Goal: Task Accomplishment & Management: Manage account settings

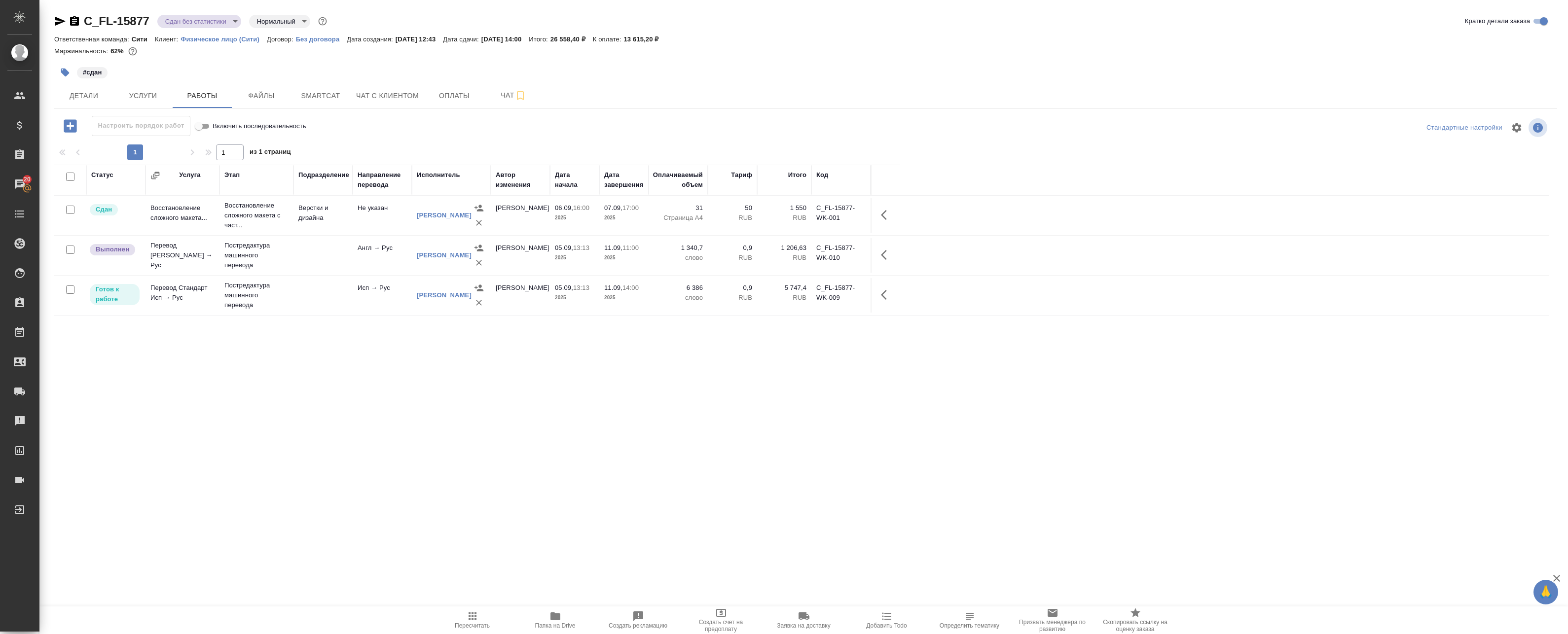
click at [199, 508] on div "Статус Услуга Этап Подразделение Направление перевода Исполнитель Автор изменен…" at bounding box center [802, 386] width 1495 height 444
click at [309, 433] on div "Статус Услуга Этап Подразделение Направление перевода Исполнитель Автор изменен…" at bounding box center [802, 386] width 1495 height 444
click at [886, 246] on button "button" at bounding box center [887, 254] width 24 height 24
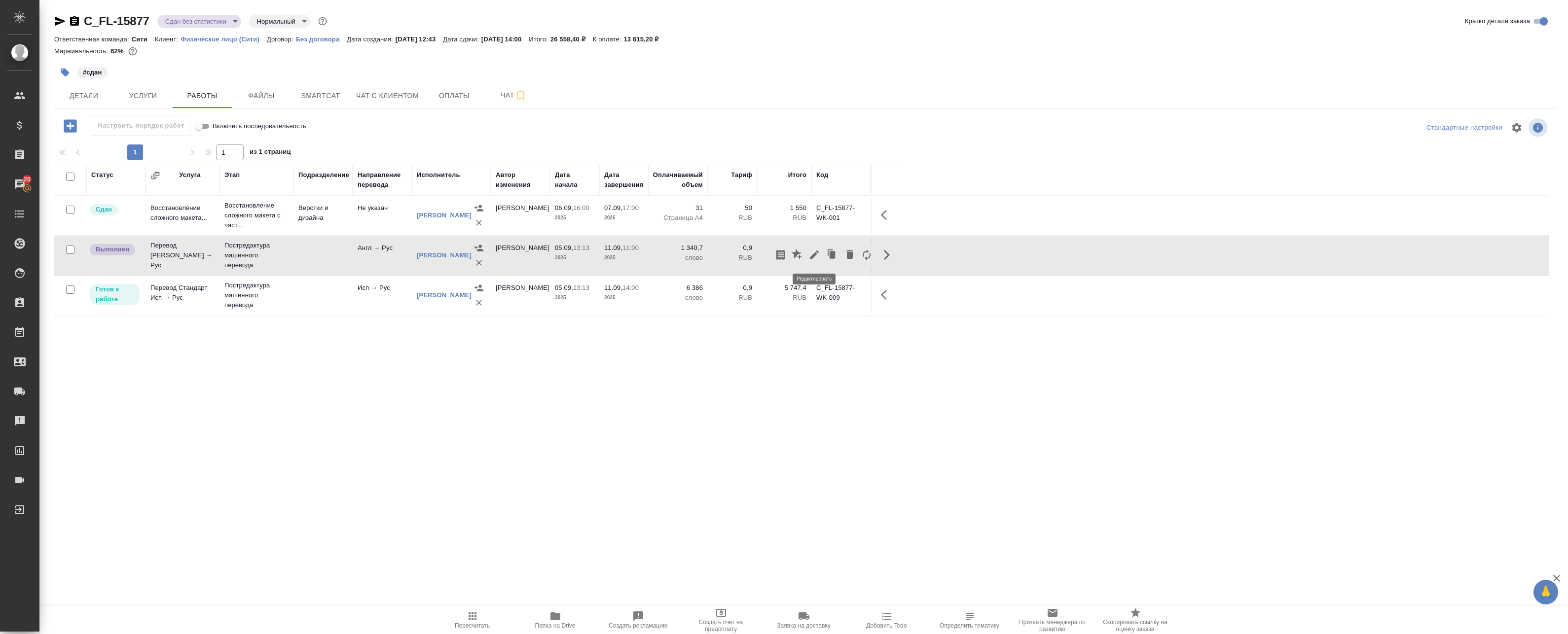
click at [811, 254] on icon "button" at bounding box center [814, 254] width 12 height 12
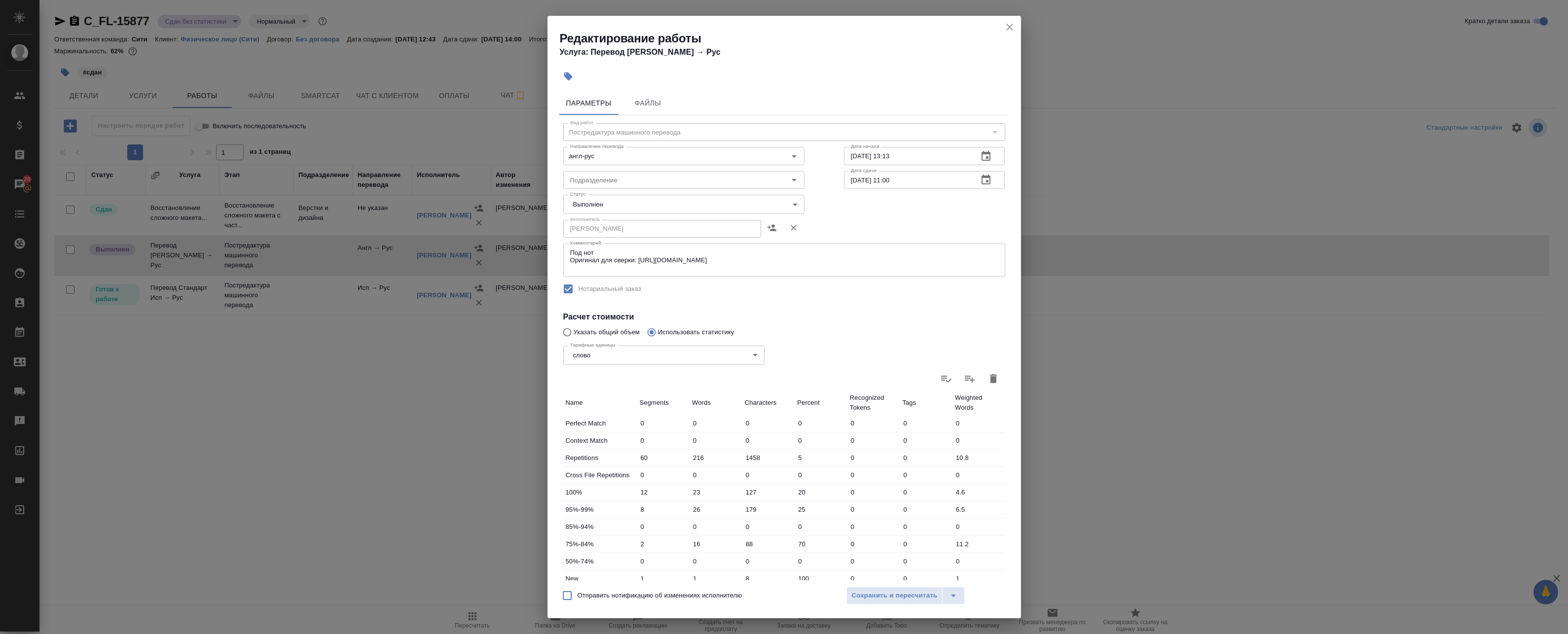
click at [600, 200] on body "🙏 .cls-1 fill:#fff; AWATERA Badanyan Artak Клиенты Спецификации Заказы 20 Чаты …" at bounding box center [784, 317] width 1568 height 634
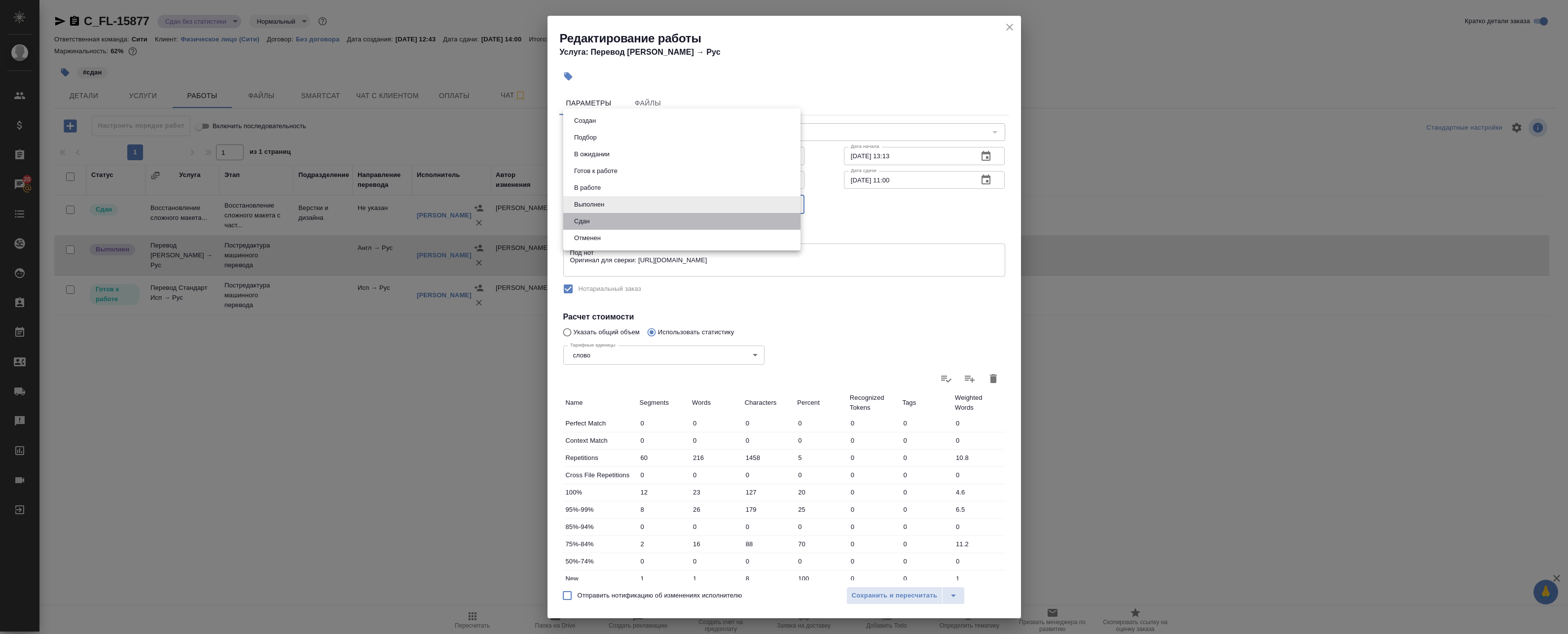
click at [598, 222] on li "Сдан" at bounding box center [682, 221] width 237 height 17
type input "closed"
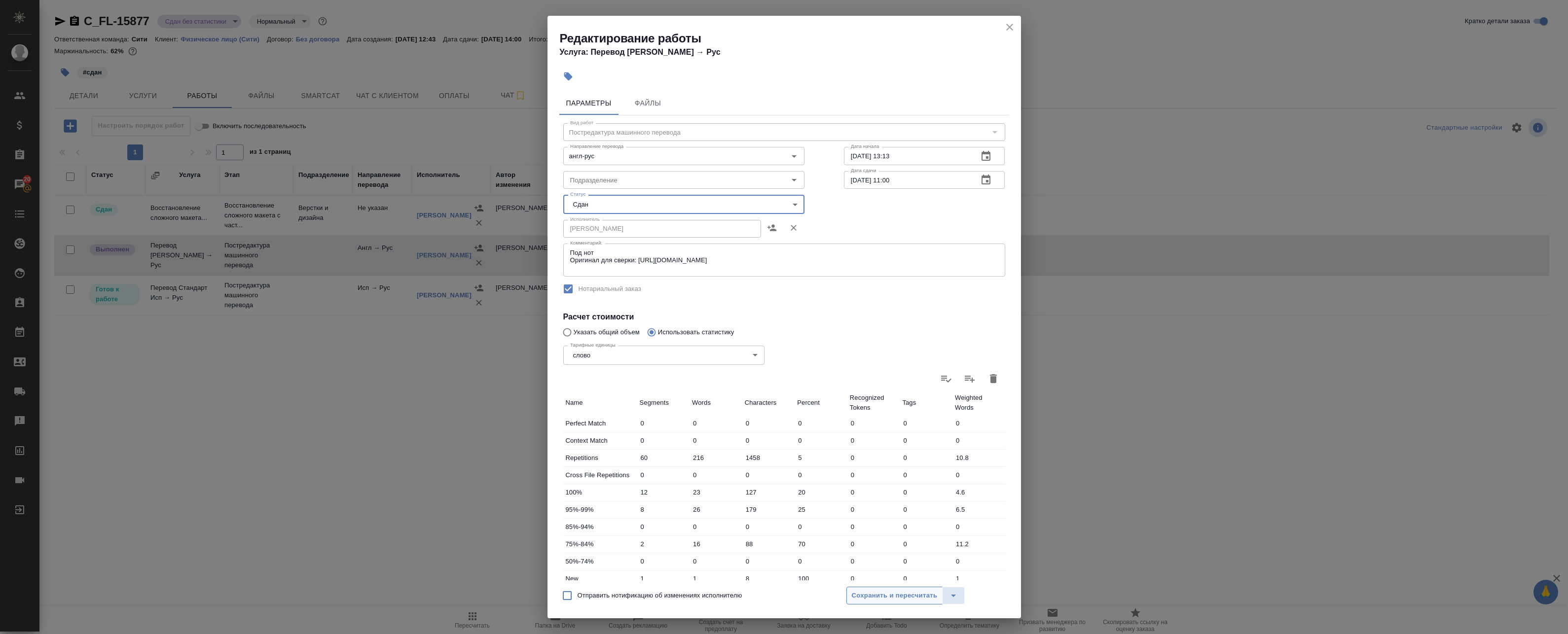
click at [878, 602] on button "Сохранить и пересчитать" at bounding box center [895, 595] width 97 height 18
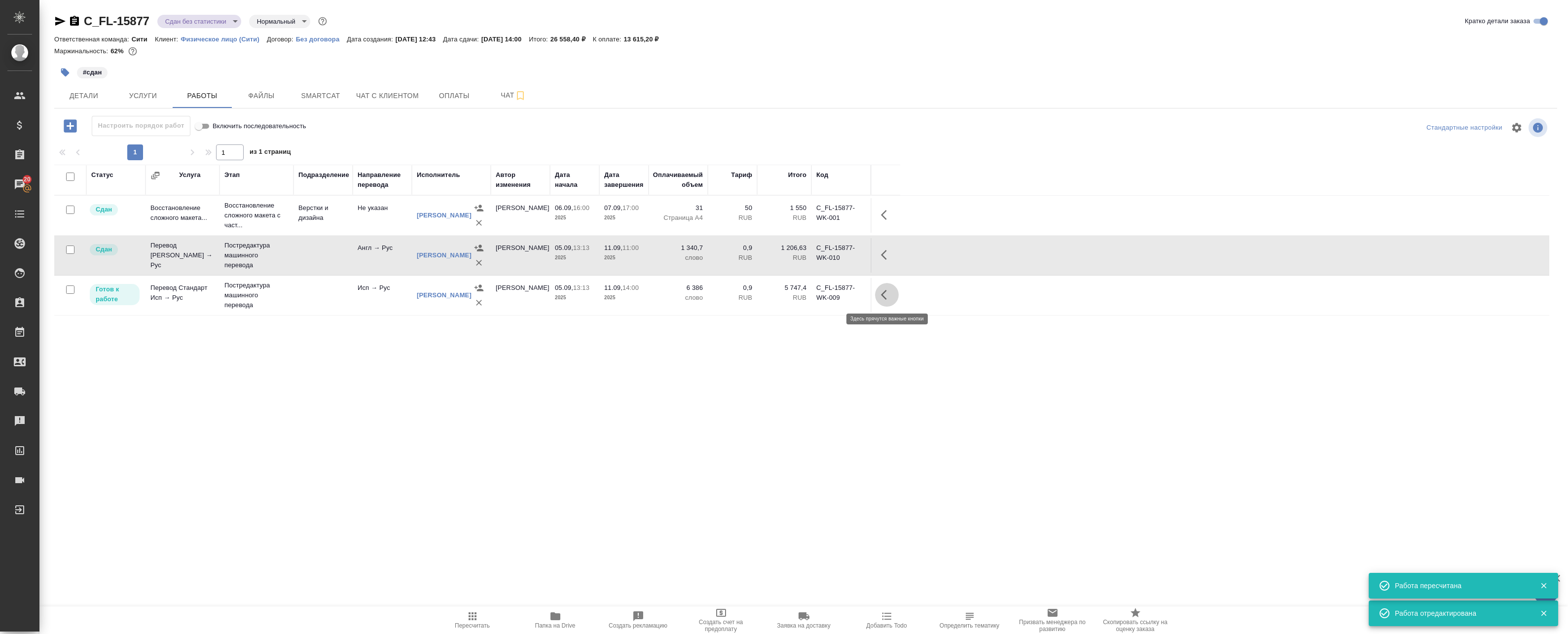
click at [889, 294] on icon "button" at bounding box center [886, 294] width 12 height 12
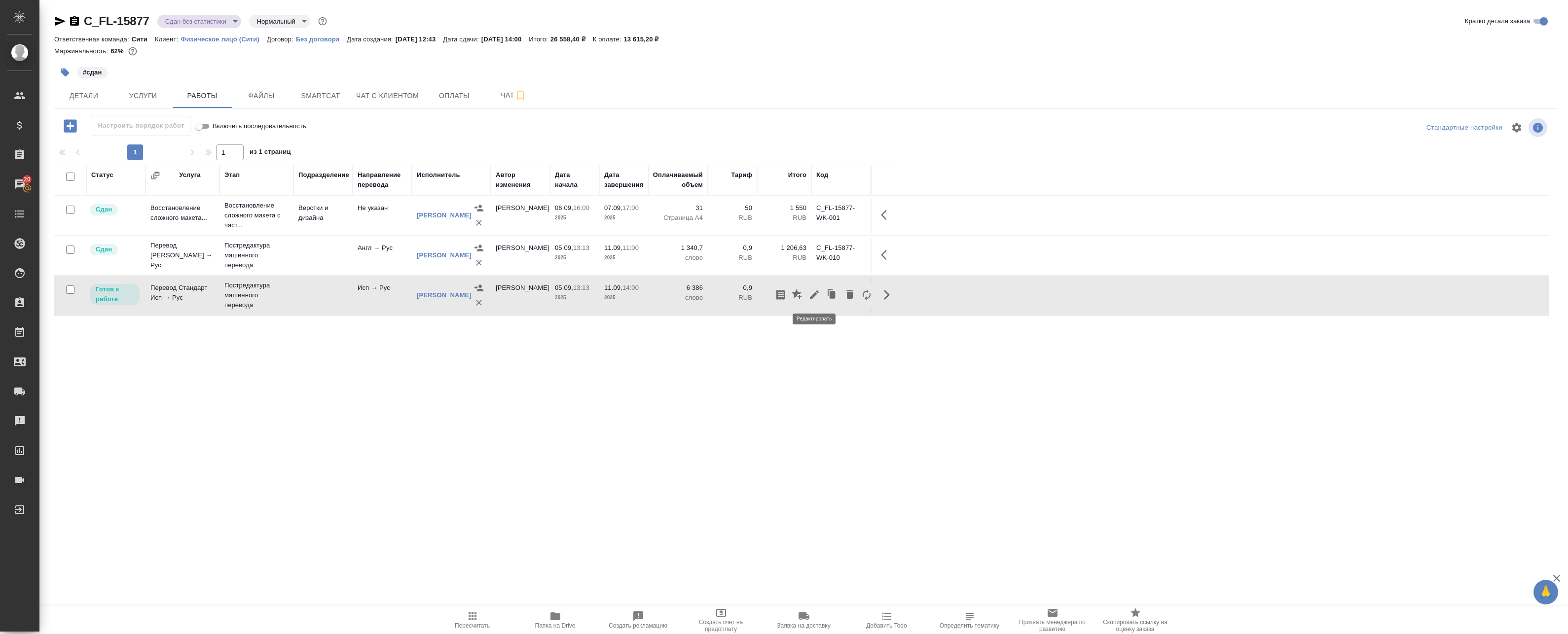
click at [813, 297] on icon "button" at bounding box center [814, 294] width 9 height 9
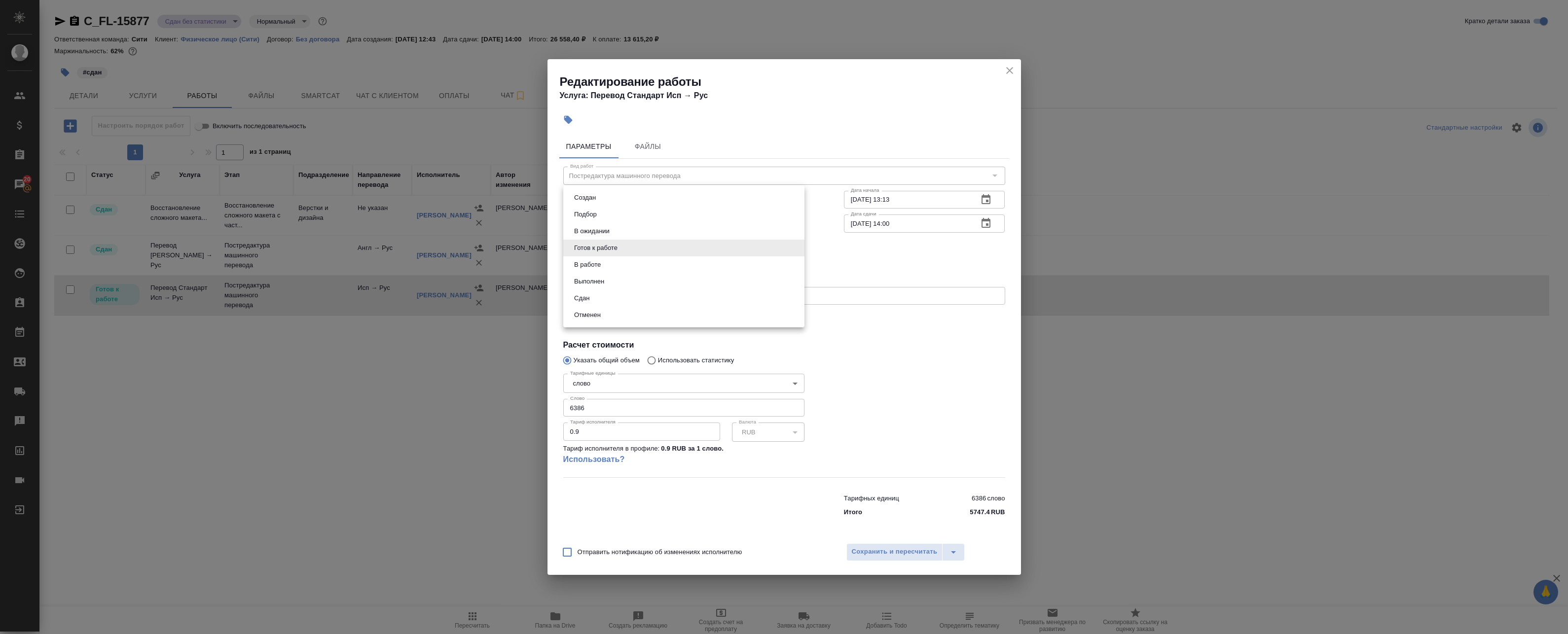
click at [664, 241] on body "🙏 .cls-1 fill:#fff; AWATERA Badanyan Artak Клиенты Спецификации Заказы 20 Чаты …" at bounding box center [784, 317] width 1568 height 634
click at [623, 294] on li "Сдан" at bounding box center [684, 298] width 241 height 17
type input "closed"
click at [884, 552] on span "Сохранить и пересчитать" at bounding box center [894, 552] width 86 height 12
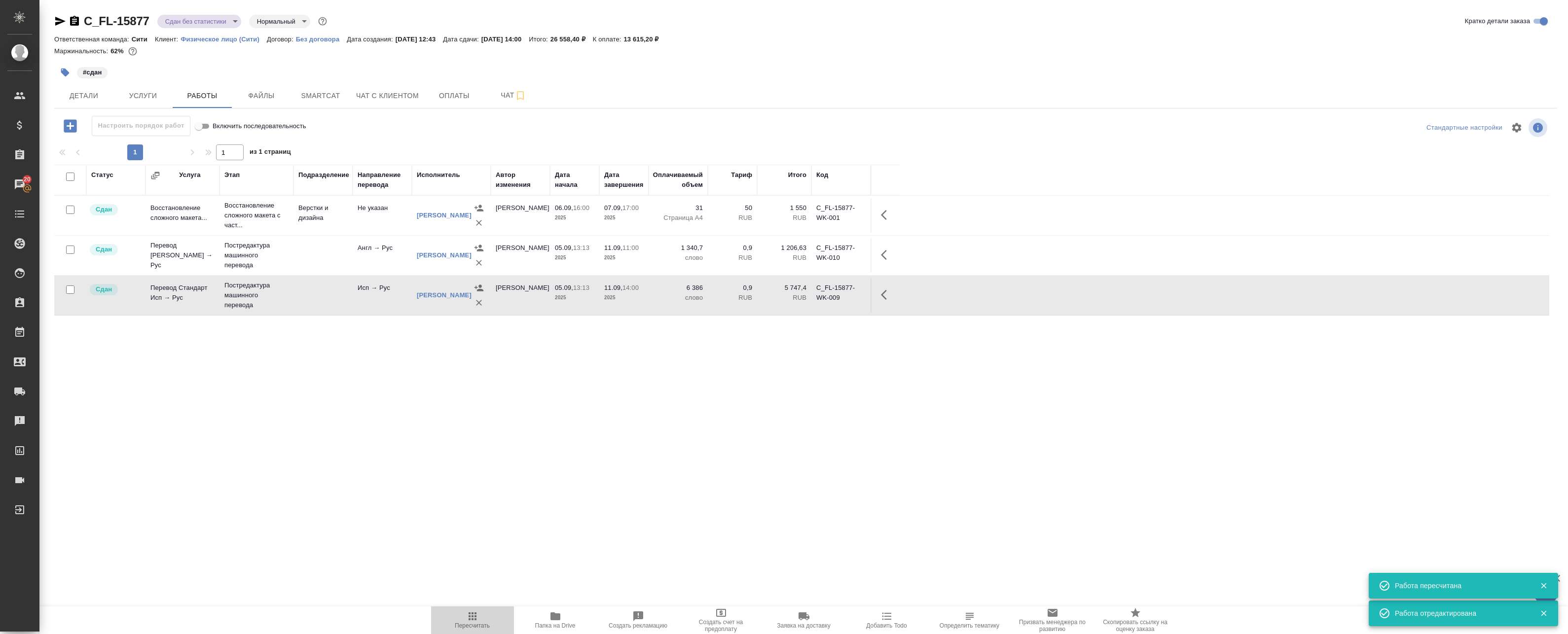
click at [471, 624] on span "Пересчитать" at bounding box center [472, 625] width 35 height 7
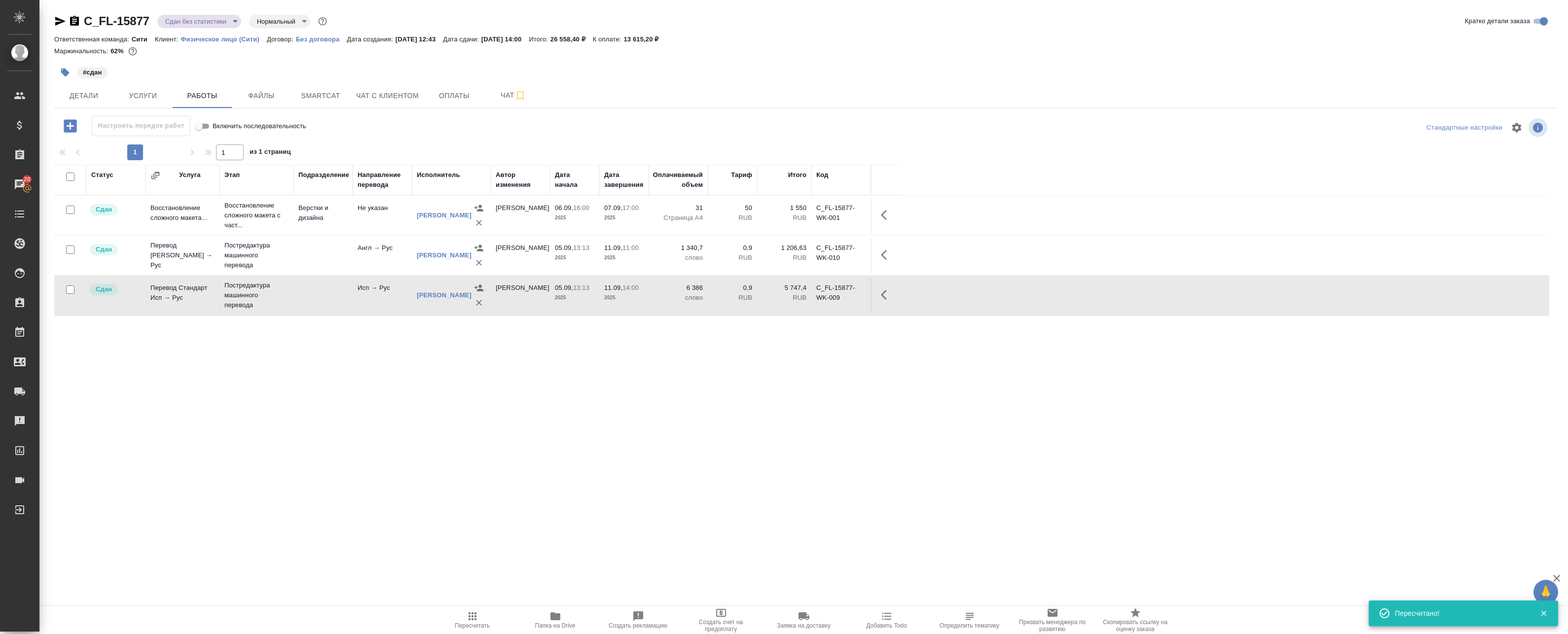
click at [200, 24] on body "🙏 .cls-1 fill:#fff; AWATERA Badanyan Artak Клиенты Спецификации Заказы 20 Чаты …" at bounding box center [784, 317] width 1568 height 634
click at [201, 136] on li "Выполнен" at bounding box center [202, 138] width 90 height 17
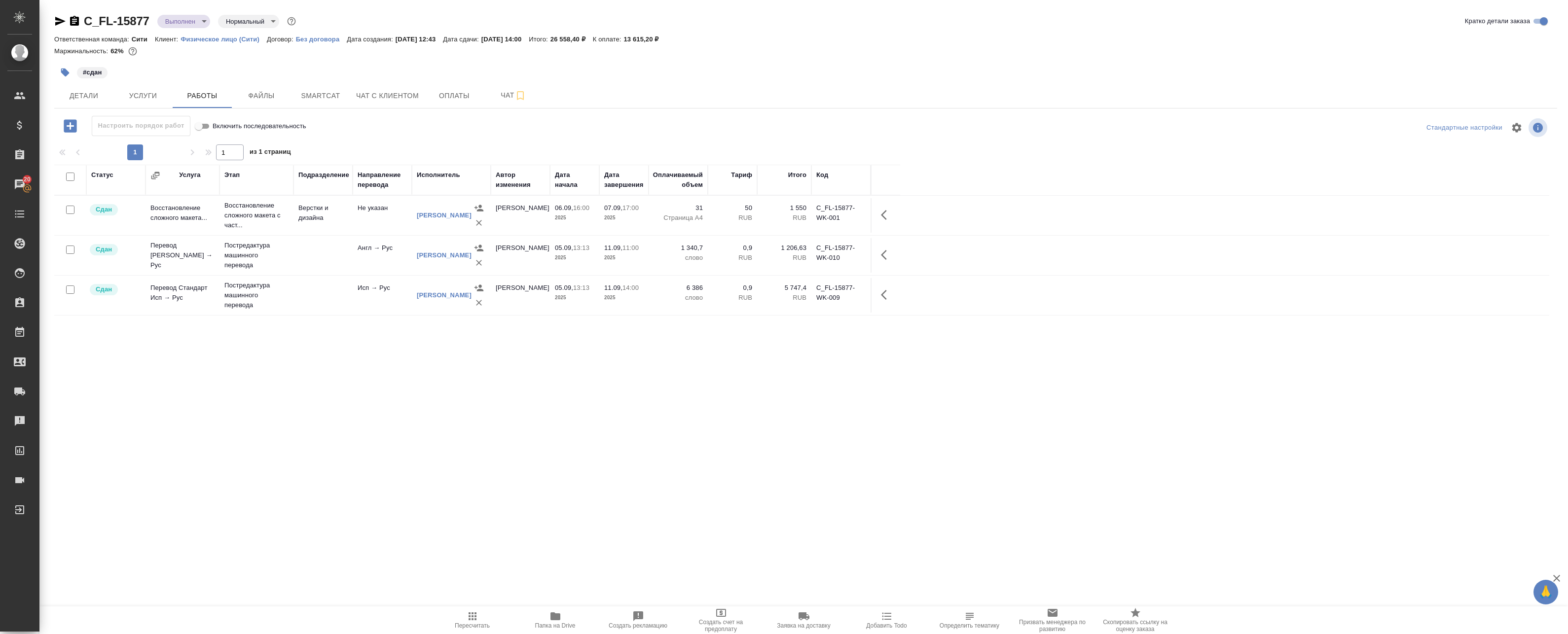
click at [59, 22] on icon "button" at bounding box center [60, 21] width 10 height 9
click at [85, 88] on button "Детали" at bounding box center [83, 96] width 59 height 25
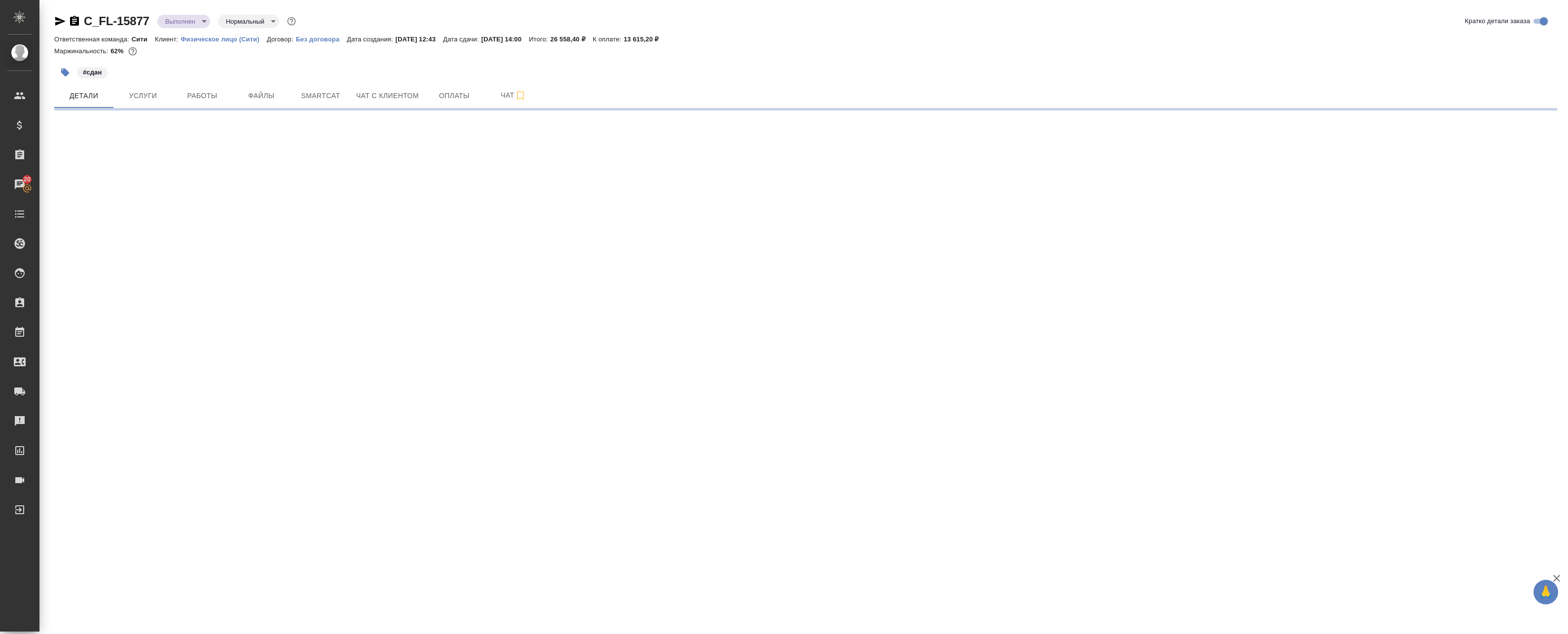
select select "RU"
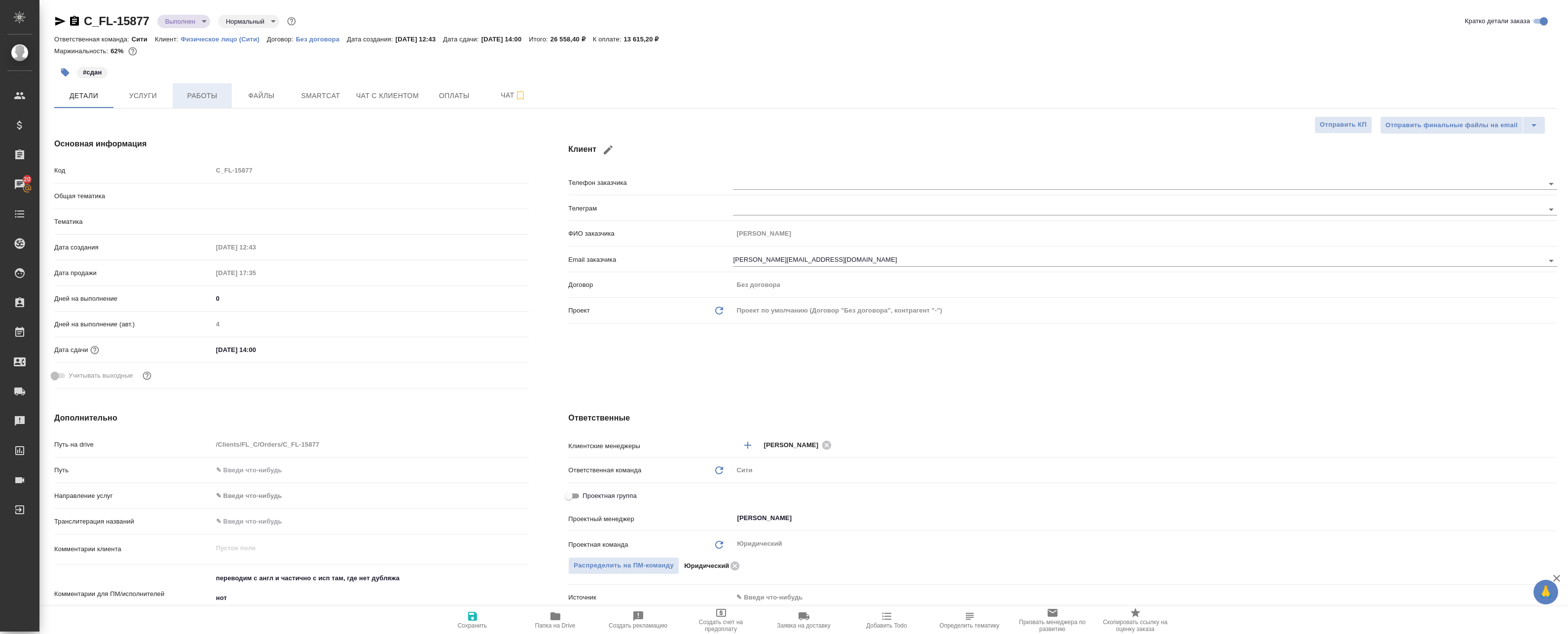
type textarea "x"
click at [131, 97] on span "Услуги" at bounding box center [143, 96] width 47 height 12
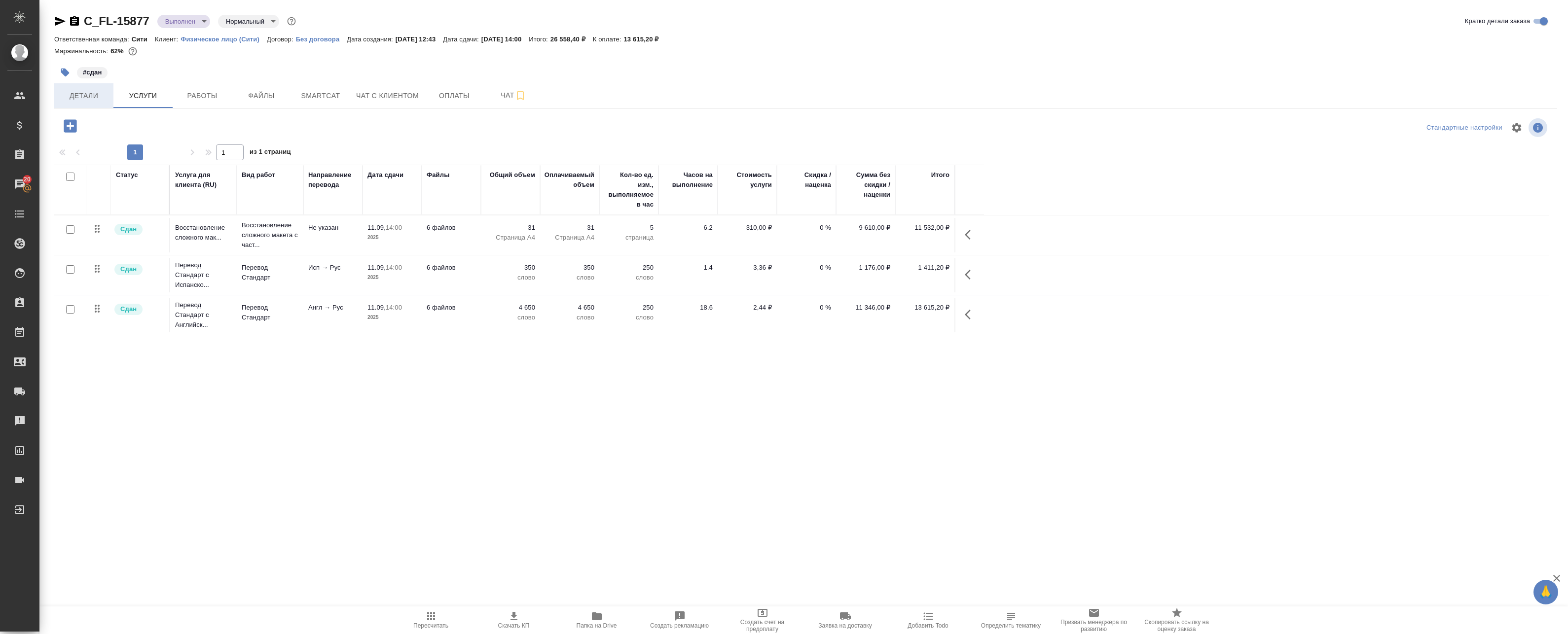
click at [78, 95] on span "Детали" at bounding box center [84, 96] width 47 height 12
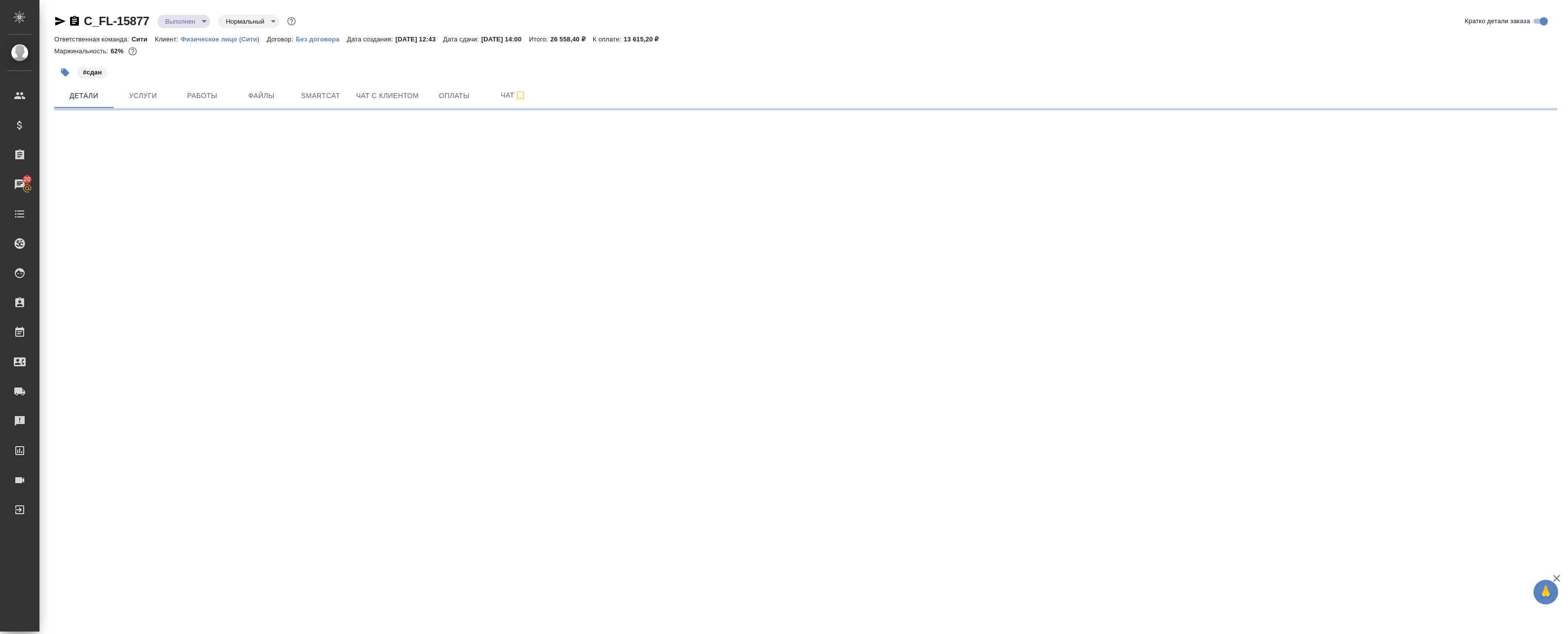
select select "RU"
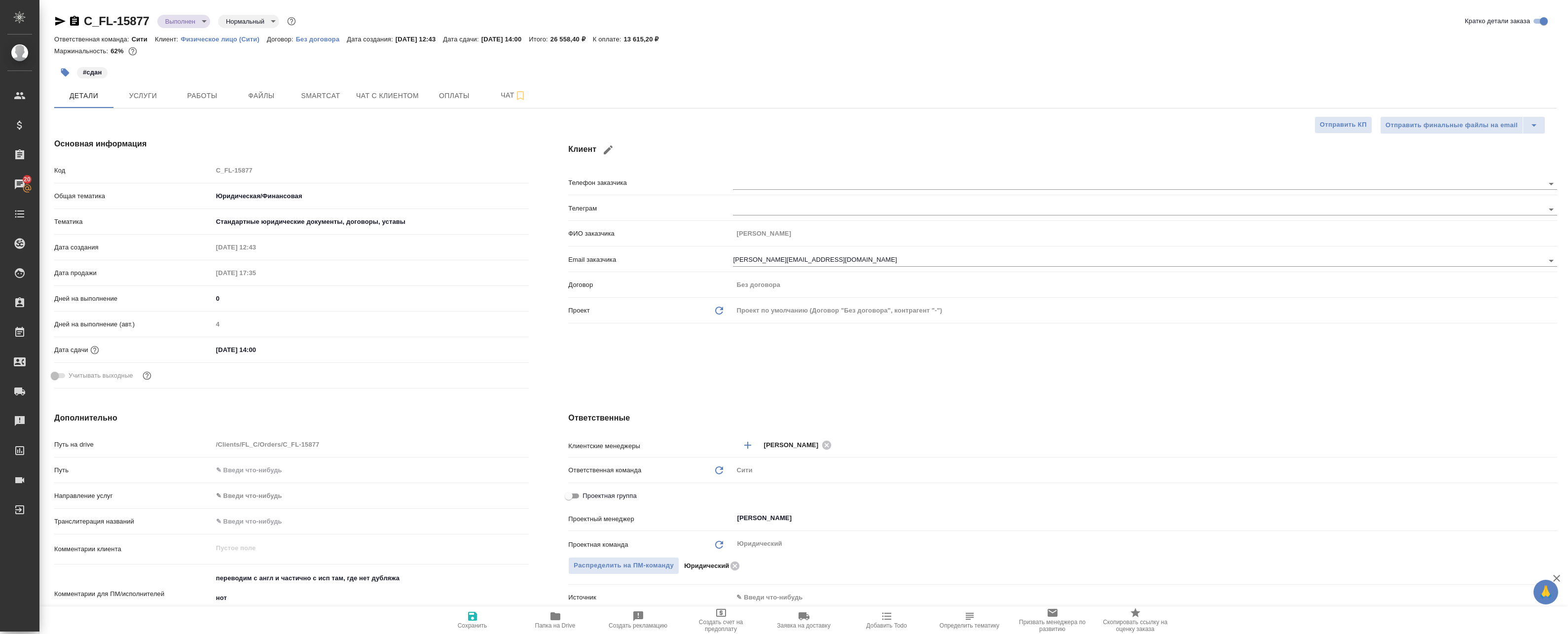
type textarea "x"
click at [196, 95] on span "Работы" at bounding box center [202, 96] width 47 height 12
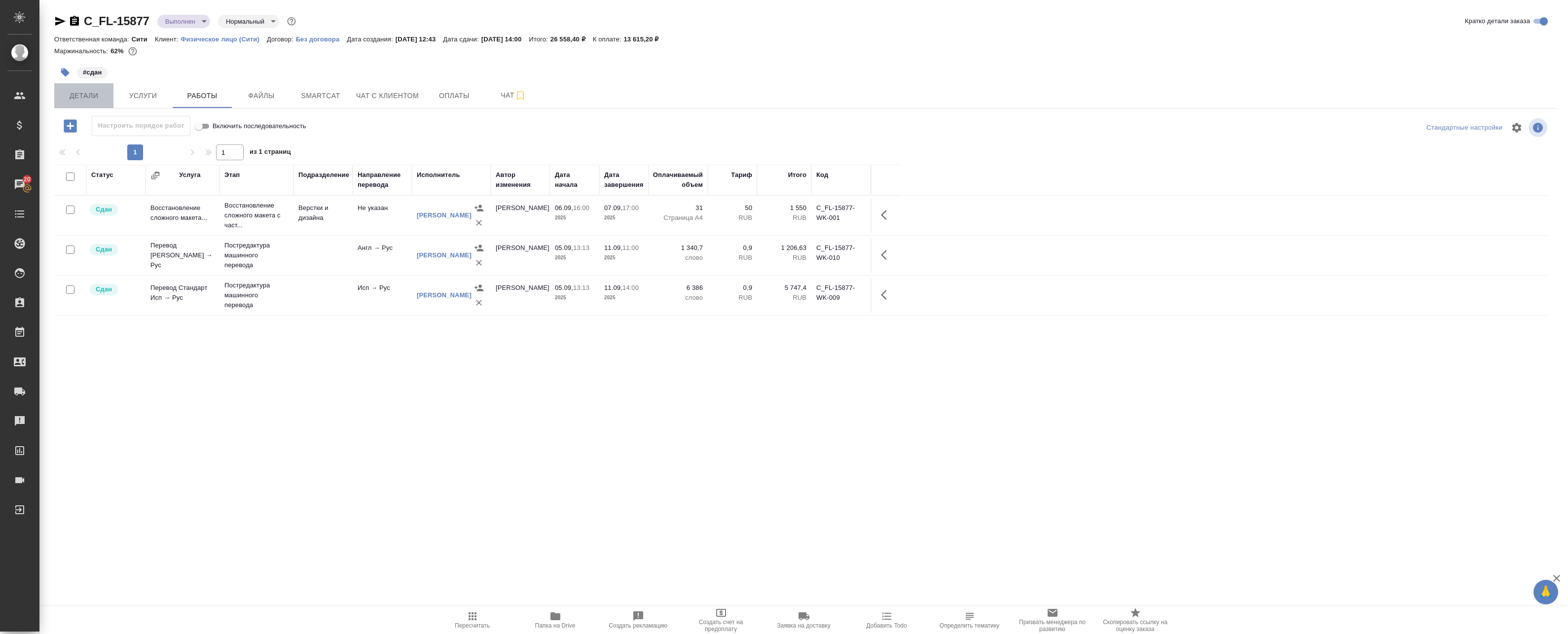
click at [87, 94] on span "Детали" at bounding box center [84, 96] width 47 height 12
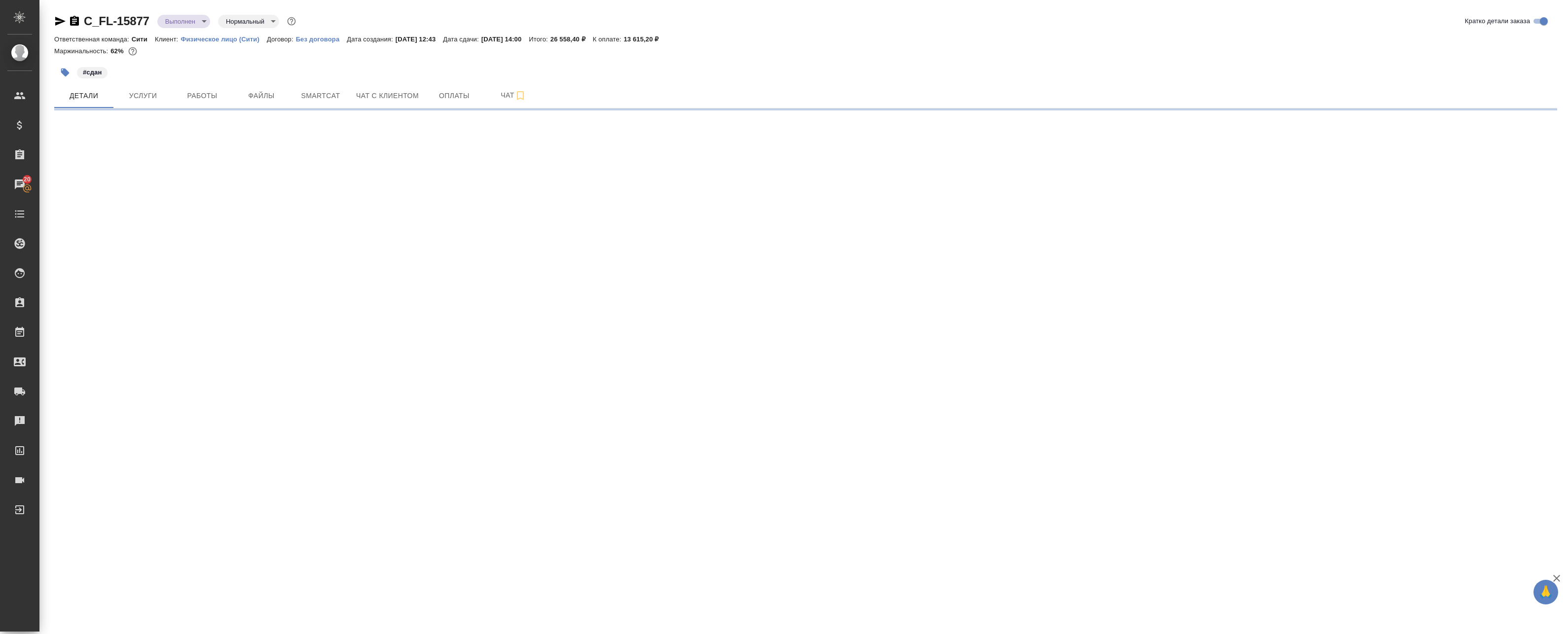
select select "RU"
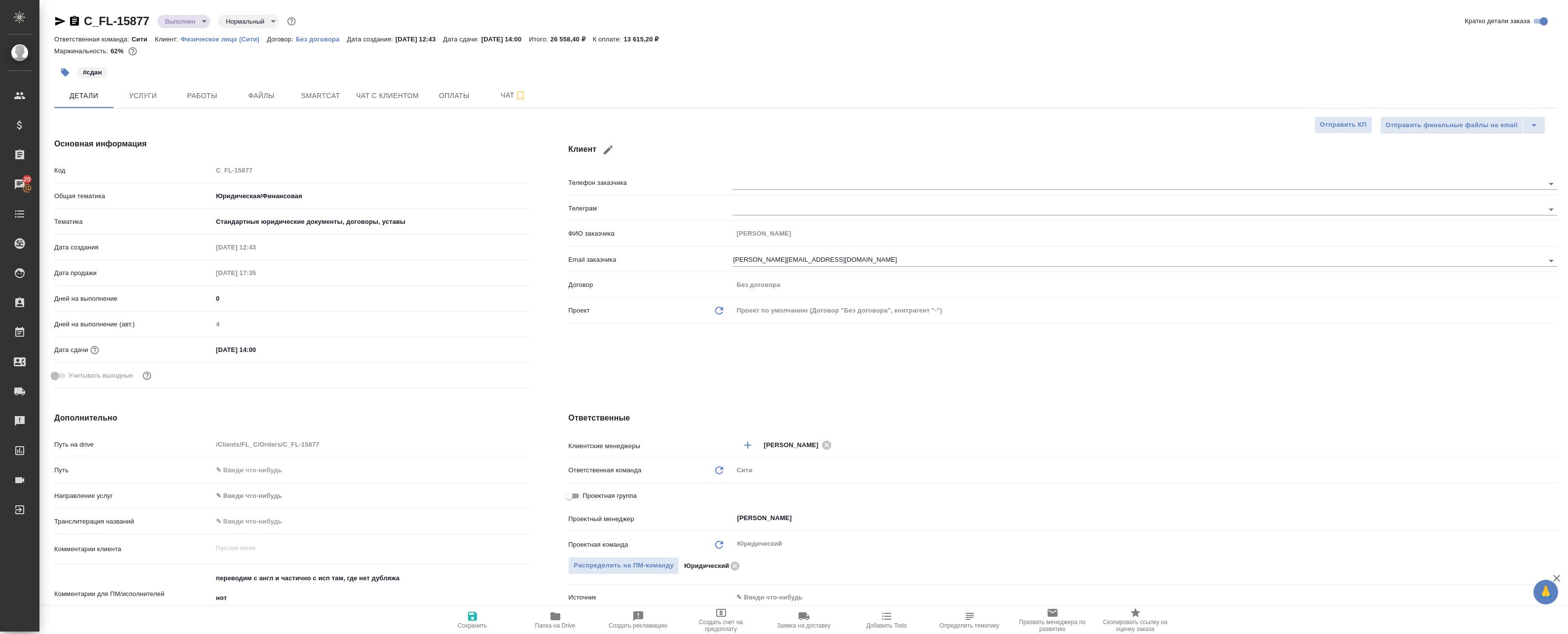
type textarea "x"
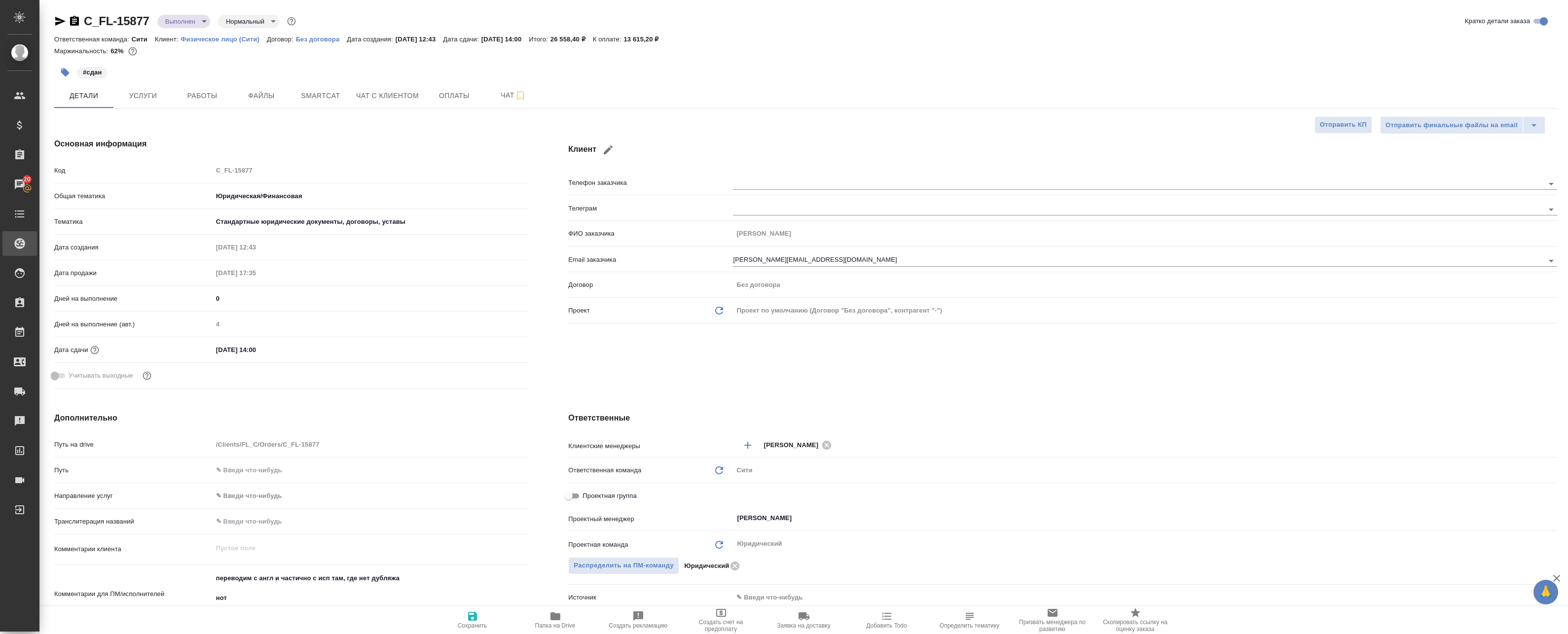
type textarea "x"
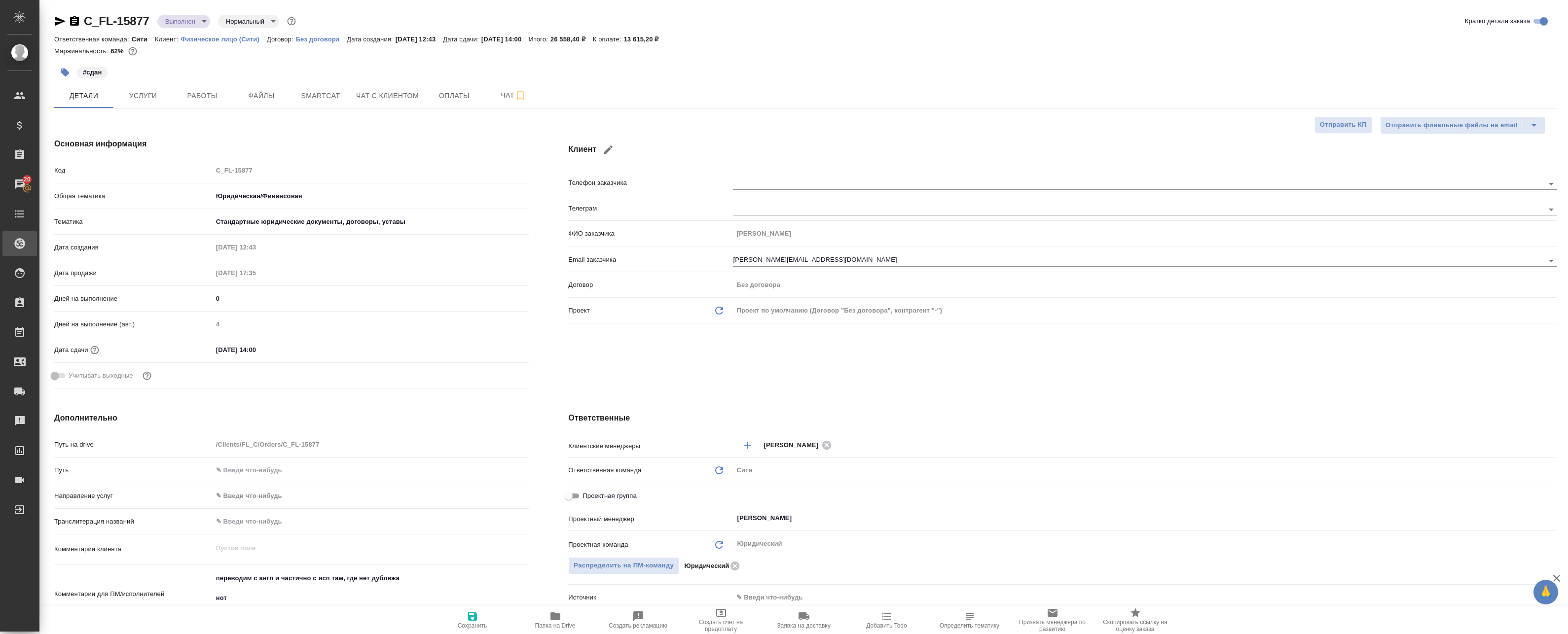
type textarea "x"
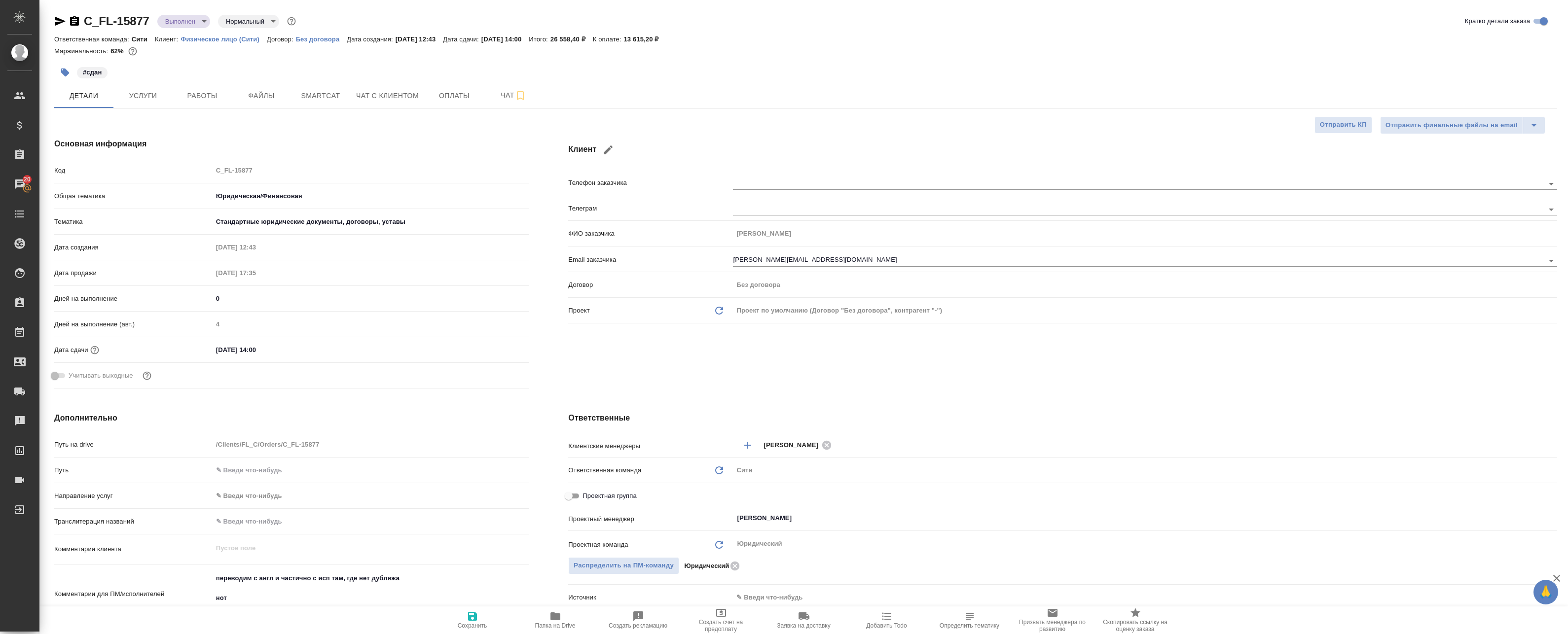
type textarea "x"
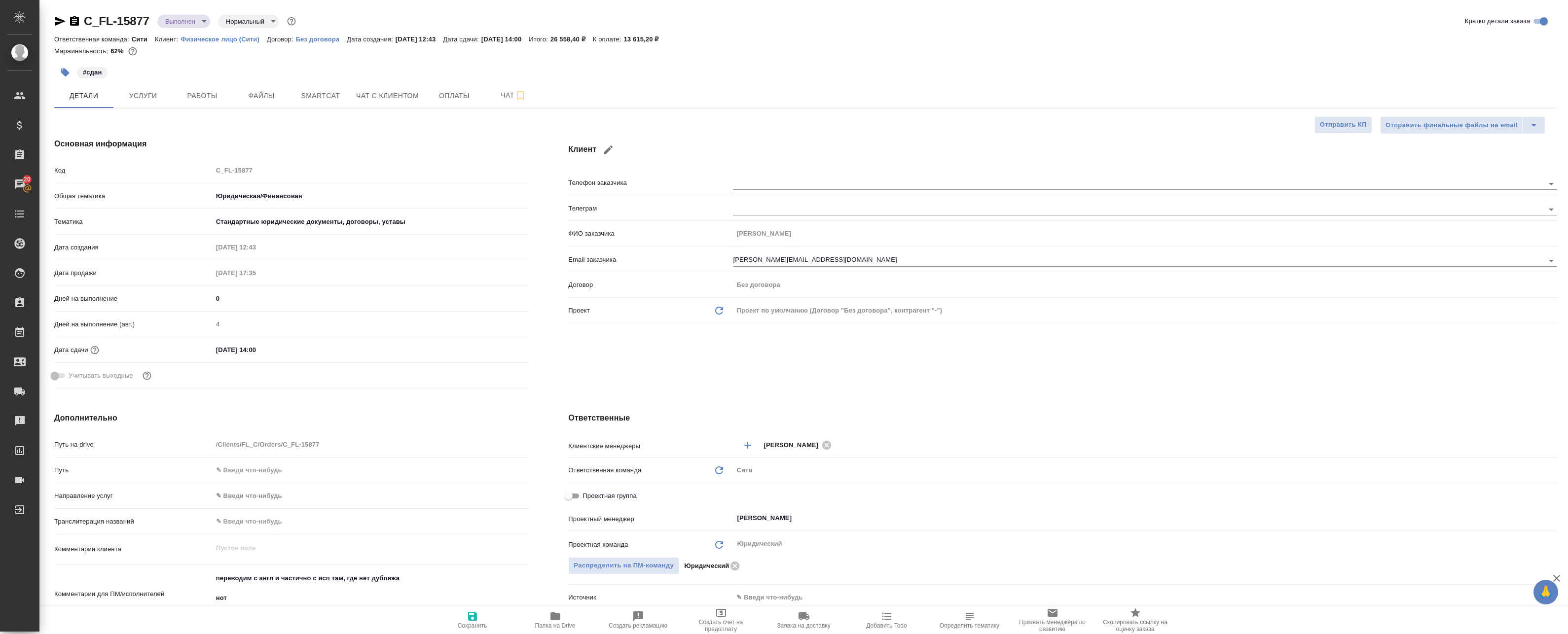
type textarea "x"
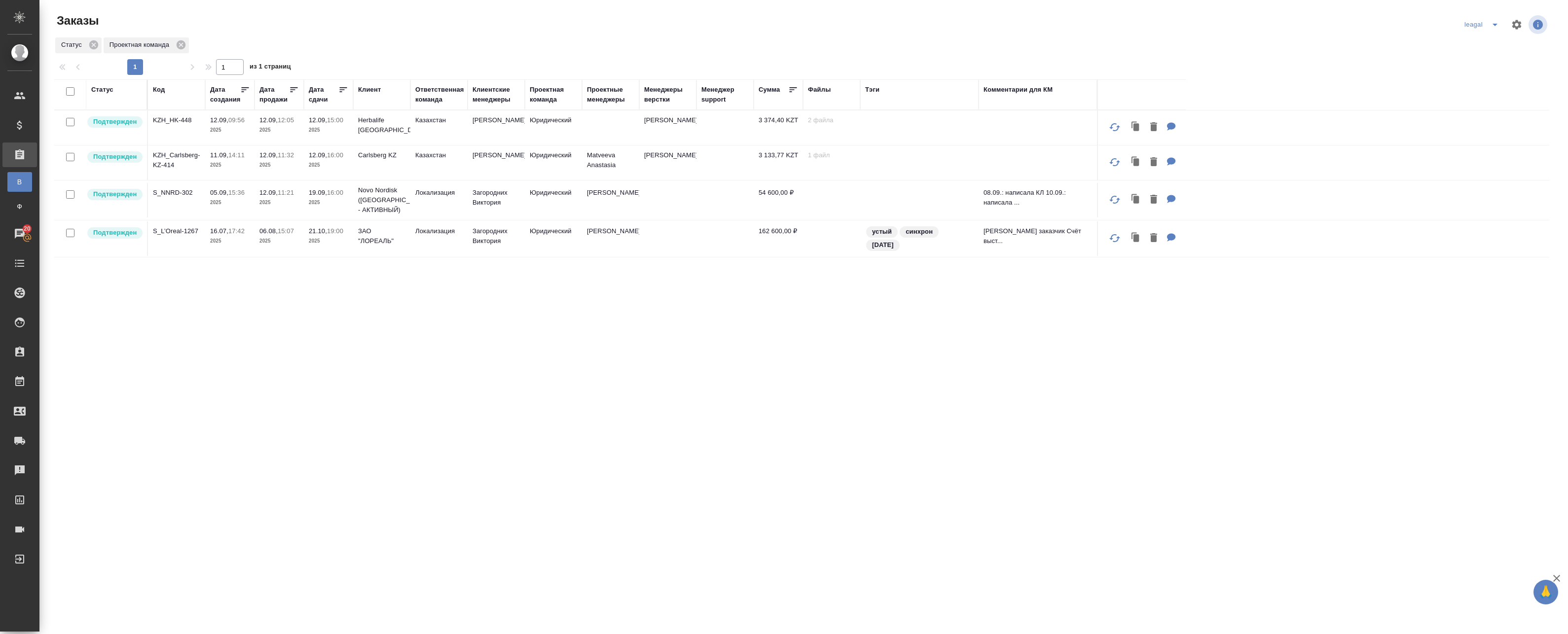
click at [426, 175] on td "Казахстан" at bounding box center [439, 162] width 57 height 35
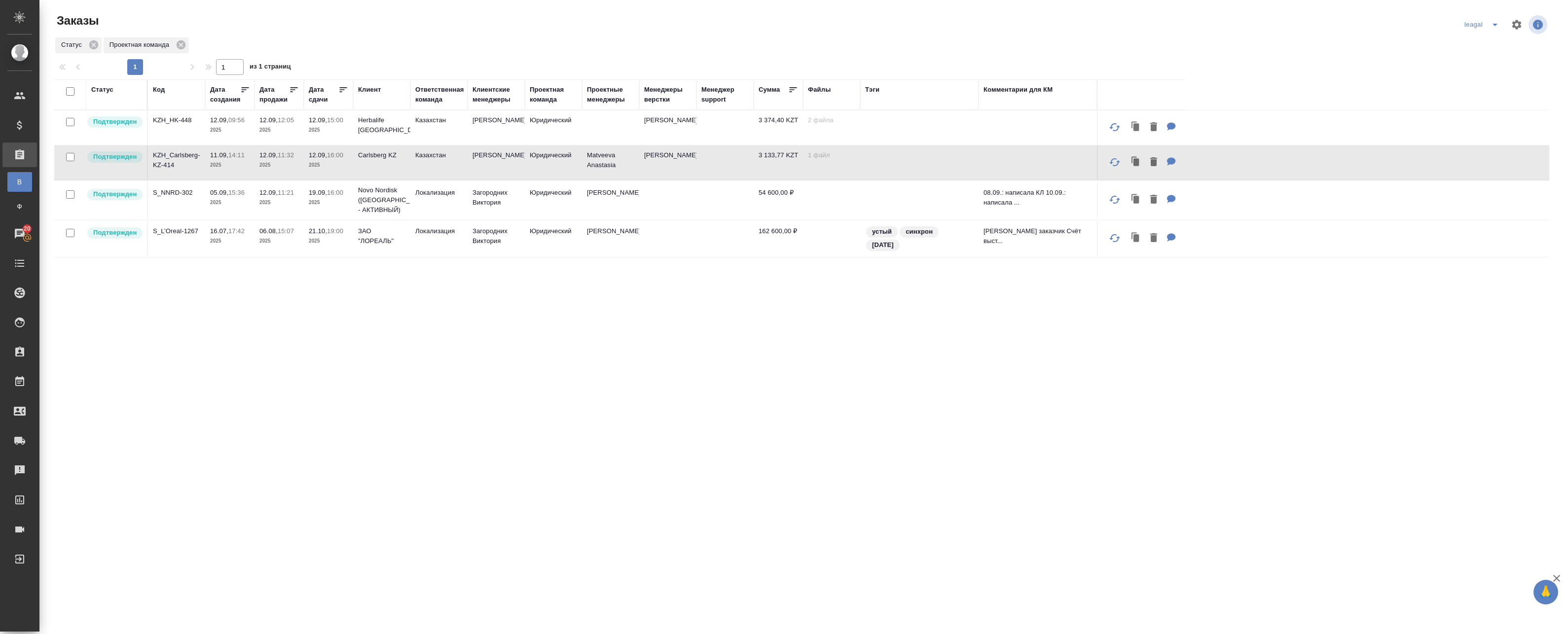
click at [429, 201] on td "Локализация" at bounding box center [439, 200] width 57 height 35
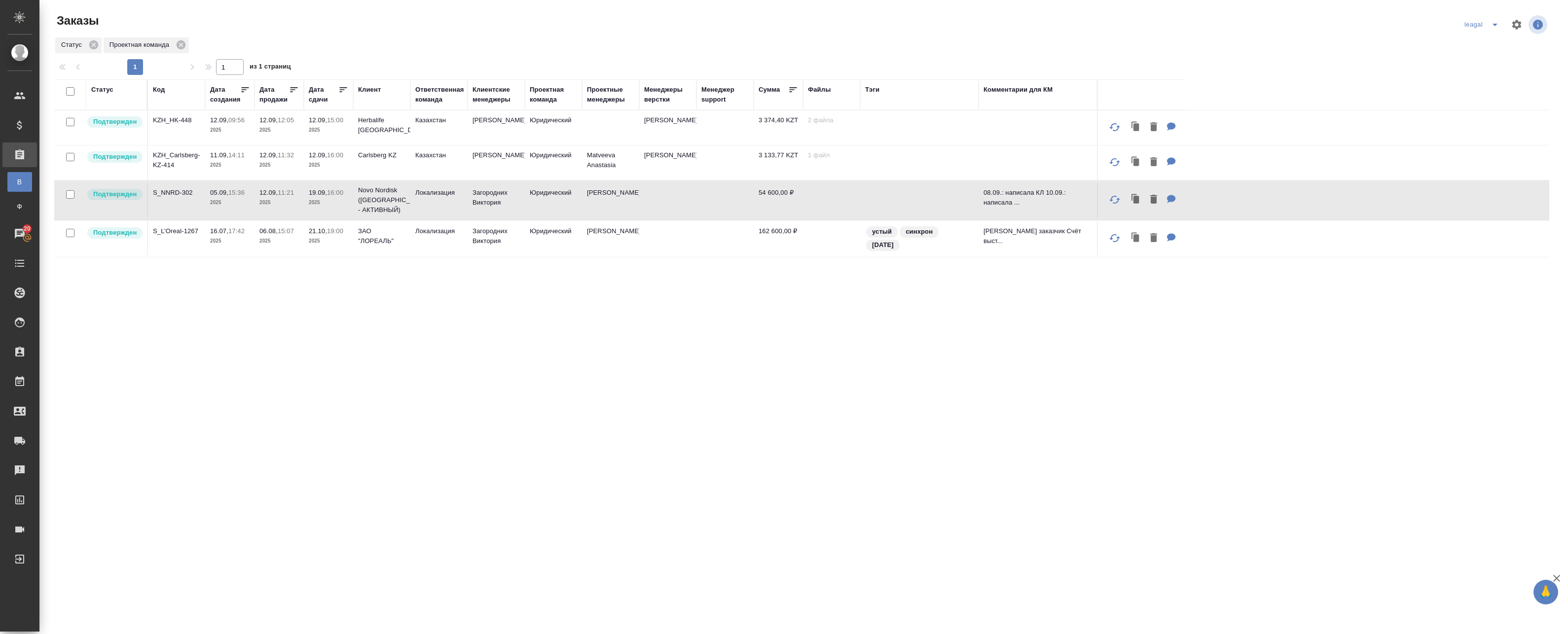
click at [422, 204] on td "Локализация" at bounding box center [439, 200] width 57 height 35
click at [612, 162] on td "Matveeva Anastasia" at bounding box center [611, 162] width 57 height 35
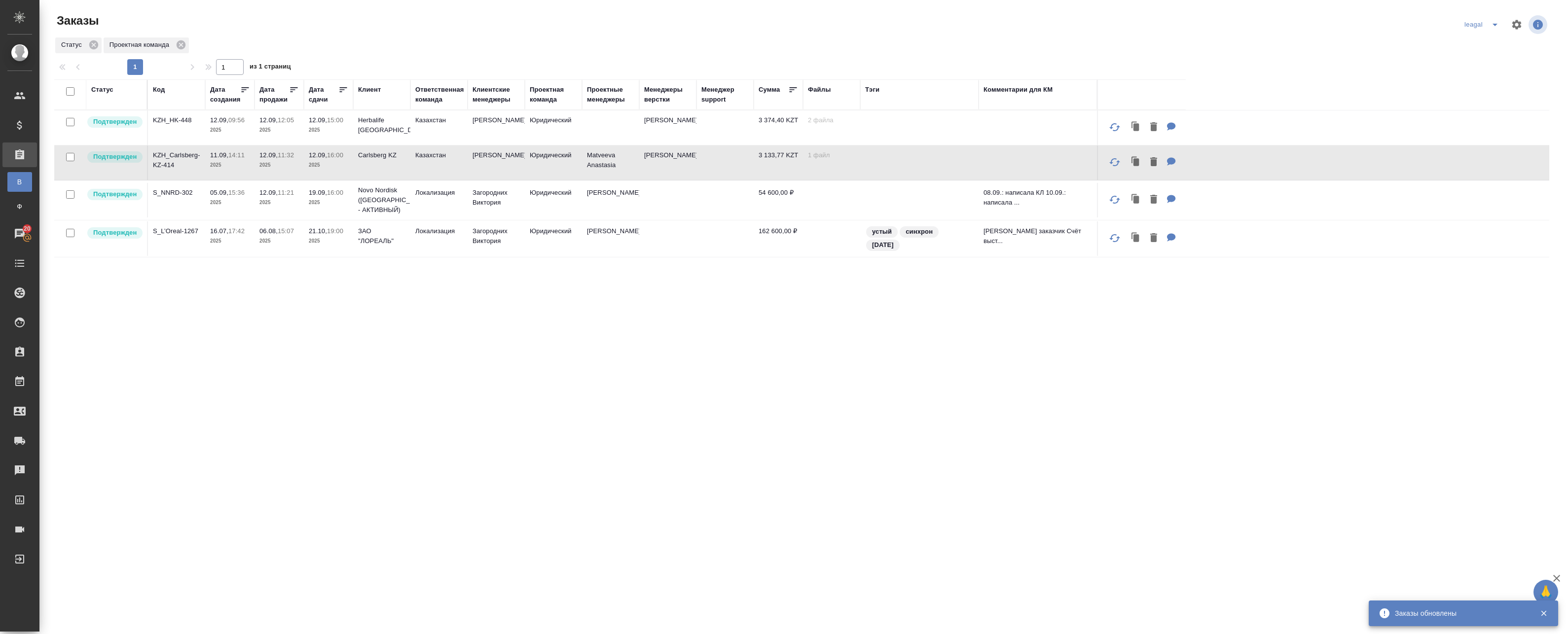
click at [606, 131] on td at bounding box center [611, 128] width 57 height 35
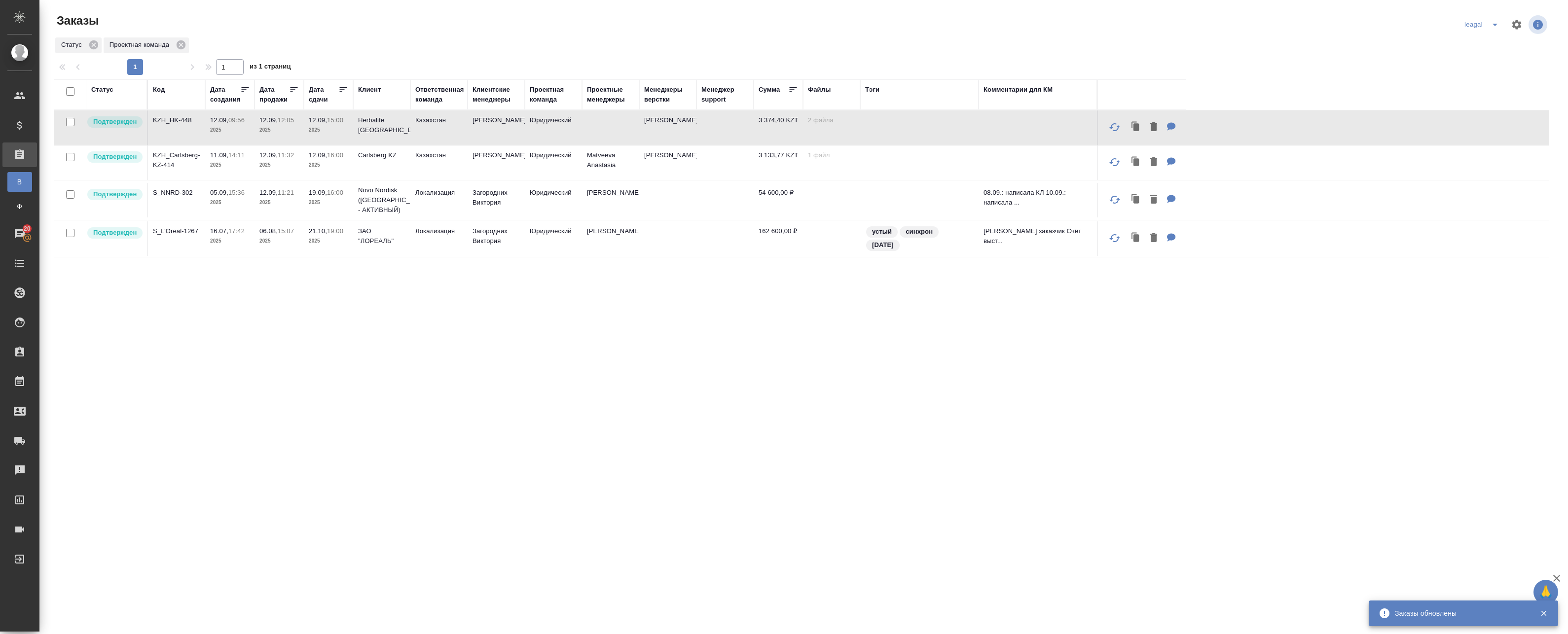
click at [607, 127] on td at bounding box center [611, 128] width 57 height 35
click at [404, 133] on p "Herbalife [GEOGRAPHIC_DATA]" at bounding box center [382, 125] width 47 height 19
click at [404, 133] on p "Herbalife Kazakhstan" at bounding box center [382, 125] width 47 height 19
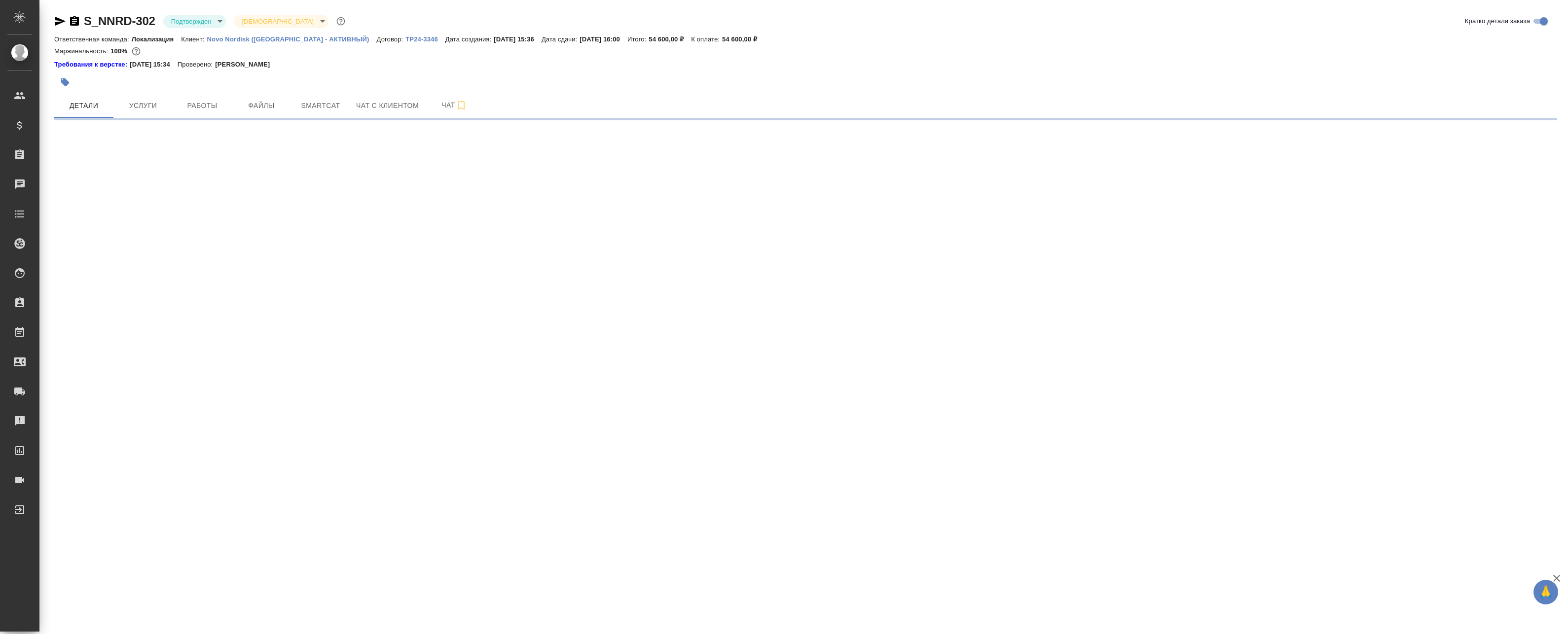
select select "RU"
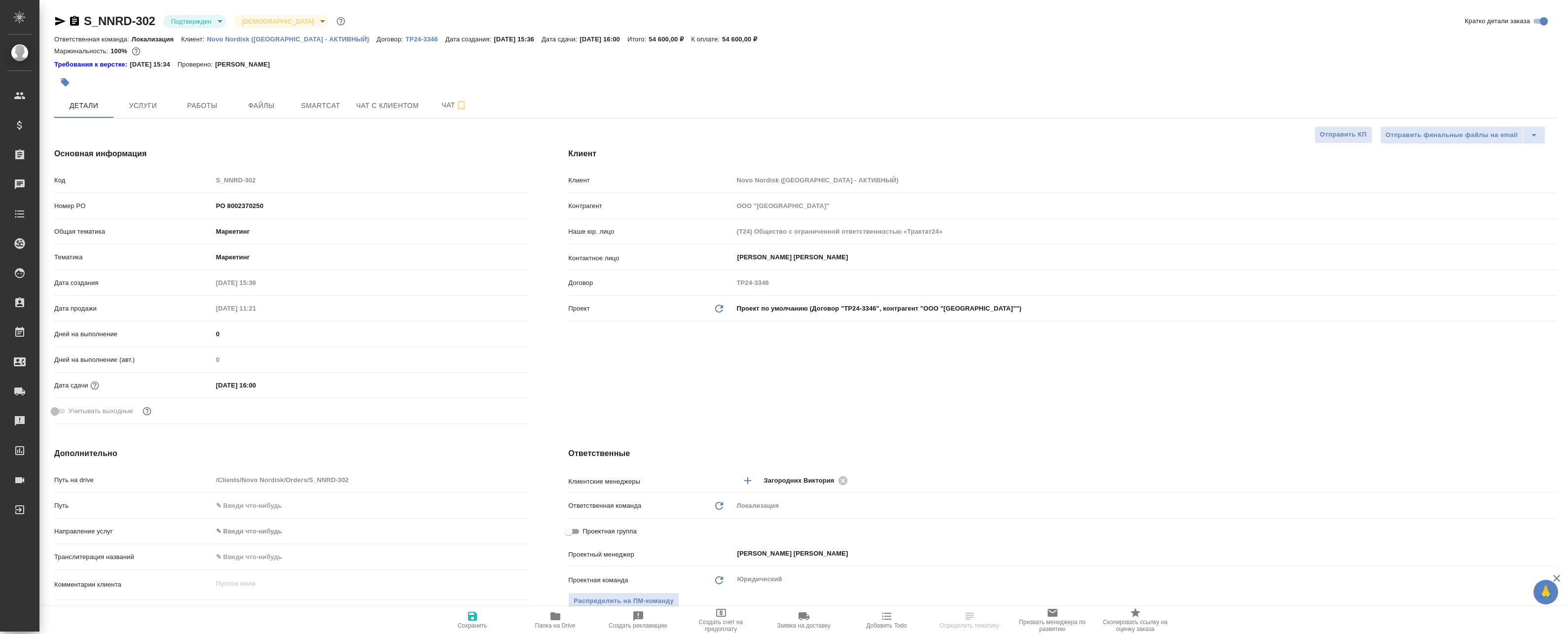
type textarea "x"
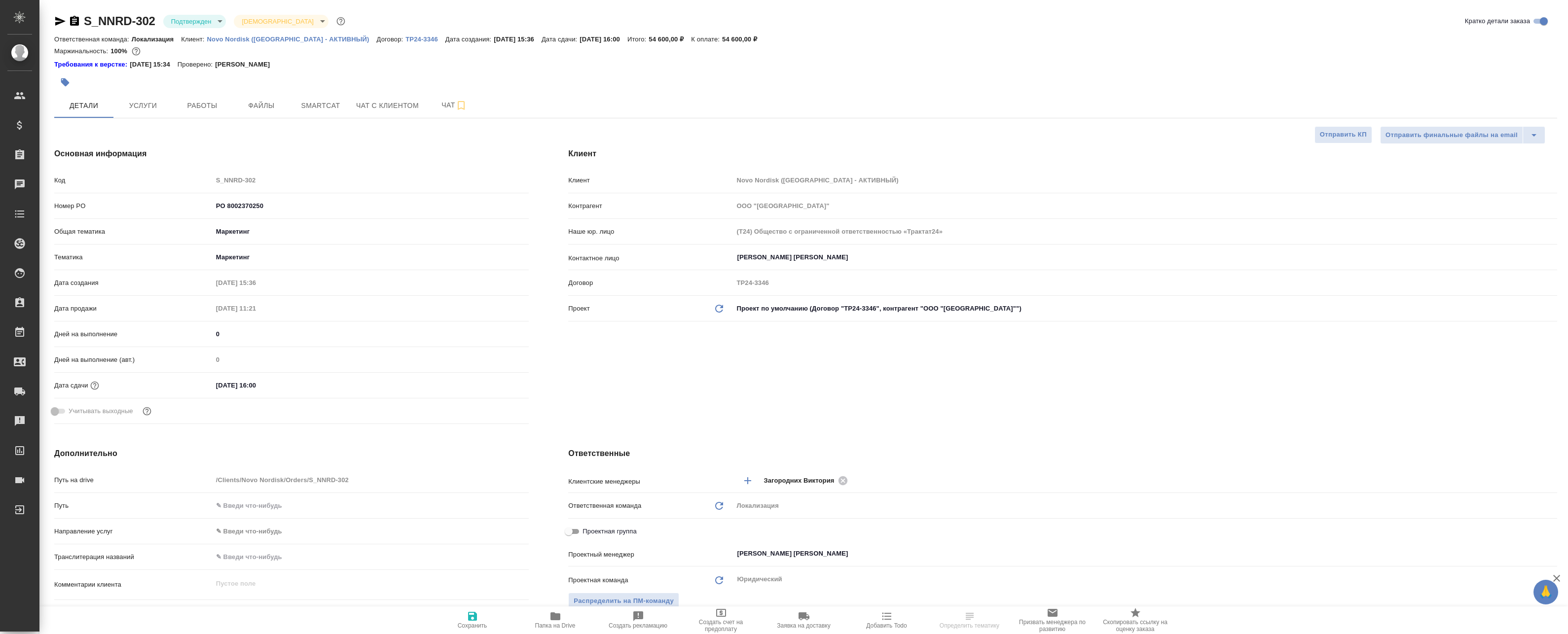
type textarea "x"
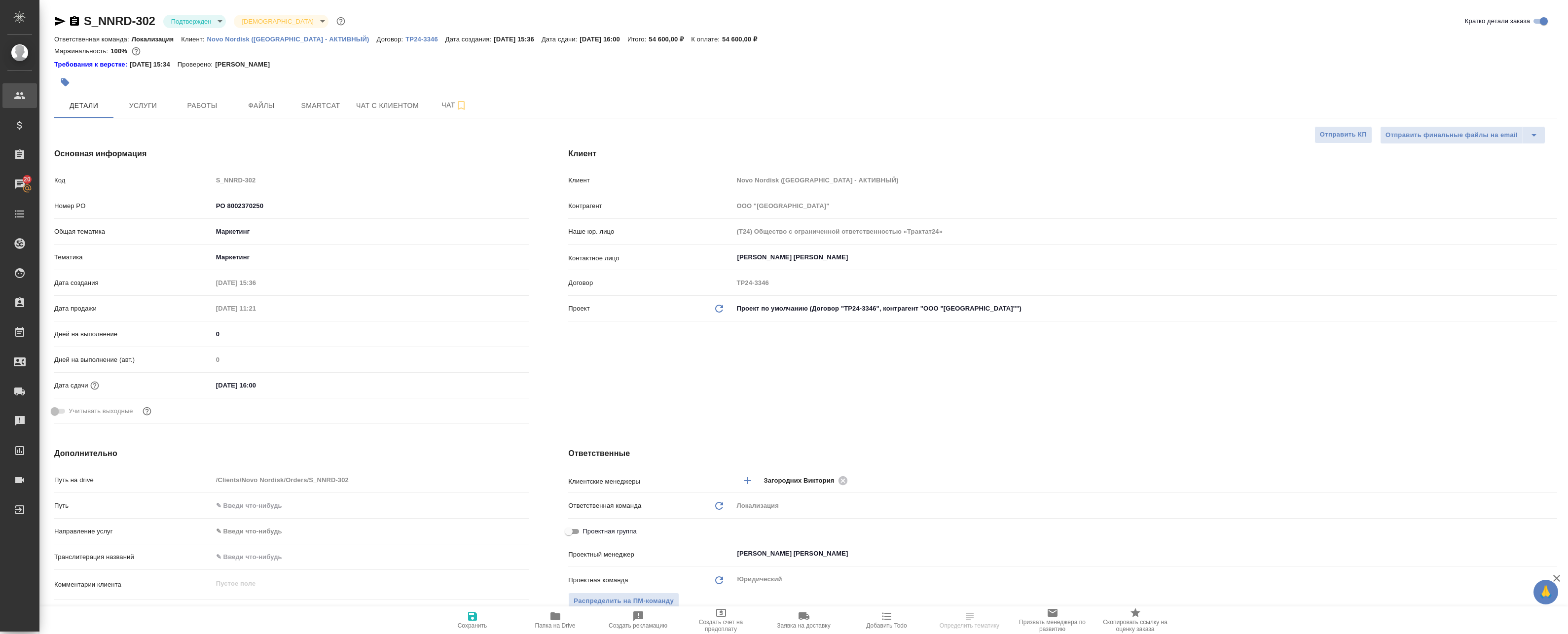
type textarea "x"
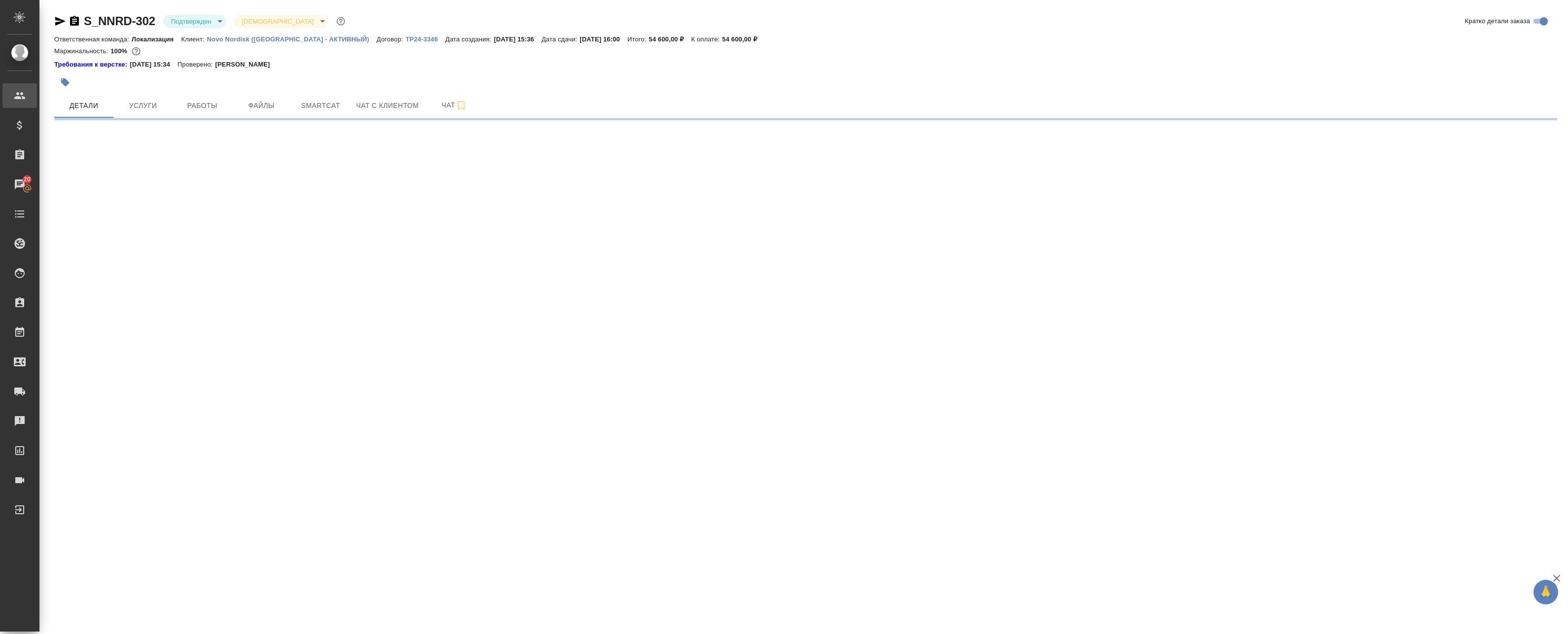
select select "RU"
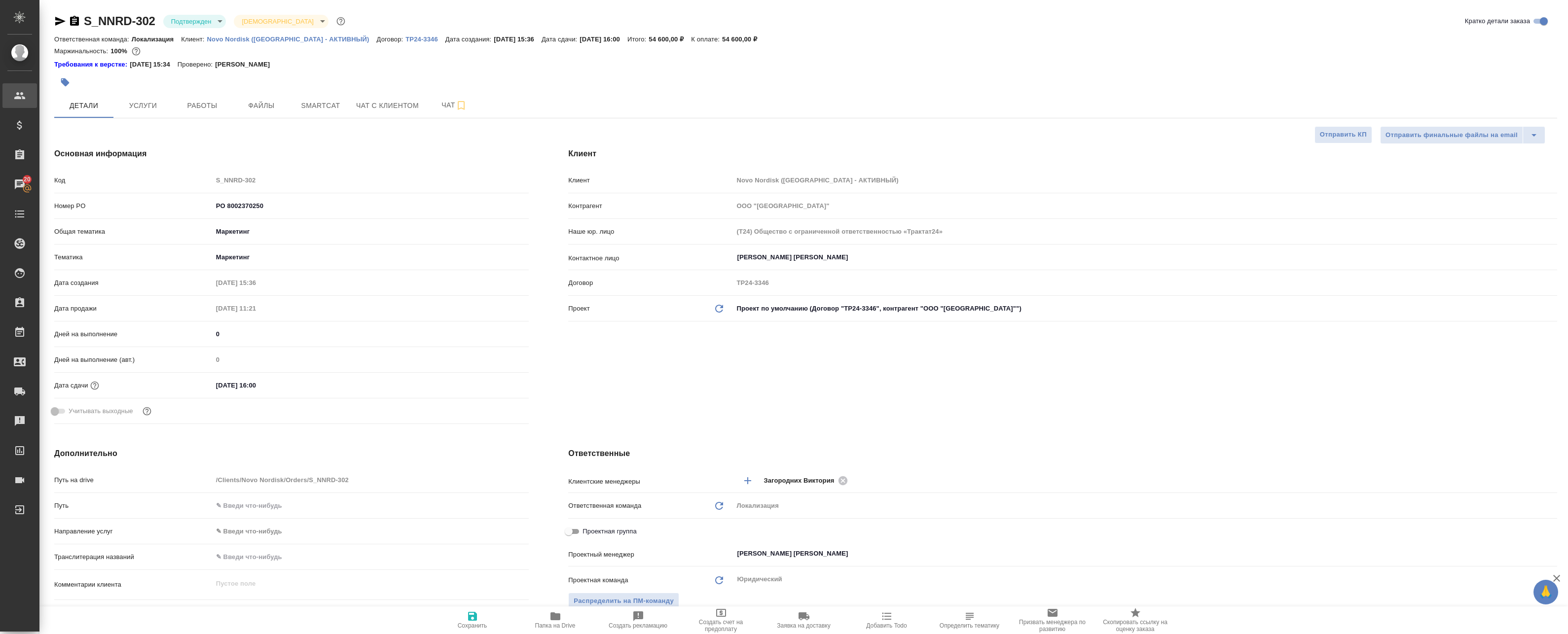
type textarea "x"
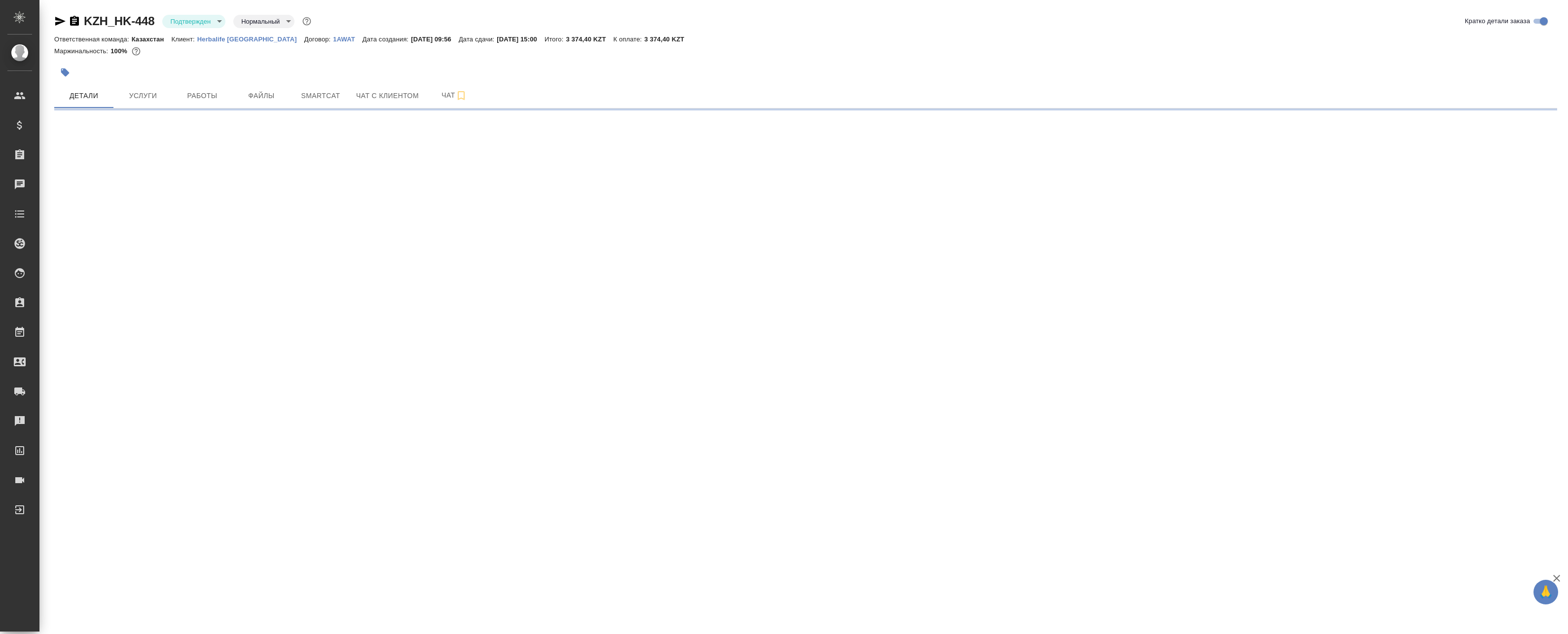
select select "RU"
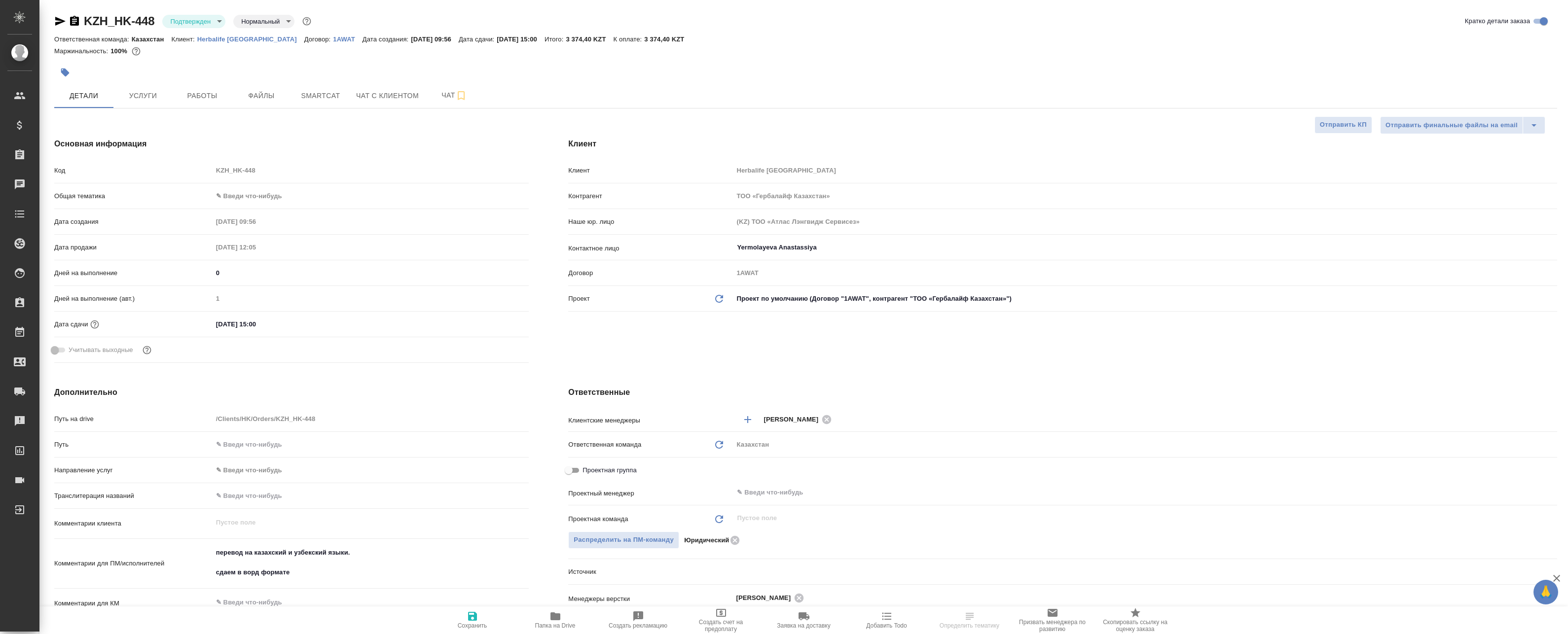
type textarea "x"
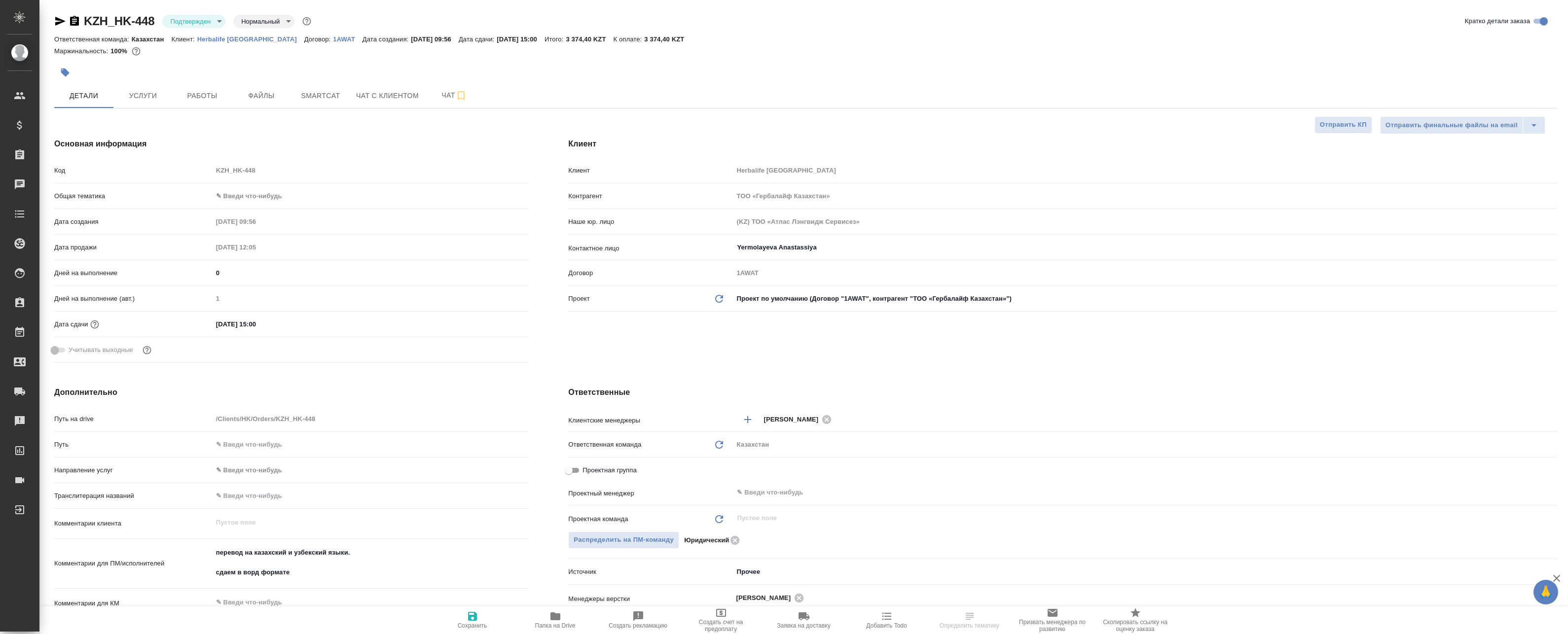
type textarea "x"
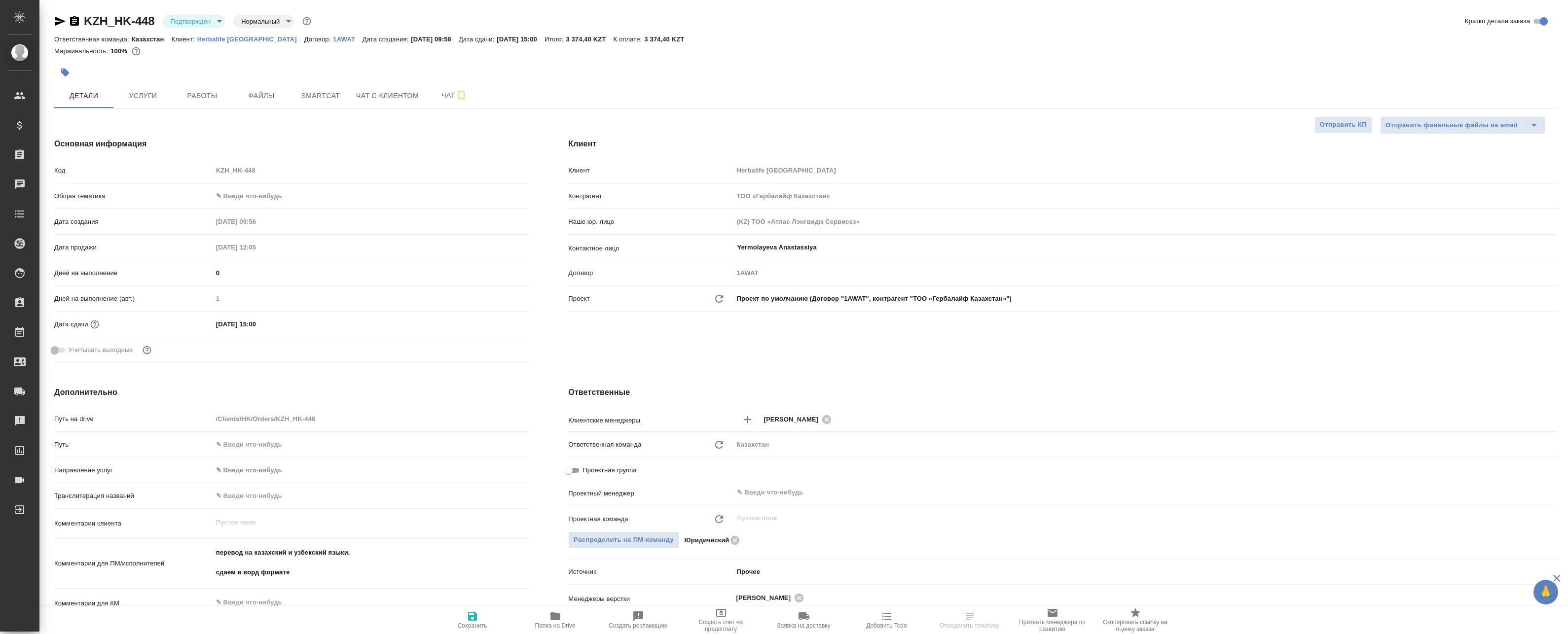
type textarea "x"
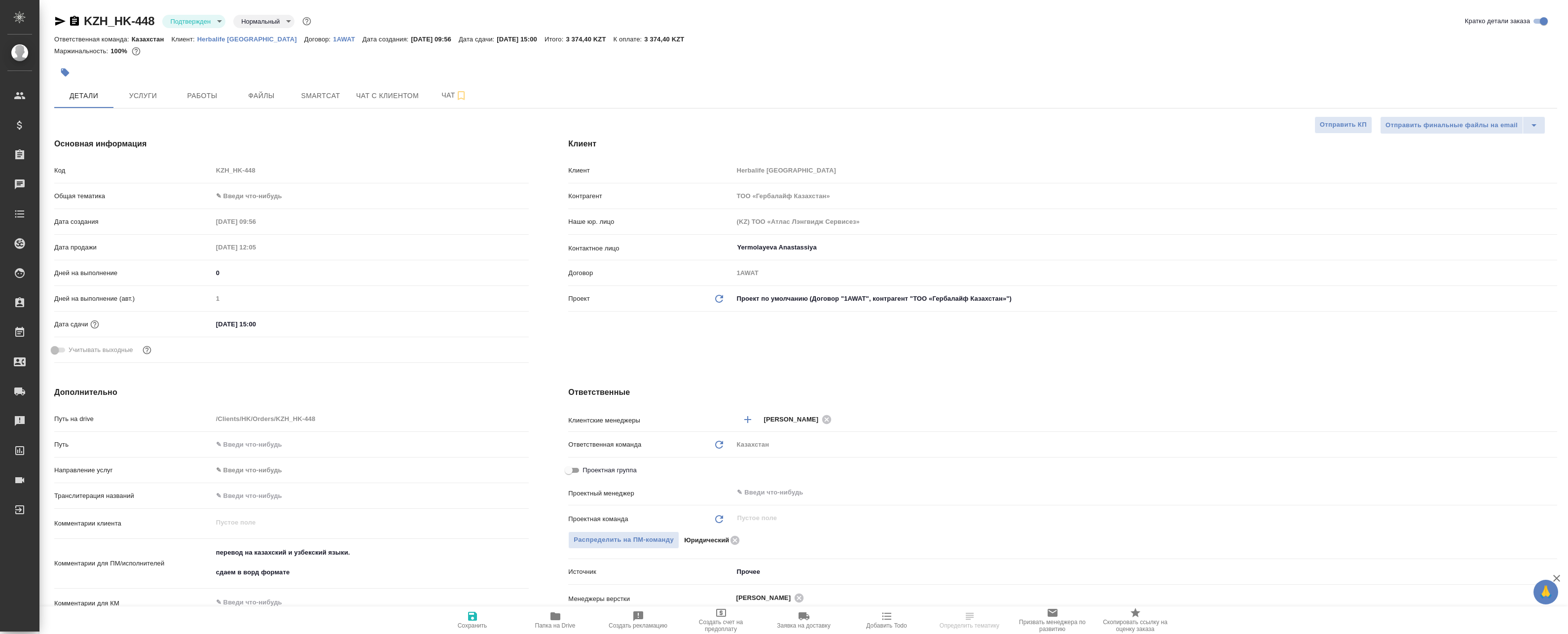
type textarea "x"
select select "RU"
type textarea "x"
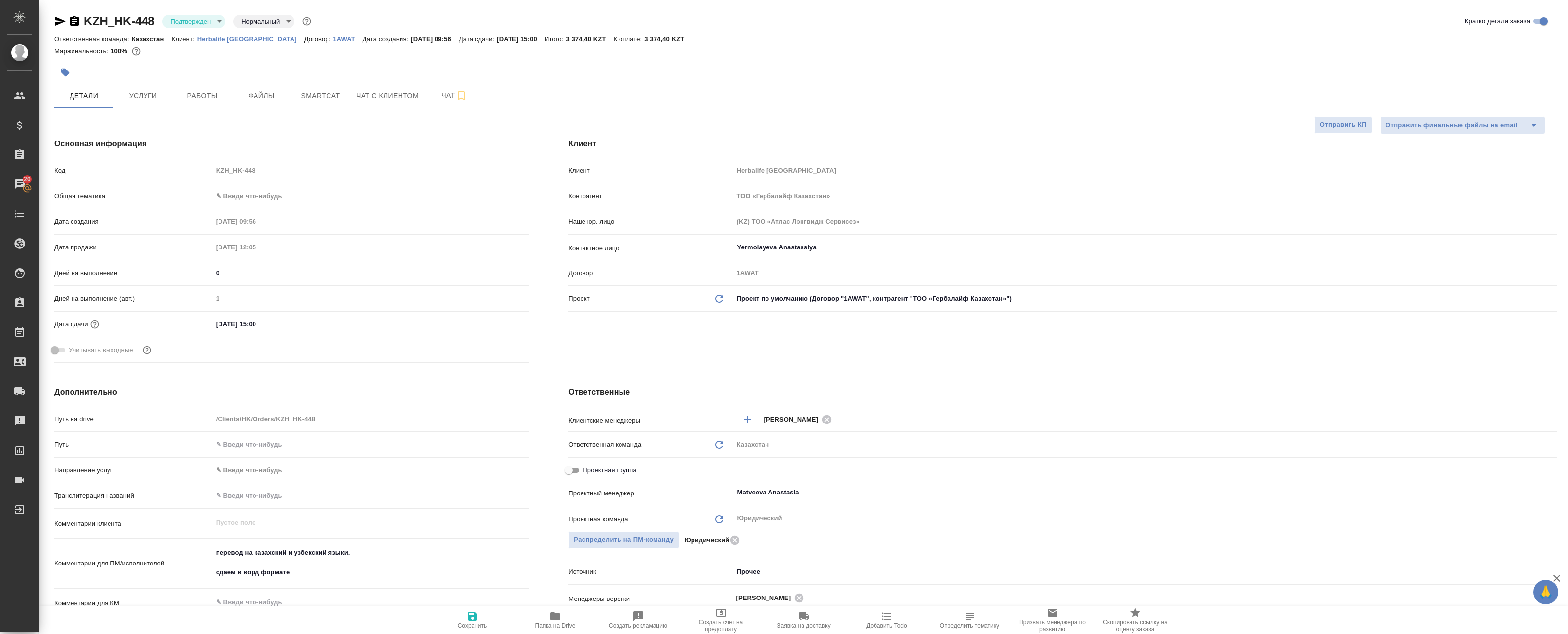
type textarea "x"
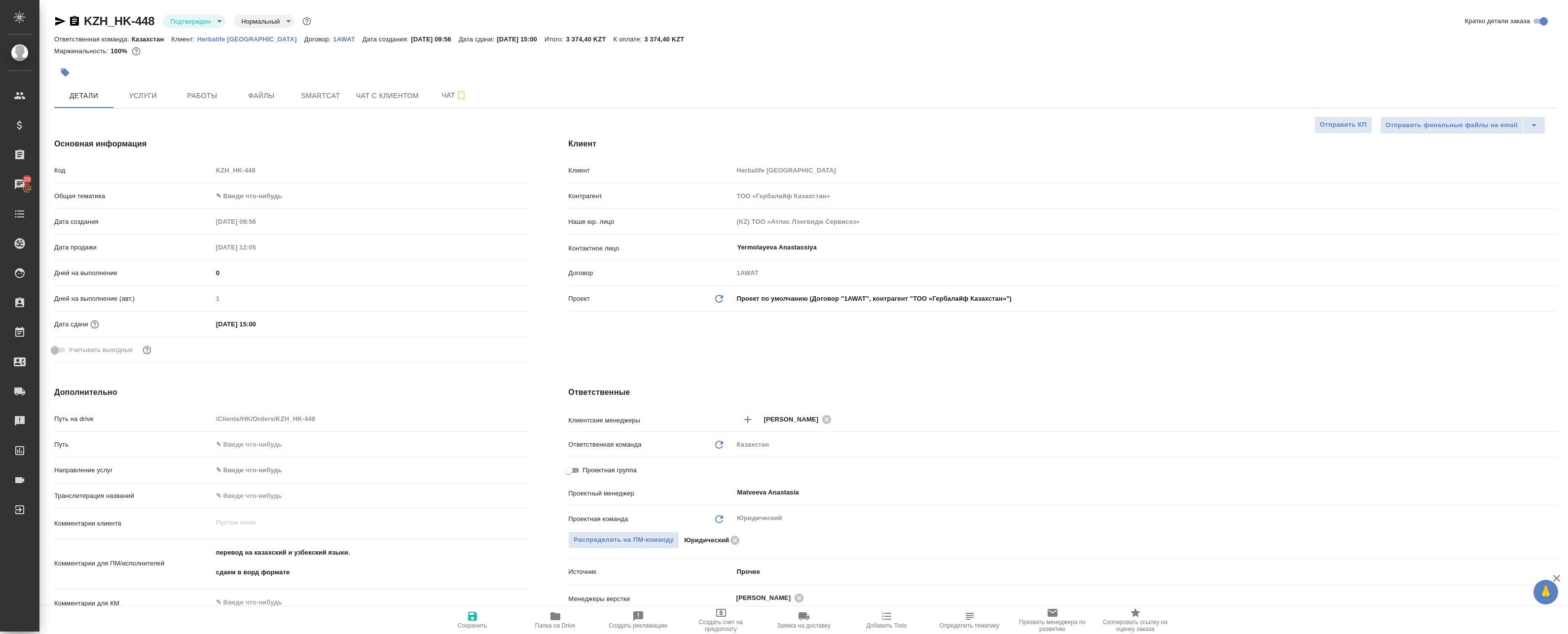
type textarea "x"
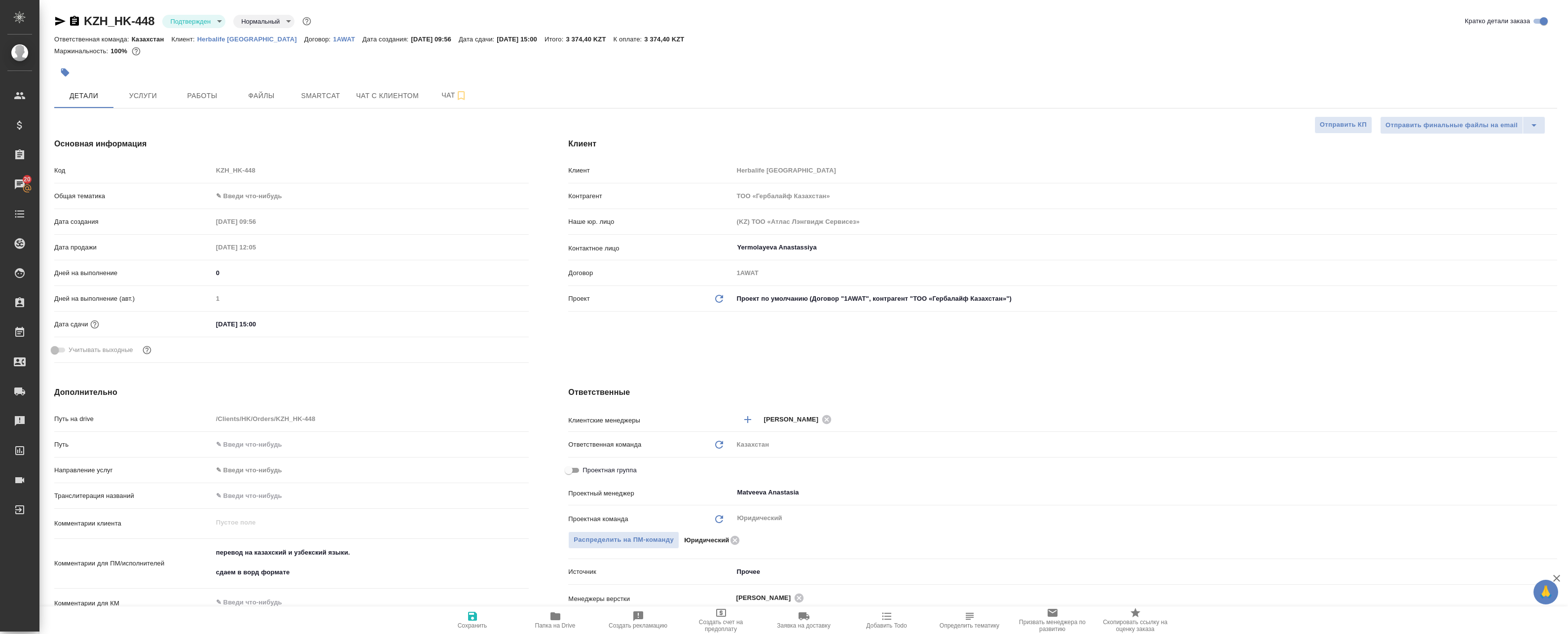
type textarea "x"
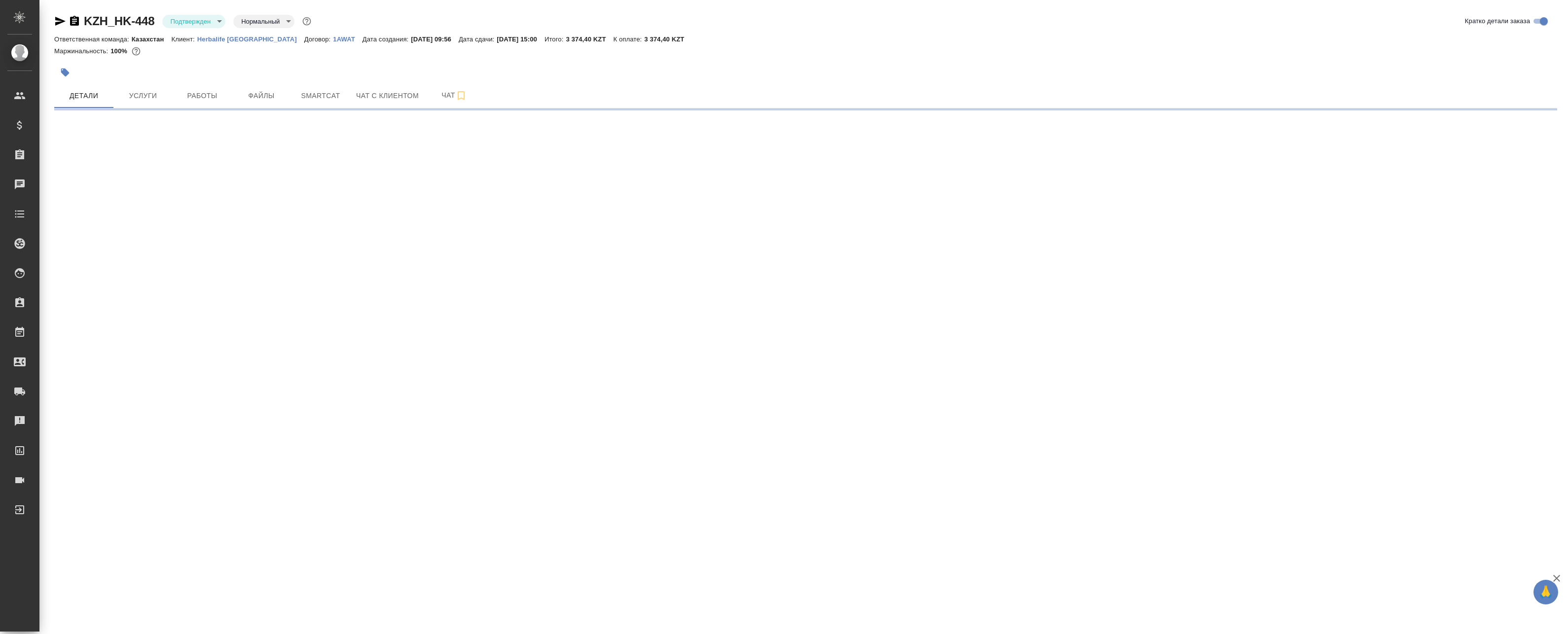
select select "RU"
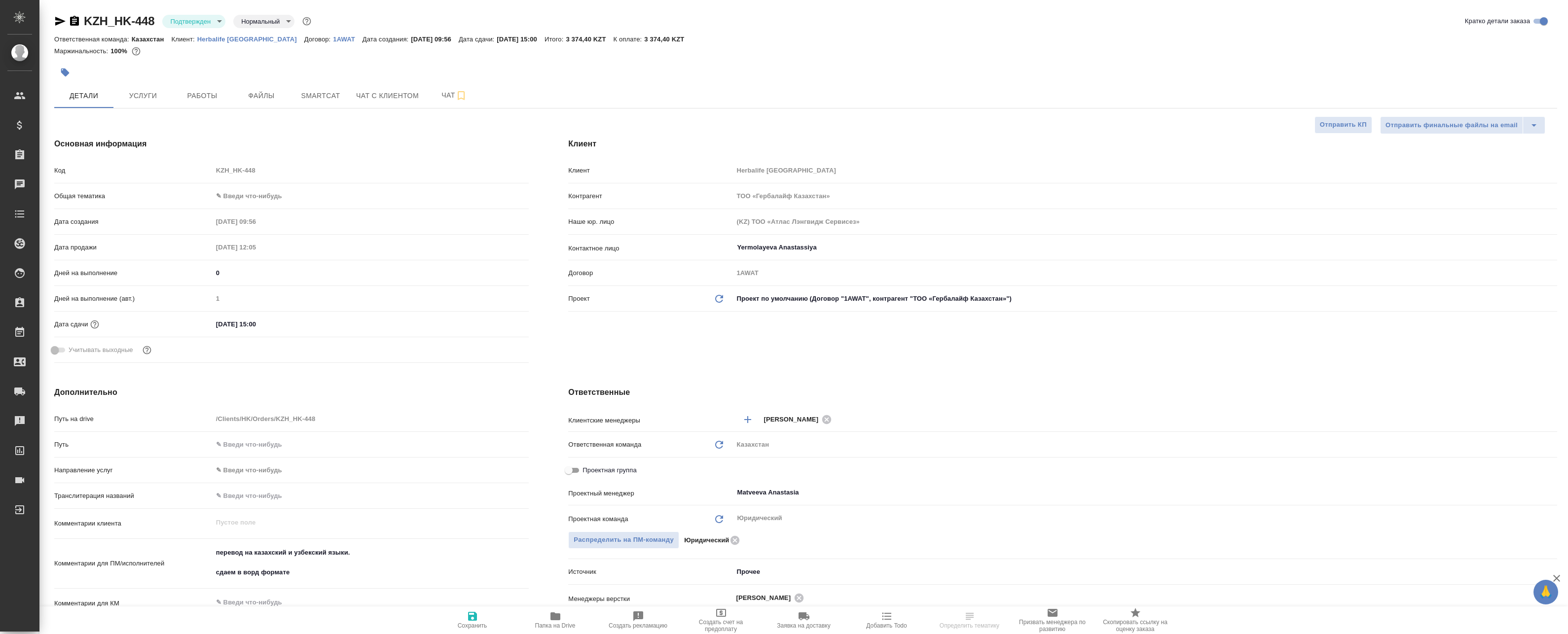
type textarea "x"
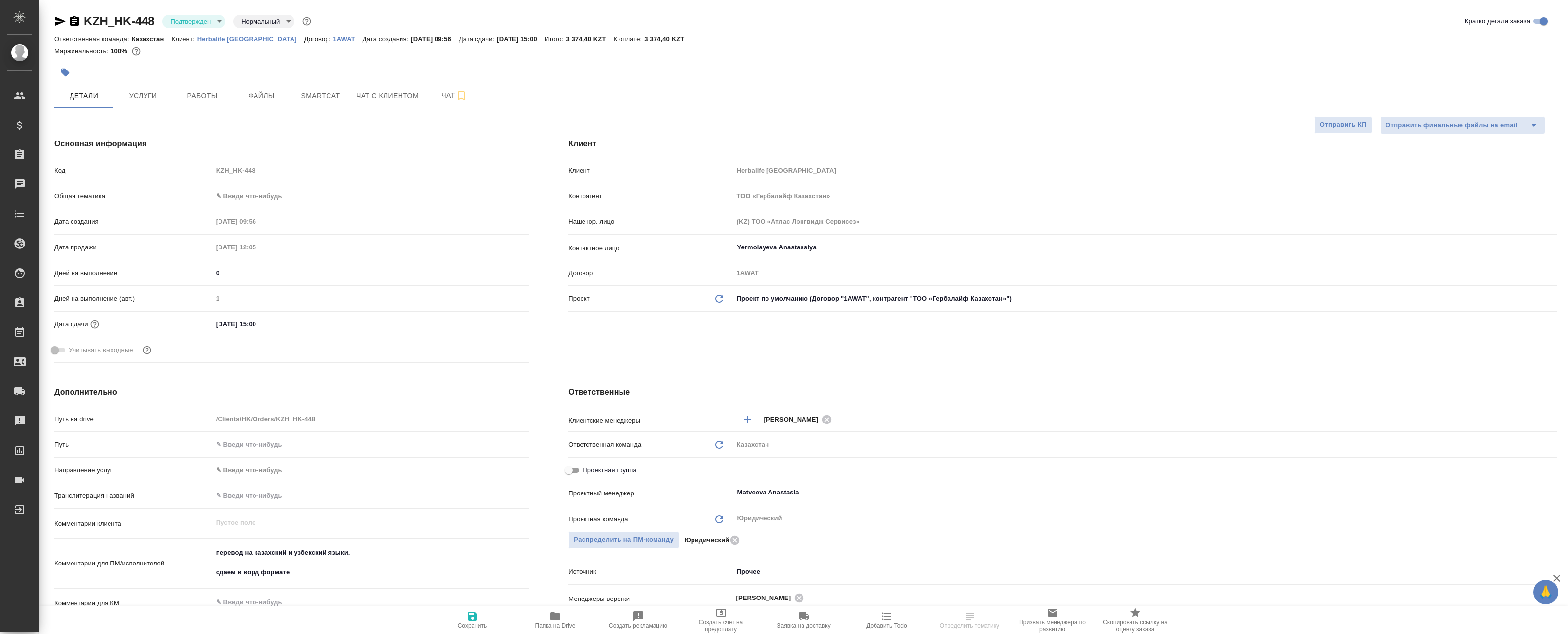
type textarea "x"
select select "RU"
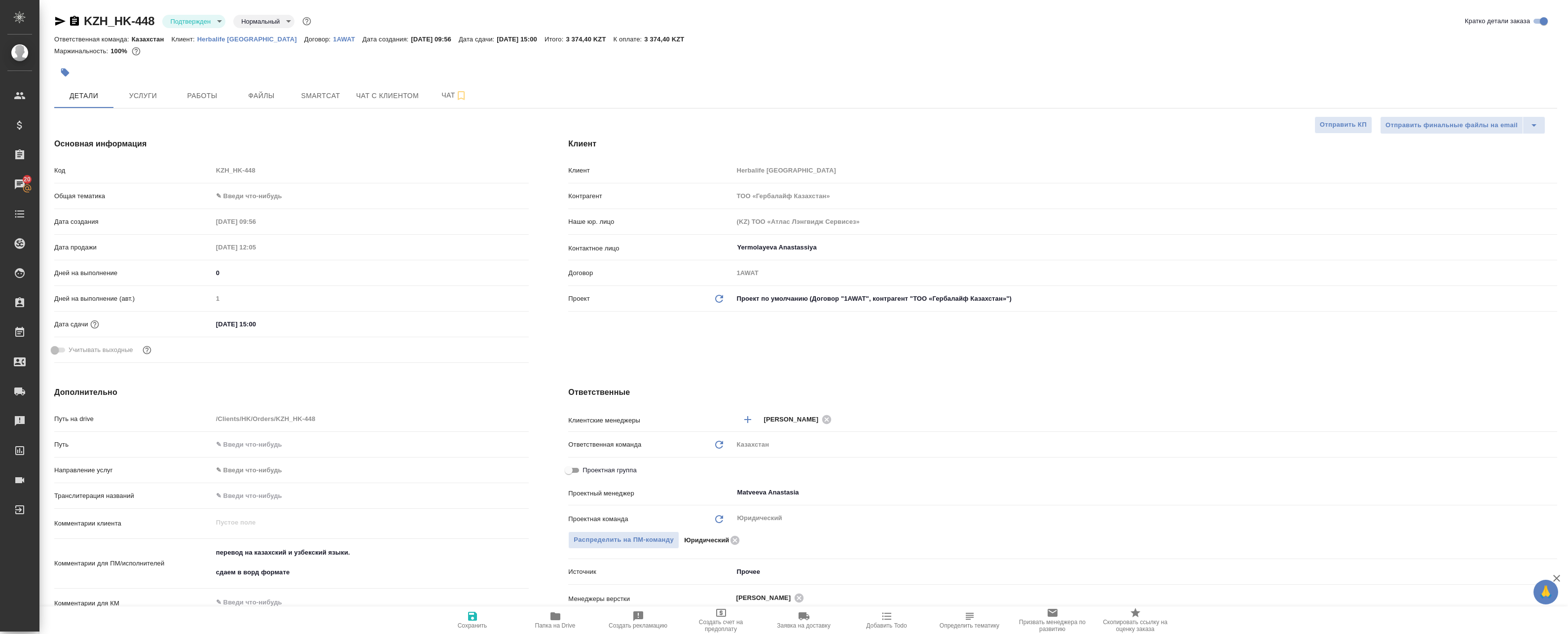
type textarea "x"
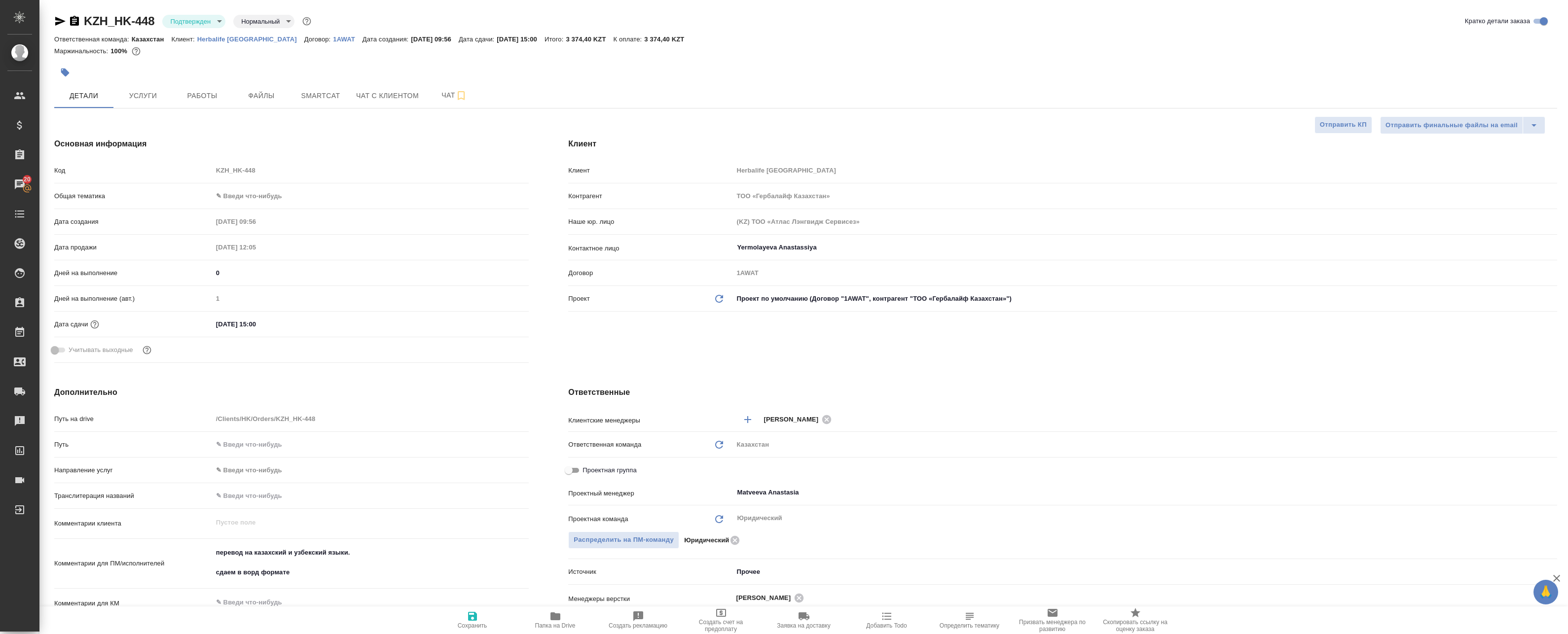
type textarea "x"
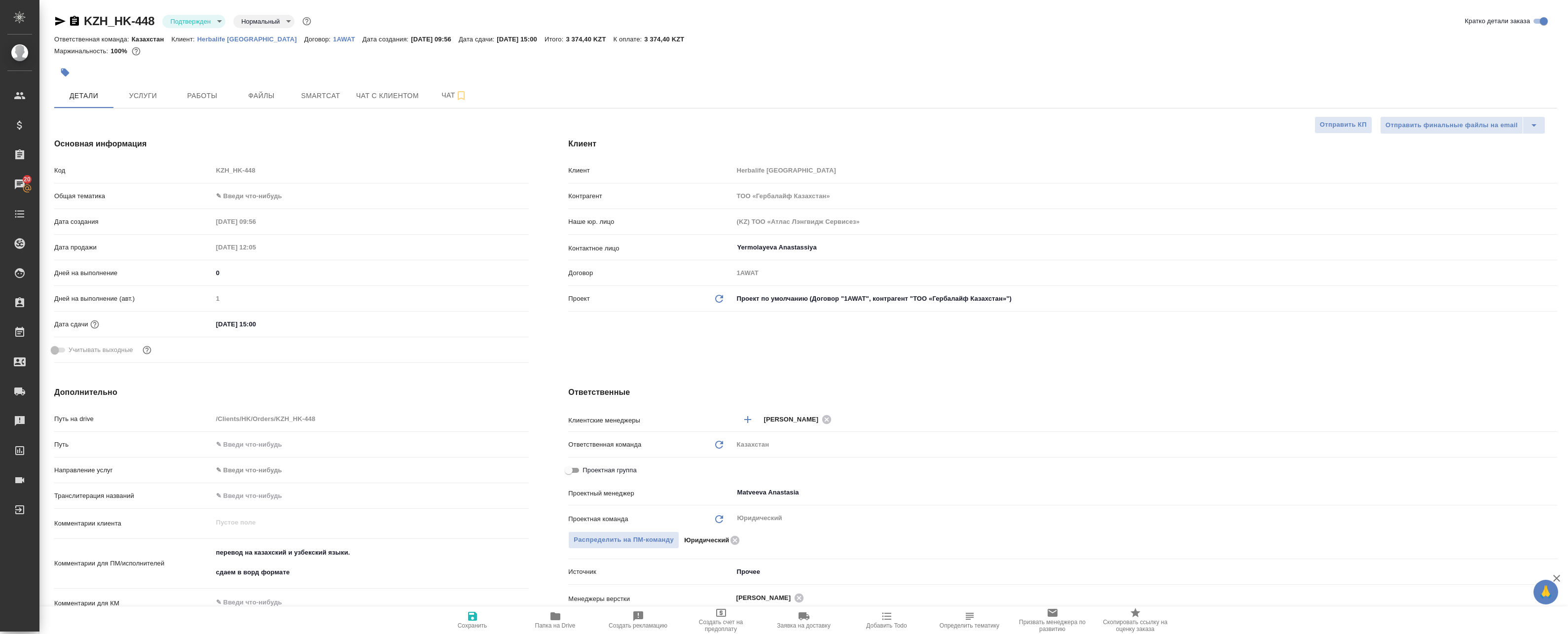
type textarea "x"
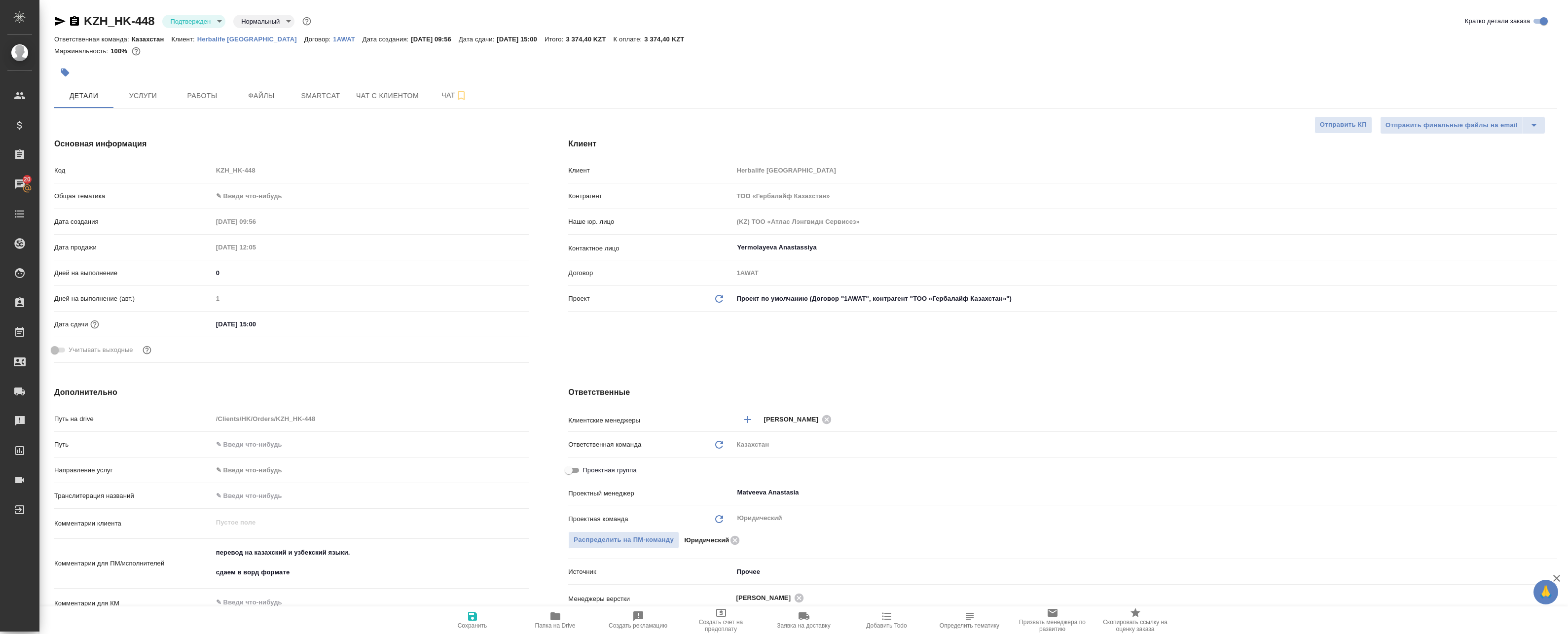
type textarea "x"
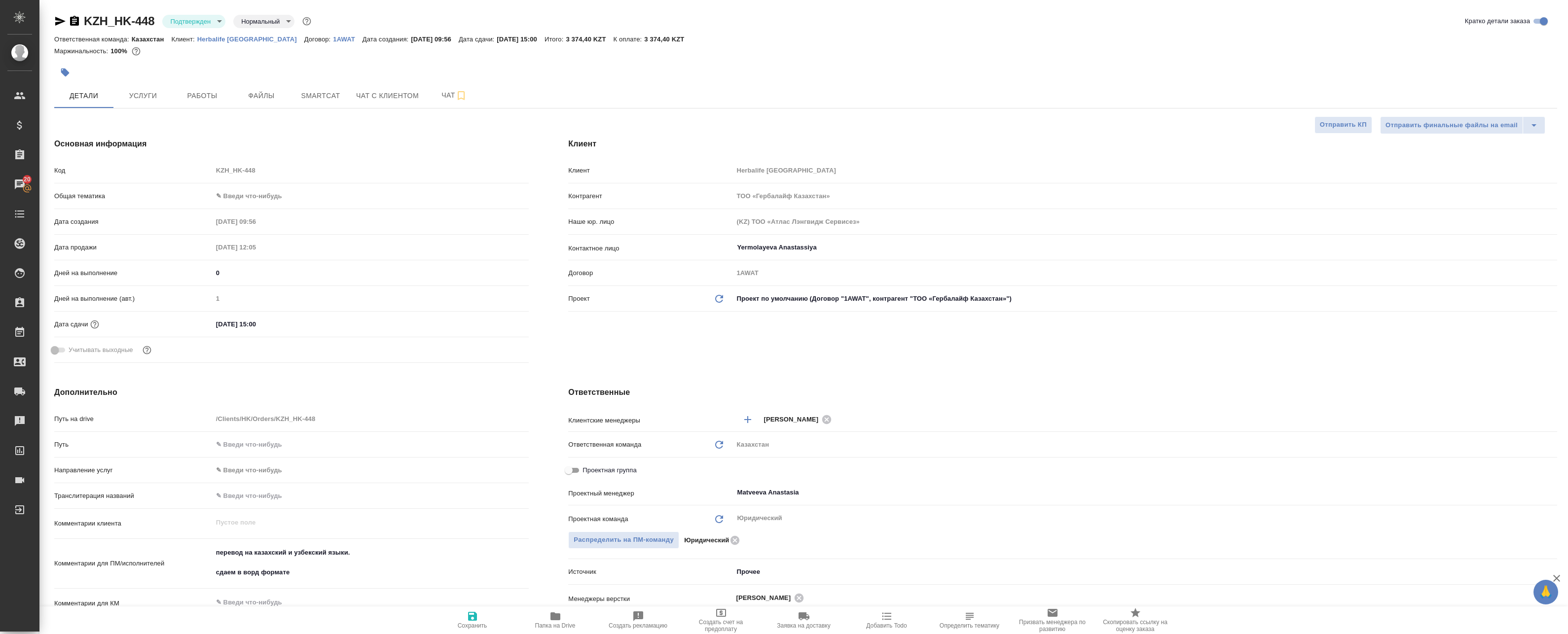
type textarea "x"
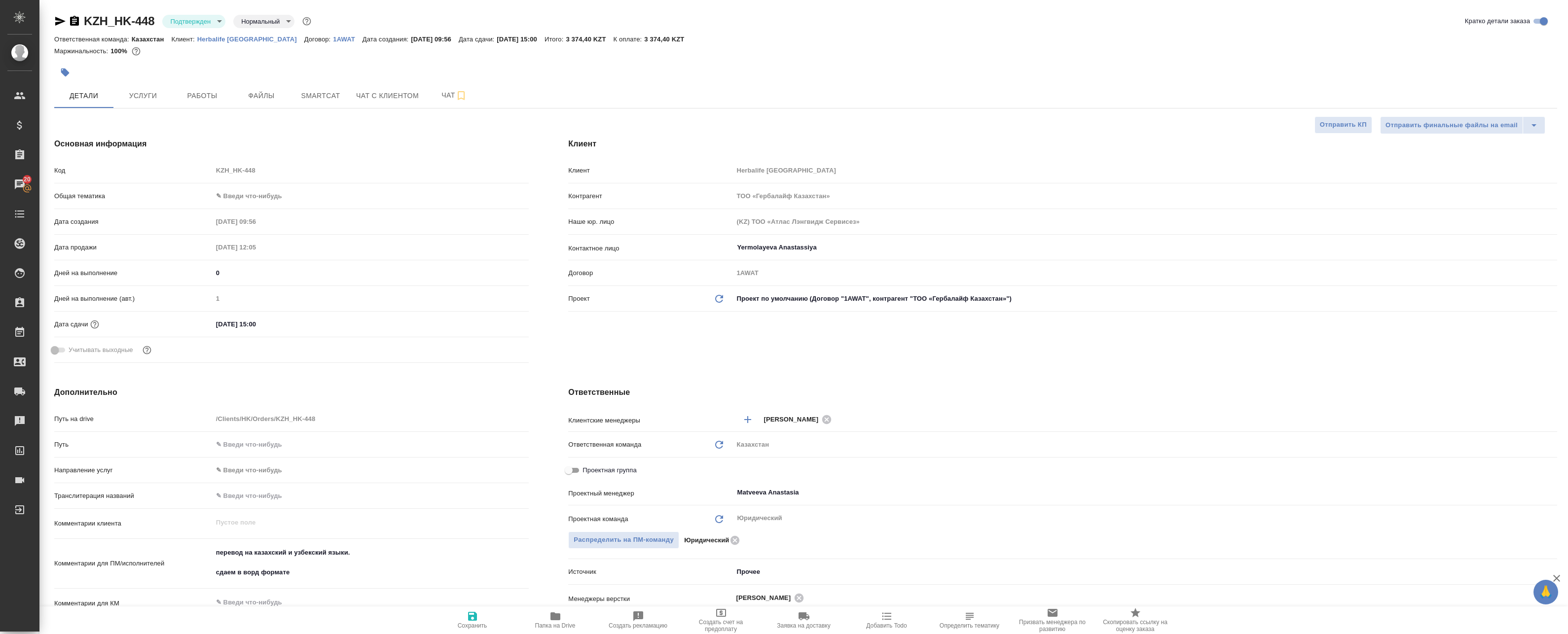
type textarea "x"
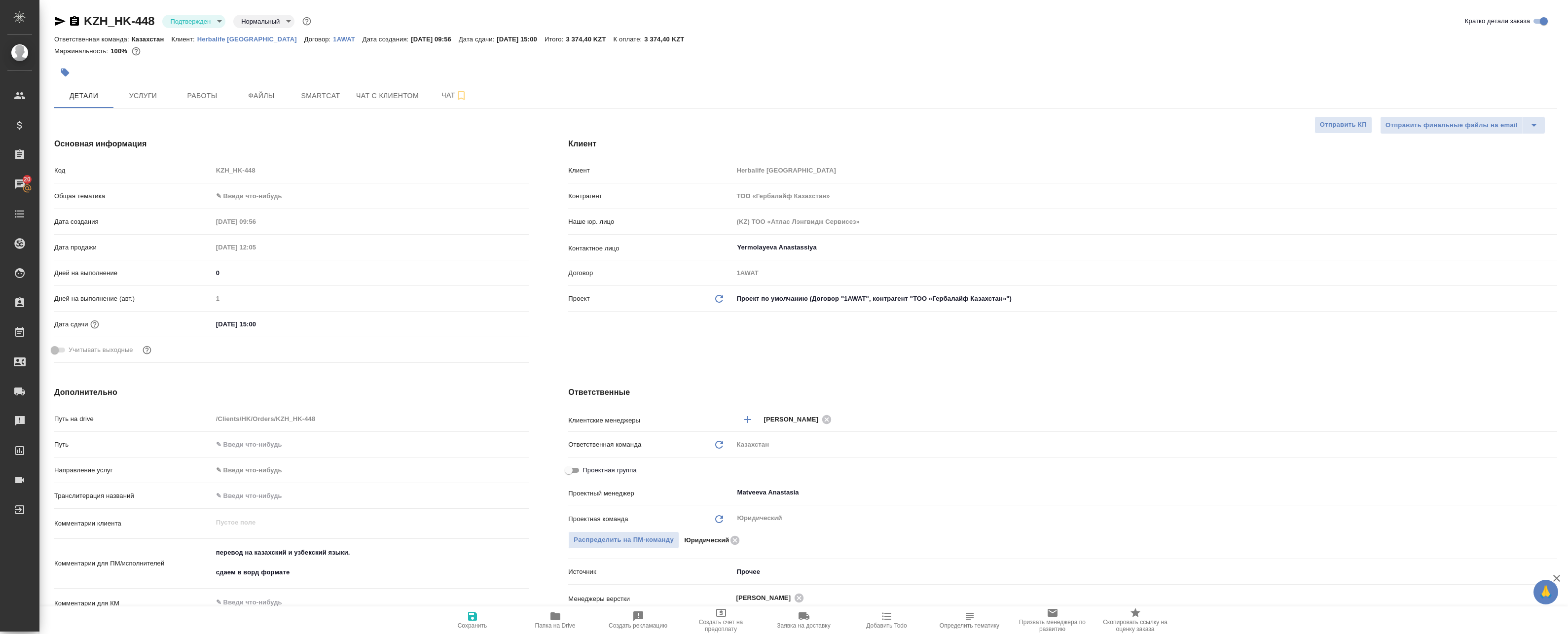
type textarea "x"
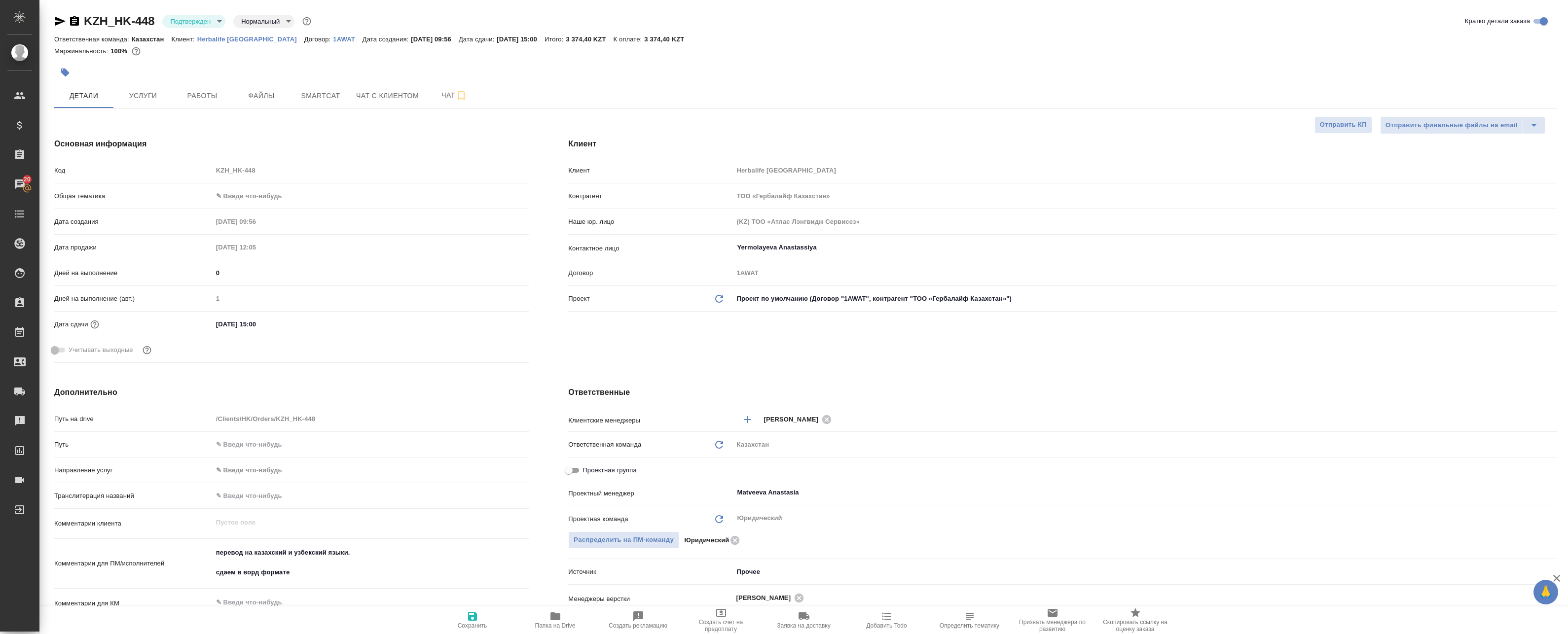
type textarea "x"
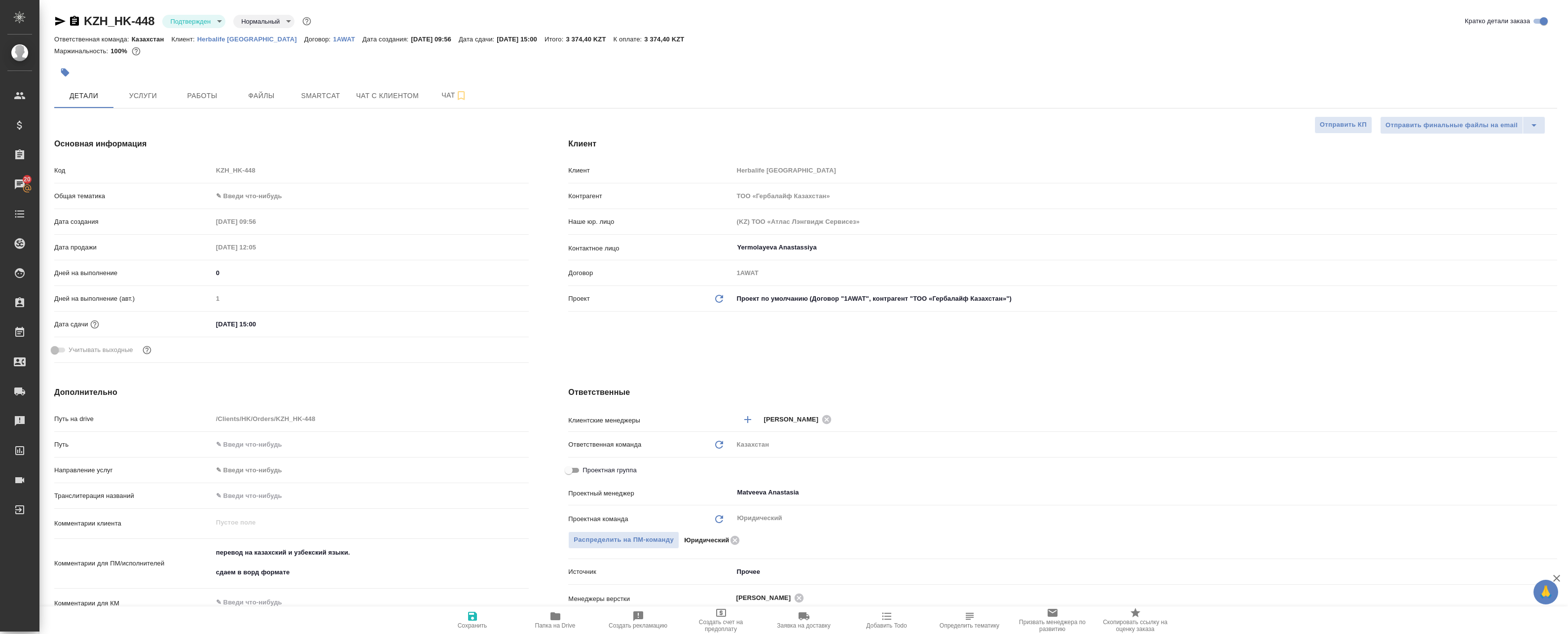
type textarea "x"
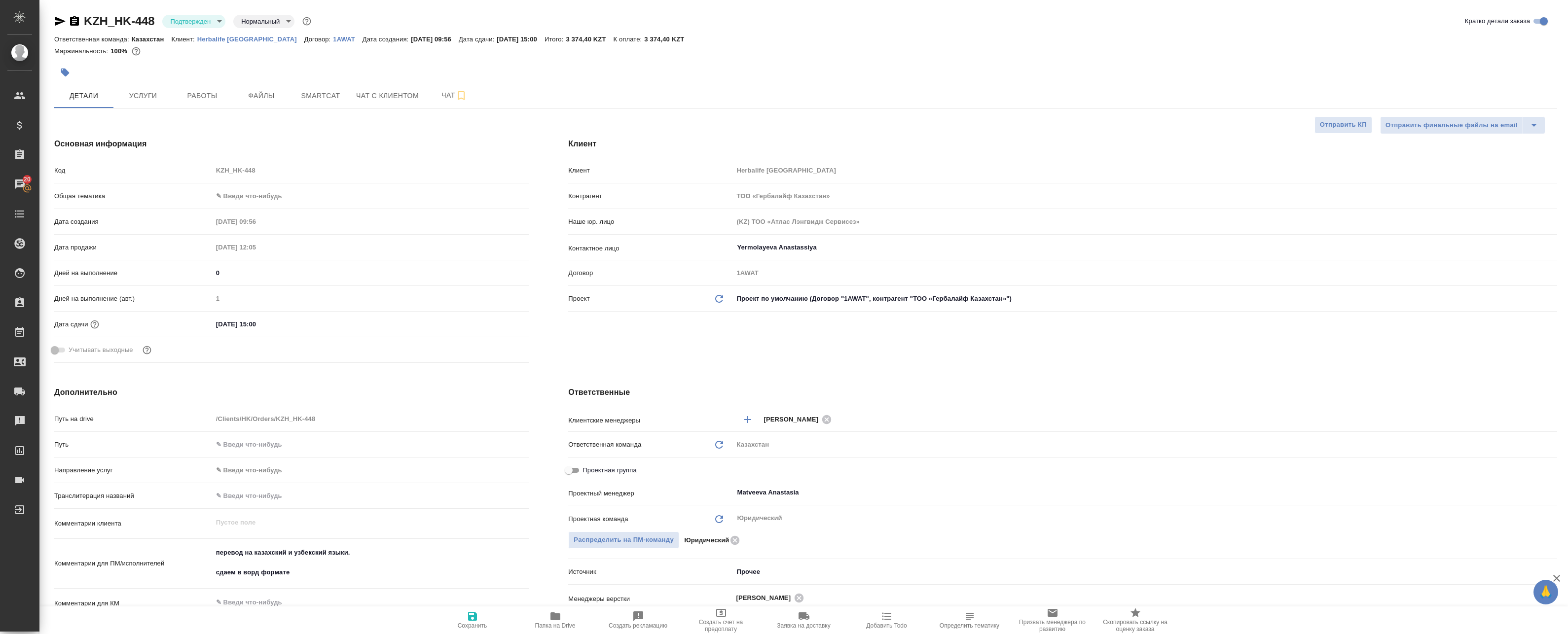
type textarea "x"
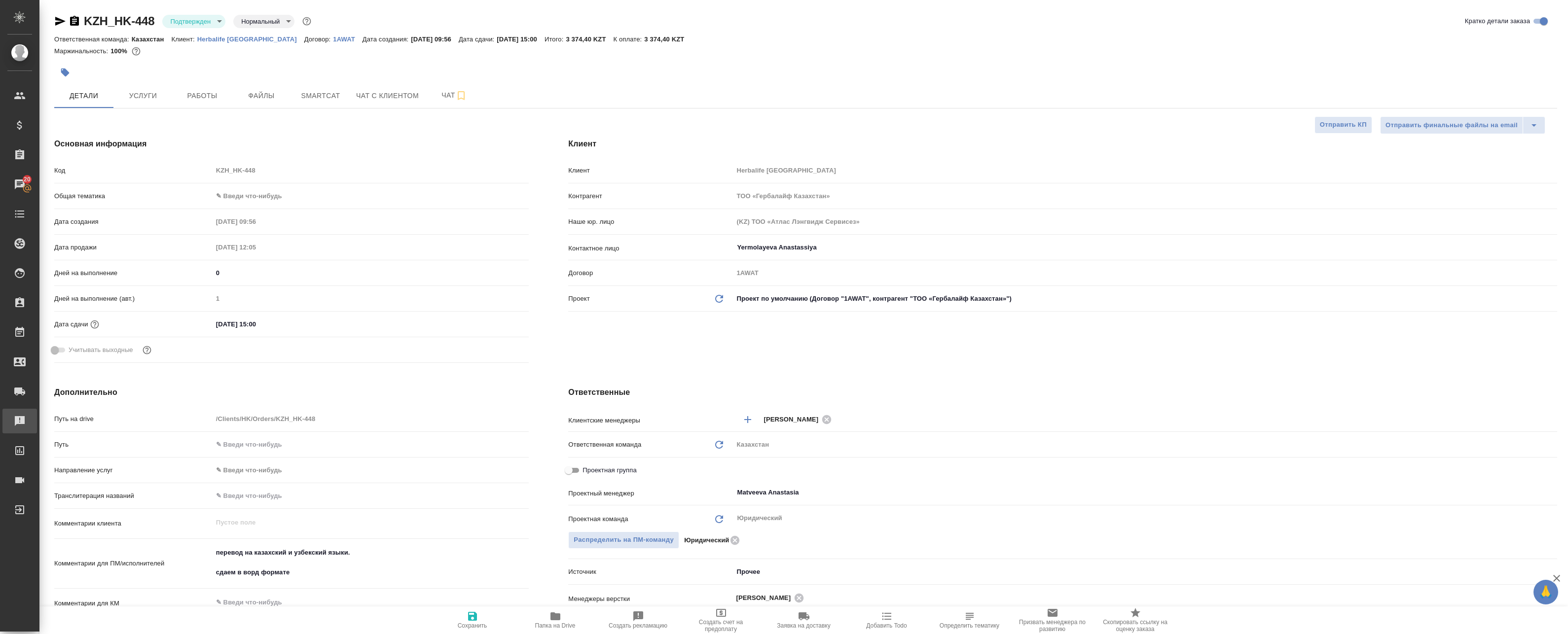
type textarea "x"
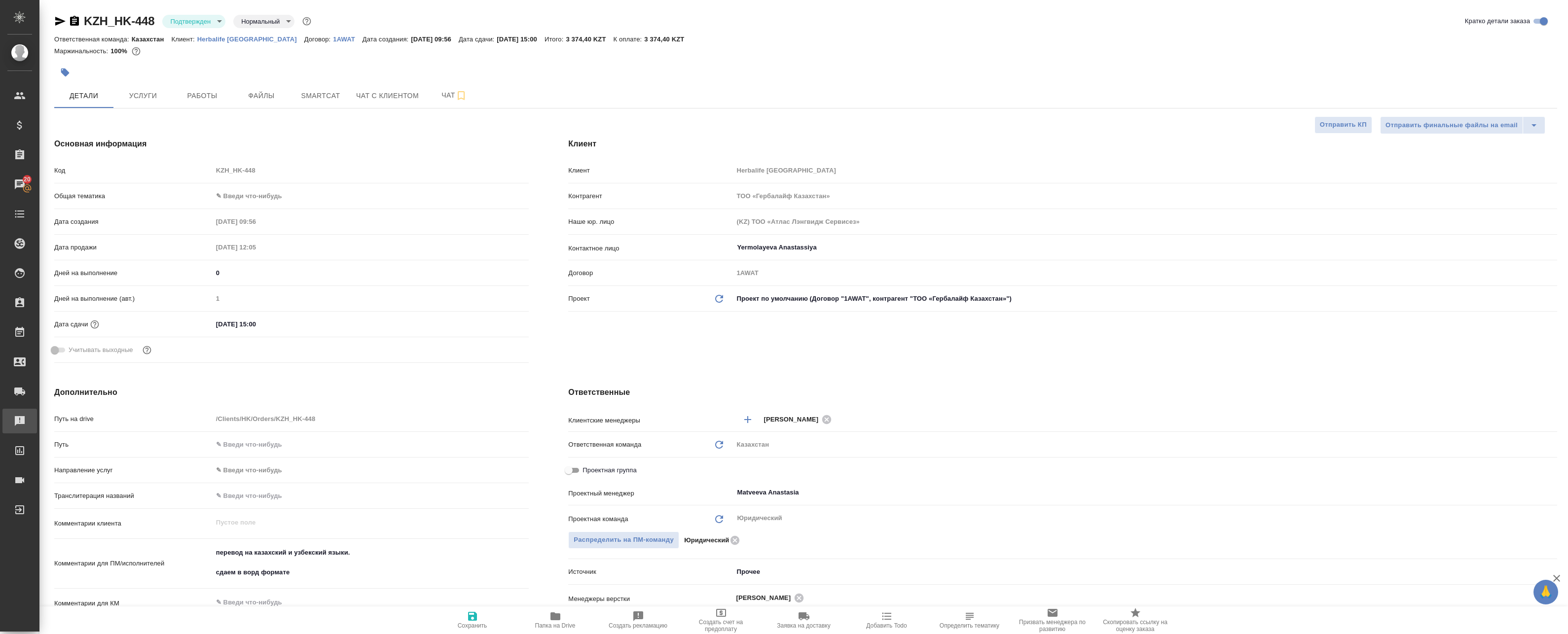
type textarea "x"
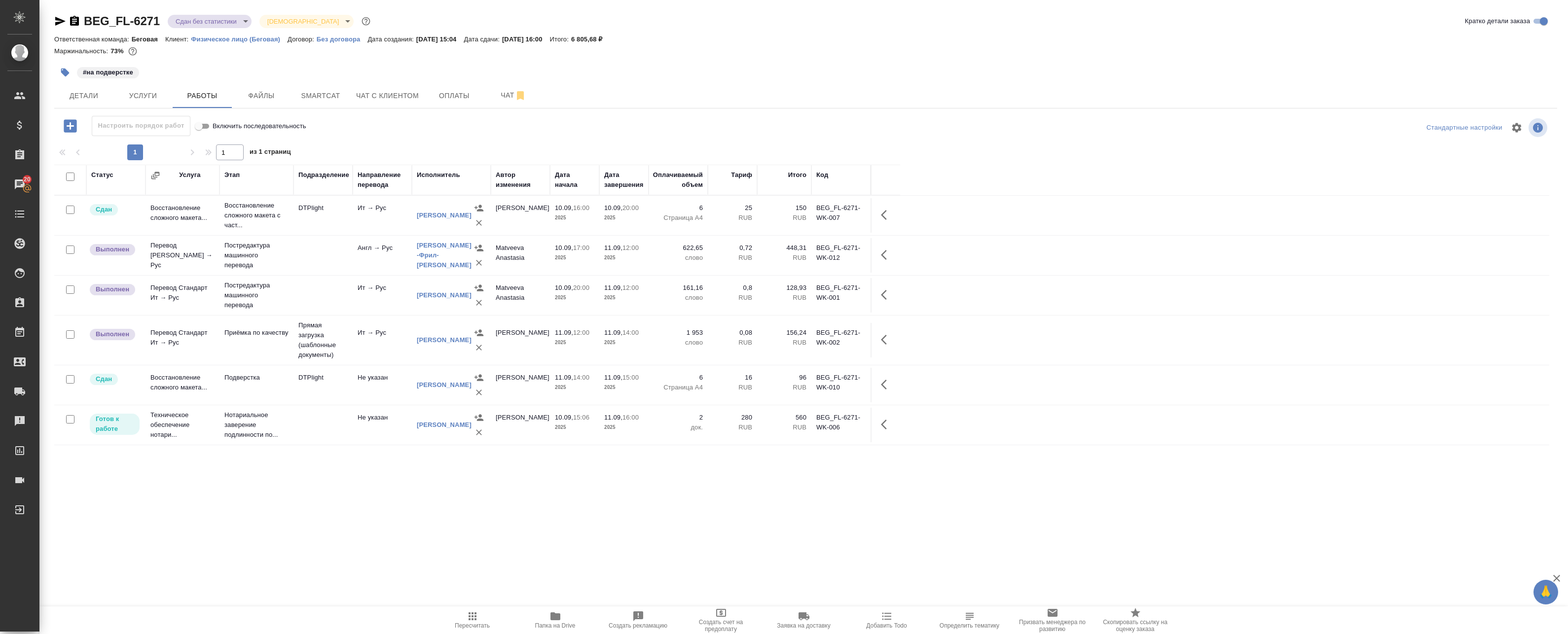
click at [541, 615] on span "Папка на Drive" at bounding box center [555, 619] width 71 height 19
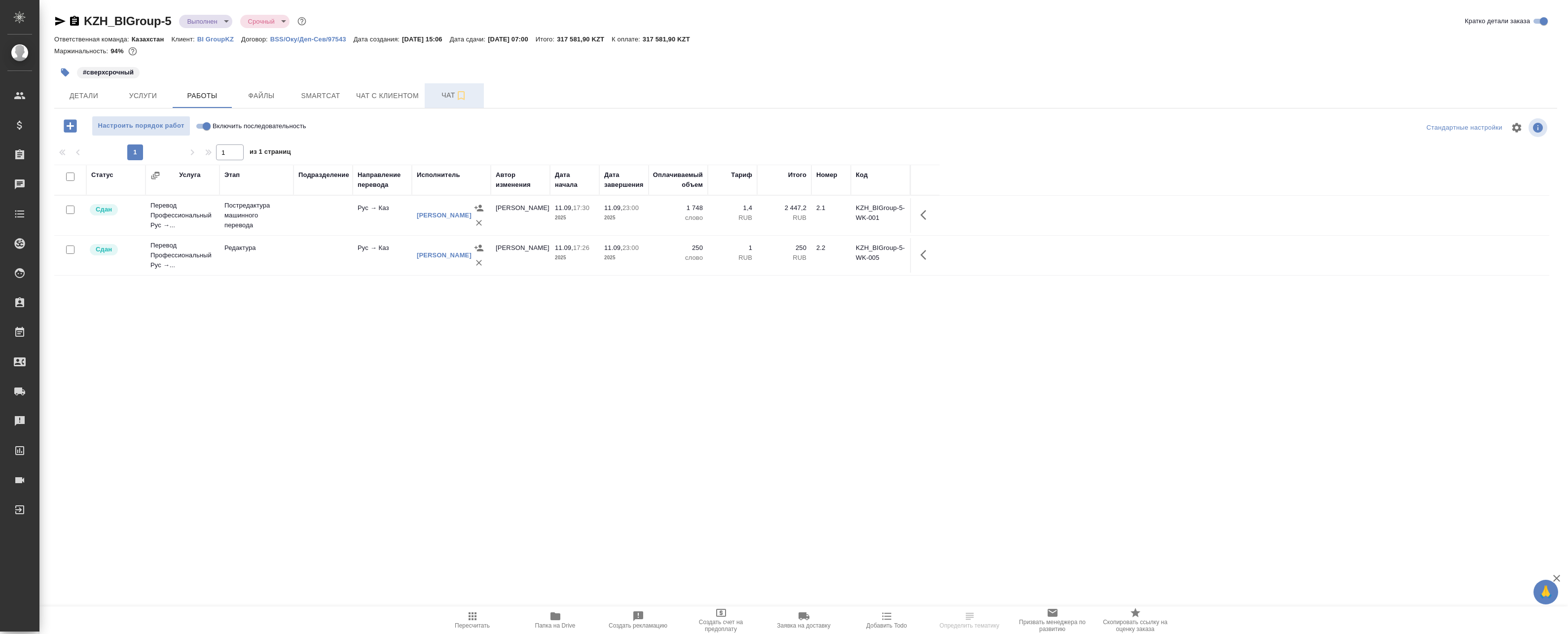
click at [445, 94] on span "Чат" at bounding box center [454, 96] width 47 height 12
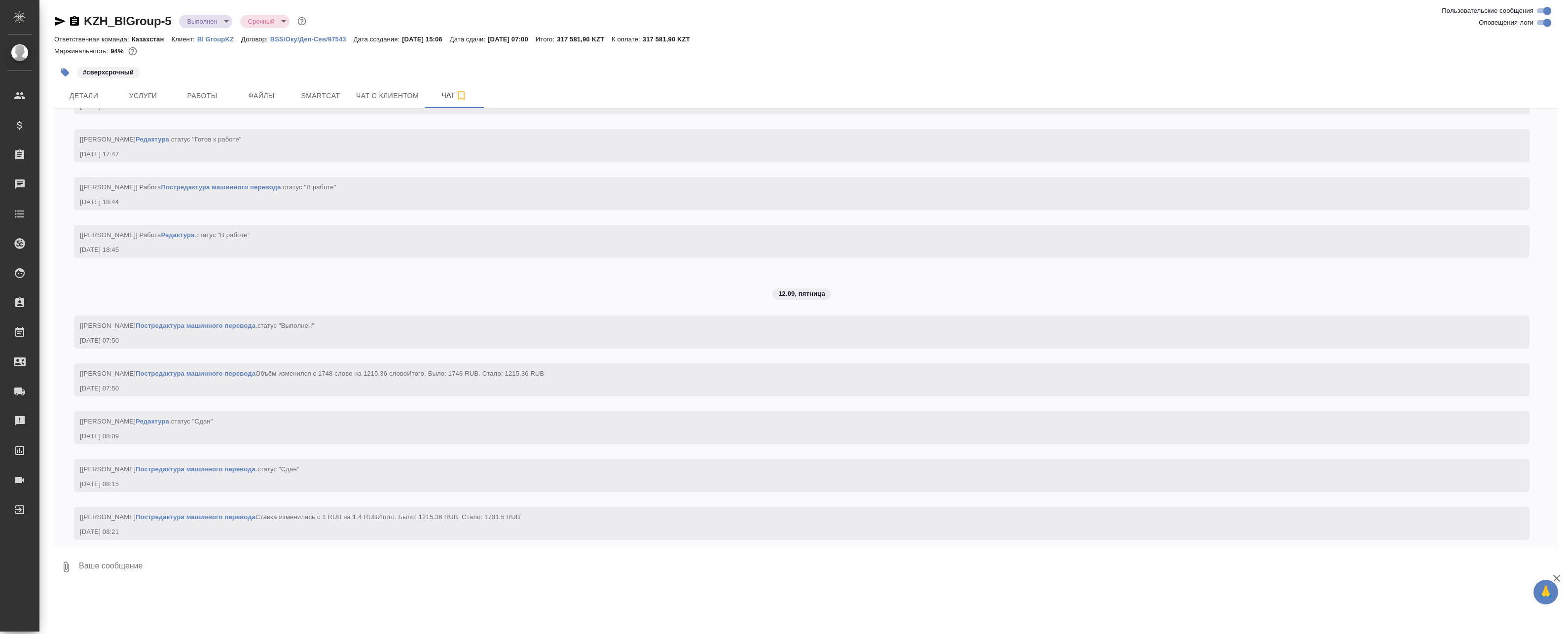
scroll to position [2822, 0]
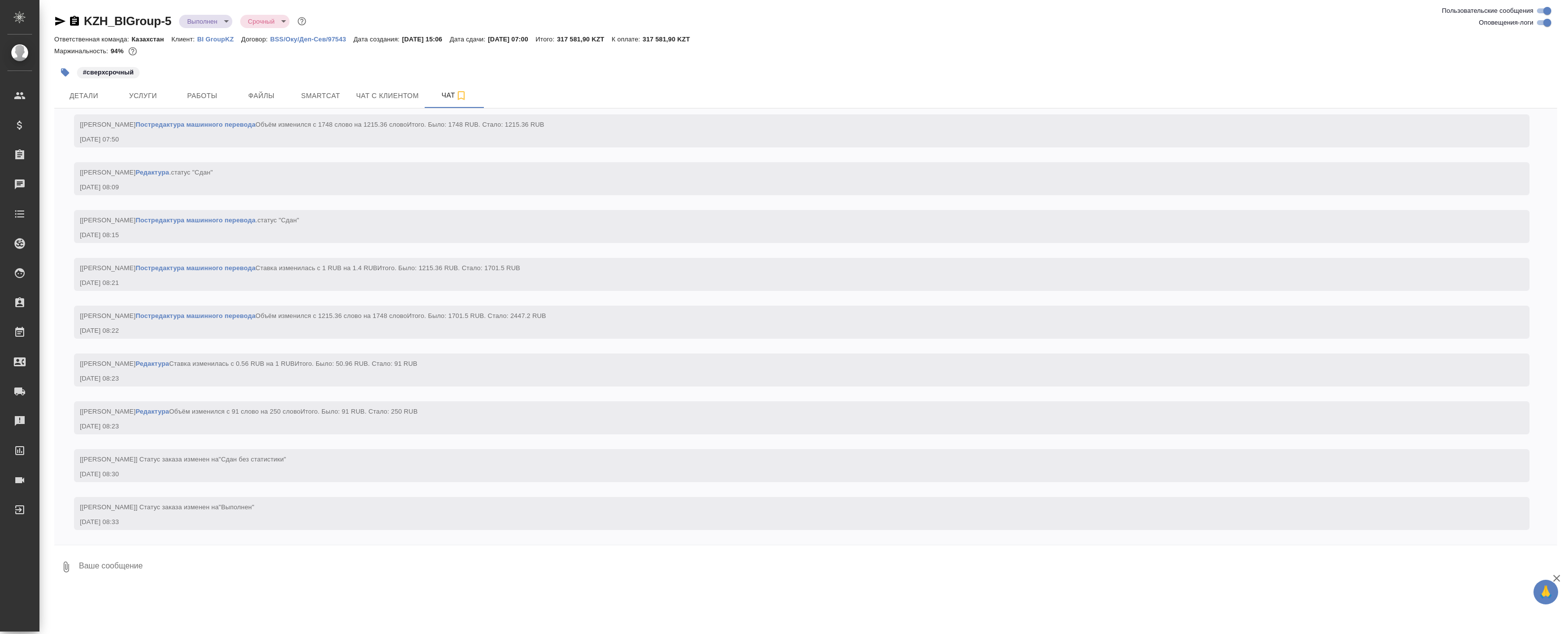
click at [1548, 25] on input "Оповещения-логи" at bounding box center [1547, 23] width 35 height 12
checkbox input "false"
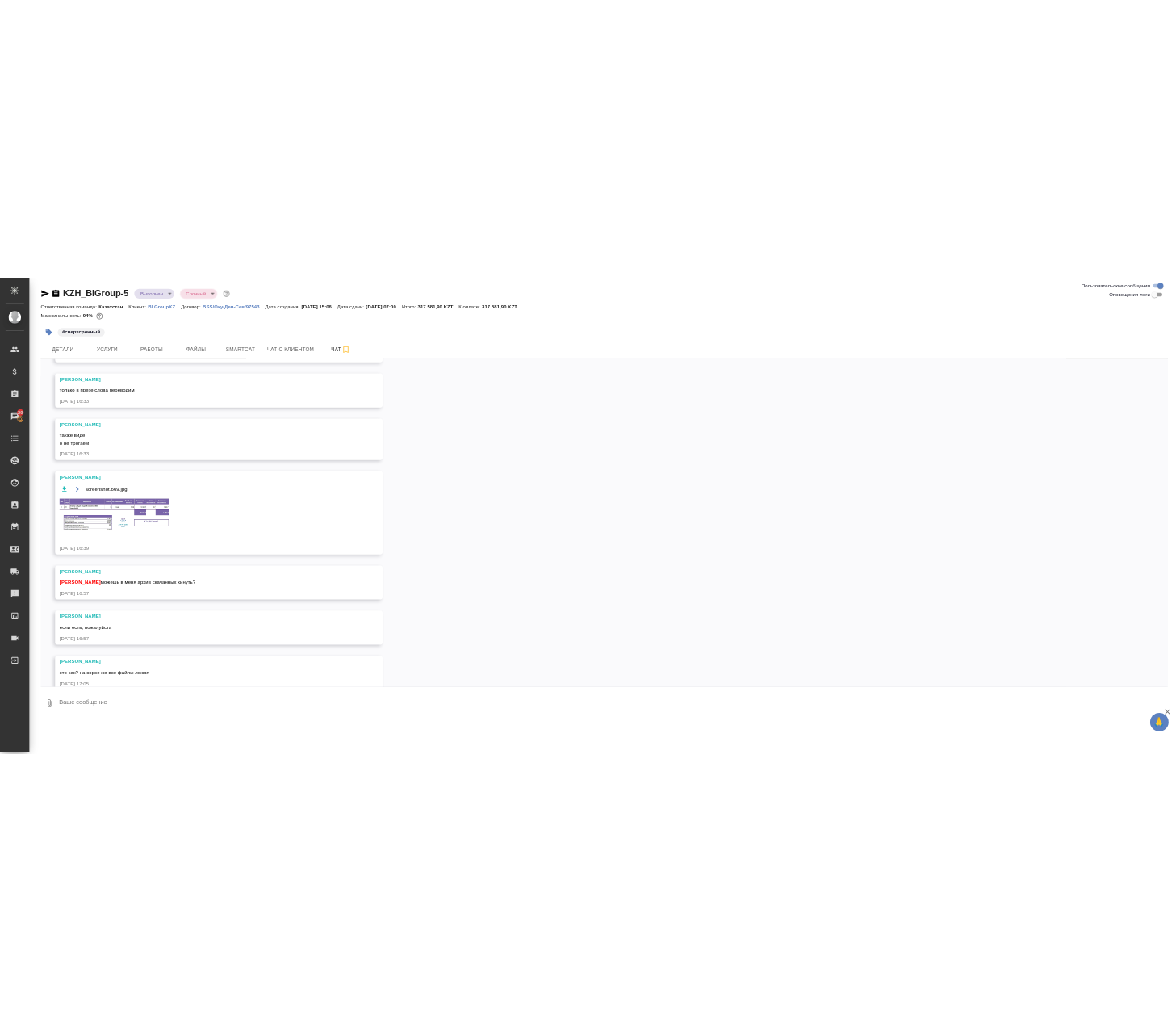
scroll to position [800, 0]
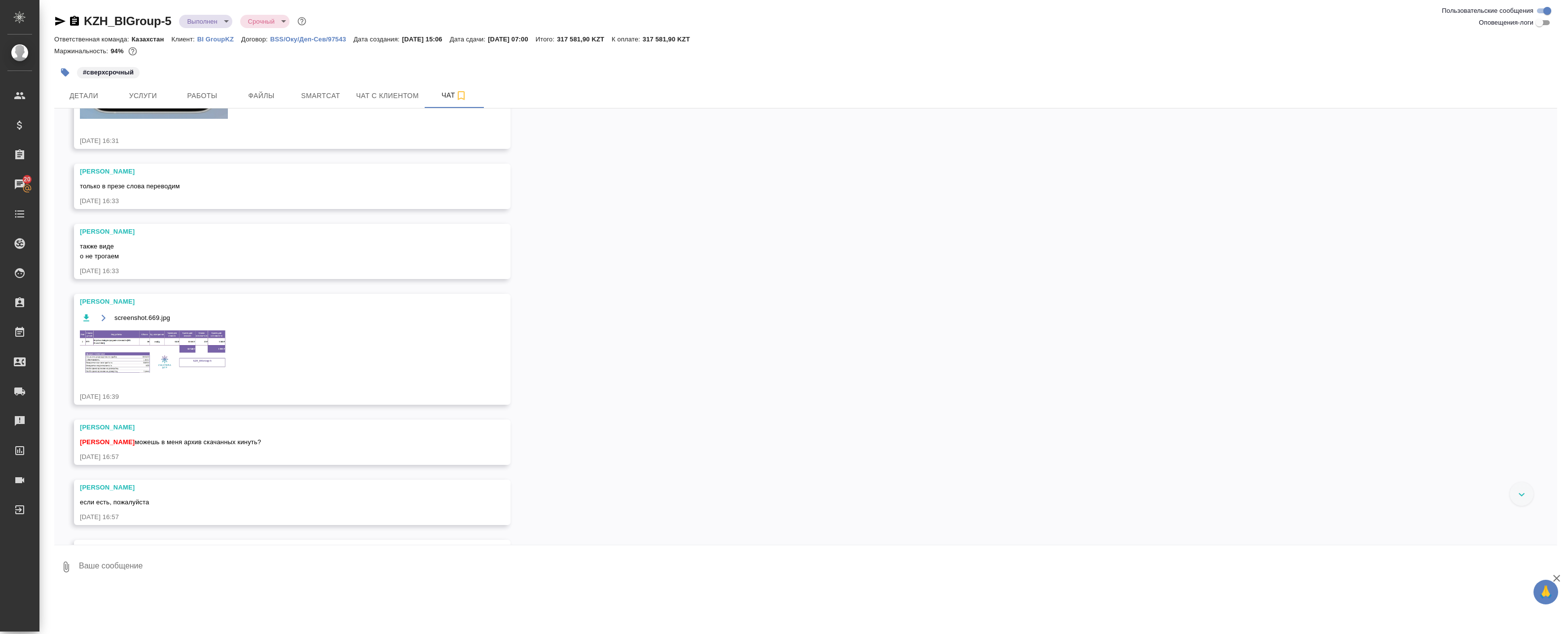
click at [172, 342] on img at bounding box center [153, 351] width 148 height 46
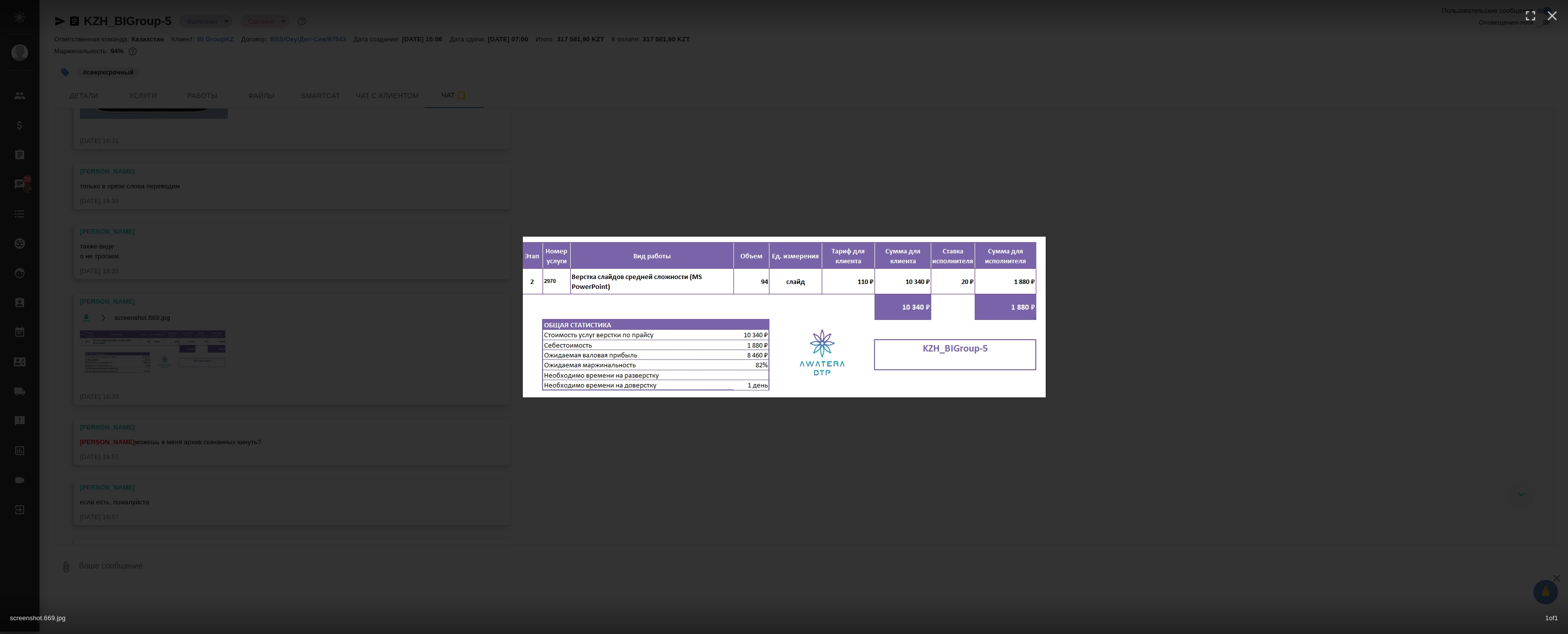
click at [307, 285] on div "screenshot.669.jpg 1 of 1" at bounding box center [784, 317] width 1568 height 634
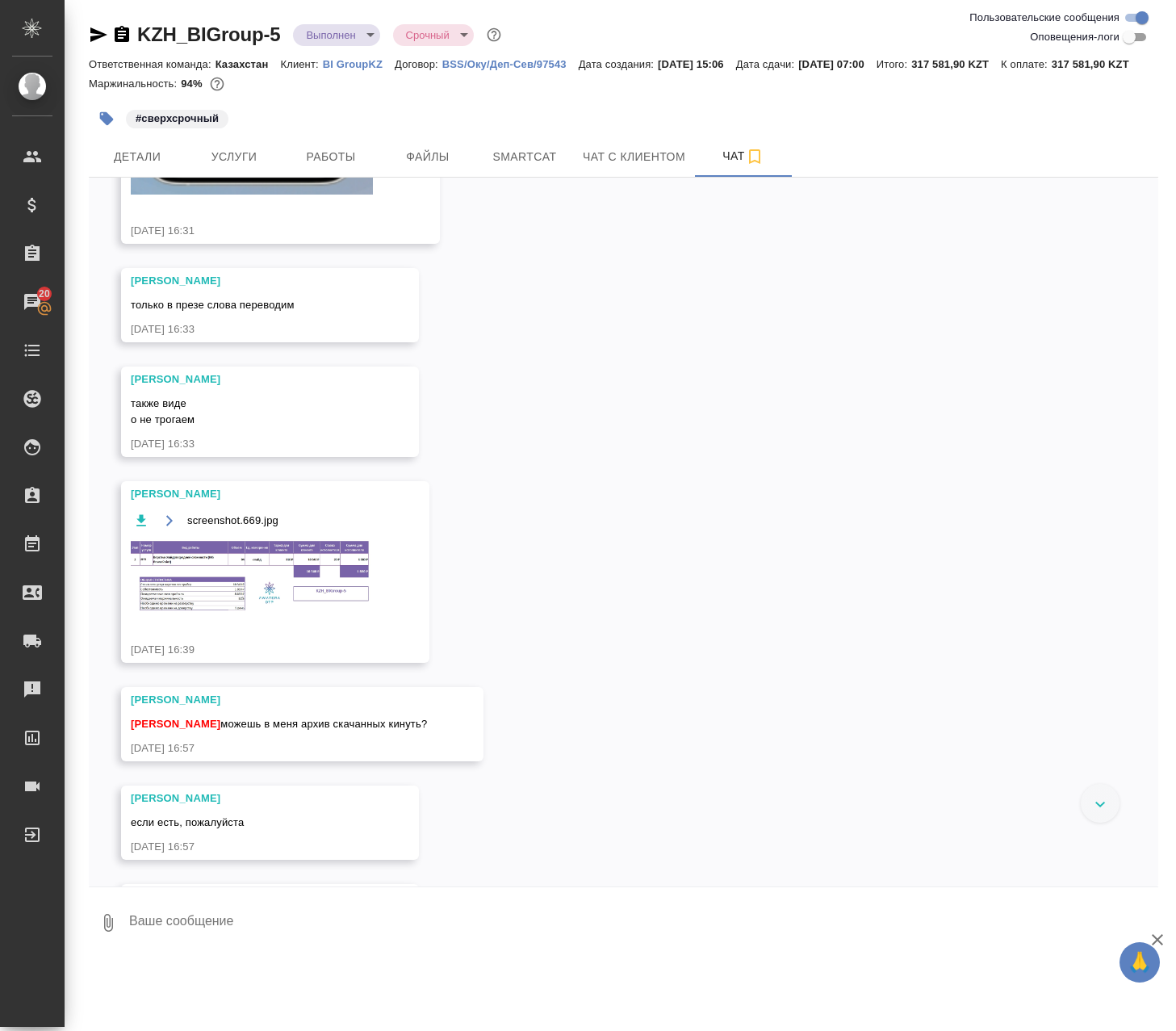
click at [368, 65] on p "BI GroupKZ" at bounding box center [358, 64] width 72 height 12
click at [311, 167] on span "Работы" at bounding box center [331, 156] width 78 height 20
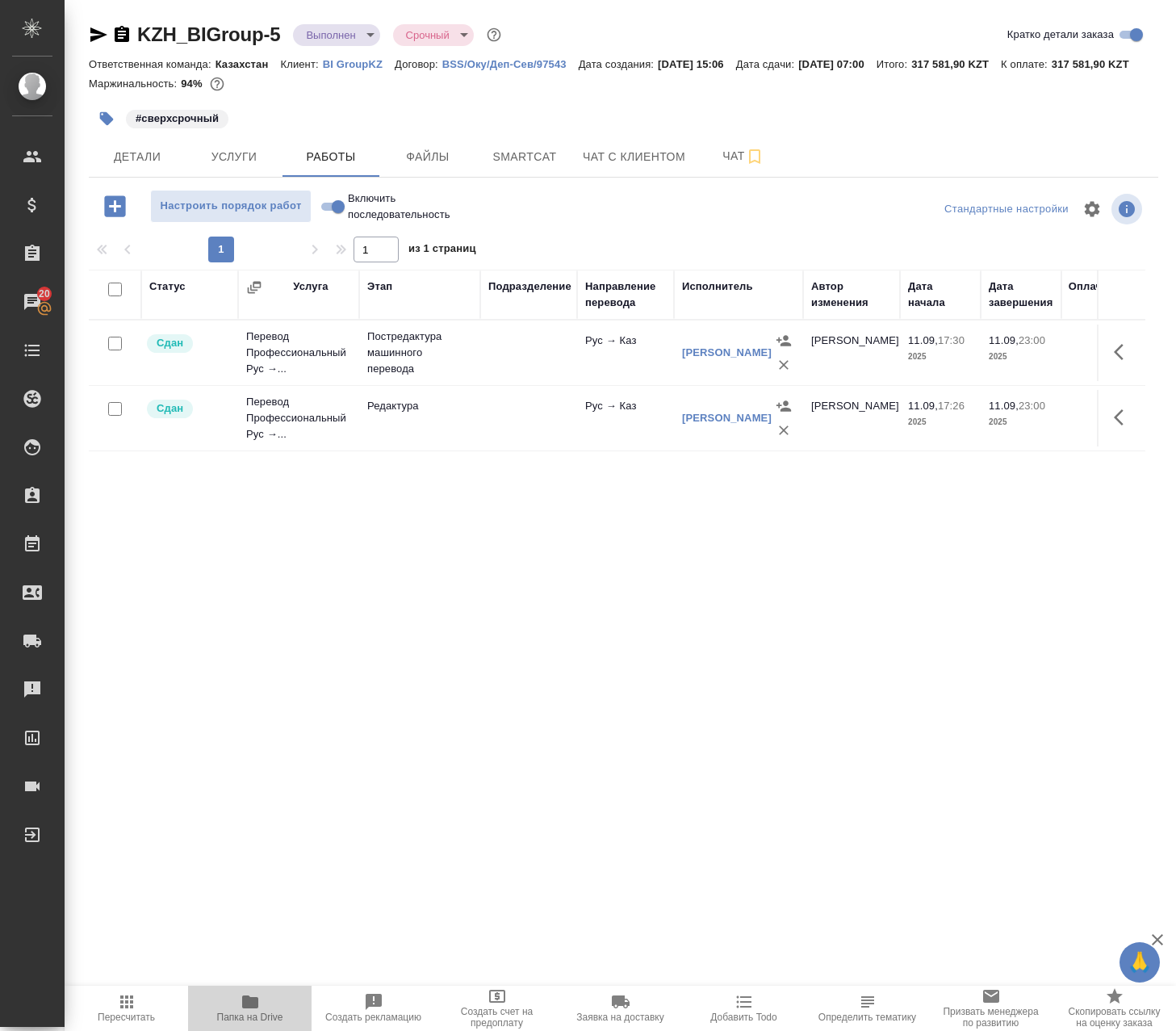
click at [274, 989] on button "Папка на Drive" at bounding box center [250, 1007] width 123 height 45
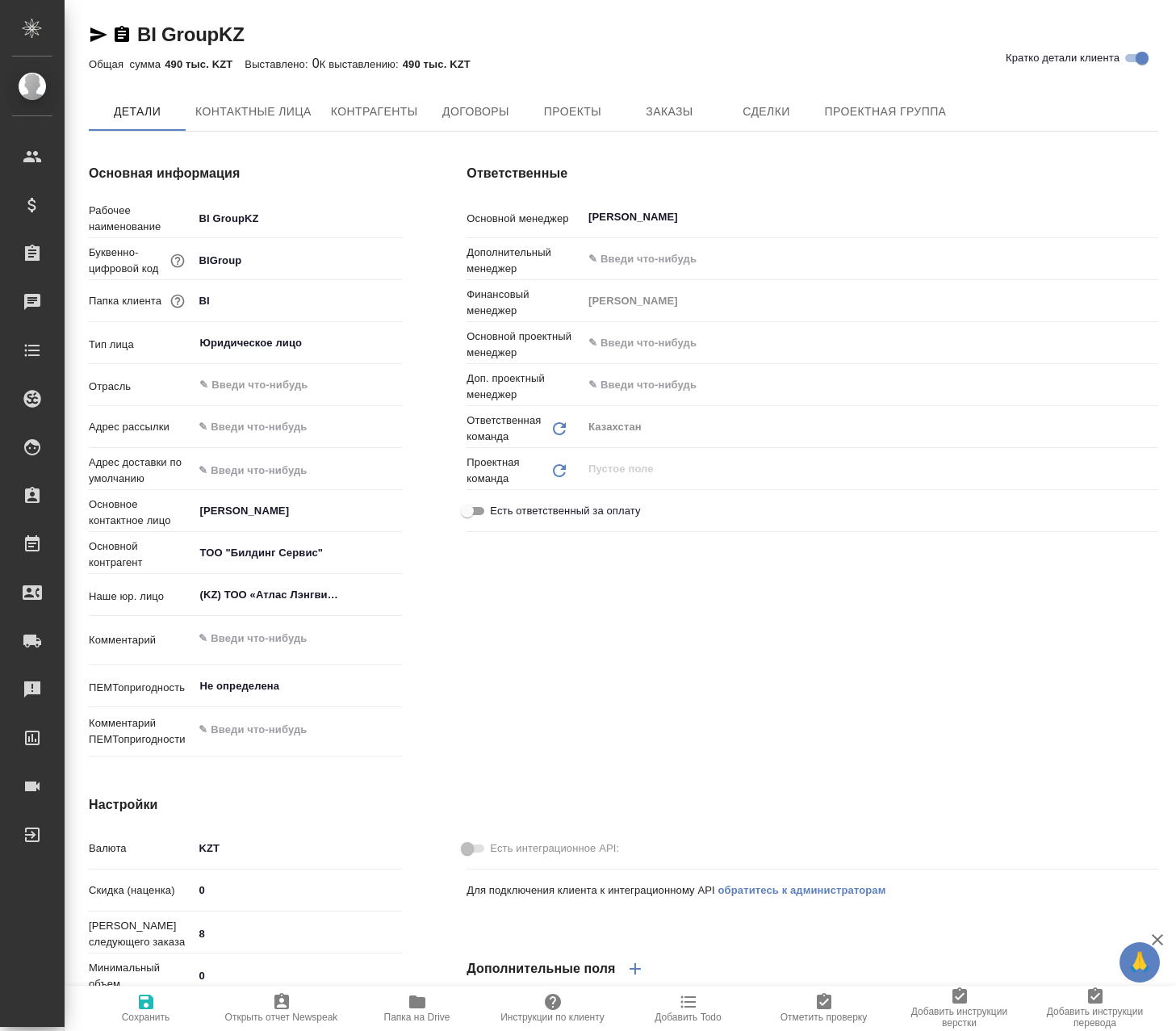
type textarea "x"
click at [410, 1015] on span "Папка на Drive" at bounding box center [417, 1016] width 66 height 11
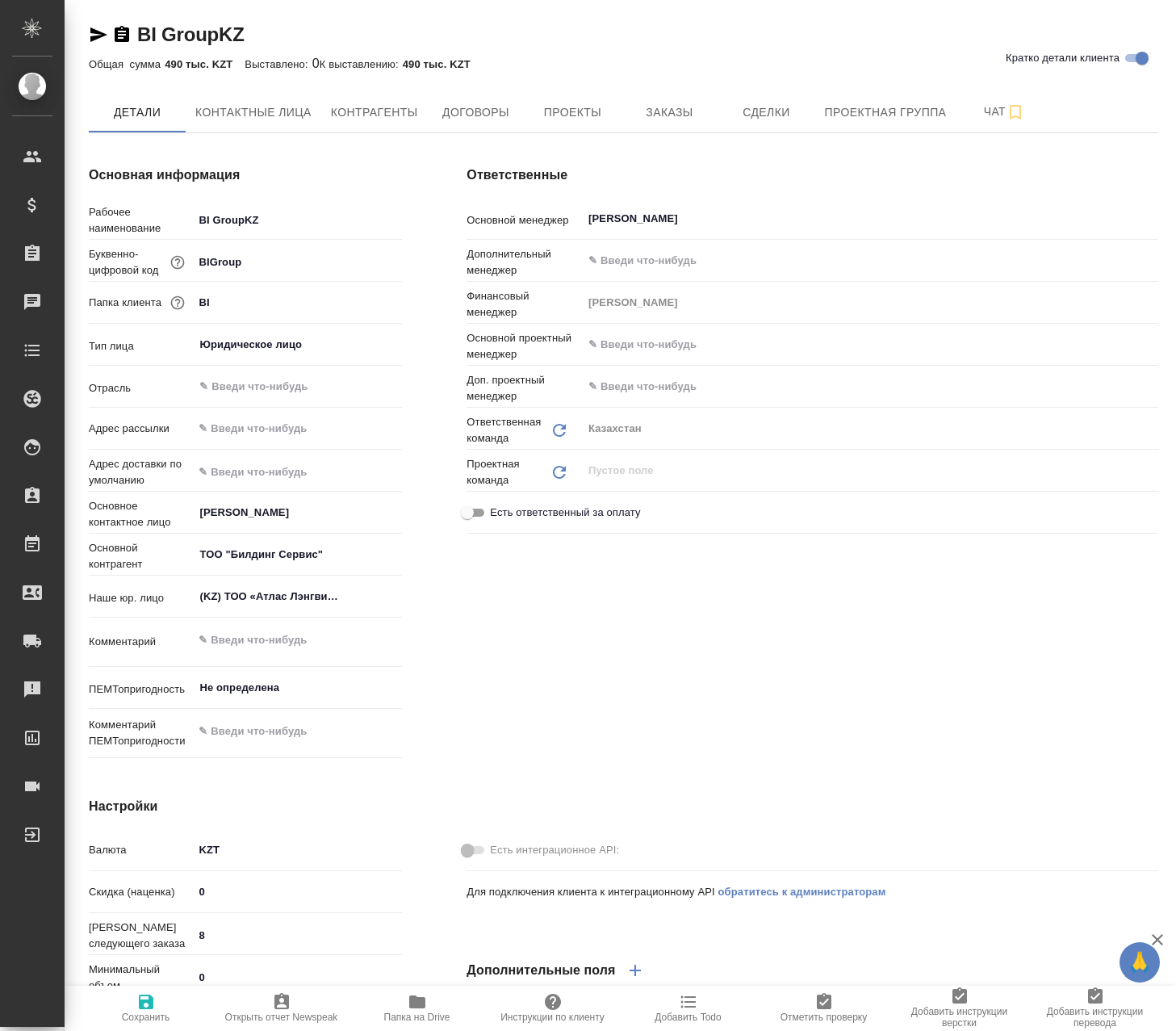
type textarea "x"
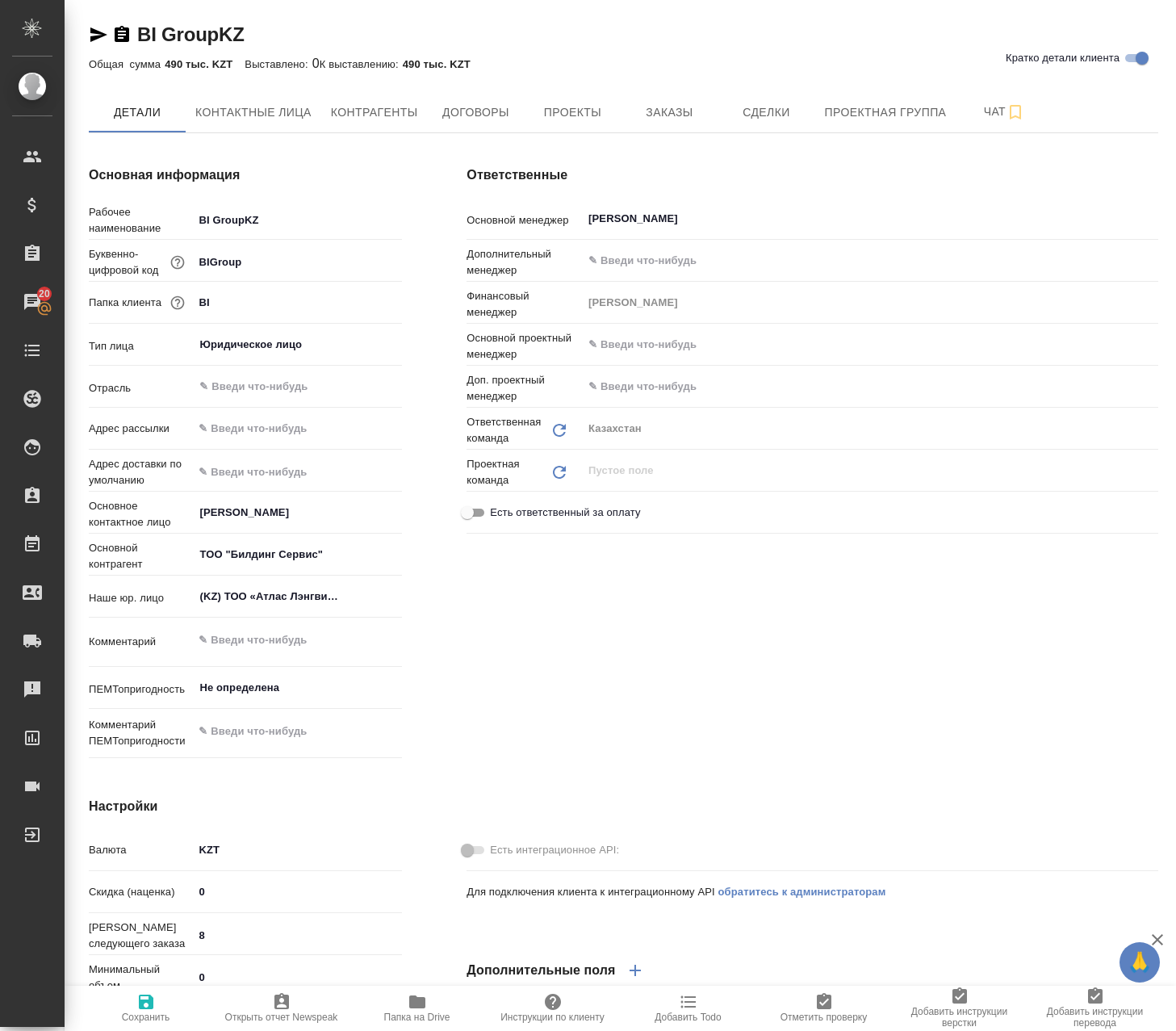
type textarea "x"
click at [402, 1004] on span "Папка на Drive" at bounding box center [417, 1007] width 117 height 31
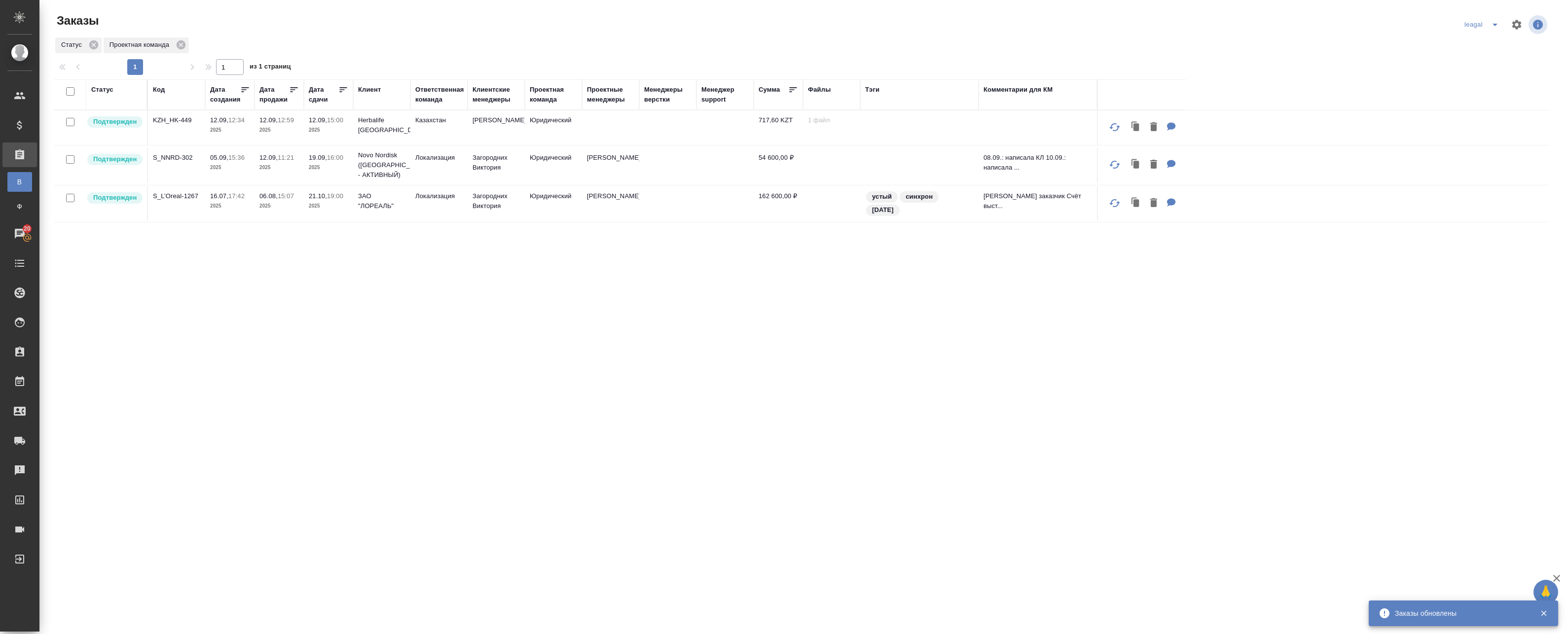
click at [511, 124] on td "[PERSON_NAME]" at bounding box center [496, 128] width 57 height 35
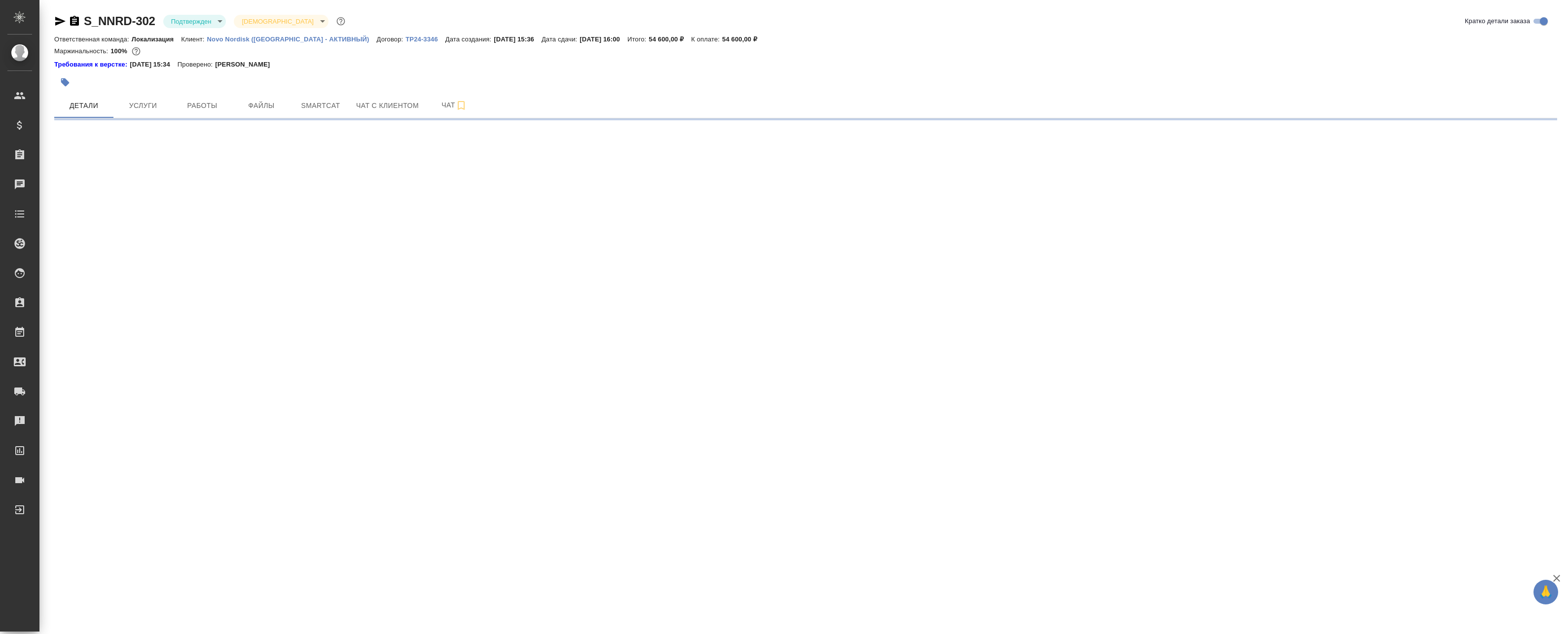
select select "RU"
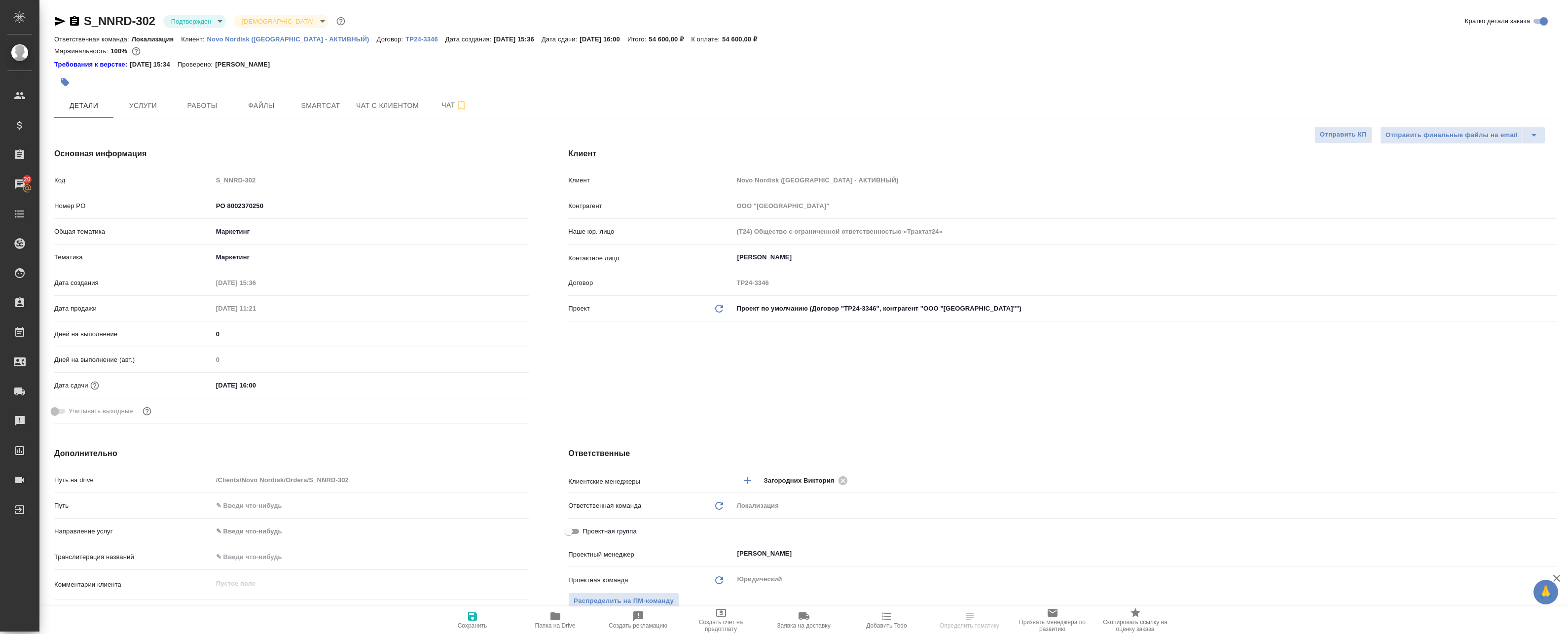
select select "RU"
type textarea "x"
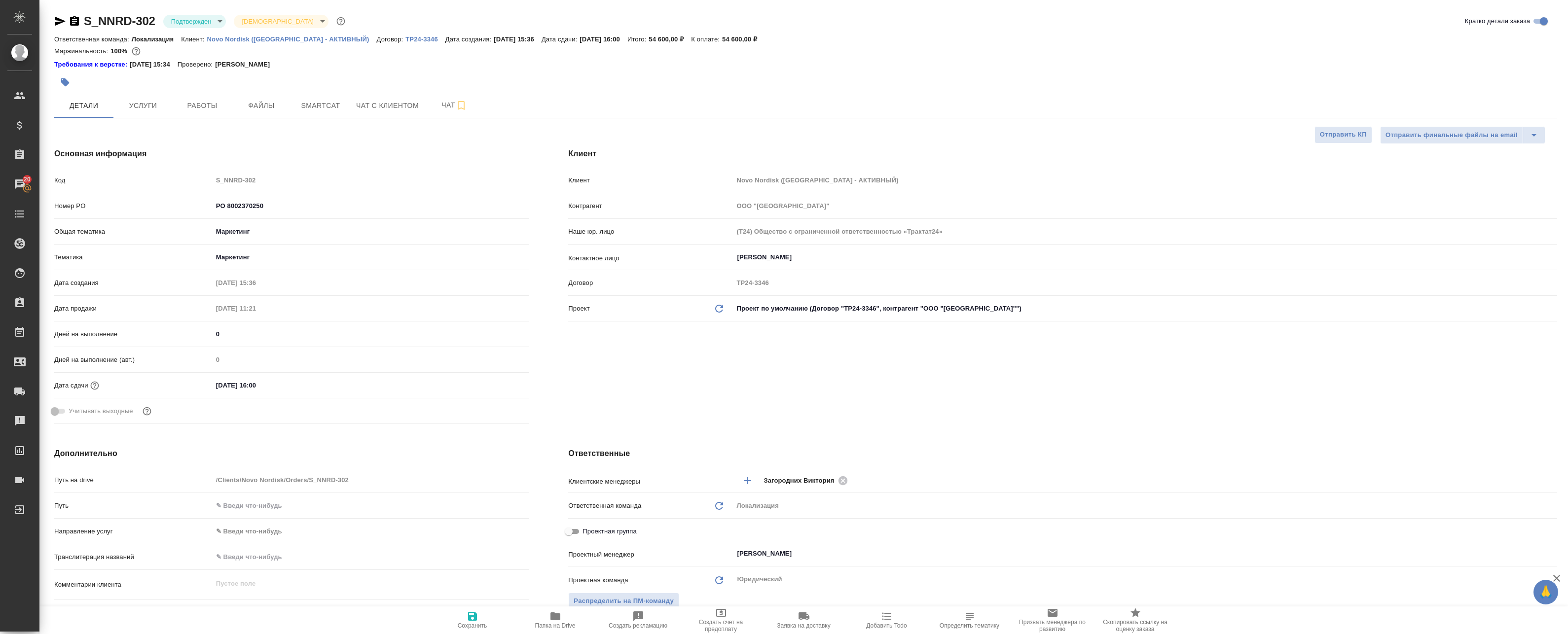
type textarea "x"
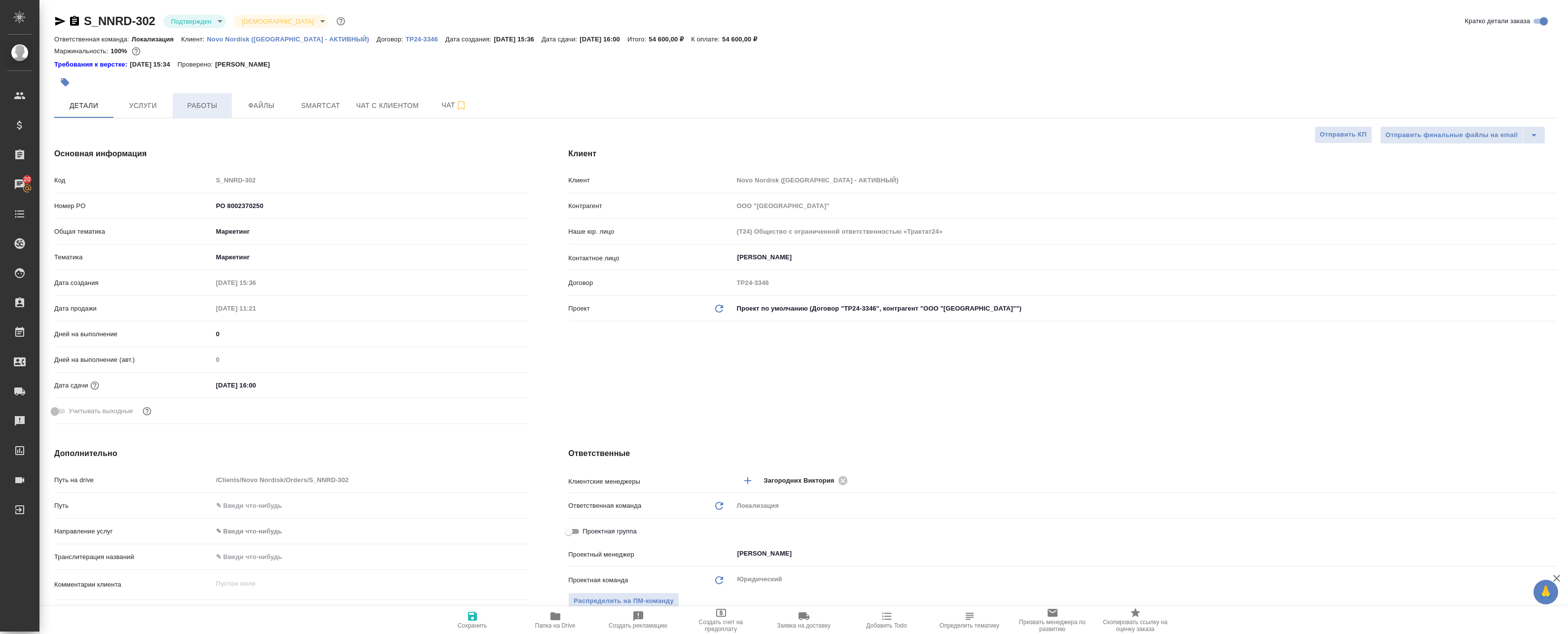
click at [211, 97] on button "Работы" at bounding box center [202, 105] width 59 height 25
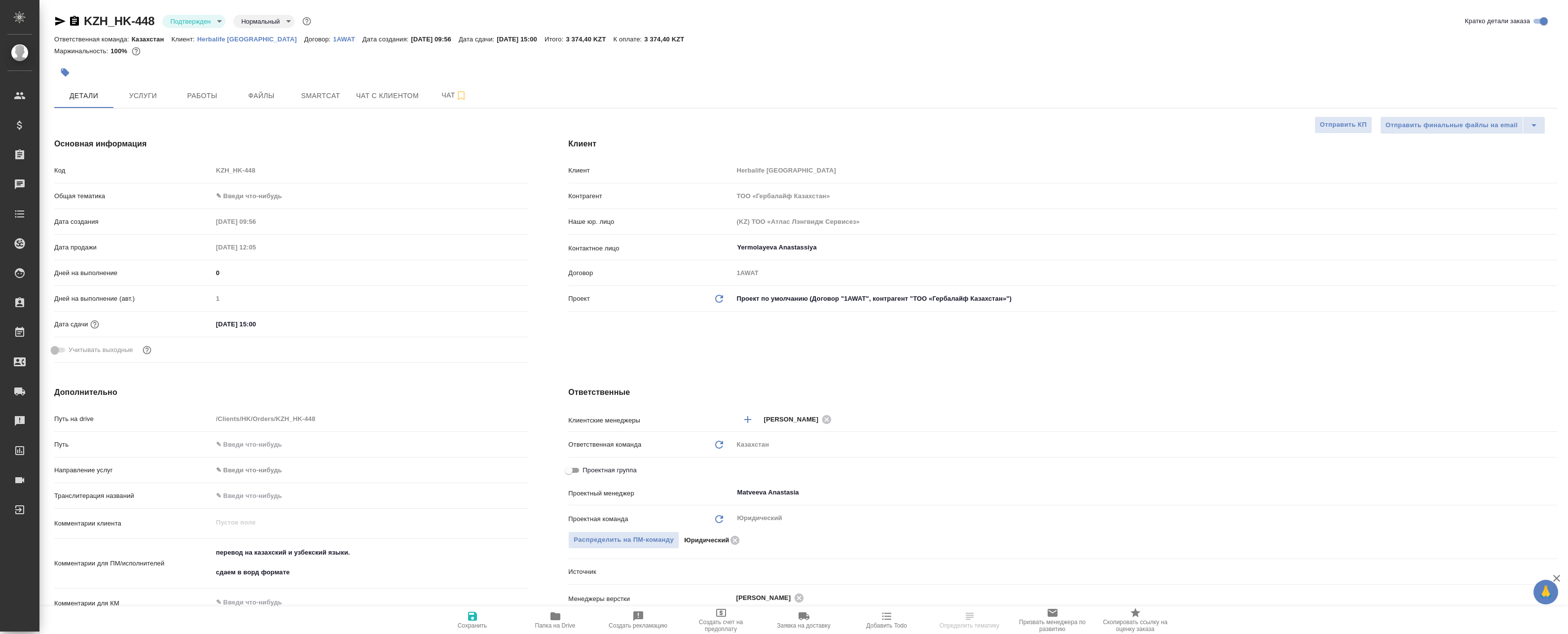
select select "RU"
type textarea "x"
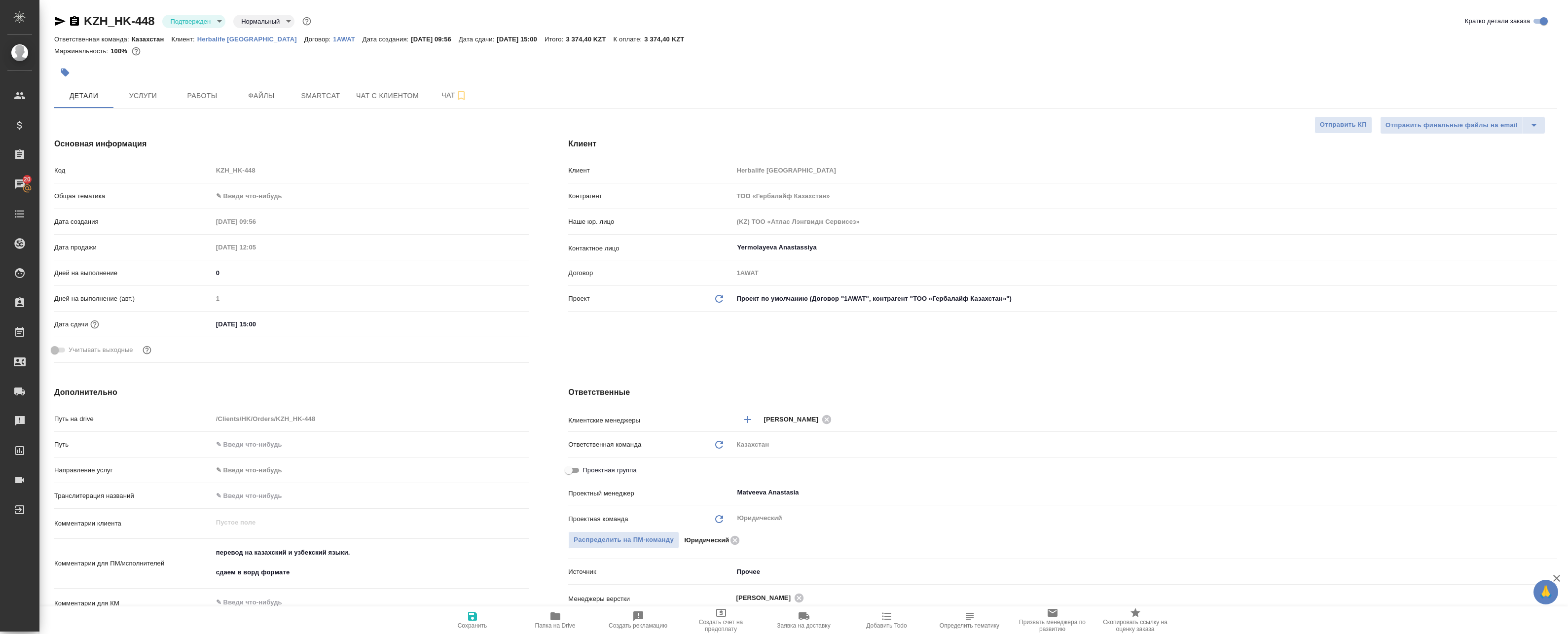
type textarea "x"
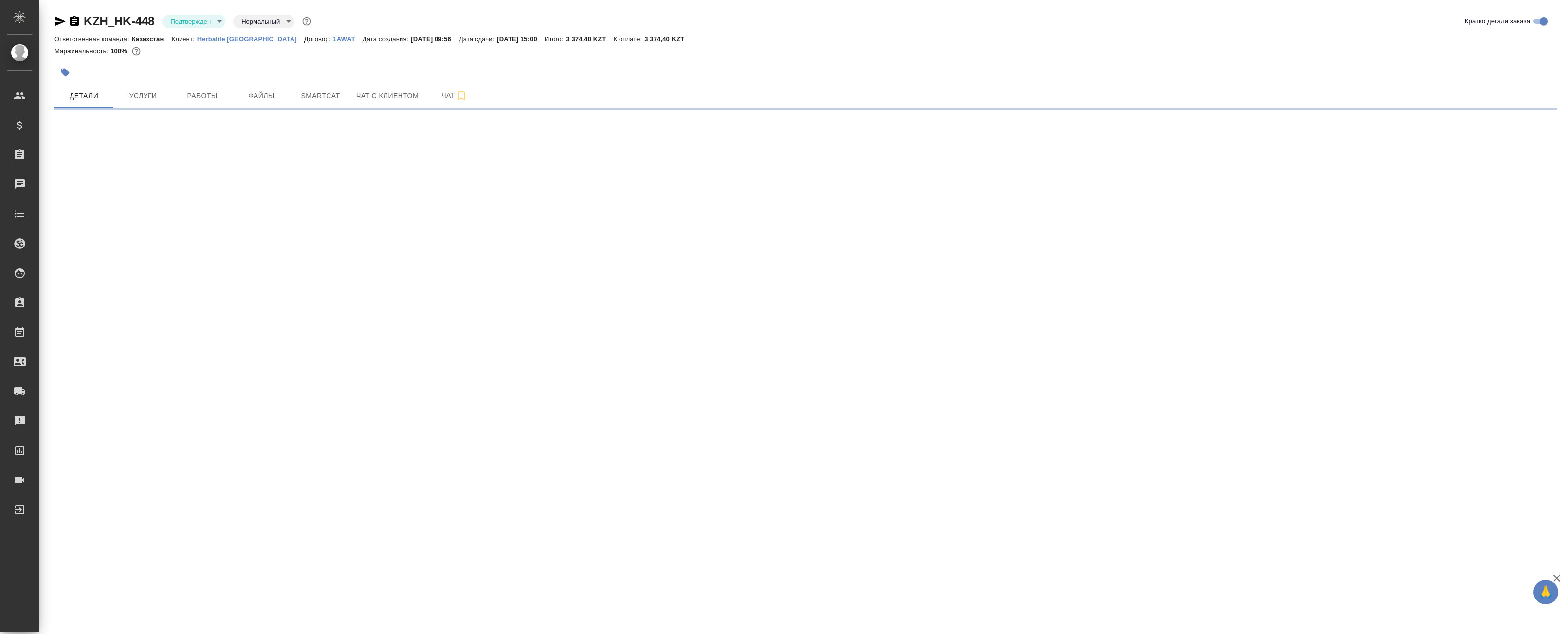
select select "RU"
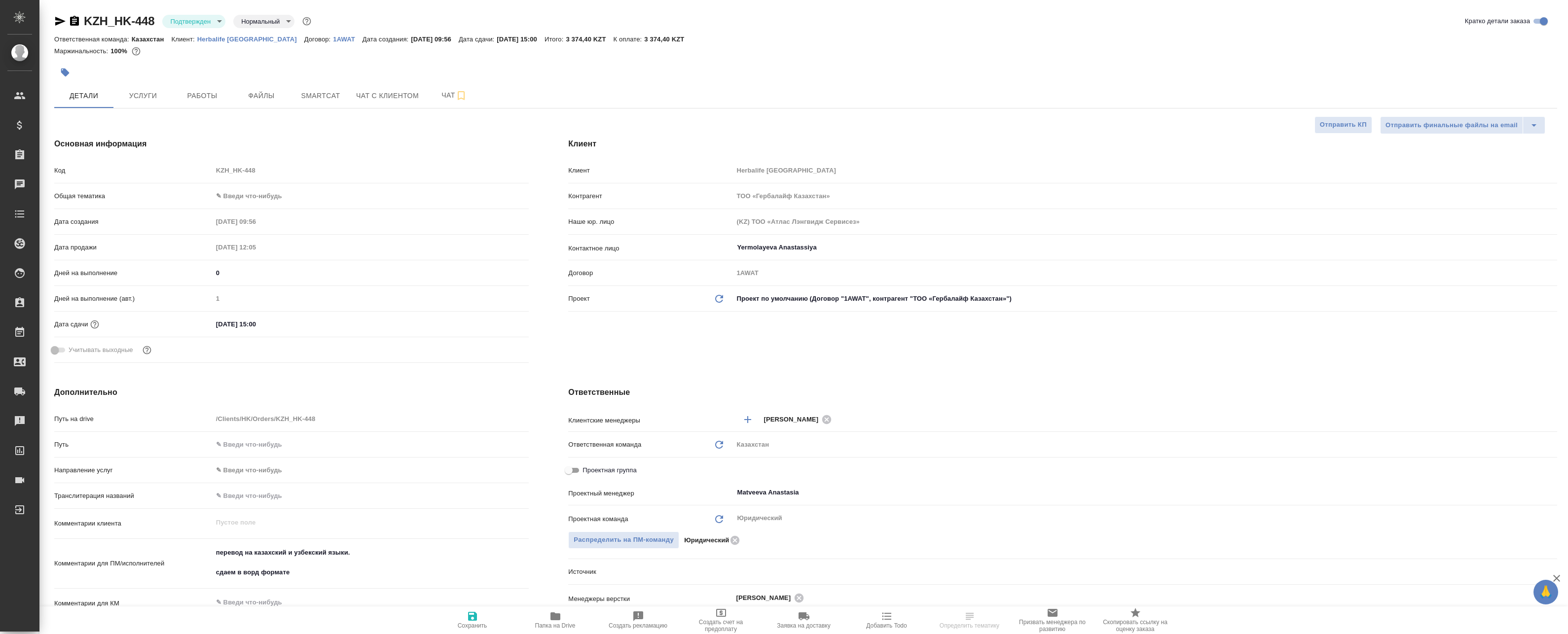
type textarea "x"
select select "RU"
type textarea "x"
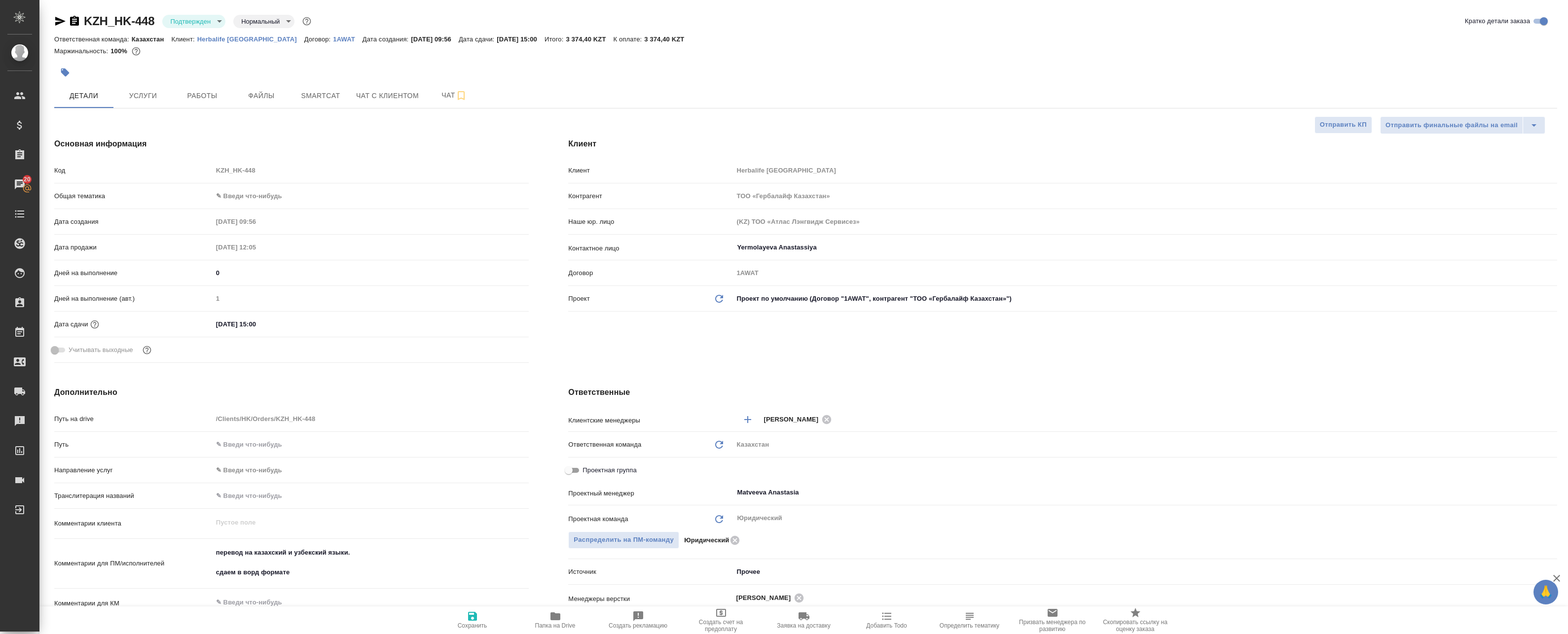
type textarea "x"
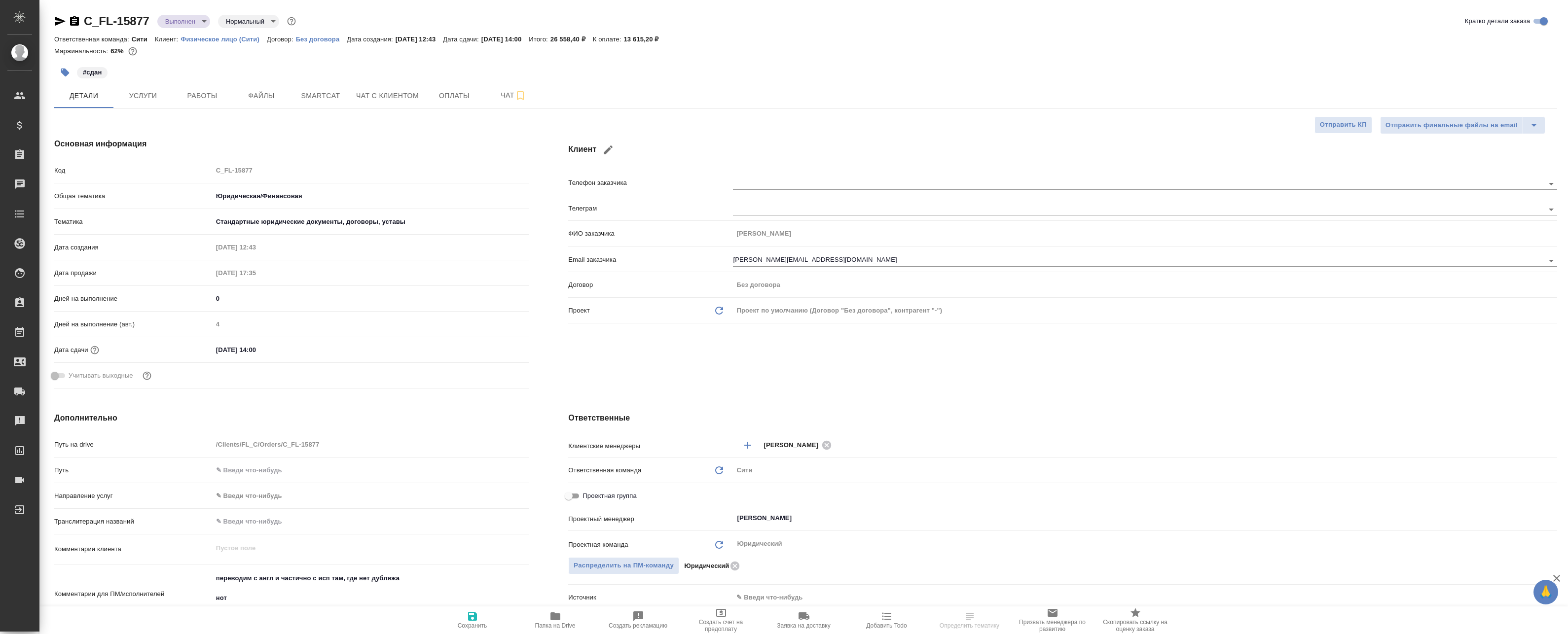
select select "RU"
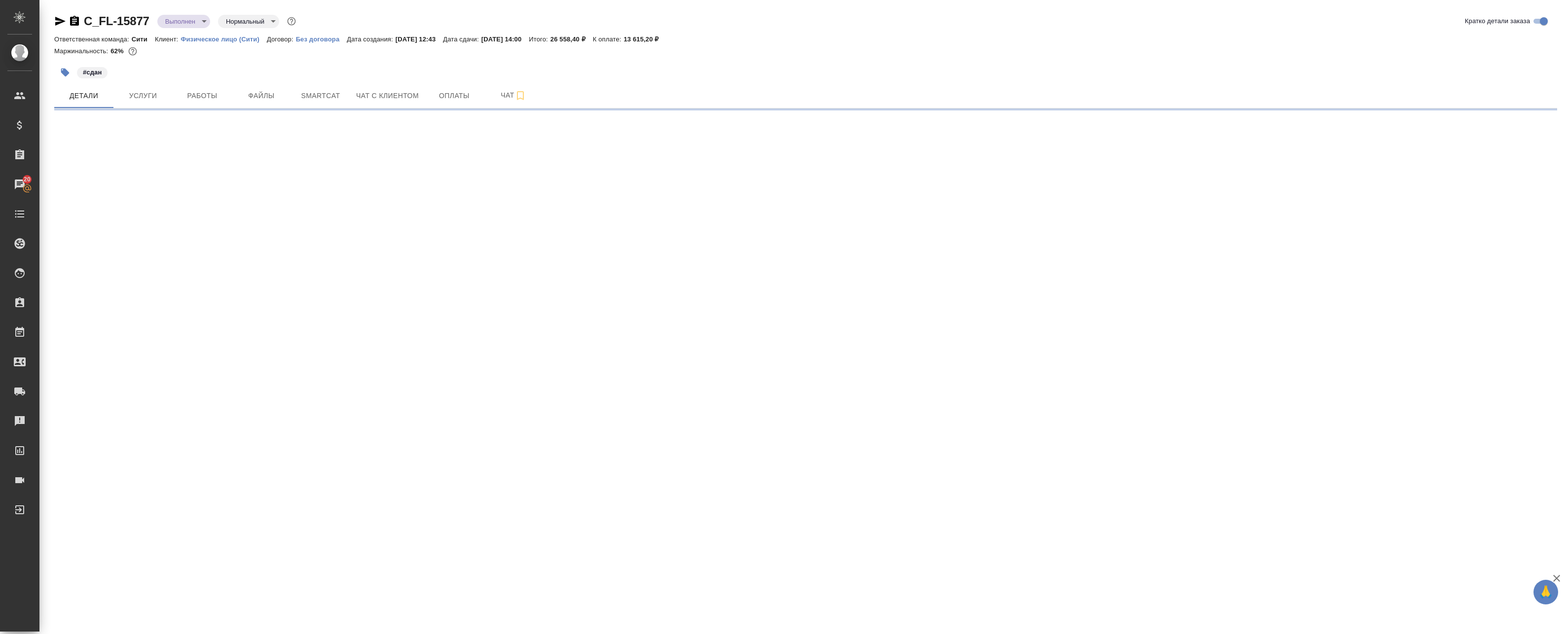
select select "RU"
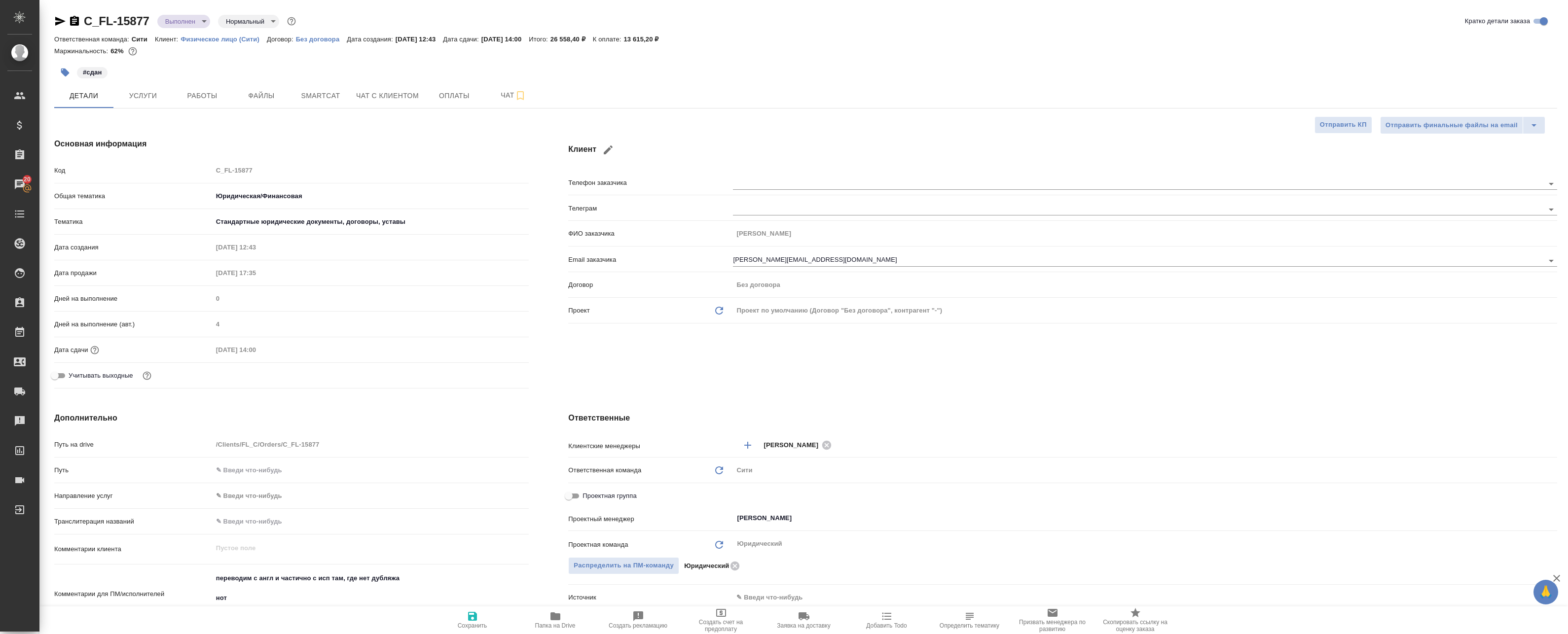
type textarea "x"
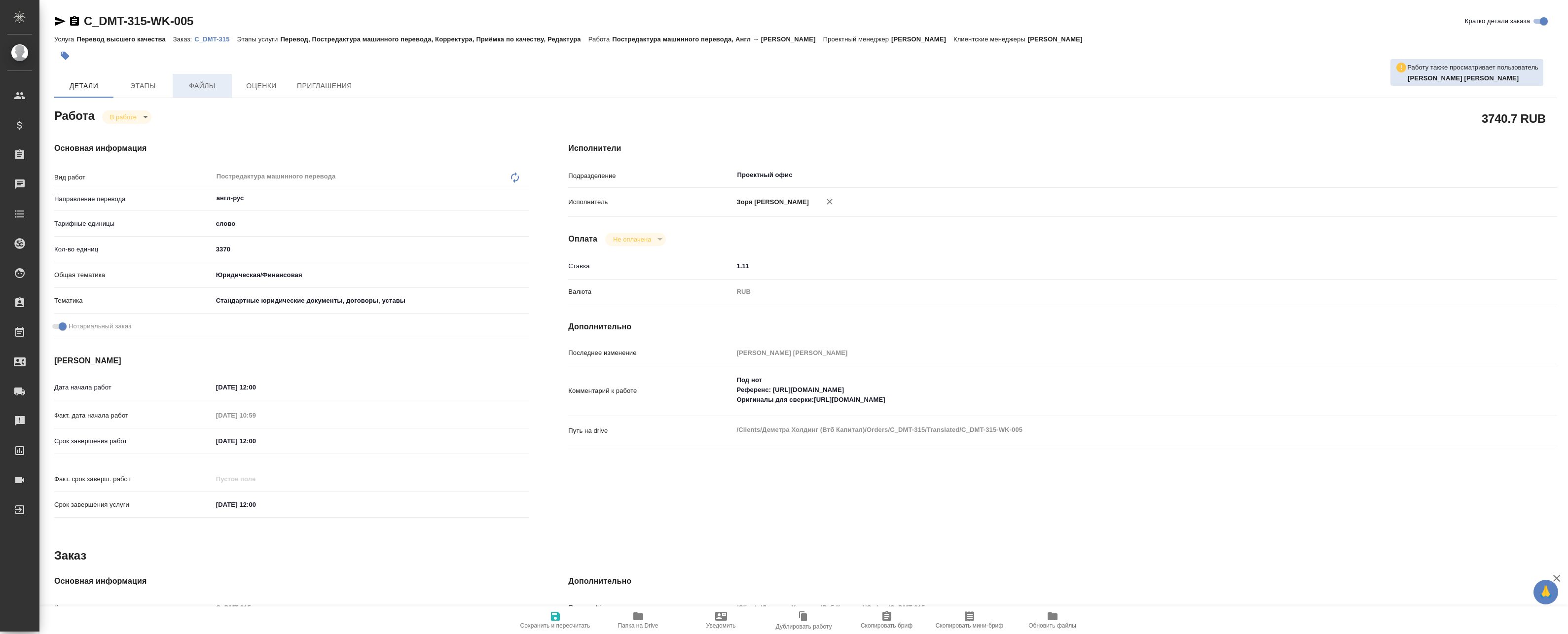
type textarea "x"
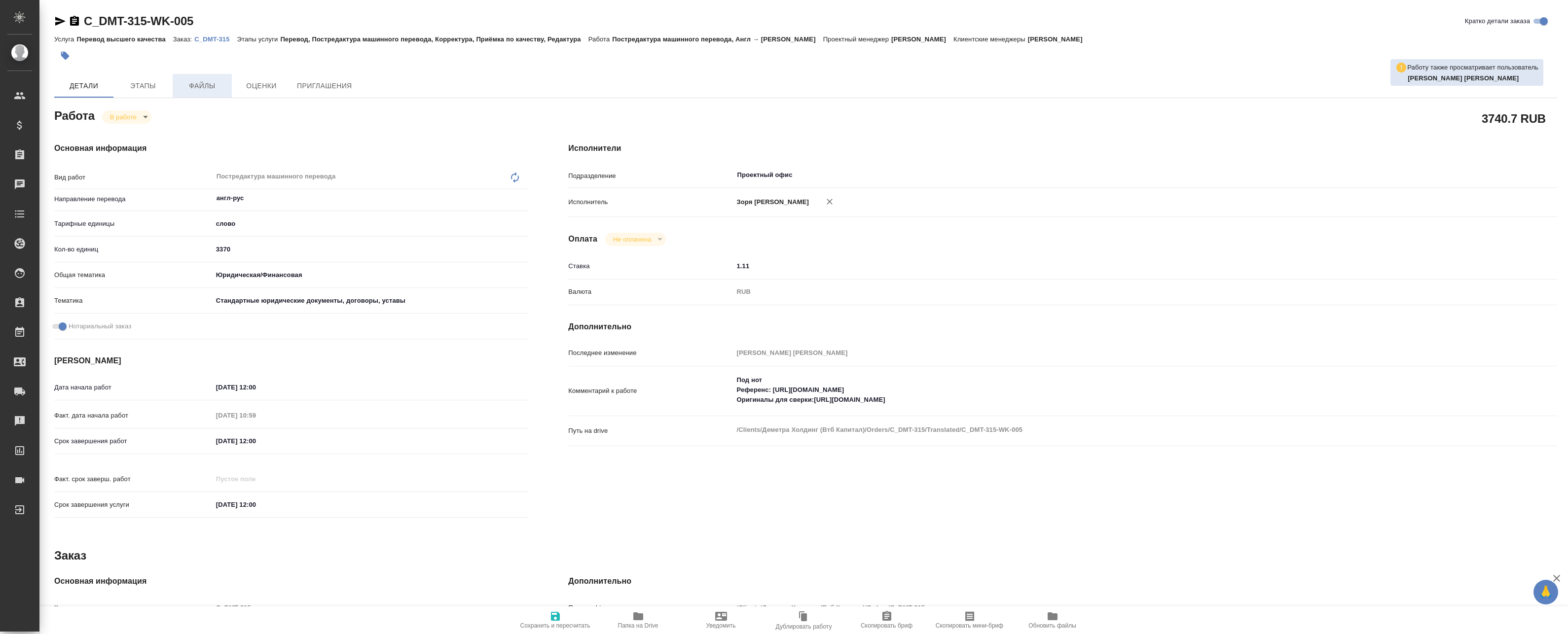
type textarea "x"
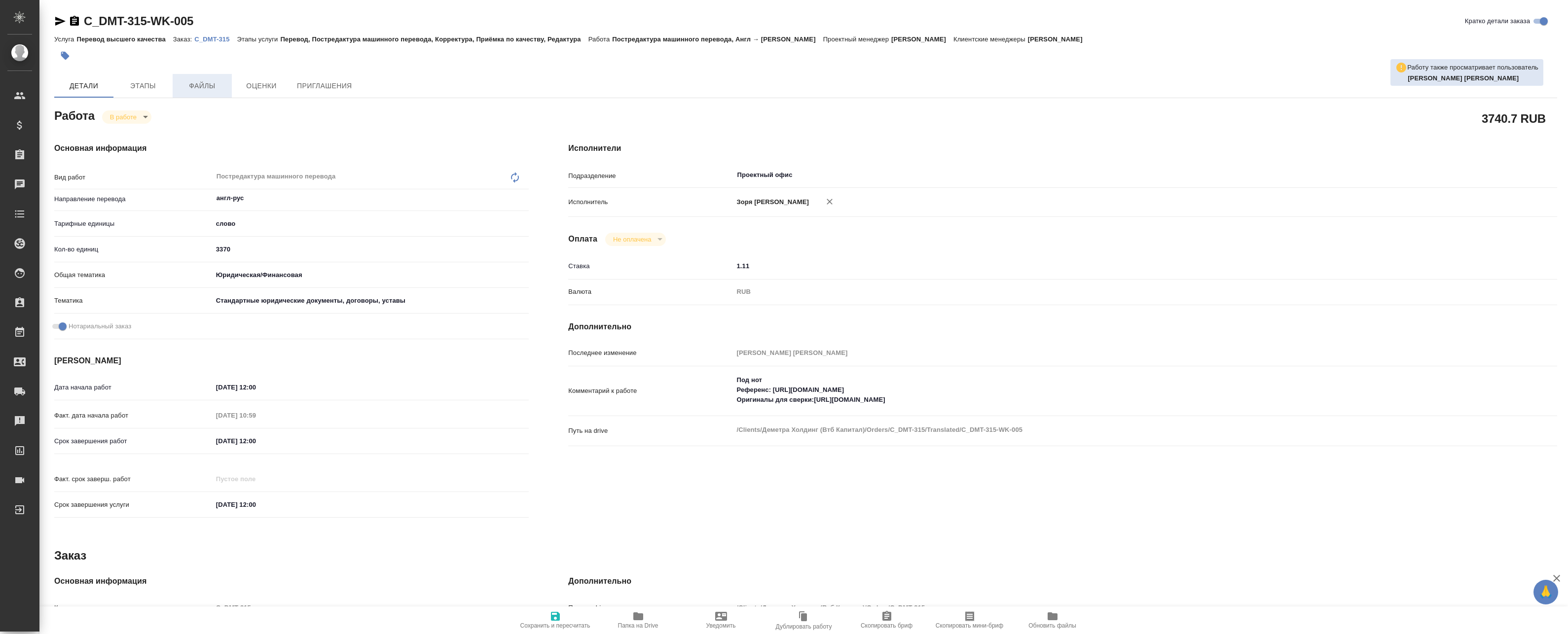
type textarea "x"
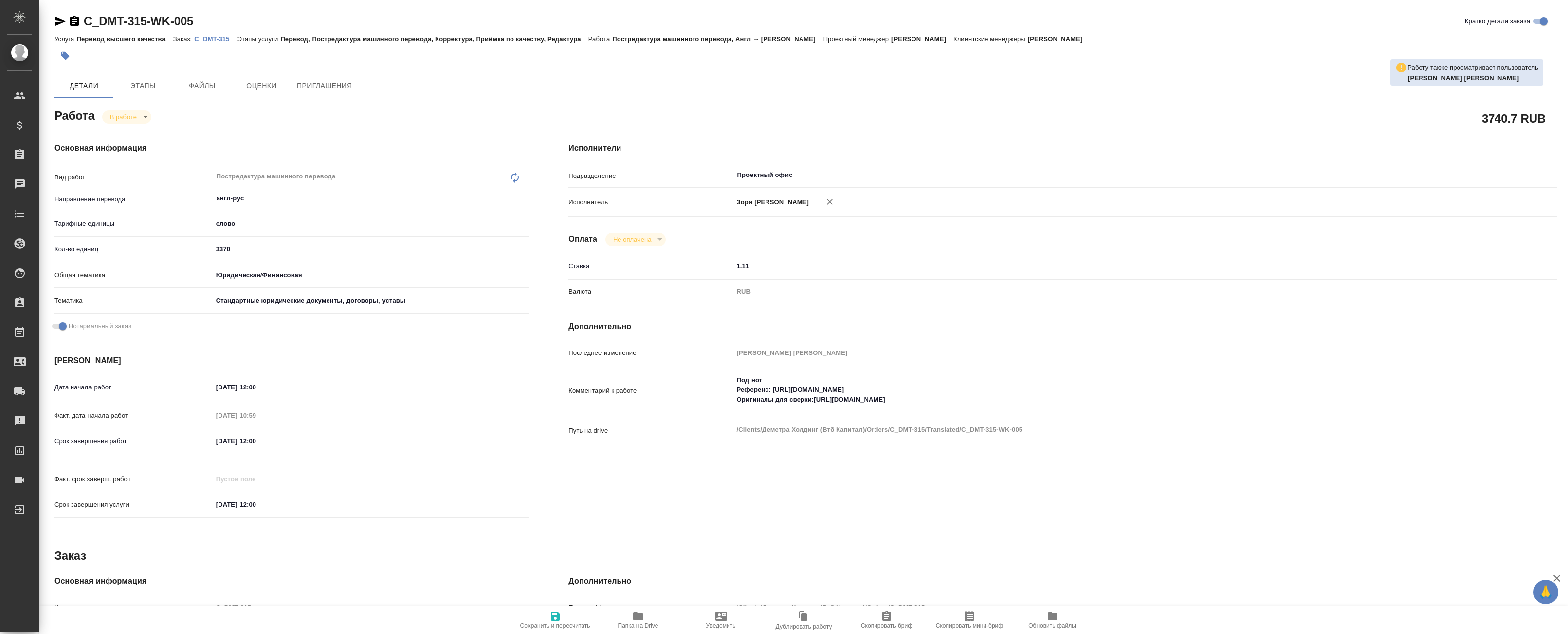
type textarea "x"
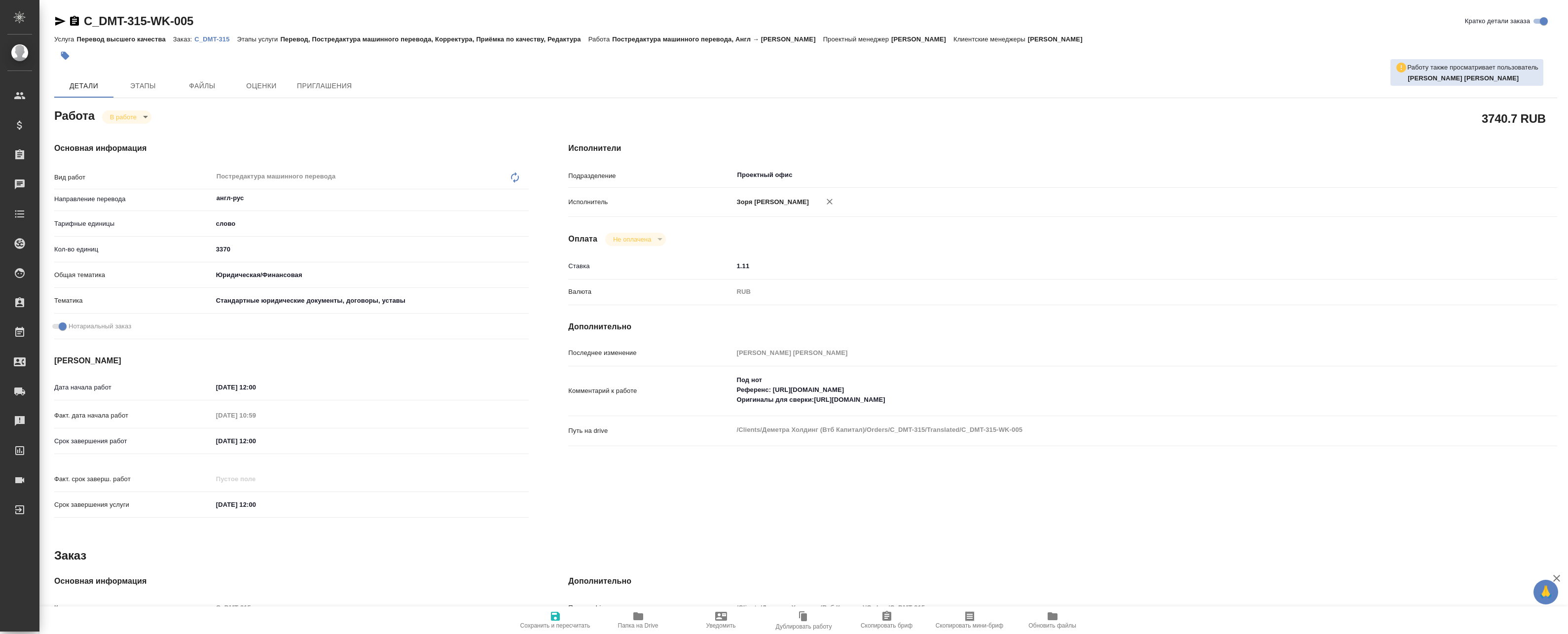
click at [218, 40] on p "C_DMT-315" at bounding box center [215, 39] width 43 height 7
type textarea "x"
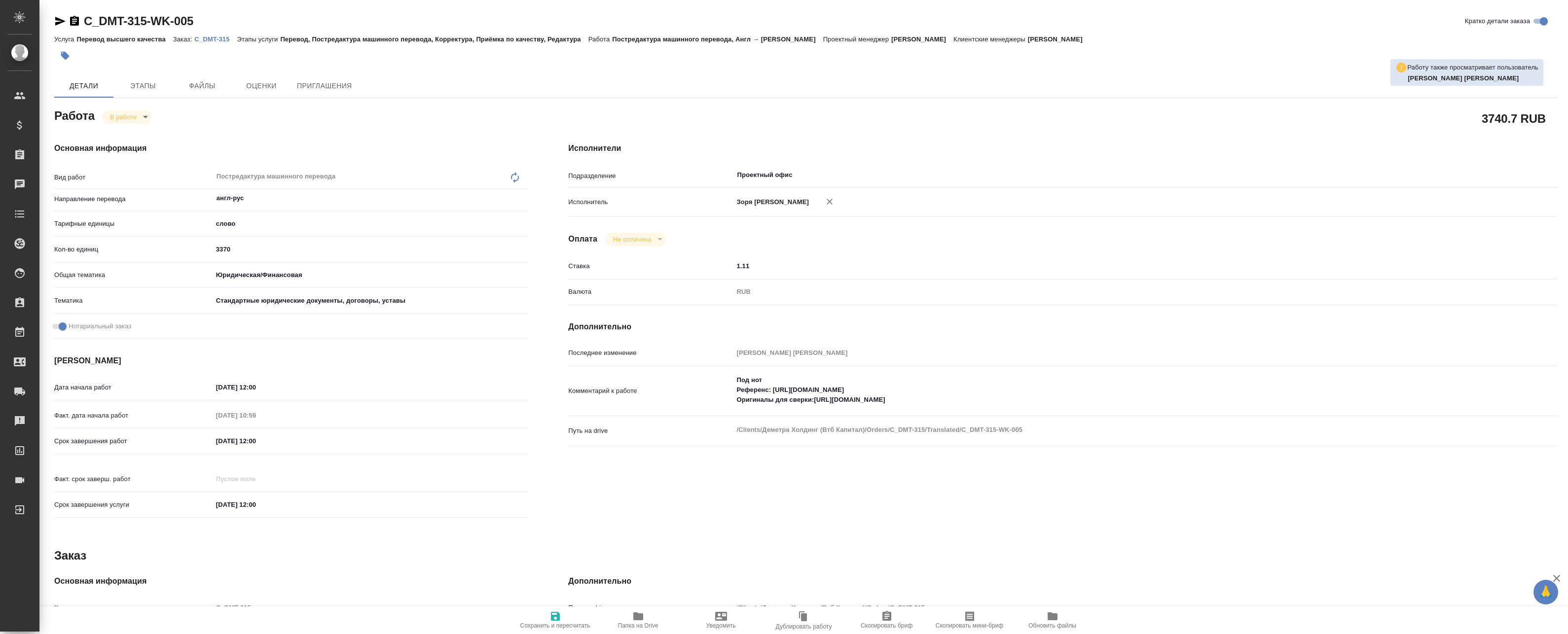
type textarea "x"
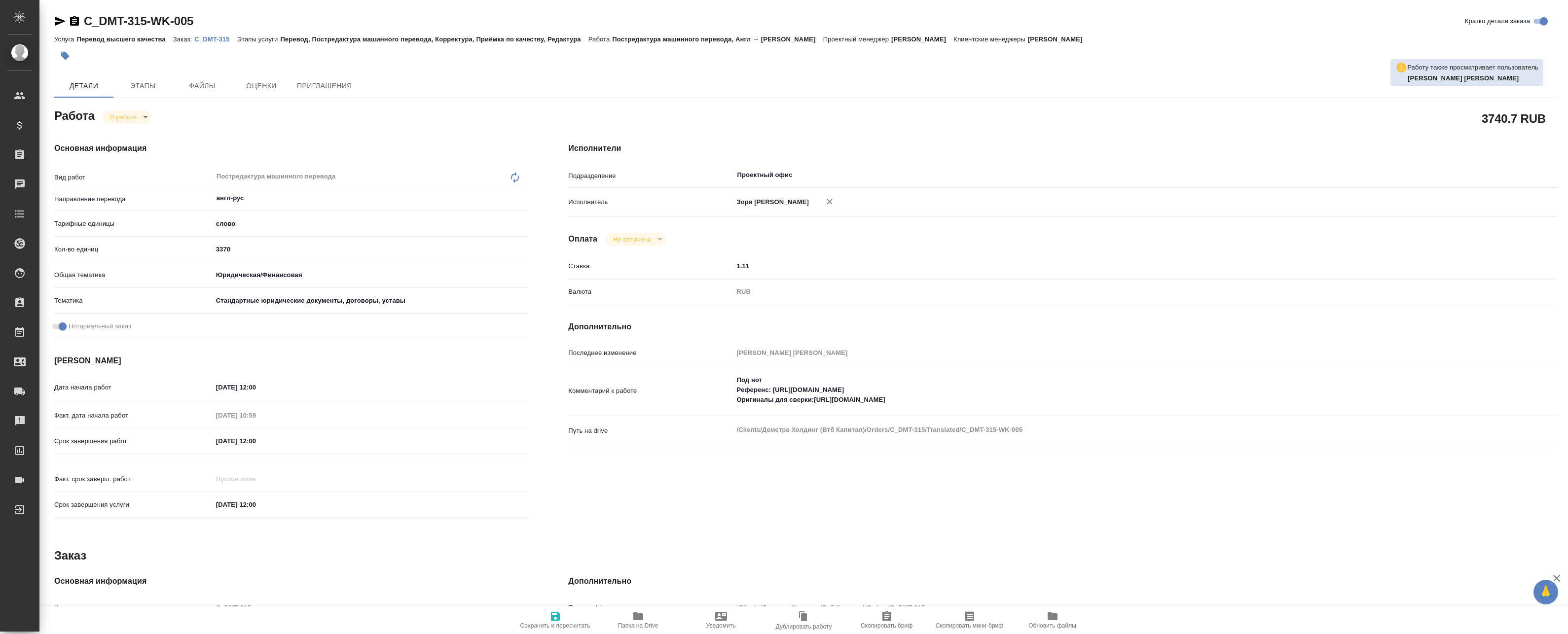
type textarea "x"
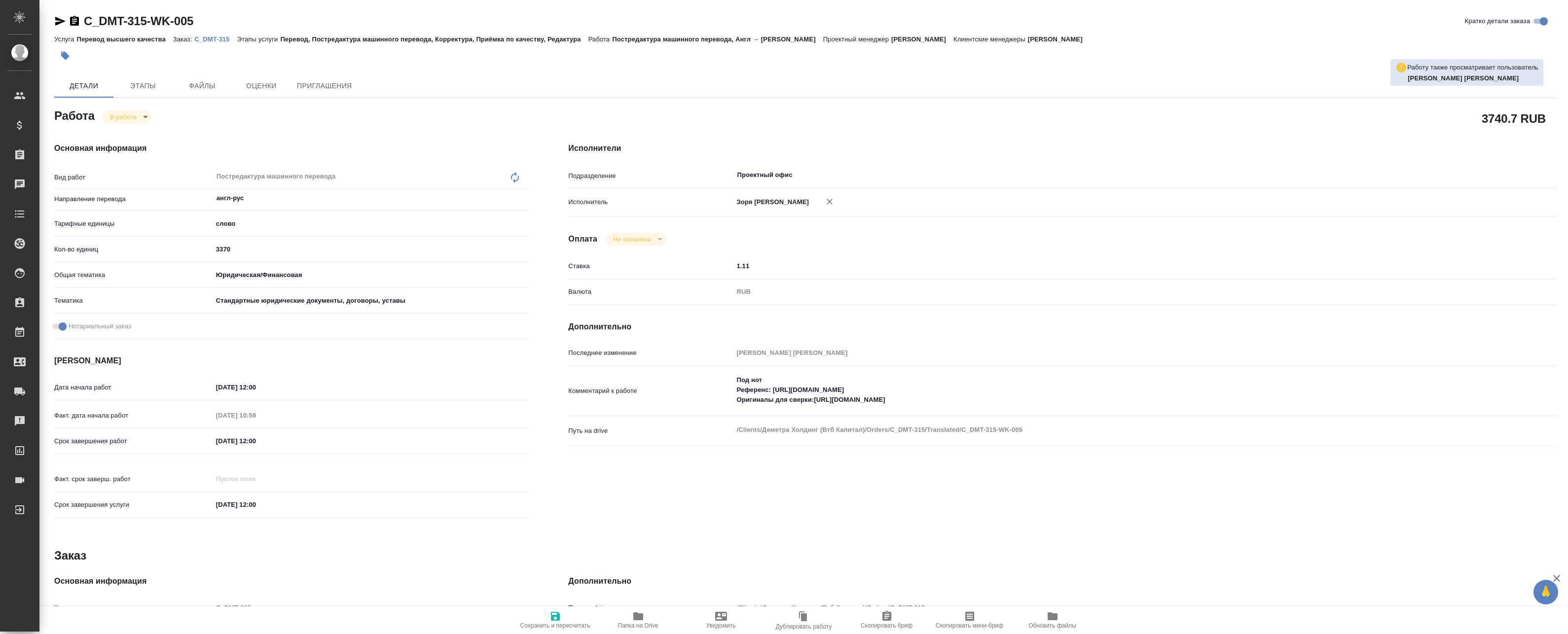
type textarea "x"
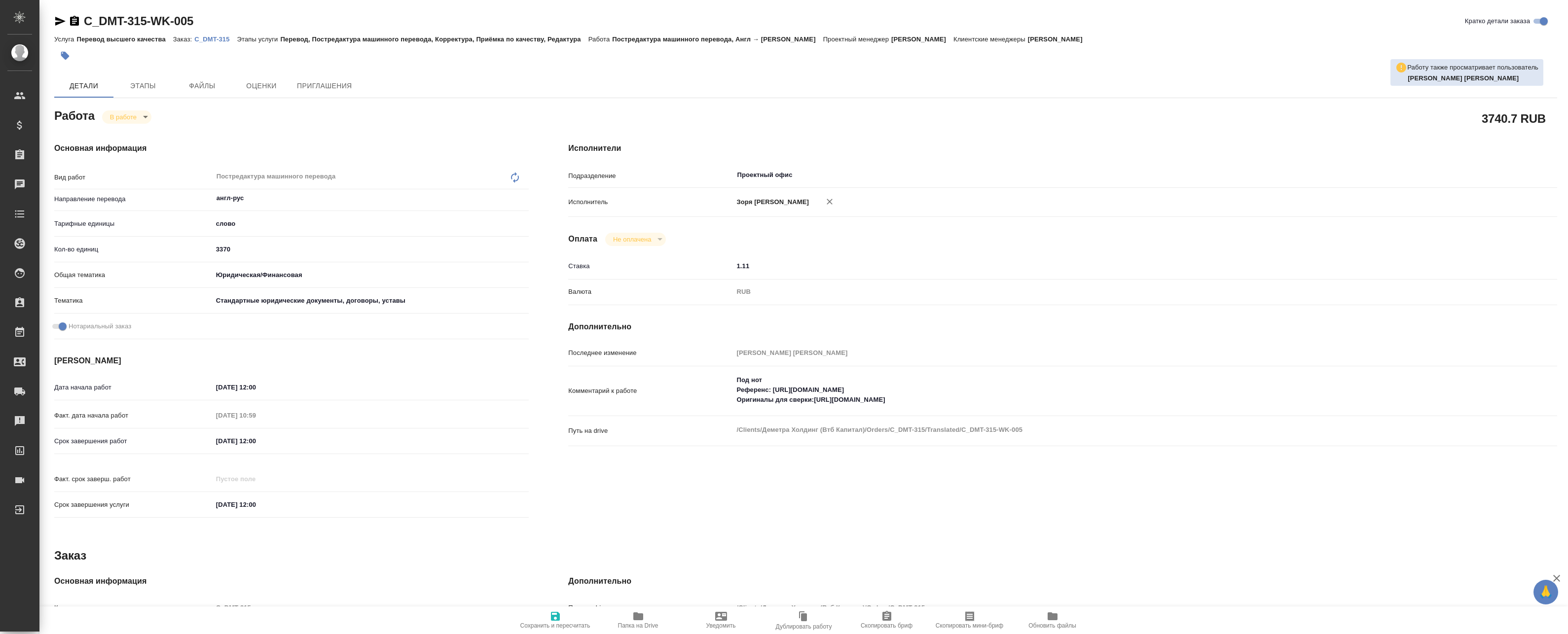
type textarea "x"
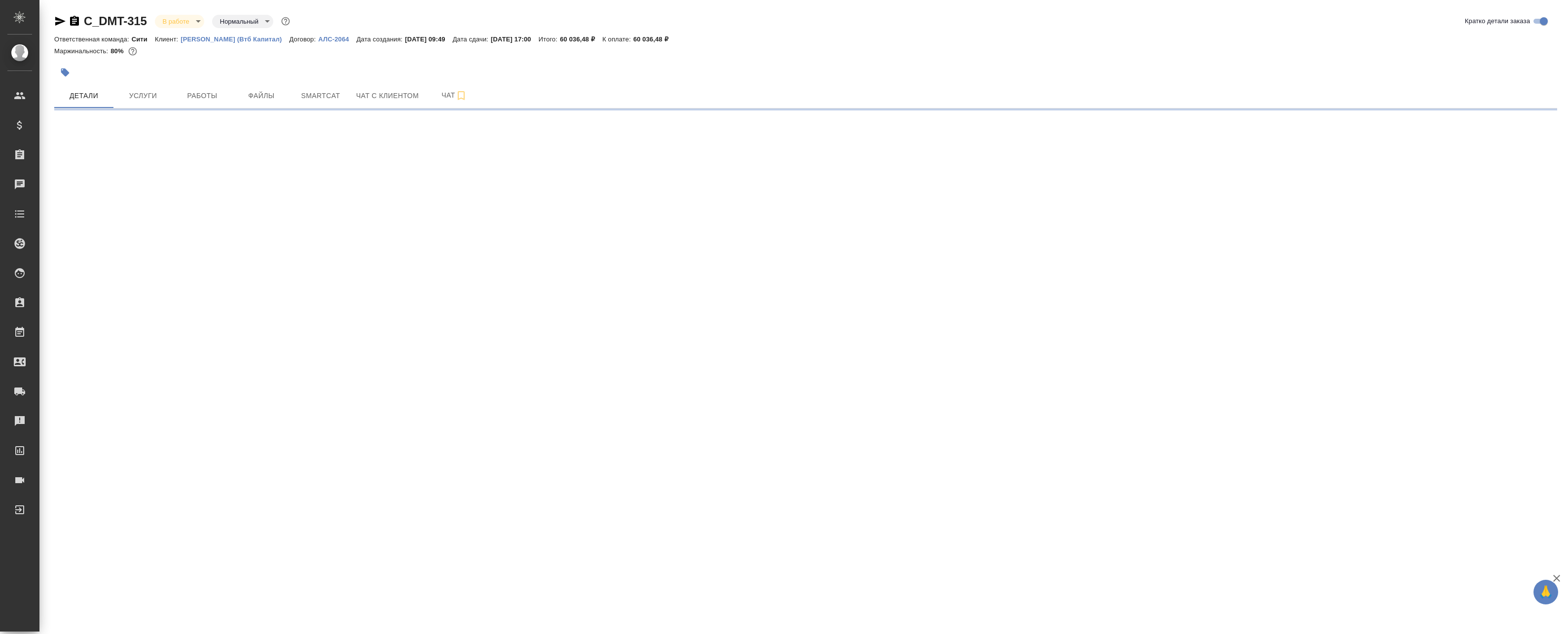
select select "RU"
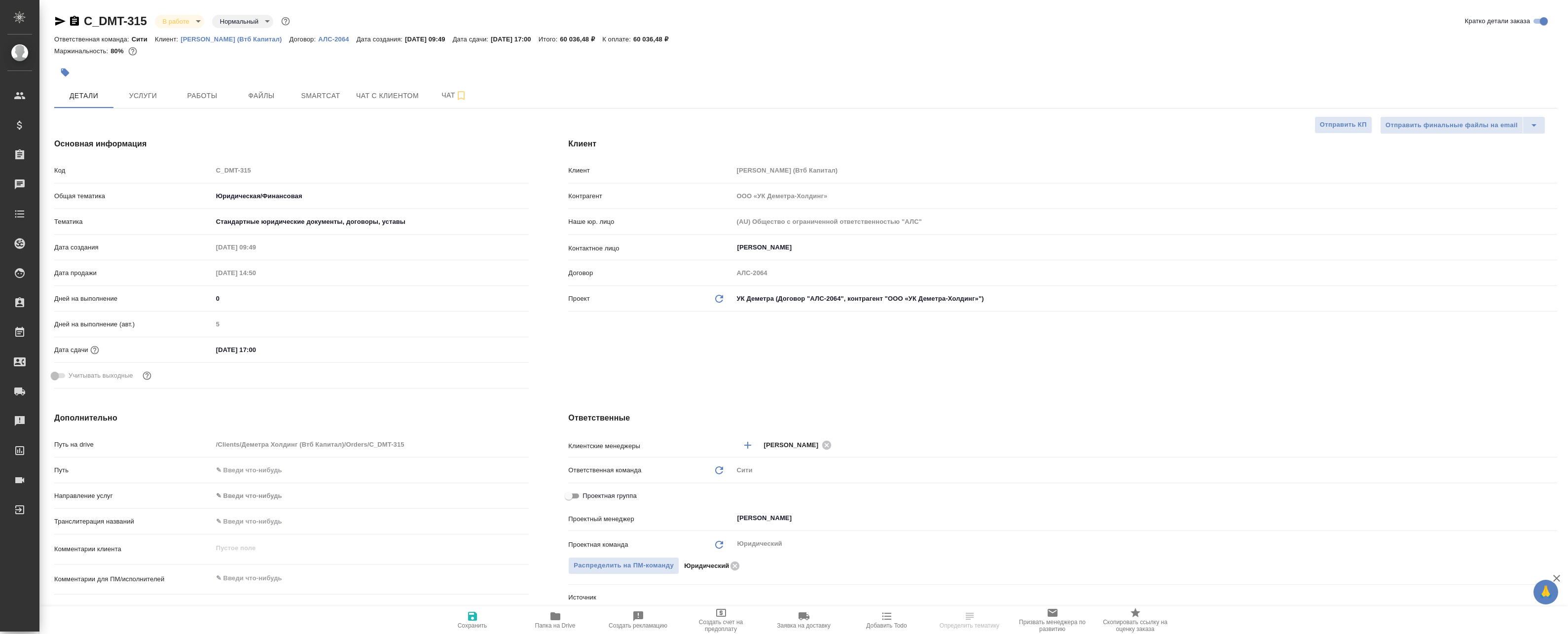
type textarea "x"
click at [312, 95] on span "Smartcat" at bounding box center [321, 96] width 47 height 12
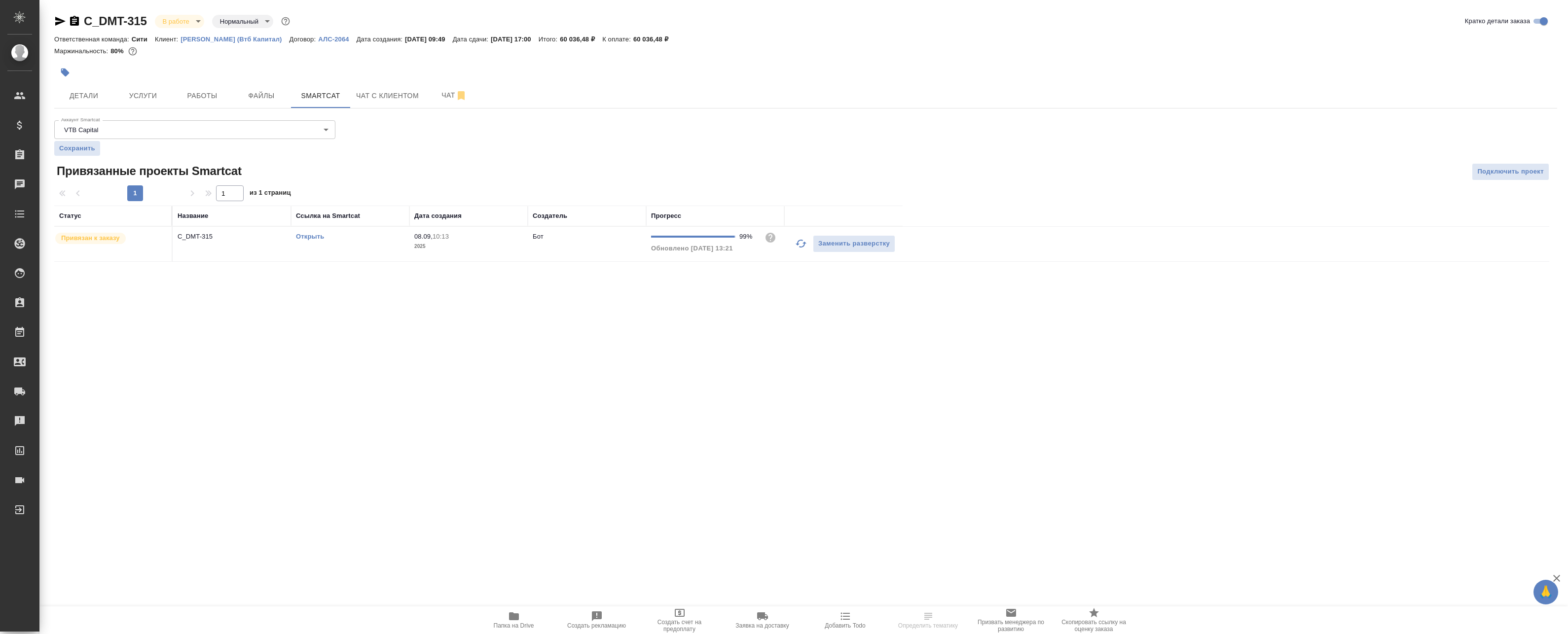
click at [304, 235] on link "Открыть" at bounding box center [310, 236] width 28 height 7
click at [432, 94] on span "Чат" at bounding box center [454, 96] width 47 height 12
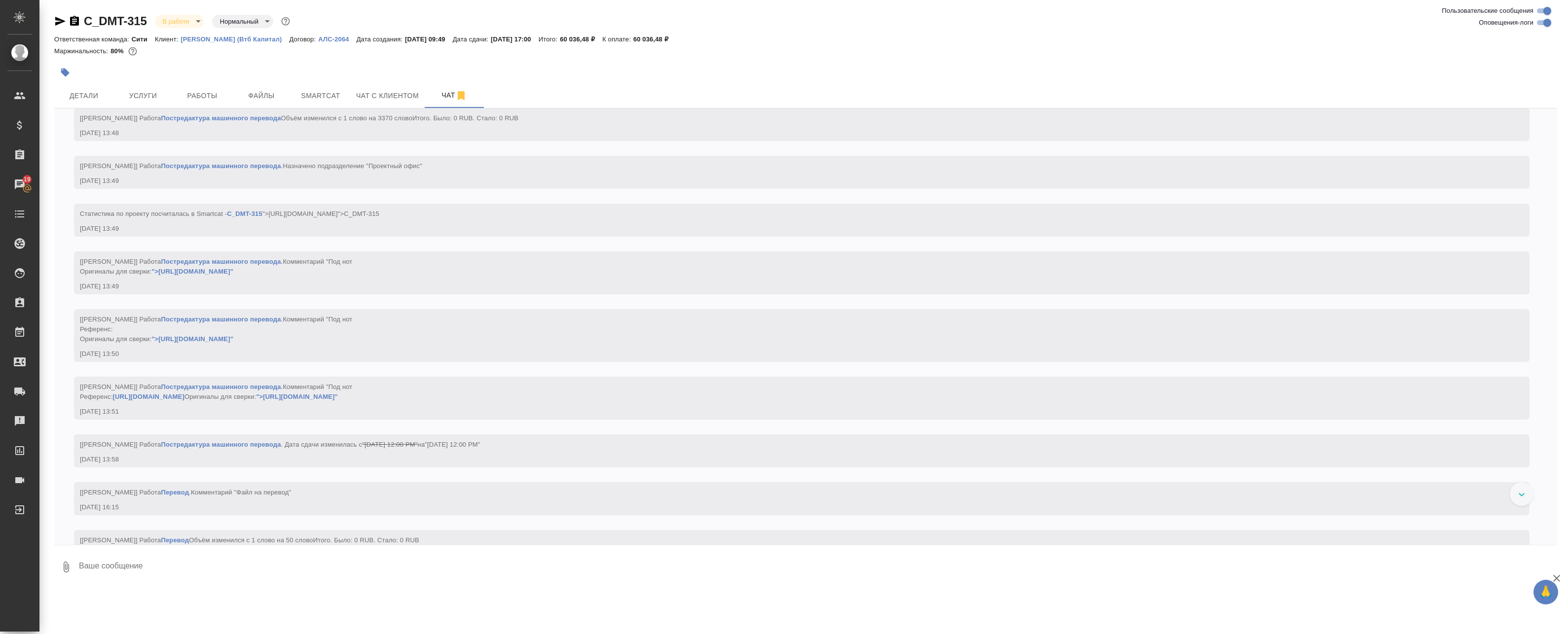
scroll to position [4409, 0]
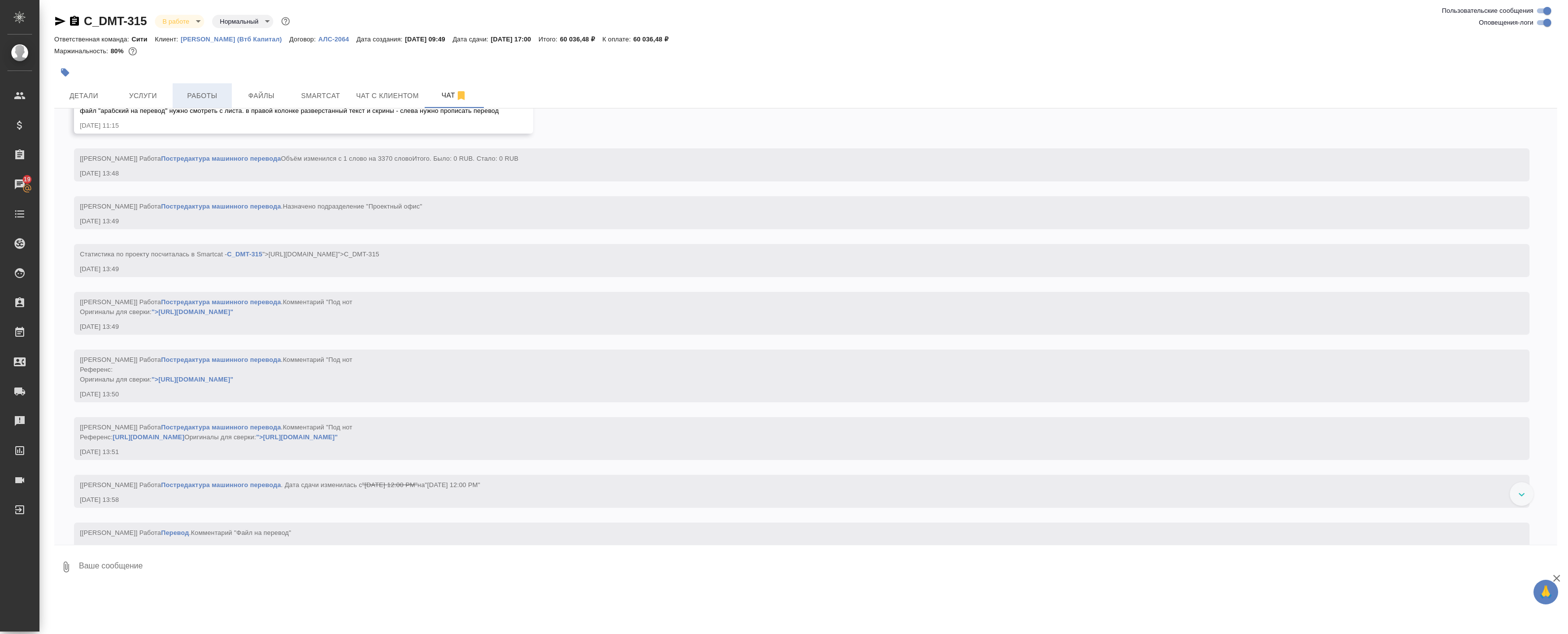
click at [206, 94] on span "Работы" at bounding box center [202, 96] width 47 height 12
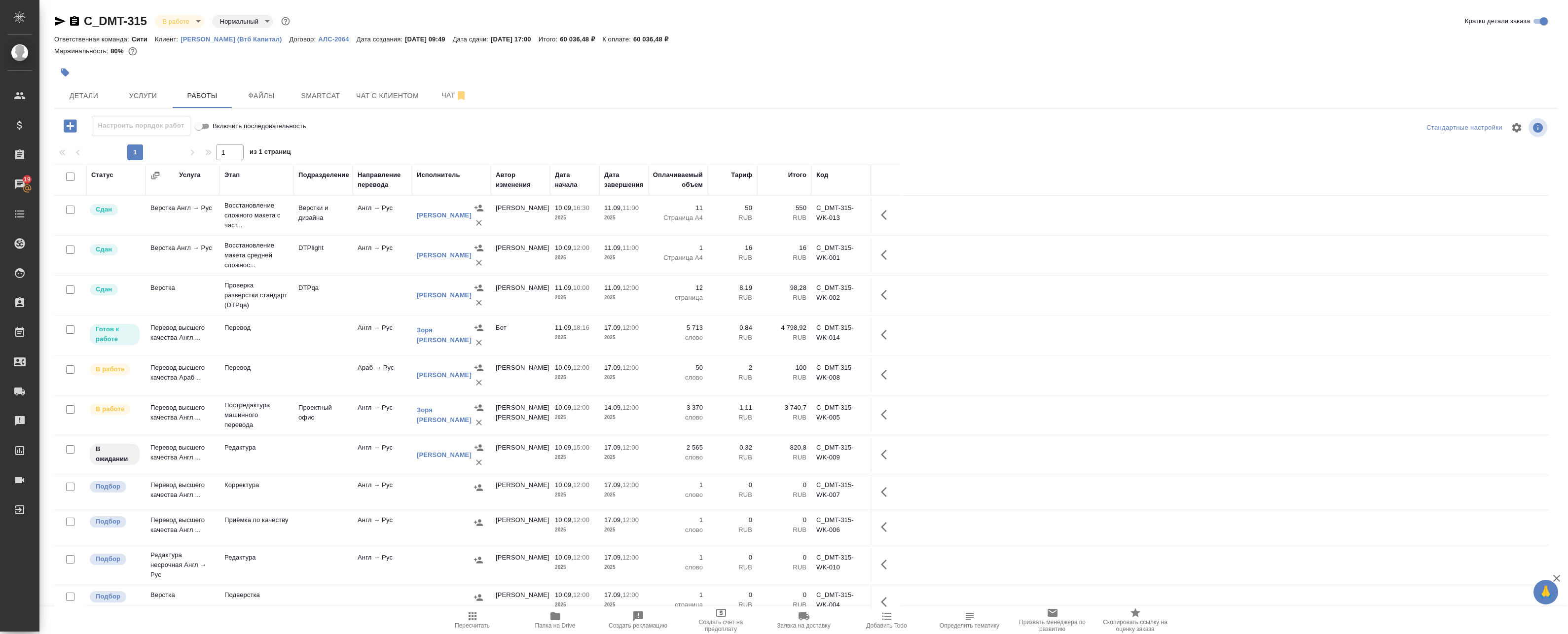
click at [347, 373] on td at bounding box center [323, 375] width 59 height 35
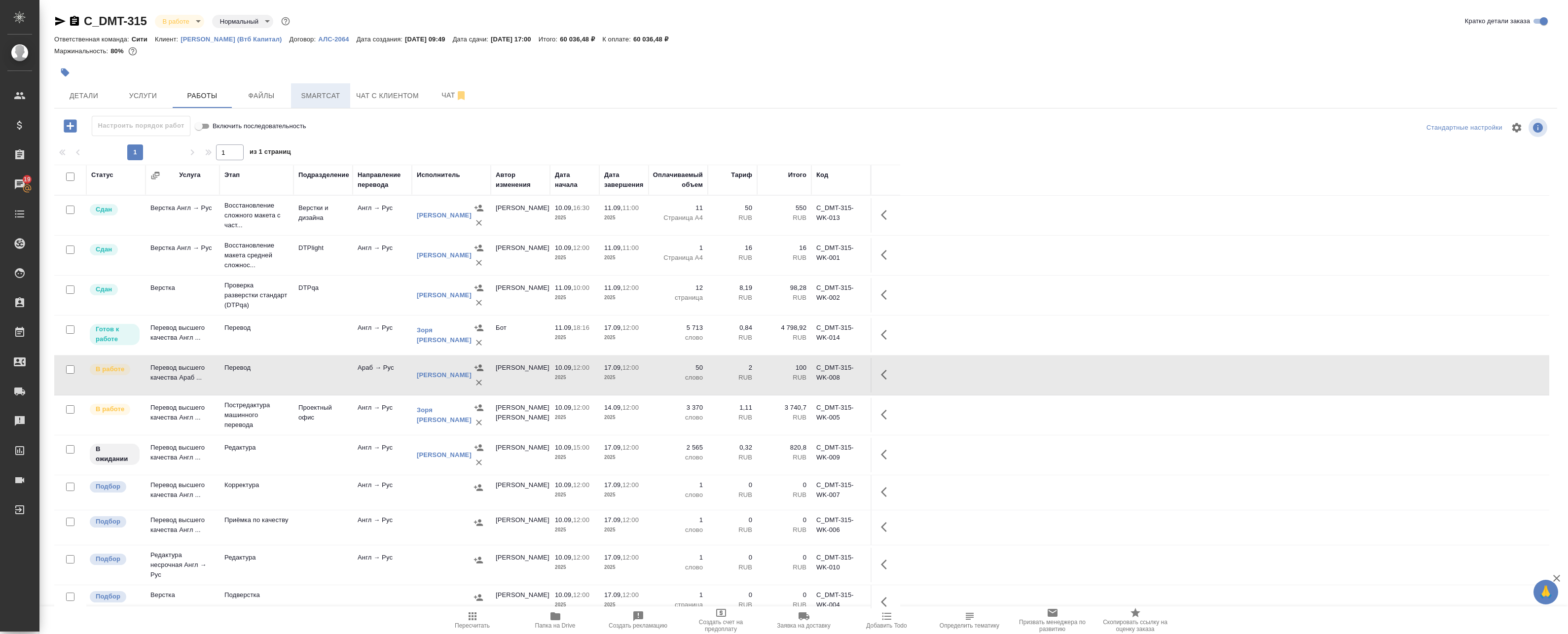
click at [323, 94] on span "Smartcat" at bounding box center [321, 96] width 47 height 12
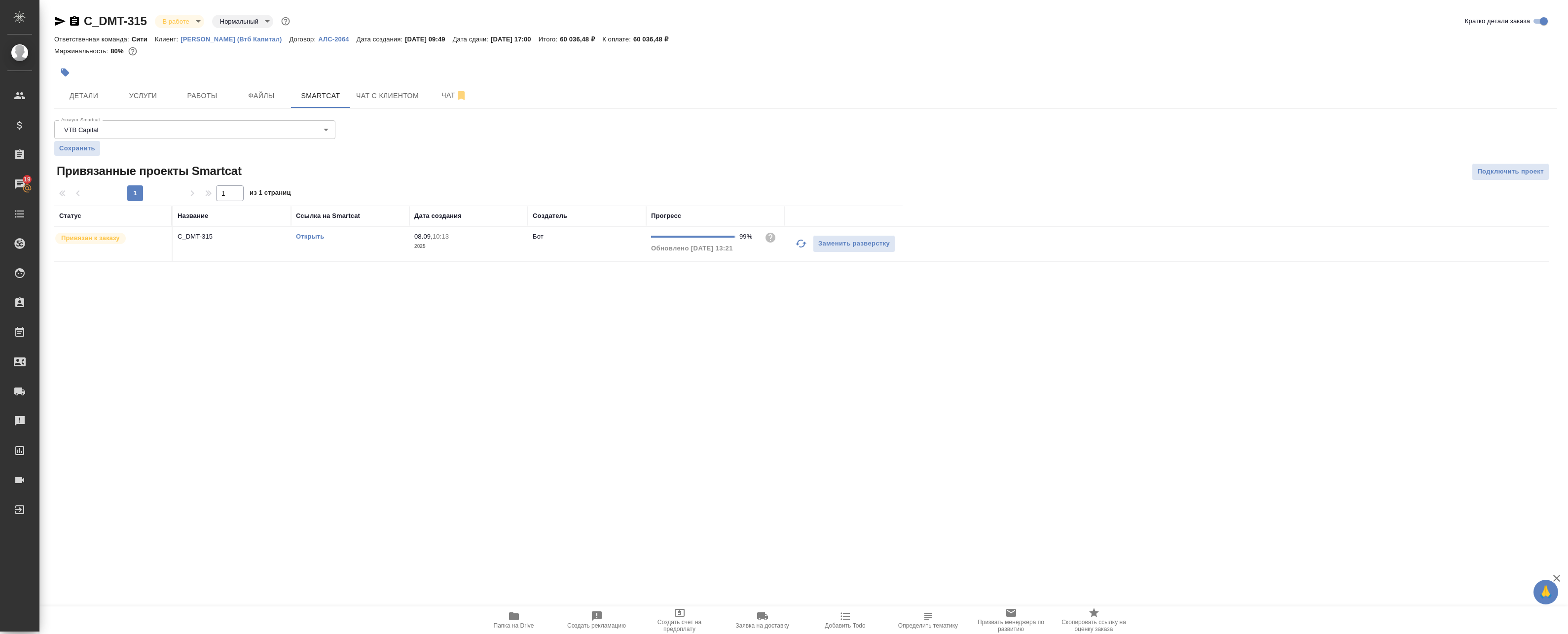
click at [307, 235] on link "Открыть" at bounding box center [310, 236] width 28 height 7
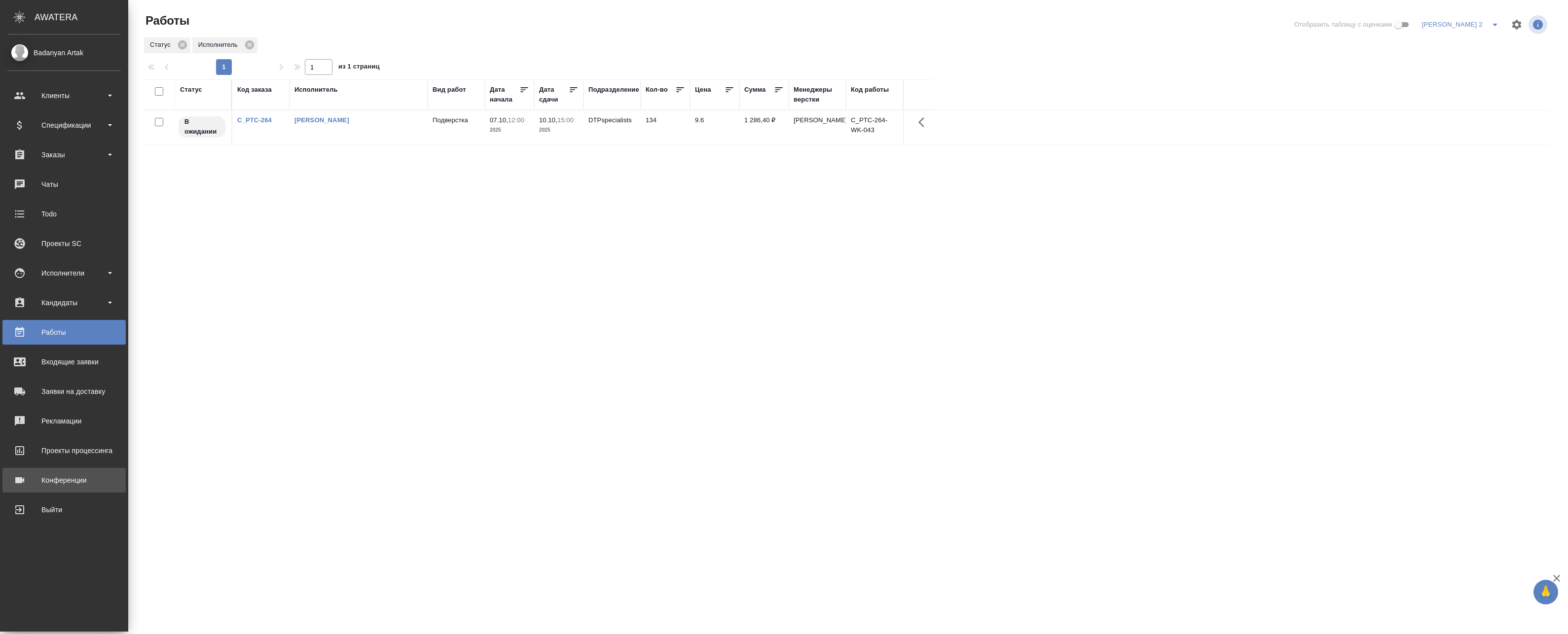
click at [40, 480] on div "Конференции" at bounding box center [64, 480] width 113 height 15
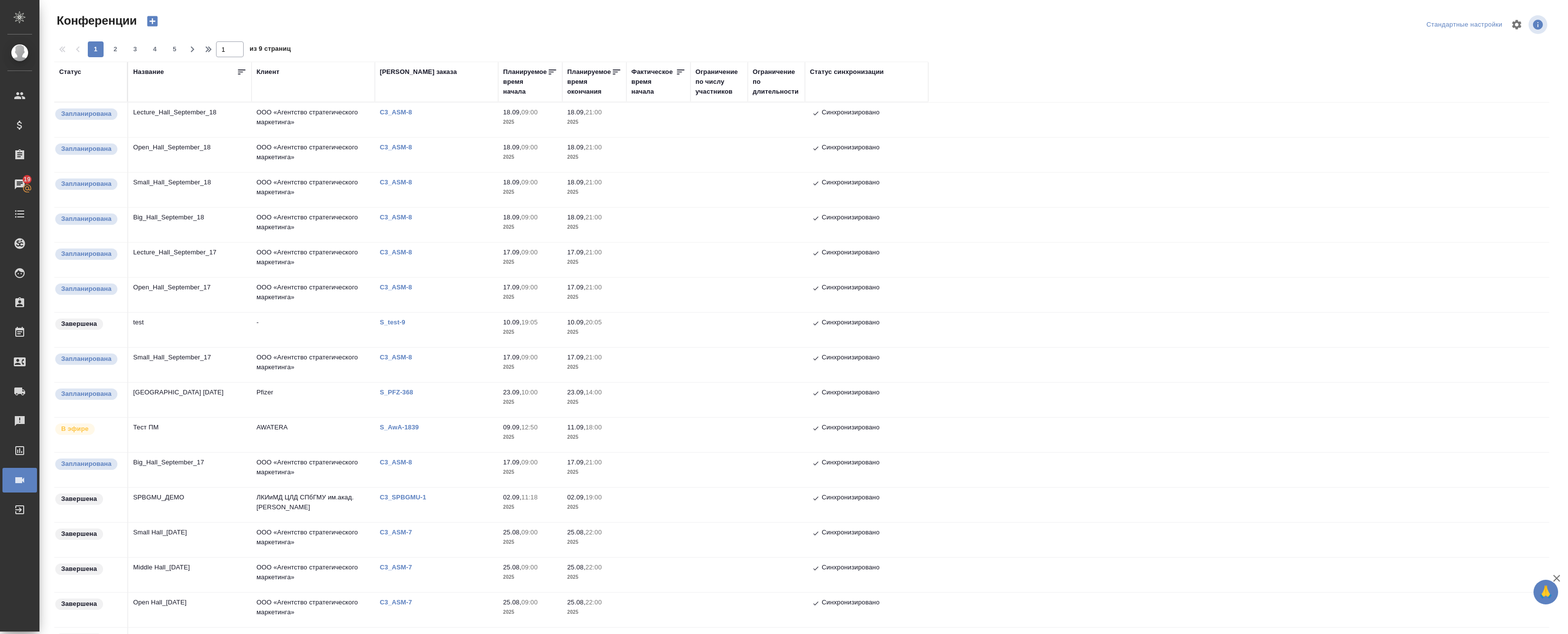
scroll to position [49, 0]
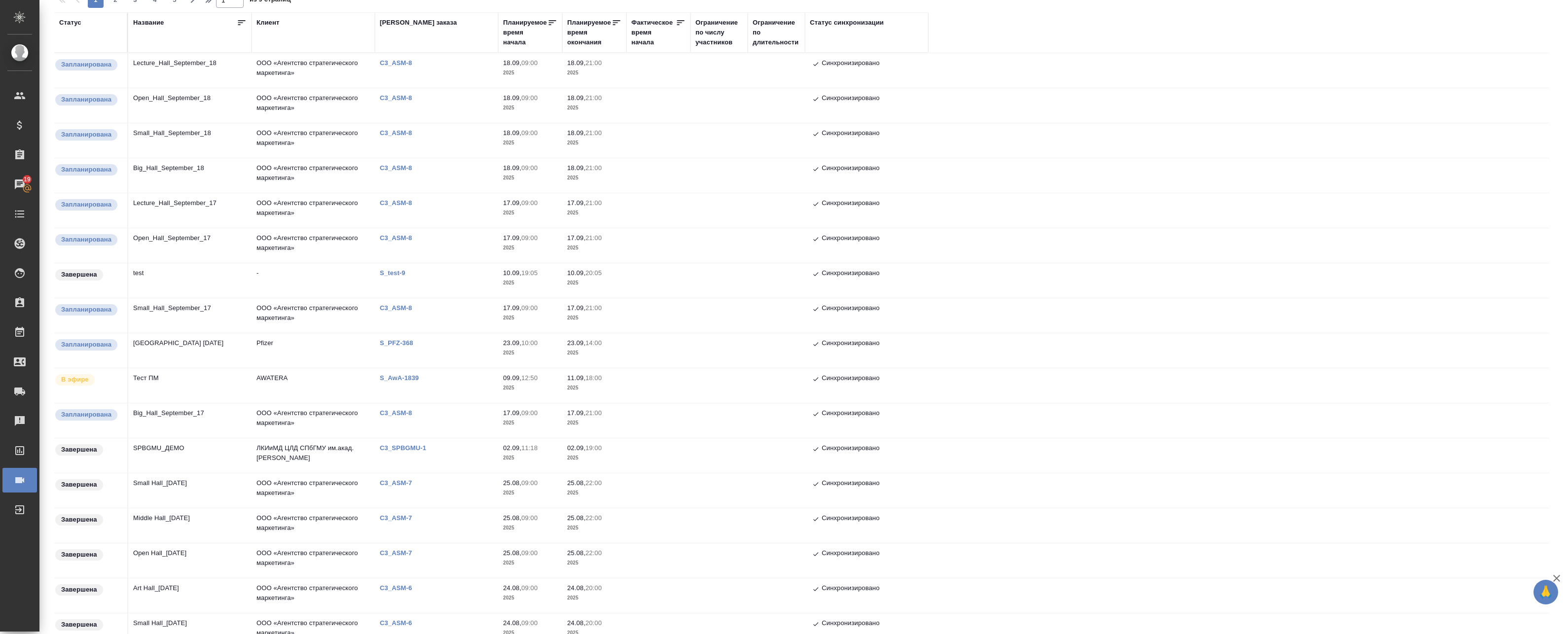
click at [313, 416] on td "ООО «Агентство стратегического маркетинга»" at bounding box center [313, 420] width 124 height 35
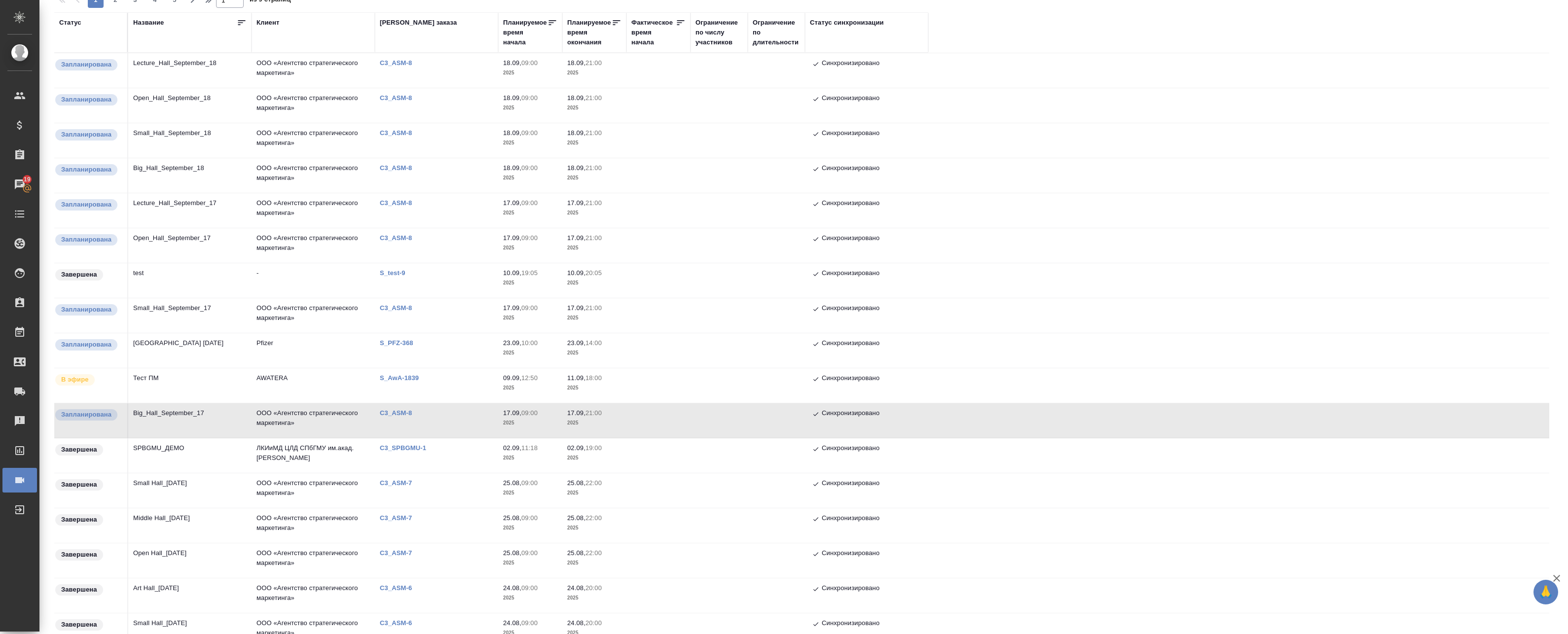
click at [313, 416] on td "ООО «Агентство стратегического маркетинга»" at bounding box center [313, 420] width 124 height 35
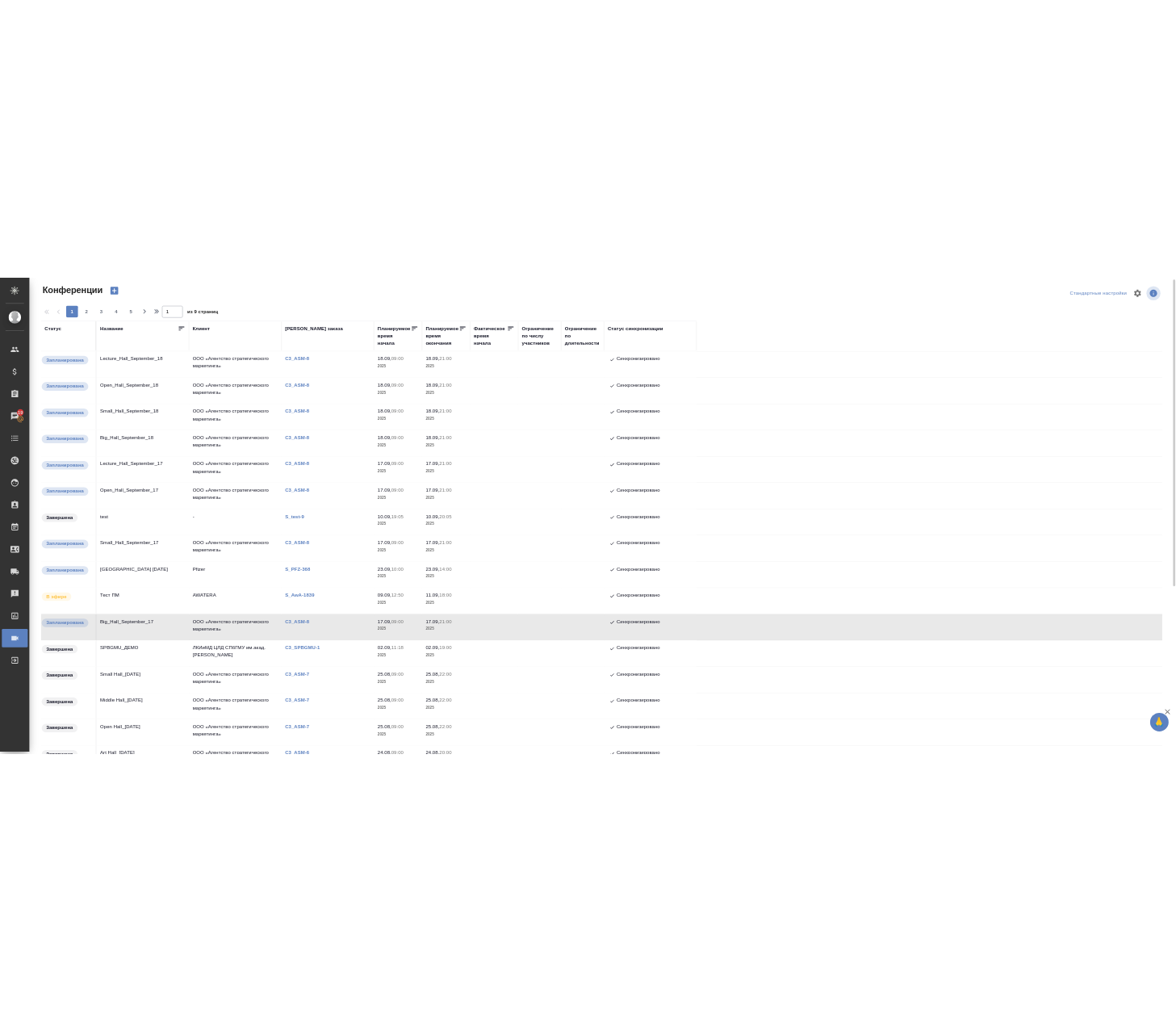
scroll to position [0, 0]
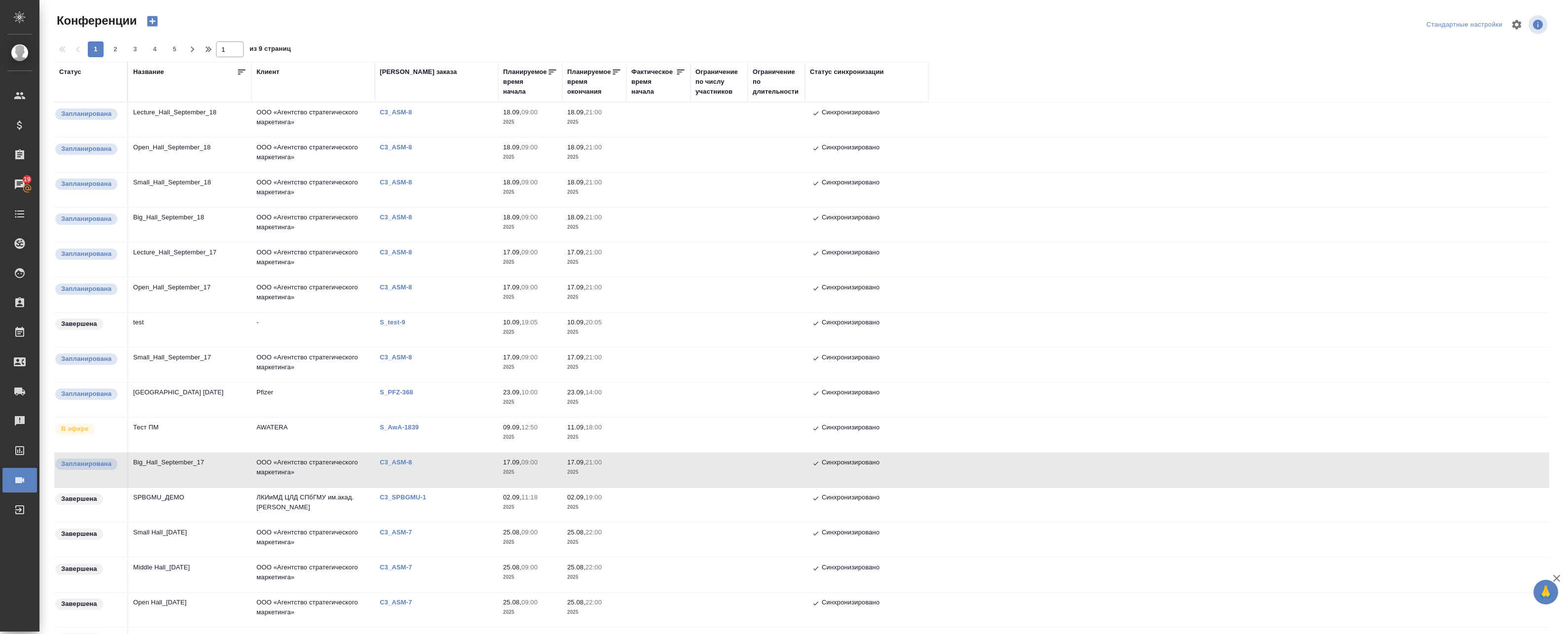
click at [225, 186] on td "Small_Hall_September_18" at bounding box center [190, 190] width 124 height 35
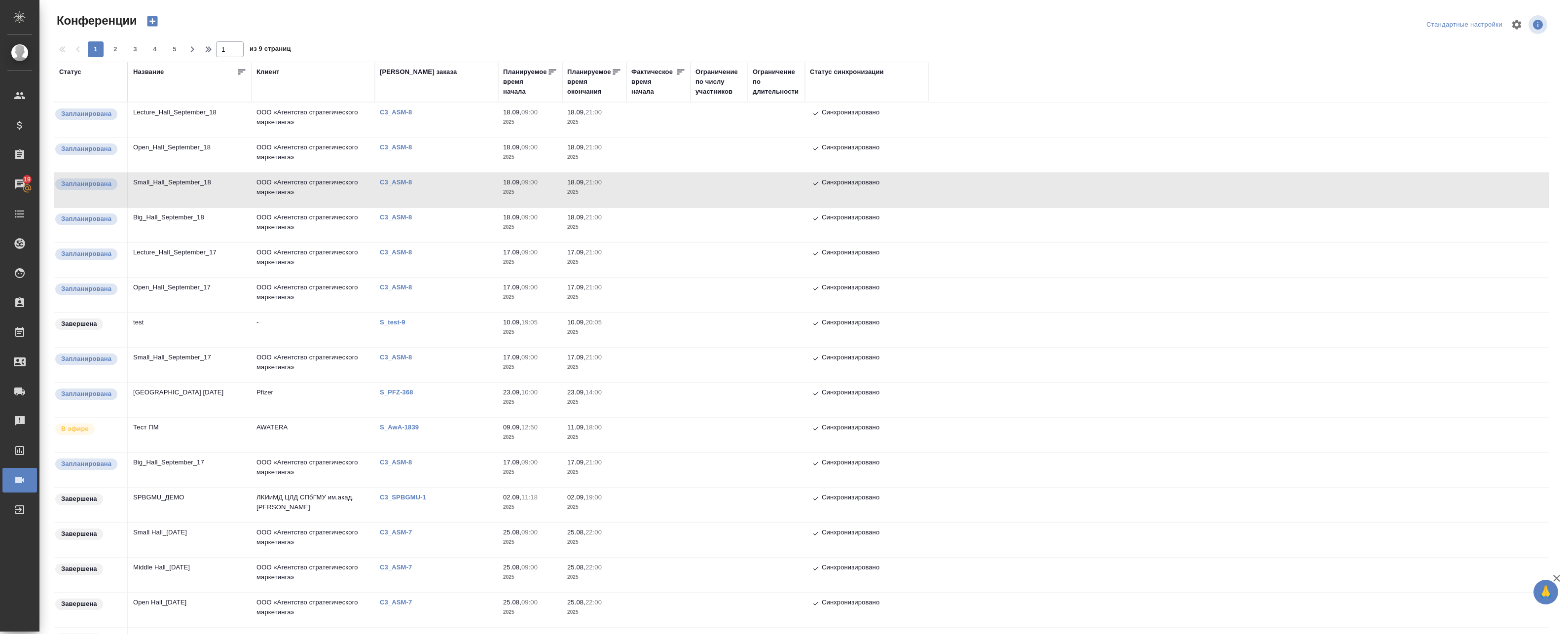
click at [230, 144] on td "Open_Hall_September_18" at bounding box center [190, 155] width 124 height 35
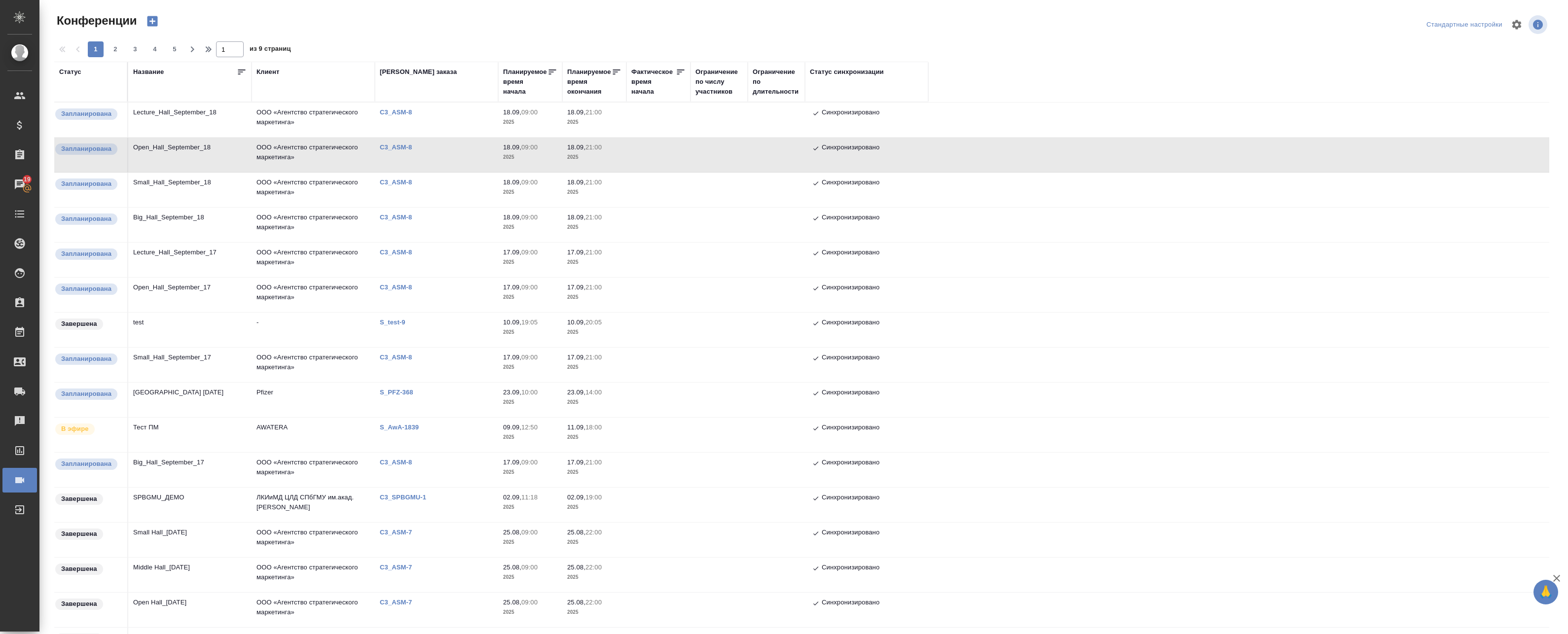
click at [285, 221] on td "ООО «Агентство стратегического маркетинга»" at bounding box center [313, 225] width 124 height 35
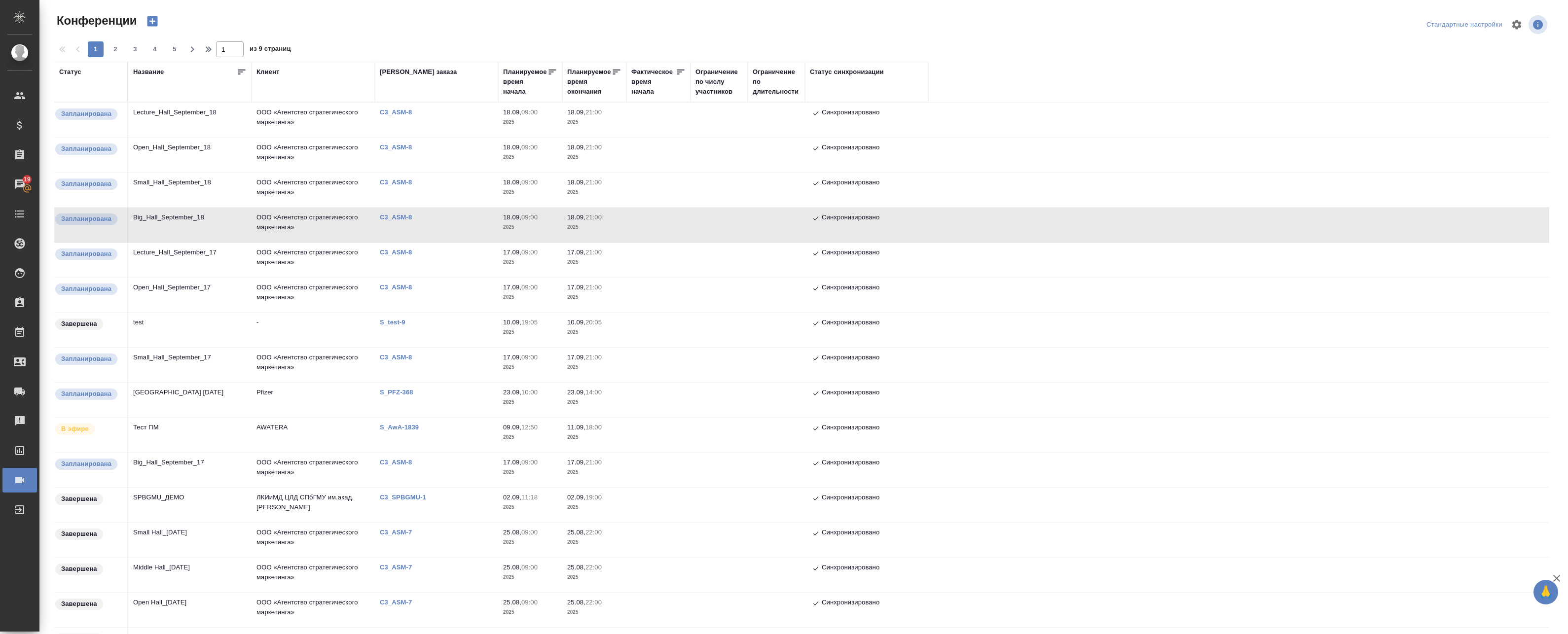
click at [211, 221] on td "Big_Hall_September_18" at bounding box center [190, 225] width 124 height 35
click at [179, 469] on td "Big_Hall_September_17" at bounding box center [190, 470] width 124 height 35
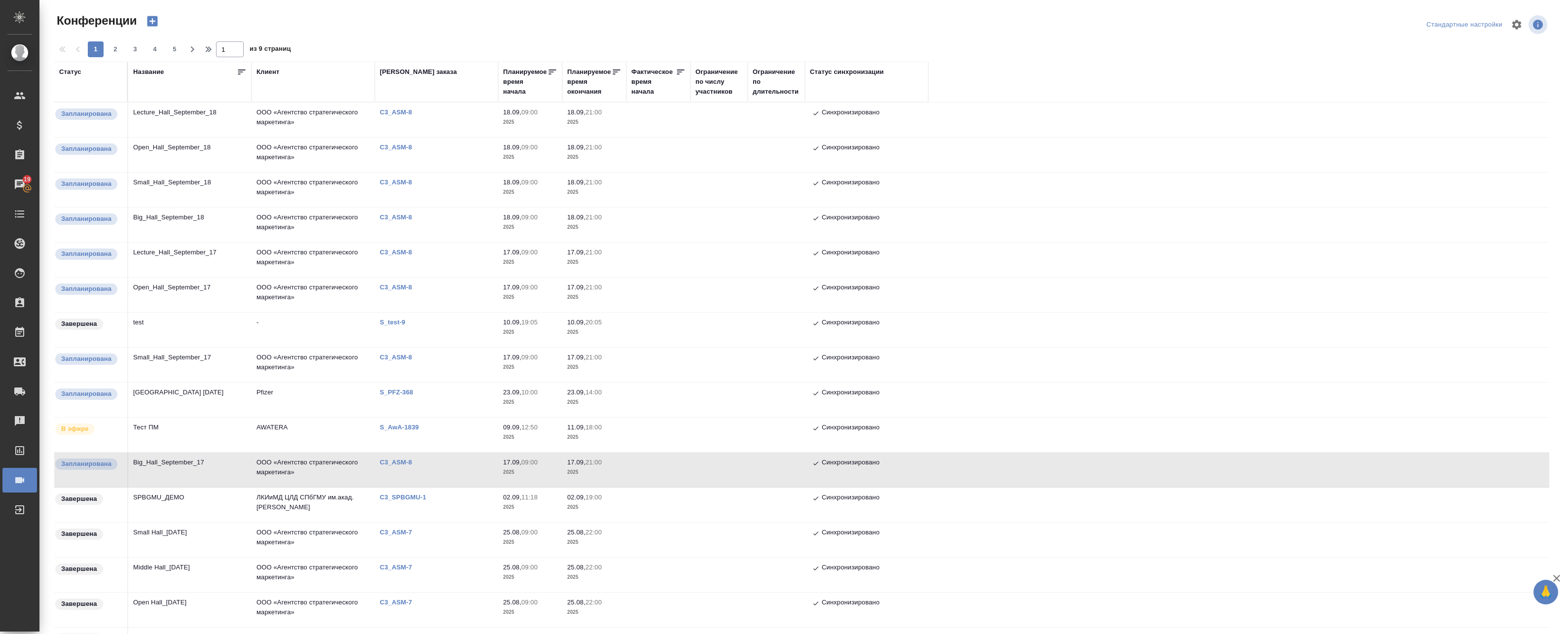
click at [179, 469] on td "Big_Hall_September_17" at bounding box center [190, 470] width 124 height 35
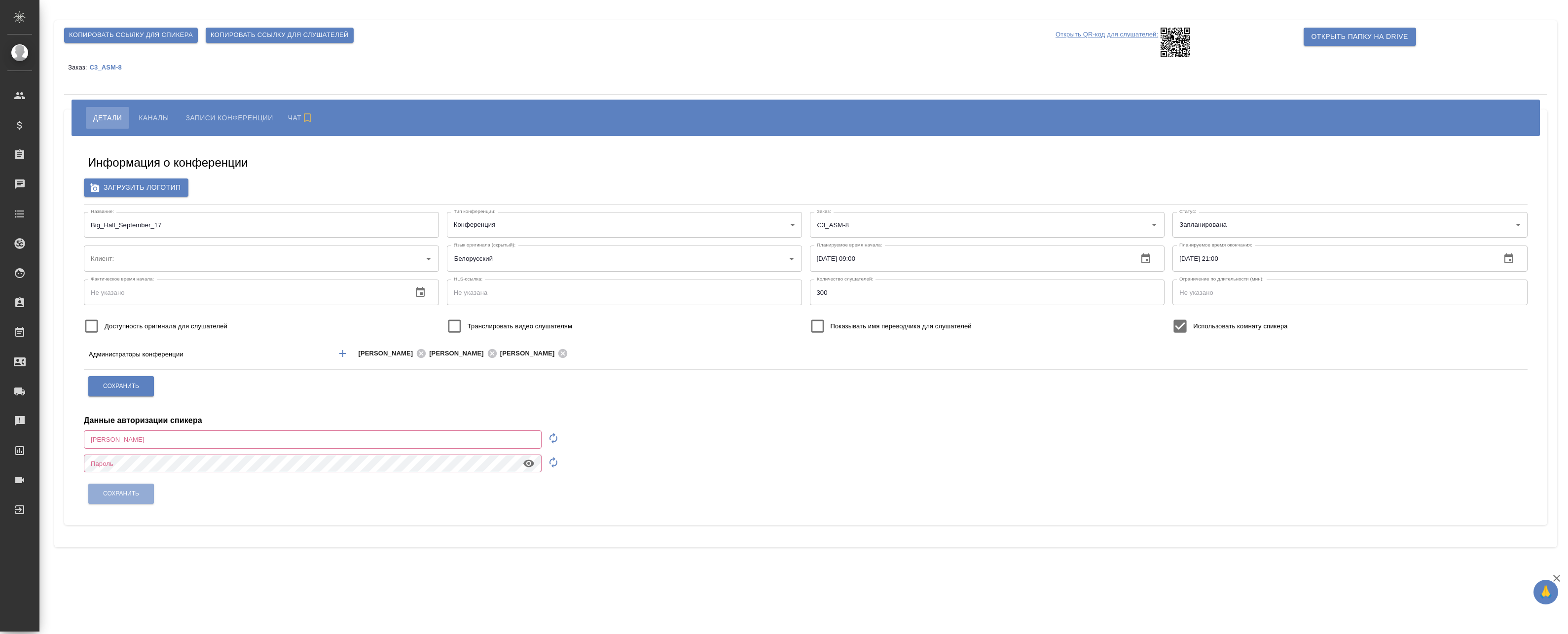
type input "ООО «Агентство стратегического маркетинга»"
type input "a.badanyan@awatera.com"
click at [150, 120] on span "Каналы" at bounding box center [153, 117] width 30 height 12
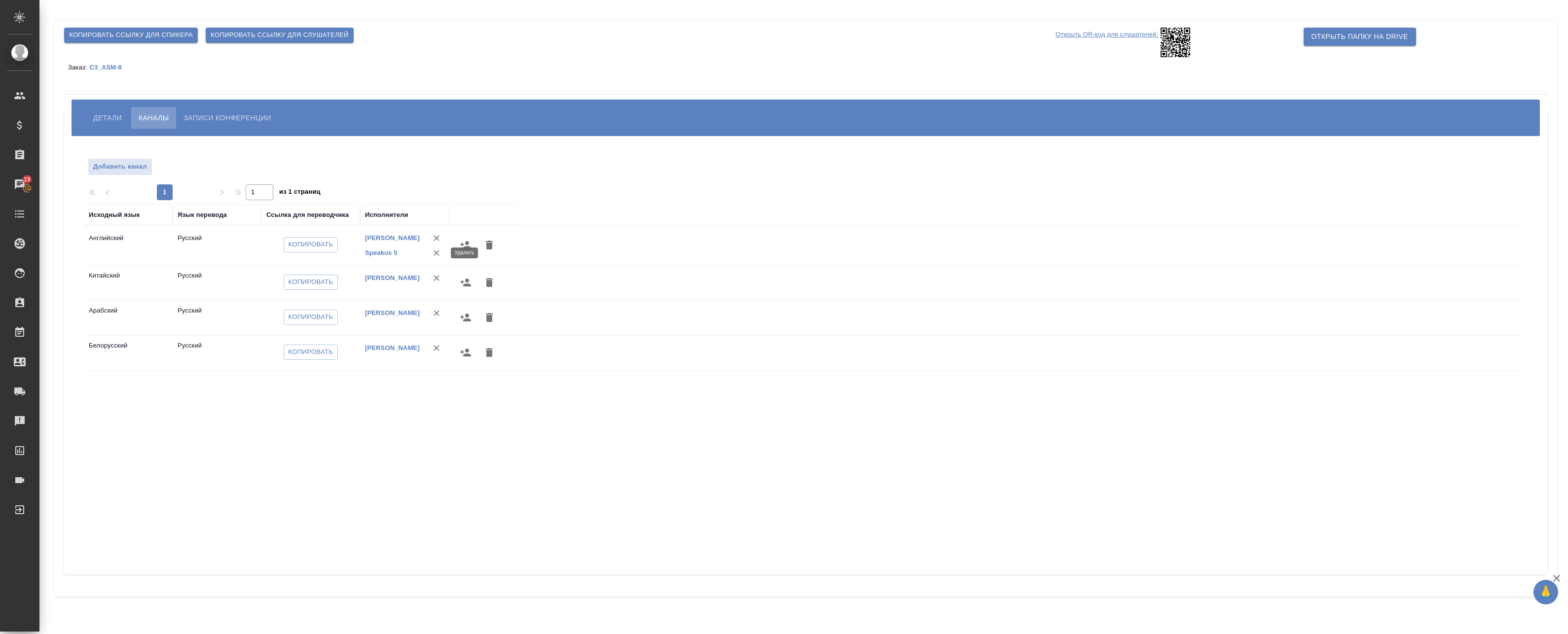
click at [435, 253] on icon "button" at bounding box center [436, 253] width 10 height 10
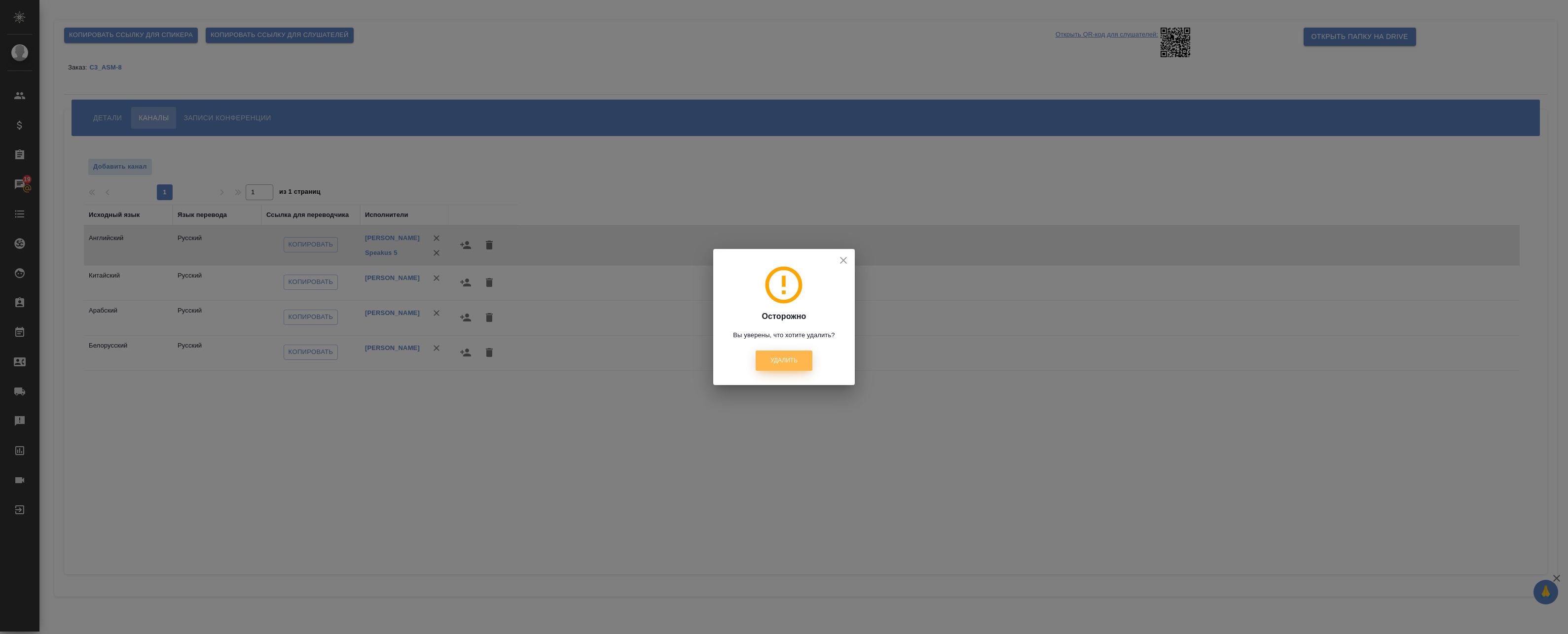
click at [766, 363] on button "Удалить" at bounding box center [783, 360] width 57 height 20
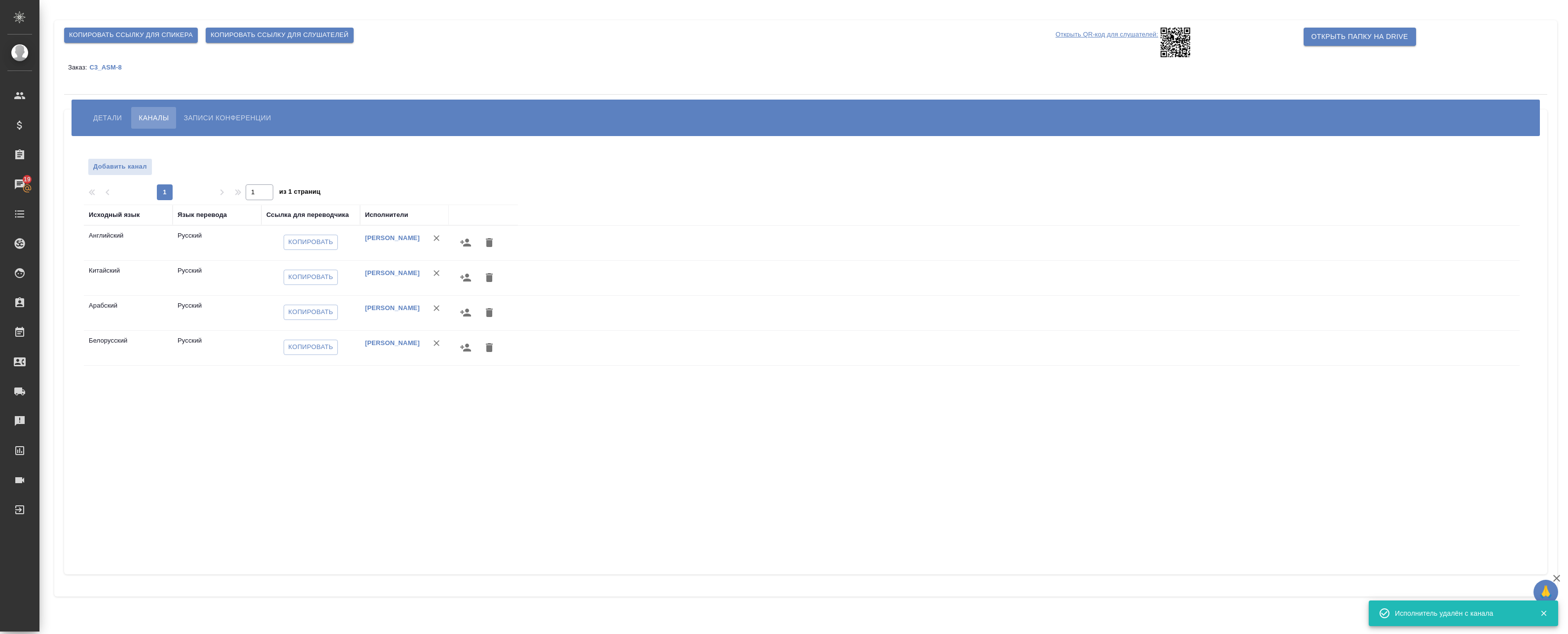
click at [467, 244] on icon "button" at bounding box center [466, 242] width 11 height 8
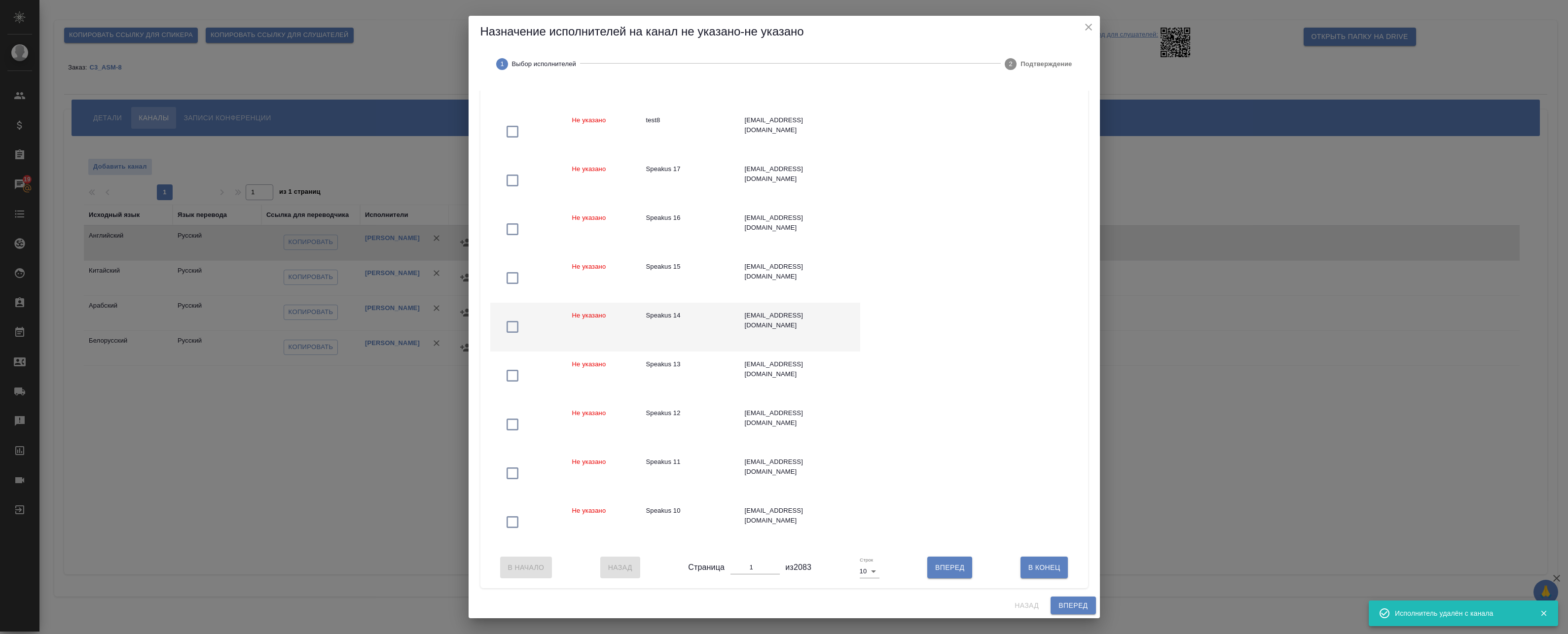
scroll to position [158, 0]
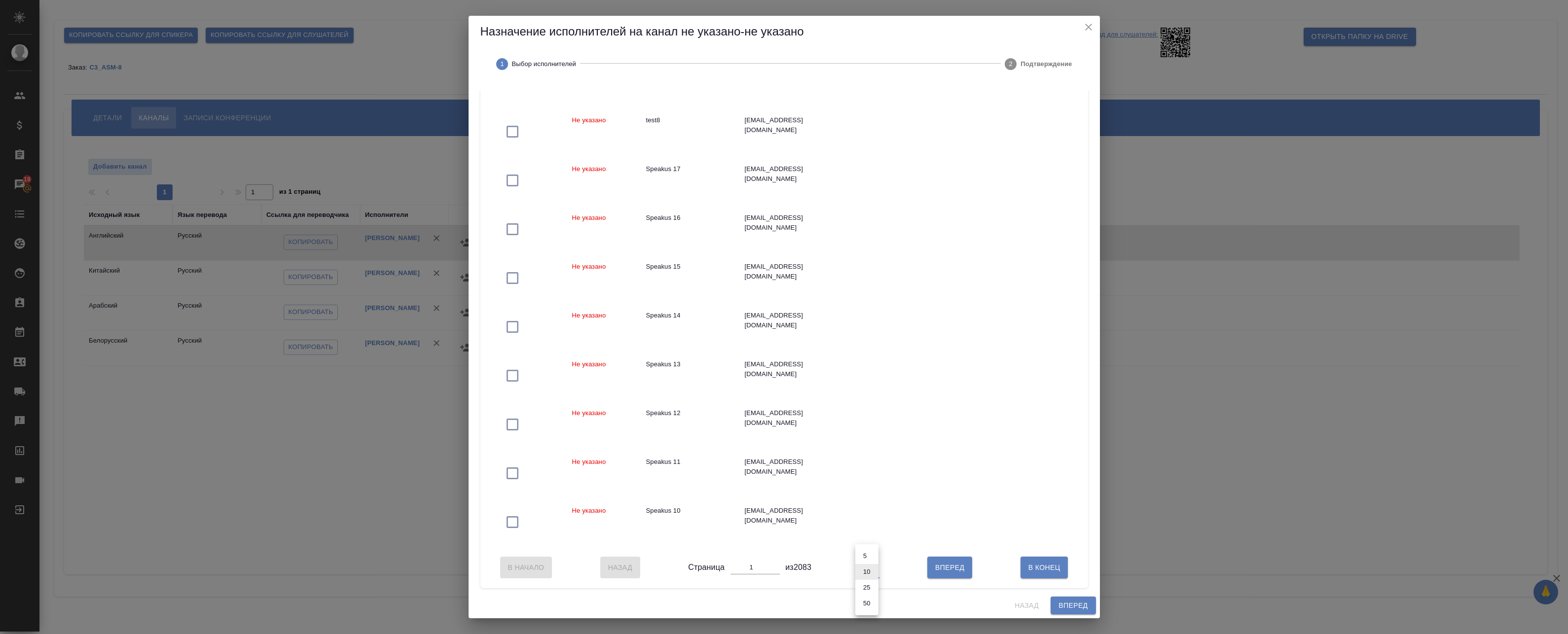
click at [867, 570] on body "🙏 .cls-1 fill:#fff; AWATERA Badanyan Artak Клиенты Спецификации Заказы 19 Чаты …" at bounding box center [784, 317] width 1568 height 634
click at [870, 607] on li "50" at bounding box center [867, 604] width 23 height 16
type input "50"
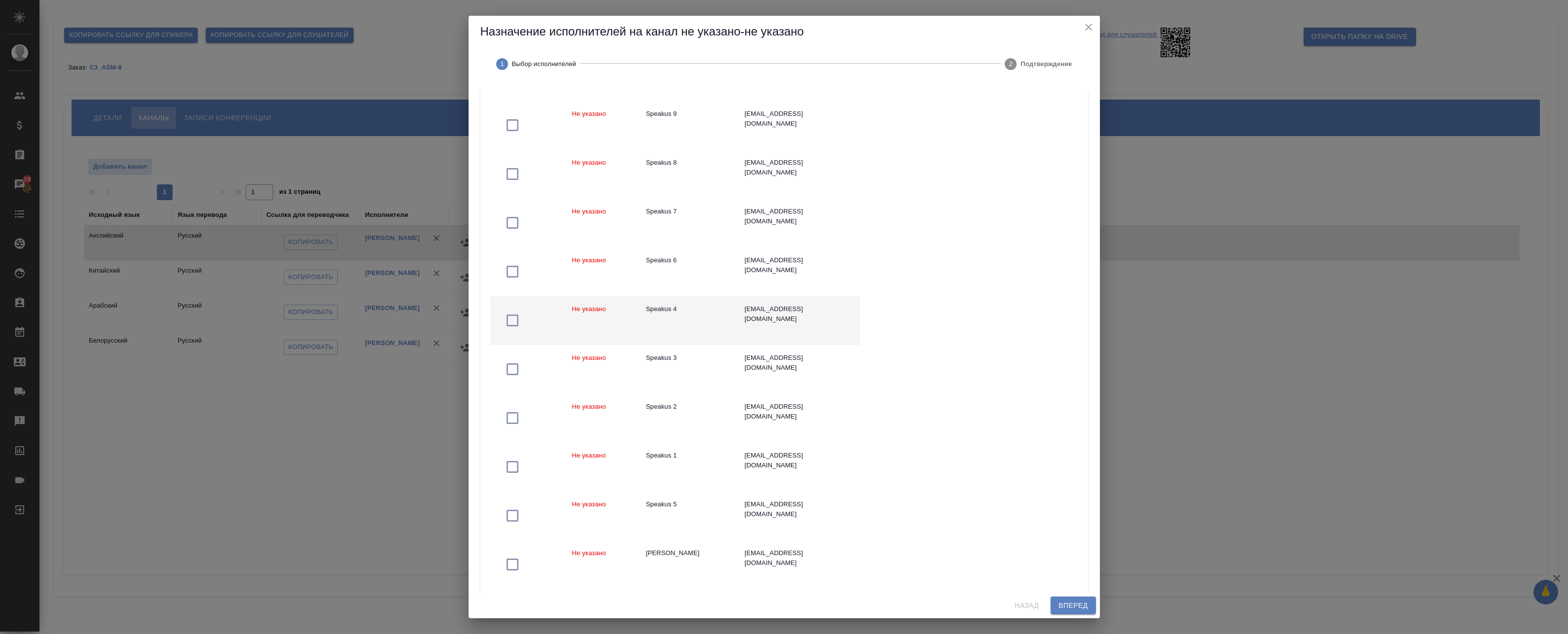
scroll to position [602, 0]
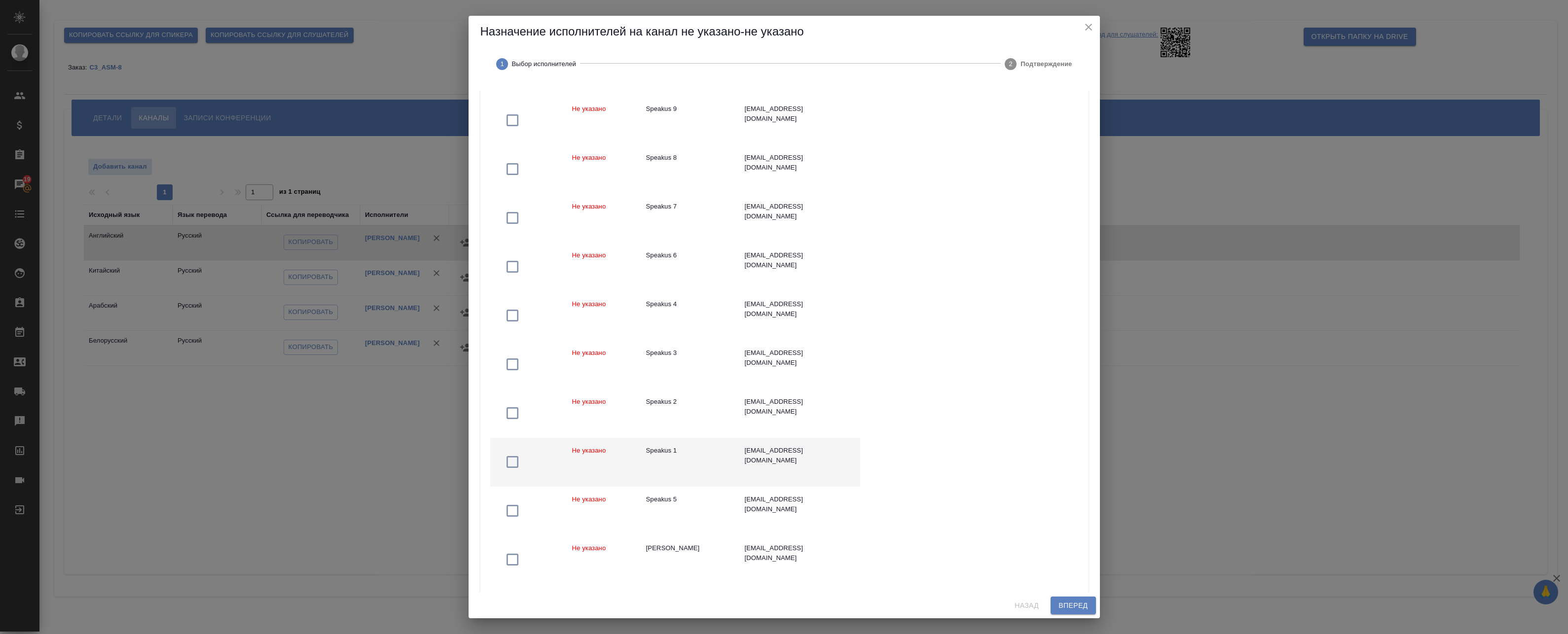
click at [699, 454] on div "Speakus 1" at bounding box center [688, 451] width 83 height 10
click at [1065, 601] on span "Вперед" at bounding box center [1073, 605] width 29 height 12
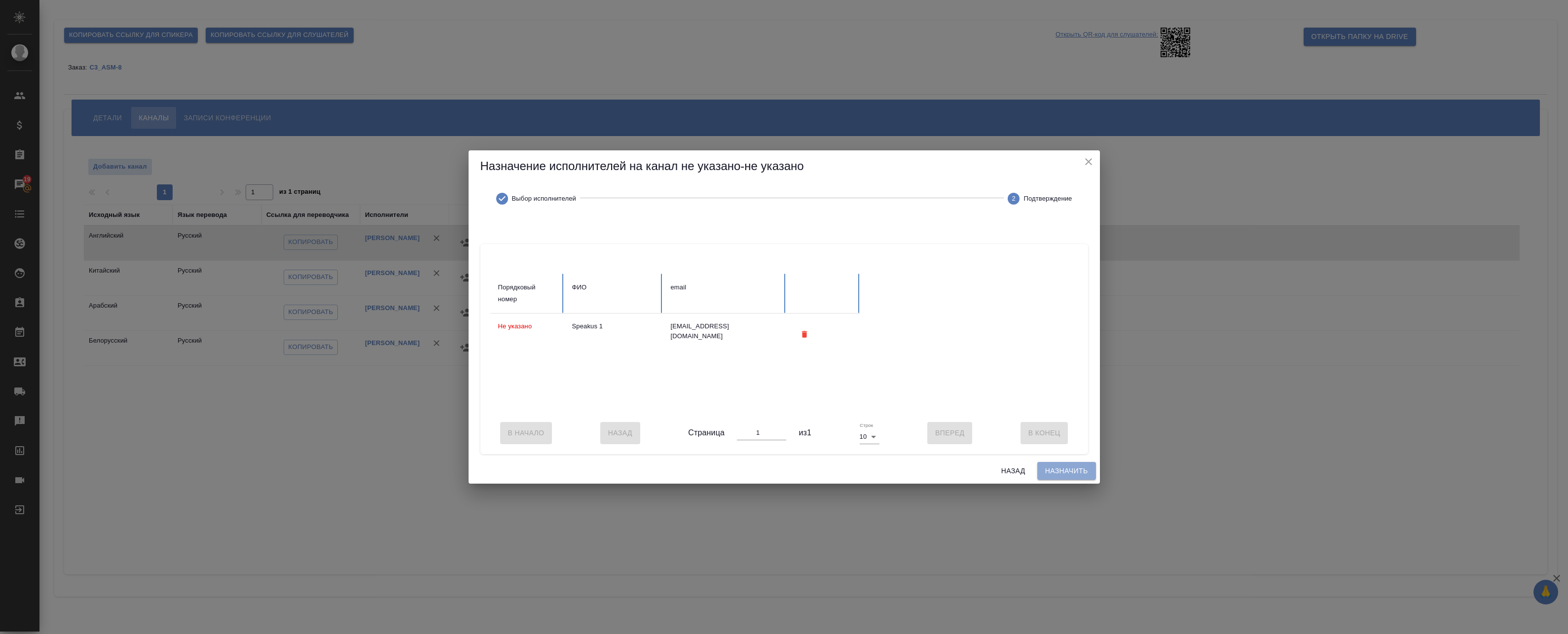
click at [1060, 477] on span "Назначить" at bounding box center [1066, 471] width 43 height 12
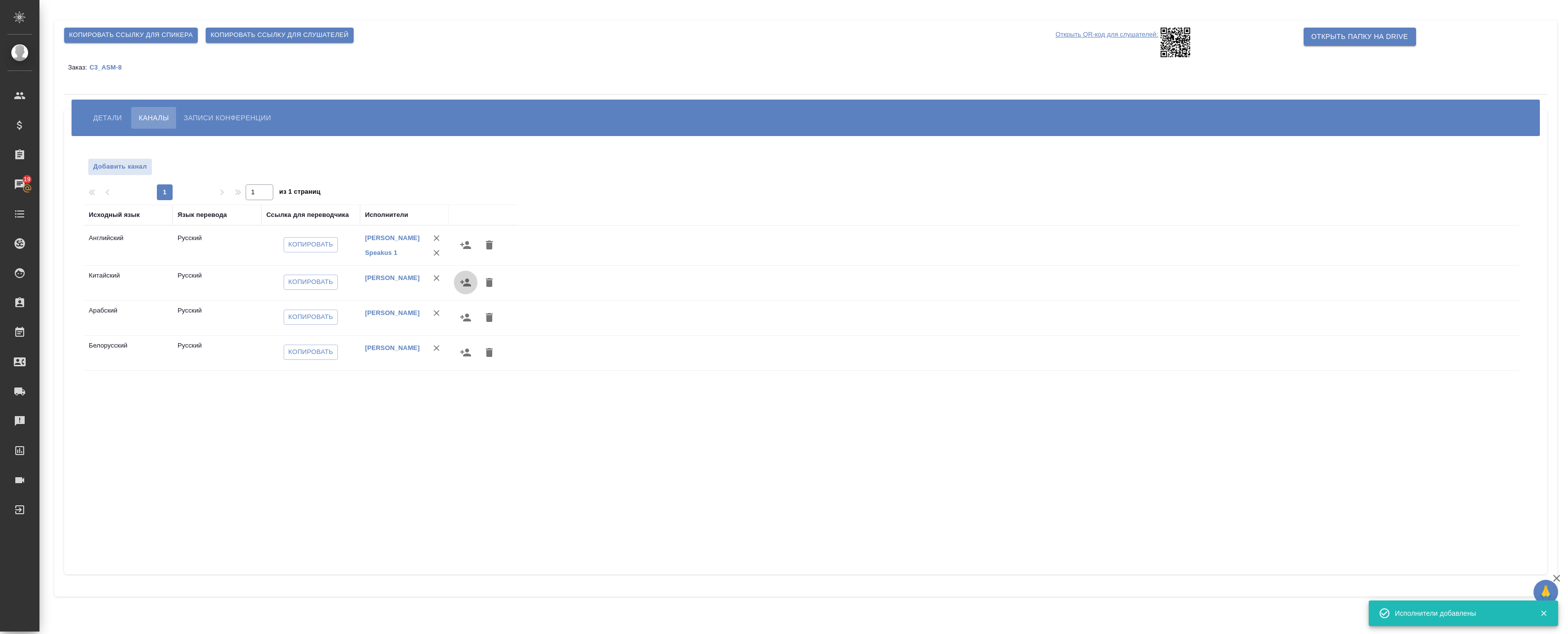
click at [468, 281] on icon "button" at bounding box center [466, 282] width 11 height 8
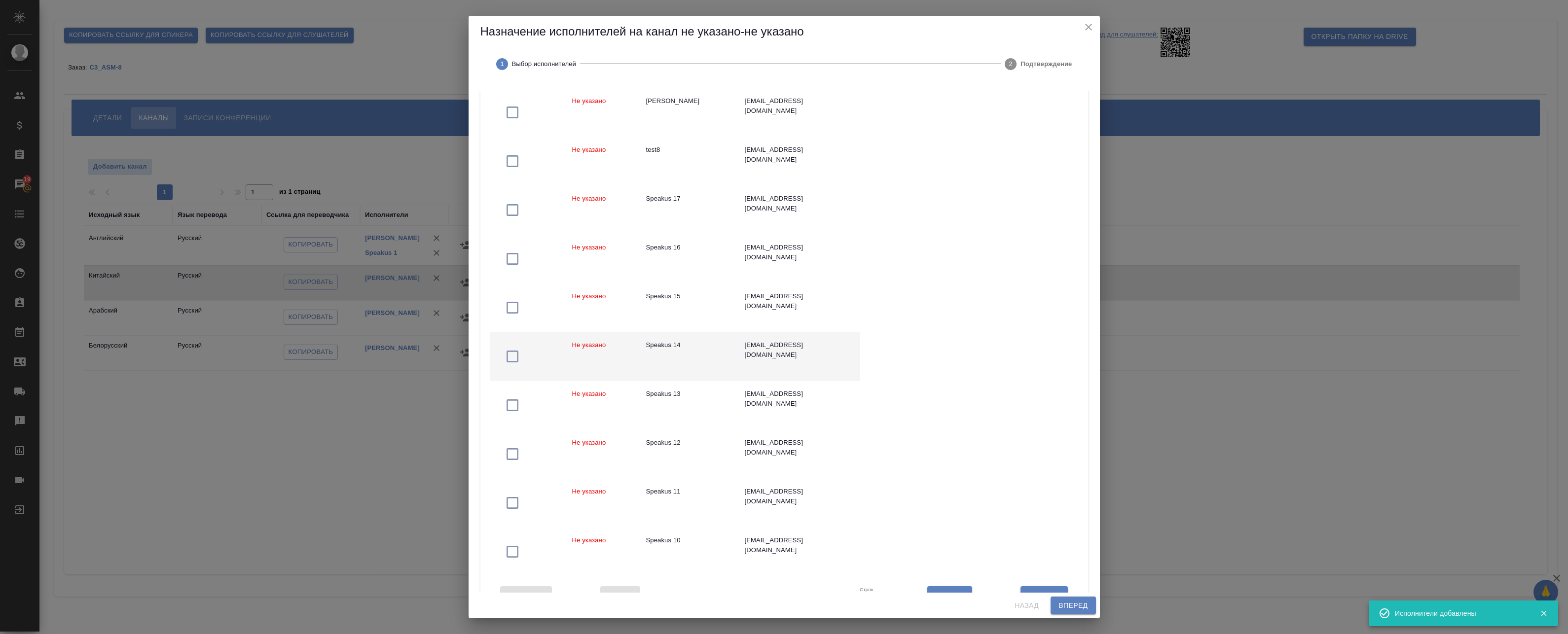
scroll to position [158, 0]
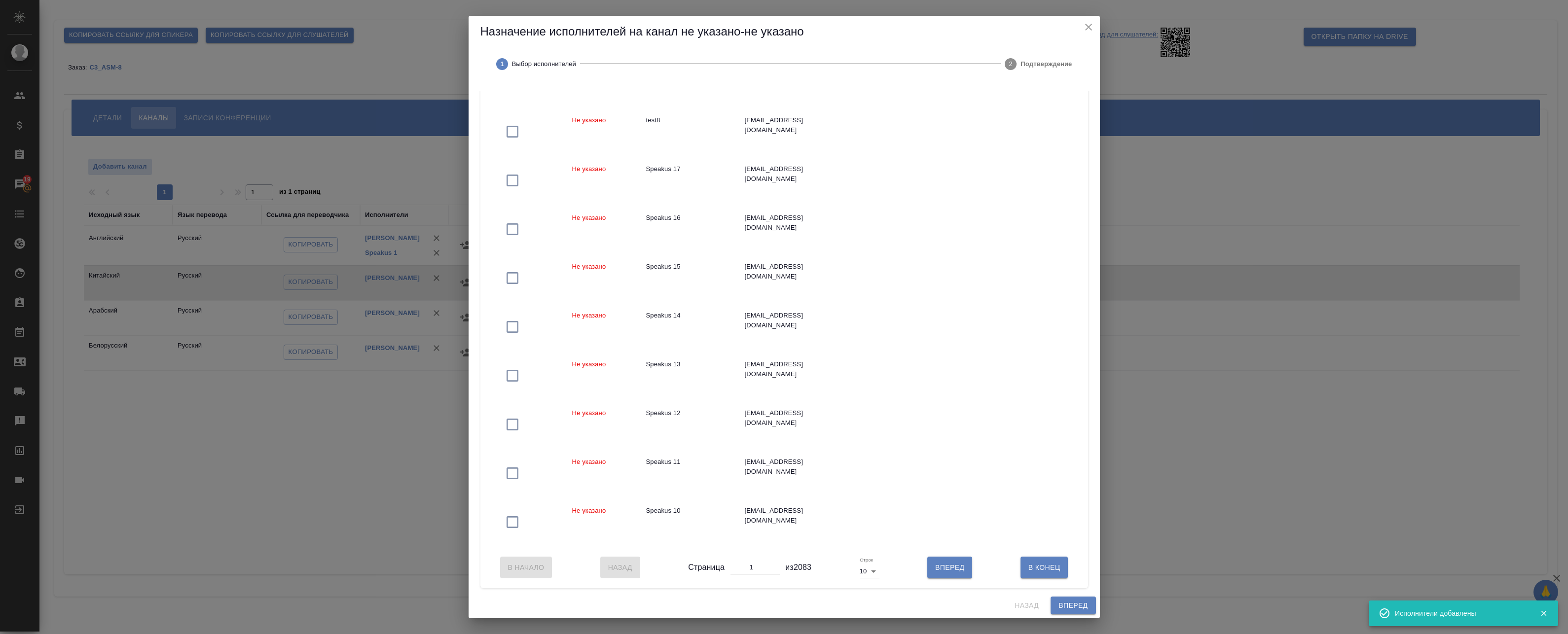
click at [867, 573] on body "🙏 .cls-1 fill:#fff; AWATERA Badanyan Artak Клиенты Спецификации Заказы 19 Чаты …" at bounding box center [784, 317] width 1568 height 634
click at [871, 608] on li "50" at bounding box center [867, 604] width 23 height 16
type input "50"
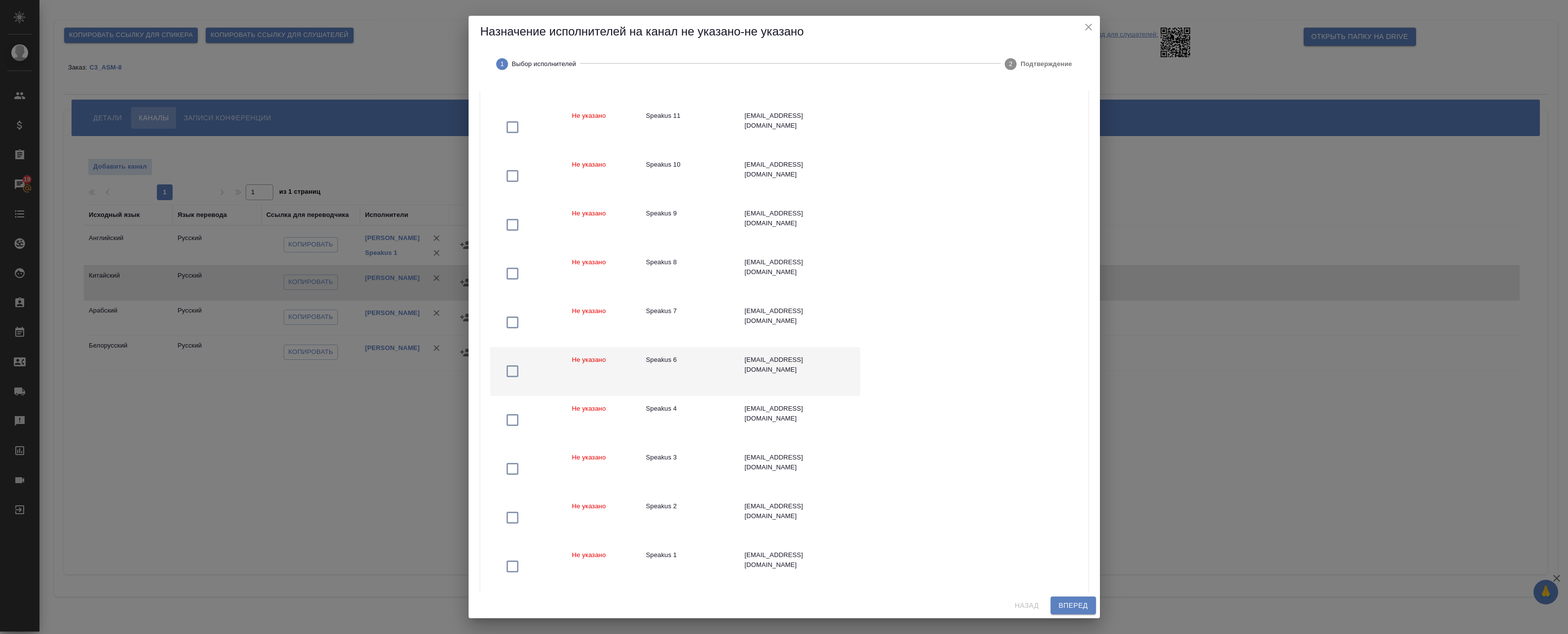
scroll to position [503, 0]
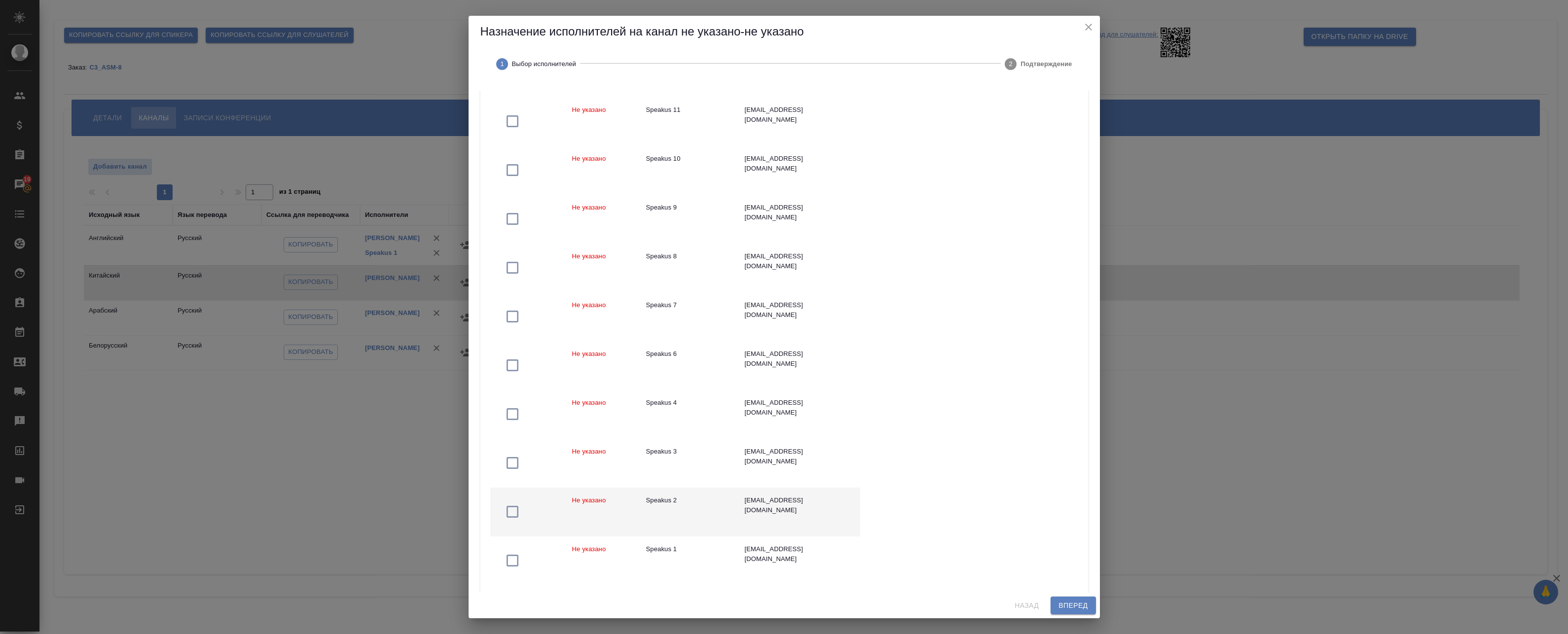
click at [711, 502] on div "Speakus 2" at bounding box center [688, 500] width 83 height 10
click at [1069, 606] on span "Вперед" at bounding box center [1073, 605] width 29 height 12
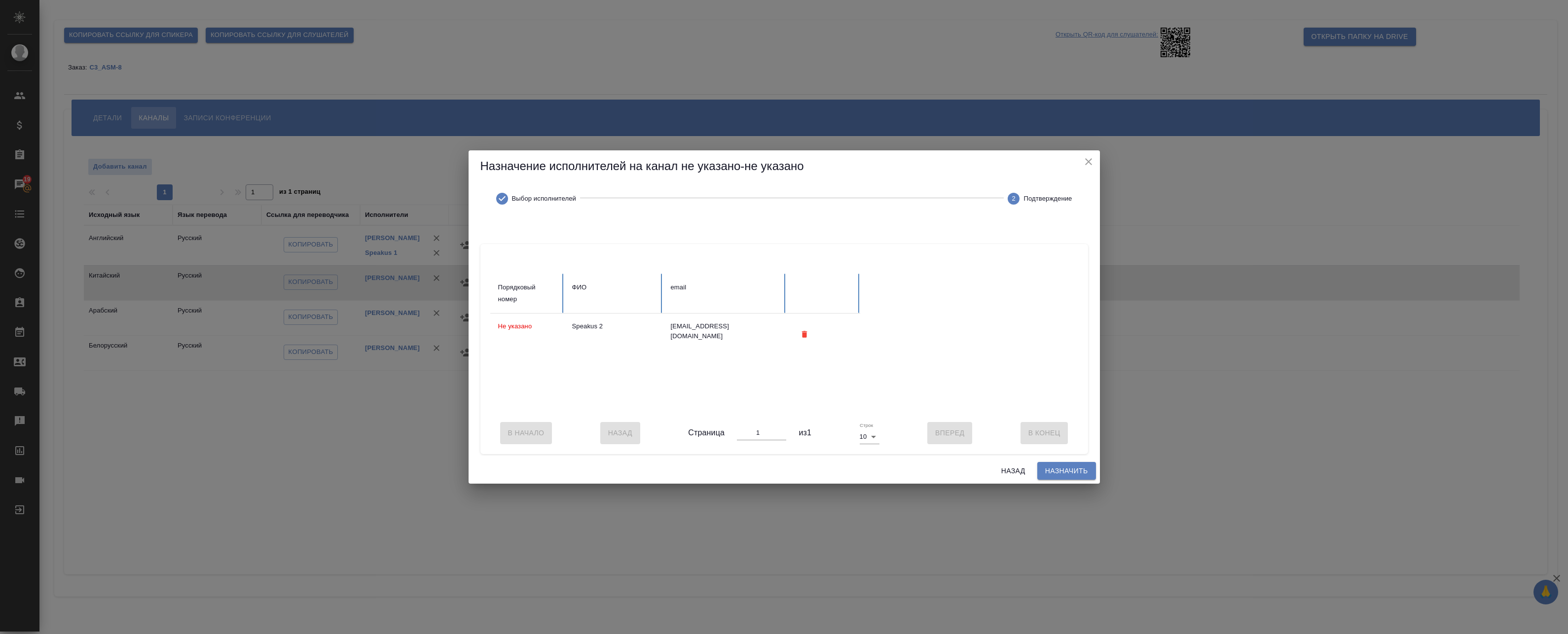
scroll to position [0, 0]
click at [1046, 477] on span "Назначить" at bounding box center [1066, 471] width 43 height 12
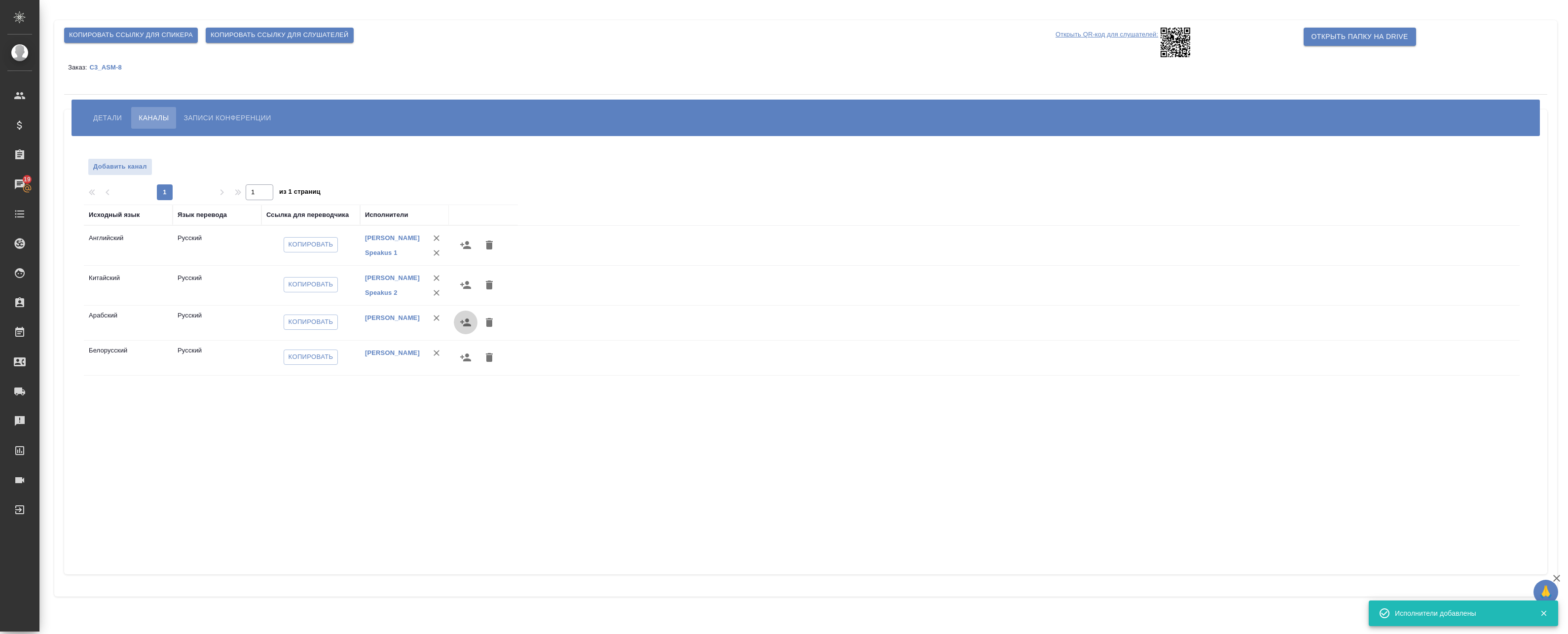
click at [466, 321] on icon "button" at bounding box center [466, 322] width 11 height 8
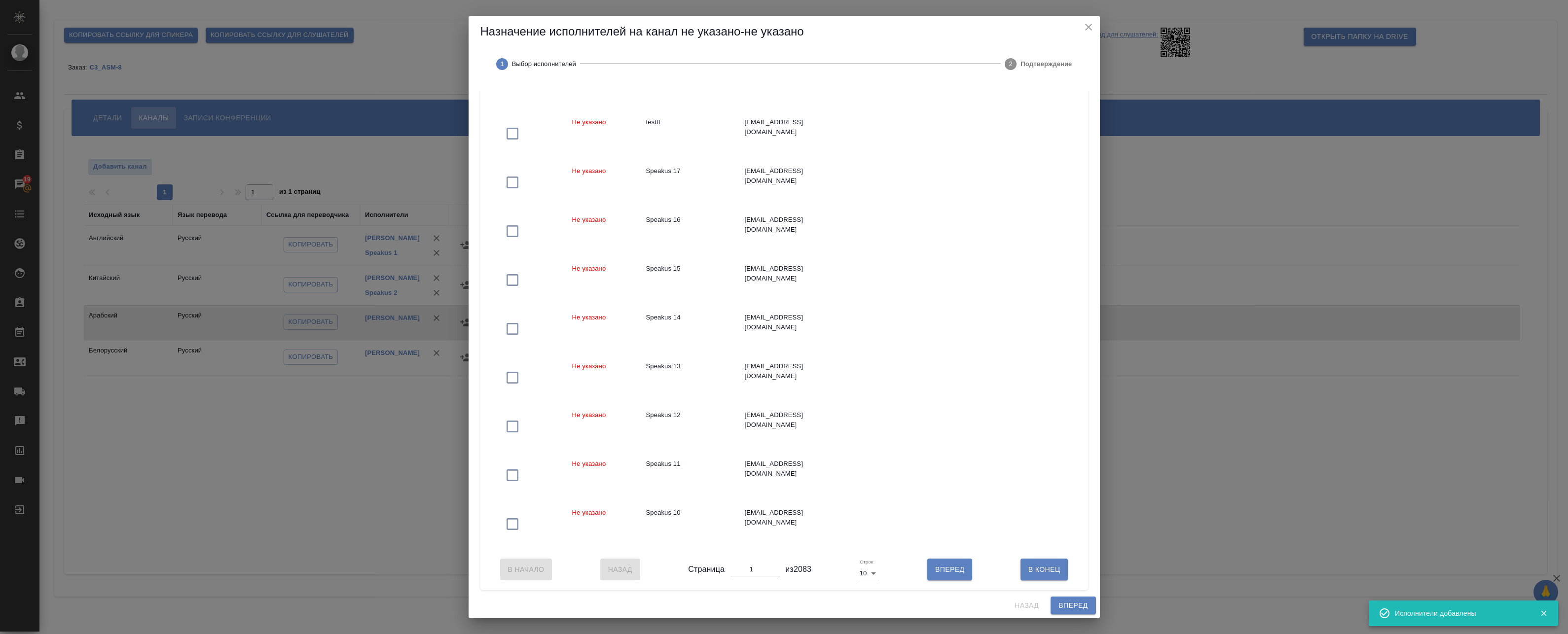
scroll to position [158, 0]
click at [865, 572] on body "🙏 .cls-1 fill:#fff; AWATERA Badanyan Artak Клиенты Спецификации Заказы 19 Чаты …" at bounding box center [784, 317] width 1568 height 634
click at [875, 603] on li "50" at bounding box center [867, 604] width 23 height 16
type input "50"
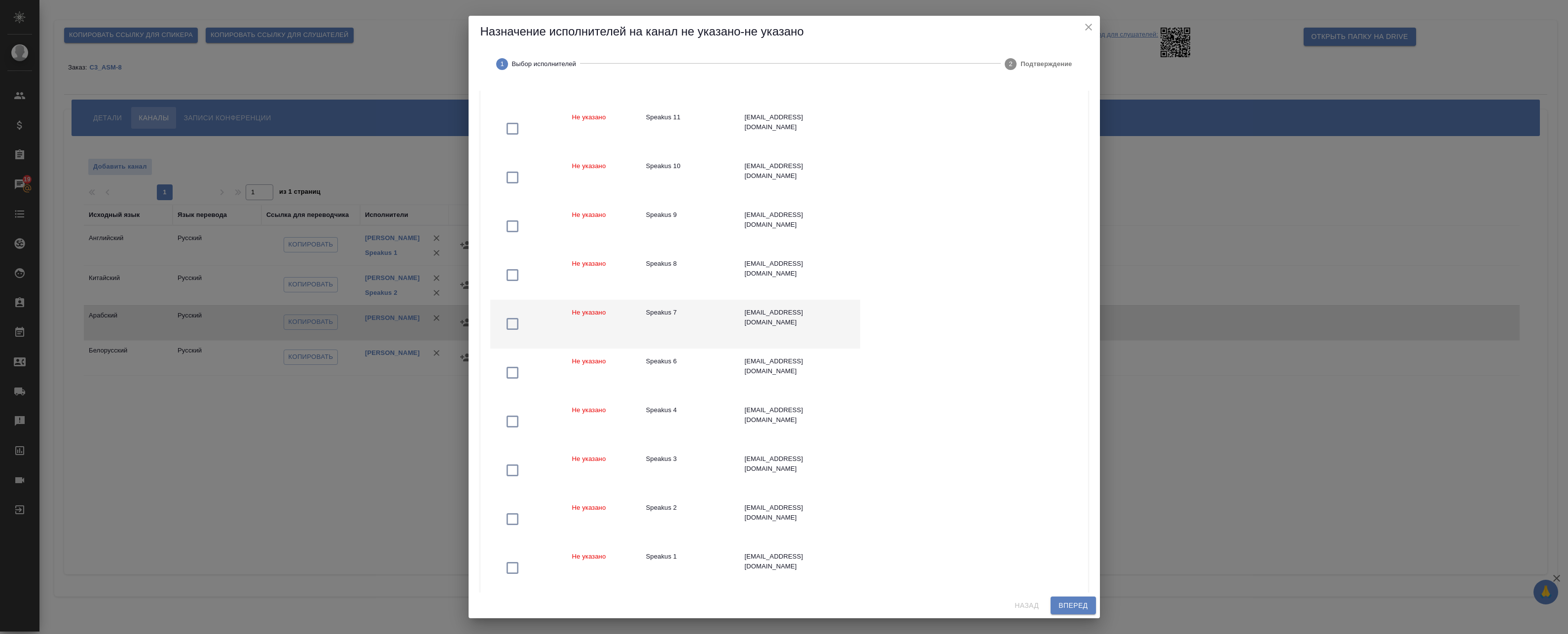
scroll to position [552, 0]
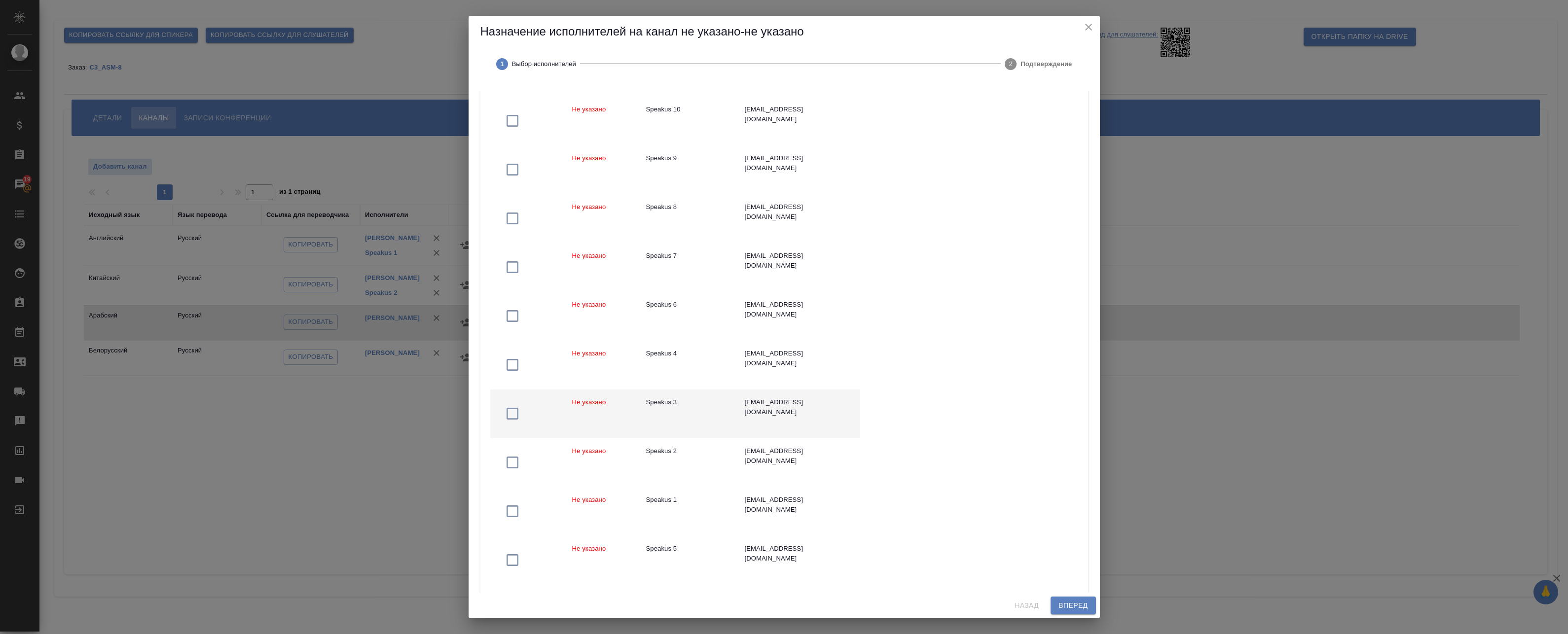
click at [729, 419] on td "Speakus 3" at bounding box center [688, 414] width 99 height 49
click at [1063, 608] on span "Вперед" at bounding box center [1073, 605] width 29 height 12
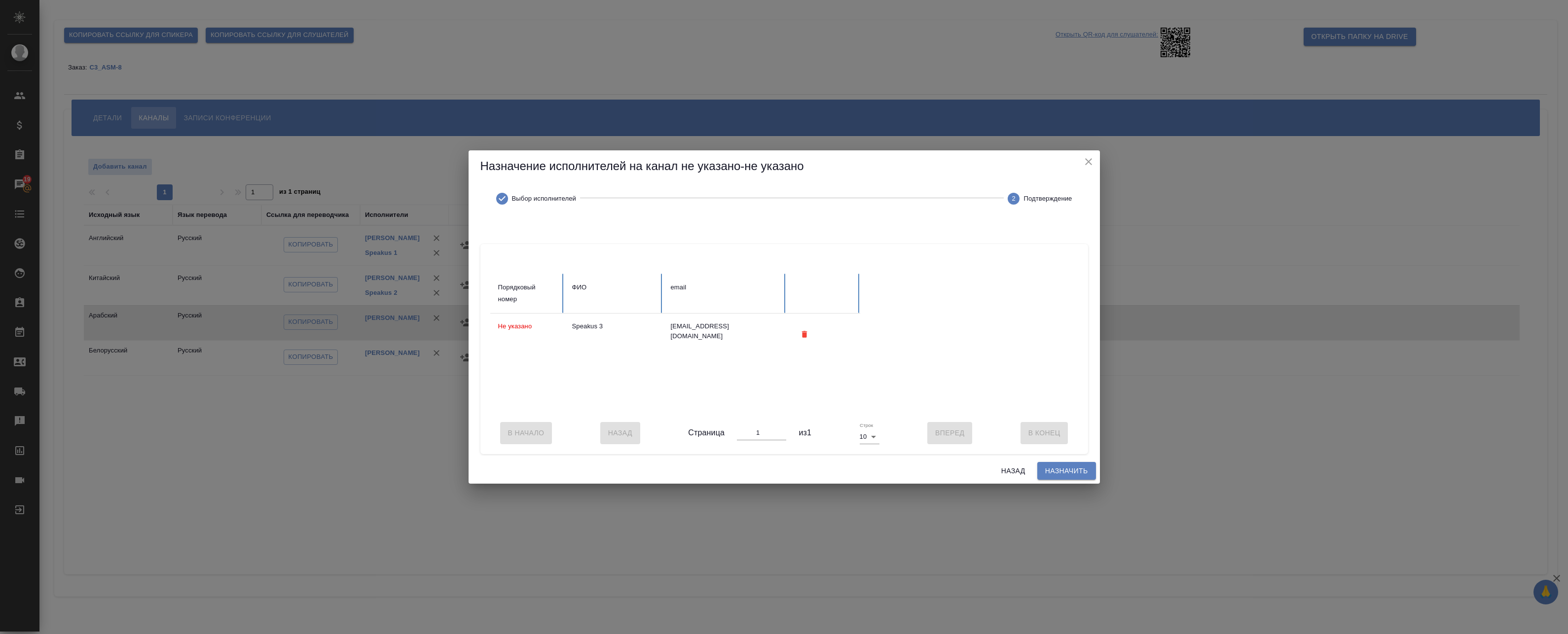
scroll to position [0, 0]
click at [1046, 475] on span "Назначить" at bounding box center [1066, 471] width 43 height 12
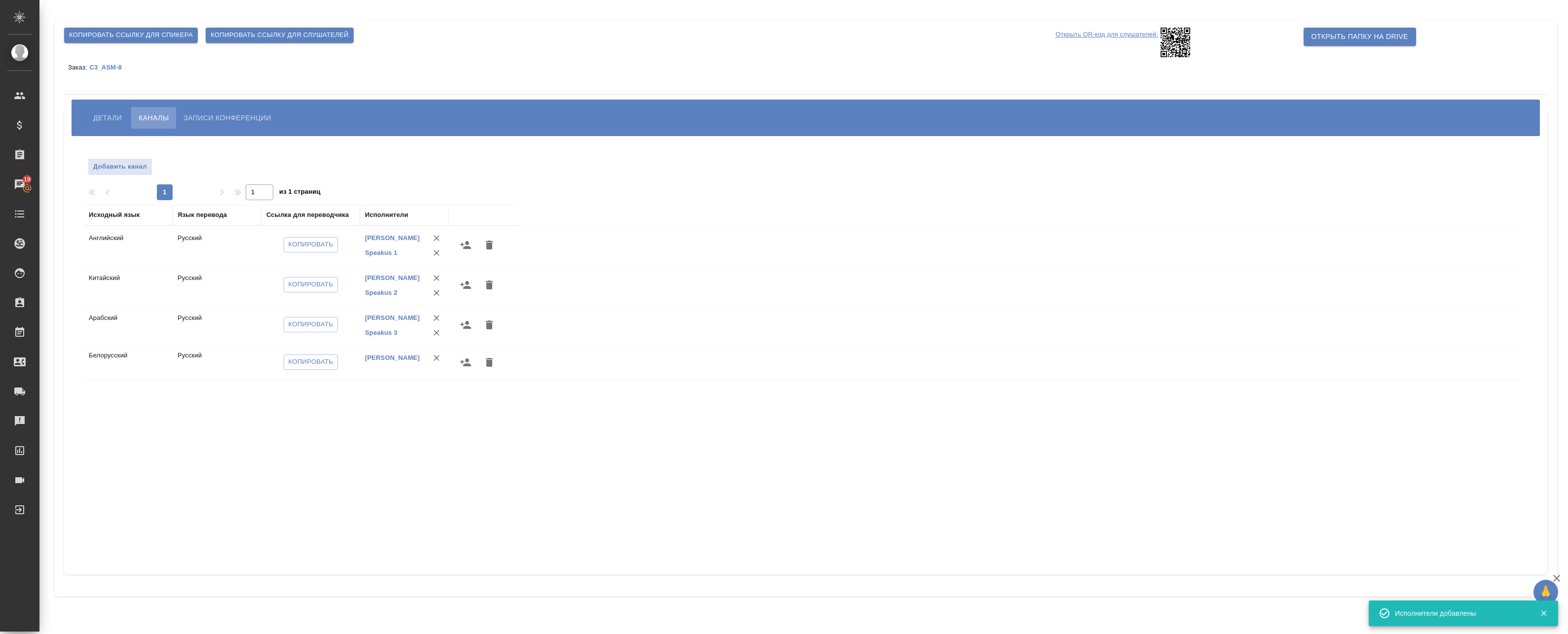
click at [460, 366] on icon "button" at bounding box center [465, 362] width 12 height 12
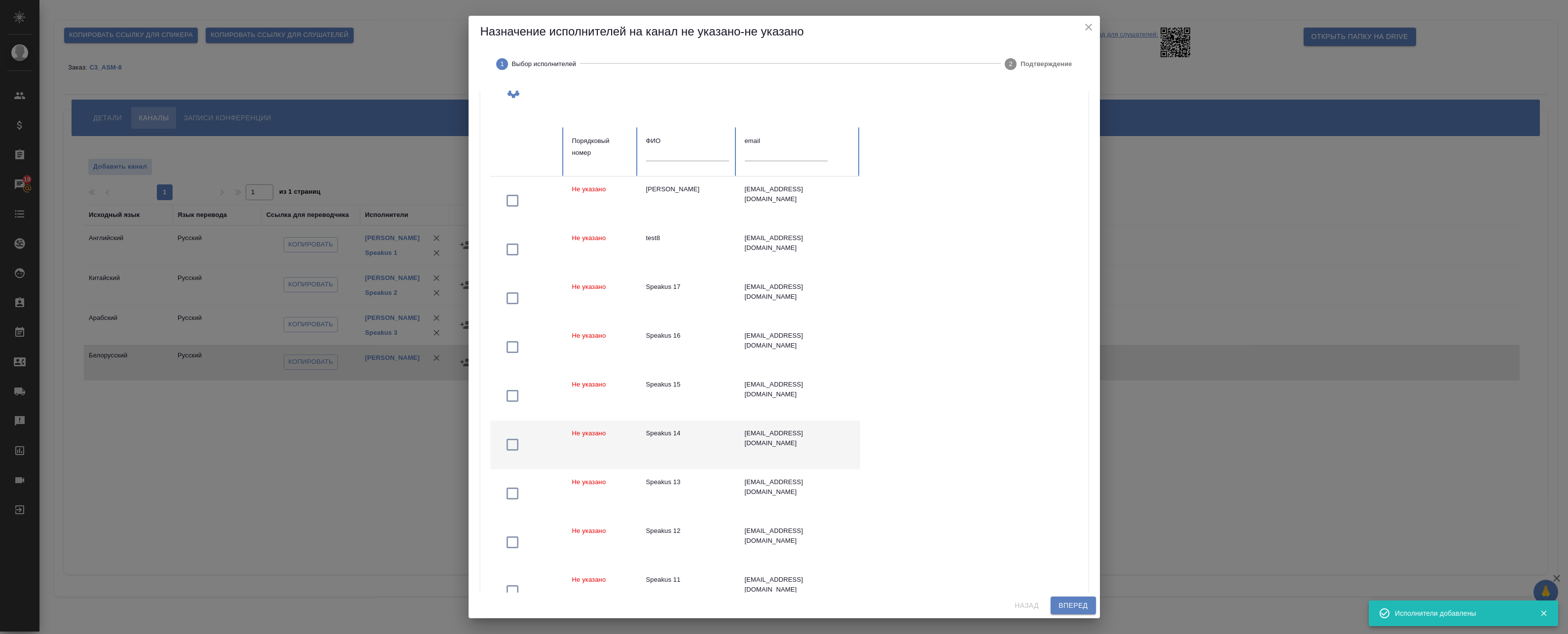
scroll to position [158, 0]
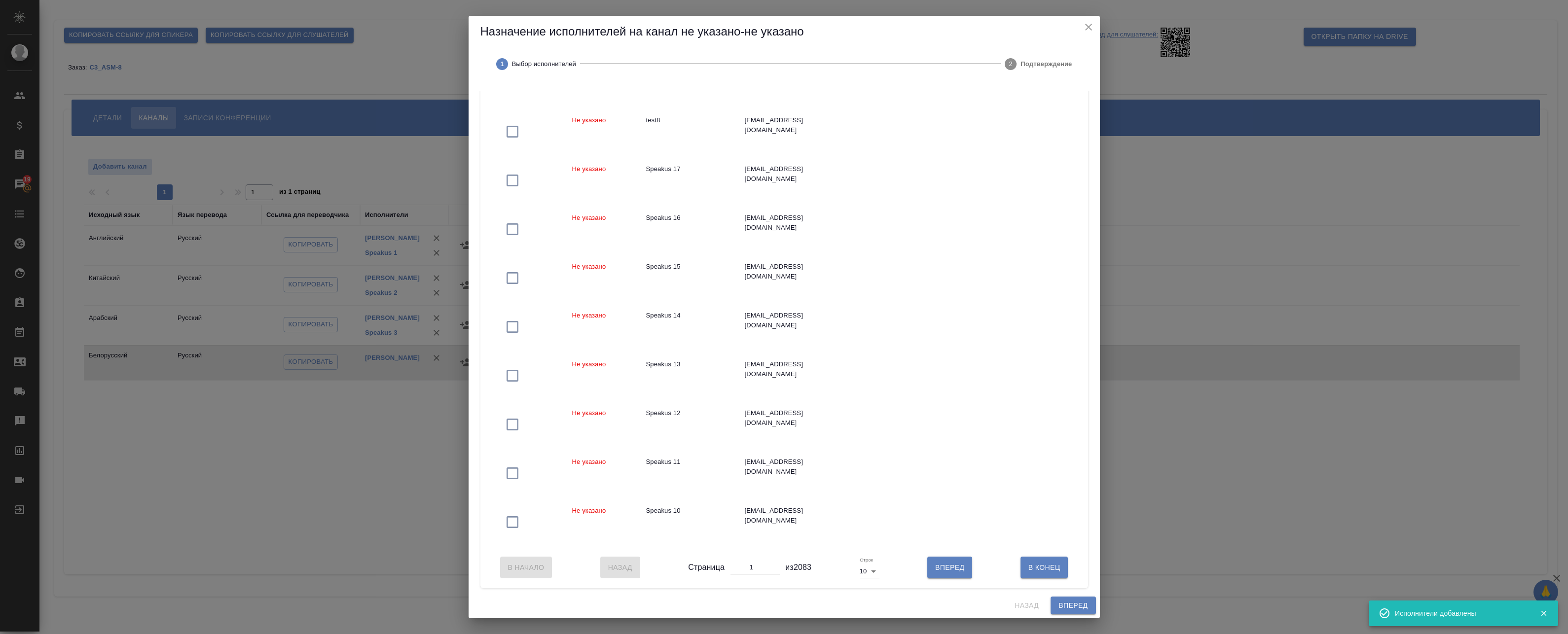
click at [868, 573] on body "🙏 .cls-1 fill:#fff; AWATERA Badanyan Artak Клиенты Спецификации Заказы 19 Чаты …" at bounding box center [784, 317] width 1568 height 634
click at [866, 605] on li "50" at bounding box center [867, 604] width 23 height 16
type input "50"
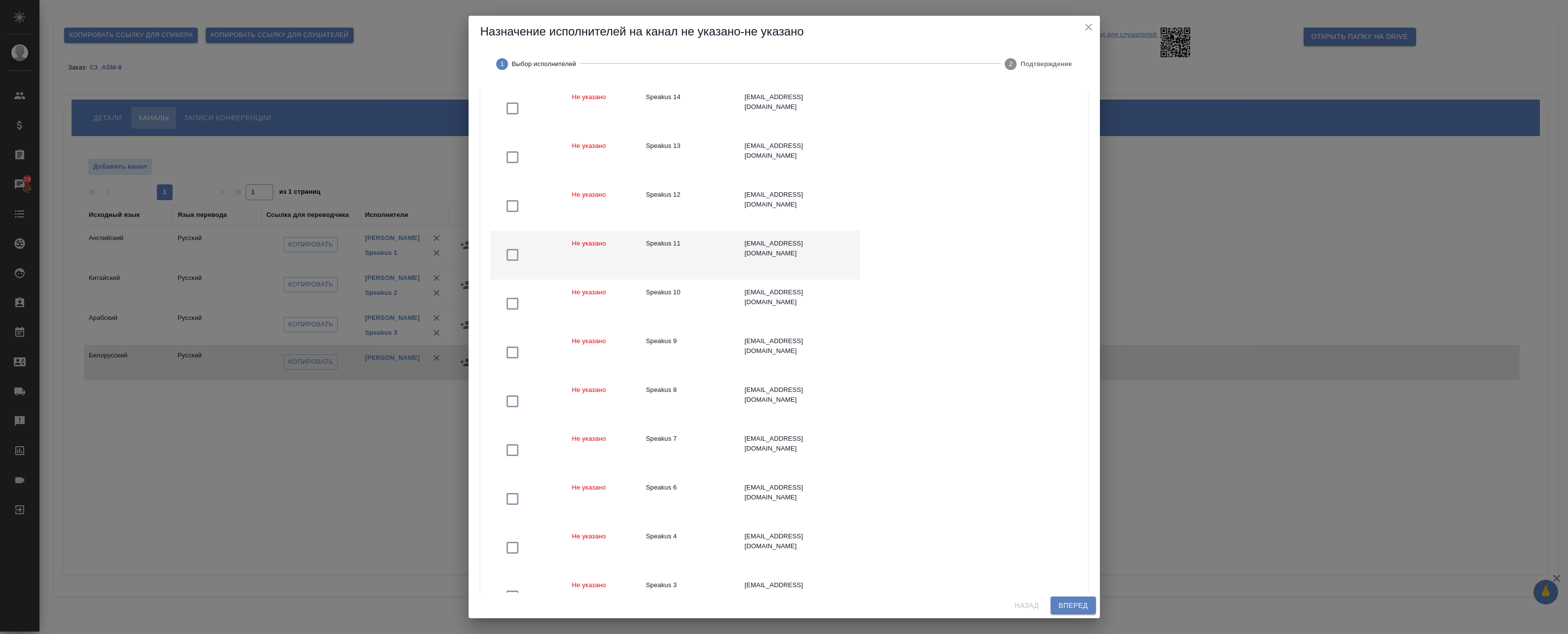
scroll to position [454, 0]
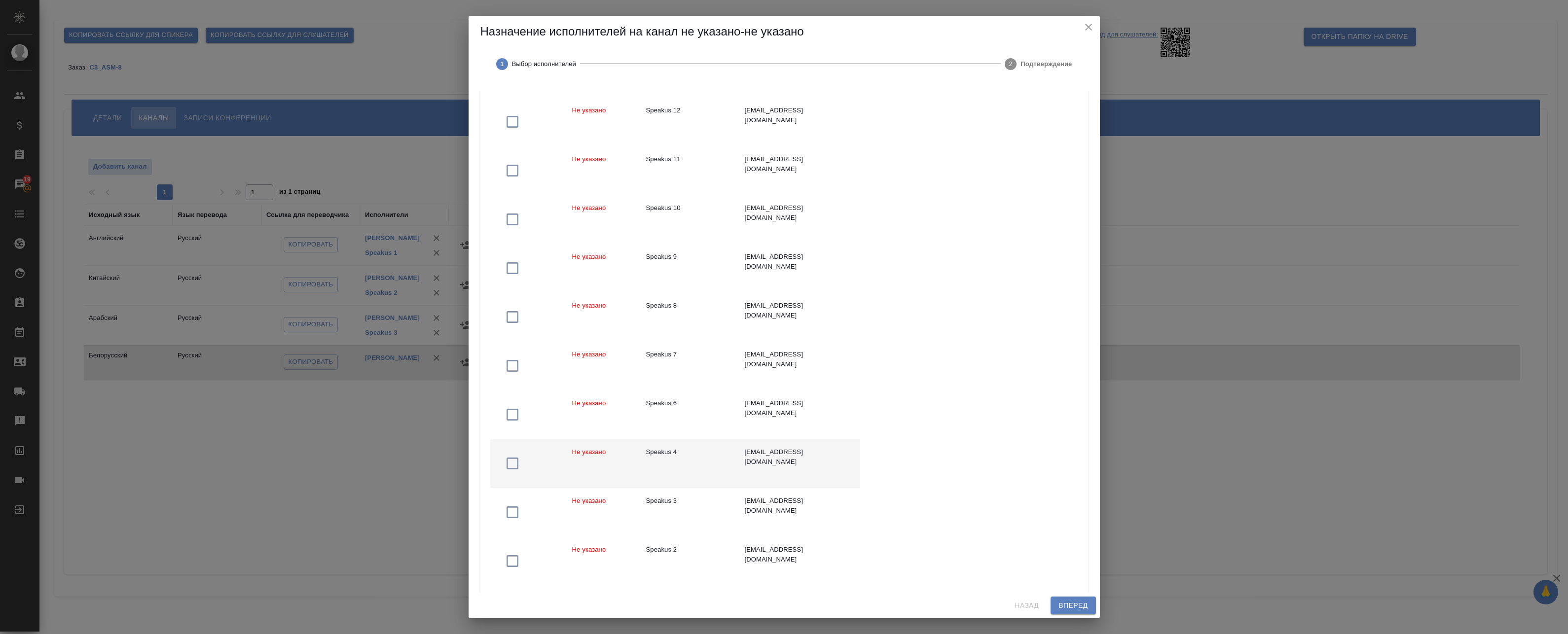
click at [711, 450] on div "Speakus 4" at bounding box center [688, 452] width 83 height 10
click at [1082, 608] on span "Вперед" at bounding box center [1073, 605] width 29 height 12
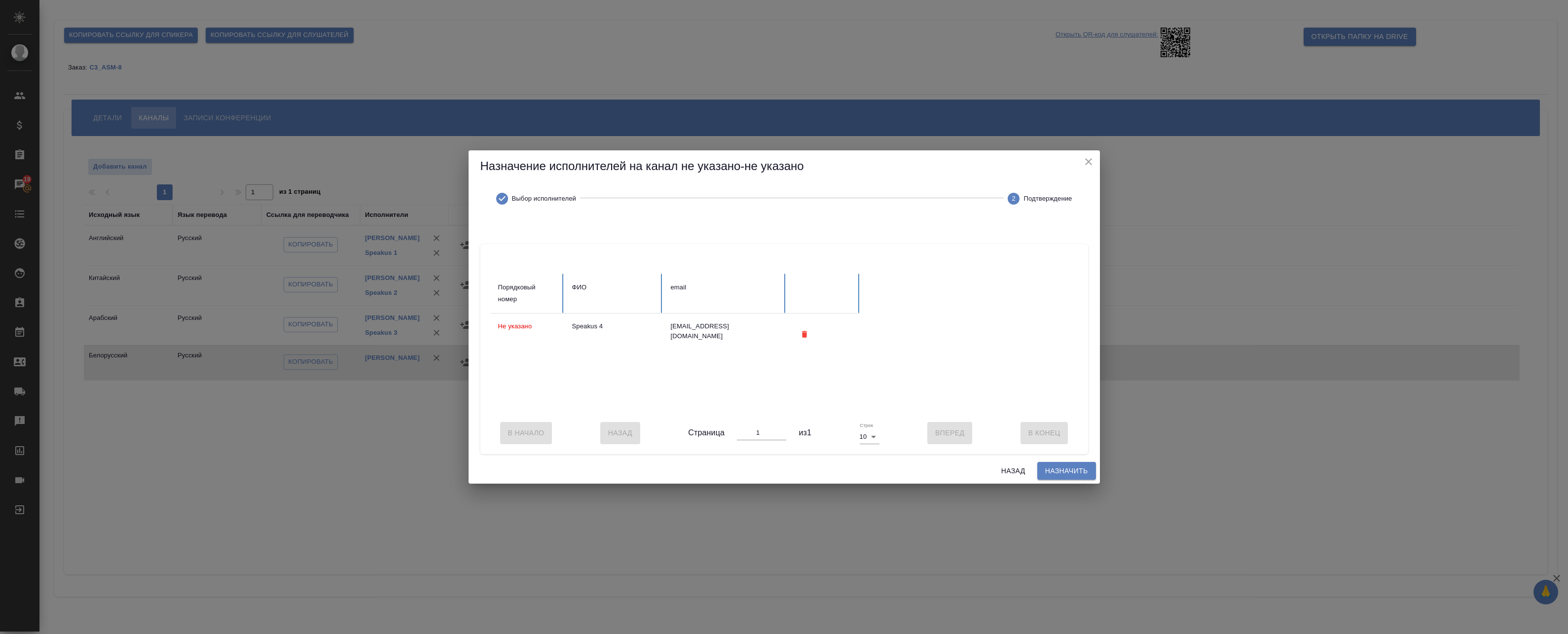
click at [1063, 477] on span "Назначить" at bounding box center [1066, 471] width 43 height 12
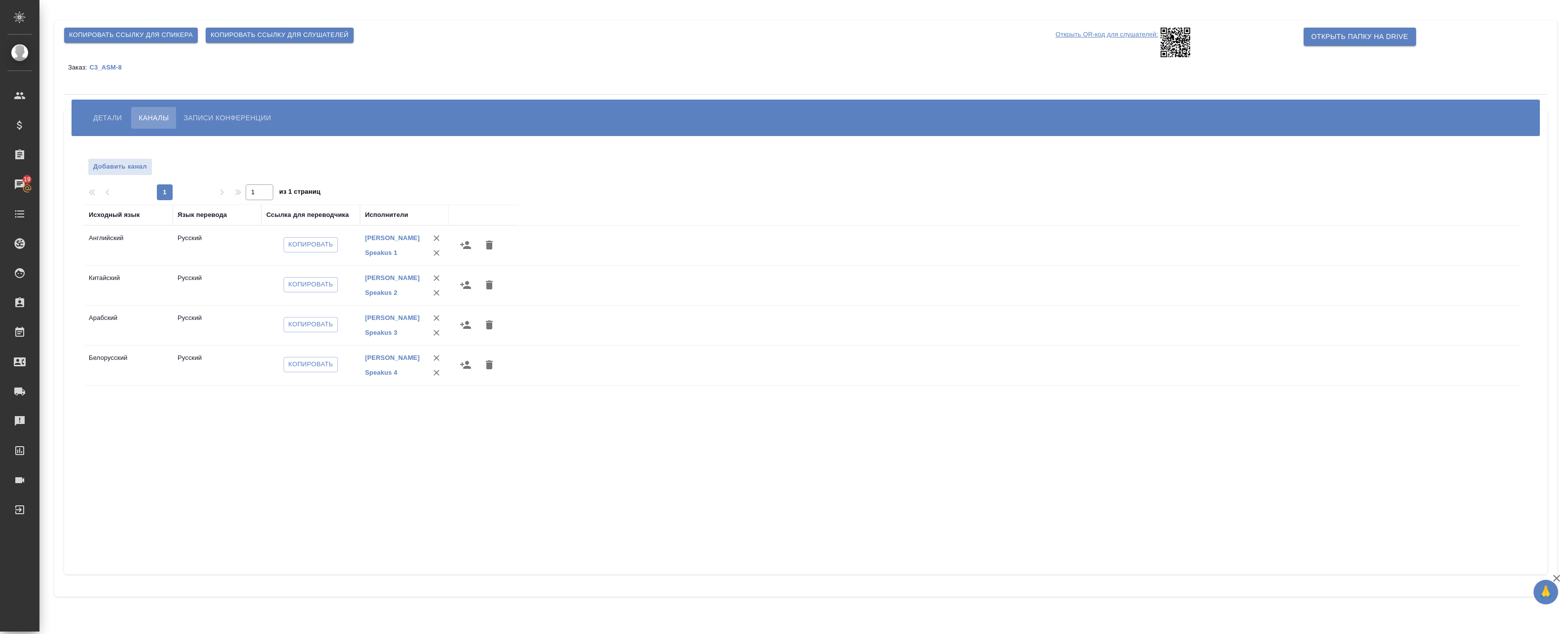
click at [105, 119] on span "Детали" at bounding box center [107, 117] width 29 height 12
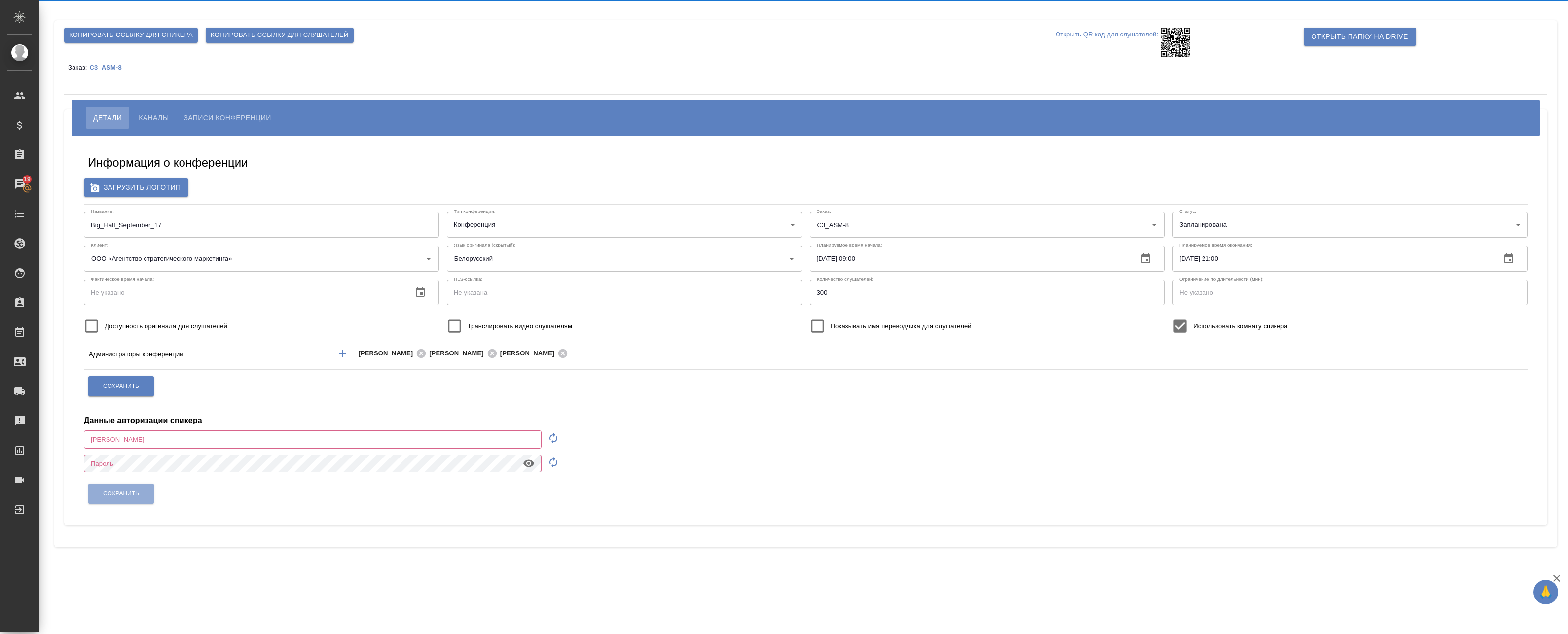
type input "a.badanyan@awatera.com"
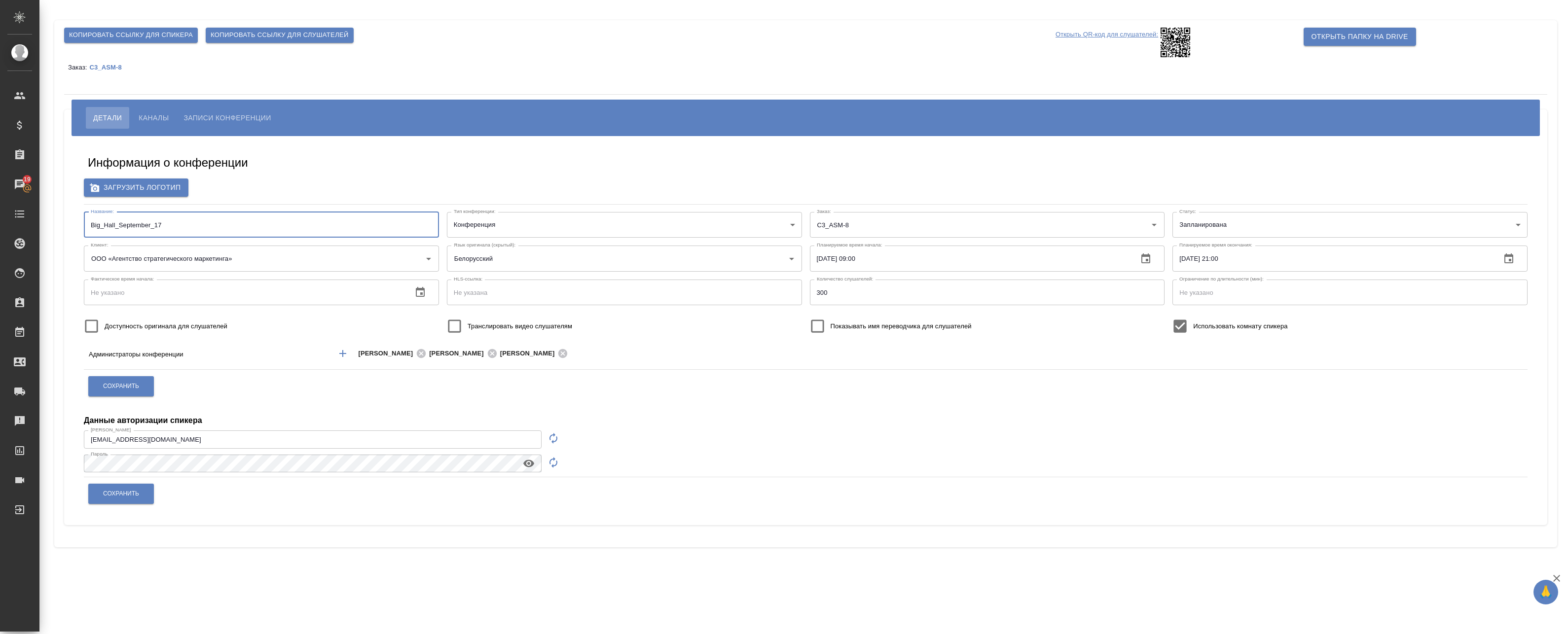
click at [167, 219] on input "Big_Hall_September_17" at bounding box center [261, 225] width 355 height 26
click at [136, 38] on span "Копировать ссылку для спикера" at bounding box center [130, 35] width 124 height 12
click at [144, 116] on span "Каналы" at bounding box center [153, 117] width 30 height 12
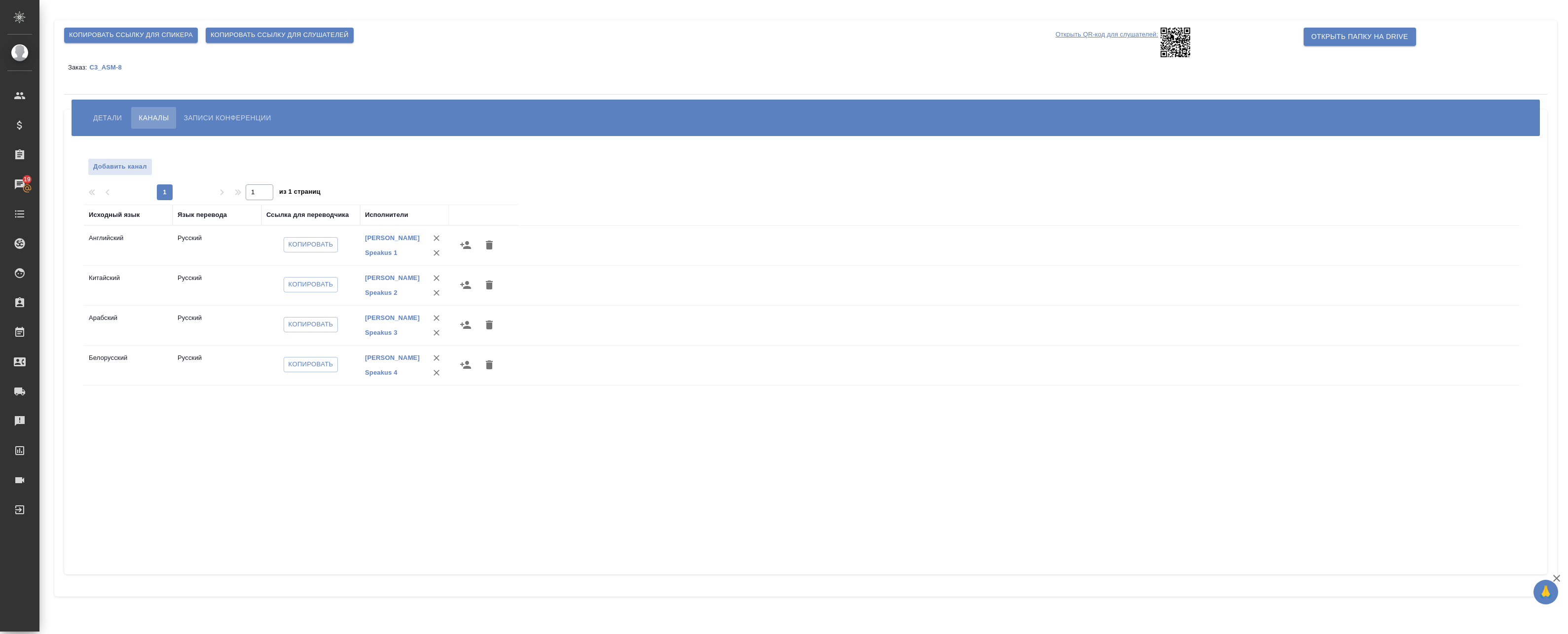
click at [117, 420] on div "Исходный язык Язык перевода Ссылка для переводчика Исполнители Английский Русск…" at bounding box center [802, 381] width 1436 height 355
click at [303, 246] on span "Копировать" at bounding box center [311, 245] width 45 height 12
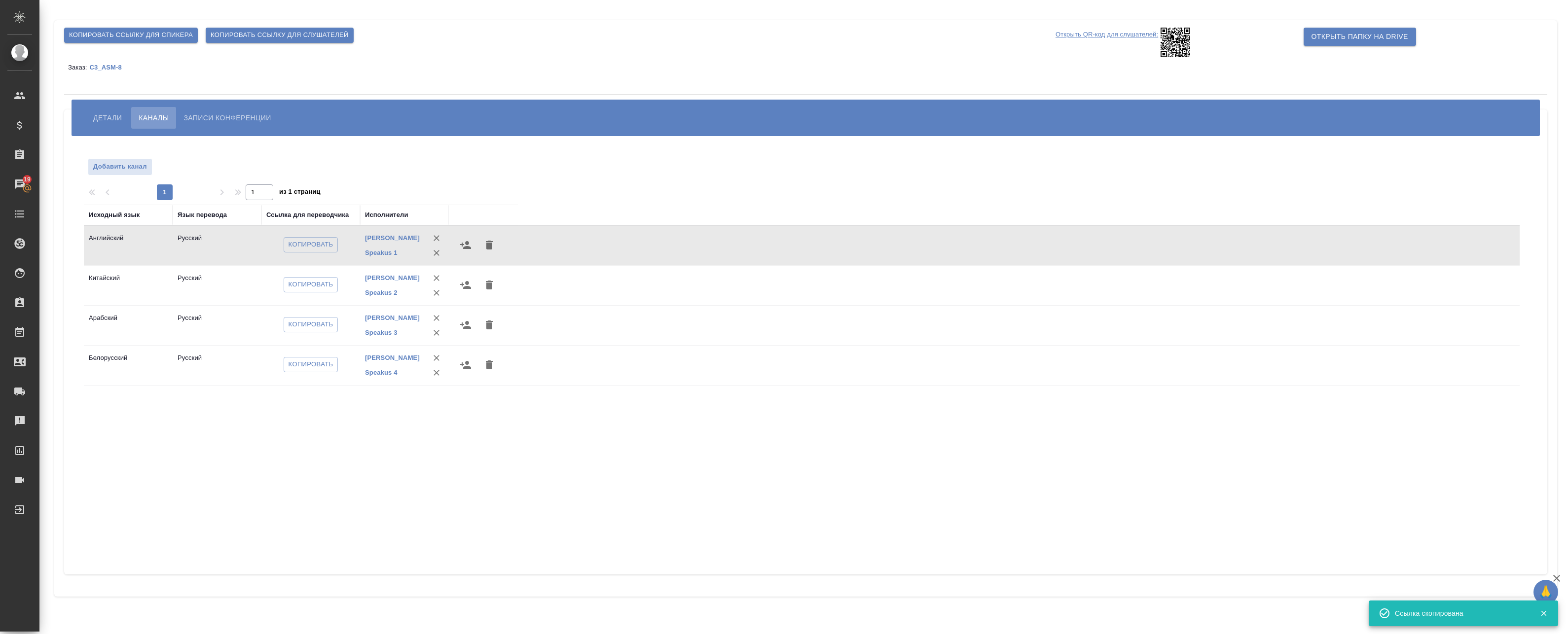
drag, startPoint x: 404, startPoint y: 254, endPoint x: 356, endPoint y: 249, distance: 48.3
click at [356, 249] on tr "Английский Русский Копировать Федотова Ирина Speakus 1" at bounding box center [802, 245] width 1436 height 40
drag, startPoint x: 365, startPoint y: 249, endPoint x: 381, endPoint y: 251, distance: 16.1
click at [407, 254] on td "Федотова Ирина Speakus 1" at bounding box center [405, 245] width 89 height 40
drag, startPoint x: 380, startPoint y: 251, endPoint x: 371, endPoint y: 425, distance: 174.2
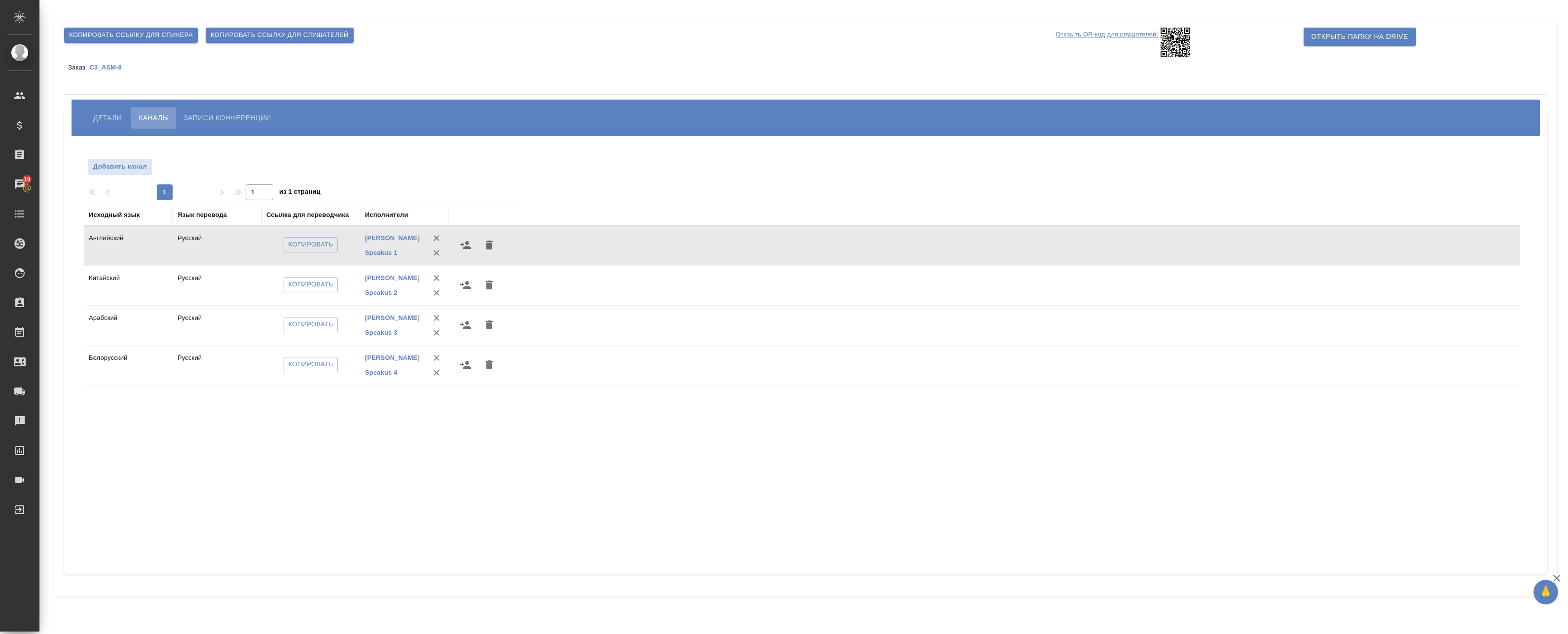
click at [363, 476] on div "Исходный язык Язык перевода Ссылка для переводчика Исполнители Английский Русск…" at bounding box center [802, 381] width 1436 height 355
drag, startPoint x: 359, startPoint y: 249, endPoint x: 407, endPoint y: 249, distance: 48.0
click at [407, 249] on tr "Английский Русский Копировать Федотова Ирина Speakus 1" at bounding box center [802, 245] width 1436 height 40
click at [579, 425] on div "Исходный язык Язык перевода Ссылка для переводчика Исполнители Английский Русск…" at bounding box center [802, 381] width 1436 height 355
click at [100, 120] on span "Детали" at bounding box center [107, 117] width 29 height 12
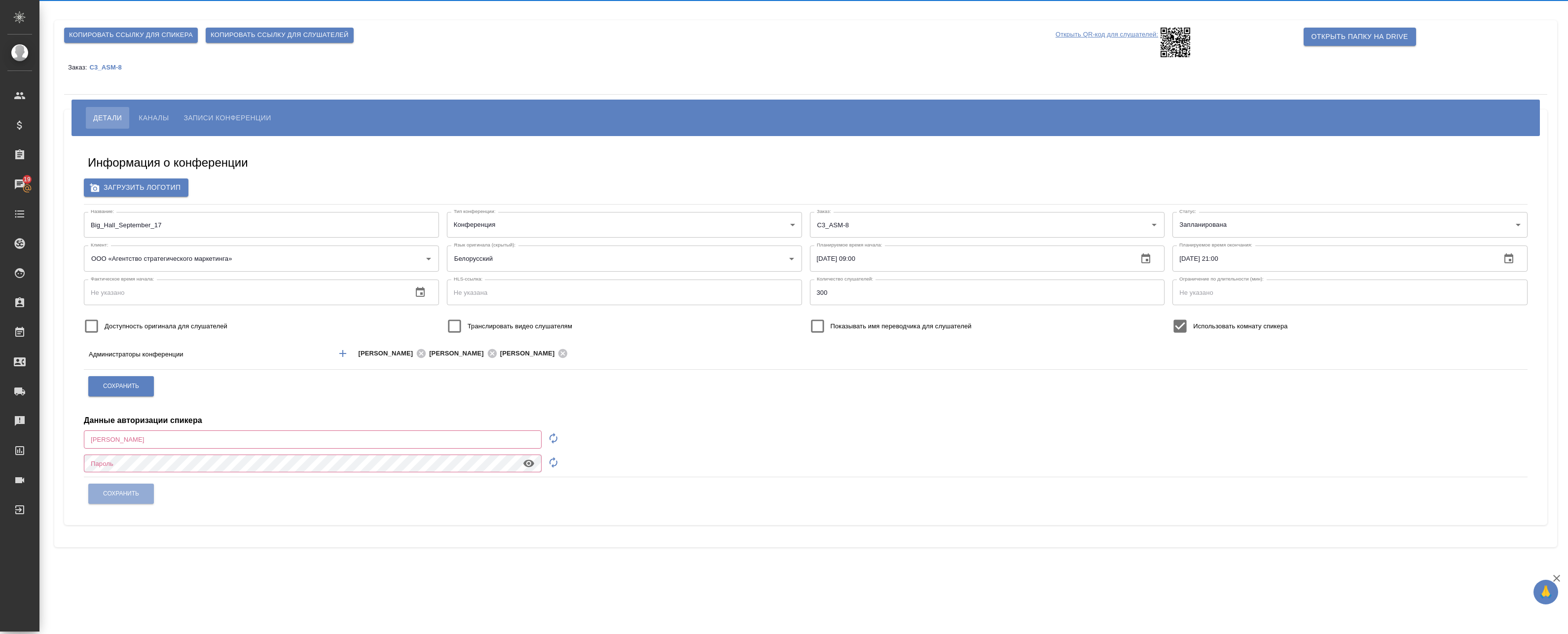
type input "a.badanyan@awatera.com"
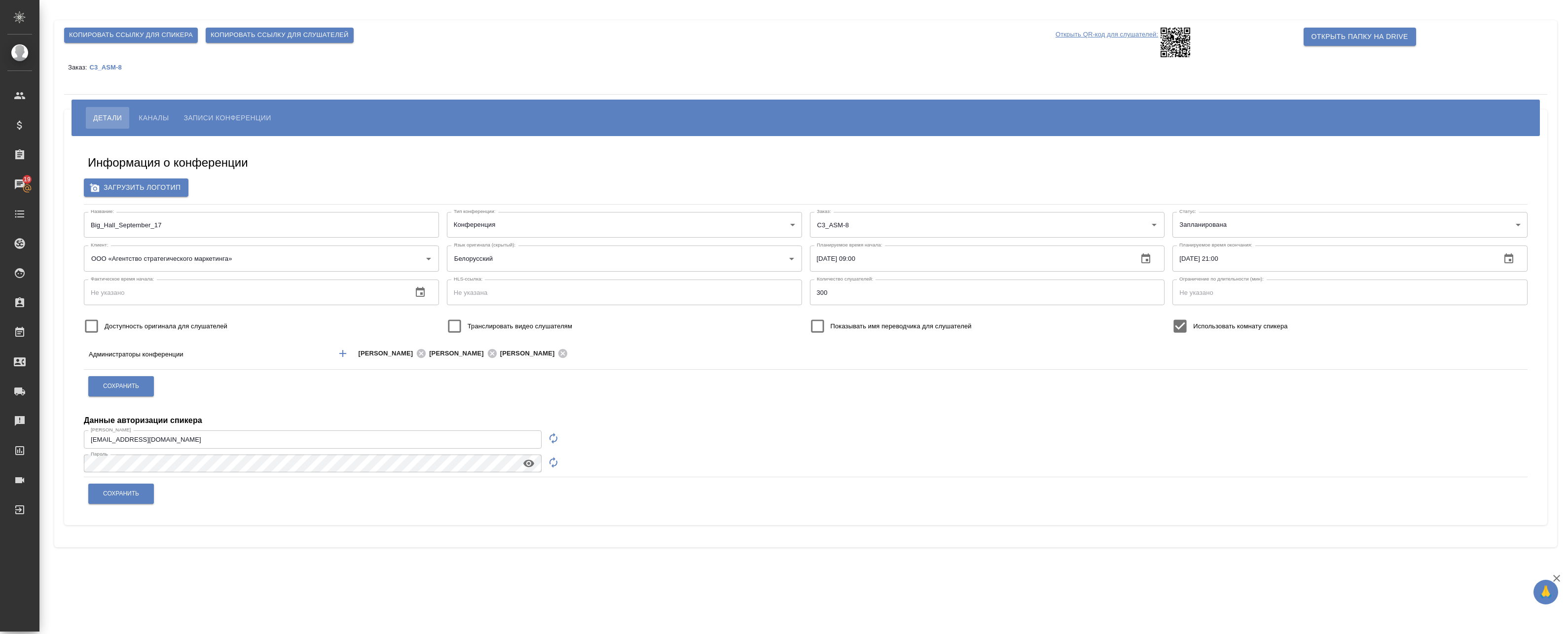
click at [146, 111] on button "Каналы" at bounding box center [154, 118] width 45 height 22
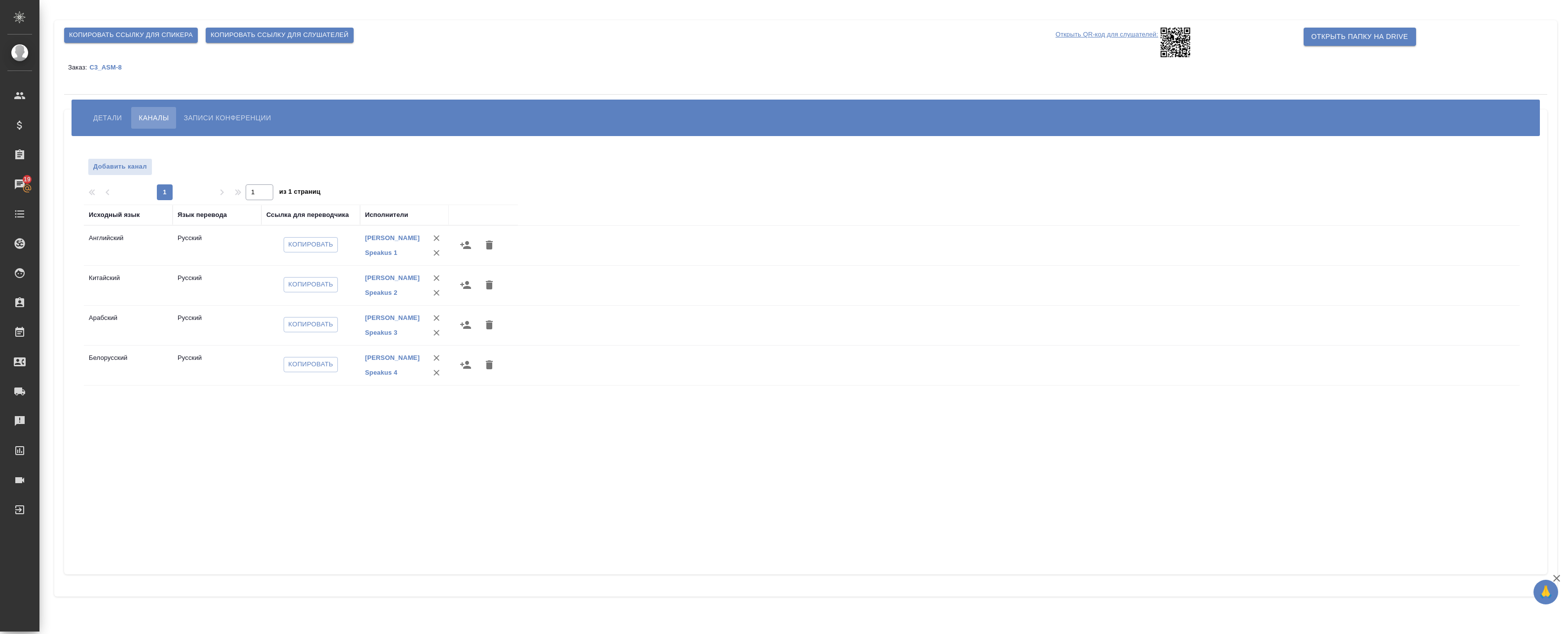
click at [111, 114] on span "Детали" at bounding box center [107, 117] width 29 height 12
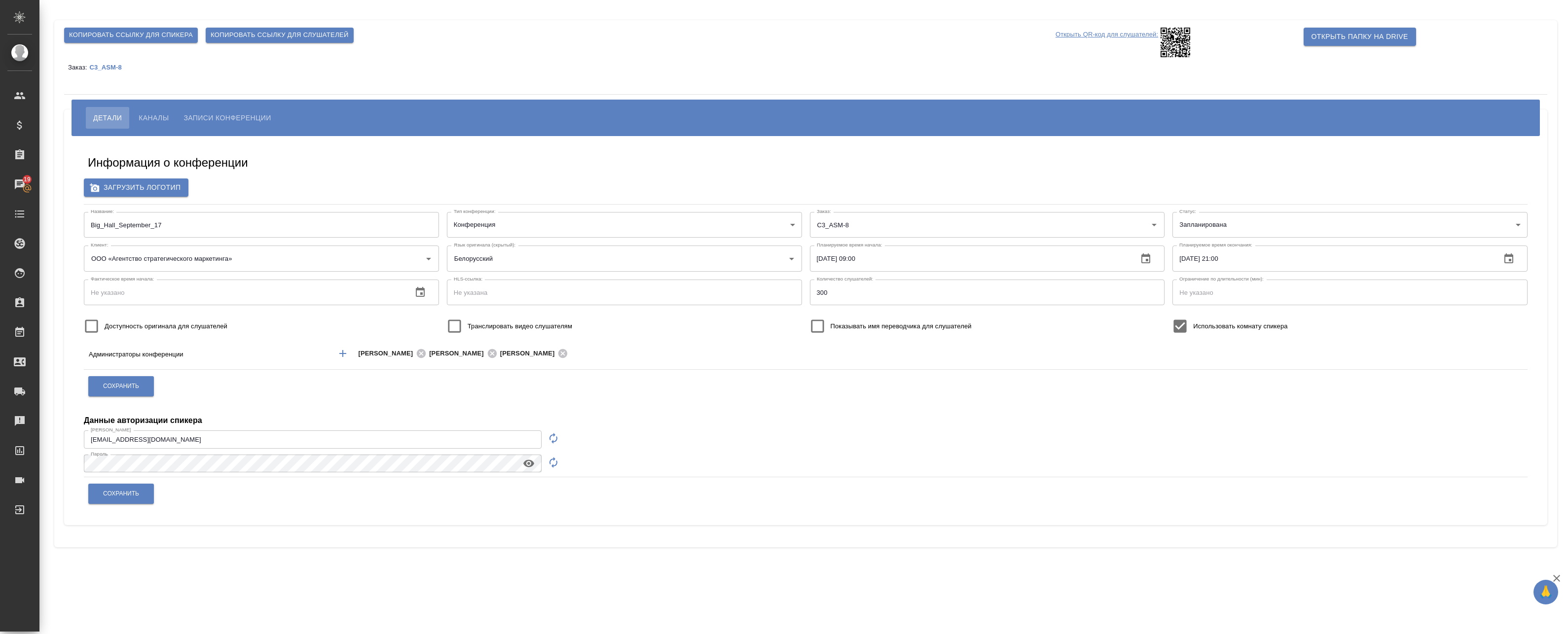
click at [158, 119] on span "Каналы" at bounding box center [153, 117] width 30 height 12
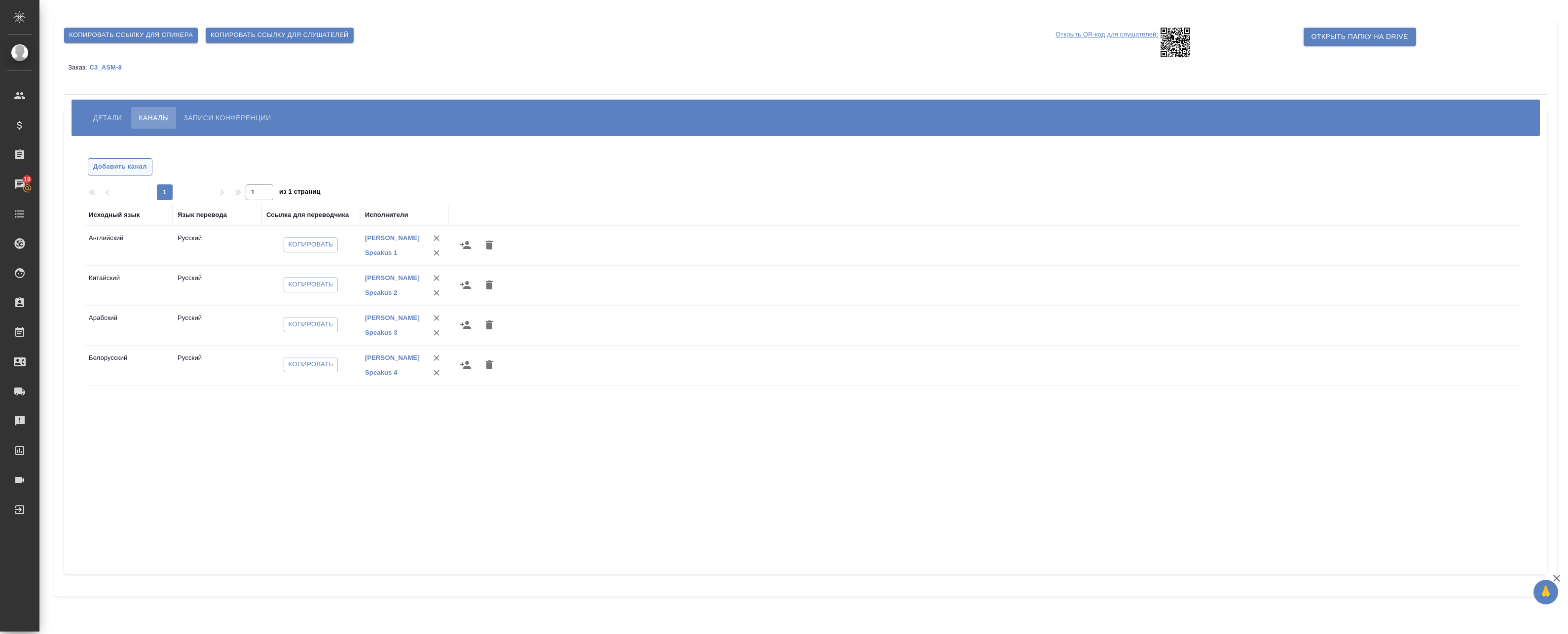
click at [134, 164] on span "Добавить канал" at bounding box center [120, 167] width 54 height 12
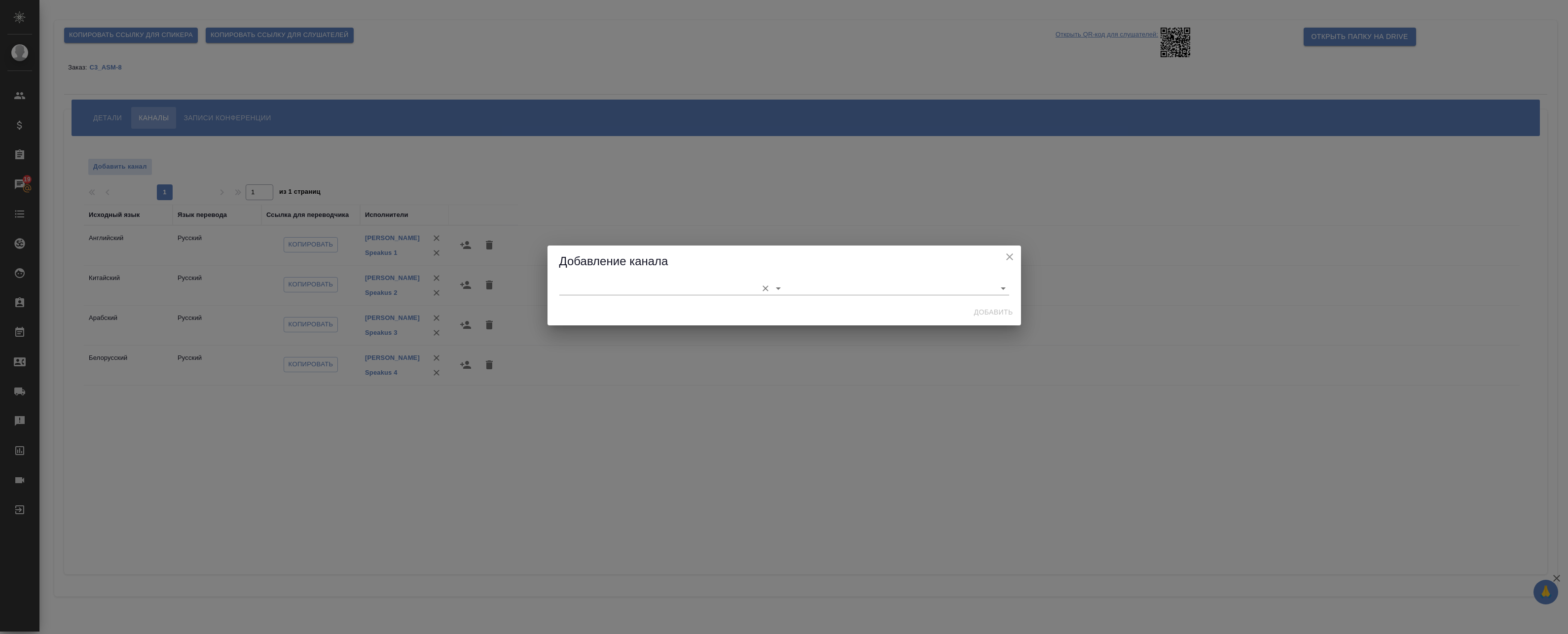
click at [625, 290] on input "text" at bounding box center [656, 288] width 194 height 13
click at [601, 307] on li "Сербский" at bounding box center [672, 308] width 225 height 18
type input "Сербский"
click at [852, 289] on input "text" at bounding box center [881, 288] width 194 height 13
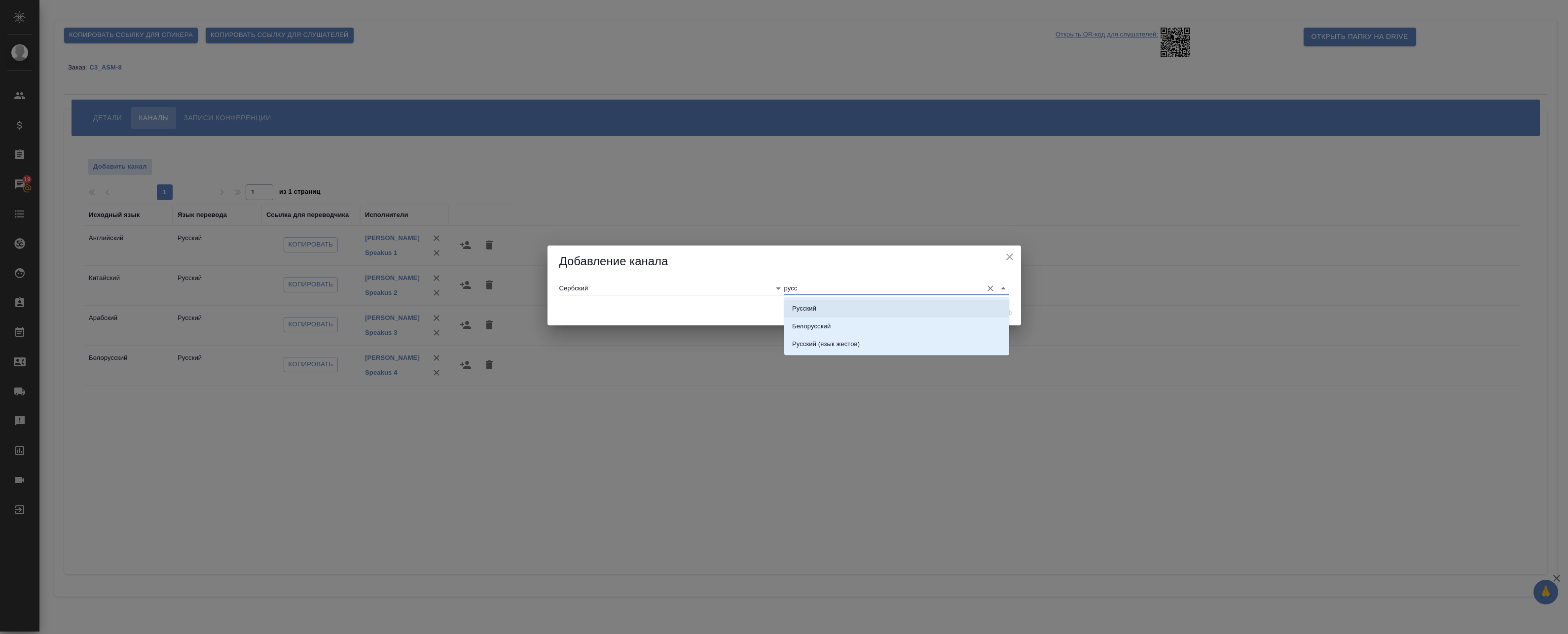
click at [823, 308] on li "Русский" at bounding box center [897, 308] width 225 height 18
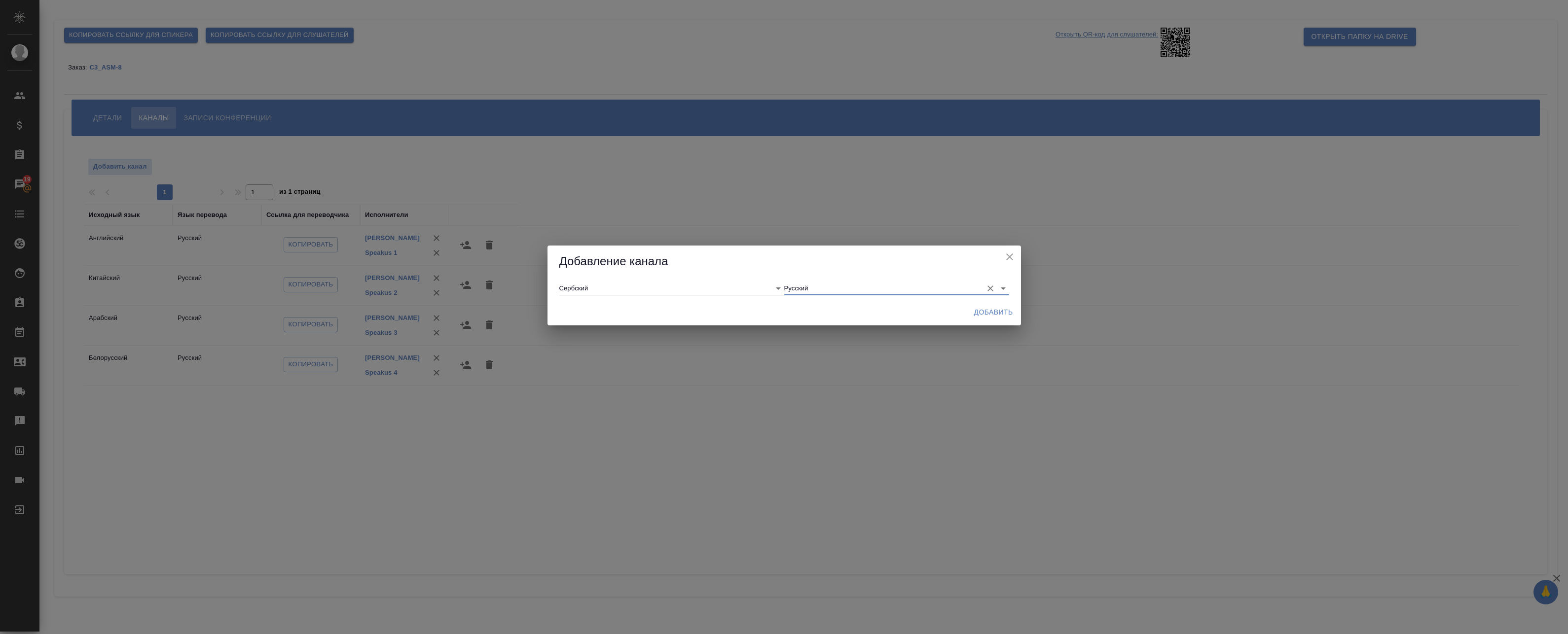
type input "Русский"
click at [992, 315] on span "Добавить" at bounding box center [993, 312] width 39 height 12
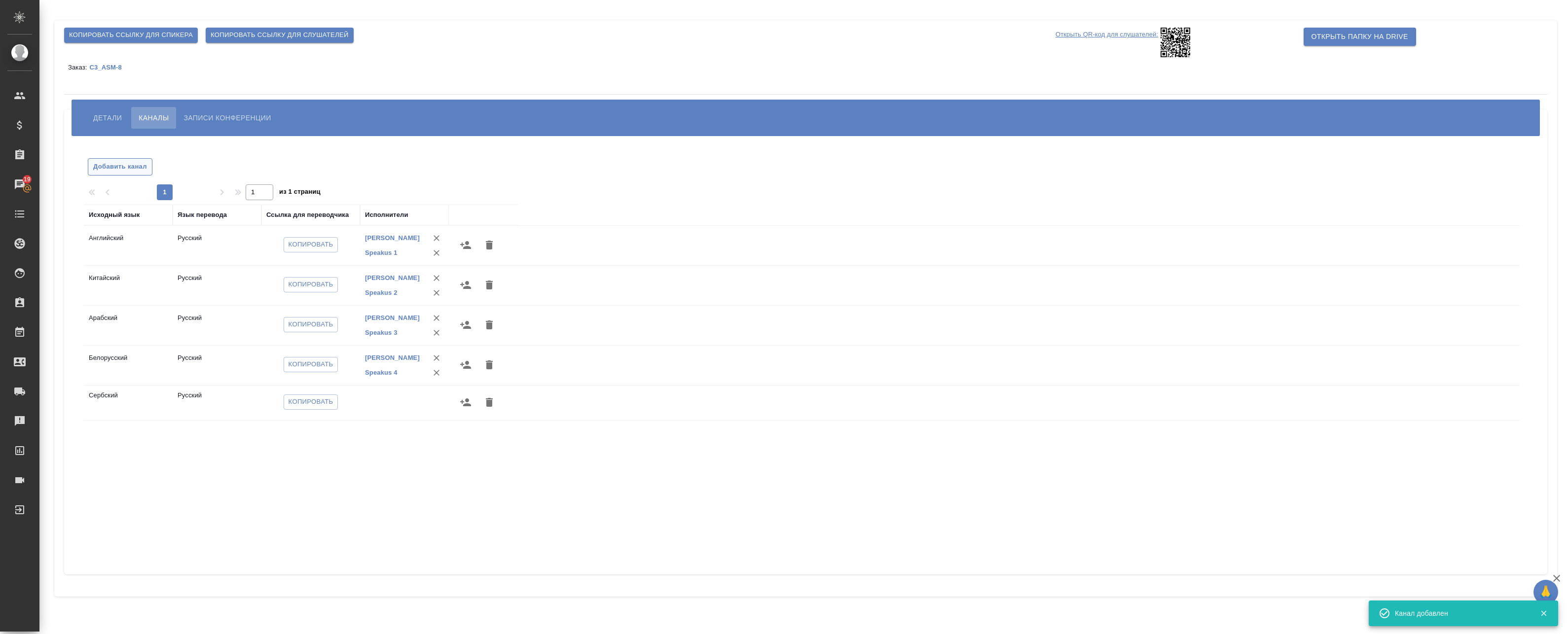
click at [138, 169] on span "Добавить канал" at bounding box center [120, 167] width 54 height 12
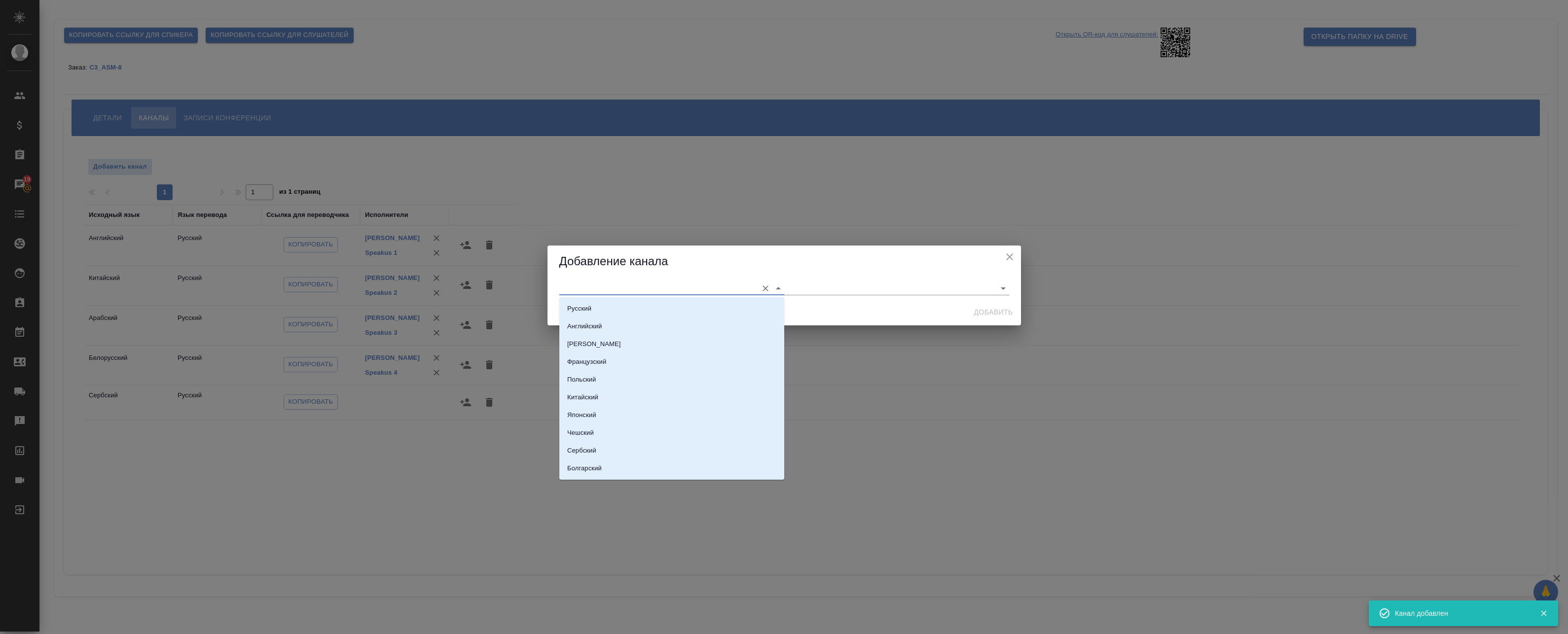
click at [631, 289] on input "text" at bounding box center [656, 288] width 194 height 13
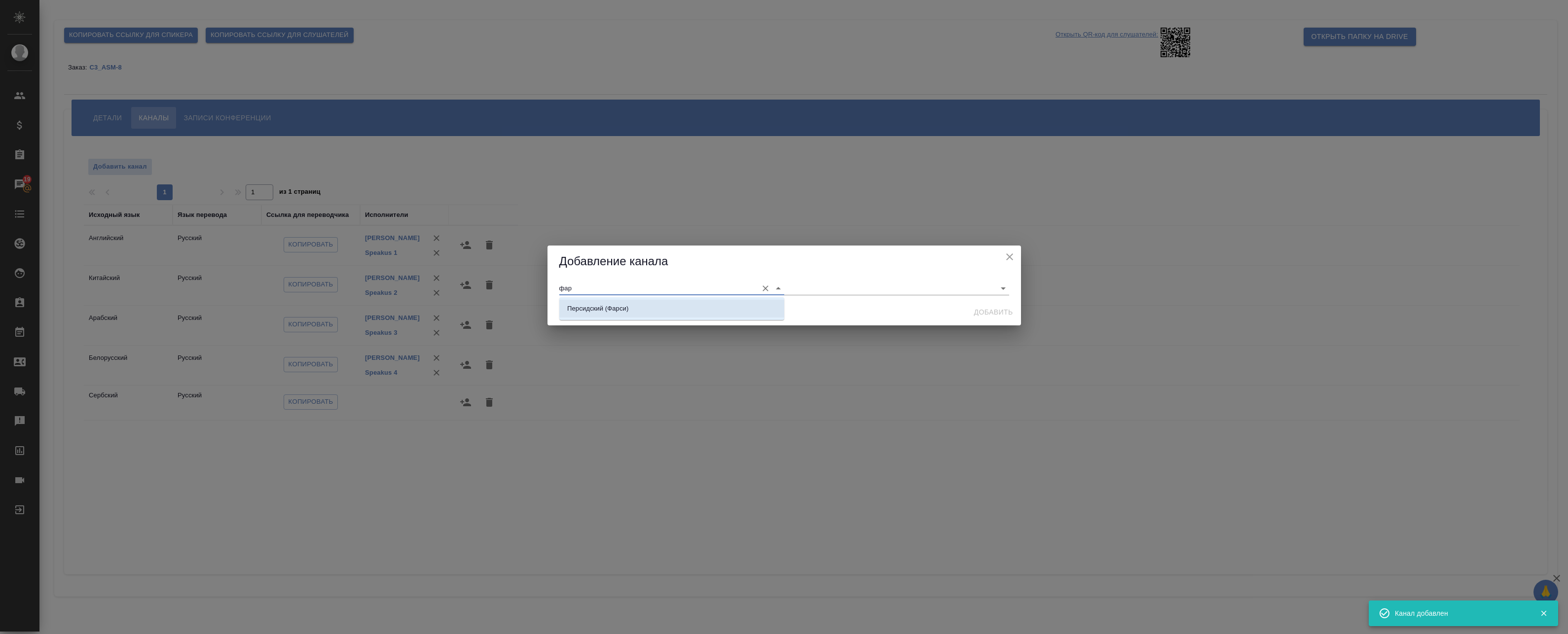
click at [631, 309] on li "Персидский (Фарси)" at bounding box center [672, 308] width 225 height 18
type input "Персидский (Фарси)"
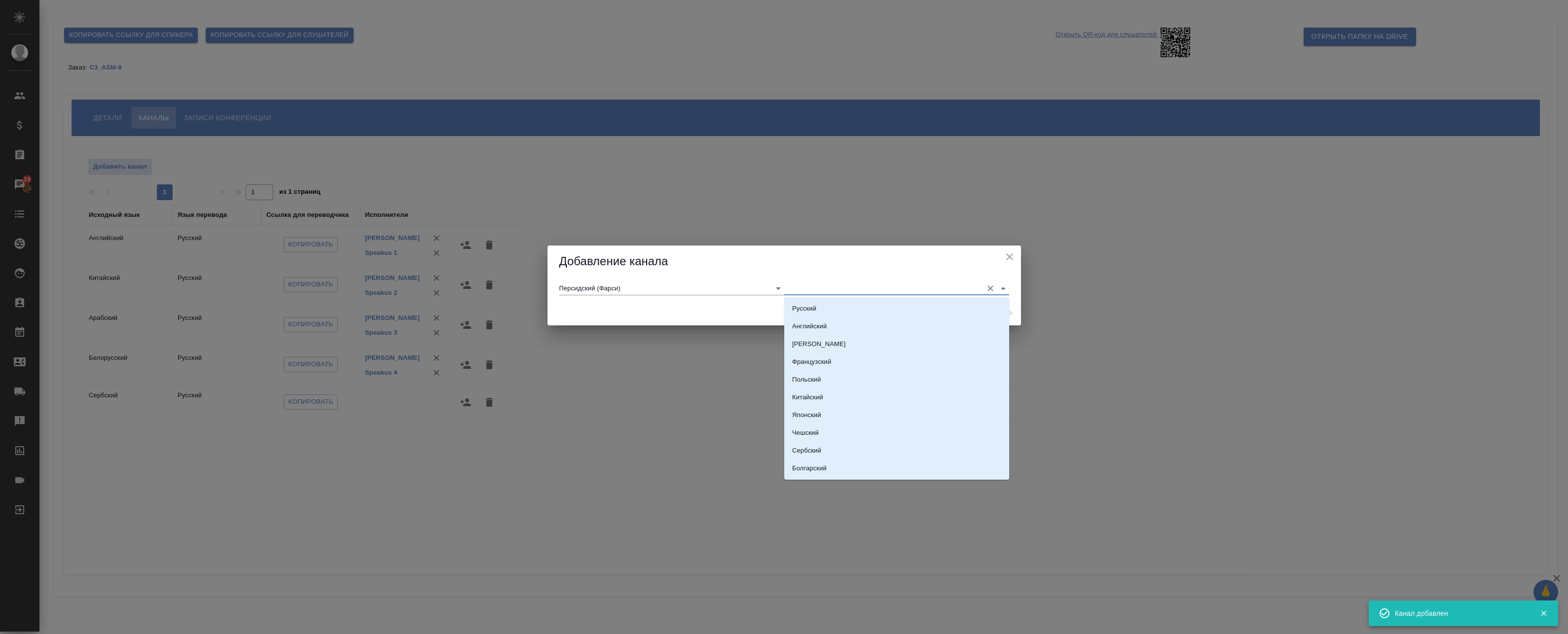
click at [797, 282] on input "text" at bounding box center [881, 288] width 194 height 13
click at [803, 308] on p "Русский" at bounding box center [804, 308] width 24 height 10
type input "Русский"
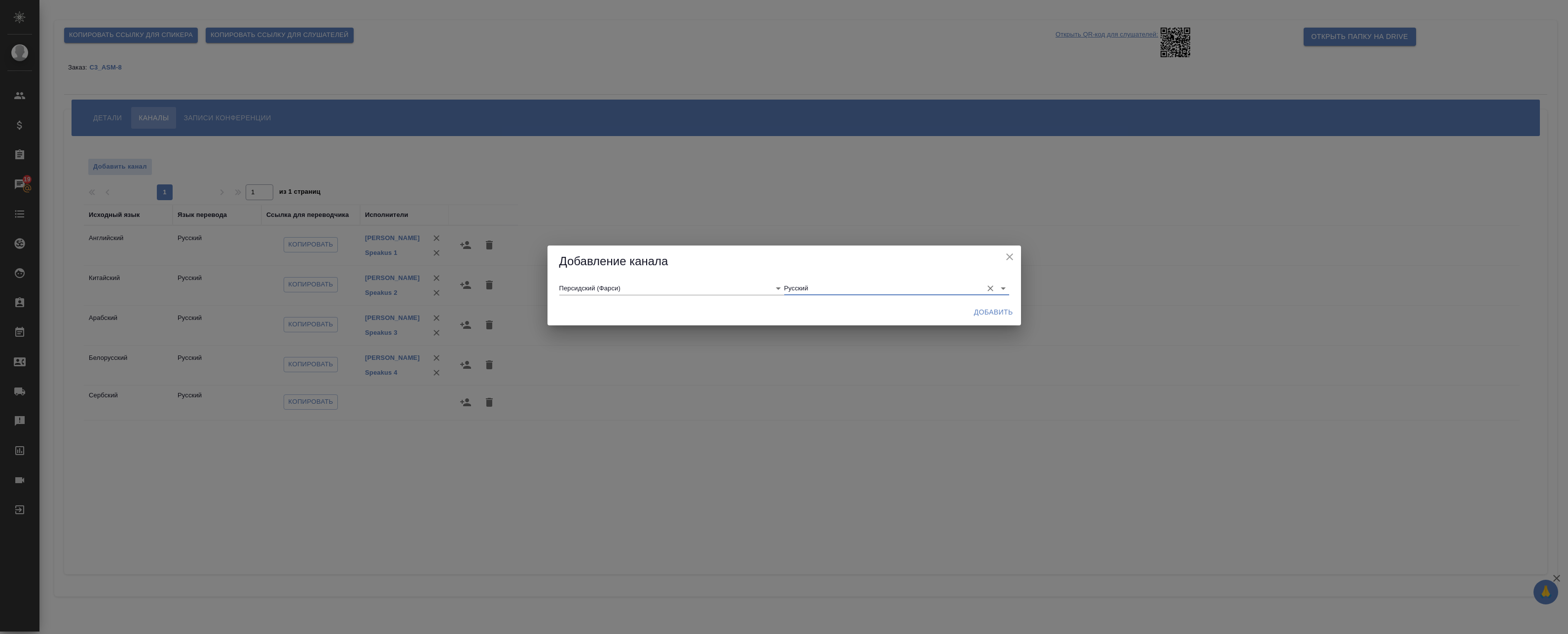
click at [989, 310] on span "Добавить" at bounding box center [993, 312] width 39 height 12
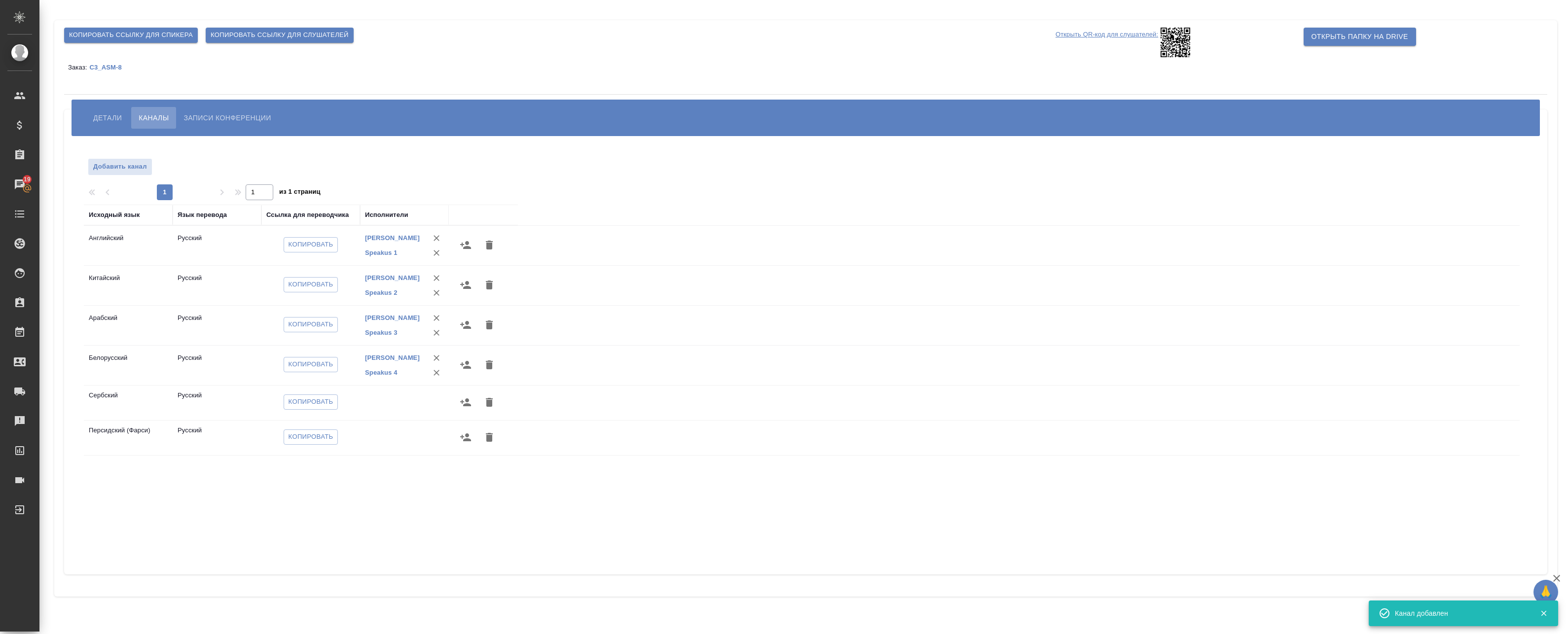
click at [469, 403] on icon "button" at bounding box center [465, 402] width 12 height 12
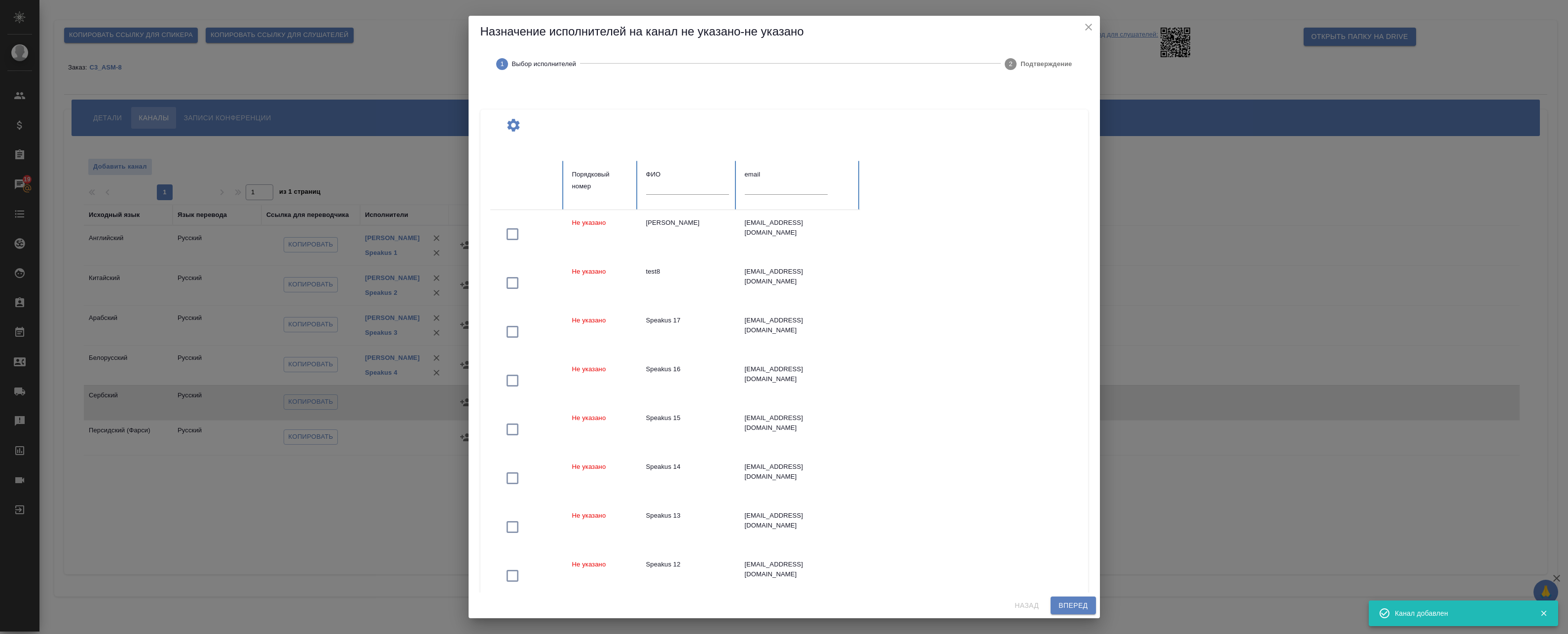
click at [674, 193] on input "text" at bounding box center [688, 187] width 83 height 14
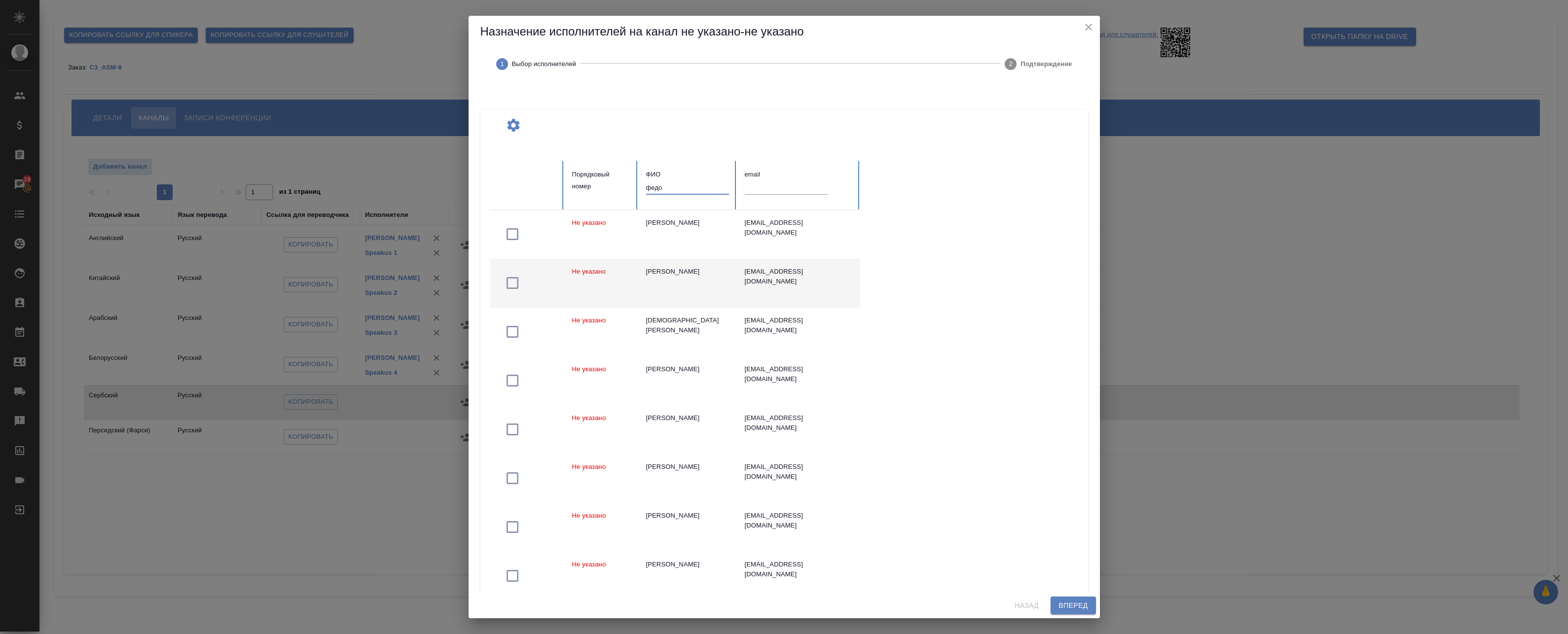
type input "федо"
click at [511, 282] on icon "button" at bounding box center [513, 283] width 16 height 16
click at [1073, 608] on span "Вперед" at bounding box center [1073, 605] width 29 height 12
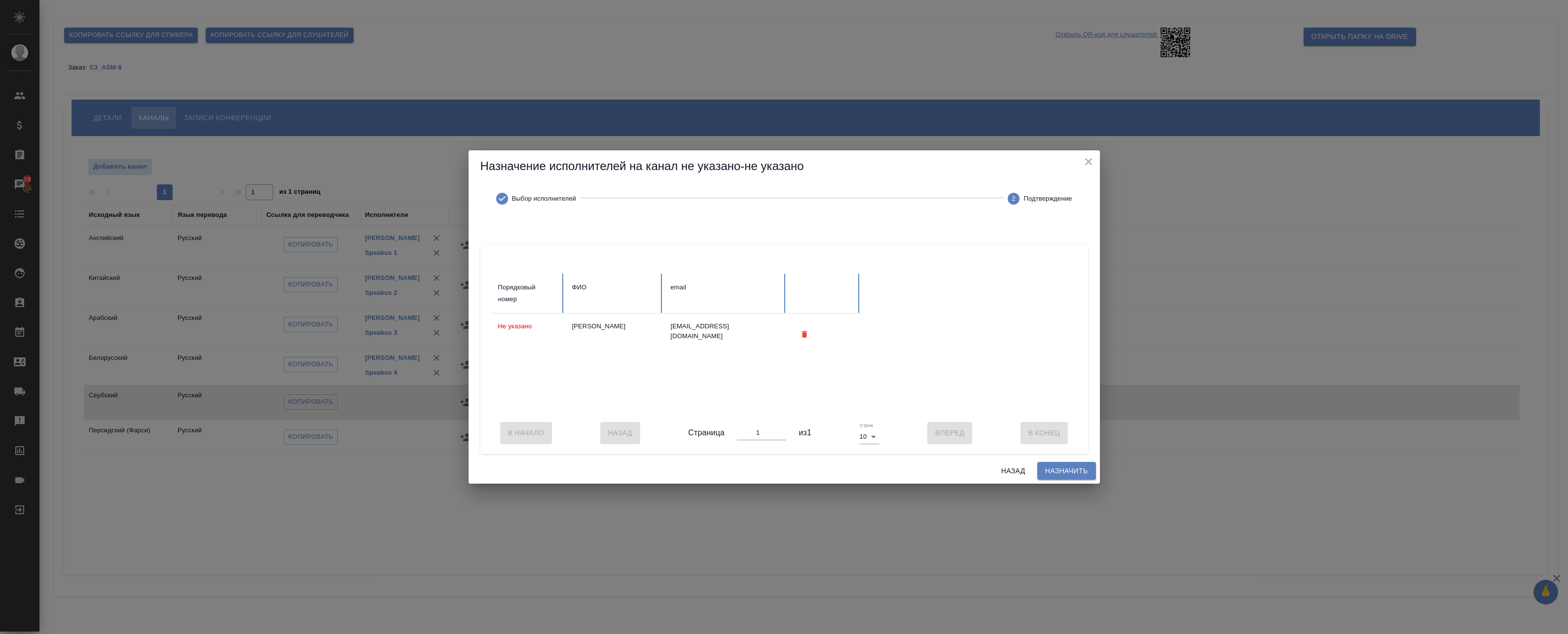
click at [690, 293] on th "email" at bounding box center [724, 294] width 124 height 40
click at [1078, 477] on span "Назначить" at bounding box center [1066, 471] width 43 height 12
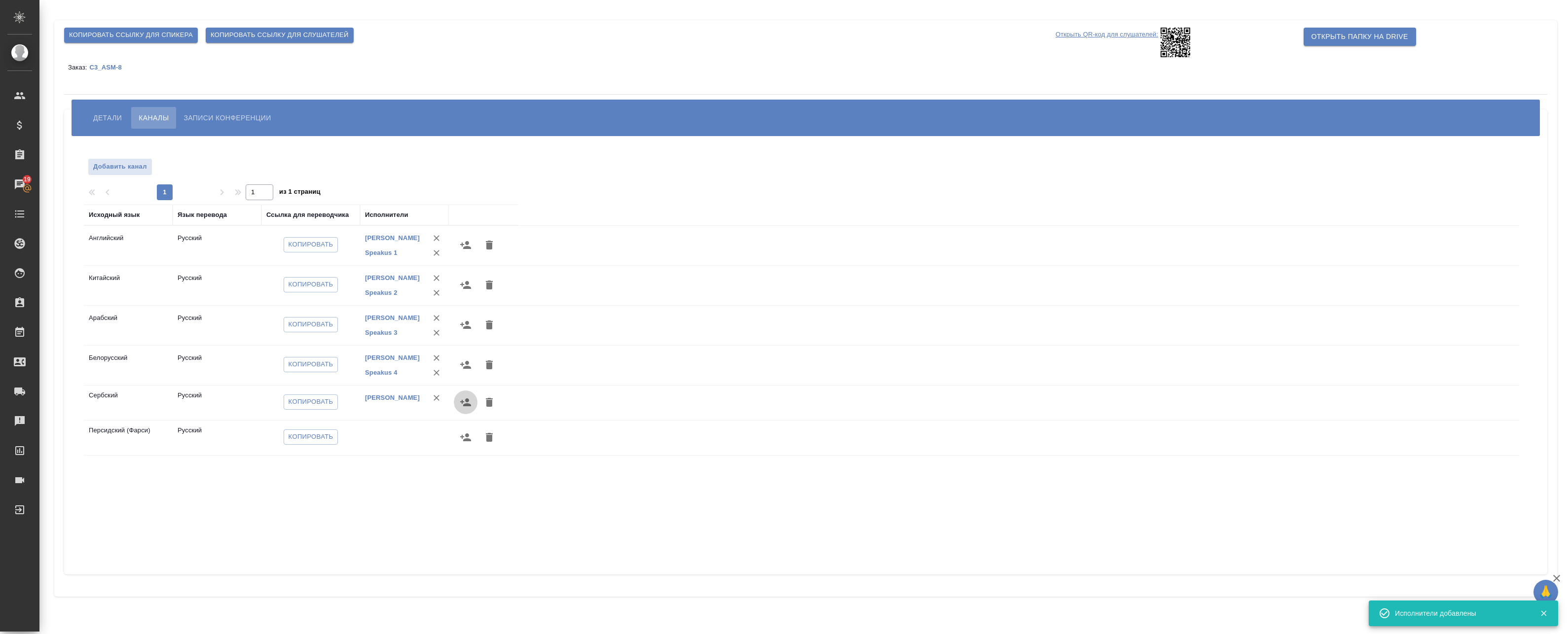
click at [464, 402] on icon "button" at bounding box center [466, 402] width 11 height 8
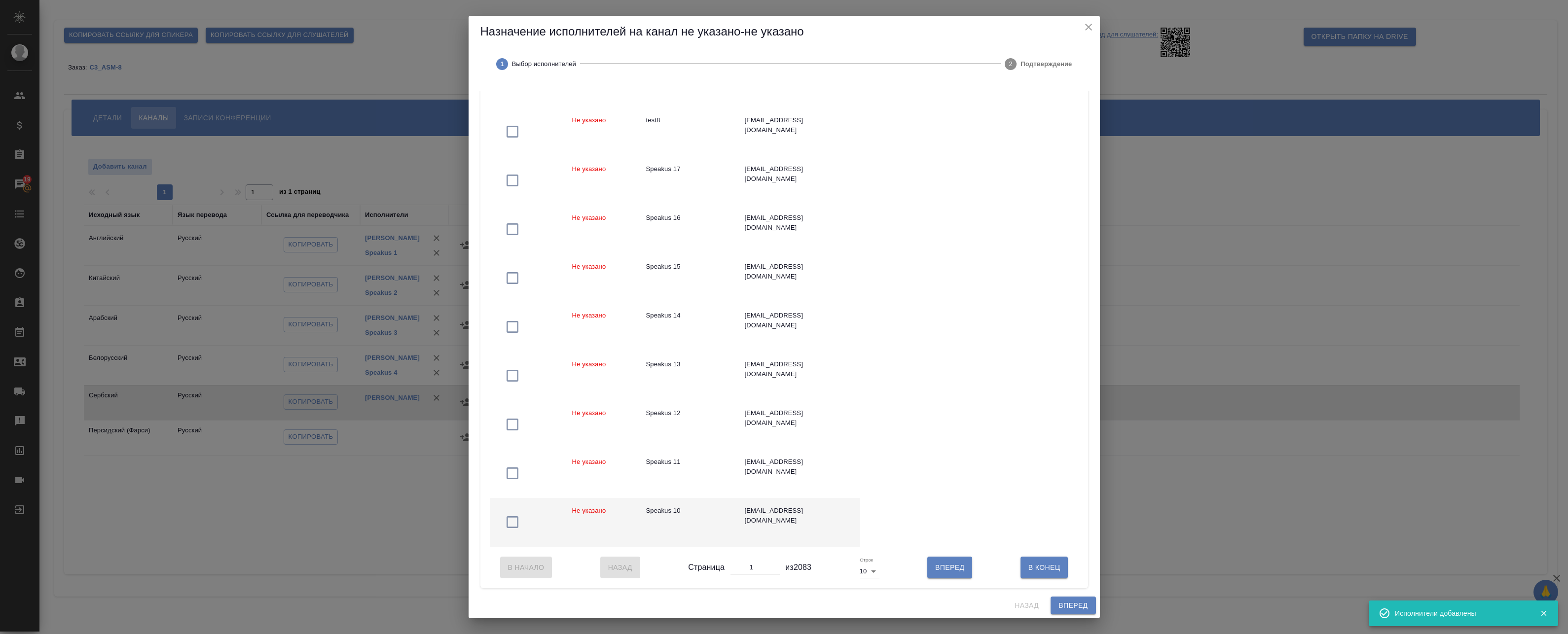
scroll to position [158, 0]
click at [875, 570] on body "🙏 .cls-1 fill:#fff; AWATERA Badanyan Artak Клиенты Спецификации Заказы 19 Чаты …" at bounding box center [784, 317] width 1568 height 634
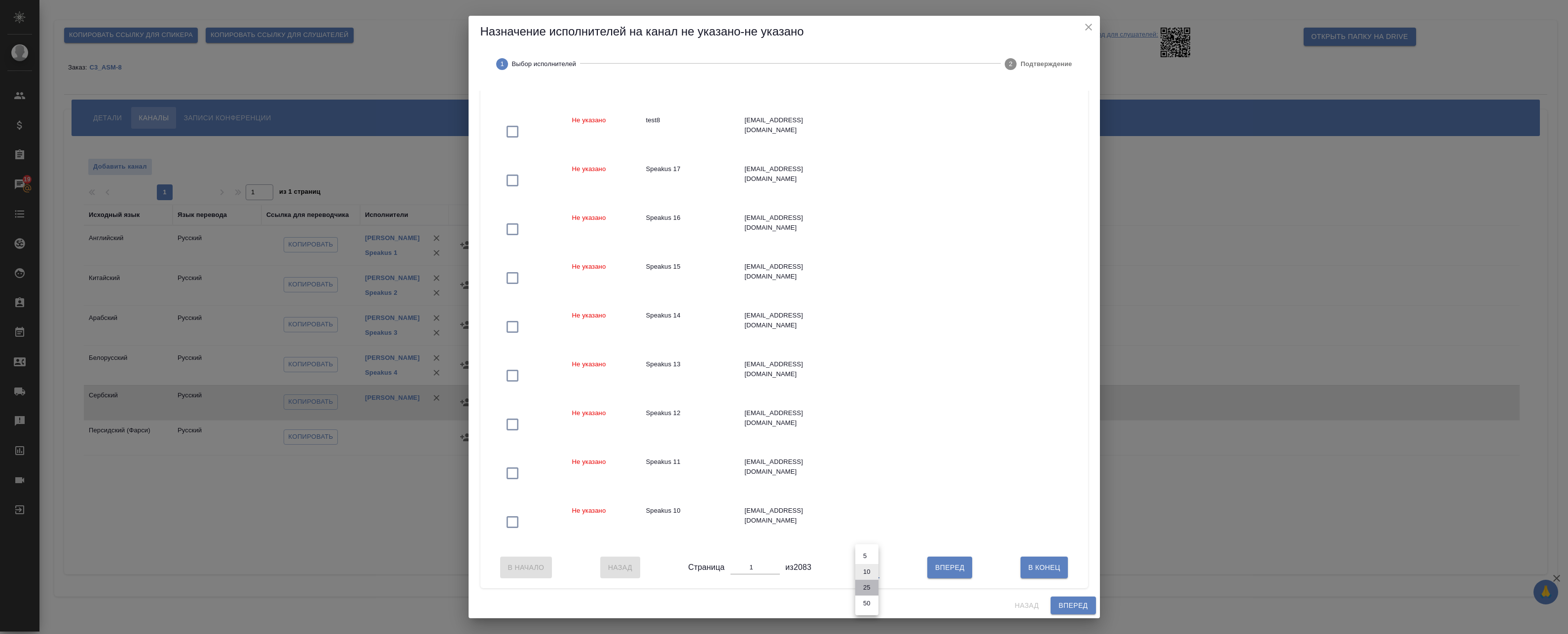
click at [870, 588] on li "25" at bounding box center [867, 588] width 23 height 16
type input "25"
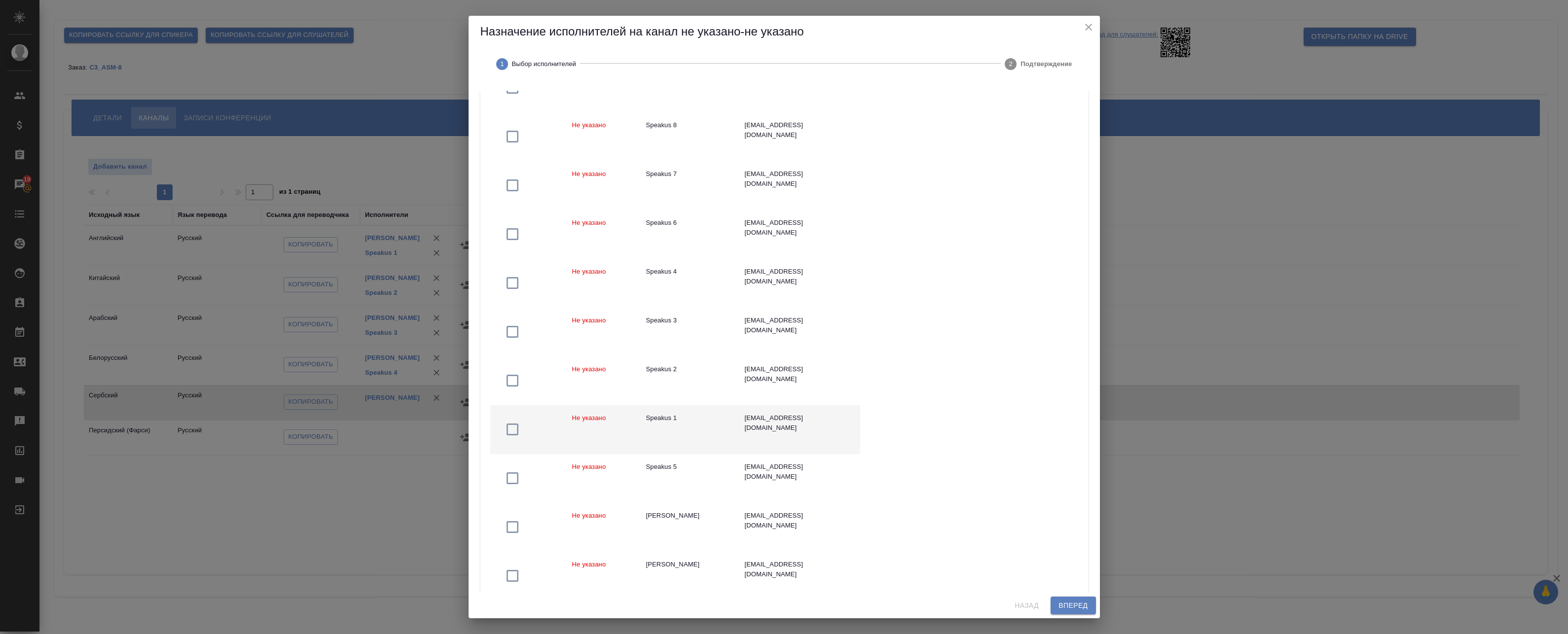
scroll to position [651, 0]
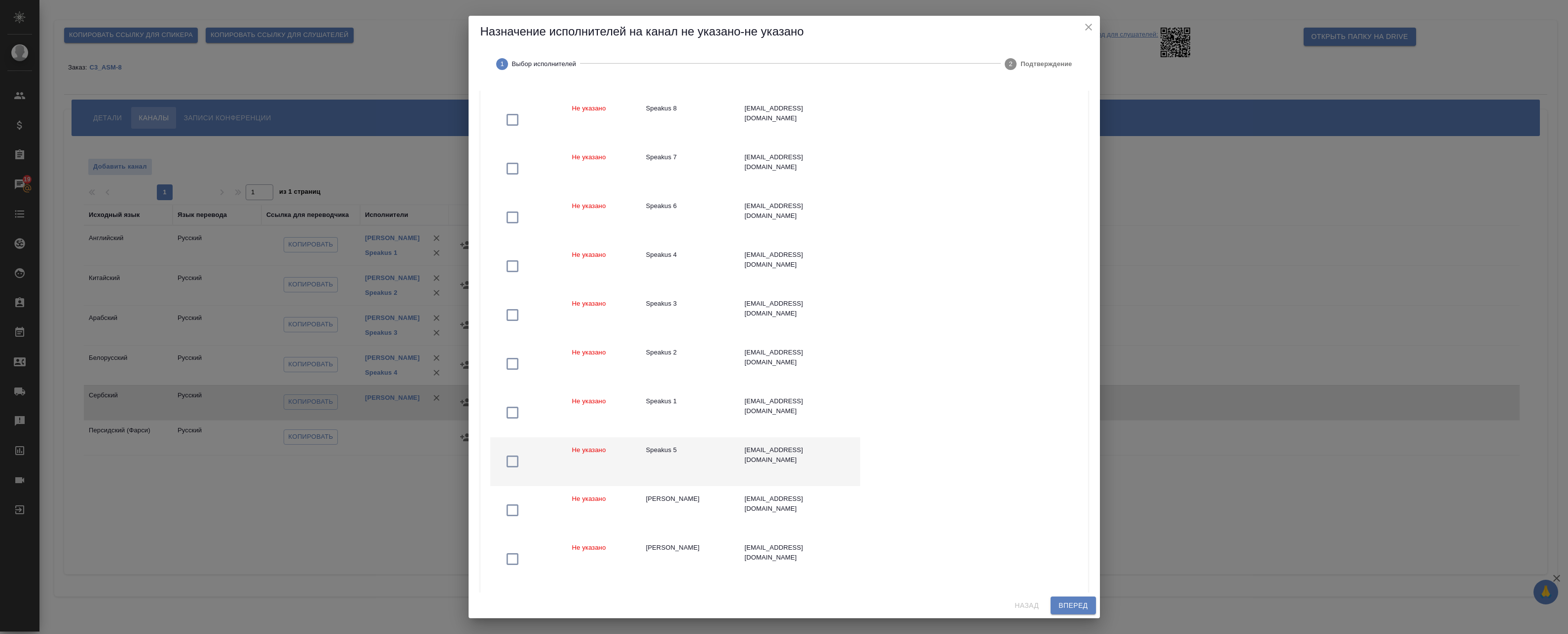
click at [701, 451] on div "Speakus 5" at bounding box center [688, 450] width 83 height 10
click at [1075, 597] on button "Вперед" at bounding box center [1073, 605] width 45 height 18
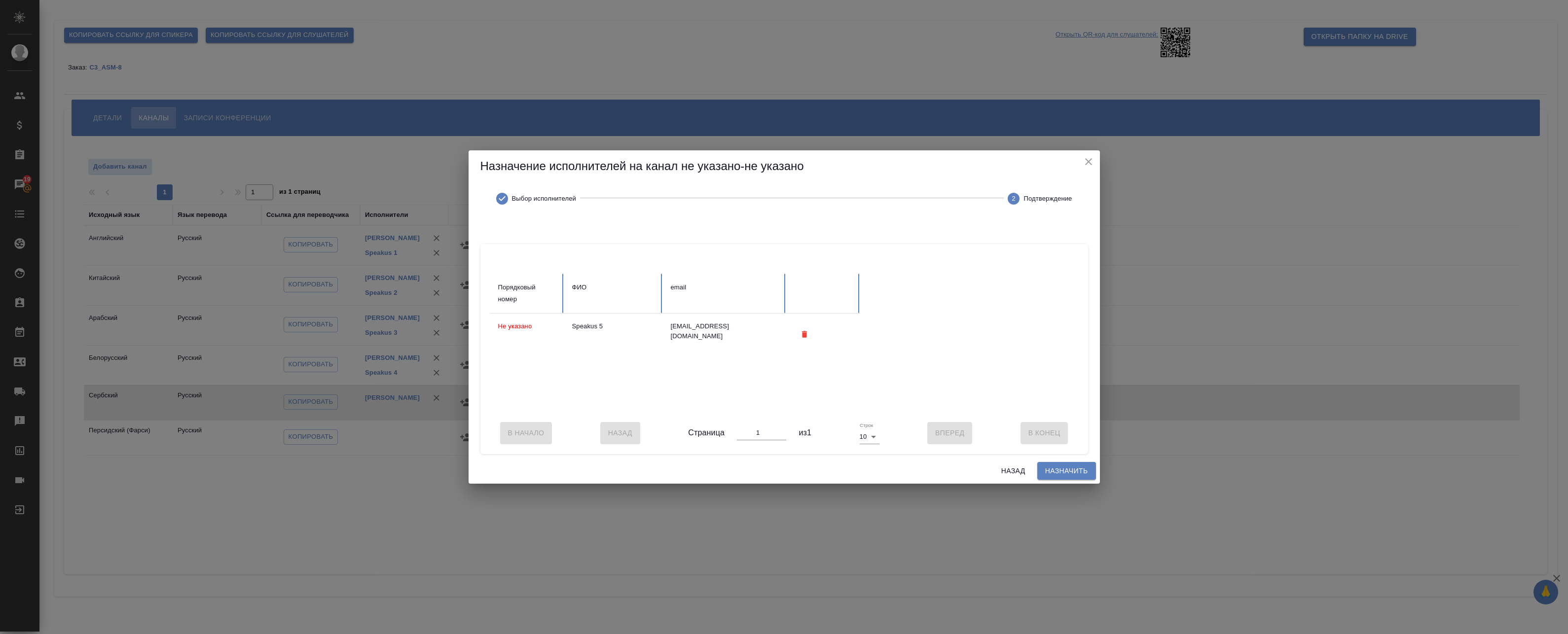
click at [1053, 475] on span "Назначить" at bounding box center [1066, 471] width 43 height 12
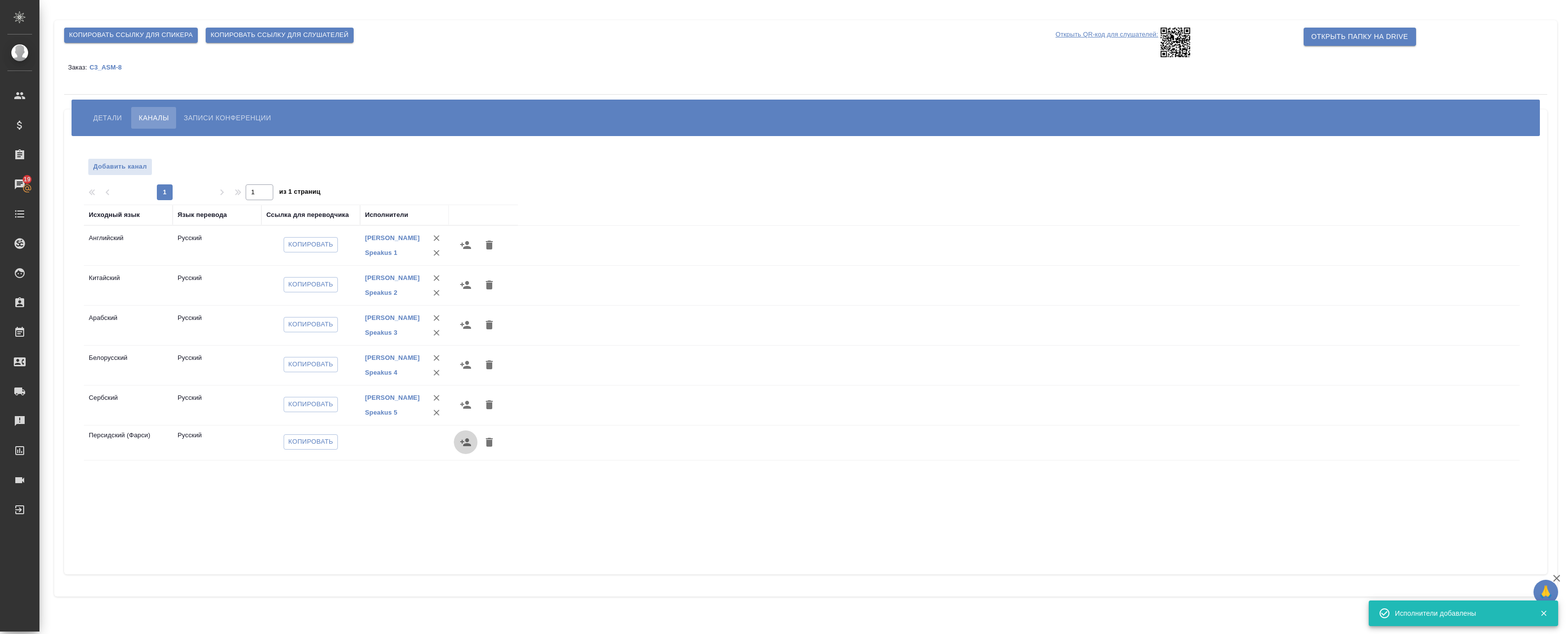
click at [463, 446] on icon "button" at bounding box center [465, 442] width 12 height 12
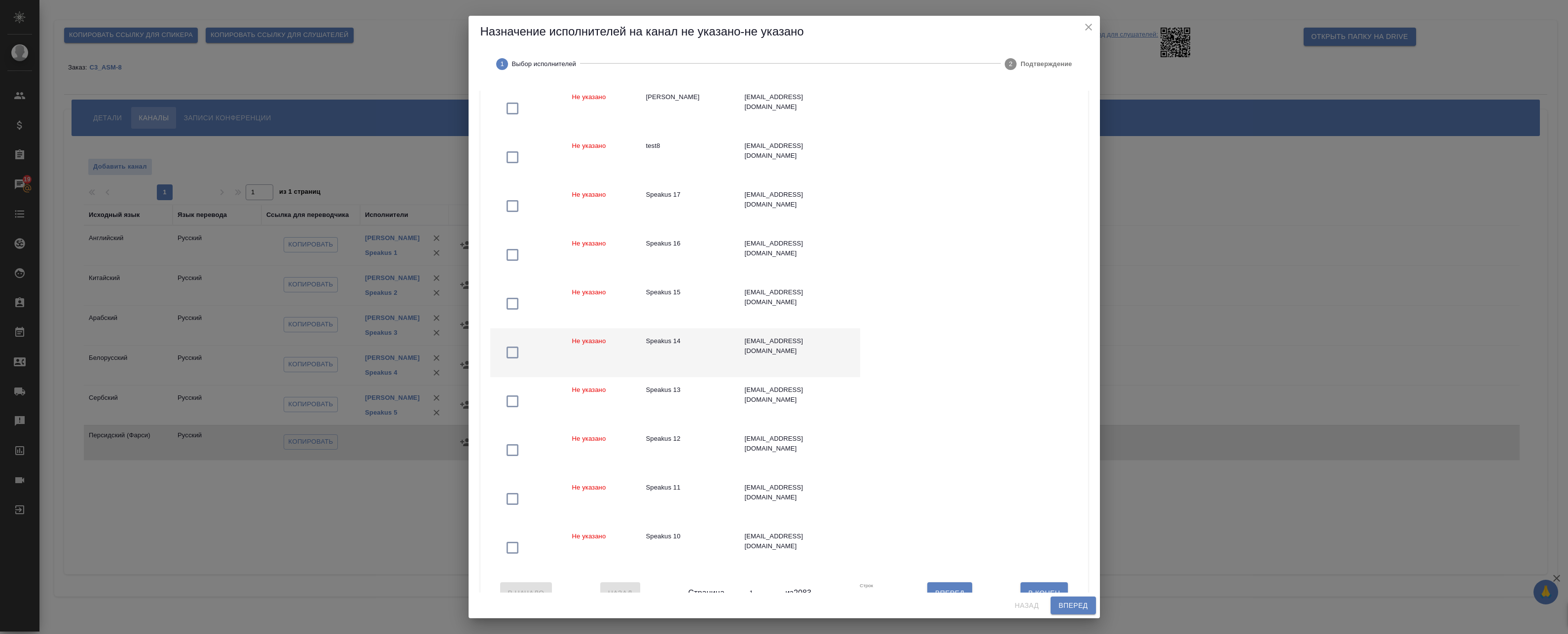
scroll to position [158, 0]
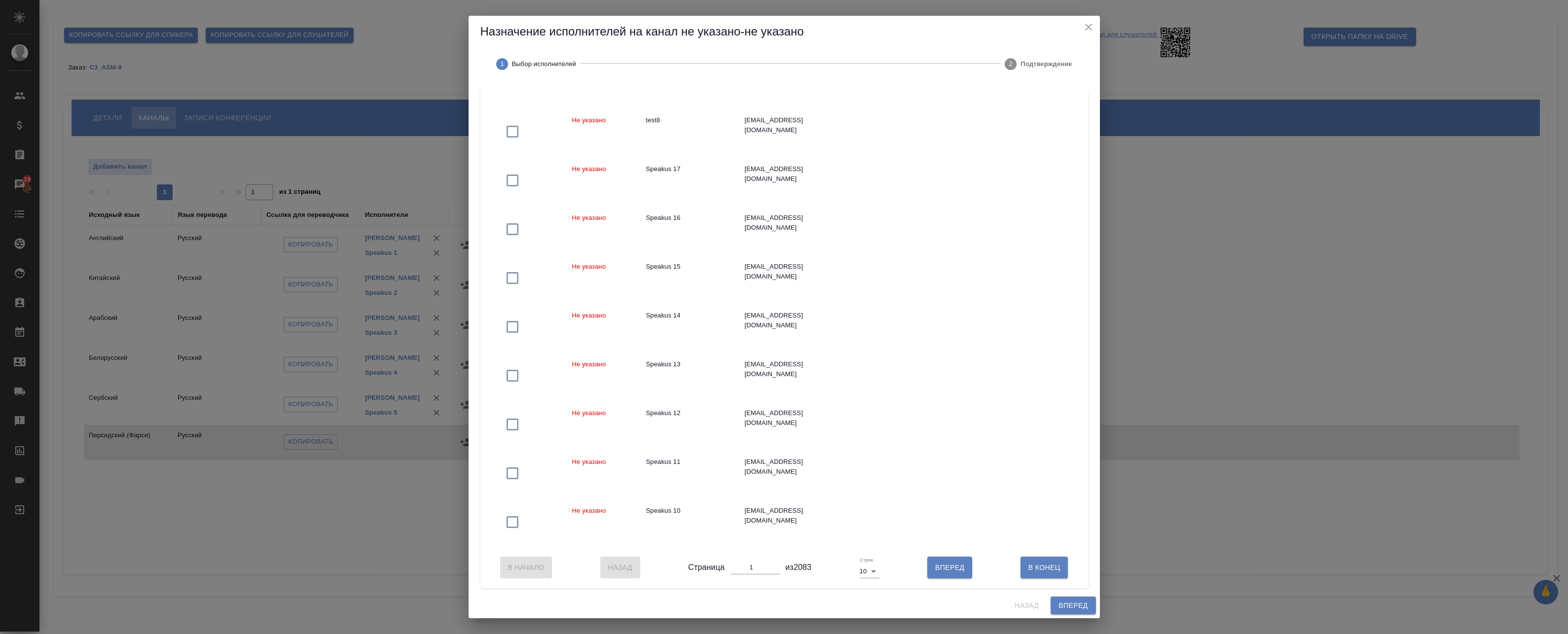
click at [868, 570] on body "🙏 .cls-1 fill:#fff; AWATERA Badanyan Artak Клиенты Спецификации Заказы 19 Чаты …" at bounding box center [784, 317] width 1568 height 634
click at [870, 589] on li "25" at bounding box center [867, 588] width 23 height 16
type input "25"
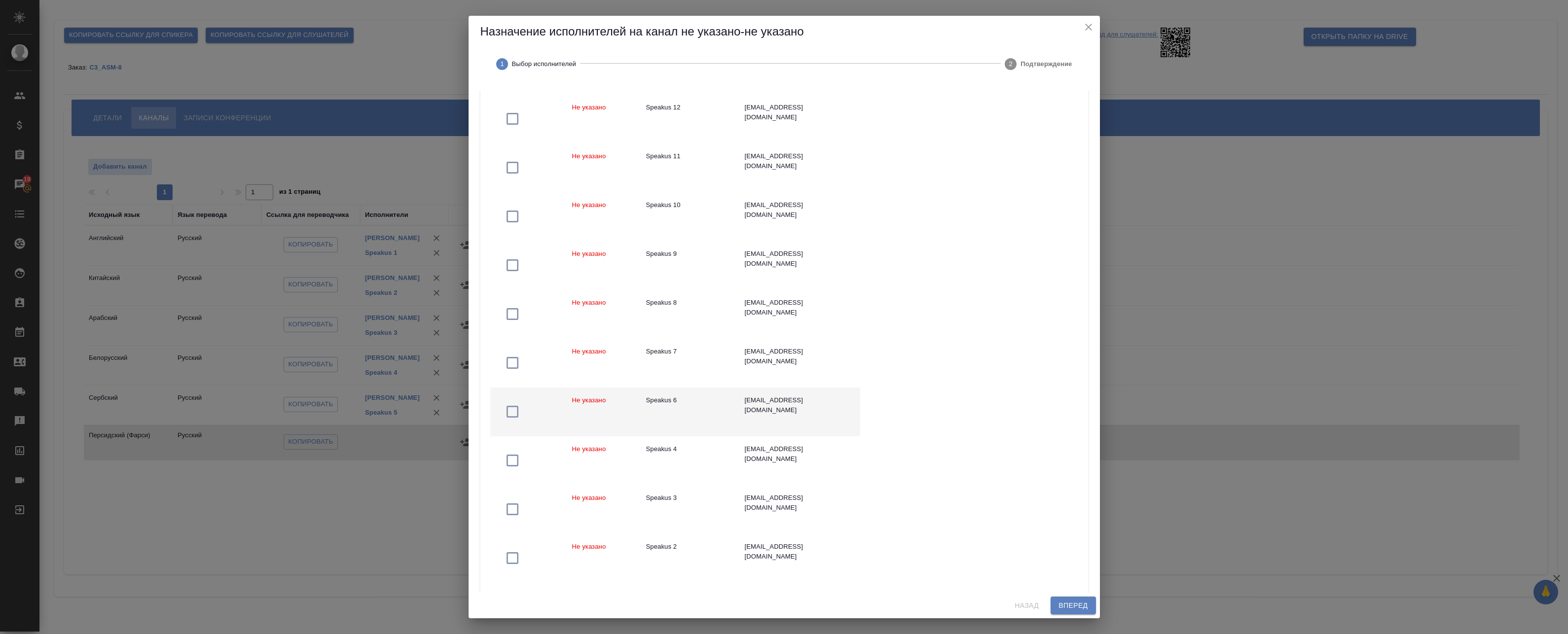
scroll to position [454, 0]
click at [698, 406] on div "Speakus 6" at bounding box center [688, 403] width 83 height 10
click at [1074, 605] on span "Вперед" at bounding box center [1073, 605] width 29 height 12
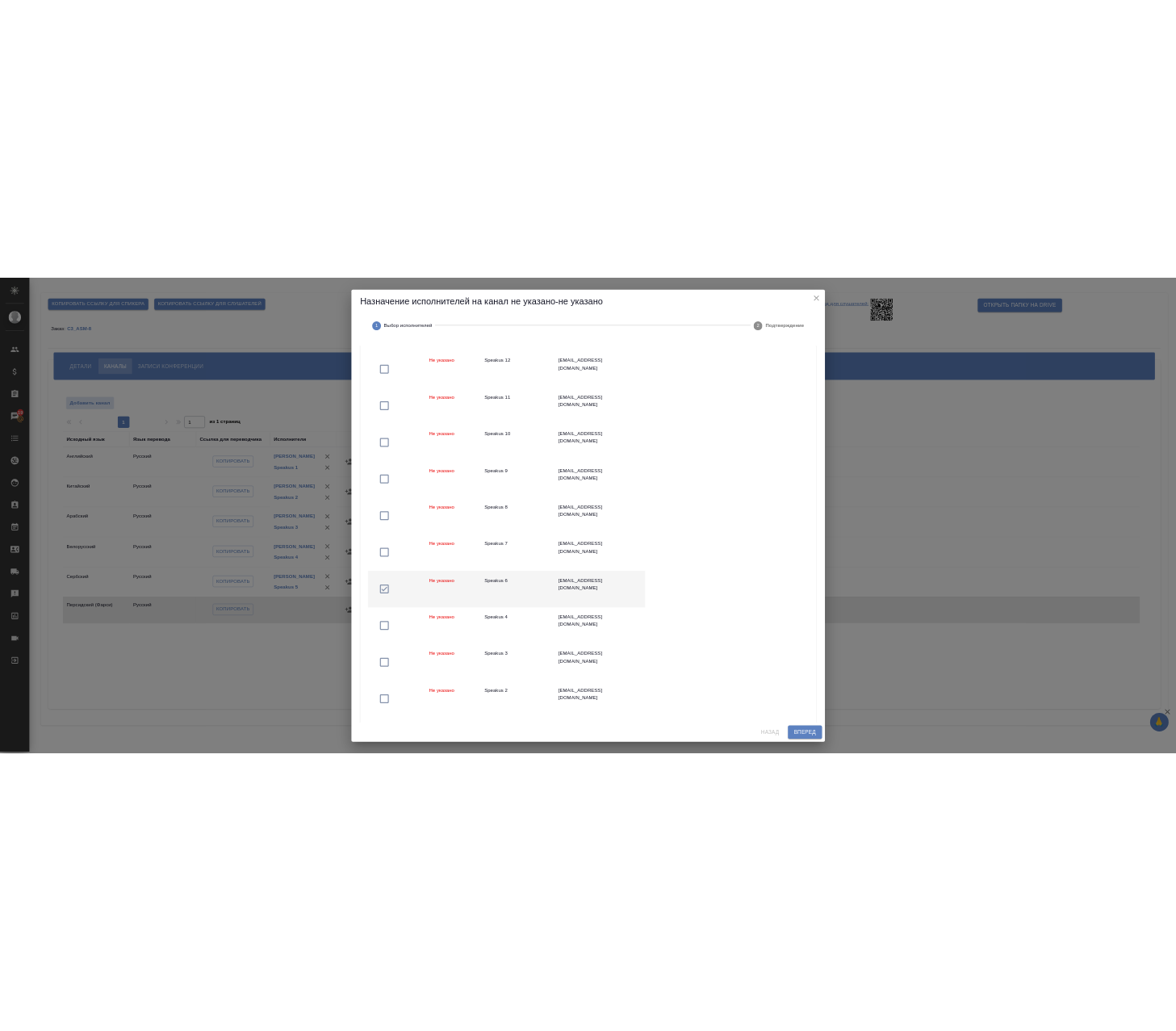
scroll to position [0, 0]
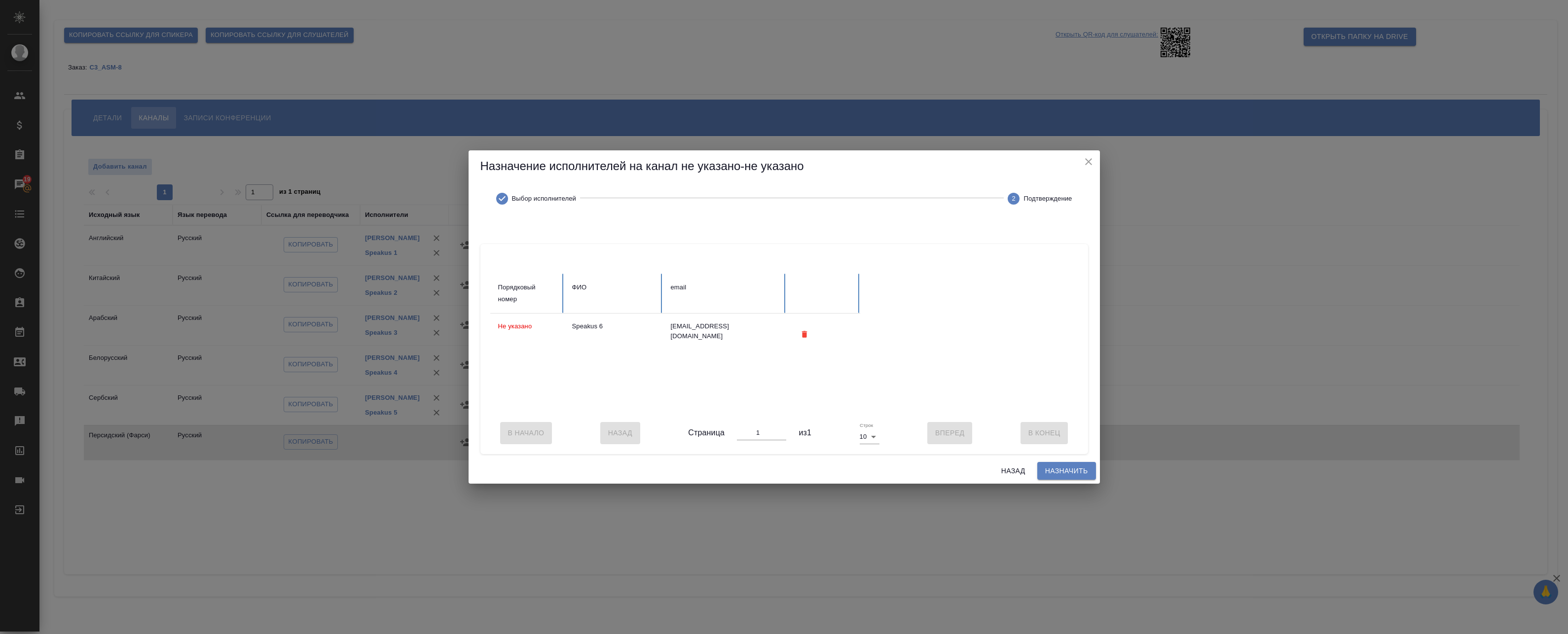
click at [1069, 477] on span "Назначить" at bounding box center [1066, 471] width 43 height 12
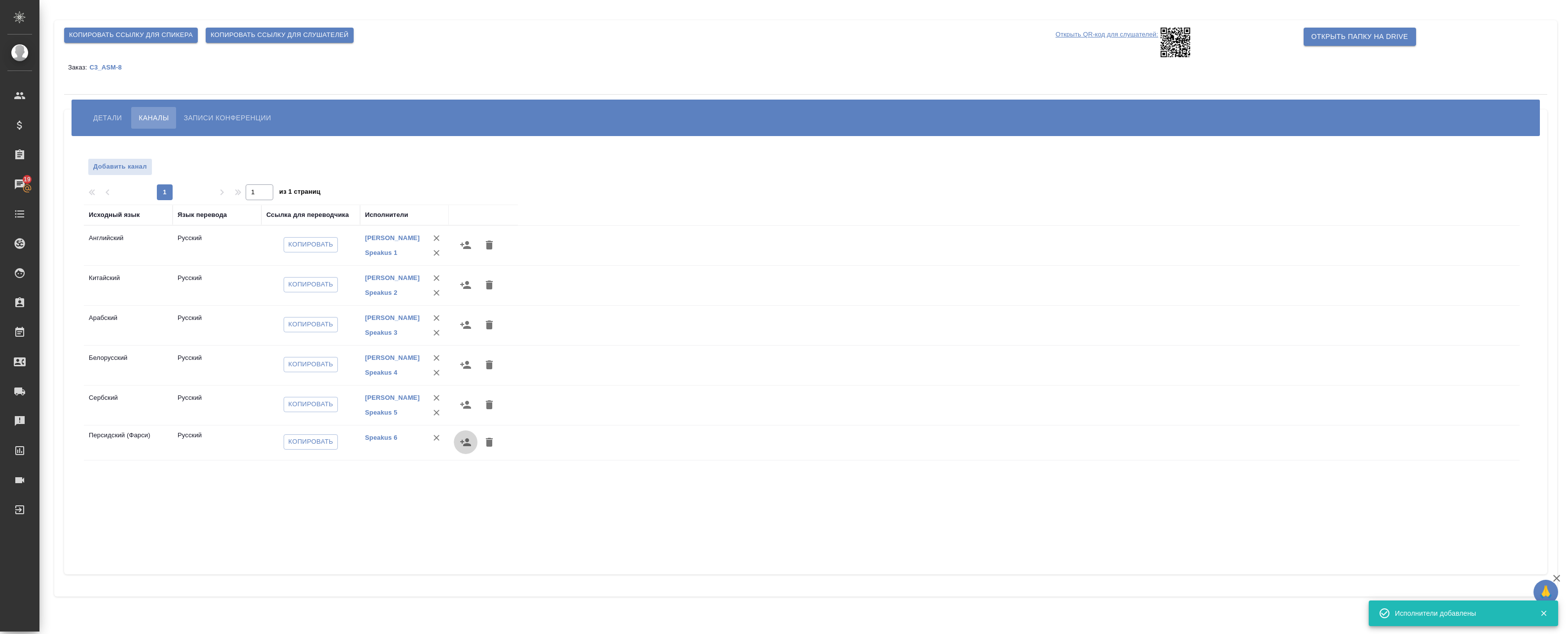
click at [462, 441] on icon "button" at bounding box center [466, 442] width 11 height 8
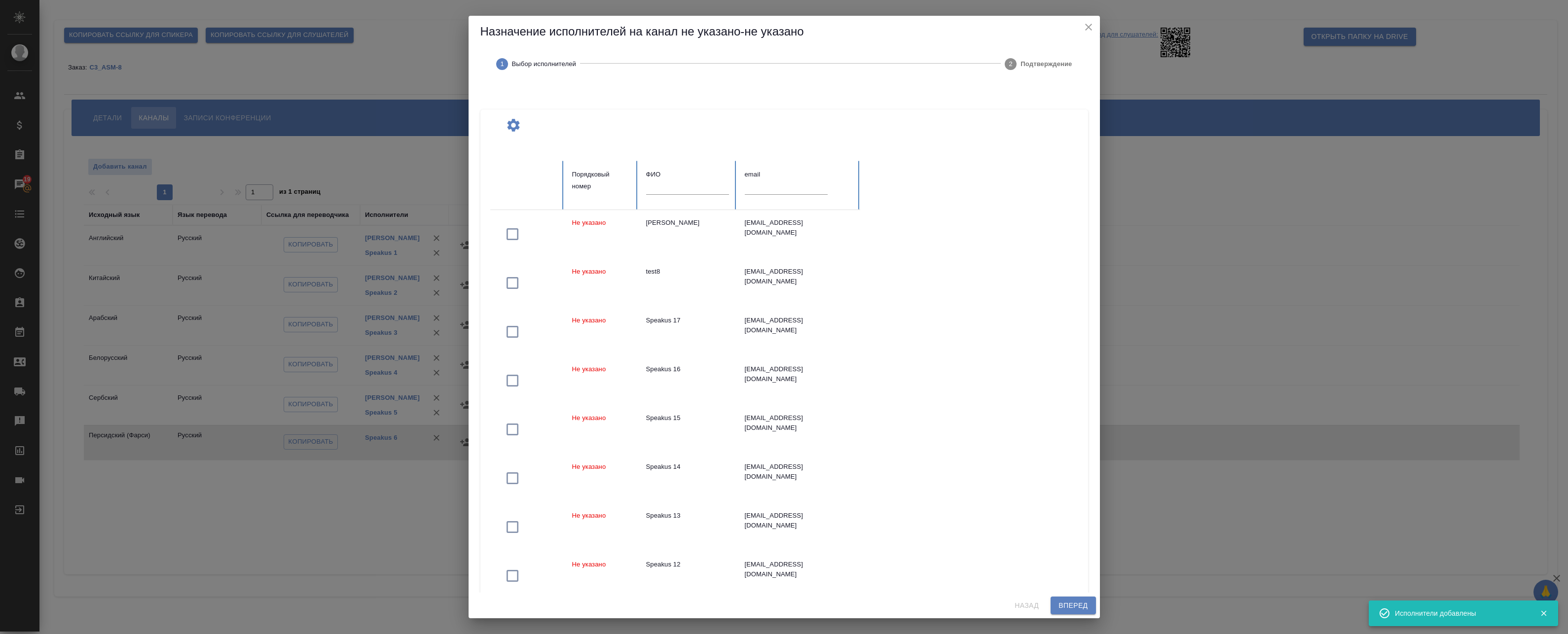
click at [685, 189] on input "text" at bounding box center [688, 187] width 83 height 14
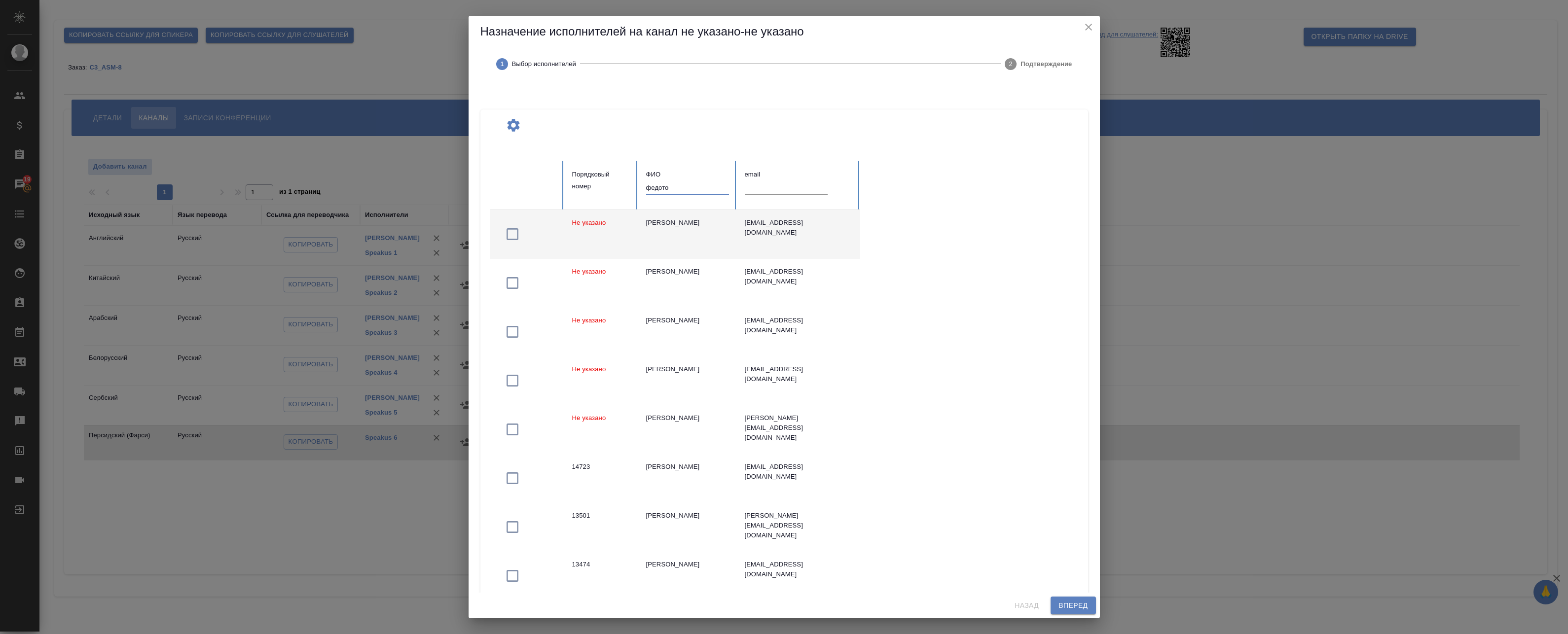
type input "федото"
click at [700, 228] on div "Федотов Роман" at bounding box center [688, 223] width 83 height 10
click at [1063, 604] on span "Вперед" at bounding box center [1073, 605] width 29 height 12
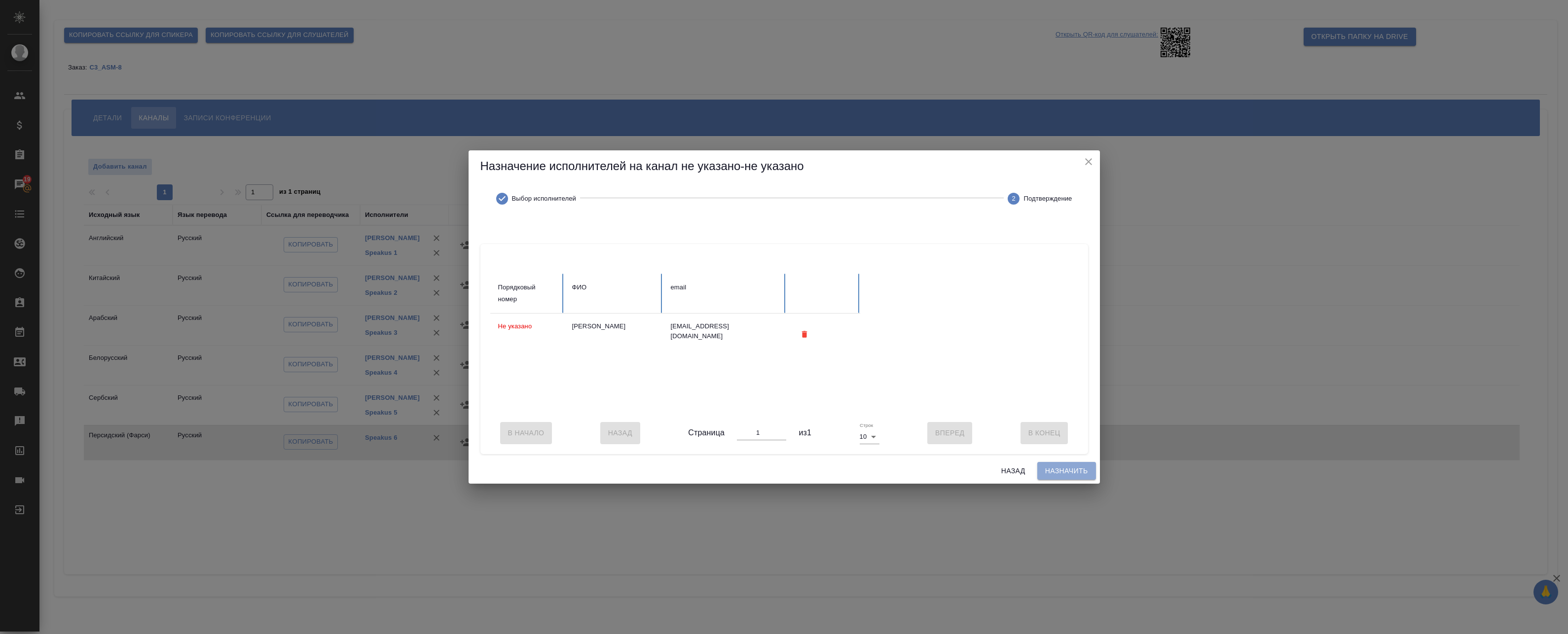
click at [1087, 472] on span "Назначить" at bounding box center [1066, 471] width 43 height 12
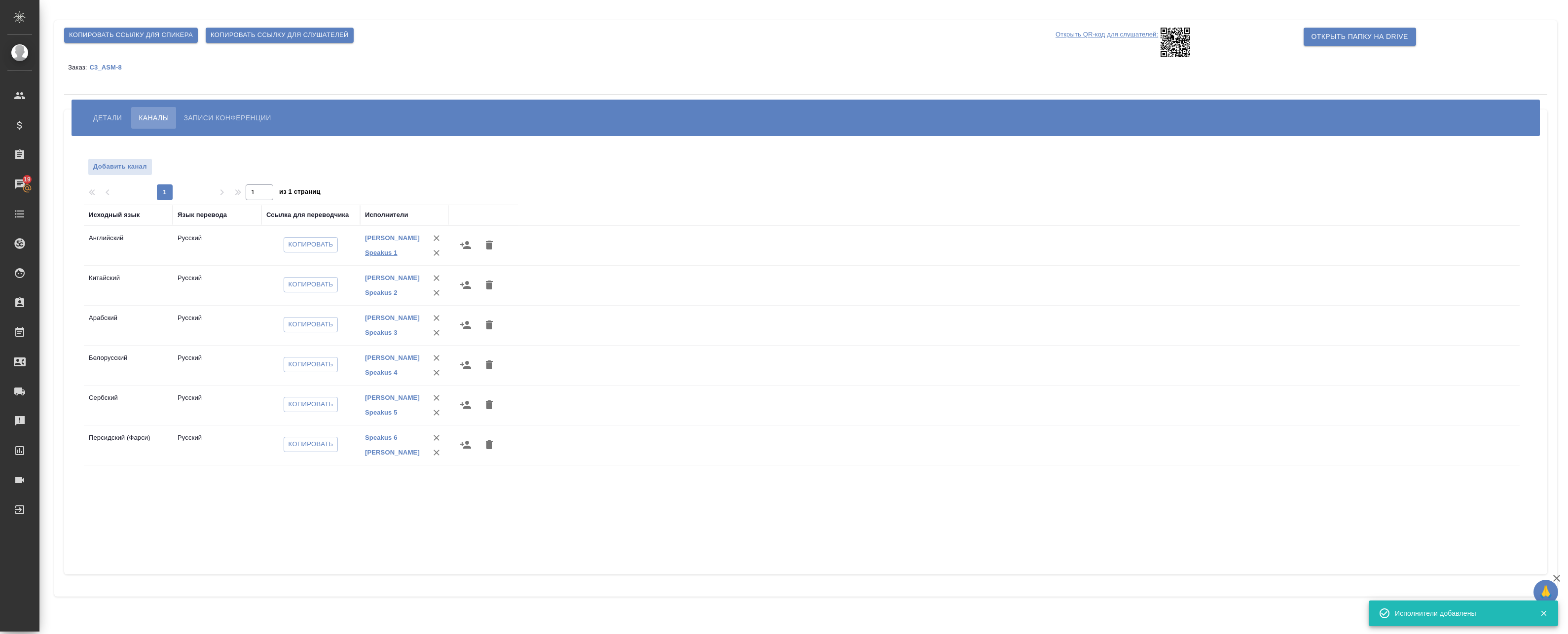
click at [392, 254] on link "Speakus 1" at bounding box center [381, 253] width 32 height 7
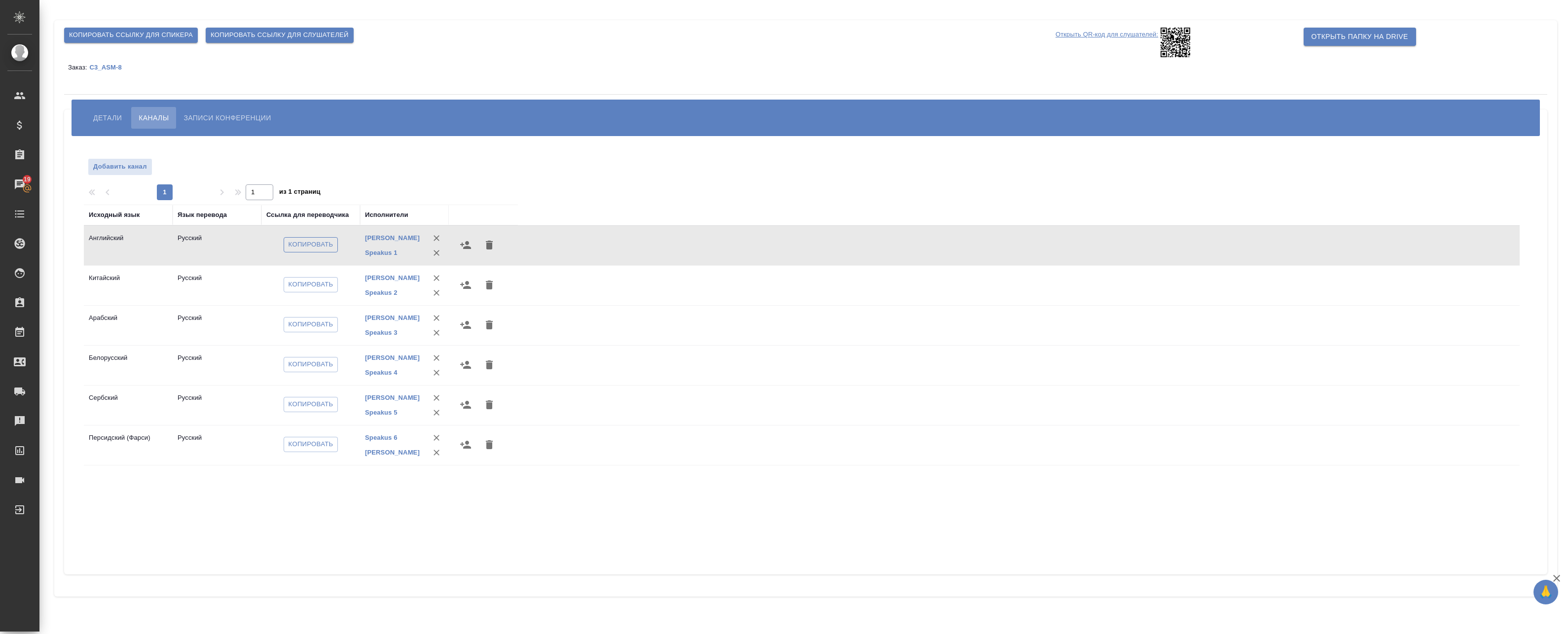
click at [312, 244] on span "Копировать" at bounding box center [311, 245] width 45 height 12
click at [94, 121] on span "Детали" at bounding box center [107, 117] width 29 height 12
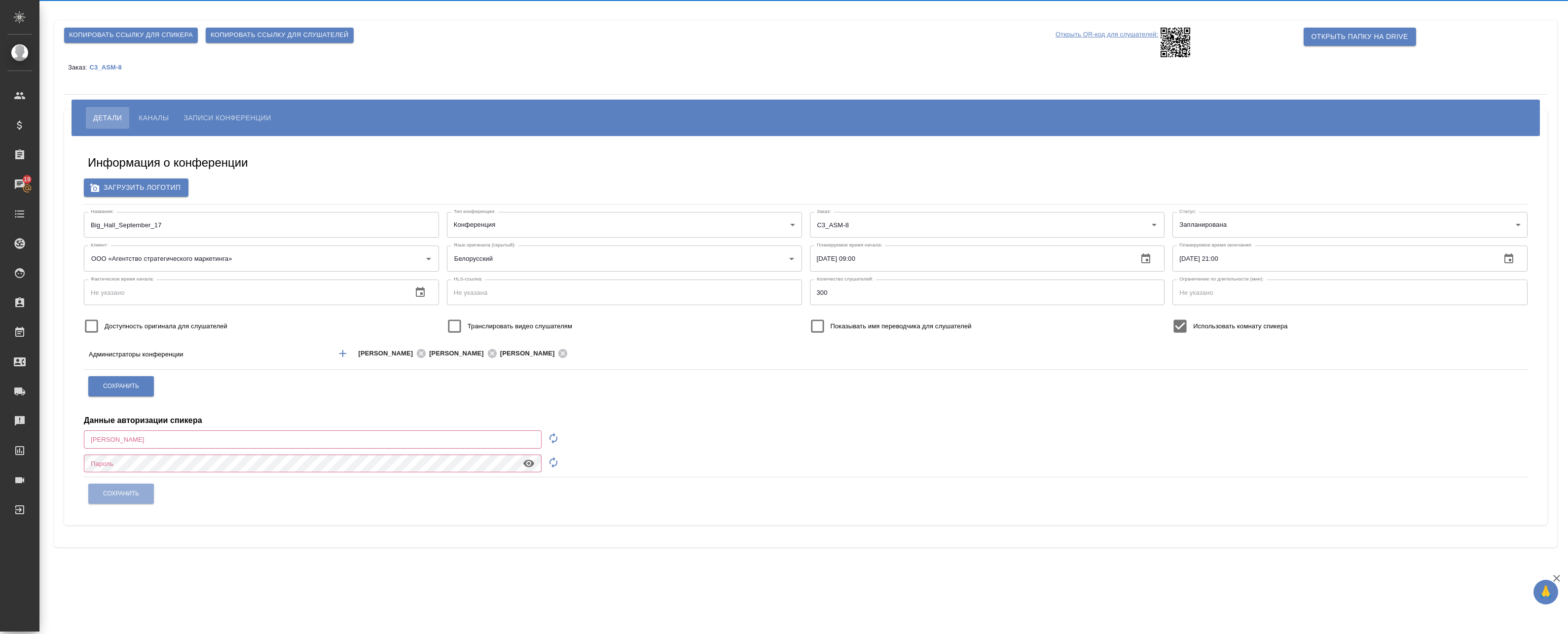
type input "a.badanyan@awatera.com"
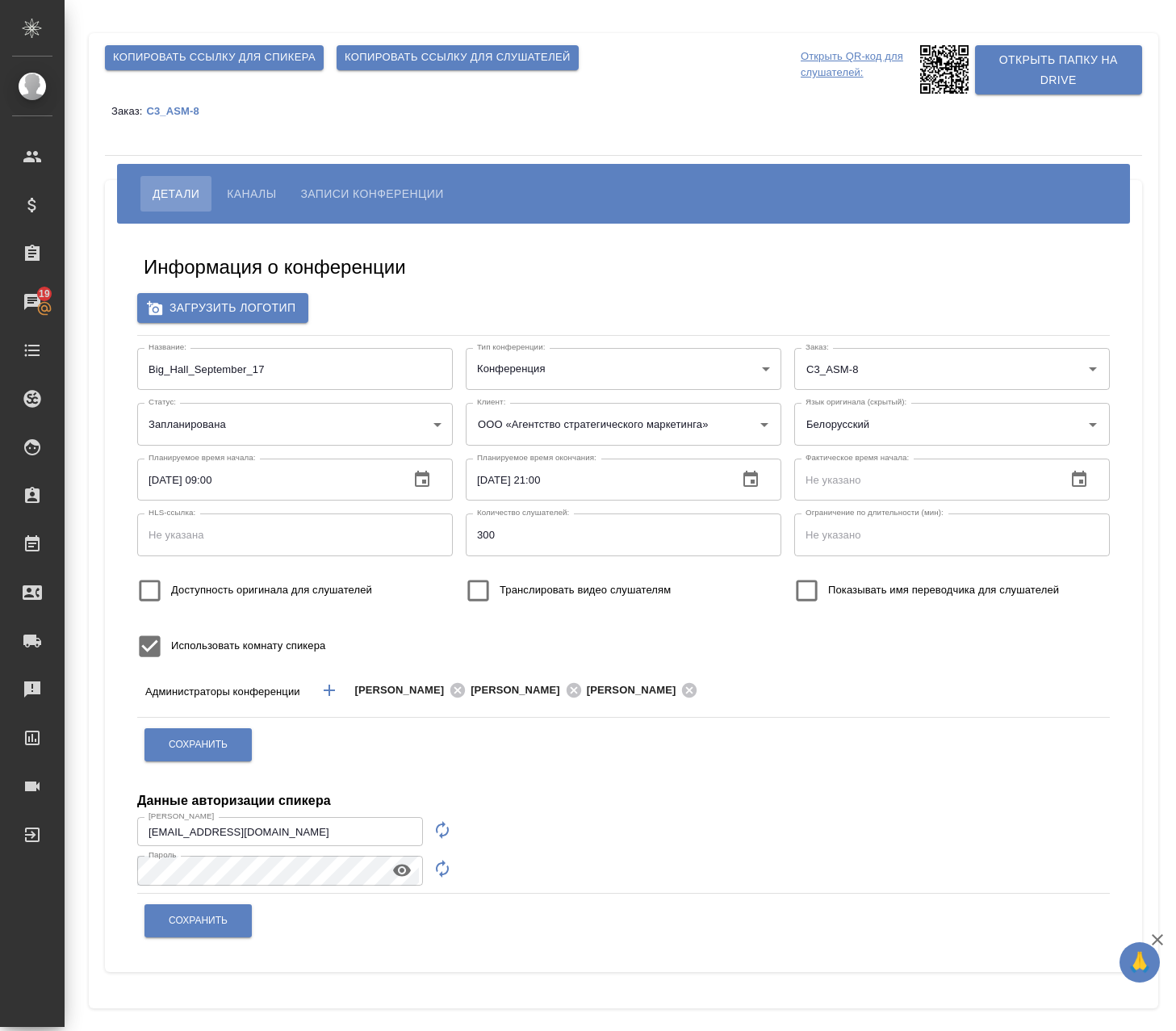
click at [259, 197] on span "Каналы" at bounding box center [251, 193] width 49 height 19
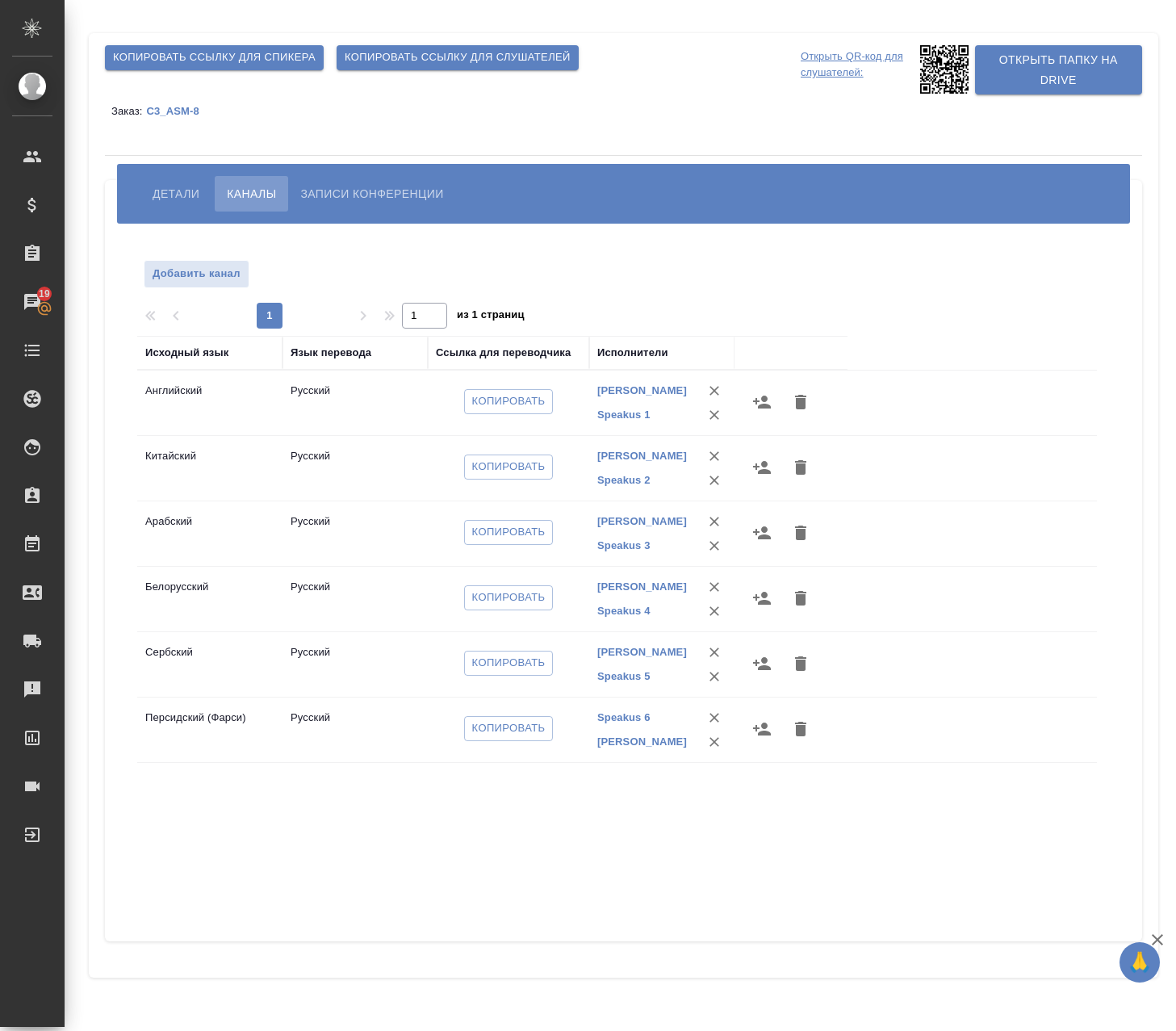
click at [171, 188] on span "Детали" at bounding box center [175, 193] width 47 height 19
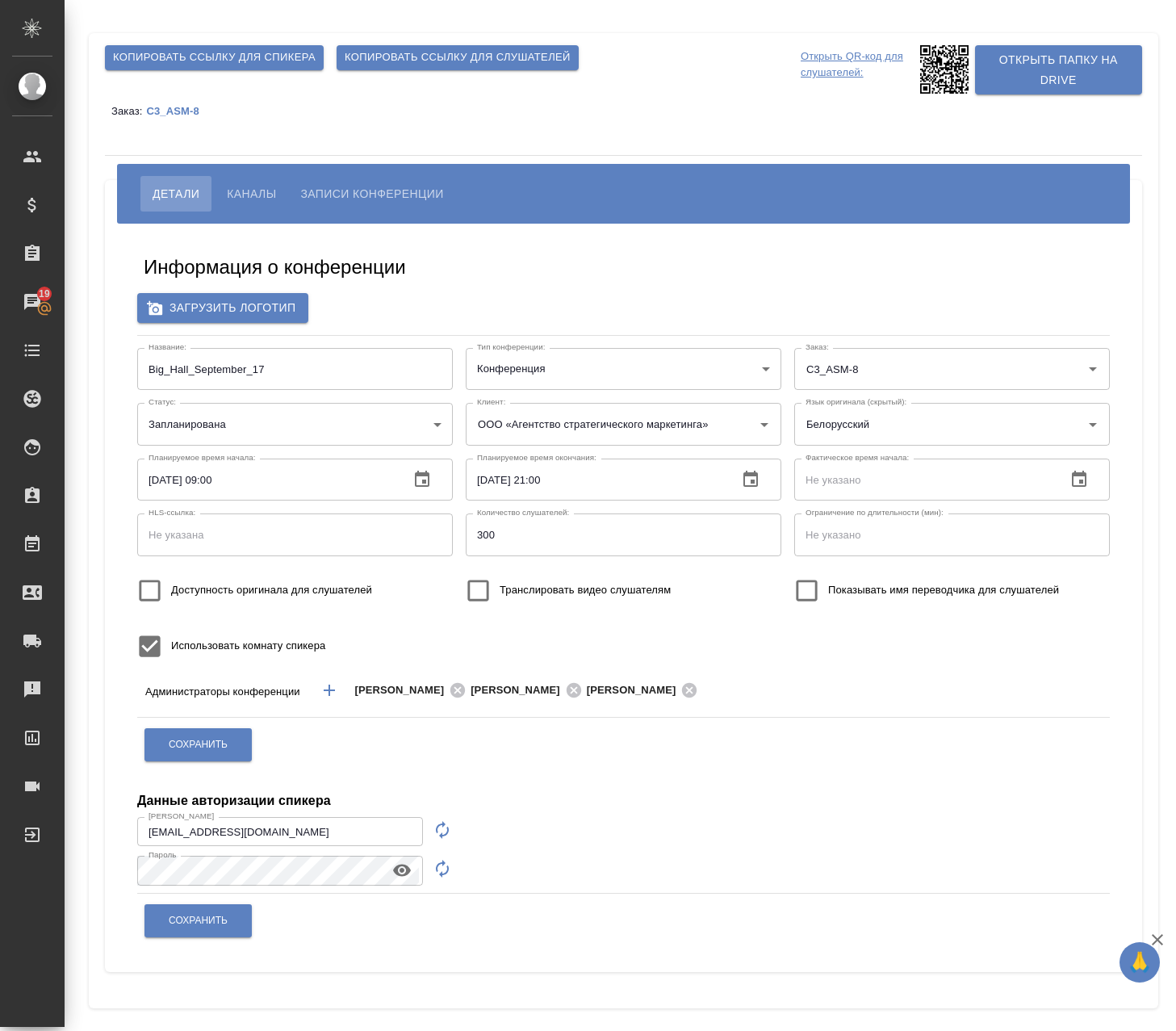
click at [247, 189] on span "Каналы" at bounding box center [251, 193] width 49 height 19
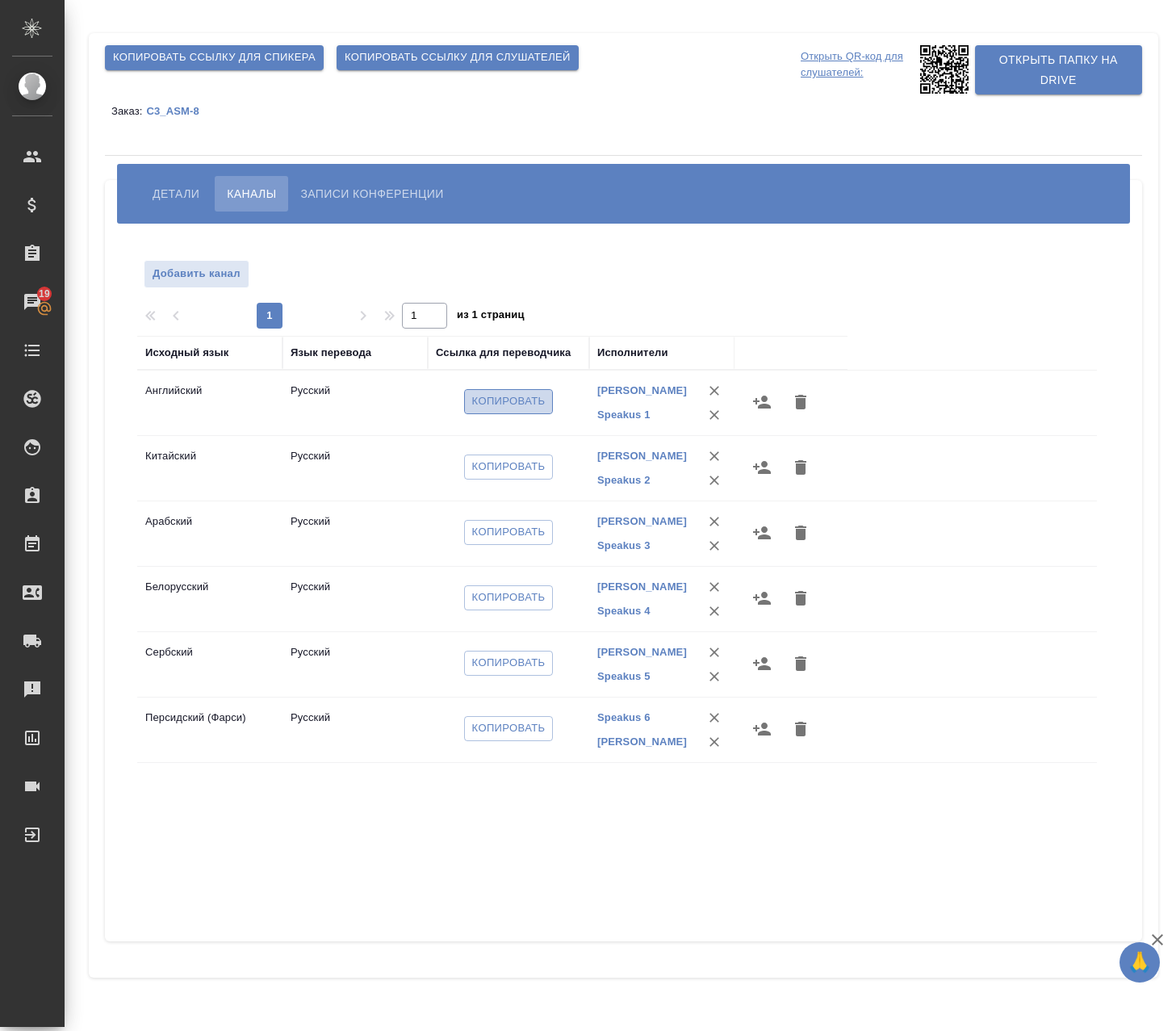
click at [506, 400] on span "Копировать" at bounding box center [509, 401] width 74 height 19
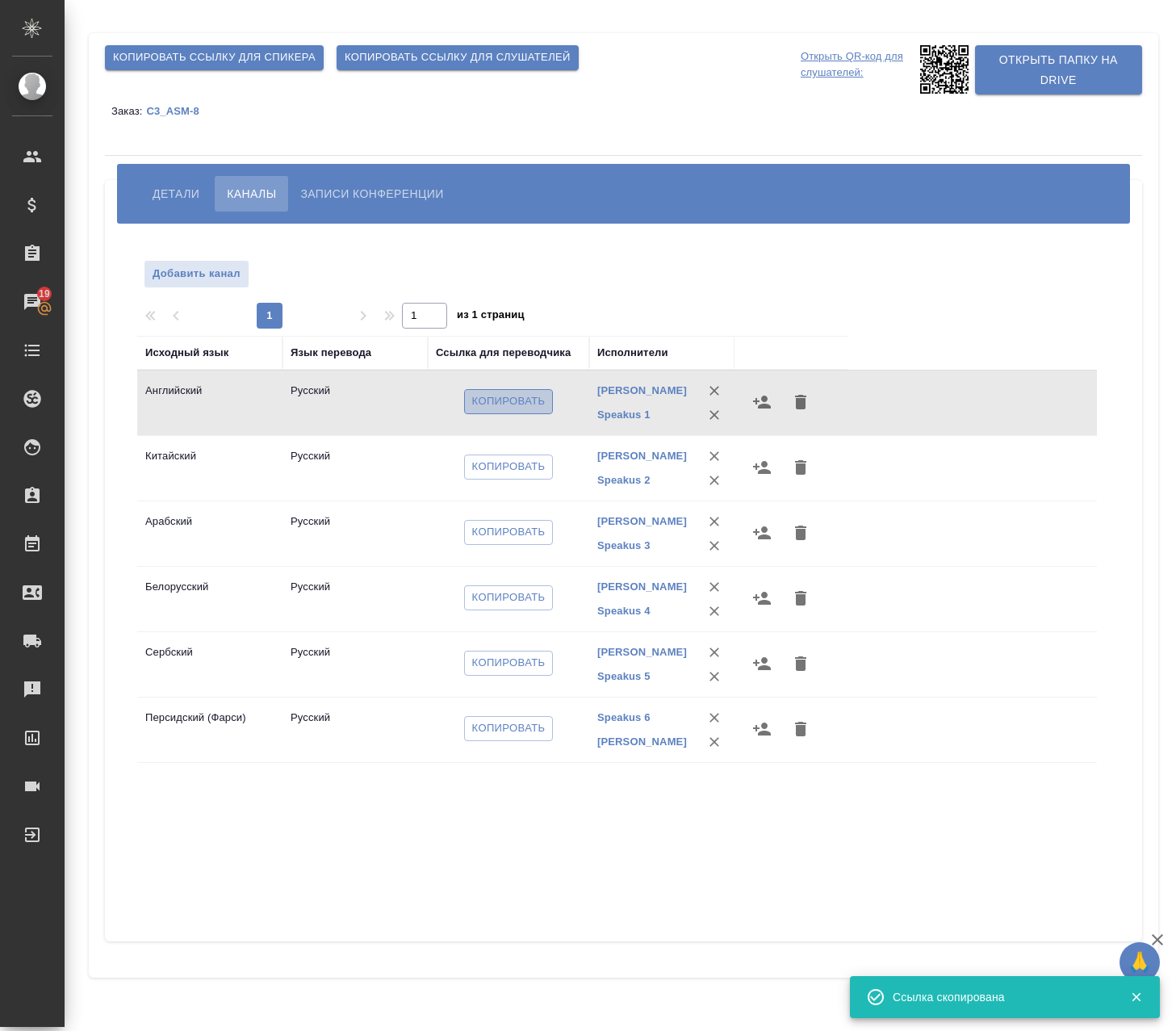
click at [513, 403] on span "Копировать" at bounding box center [509, 401] width 74 height 19
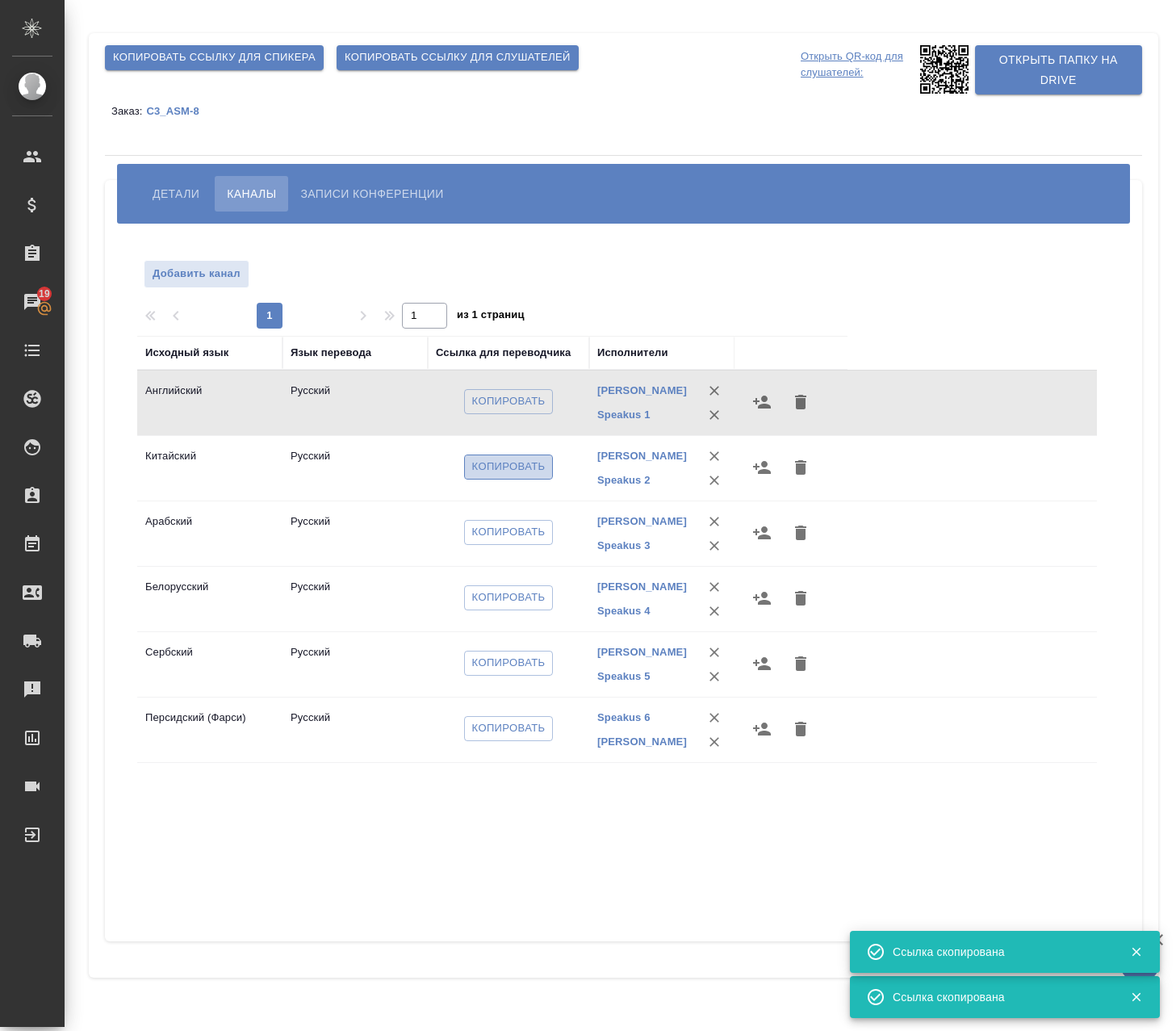
click at [497, 465] on span "Копировать" at bounding box center [509, 466] width 74 height 19
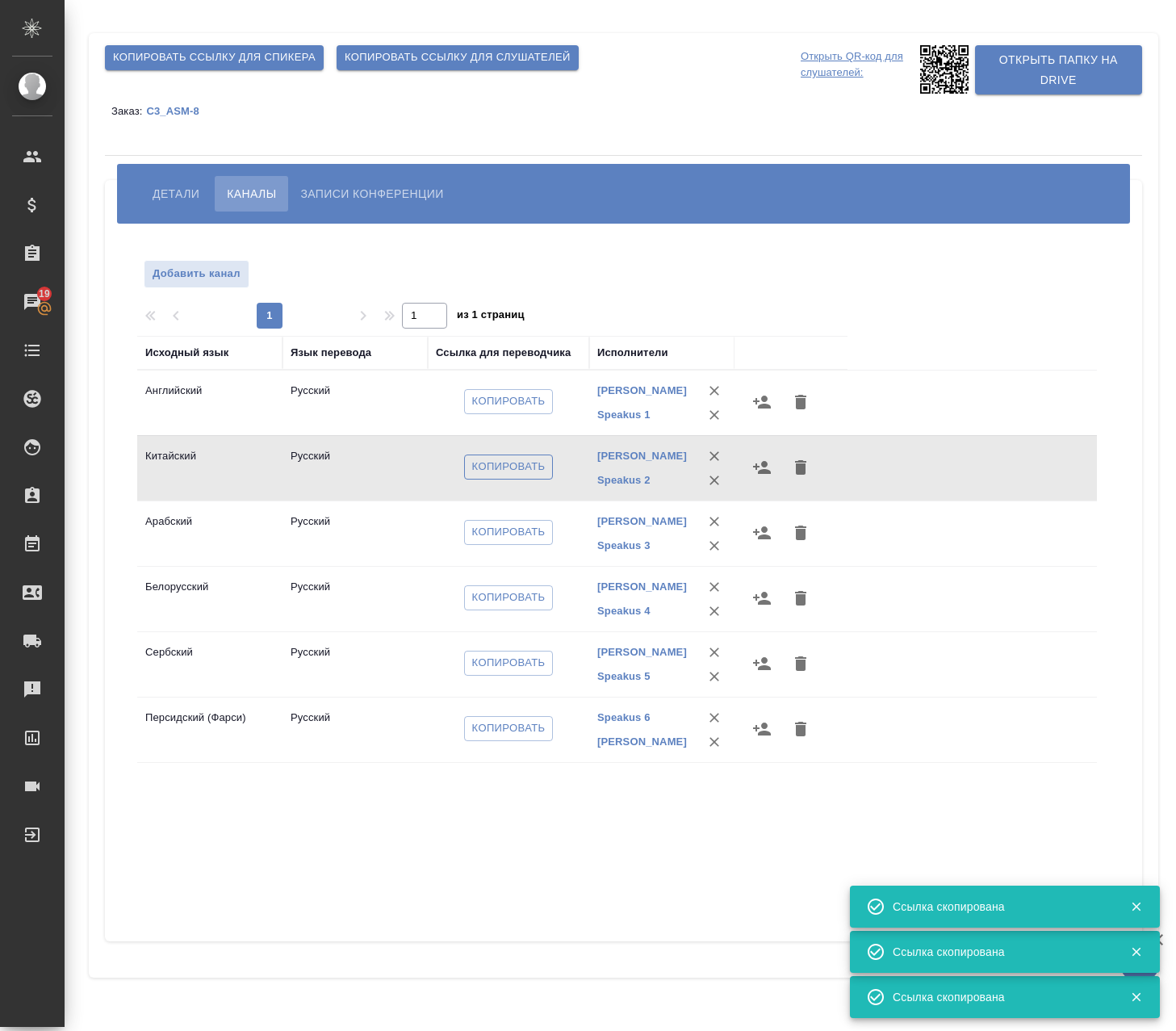
click at [496, 461] on span "Копировать" at bounding box center [509, 466] width 74 height 19
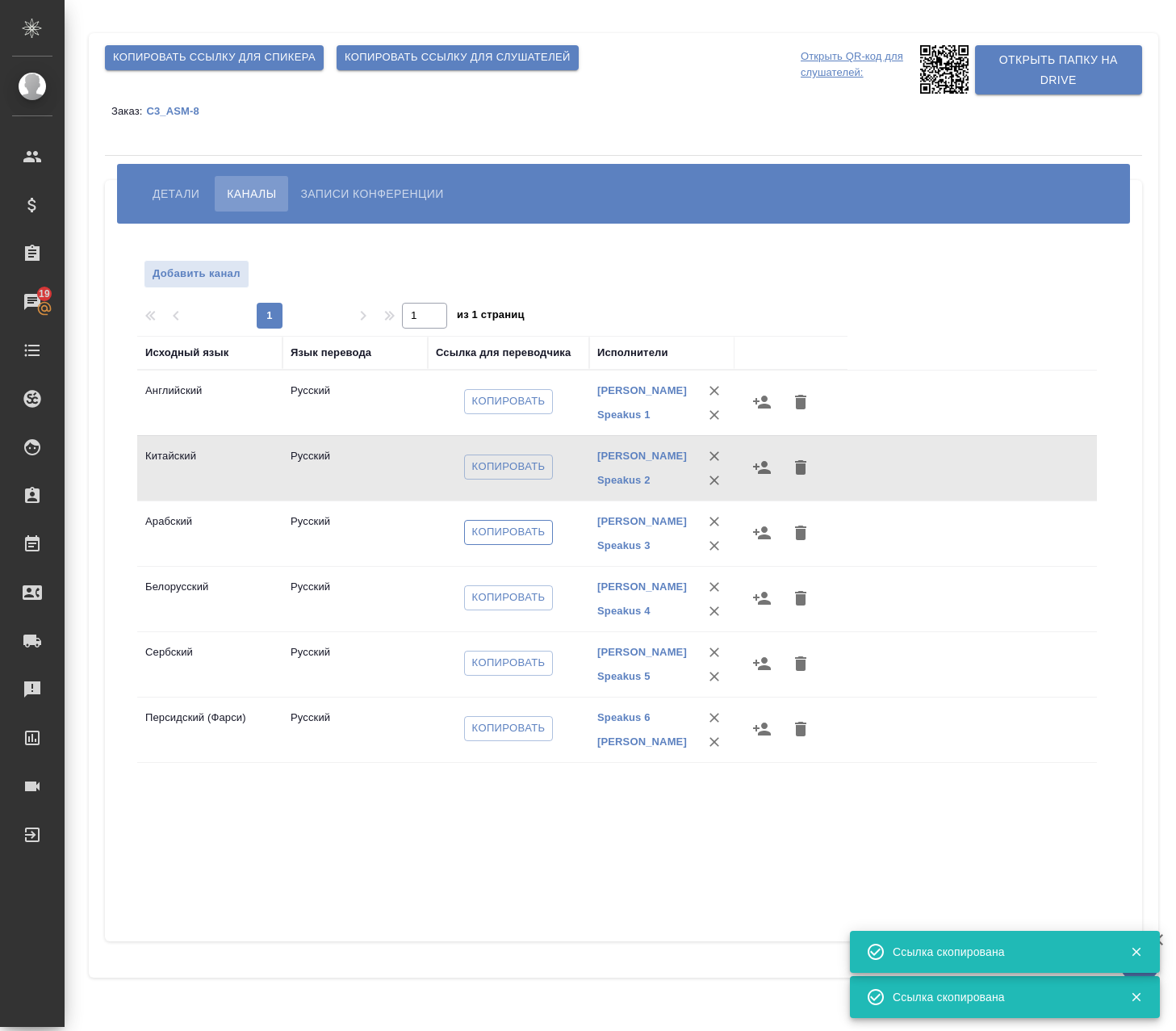
click at [532, 537] on span "Копировать" at bounding box center [509, 532] width 74 height 19
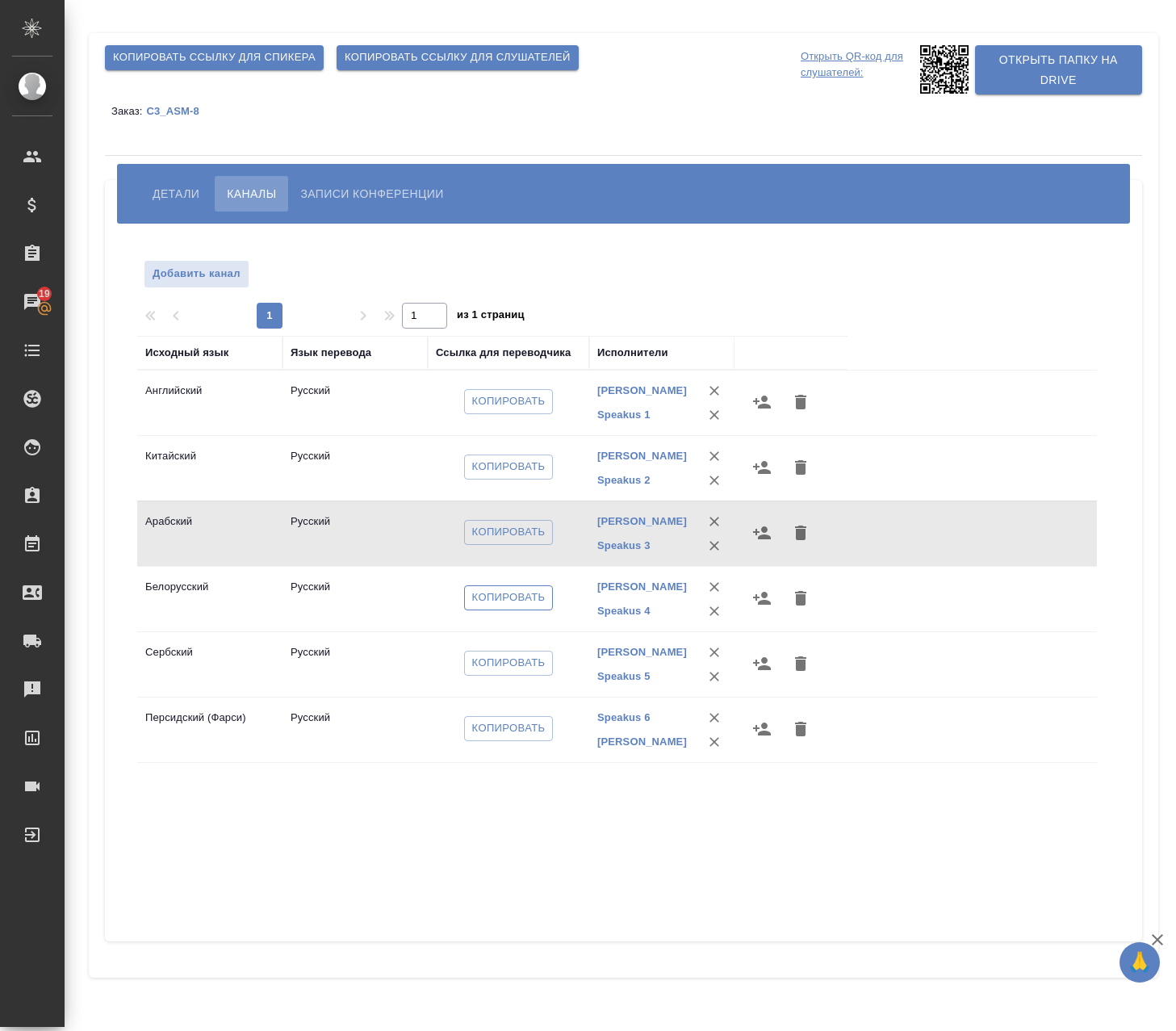
click at [517, 598] on span "Копировать" at bounding box center [509, 598] width 74 height 19
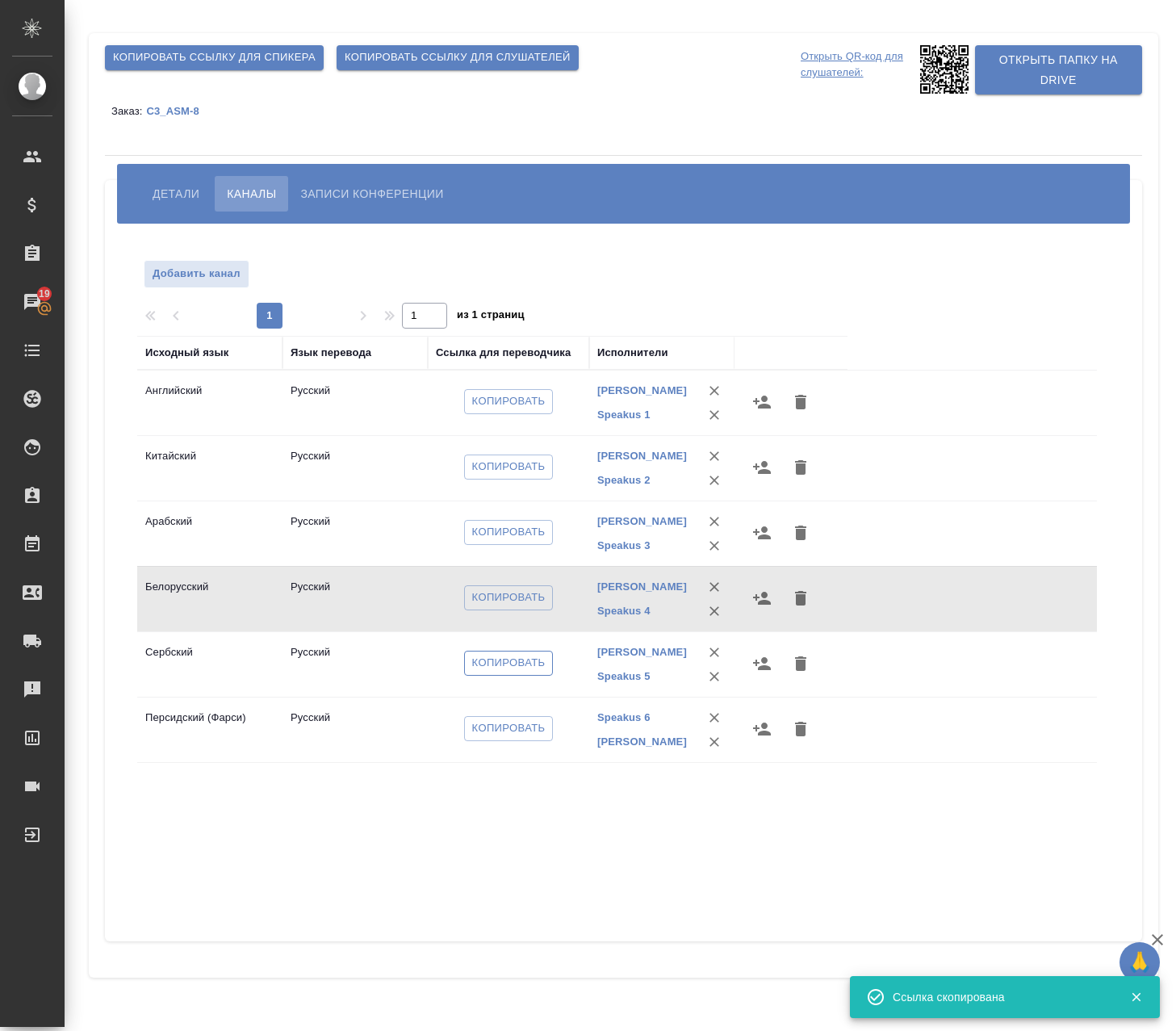
click at [530, 665] on span "Копировать" at bounding box center [509, 662] width 74 height 19
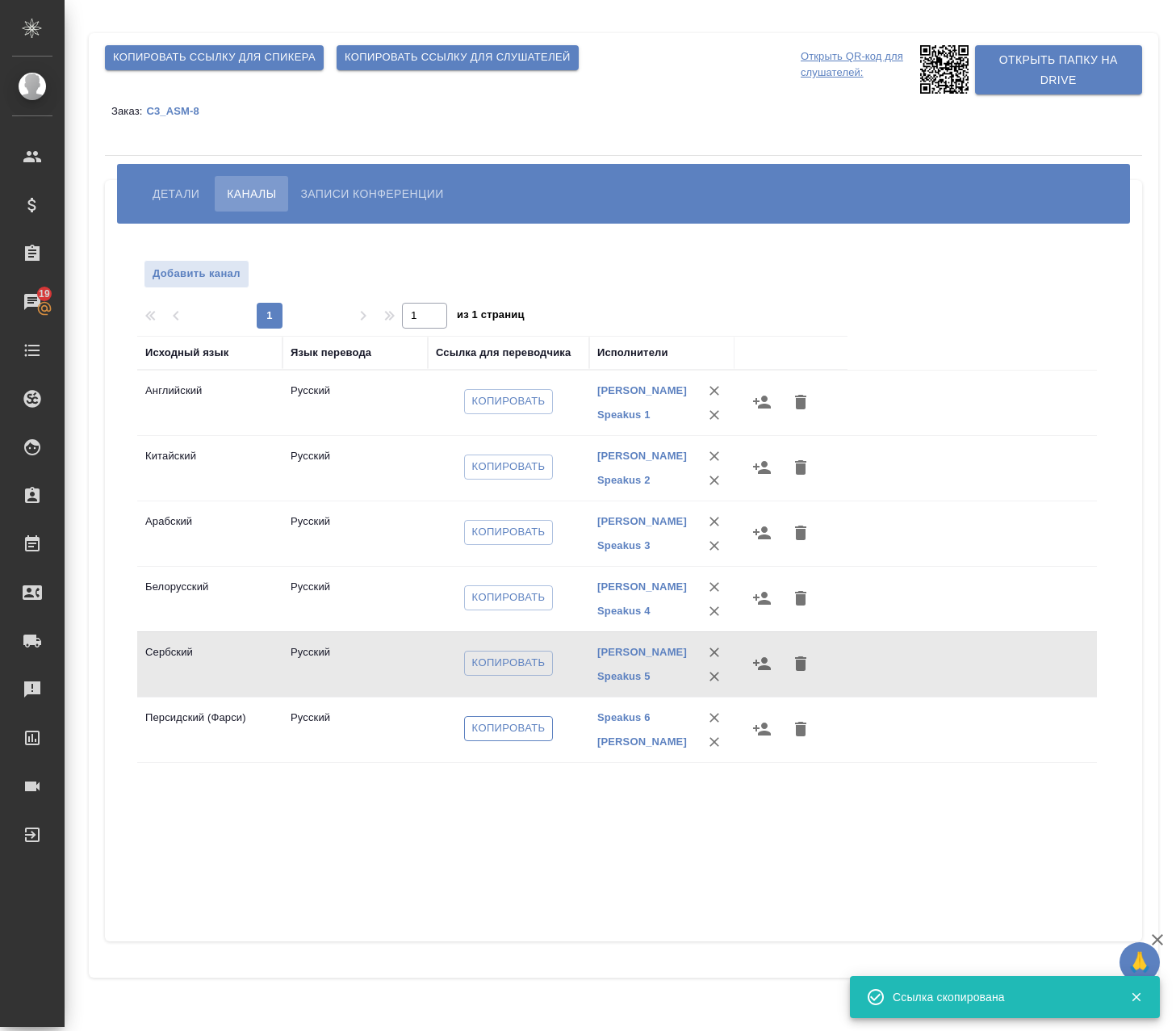
click at [512, 725] on span "Копировать" at bounding box center [509, 728] width 74 height 19
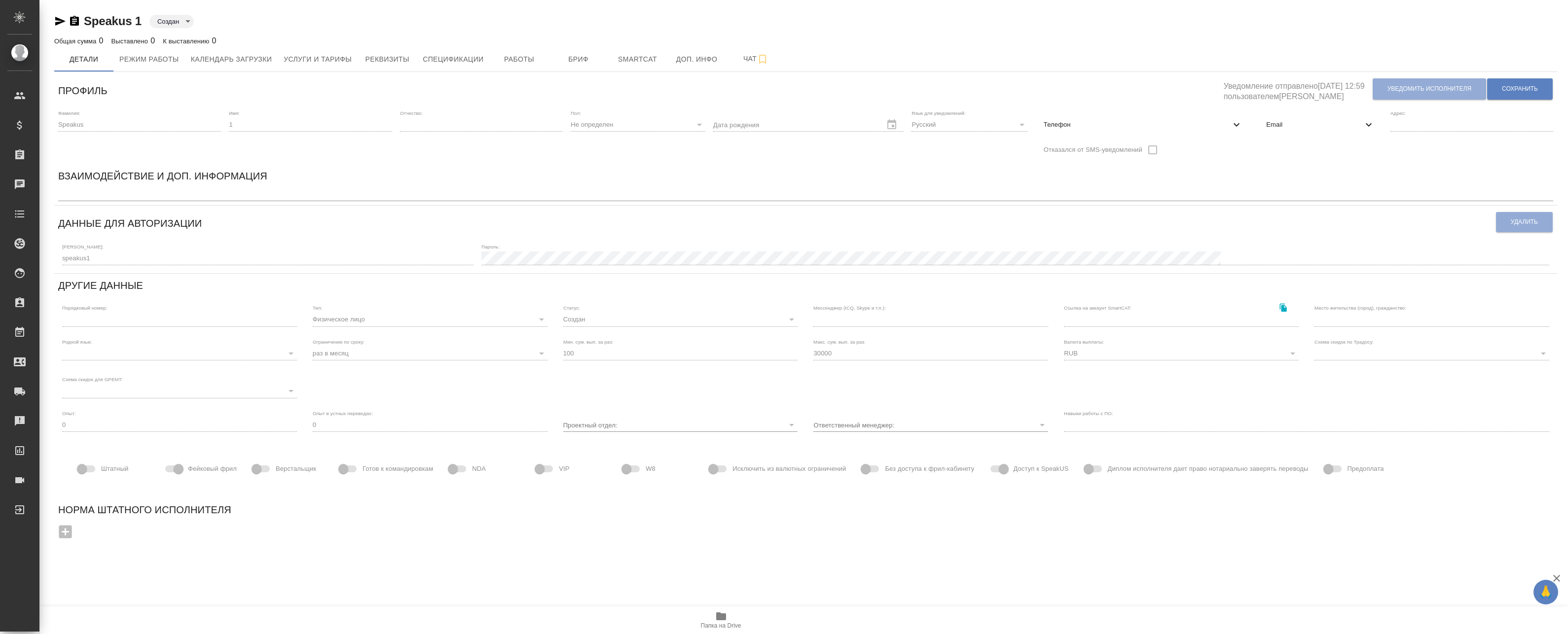
click at [1286, 125] on span "Email" at bounding box center [1314, 125] width 97 height 10
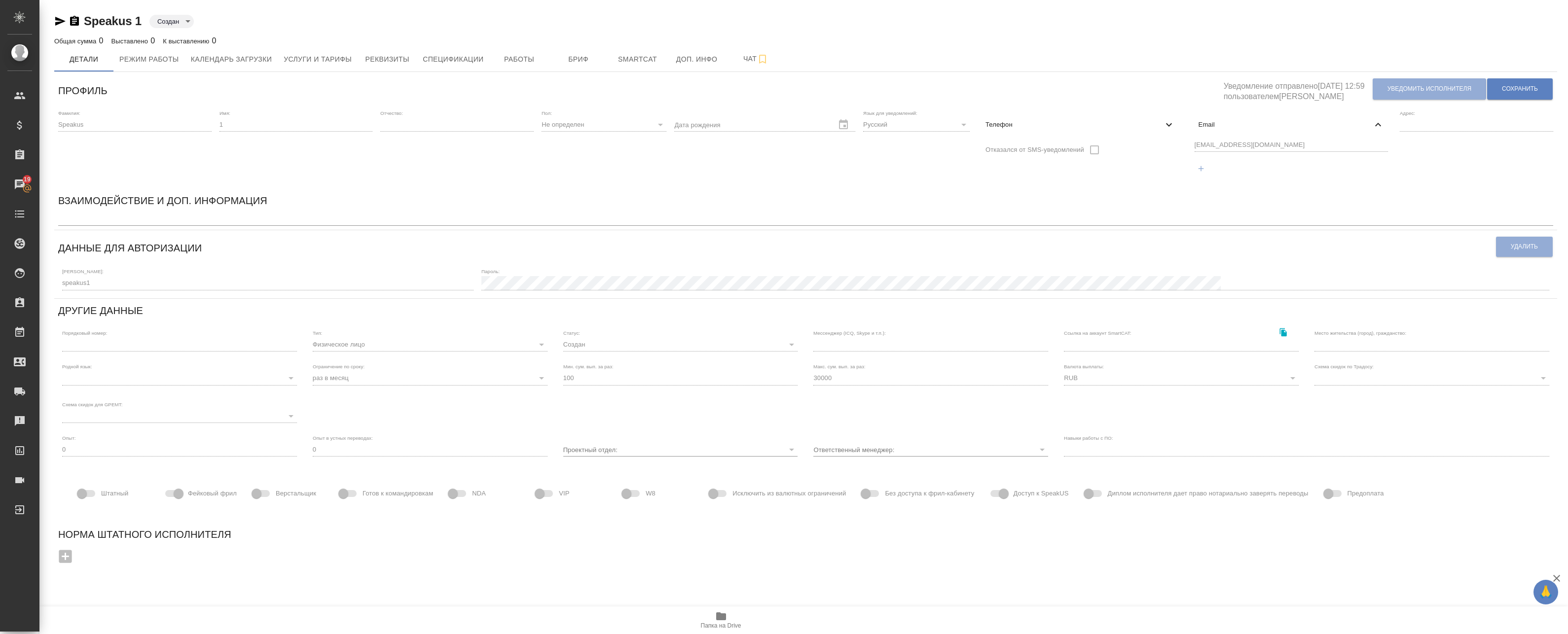
click at [134, 258] on div "Данные для авторизации" at bounding box center [777, 246] width 1437 height 25
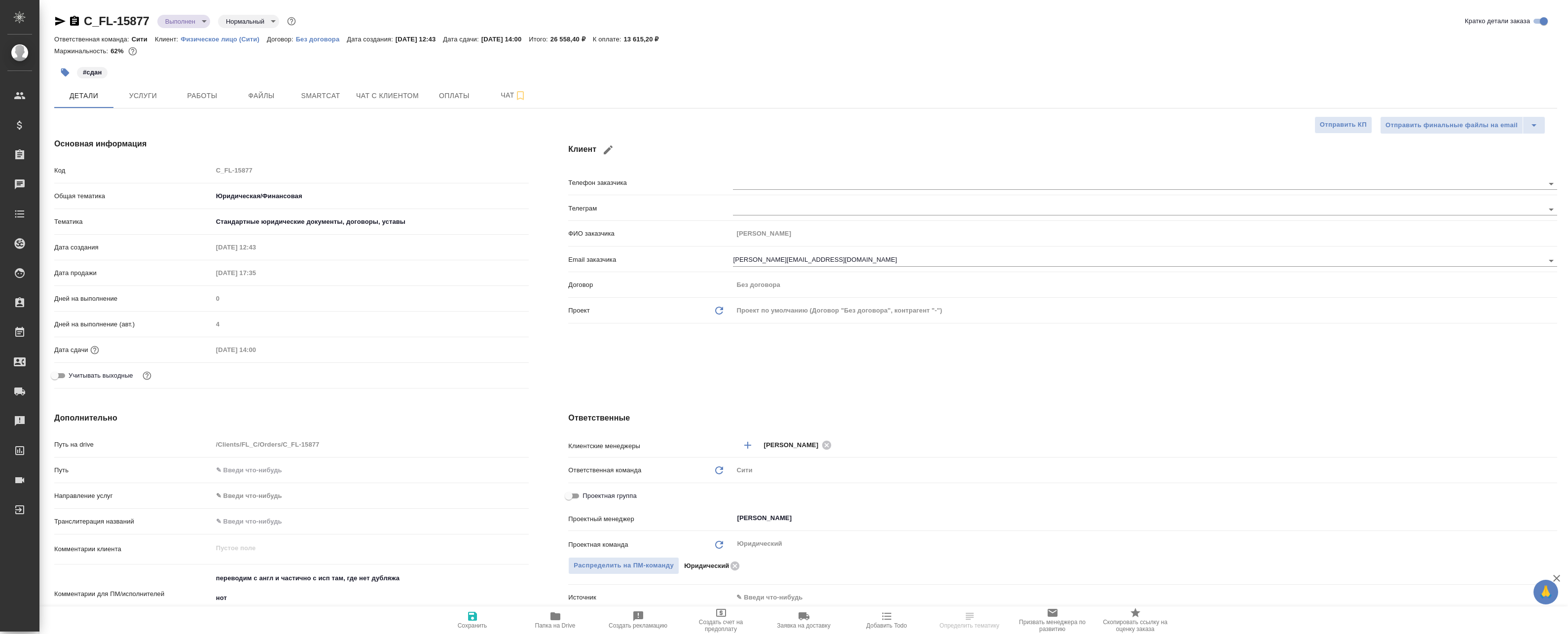
select select "RU"
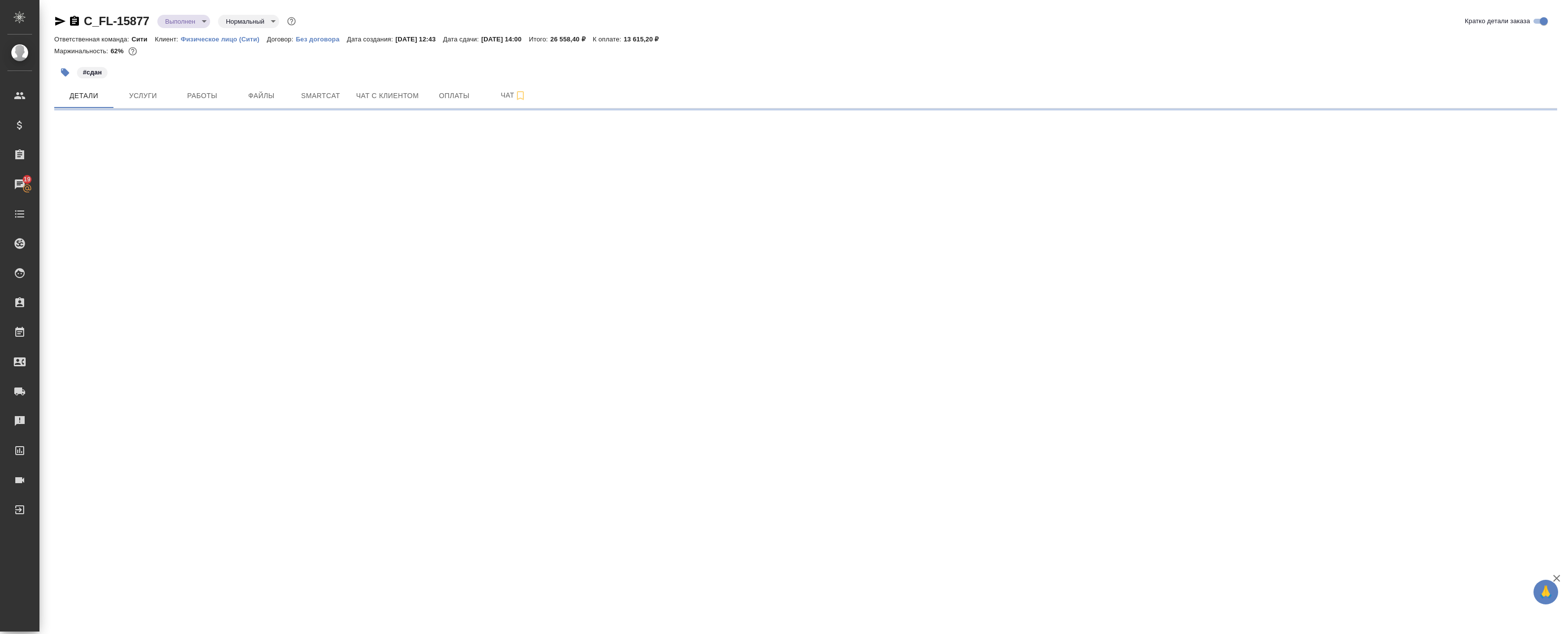
select select "RU"
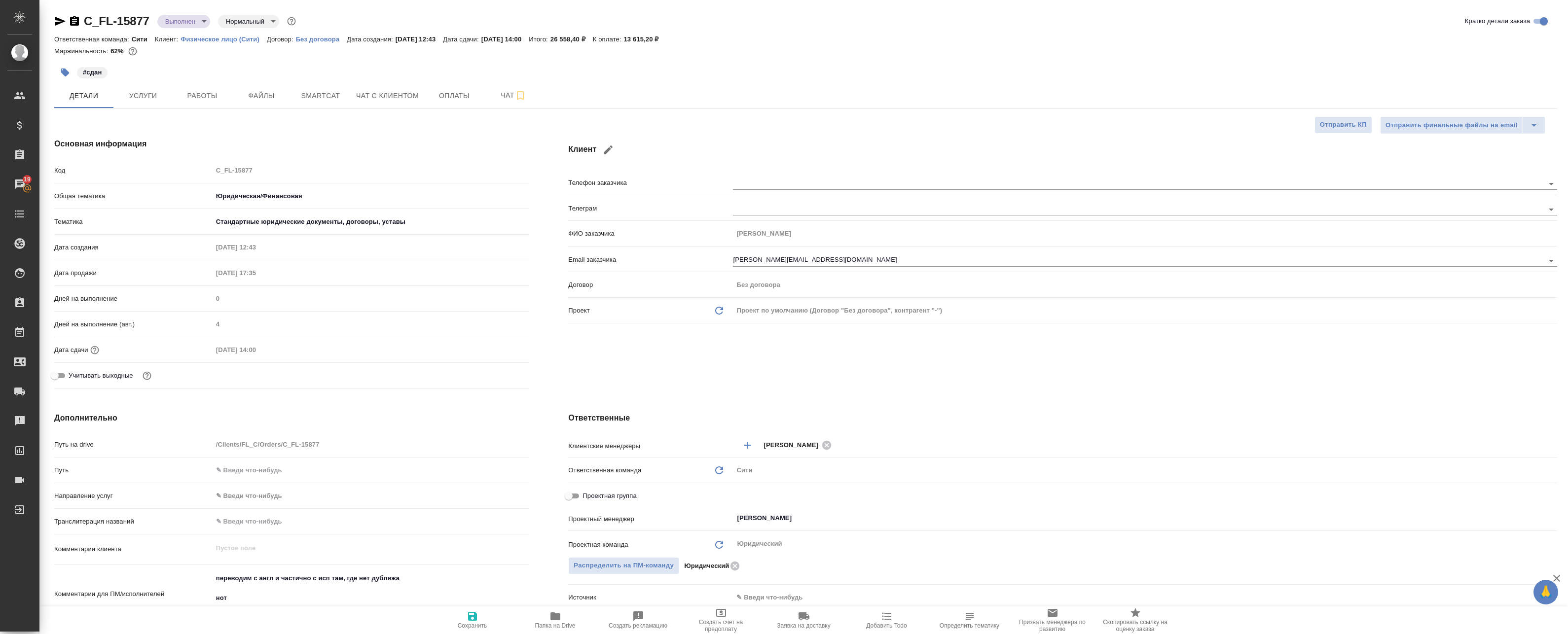
type textarea "x"
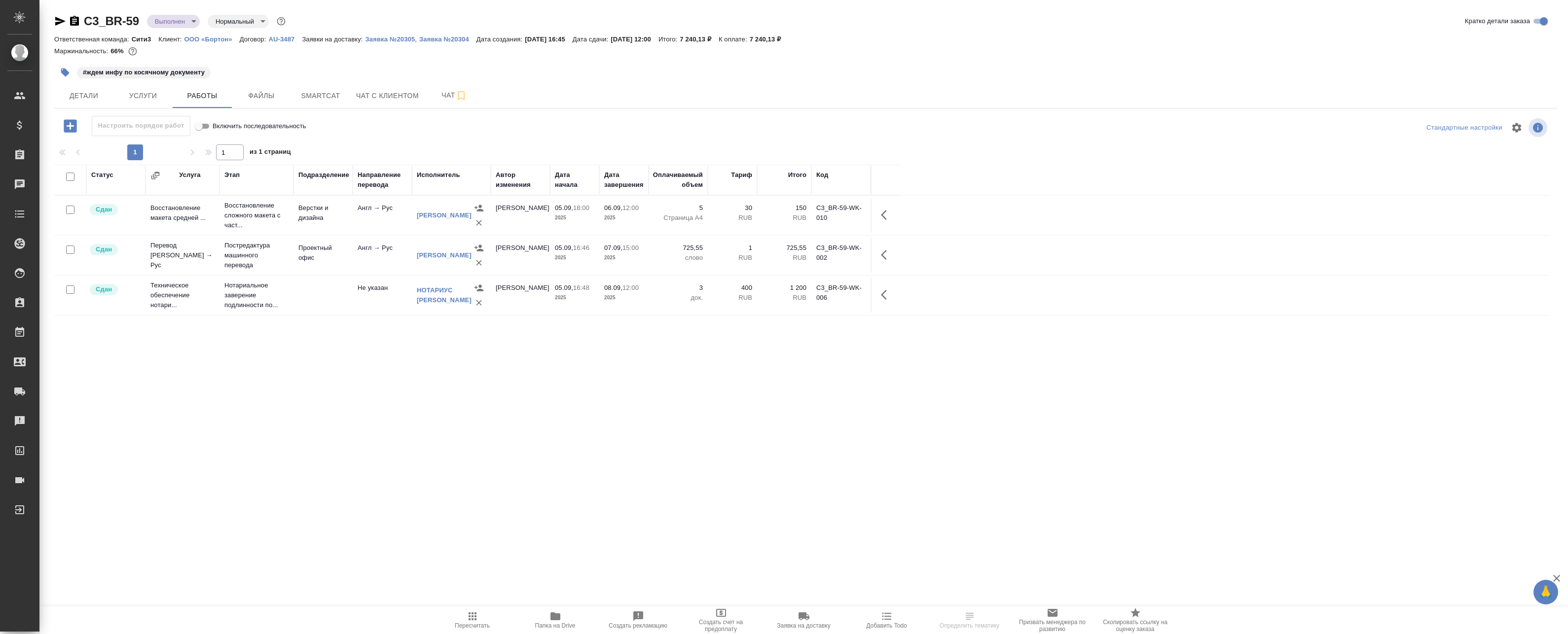
click at [570, 620] on span "Папка на Drive" at bounding box center [555, 619] width 71 height 19
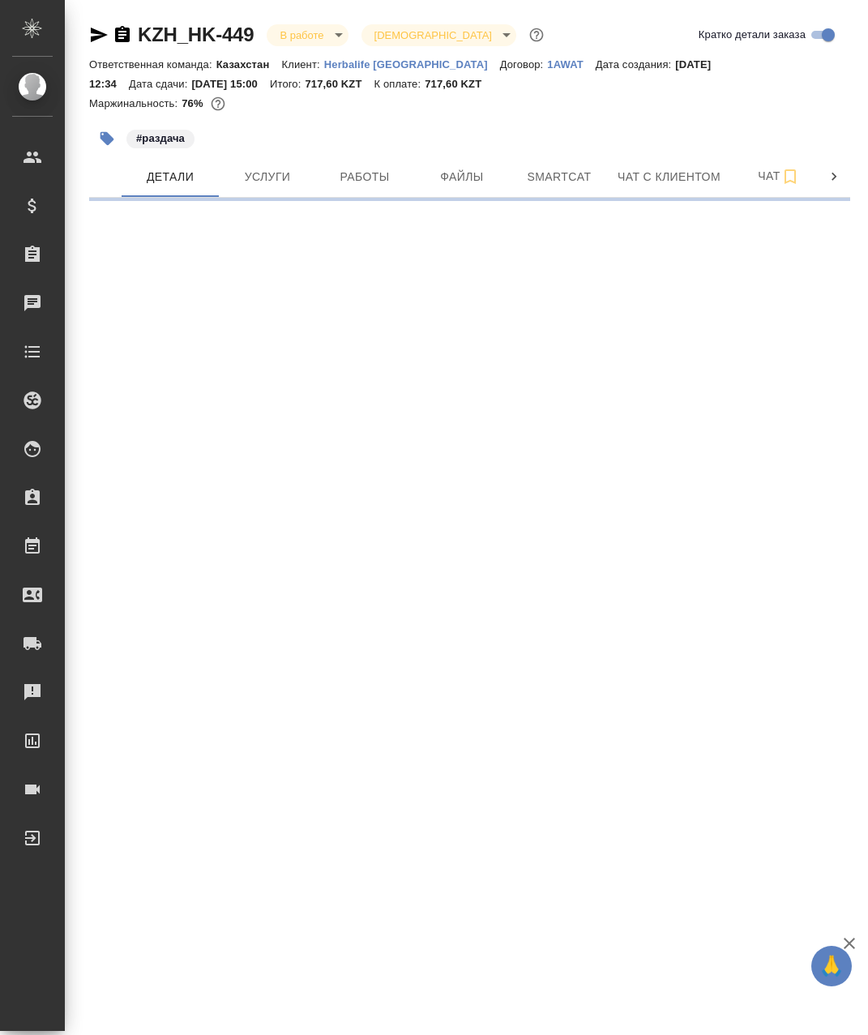
select select "RU"
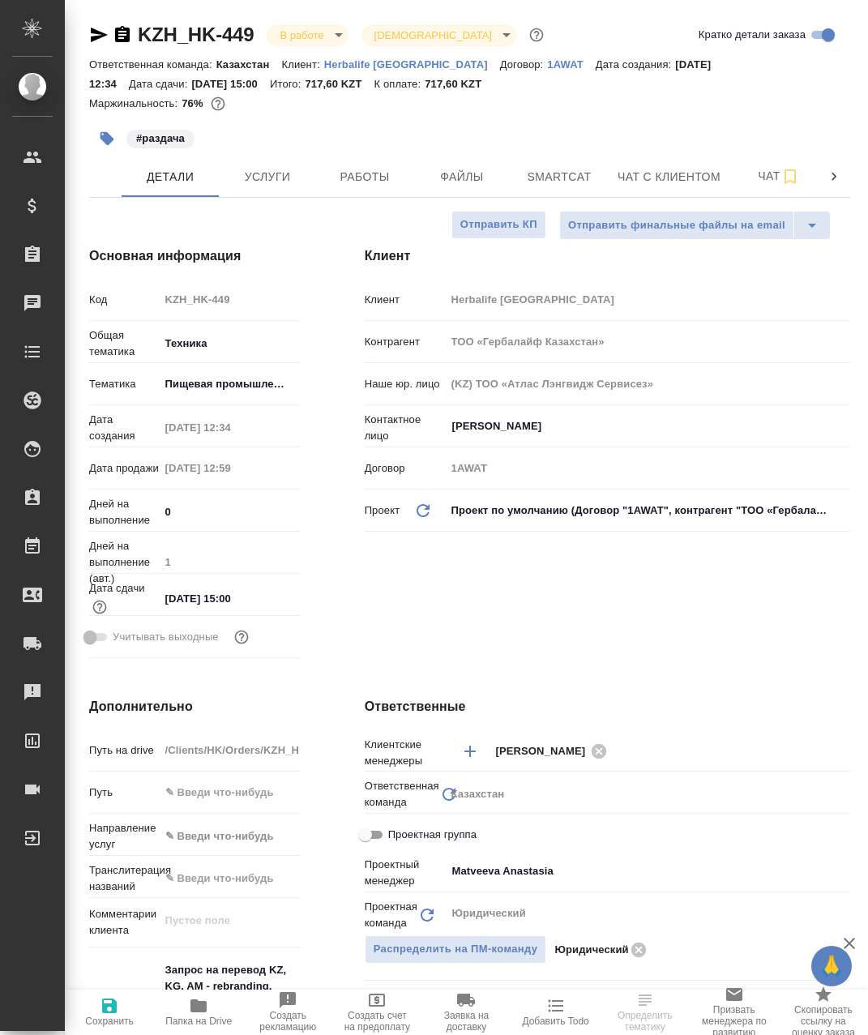
type textarea "x"
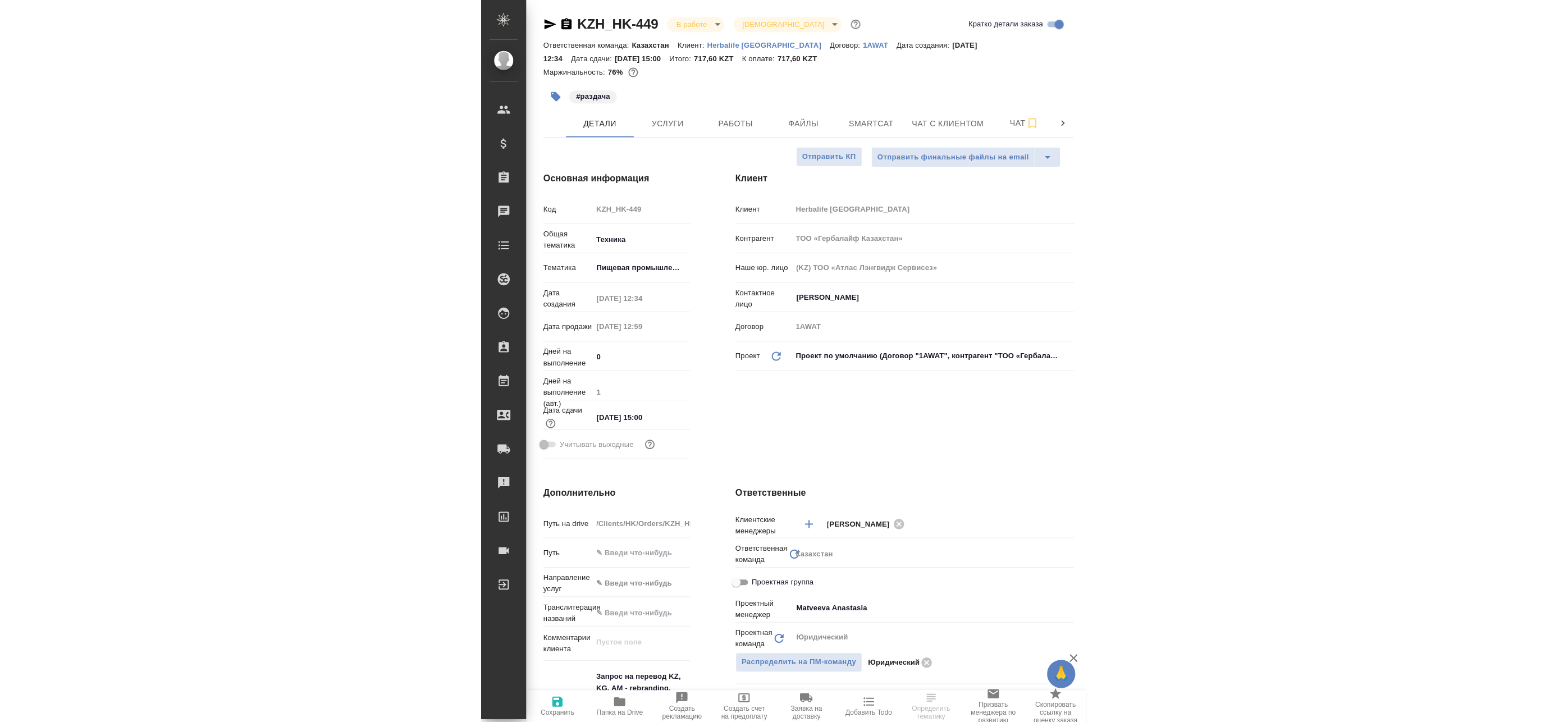
type textarea "x"
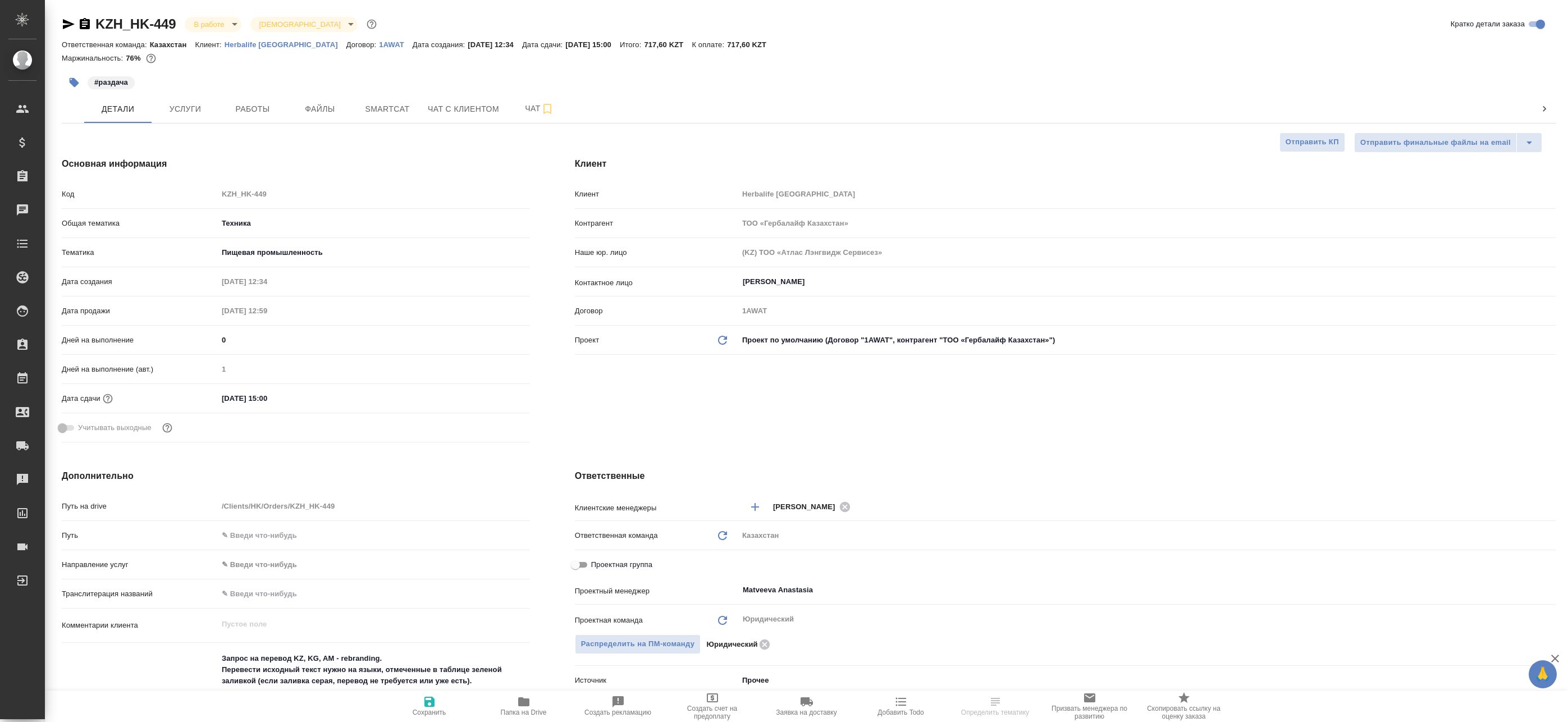
type textarea "x"
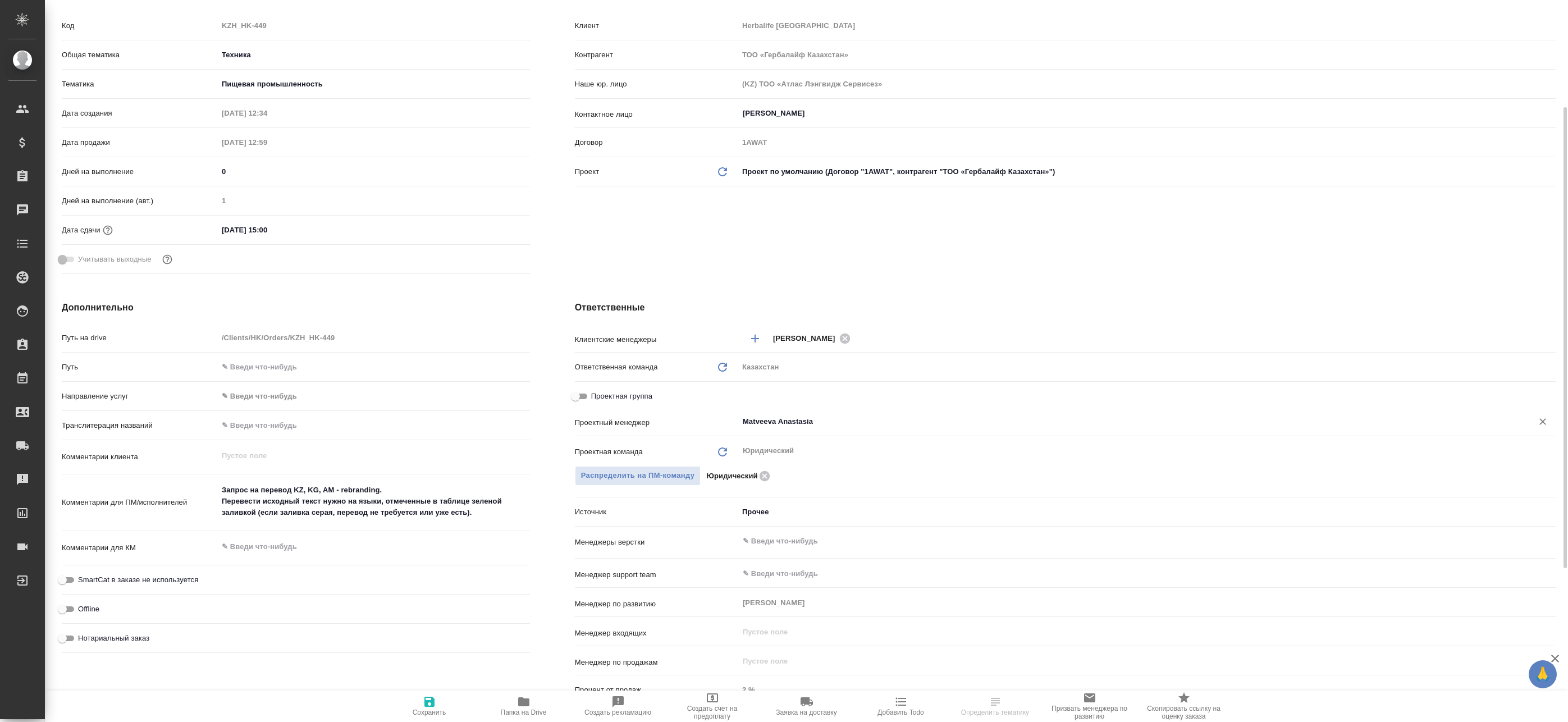
scroll to position [224, 0]
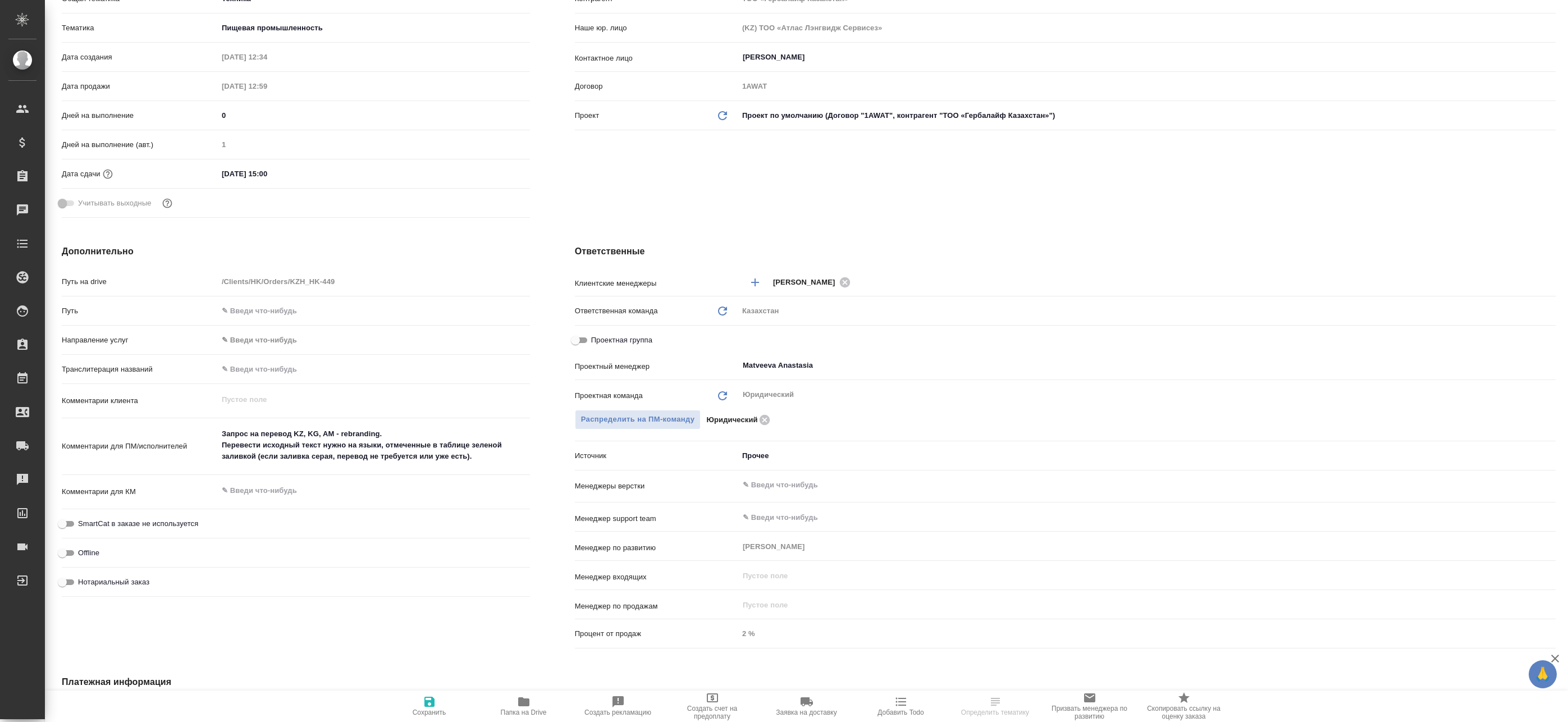
type textarea "x"
select select "RU"
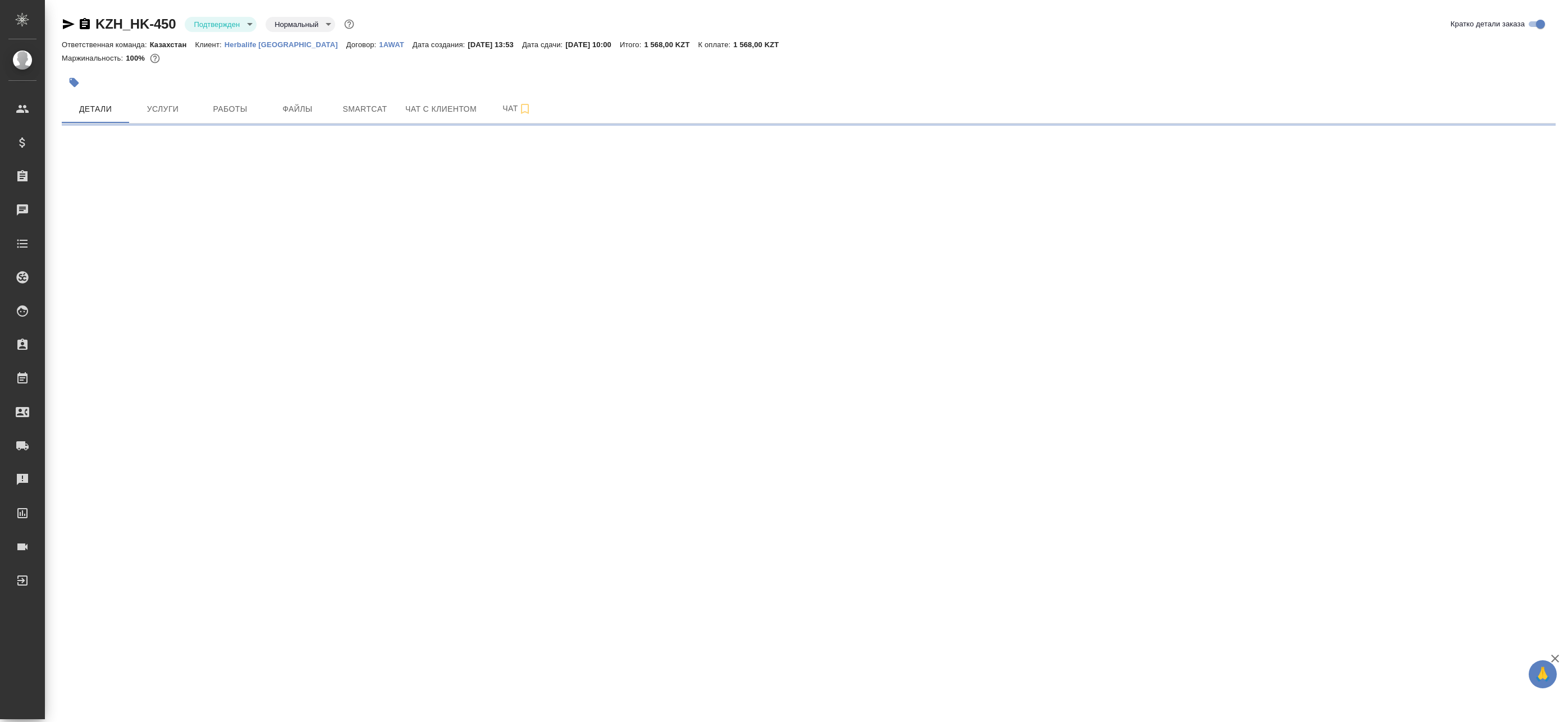
select select "RU"
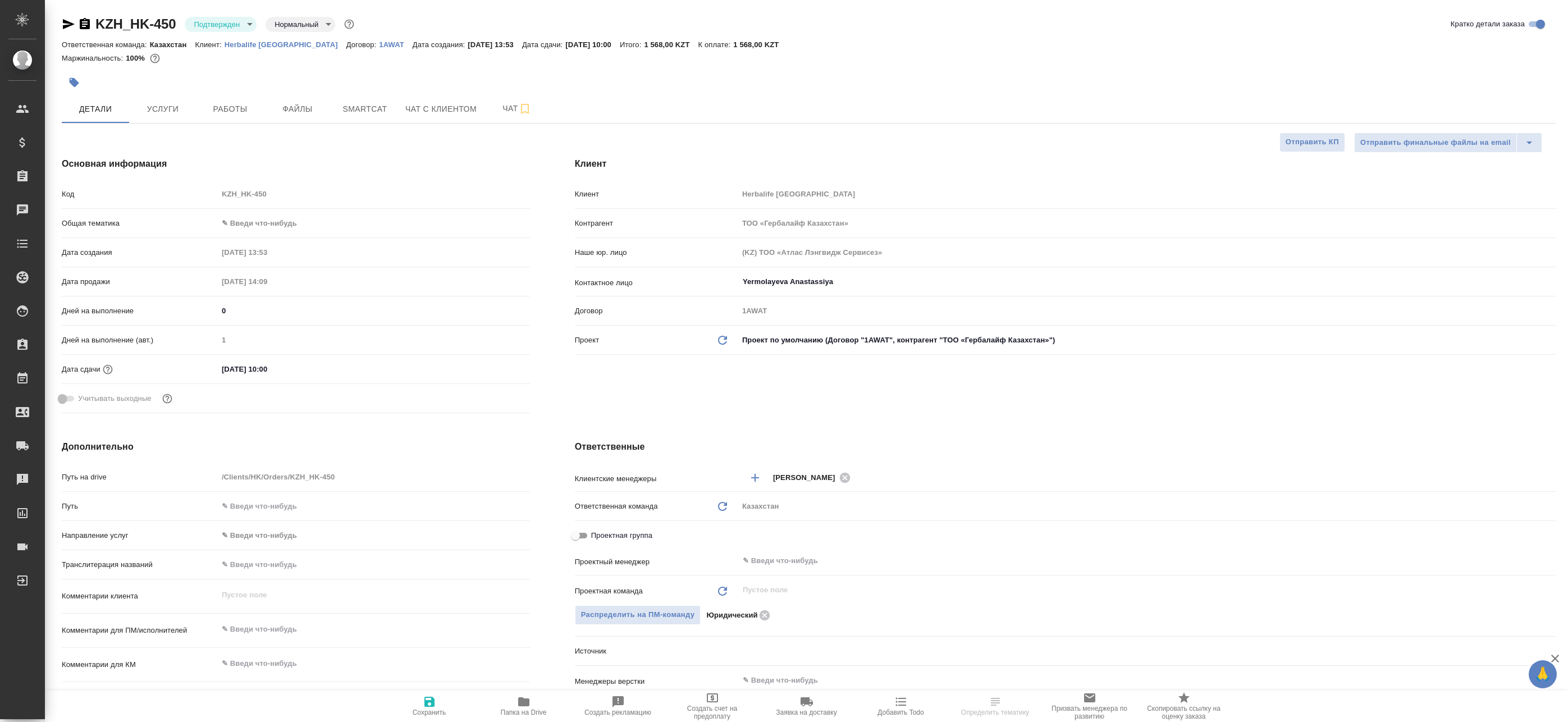
type textarea "x"
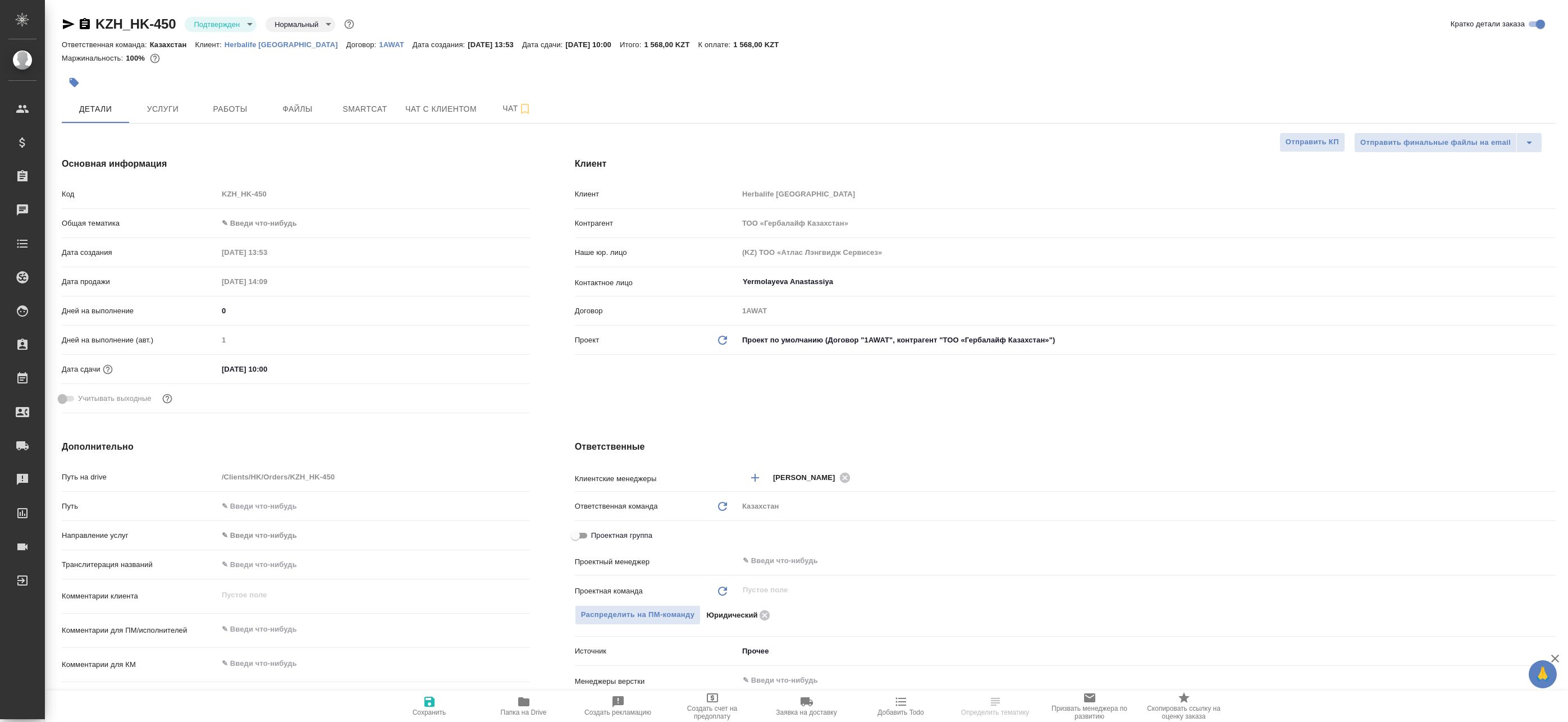
type textarea "x"
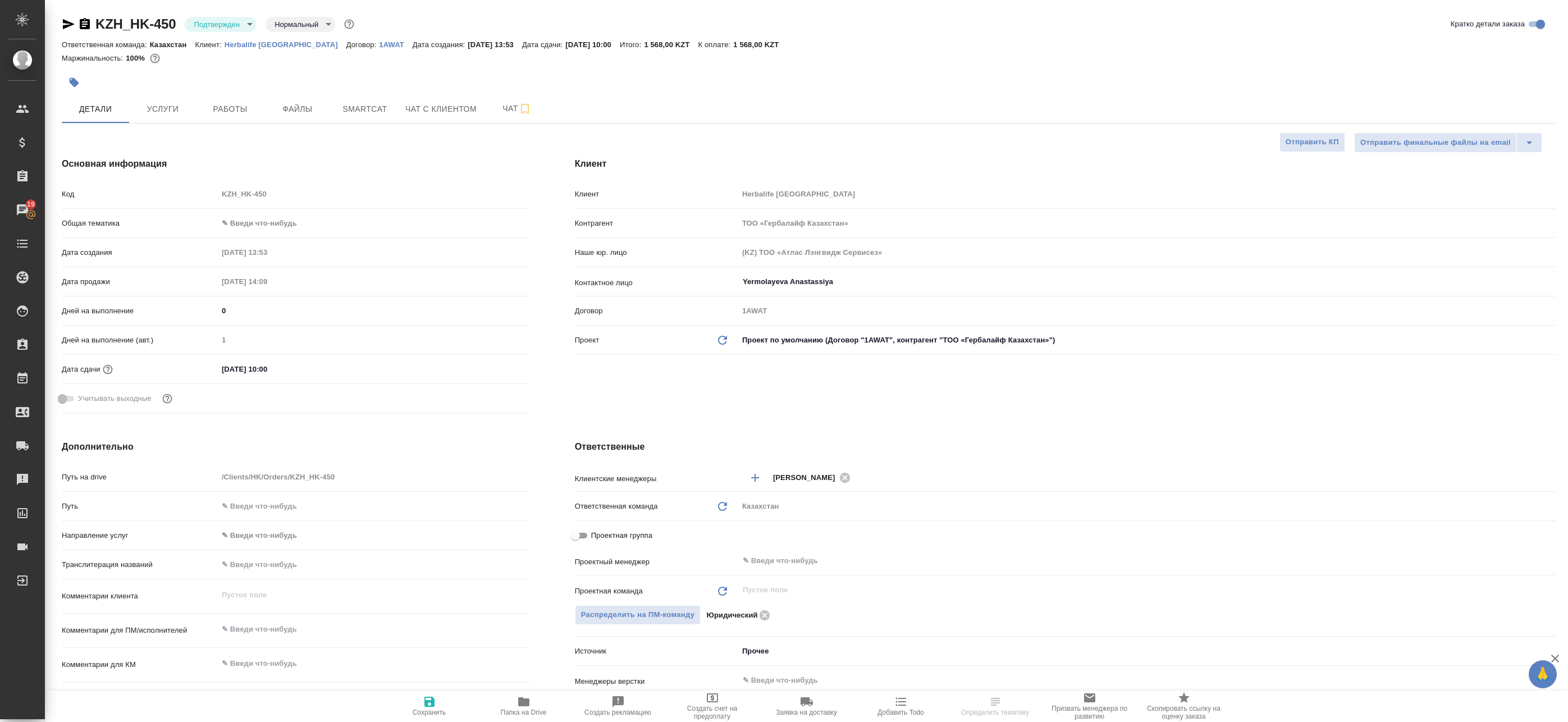
type textarea "x"
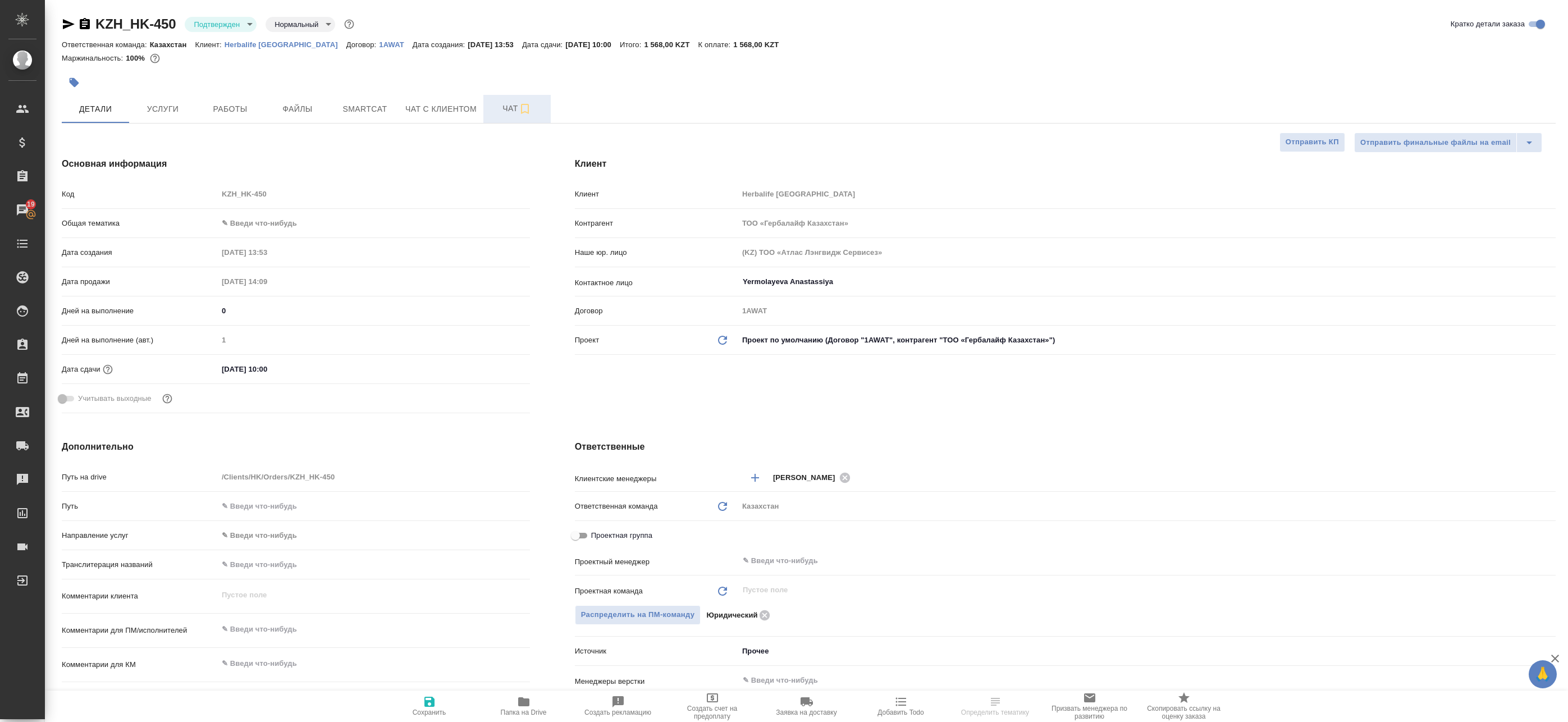
type textarea "x"
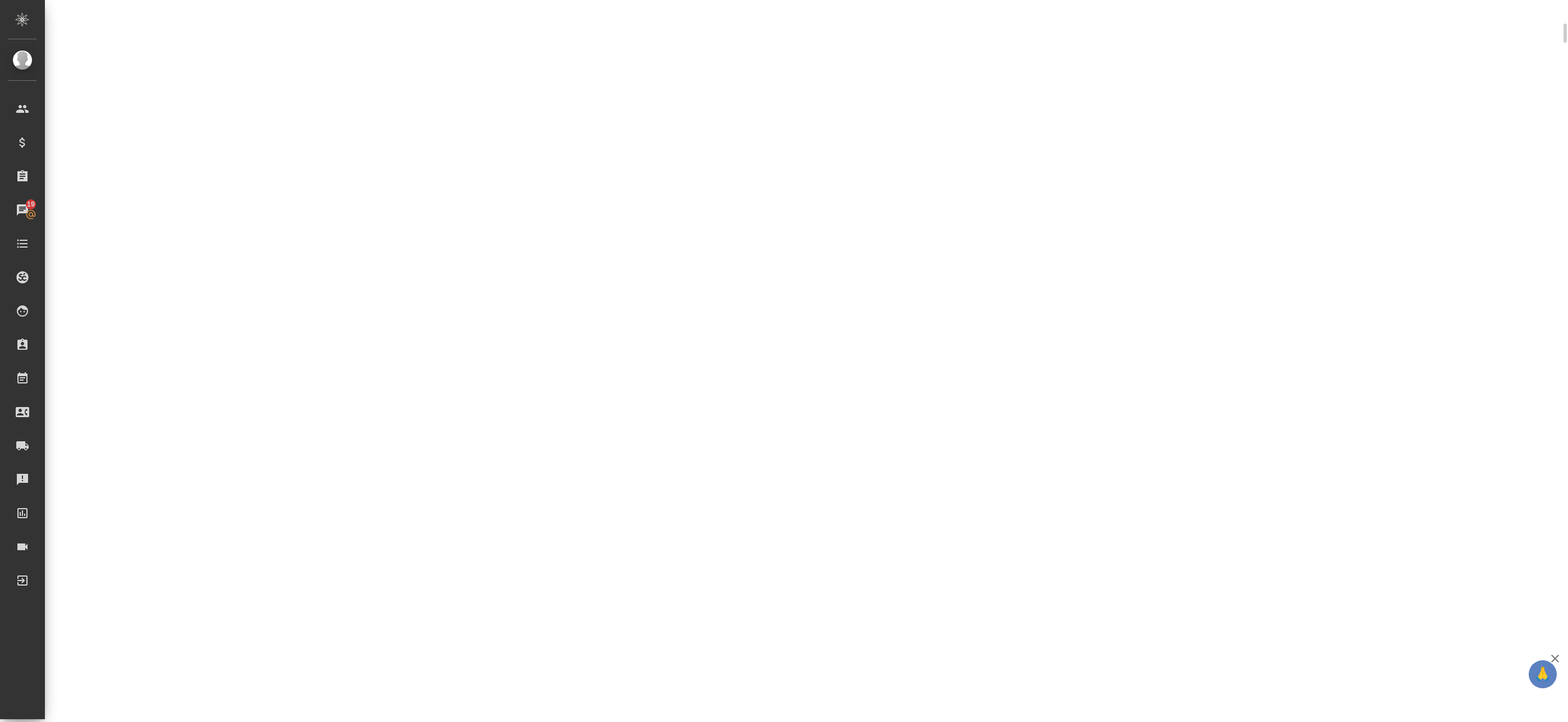
scroll to position [168, 0]
select select "RU"
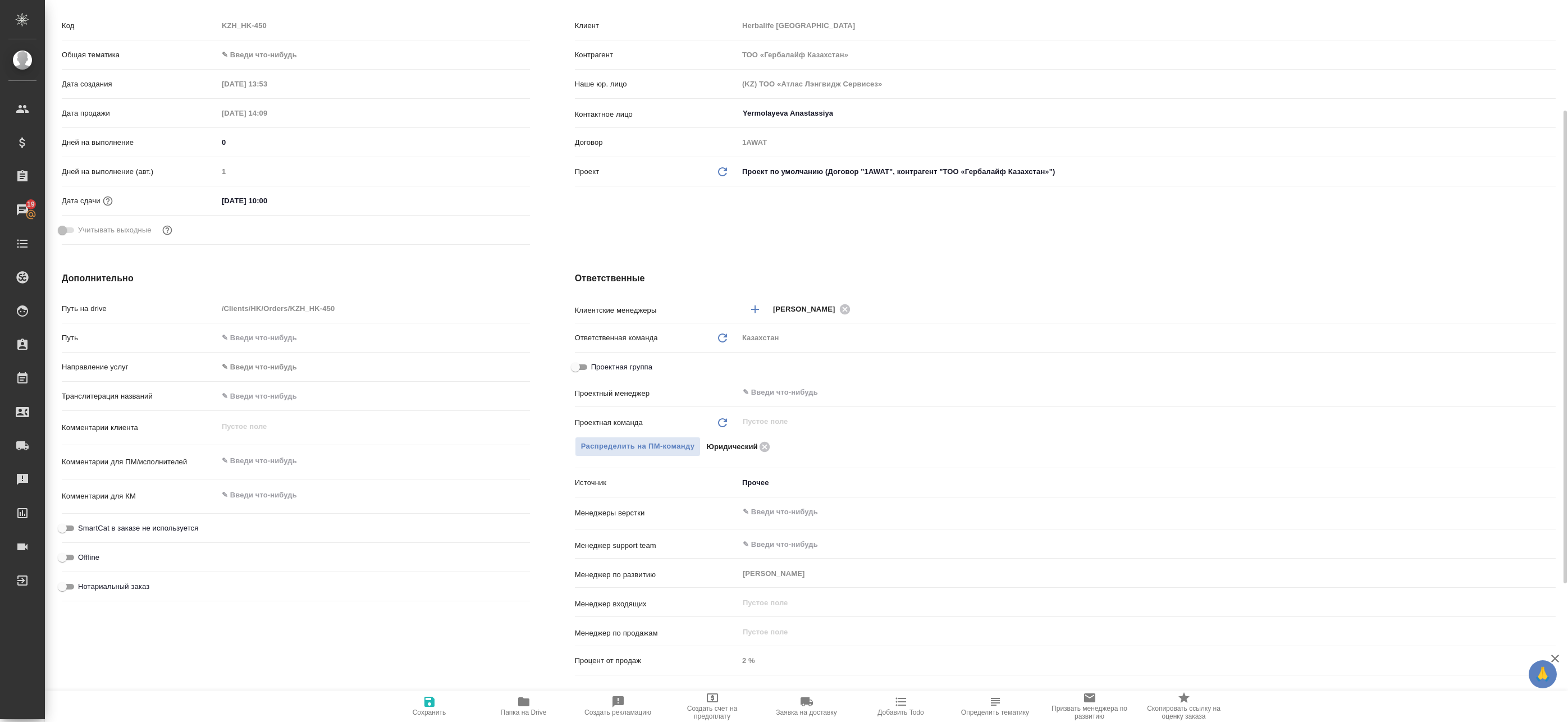
type textarea "x"
click at [768, 395] on input "text" at bounding box center [1128, 392] width 773 height 13
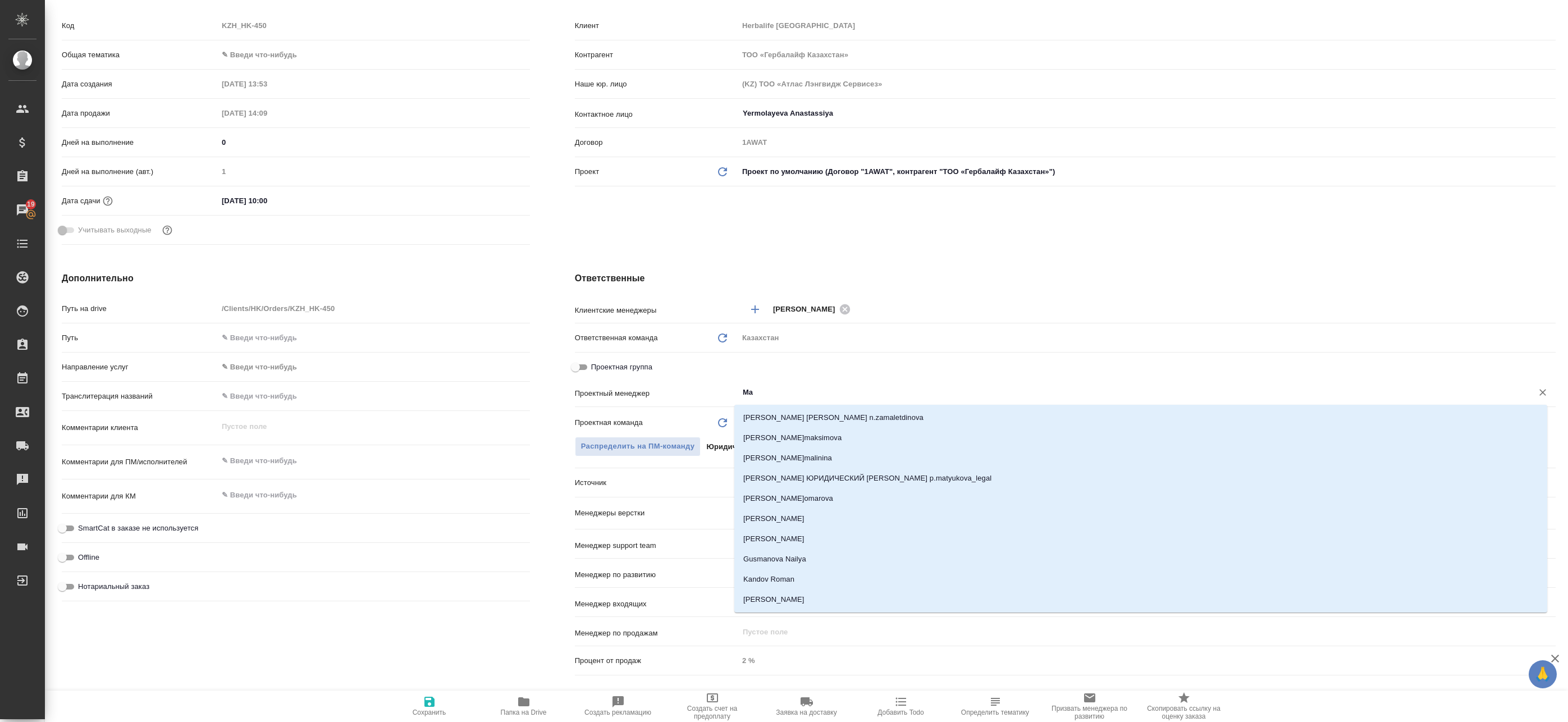
type input "Mat"
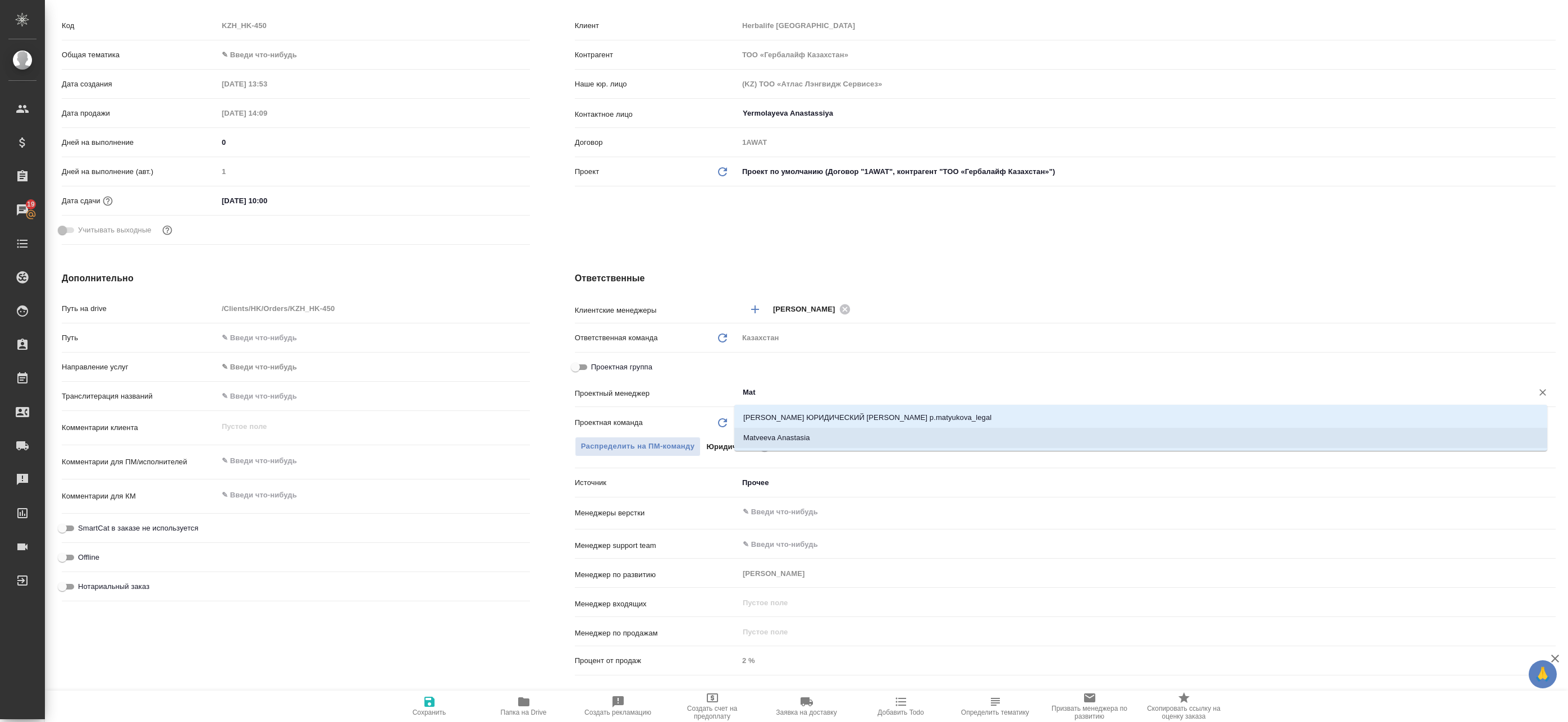
click at [805, 439] on li "Matveeva Anastasia" at bounding box center [1140, 437] width 813 height 20
type textarea "x"
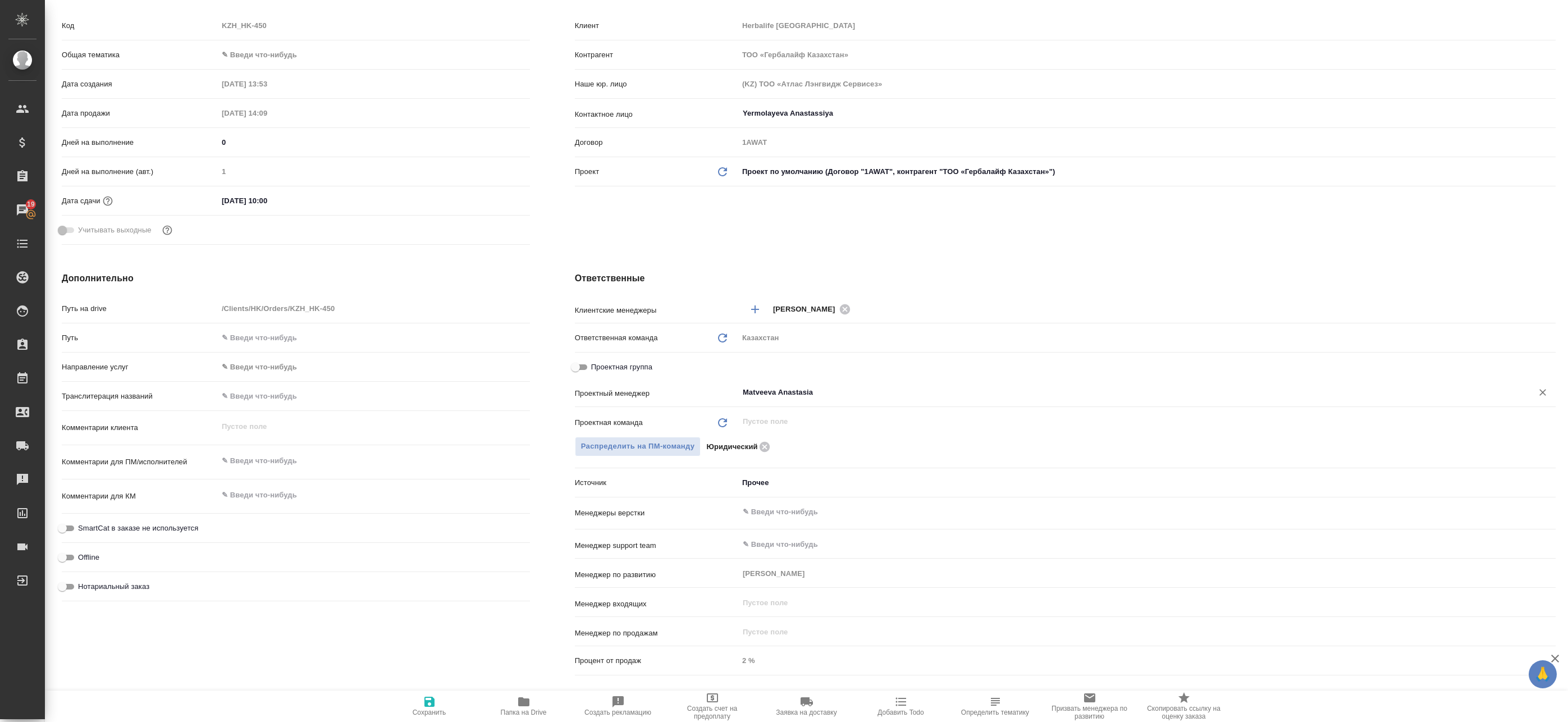
type input "Matveeva Anastasia"
click at [425, 713] on span "Сохранить" at bounding box center [430, 712] width 34 height 8
type textarea "x"
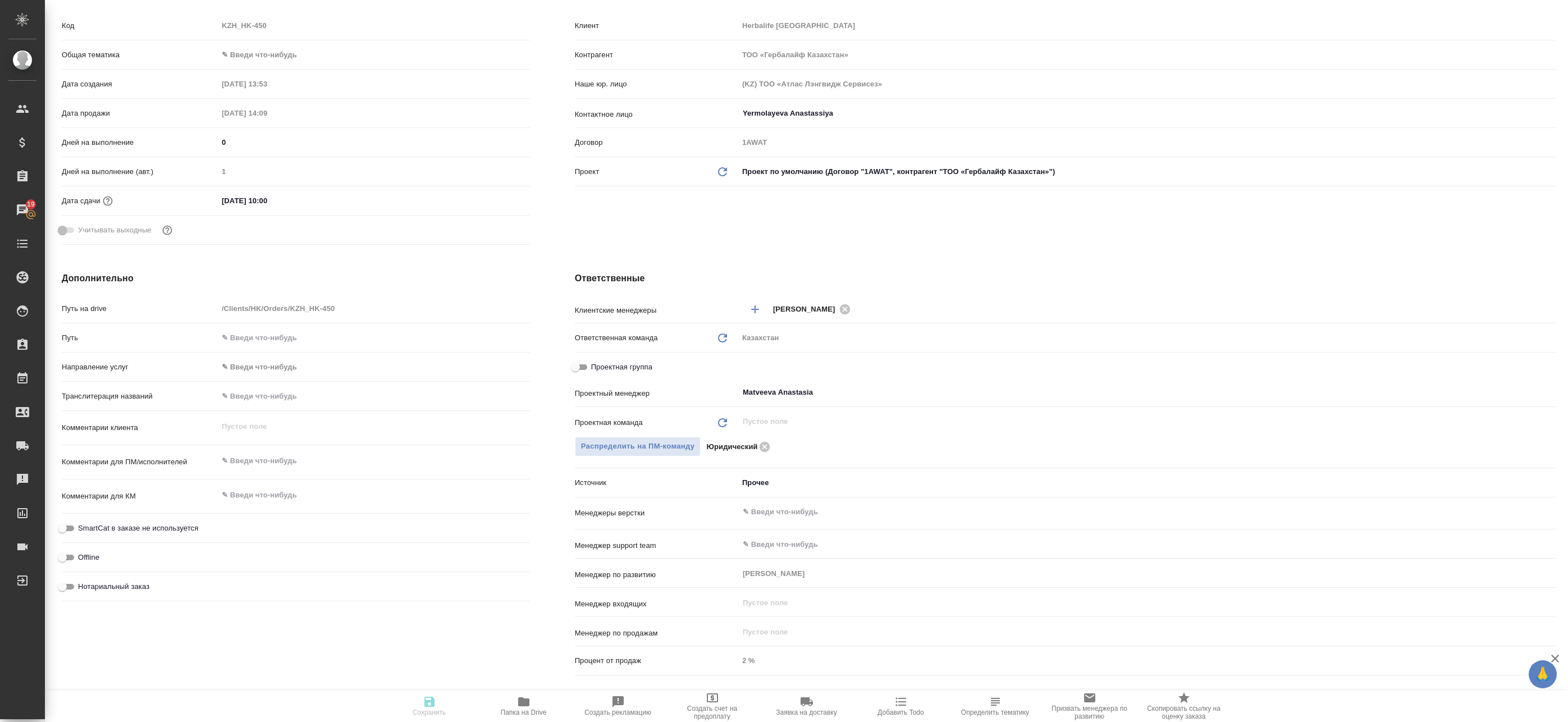
type textarea "x"
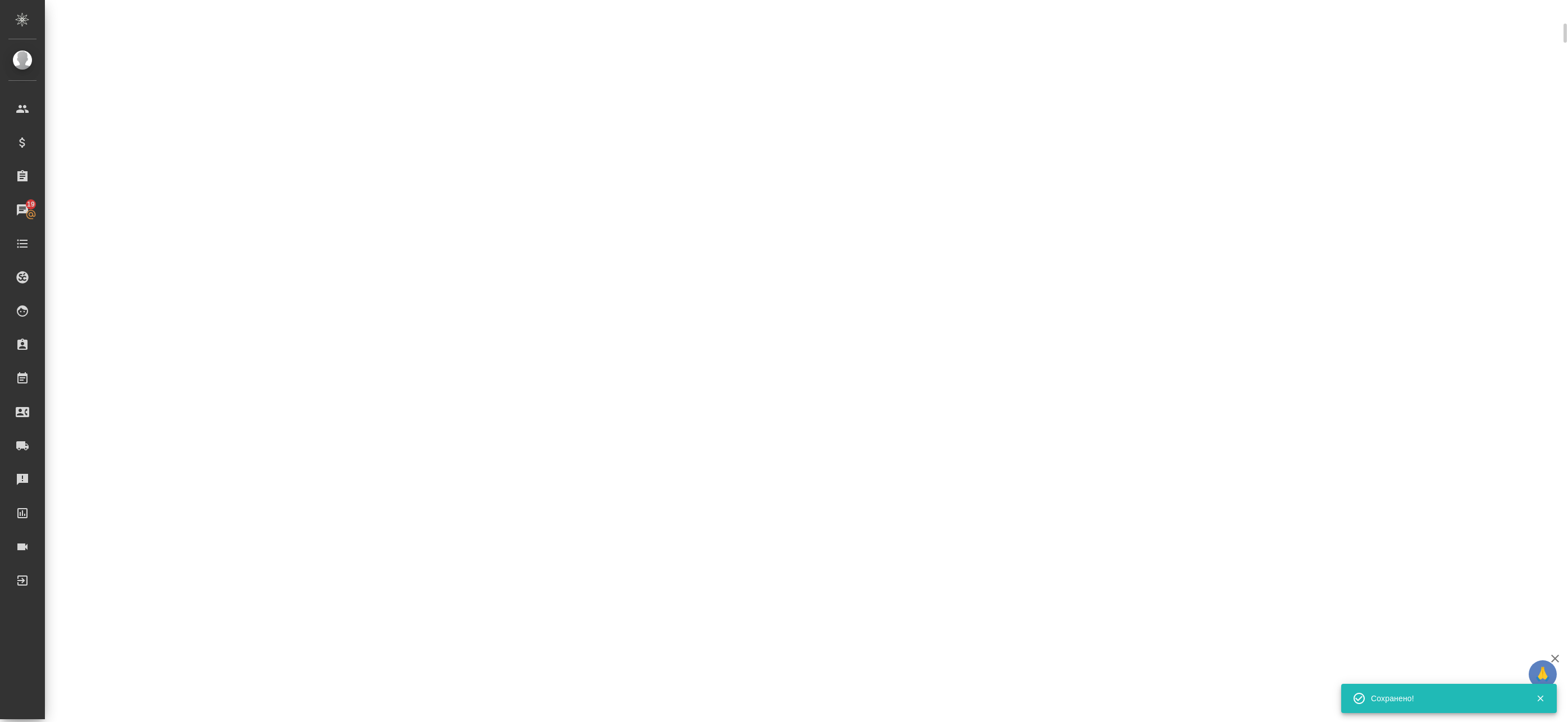
select select "RU"
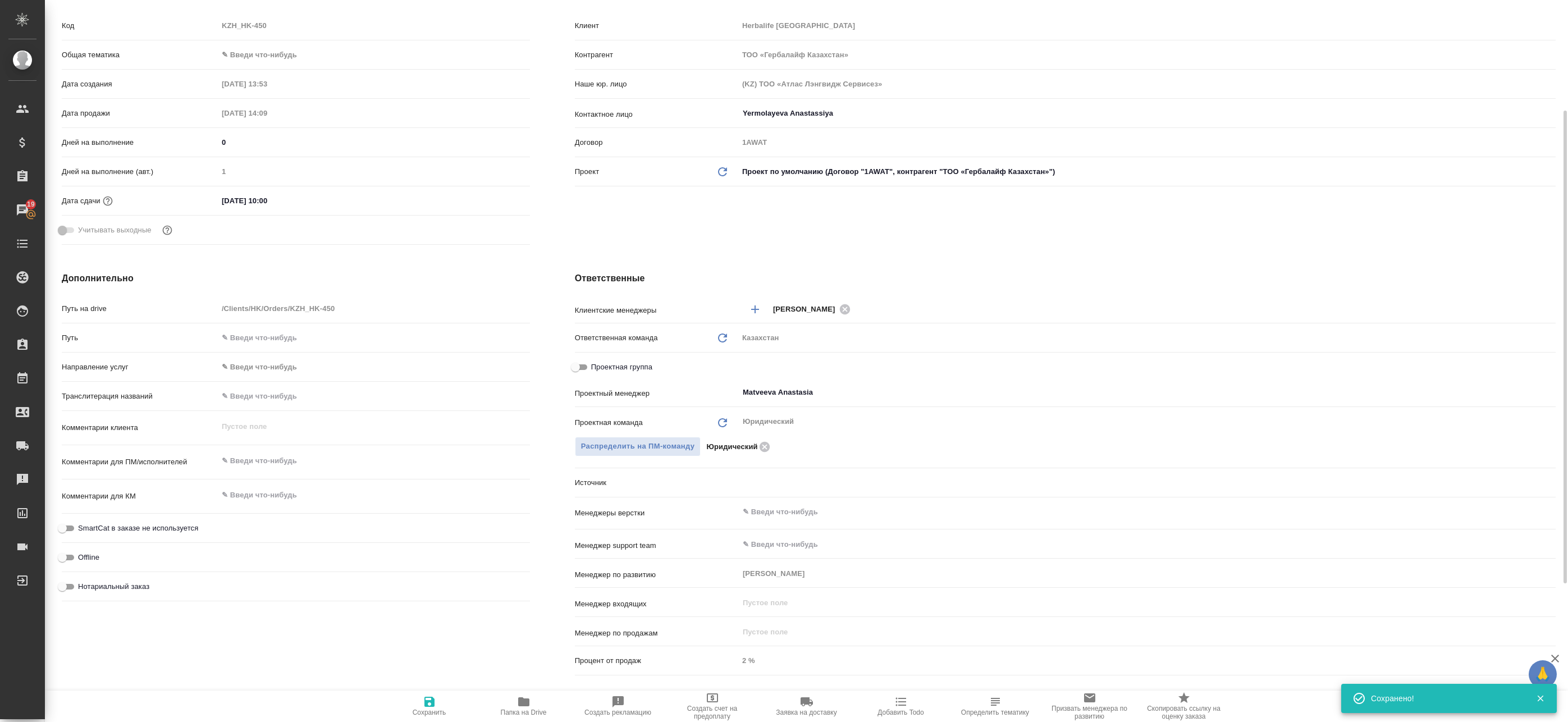
type textarea "x"
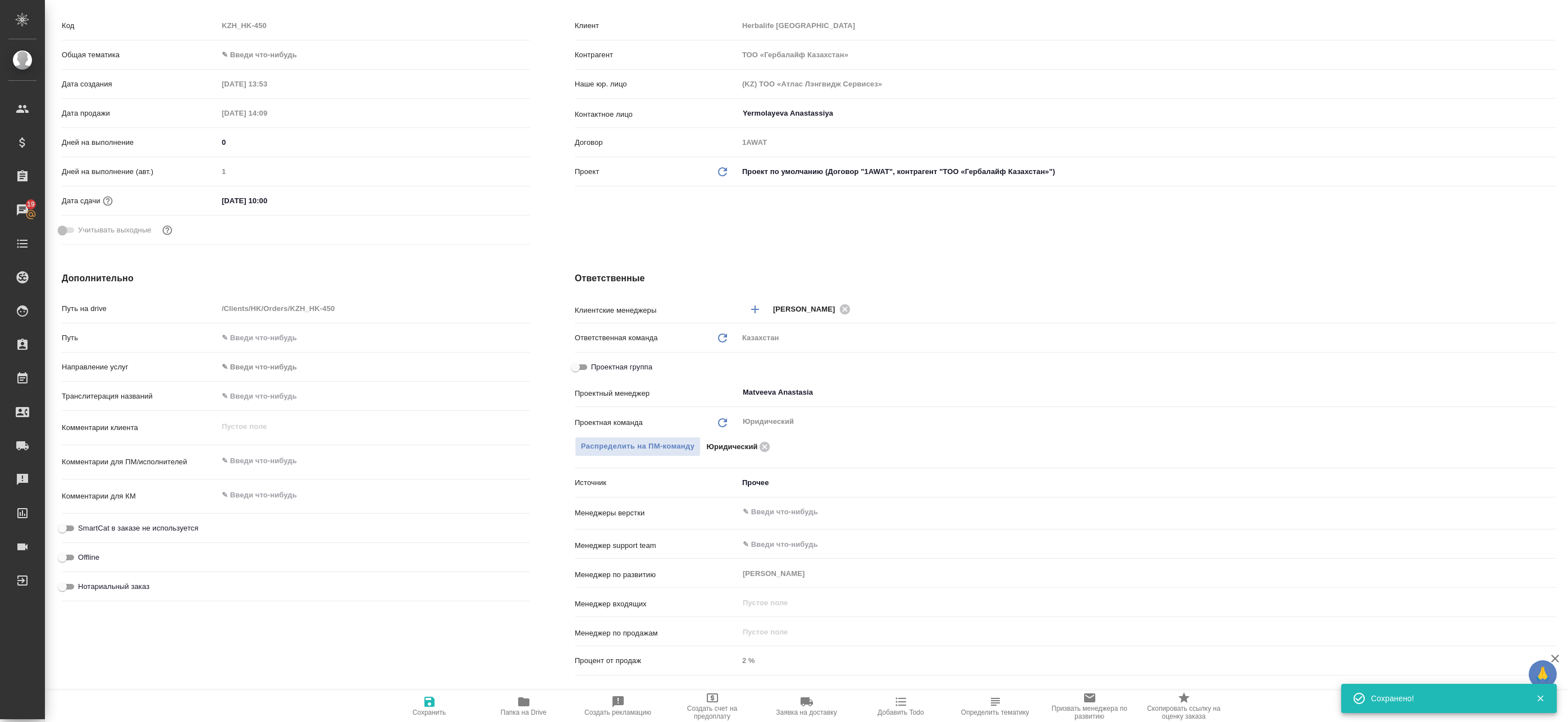
type textarea "x"
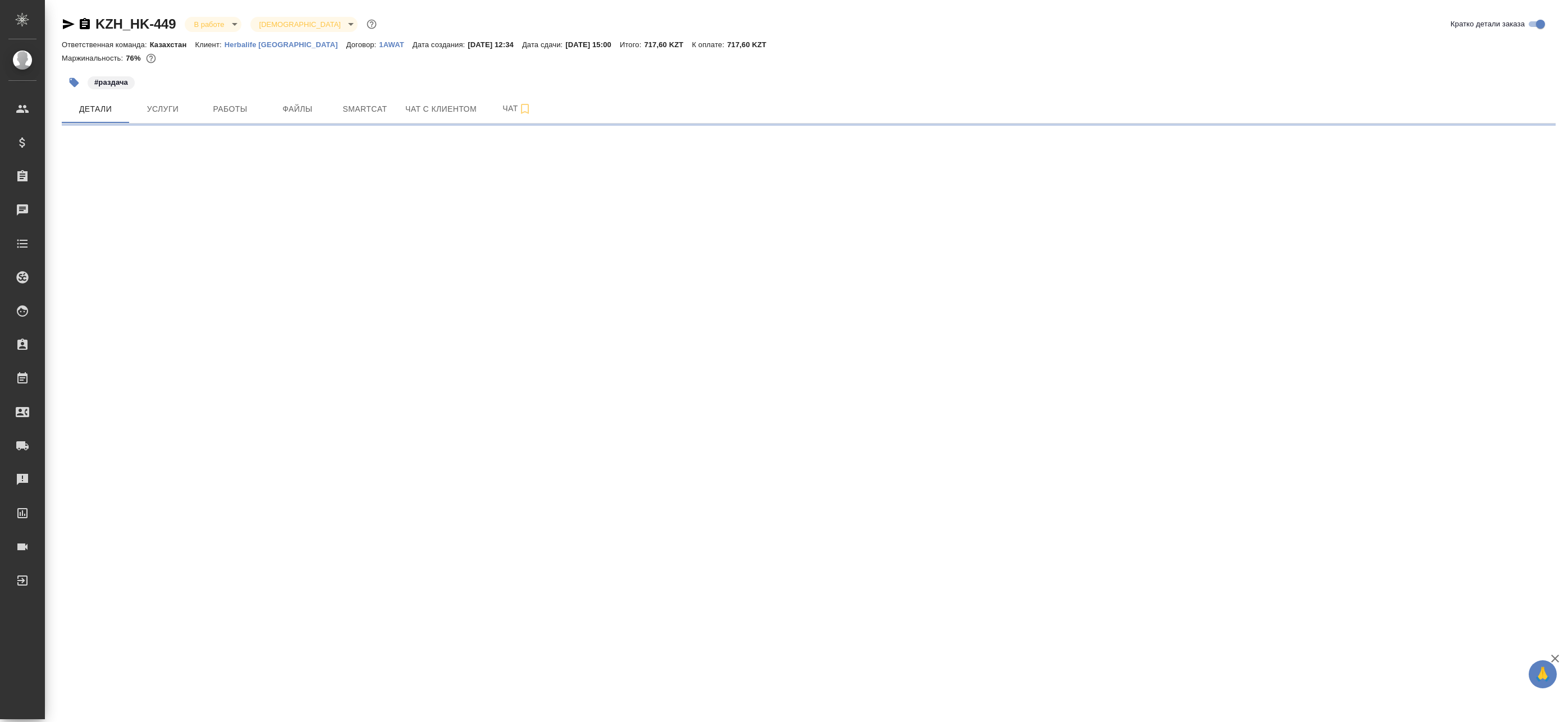
select select "RU"
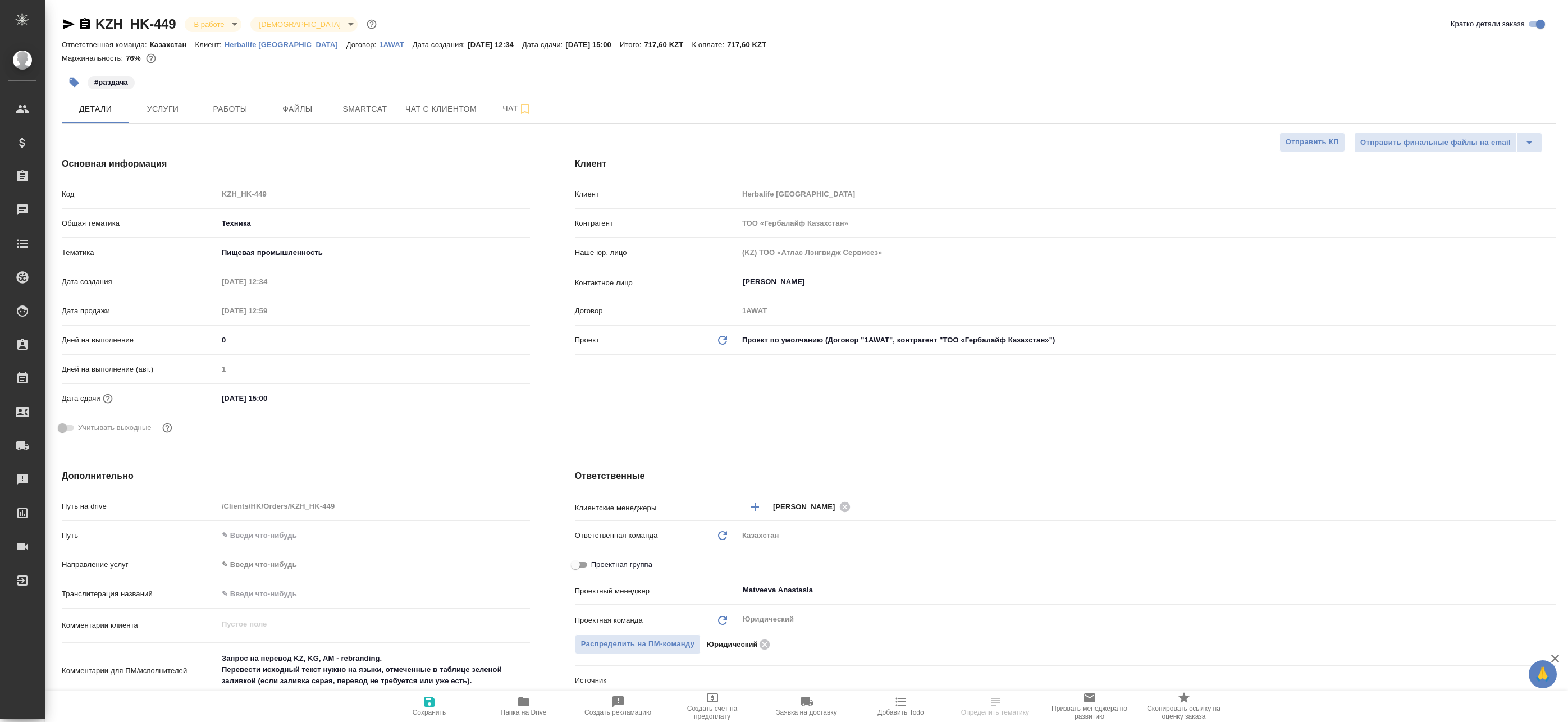
type textarea "x"
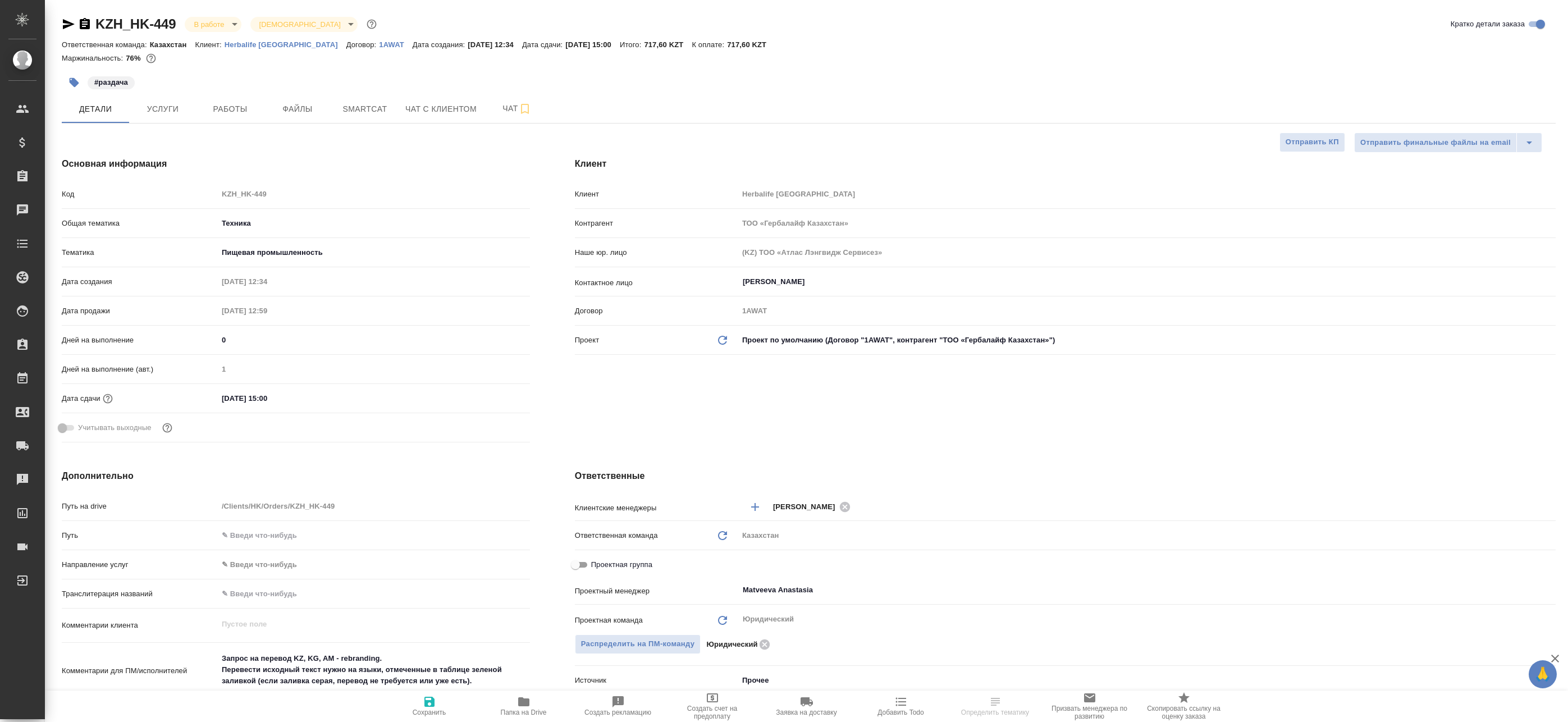
type textarea "x"
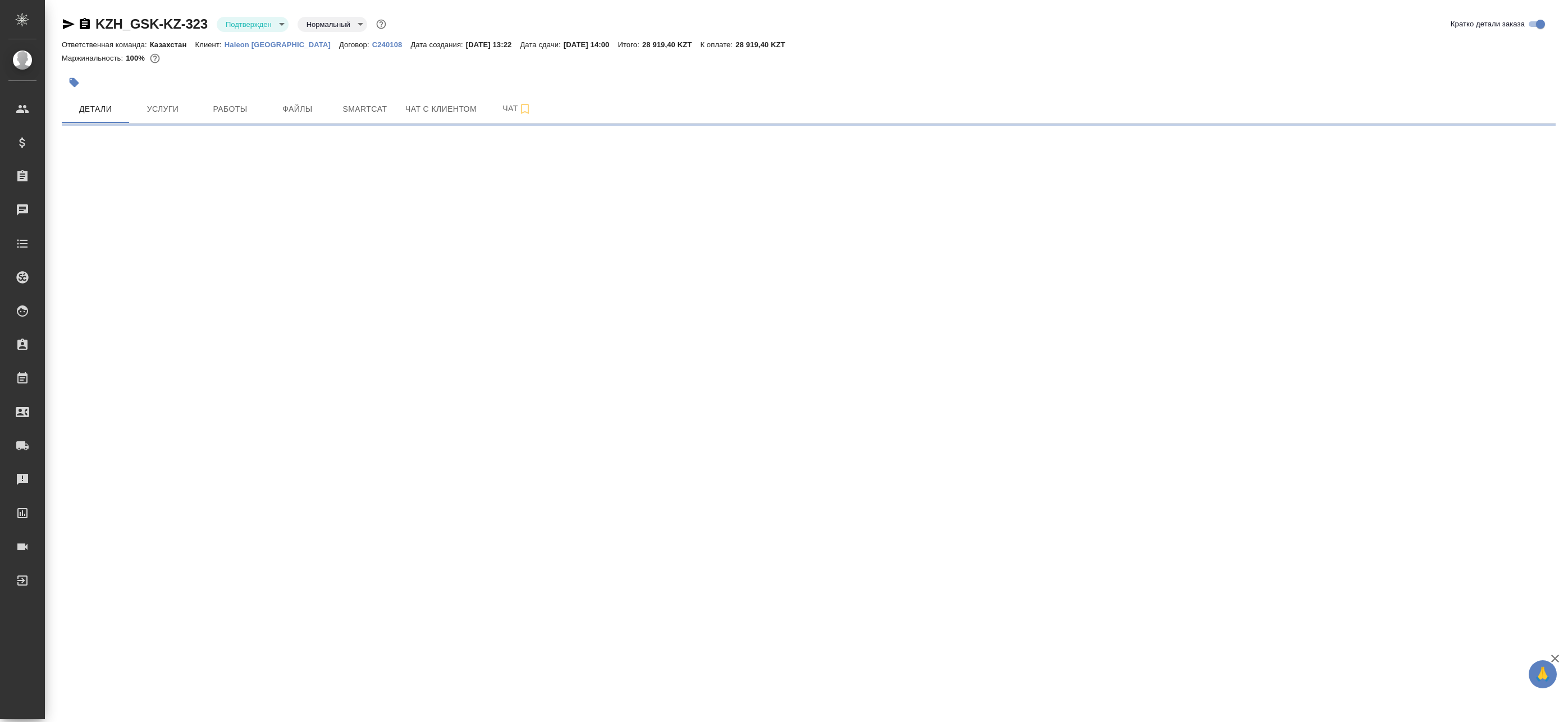
select select "RU"
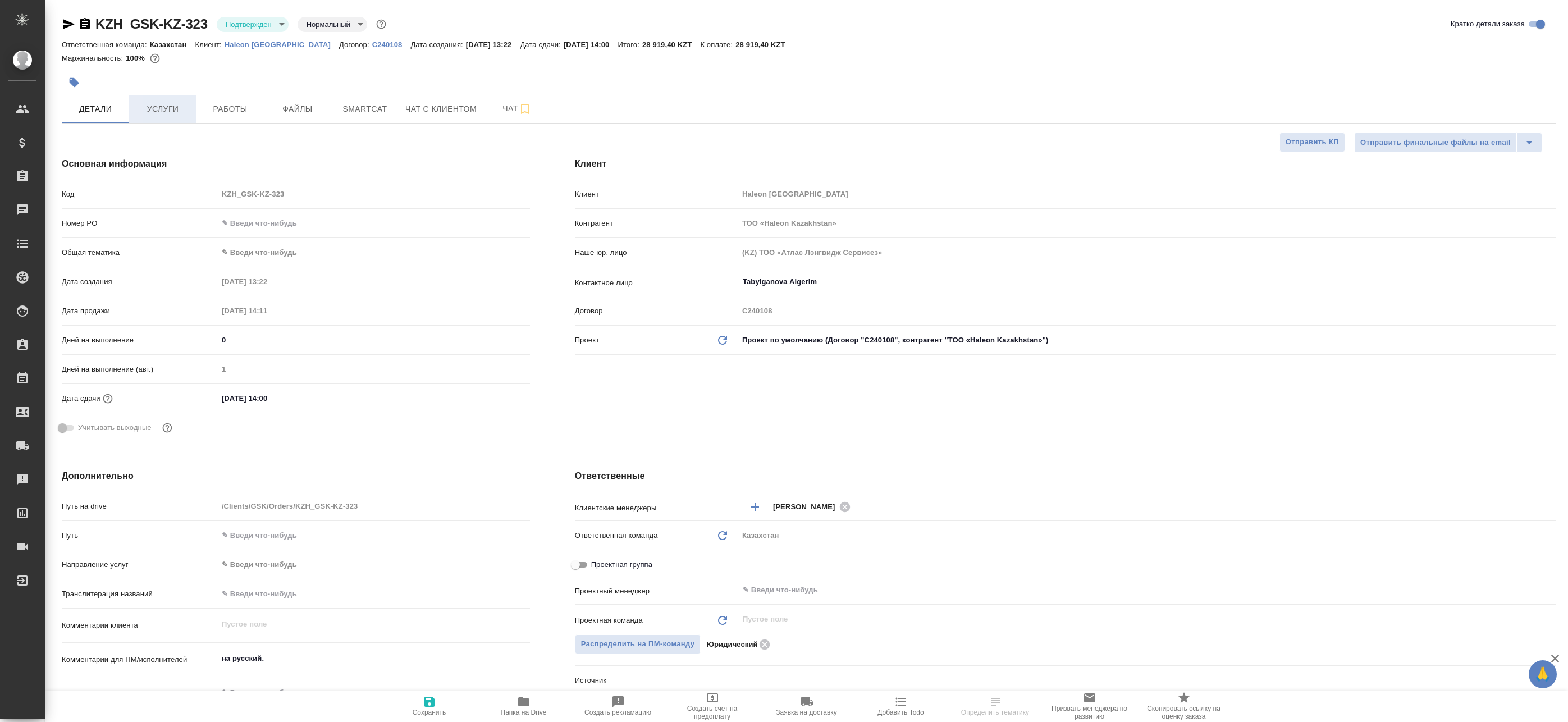
type textarea "x"
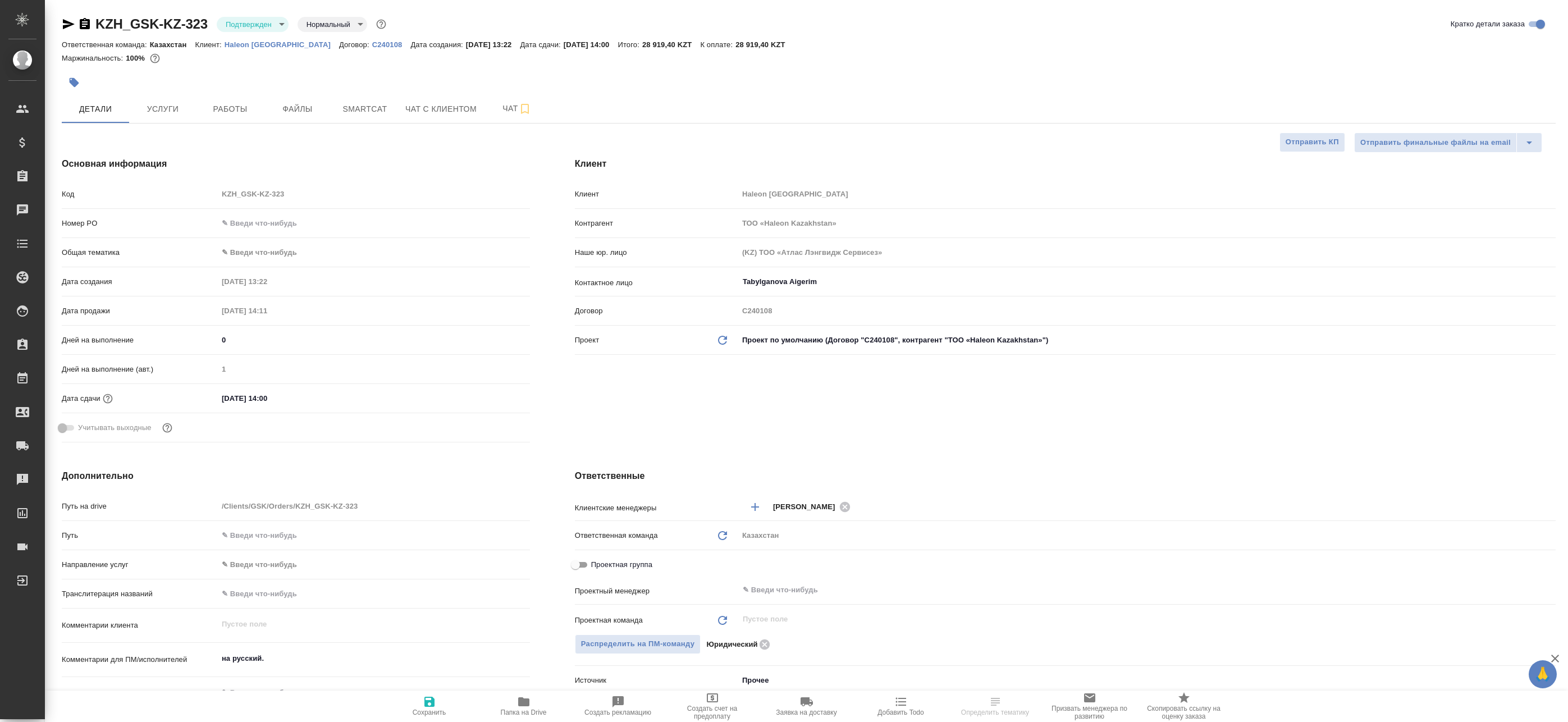
type textarea "x"
drag, startPoint x: 238, startPoint y: 42, endPoint x: 294, endPoint y: 46, distance: 56.1
click at [294, 46] on div "Ответственная команда: Казахстан Клиент: Haleon [GEOGRAPHIC_DATA] Договор: С240…" at bounding box center [809, 44] width 1494 height 13
copy p "Haleon [GEOGRAPHIC_DATA]"
type textarea "x"
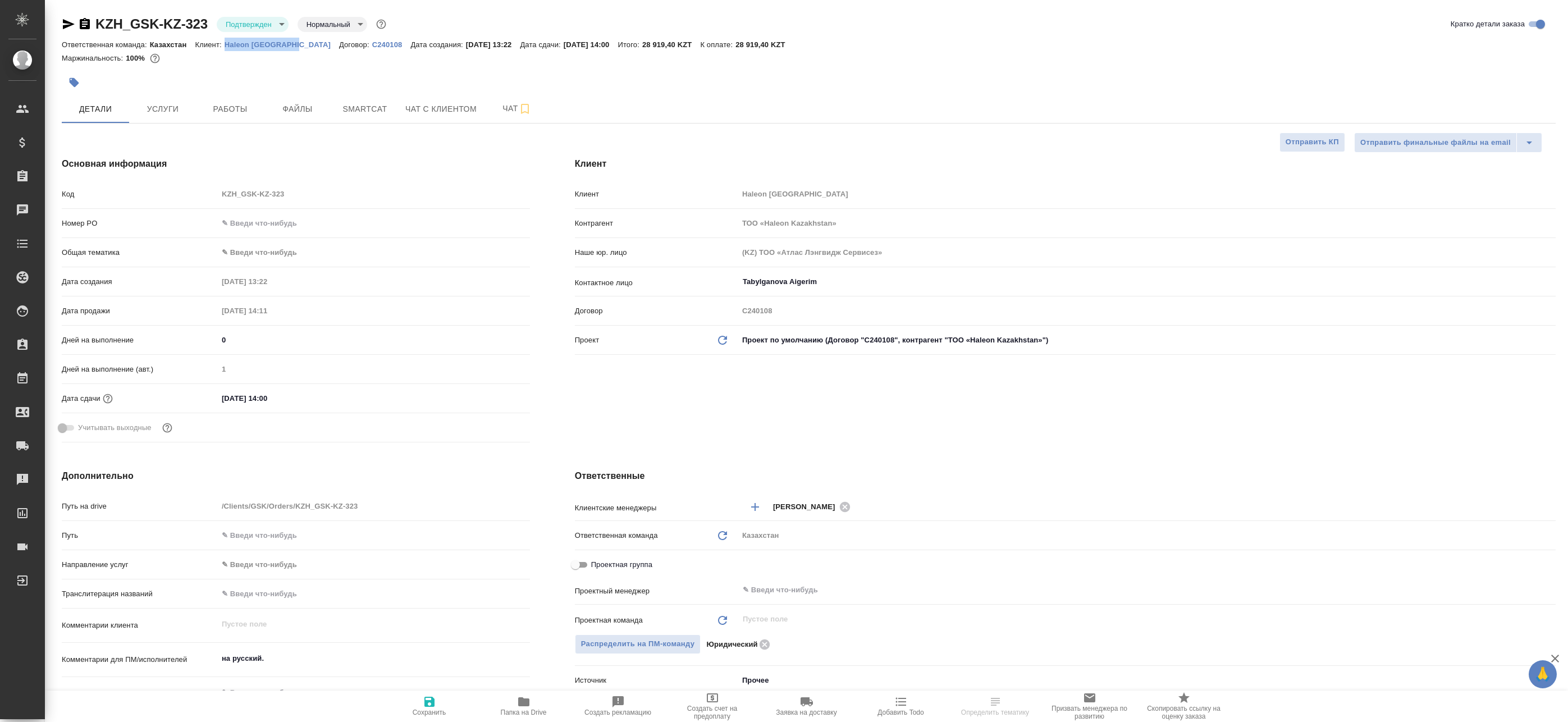
type textarea "x"
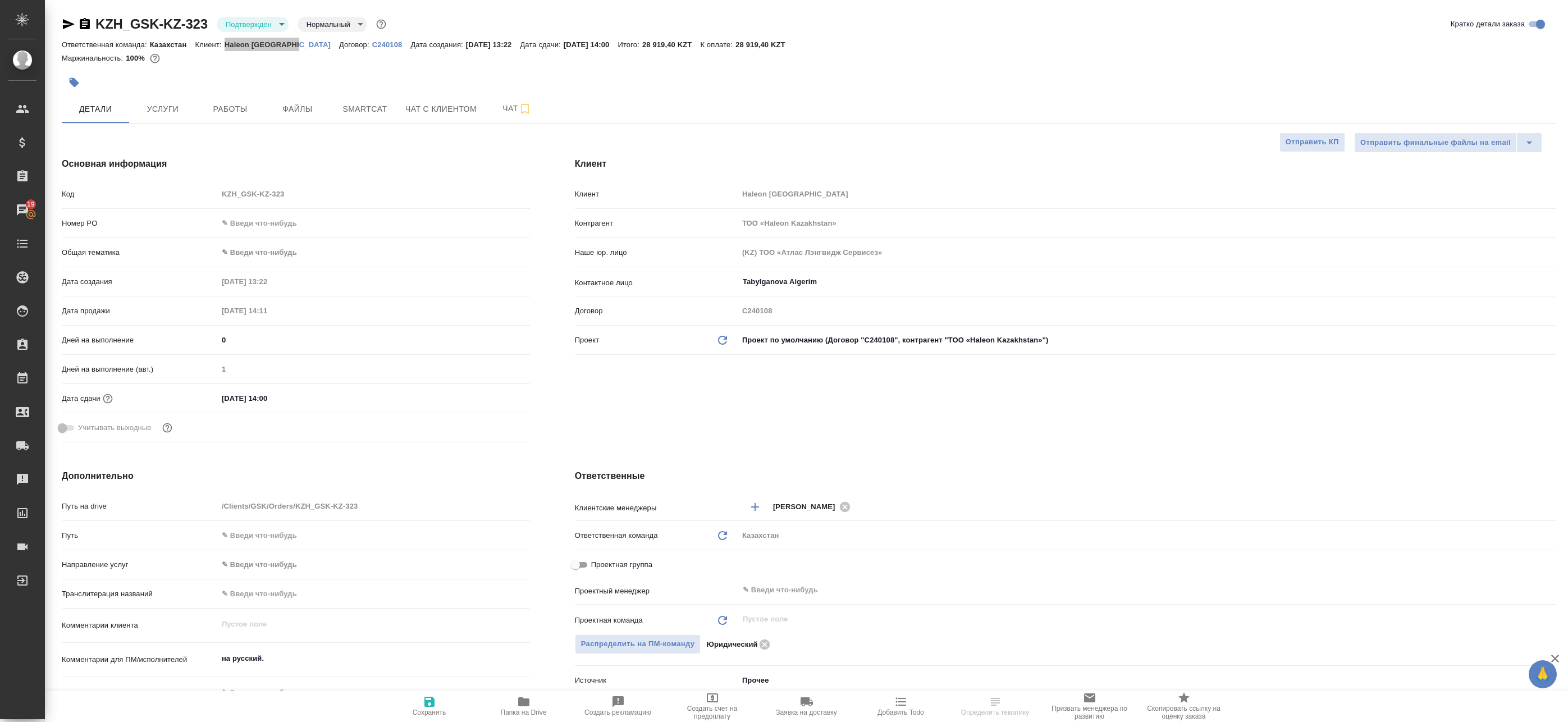
select select "RU"
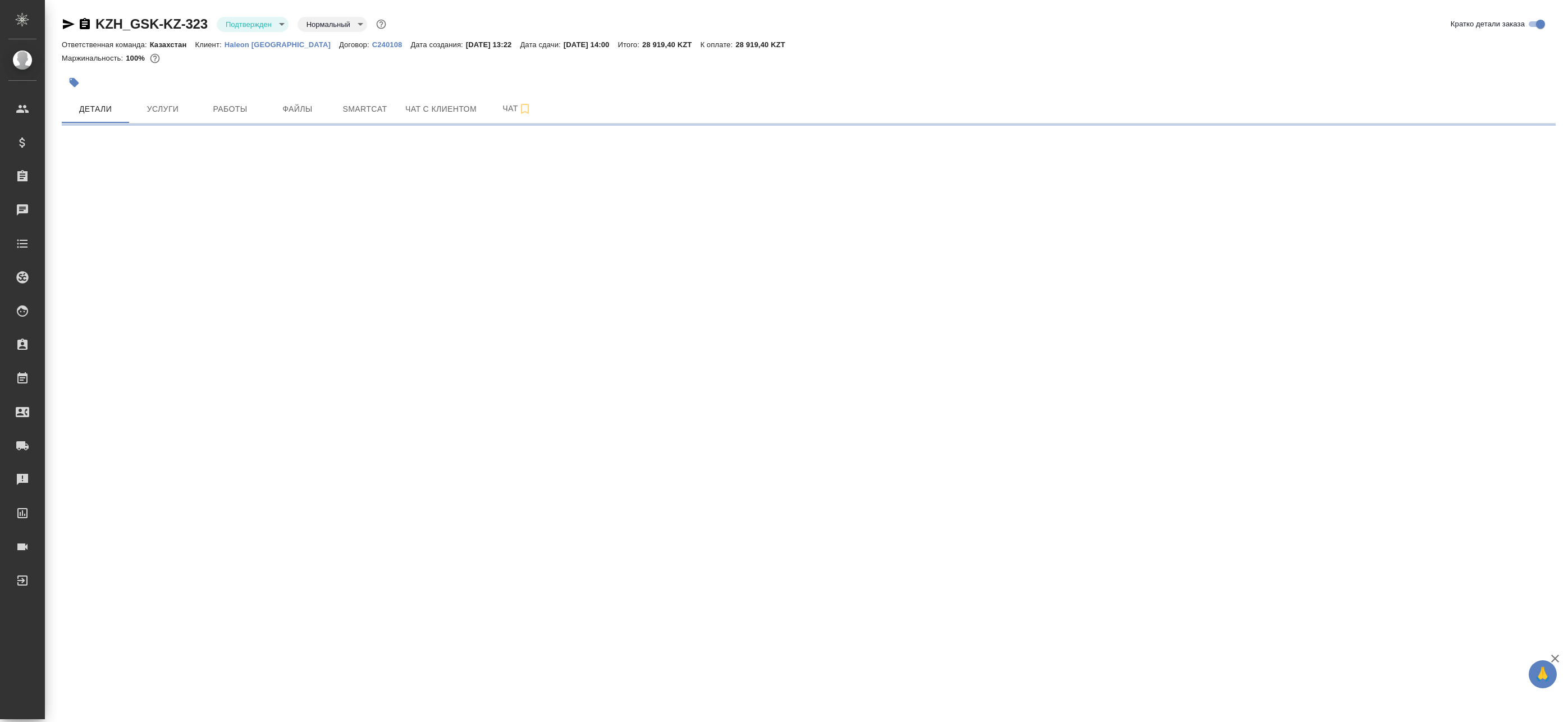
select select "RU"
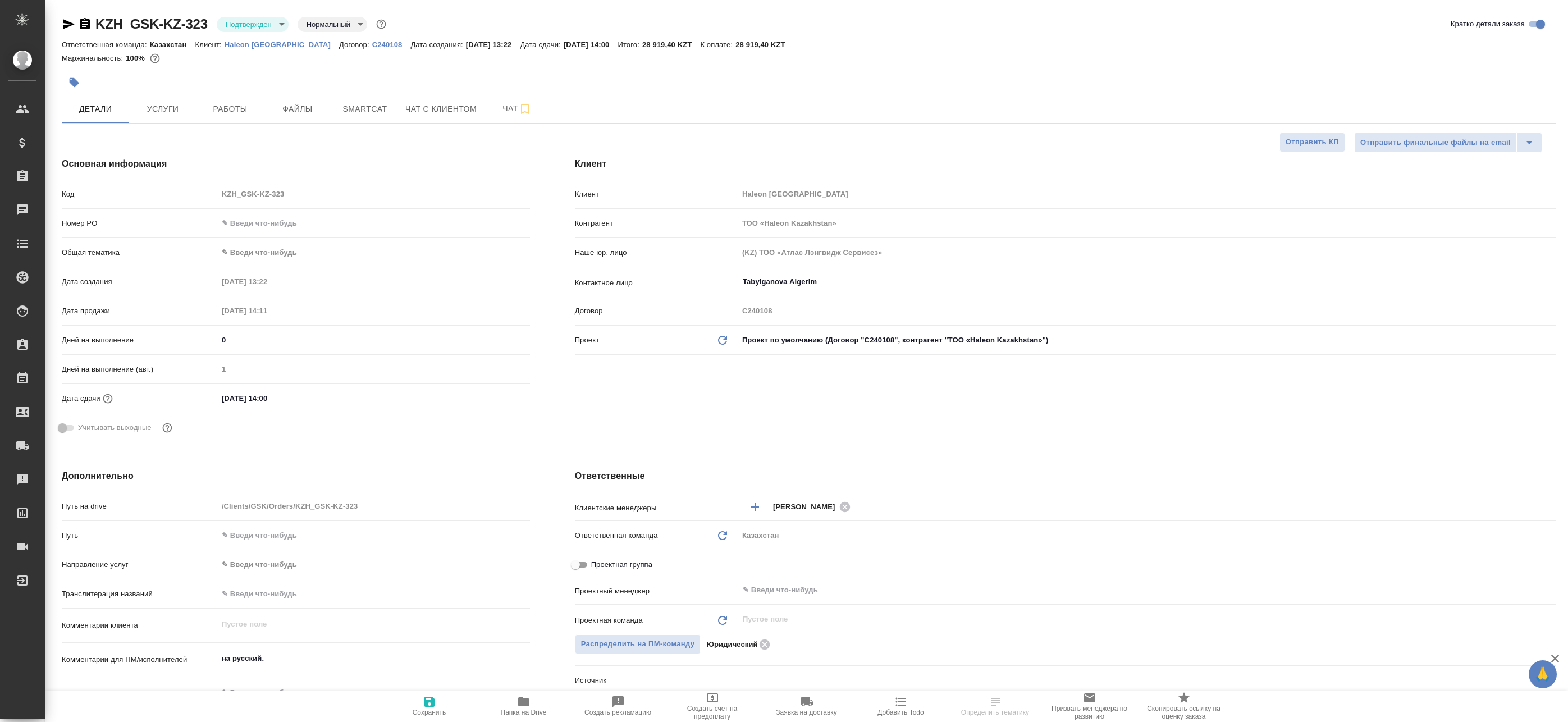
type textarea "x"
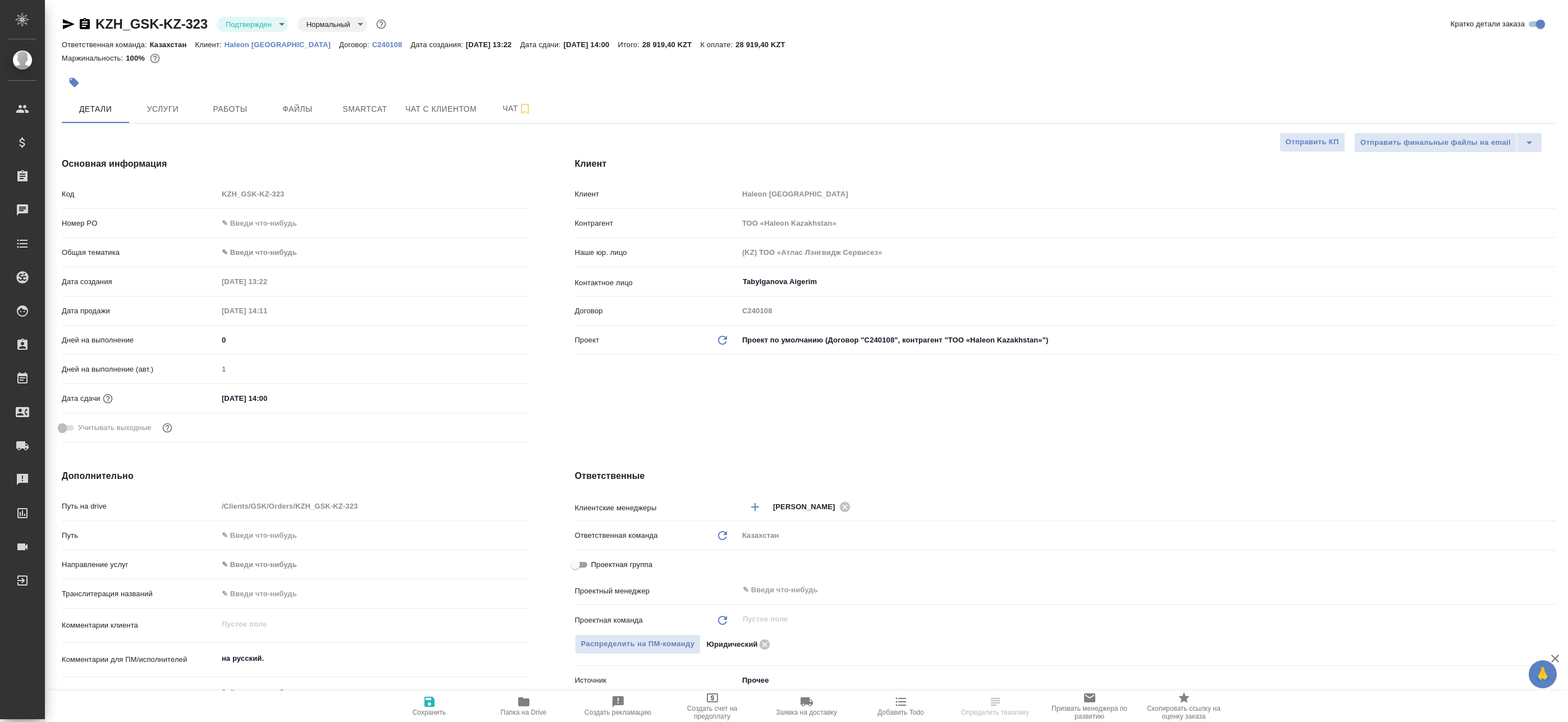
type textarea "x"
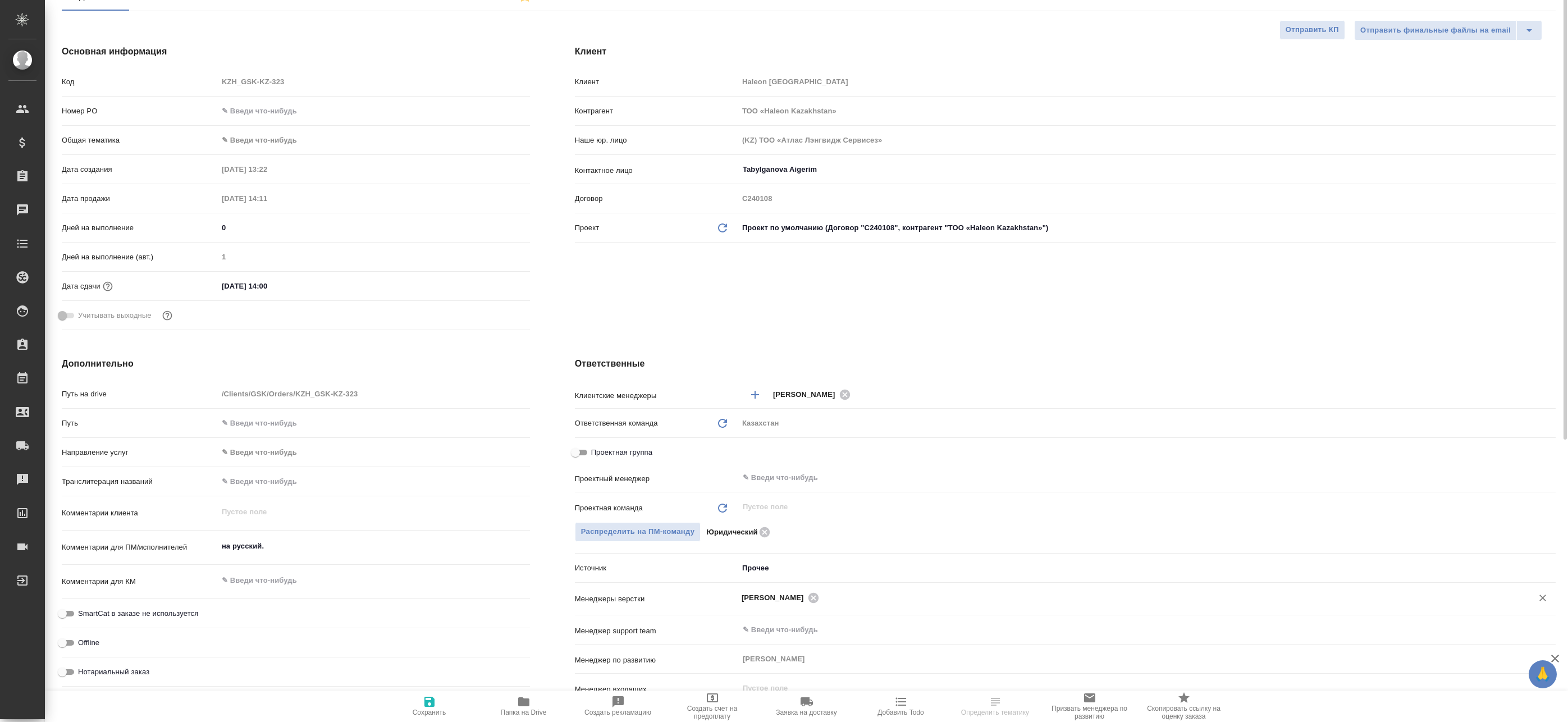
scroll to position [168, 0]
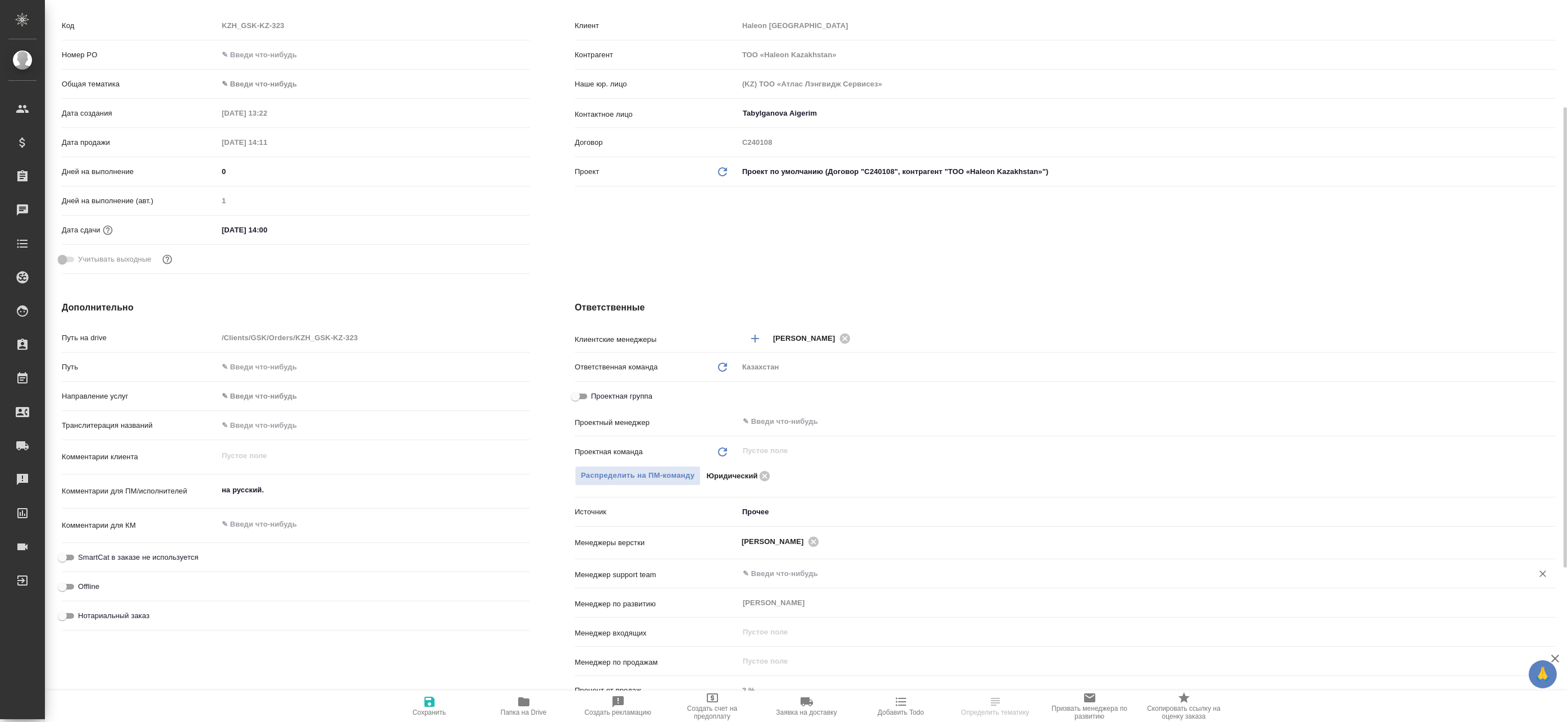
click at [798, 568] on input "text" at bounding box center [1128, 573] width 773 height 13
click at [680, 516] on p "Источник" at bounding box center [657, 512] width 164 height 11
click at [796, 412] on div "​" at bounding box center [1147, 421] width 818 height 20
click at [788, 423] on input "text" at bounding box center [1128, 421] width 773 height 13
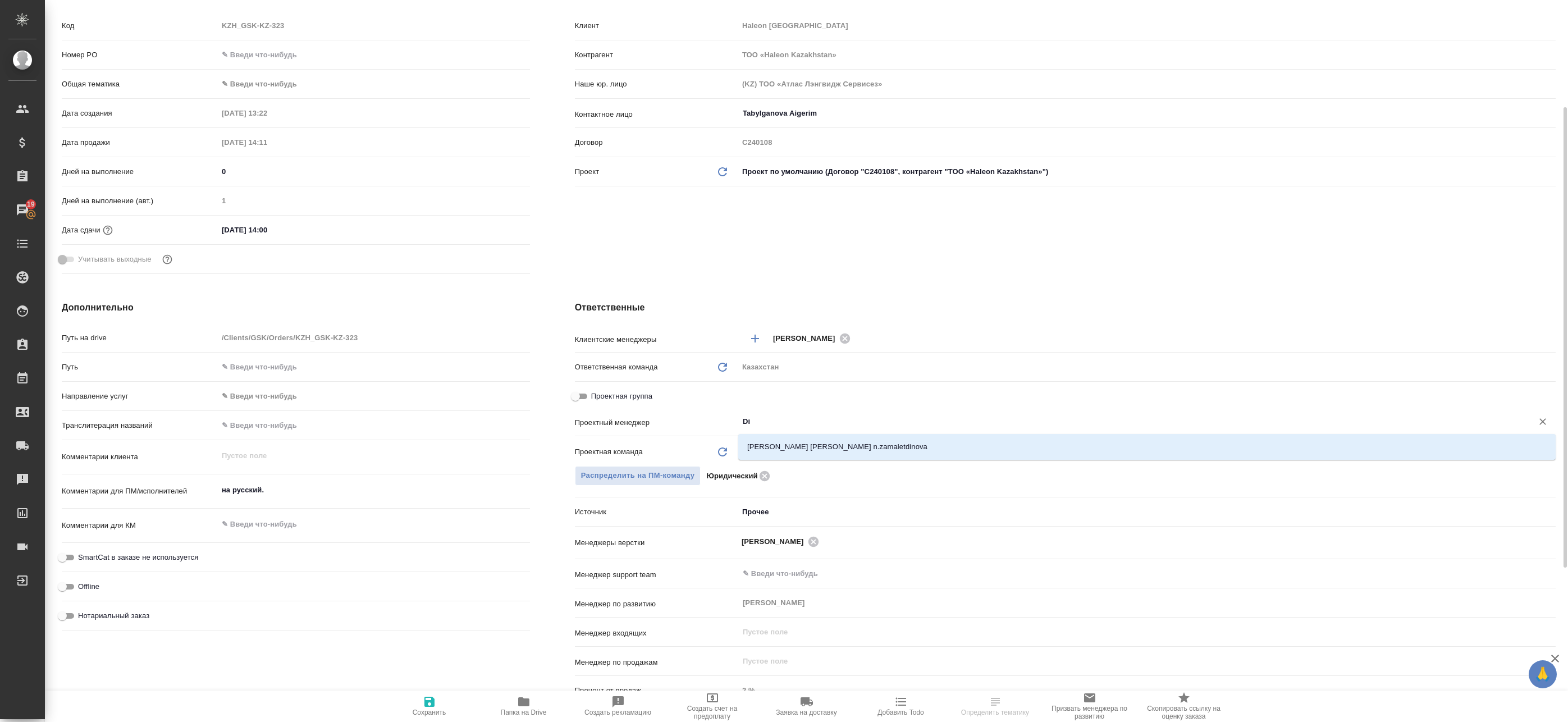
type input "D"
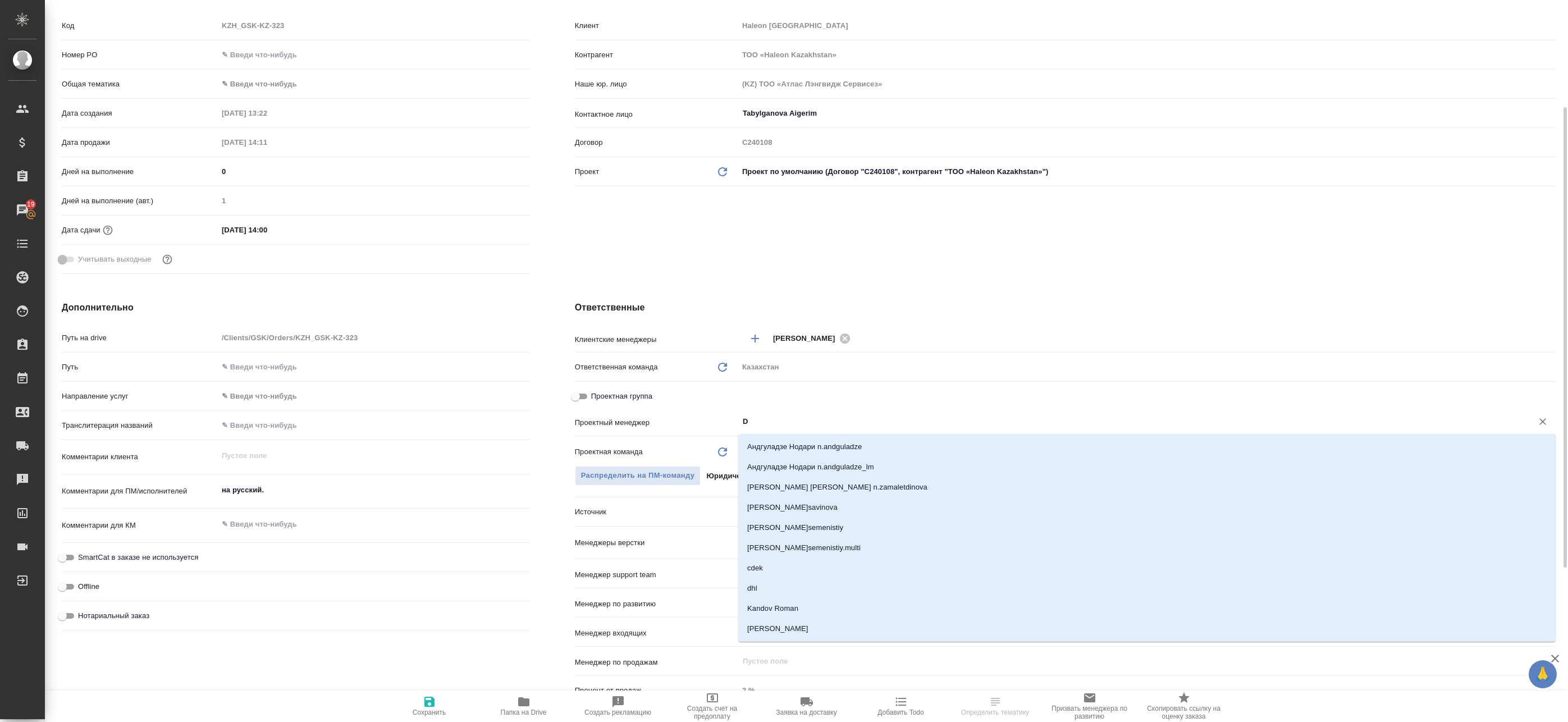
type textarea "x"
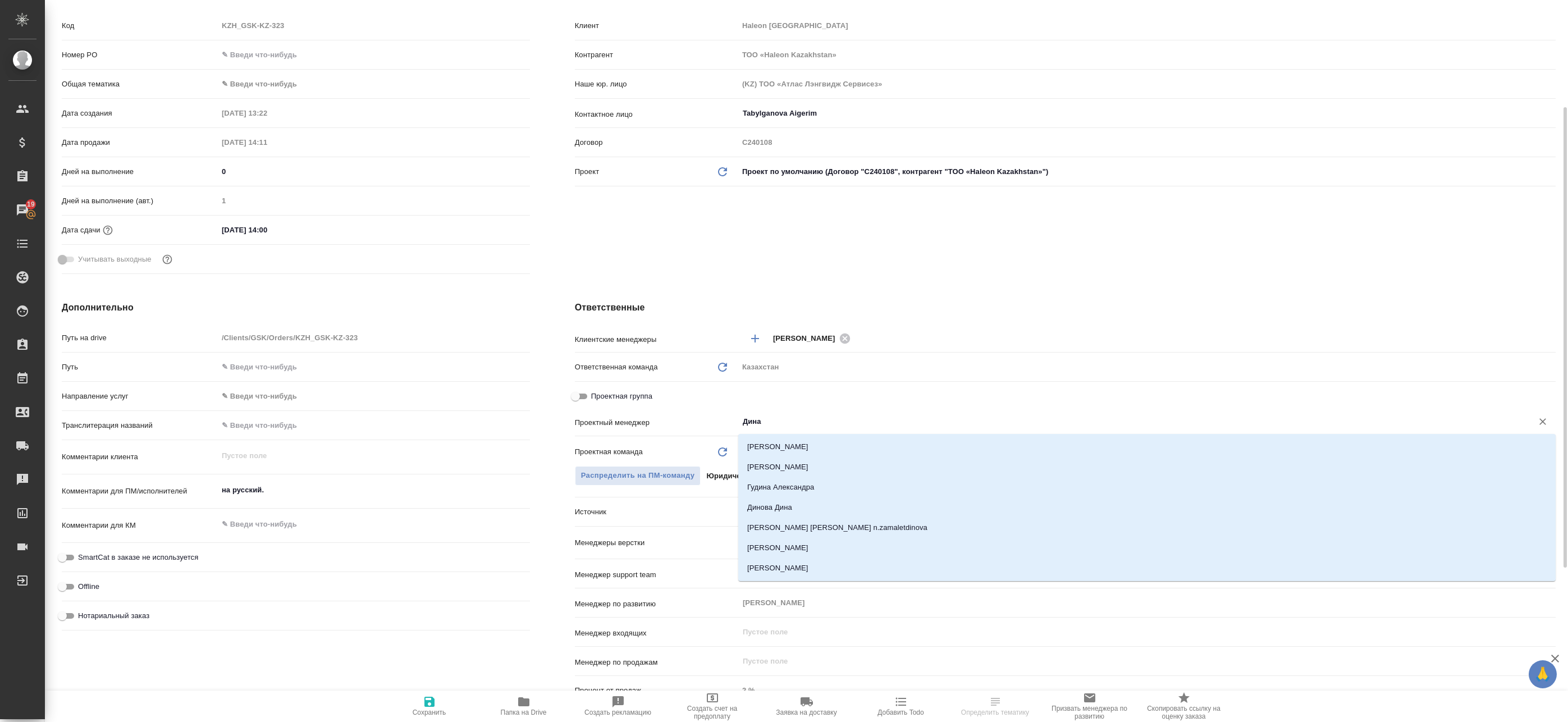
type input "Динар"
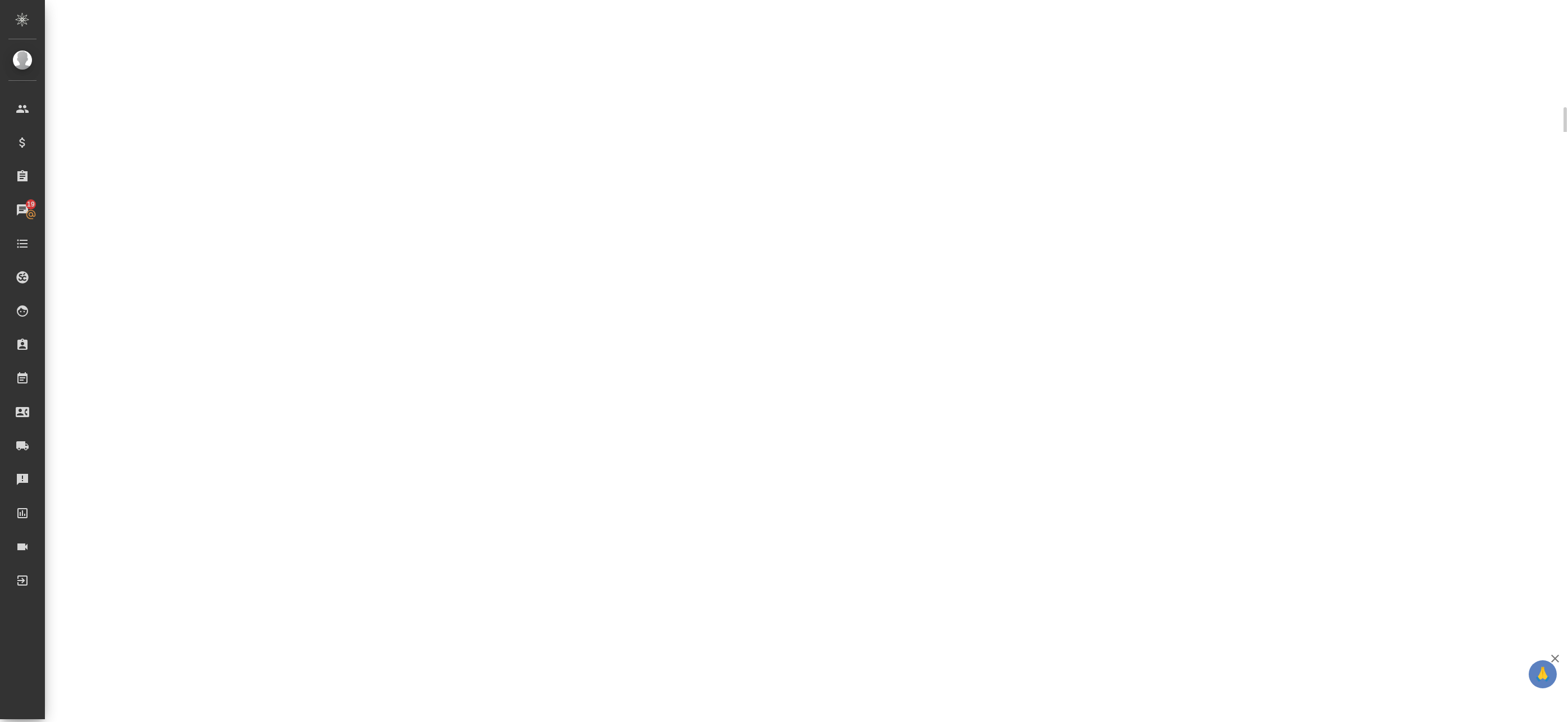
select select "RU"
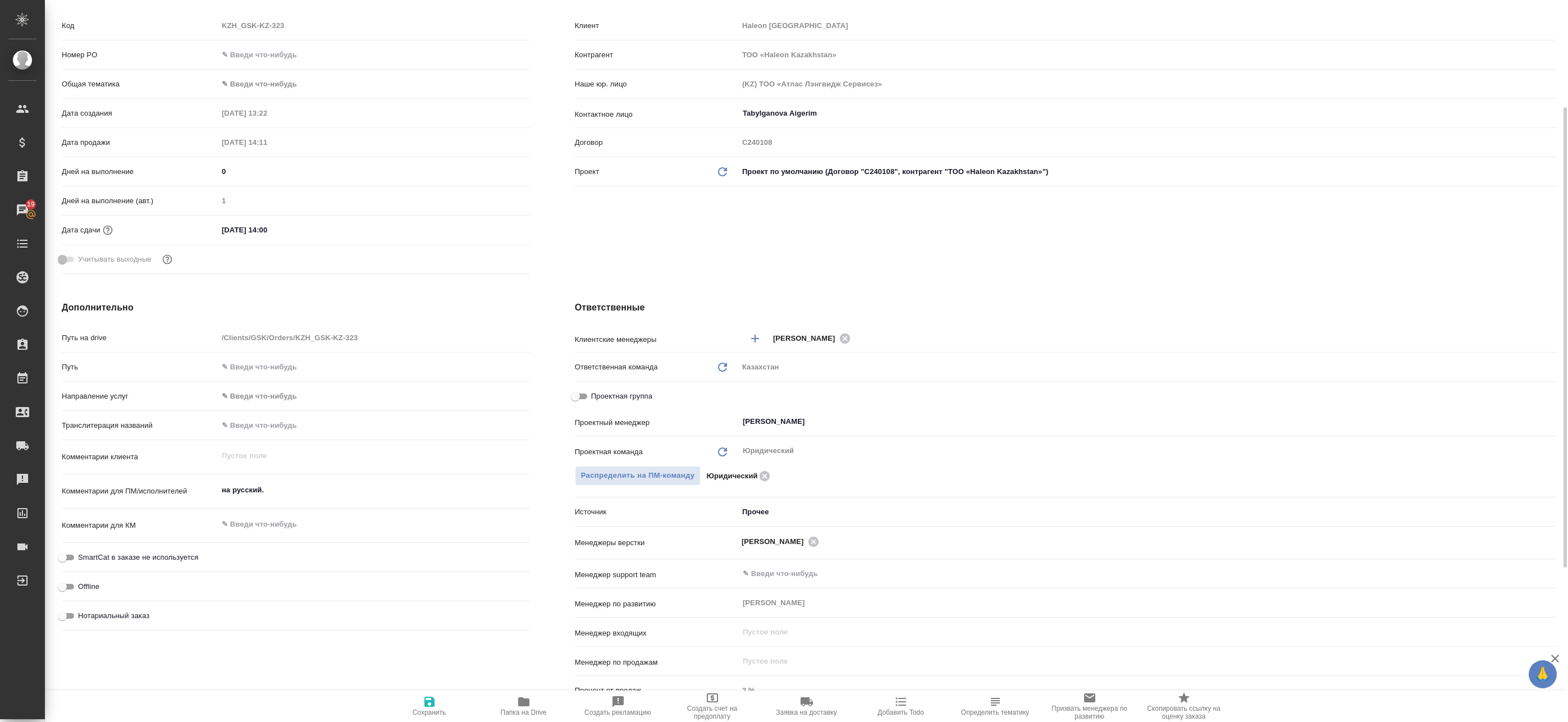
type textarea "x"
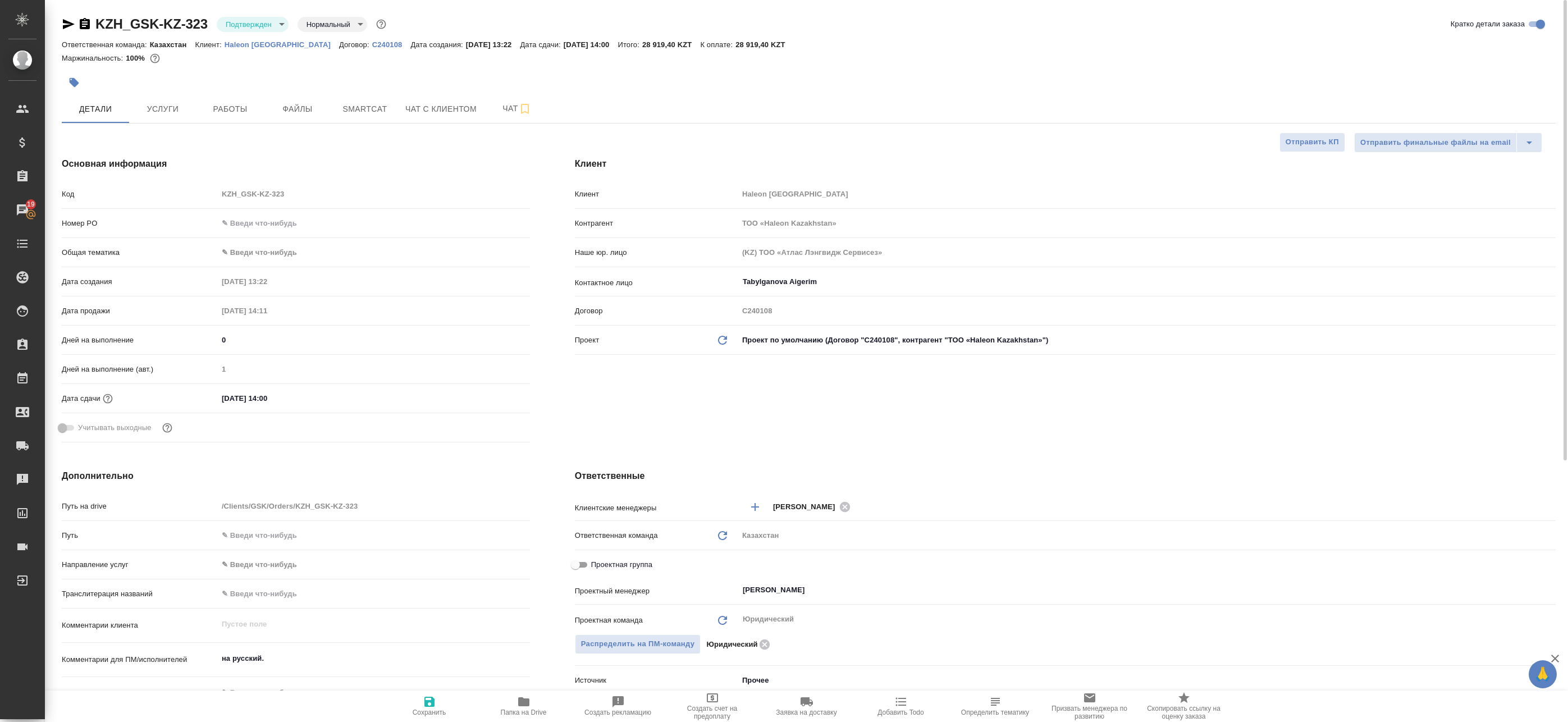
type textarea "x"
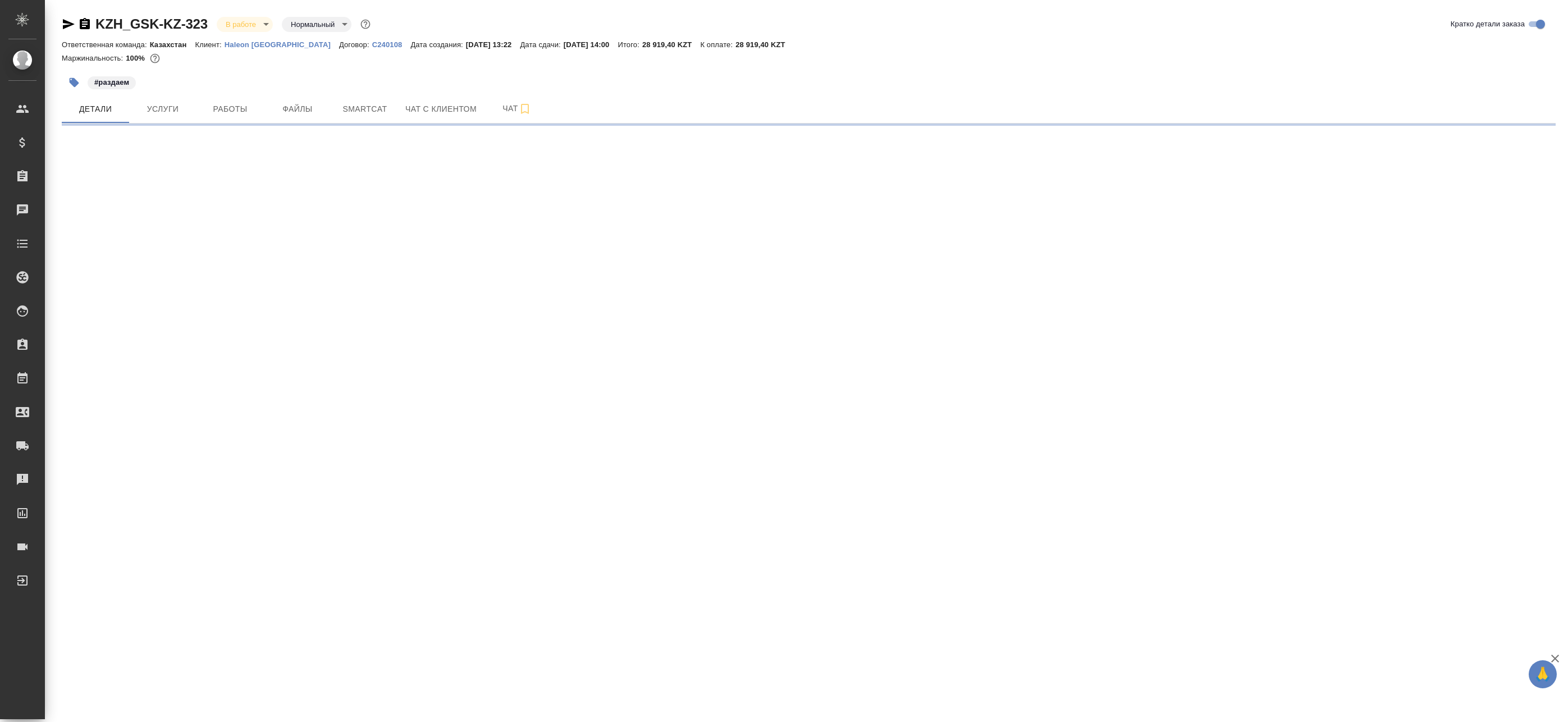
select select "RU"
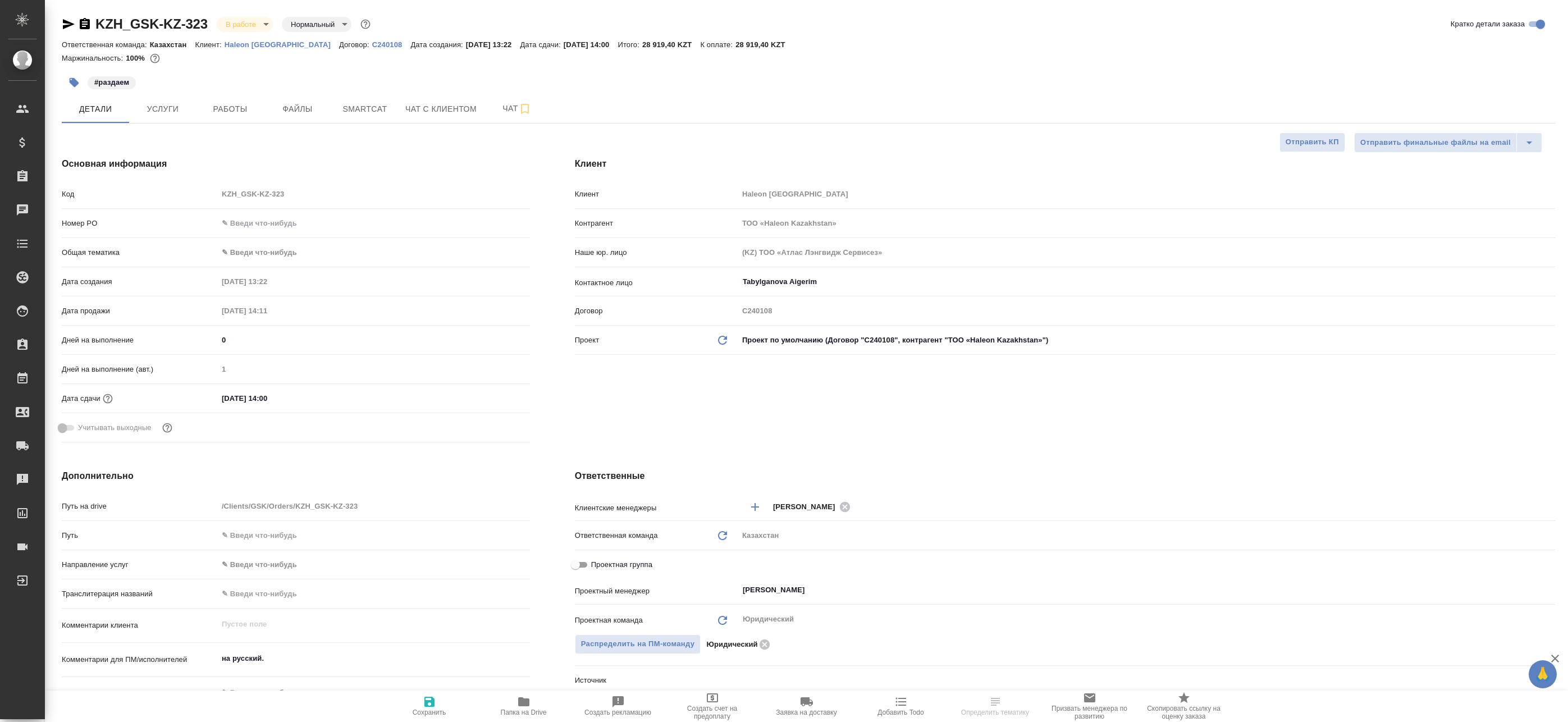
type textarea "x"
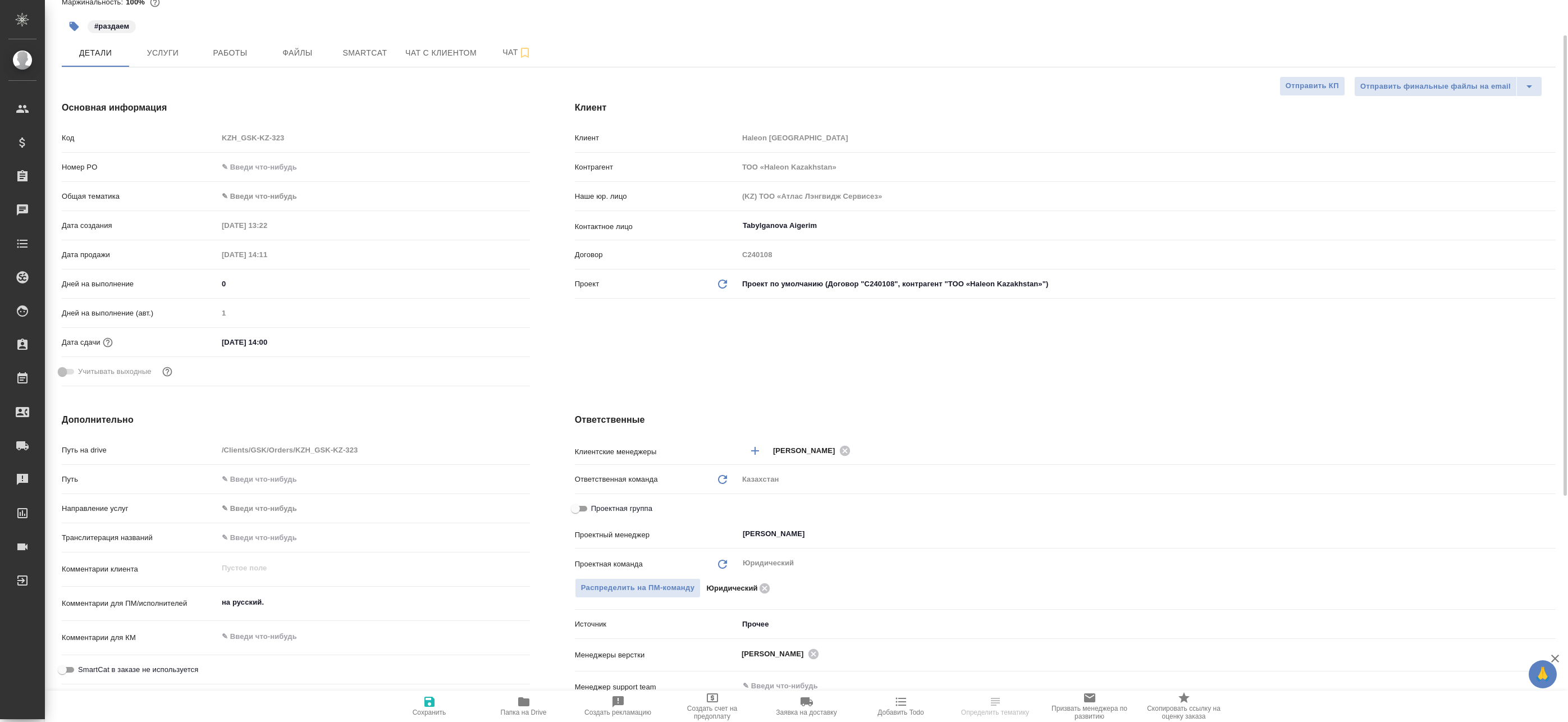
type textarea "x"
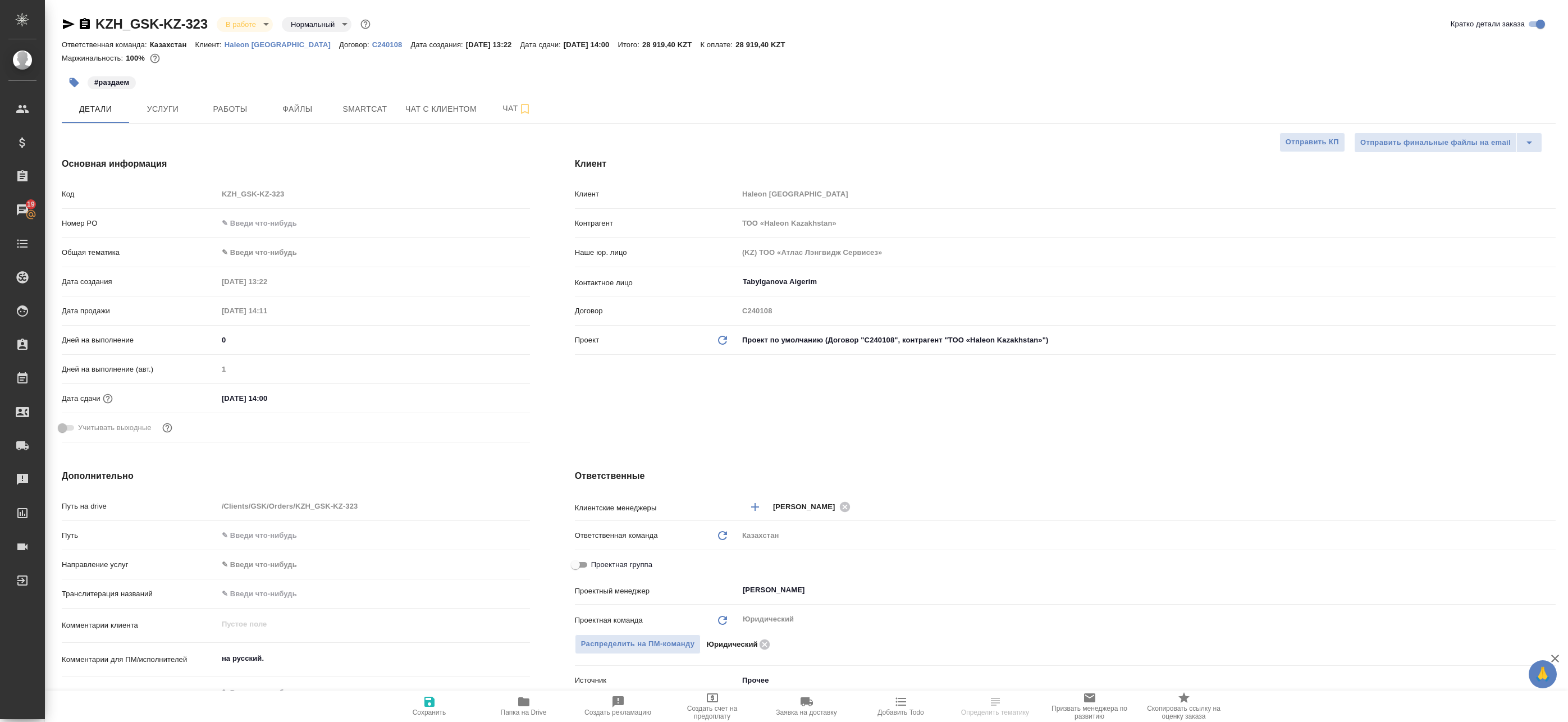
select select "RU"
type textarea "x"
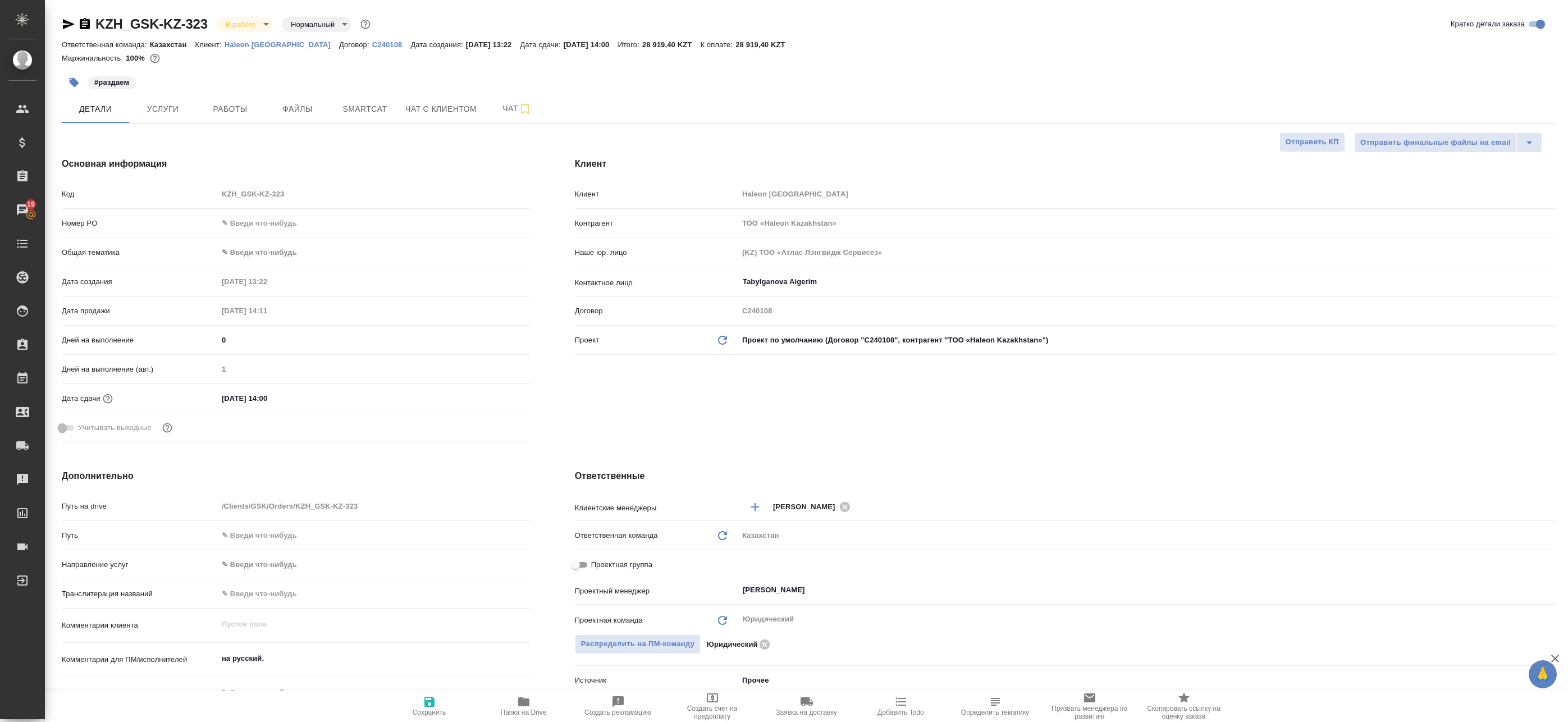
type textarea "x"
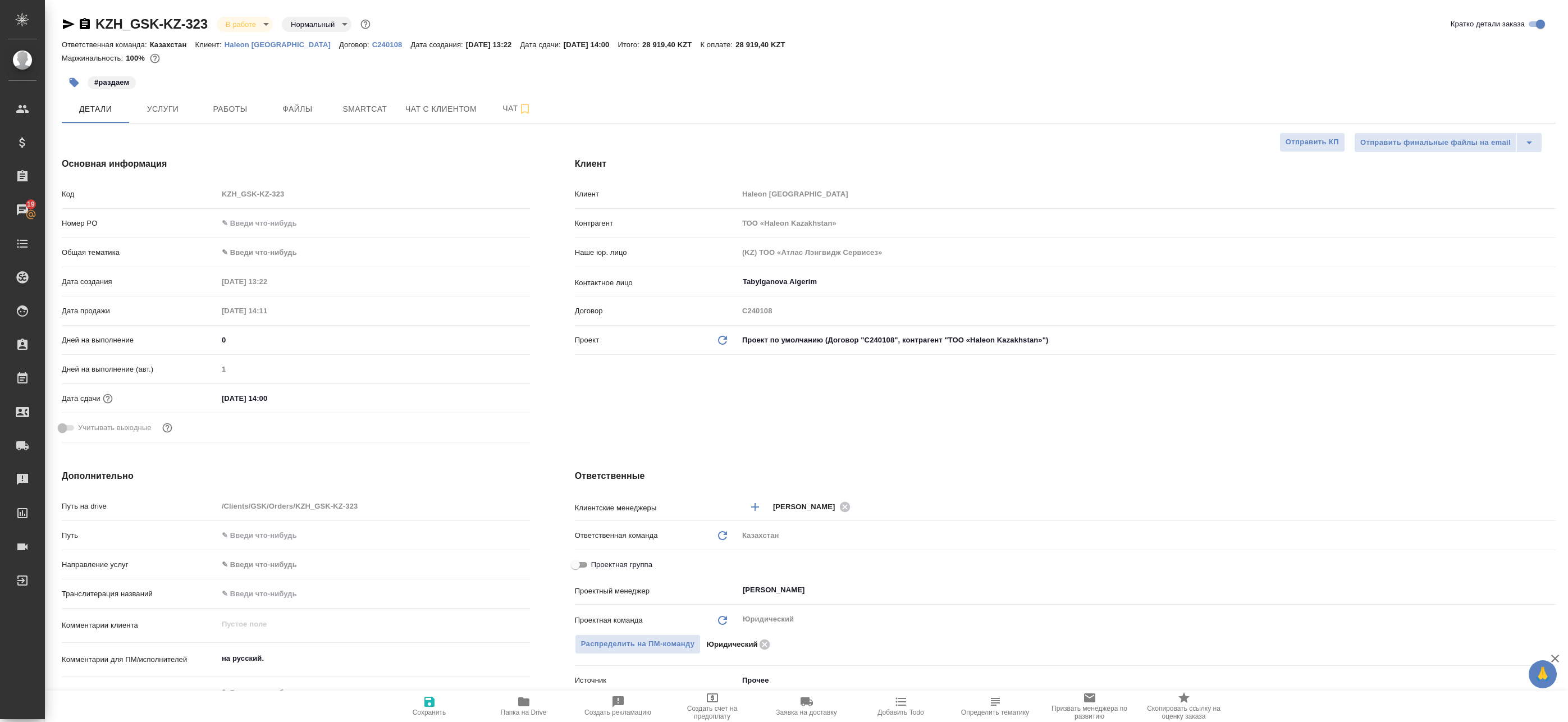
type textarea "x"
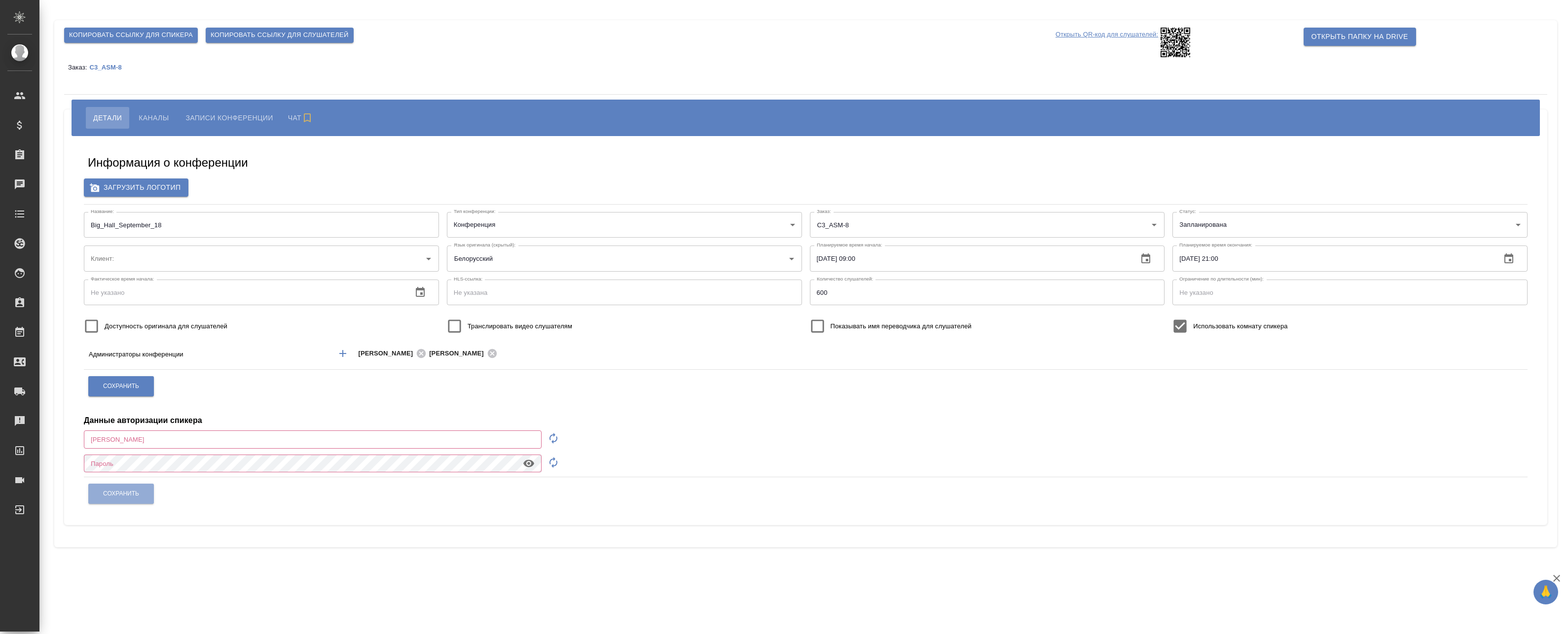
type input "ООО «Агентство стратегического маркетинга»"
type input "[EMAIL_ADDRESS][DOMAIN_NAME]"
drag, startPoint x: 99, startPoint y: 226, endPoint x: 72, endPoint y: 226, distance: 27.0
click at [72, 226] on div "Информация о конференции Загрузить логотип Название: Big_Hall_September_18 Назв…" at bounding box center [805, 330] width 1483 height 389
paste input "Large"
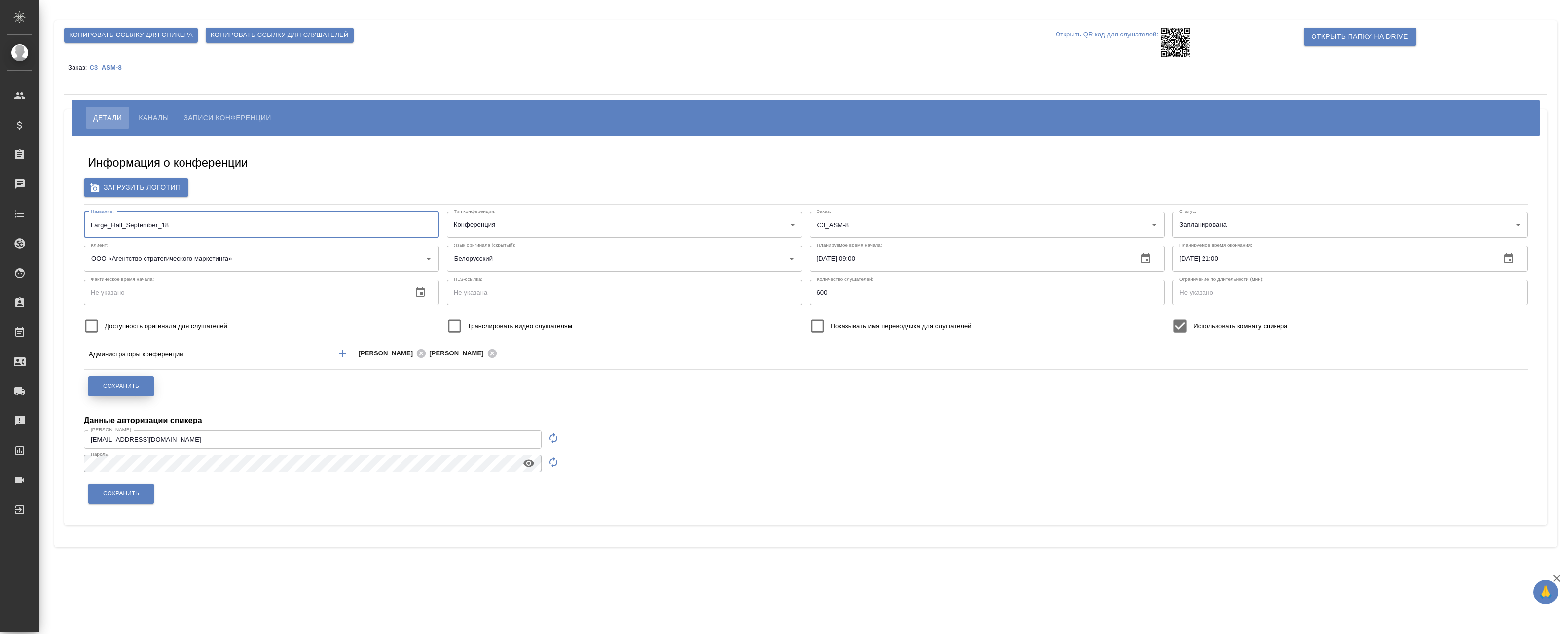
type input "Large_Hall_September_18"
click at [124, 386] on span "Сохранить" at bounding box center [121, 386] width 36 height 9
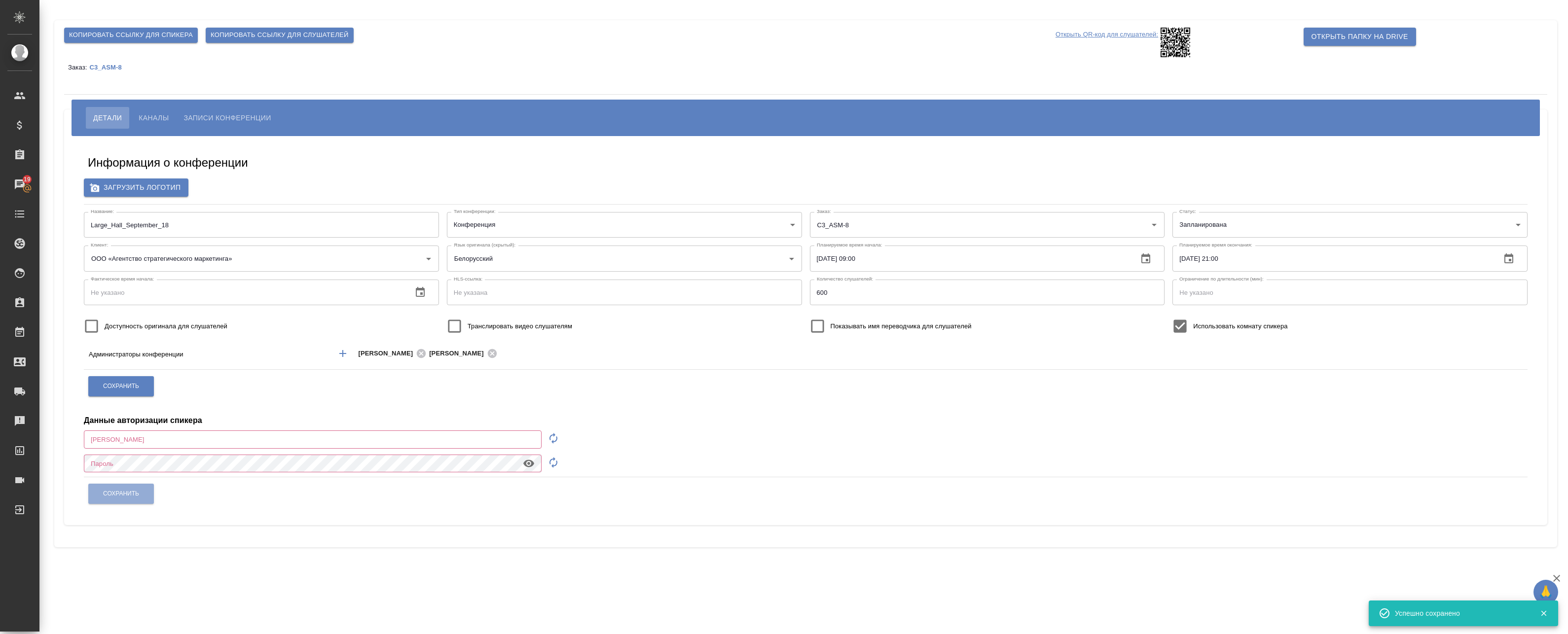
type input "[EMAIL_ADDRESS][DOMAIN_NAME]"
click at [134, 226] on input "Large_Hall_September_18" at bounding box center [261, 225] width 355 height 26
click at [155, 225] on input "Large_Hall_September_18" at bounding box center [261, 225] width 355 height 26
click at [182, 220] on input "Large_Hall_September_18" at bounding box center [261, 225] width 355 height 26
type input "[EMAIL_ADDRESS][DOMAIN_NAME]"
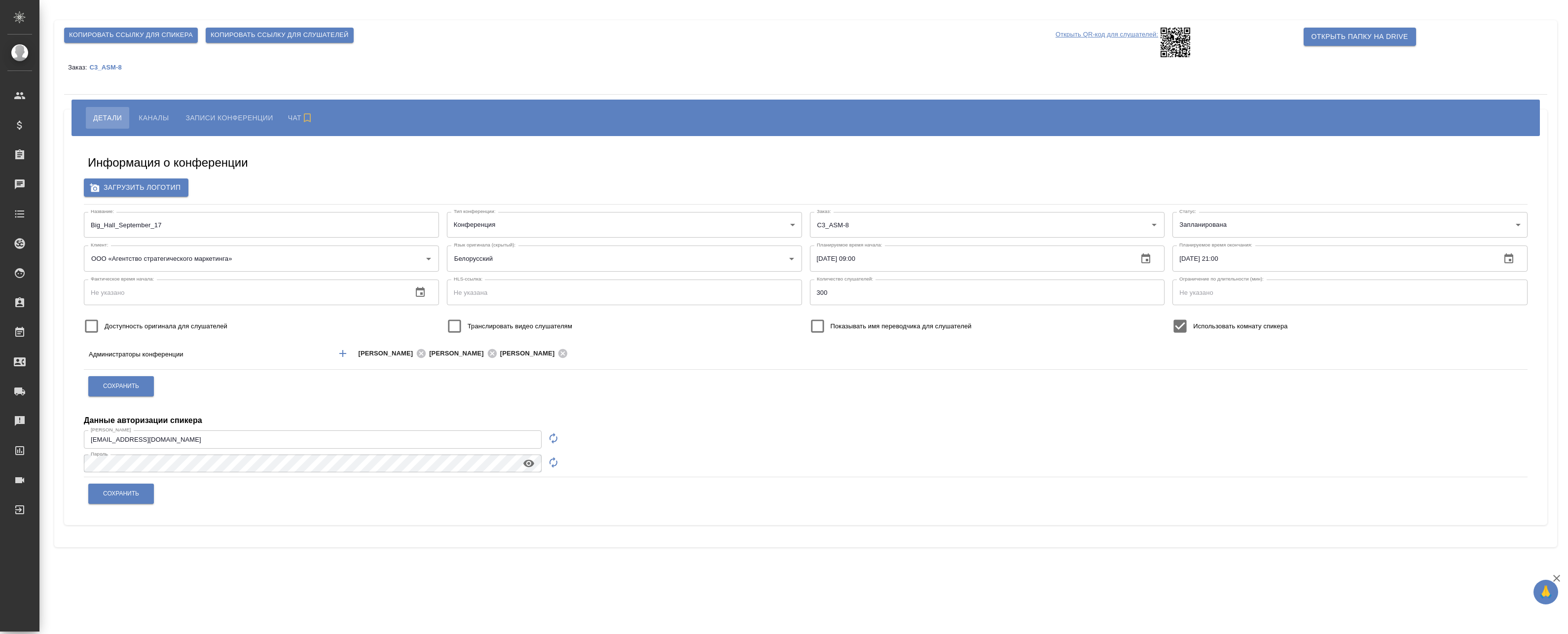
type input "ООО «Агентство стратегического маркетинга»"
drag, startPoint x: 99, startPoint y: 224, endPoint x: 68, endPoint y: 225, distance: 31.0
click at [70, 225] on div "Информация о конференции Загрузить логотип Название: Big_Hall_September_17 Назв…" at bounding box center [805, 330] width 1483 height 389
paste input "Large"
type input "Large_Hall_September_17"
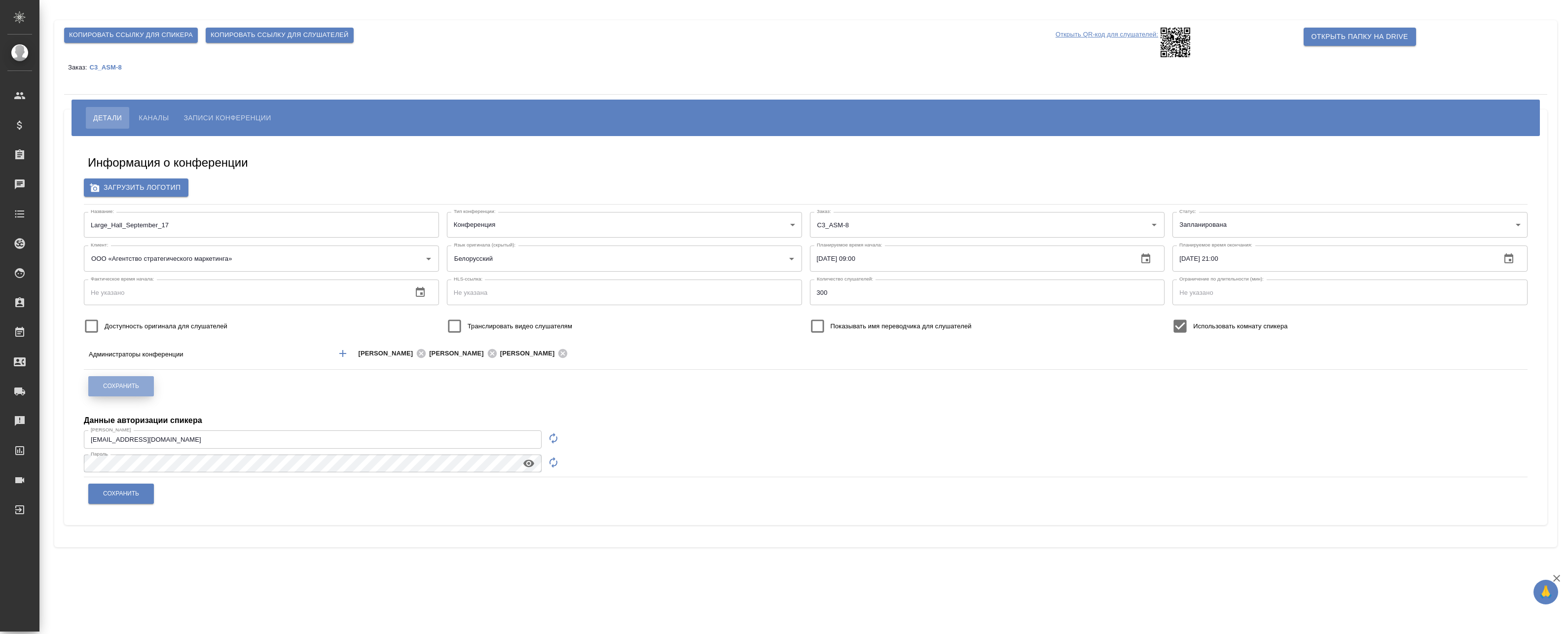
click at [109, 383] on span "Сохранить" at bounding box center [121, 386] width 36 height 9
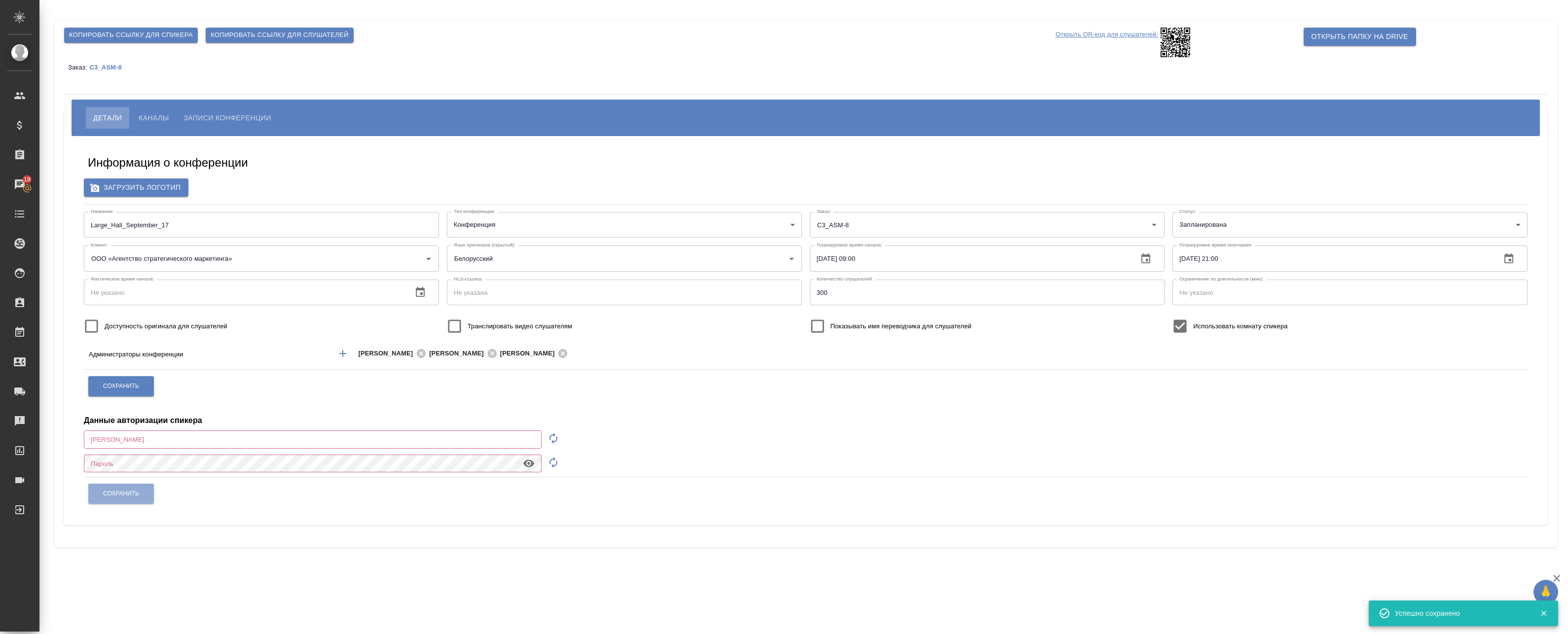
type input "a.badanyan@awatera.com"
click at [135, 226] on input "Large_Hall_September_17" at bounding box center [261, 225] width 355 height 26
click at [147, 128] on button "Каналы" at bounding box center [154, 118] width 45 height 22
click at [150, 121] on span "Каналы" at bounding box center [153, 117] width 30 height 12
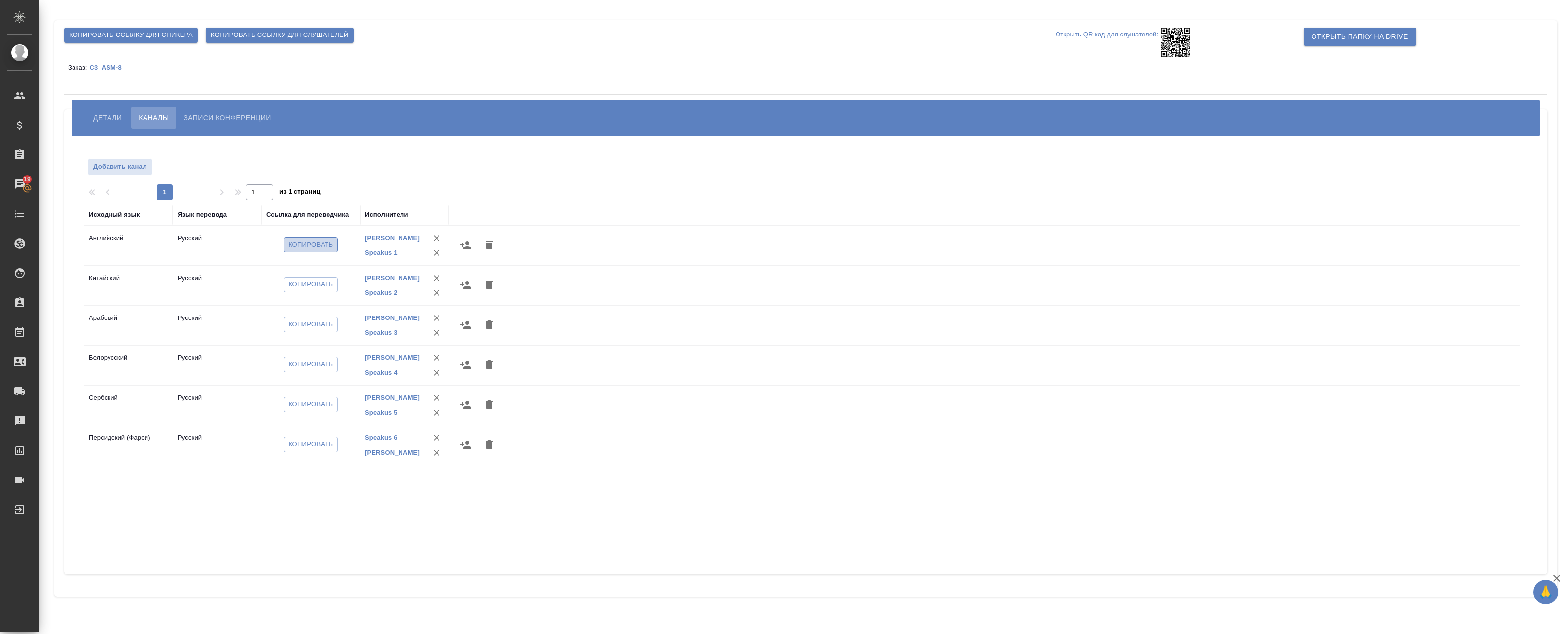
click at [311, 246] on span "Копировать" at bounding box center [311, 245] width 45 height 12
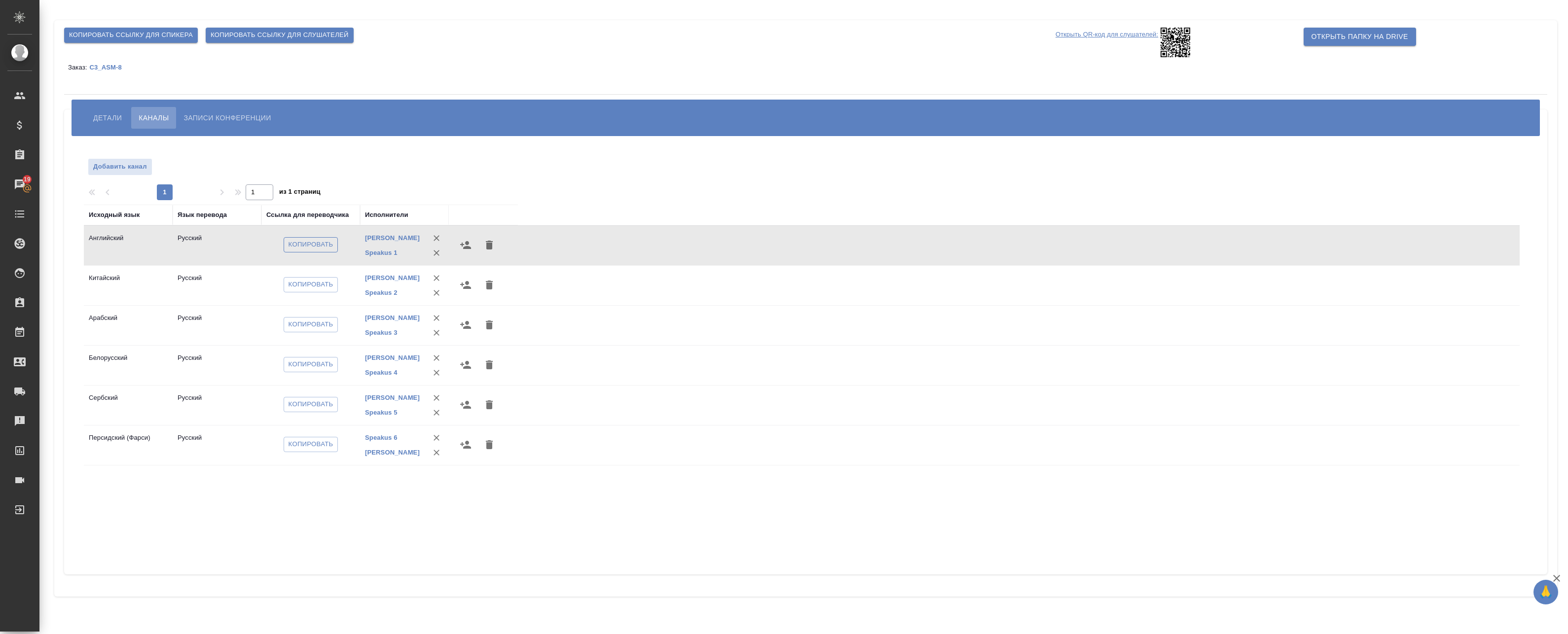
click at [296, 245] on span "Копировать" at bounding box center [311, 245] width 45 height 12
click at [308, 248] on span "Копировать" at bounding box center [311, 245] width 45 height 12
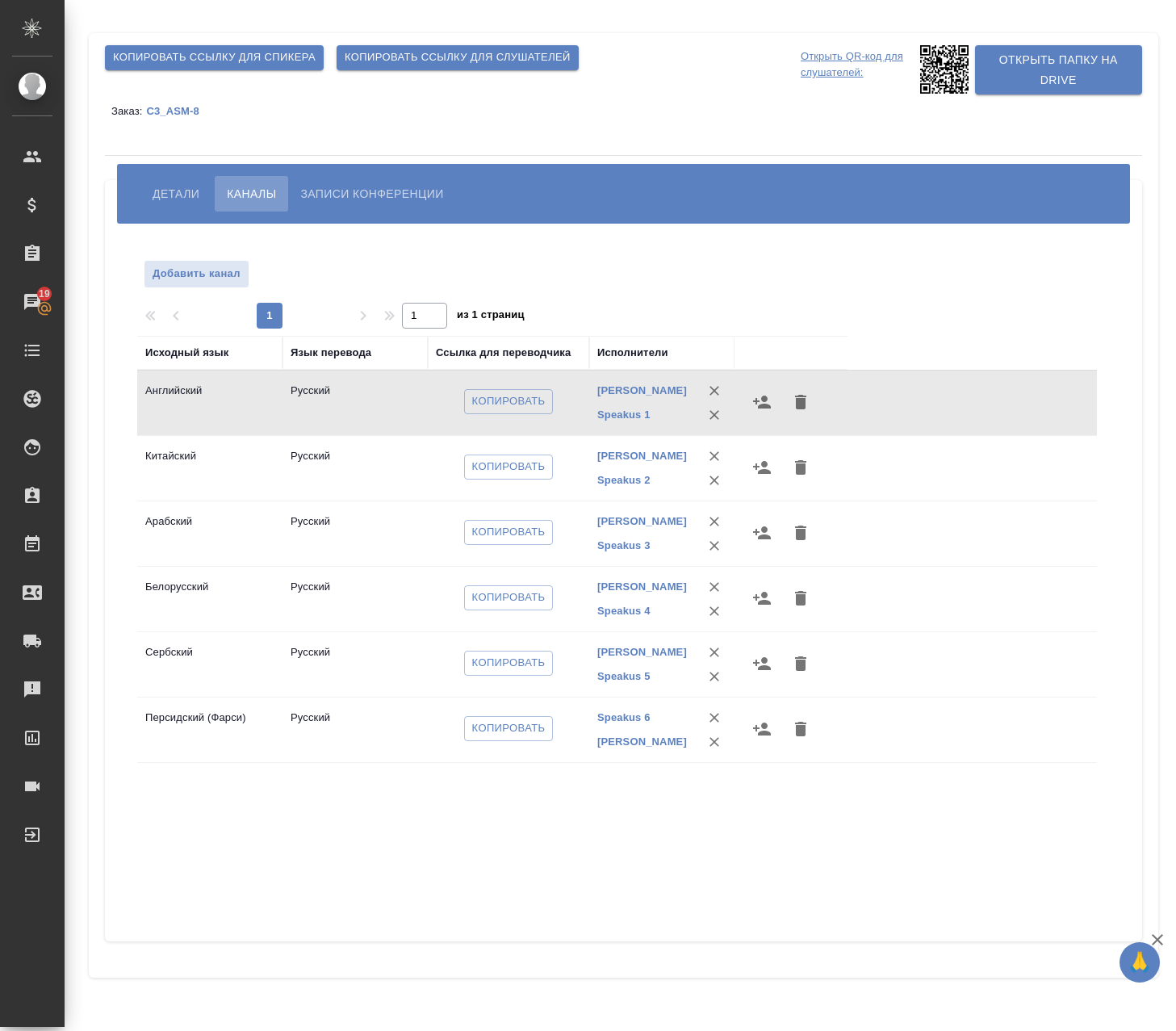
click at [168, 190] on span "Детали" at bounding box center [175, 193] width 47 height 19
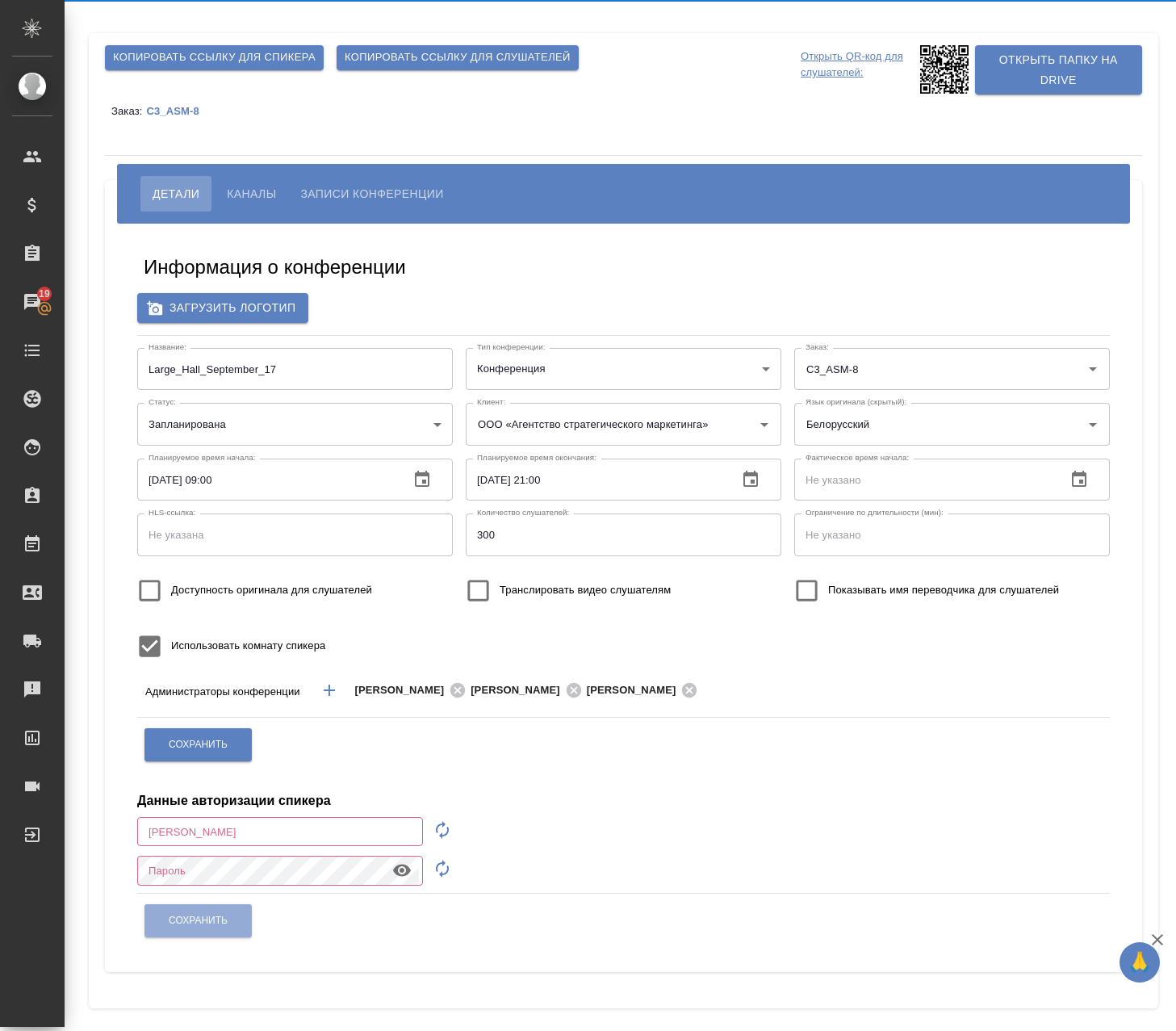
type input "a.badanyan@awatera.com"
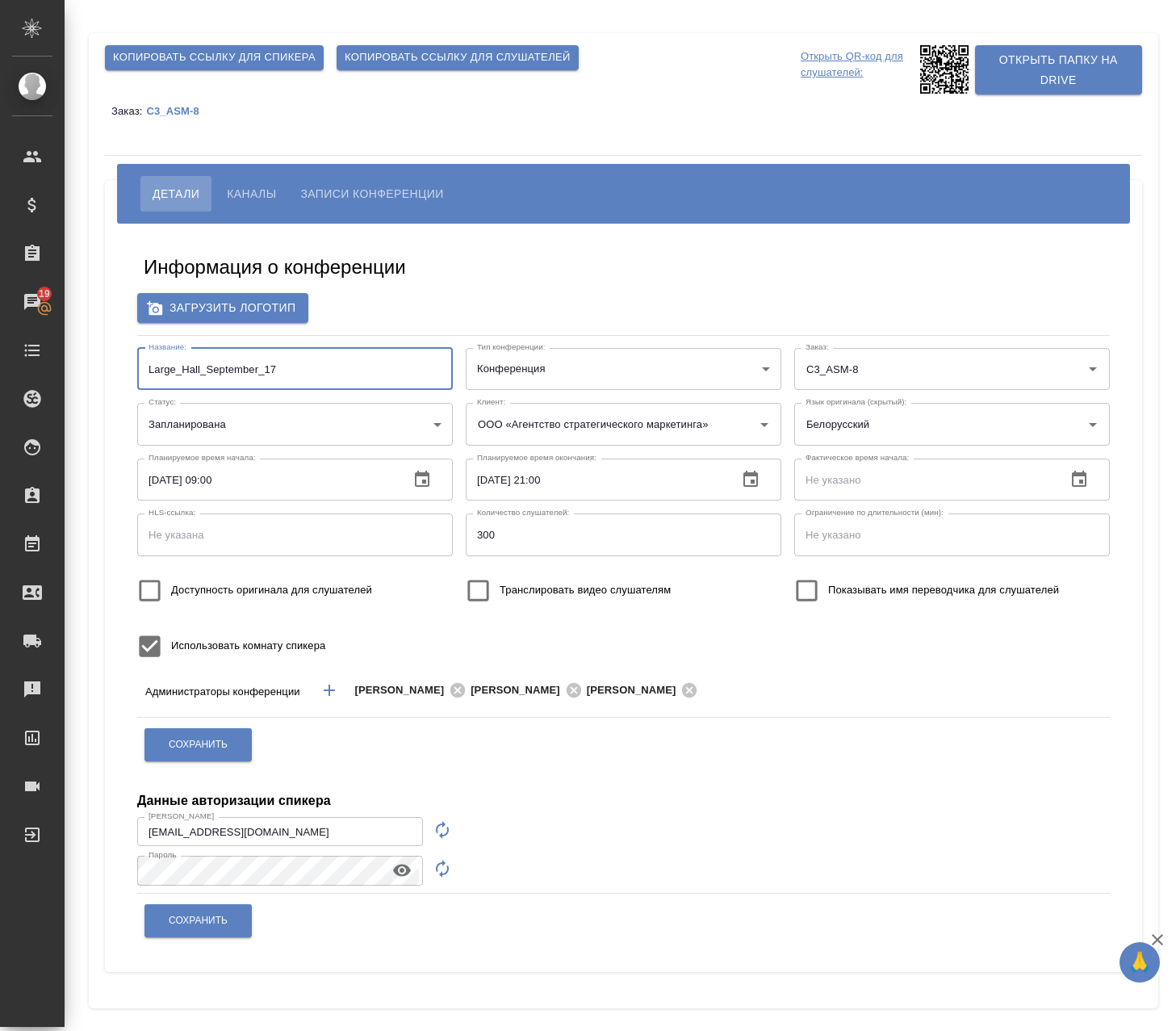
drag, startPoint x: 174, startPoint y: 371, endPoint x: 146, endPoint y: 369, distance: 28.1
click at [146, 369] on input "Large_Hall_September_17" at bounding box center [295, 369] width 316 height 42
type input "Big_Hall_September_17"
click at [202, 751] on span "Сохранить" at bounding box center [197, 745] width 59 height 14
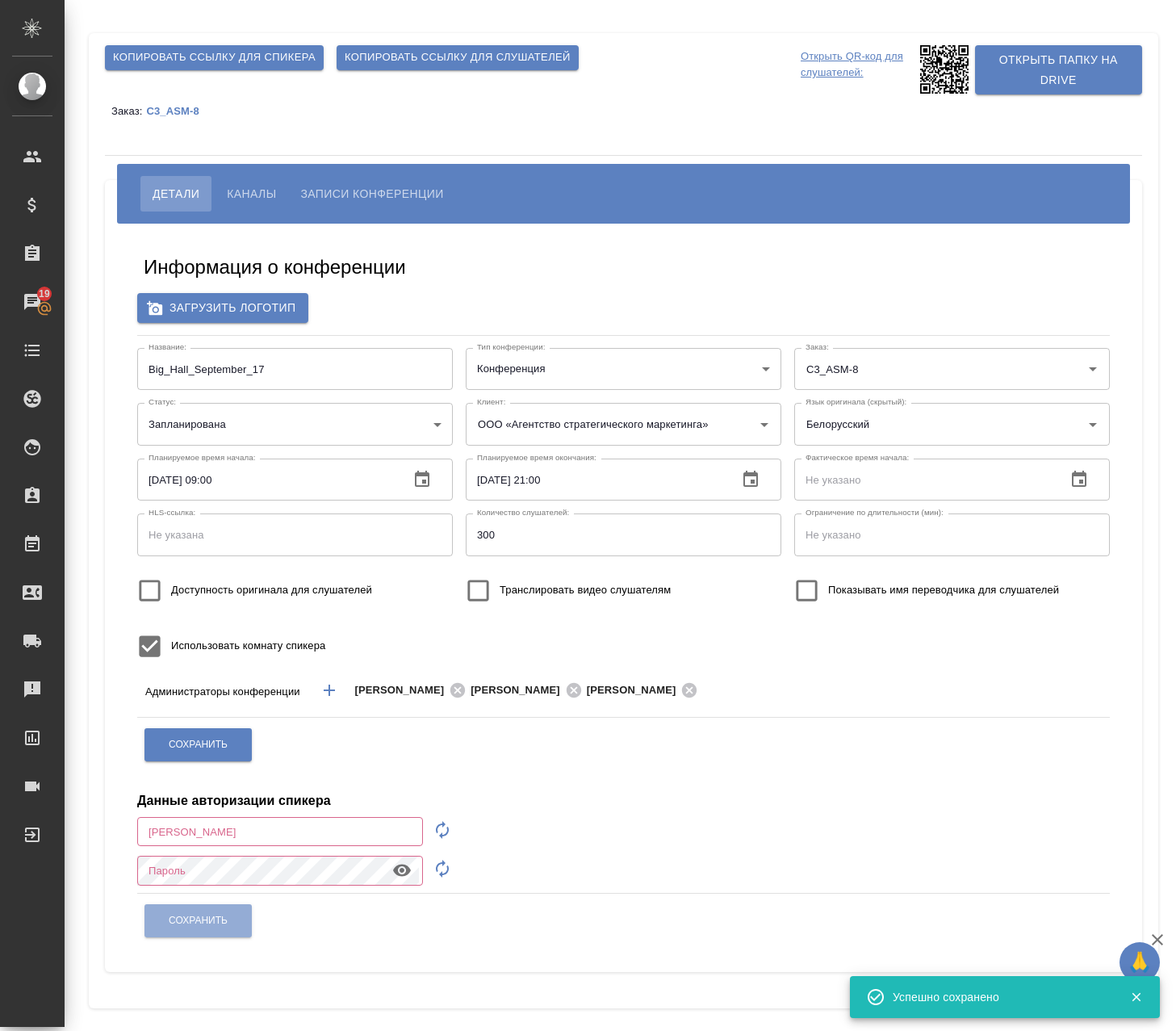
type input "a.badanyan@awatera.com"
click at [180, 49] on span "Копировать ссылку для спикера" at bounding box center [213, 58] width 202 height 19
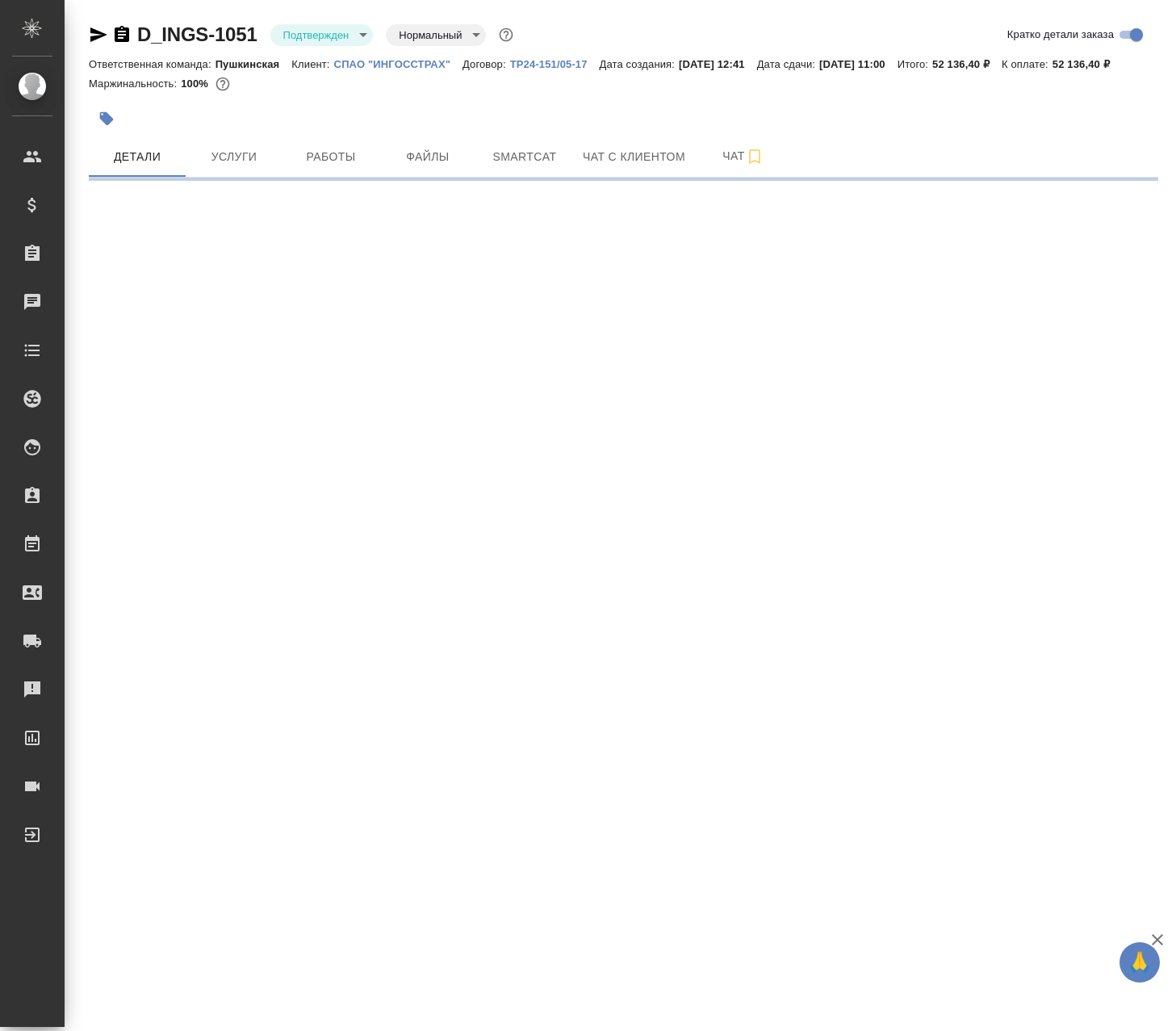
select select "RU"
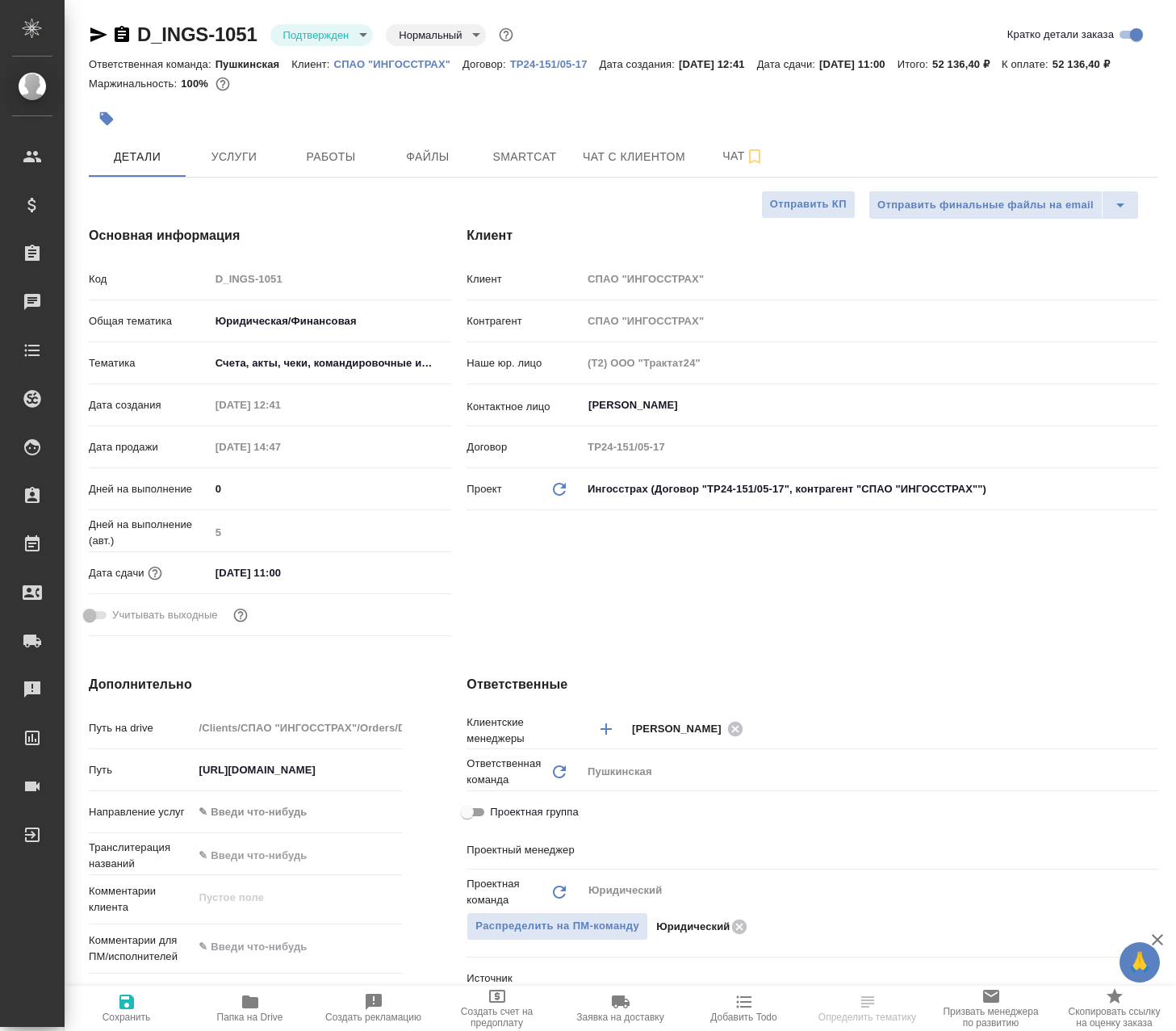
type textarea "x"
type input "[PERSON_NAME]"
type textarea "x"
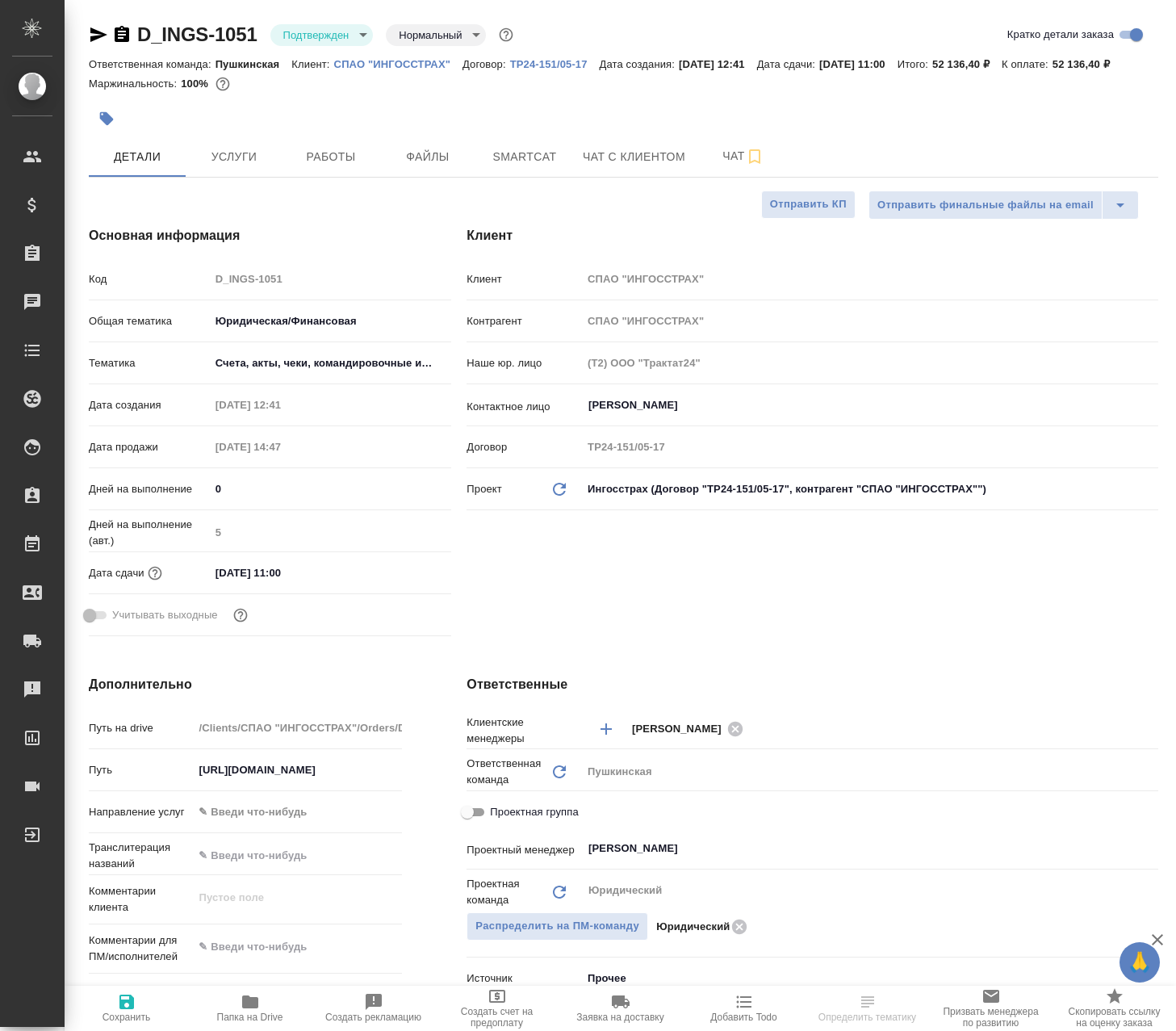
type textarea "x"
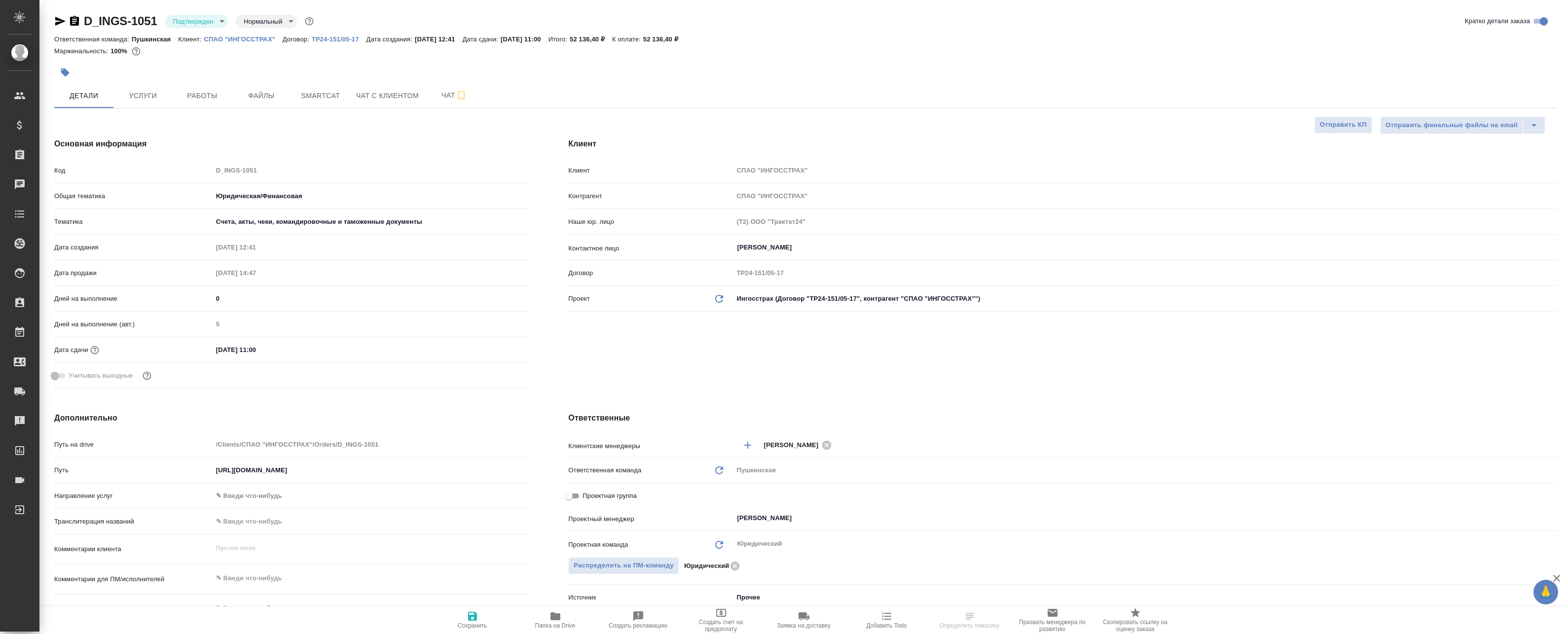
type textarea "x"
click at [208, 19] on body "🙏 .cls-1 fill:#fff; AWATERA Badanyan Artak Клиенты Спецификации Заказы Чаты Tod…" at bounding box center [784, 317] width 1568 height 634
click at [197, 105] on button "В работе" at bounding box center [189, 104] width 32 height 11
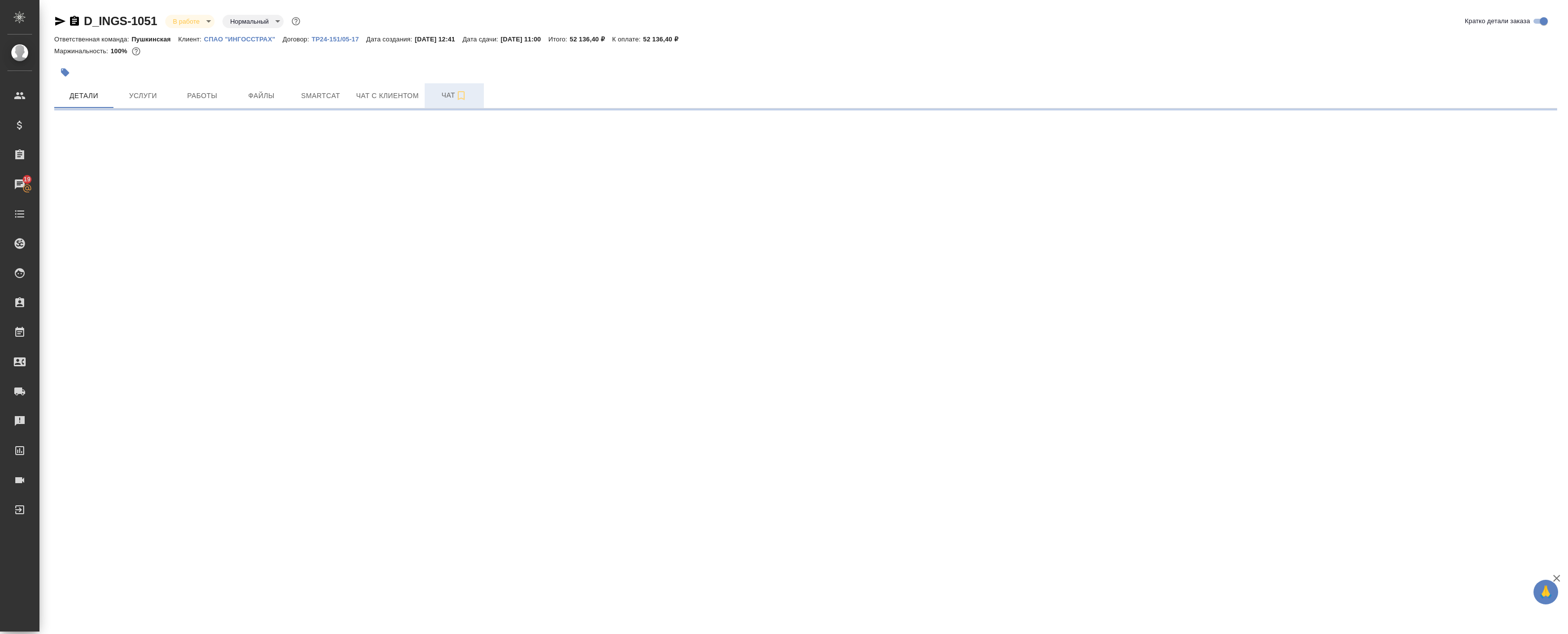
select select "RU"
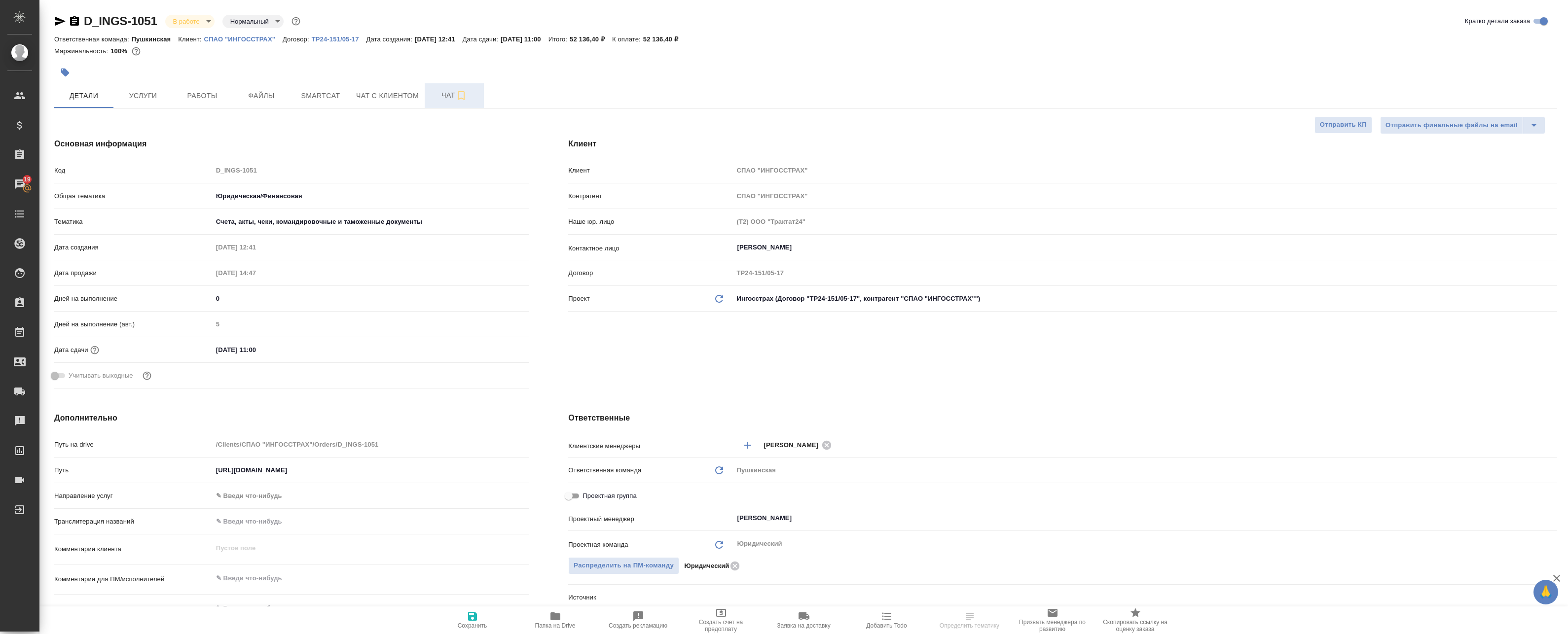
type textarea "x"
click at [444, 100] on span "Чат" at bounding box center [454, 96] width 47 height 12
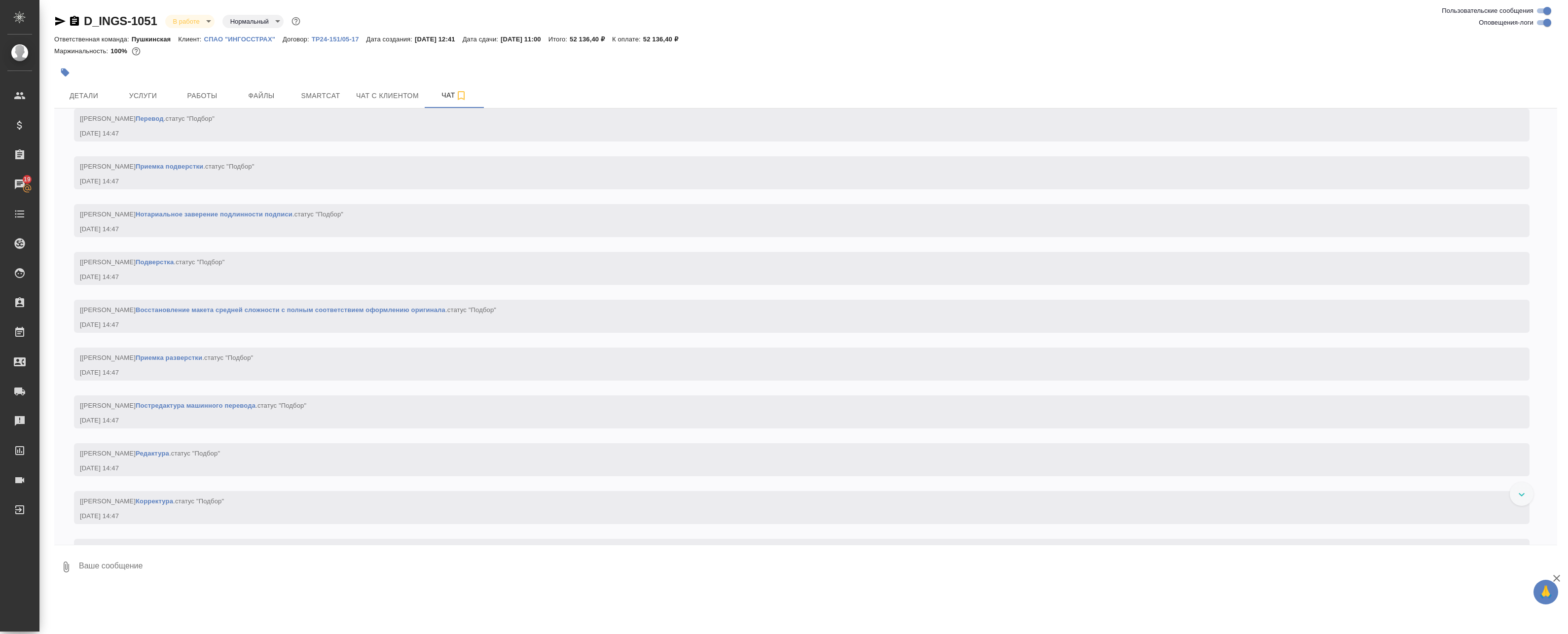
scroll to position [1279, 0]
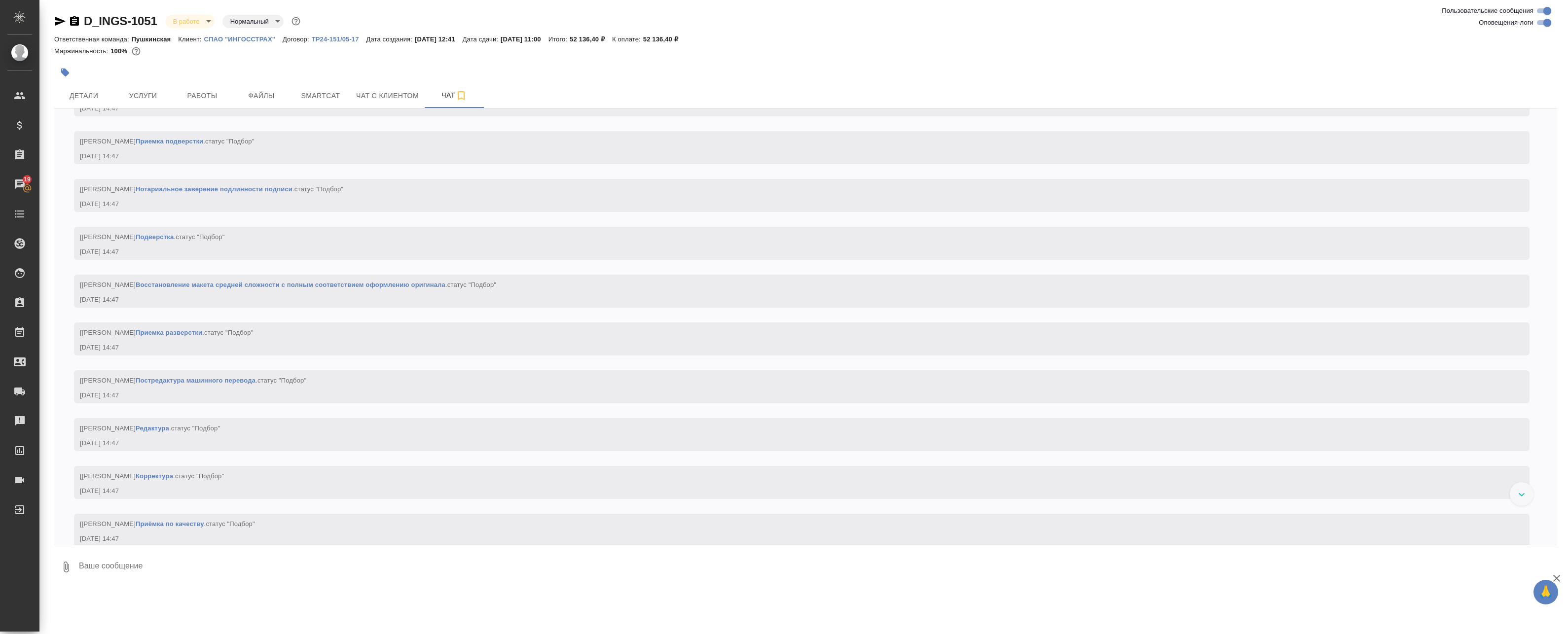
click at [718, 21] on input "Оповещения-логи" at bounding box center [1547, 23] width 35 height 12
checkbox input "false"
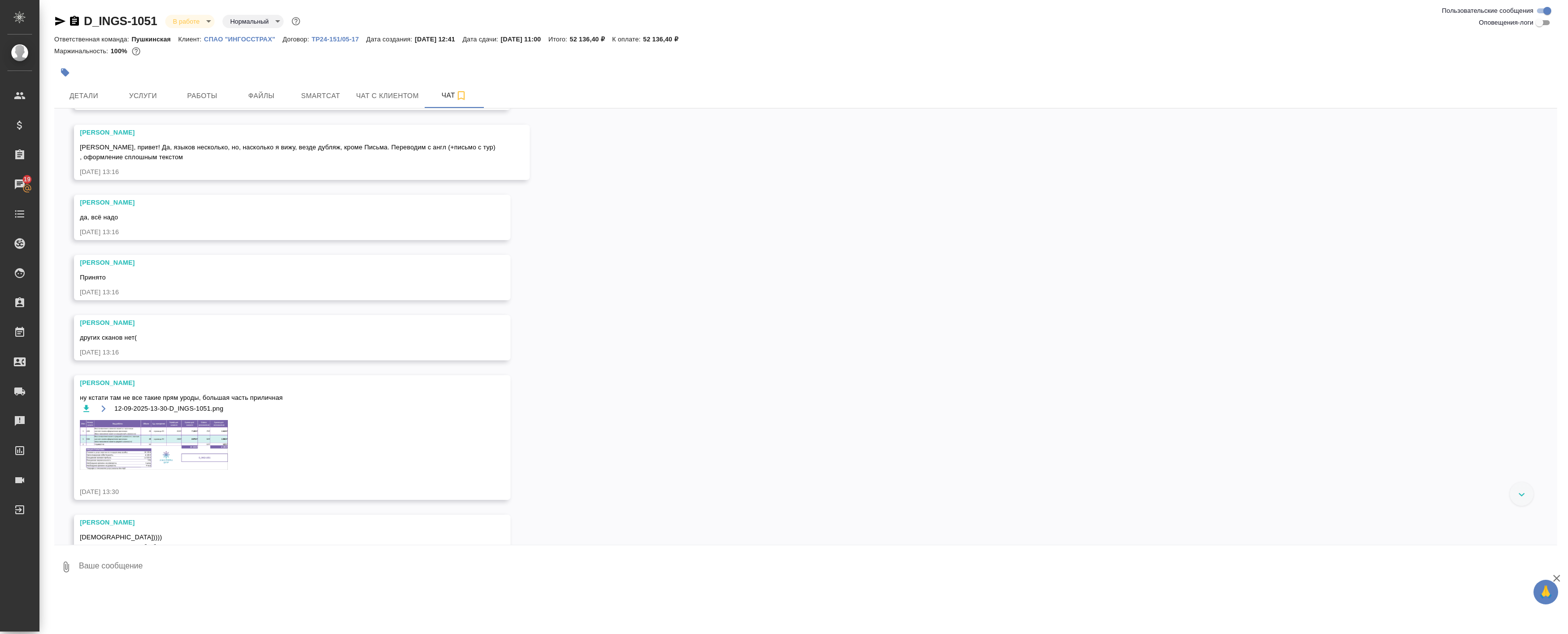
scroll to position [339, 0]
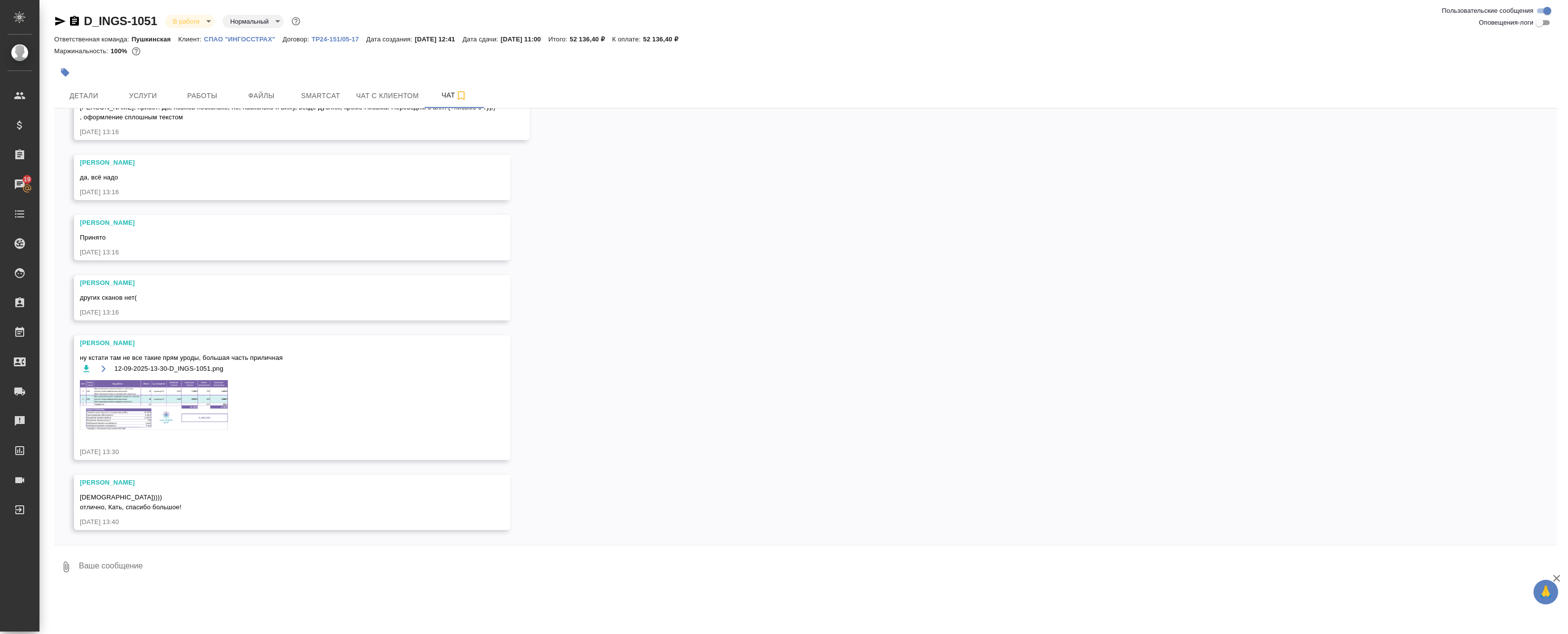
click at [122, 403] on img at bounding box center [153, 405] width 148 height 51
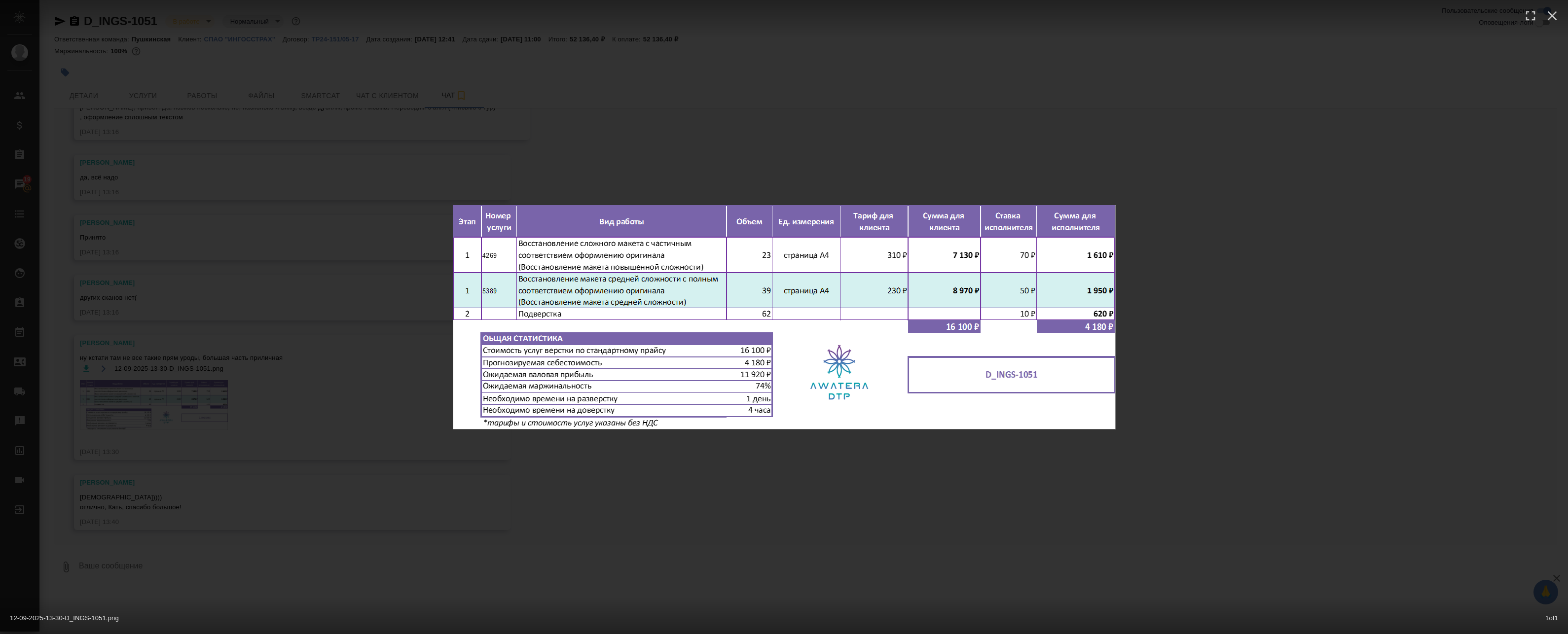
click at [301, 364] on div "12-09-2025-13-30-D_INGS-1051.png 1 of 1" at bounding box center [784, 317] width 1568 height 634
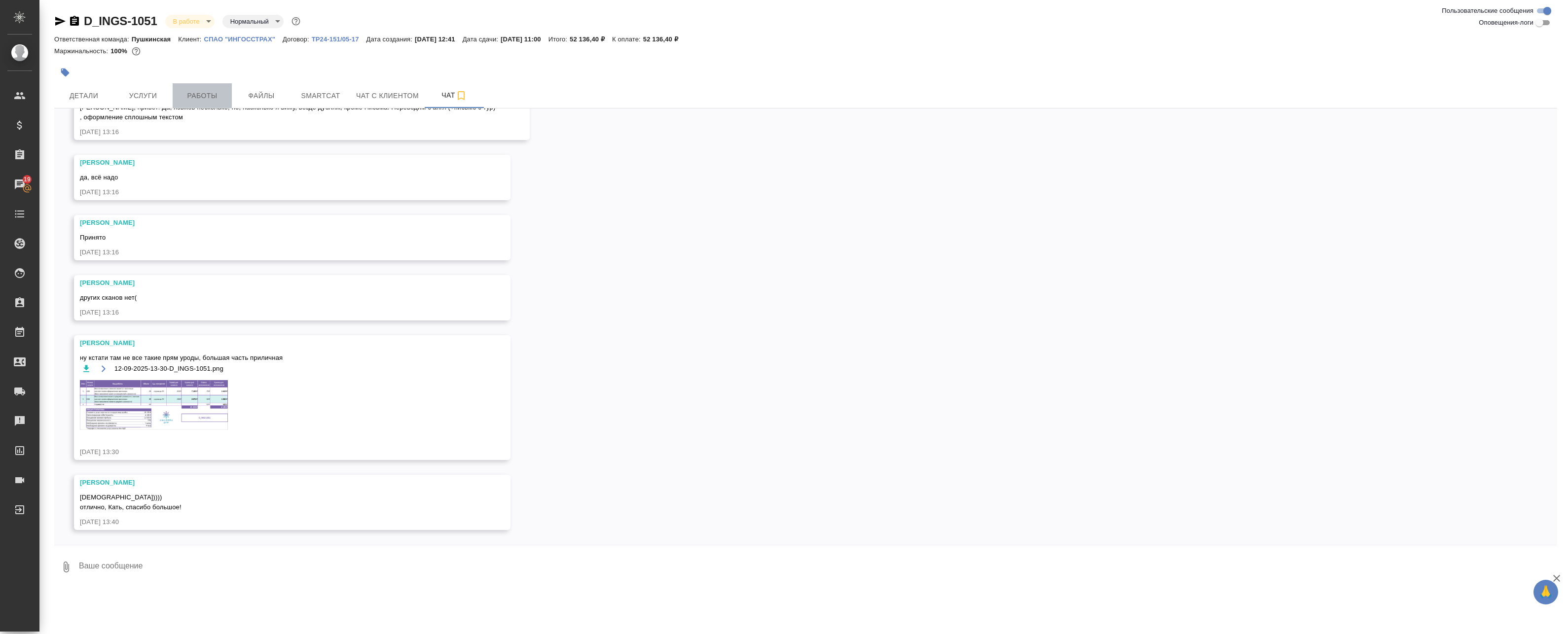
click at [186, 95] on span "Работы" at bounding box center [202, 96] width 47 height 12
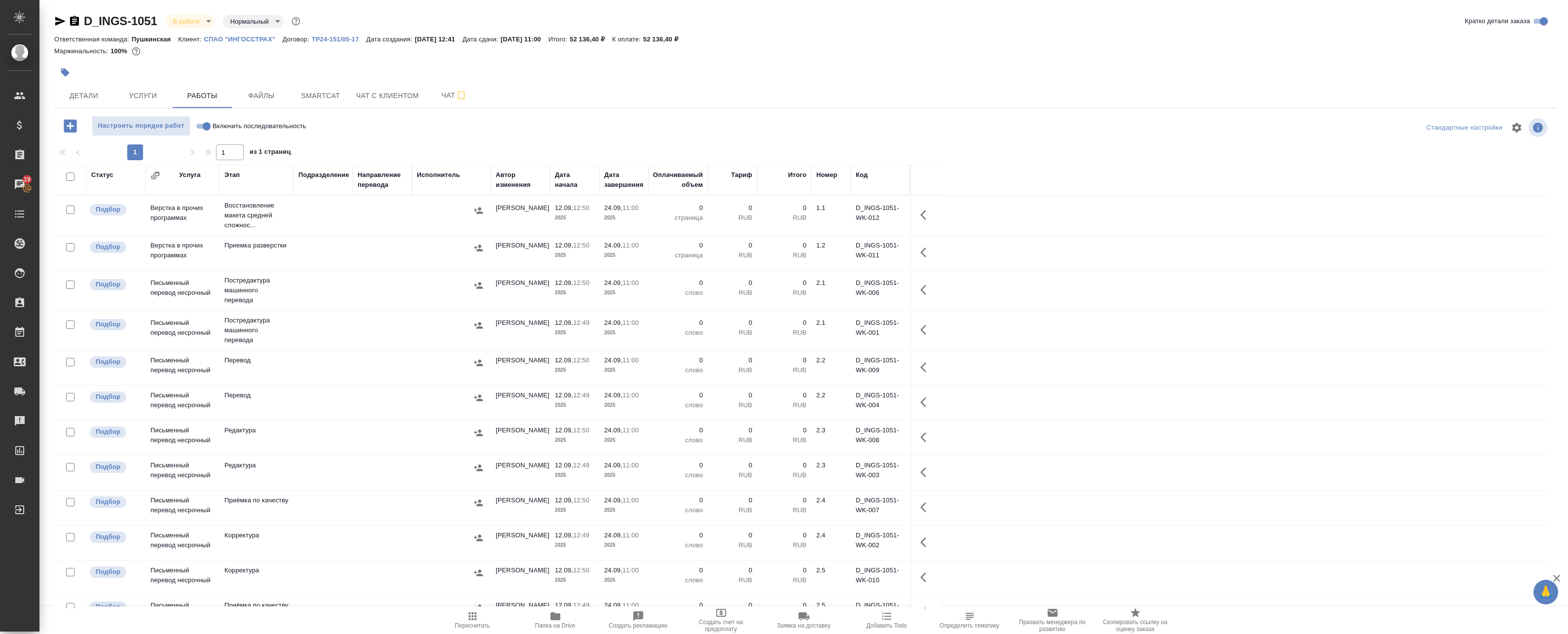
click at [295, 218] on td at bounding box center [323, 215] width 59 height 35
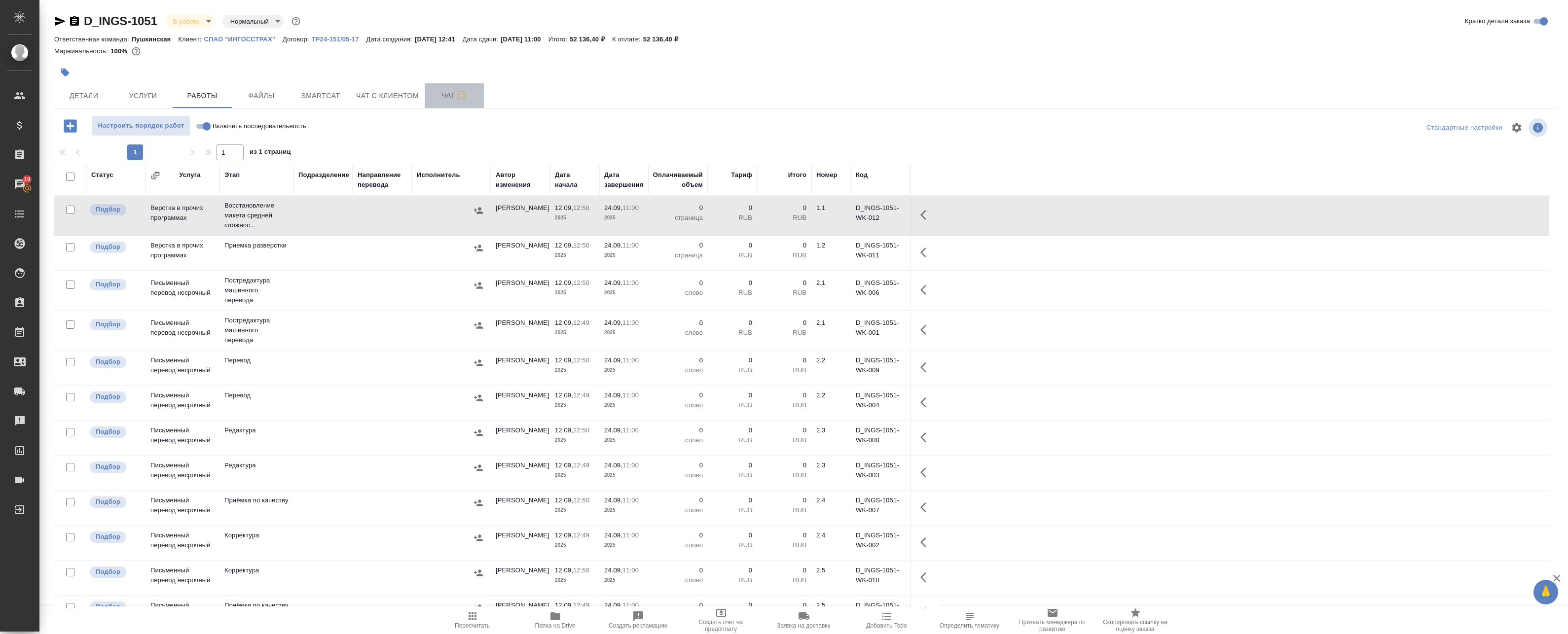
click at [443, 86] on button "Чат" at bounding box center [454, 96] width 59 height 25
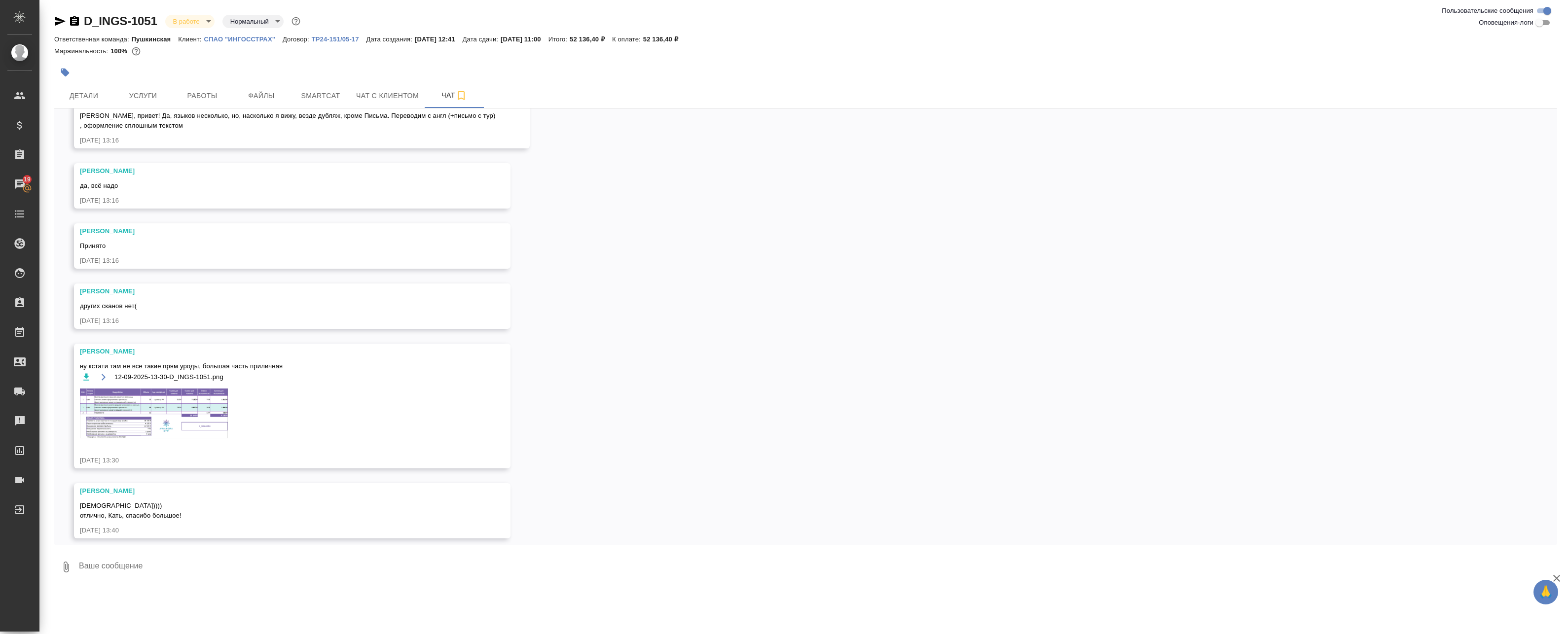
scroll to position [339, 0]
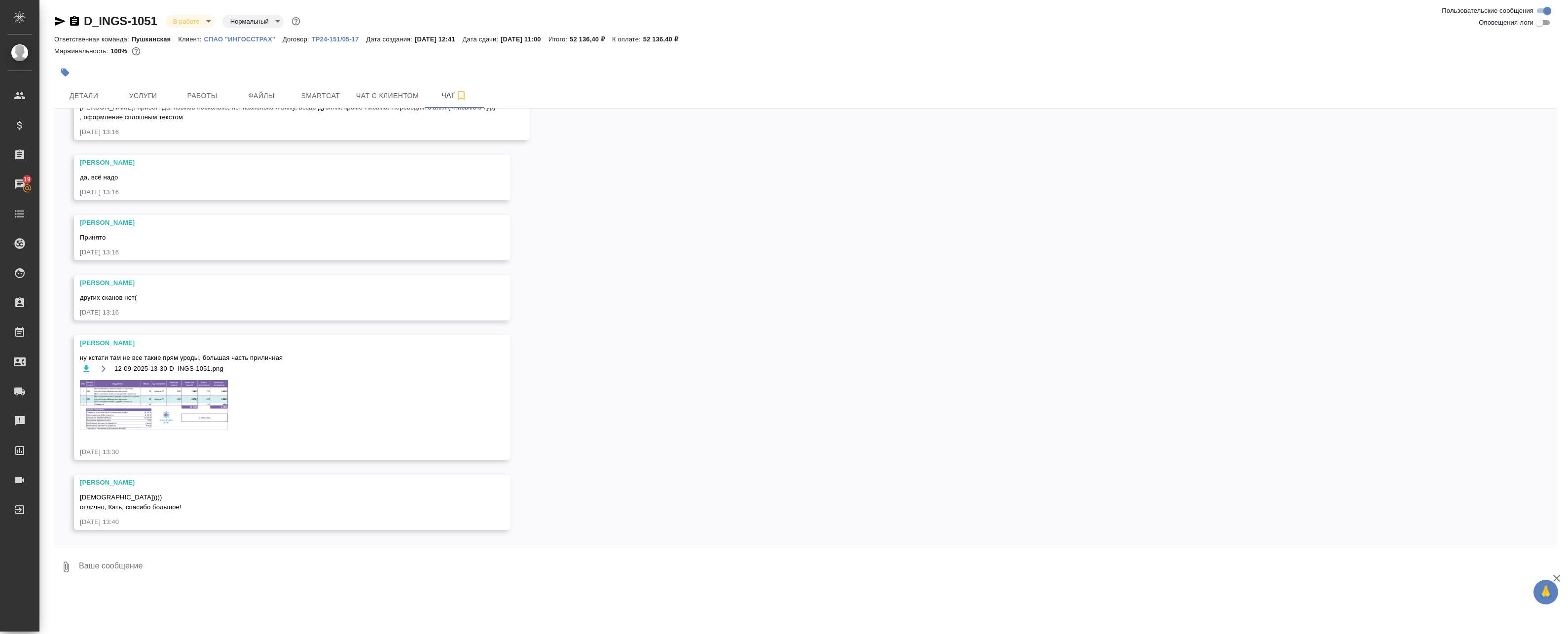
click at [151, 390] on img at bounding box center [153, 405] width 148 height 51
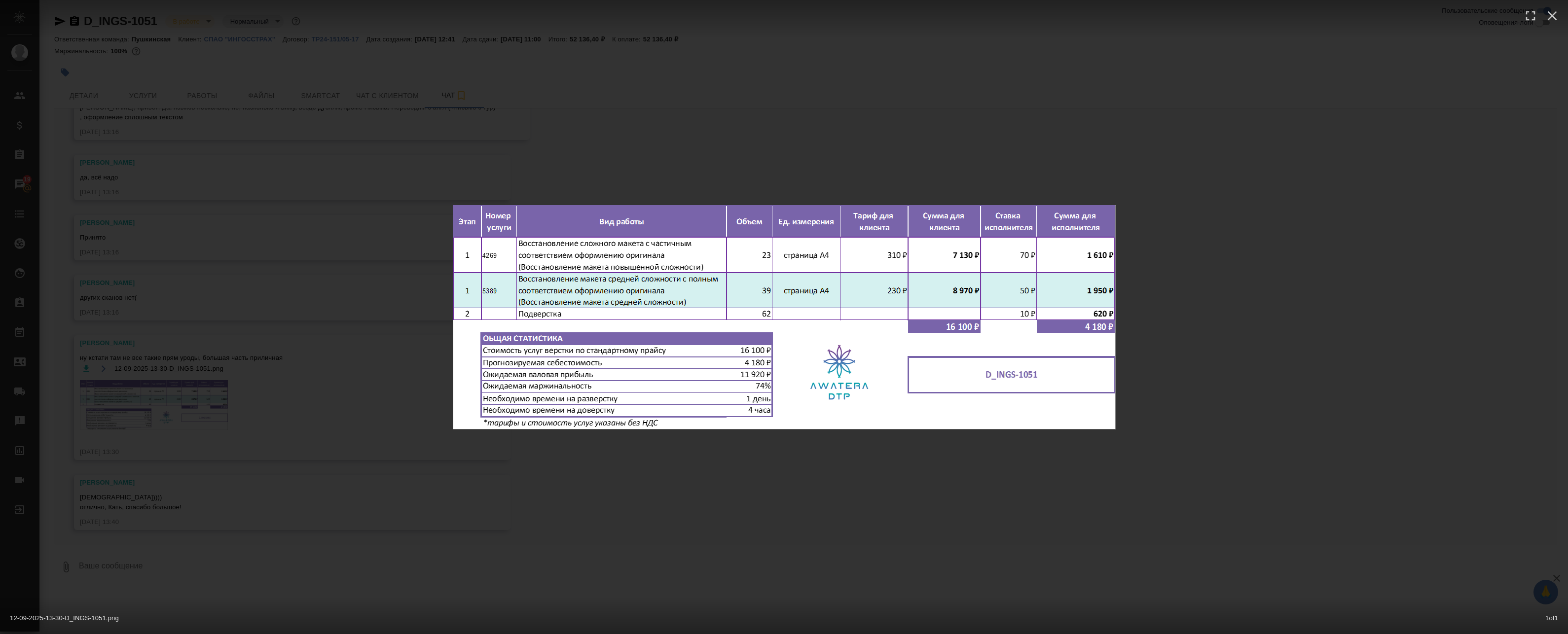
click at [562, 159] on div "12-09-2025-13-30-D_INGS-1051.png 1 of 1" at bounding box center [784, 317] width 1568 height 634
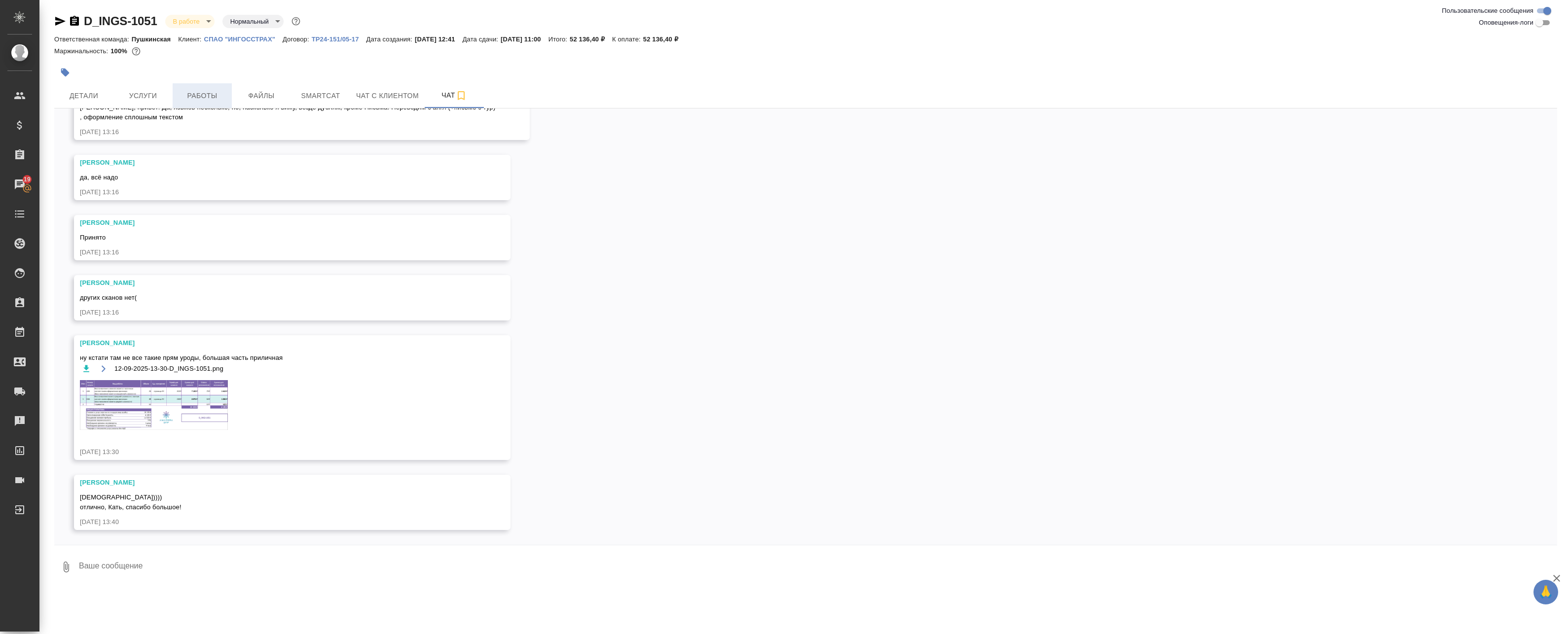
click at [191, 96] on span "Работы" at bounding box center [202, 96] width 47 height 12
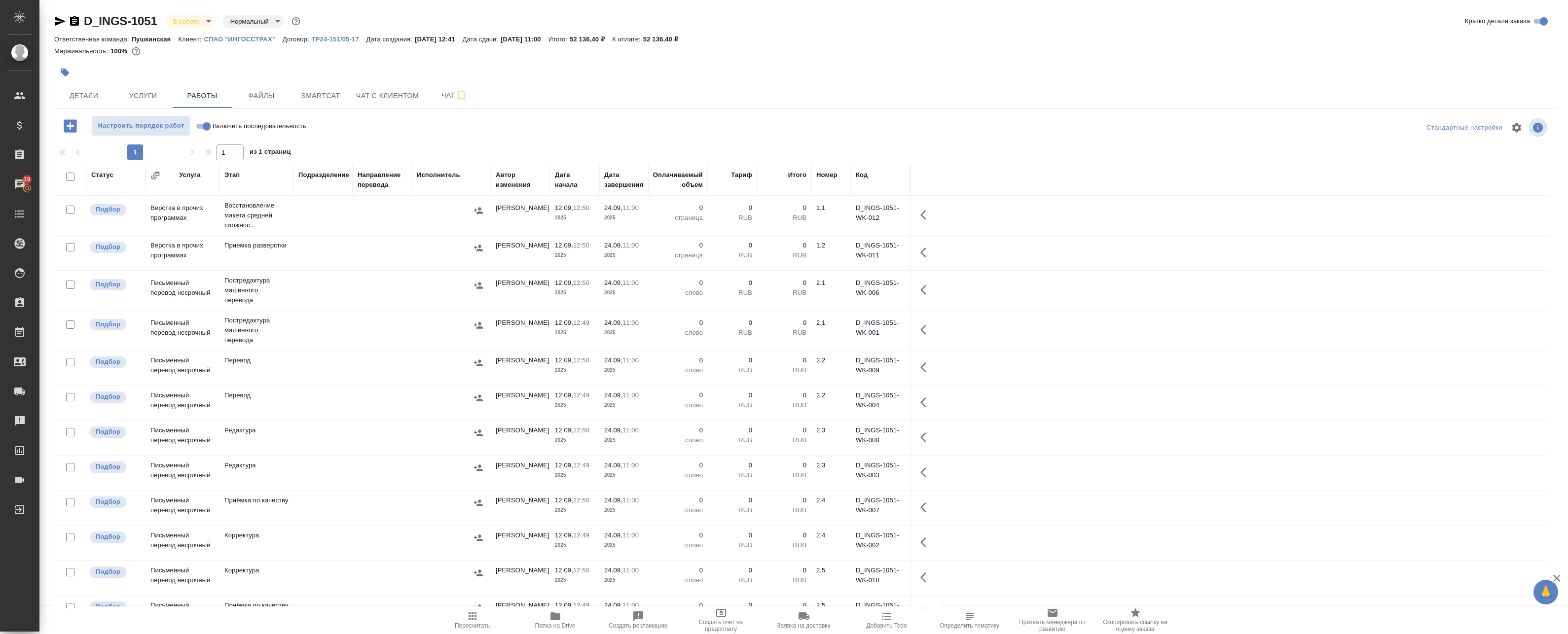
click at [73, 122] on icon "button" at bounding box center [70, 125] width 13 height 13
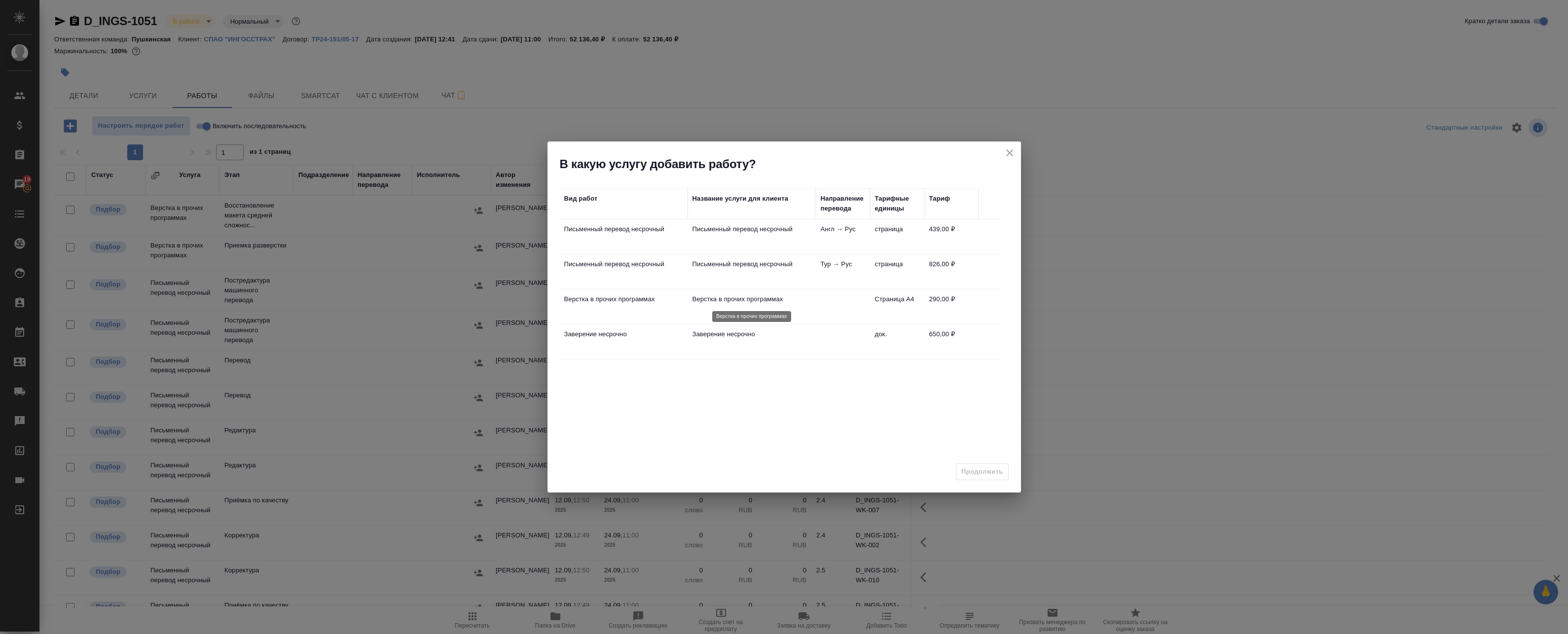
click at [718, 302] on p "Верстка в прочих программах" at bounding box center [752, 299] width 118 height 10
click at [718, 271] on td "Письменный перевод несрочный" at bounding box center [752, 271] width 128 height 35
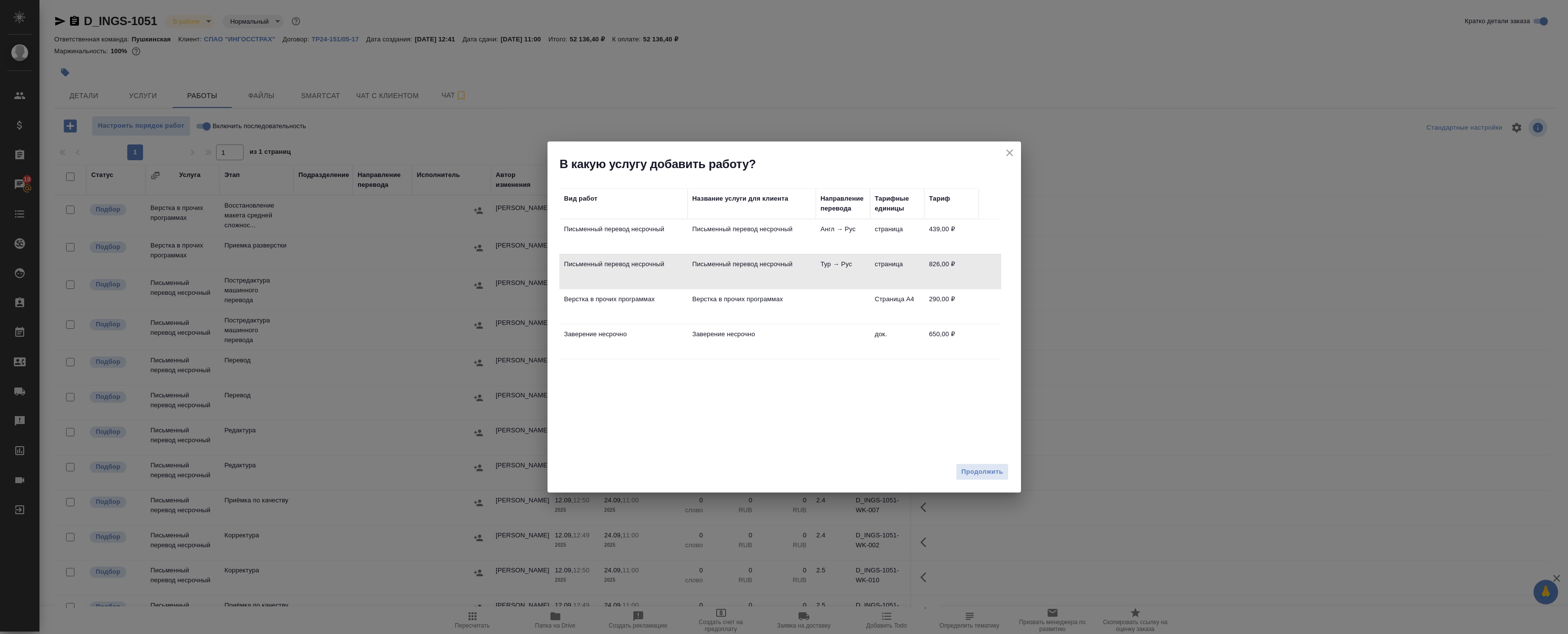
click at [718, 223] on td "Письменный перевод несрочный" at bounding box center [752, 237] width 128 height 35
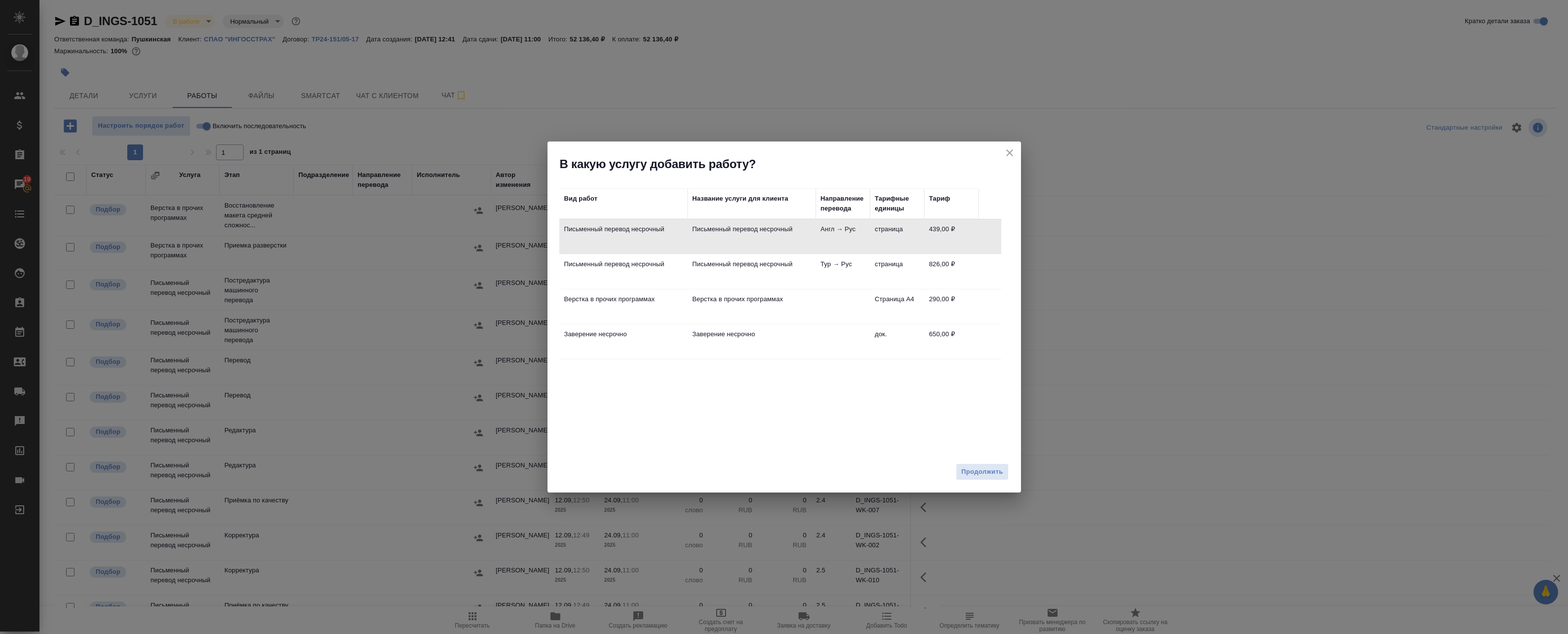
click at [718, 271] on td "Письменный перевод несрочный" at bounding box center [752, 271] width 128 height 35
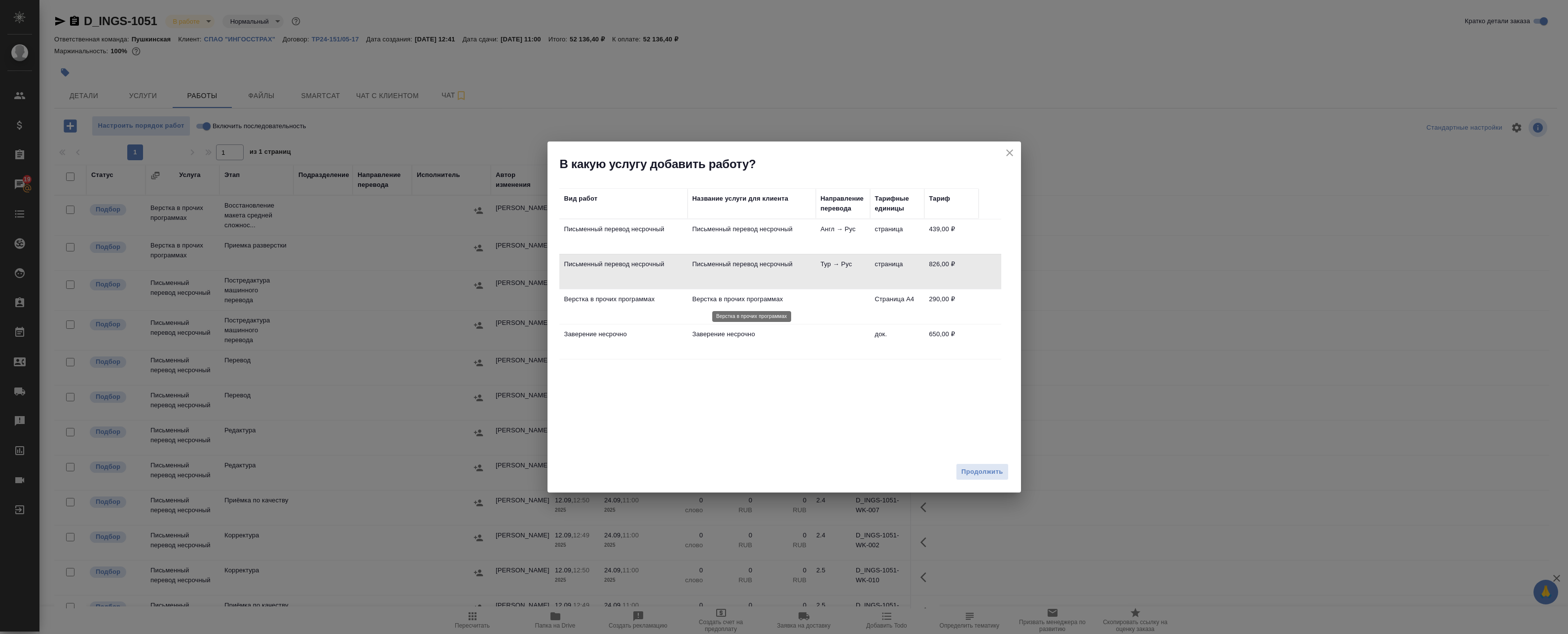
click at [718, 300] on p "Верстка в прочих программах" at bounding box center [752, 299] width 118 height 10
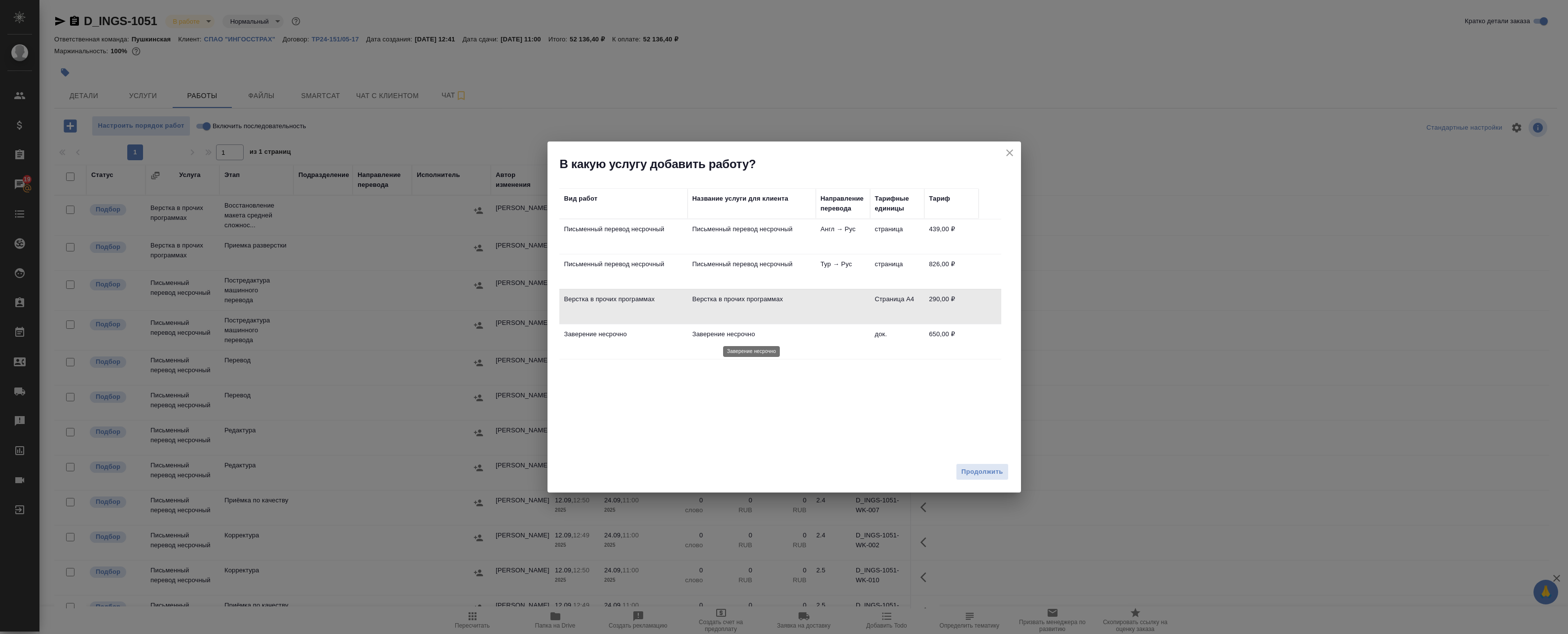
click at [718, 332] on p "Заверение несрочно" at bounding box center [752, 334] width 118 height 10
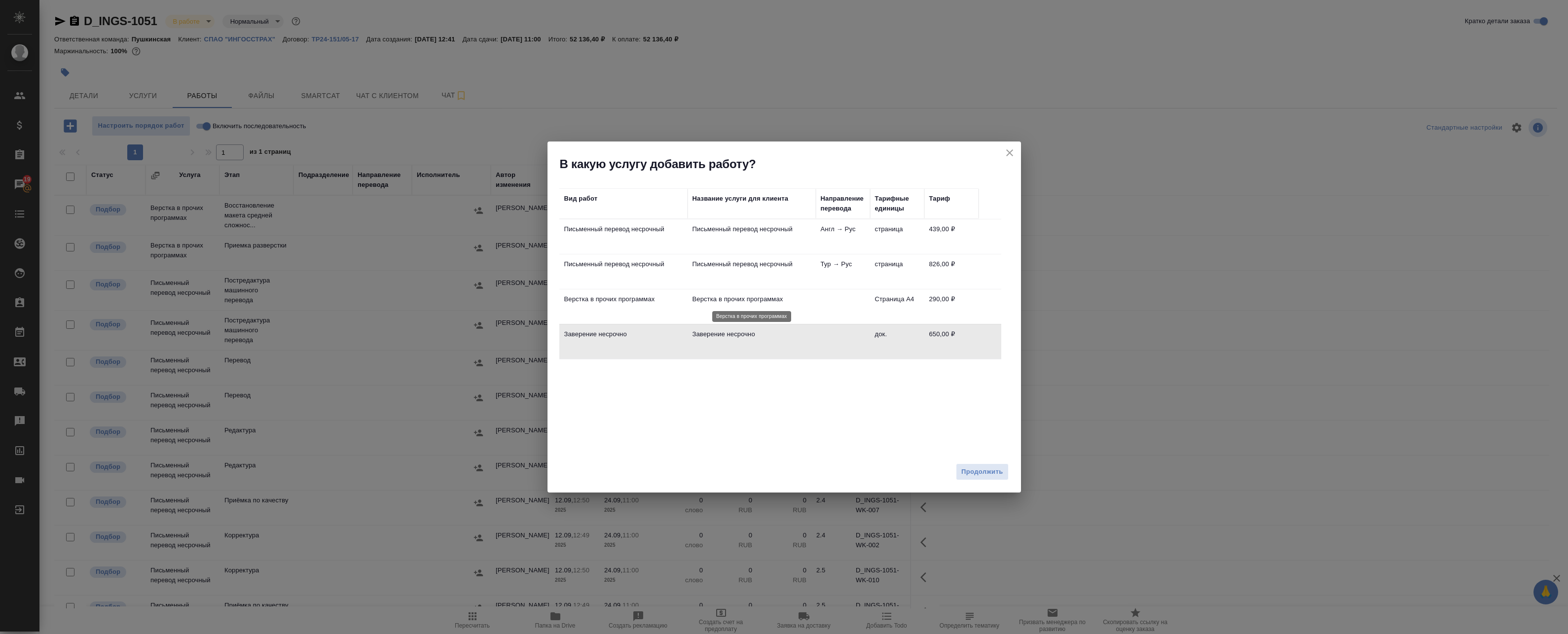
click at [718, 300] on p "Верстка в прочих программах" at bounding box center [752, 299] width 118 height 10
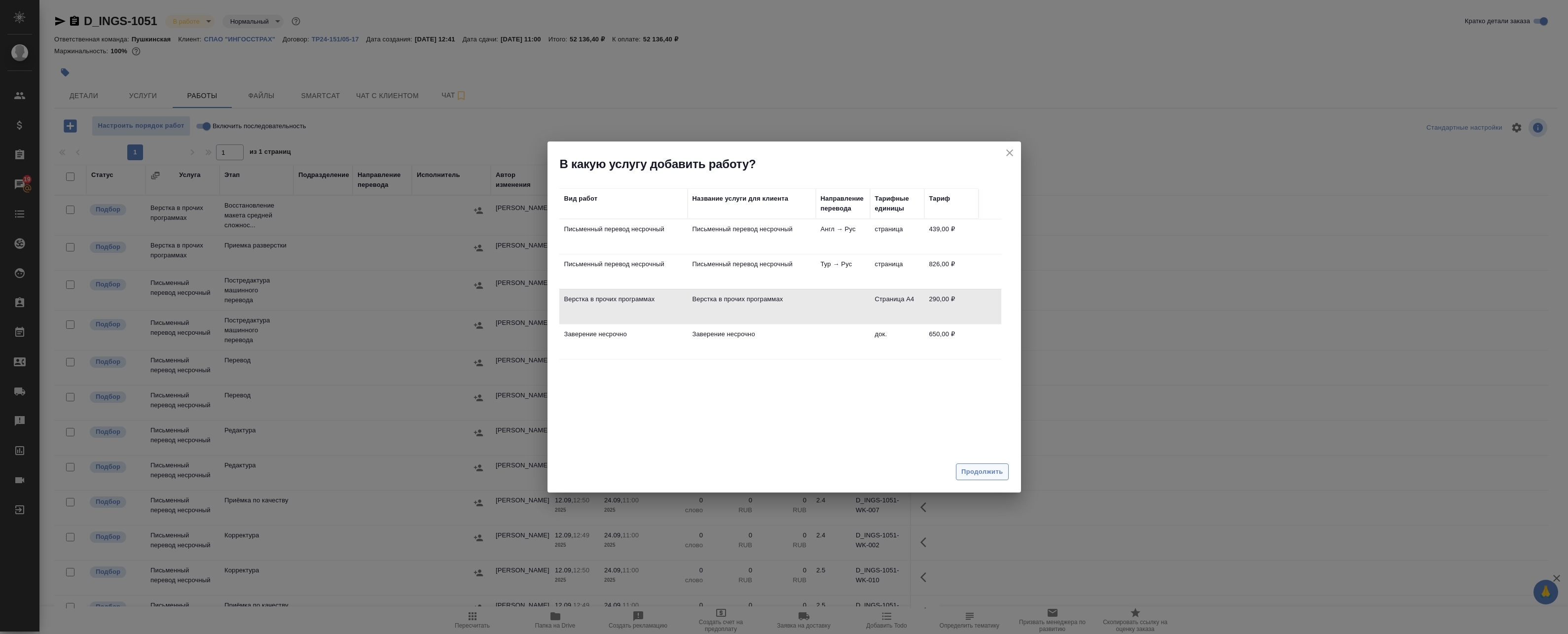
click at [718, 469] on span "Продолжить" at bounding box center [982, 472] width 41 height 12
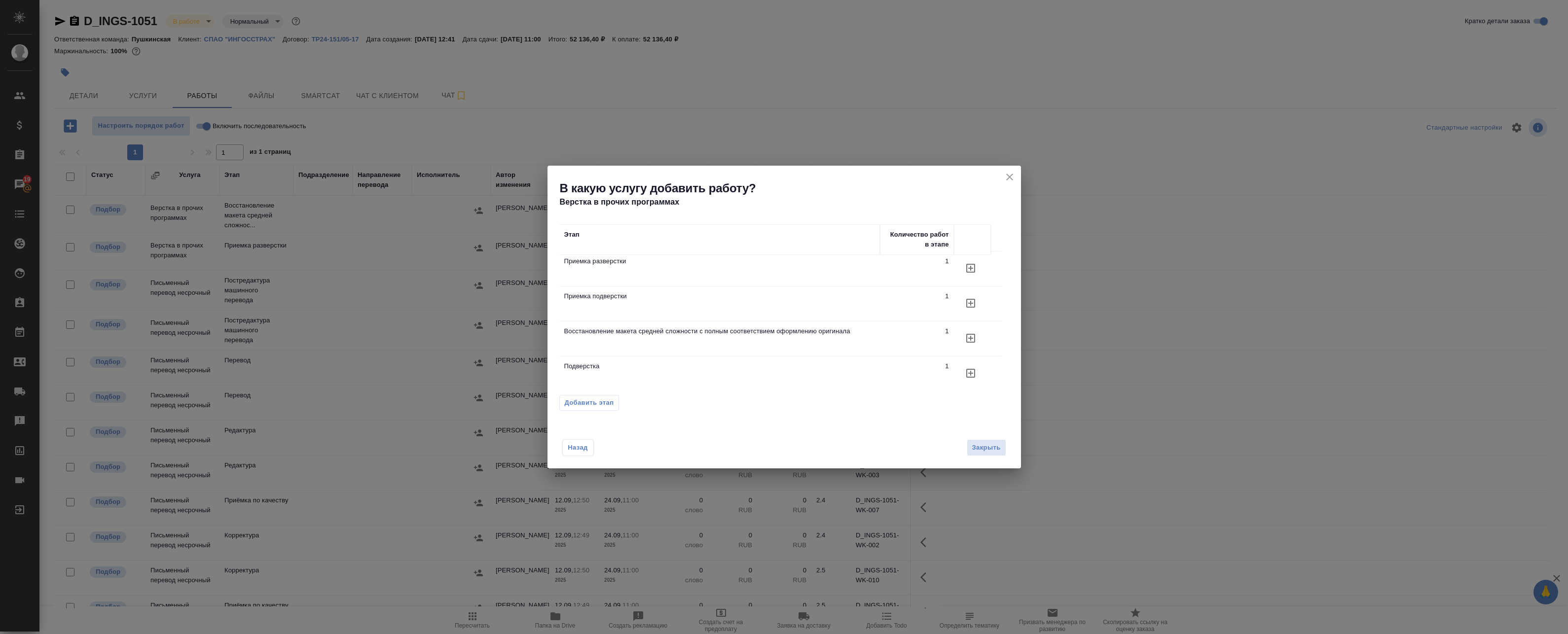
scroll to position [9, 0]
click at [606, 402] on span "Добавить этап" at bounding box center [589, 403] width 49 height 10
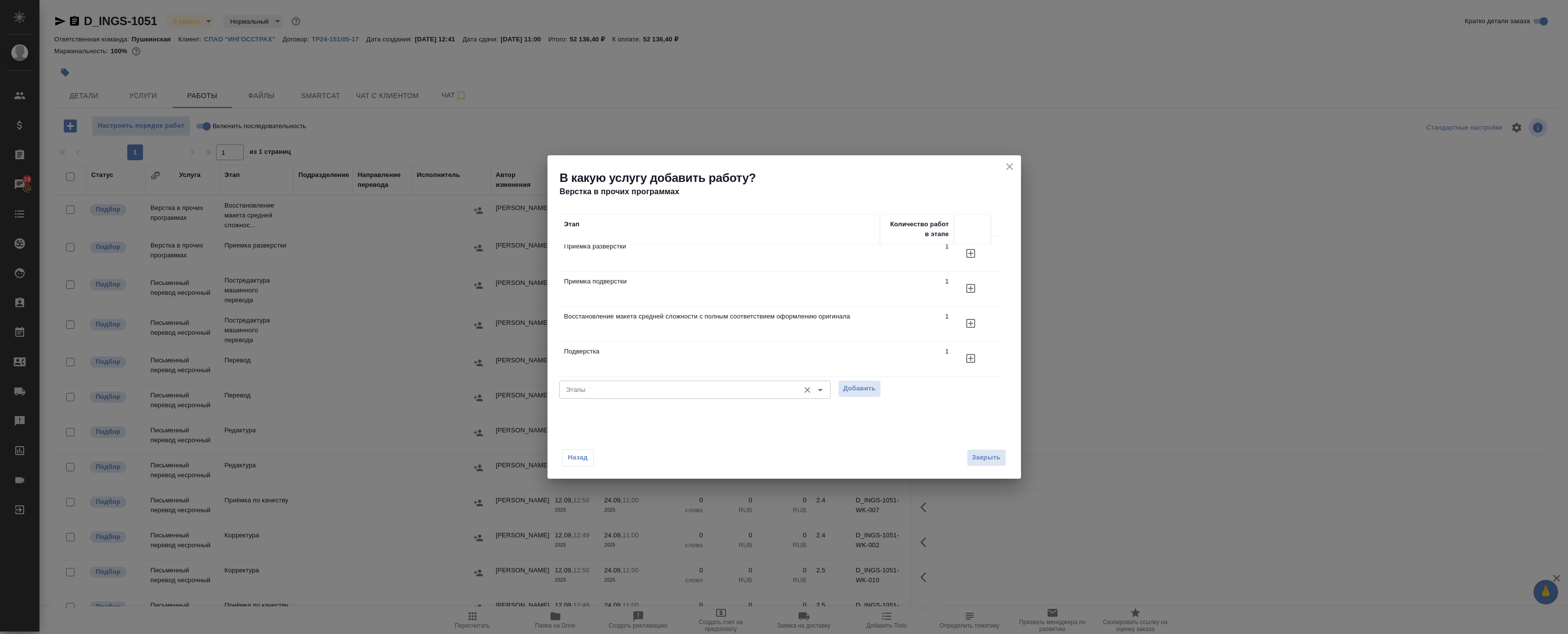
click at [633, 391] on input "Этапы" at bounding box center [679, 389] width 233 height 12
click at [643, 414] on p "Восстановление сложного макета с частичным соответствием оформлению оригинала" at bounding box center [695, 412] width 256 height 10
type input "Восстановление сложного макета с частичным соответствием оформлению оригинала"
click at [718, 389] on span "Добавить" at bounding box center [859, 389] width 32 height 12
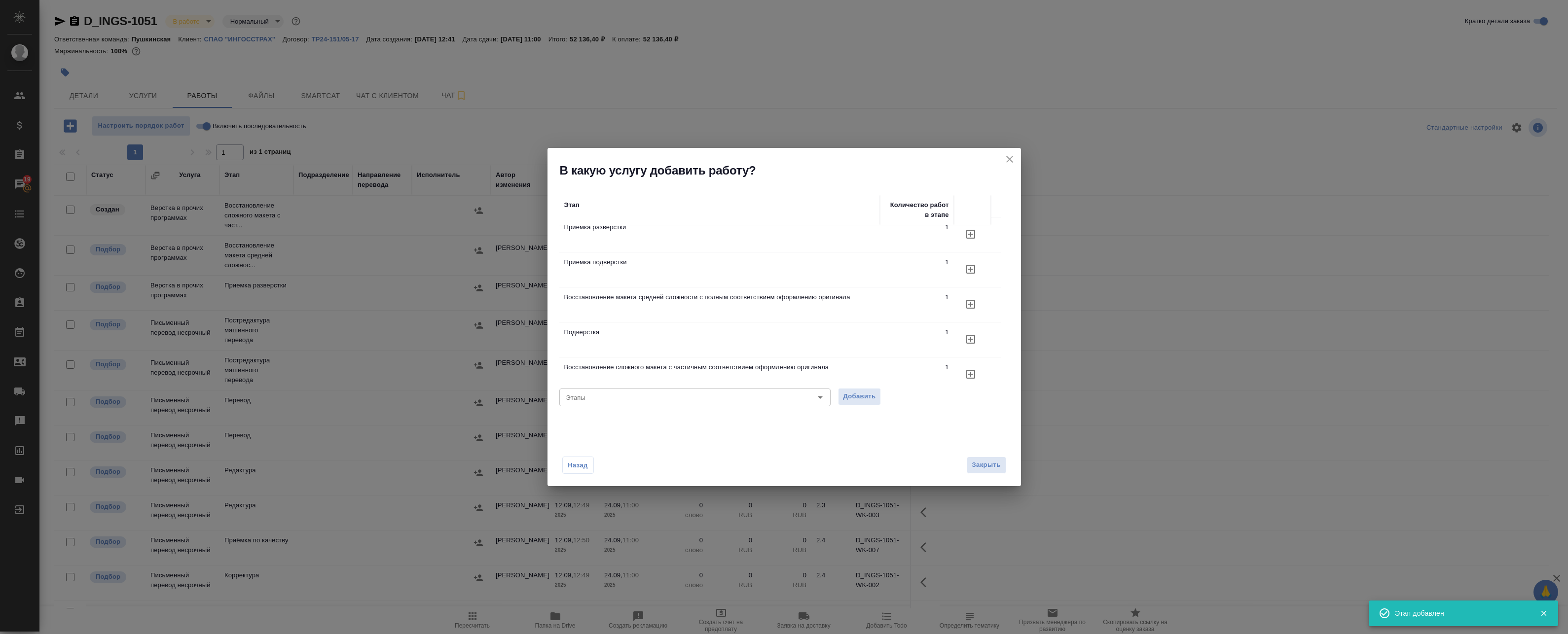
click at [718, 156] on icon "close" at bounding box center [1009, 159] width 12 height 12
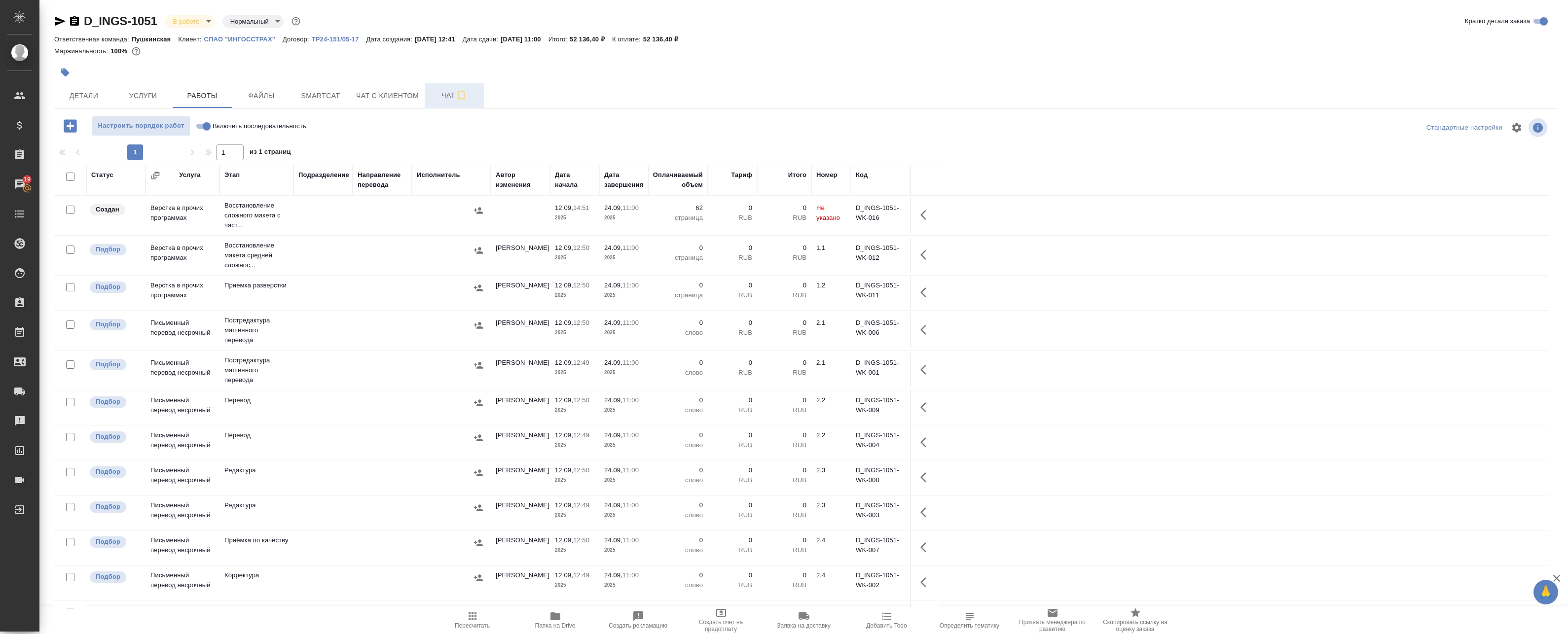
click at [432, 95] on span "Чат" at bounding box center [454, 96] width 47 height 12
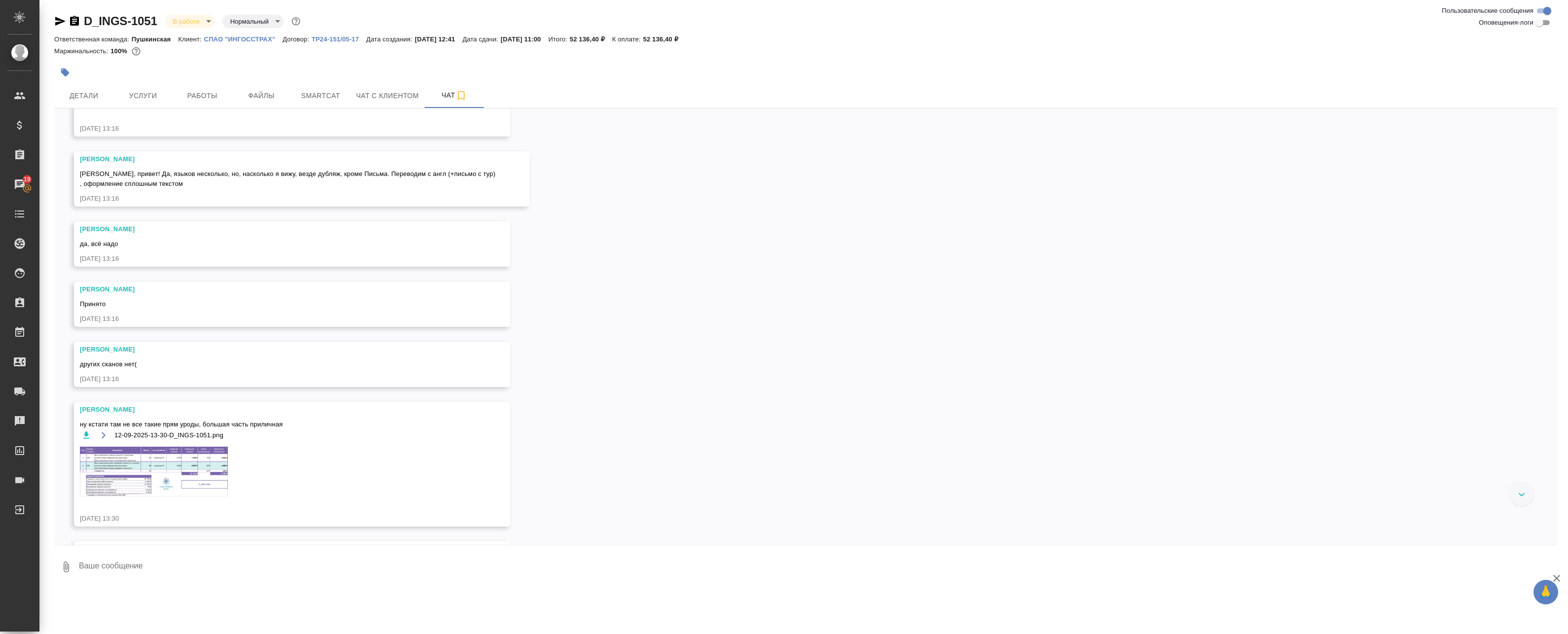
scroll to position [339, 0]
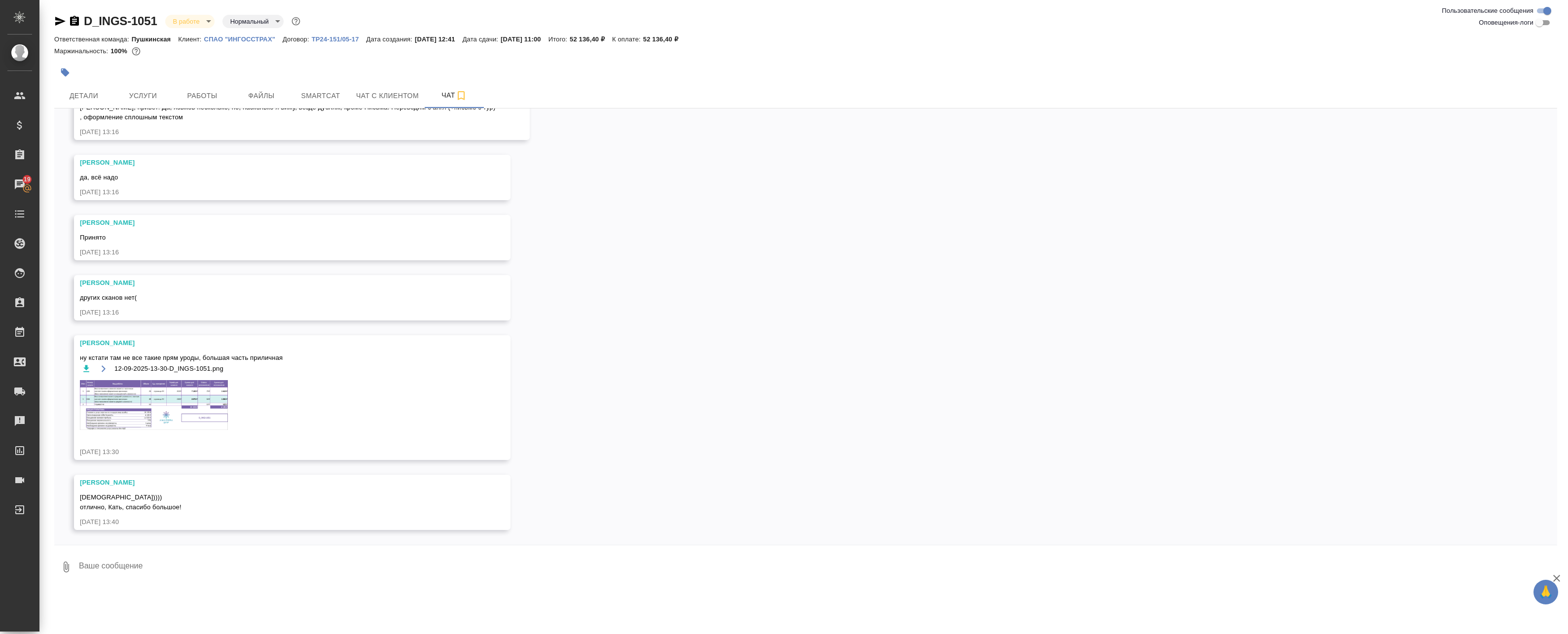
click at [137, 392] on img at bounding box center [153, 405] width 148 height 51
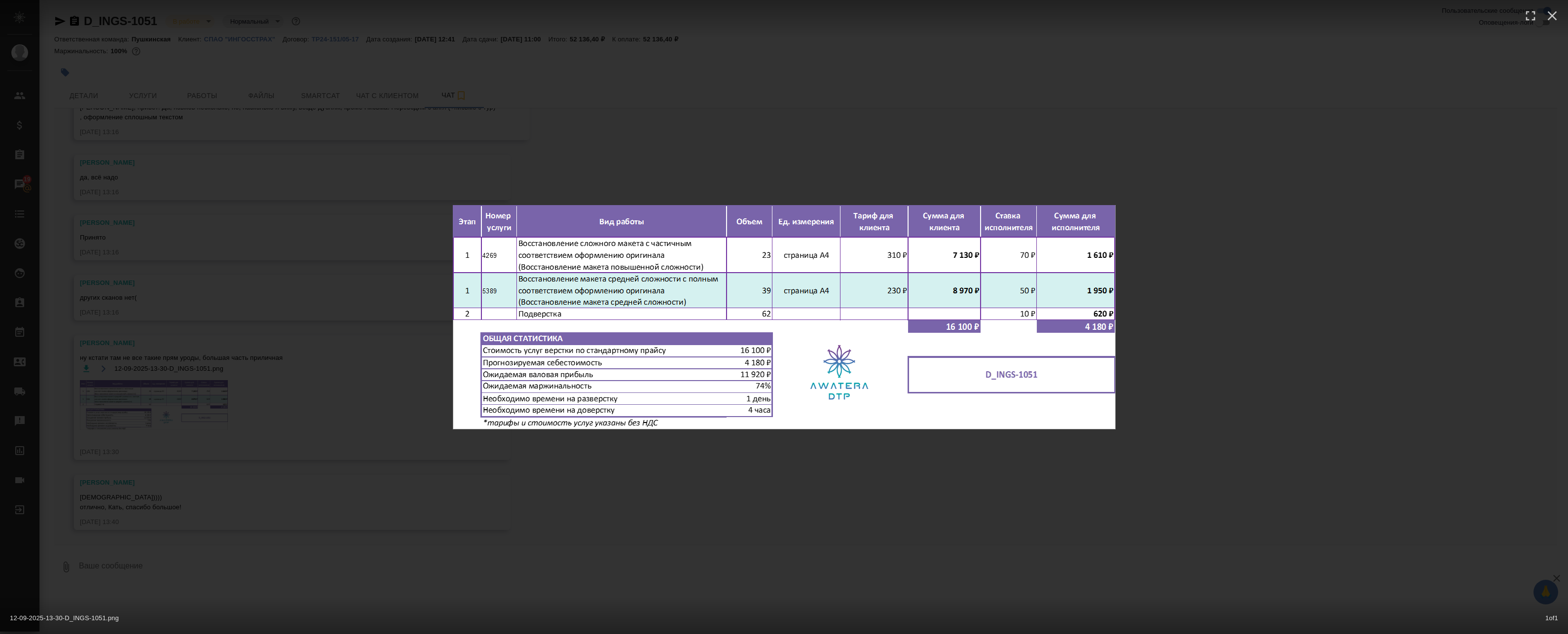
click at [616, 161] on div "12-09-2025-13-30-D_INGS-1051.png 1 of 1" at bounding box center [784, 317] width 1568 height 634
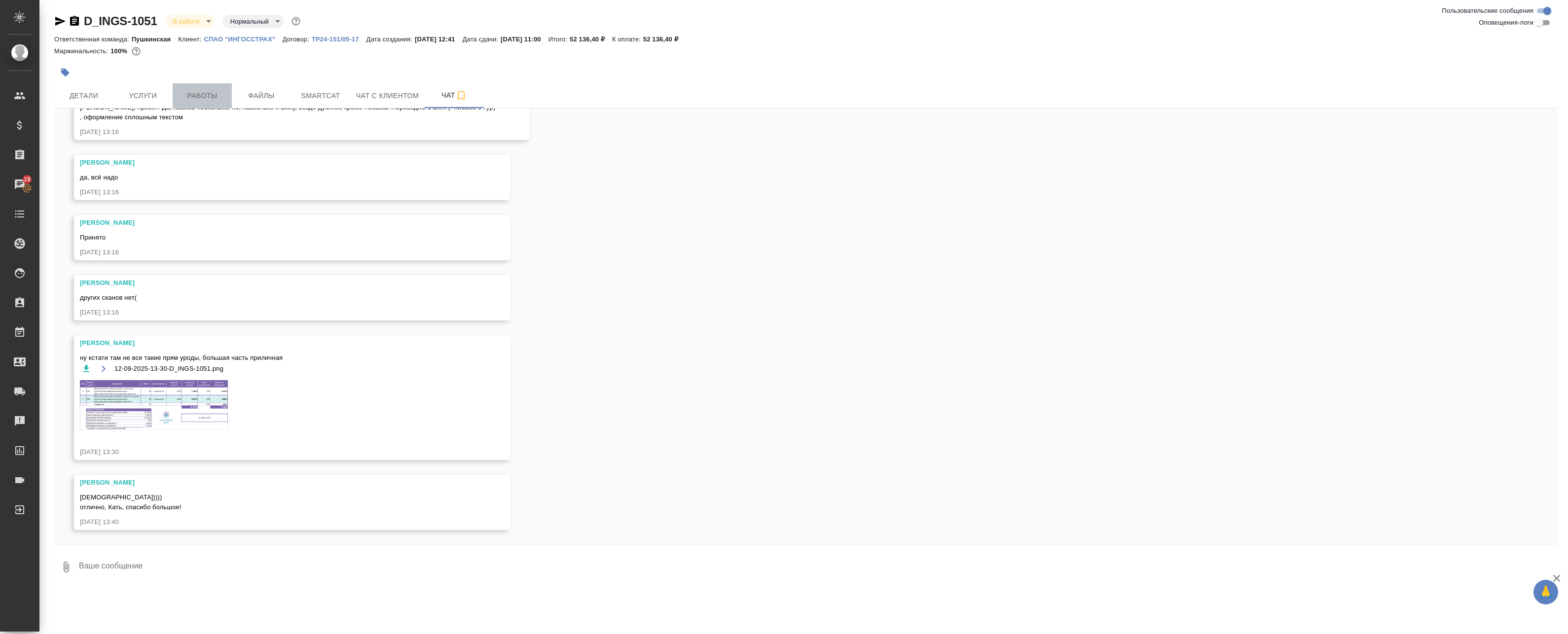
click at [183, 100] on span "Работы" at bounding box center [202, 96] width 47 height 12
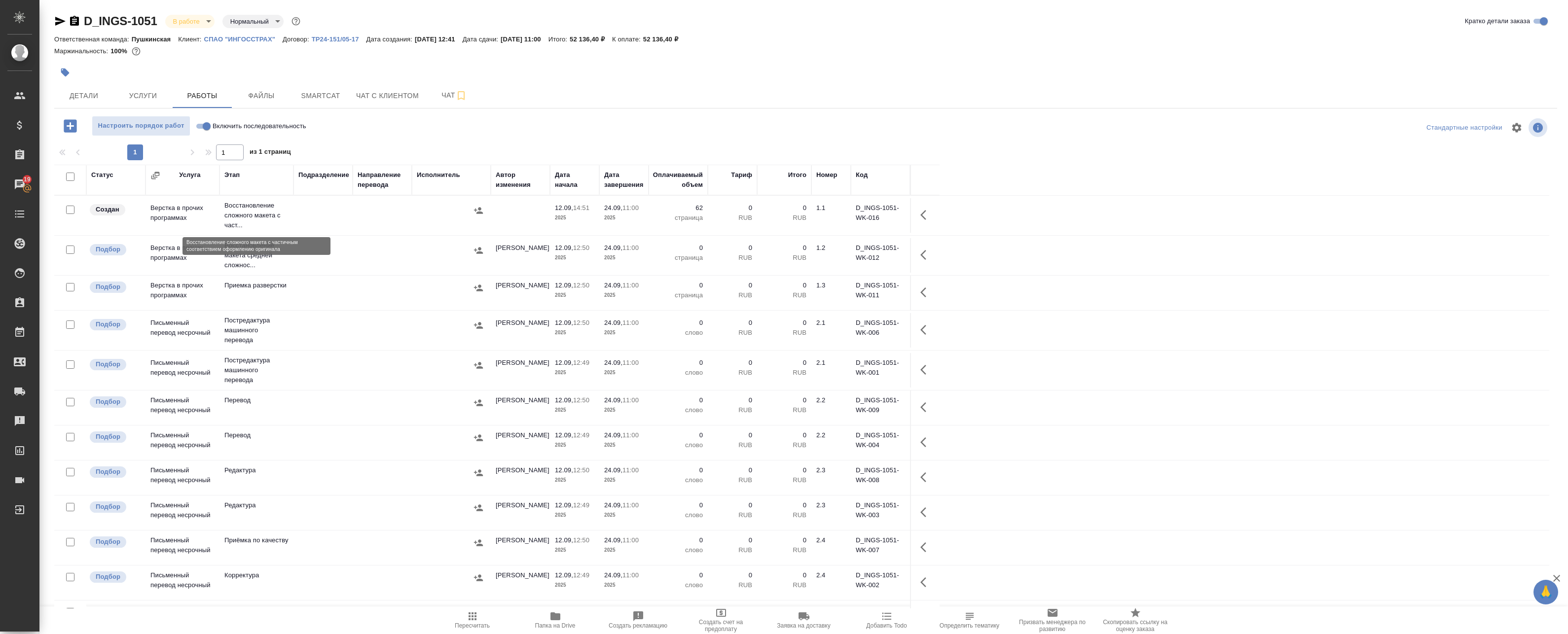
click at [281, 217] on p "Восстановление сложного макета с част..." at bounding box center [256, 215] width 64 height 30
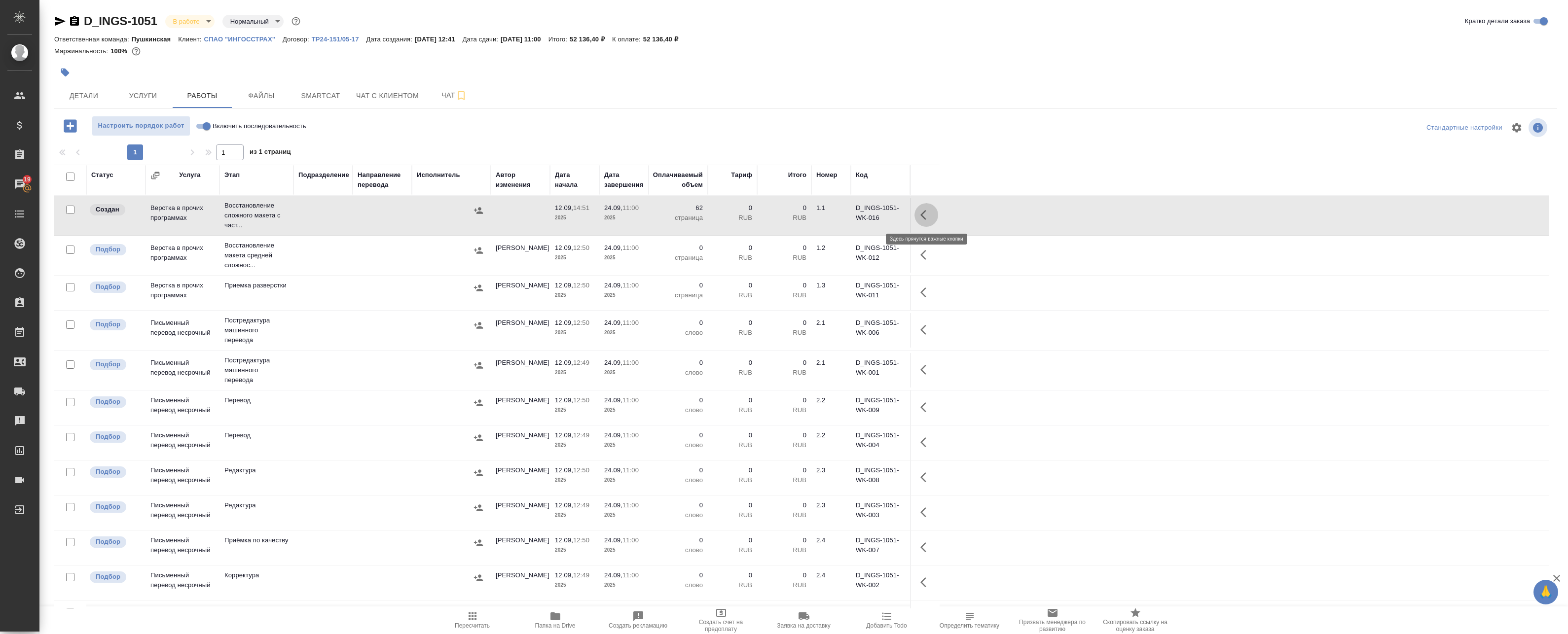
click at [718, 211] on icon "button" at bounding box center [926, 215] width 12 height 12
click at [718, 215] on icon "button" at bounding box center [853, 215] width 12 height 12
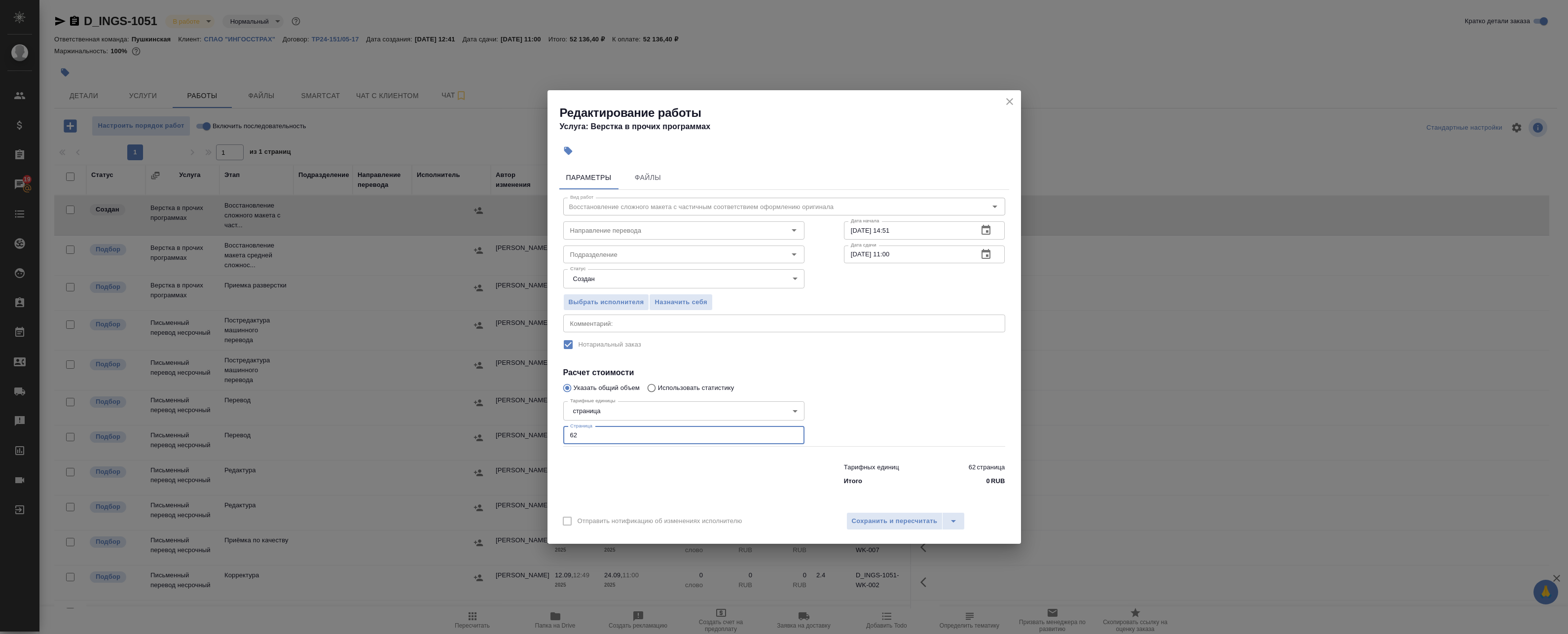
drag, startPoint x: 586, startPoint y: 433, endPoint x: 533, endPoint y: 430, distance: 53.1
click at [534, 430] on div "Редактирование работы Услуга: Верстка в прочих программах Параметры Файлы Вид р…" at bounding box center [784, 317] width 1568 height 634
type input "23"
click at [718, 517] on span "Сохранить и пересчитать" at bounding box center [894, 521] width 86 height 12
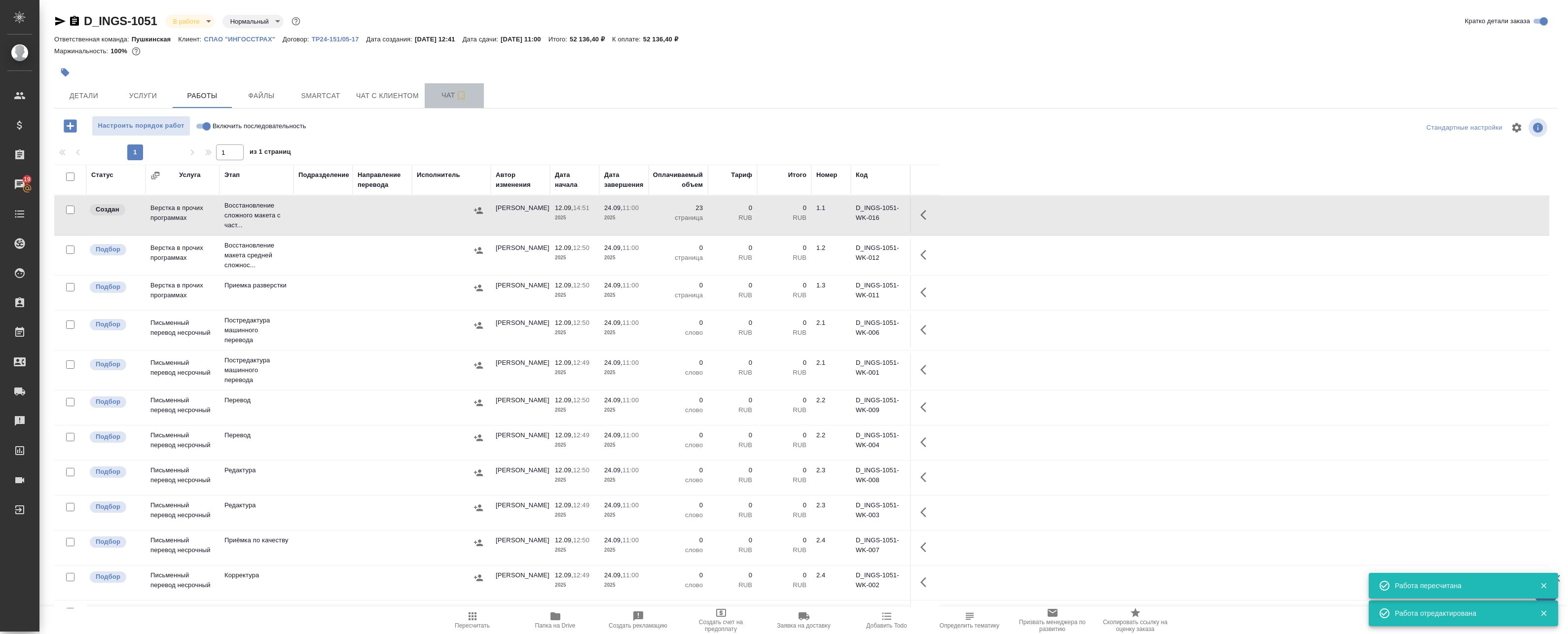
click at [439, 93] on span "Чат" at bounding box center [454, 96] width 47 height 12
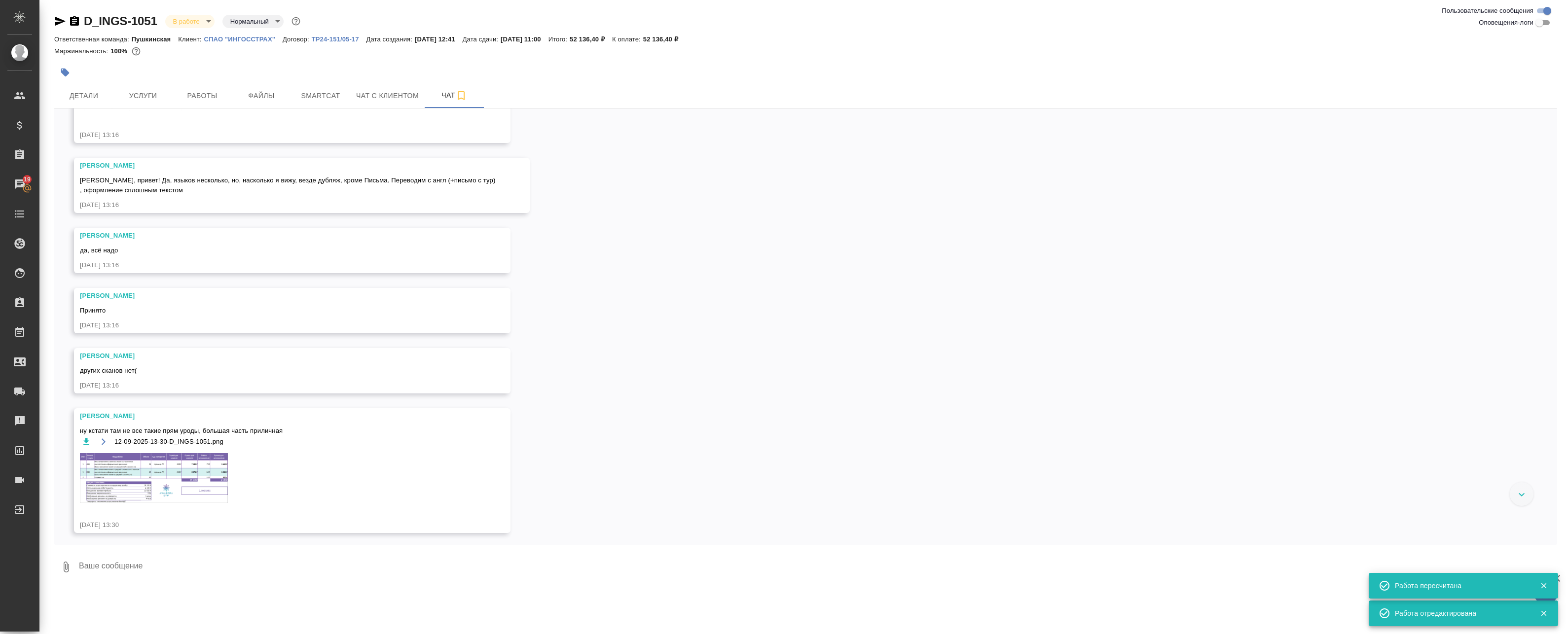
scroll to position [339, 0]
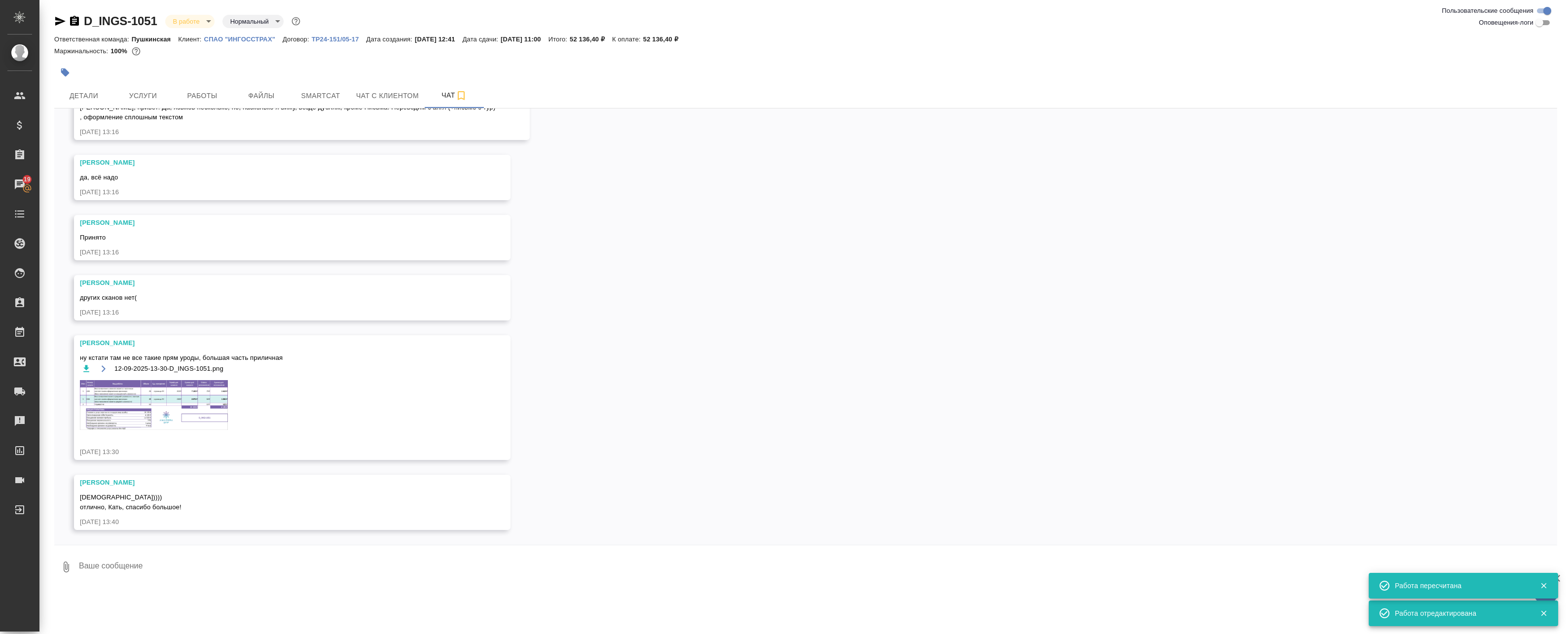
click at [177, 389] on img at bounding box center [153, 405] width 148 height 51
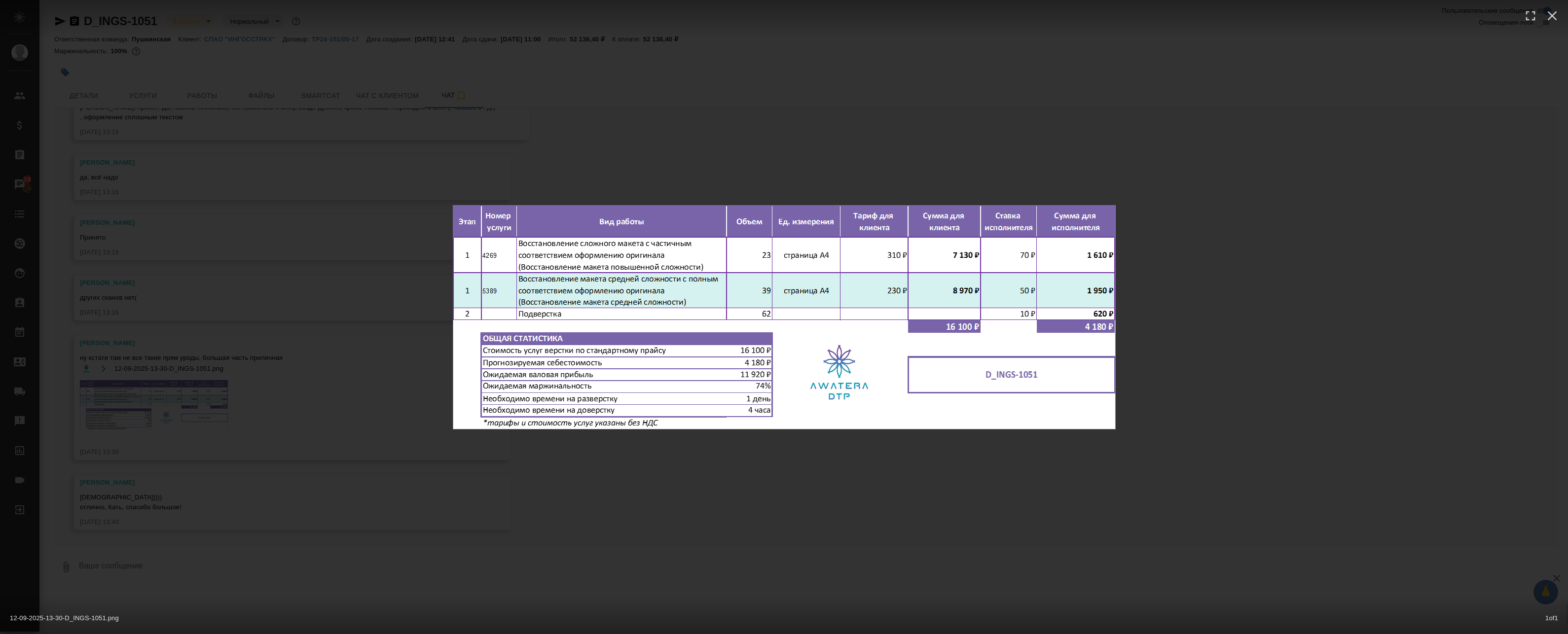
click at [397, 155] on div "12-09-2025-13-30-D_INGS-1051.png 1 of 1" at bounding box center [784, 317] width 1568 height 634
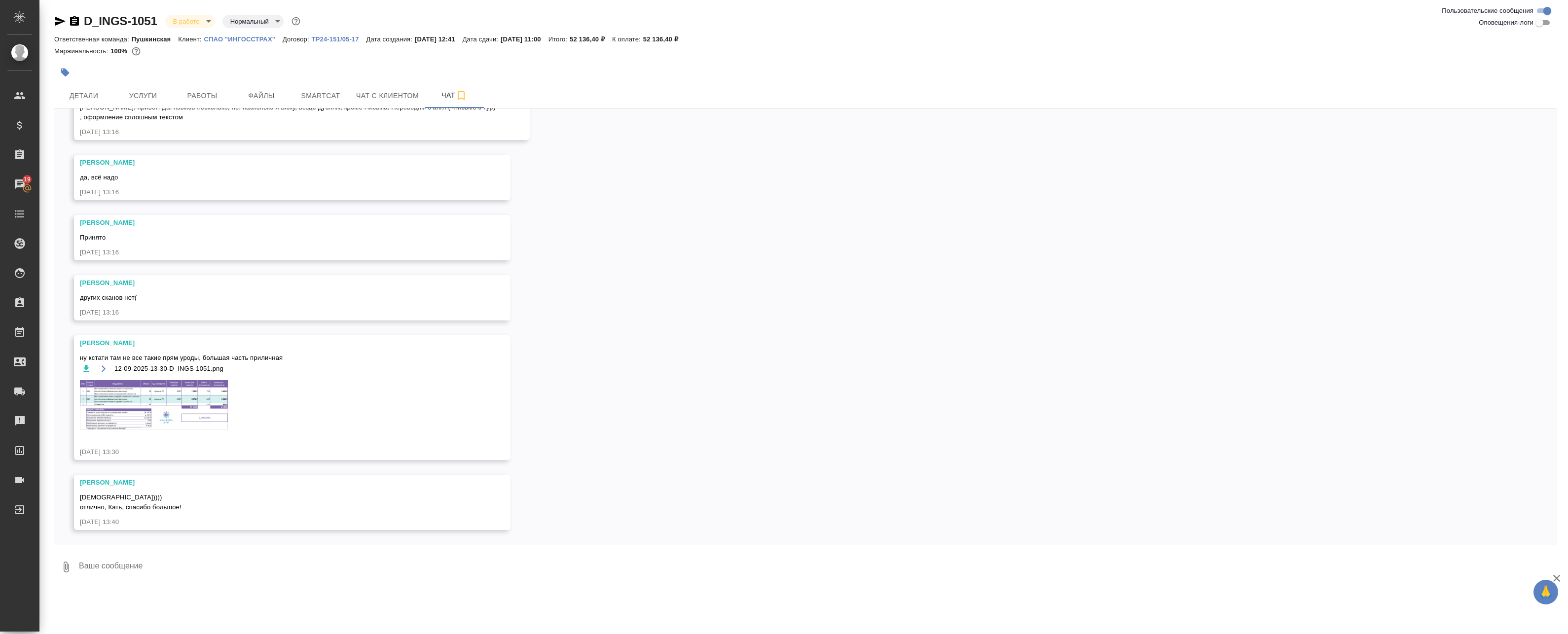
click at [199, 93] on span "Работы" at bounding box center [202, 96] width 47 height 12
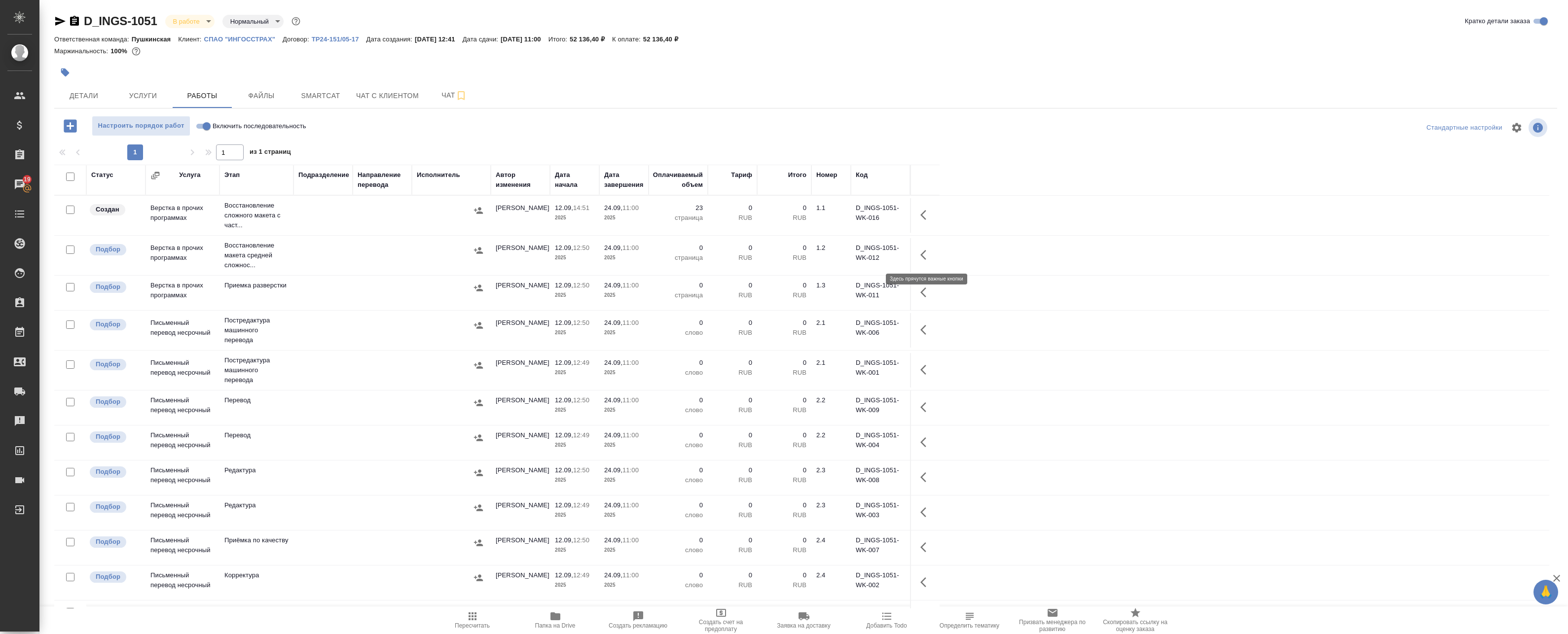
click at [718, 254] on icon "button" at bounding box center [926, 254] width 12 height 12
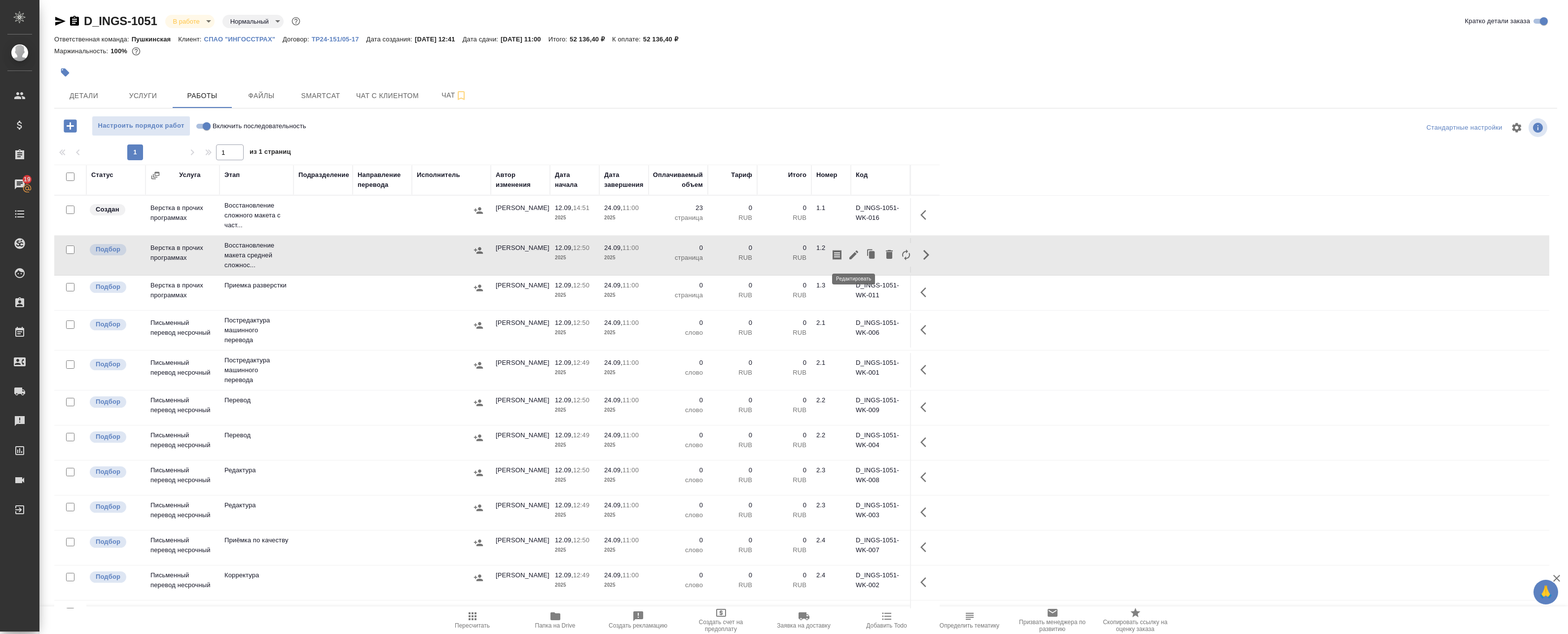
click at [718, 257] on icon "button" at bounding box center [853, 255] width 9 height 9
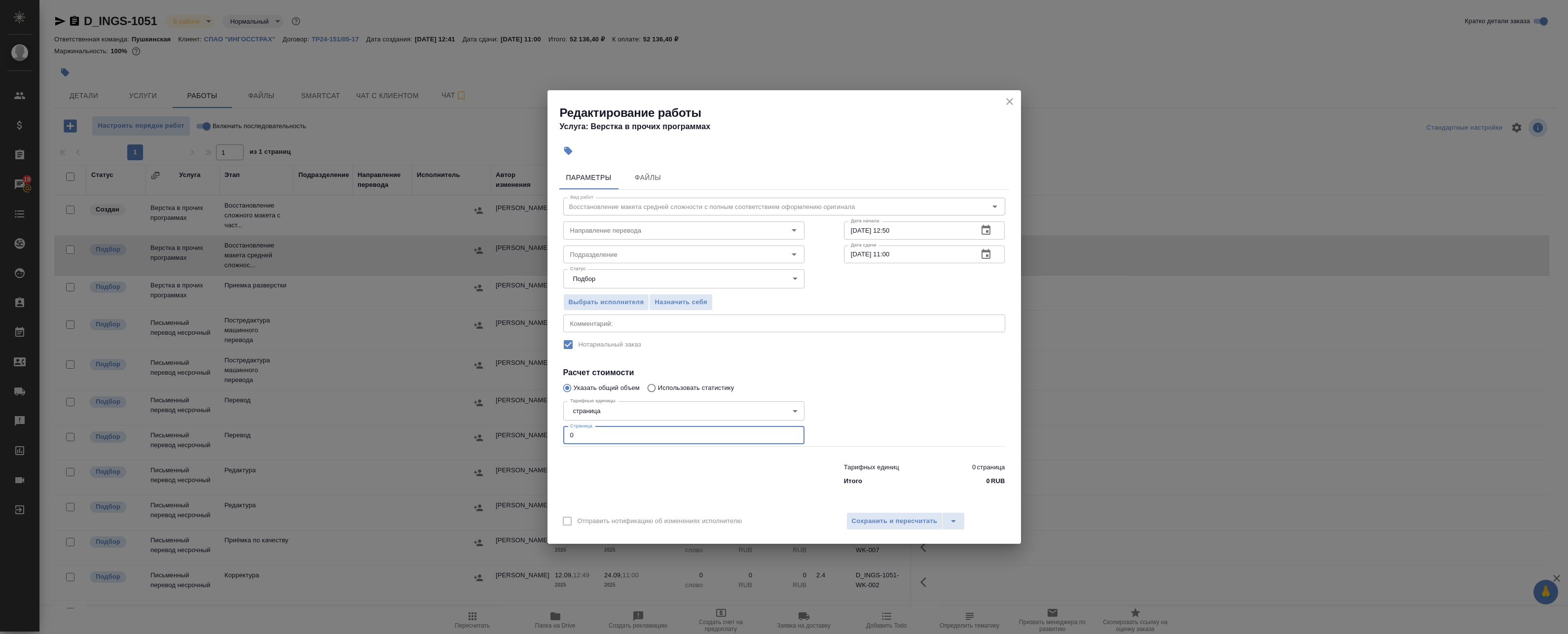
drag, startPoint x: 580, startPoint y: 434, endPoint x: 512, endPoint y: 427, distance: 68.4
click at [516, 427] on div "Редактирование работы Услуга: Верстка в прочих программах Параметры Файлы Вид р…" at bounding box center [784, 317] width 1568 height 634
type input "39"
click at [718, 520] on span "Сохранить и пересчитать" at bounding box center [894, 521] width 86 height 12
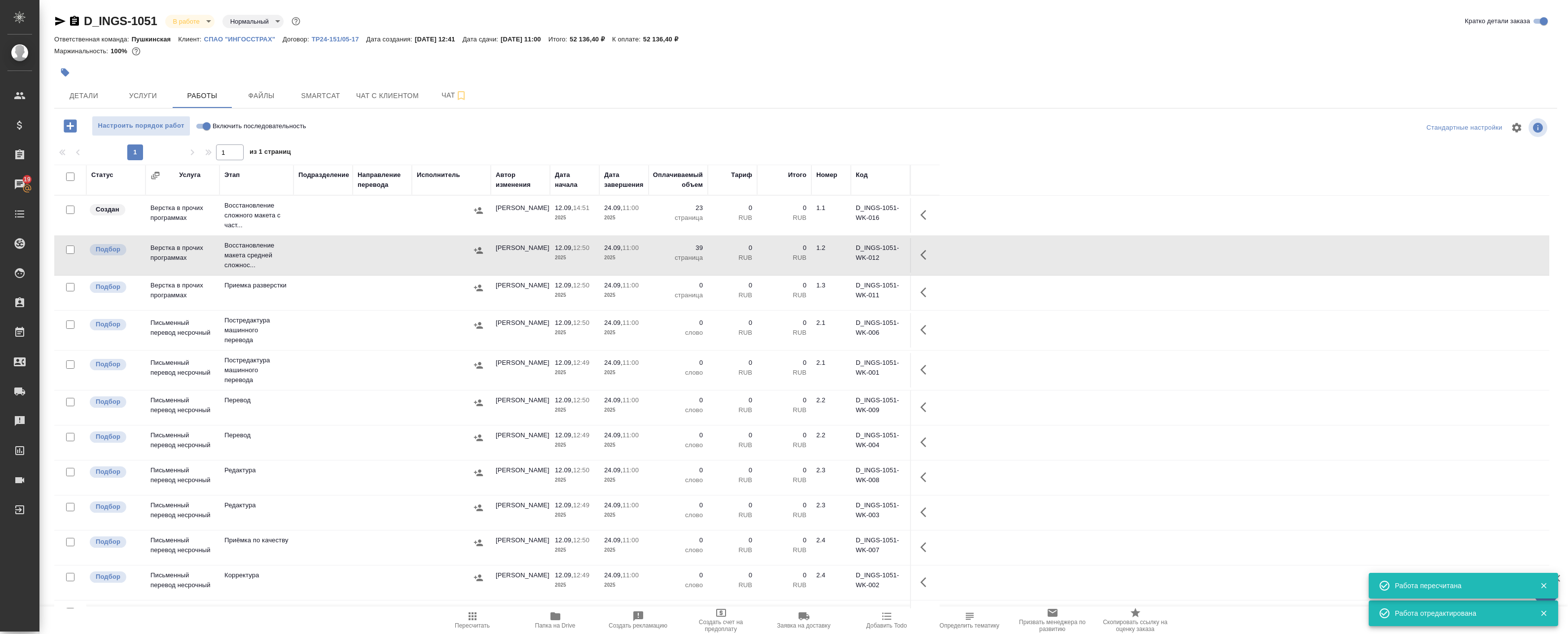
click at [718, 214] on icon "button" at bounding box center [923, 215] width 6 height 10
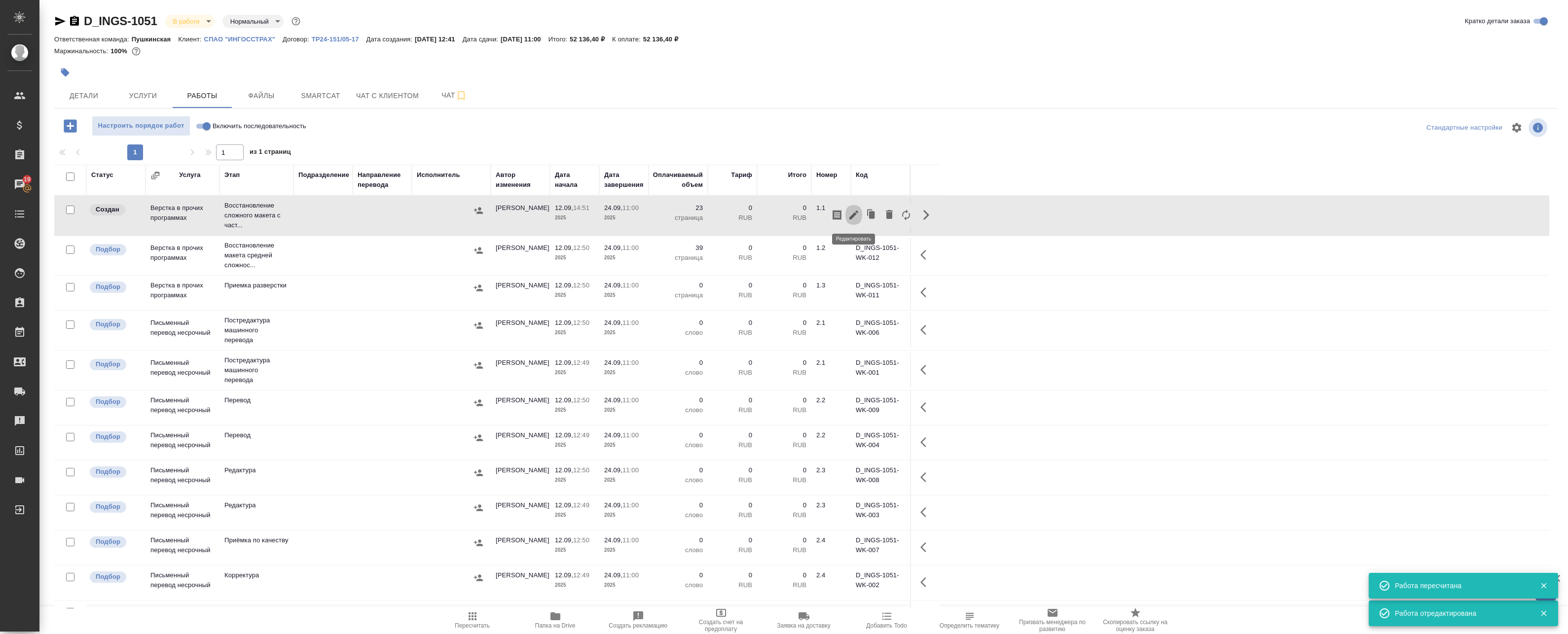
click at [718, 214] on icon "button" at bounding box center [853, 215] width 12 height 12
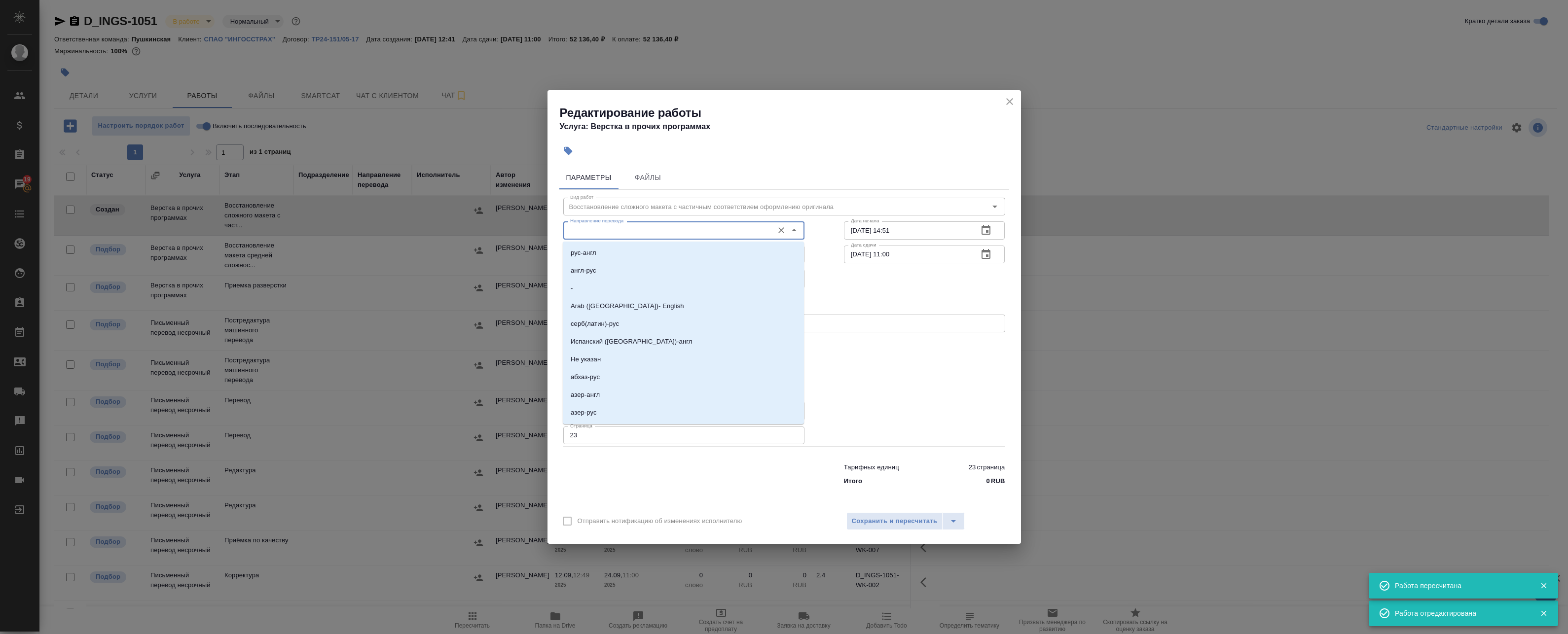
click at [603, 234] on input "Направление перевода" at bounding box center [667, 230] width 202 height 12
drag, startPoint x: 606, startPoint y: 197, endPoint x: 604, endPoint y: 207, distance: 10.2
click at [606, 197] on div "Вид работ Восстановление сложного макета с частичным соответствием оформлению о…" at bounding box center [784, 340] width 450 height 300
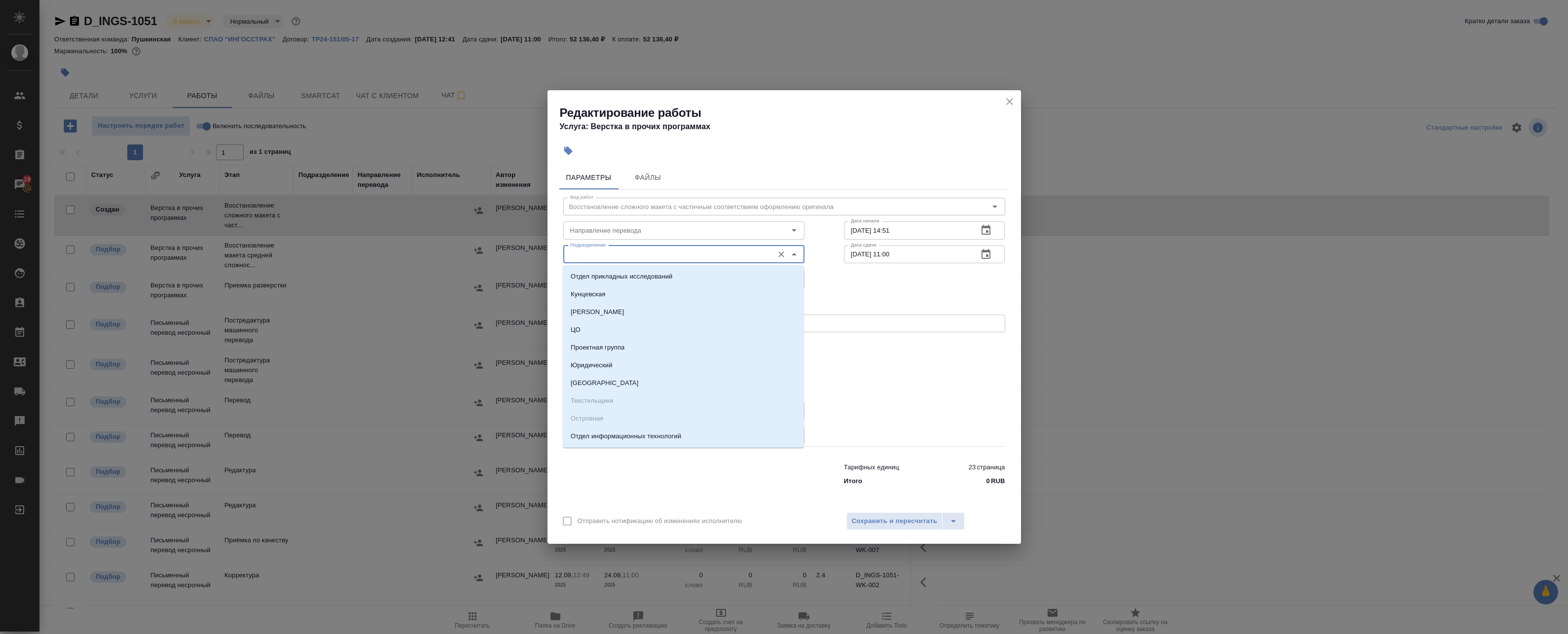
click at [593, 257] on input "Подразделение" at bounding box center [667, 254] width 202 height 12
type input "по"
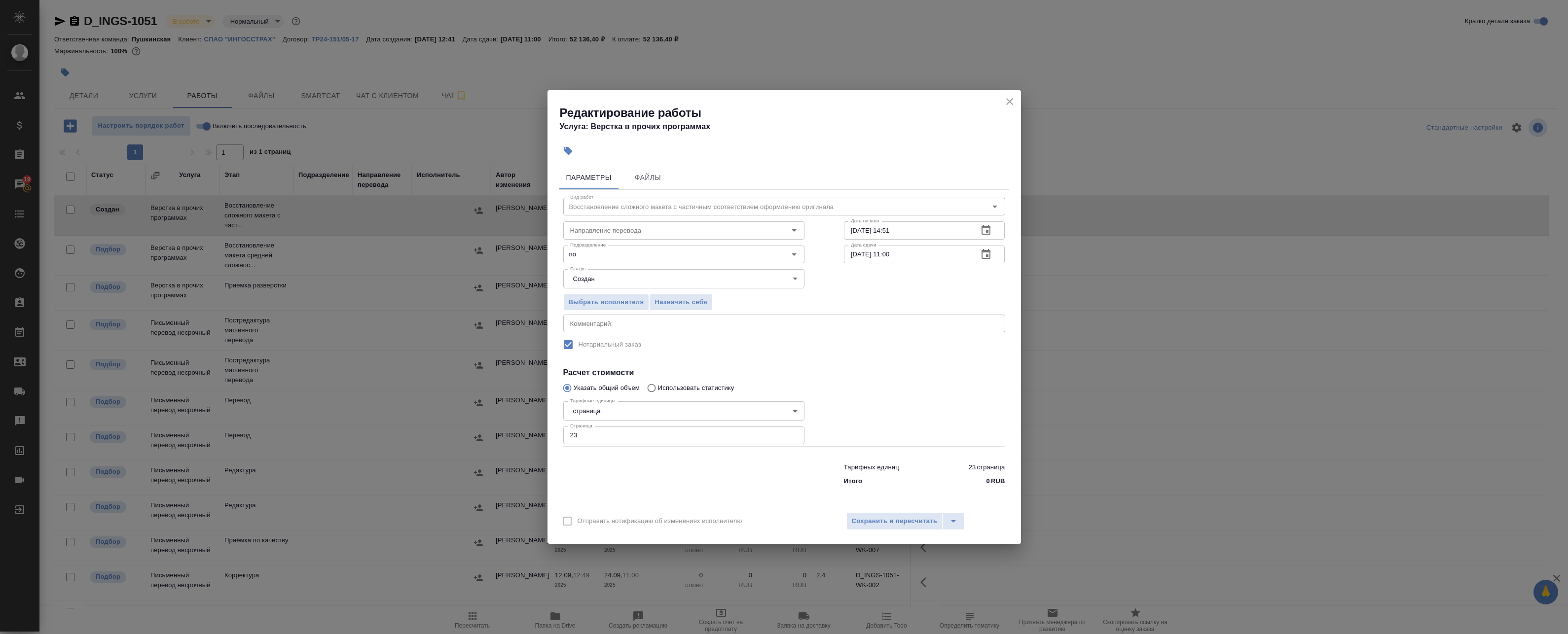
click at [718, 304] on div "Выбрать исполнителя Назначить себя" at bounding box center [784, 301] width 481 height 60
click at [641, 279] on body "🙏 .cls-1 fill:#fff; AWATERA Badanyan Artak Клиенты Спецификации Заказы 19 Чаты …" at bounding box center [784, 317] width 1568 height 634
click at [597, 294] on button "Подбор" at bounding box center [585, 295] width 29 height 11
type input "recruiting"
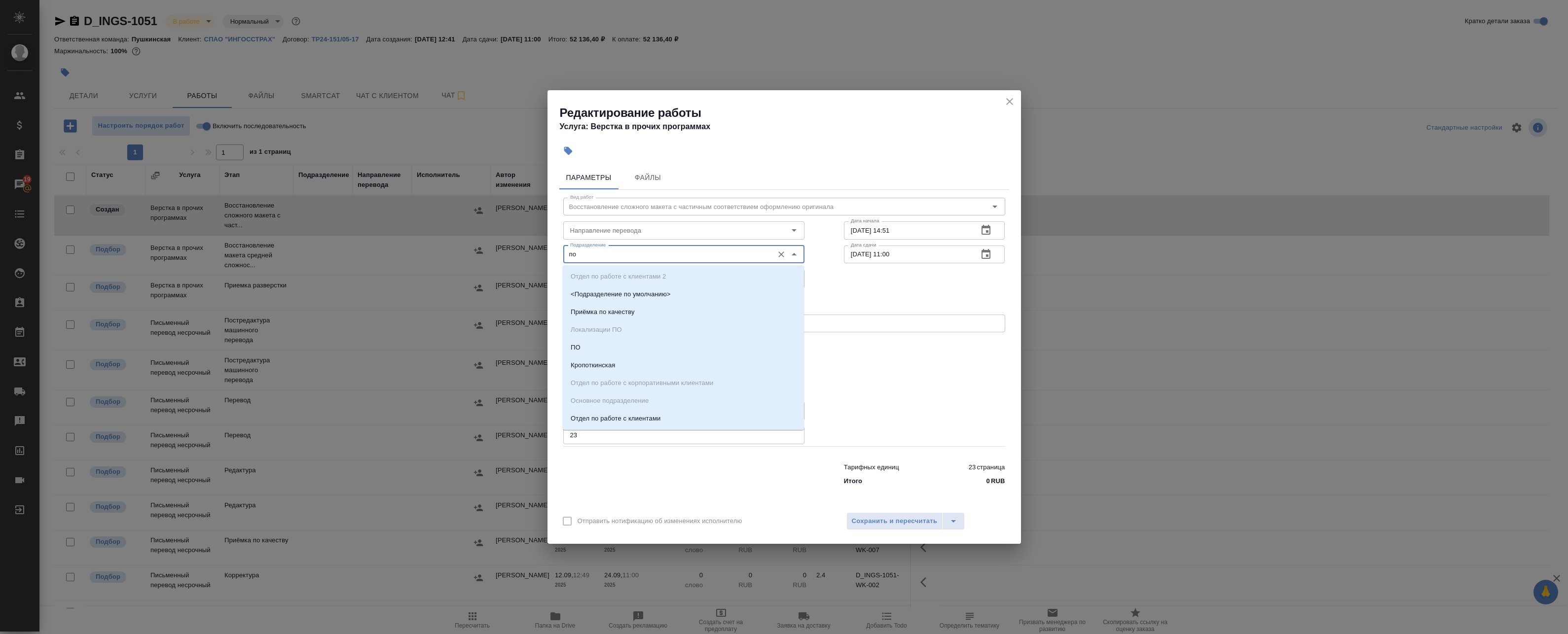
drag, startPoint x: 607, startPoint y: 254, endPoint x: 494, endPoint y: 242, distance: 113.6
click at [499, 245] on div "Редактирование работы Услуга: Верстка в прочих программах Параметры Файлы Вид р…" at bounding box center [784, 317] width 1568 height 634
click at [718, 259] on icon "Очистить" at bounding box center [781, 254] width 10 height 10
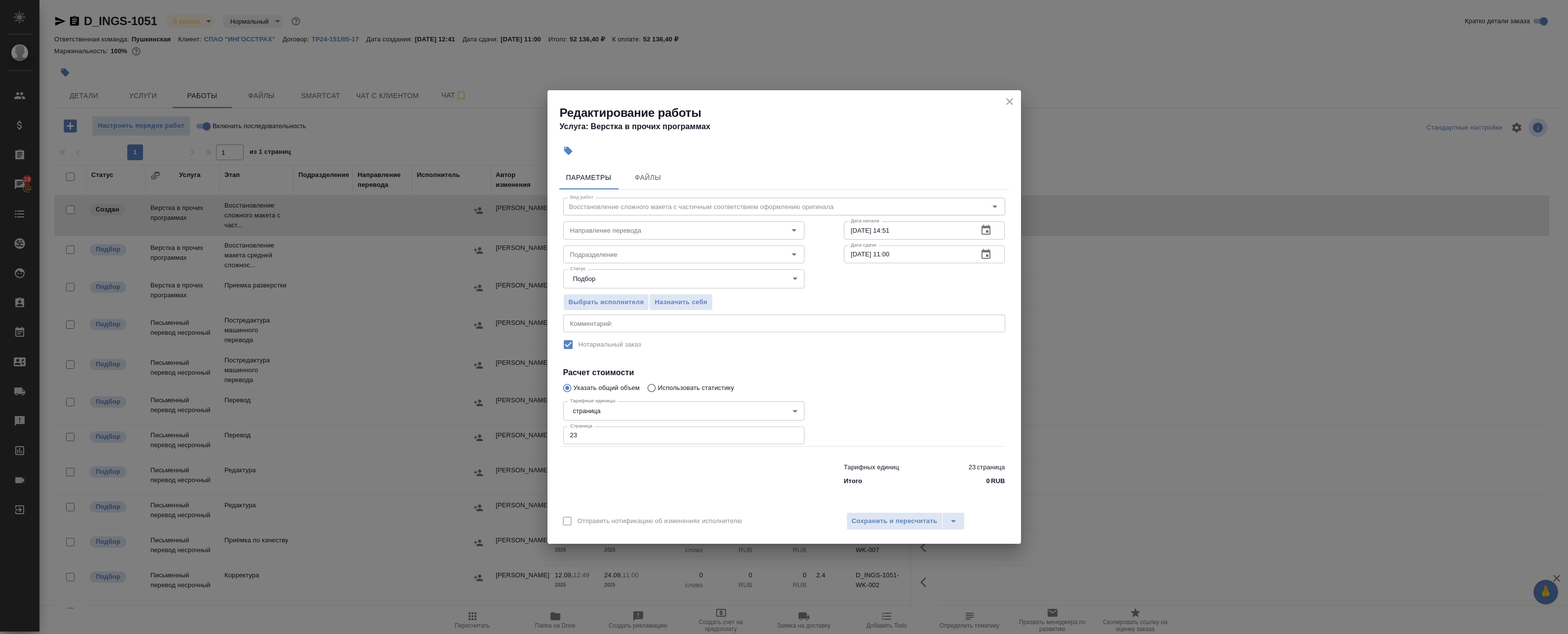
click at [718, 285] on div "Выбрать исполнителя Назначить себя" at bounding box center [784, 301] width 481 height 60
click at [718, 526] on span "Сохранить и пересчитать" at bounding box center [894, 521] width 86 height 12
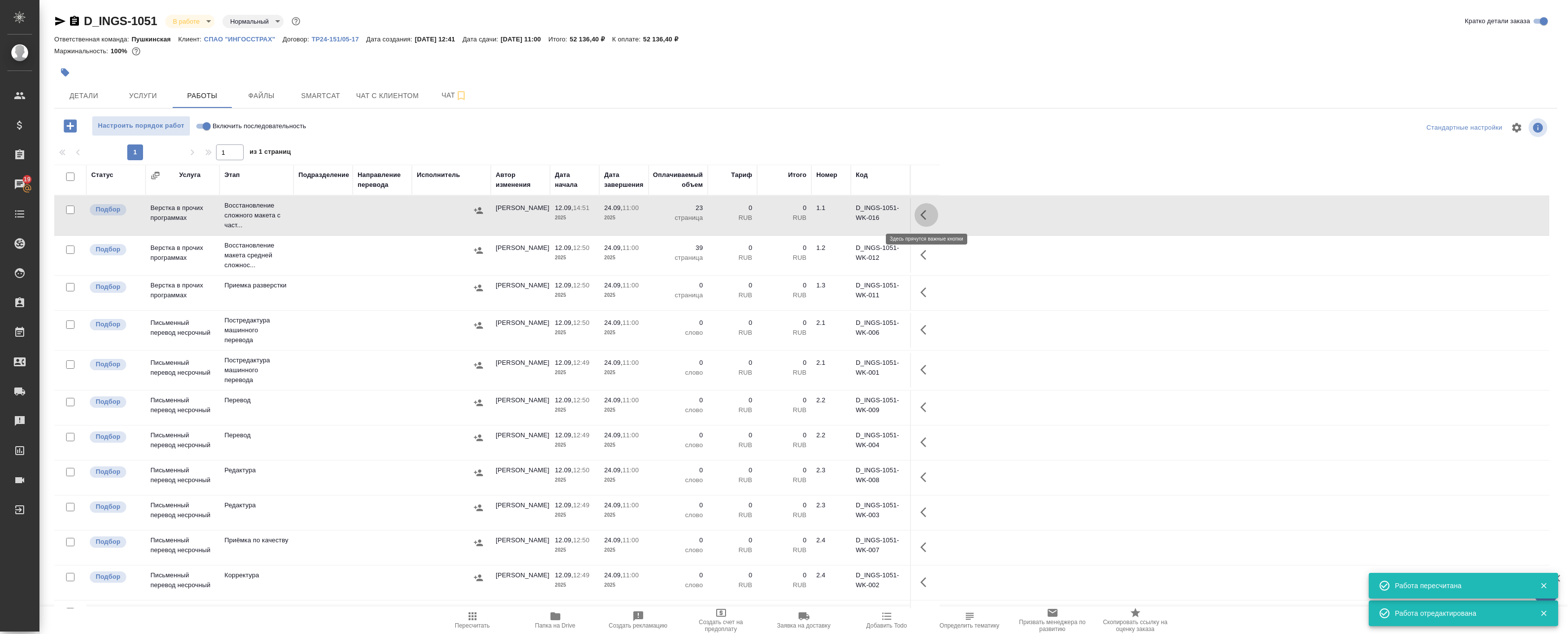
click at [718, 214] on icon "button" at bounding box center [923, 215] width 6 height 10
click at [718, 212] on icon "button" at bounding box center [853, 215] width 12 height 12
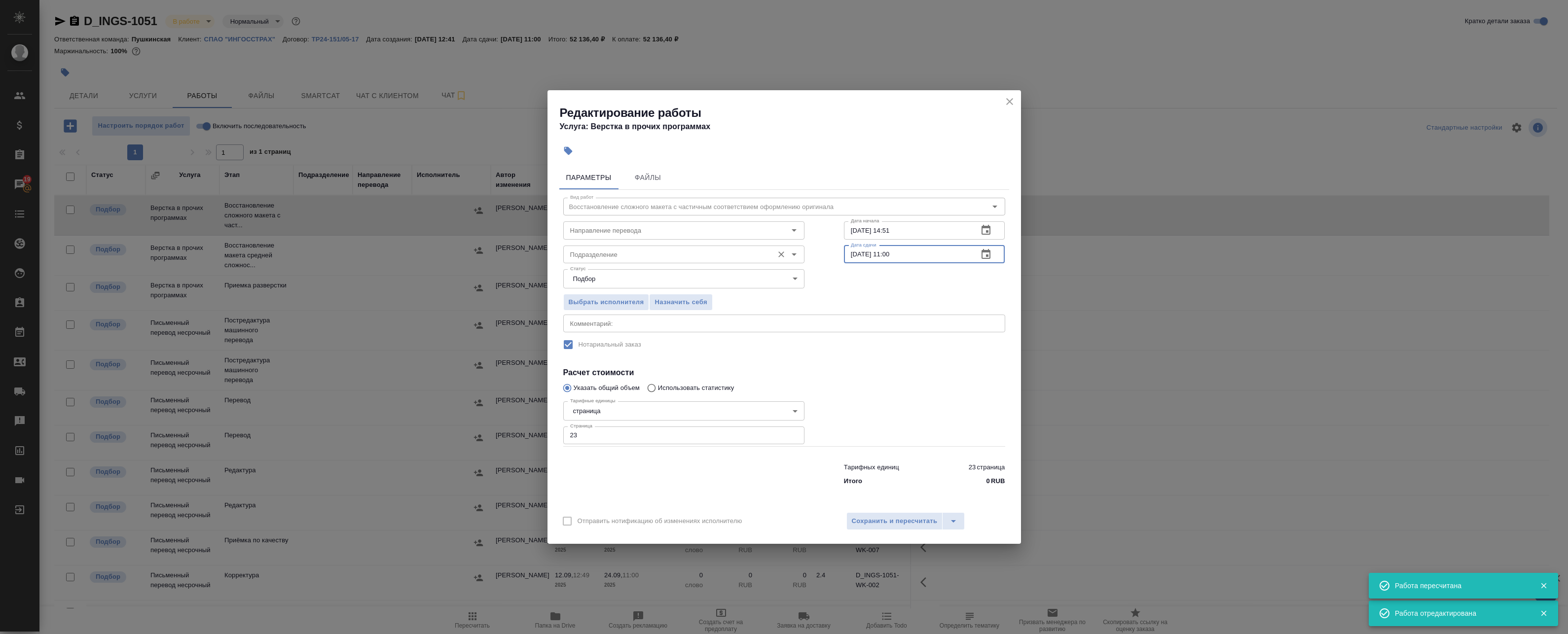
drag, startPoint x: 920, startPoint y: 256, endPoint x: 768, endPoint y: 254, distance: 152.0
click at [718, 250] on div "Подразделение Подразделение Дата сдачи 24.09.2025 11:00 Дата сдачи" at bounding box center [784, 254] width 481 height 63
click at [718, 256] on button "button" at bounding box center [985, 254] width 24 height 24
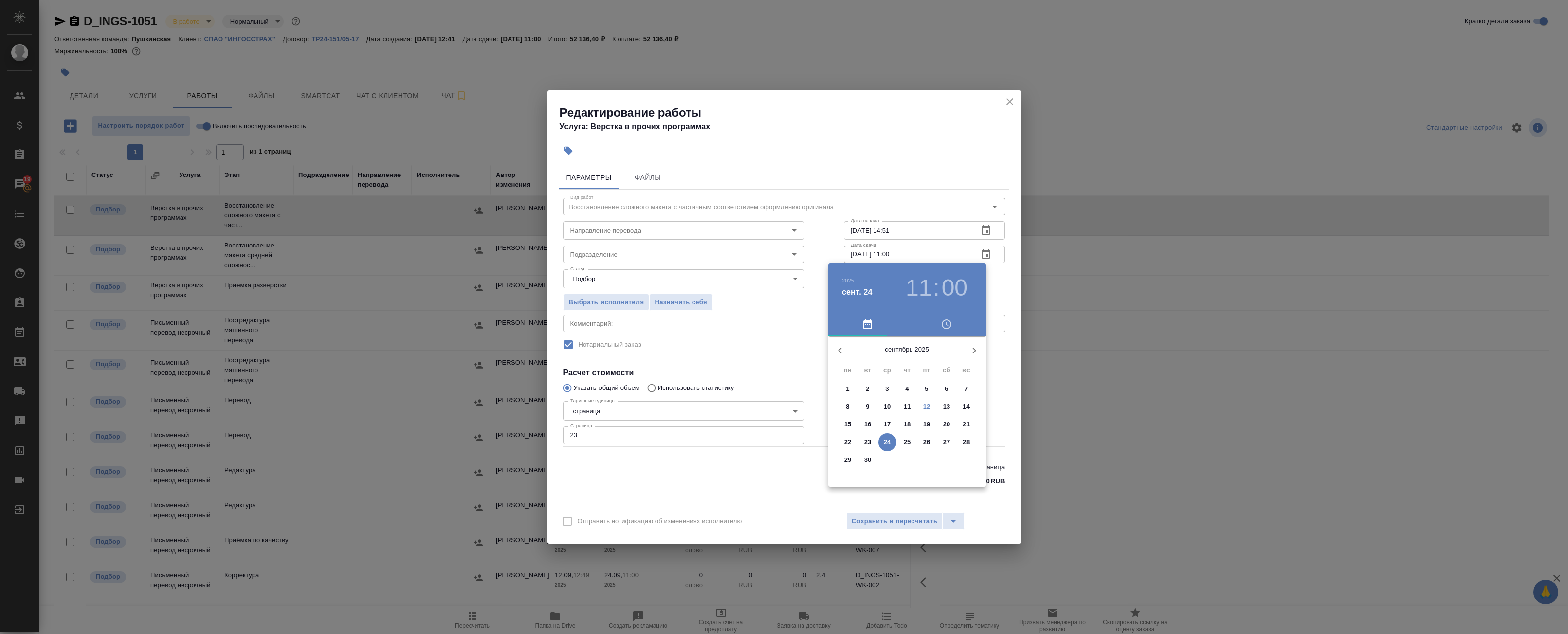
click at [718, 445] on span "25" at bounding box center [907, 442] width 18 height 10
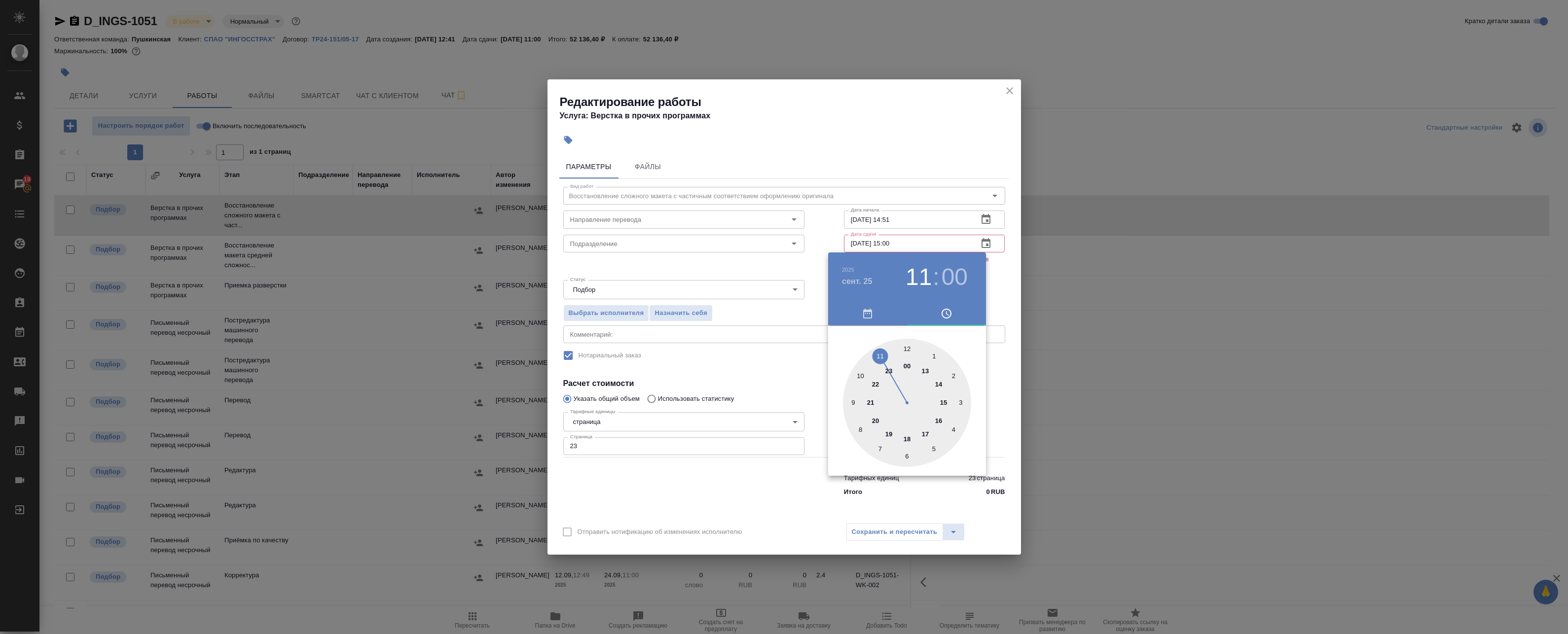
click at [718, 404] on div at bounding box center [907, 403] width 128 height 128
click at [718, 294] on div at bounding box center [784, 317] width 1568 height 634
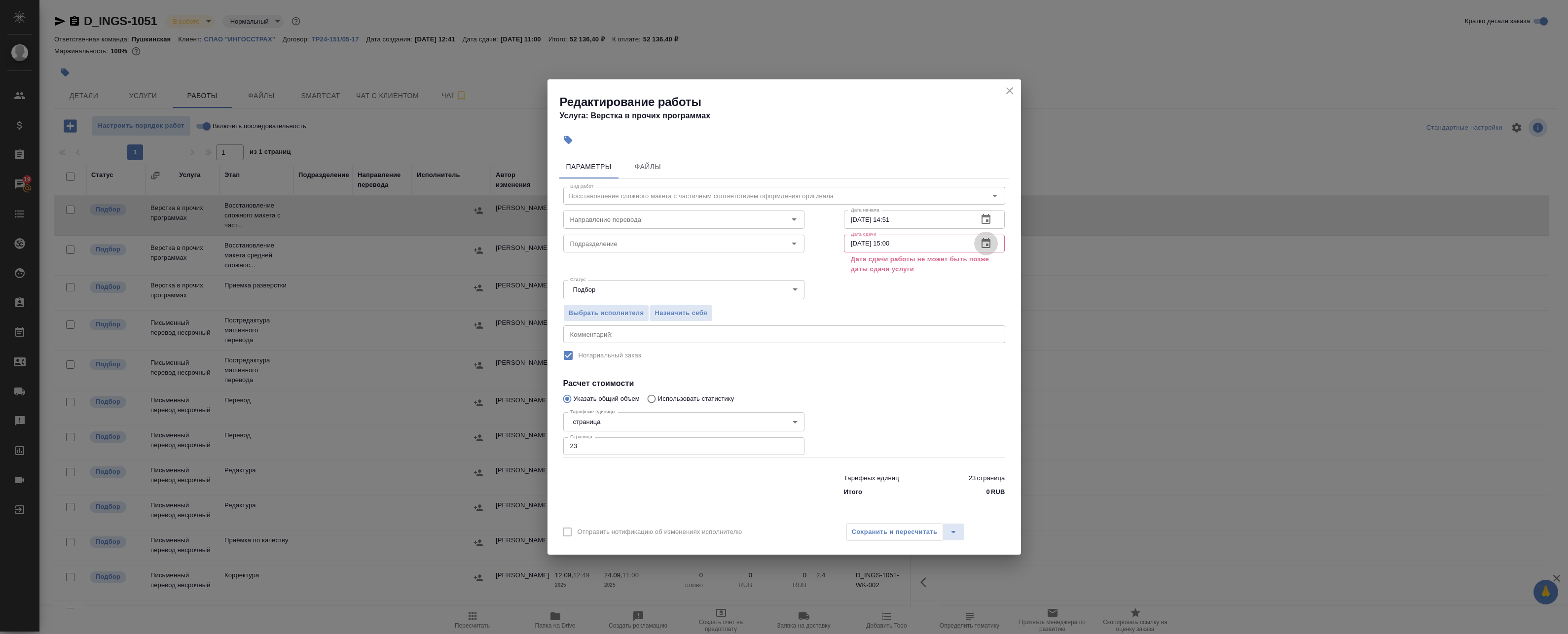
click at [718, 245] on icon "button" at bounding box center [985, 243] width 12 height 12
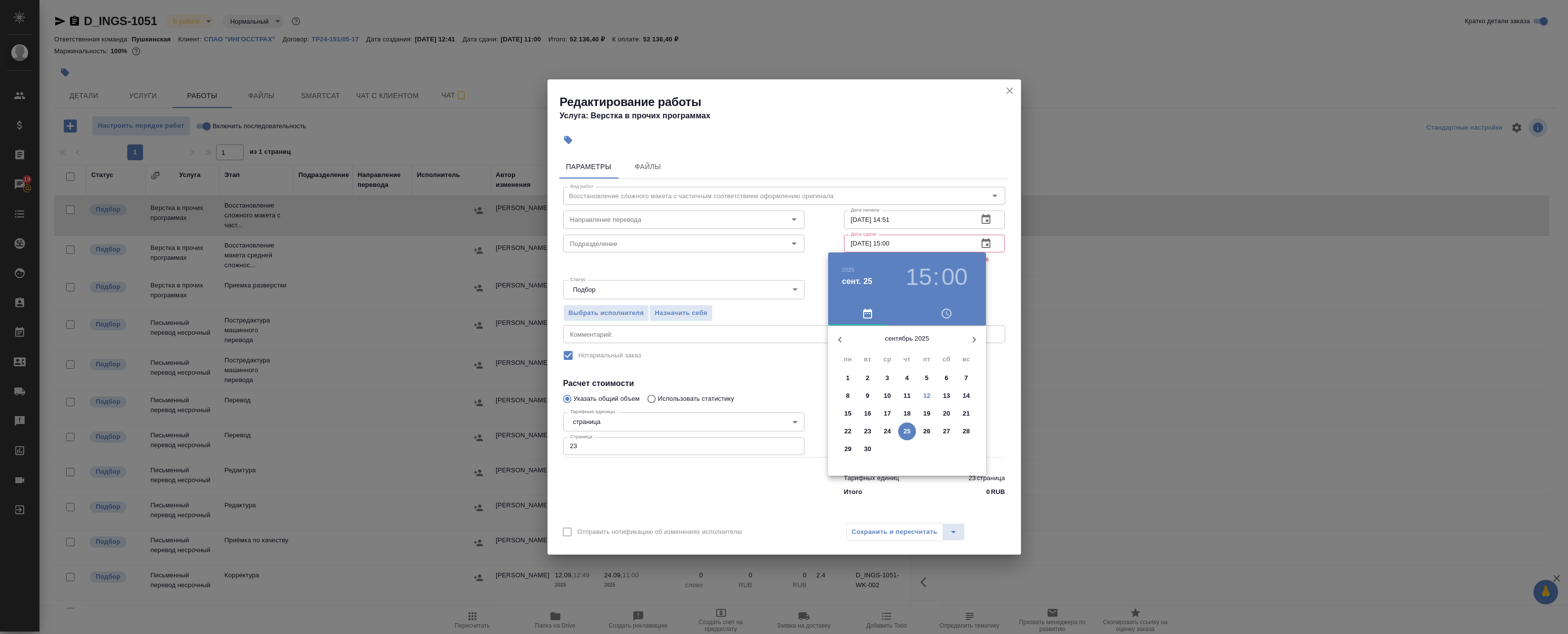
click at [718, 394] on p "12" at bounding box center [927, 396] width 7 height 10
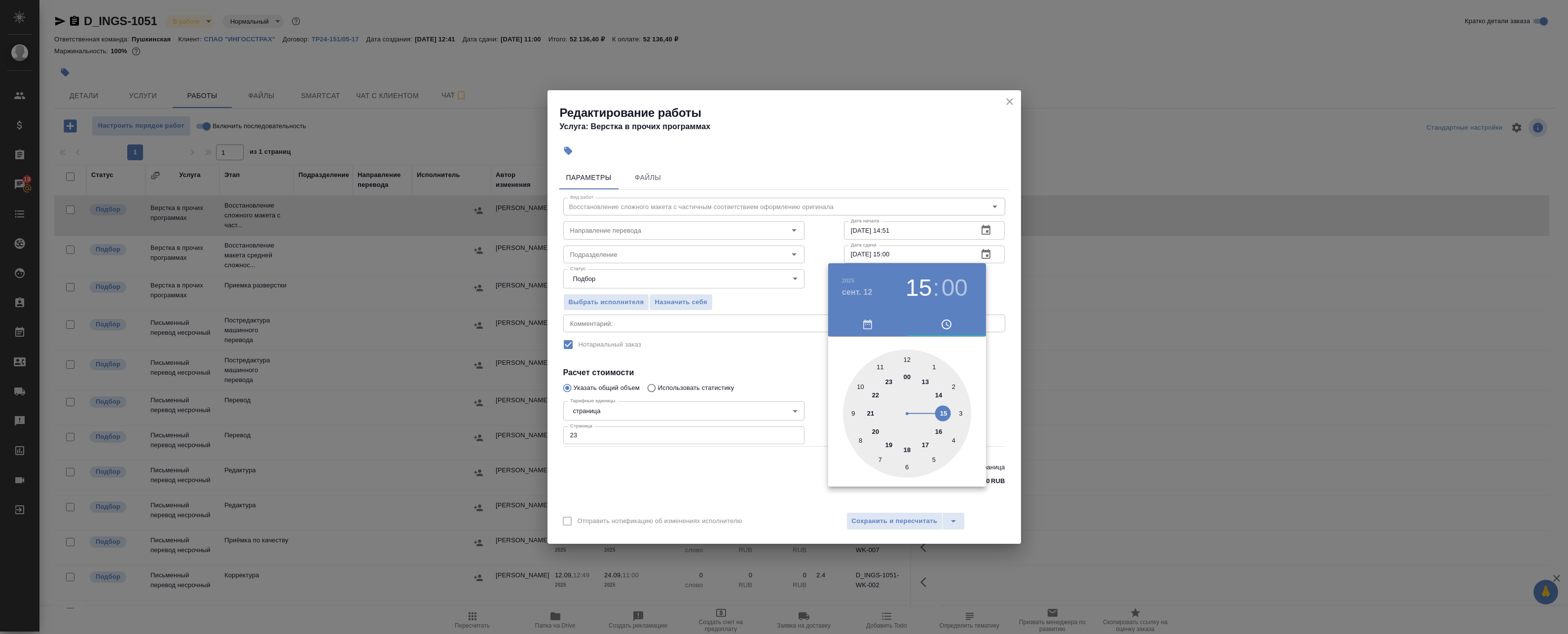
click at [718, 286] on div at bounding box center [784, 317] width 1568 height 634
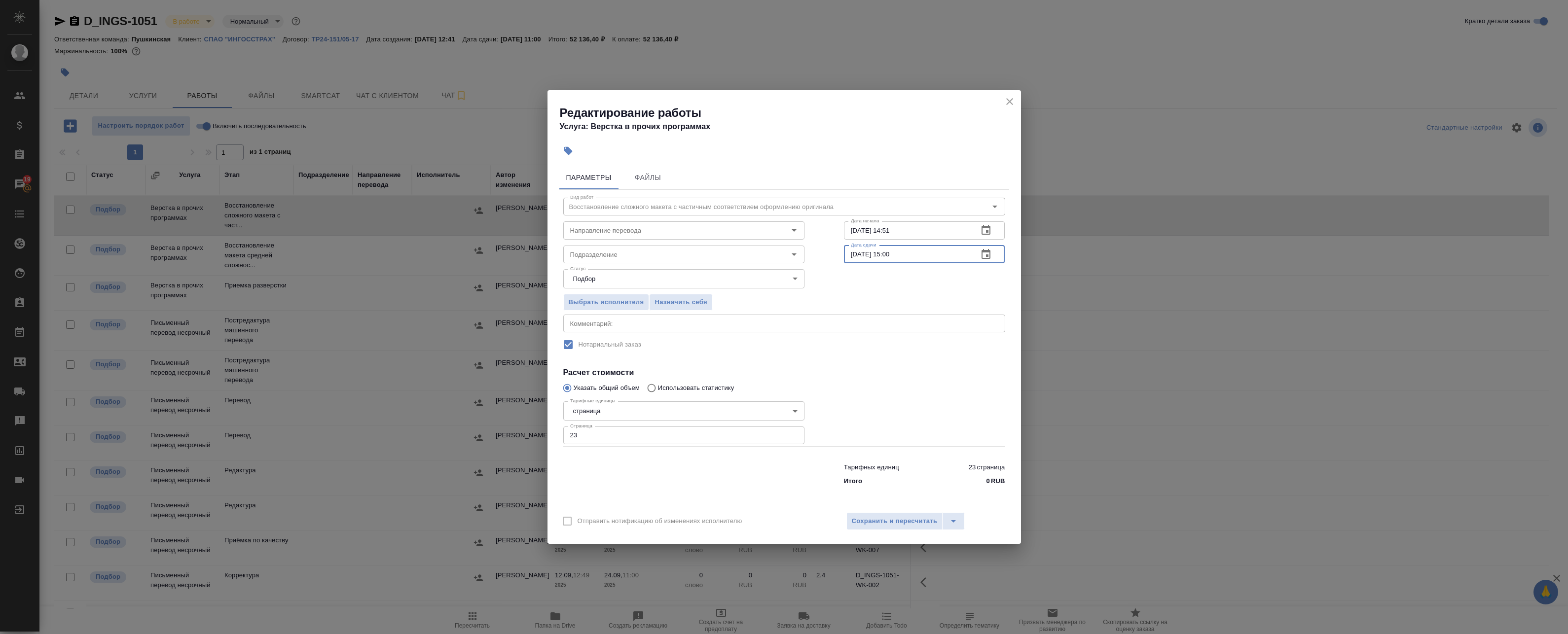
click at [718, 251] on input "12.09.2025 15:00" at bounding box center [907, 254] width 127 height 18
click at [718, 254] on icon "button" at bounding box center [985, 254] width 12 height 12
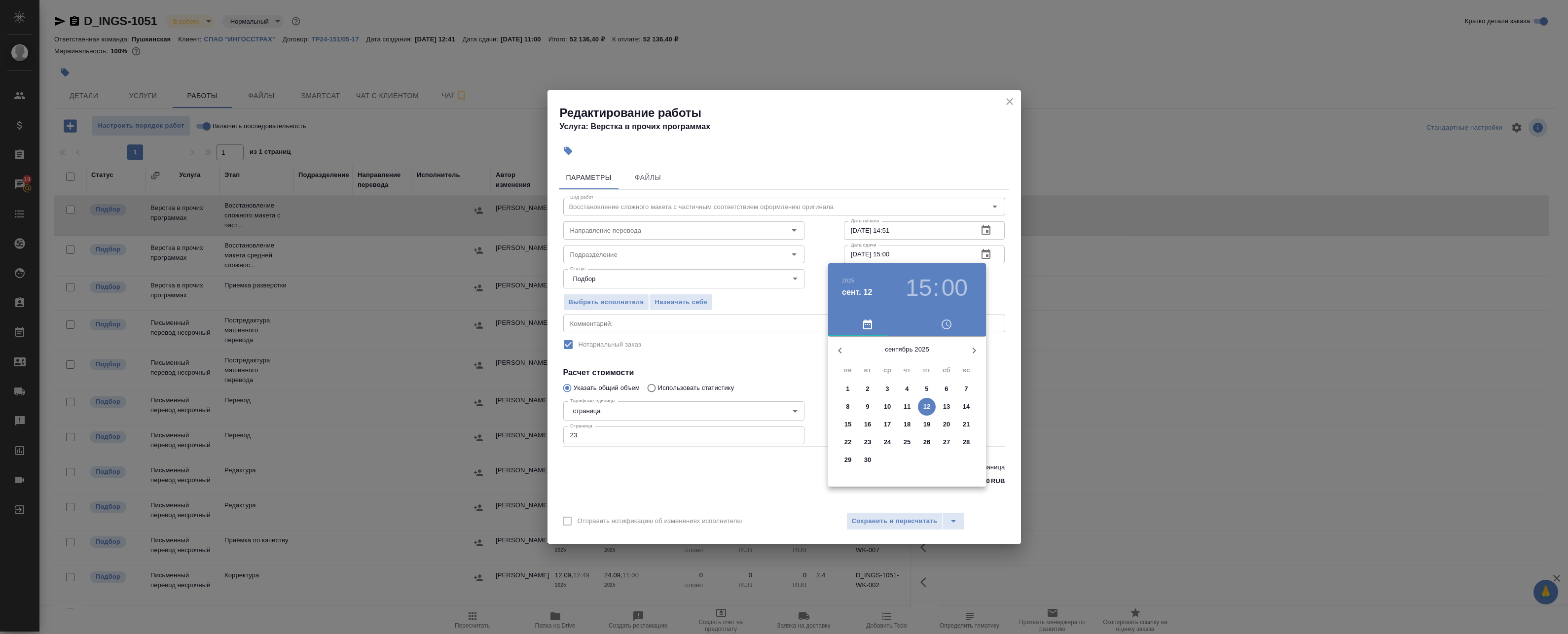
click at [718, 409] on p "13" at bounding box center [947, 406] width 7 height 10
type input "13.09.2025 15:00"
click at [718, 300] on div at bounding box center [784, 317] width 1568 height 634
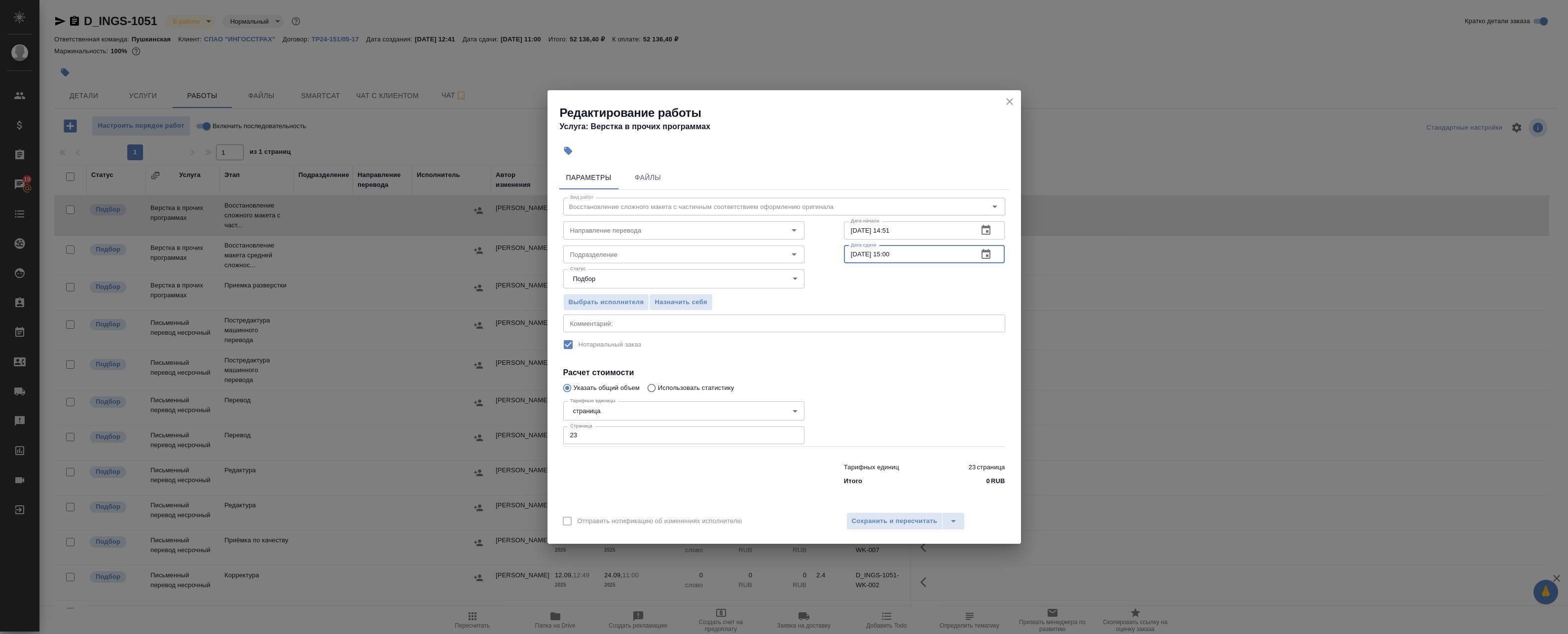
drag, startPoint x: 948, startPoint y: 255, endPoint x: 813, endPoint y: 253, distance: 135.0
click at [718, 253] on div "Вид работ Восстановление сложного макета с частичным соответствием оформлению о…" at bounding box center [784, 340] width 450 height 300
click at [718, 523] on span "Сохранить и пересчитать" at bounding box center [894, 521] width 86 height 12
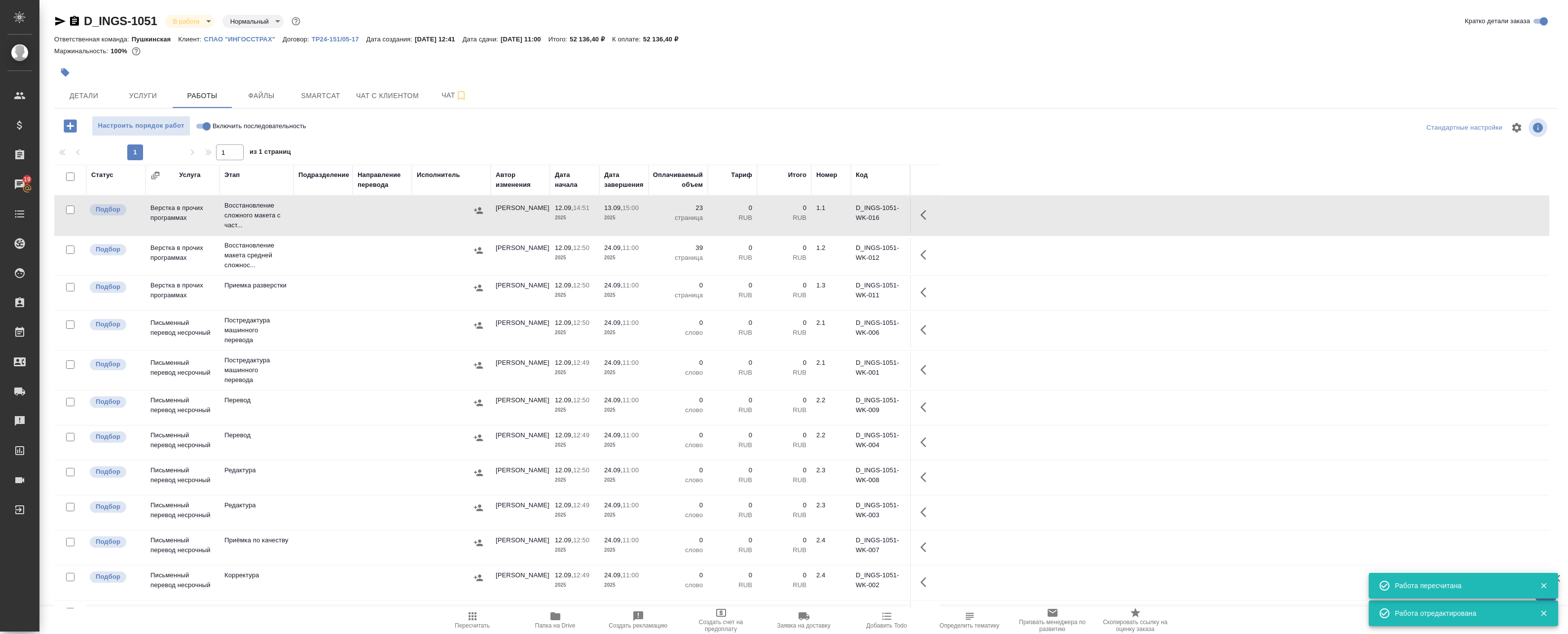
click at [718, 247] on button "button" at bounding box center [926, 254] width 24 height 24
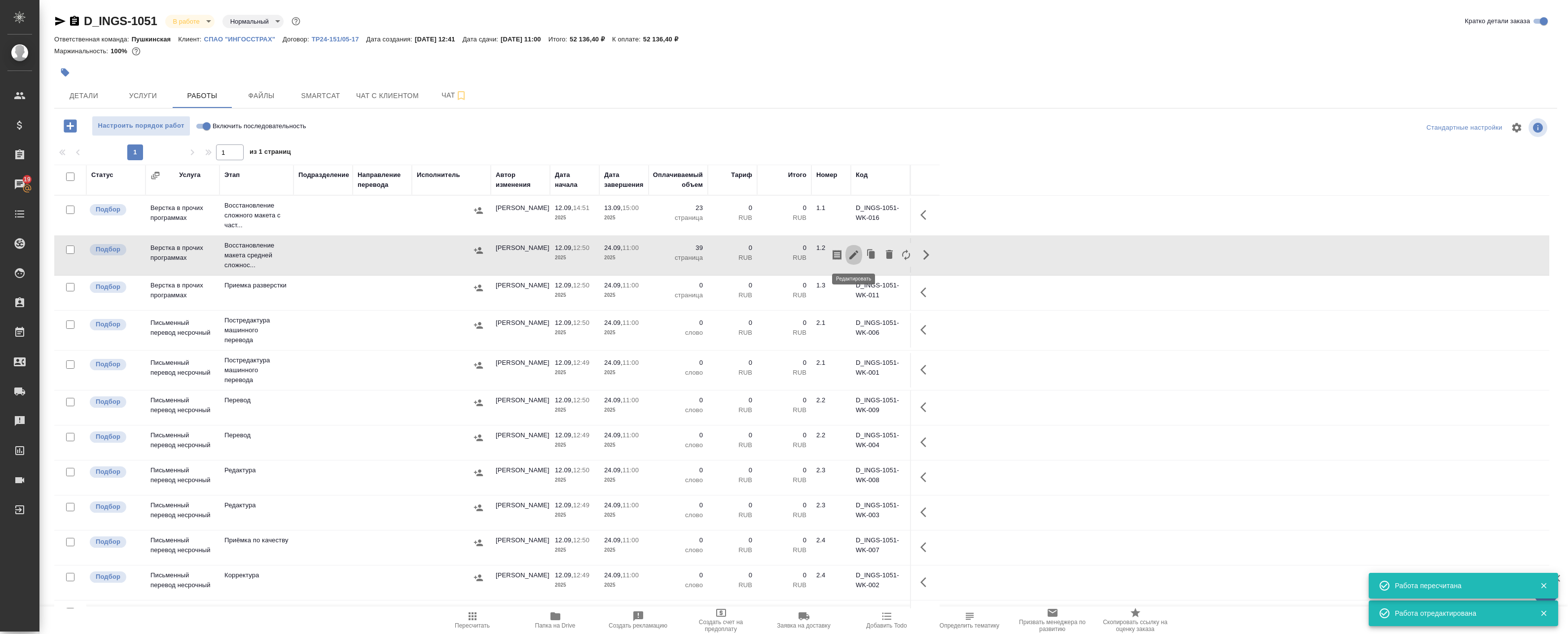
click at [718, 255] on icon "button" at bounding box center [853, 254] width 12 height 12
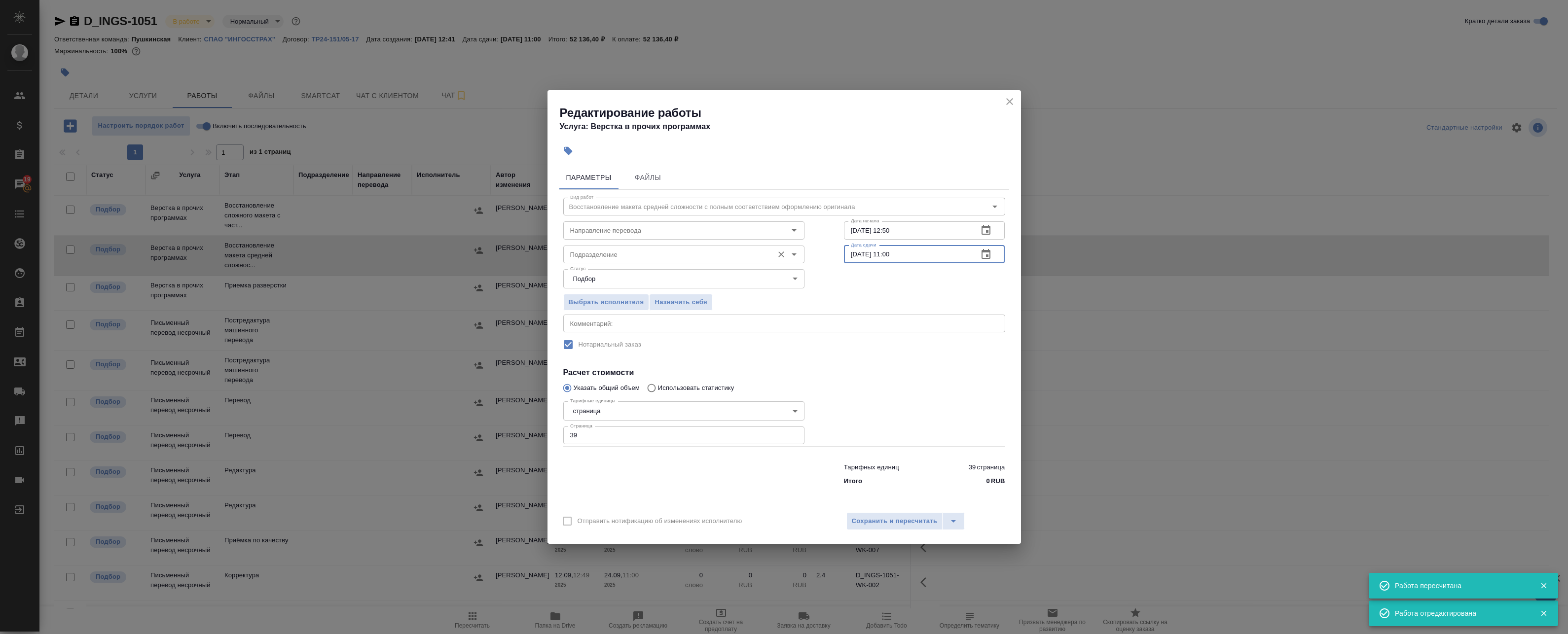
drag, startPoint x: 910, startPoint y: 257, endPoint x: 785, endPoint y: 263, distance: 125.1
click at [718, 262] on div "Подразделение Подразделение Дата сдачи 24.09.2025 11:00 Дата сдачи" at bounding box center [784, 254] width 481 height 63
paste input "13.09.2025 15"
type input "13.09.2025 15:00"
click at [718, 519] on span "Сохранить и пересчитать" at bounding box center [894, 521] width 86 height 12
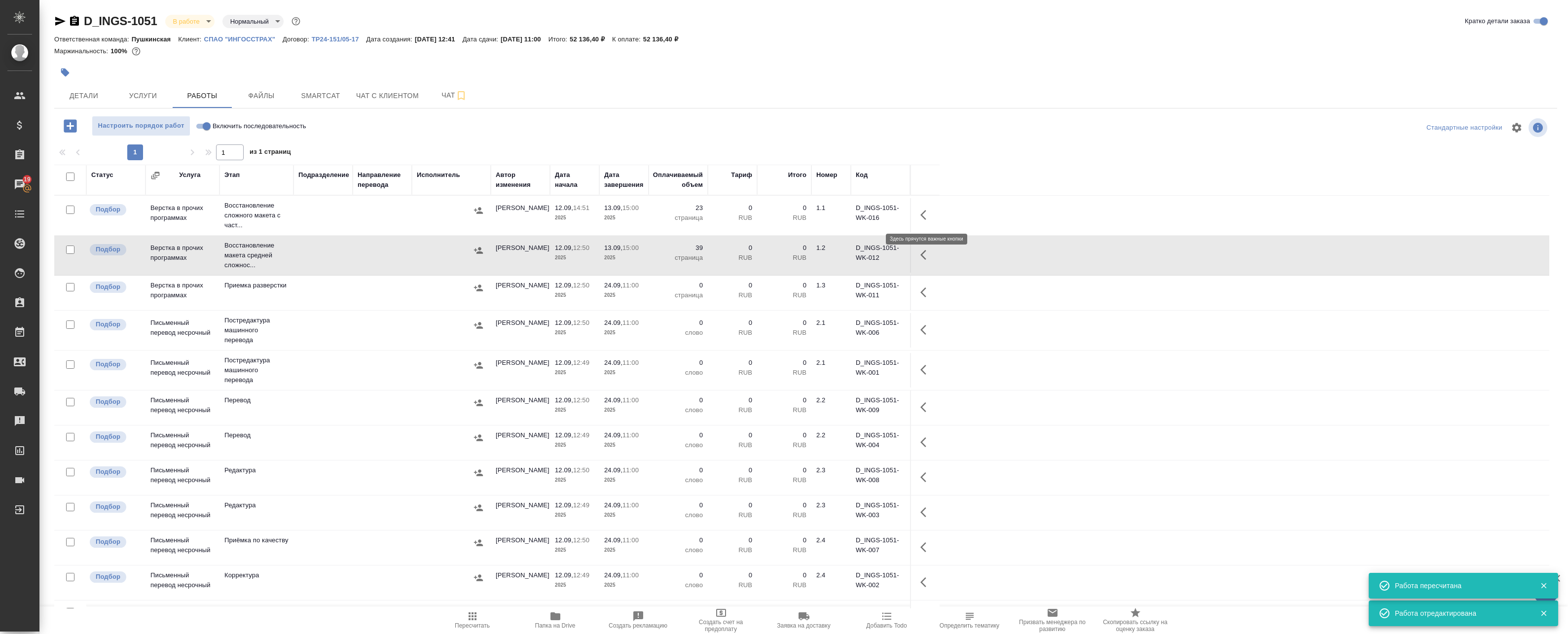
click at [718, 214] on icon "button" at bounding box center [926, 215] width 12 height 12
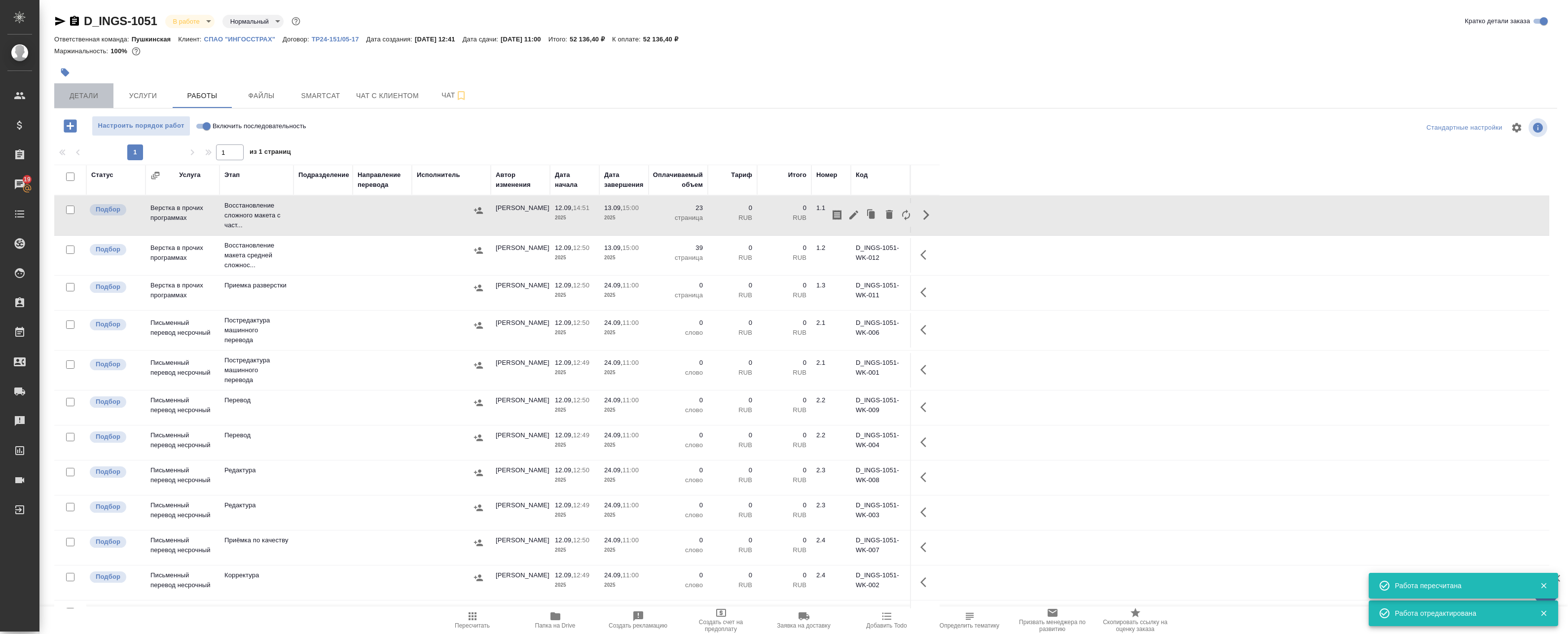
click at [74, 100] on span "Детали" at bounding box center [84, 96] width 47 height 12
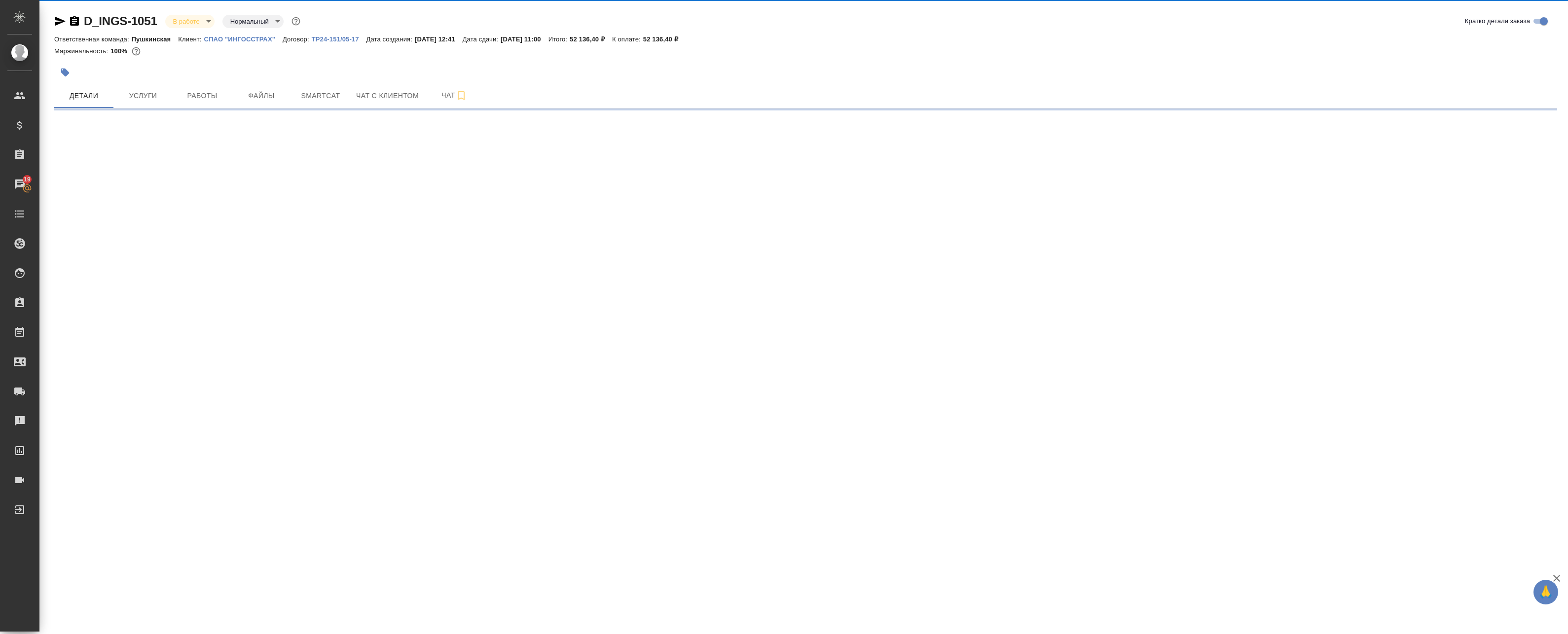
select select "RU"
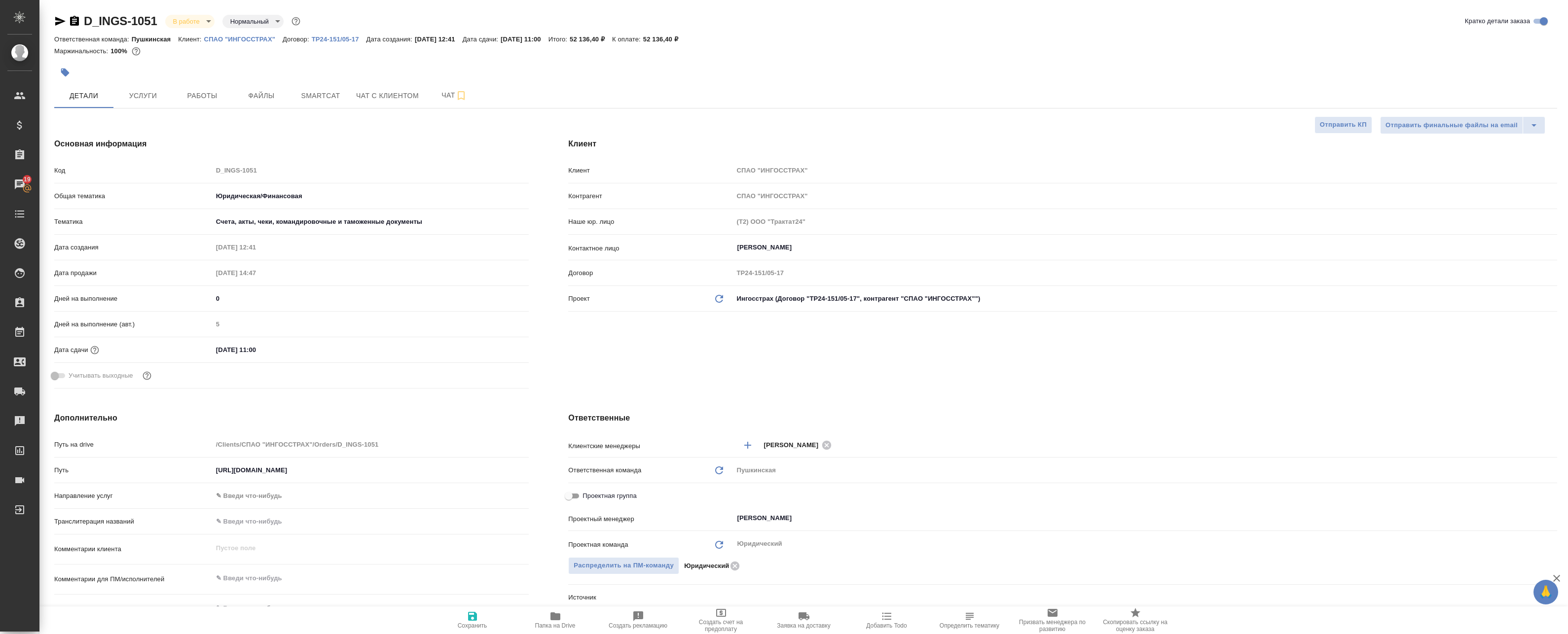
type textarea "x"
click at [197, 99] on span "Работы" at bounding box center [202, 96] width 47 height 12
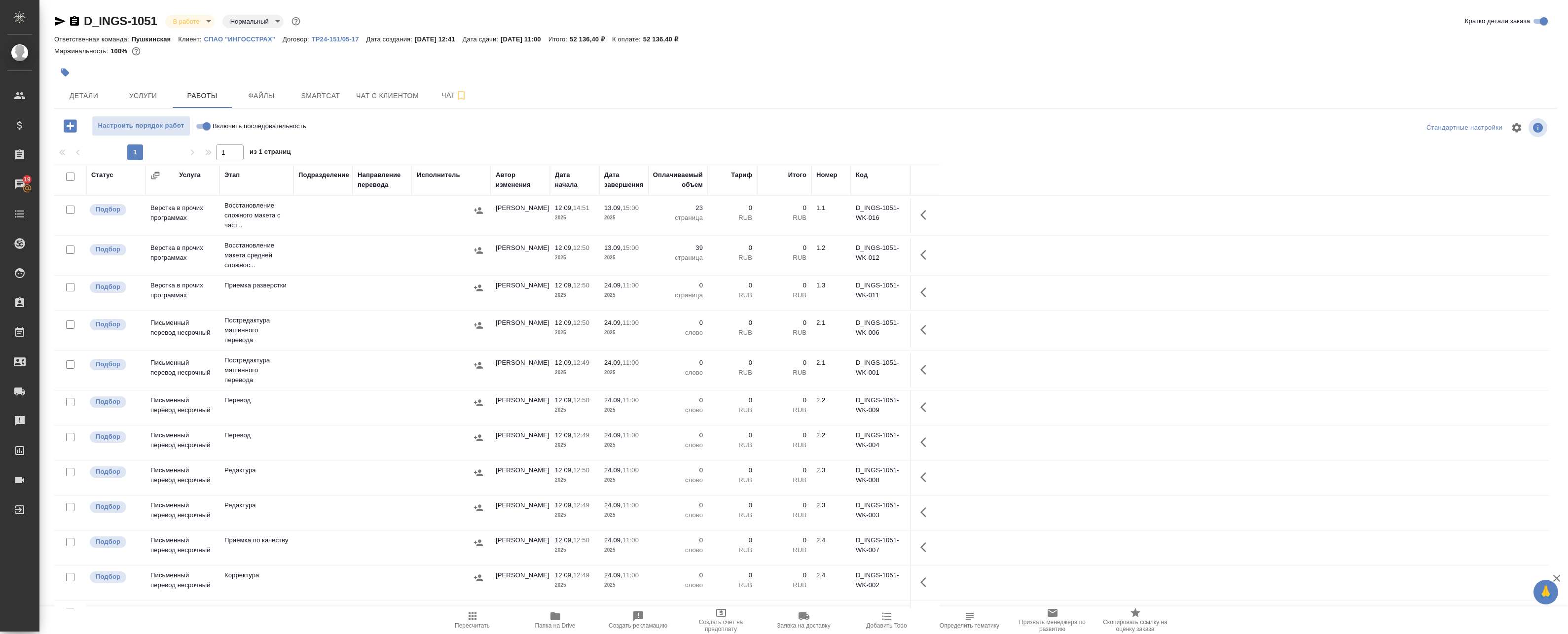
click at [565, 611] on span "Папка на Drive" at bounding box center [555, 619] width 71 height 19
click at [718, 214] on button "button" at bounding box center [926, 215] width 24 height 24
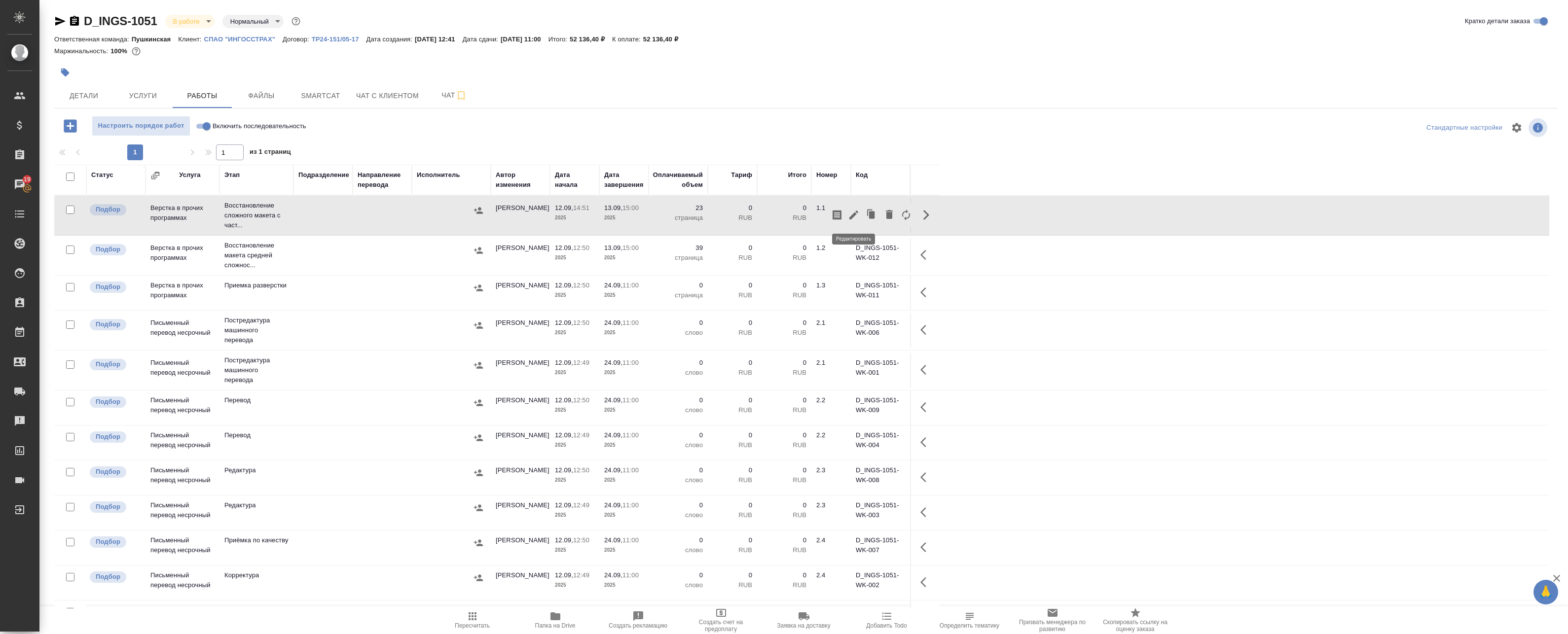
click at [718, 214] on button "button" at bounding box center [854, 215] width 17 height 24
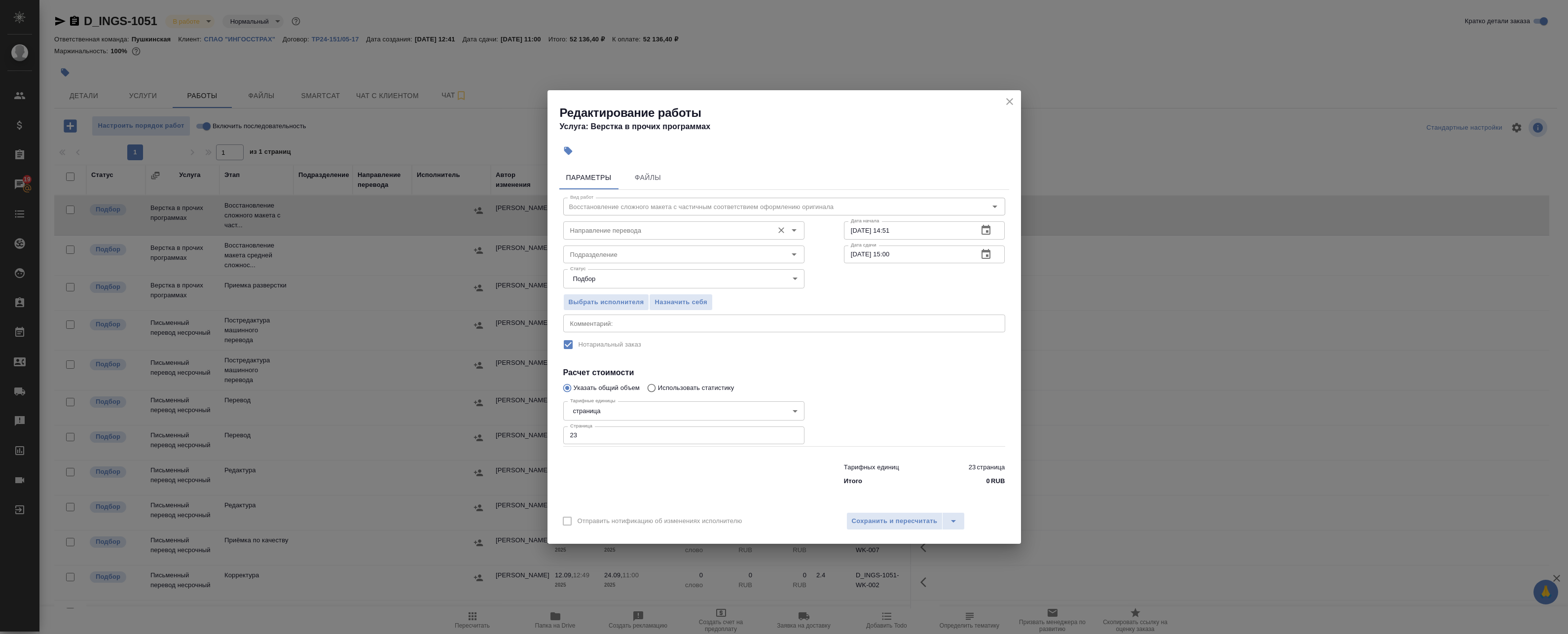
click at [646, 235] on div "Направление перевода" at bounding box center [684, 230] width 241 height 18
type input "верс"
click at [354, 131] on div "Редактирование работы Услуга: Верстка в прочих программах Параметры Файлы Вид р…" at bounding box center [784, 317] width 1568 height 634
click at [718, 99] on icon "close" at bounding box center [1009, 101] width 12 height 12
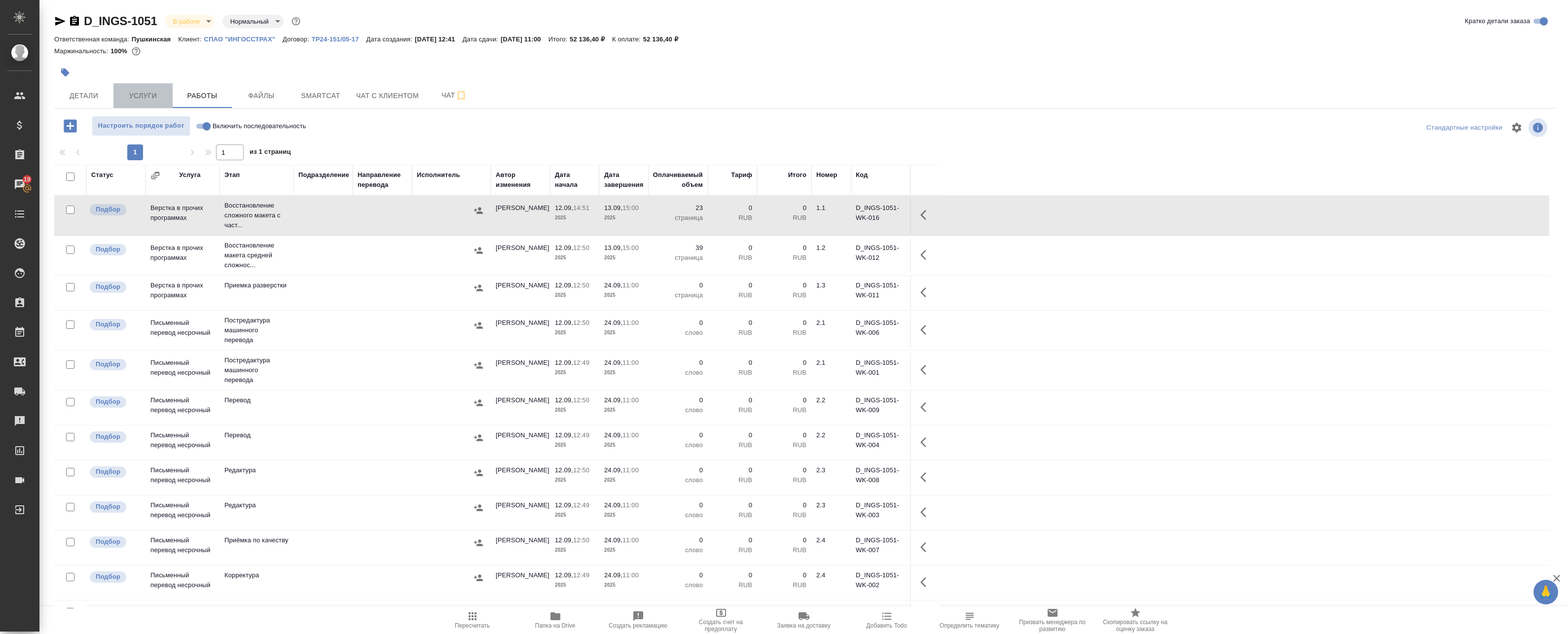
click at [149, 97] on span "Услуги" at bounding box center [143, 96] width 47 height 12
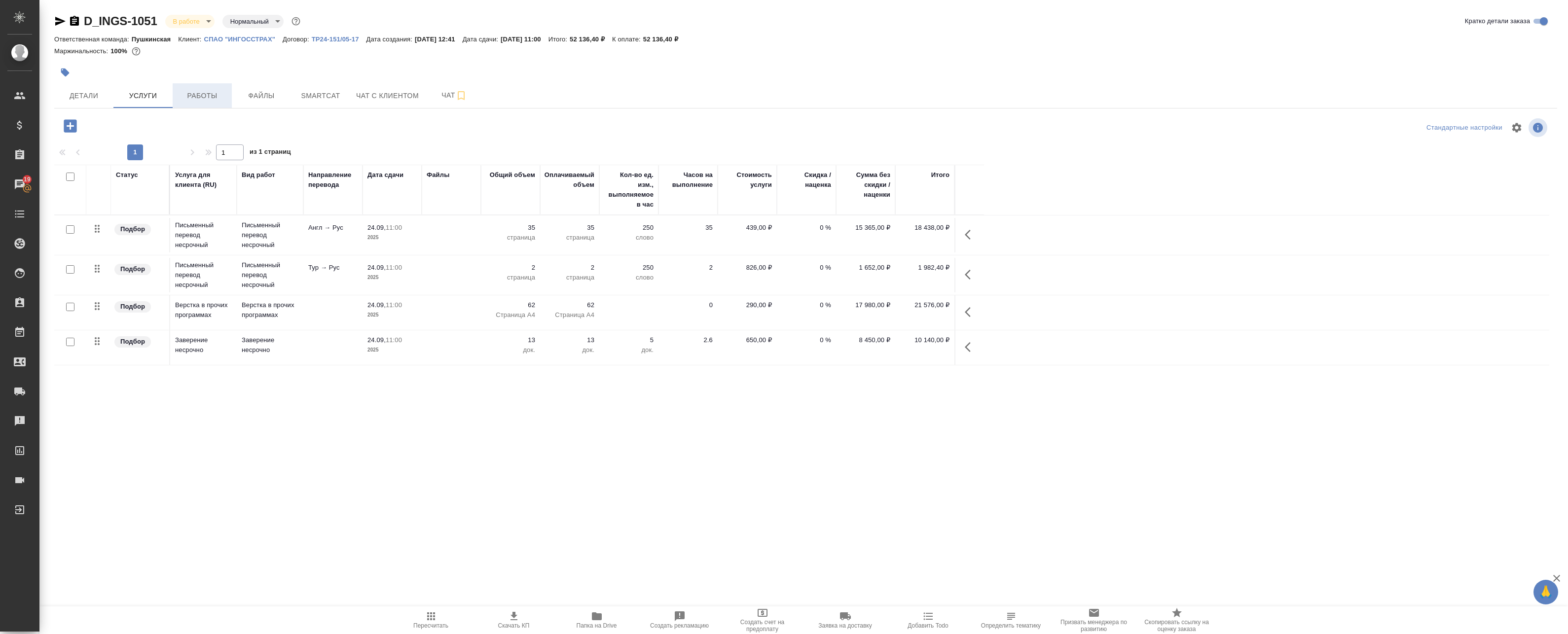
click at [202, 101] on span "Работы" at bounding box center [202, 96] width 47 height 12
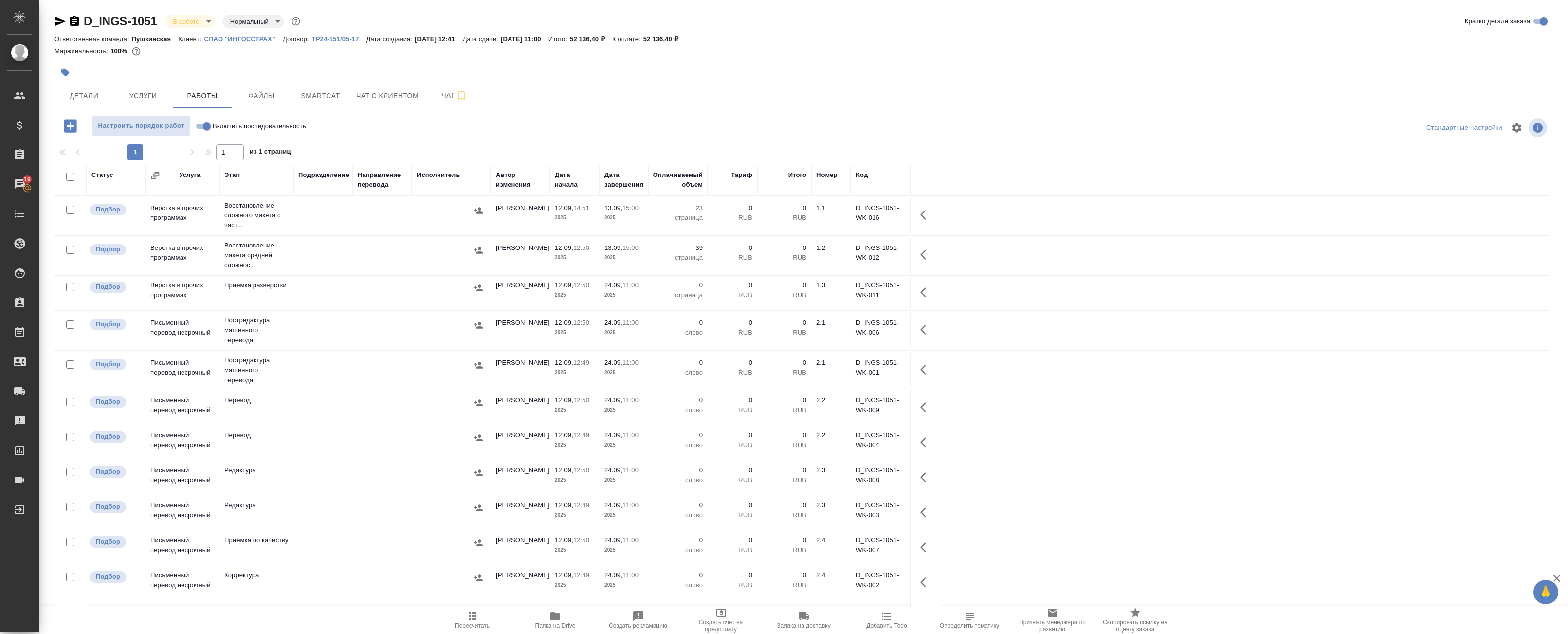
click at [718, 214] on button "button" at bounding box center [926, 215] width 24 height 24
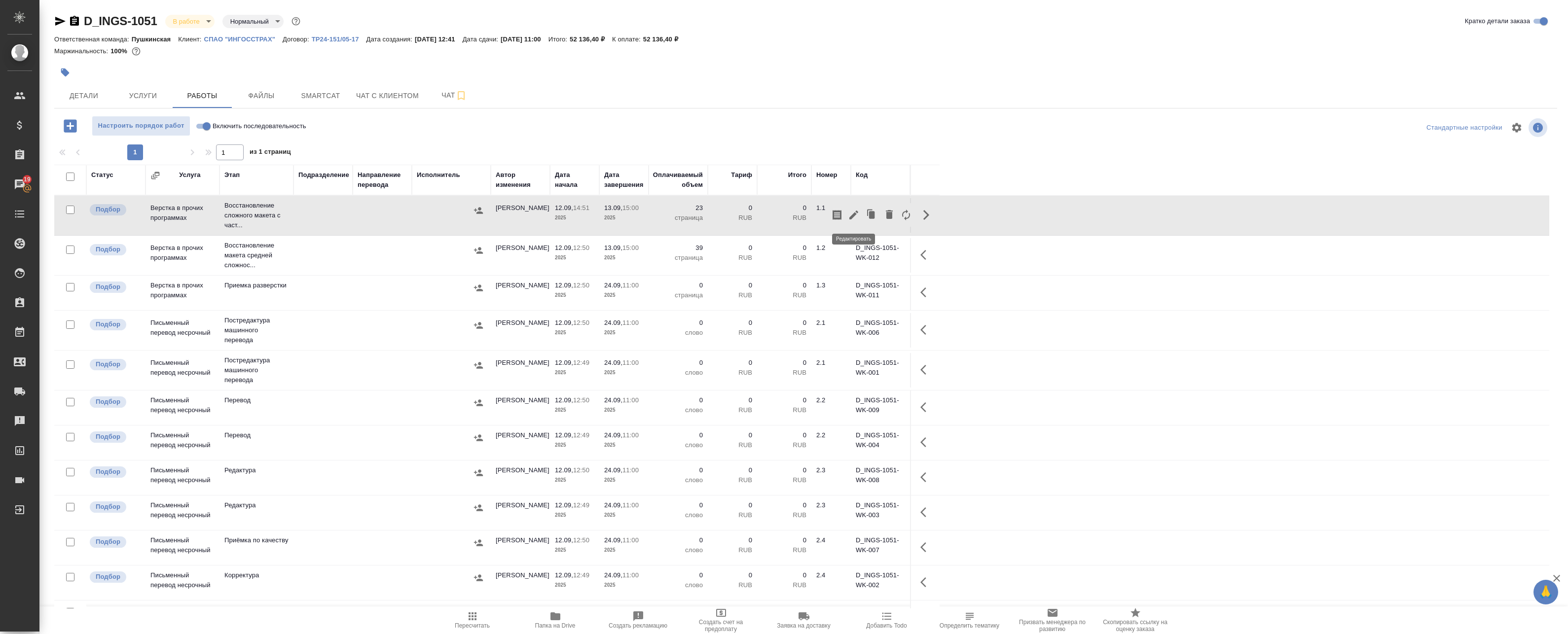
click at [718, 217] on icon "button" at bounding box center [853, 215] width 12 height 12
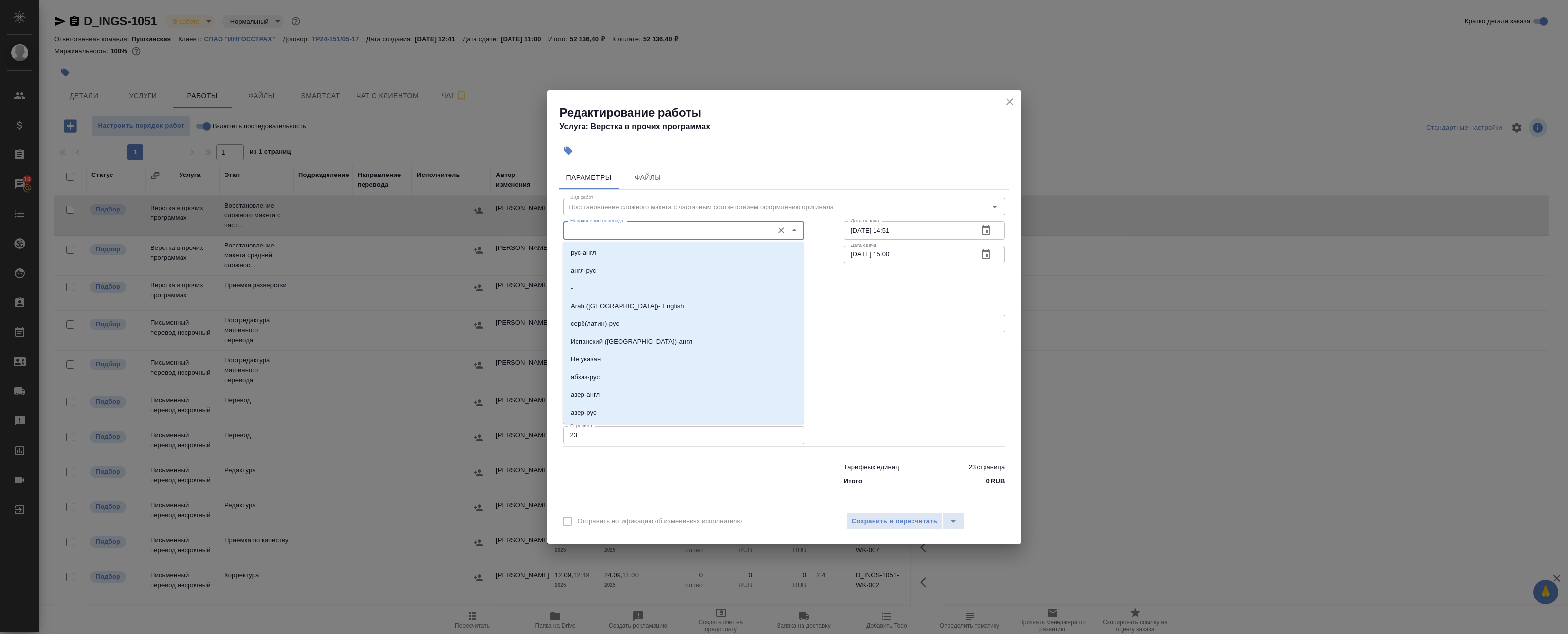
click at [635, 228] on input "Направление перевода" at bounding box center [667, 230] width 202 height 12
click at [718, 185] on div "Параметры Файлы" at bounding box center [784, 177] width 450 height 24
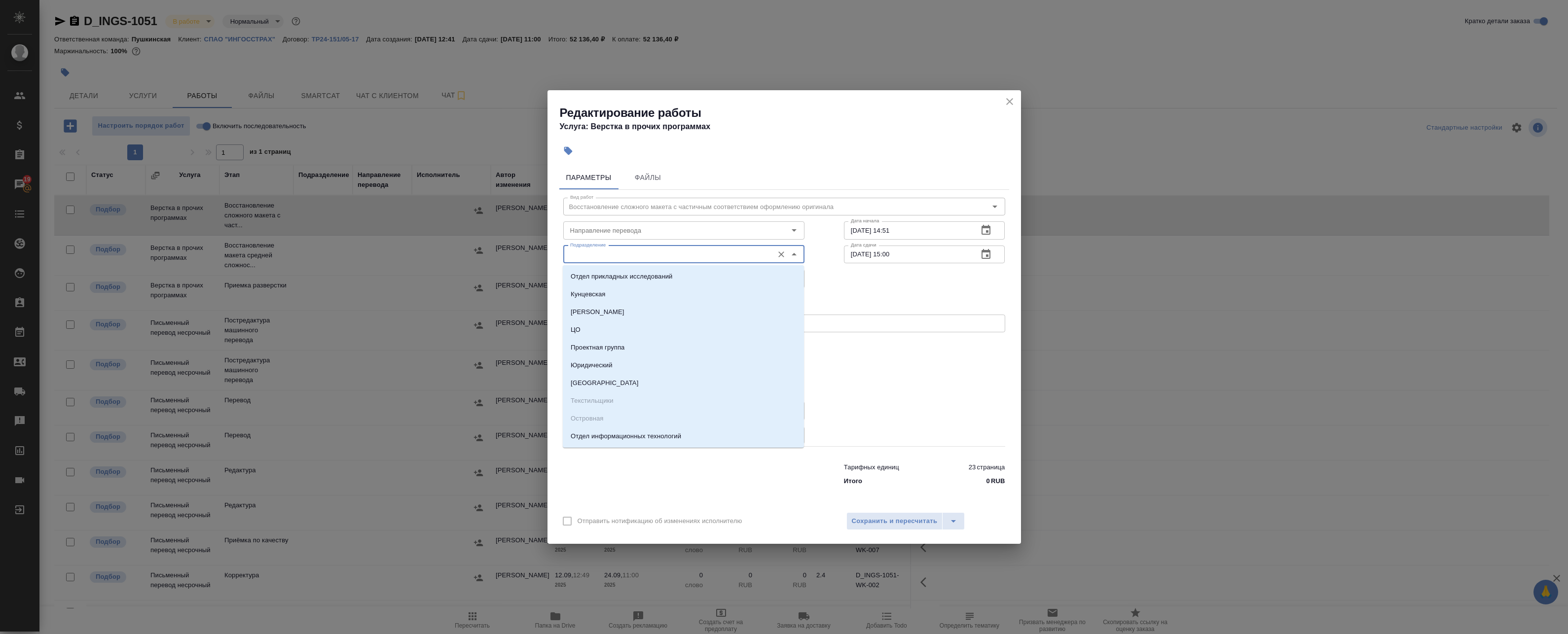
click at [687, 253] on input "Подразделение" at bounding box center [667, 254] width 202 height 12
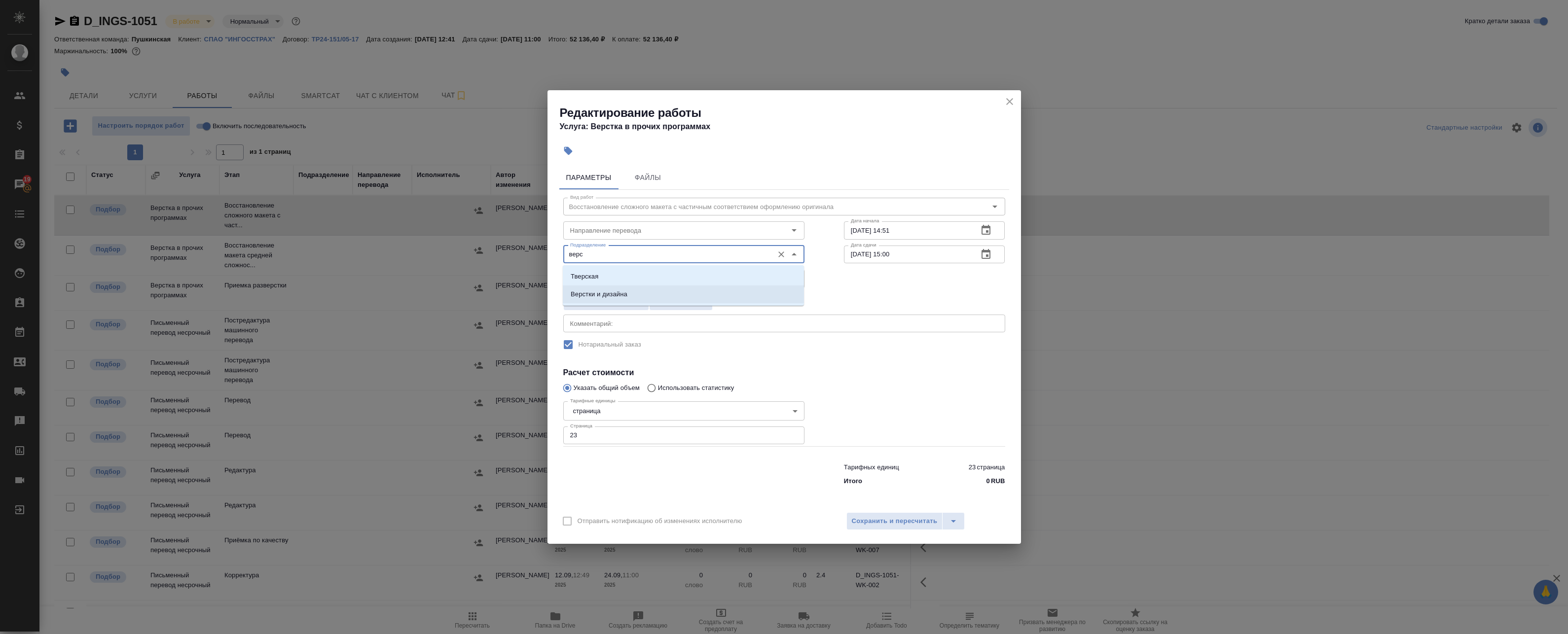
click at [637, 294] on li "Верстки и дизайна" at bounding box center [684, 294] width 241 height 18
type input "Верстки и дизайна"
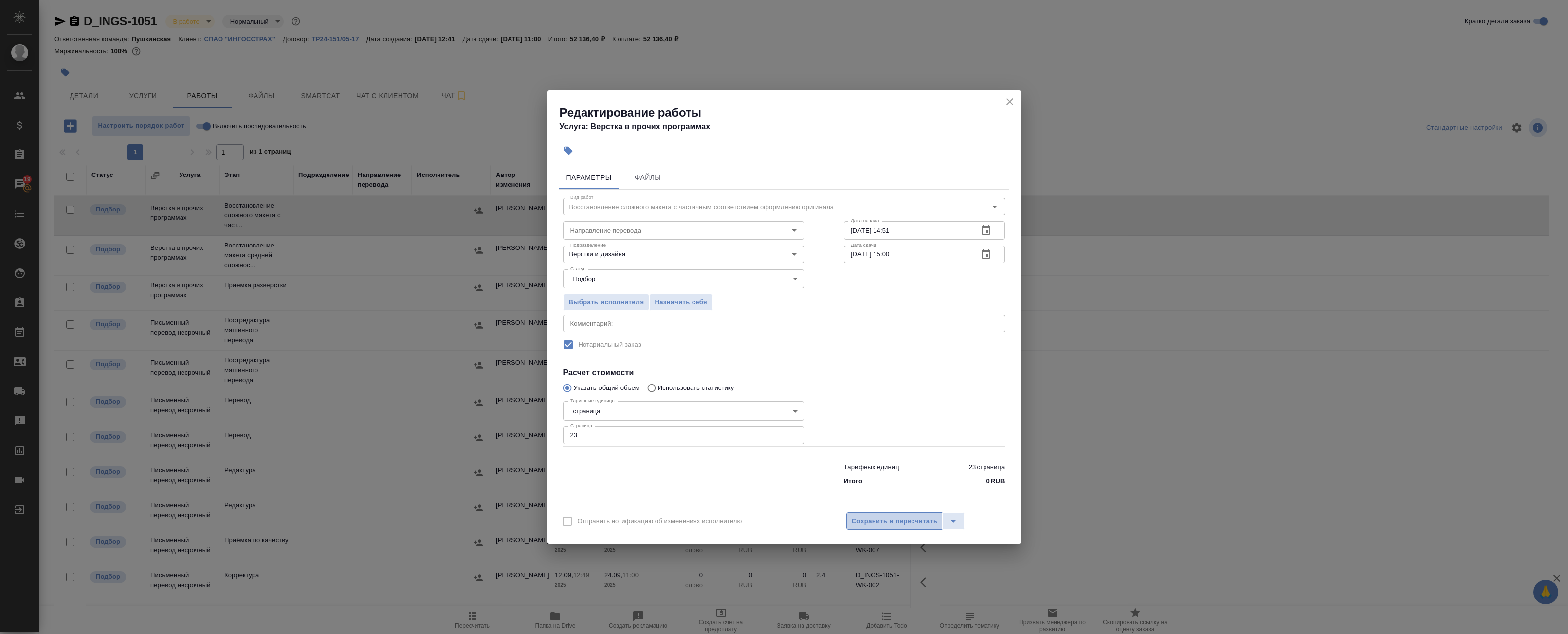
click at [718, 525] on span "Сохранить и пересчитать" at bounding box center [894, 521] width 86 height 12
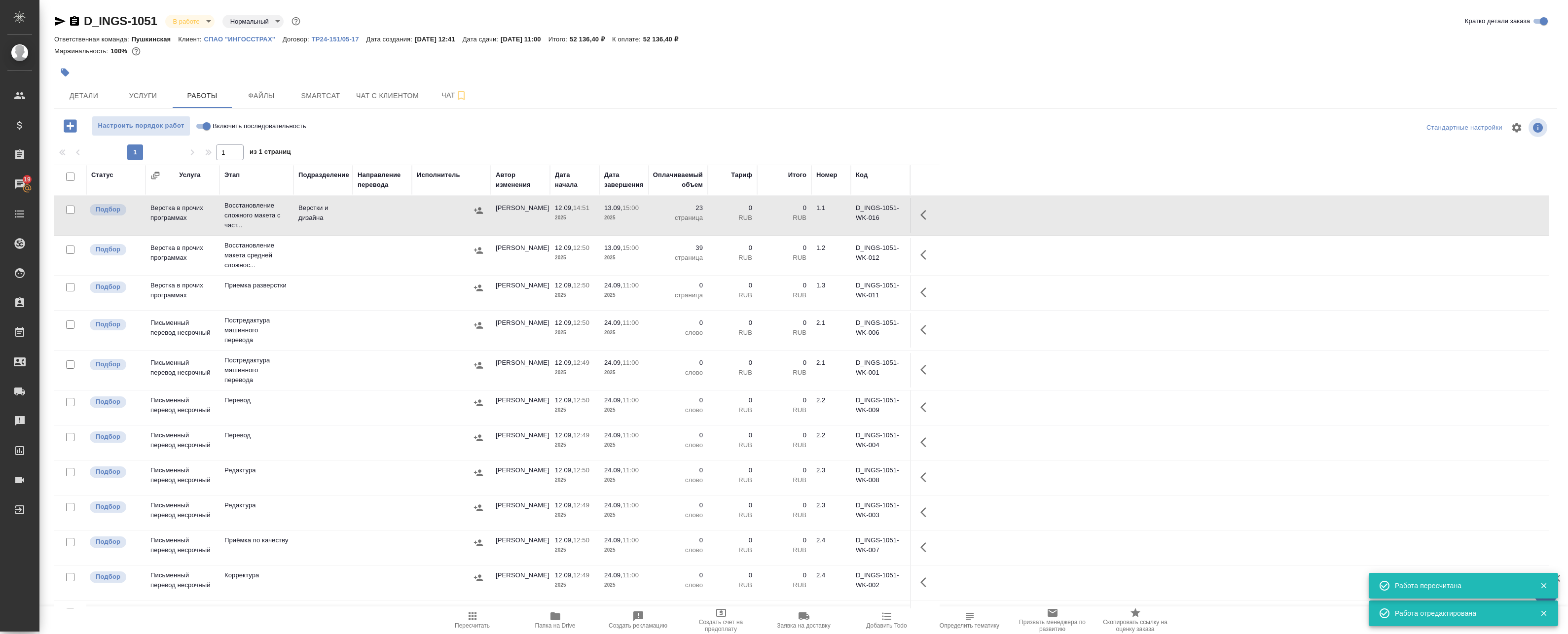
click at [718, 256] on icon "button" at bounding box center [923, 255] width 6 height 10
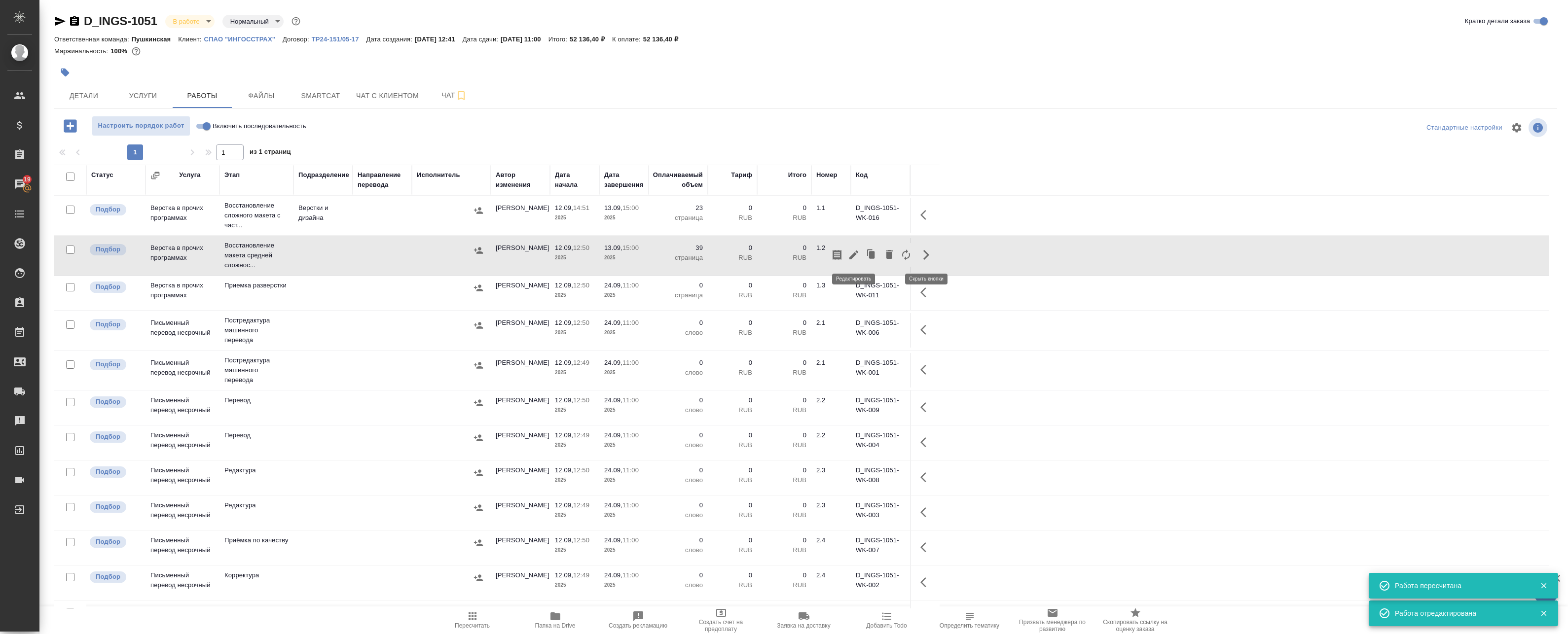
click at [718, 260] on icon "button" at bounding box center [853, 254] width 12 height 12
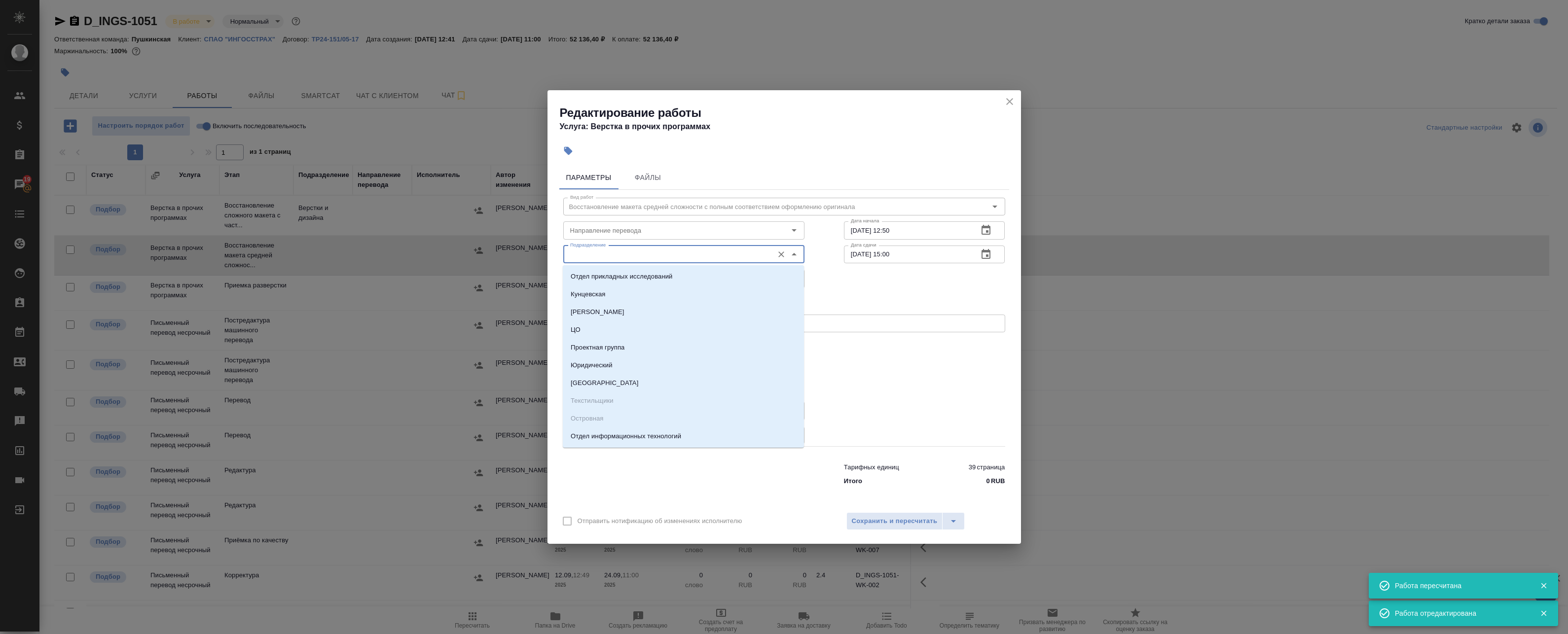
click at [628, 259] on input "Подразделение" at bounding box center [667, 254] width 202 height 12
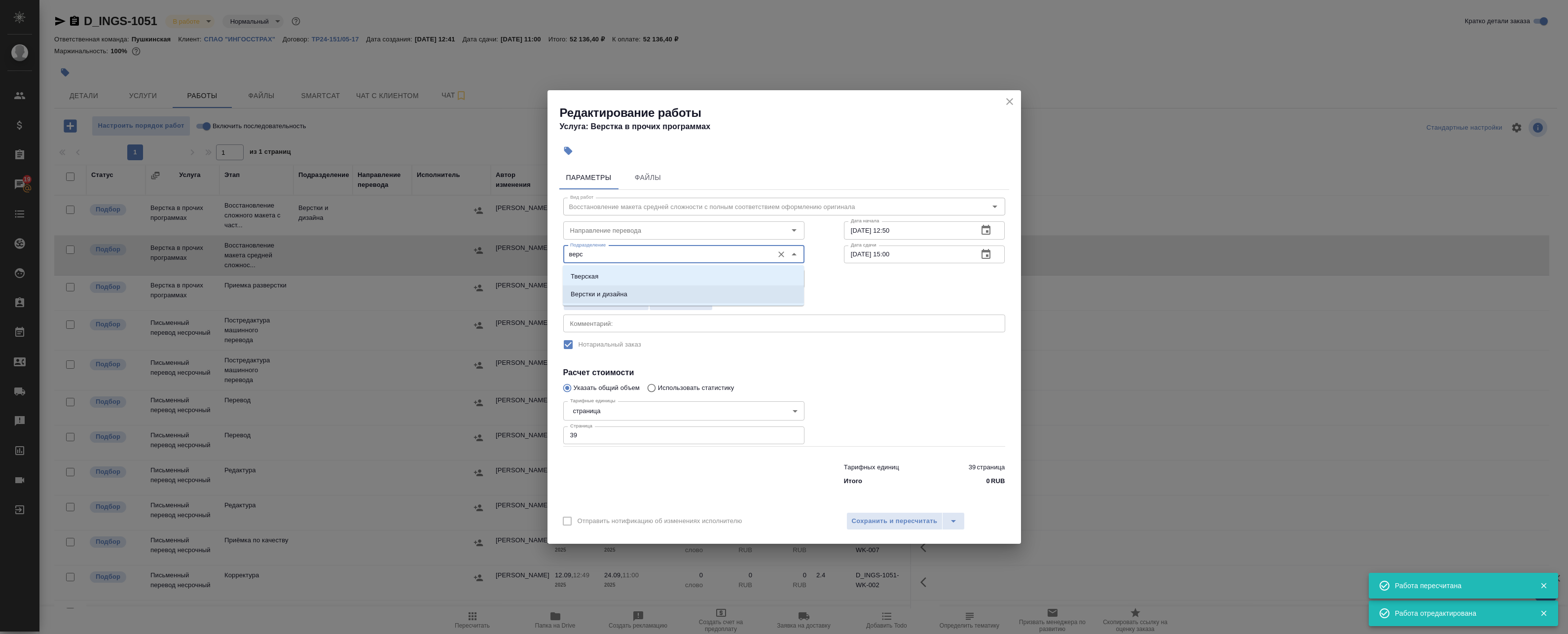
click at [628, 296] on li "Верстки и дизайна" at bounding box center [684, 294] width 241 height 18
type input "Верстки и дизайна"
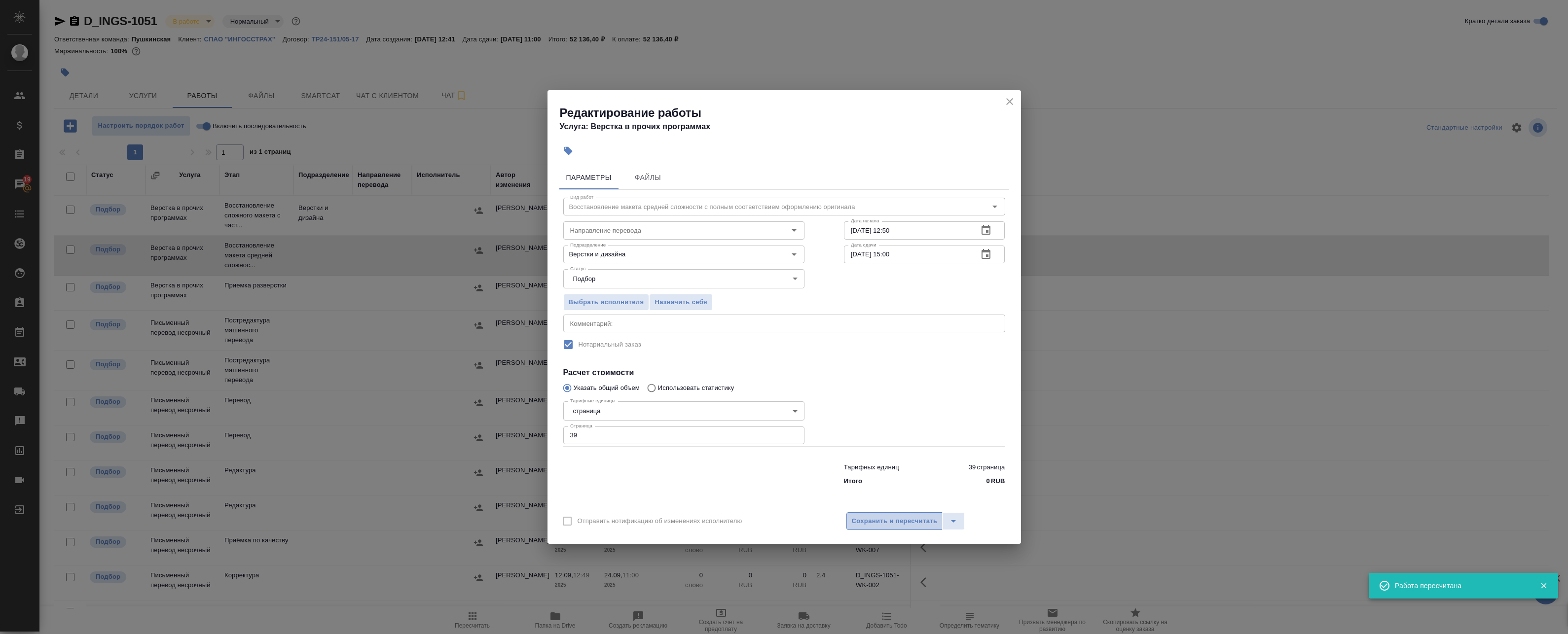
click at [718, 529] on button "Сохранить и пересчитать" at bounding box center [895, 521] width 97 height 18
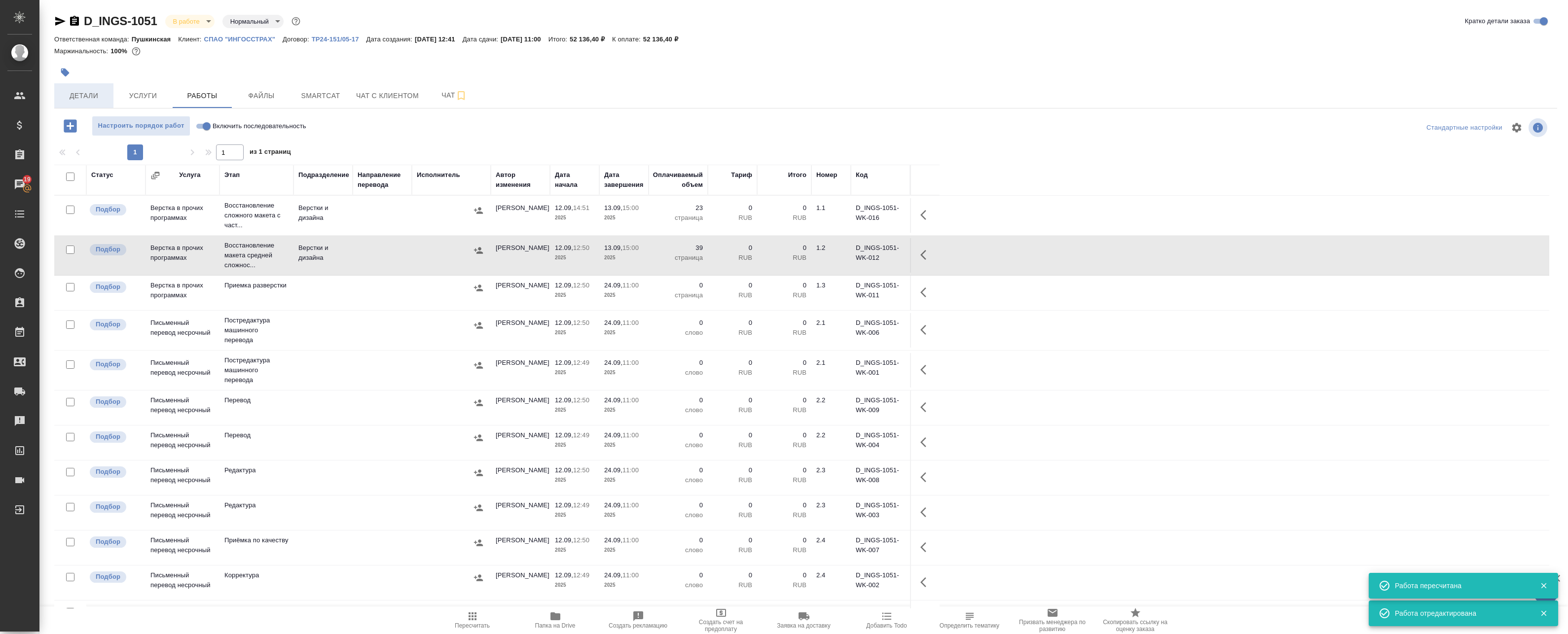
click at [82, 98] on span "Детали" at bounding box center [84, 96] width 47 height 12
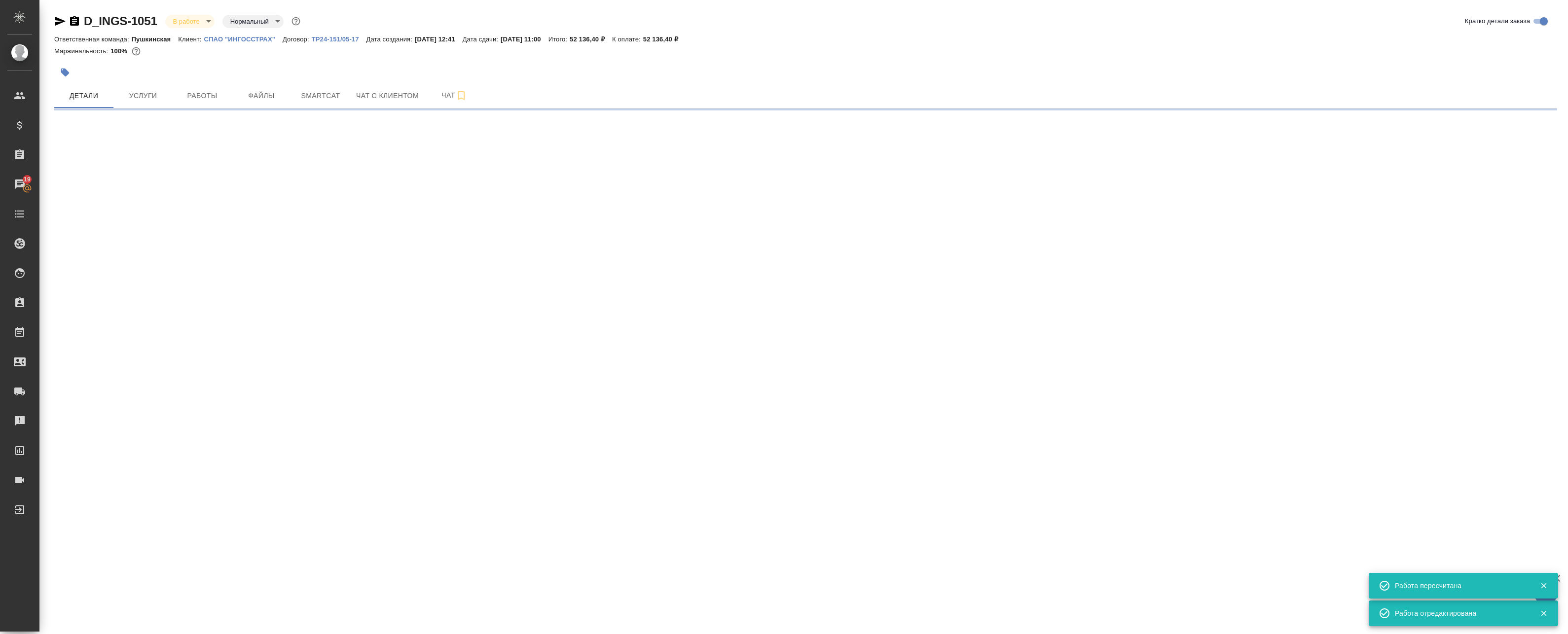
select select "RU"
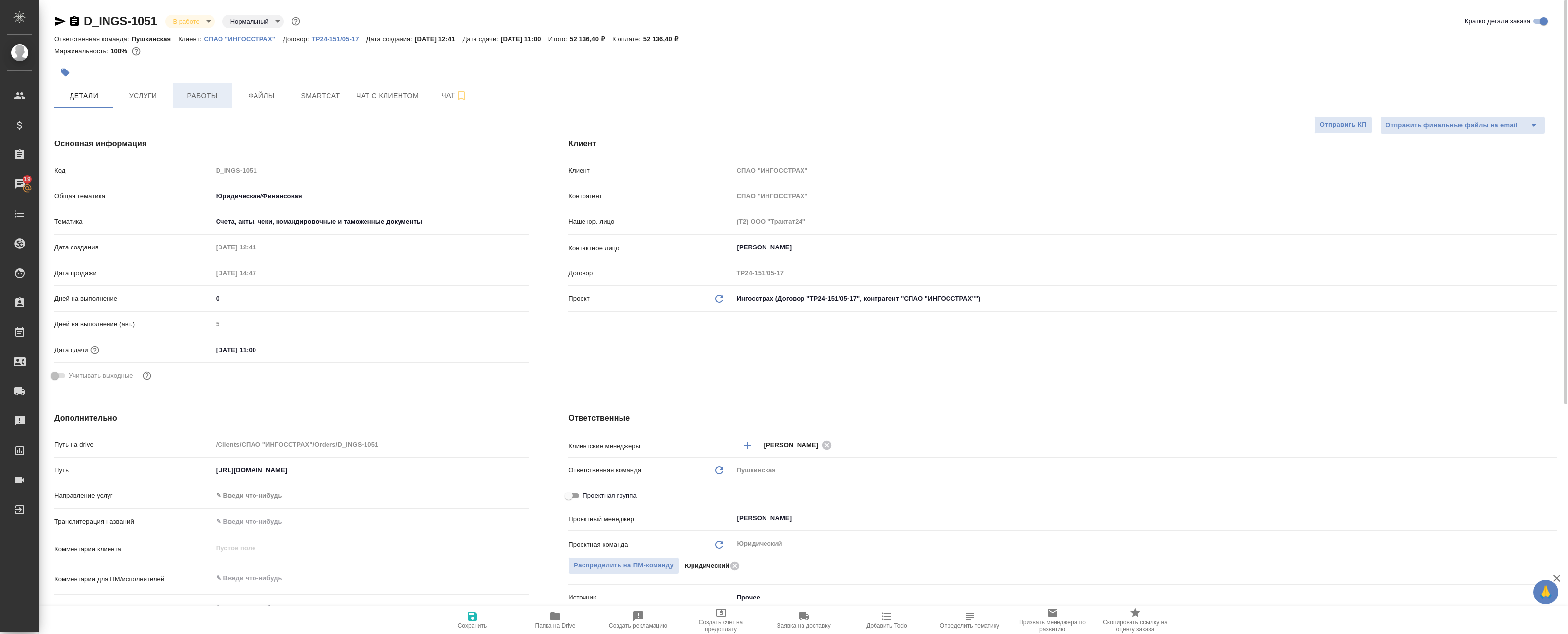
click at [197, 96] on span "Работы" at bounding box center [202, 96] width 47 height 12
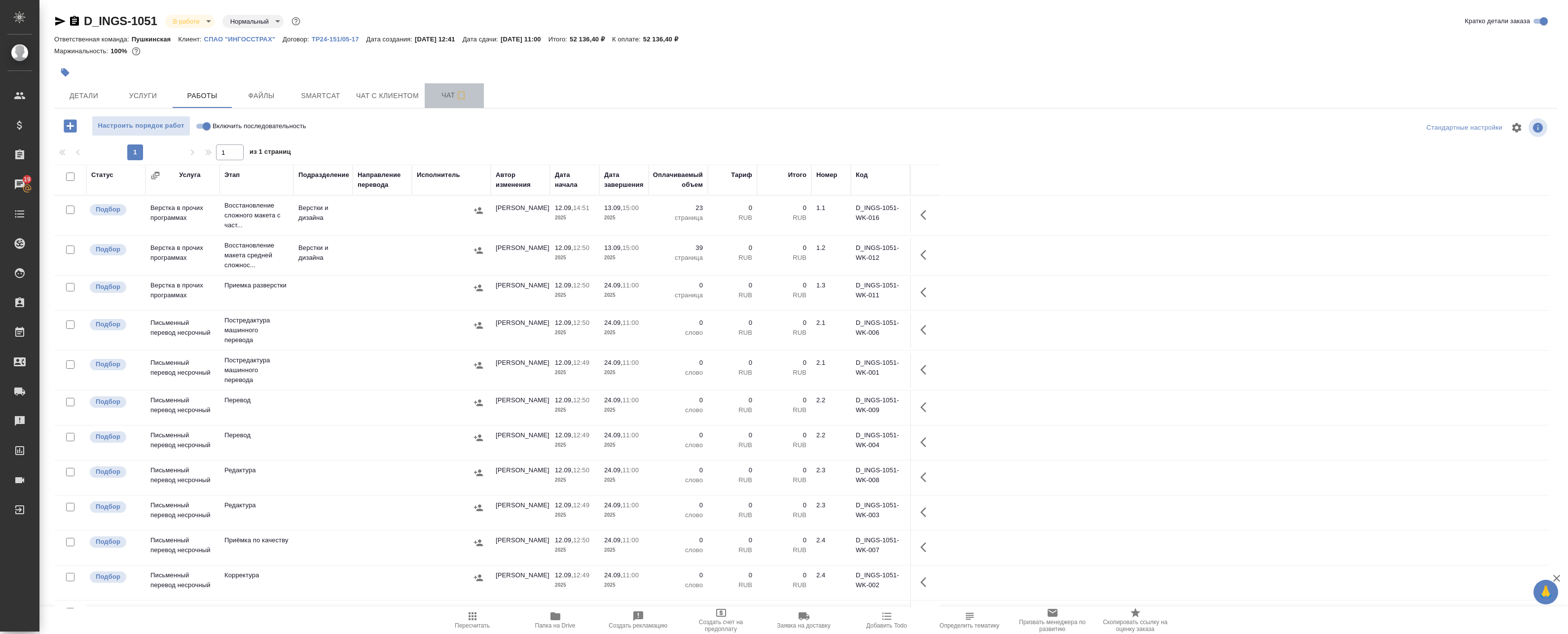
click at [441, 90] on span "Чат" at bounding box center [454, 96] width 47 height 12
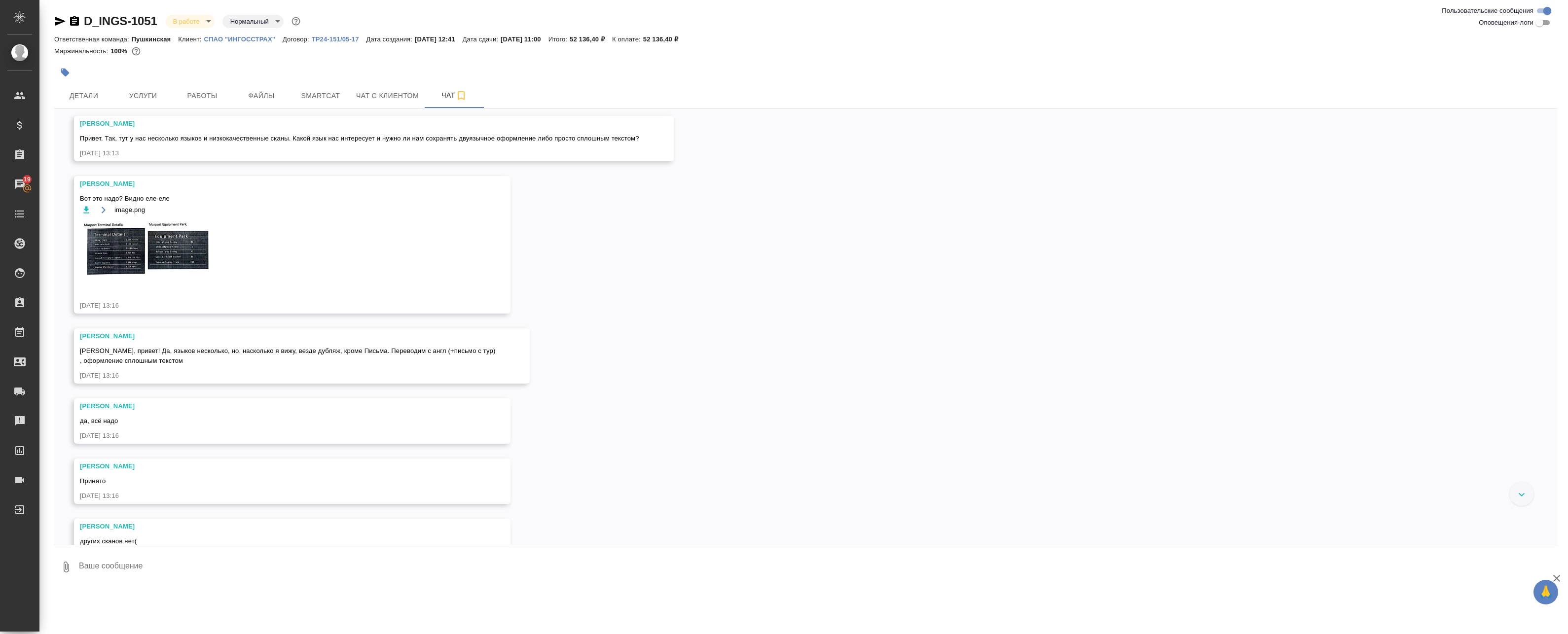
scroll to position [339, 0]
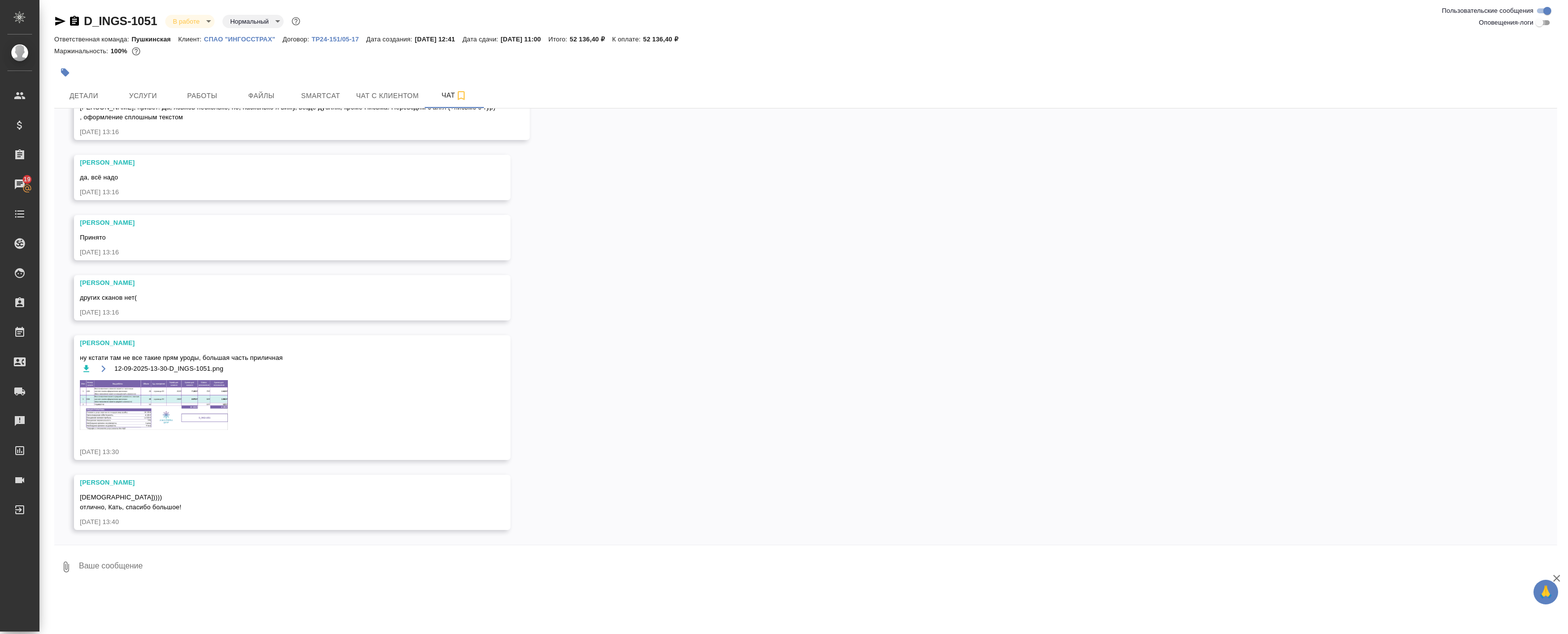
click at [718, 21] on input "Оповещения-логи" at bounding box center [1539, 23] width 35 height 12
checkbox input "true"
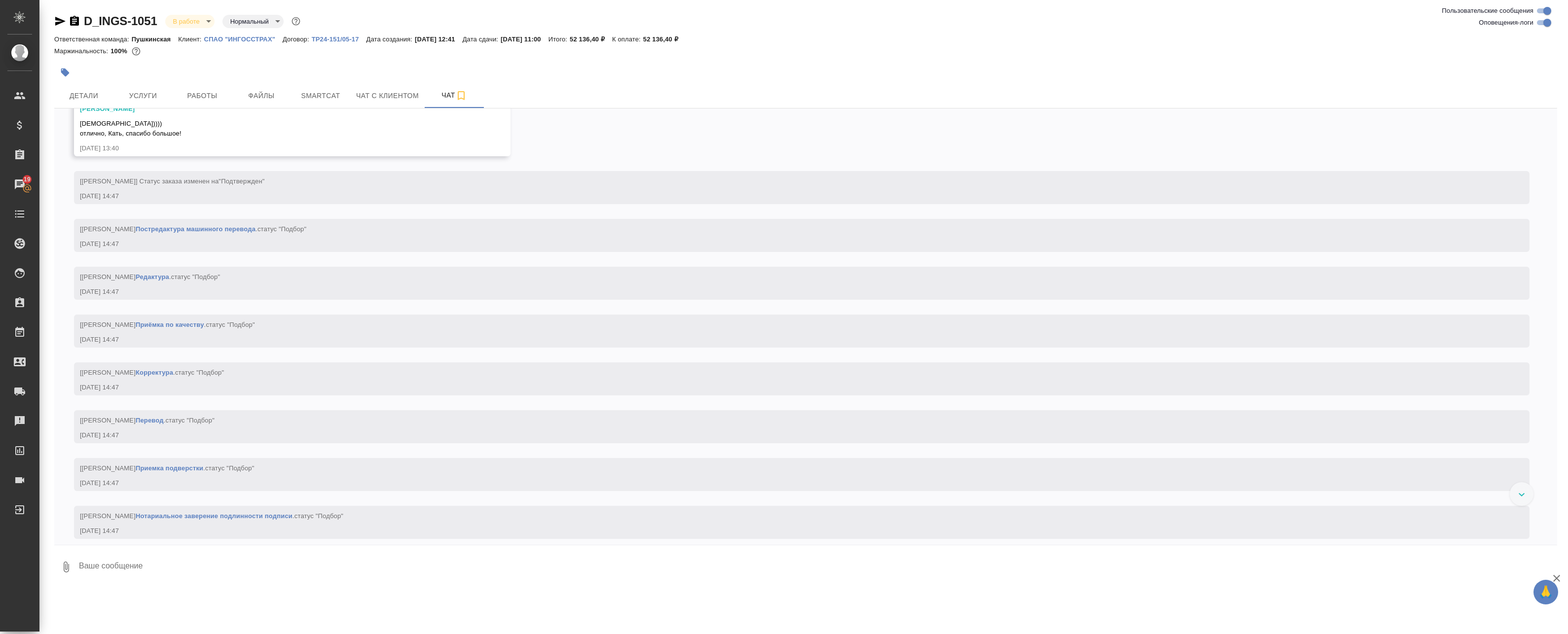
scroll to position [957, 0]
click at [194, 106] on button "Работы" at bounding box center [202, 96] width 59 height 25
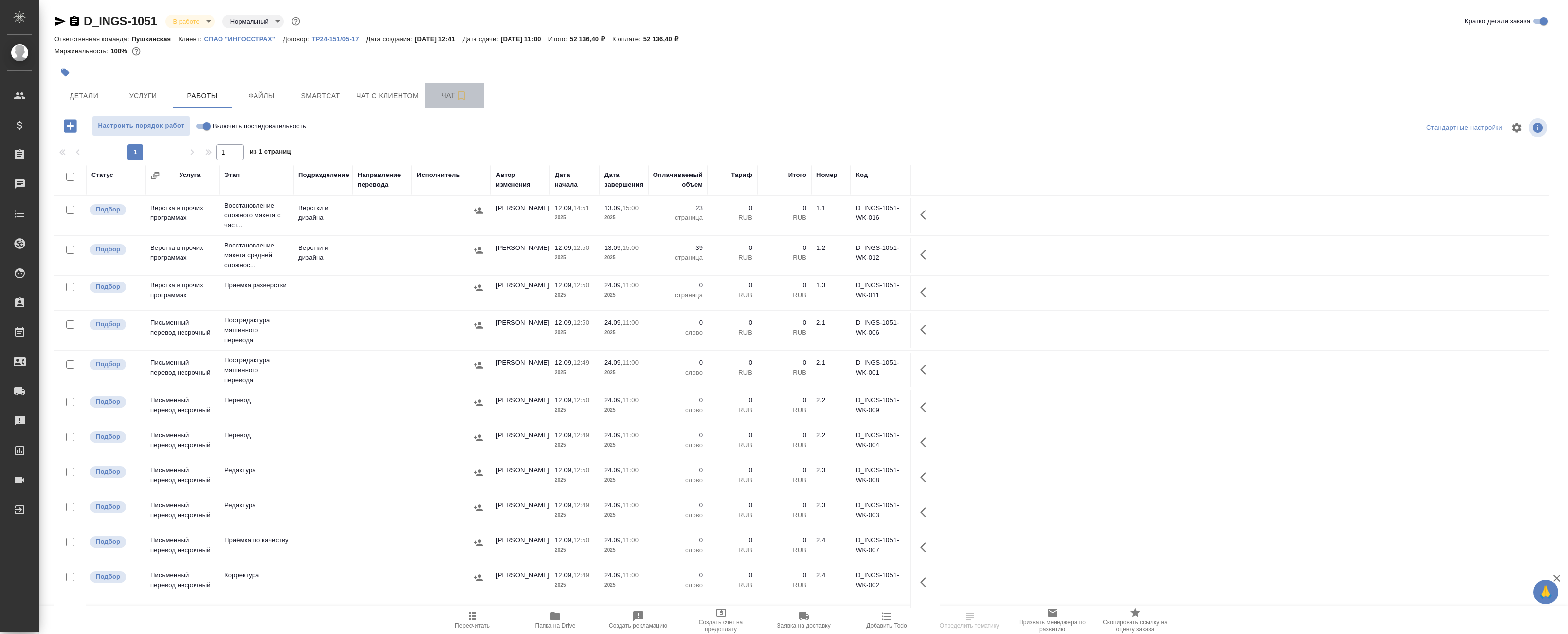
click at [441, 91] on span "Чат" at bounding box center [454, 96] width 47 height 12
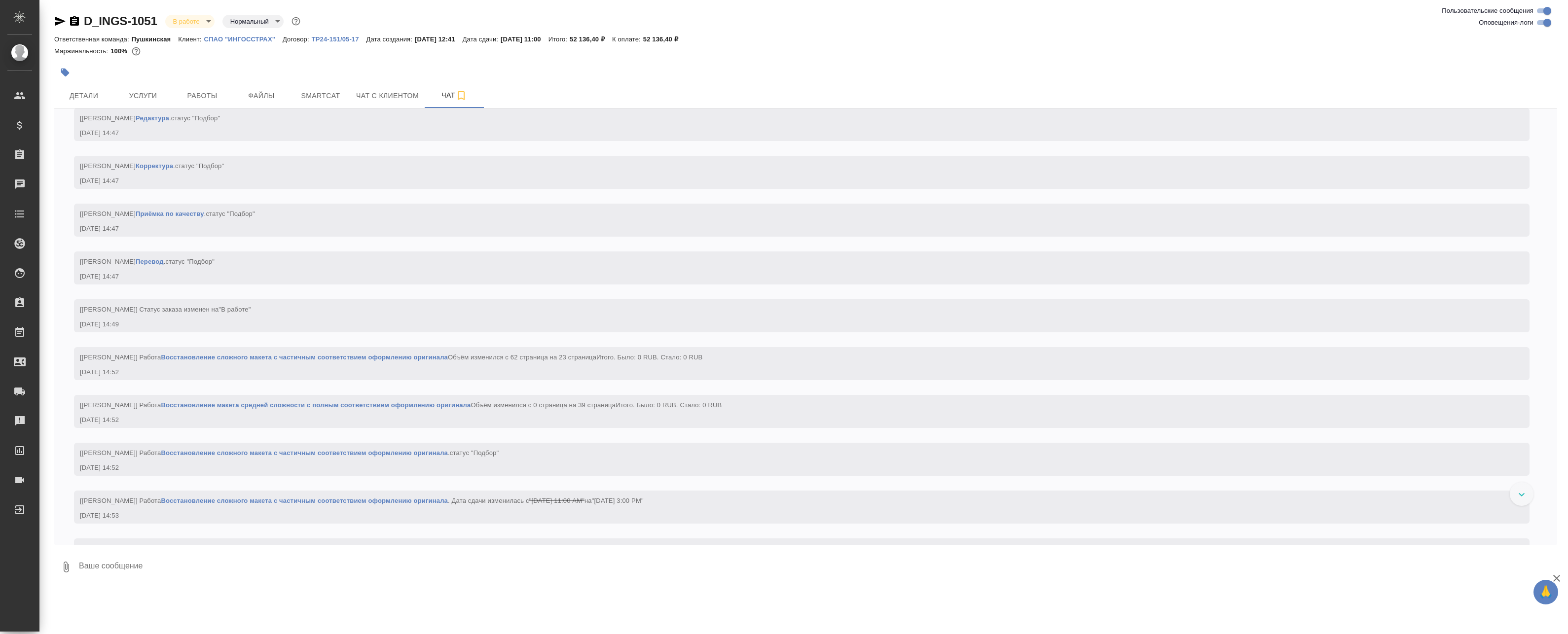
scroll to position [1634, 0]
click at [86, 104] on button "Детали" at bounding box center [83, 96] width 59 height 25
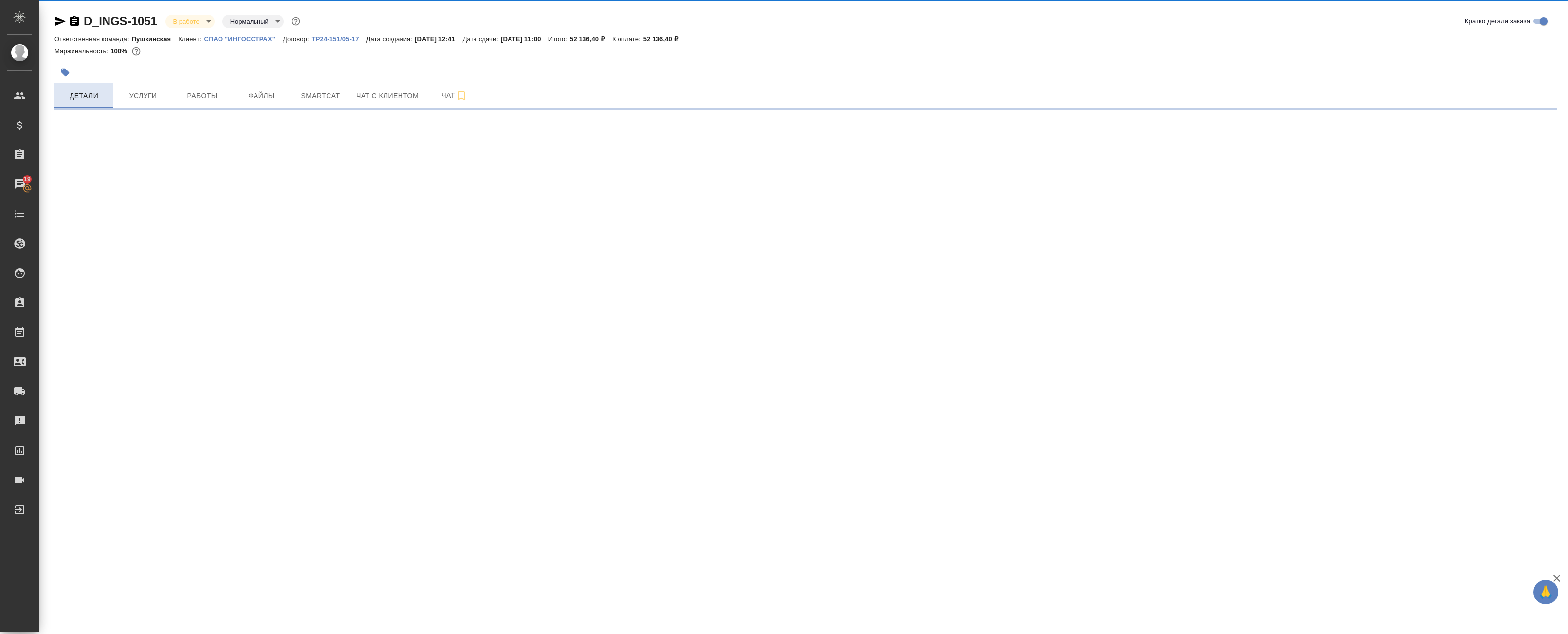
select select "RU"
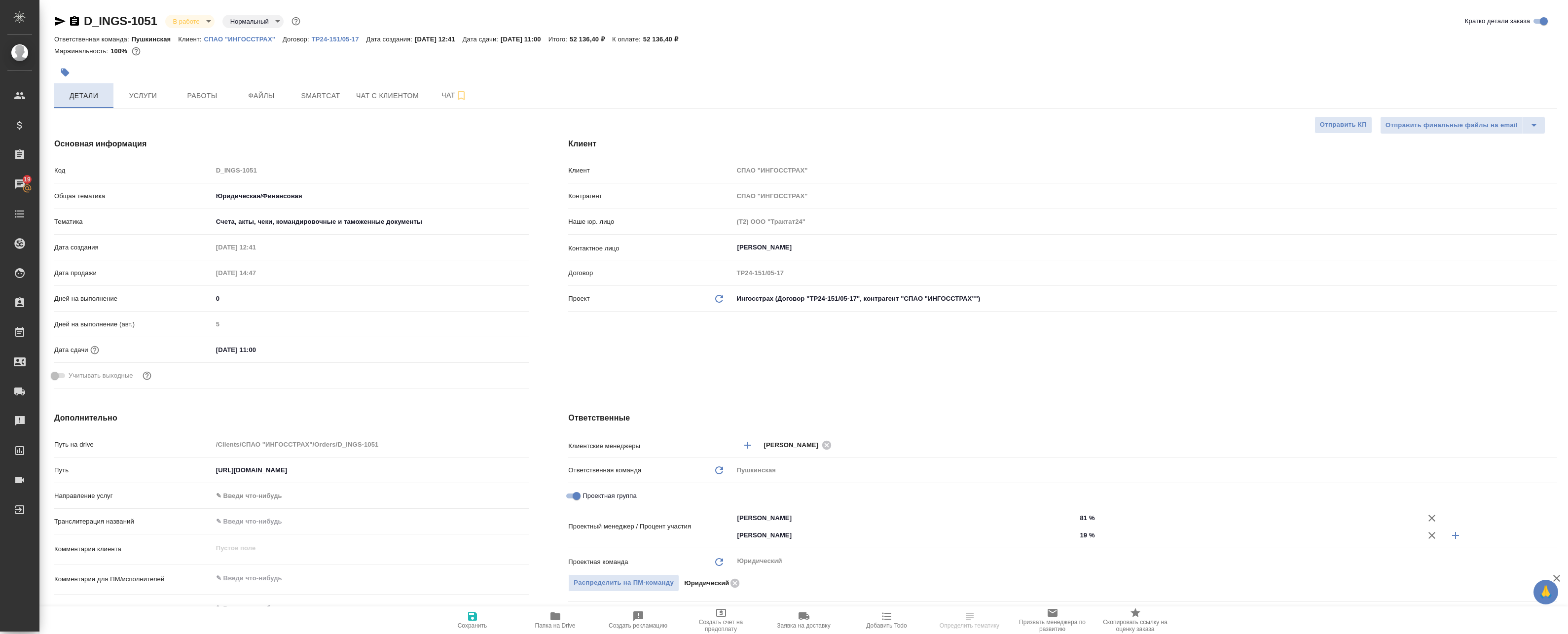
type textarea "x"
click at [170, 89] on button "Услуги" at bounding box center [142, 96] width 59 height 25
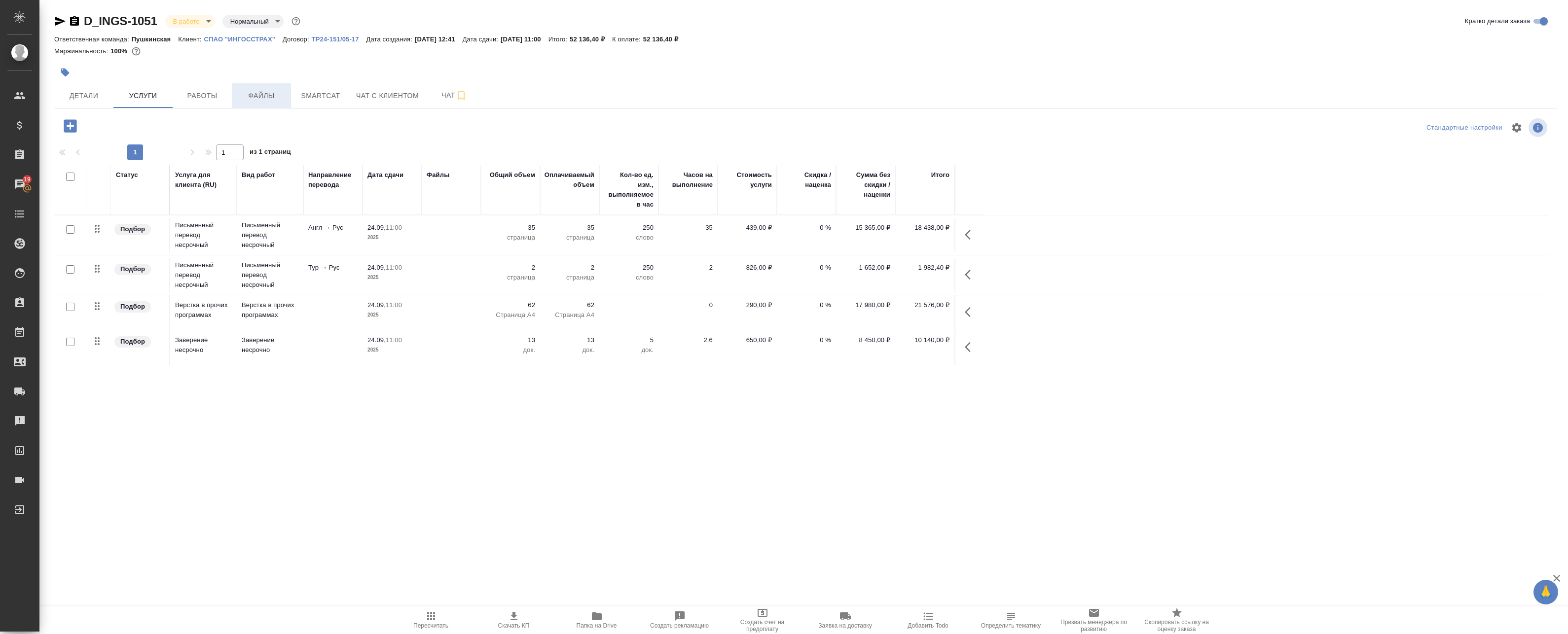
click at [241, 87] on button "Файлы" at bounding box center [261, 96] width 59 height 25
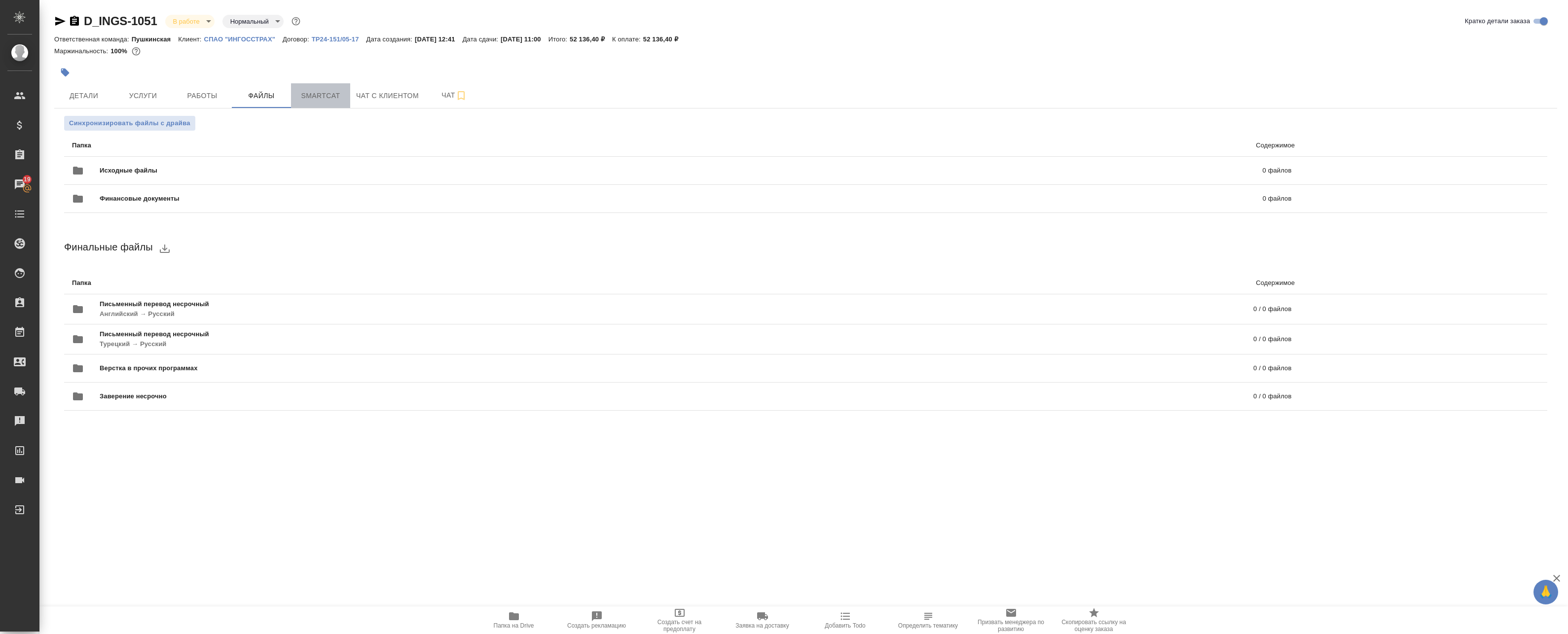
click at [326, 89] on span "Smartcat" at bounding box center [321, 96] width 47 height 12
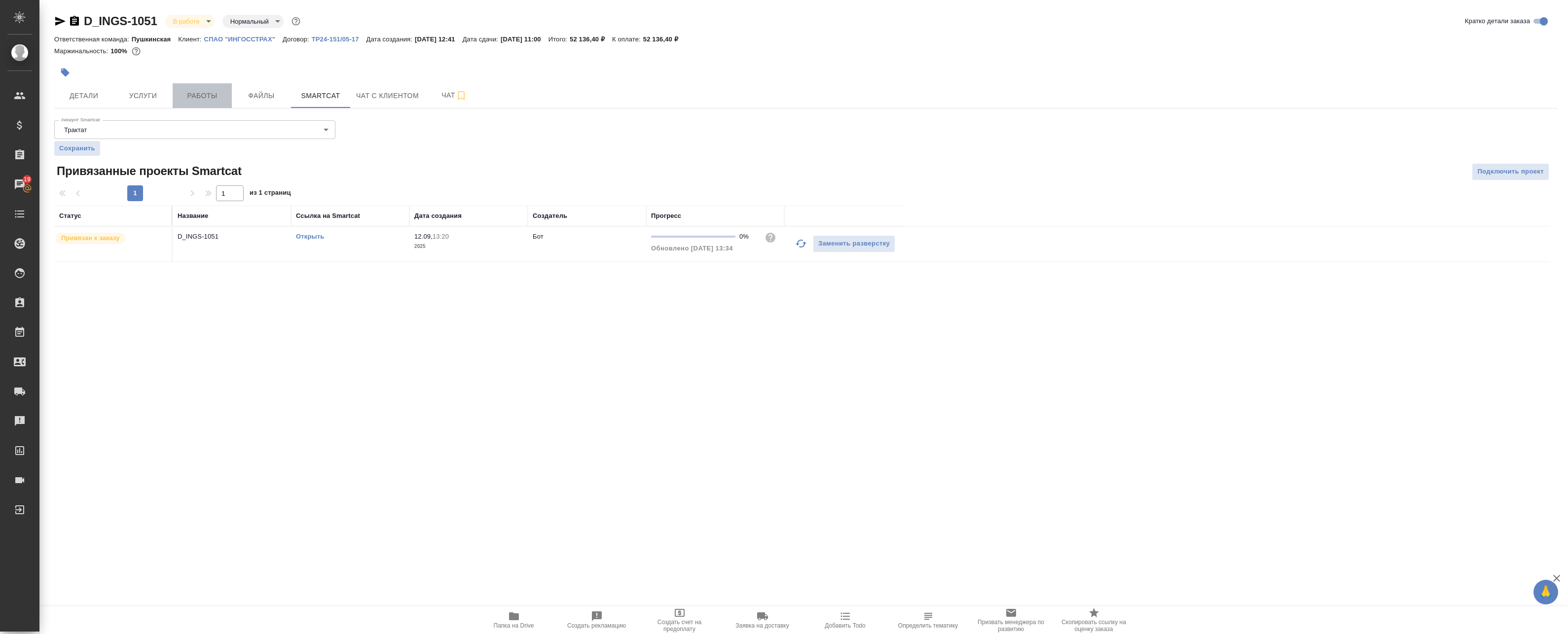
click at [208, 100] on span "Работы" at bounding box center [202, 96] width 47 height 12
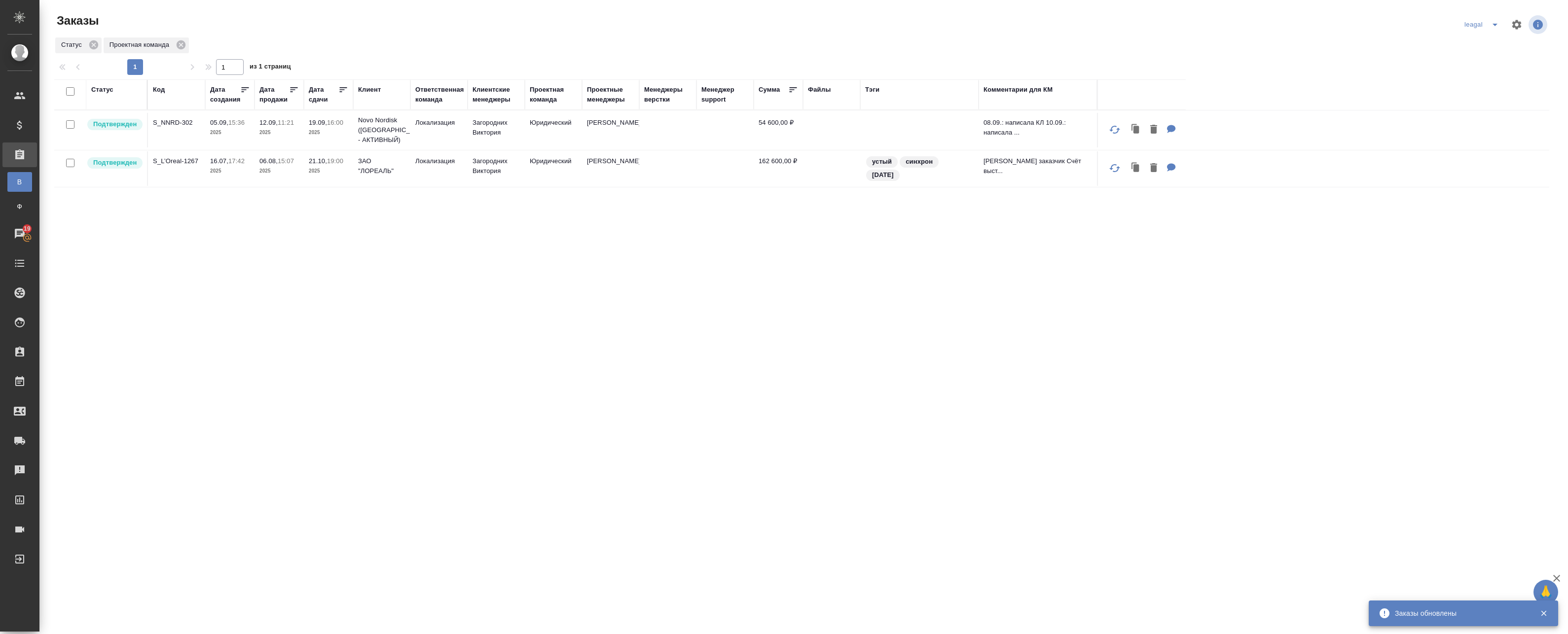
click at [718, 27] on icon "split button" at bounding box center [1494, 24] width 12 height 12
click at [718, 47] on li "Артак" at bounding box center [1475, 44] width 43 height 16
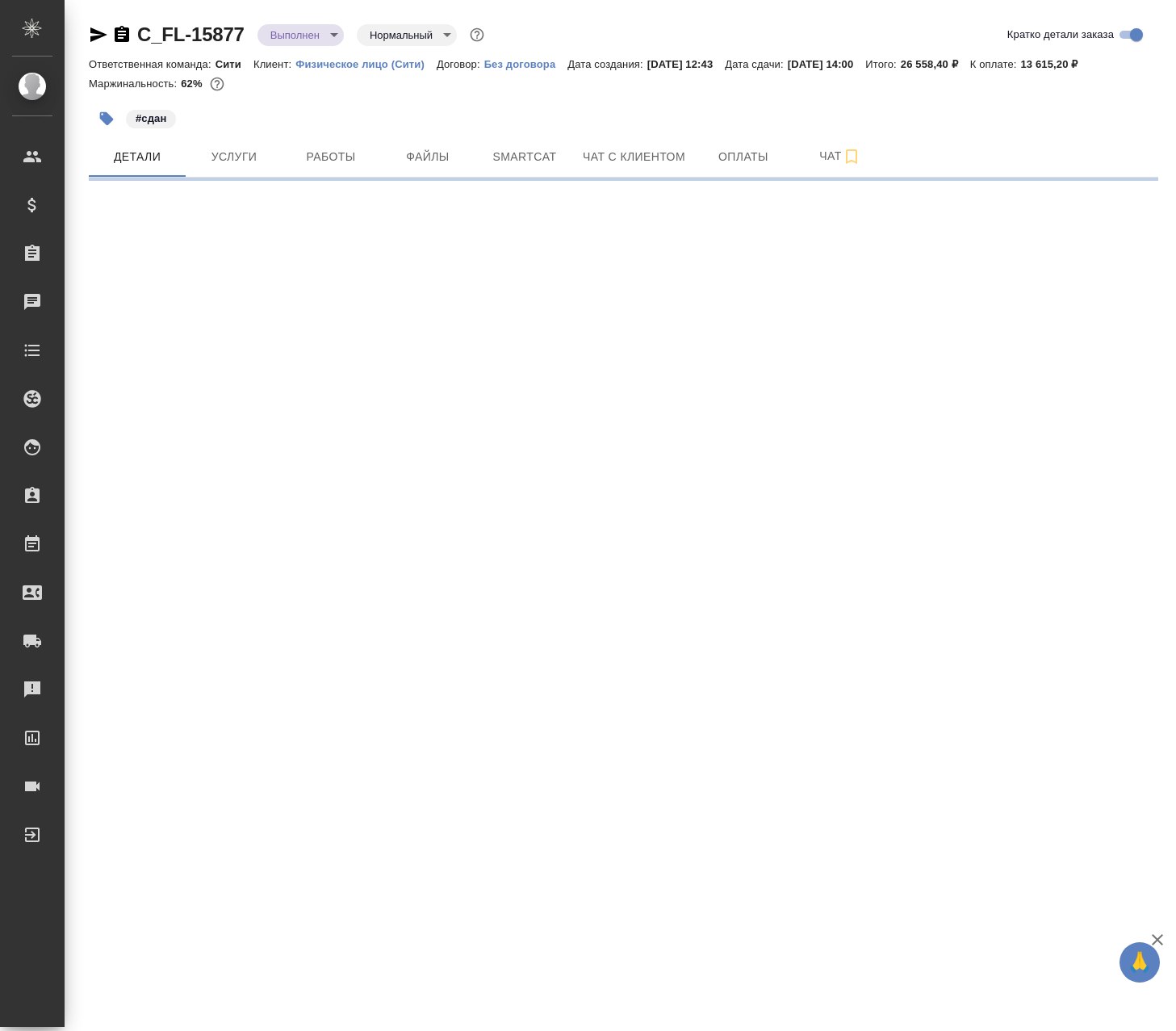
select select "RU"
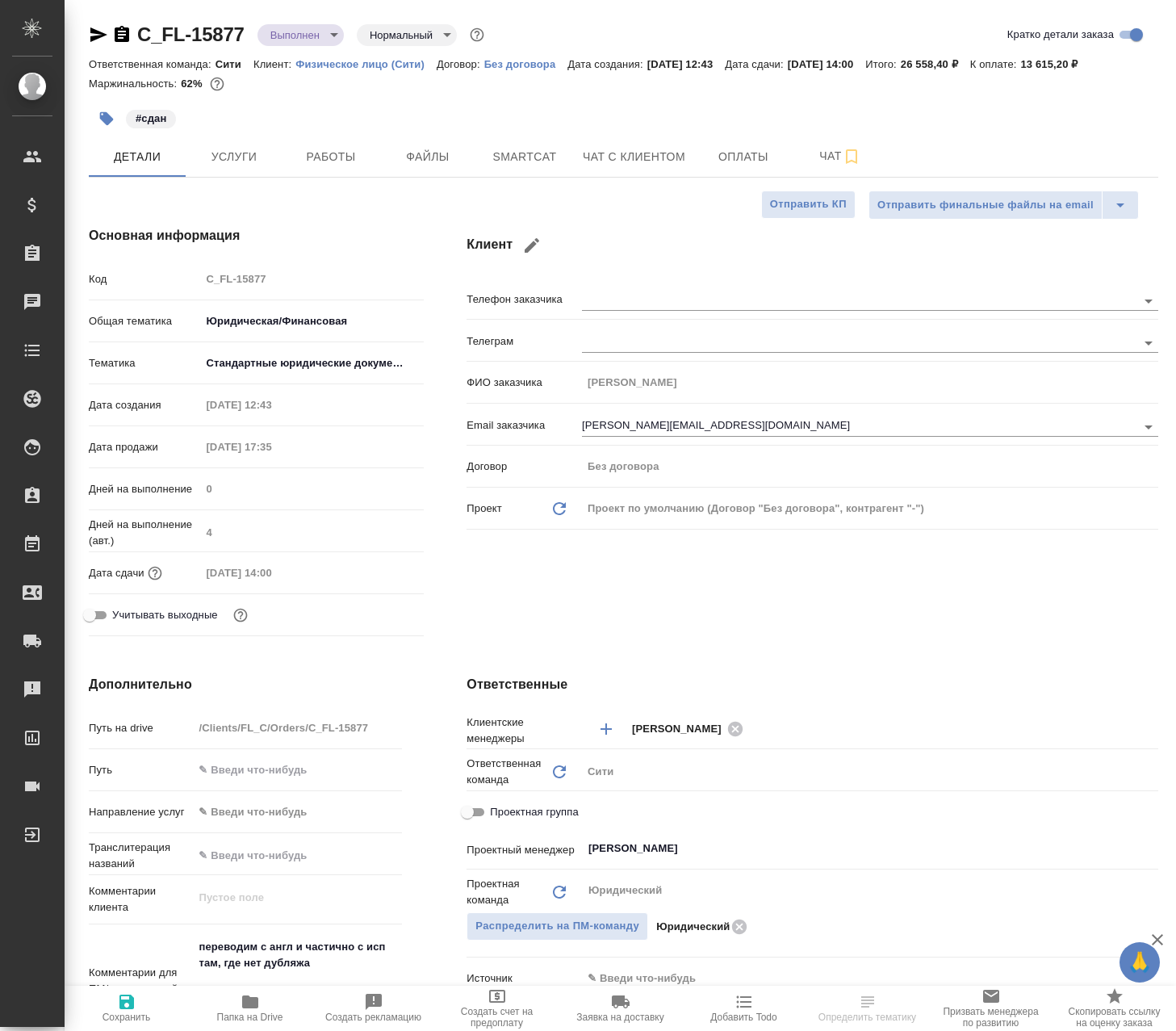
type textarea "x"
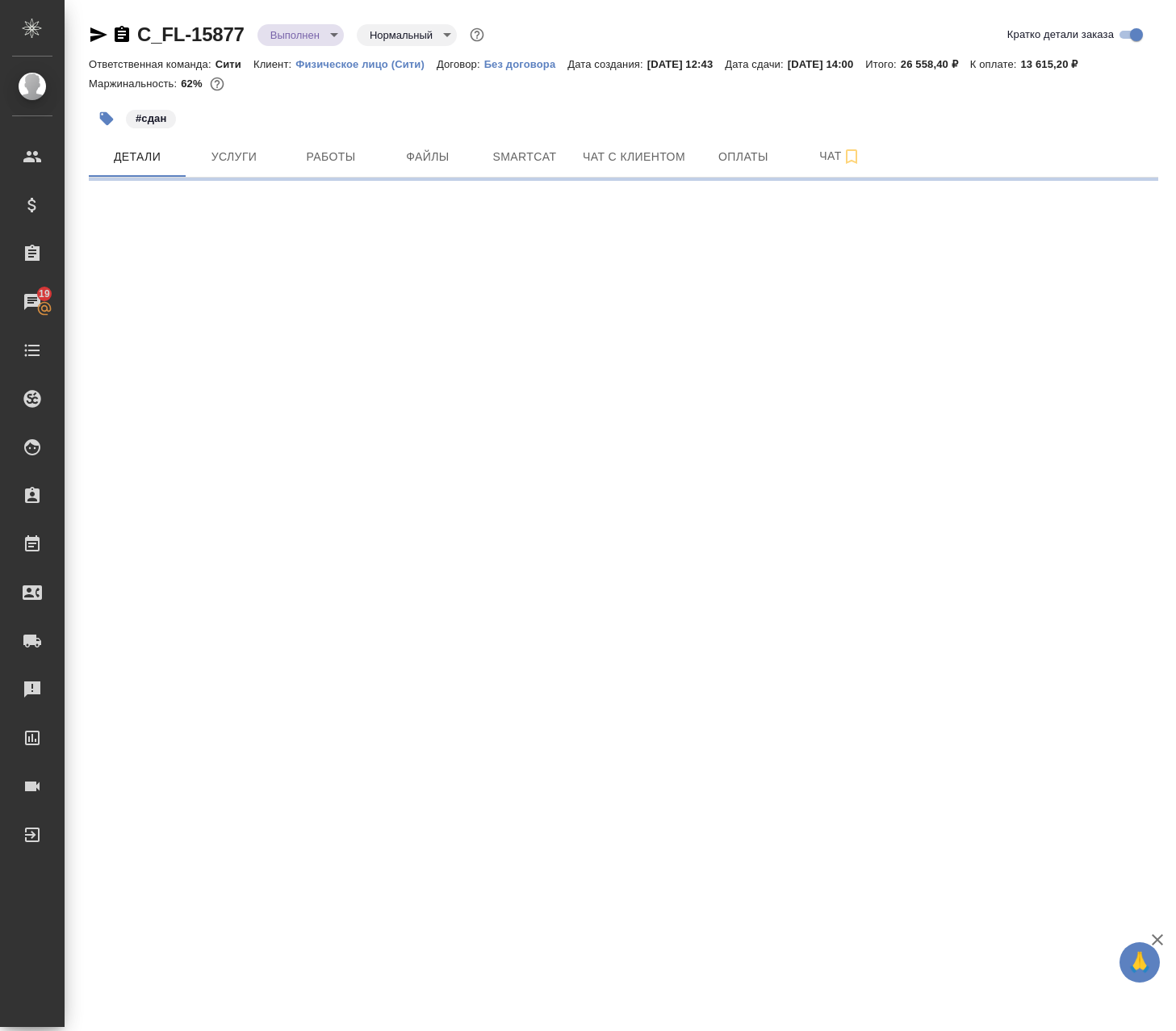
select select "RU"
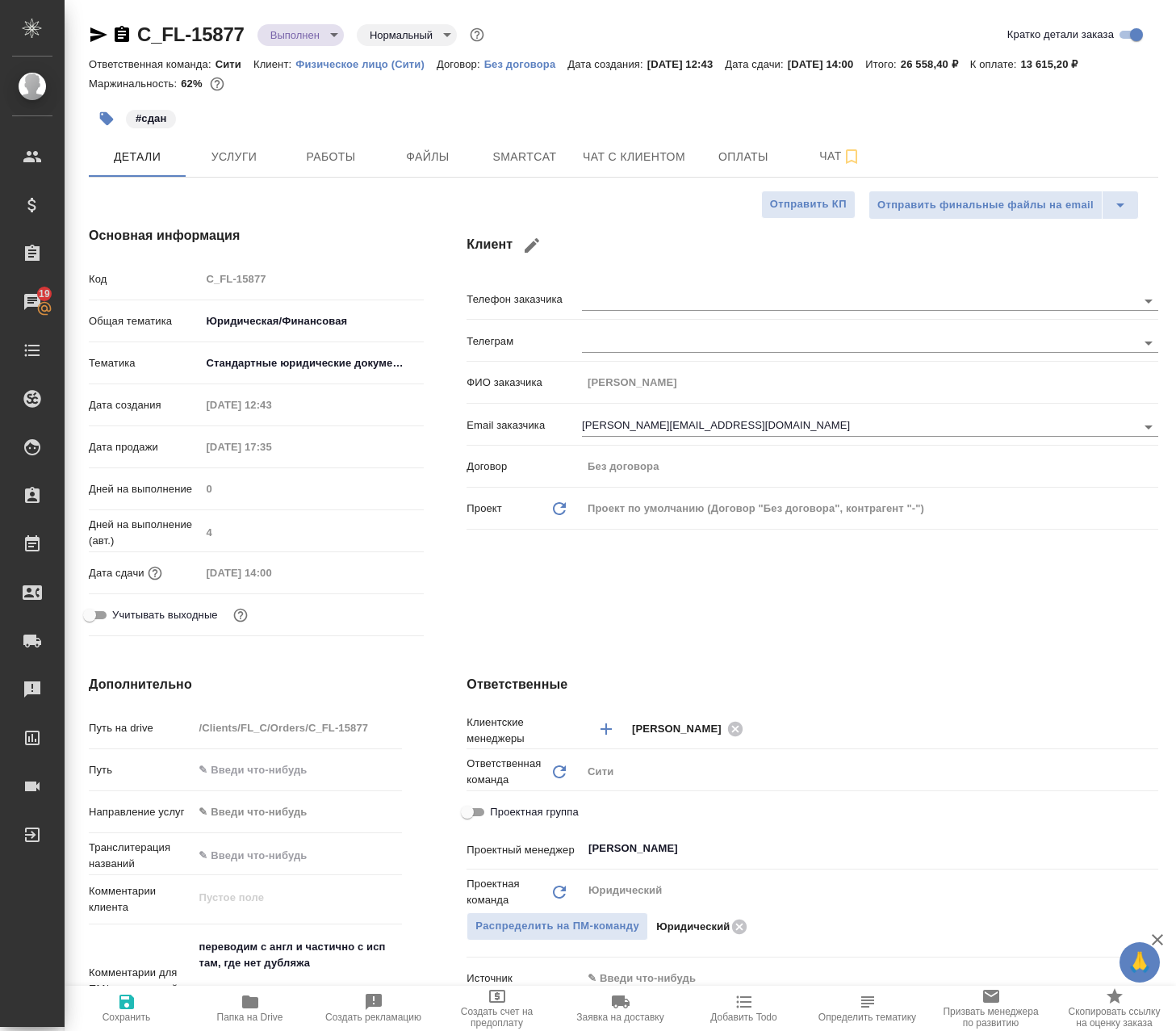
type textarea "x"
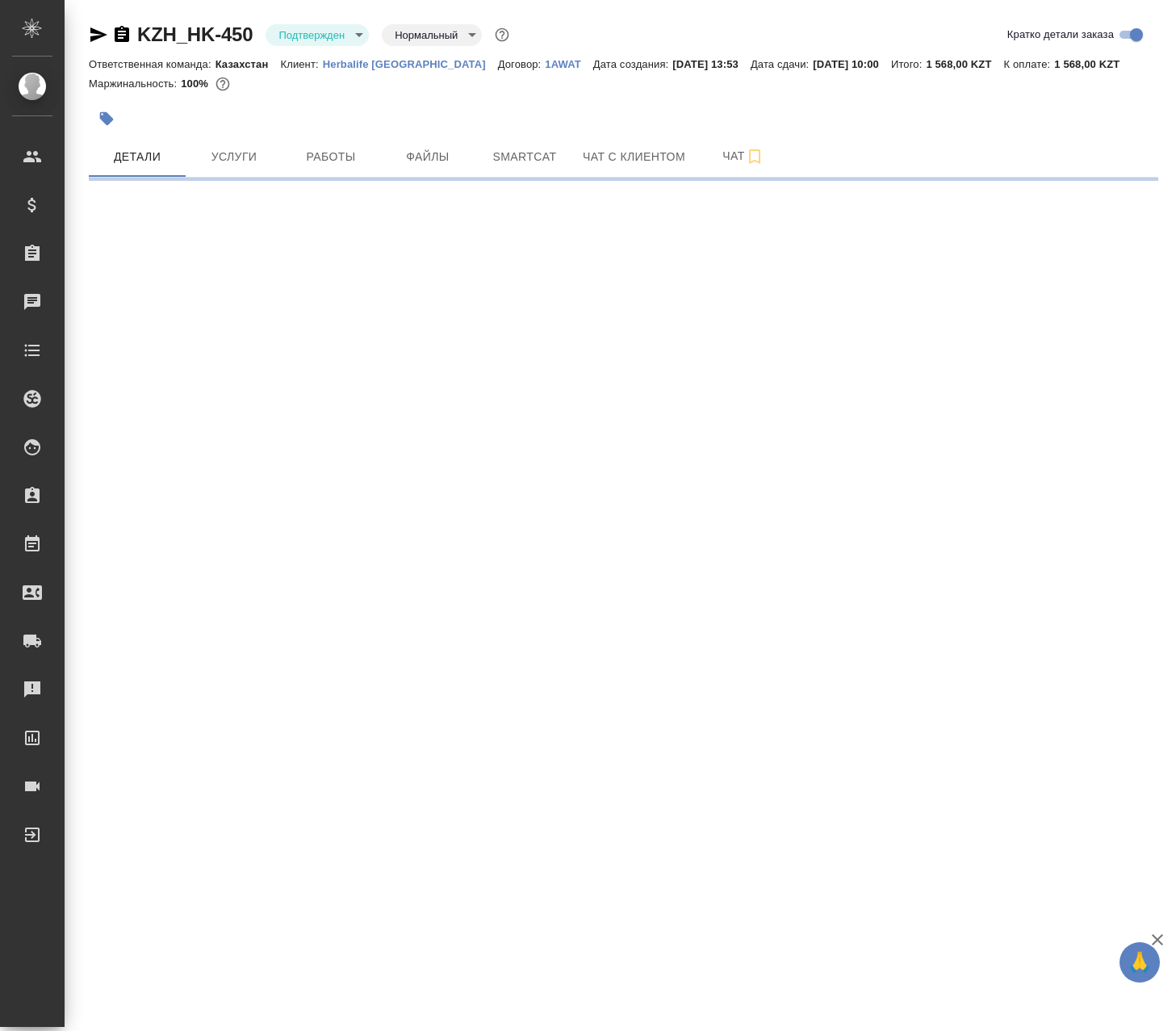
select select "RU"
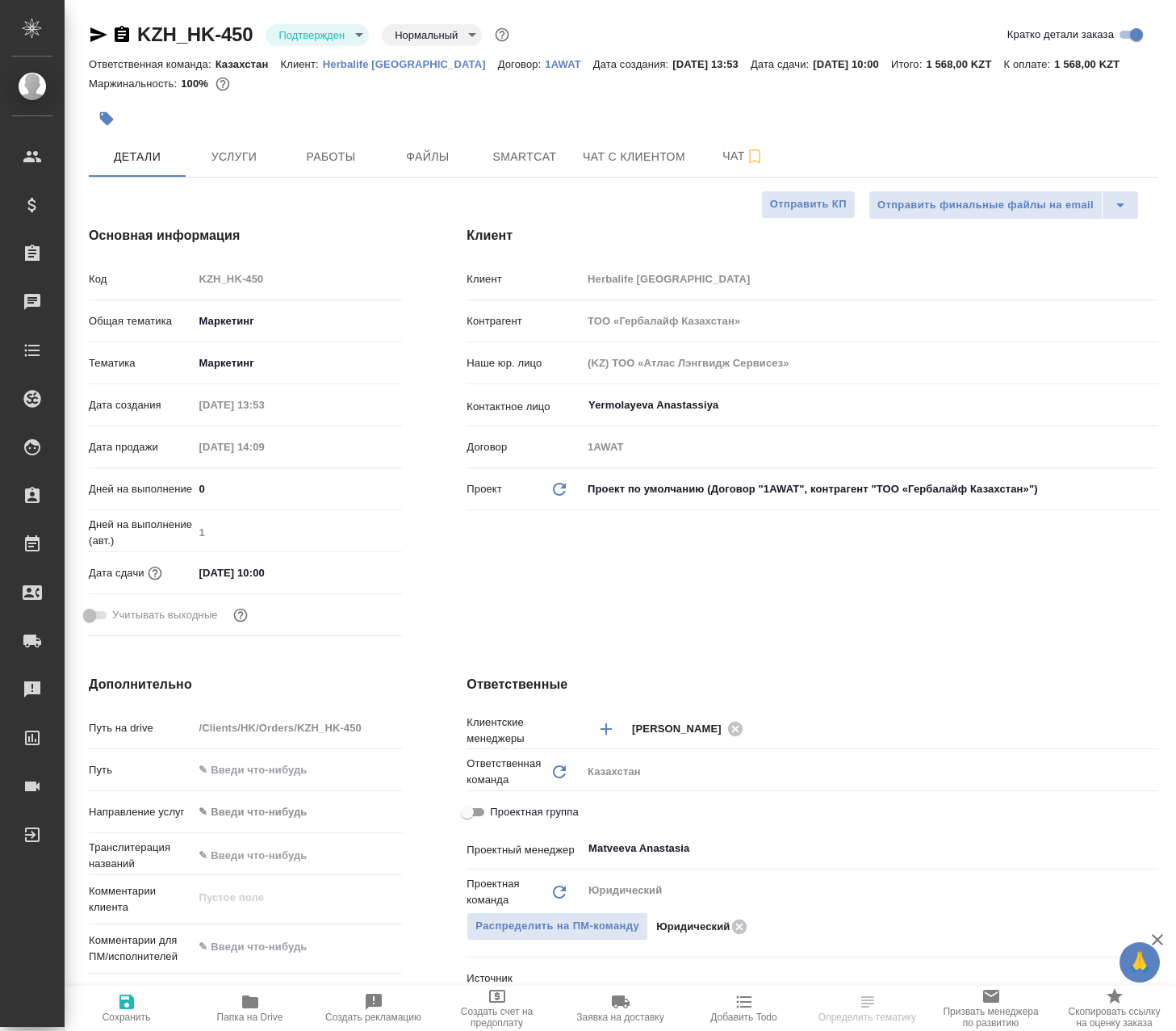
type textarea "x"
select select "RU"
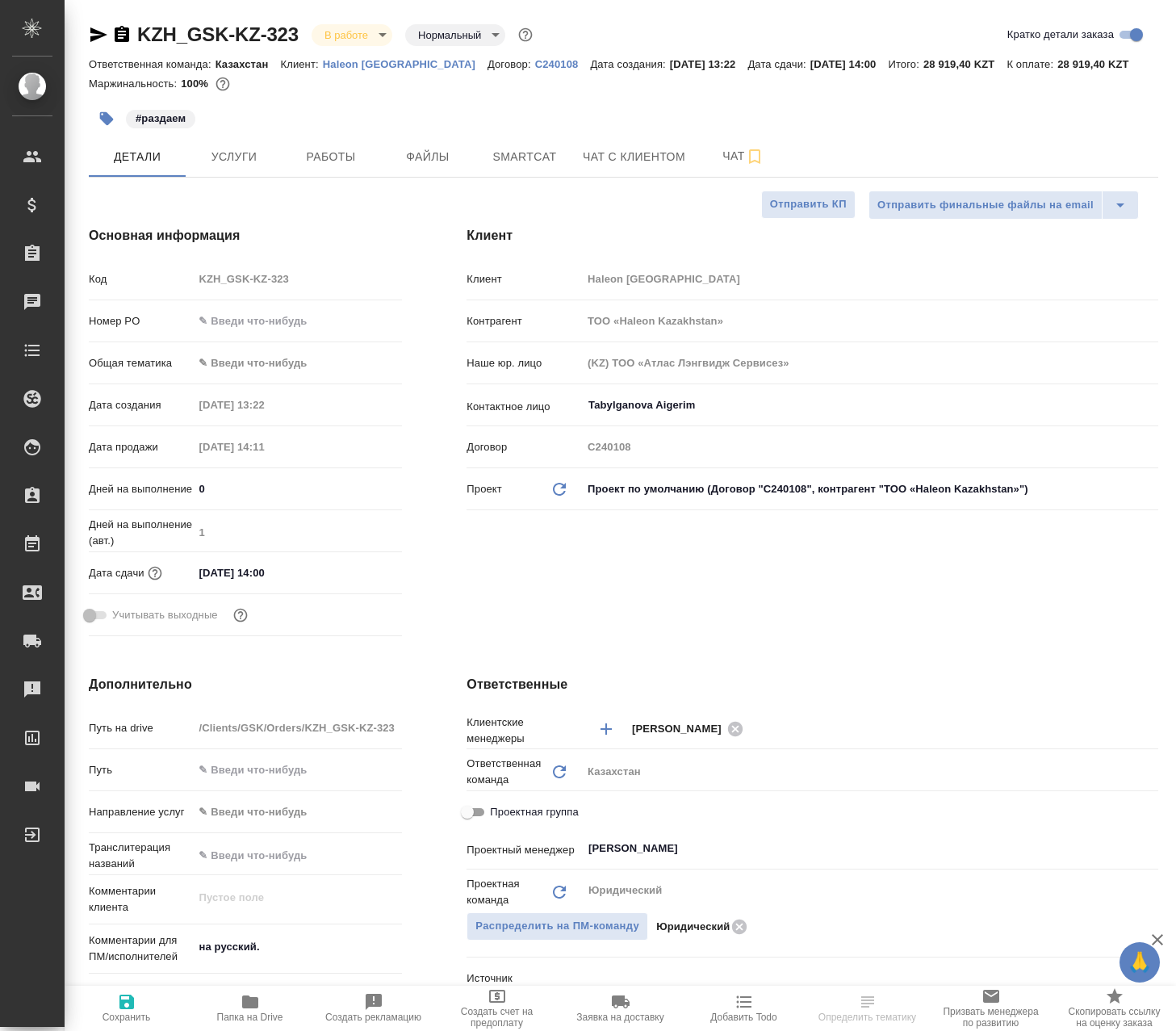
select select "RU"
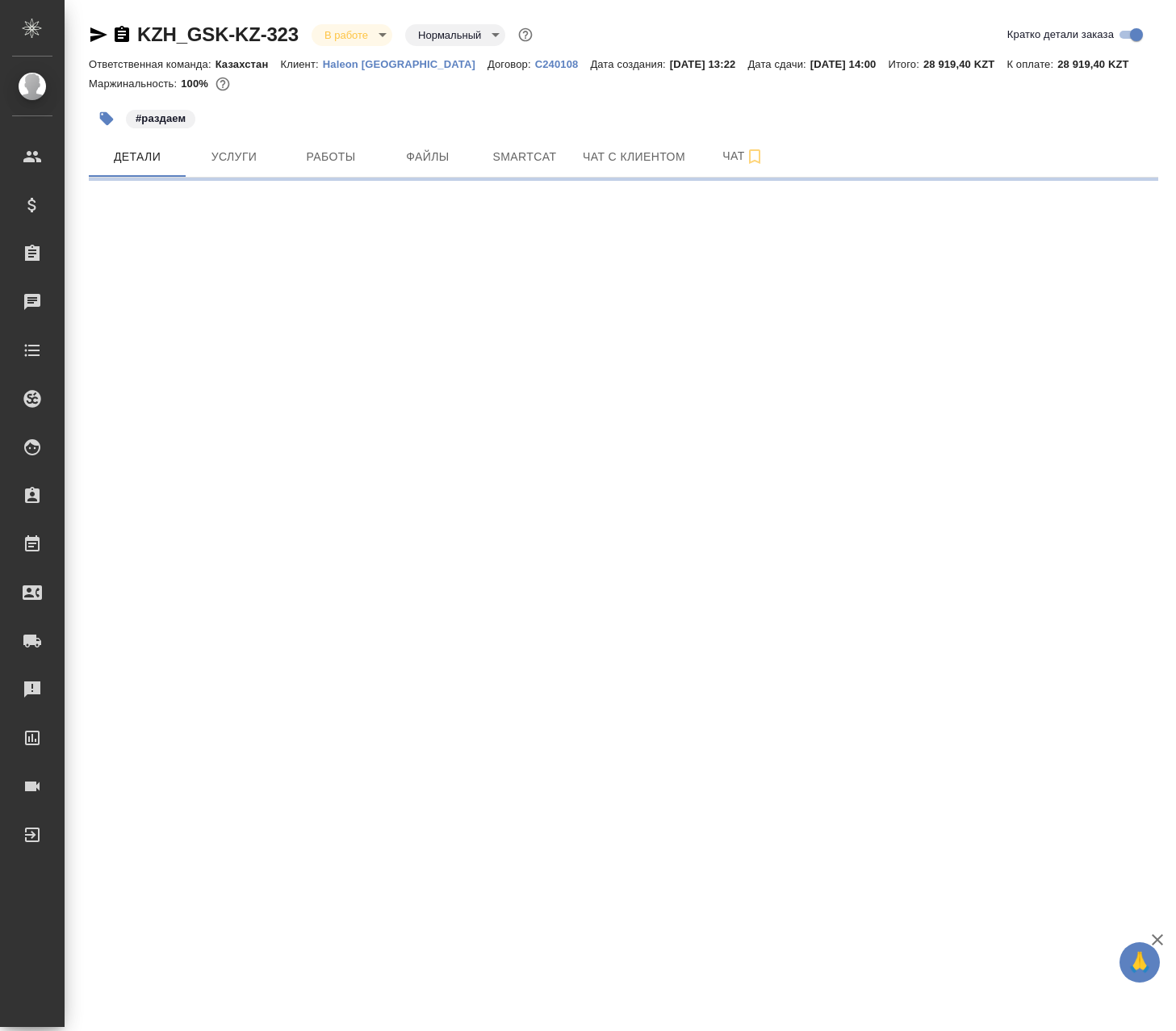
select select "RU"
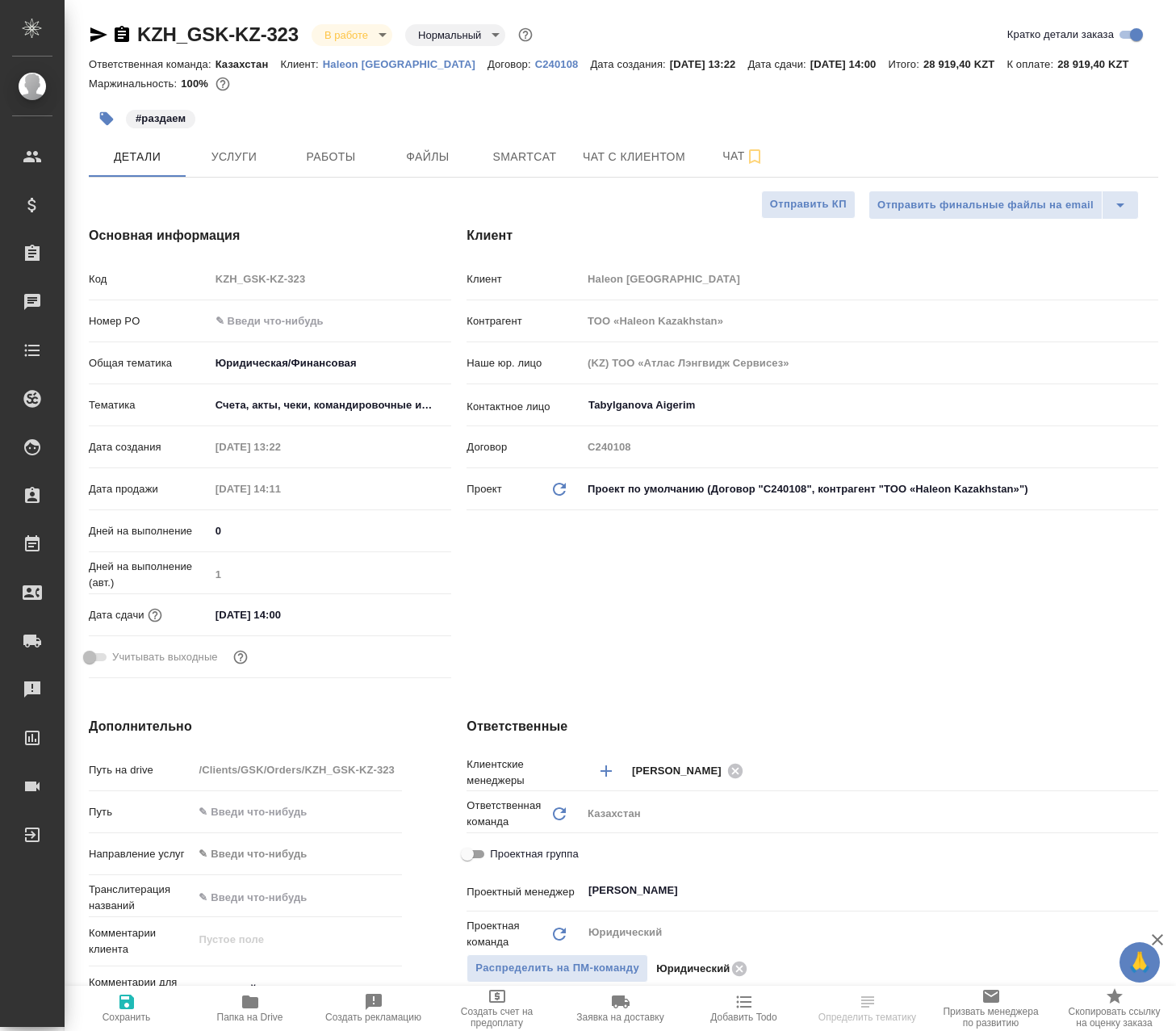
type textarea "x"
select select "RU"
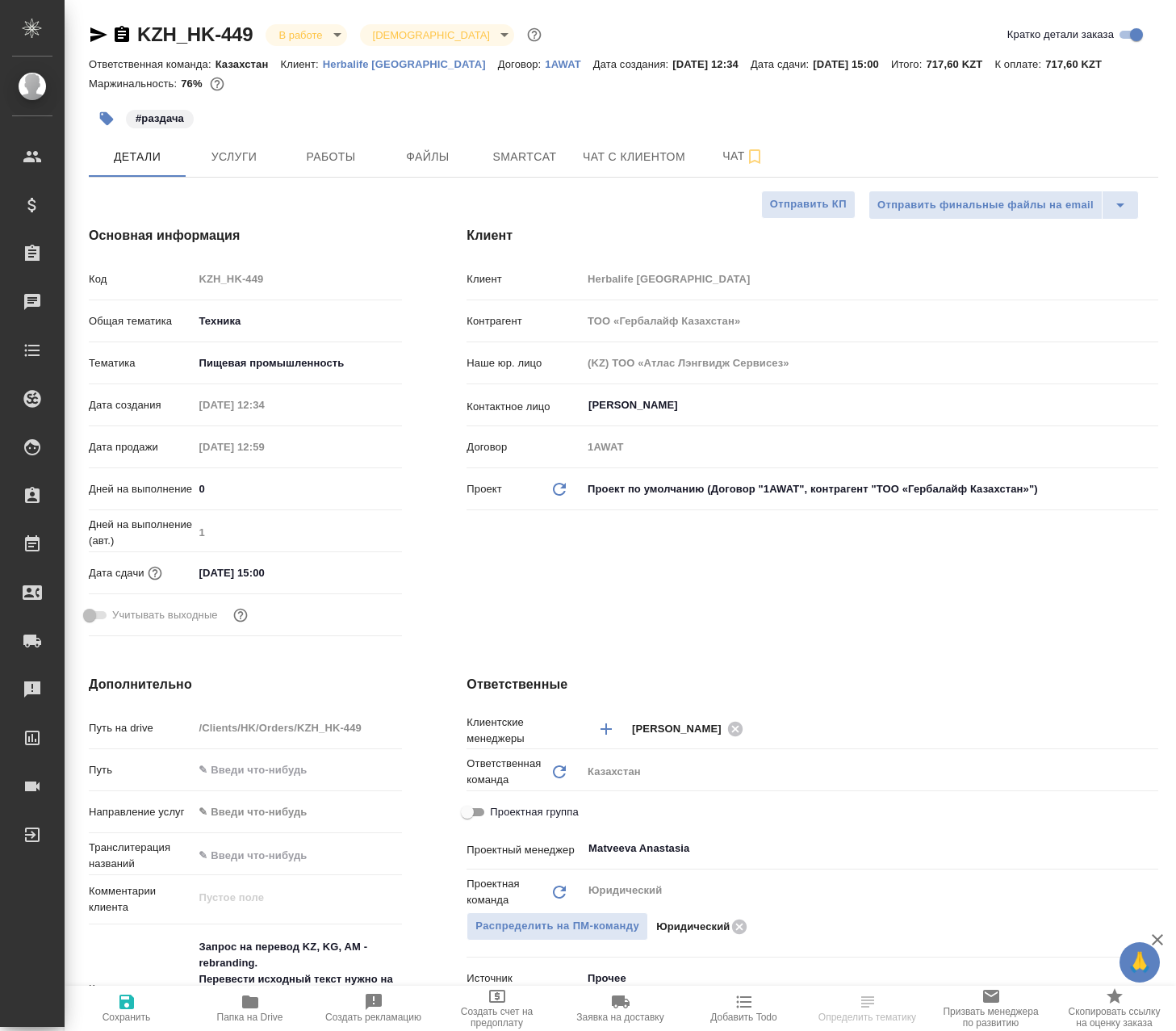
select select "RU"
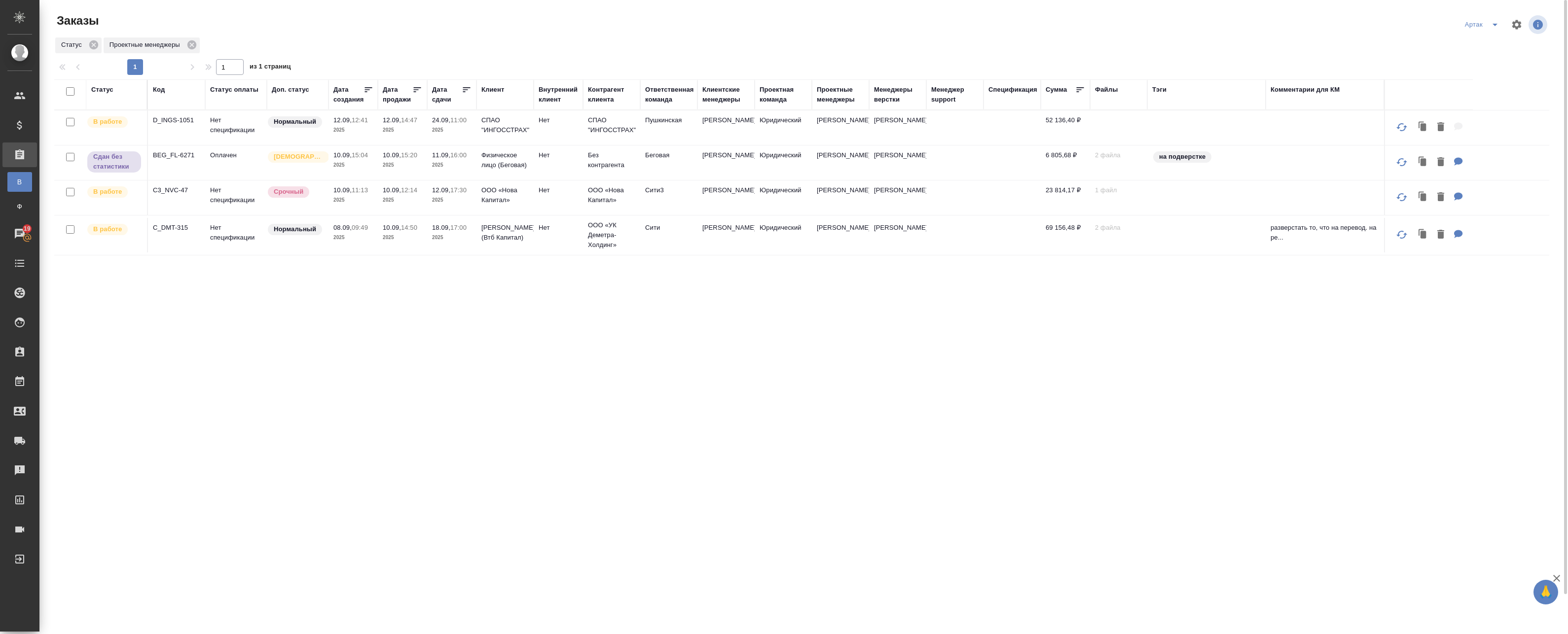
click at [459, 131] on p "2025" at bounding box center [452, 130] width 40 height 10
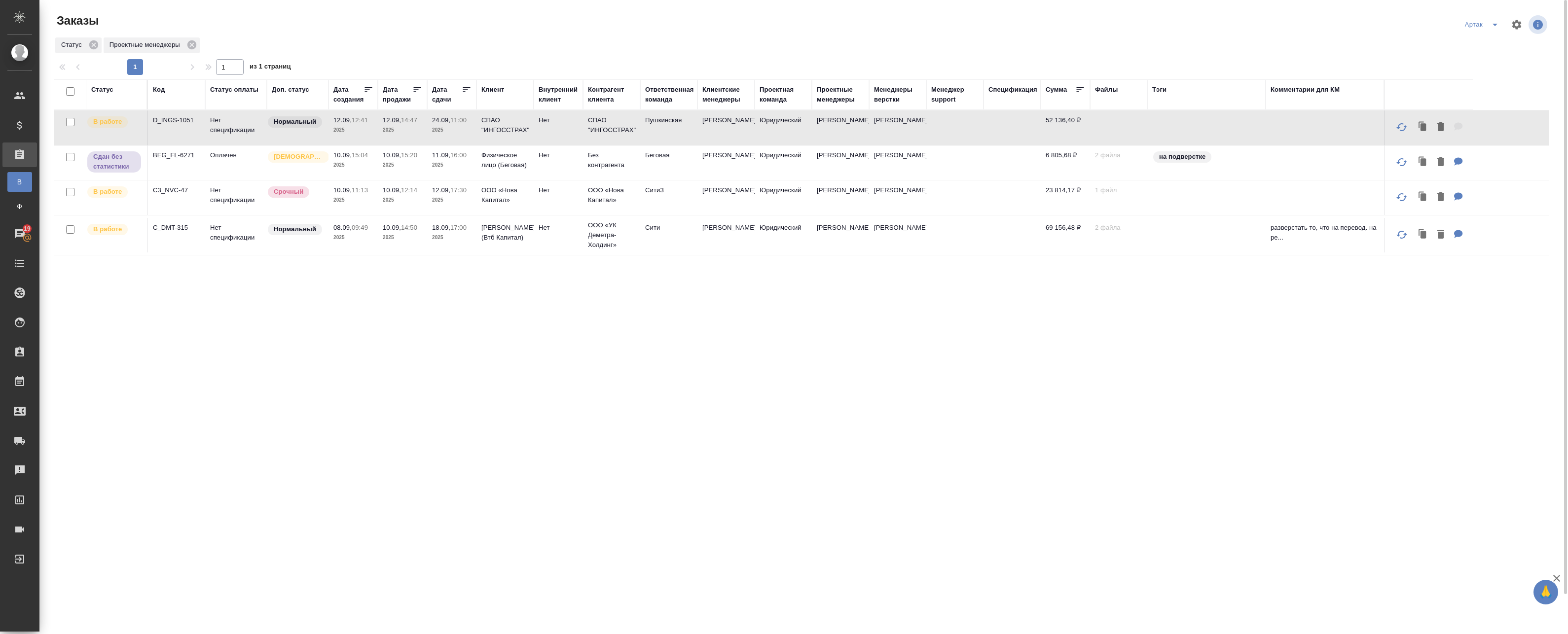
click at [459, 131] on p "2025" at bounding box center [452, 130] width 40 height 10
click at [266, 126] on td "Нет спецификации" at bounding box center [236, 128] width 61 height 35
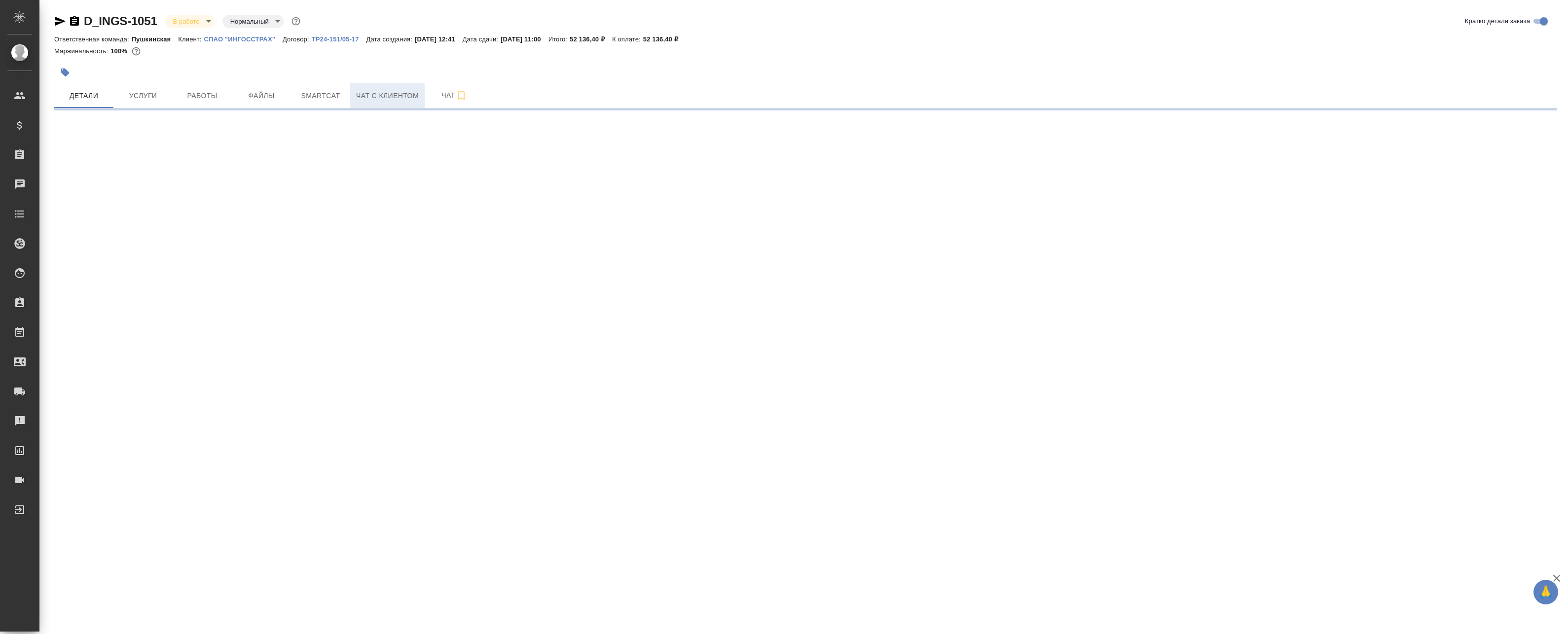
select select "RU"
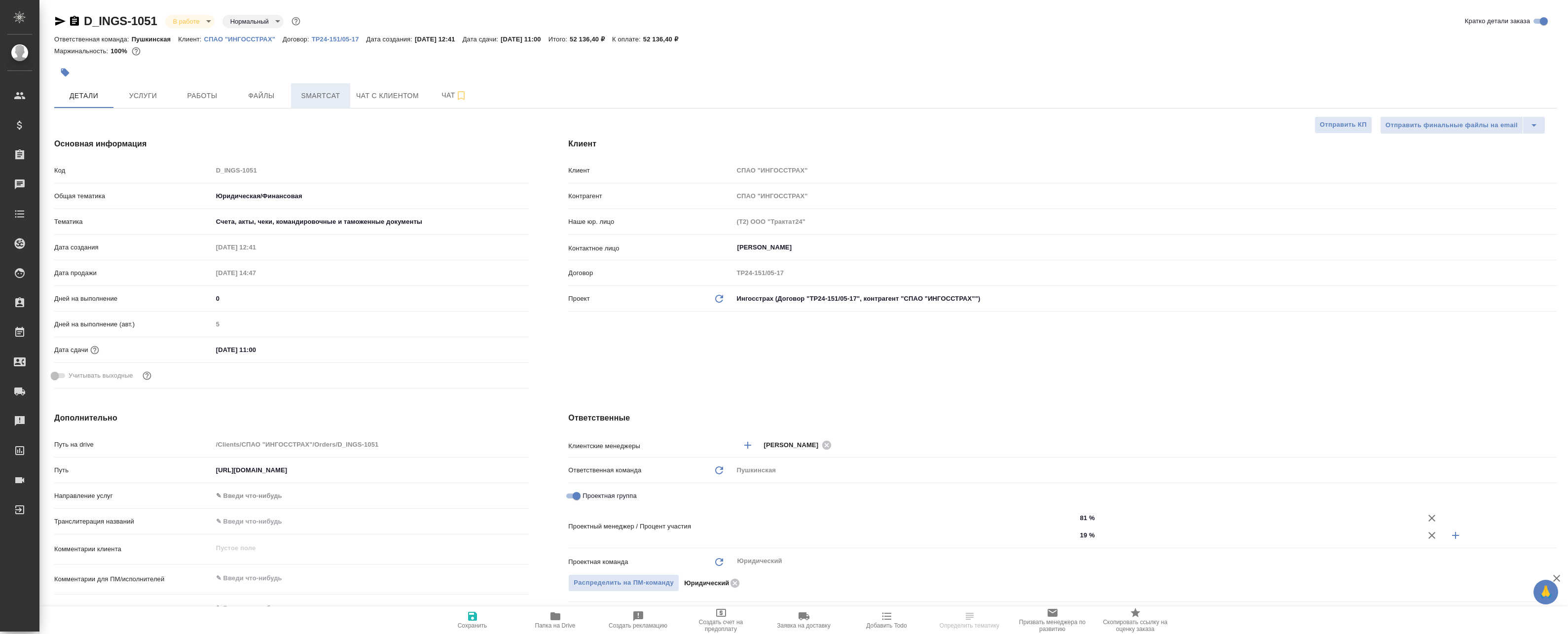
type textarea "x"
type input "[PERSON_NAME]"
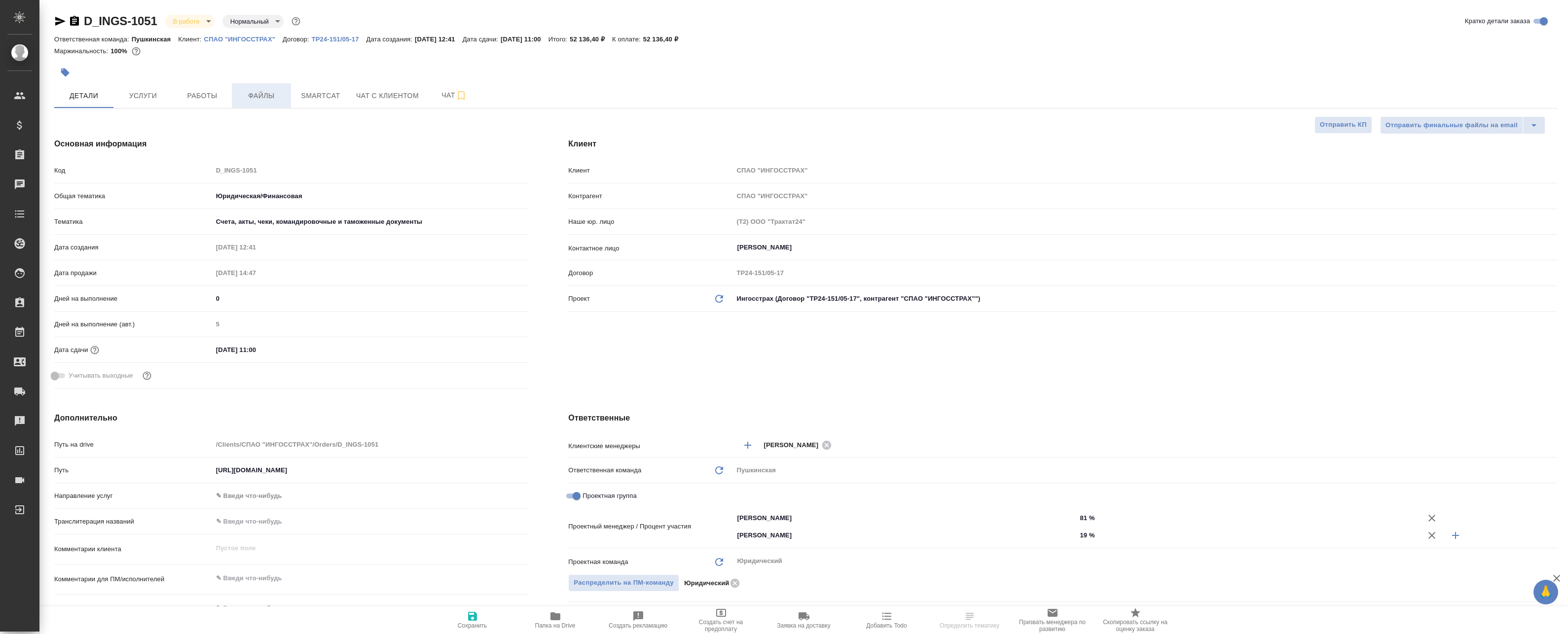
type textarea "x"
click at [254, 90] on span "Файлы" at bounding box center [262, 96] width 47 height 12
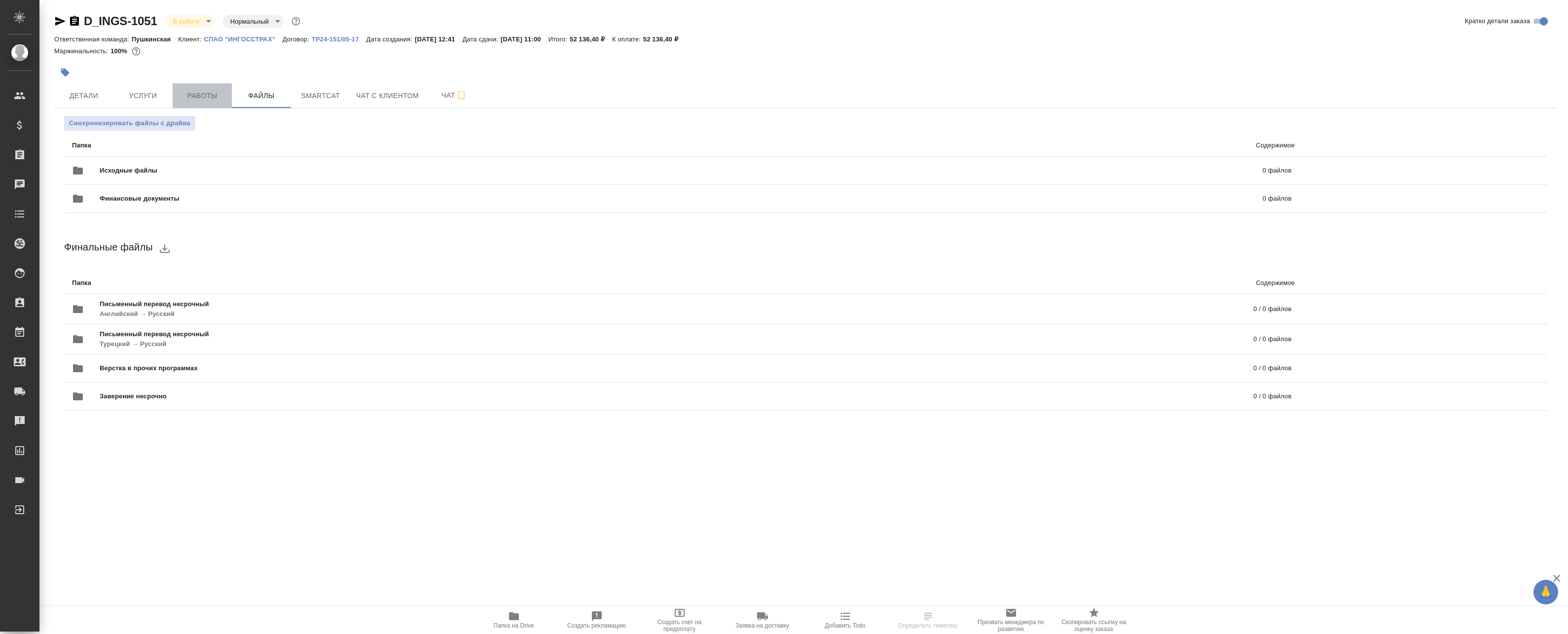
click at [201, 97] on span "Работы" at bounding box center [202, 96] width 47 height 12
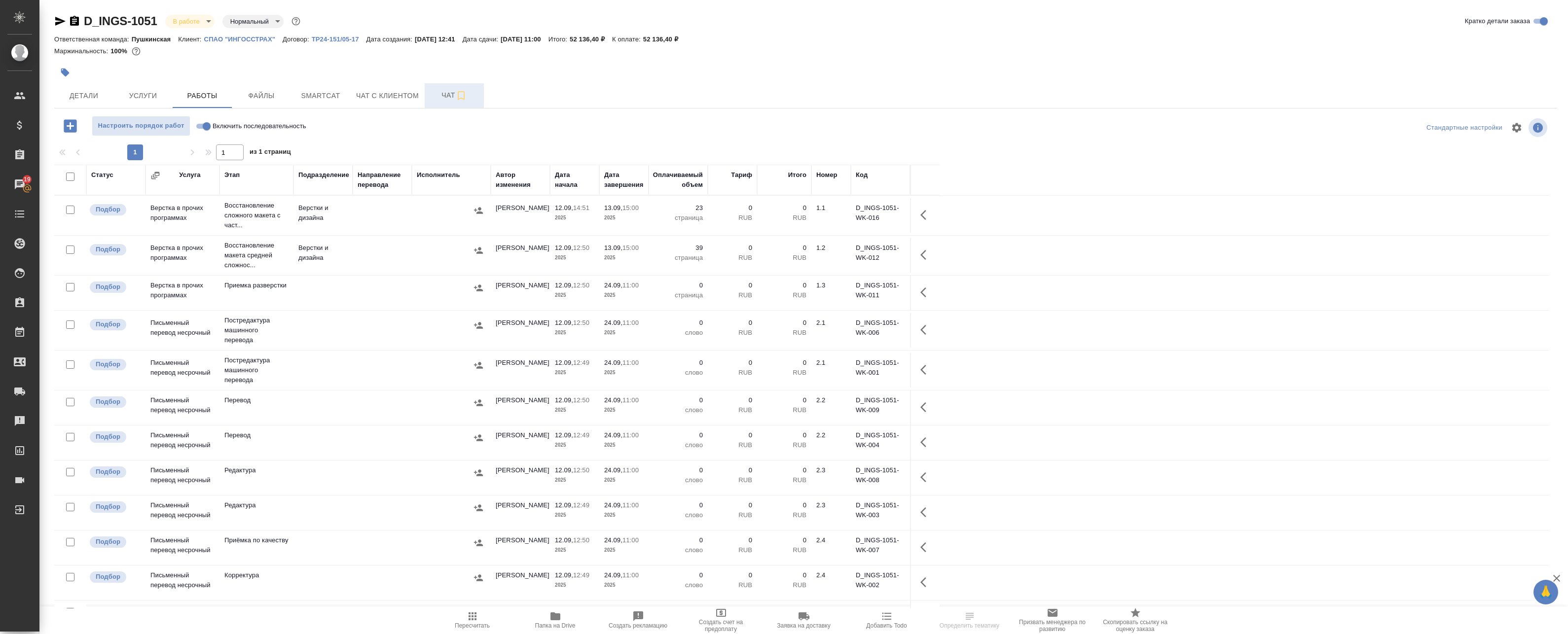
click at [448, 99] on span "Чат" at bounding box center [454, 96] width 47 height 12
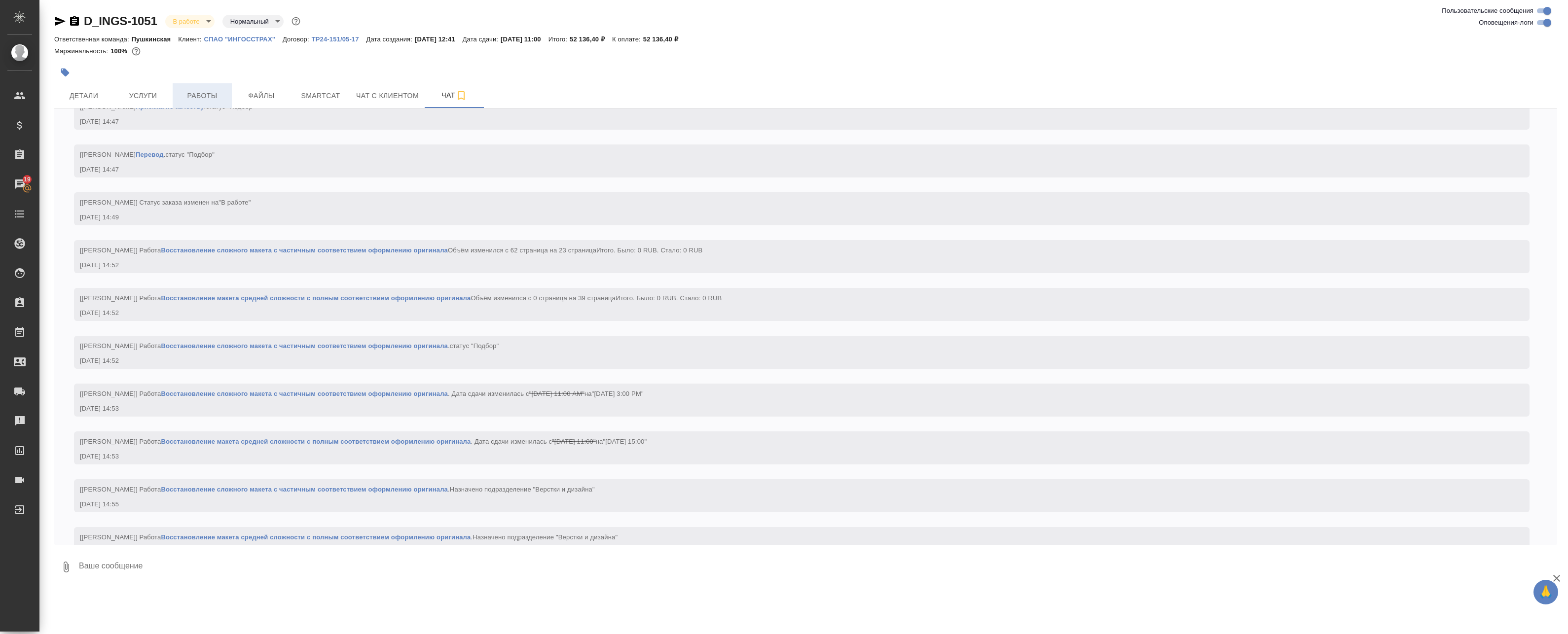
scroll to position [1746, 0]
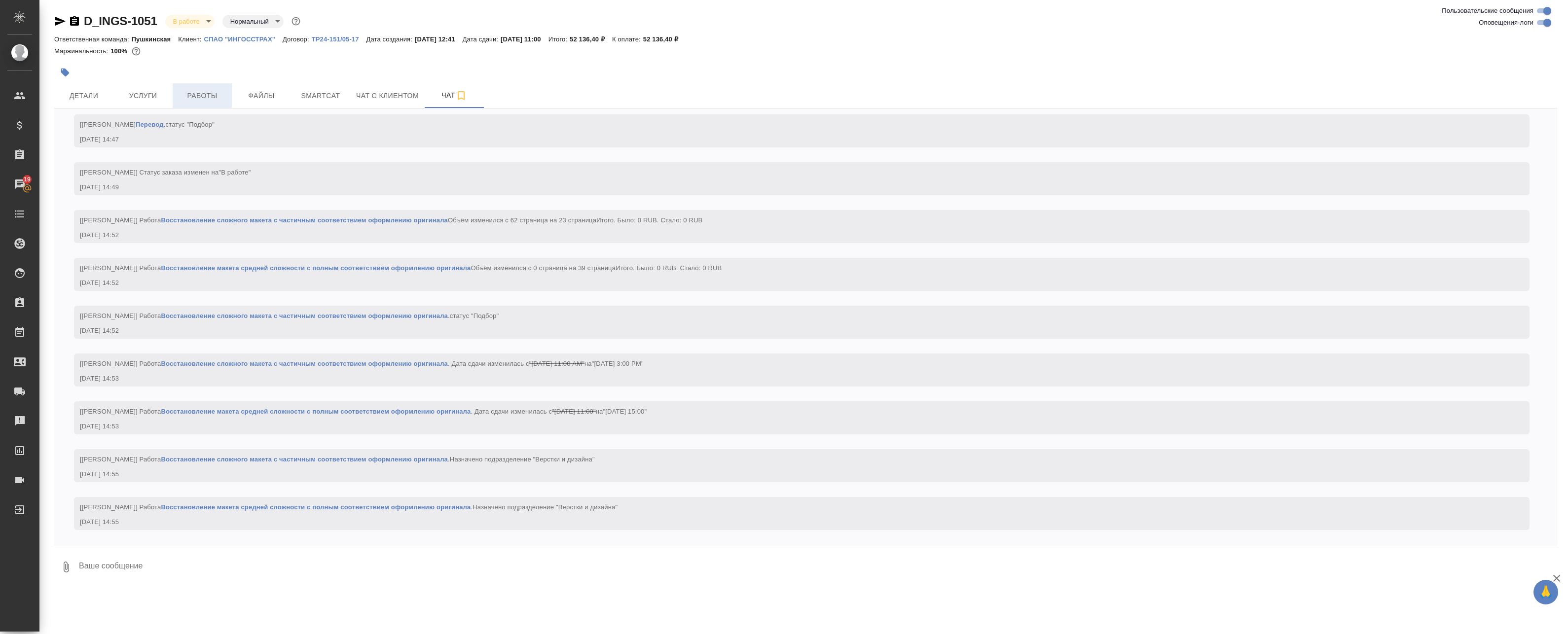
click at [189, 92] on span "Работы" at bounding box center [202, 96] width 47 height 12
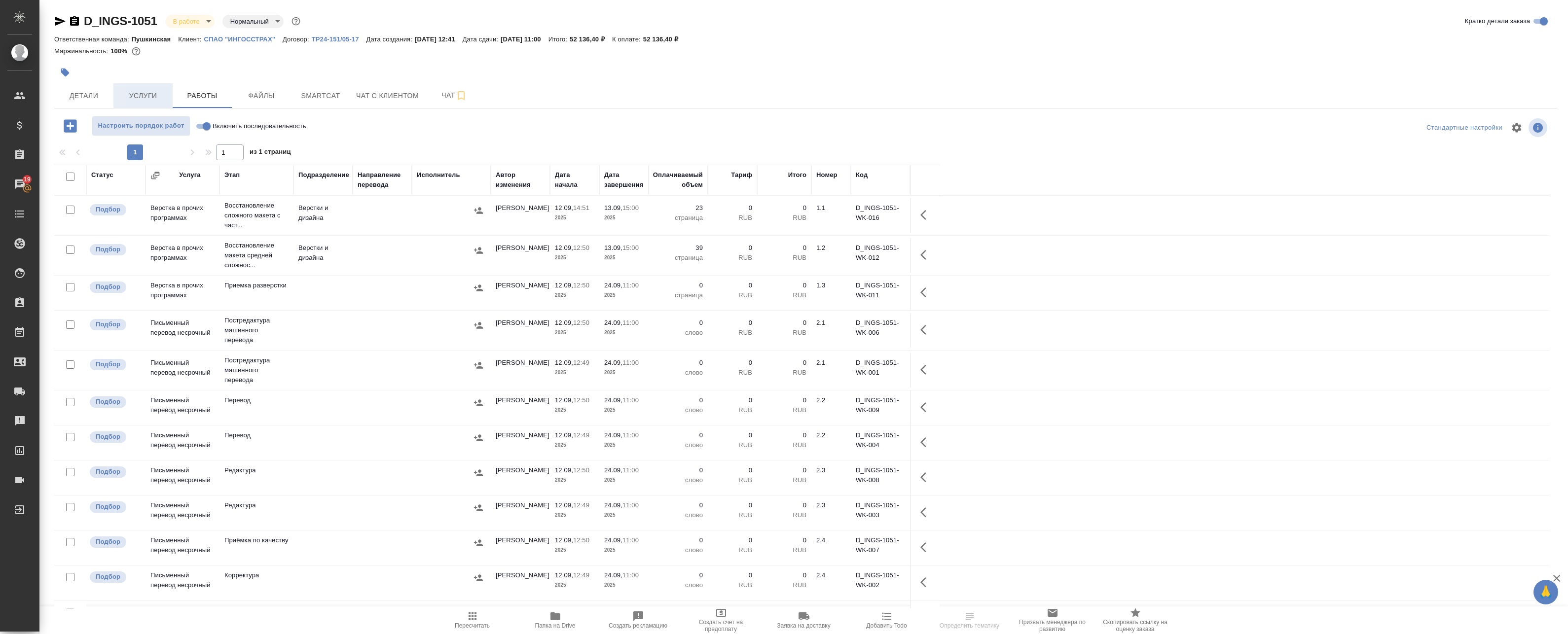
click at [158, 98] on span "Услуги" at bounding box center [143, 96] width 47 height 12
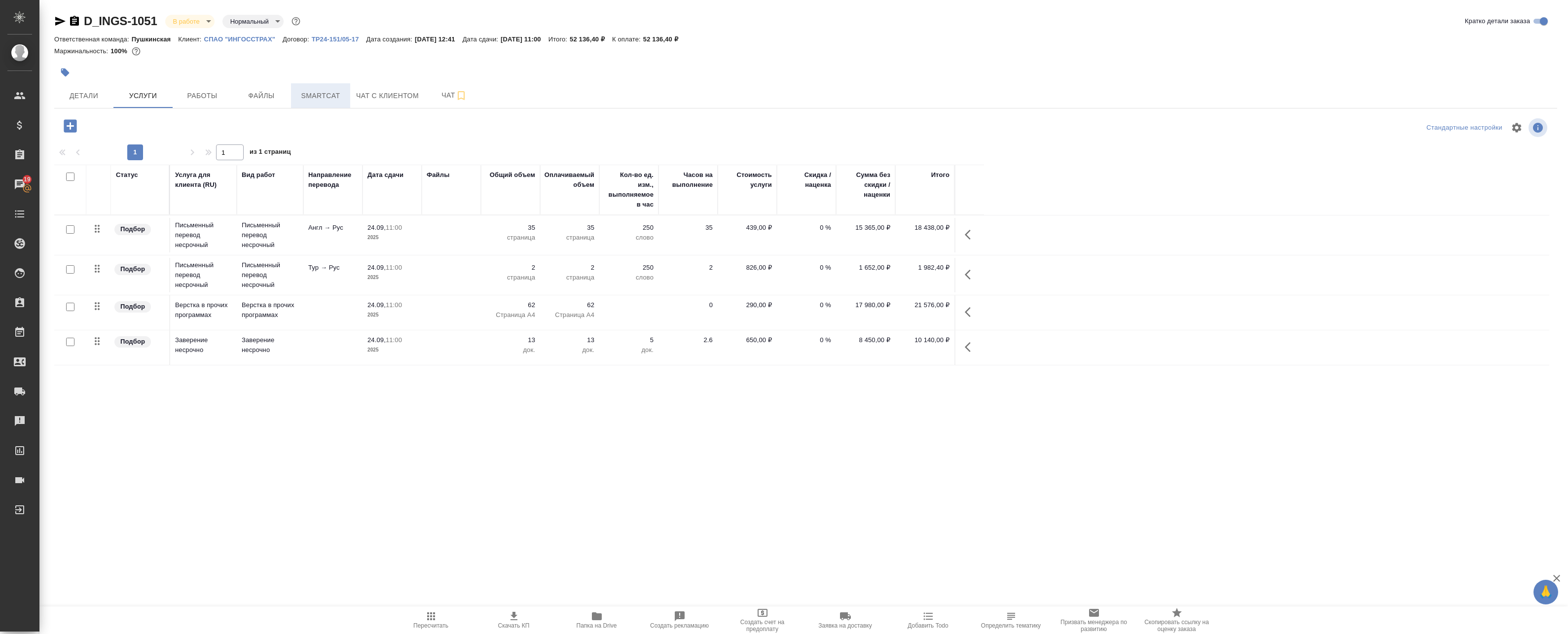
click at [312, 87] on button "Smartcat" at bounding box center [320, 96] width 59 height 25
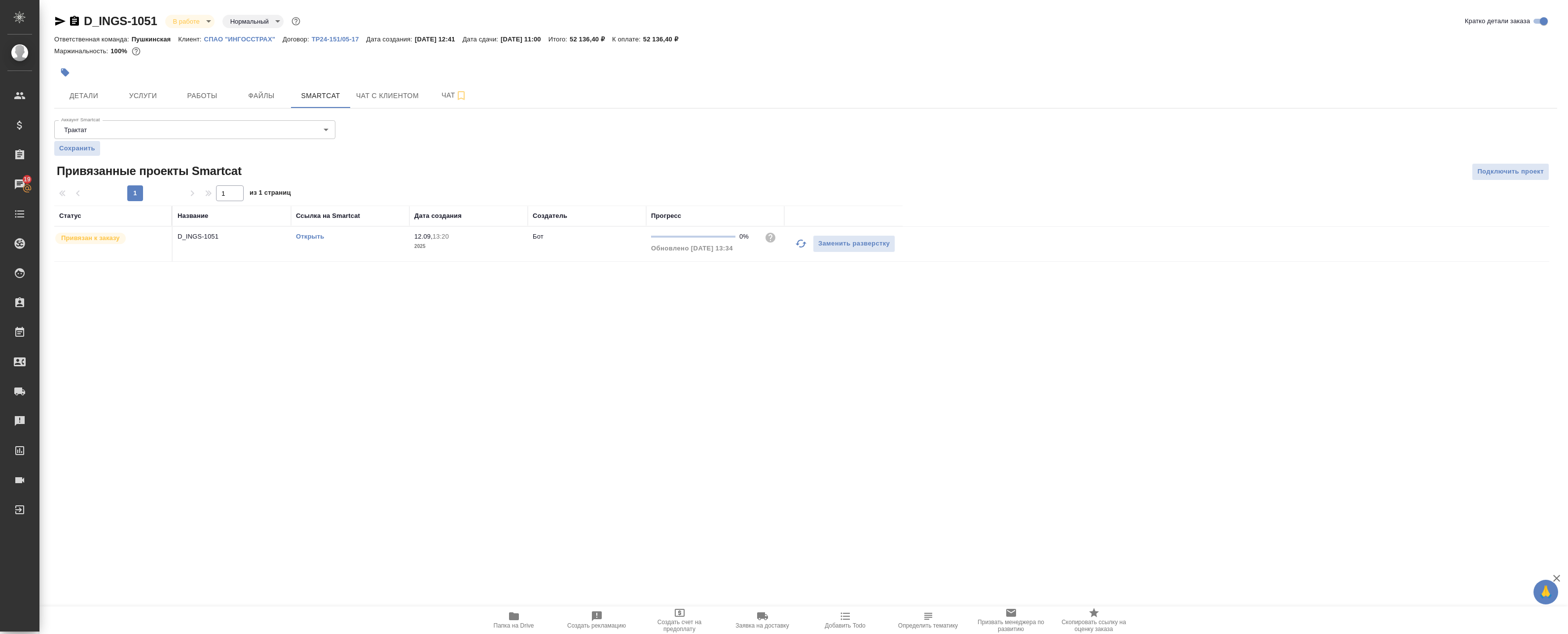
click at [314, 235] on link "Открыть" at bounding box center [310, 236] width 28 height 7
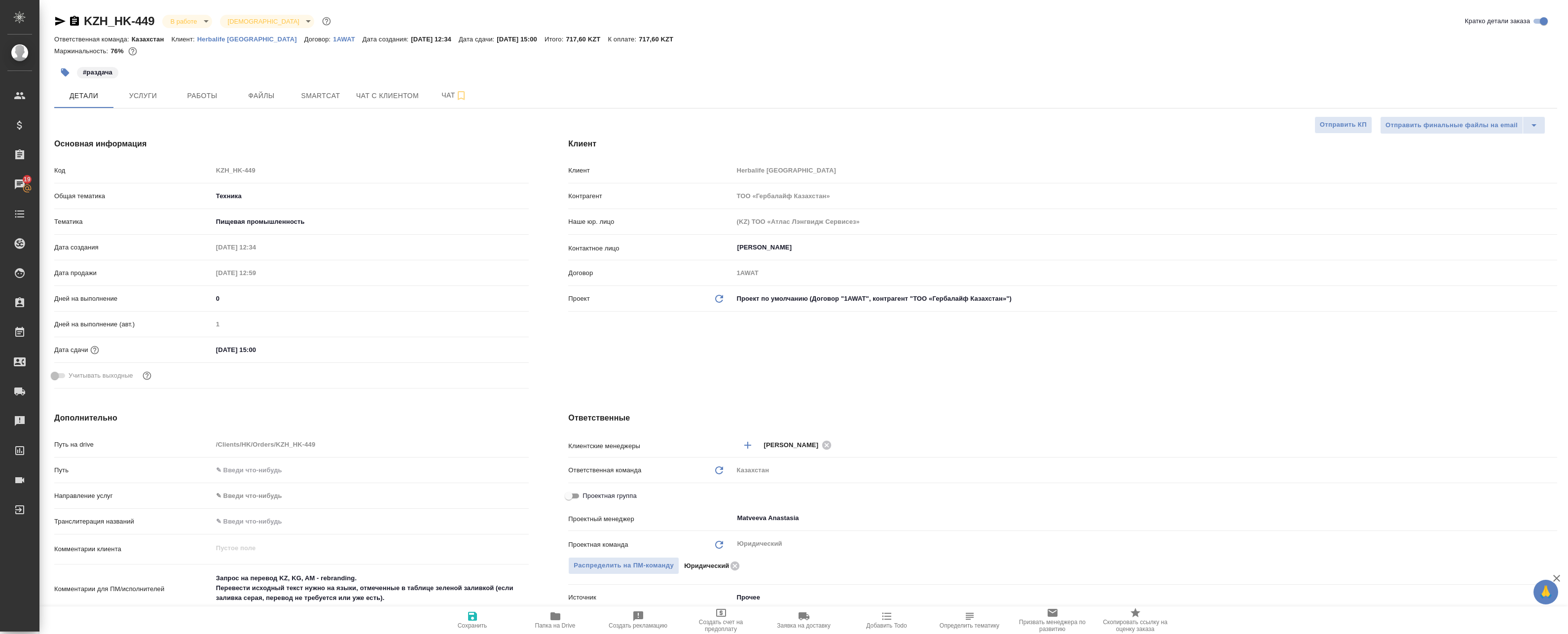
select select "RU"
click at [199, 96] on span "Работы" at bounding box center [202, 96] width 47 height 12
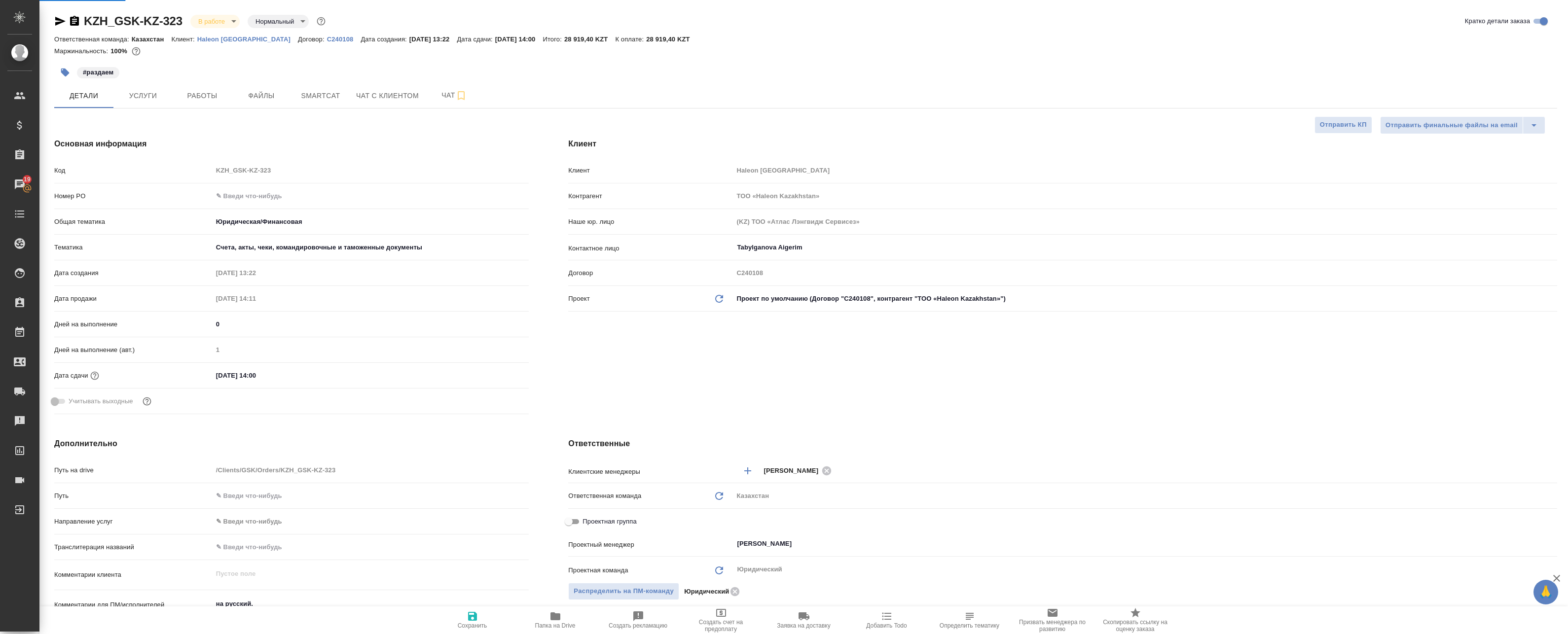
select select "RU"
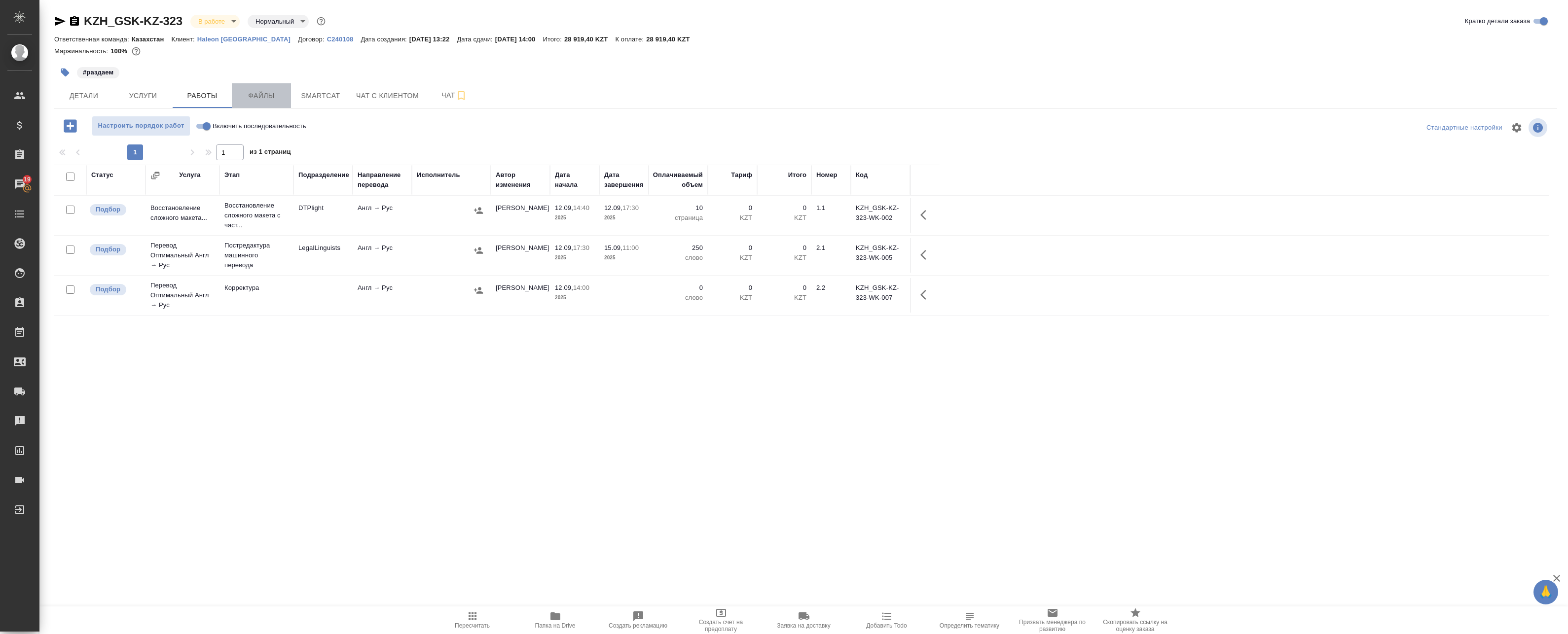
click at [256, 101] on span "Файлы" at bounding box center [262, 96] width 47 height 12
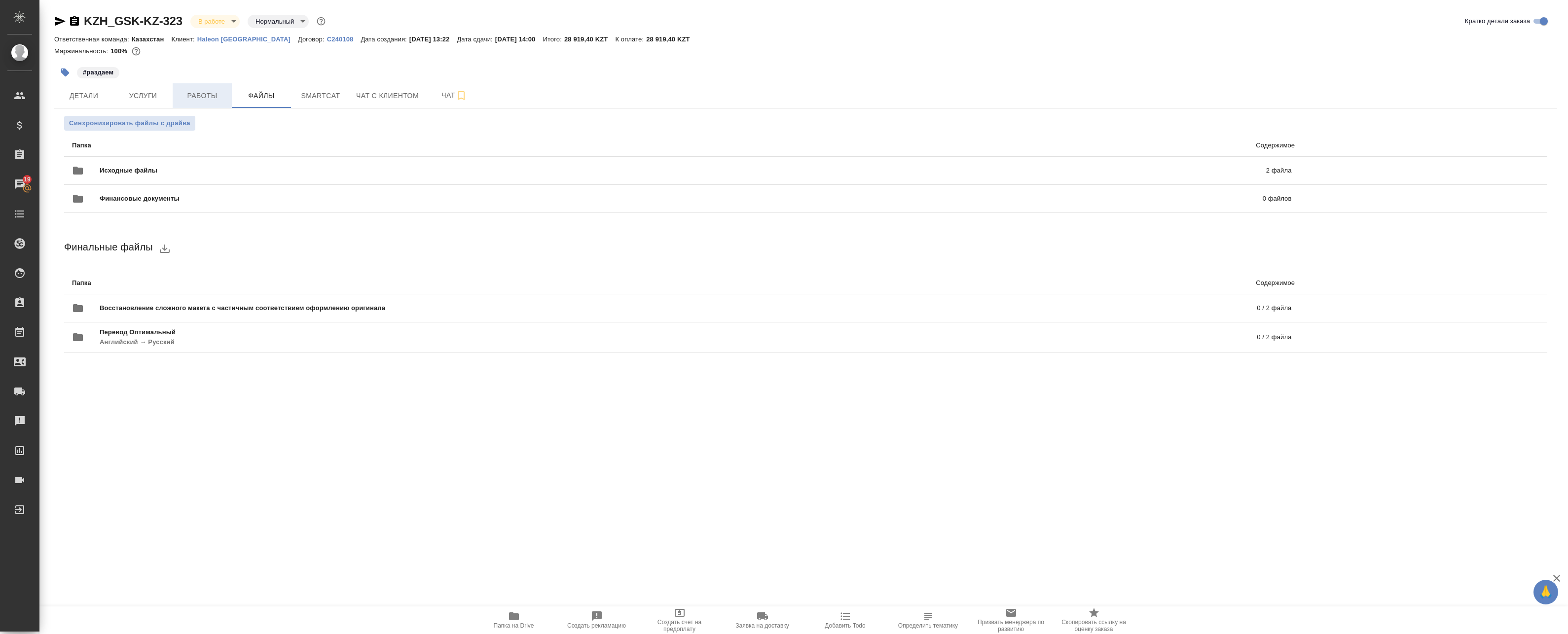
click at [198, 102] on span "Работы" at bounding box center [202, 96] width 47 height 12
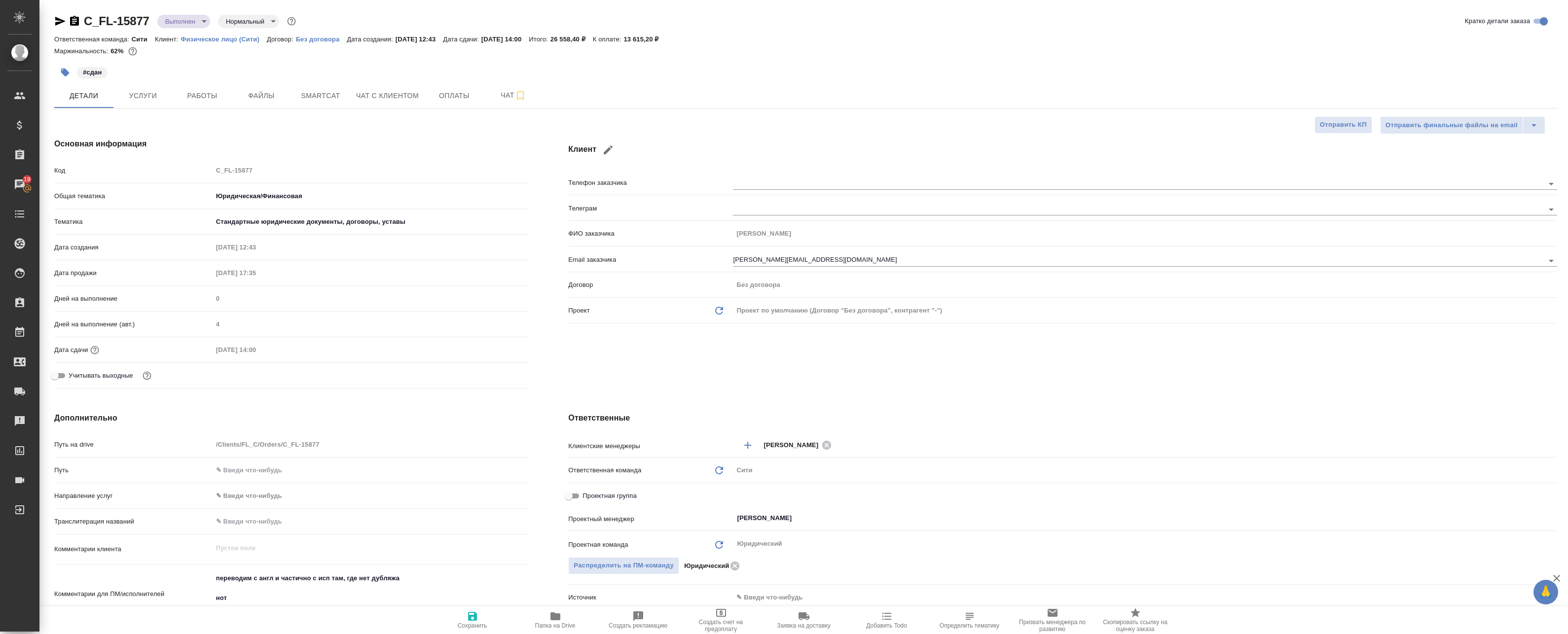
select select "RU"
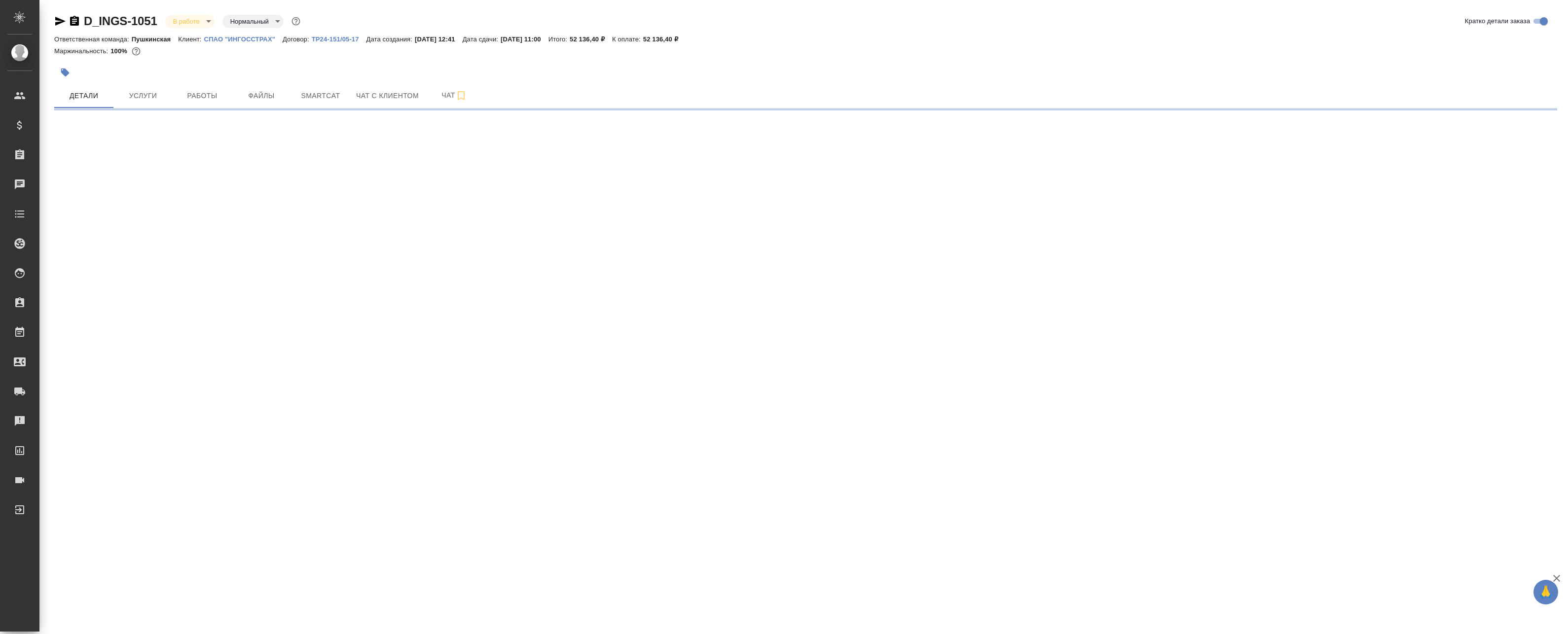
select select "RU"
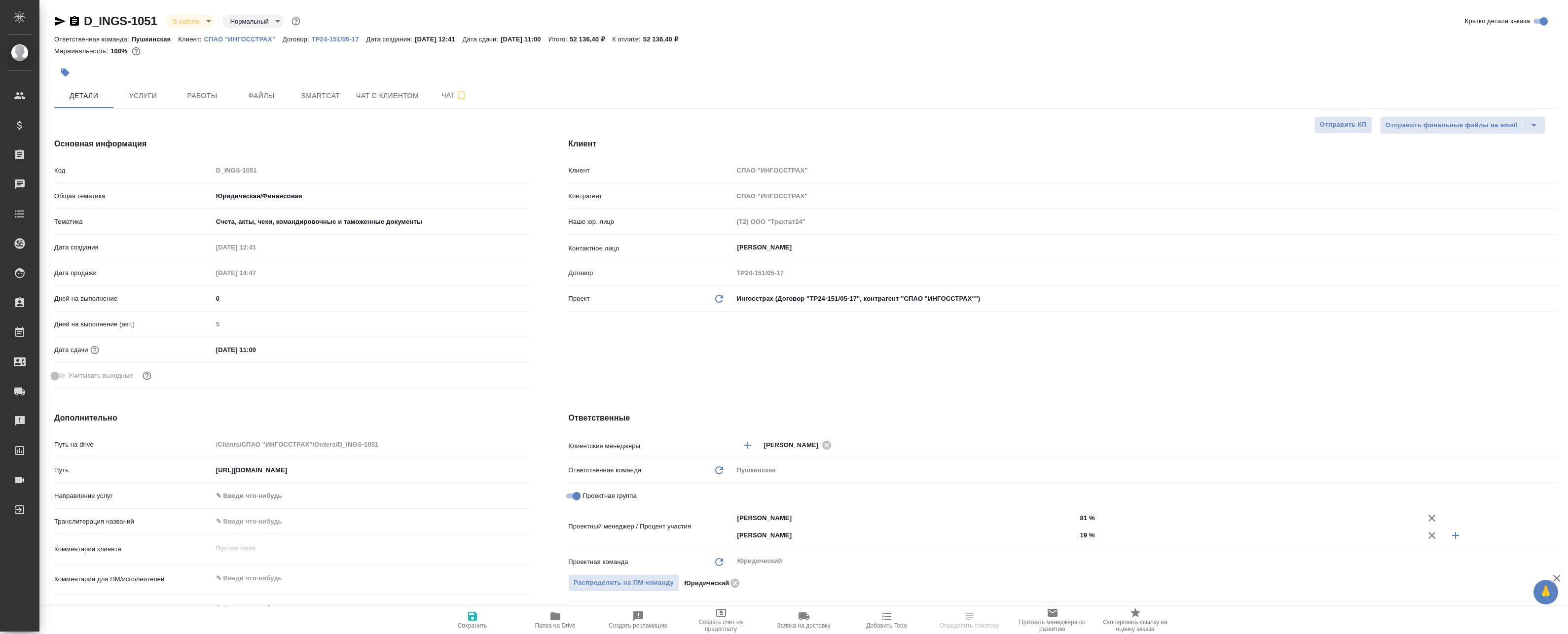
type textarea "x"
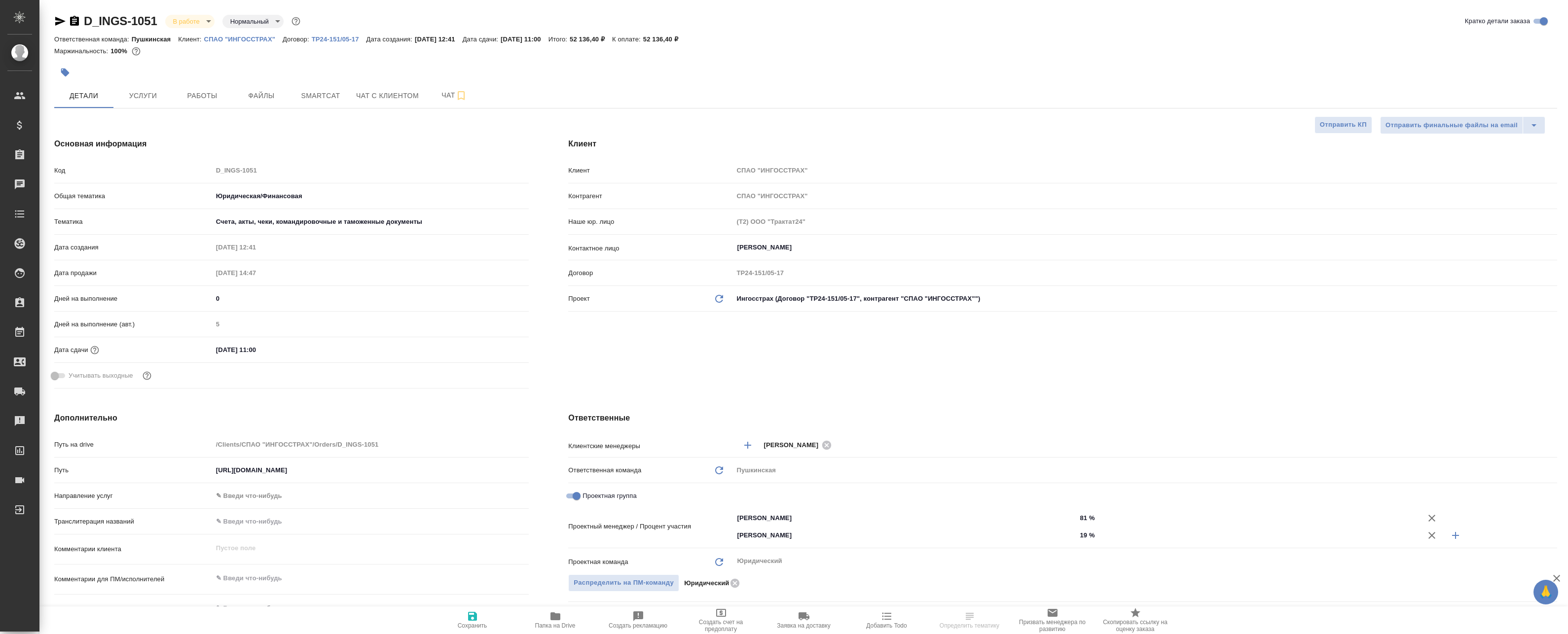
type textarea "x"
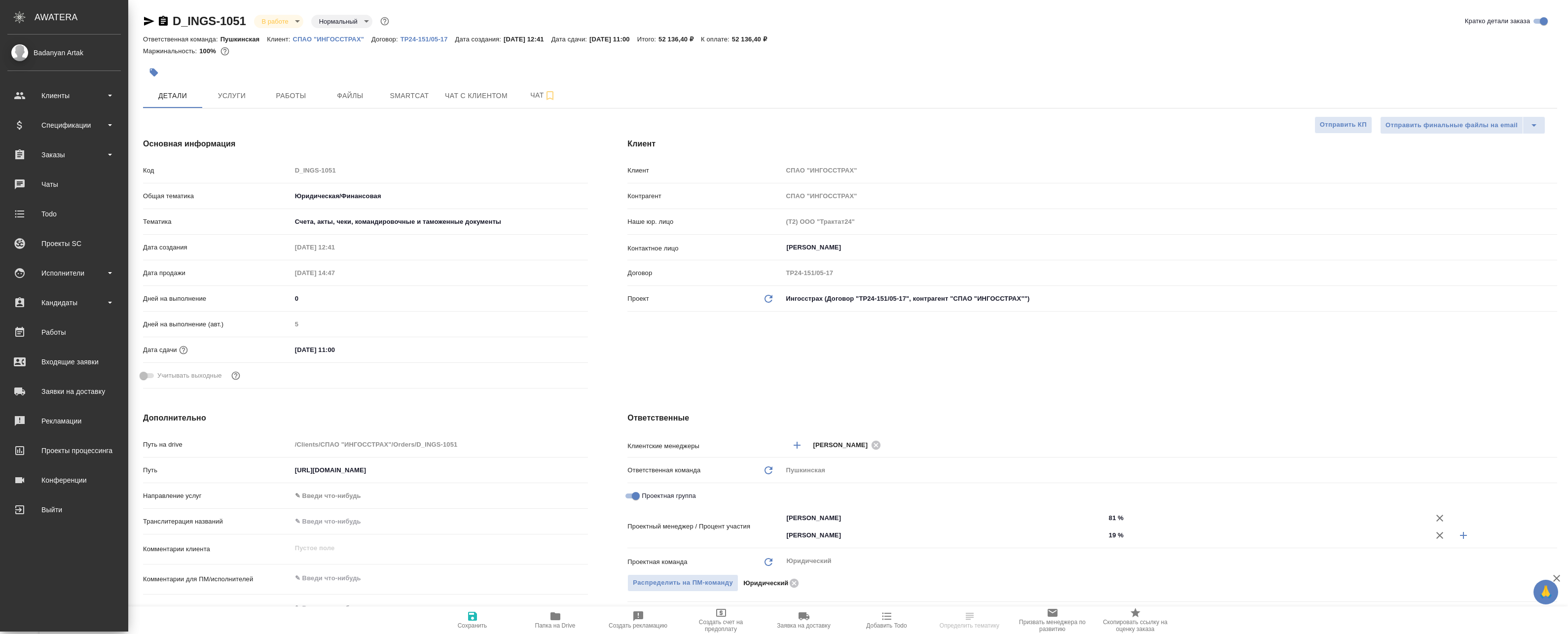
type textarea "x"
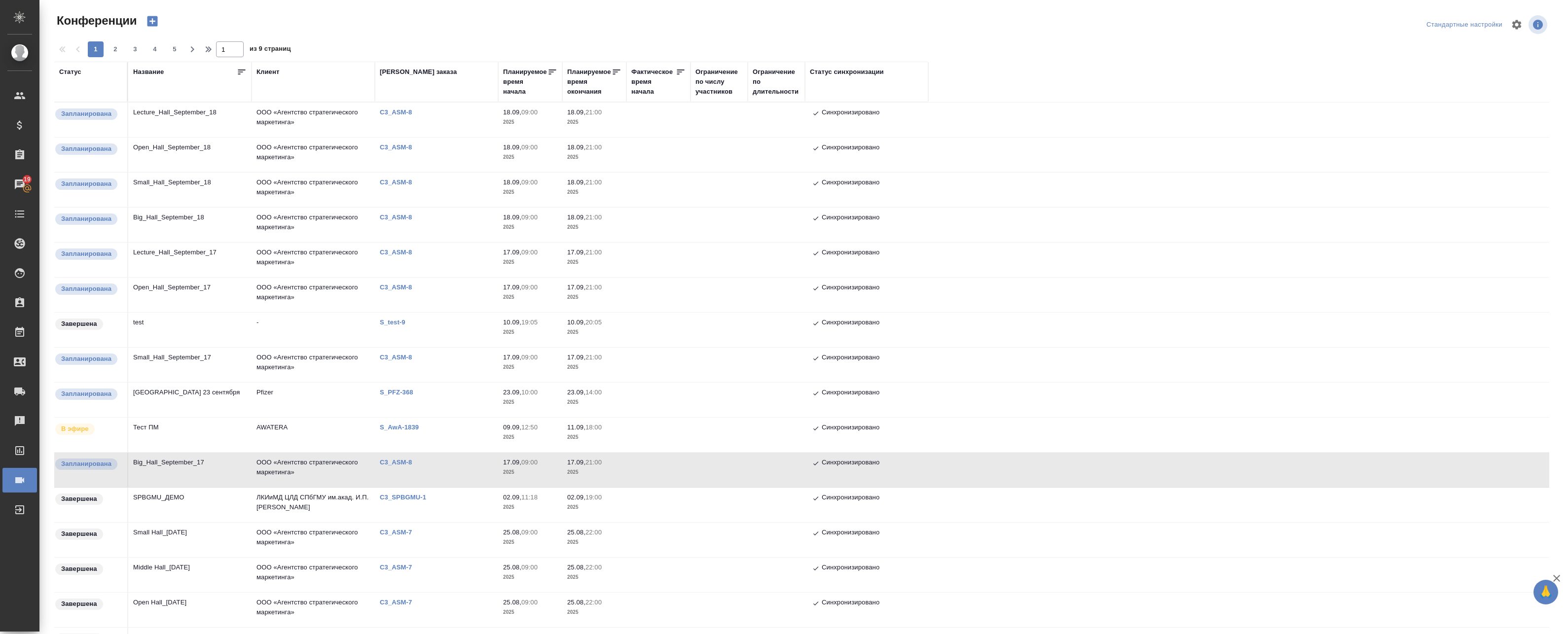
click at [451, 467] on td "C3_ASM-8" at bounding box center [436, 470] width 124 height 35
click at [231, 361] on td "Small_Hall_September_17" at bounding box center [190, 364] width 124 height 35
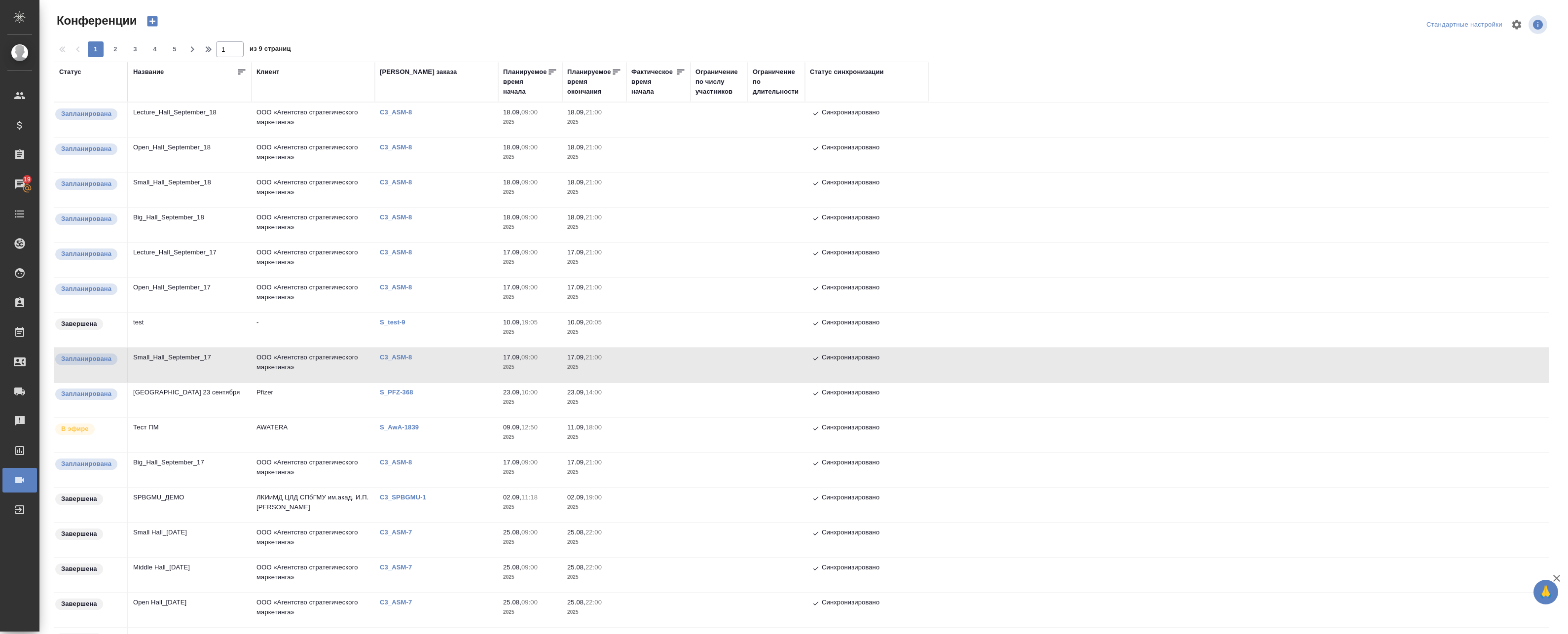
click at [231, 361] on td "Small_Hall_September_17" at bounding box center [190, 364] width 124 height 35
click at [234, 293] on td "Open_Hall_September_17" at bounding box center [190, 294] width 124 height 35
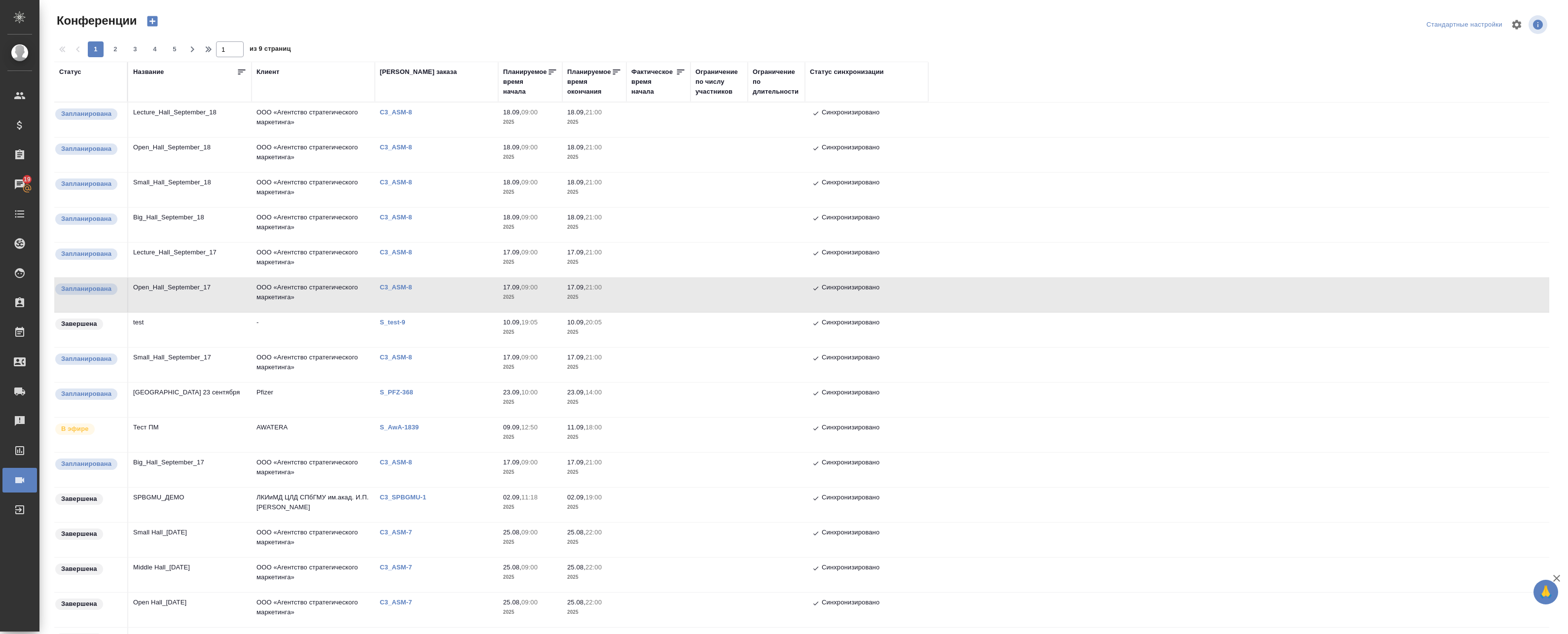
click at [235, 288] on td "Open_Hall_September_17" at bounding box center [190, 294] width 124 height 35
click at [237, 265] on td "Lecture_Hall_September_17" at bounding box center [190, 260] width 124 height 35
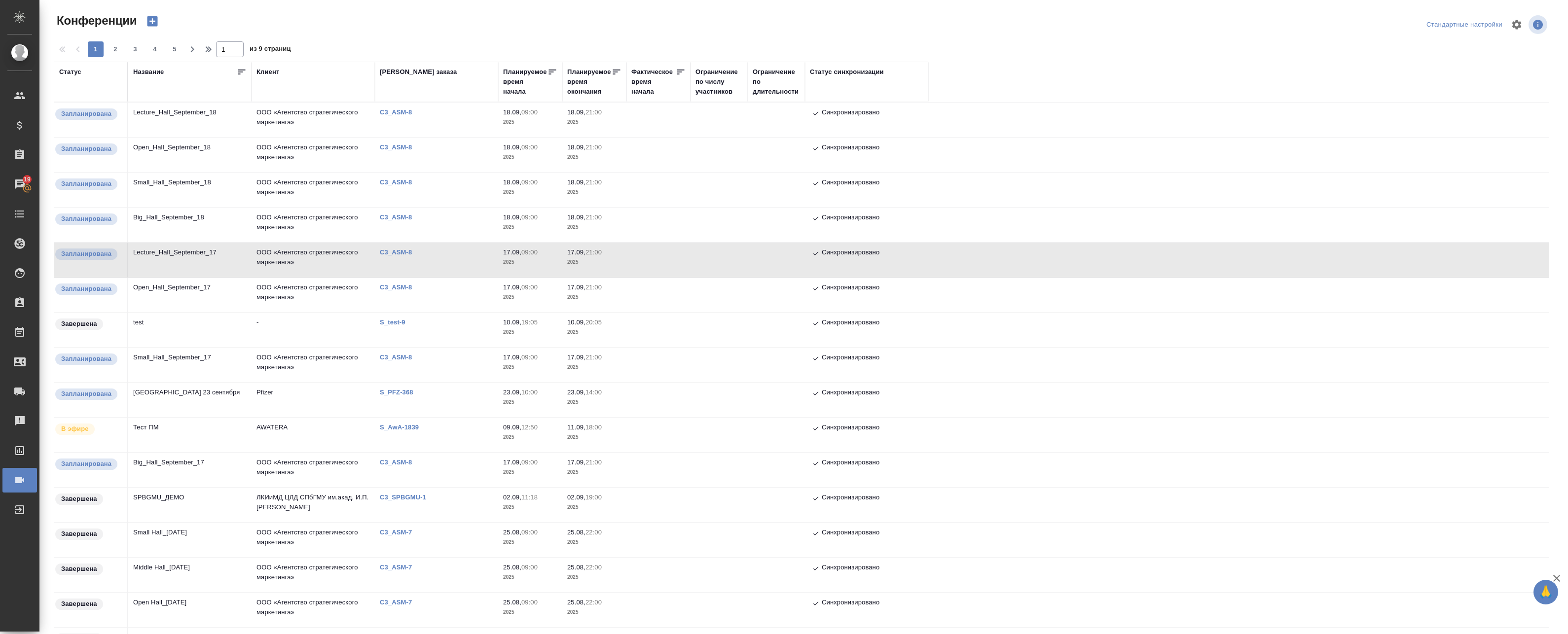
click at [248, 264] on td "Lecture_Hall_September_17" at bounding box center [190, 260] width 124 height 35
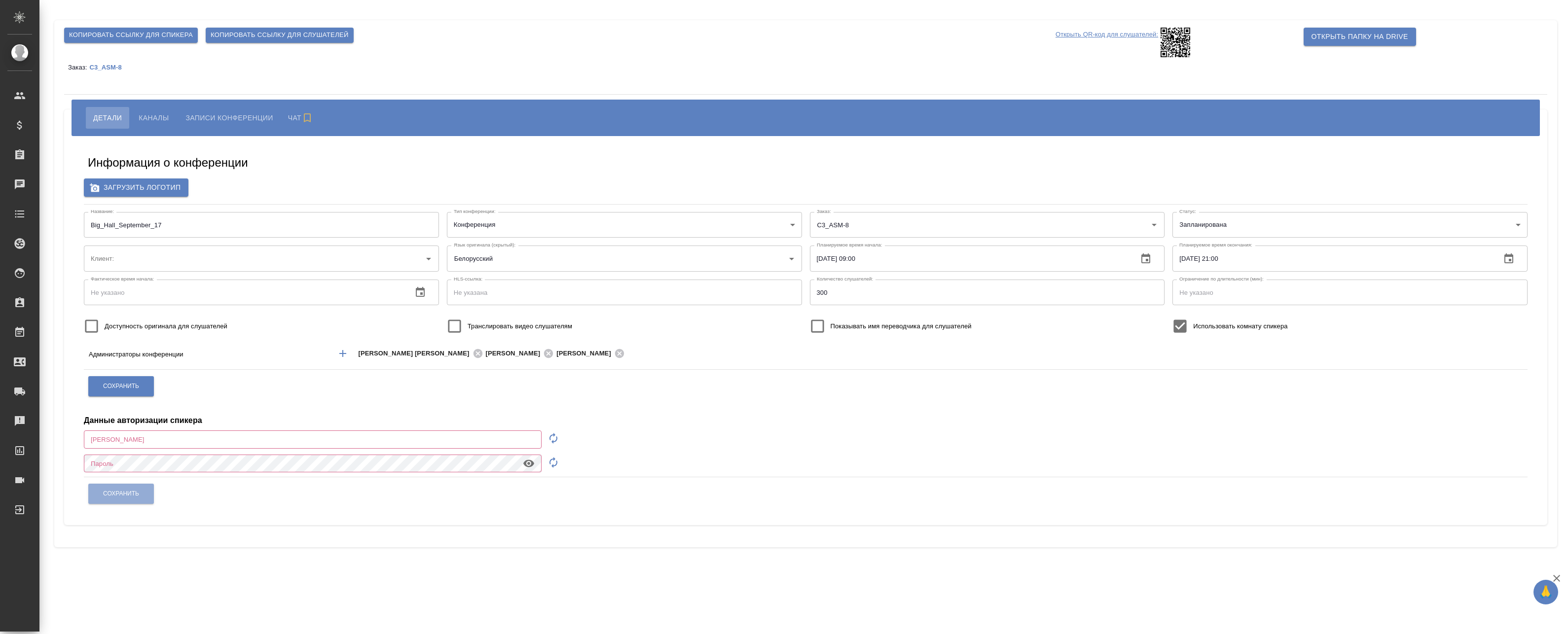
type input "[EMAIL_ADDRESS][DOMAIN_NAME]"
type input "ООО «Агентство стратегического маркетинга»"
click at [150, 117] on span "Каналы" at bounding box center [153, 117] width 30 height 12
type input "ООО «Агентство стратегического маркетинга»"
type input "[EMAIL_ADDRESS][DOMAIN_NAME]"
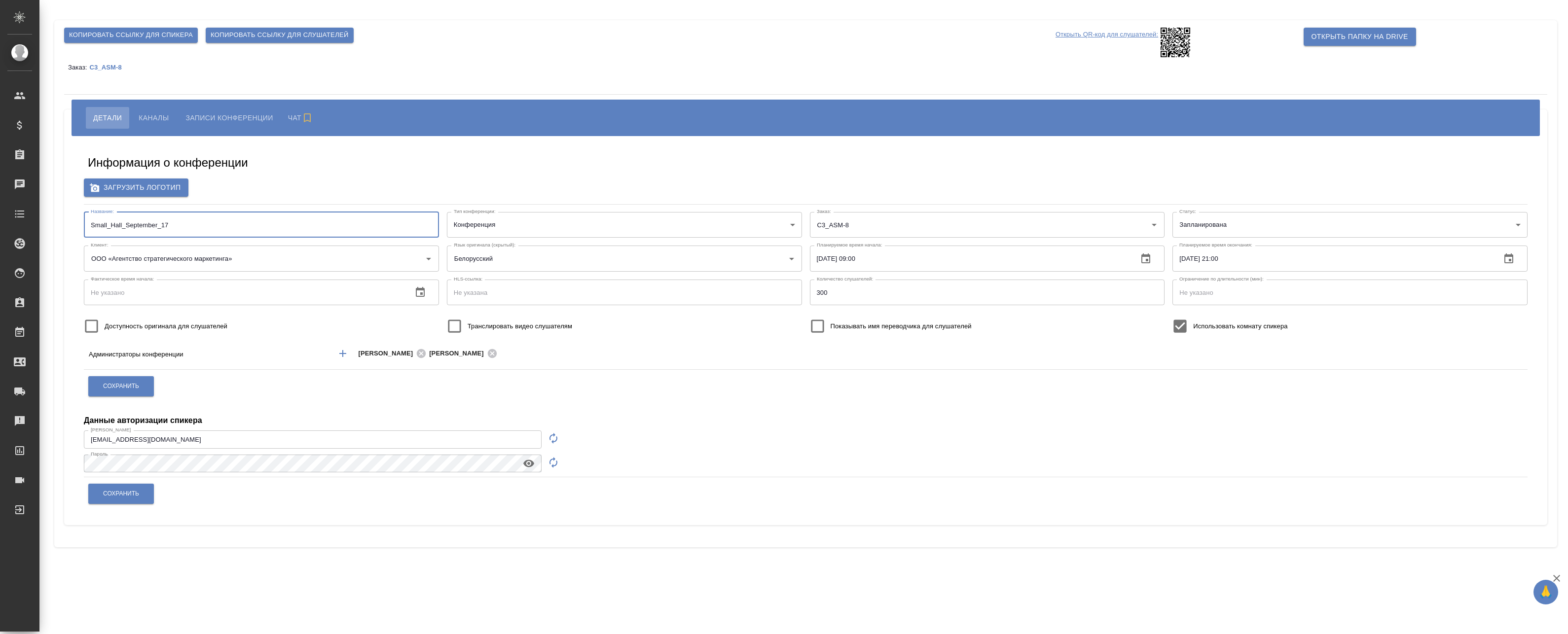
click at [194, 223] on input "Small_Hall_September_17" at bounding box center [261, 225] width 355 height 26
click at [163, 115] on span "Каналы" at bounding box center [153, 117] width 30 height 12
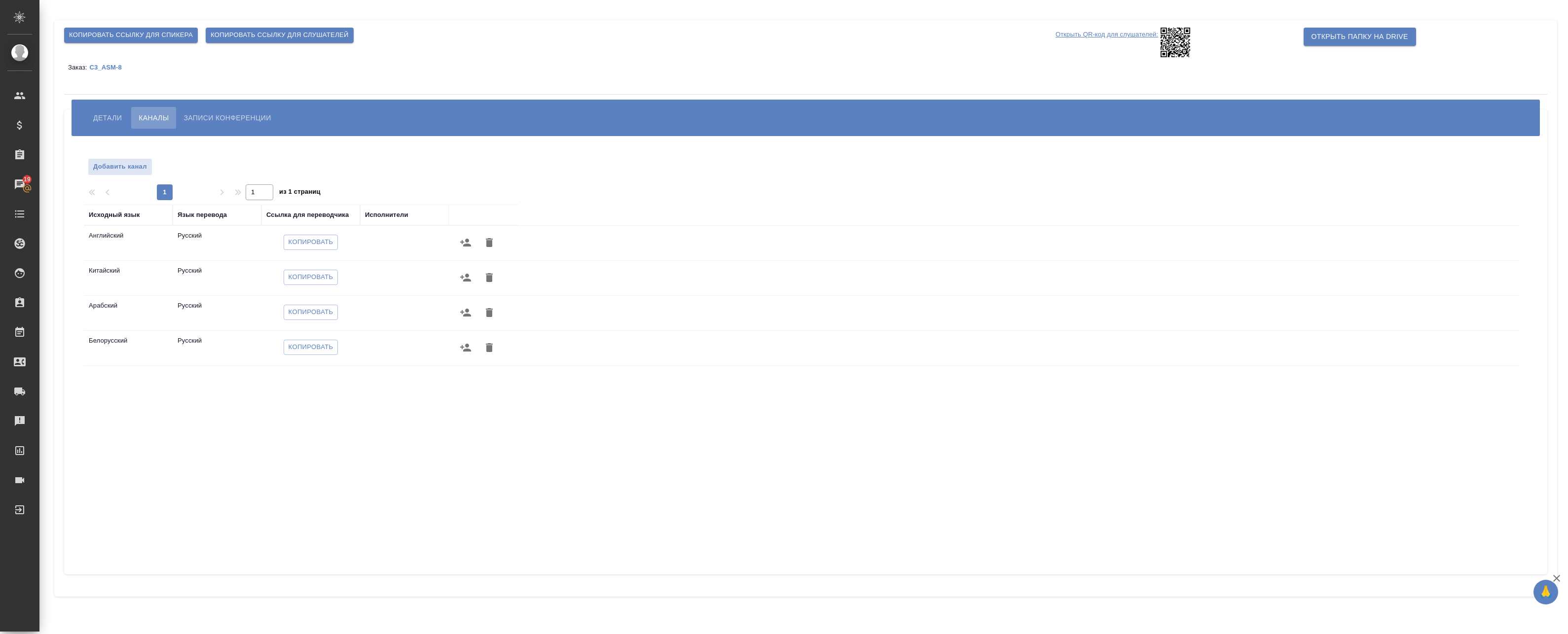
click at [472, 242] on button "button" at bounding box center [465, 242] width 24 height 24
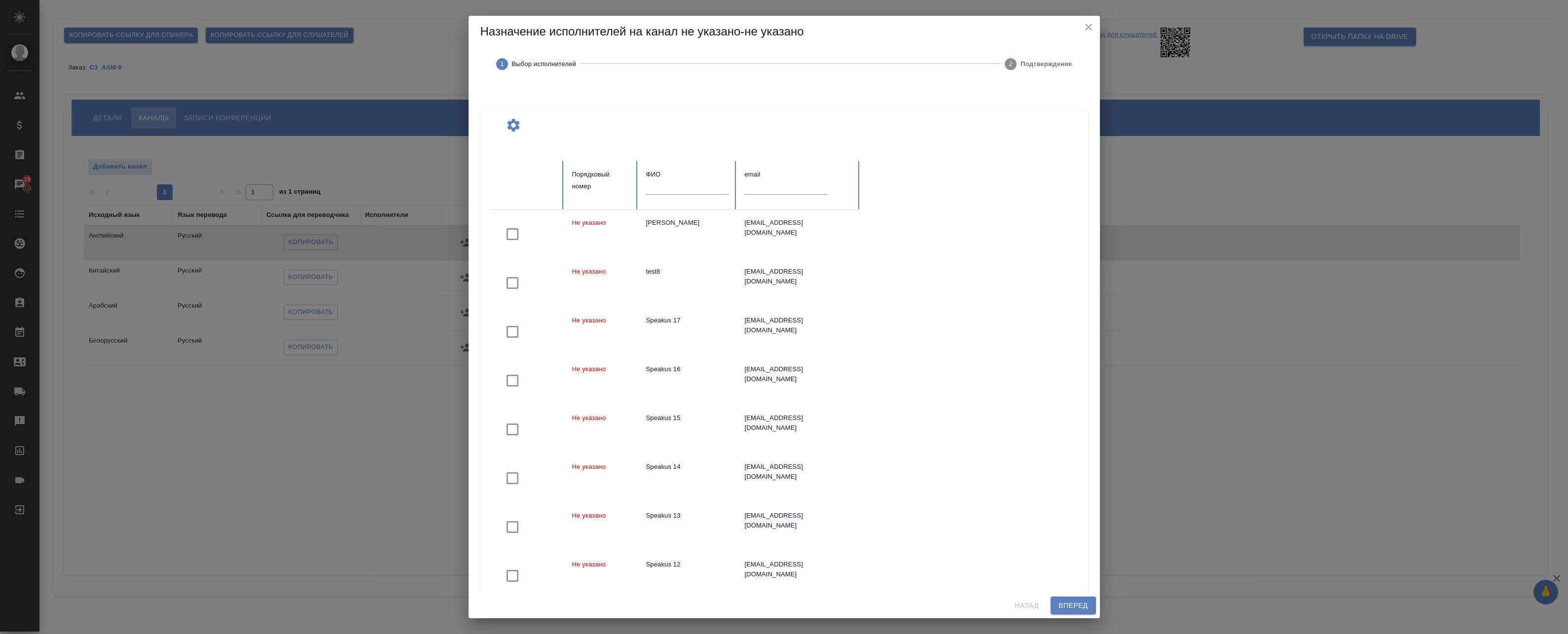
click at [673, 191] on input "text" at bounding box center [688, 187] width 83 height 14
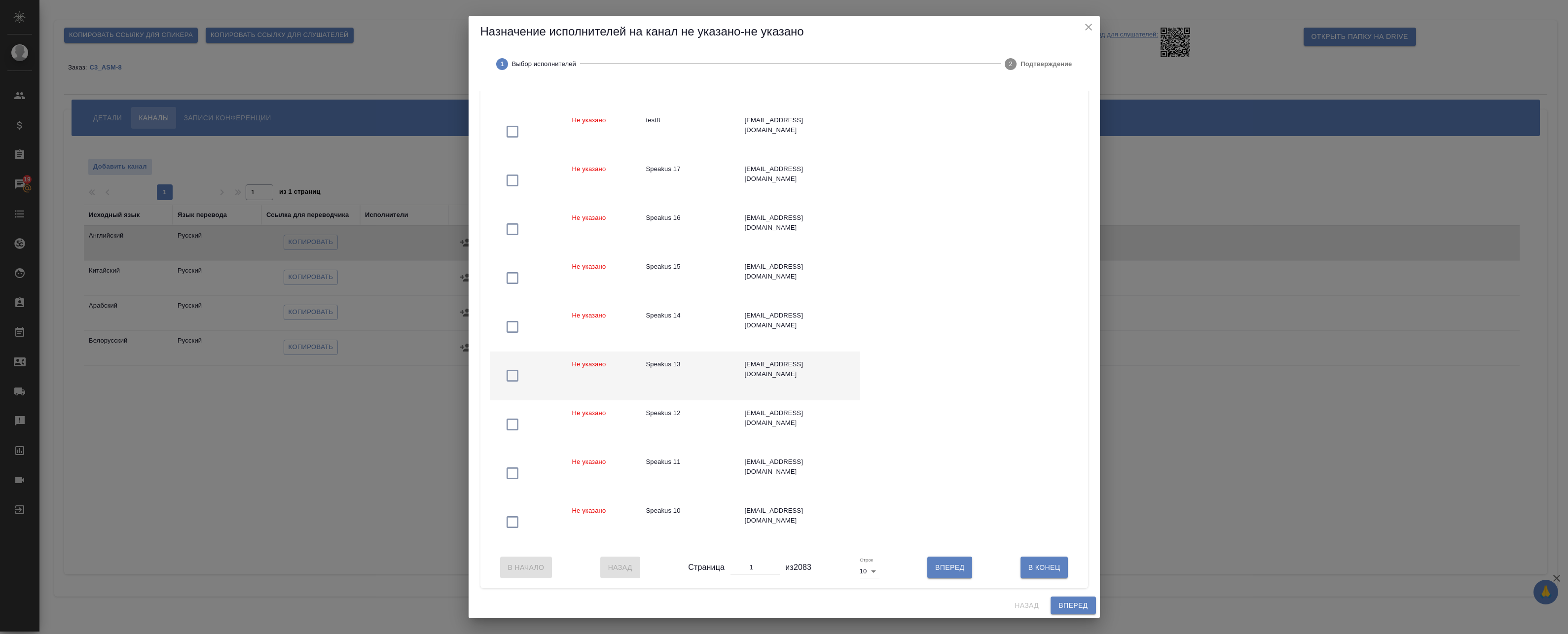
scroll to position [158, 0]
click at [861, 569] on body "🙏 .cls-1 fill:#fff; AWATERA Badanyan Artak Клиенты Спецификации Заказы 19 Чаты …" at bounding box center [784, 317] width 1568 height 634
click at [869, 600] on li "50" at bounding box center [867, 604] width 23 height 16
type input "50"
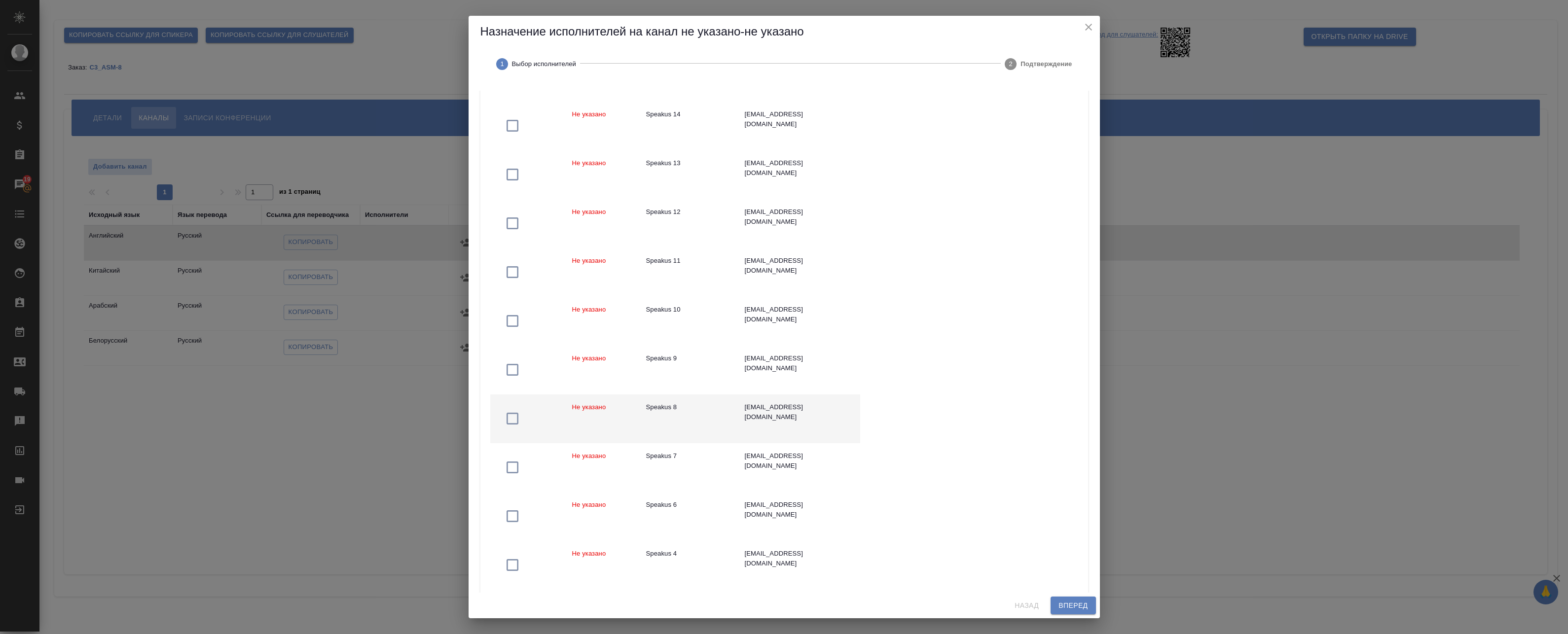
scroll to position [355, 0]
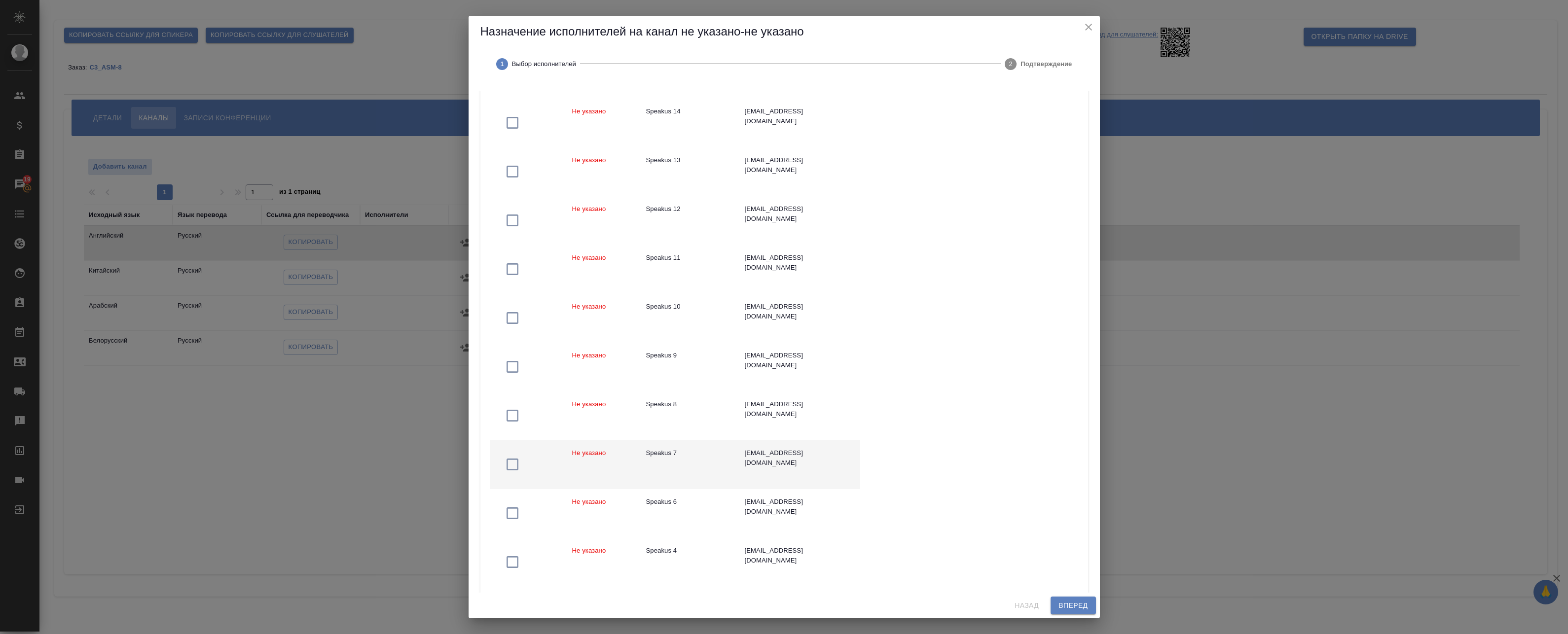
click at [732, 459] on td "Speakus 7" at bounding box center [688, 465] width 99 height 49
click at [1070, 605] on span "Вперед" at bounding box center [1073, 605] width 29 height 12
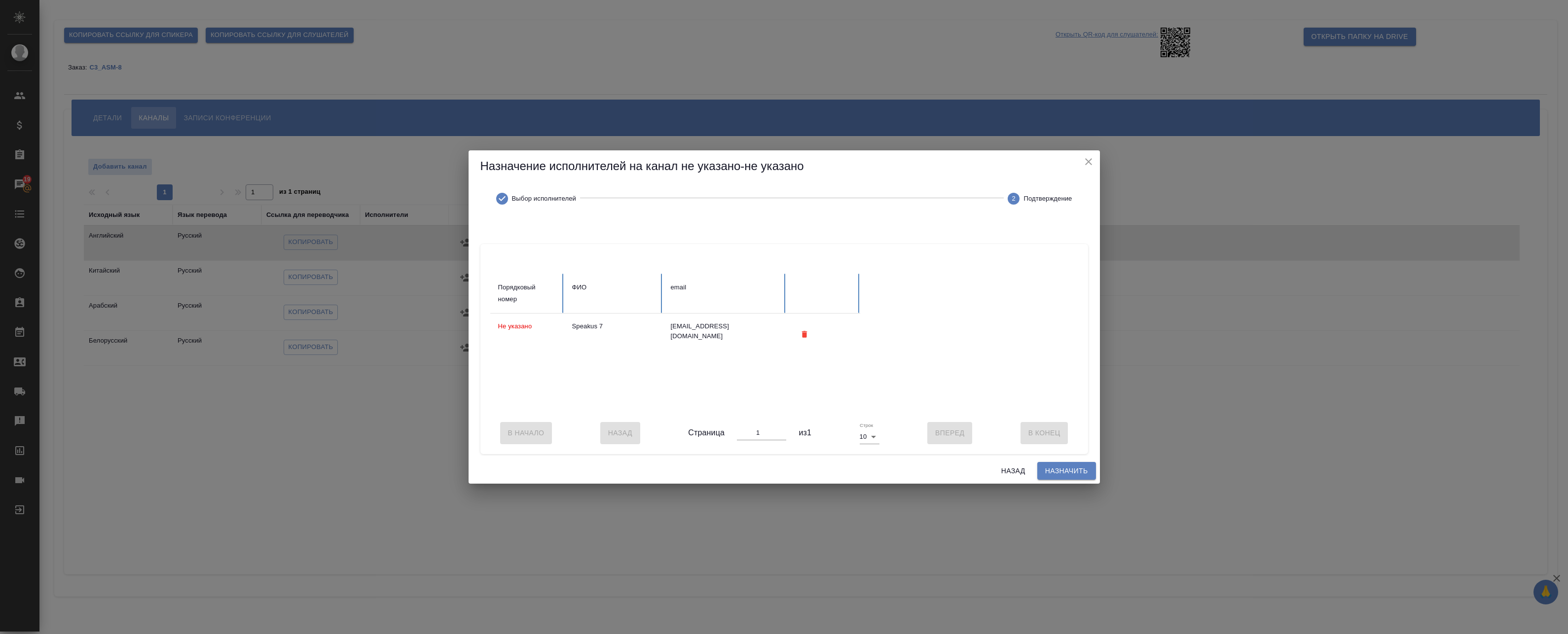
scroll to position [0, 0]
click at [1054, 476] on span "Назначить" at bounding box center [1066, 471] width 43 height 12
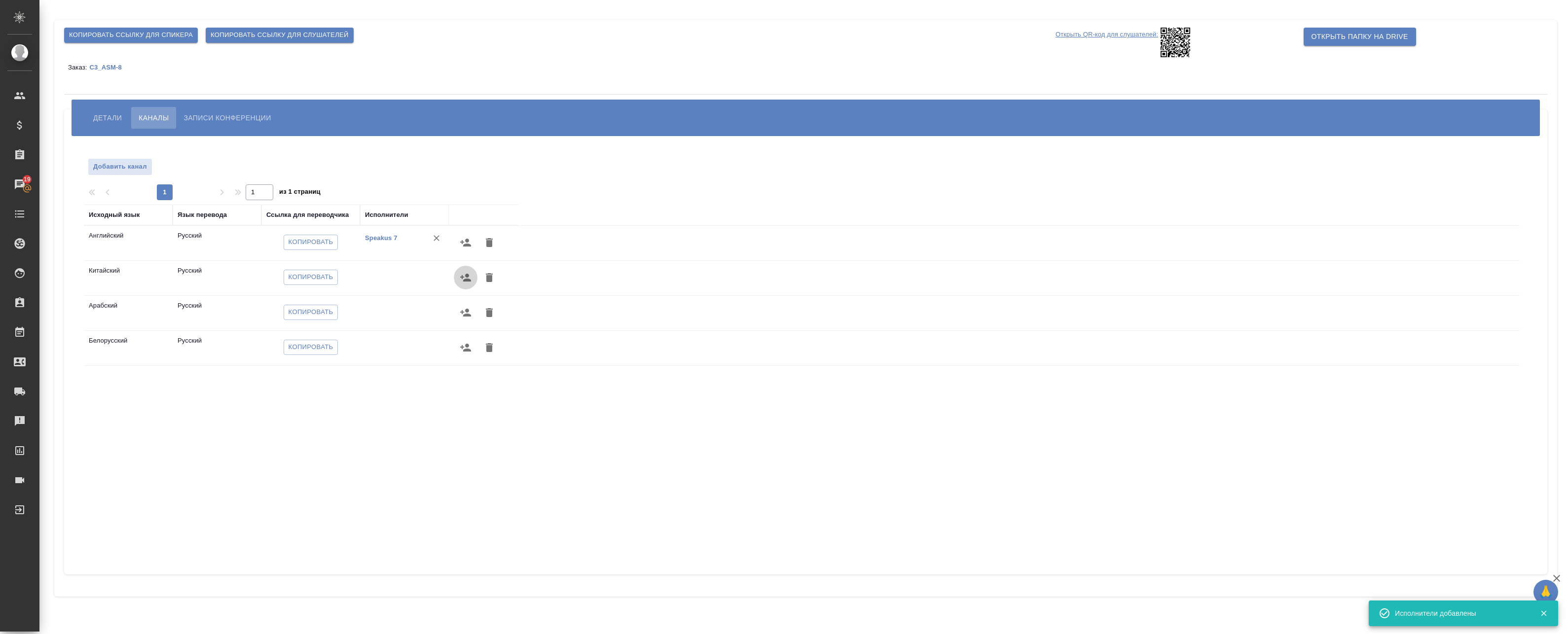
click at [468, 279] on icon "button" at bounding box center [466, 277] width 11 height 8
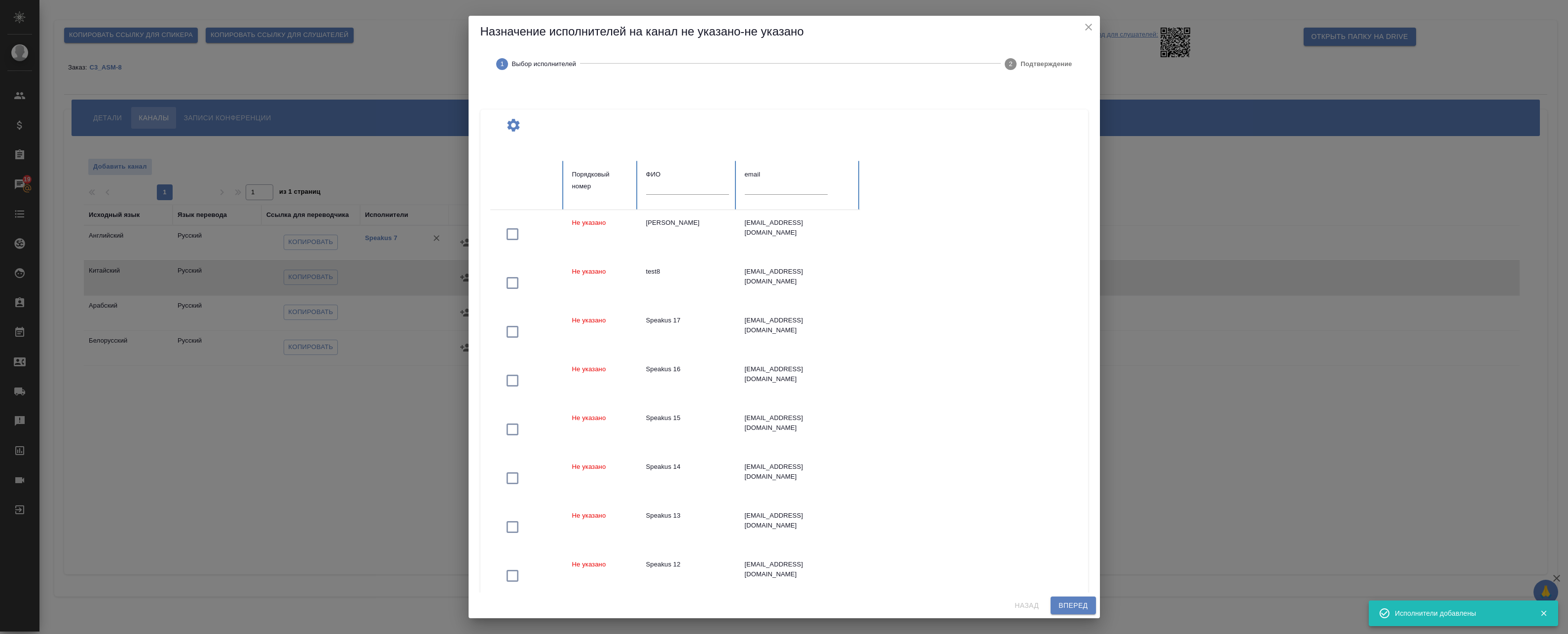
click at [675, 186] on input "text" at bounding box center [688, 187] width 83 height 14
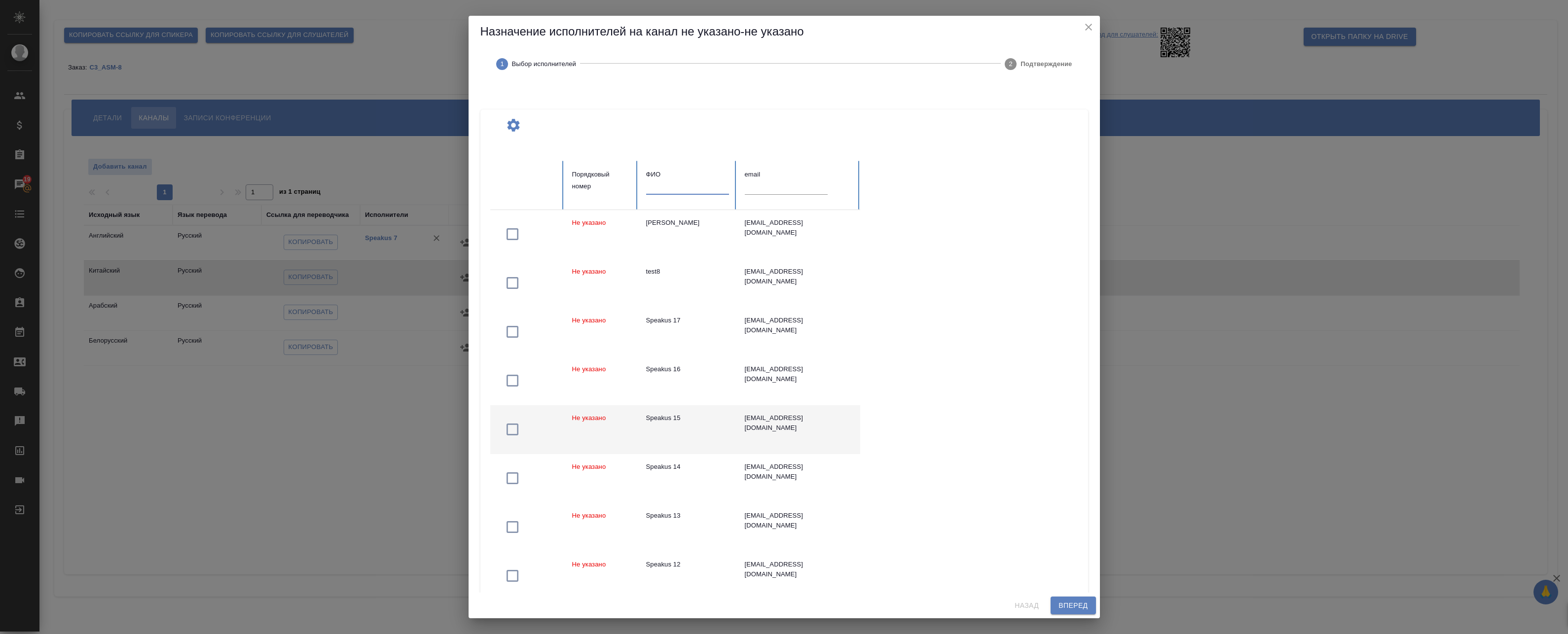
scroll to position [158, 0]
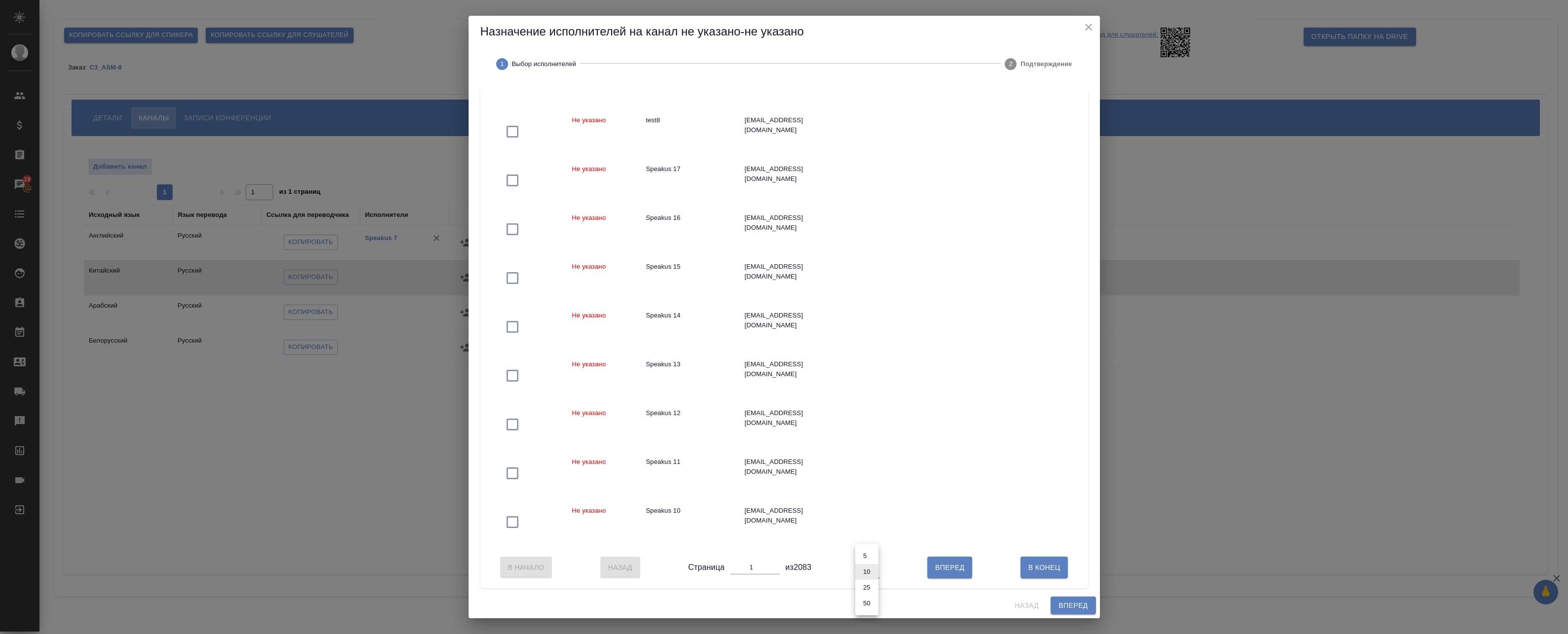
click at [869, 574] on body "🙏 .cls-1 fill:#fff; AWATERA Badanyan Artak Клиенты Спецификации Заказы 19 Чаты …" at bounding box center [784, 317] width 1568 height 634
click at [869, 602] on li "50" at bounding box center [867, 604] width 23 height 16
type input "50"
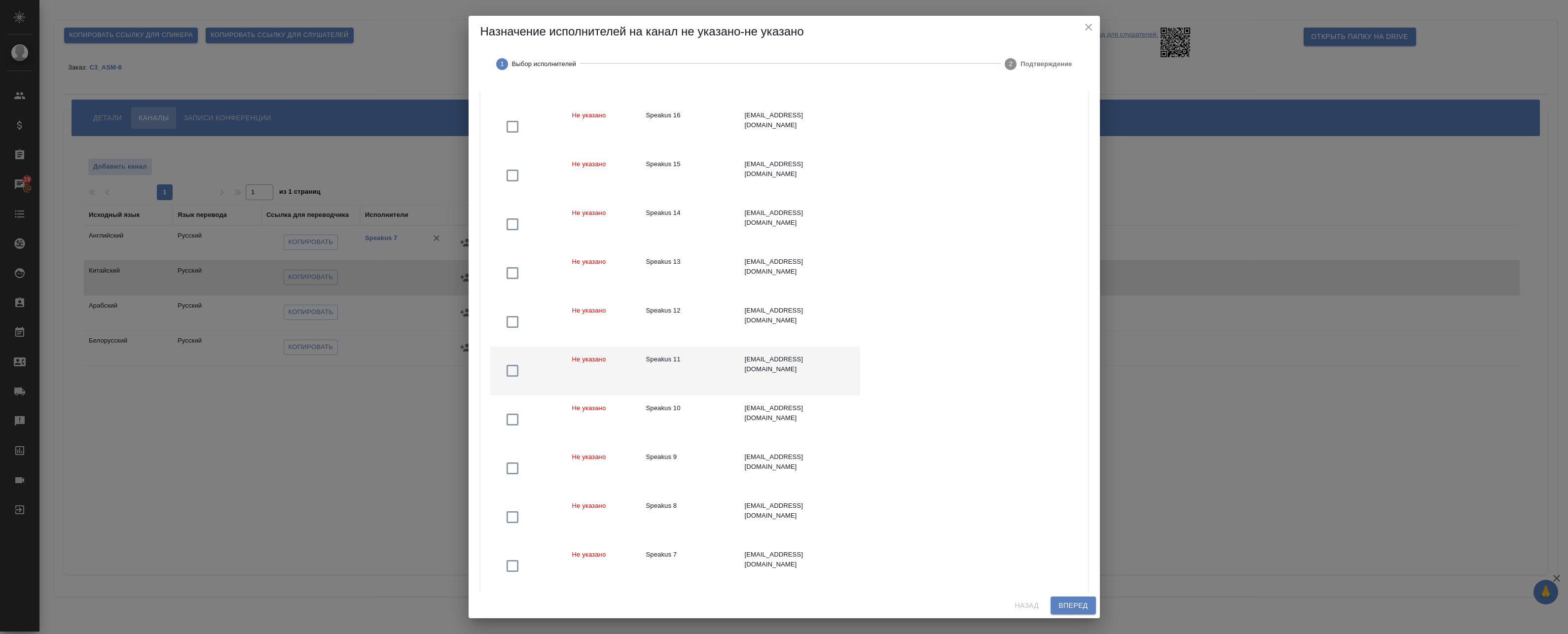
scroll to position [257, 0]
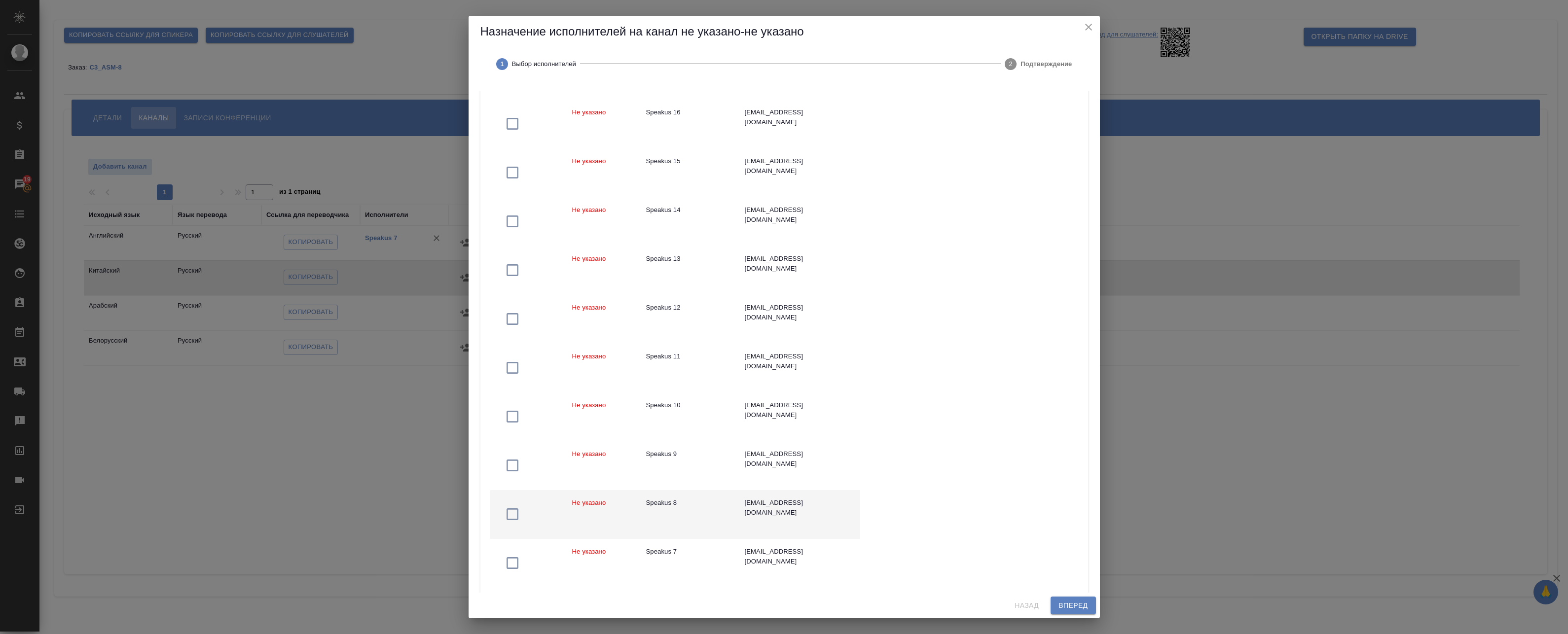
click at [736, 504] on td "Speakus 8" at bounding box center [688, 514] width 99 height 49
click at [1069, 608] on span "Вперед" at bounding box center [1073, 605] width 29 height 12
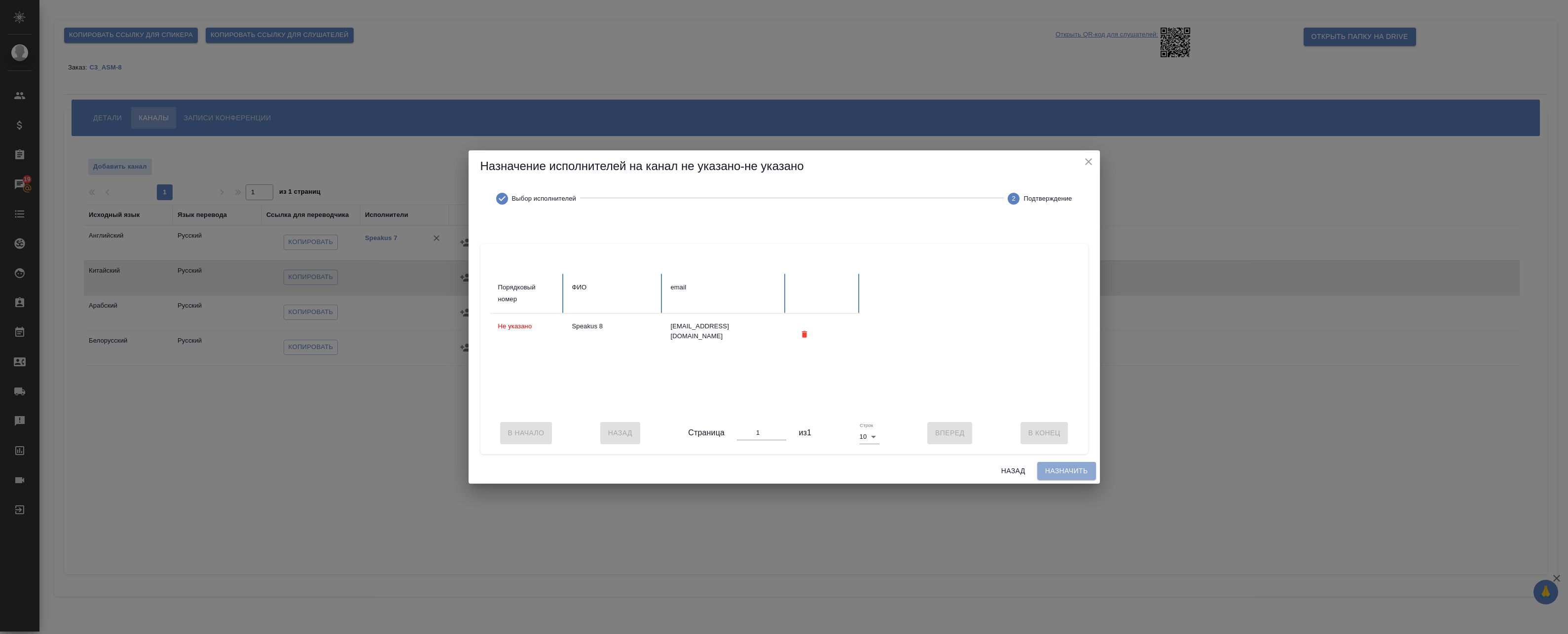
click at [1067, 477] on span "Назначить" at bounding box center [1066, 471] width 43 height 12
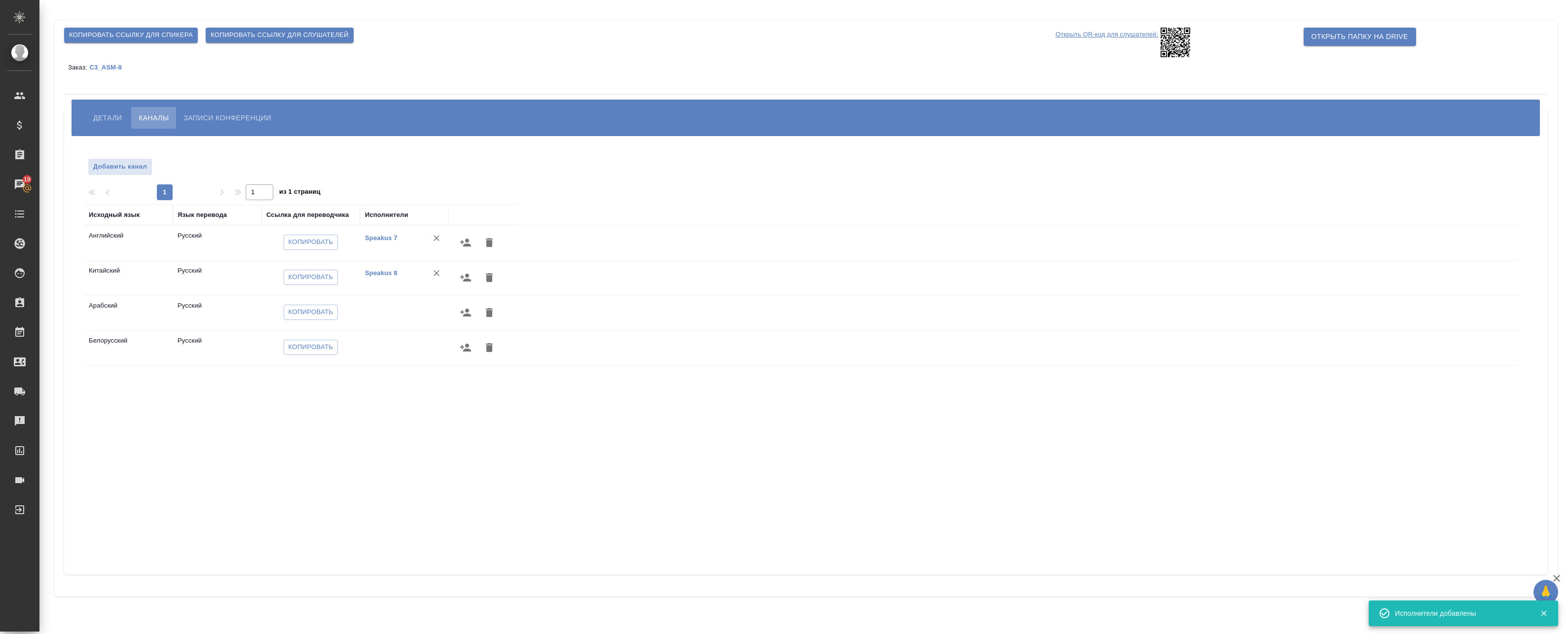
click at [467, 308] on icon "button" at bounding box center [465, 312] width 12 height 12
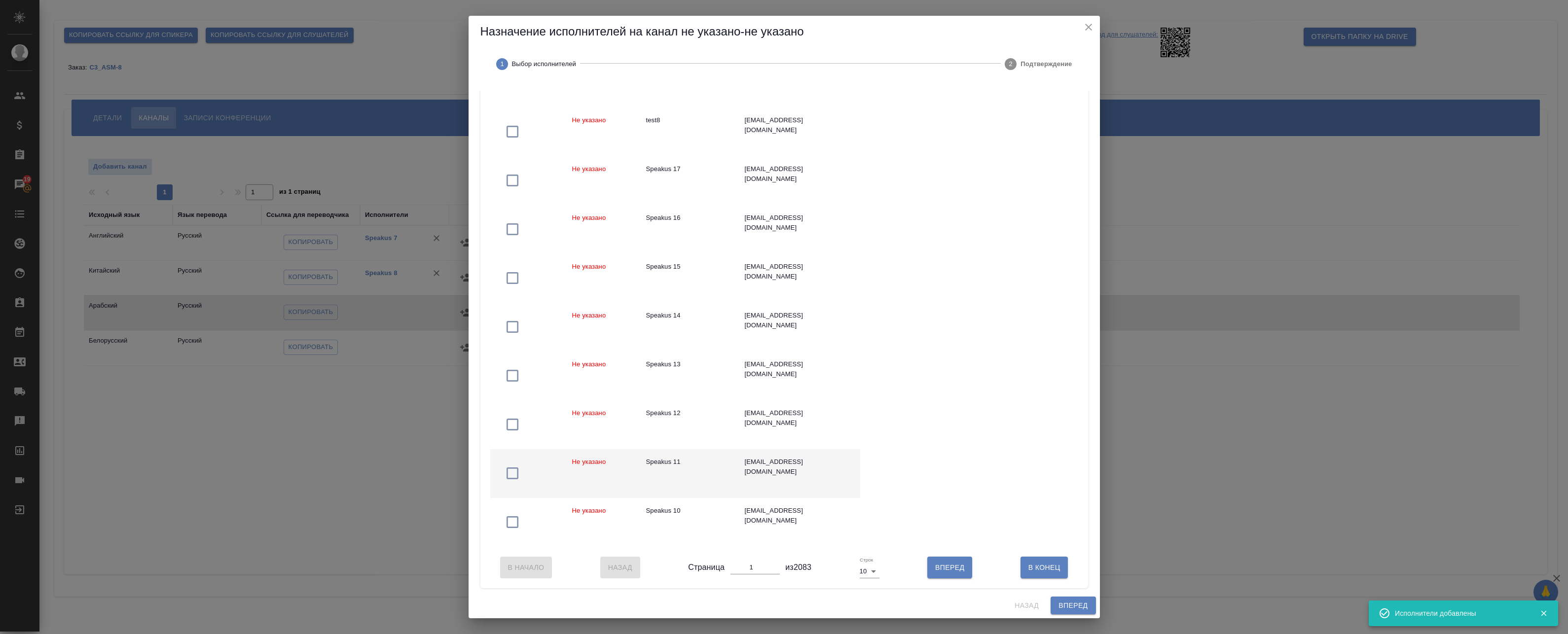
scroll to position [158, 0]
click at [863, 571] on body "🙏 .cls-1 fill:#fff; AWATERA Badanyan Artak Клиенты Спецификации Заказы 19 Чаты …" at bounding box center [784, 317] width 1568 height 634
click at [864, 601] on li "50" at bounding box center [867, 604] width 23 height 16
type input "50"
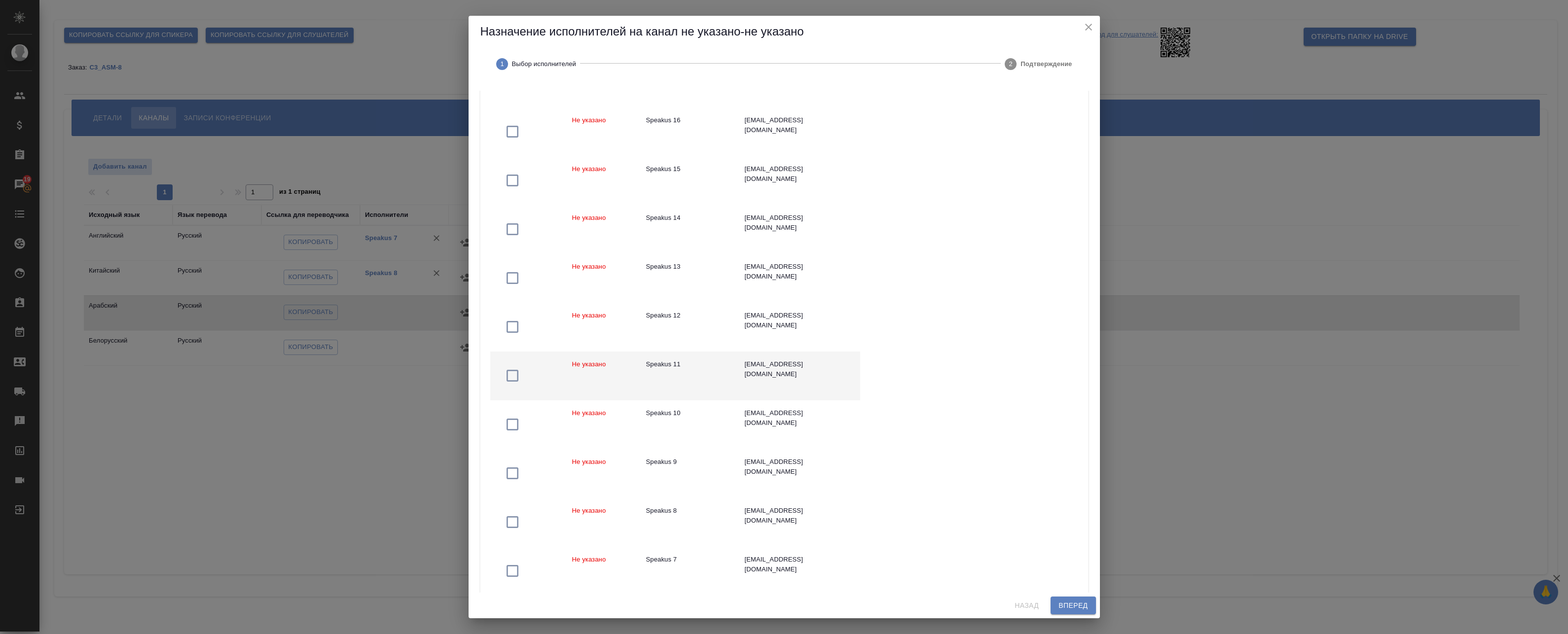
scroll to position [257, 0]
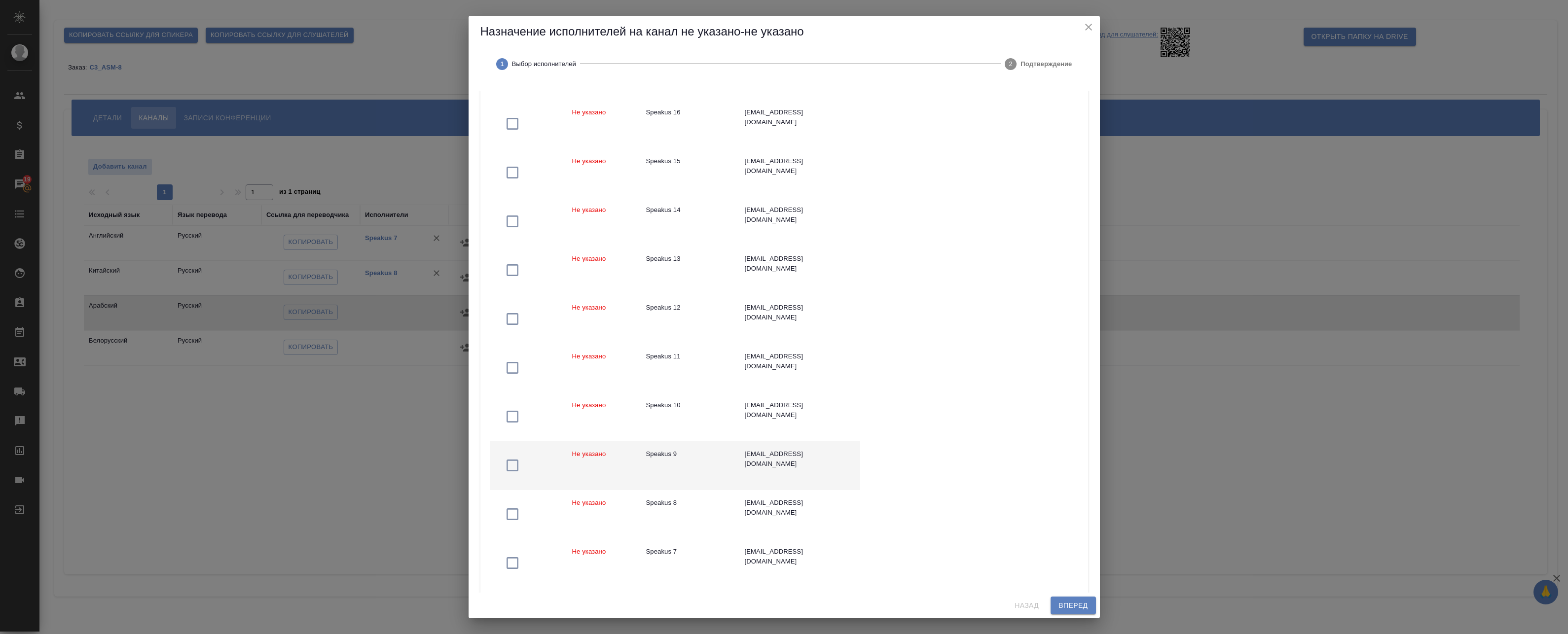
click at [703, 451] on div "Speakus 9" at bounding box center [688, 454] width 83 height 10
click at [1057, 604] on button "Вперед" at bounding box center [1073, 605] width 45 height 18
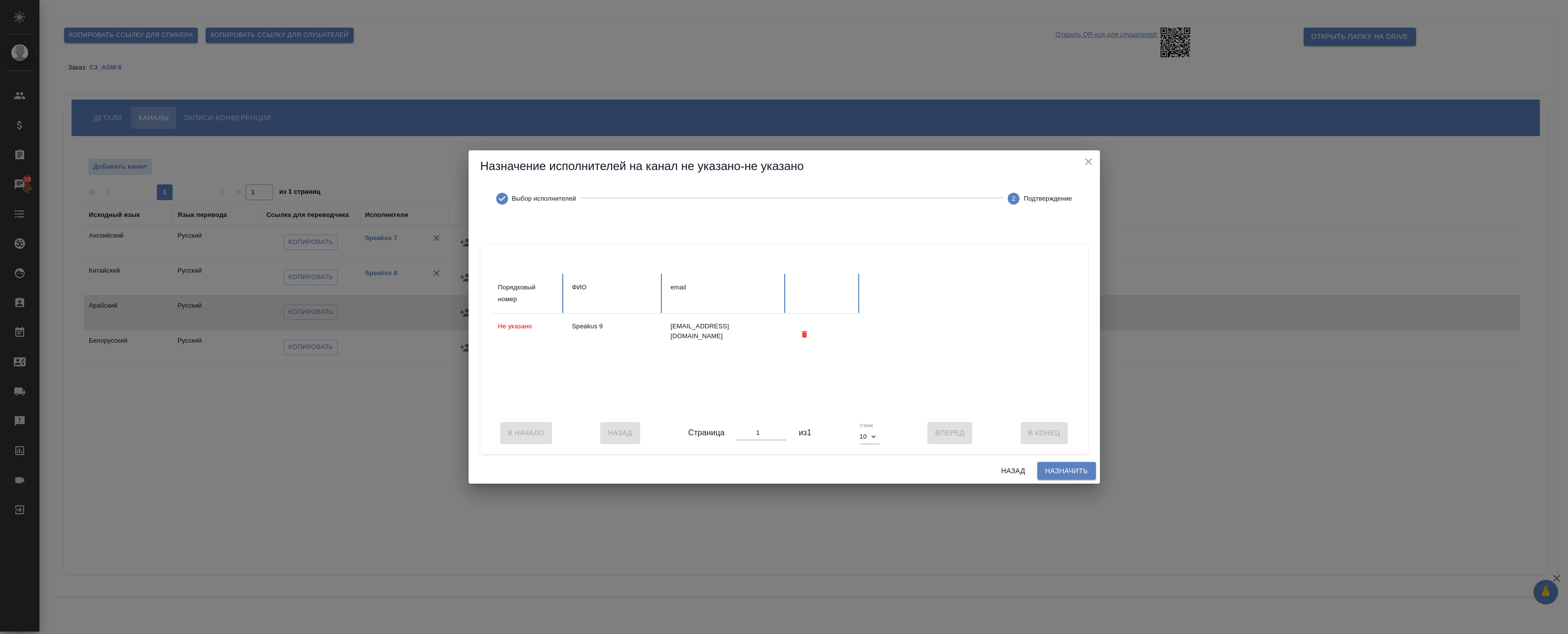
click at [1071, 472] on span "Назначить" at bounding box center [1066, 471] width 43 height 12
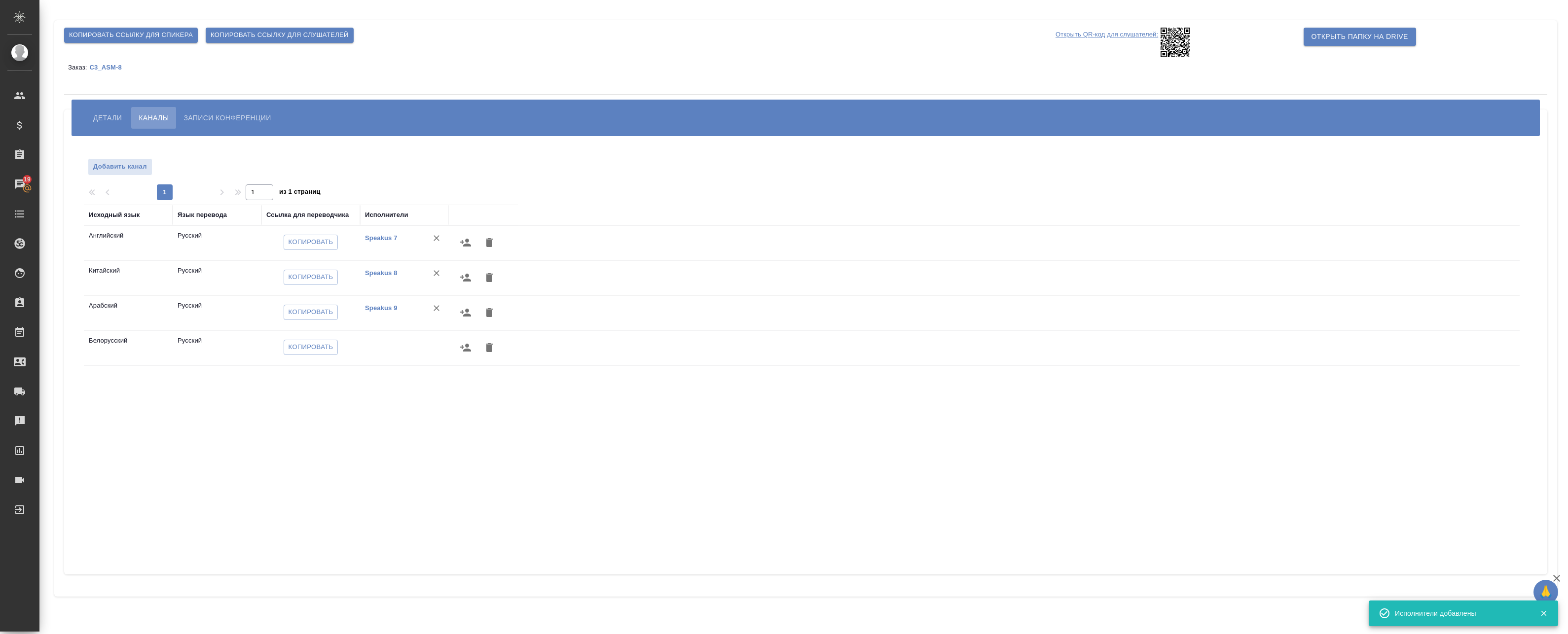
click at [464, 347] on icon "button" at bounding box center [466, 347] width 11 height 8
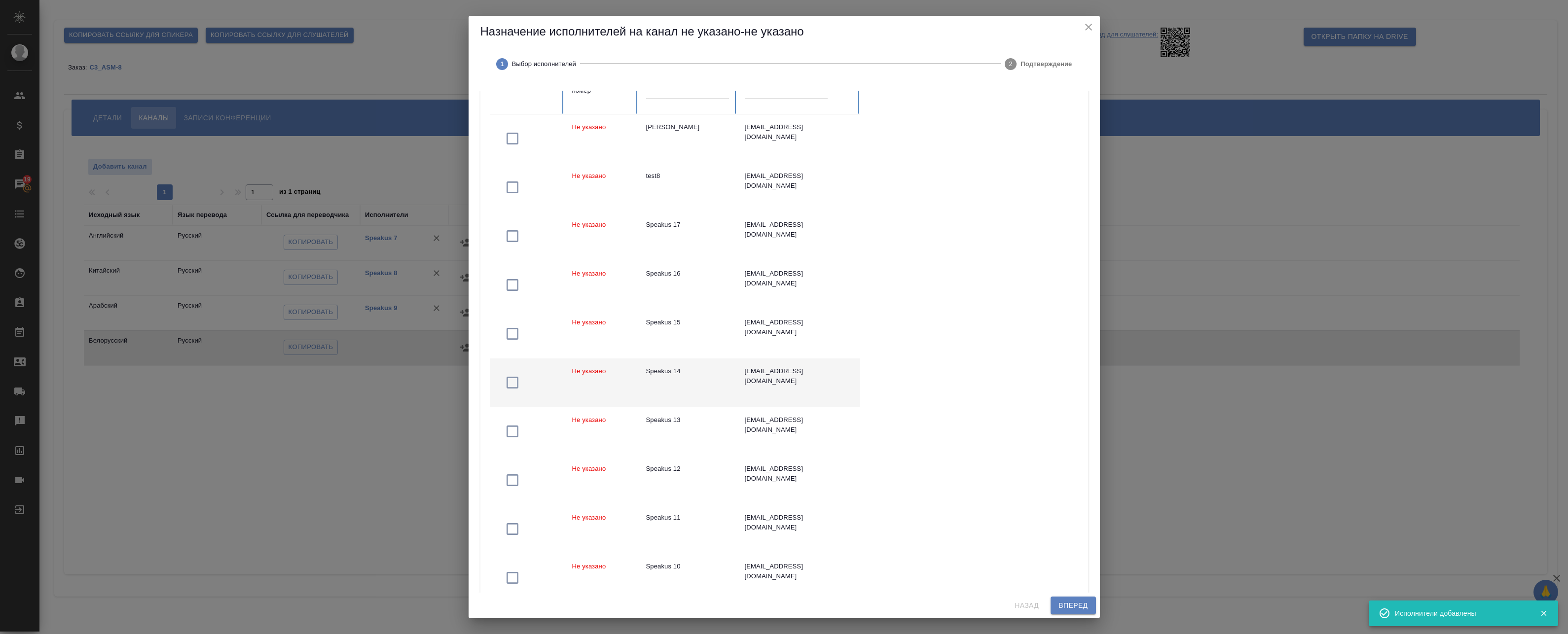
scroll to position [158, 0]
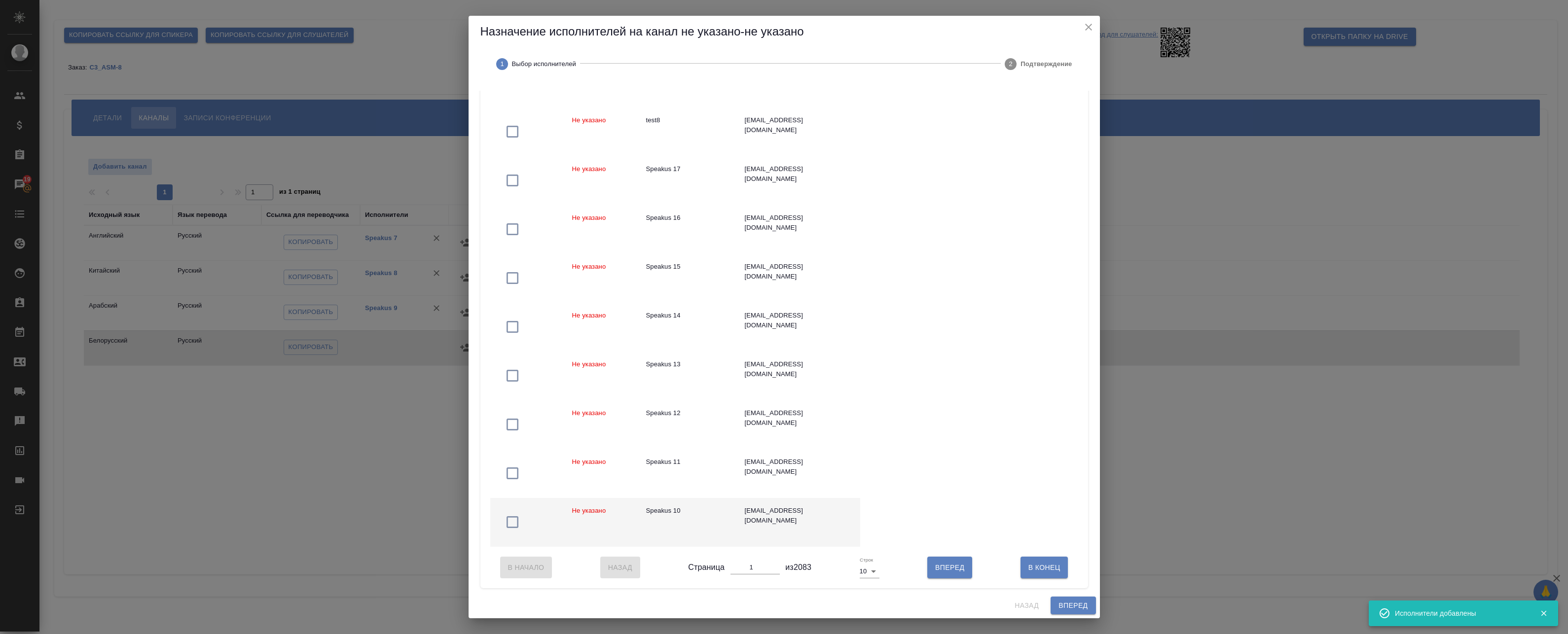
click at [714, 507] on div "Speakus 10" at bounding box center [688, 510] width 83 height 10
click at [1077, 604] on span "Вперед" at bounding box center [1073, 605] width 29 height 12
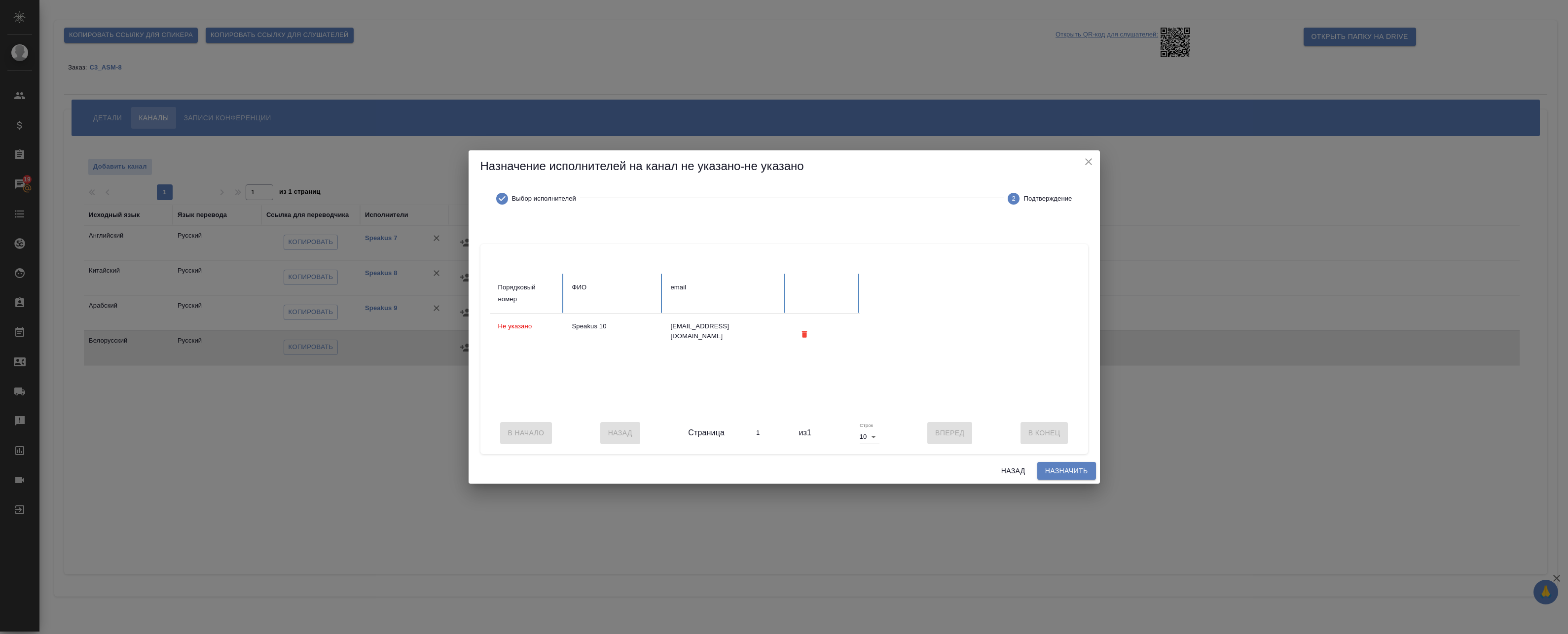
click at [1067, 475] on span "Назначить" at bounding box center [1066, 471] width 43 height 12
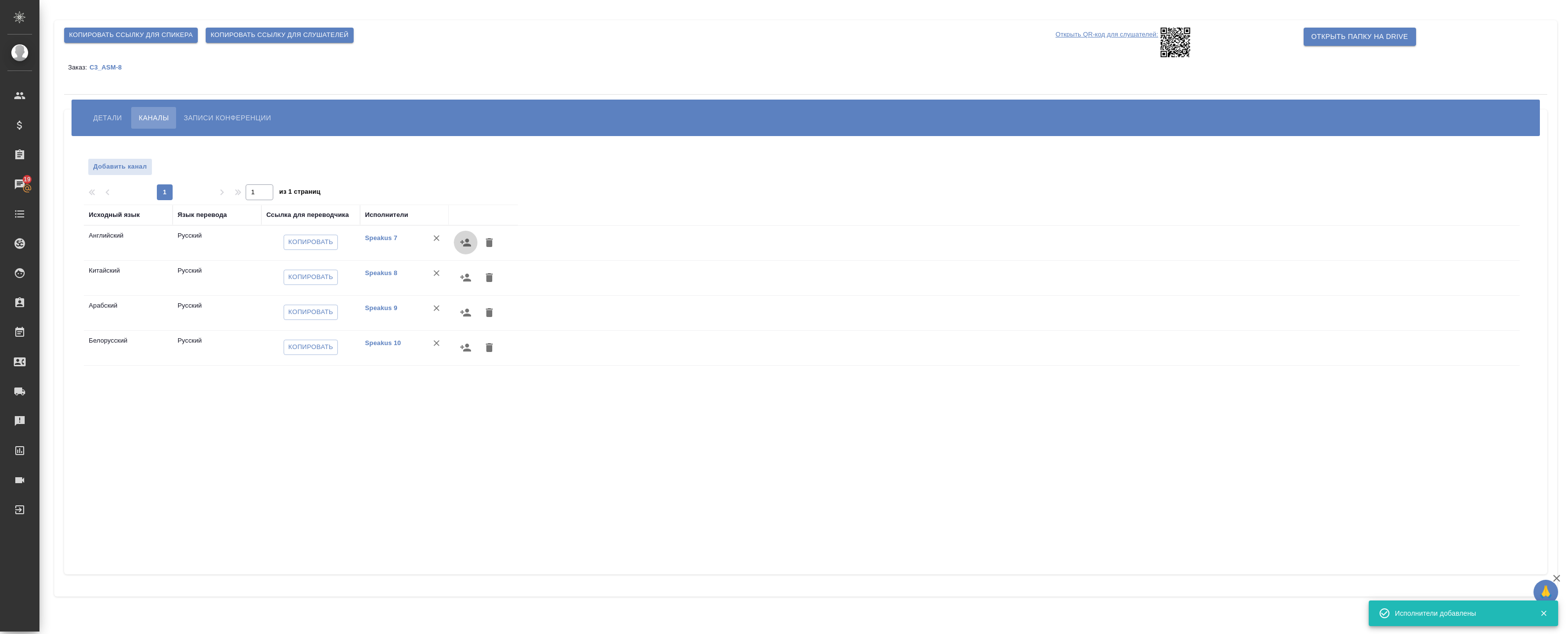
click at [465, 246] on icon "button" at bounding box center [466, 242] width 11 height 8
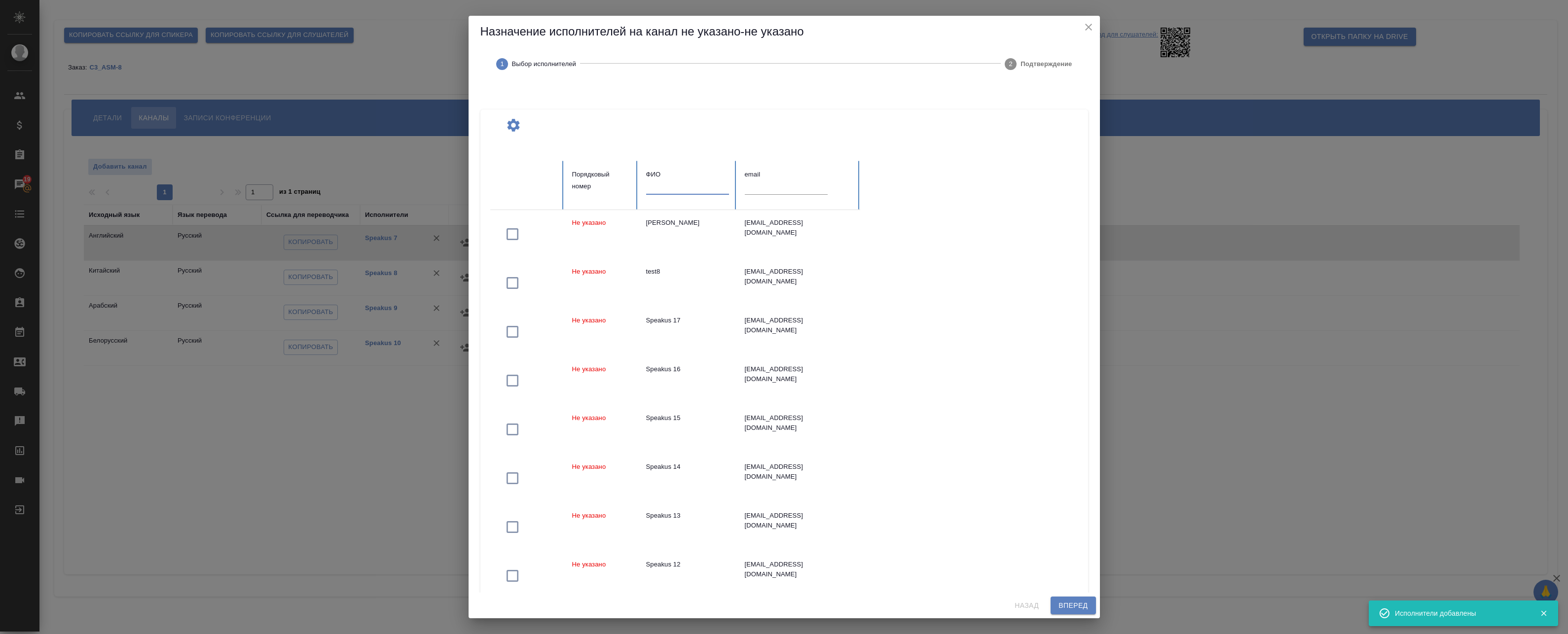
click at [679, 188] on input "text" at bounding box center [688, 187] width 83 height 14
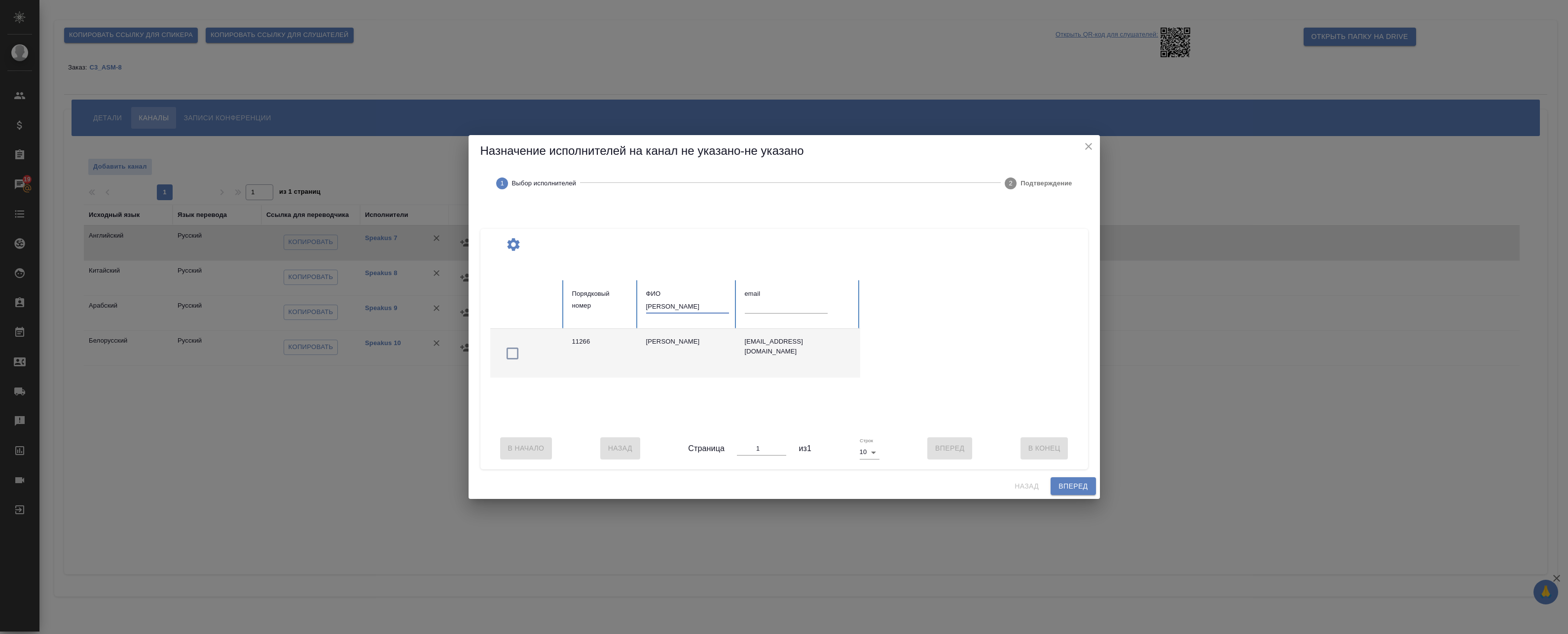
type input "федова"
click at [709, 347] on div "Нефедова Наталья Вячеславовна" at bounding box center [688, 341] width 83 height 10
click at [680, 301] on input "федова" at bounding box center [688, 307] width 83 height 14
click at [514, 346] on icon "button" at bounding box center [513, 354] width 16 height 16
drag, startPoint x: 703, startPoint y: 296, endPoint x: 578, endPoint y: 298, distance: 125.0
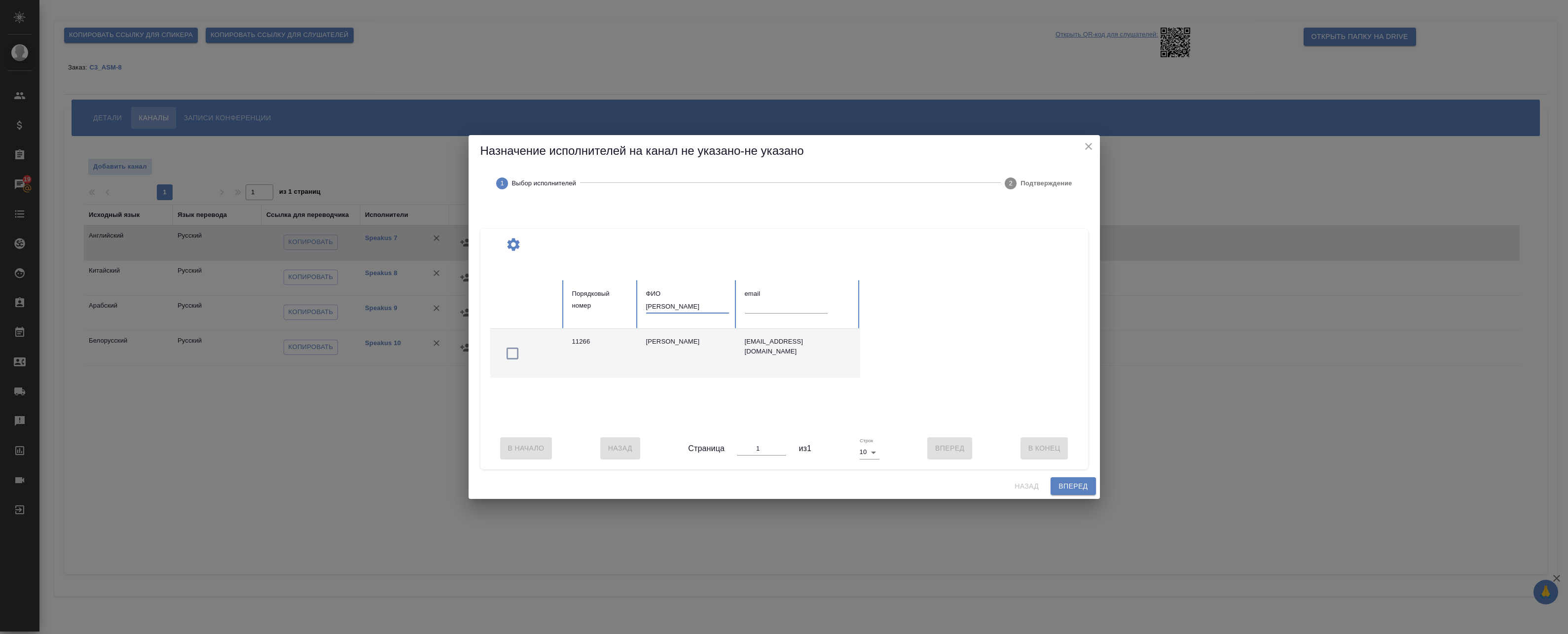
click at [579, 298] on tr "Порядковый номер ФИО федова email" at bounding box center [675, 304] width 370 height 49
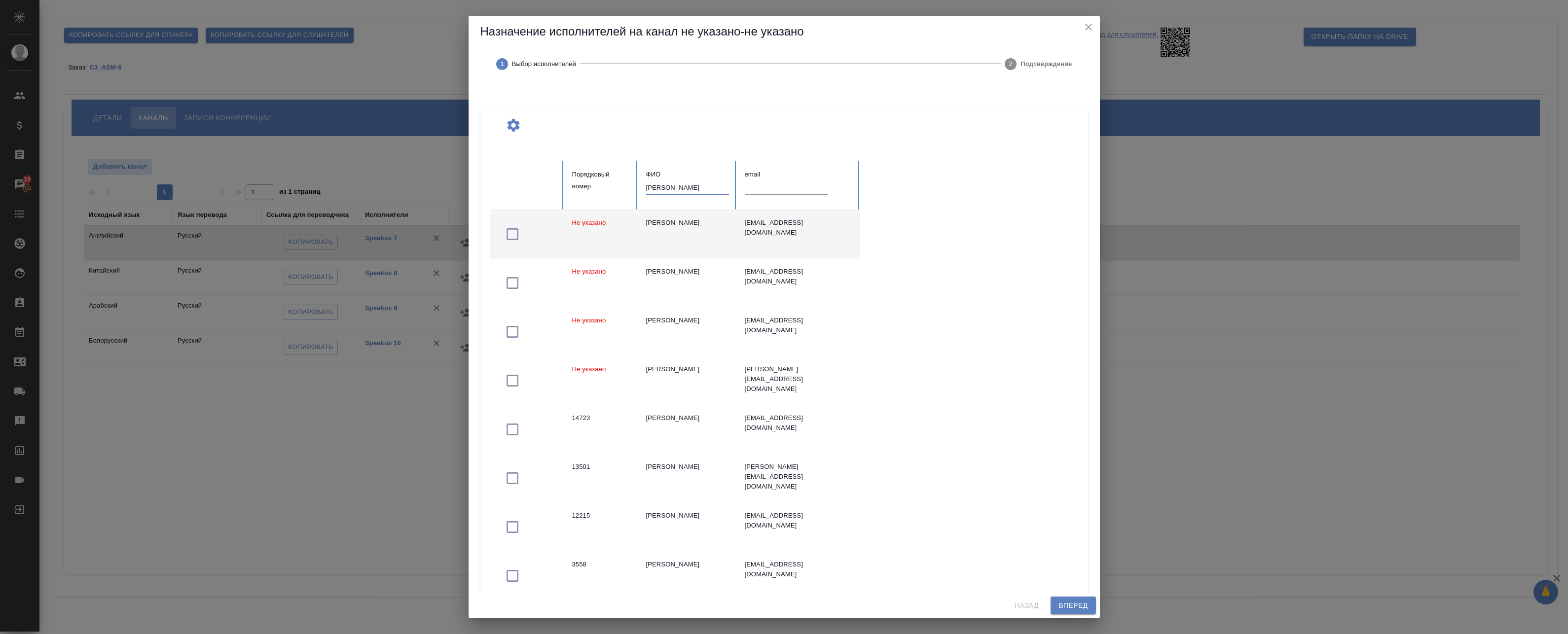
type input "федотова"
click at [513, 233] on icon "button" at bounding box center [513, 234] width 16 height 16
click at [1066, 613] on button "Вперед" at bounding box center [1073, 605] width 45 height 18
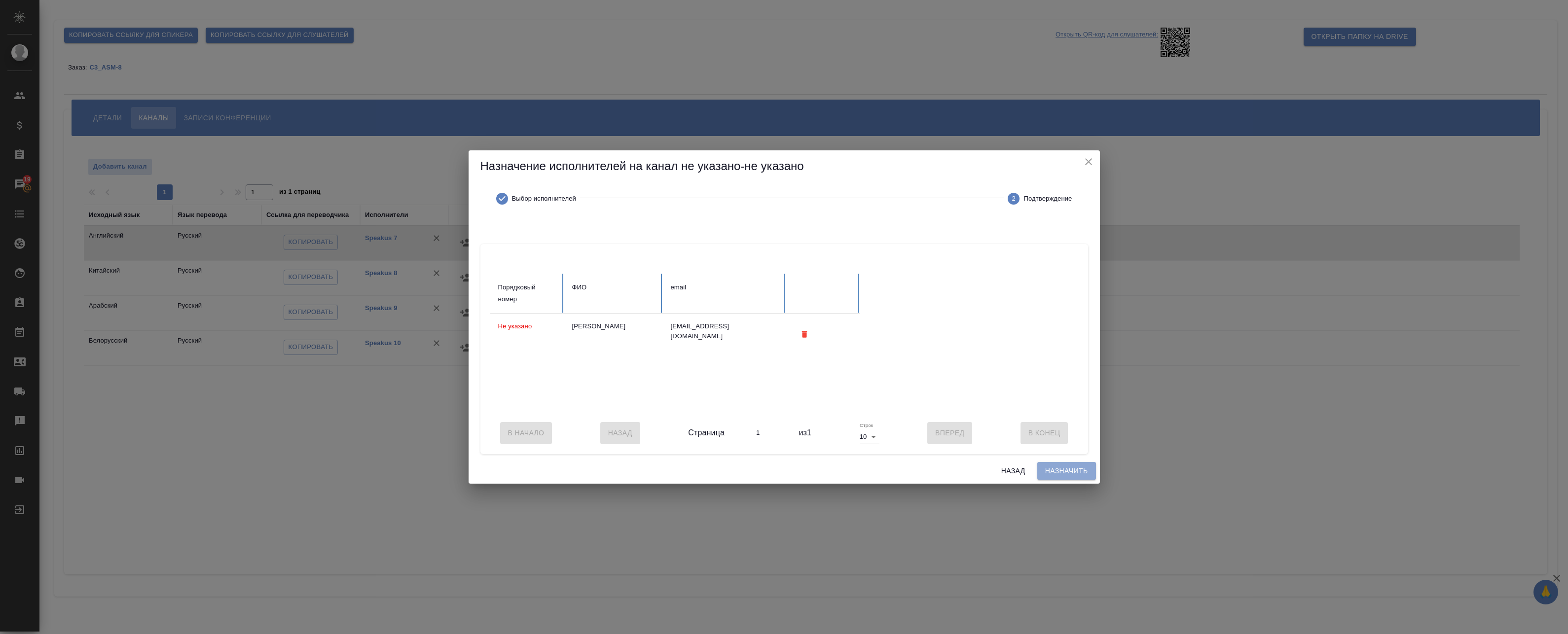
click at [1071, 475] on span "Назначить" at bounding box center [1066, 471] width 43 height 12
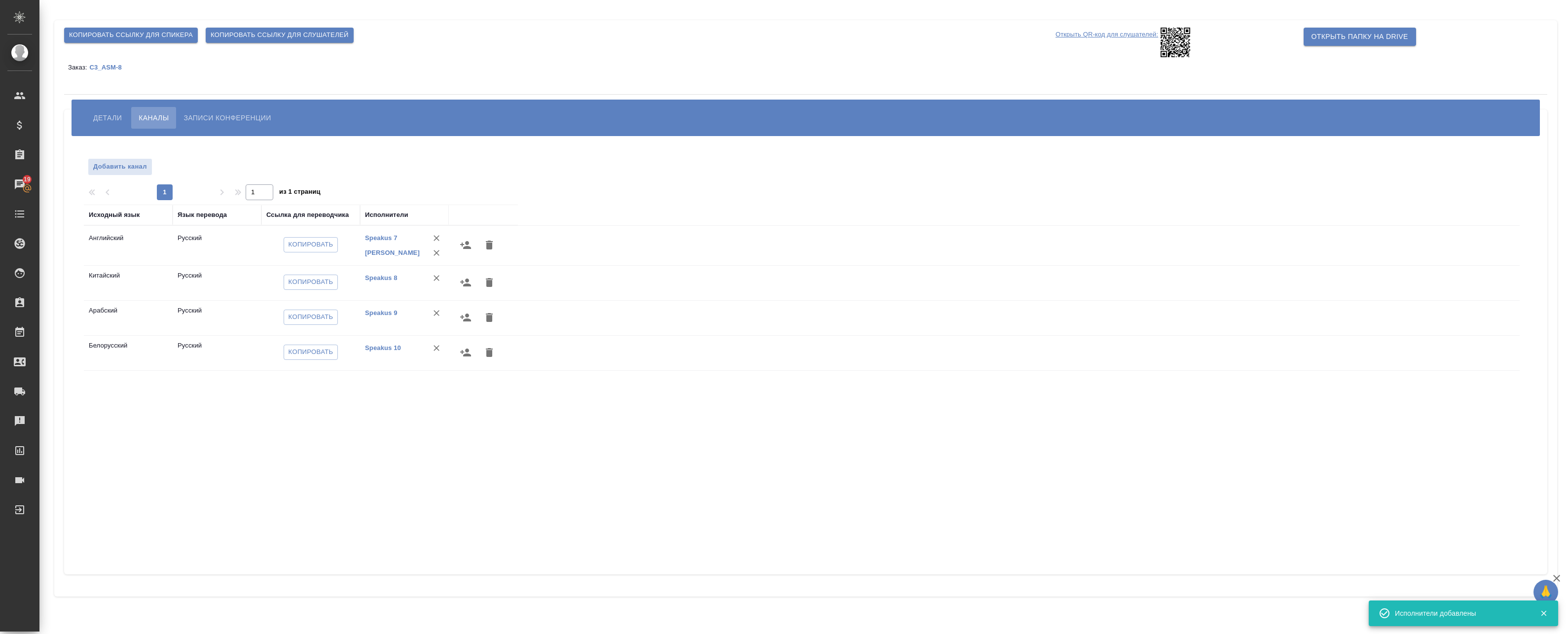
click at [469, 285] on icon "button" at bounding box center [466, 282] width 11 height 8
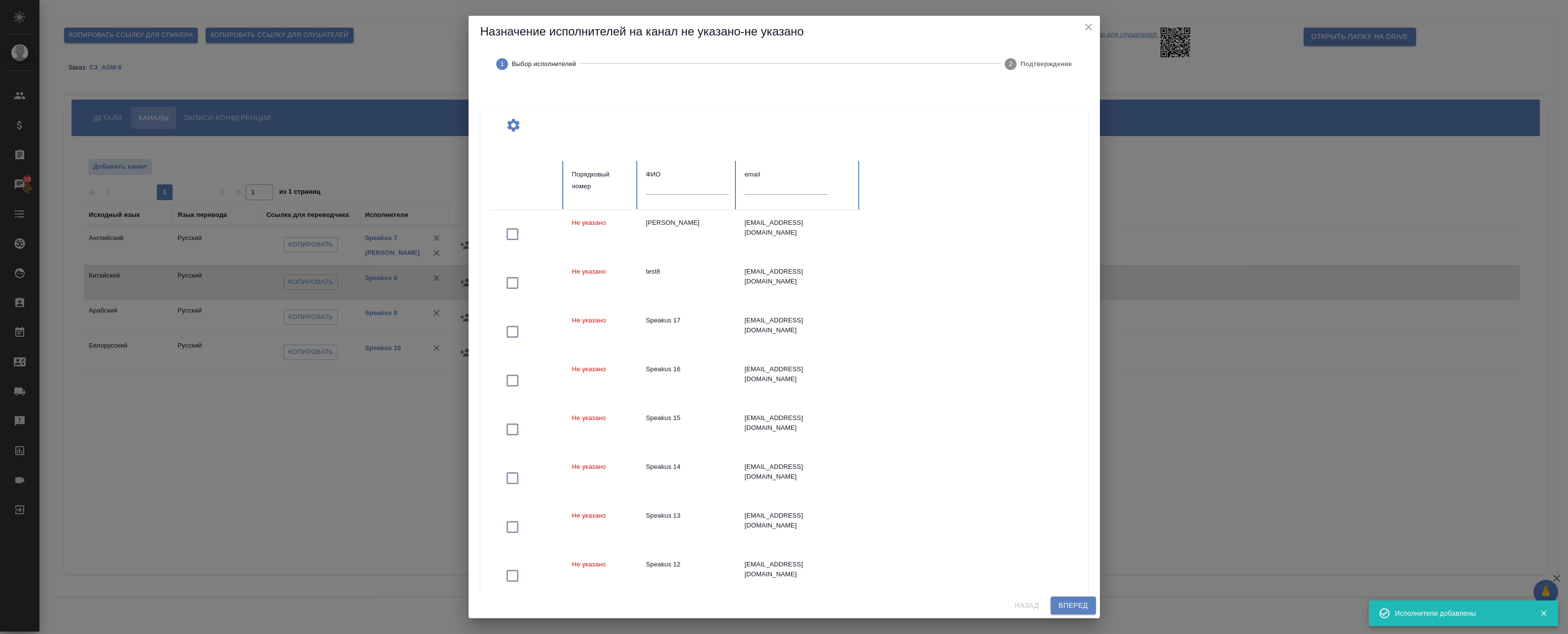
click at [679, 183] on input "text" at bounding box center [688, 187] width 83 height 14
paste input "федотова"
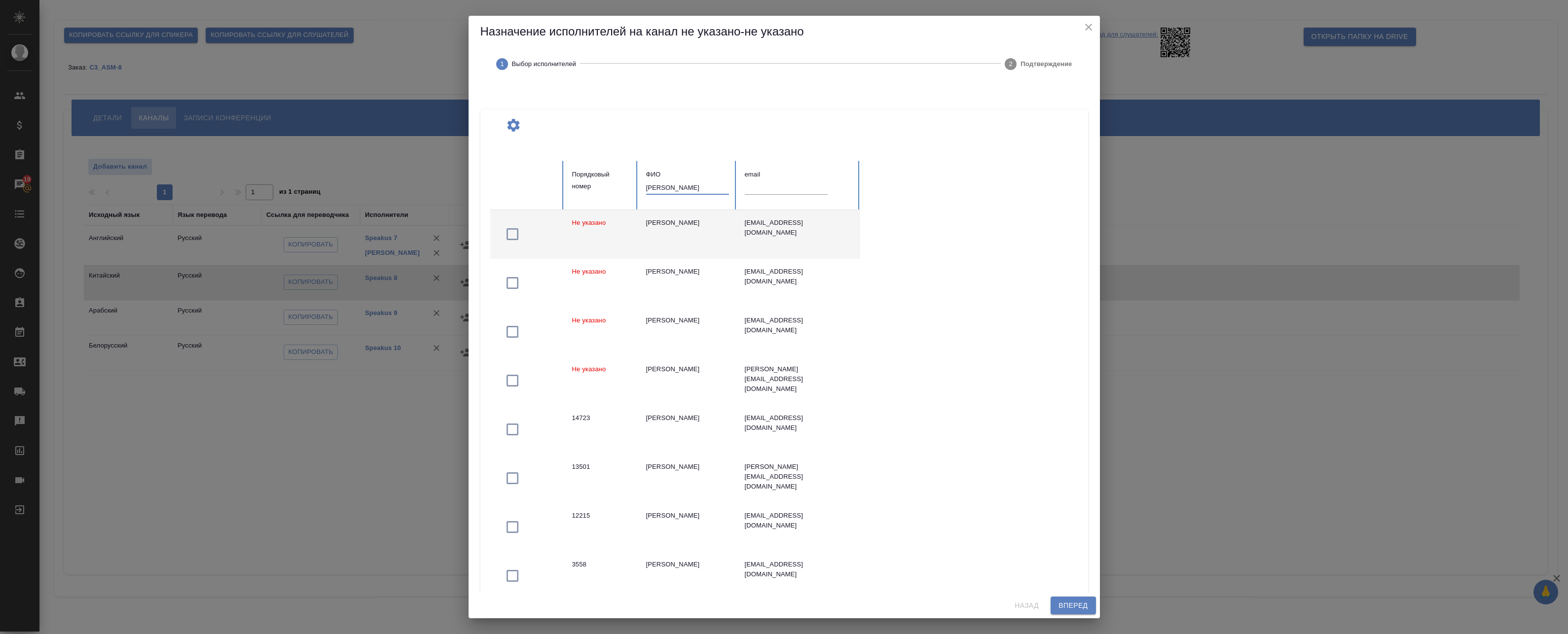
type input "федотова"
click at [650, 243] on td "[PERSON_NAME] [PERSON_NAME]" at bounding box center [688, 234] width 99 height 49
click at [1068, 607] on span "Вперед" at bounding box center [1073, 605] width 29 height 12
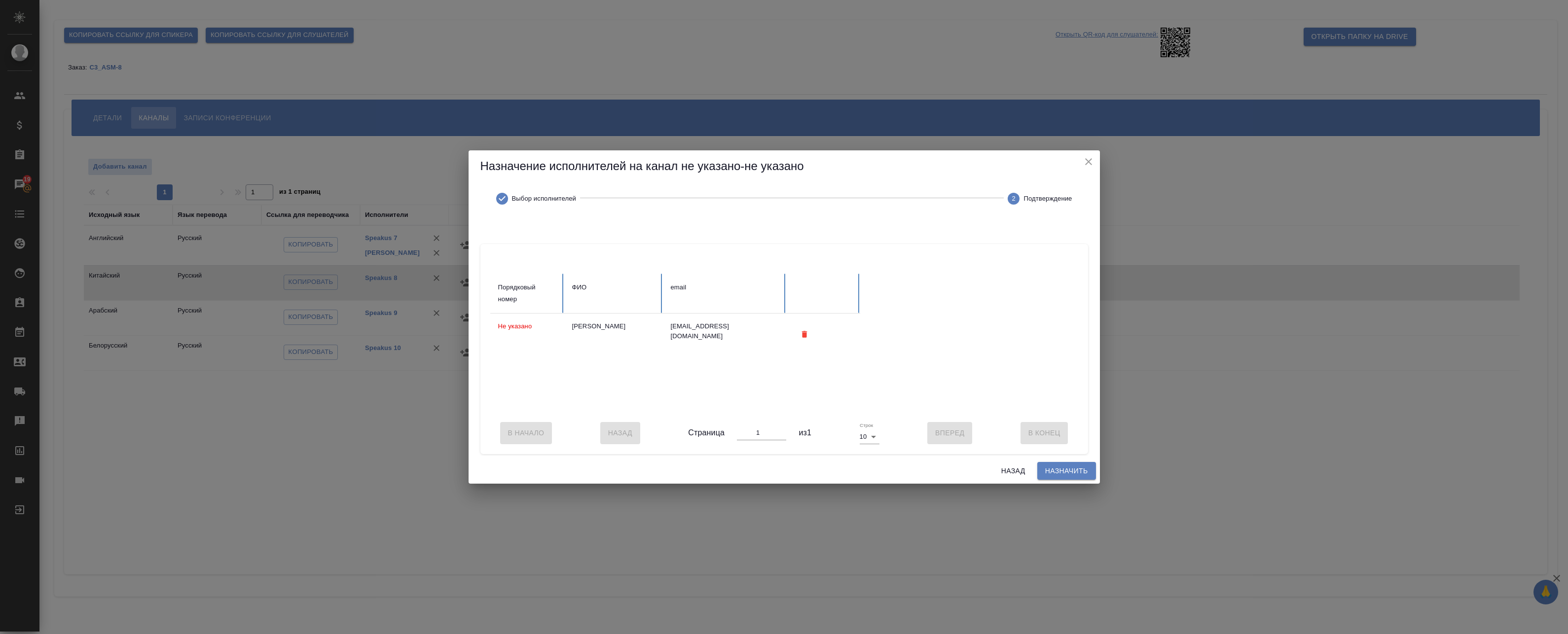
click at [1065, 473] on span "Назначить" at bounding box center [1066, 471] width 43 height 12
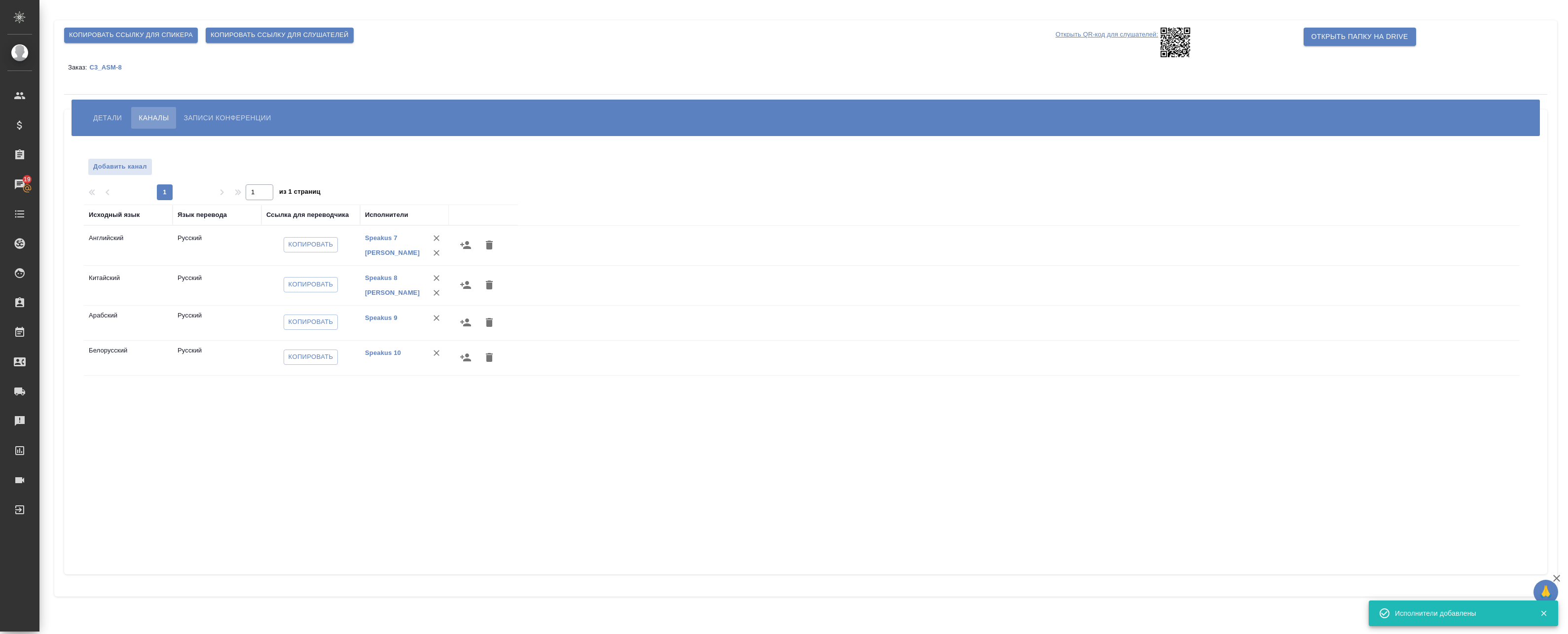
click at [463, 324] on icon "button" at bounding box center [466, 322] width 11 height 8
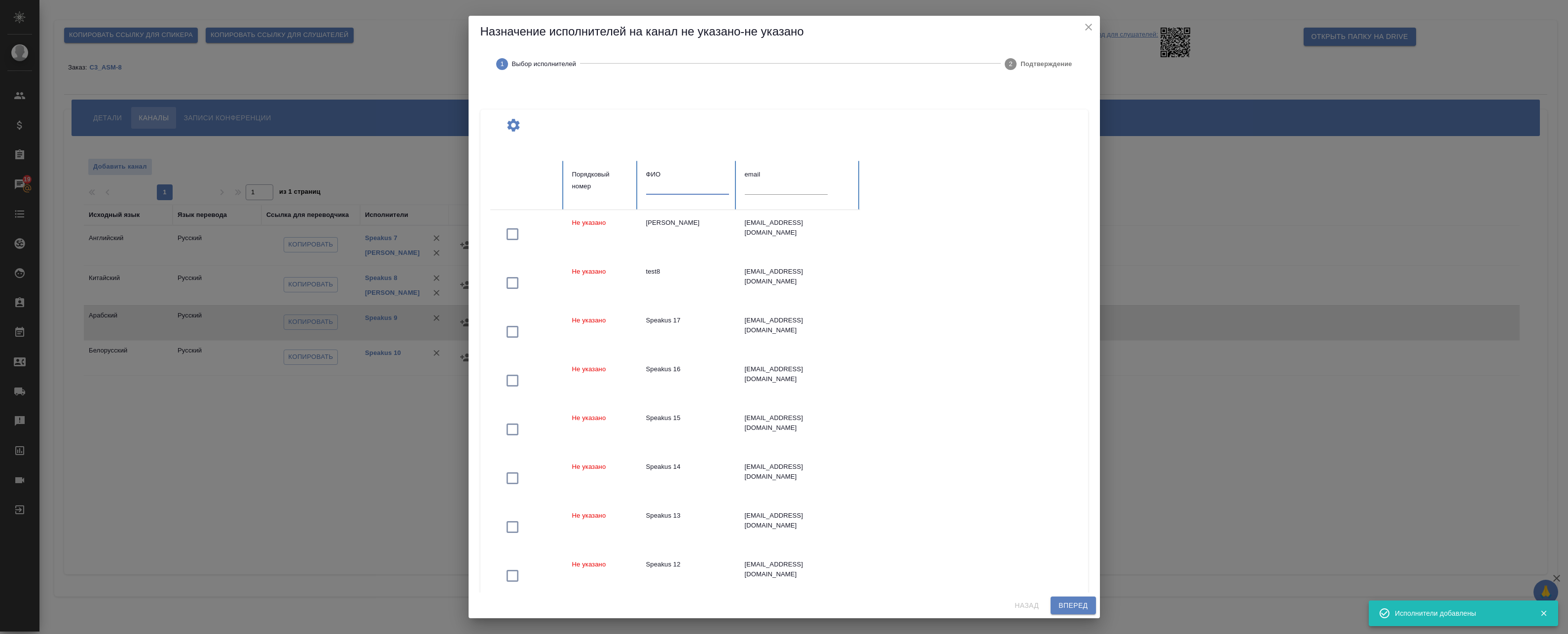
click at [672, 188] on input "text" at bounding box center [688, 187] width 83 height 14
paste input "федотова"
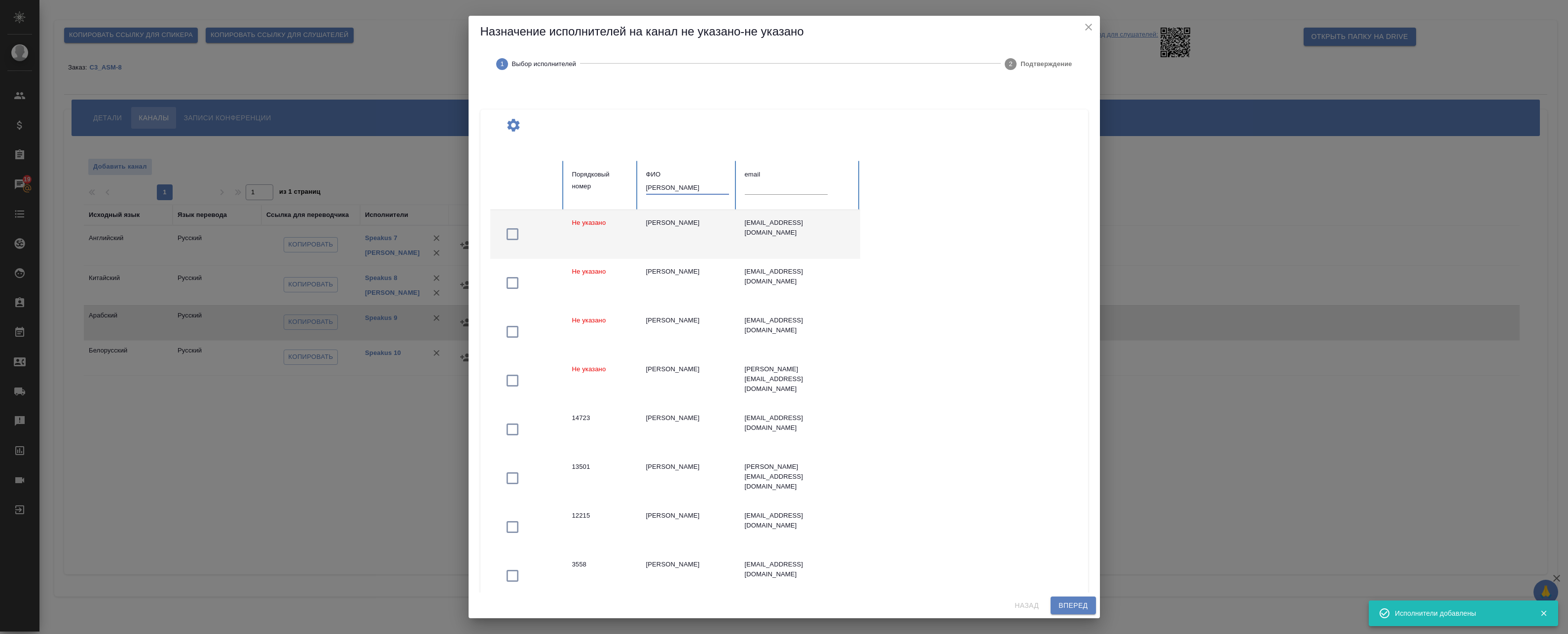
type input "федотова"
click at [707, 237] on td "Федотова Ирина" at bounding box center [688, 234] width 99 height 49
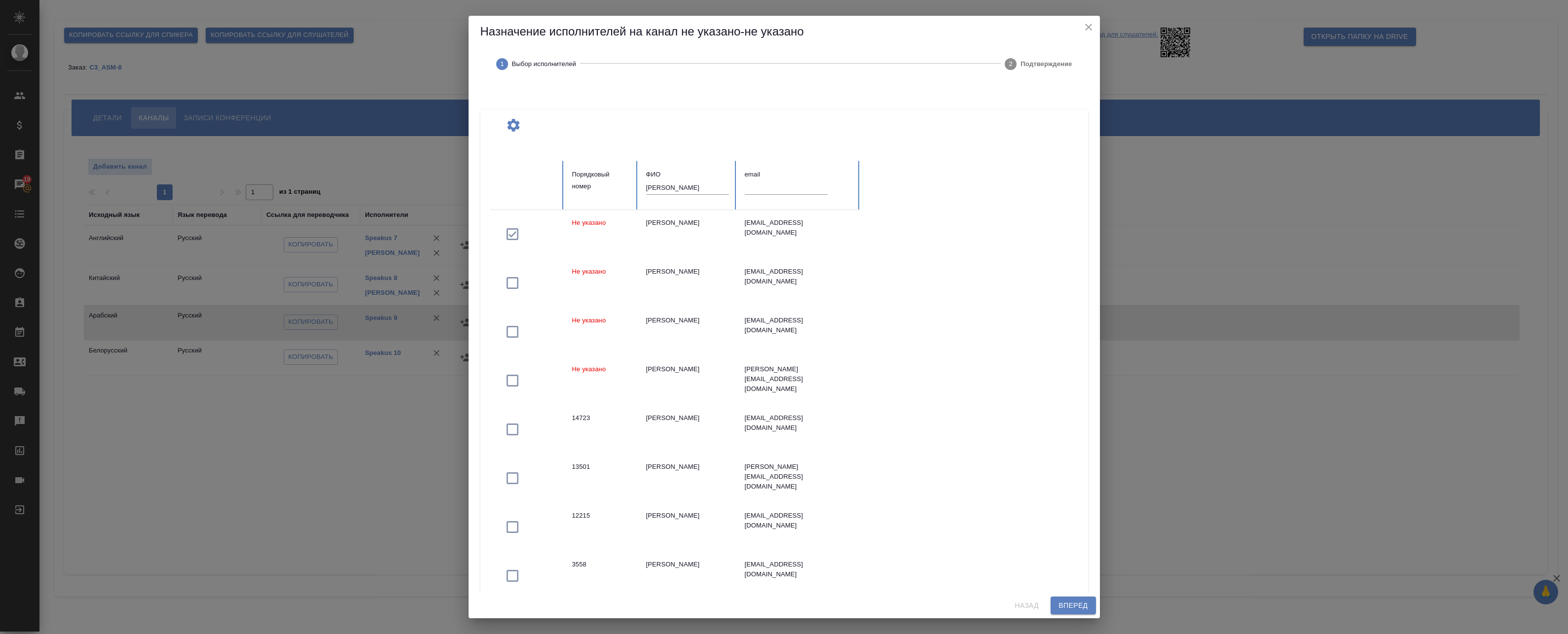
click at [1085, 605] on span "Вперед" at bounding box center [1073, 605] width 29 height 12
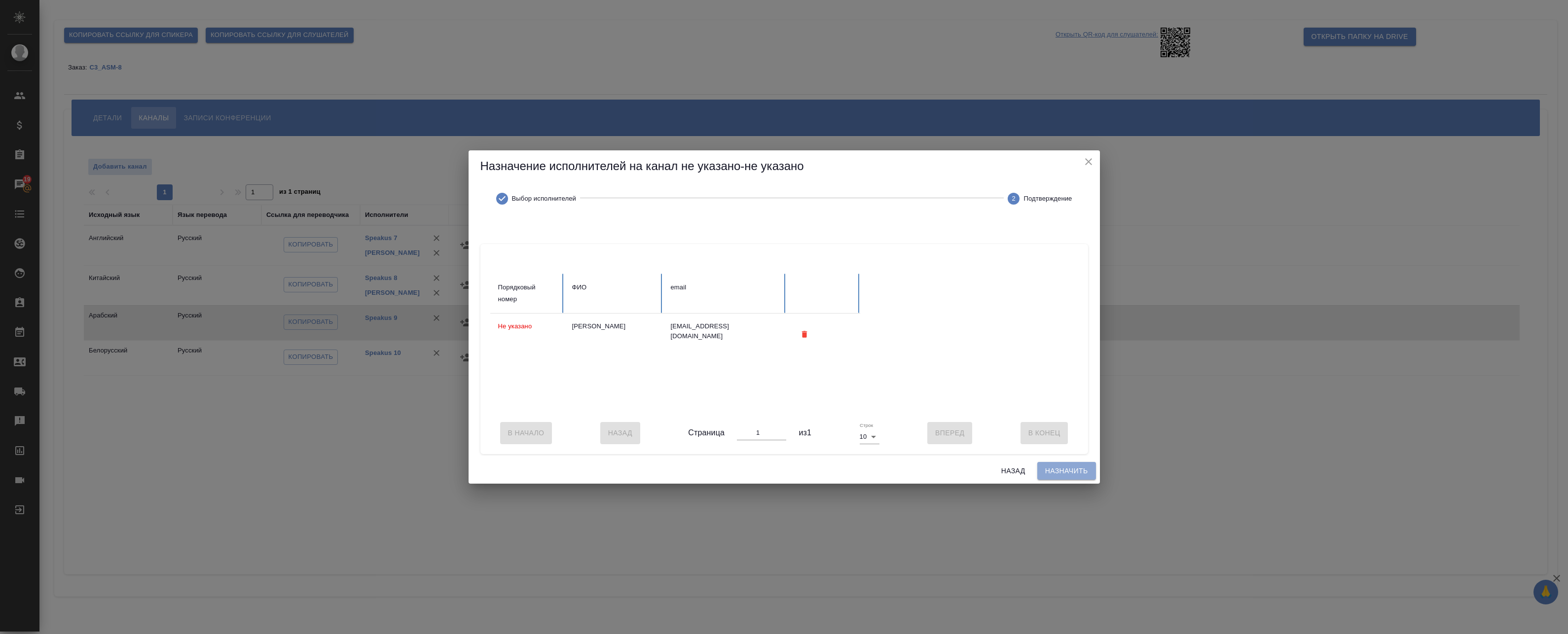
click at [1067, 465] on button "Назначить" at bounding box center [1066, 471] width 58 height 18
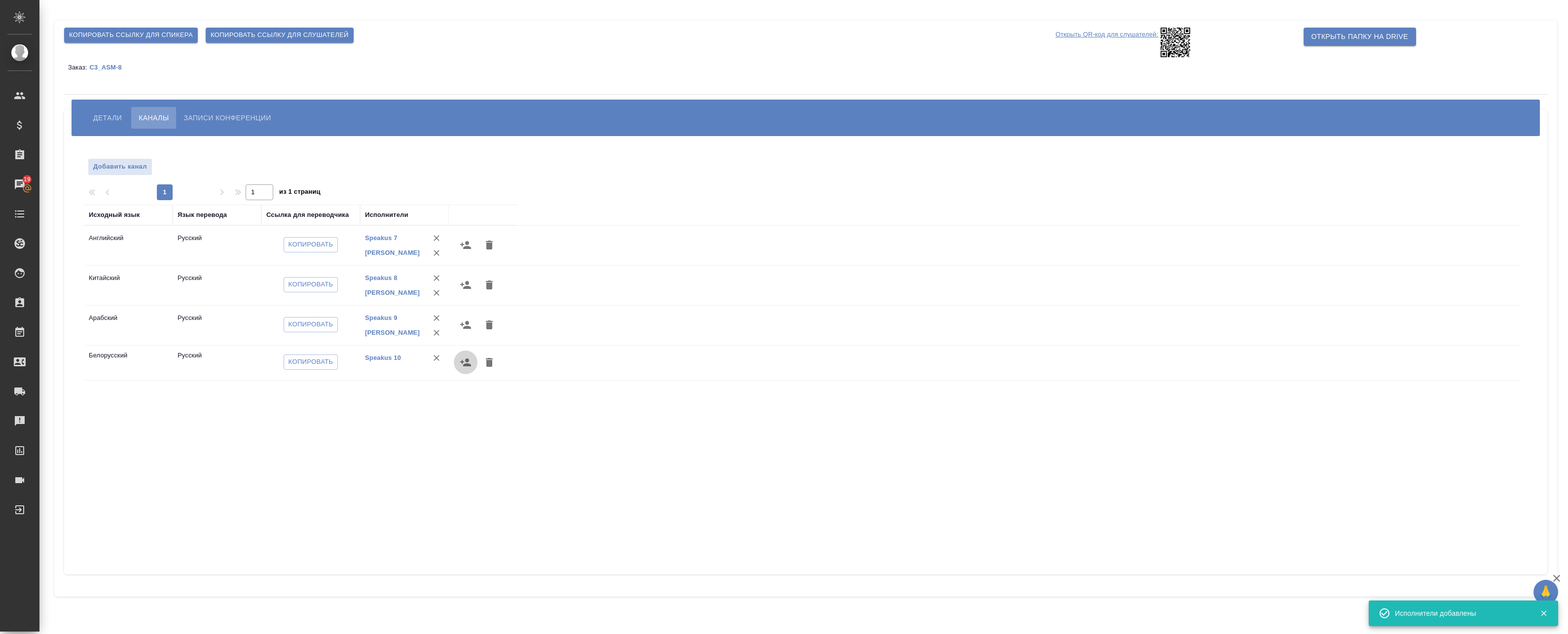
click at [463, 363] on icon "button" at bounding box center [465, 362] width 12 height 12
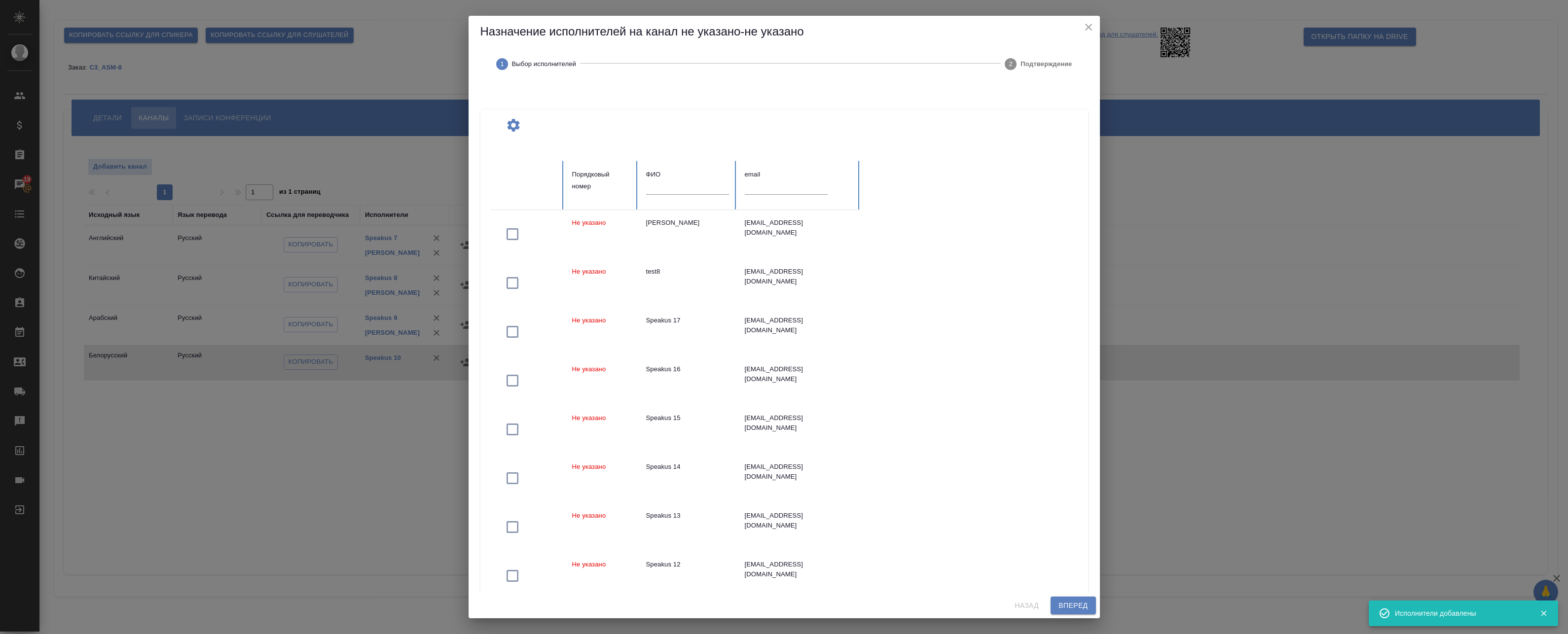
click at [662, 185] on input "text" at bounding box center [688, 187] width 83 height 14
paste input "федотова"
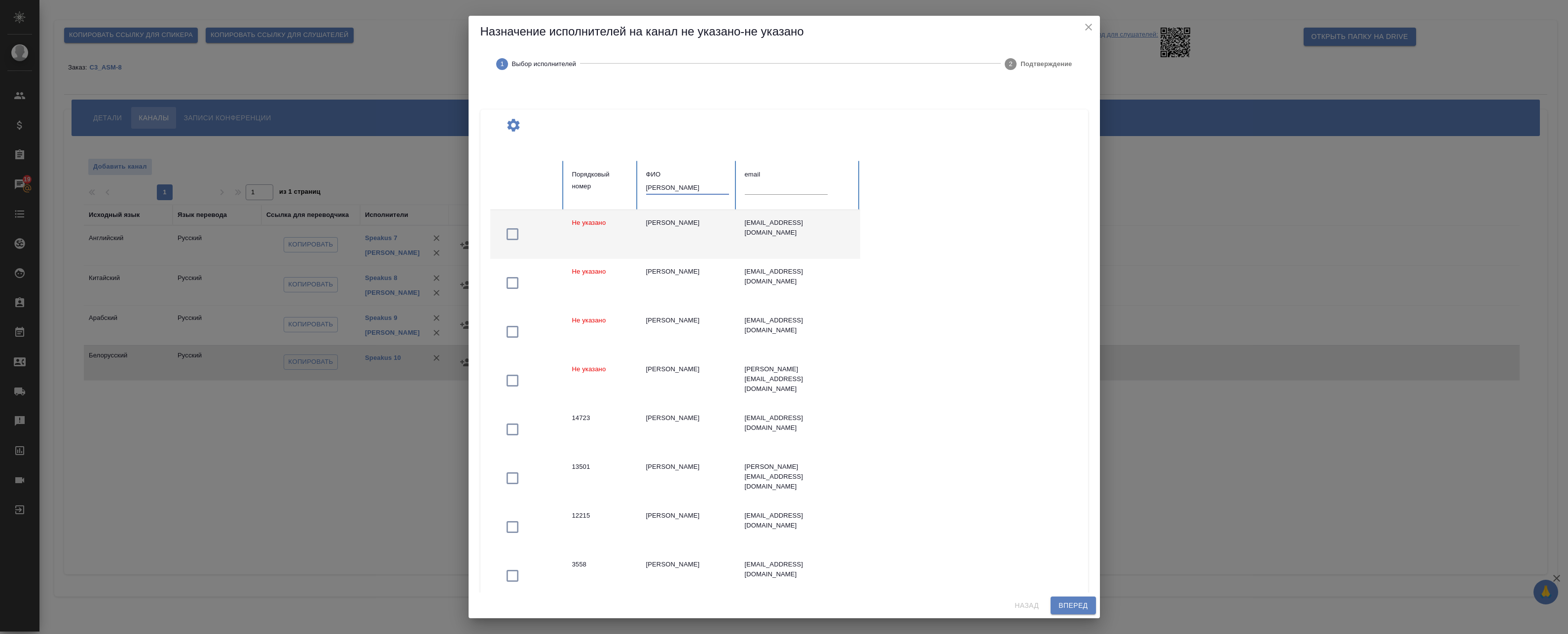
type input "федотова"
click at [677, 239] on td "Федотова Ирина" at bounding box center [688, 234] width 99 height 49
click at [1073, 604] on span "Вперед" at bounding box center [1073, 605] width 29 height 12
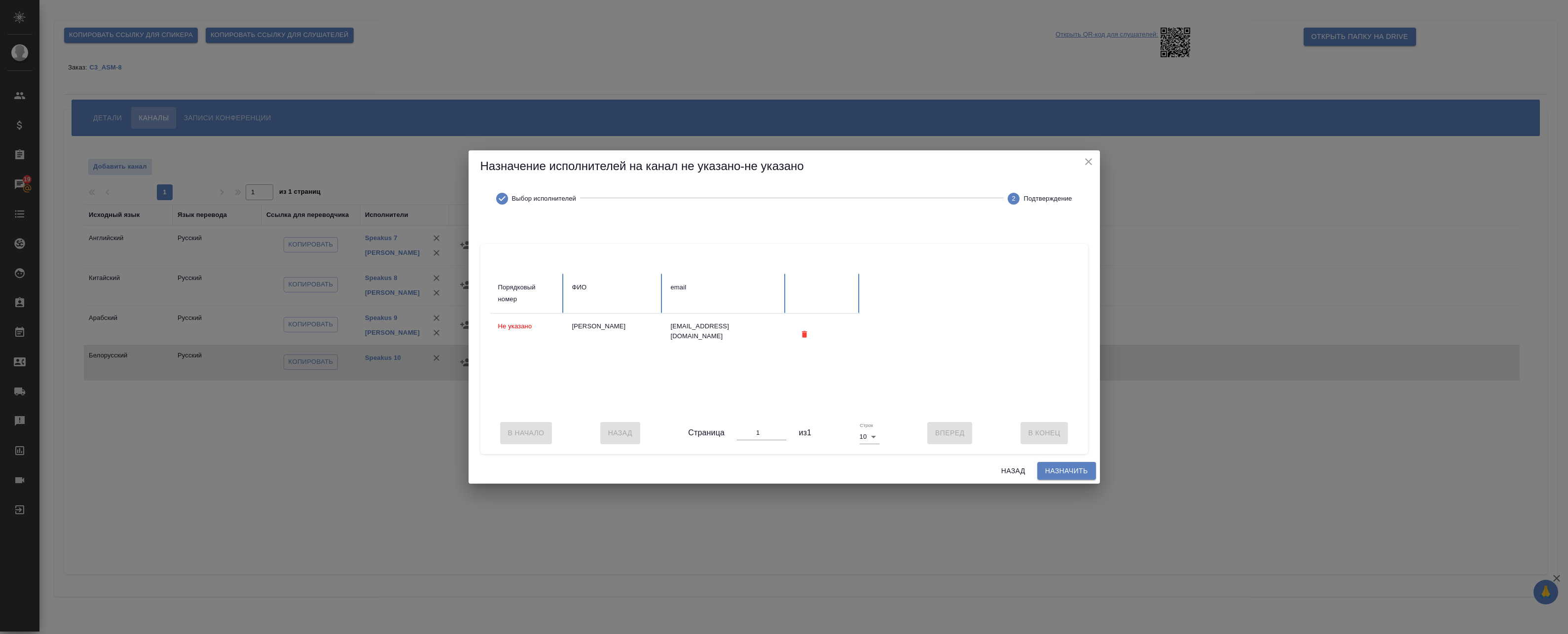
click at [1071, 472] on span "Назначить" at bounding box center [1066, 471] width 43 height 12
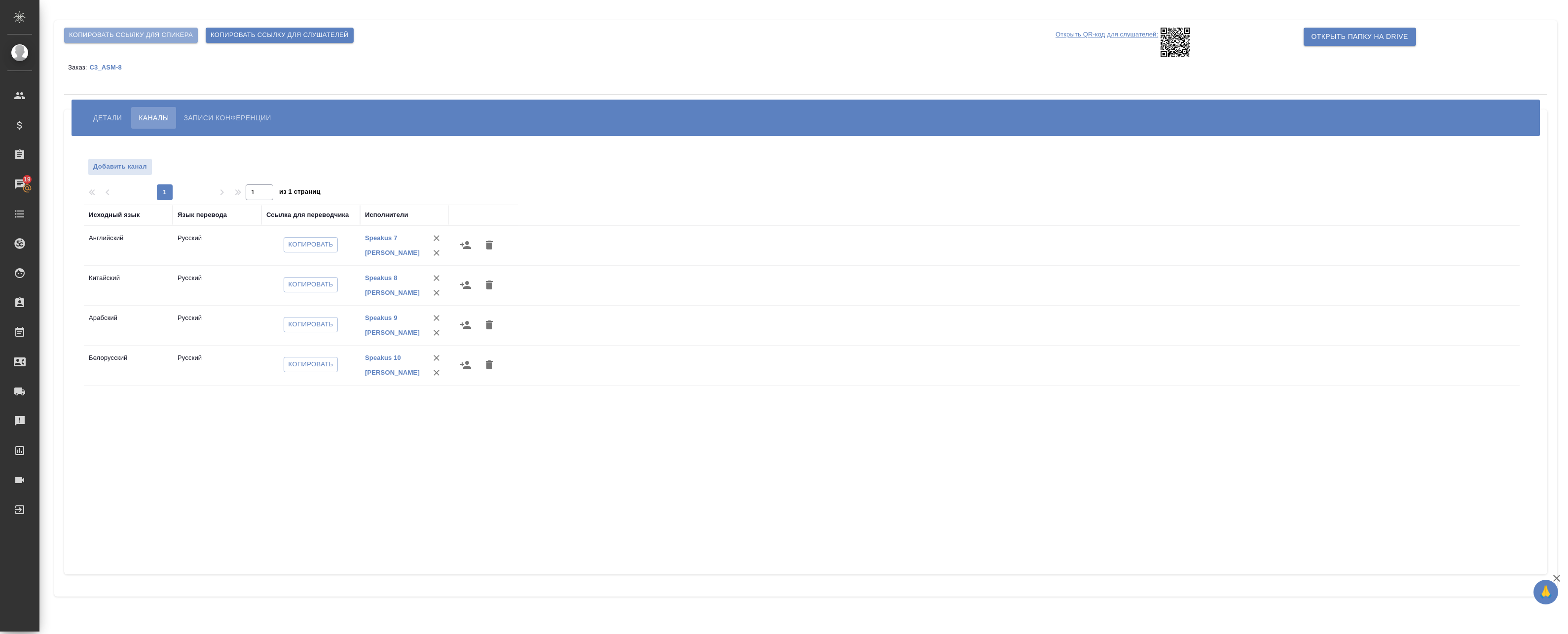
click at [127, 39] on span "Копировать ссылку для спикера" at bounding box center [130, 35] width 124 height 12
click at [321, 244] on span "Копировать" at bounding box center [311, 245] width 45 height 12
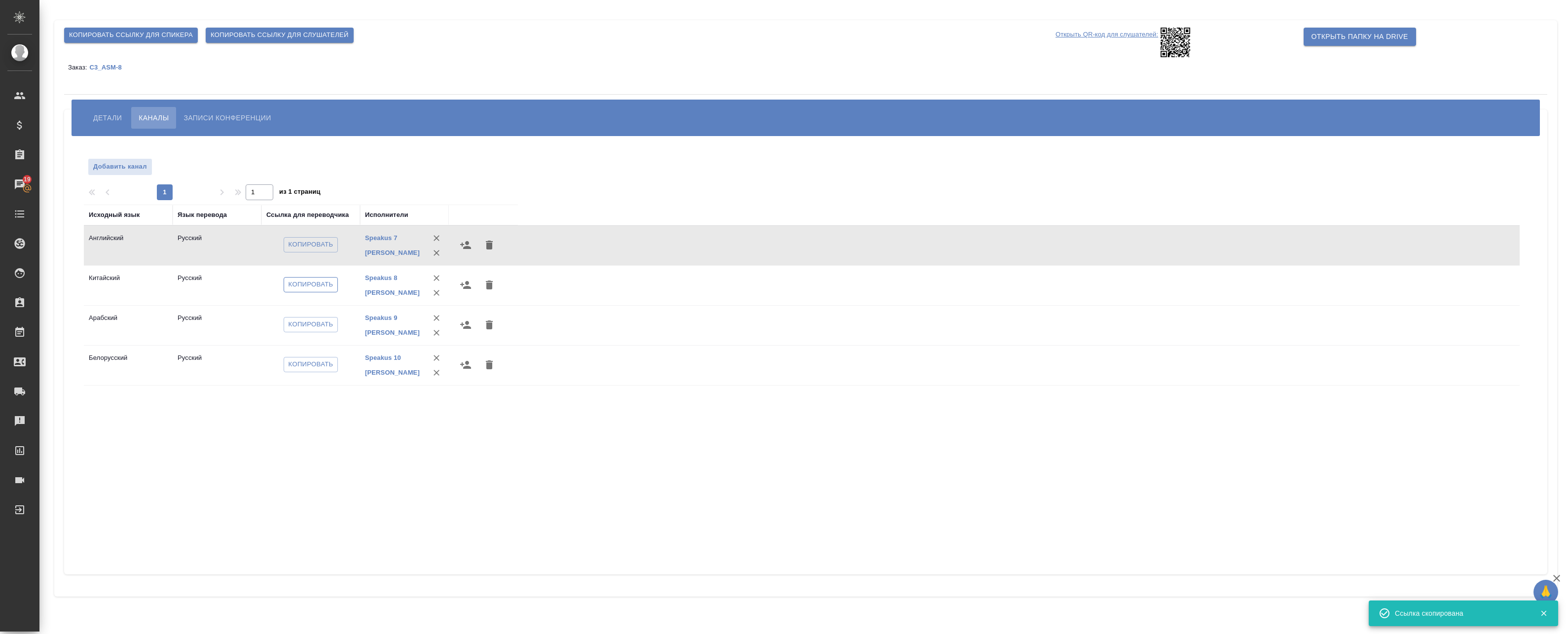
click at [304, 287] on span "Копировать" at bounding box center [311, 285] width 45 height 12
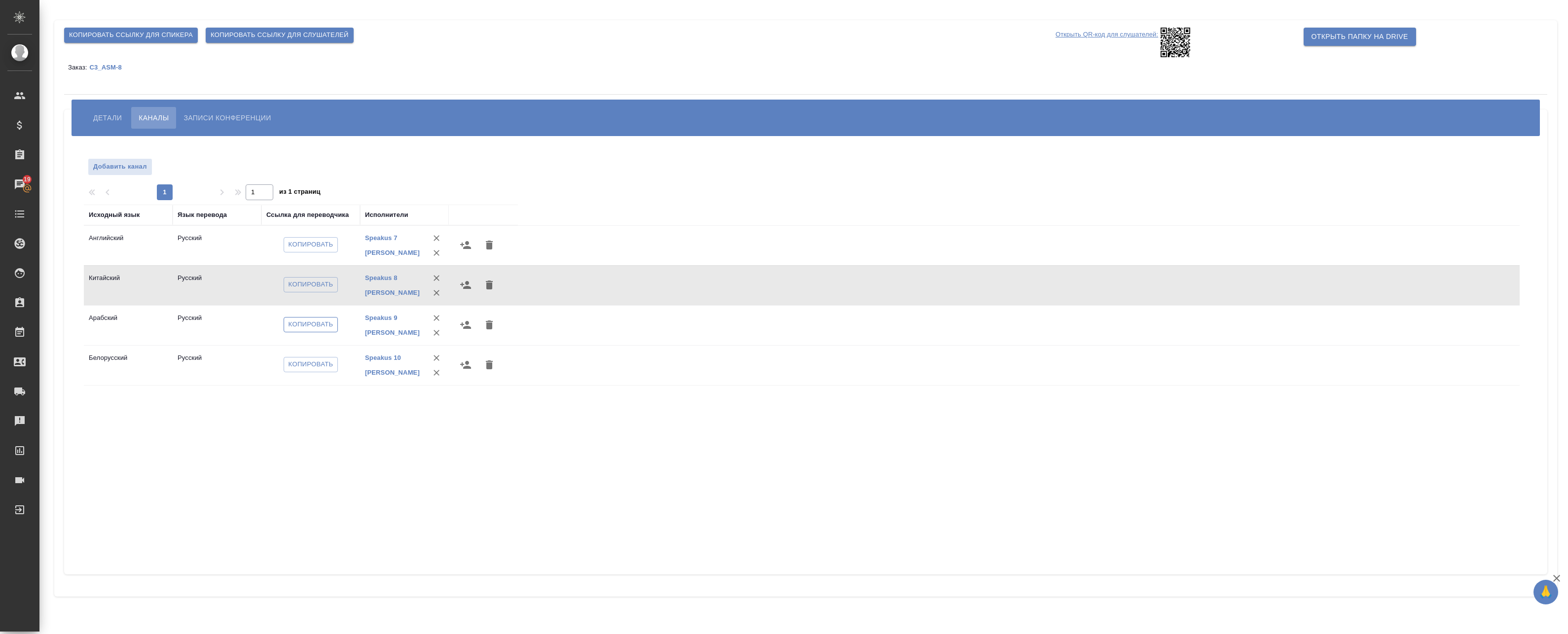
click at [327, 323] on span "Копировать" at bounding box center [311, 324] width 45 height 12
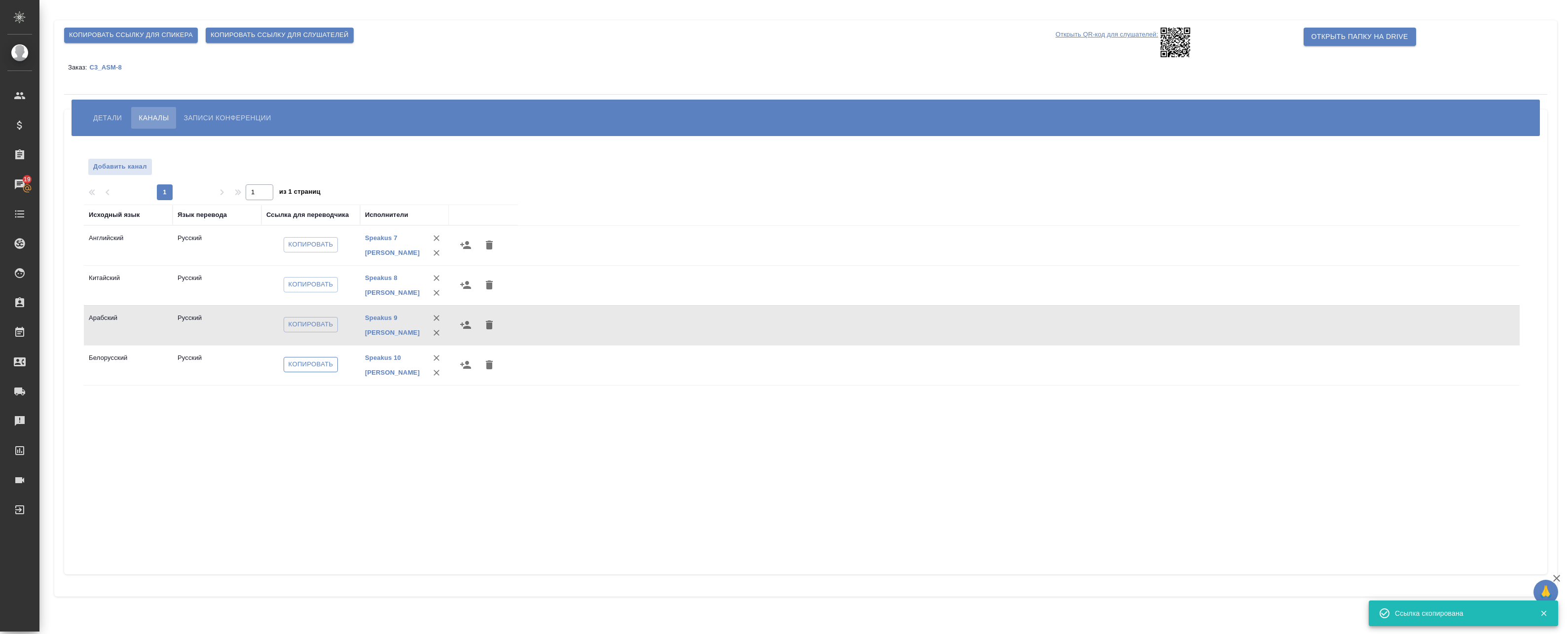
click at [300, 365] on span "Копировать" at bounding box center [311, 364] width 45 height 12
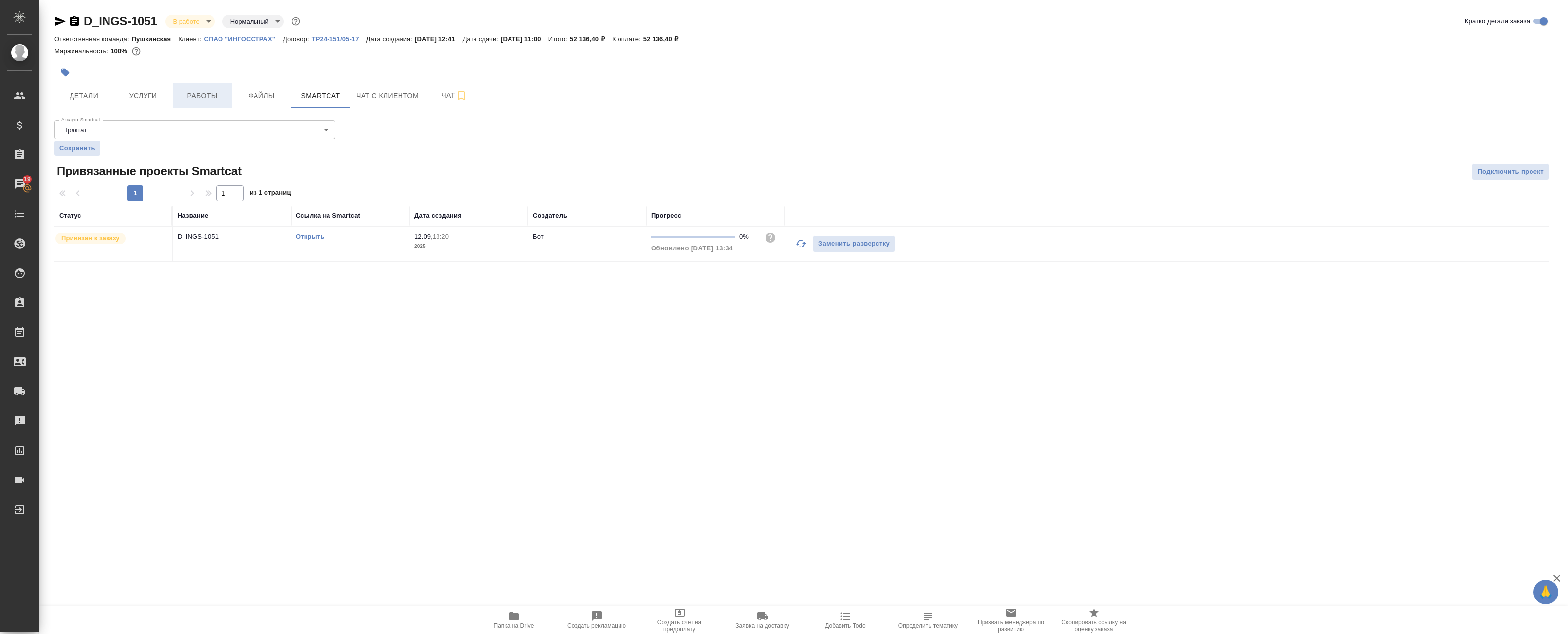
click at [197, 108] on button "Работы" at bounding box center [202, 96] width 59 height 25
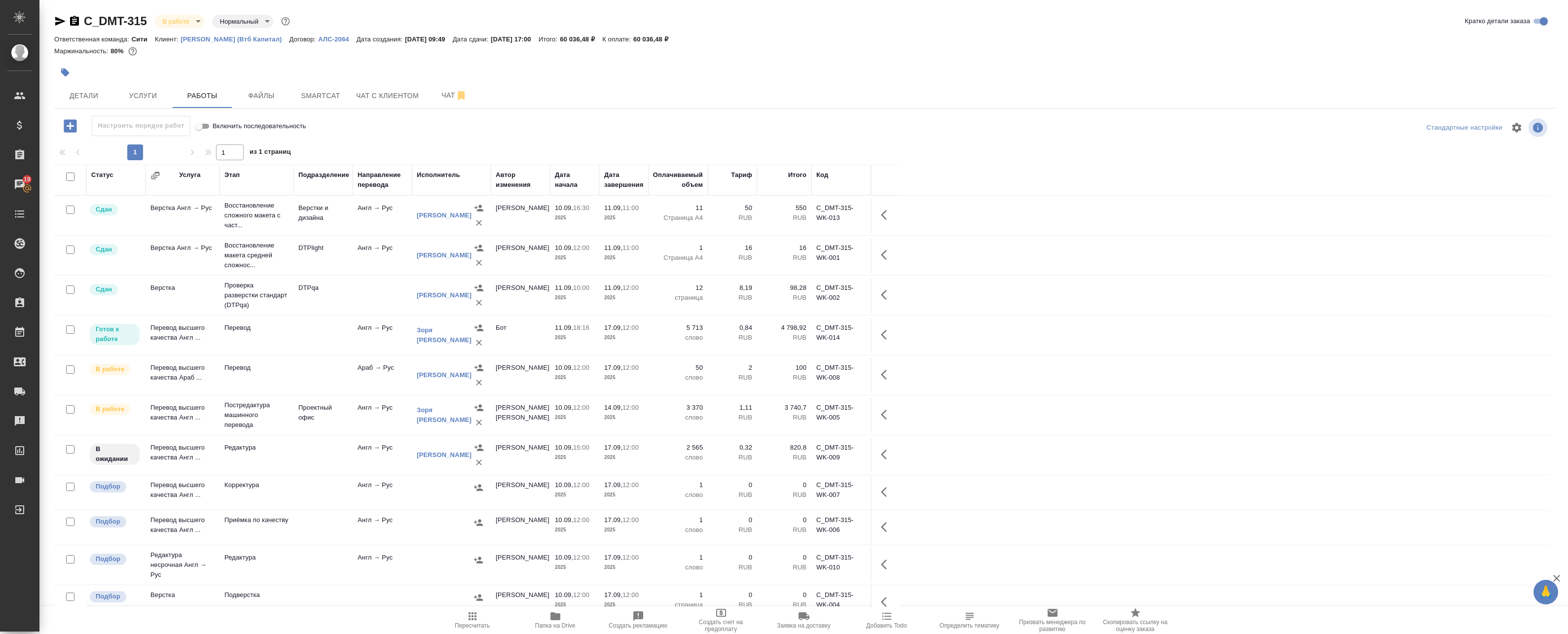
click at [1424, 602] on tr "Подбор Верстка Подверстка [PERSON_NAME] 10.09, 12:00 2025 17.09, 12:00 2025 1 с…" at bounding box center [802, 603] width 1495 height 35
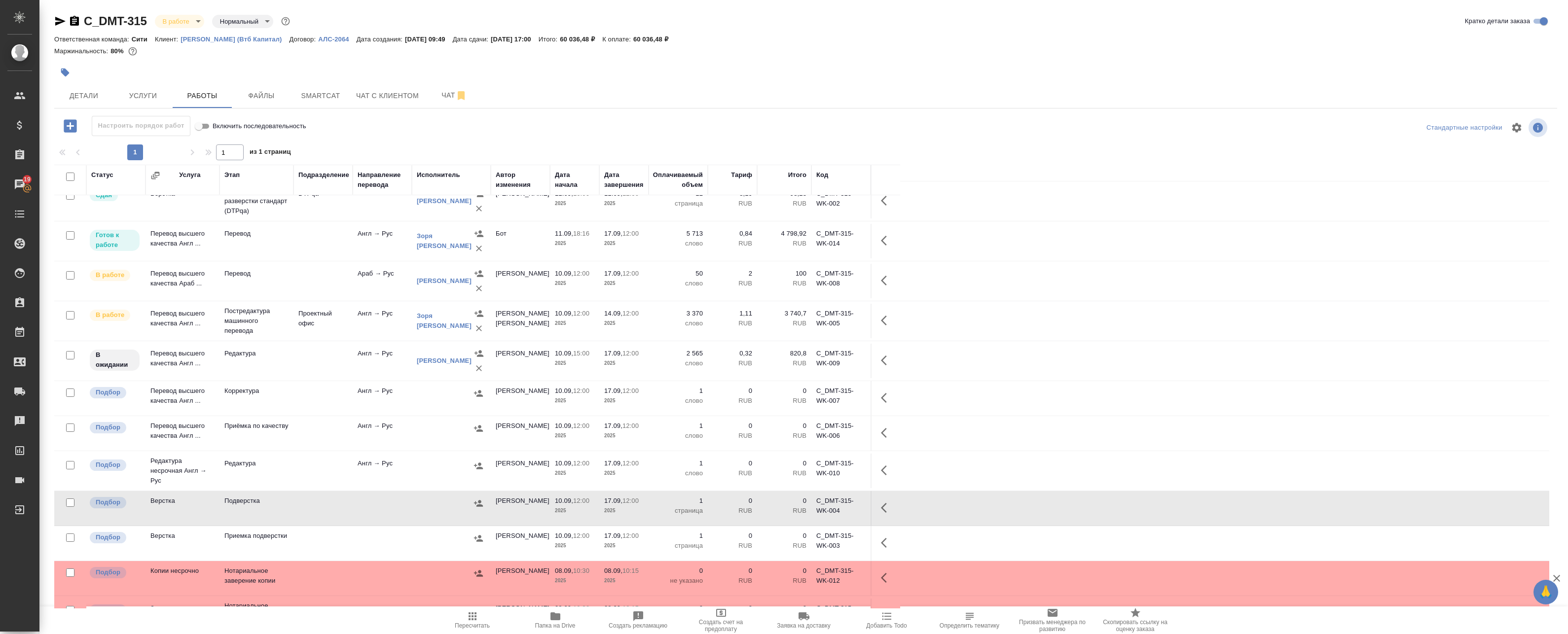
scroll to position [122, 0]
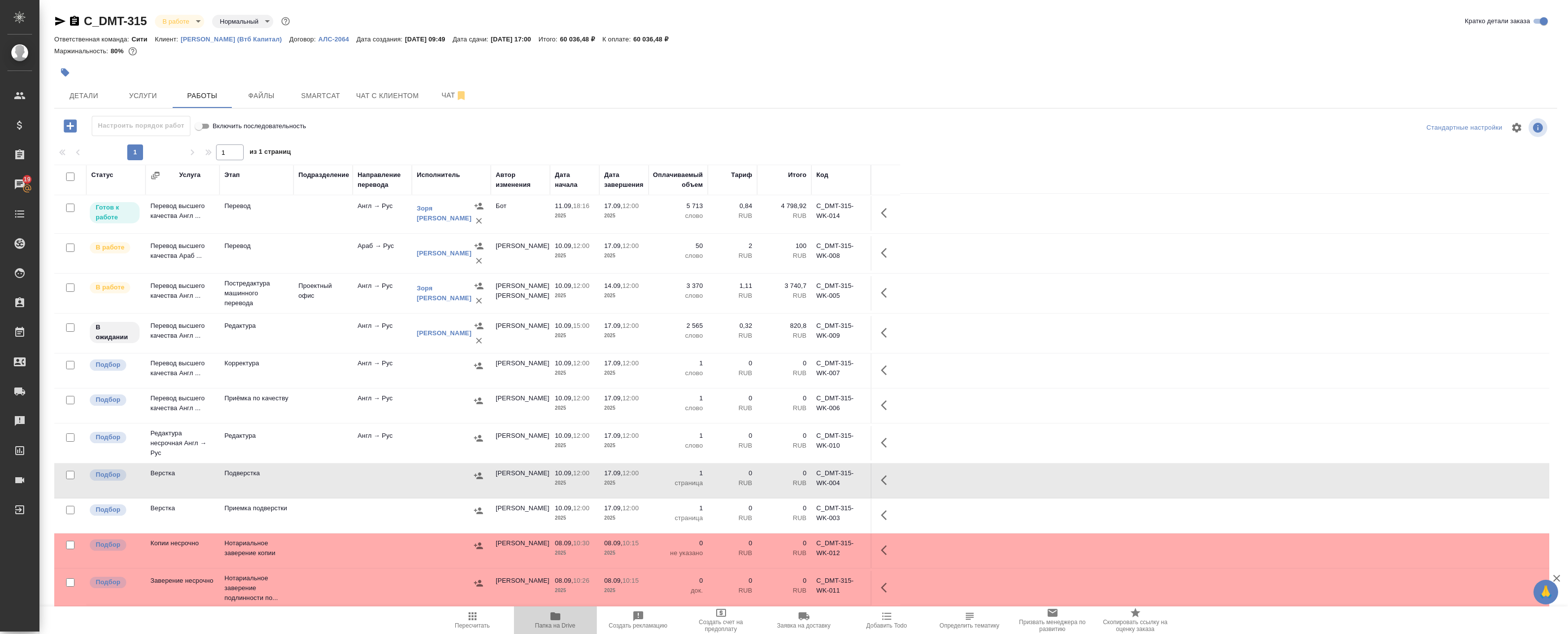
click at [562, 616] on span "Папка на Drive" at bounding box center [555, 619] width 71 height 19
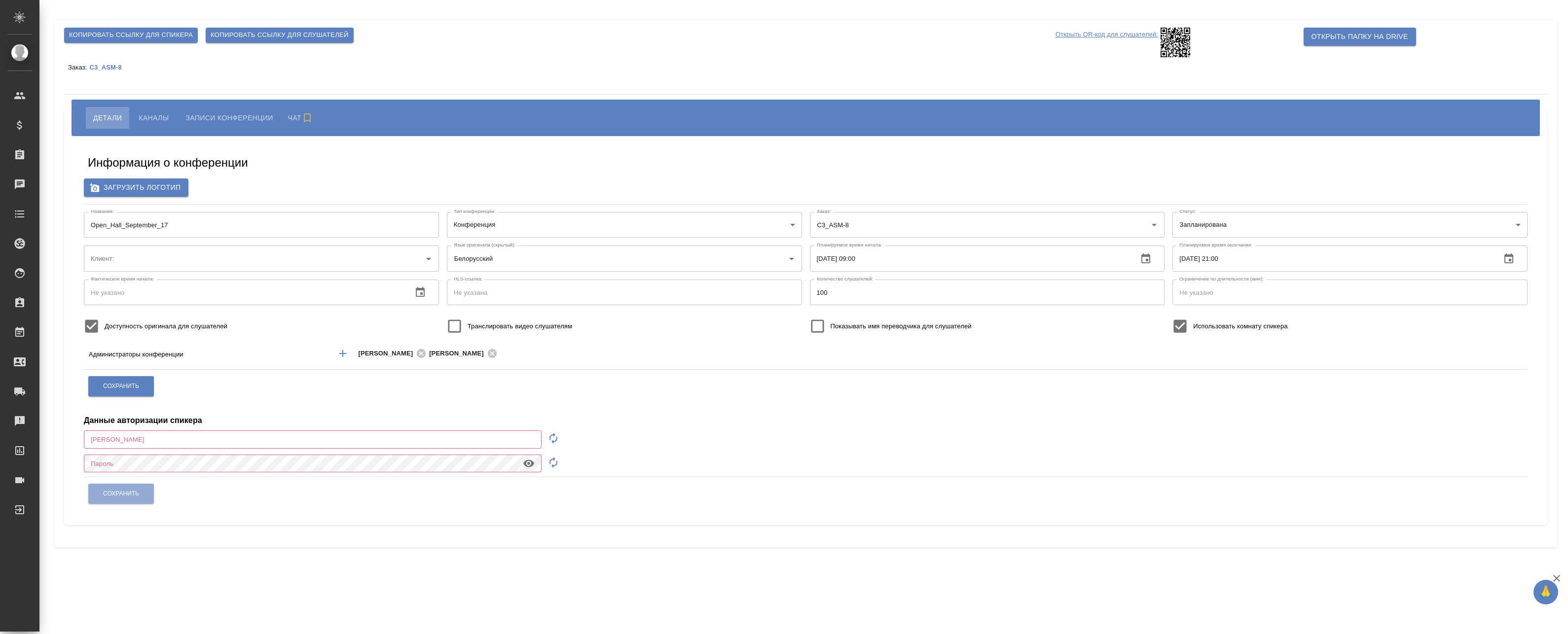
type input "ООО «Агентство стратегического маркетинга»"
type input "[EMAIL_ADDRESS][DOMAIN_NAME]"
click at [142, 225] on input "Open_Hall_September_17" at bounding box center [261, 225] width 355 height 26
click at [149, 114] on span "Каналы" at bounding box center [153, 117] width 30 height 12
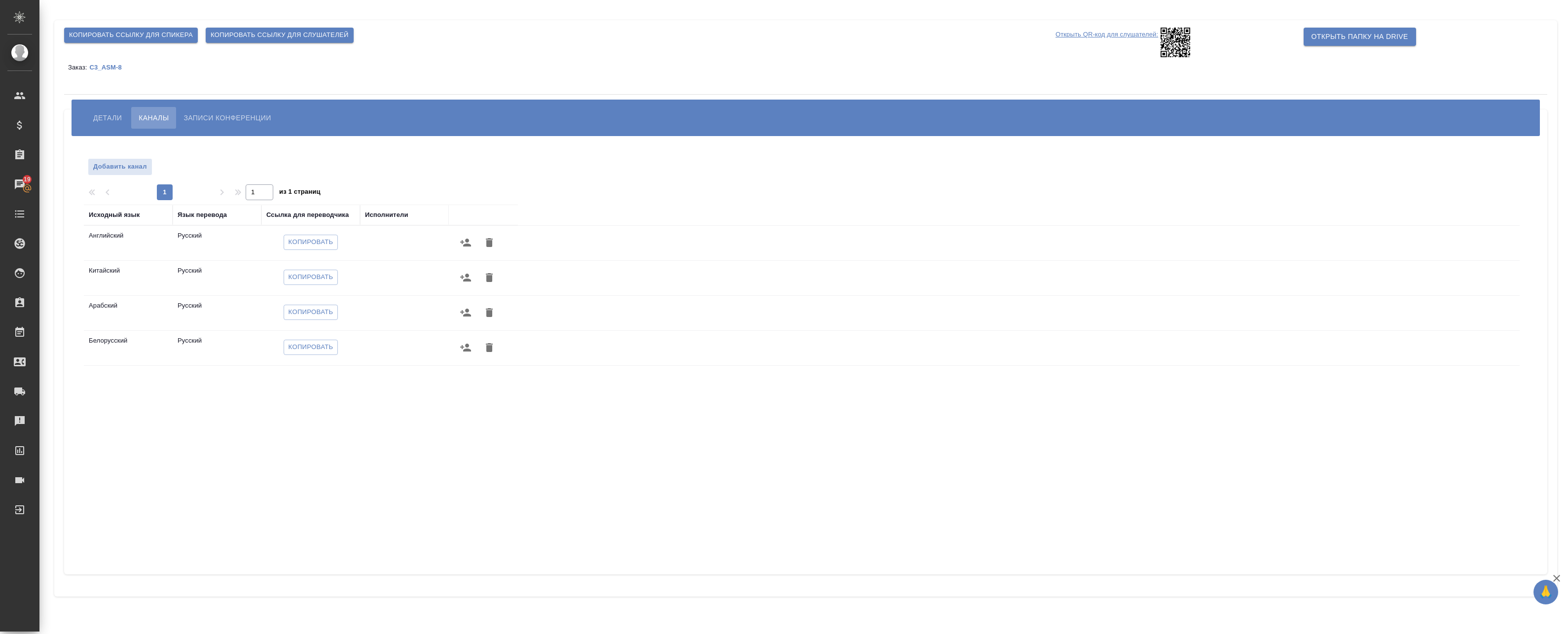
click at [464, 242] on icon "button" at bounding box center [466, 242] width 11 height 8
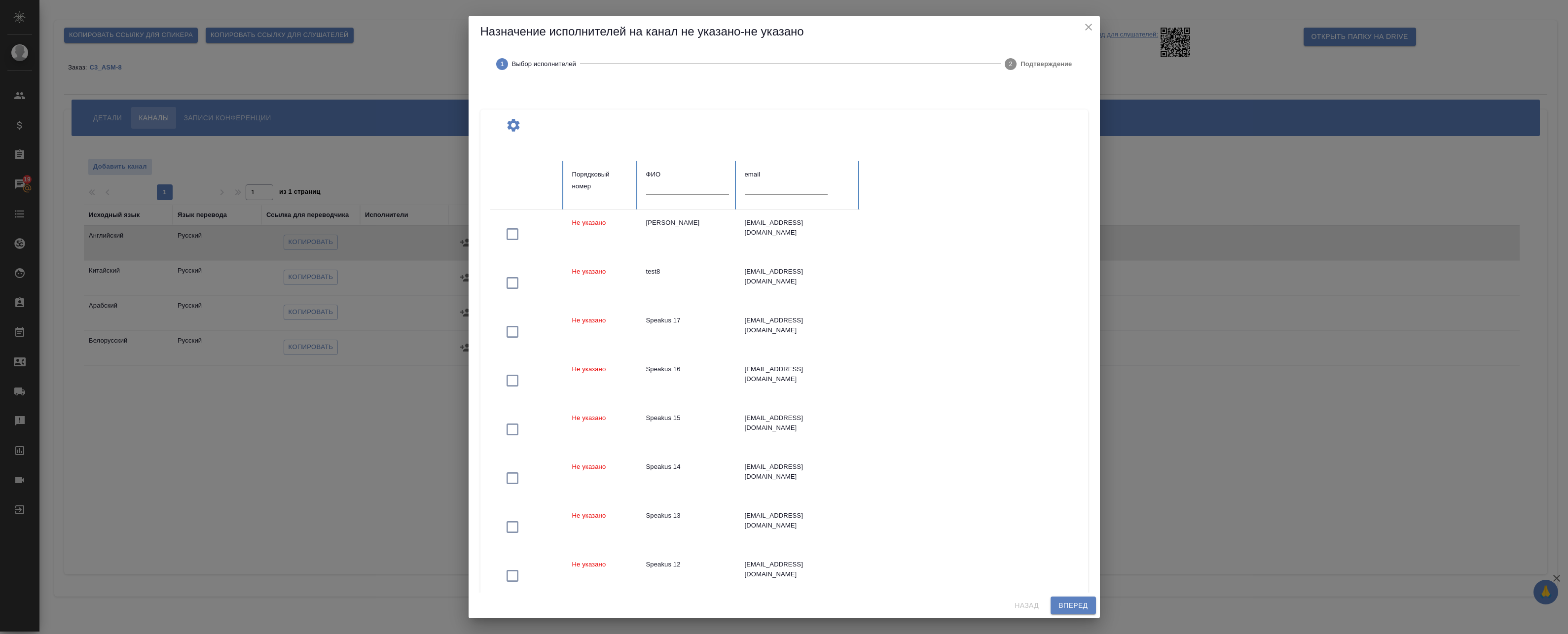
click at [690, 197] on div at bounding box center [688, 191] width 83 height 21
click at [696, 190] on input "text" at bounding box center [688, 187] width 83 height 14
click at [671, 183] on input "text" at bounding box center [688, 187] width 83 height 14
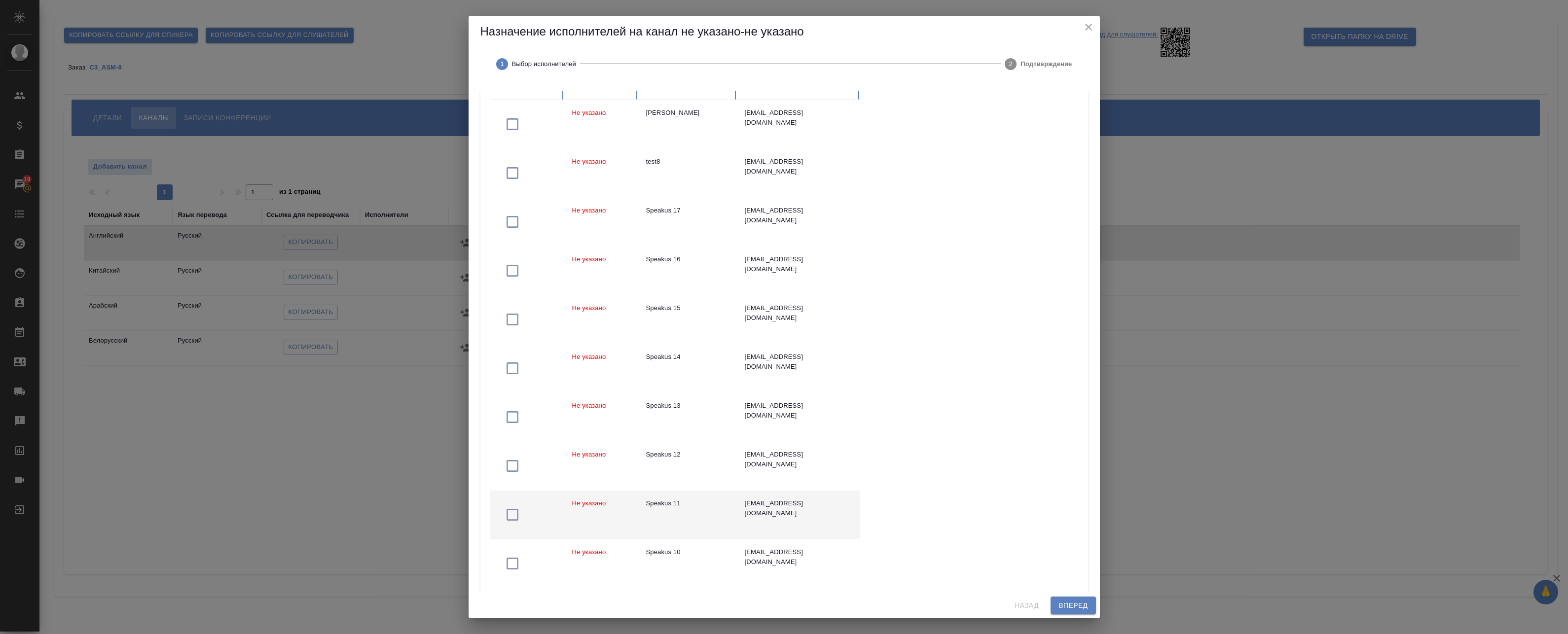
scroll to position [148, 0]
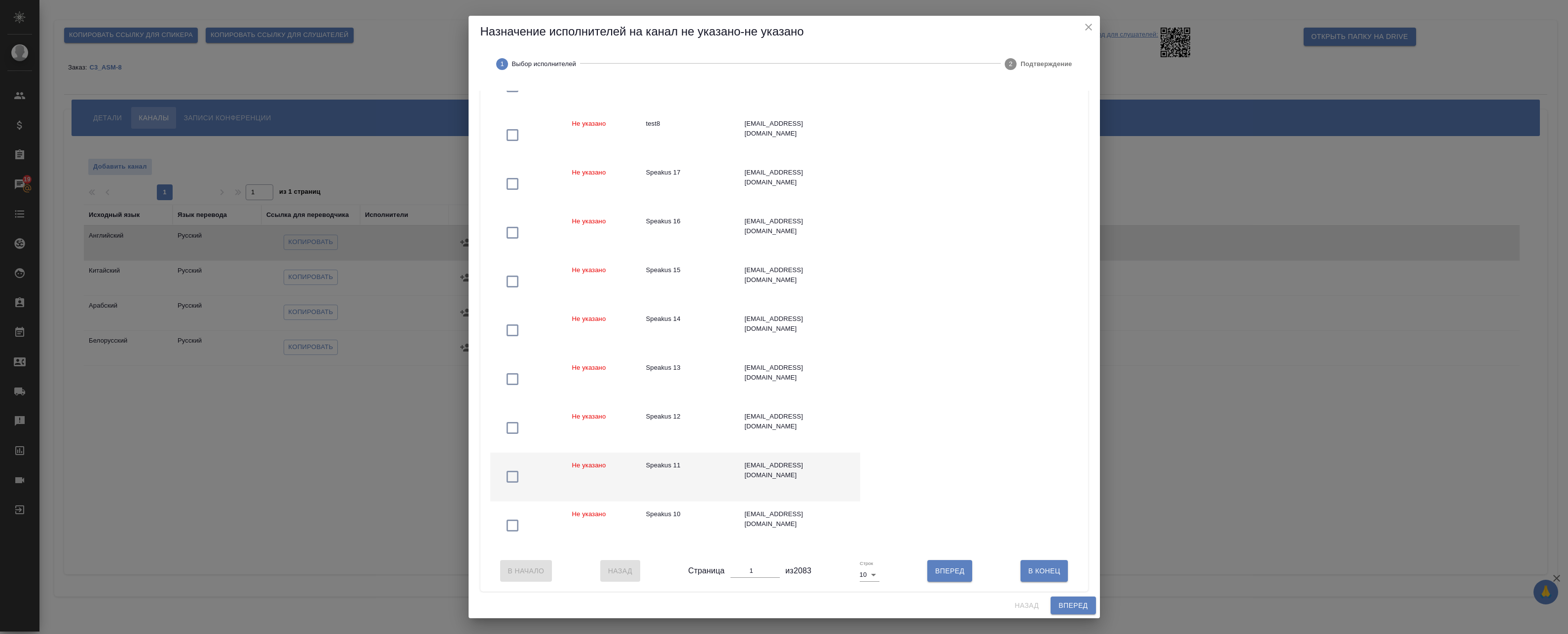
click at [670, 479] on td "Speakus 11" at bounding box center [688, 477] width 99 height 49
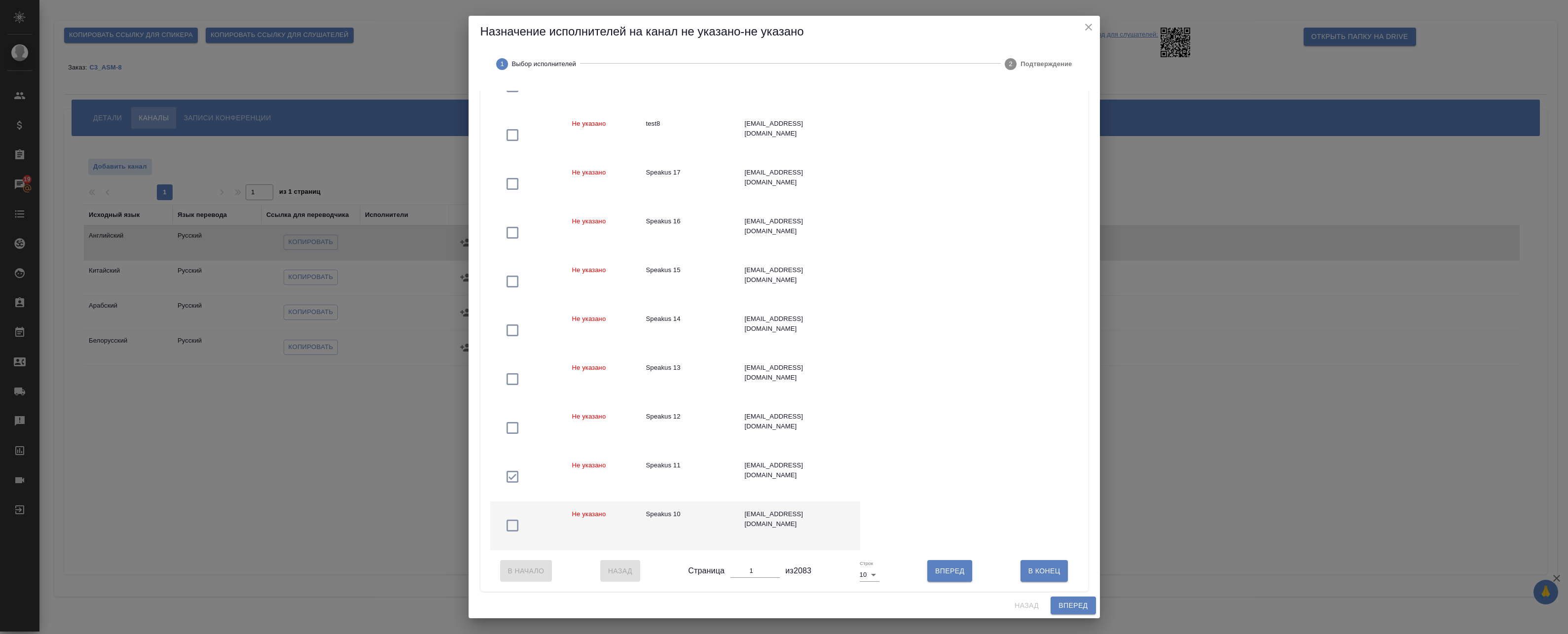
scroll to position [158, 0]
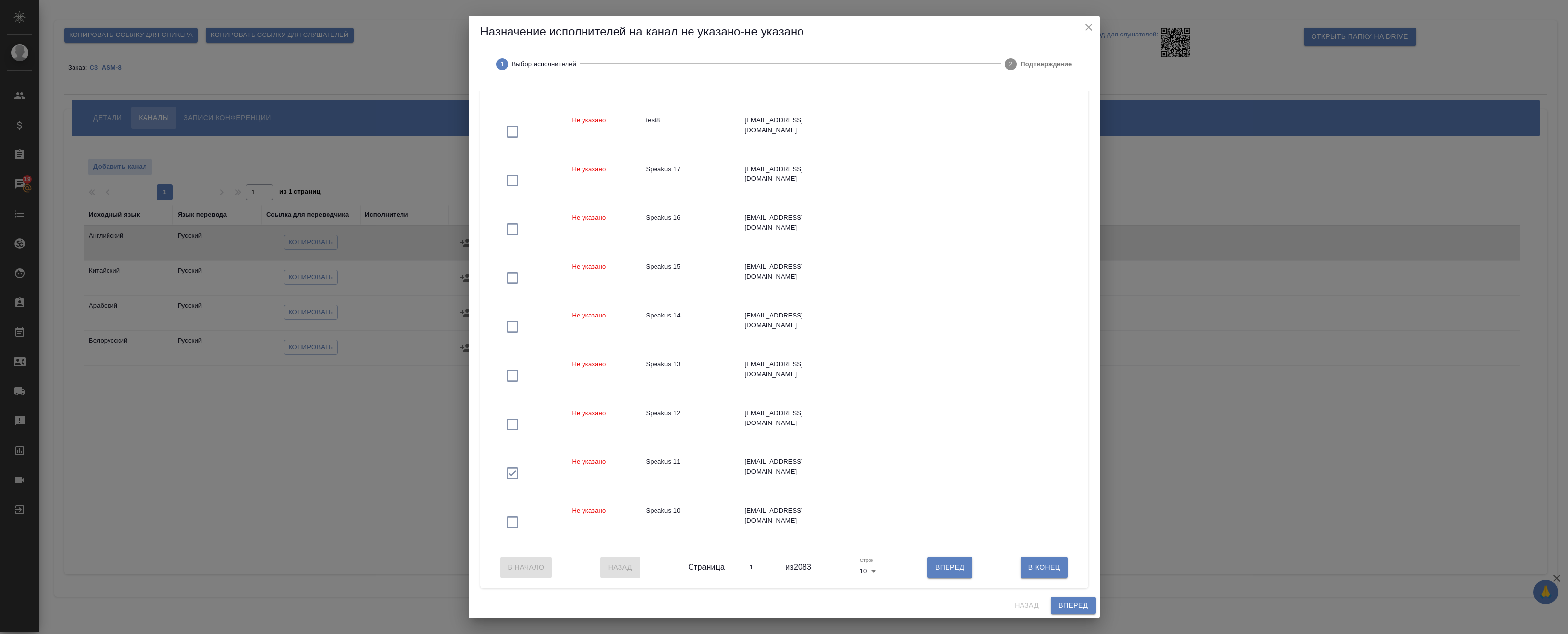
click at [1075, 604] on span "Вперед" at bounding box center [1073, 605] width 29 height 12
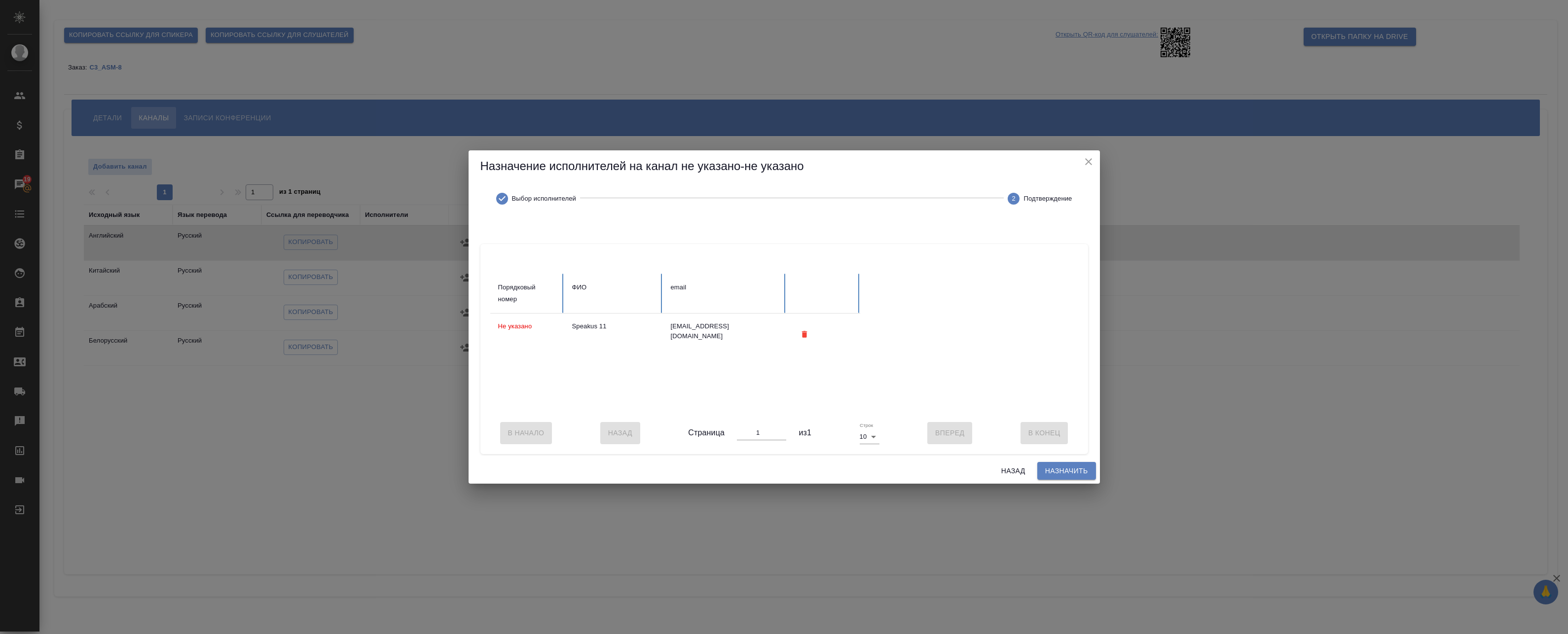
scroll to position [0, 0]
click at [654, 458] on div "Порядковый номер ФИО email Не указано Speakus 11 speakus11@awatera.com В Начало…" at bounding box center [784, 341] width 631 height 232
click at [1054, 473] on span "Назначить" at bounding box center [1066, 471] width 43 height 12
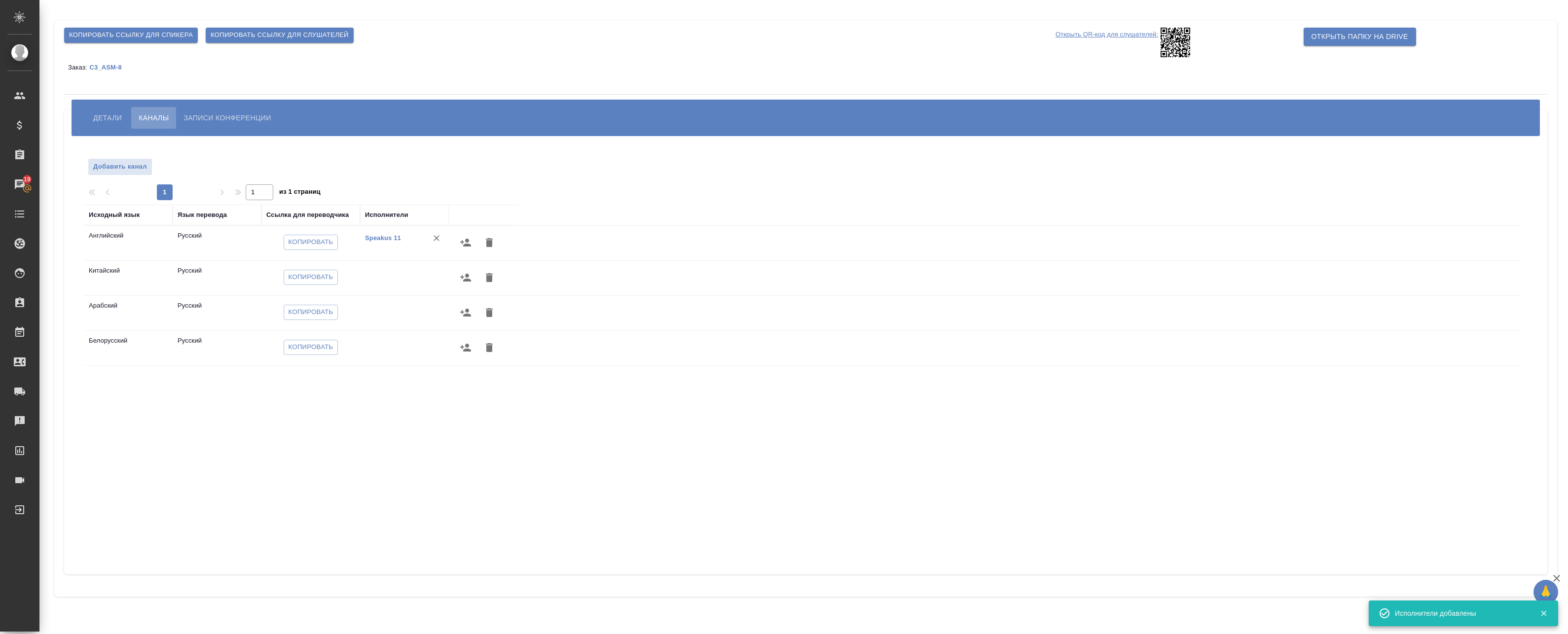
click at [467, 280] on icon "button" at bounding box center [466, 277] width 11 height 8
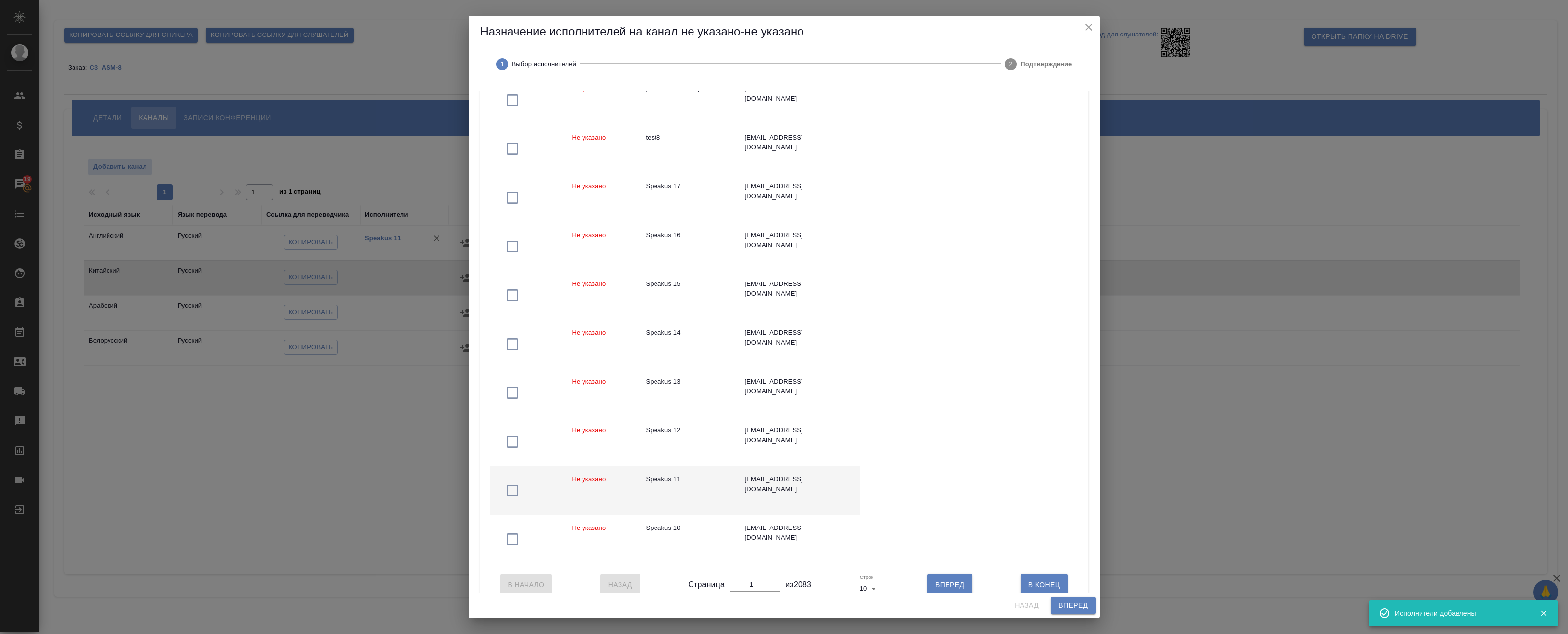
scroll to position [148, 0]
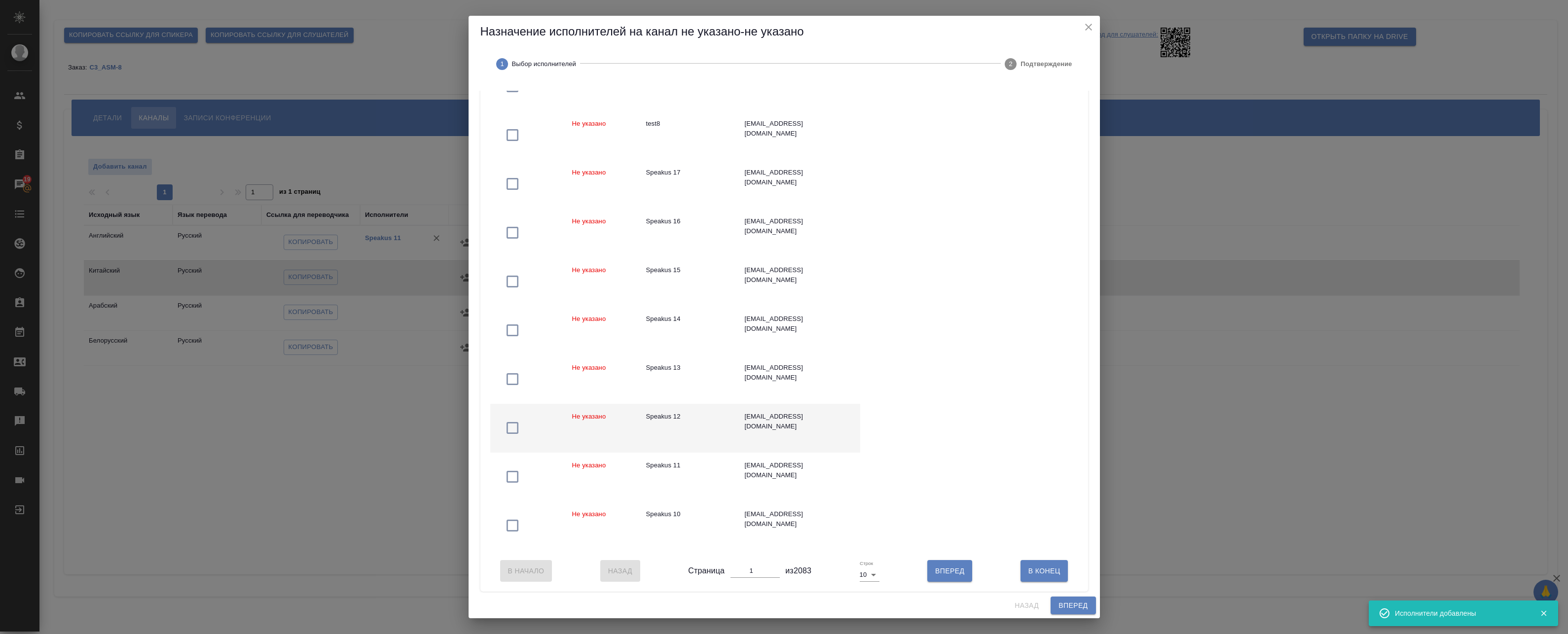
drag, startPoint x: 707, startPoint y: 425, endPoint x: 729, endPoint y: 437, distance: 25.1
click at [707, 425] on td "Speakus 12" at bounding box center [688, 428] width 99 height 49
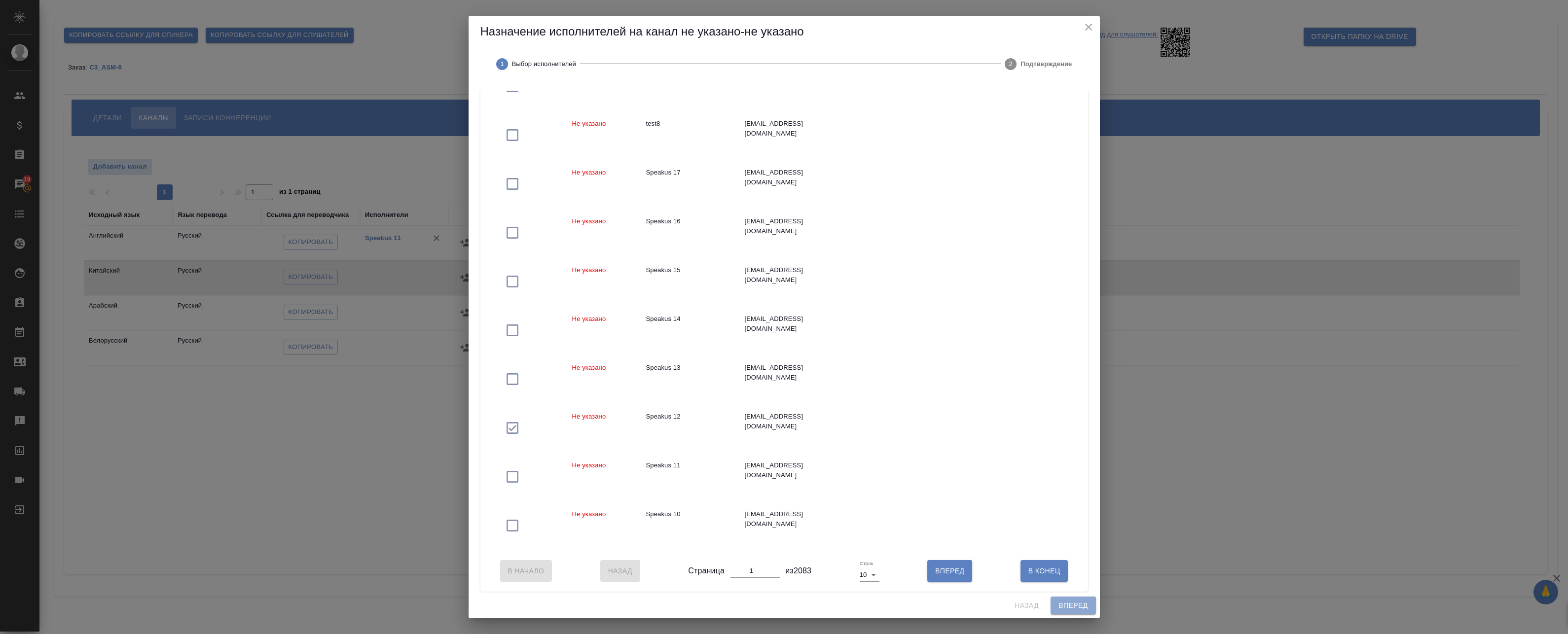
click at [1076, 607] on span "Вперед" at bounding box center [1073, 605] width 29 height 12
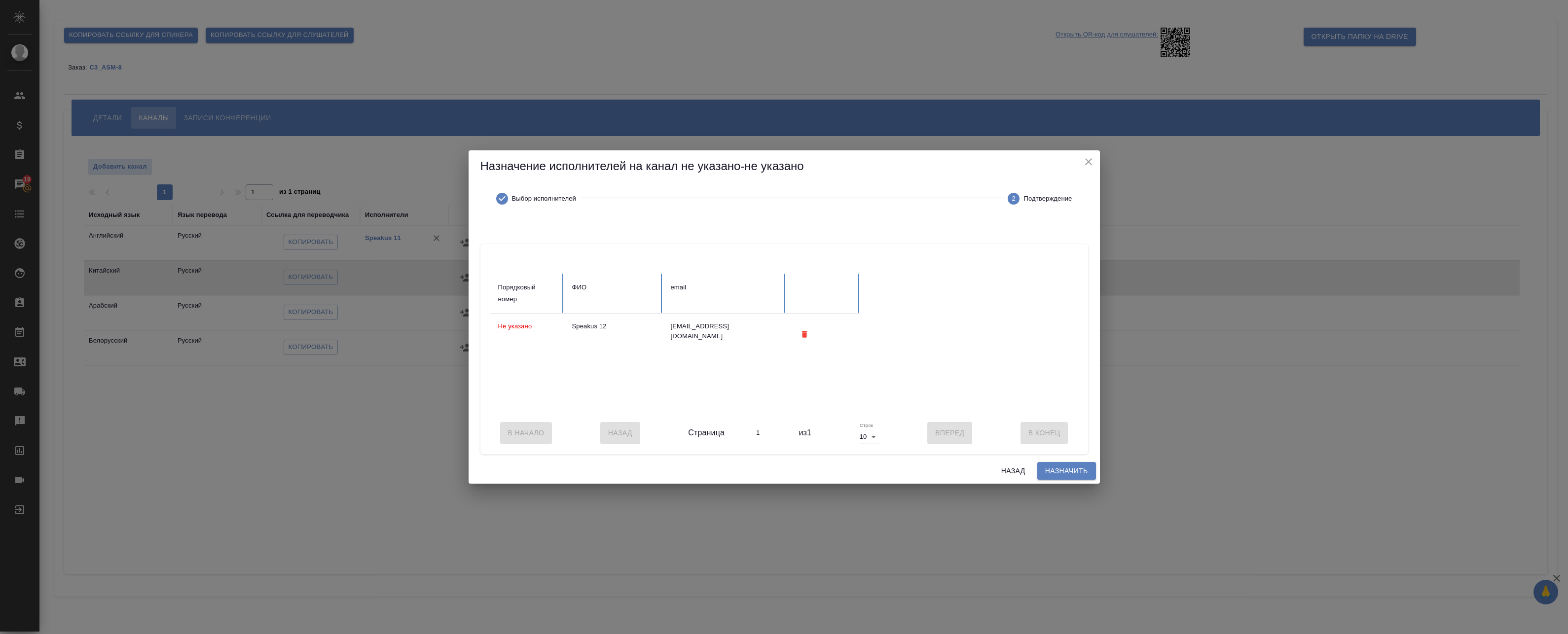
click at [1057, 475] on span "Назначить" at bounding box center [1066, 471] width 43 height 12
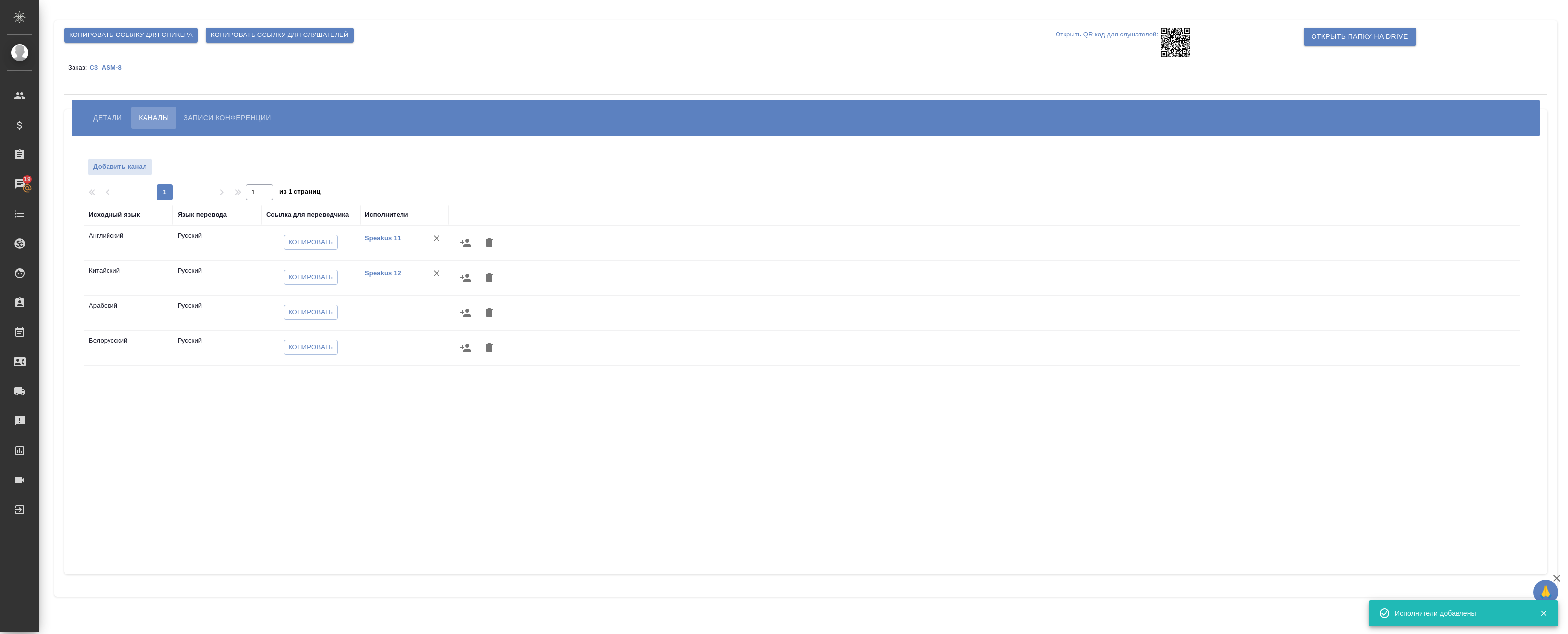
click at [466, 311] on icon "button" at bounding box center [466, 312] width 11 height 8
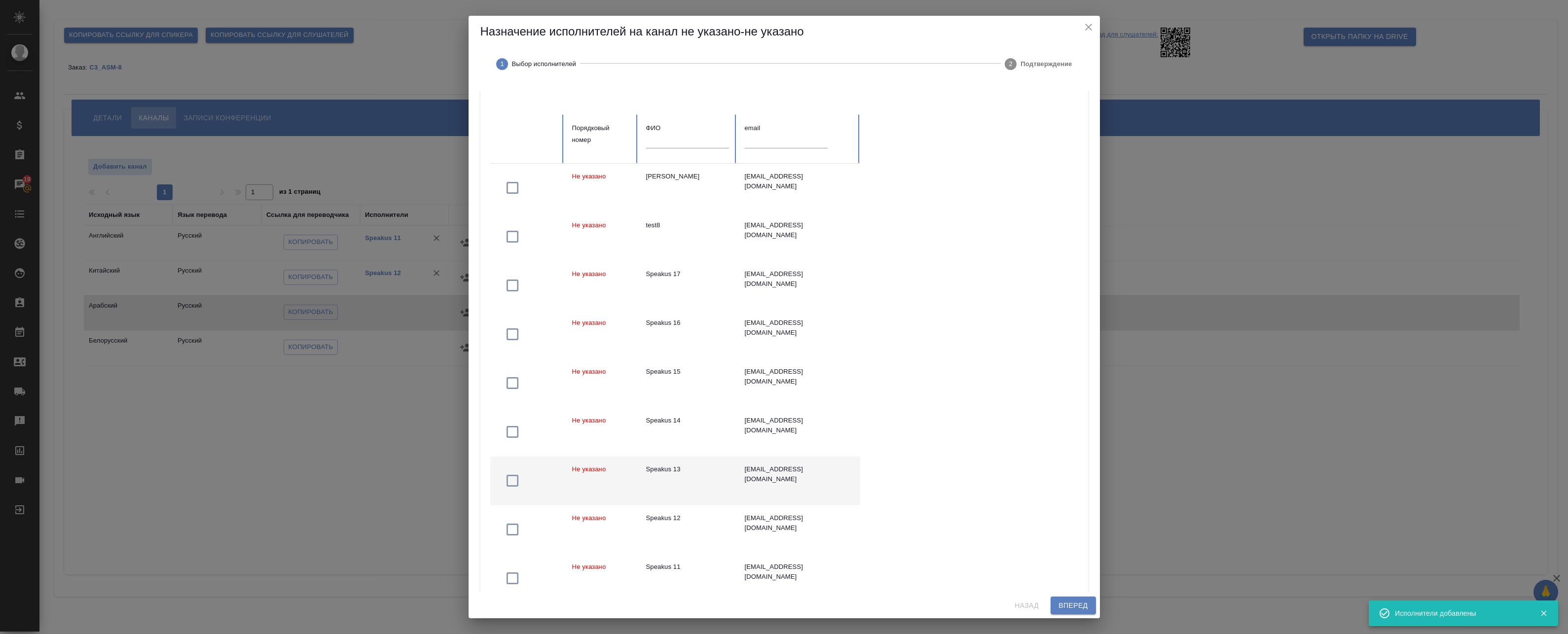
scroll to position [49, 0]
click at [699, 465] on div "Speakus 13" at bounding box center [688, 466] width 83 height 10
click at [1065, 605] on span "Вперед" at bounding box center [1073, 605] width 29 height 12
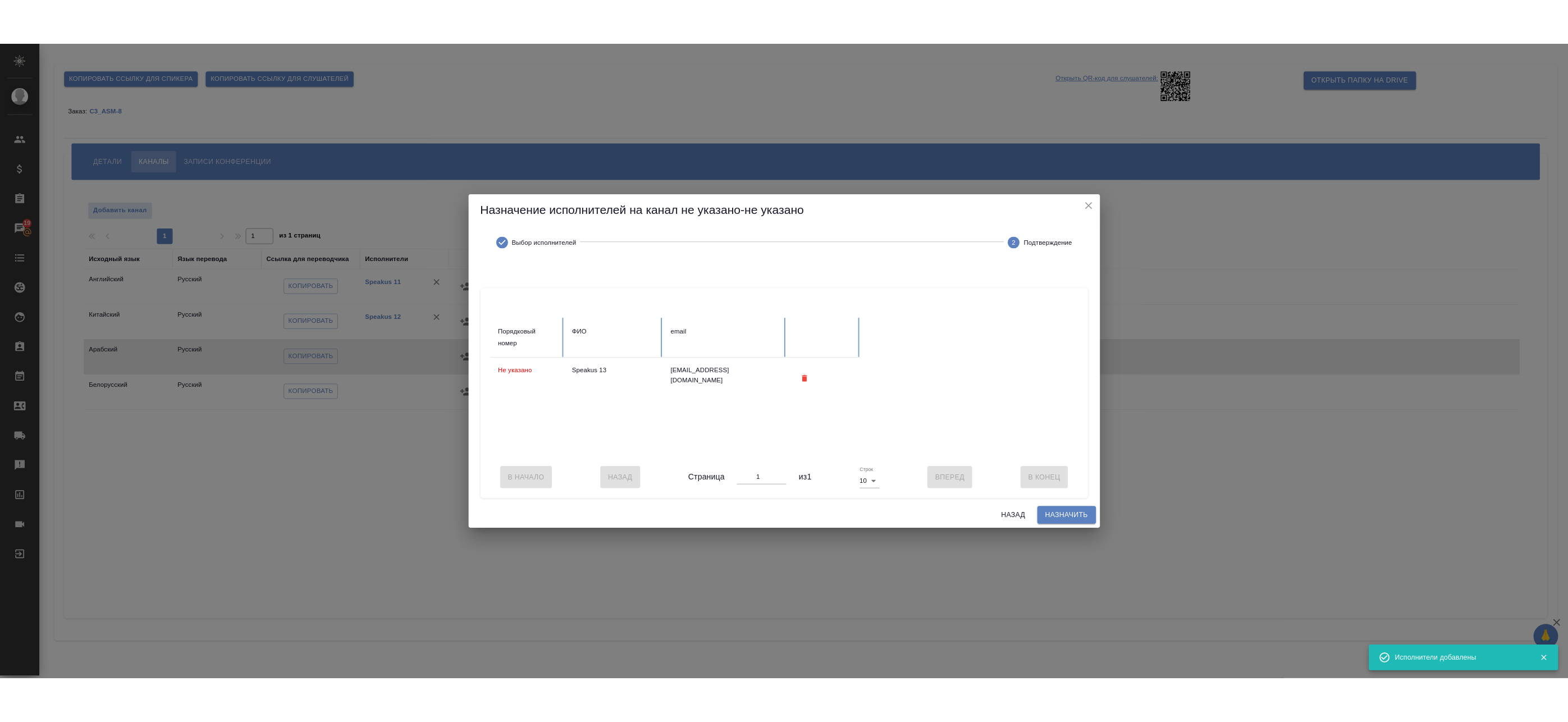
scroll to position [0, 0]
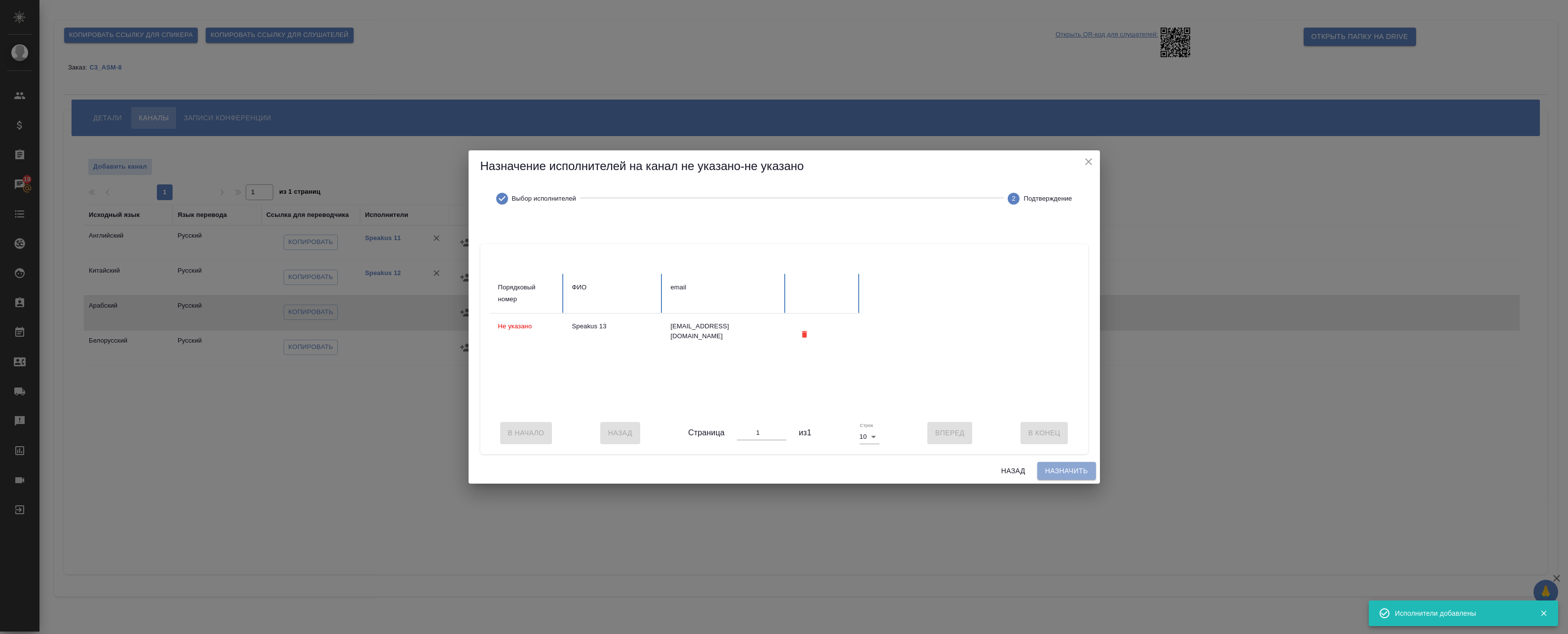
click at [1068, 476] on span "Назначить" at bounding box center [1066, 471] width 43 height 12
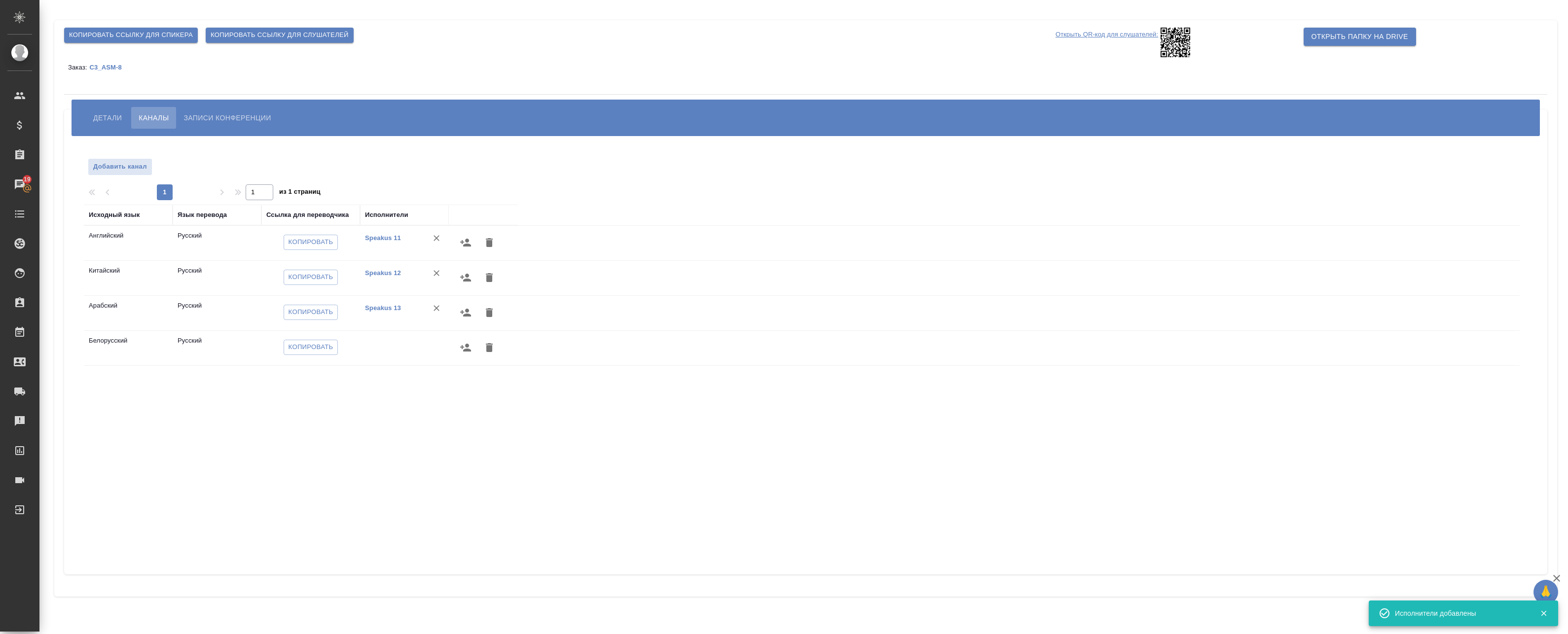
click at [464, 350] on icon "button" at bounding box center [466, 347] width 11 height 8
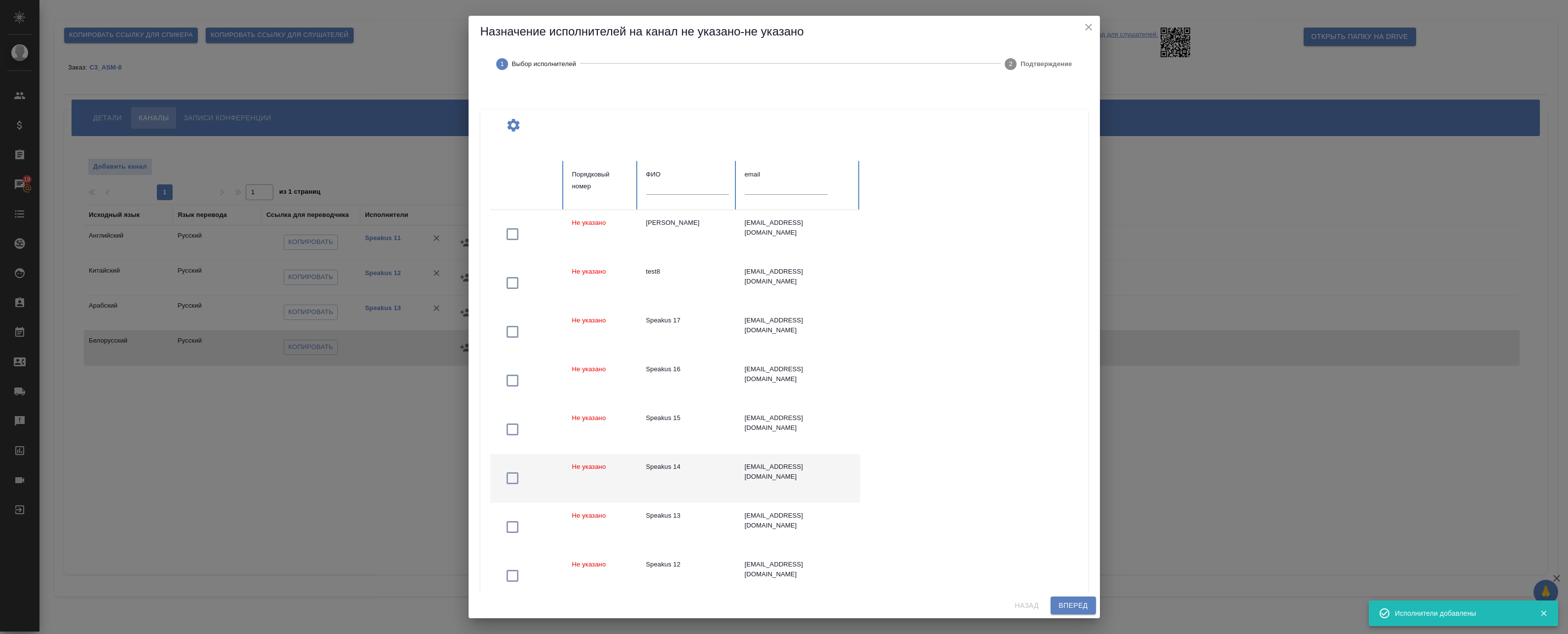
click at [709, 459] on td "Speakus 14" at bounding box center [688, 478] width 99 height 49
click at [1080, 608] on span "Вперед" at bounding box center [1073, 605] width 29 height 12
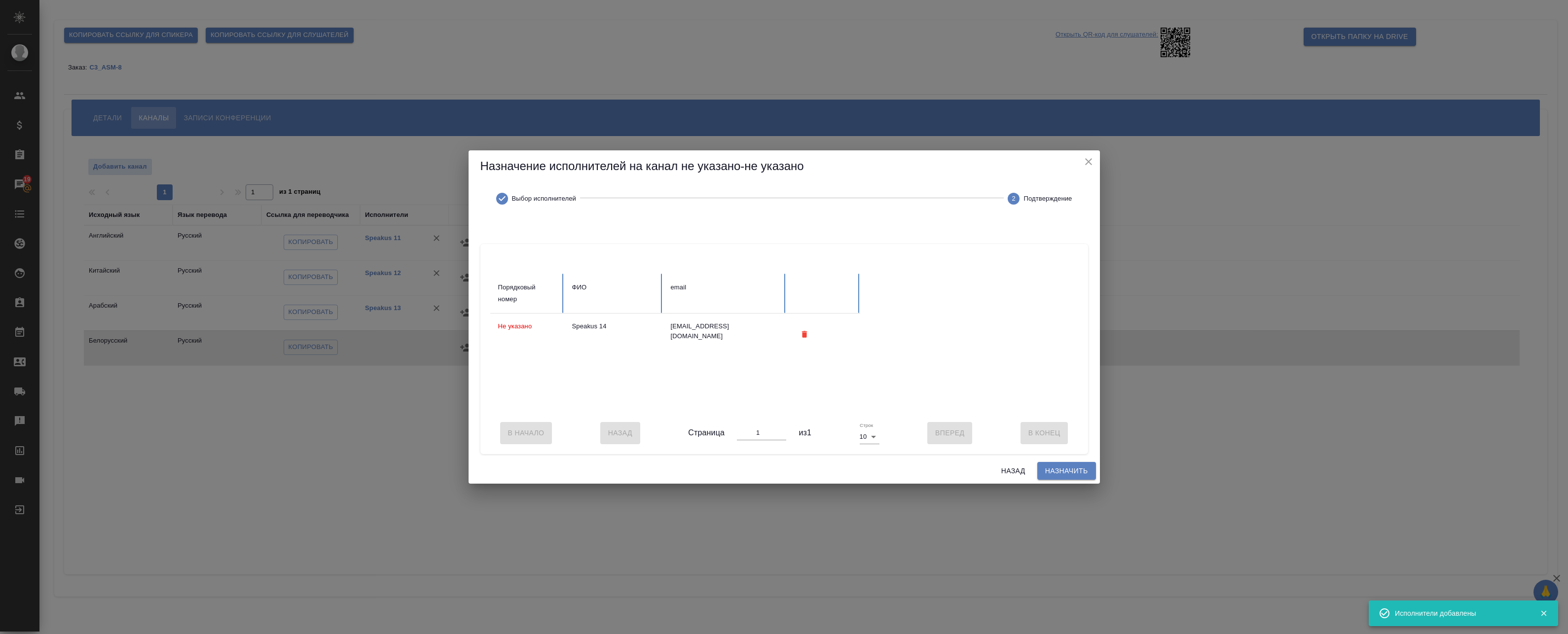
click at [1049, 470] on span "Назначить" at bounding box center [1066, 471] width 43 height 12
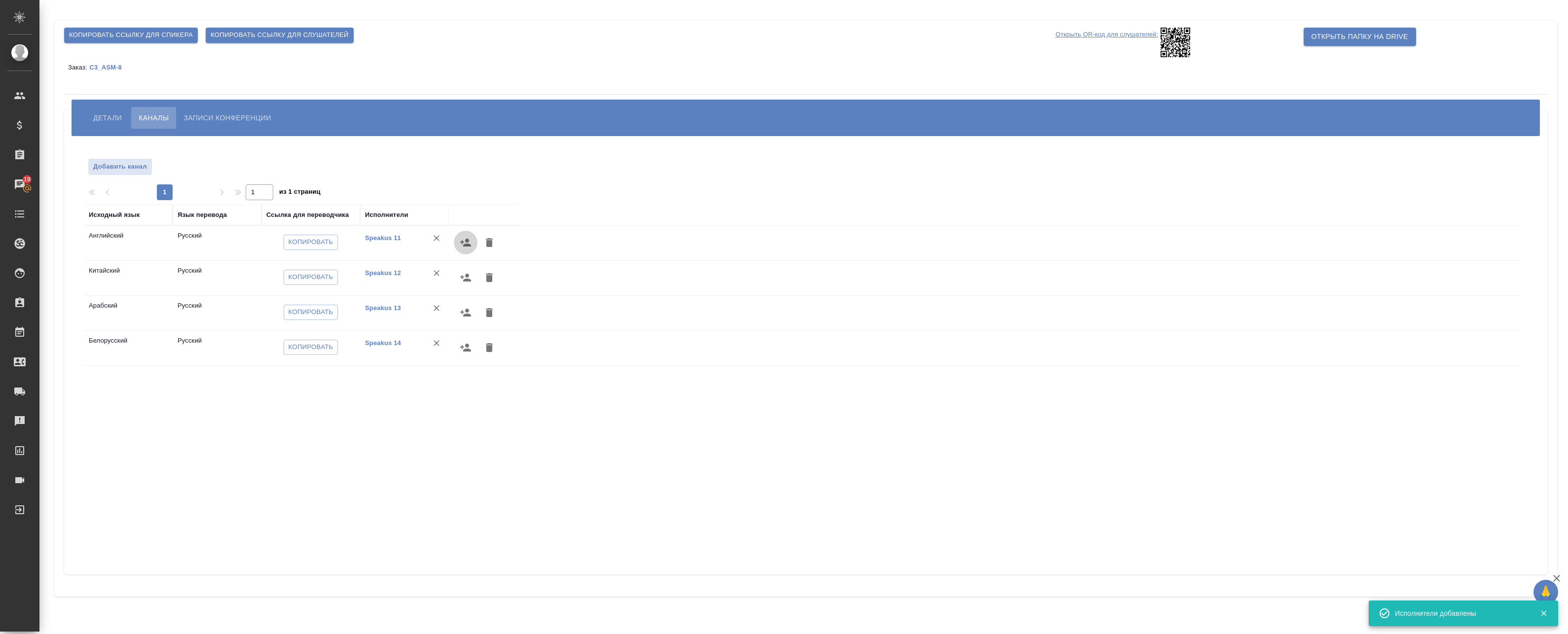
drag, startPoint x: 463, startPoint y: 248, endPoint x: 463, endPoint y: 243, distance: 5.0
click at [463, 241] on icon "button" at bounding box center [465, 242] width 12 height 12
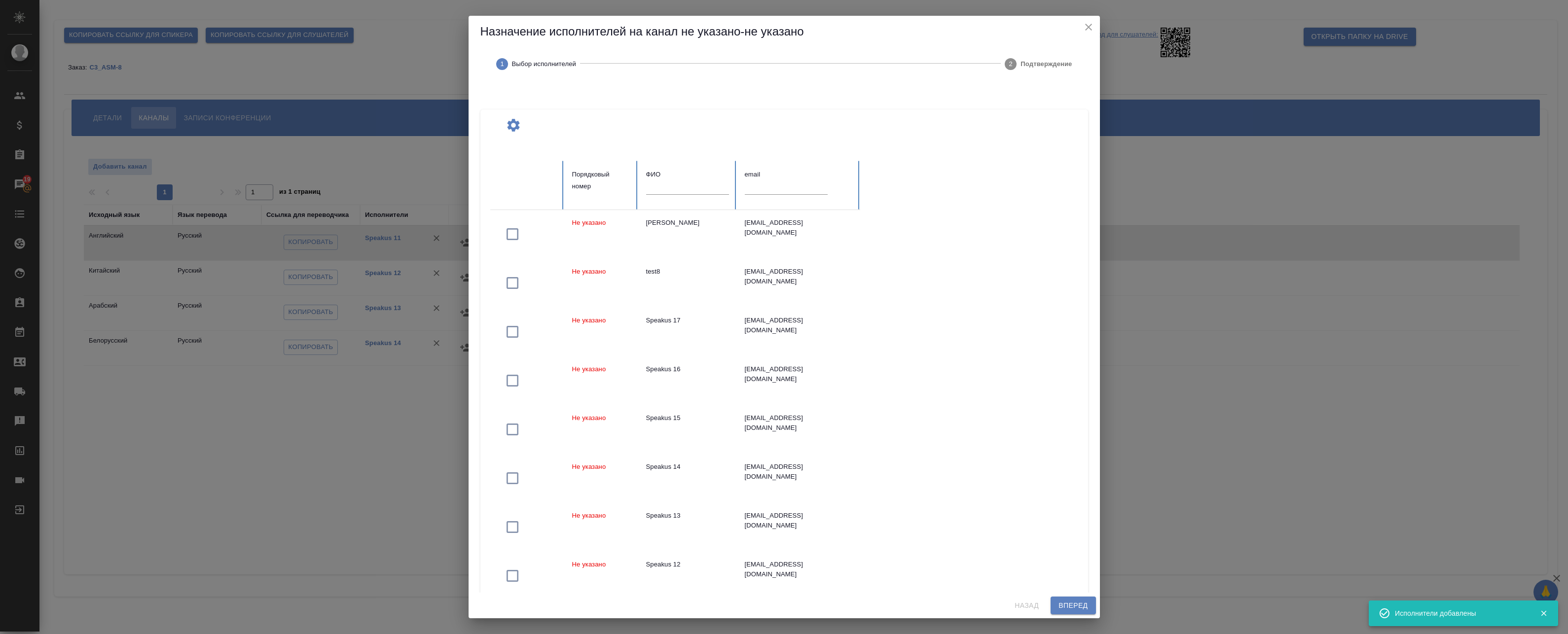
click at [660, 193] on input "text" at bounding box center [688, 187] width 83 height 14
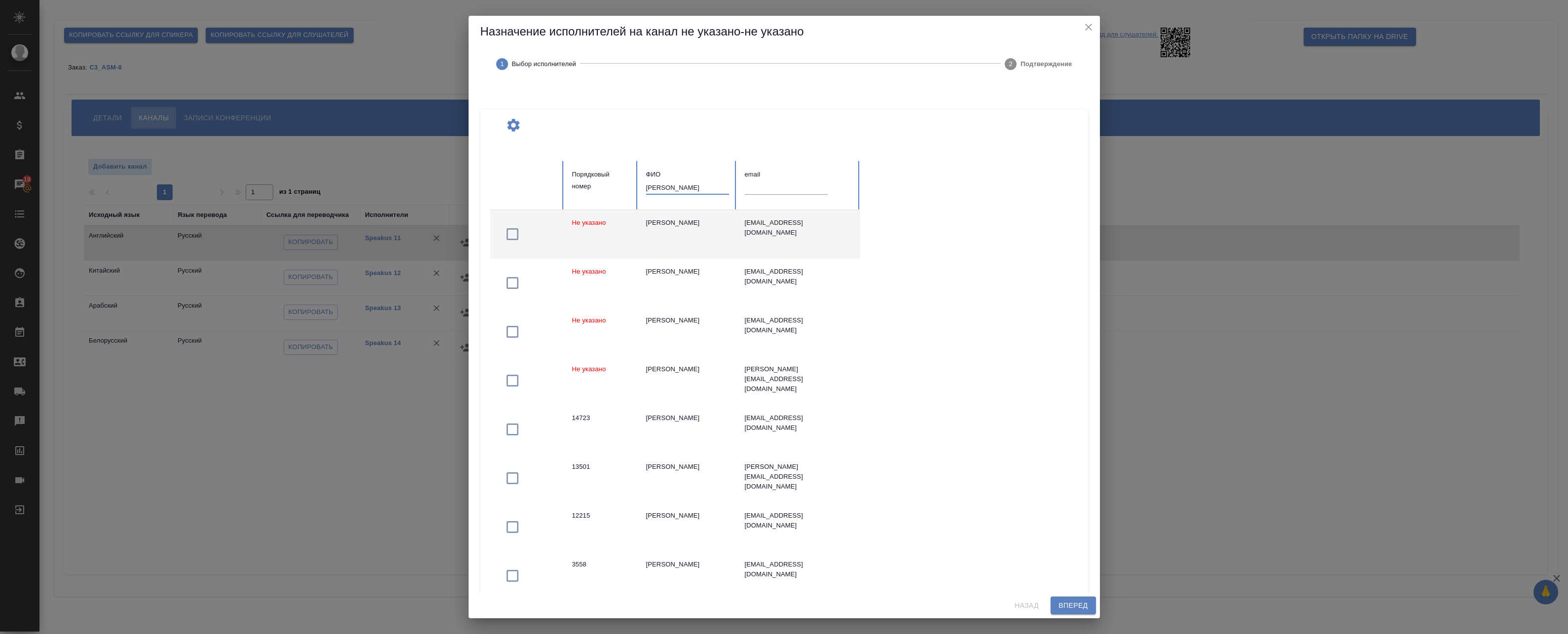
type input "[PERSON_NAME]"
click at [622, 232] on td "Не указано" at bounding box center [601, 234] width 74 height 49
click at [1071, 604] on span "Вперед" at bounding box center [1073, 605] width 29 height 12
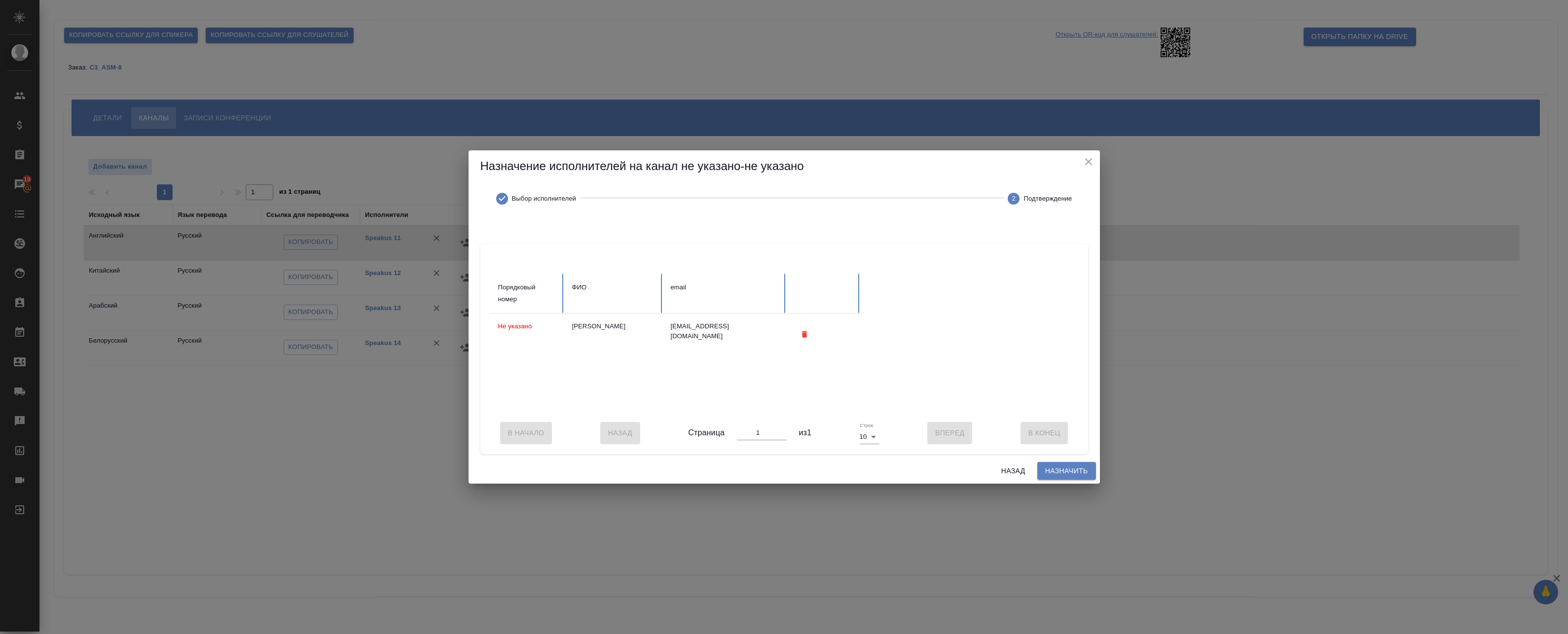
click at [1072, 469] on span "Назначить" at bounding box center [1066, 471] width 43 height 12
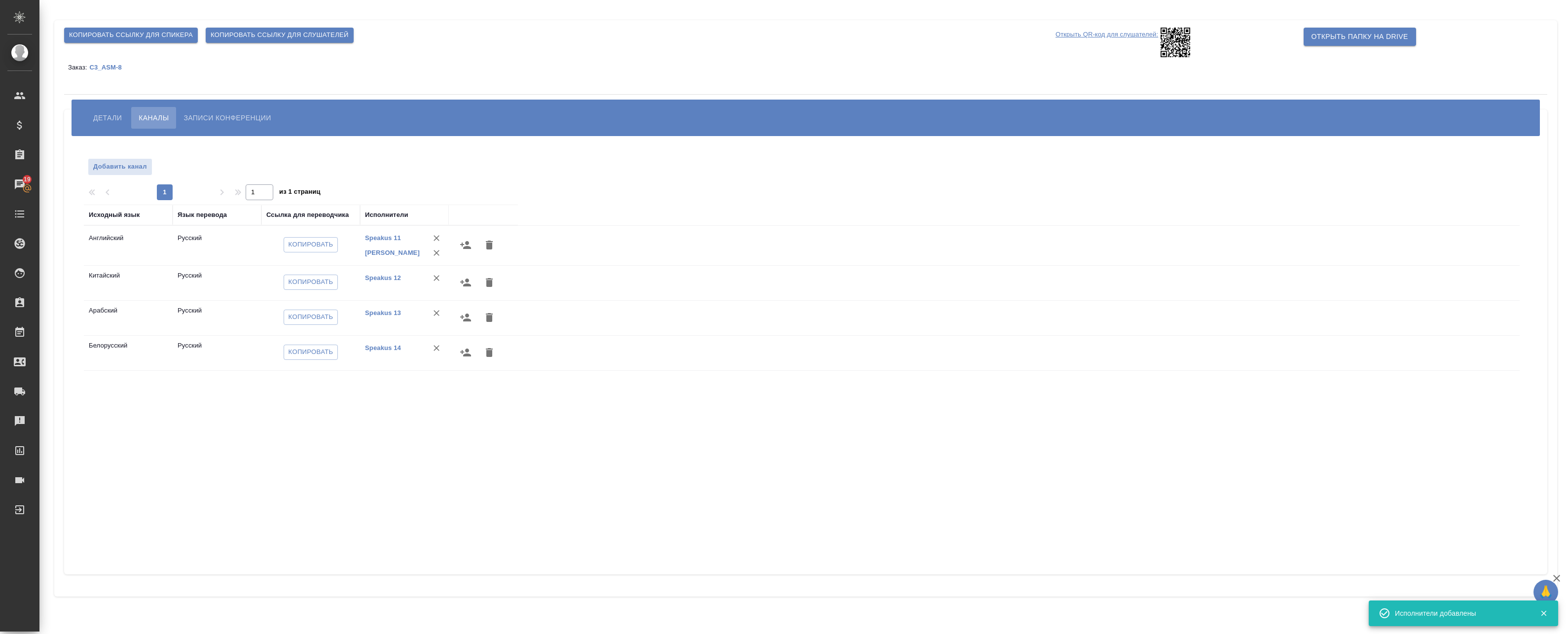
click at [467, 284] on icon "button" at bounding box center [466, 282] width 11 height 8
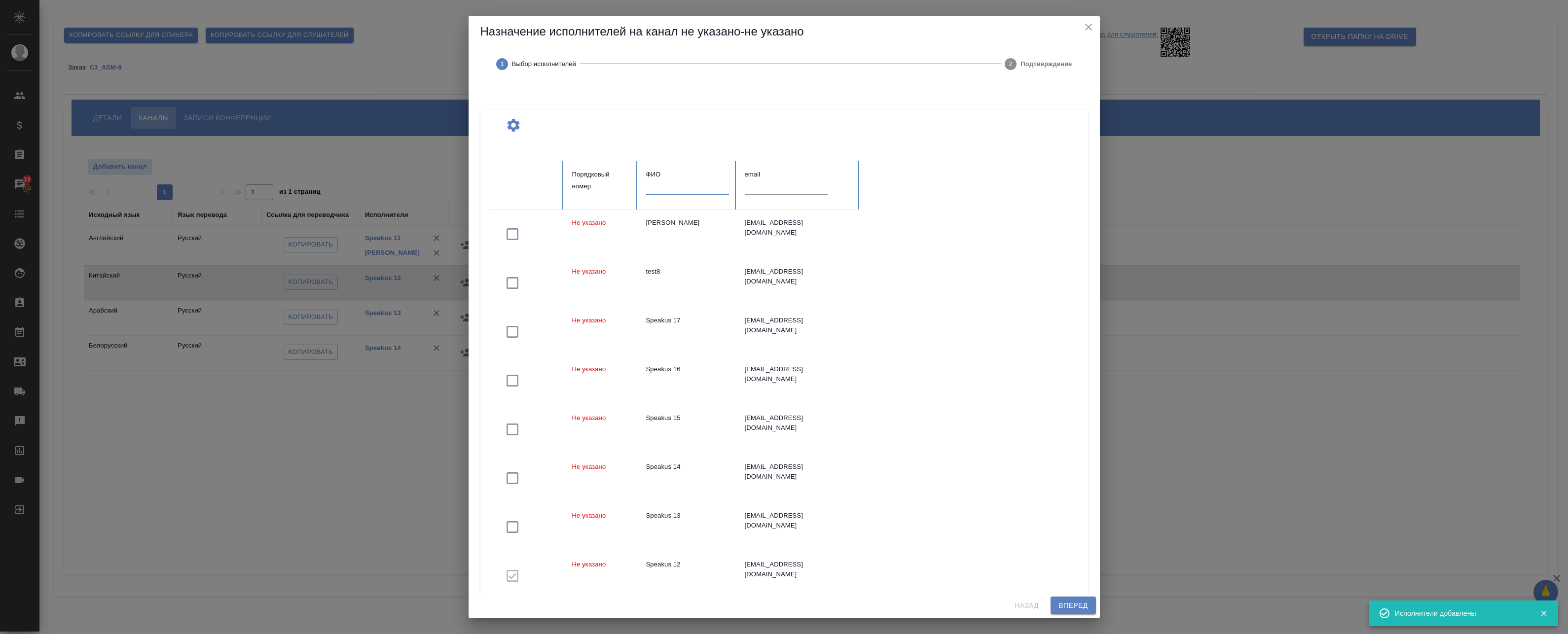
click at [696, 193] on input "text" at bounding box center [688, 187] width 83 height 14
paste input "[PERSON_NAME]"
type input "[PERSON_NAME]"
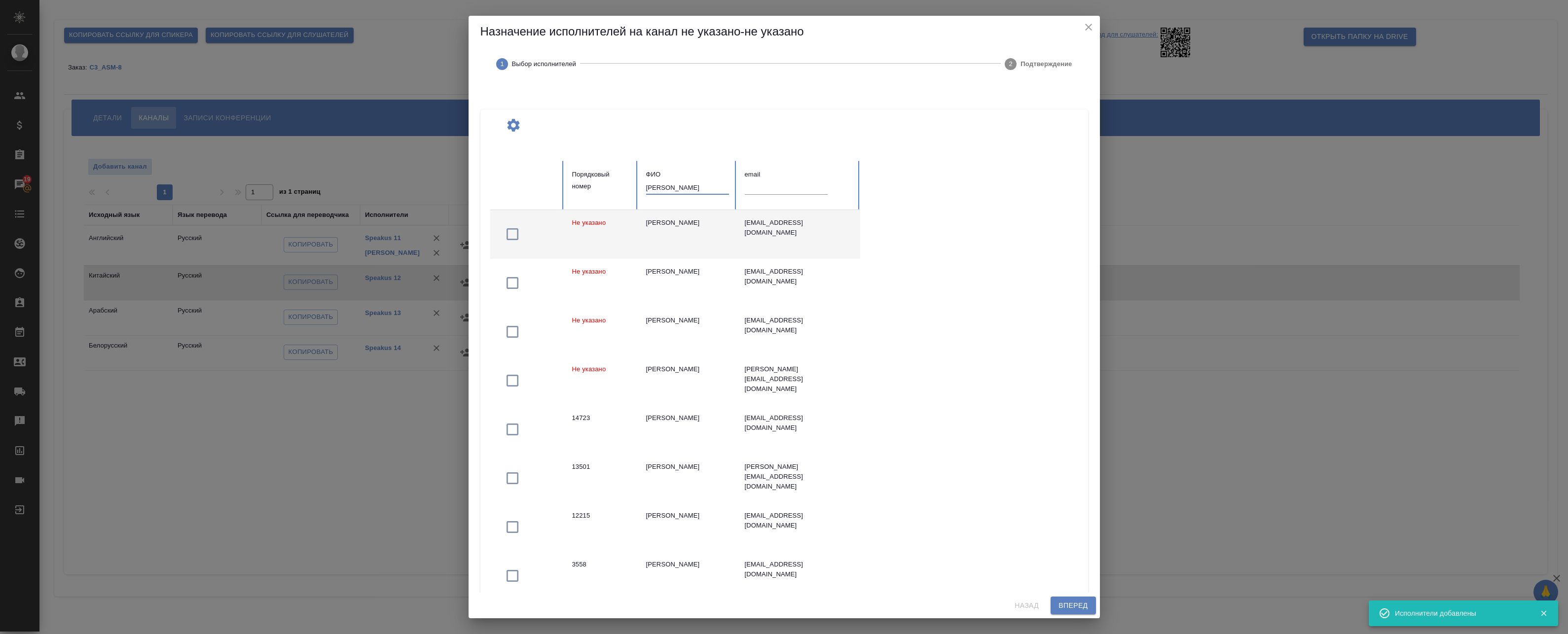
click at [698, 237] on td "[PERSON_NAME]" at bounding box center [688, 234] width 99 height 49
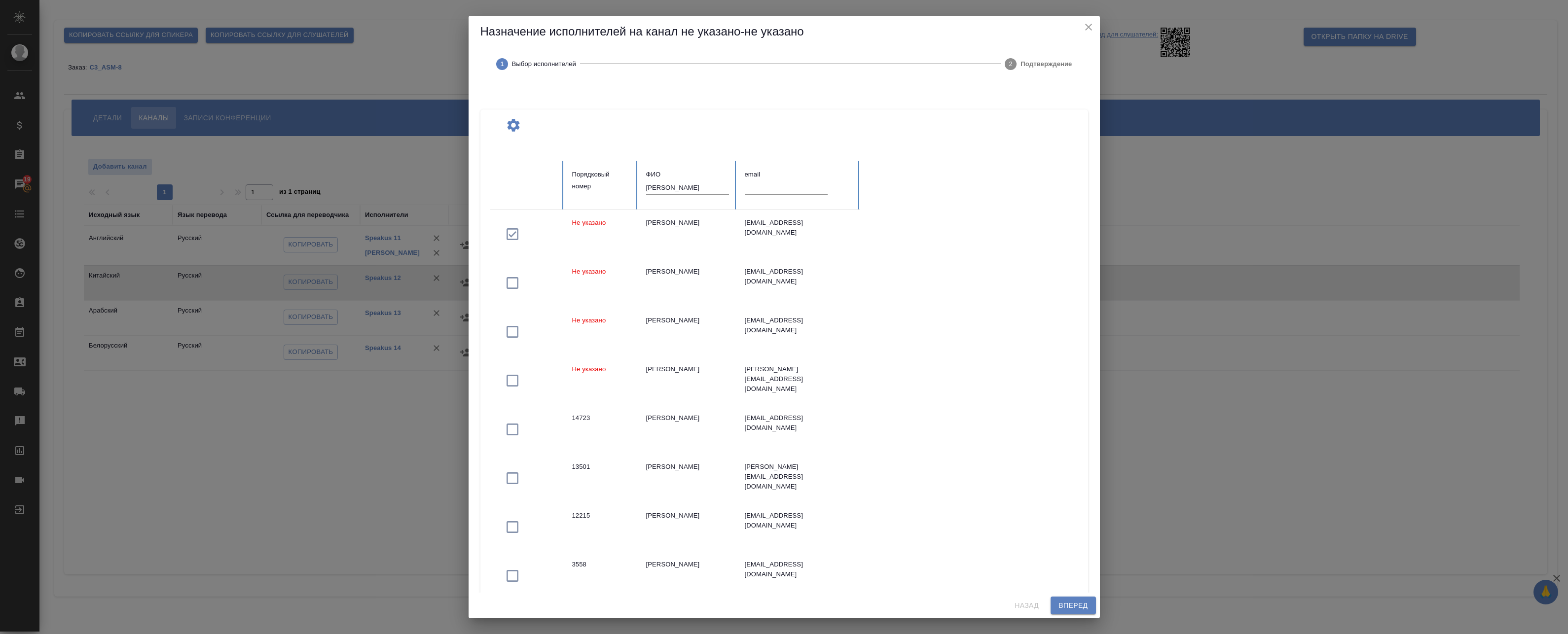
click at [1073, 609] on span "Вперед" at bounding box center [1073, 605] width 29 height 12
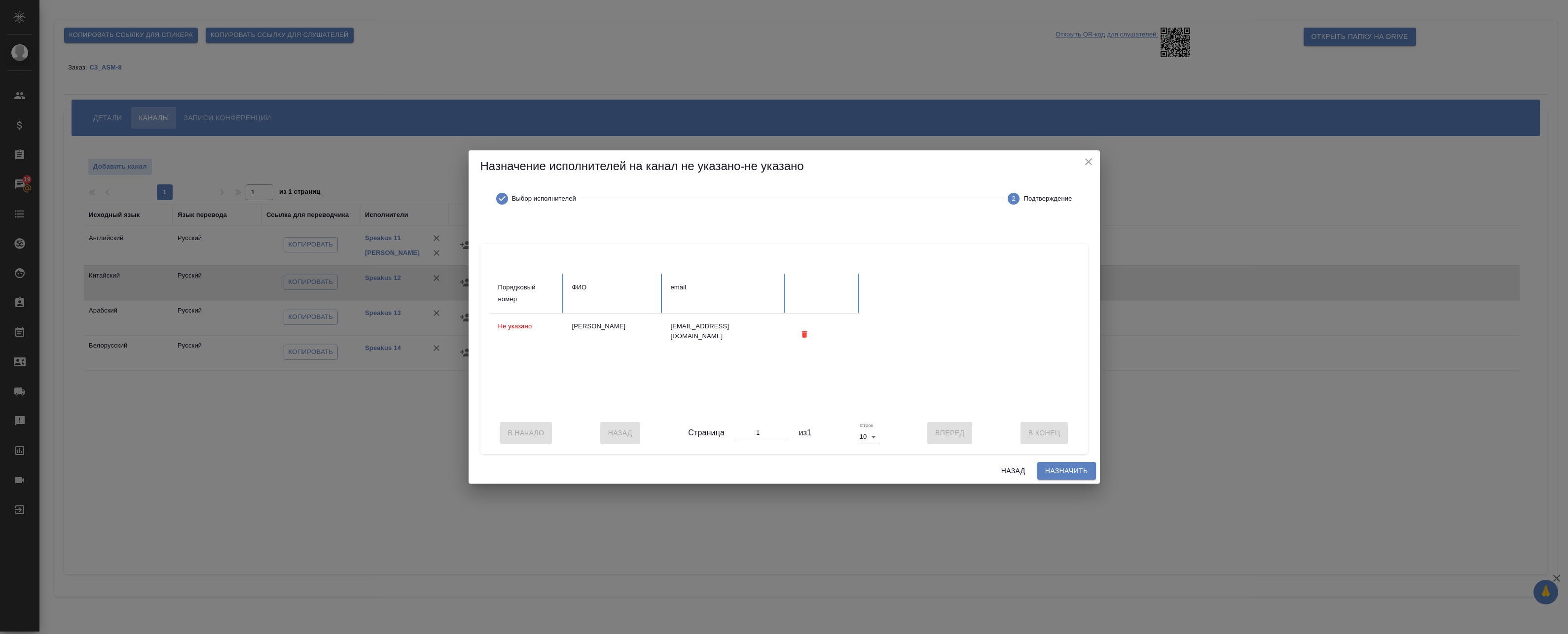
click at [1049, 477] on span "Назначить" at bounding box center [1066, 471] width 43 height 12
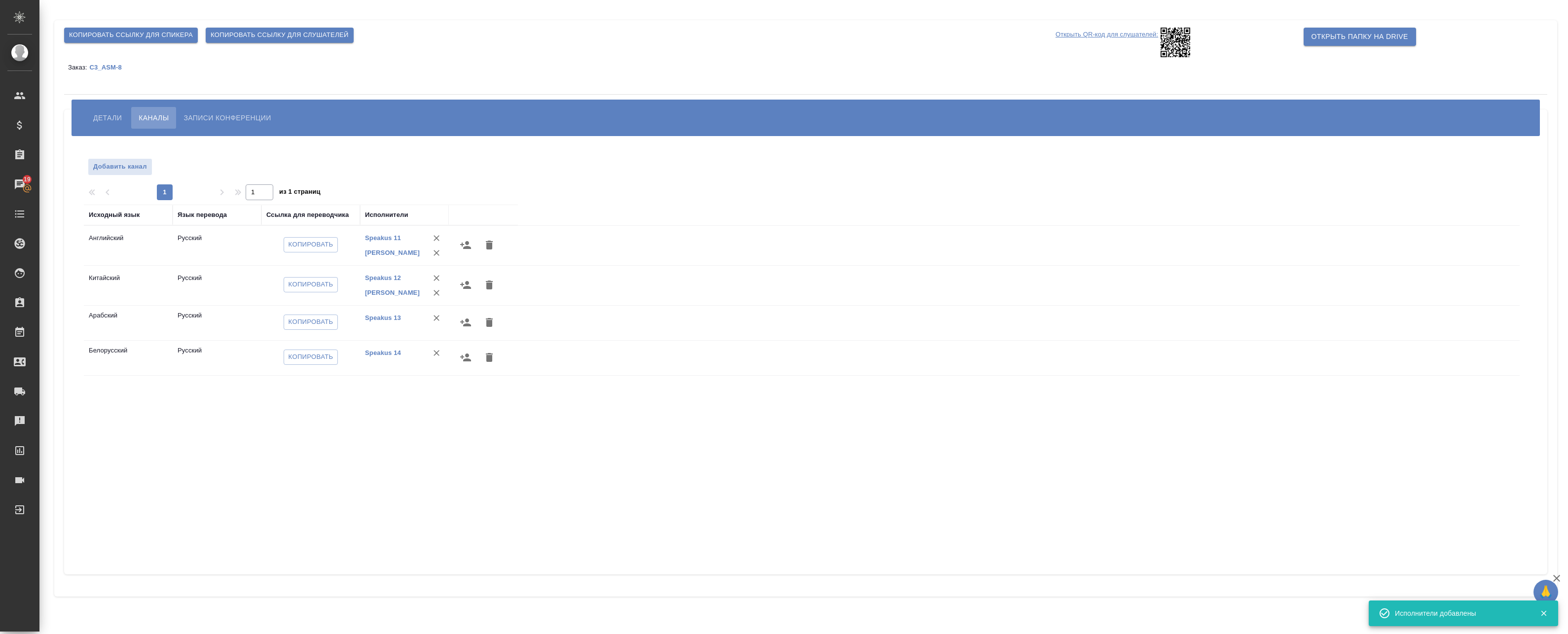
click at [461, 324] on icon "button" at bounding box center [465, 322] width 12 height 12
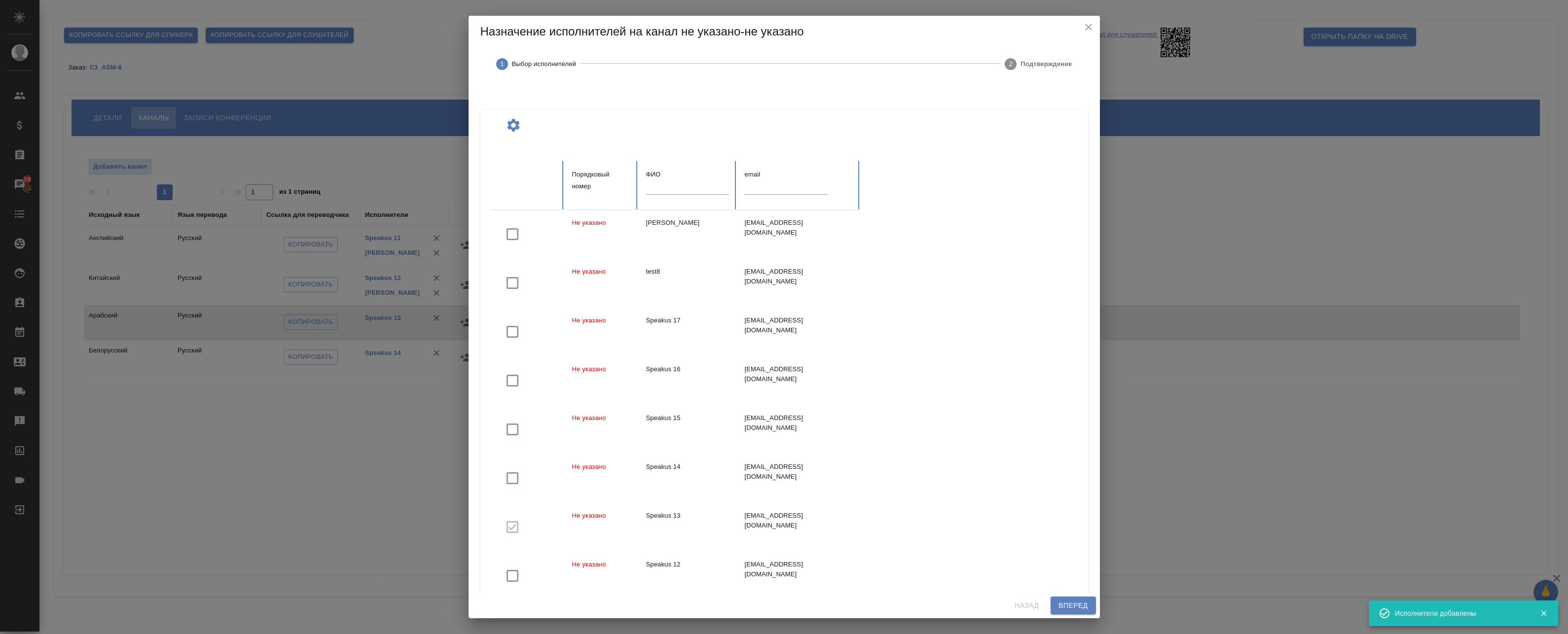
click at [690, 176] on div "ФИО" at bounding box center [688, 174] width 83 height 12
click at [692, 188] on input "text" at bounding box center [688, 187] width 83 height 14
paste input "[PERSON_NAME]"
type input "[PERSON_NAME]"
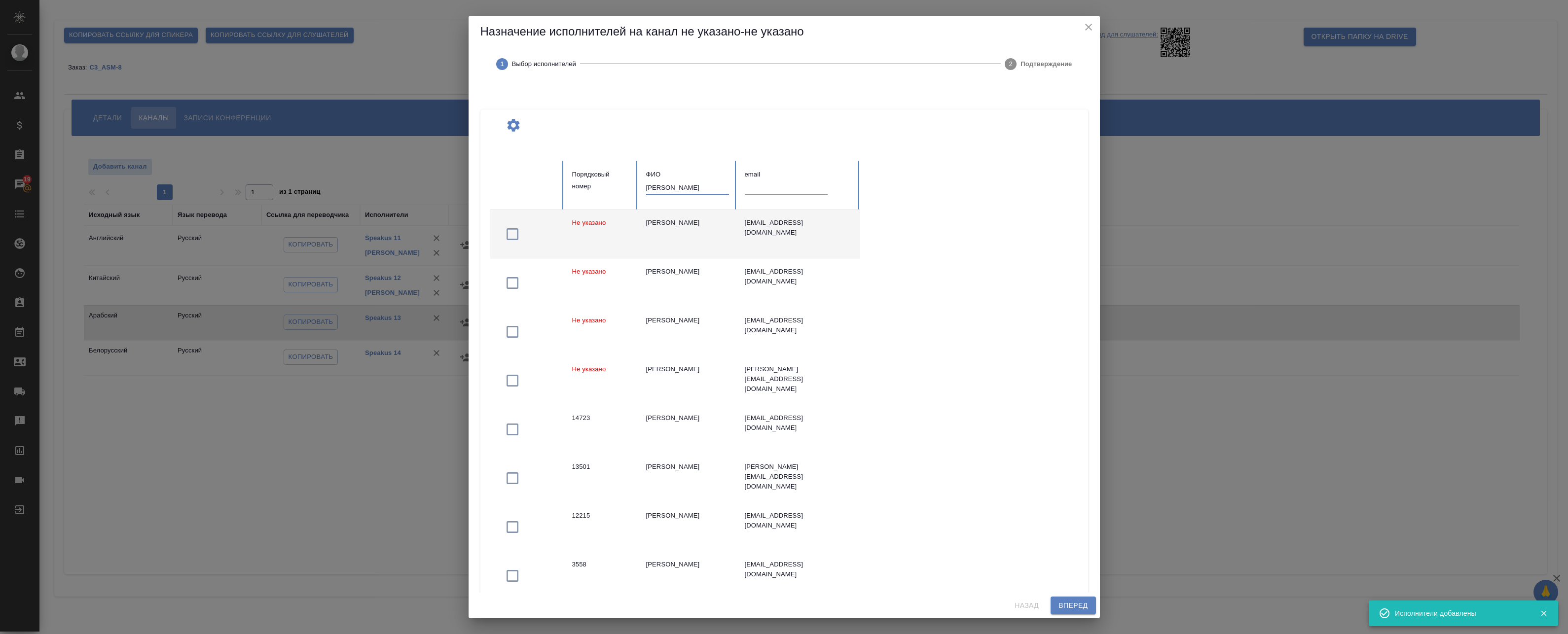
click at [680, 235] on td "[PERSON_NAME]" at bounding box center [688, 234] width 99 height 49
click at [1063, 604] on span "Вперед" at bounding box center [1073, 605] width 29 height 12
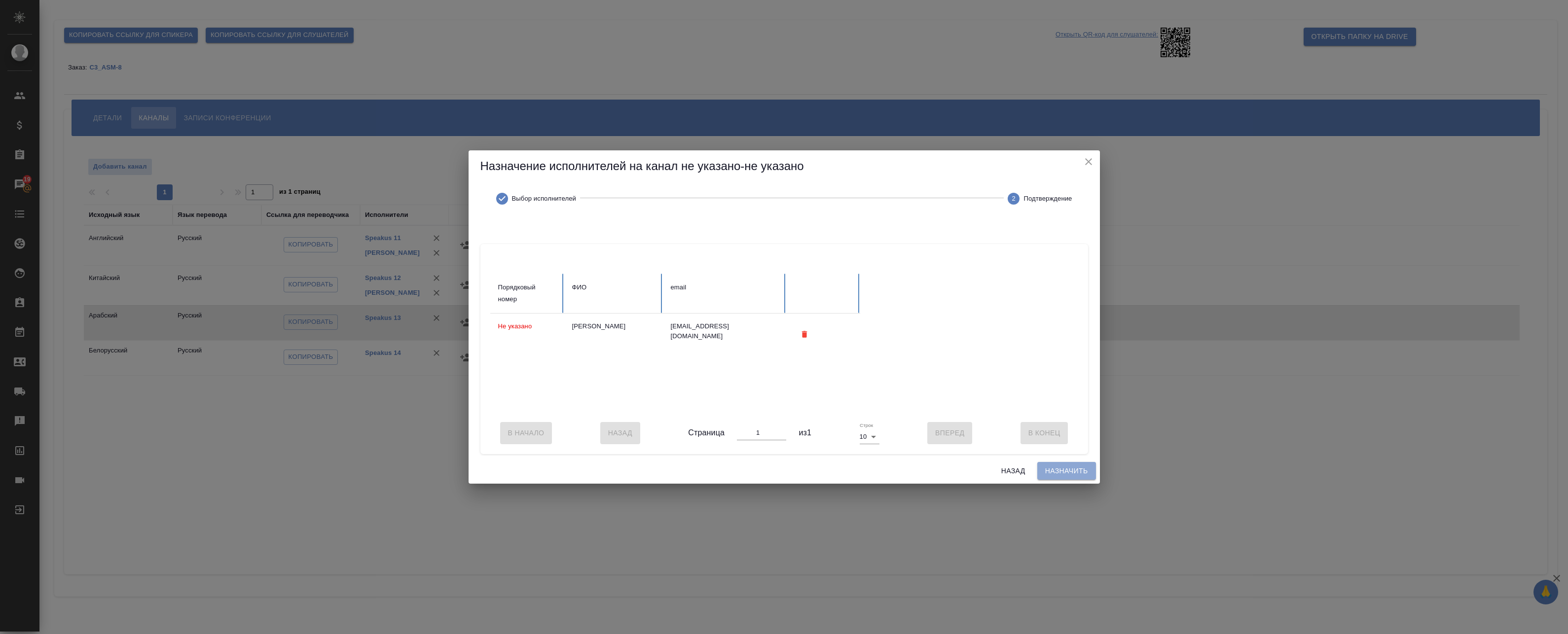
click at [1060, 471] on span "Назначить" at bounding box center [1066, 471] width 43 height 12
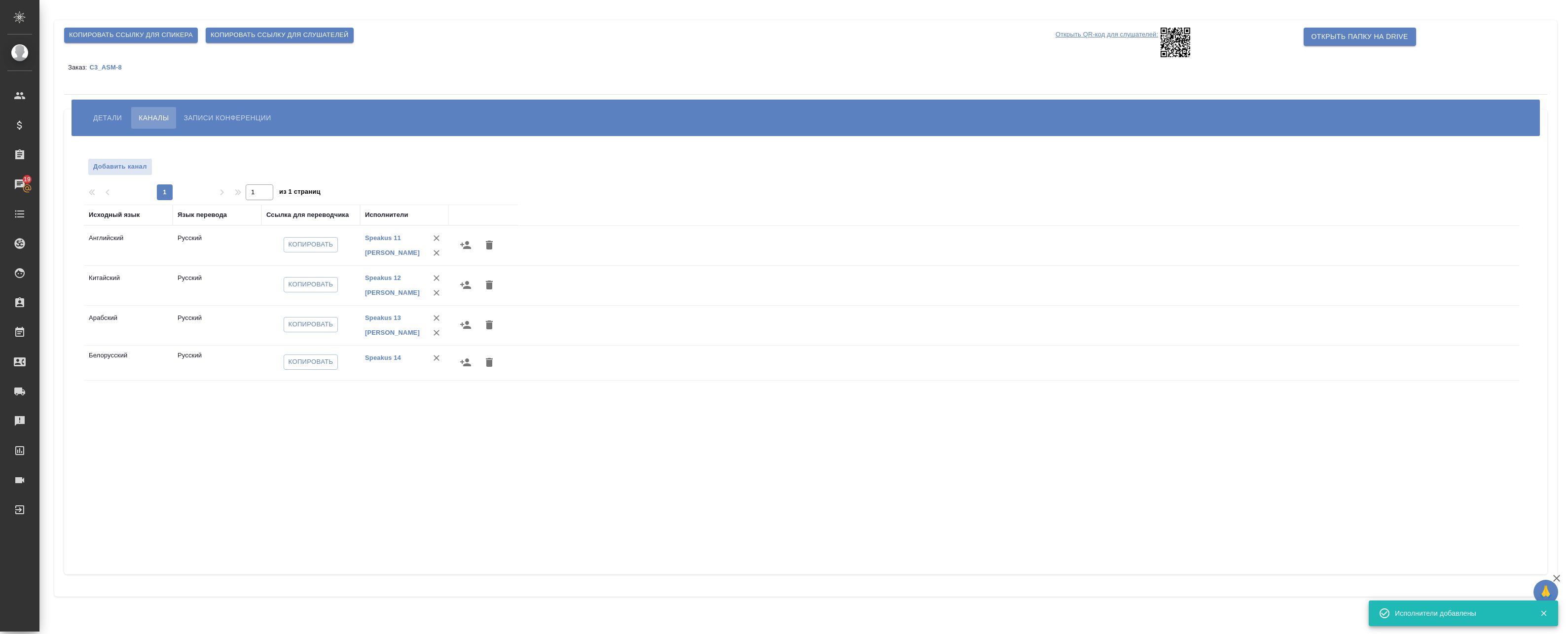
click at [463, 368] on icon "button" at bounding box center [465, 362] width 12 height 12
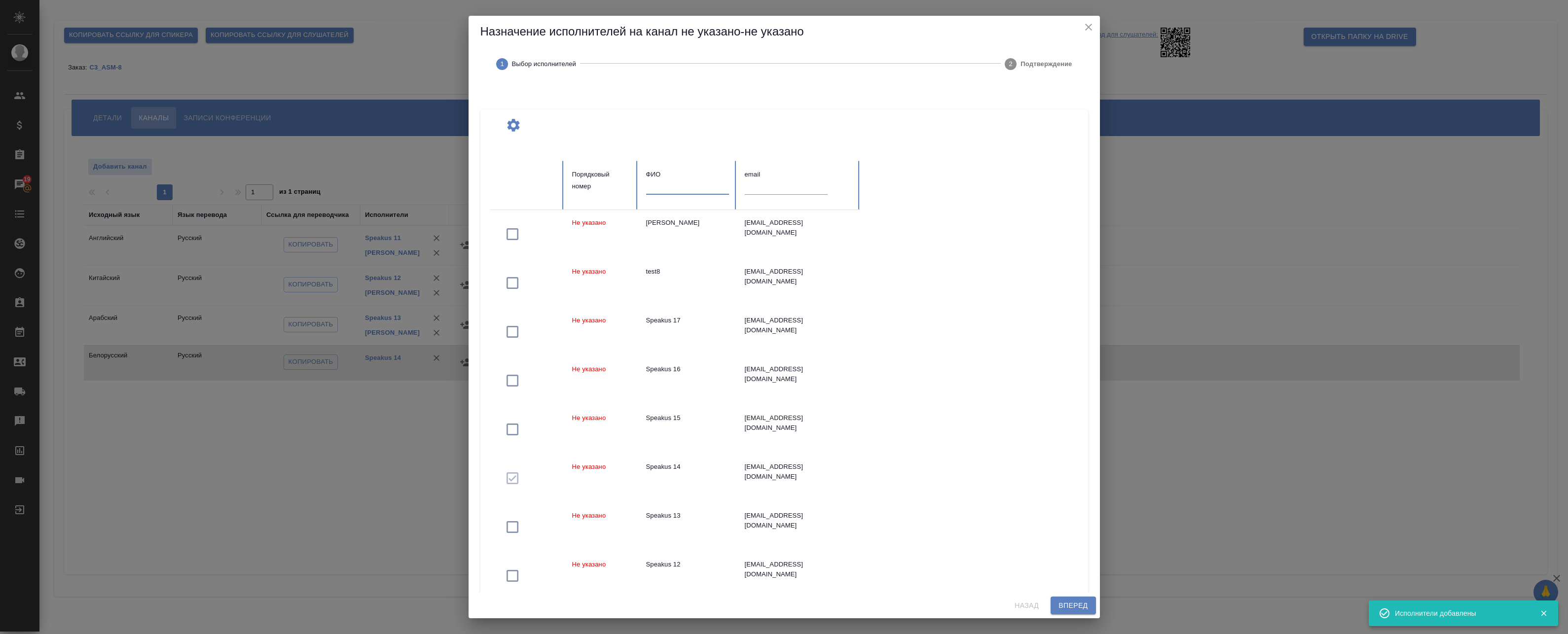
click at [679, 183] on input "text" at bounding box center [688, 187] width 83 height 14
paste input "[PERSON_NAME]"
type input "[PERSON_NAME]"
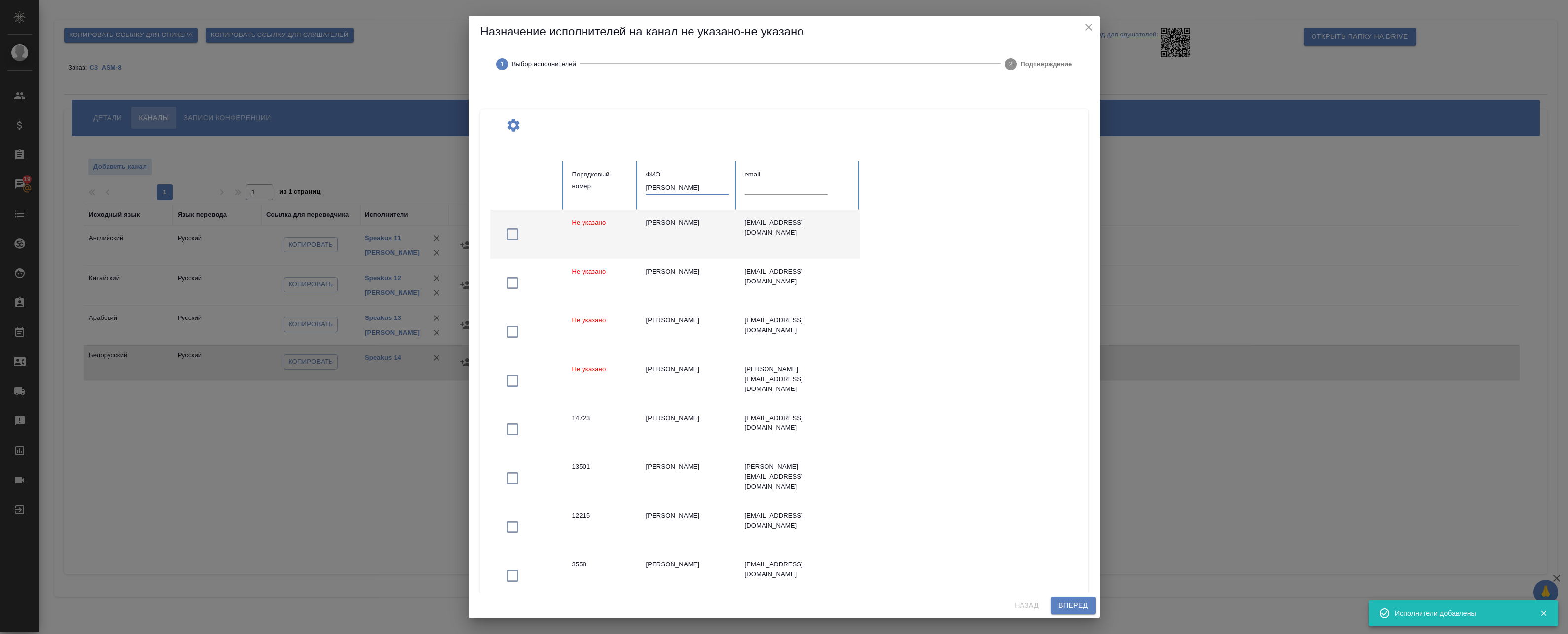
click at [696, 233] on td "[PERSON_NAME]" at bounding box center [688, 234] width 99 height 49
click at [1080, 610] on span "Вперед" at bounding box center [1073, 605] width 29 height 12
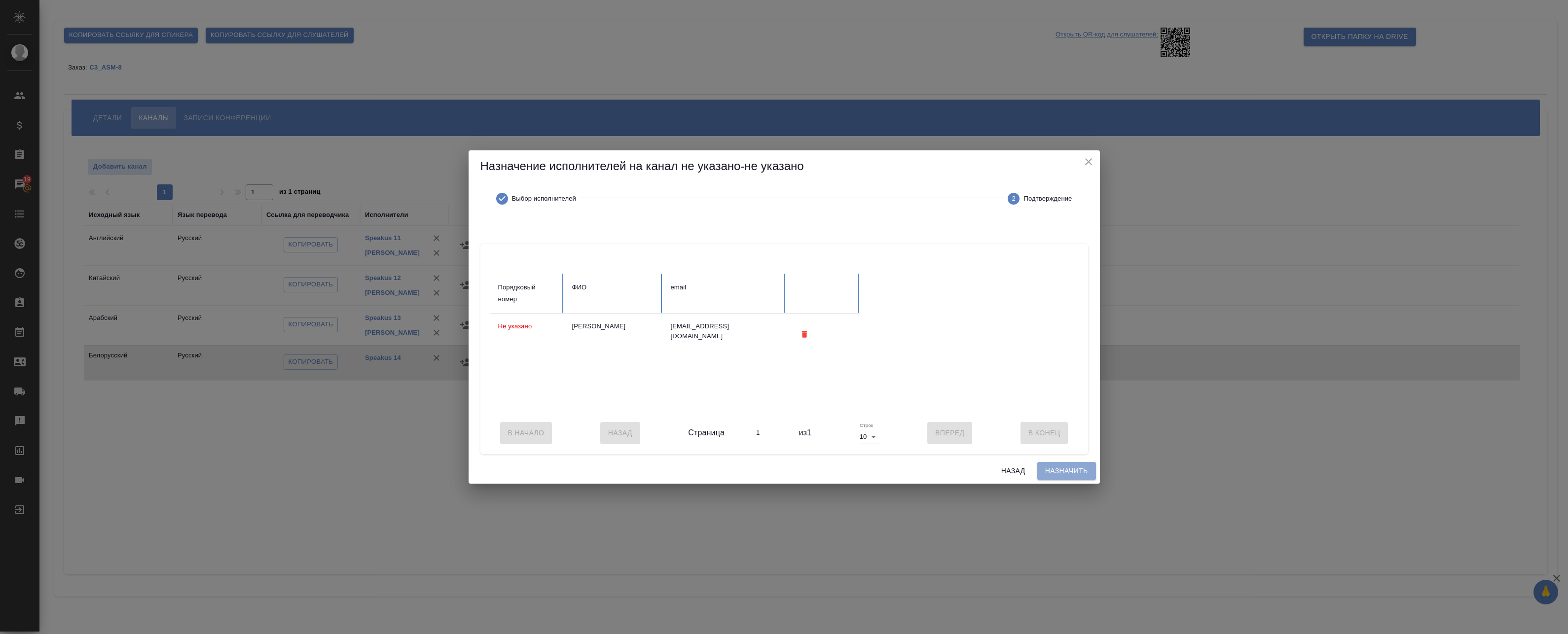
click at [1065, 477] on span "Назначить" at bounding box center [1066, 471] width 43 height 12
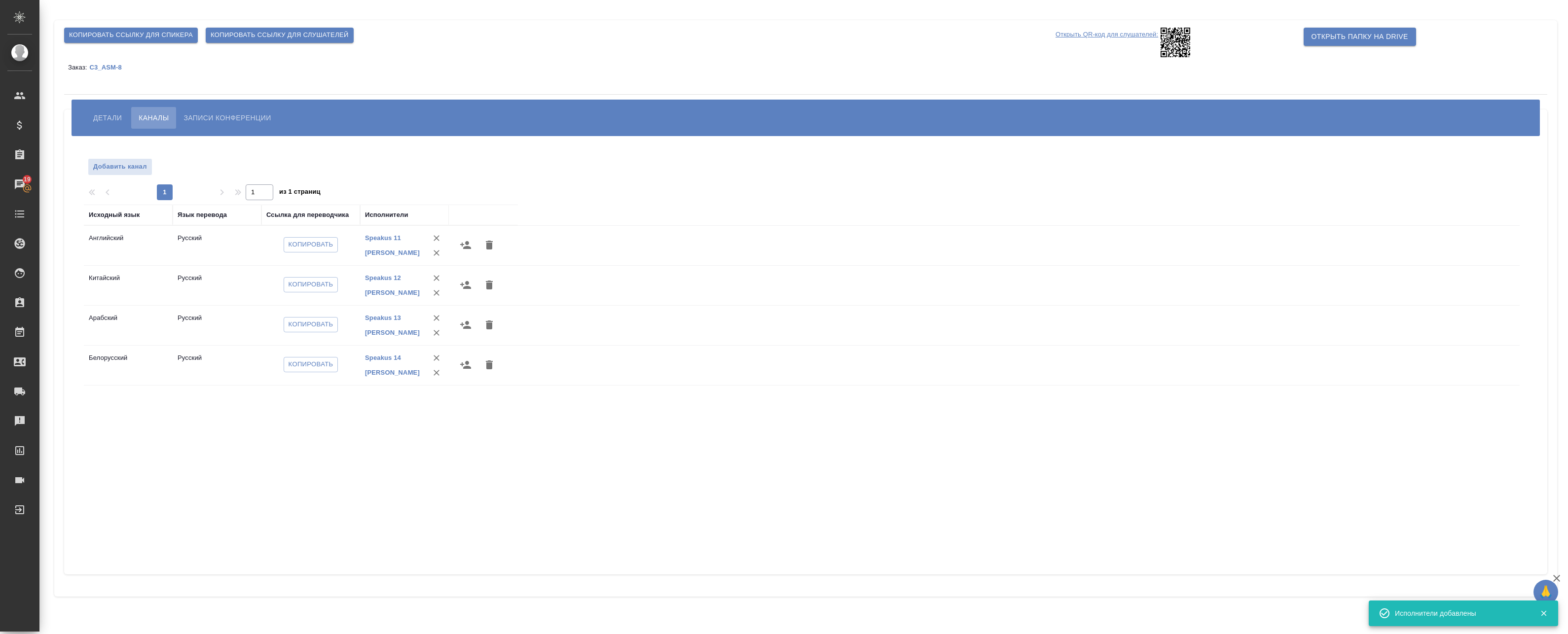
click at [534, 456] on div "Исходный язык Язык перевода Ссылка для переводчика Исполнители Английский Русск…" at bounding box center [802, 381] width 1436 height 355
click at [164, 37] on span "Копировать ссылку для спикера" at bounding box center [130, 35] width 124 height 12
click at [120, 109] on button "Детали" at bounding box center [107, 118] width 43 height 22
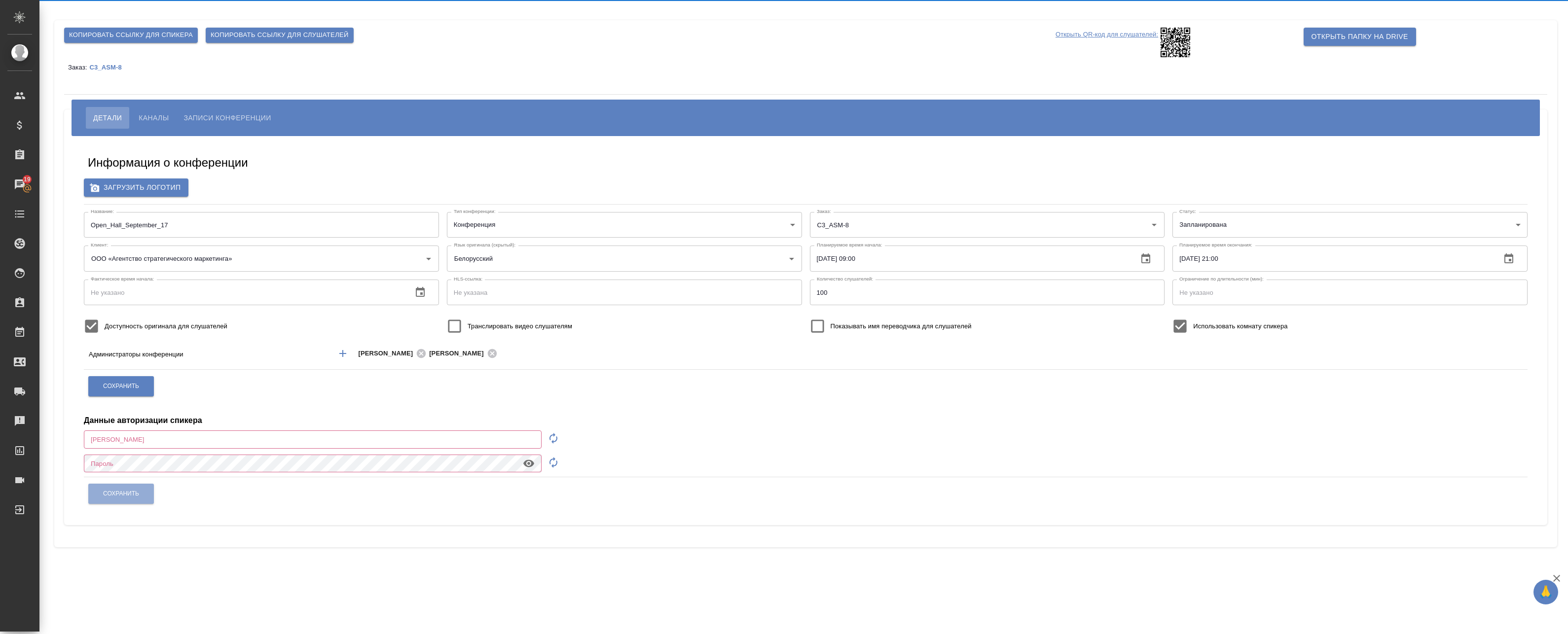
type input "[EMAIL_ADDRESS][DOMAIN_NAME]"
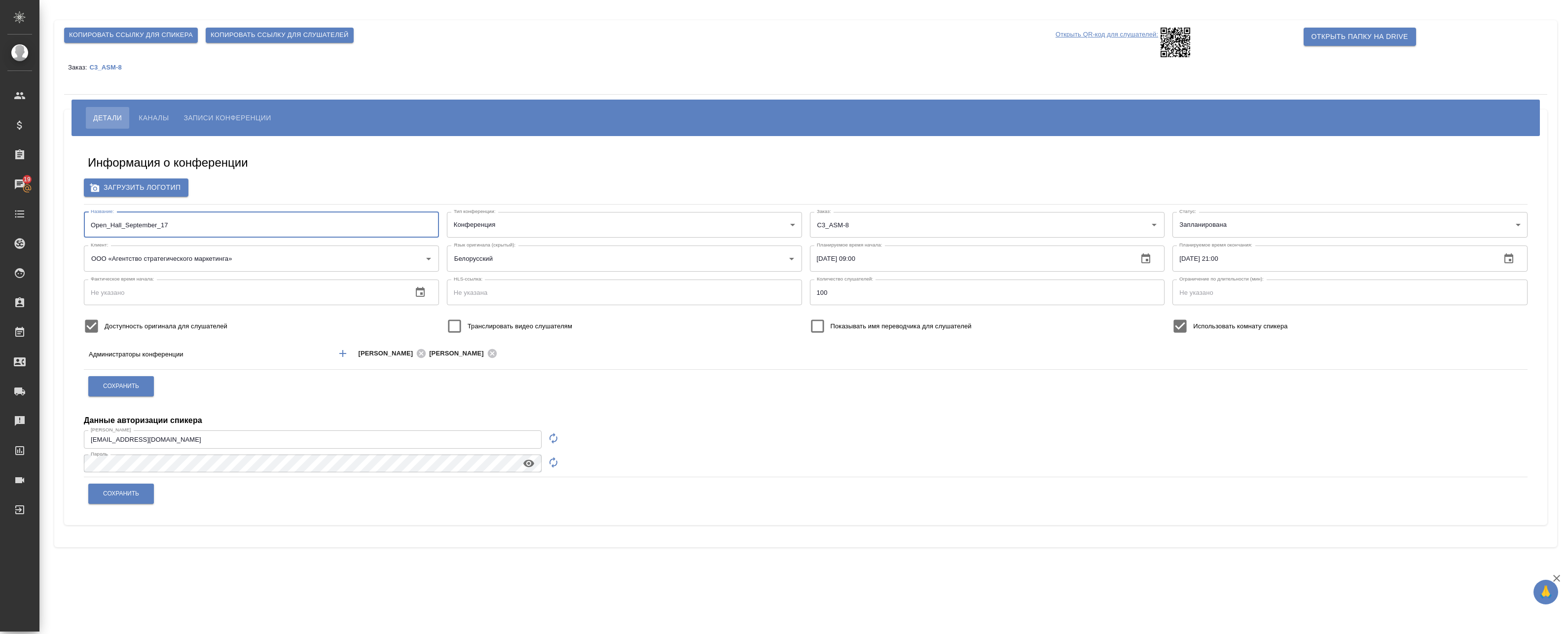
drag, startPoint x: 178, startPoint y: 222, endPoint x: 91, endPoint y: 219, distance: 87.1
click at [91, 219] on input "Open_Hall_September_17" at bounding box center [261, 225] width 355 height 26
click at [144, 115] on span "Каналы" at bounding box center [153, 117] width 30 height 12
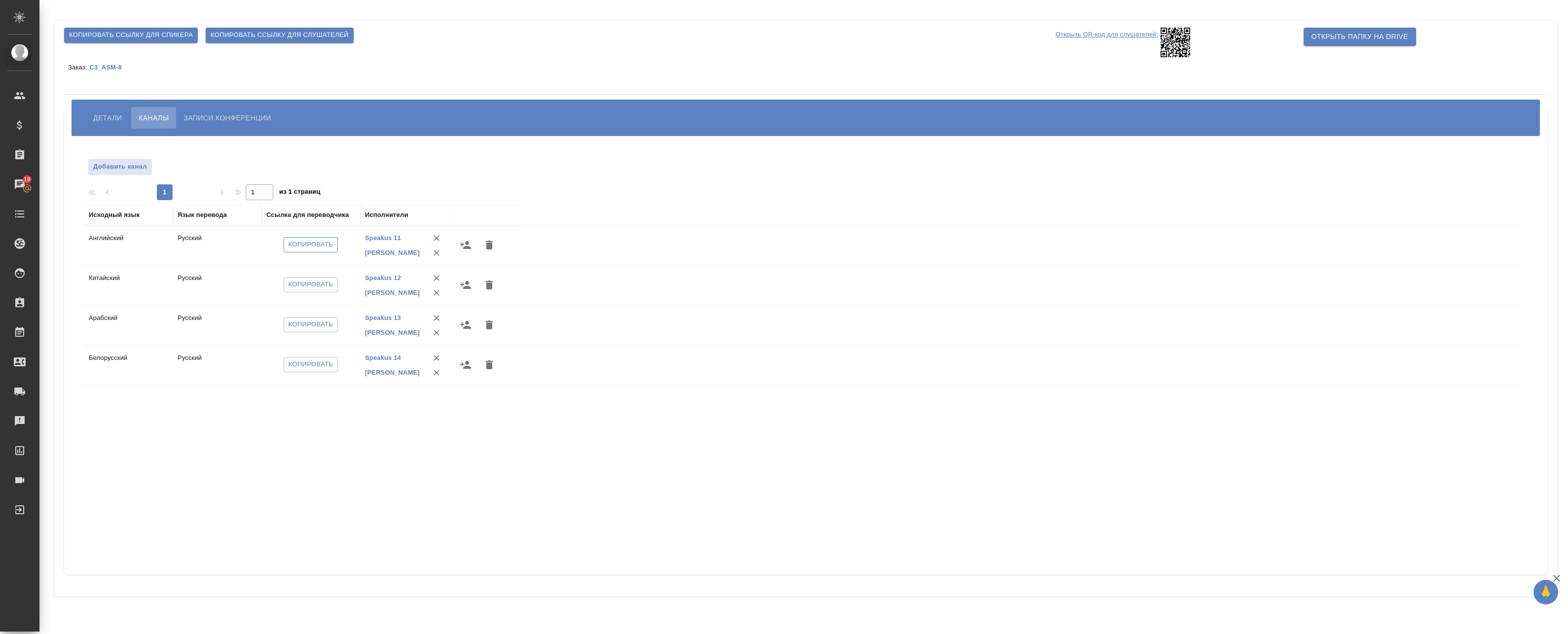
click at [317, 245] on span "Копировать" at bounding box center [311, 245] width 45 height 12
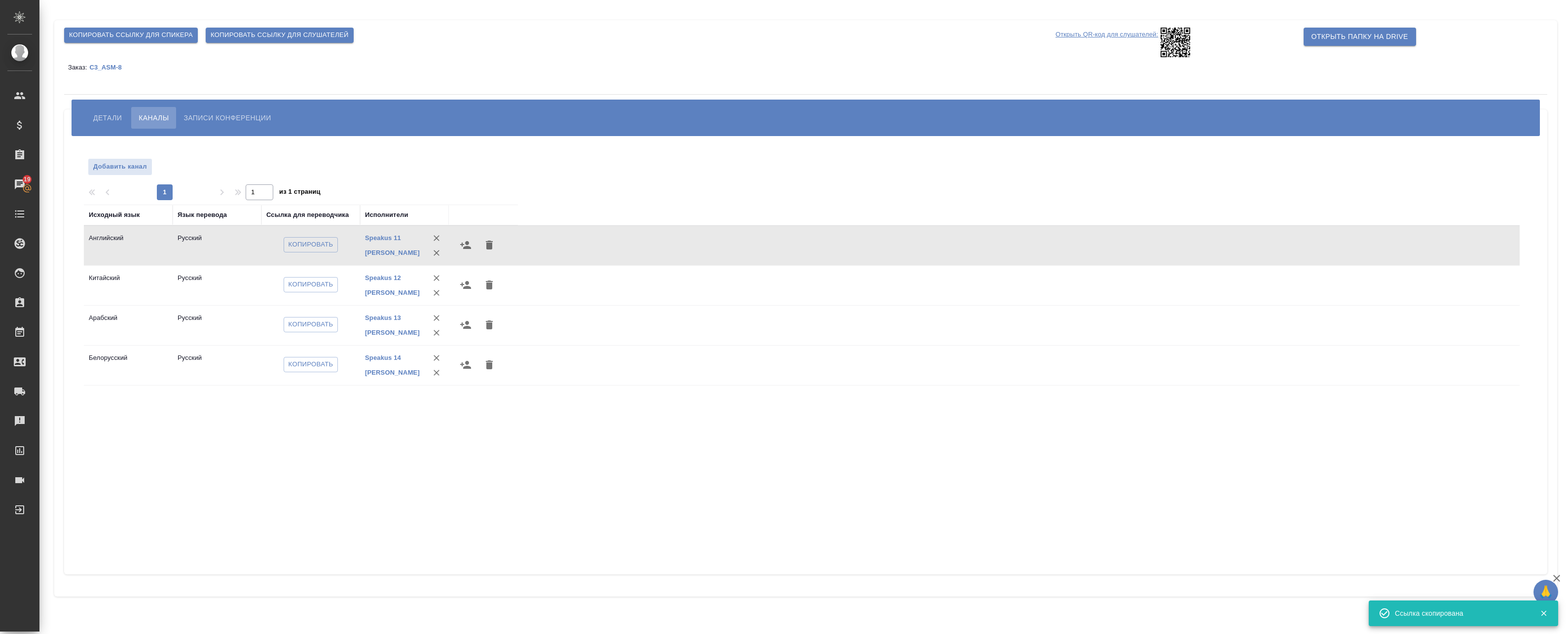
click at [167, 30] on span "Копировать ссылку для спикера" at bounding box center [130, 35] width 124 height 12
click at [163, 32] on span "Копировать ссылку для спикера" at bounding box center [130, 35] width 124 height 12
click at [296, 249] on span "Копировать" at bounding box center [311, 245] width 45 height 12
click at [301, 287] on span "Копировать" at bounding box center [311, 285] width 45 height 12
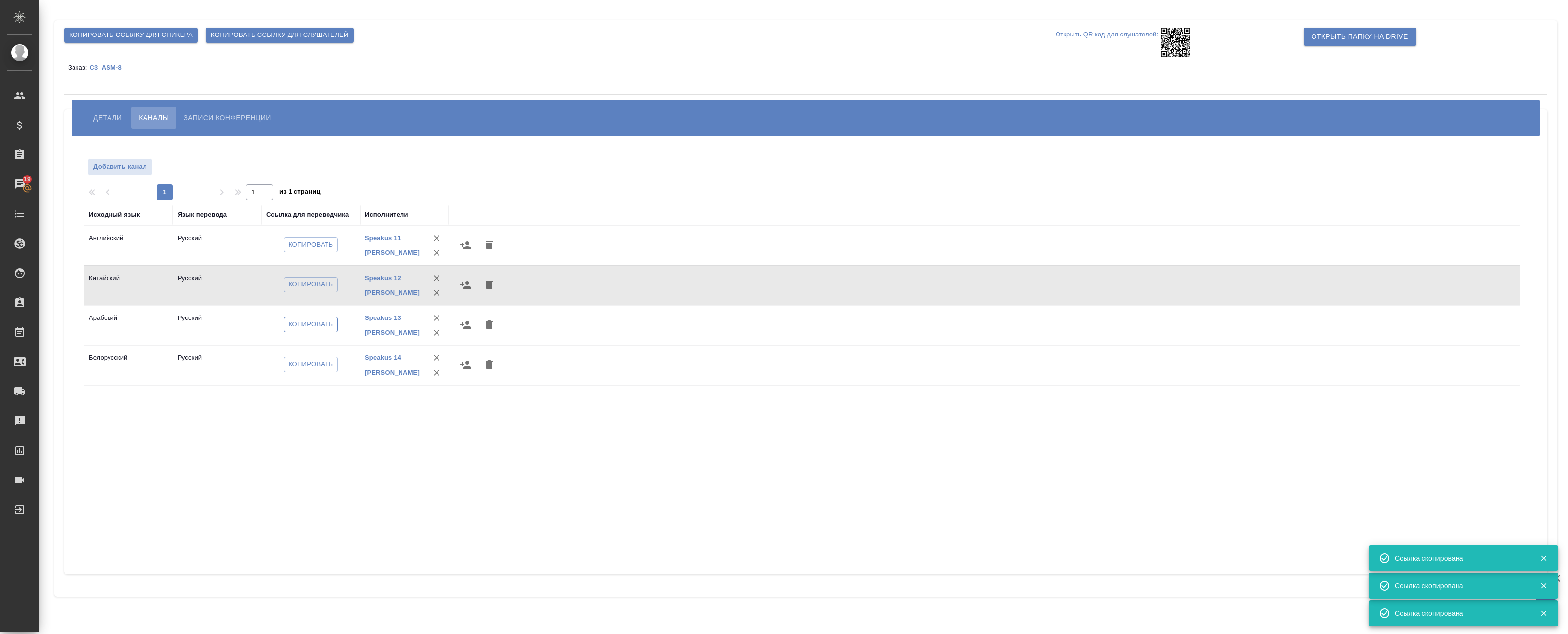
click at [307, 322] on span "Копировать" at bounding box center [311, 324] width 45 height 12
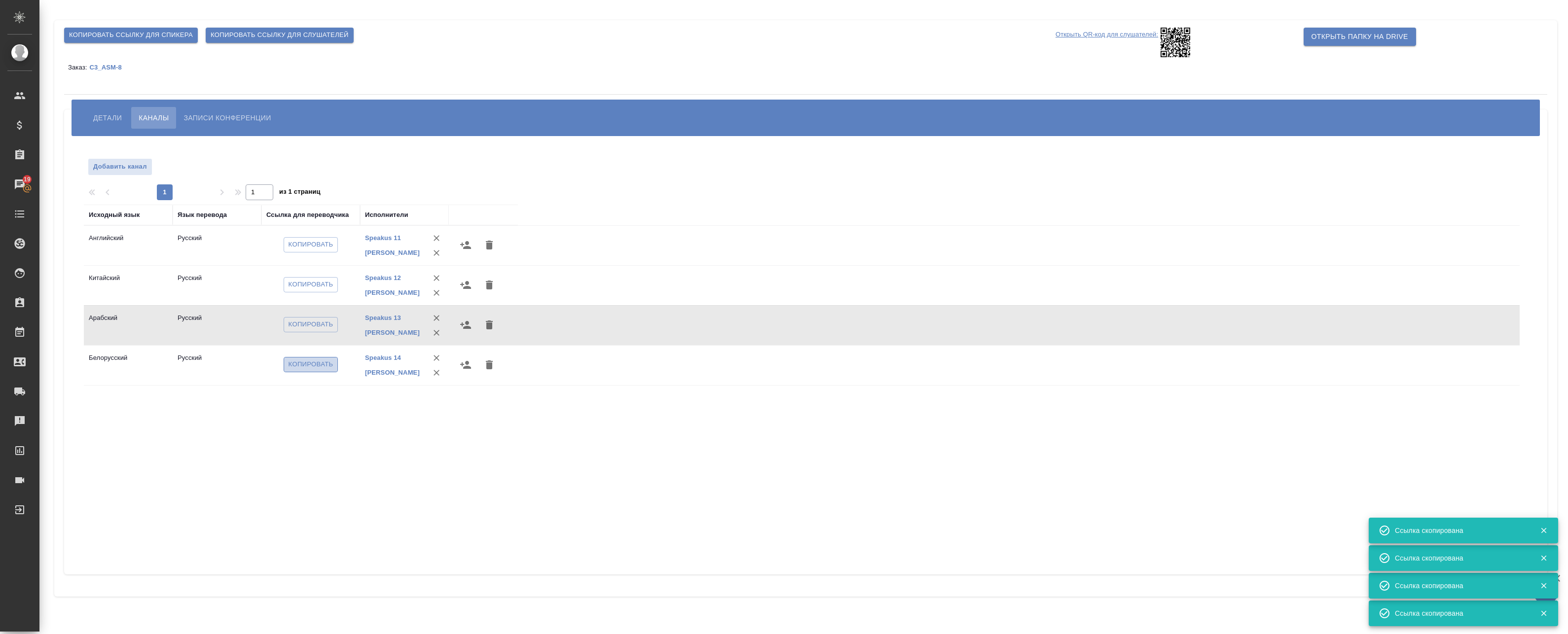
click at [310, 364] on span "Копировать" at bounding box center [311, 364] width 45 height 12
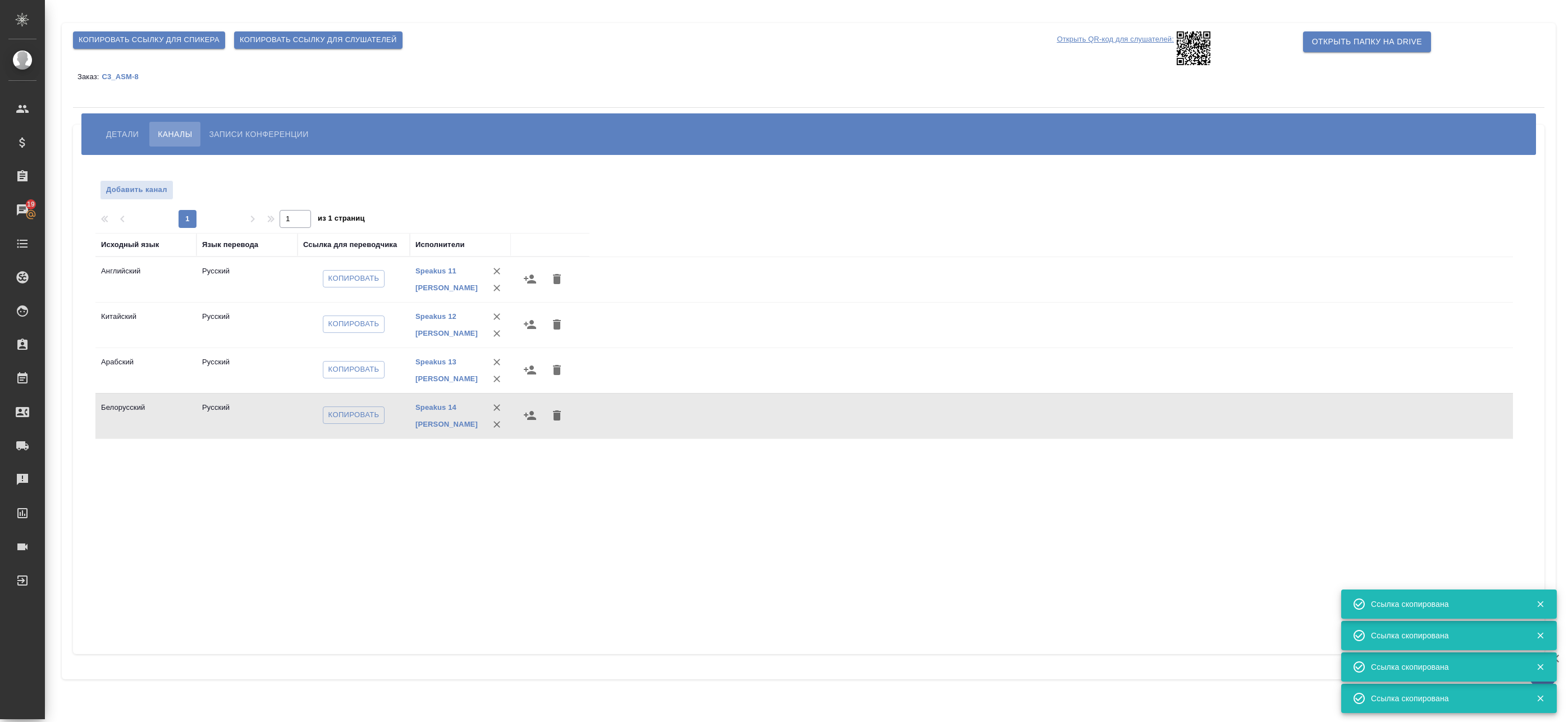
click at [1141, 39] on p "Открыть QR-код для слушателей:" at bounding box center [1116, 48] width 117 height 34
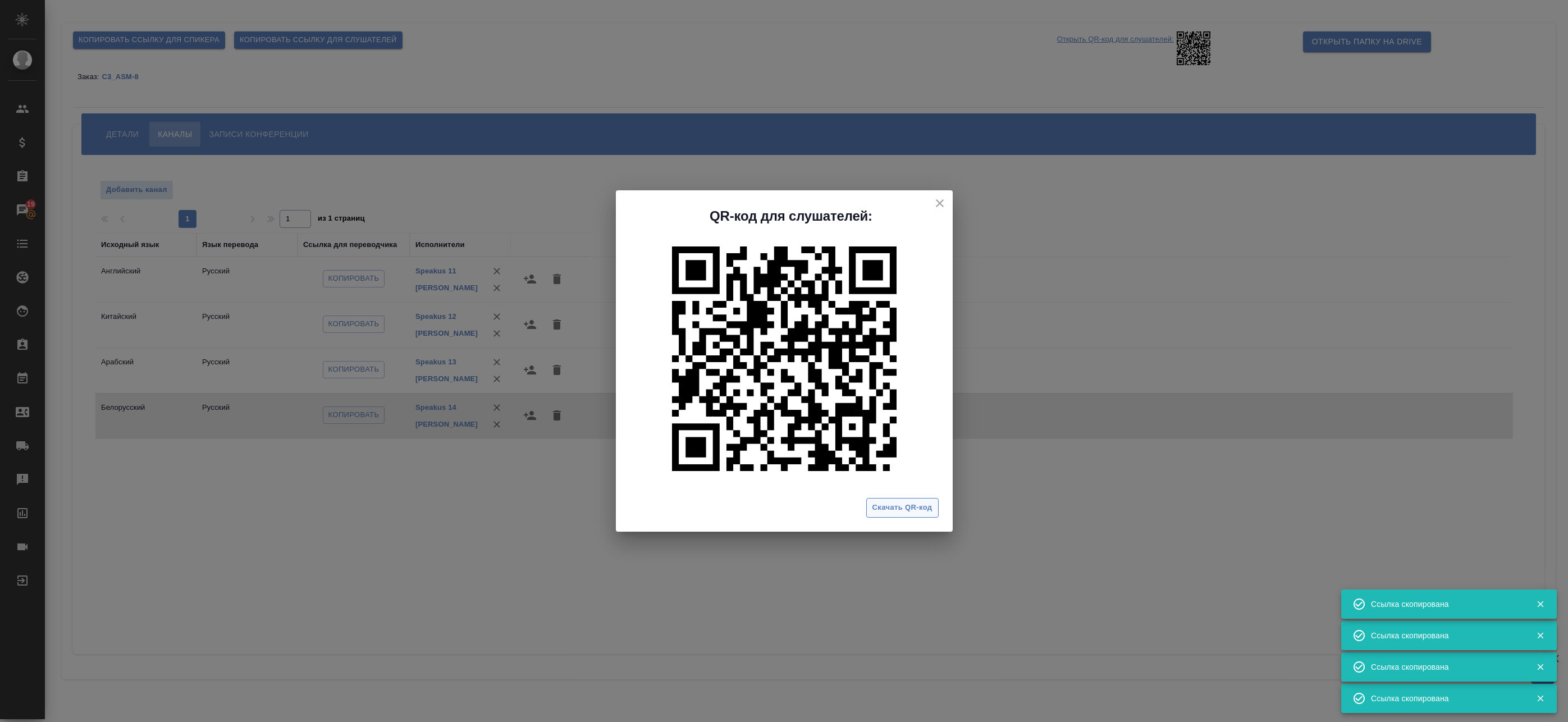
click at [899, 511] on span "Скачать QR-код" at bounding box center [902, 508] width 60 height 13
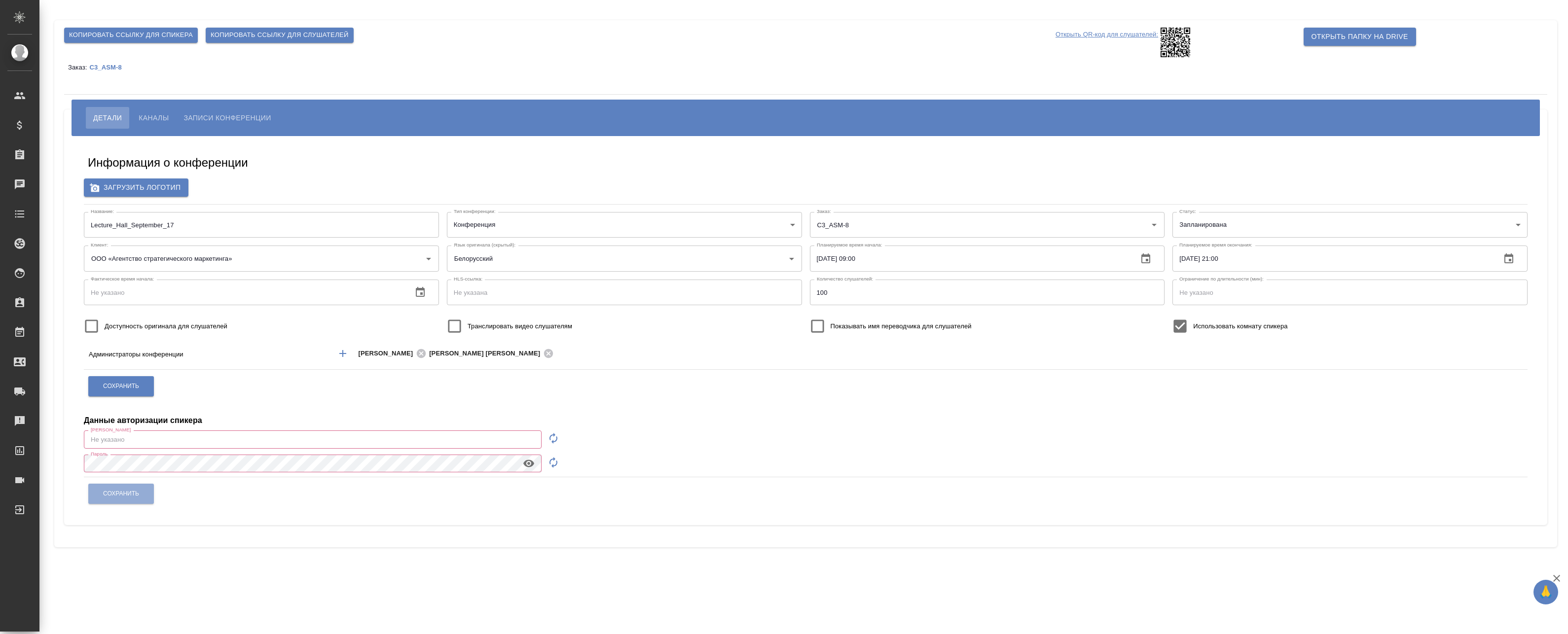
type input "[EMAIL_ADDRESS][DOMAIN_NAME]"
click at [134, 228] on input "Lecture_Hall_September_17" at bounding box center [261, 225] width 355 height 26
click at [147, 124] on button "Каналы" at bounding box center [154, 118] width 45 height 22
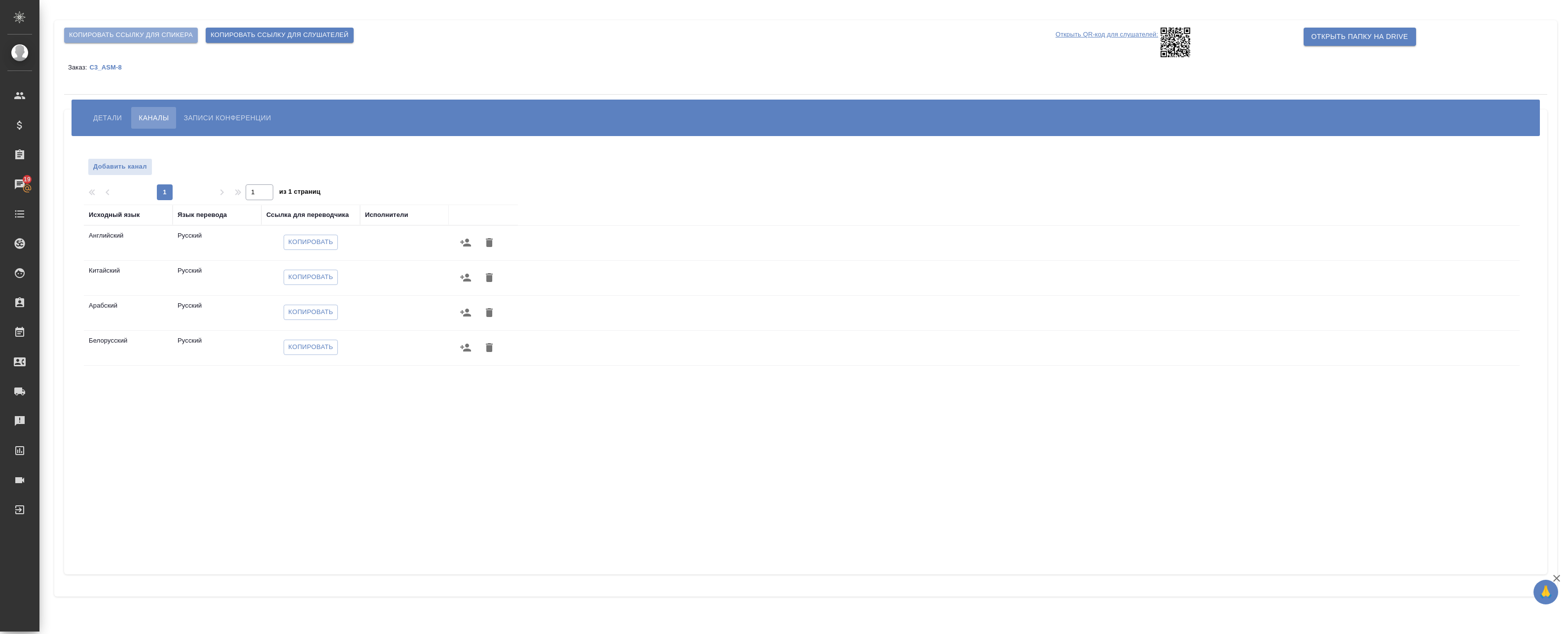
click at [108, 29] on button "Копировать ссылку для спикера" at bounding box center [131, 35] width 134 height 15
click at [307, 242] on span "Копировать" at bounding box center [311, 242] width 45 height 12
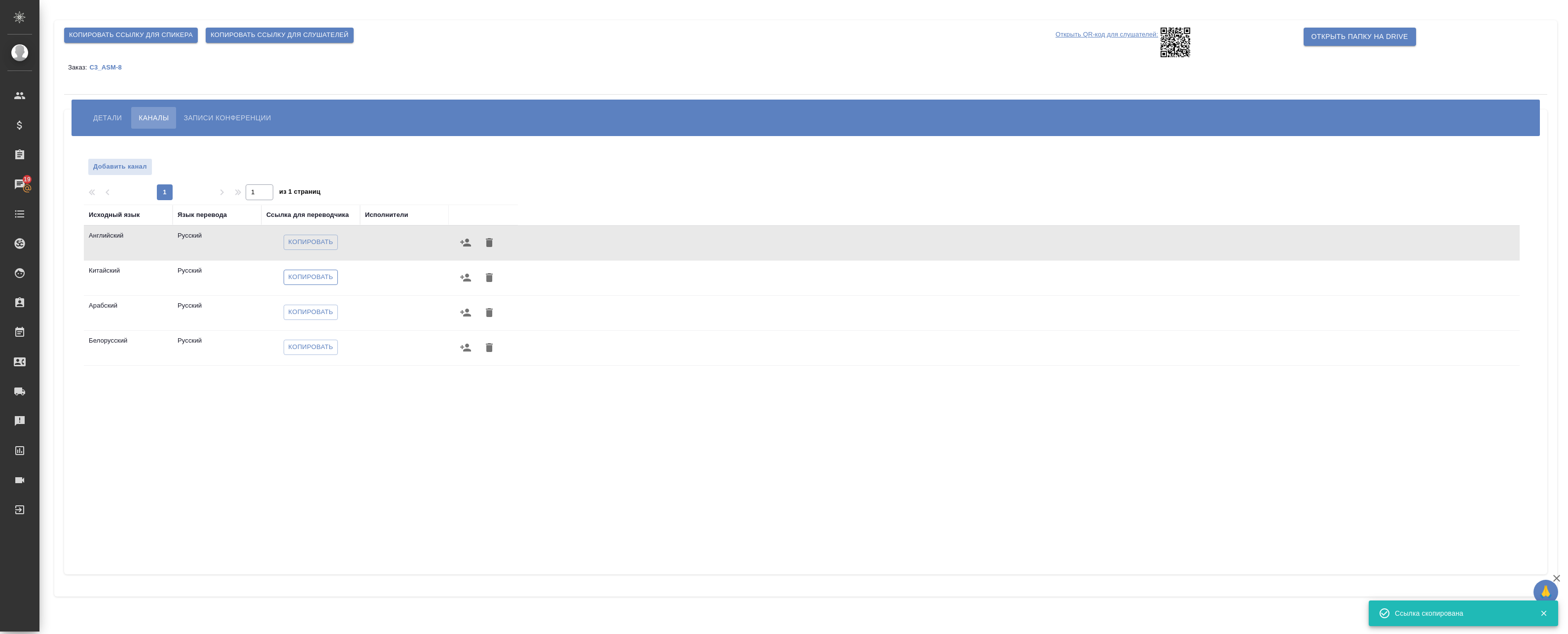
click at [318, 276] on span "Копировать" at bounding box center [311, 277] width 45 height 12
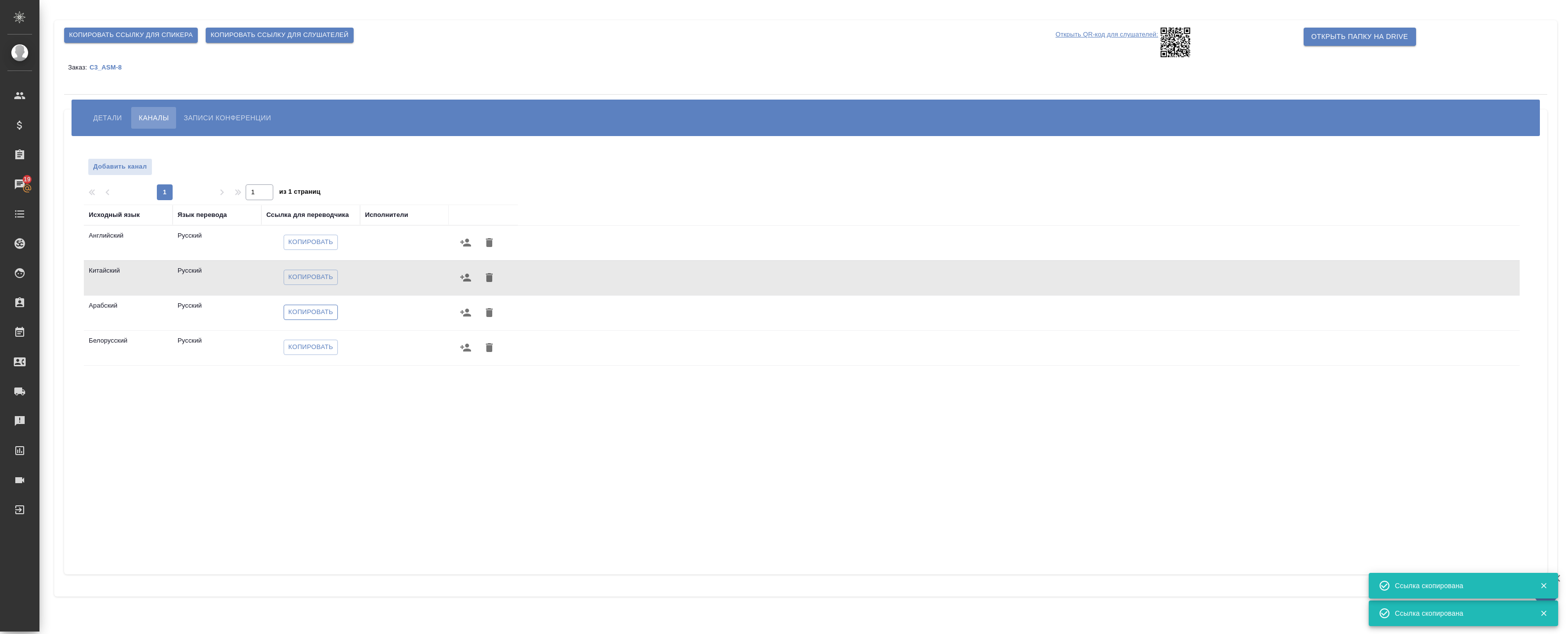
click at [311, 310] on span "Копировать" at bounding box center [311, 312] width 45 height 12
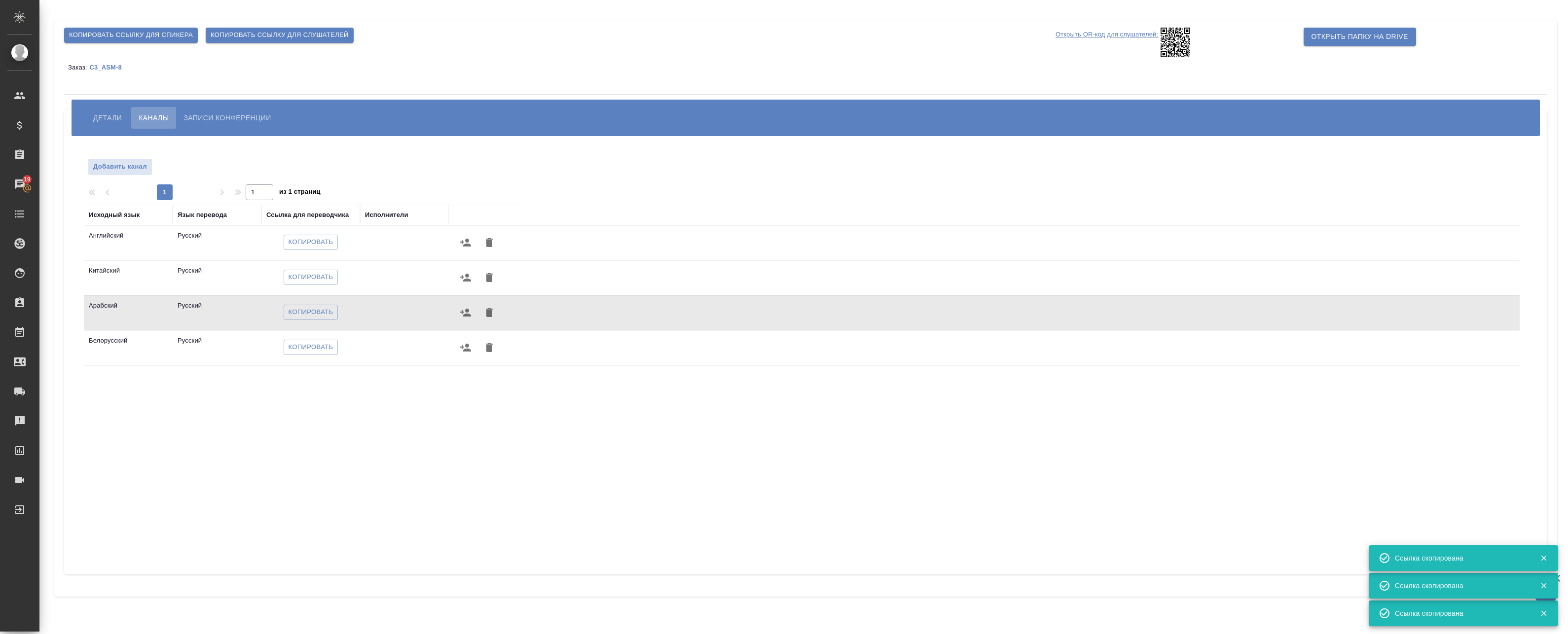
drag, startPoint x: 329, startPoint y: 350, endPoint x: 340, endPoint y: 351, distance: 11.0
click at [329, 350] on span "Копировать" at bounding box center [311, 347] width 45 height 12
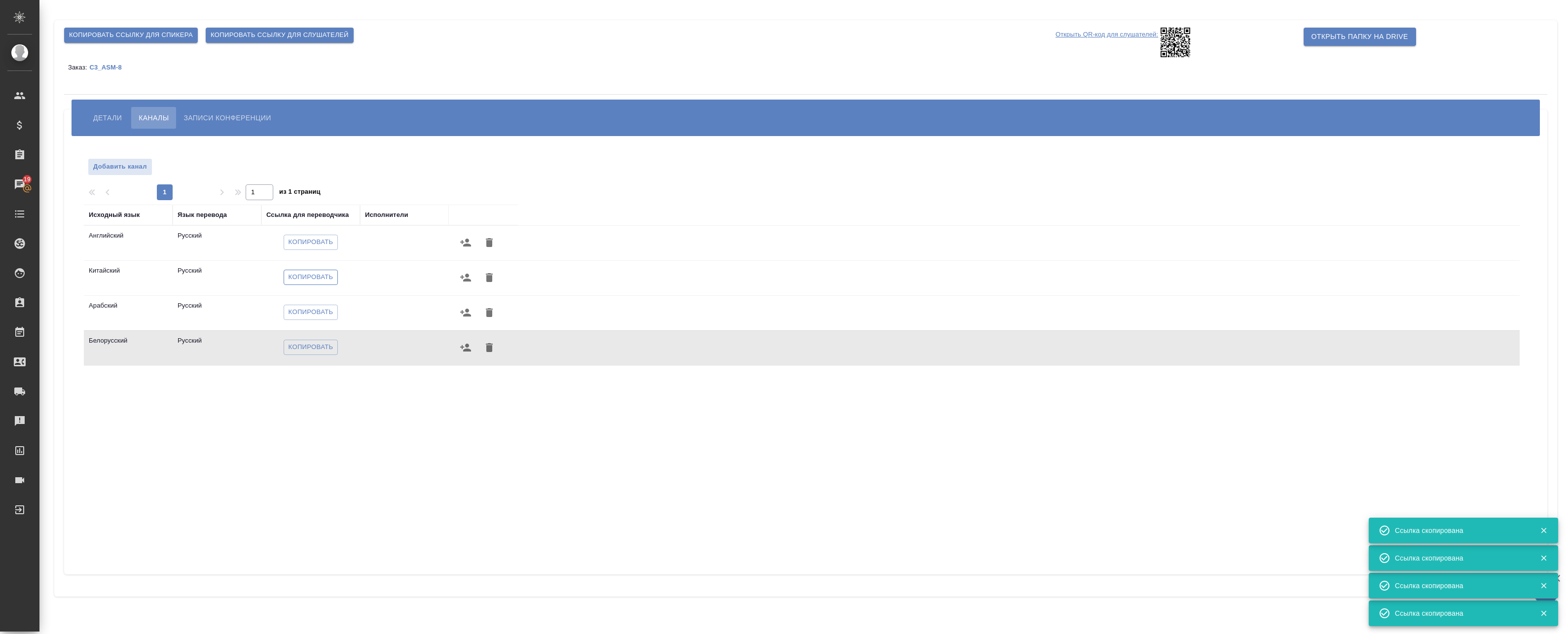
click at [301, 274] on span "Копировать" at bounding box center [311, 277] width 45 height 12
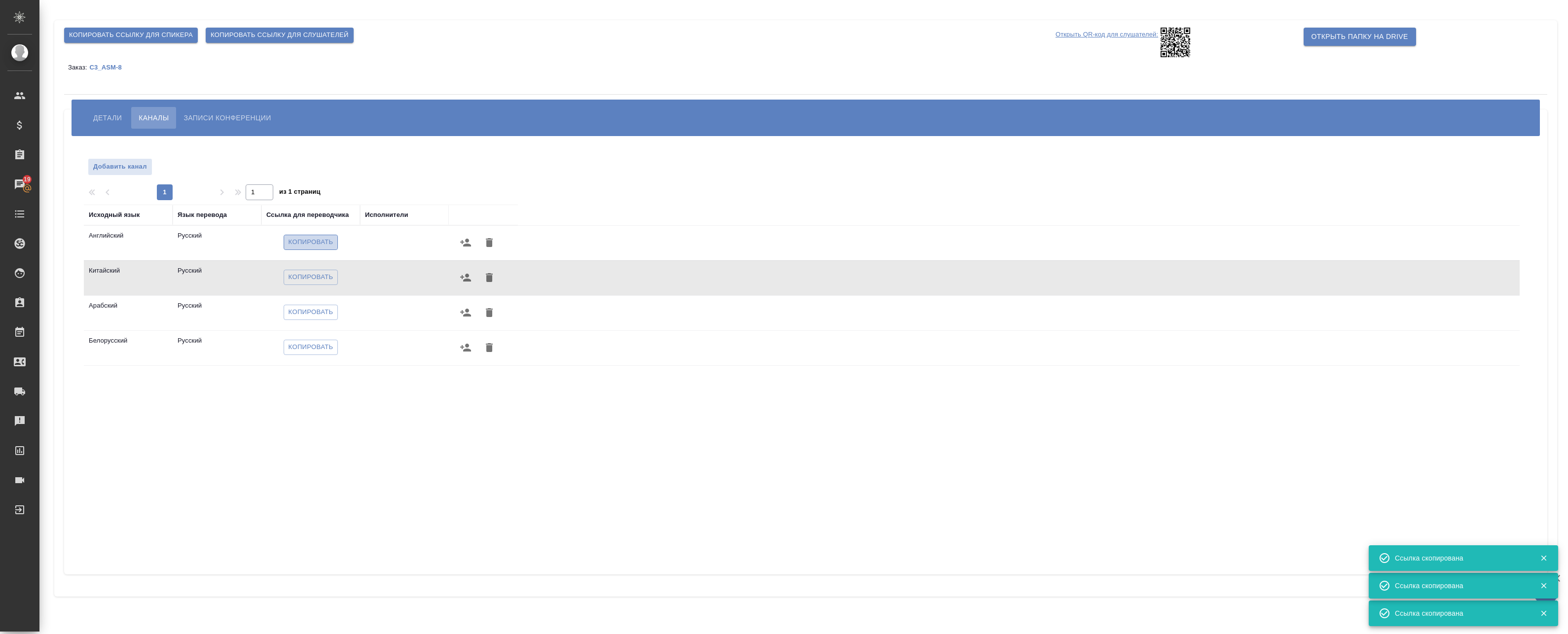
click at [337, 242] on button "Копировать" at bounding box center [311, 242] width 55 height 15
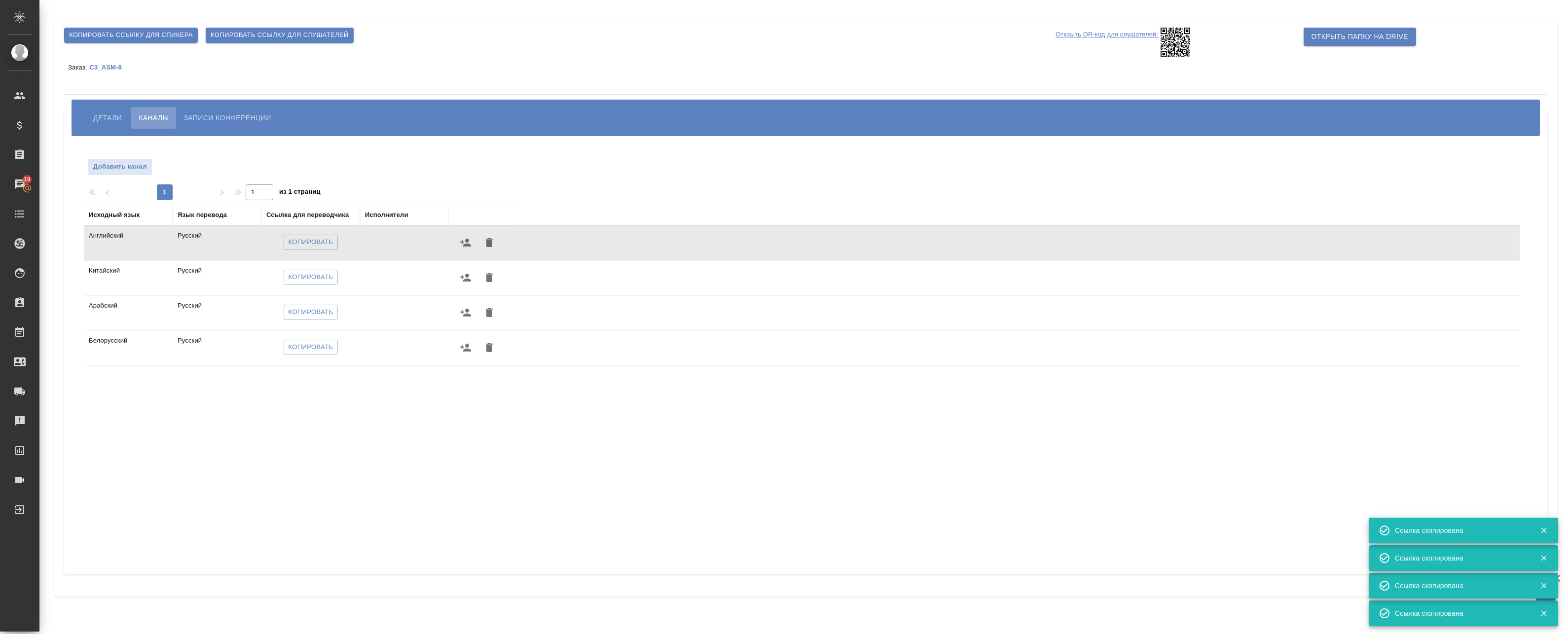
click at [83, 38] on span "Копировать ссылку для спикера" at bounding box center [130, 35] width 124 height 12
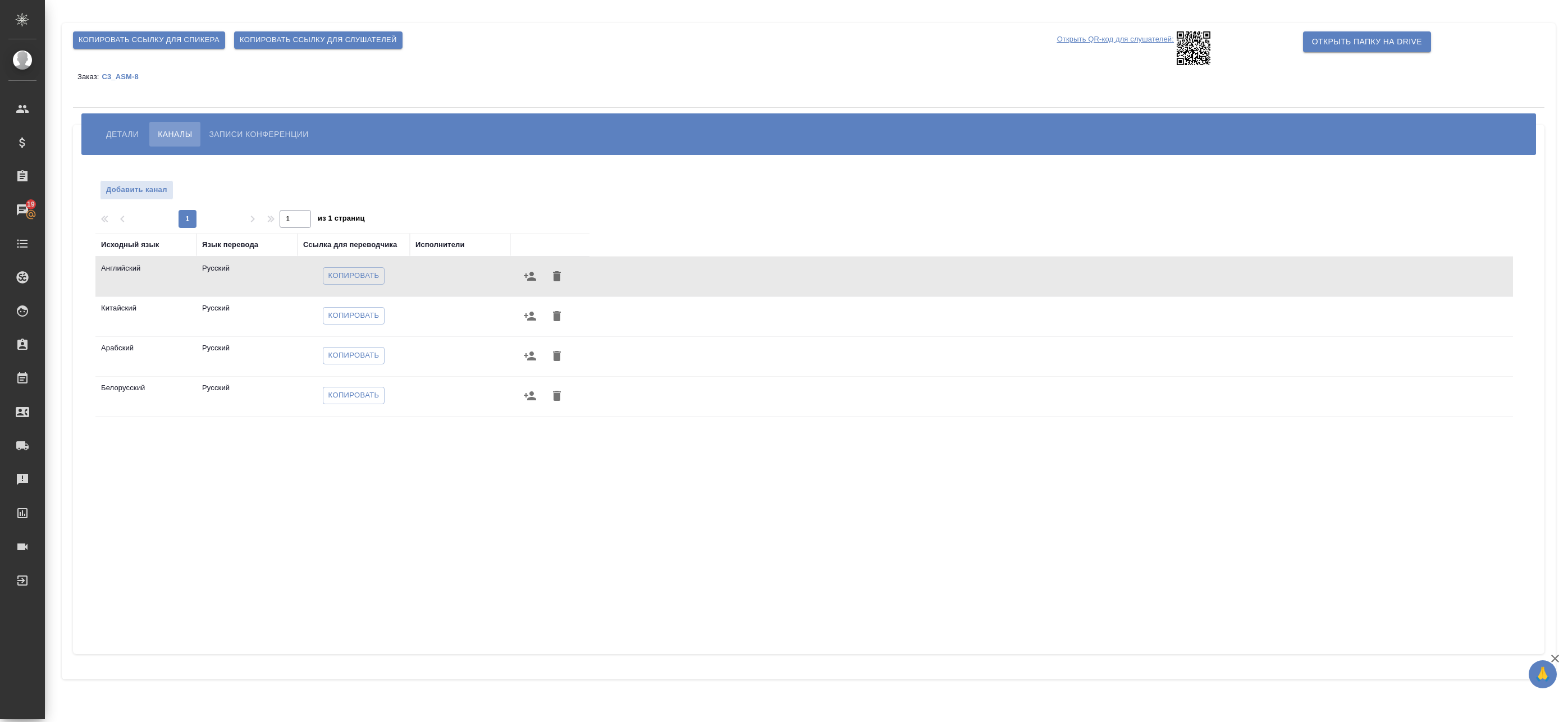
click at [1134, 37] on p "Открыть QR-код для слушателей:" at bounding box center [1116, 48] width 117 height 34
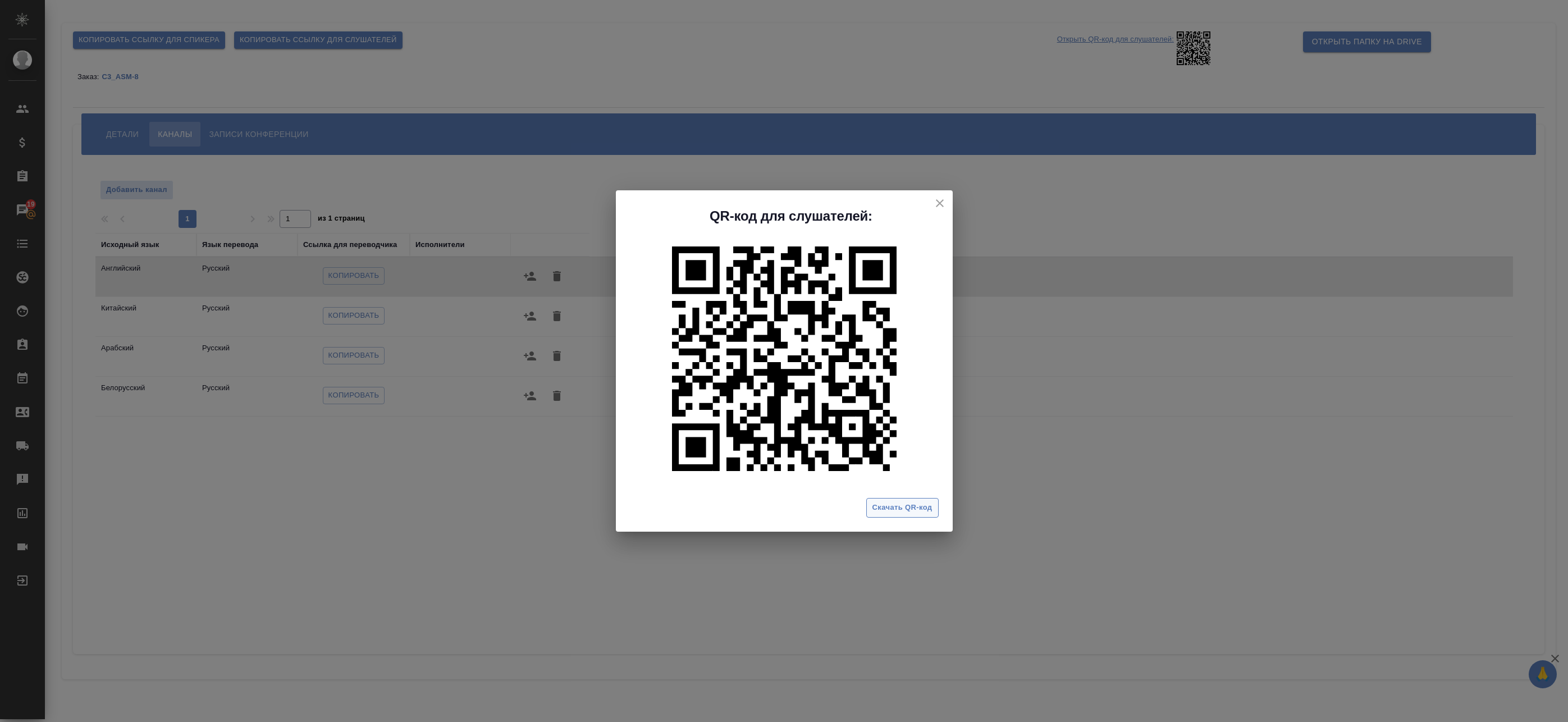
click at [889, 513] on span "Скачать QR-код" at bounding box center [902, 508] width 60 height 13
click at [940, 203] on icon "close" at bounding box center [940, 203] width 8 height 8
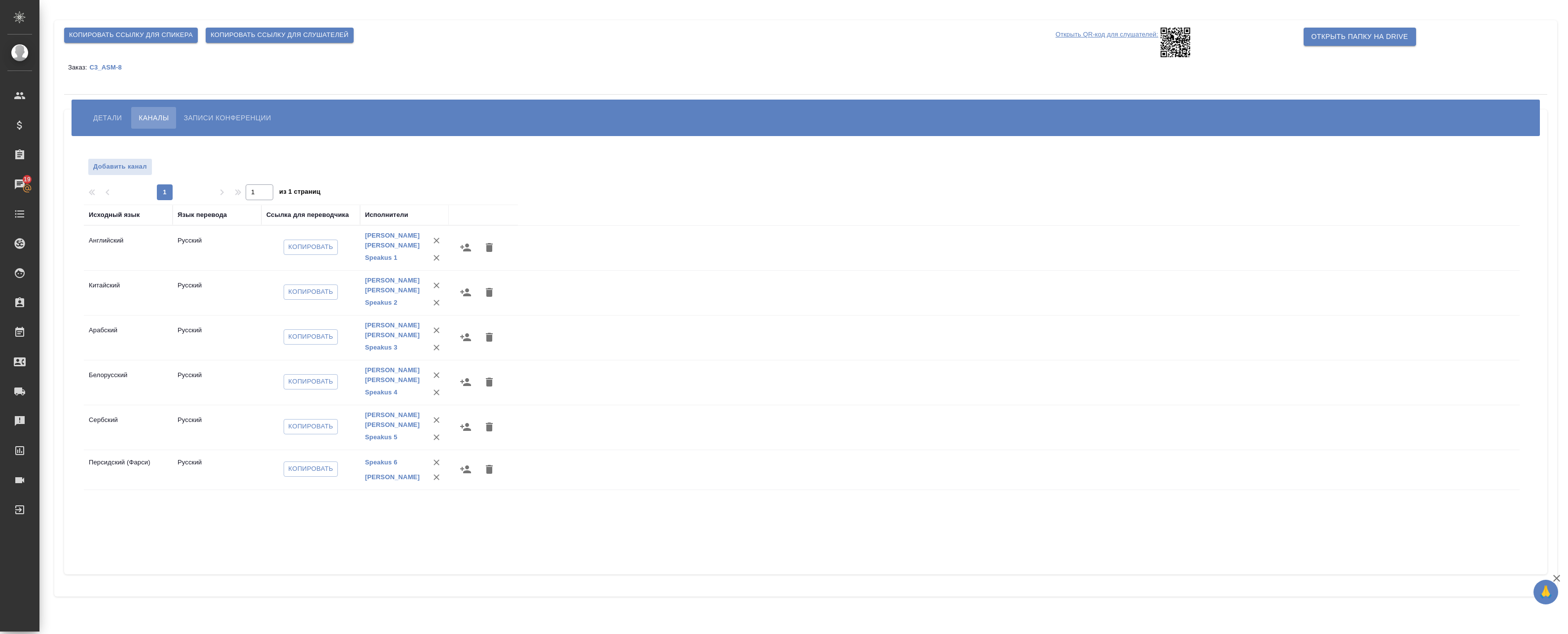
click at [1129, 34] on p "Открыть QR-код для слушателей:" at bounding box center [1107, 42] width 103 height 30
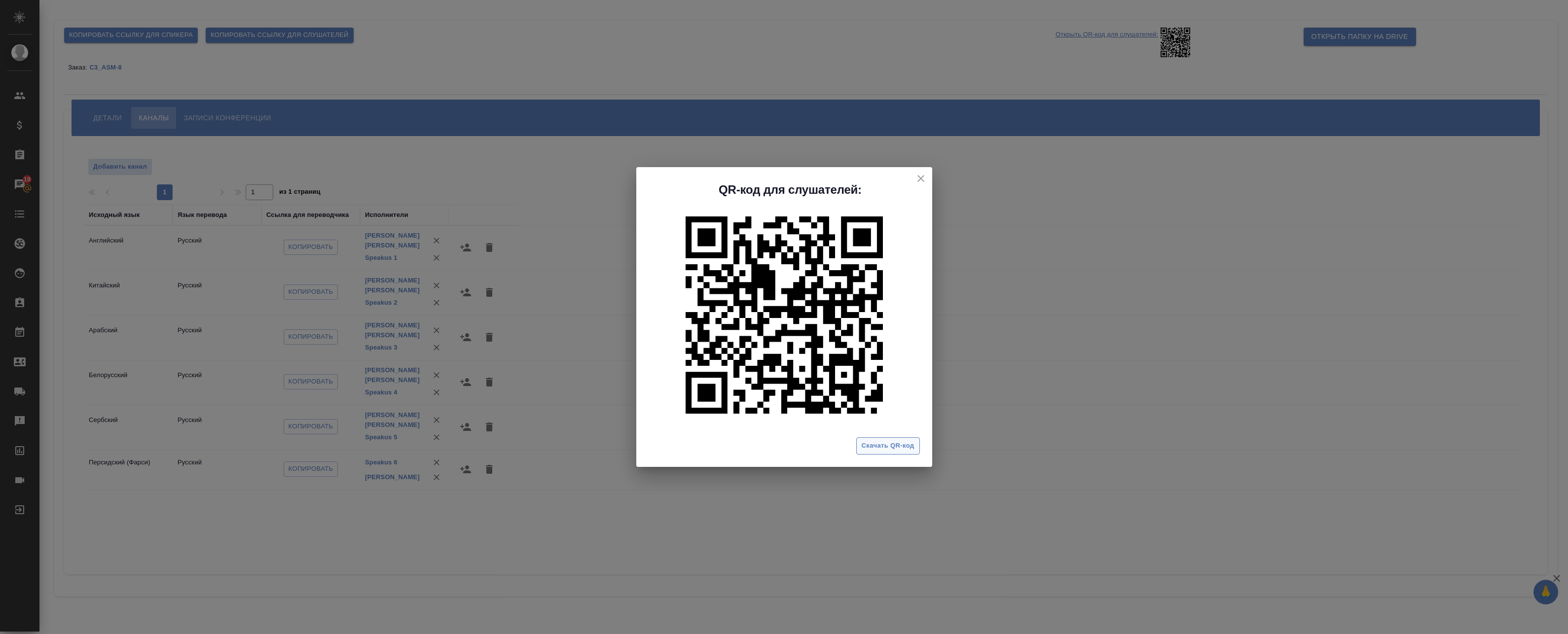
click at [889, 446] on span "Скачать QR-код" at bounding box center [888, 446] width 53 height 12
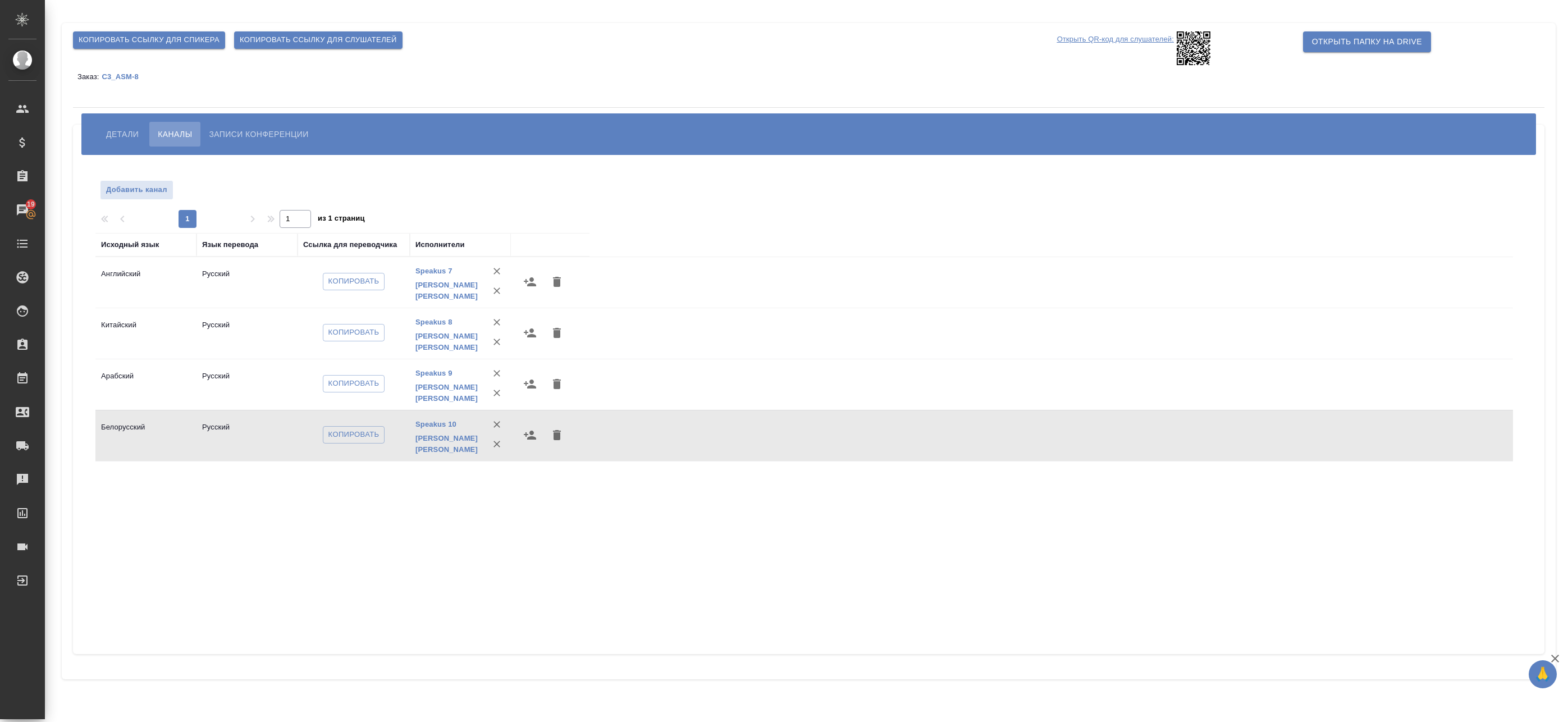
click at [1137, 36] on p "Открыть QR-код для слушателей:" at bounding box center [1116, 48] width 117 height 34
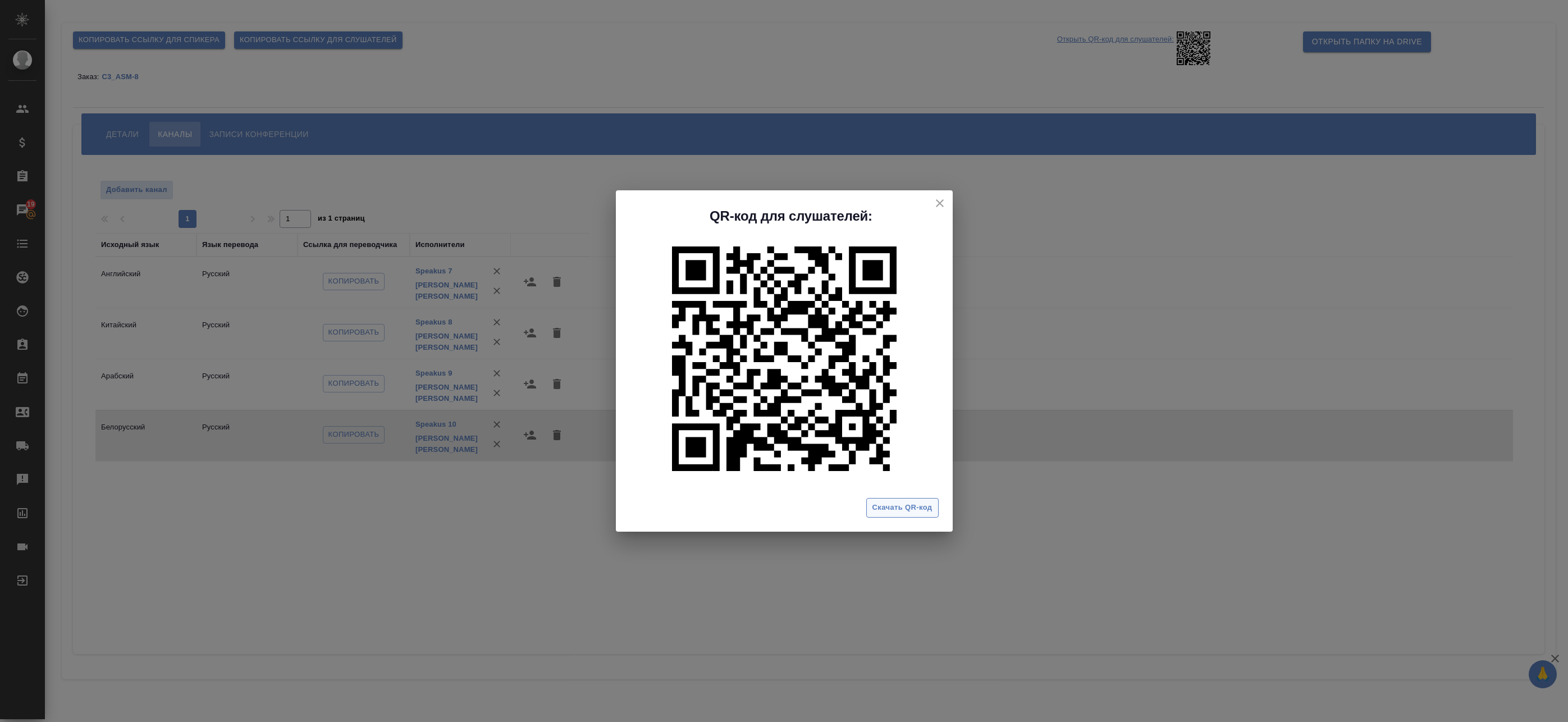
click at [903, 511] on span "Скачать QR-код" at bounding box center [902, 508] width 60 height 13
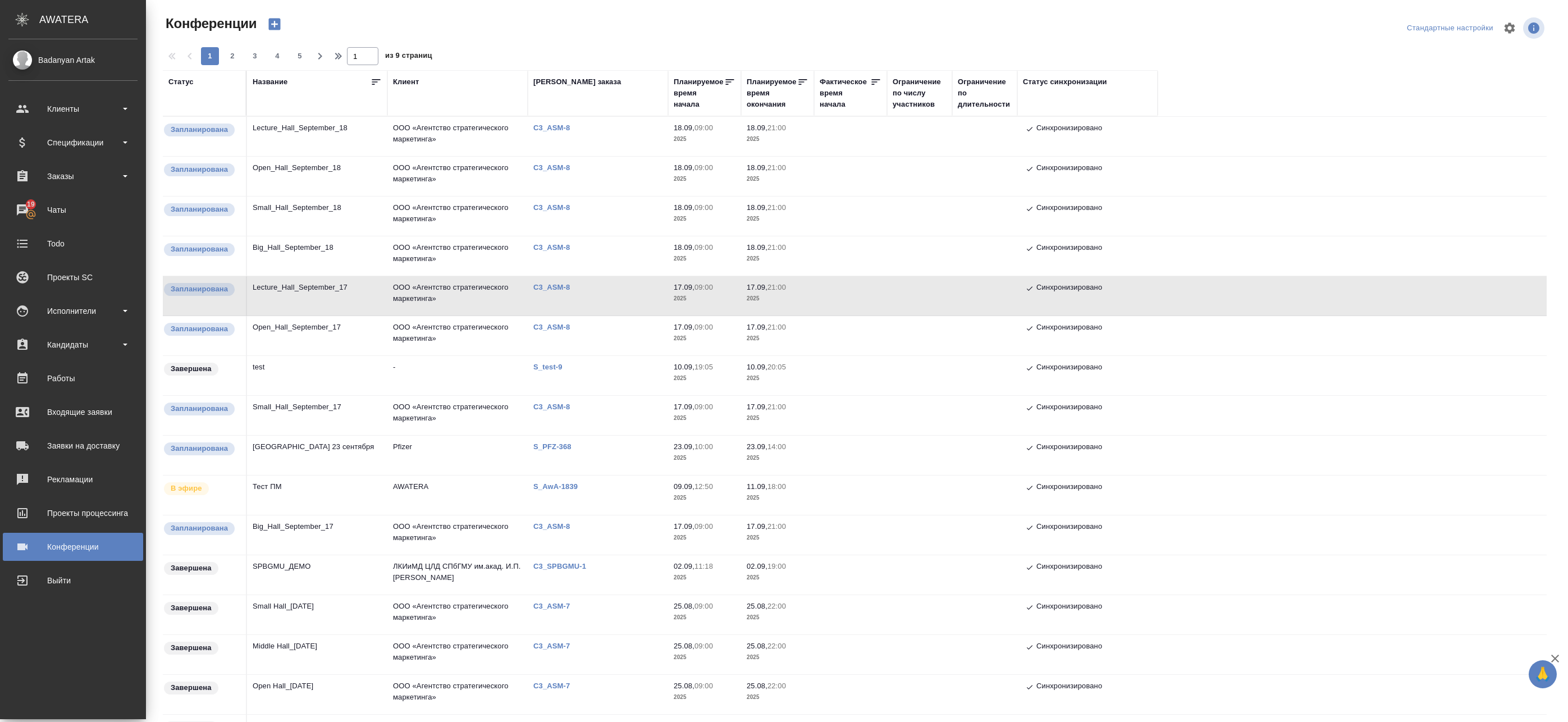
click at [443, 249] on td "ООО «Агентство стратегического маркетинга»" at bounding box center [457, 256] width 141 height 39
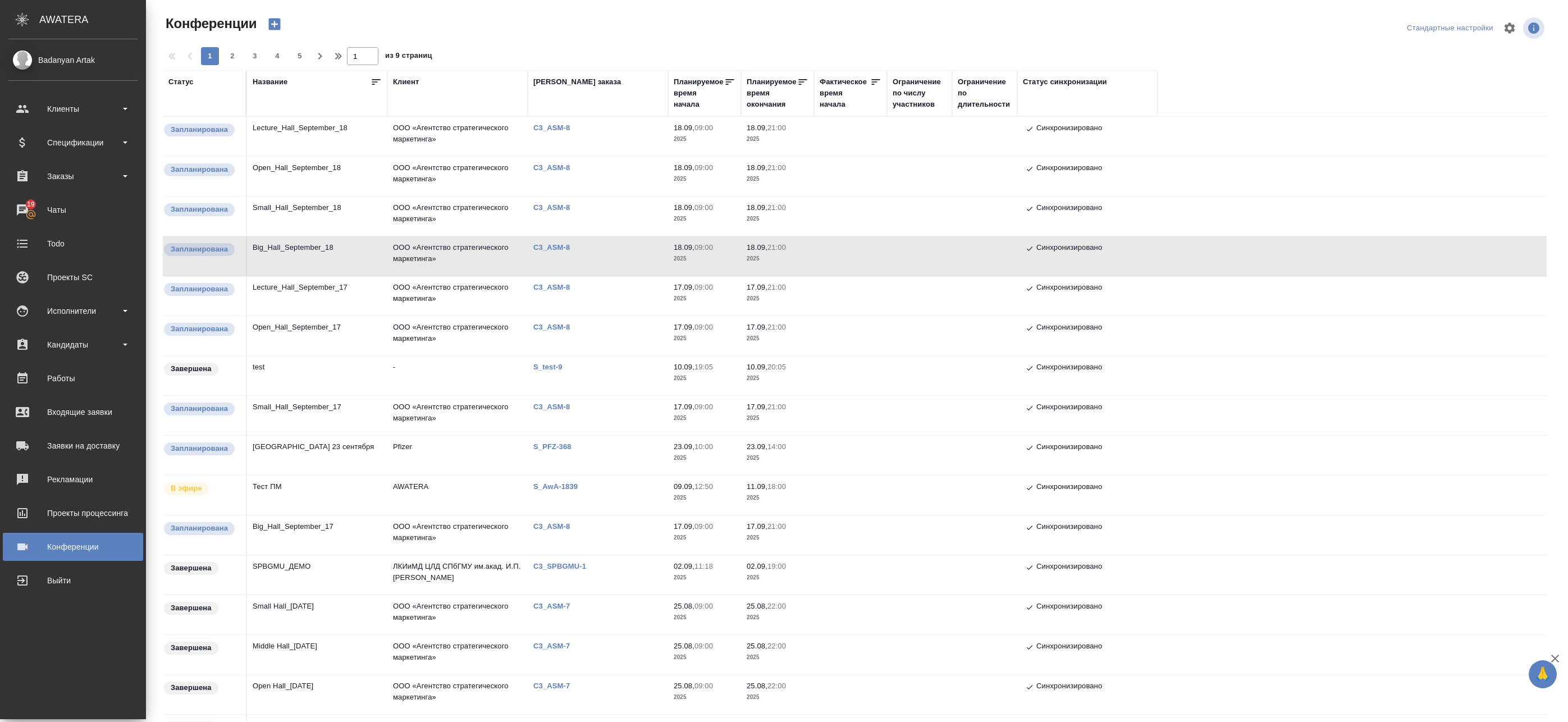
click at [450, 250] on td "ООО «Агентство стратегического маркетинга»" at bounding box center [457, 256] width 141 height 39
click at [450, 250] on td "ООО «Агентство стратегического маркетинга»" at bounding box center [457, 256] width 141 height 39
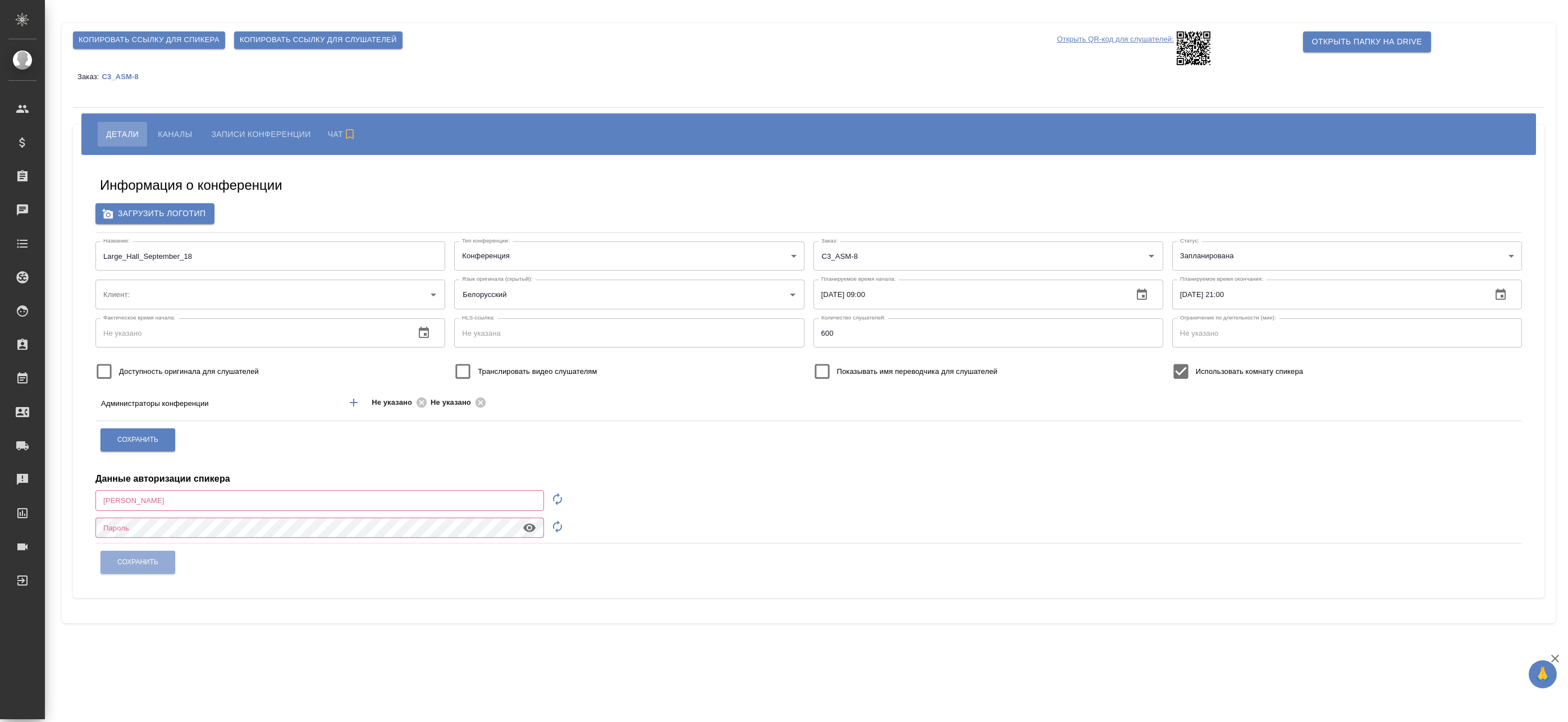
type input "ООО «Агентство стратегического маркетинга»"
type input "[EMAIL_ADDRESS][DOMAIN_NAME]"
click at [204, 256] on input "Large_Hall_September_18" at bounding box center [270, 256] width 350 height 29
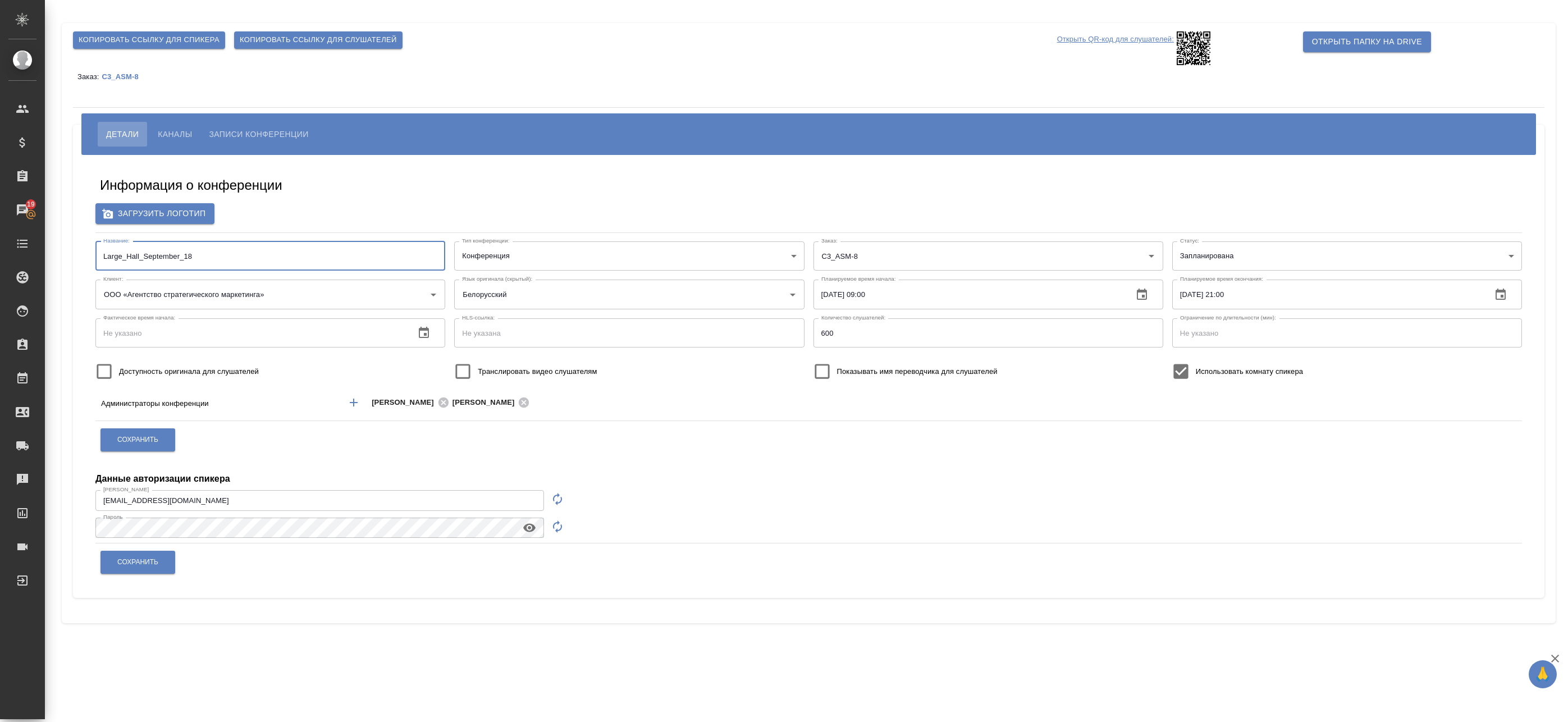
click at [195, 252] on input "Large_Hall_September_18" at bounding box center [270, 256] width 350 height 29
drag, startPoint x: 118, startPoint y: 255, endPoint x: 94, endPoint y: 254, distance: 24.0
click at [94, 254] on div "Название: Large_Hall_September_18 Название:" at bounding box center [270, 256] width 359 height 38
drag, startPoint x: 123, startPoint y: 258, endPoint x: 91, endPoint y: 257, distance: 32.0
click at [91, 257] on div "Название: Large_Hall_September_18 Название:" at bounding box center [270, 256] width 359 height 38
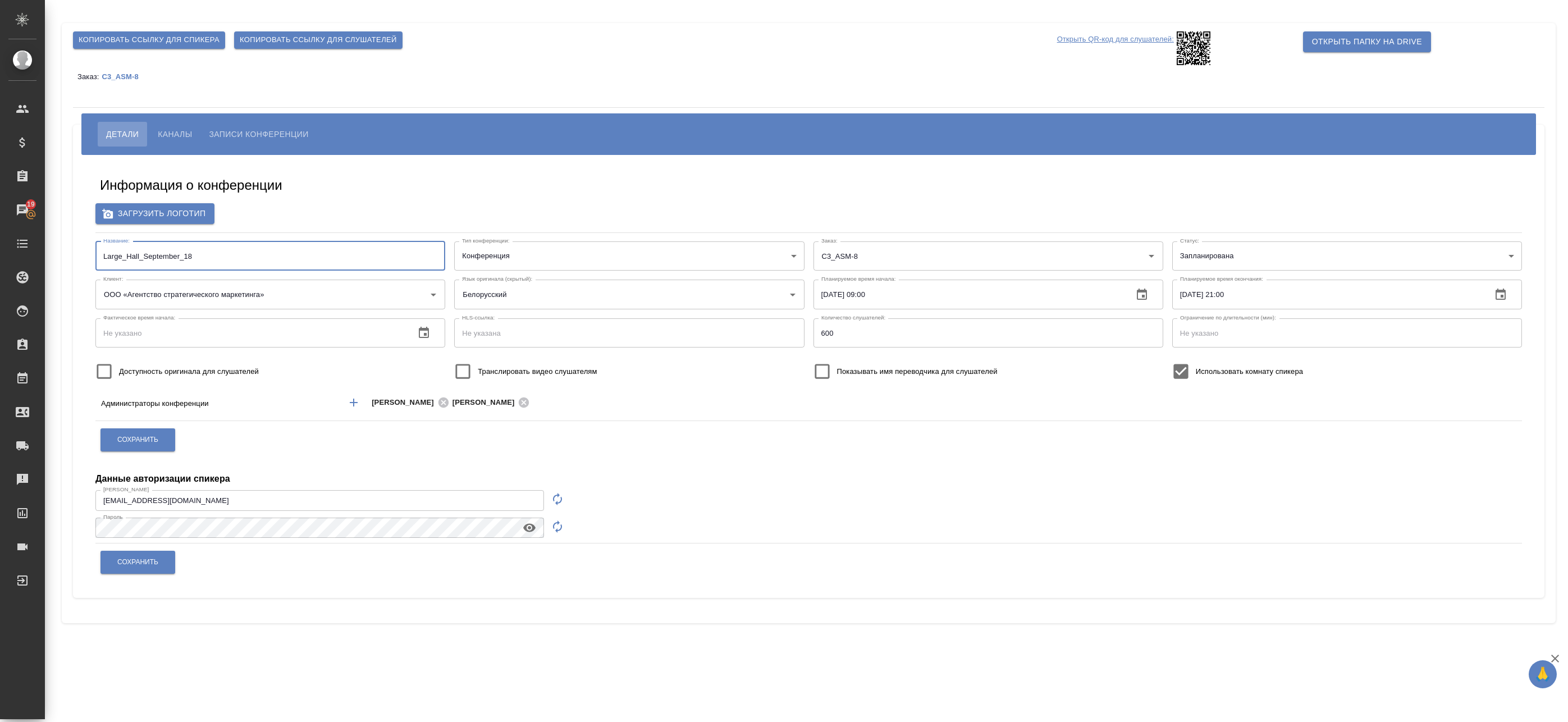
click at [119, 260] on input "Large_Hall_September_18" at bounding box center [270, 256] width 350 height 29
drag, startPoint x: 121, startPoint y: 258, endPoint x: 77, endPoint y: 244, distance: 46.2
click at [88, 250] on div "Информация о конференции Загрузить логотип Название: Large_Hall_September_18 На…" at bounding box center [809, 376] width 1449 height 426
click at [146, 261] on input "Large_Hall_September_18" at bounding box center [270, 256] width 350 height 29
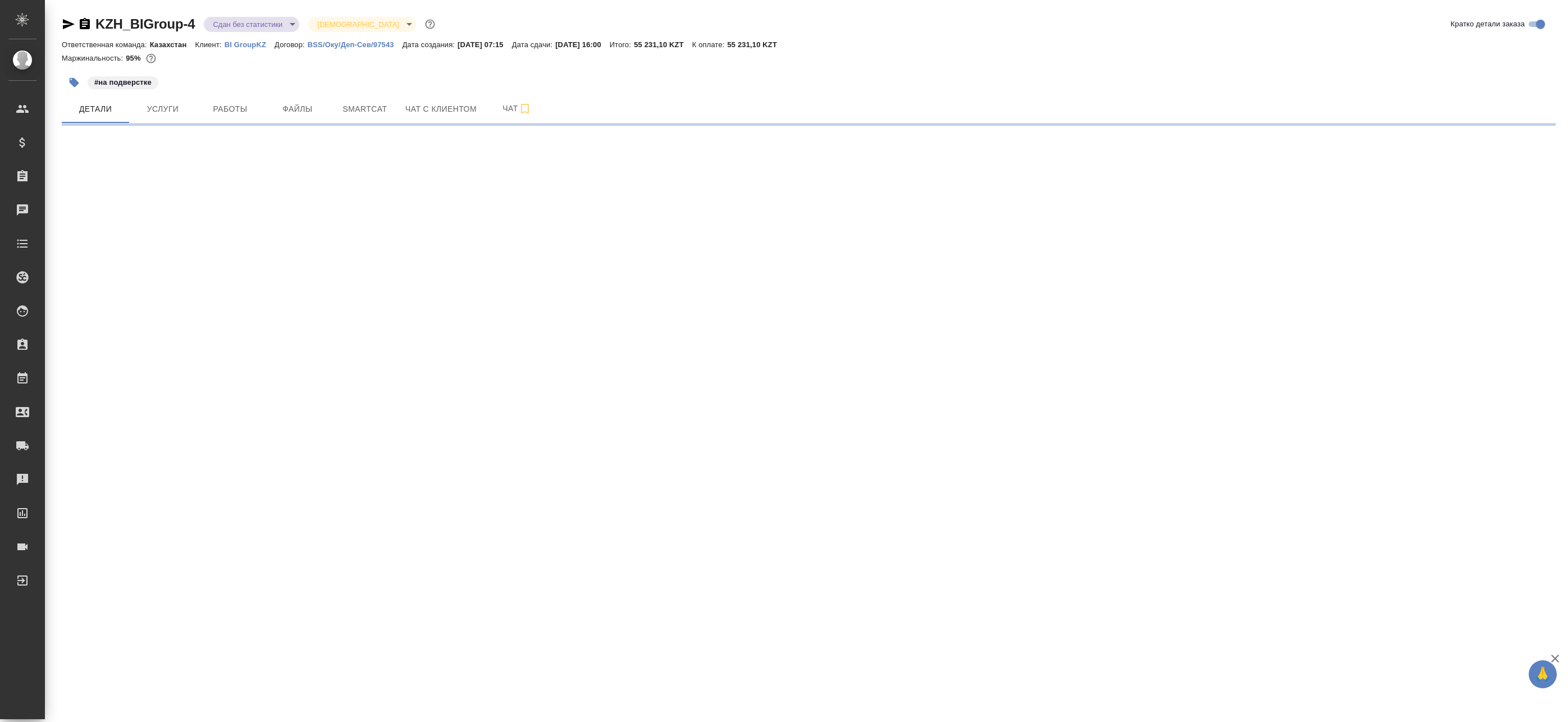
select select "RU"
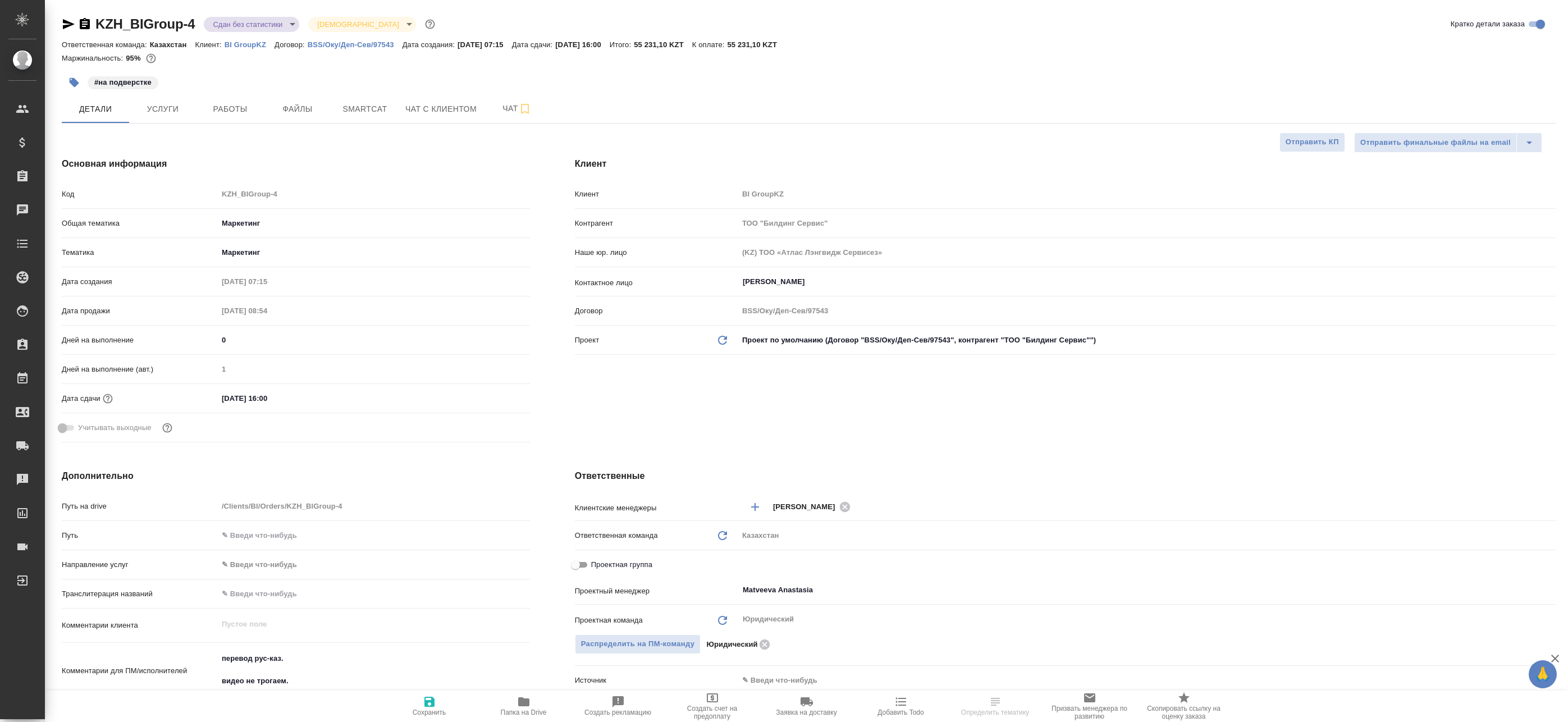
type textarea "x"
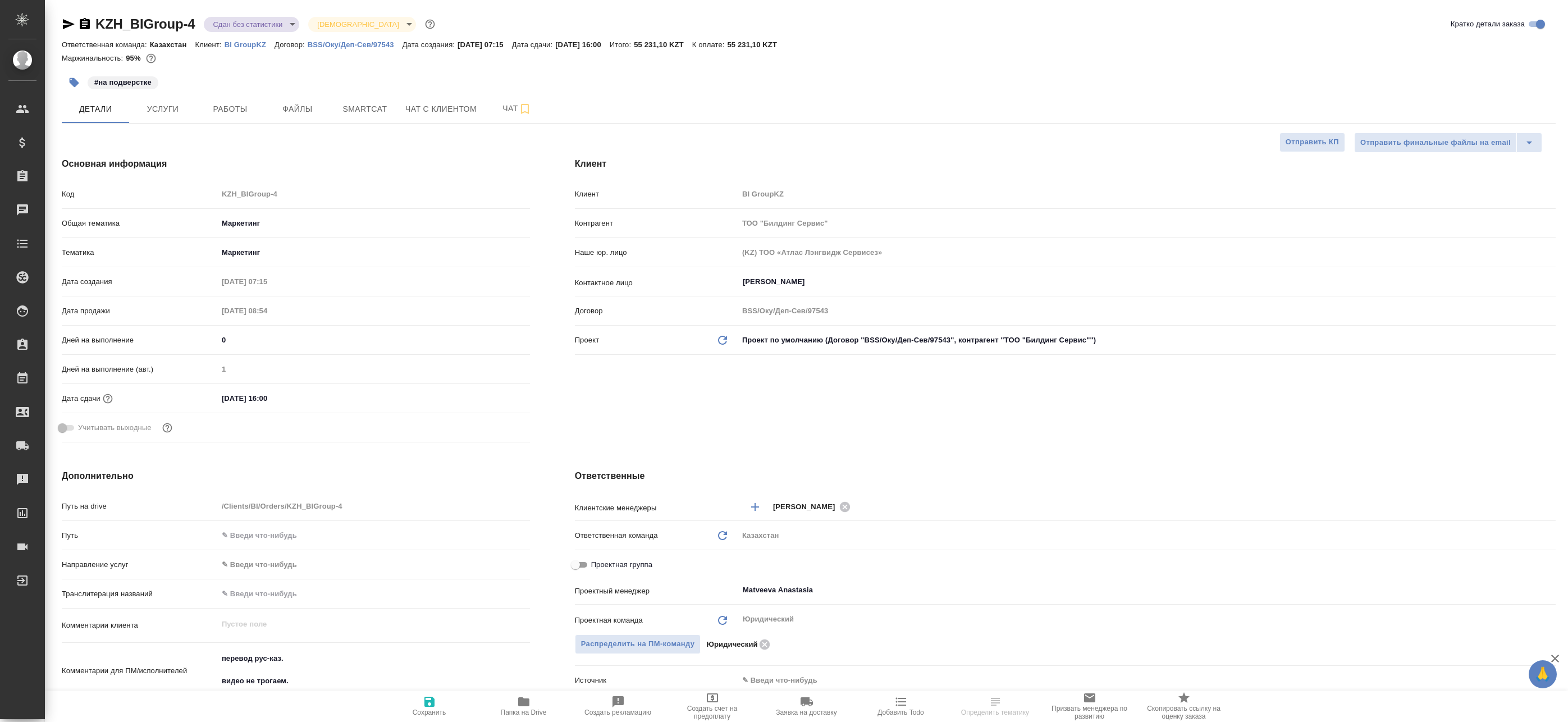
type textarea "x"
click at [220, 115] on span "Работы" at bounding box center [230, 109] width 54 height 14
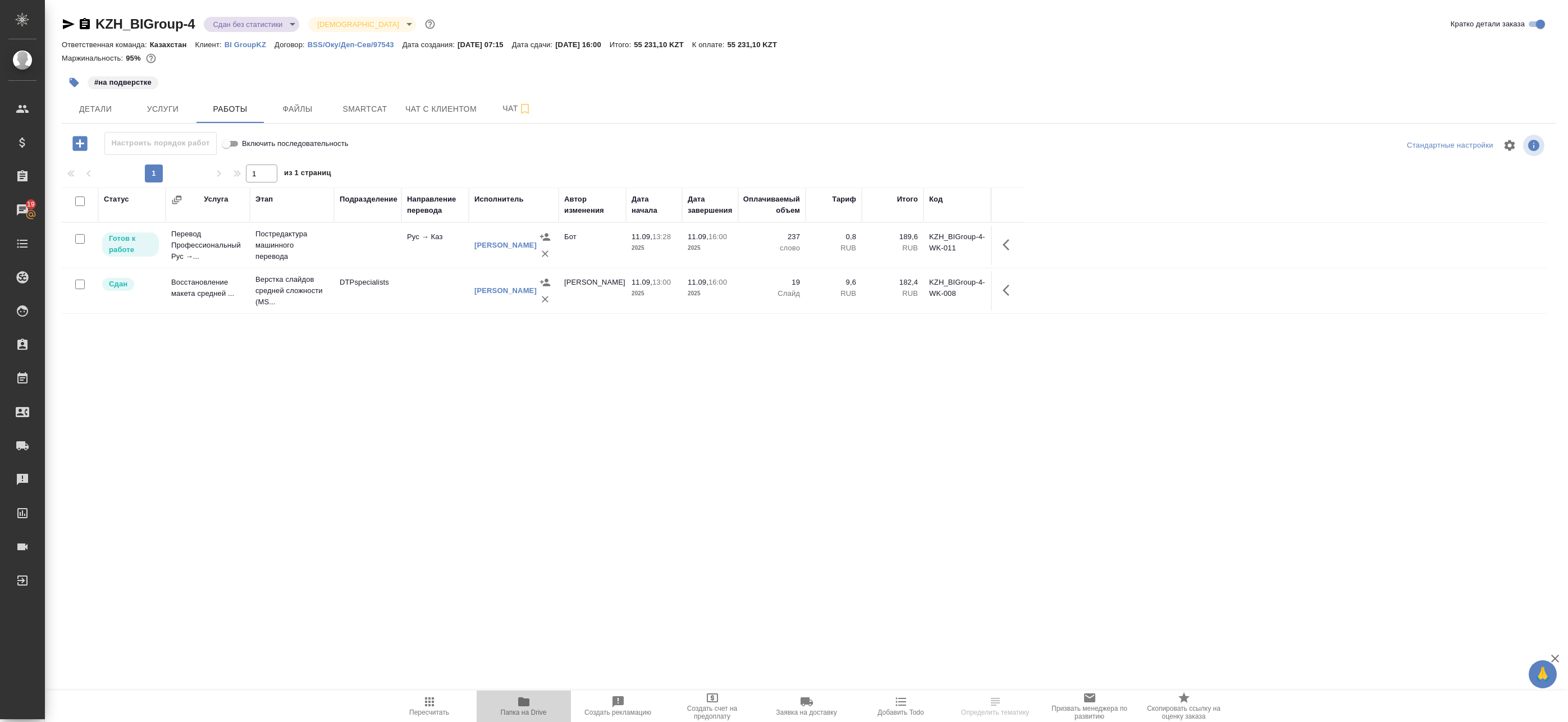
click at [520, 708] on icon "button" at bounding box center [523, 701] width 13 height 13
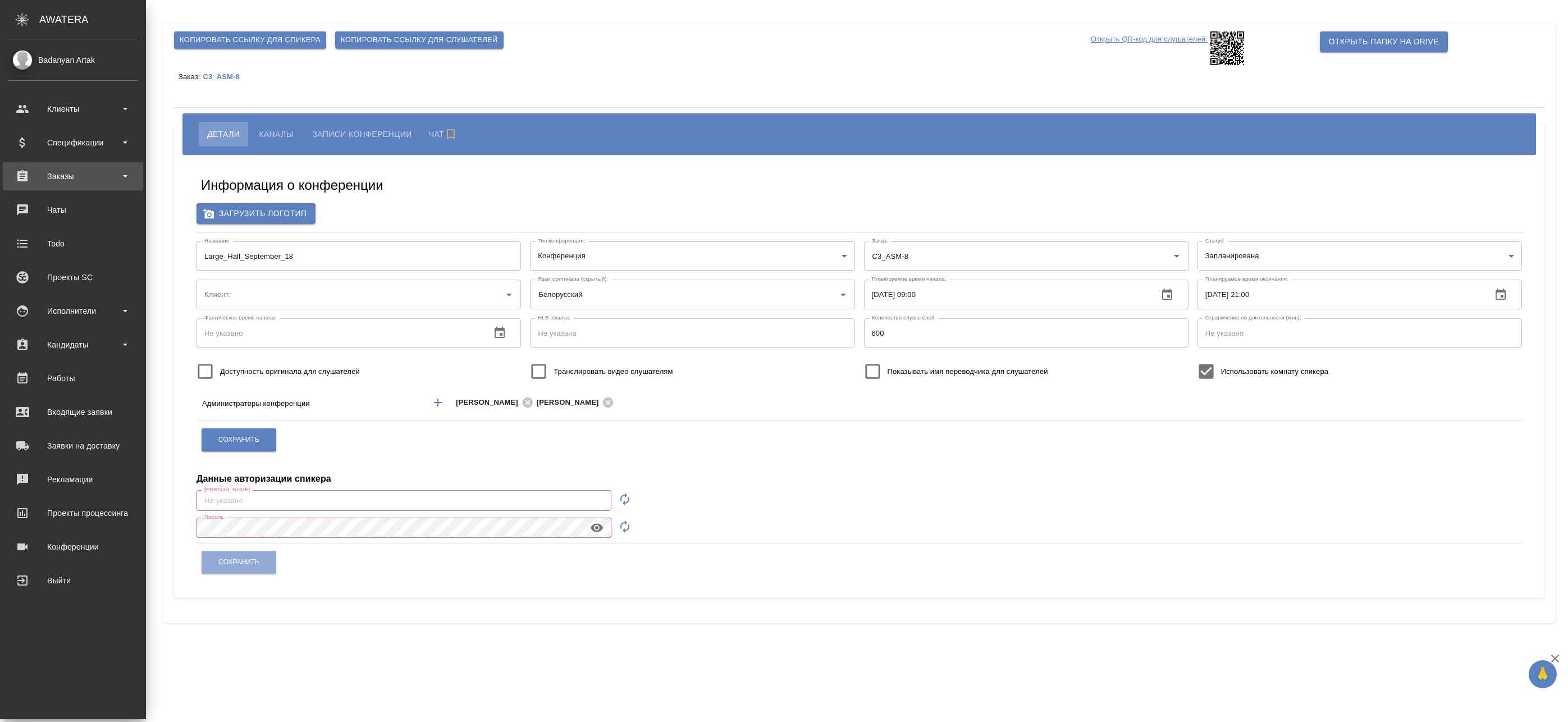
type input "ООО «Агентство стратегического маркетинга»"
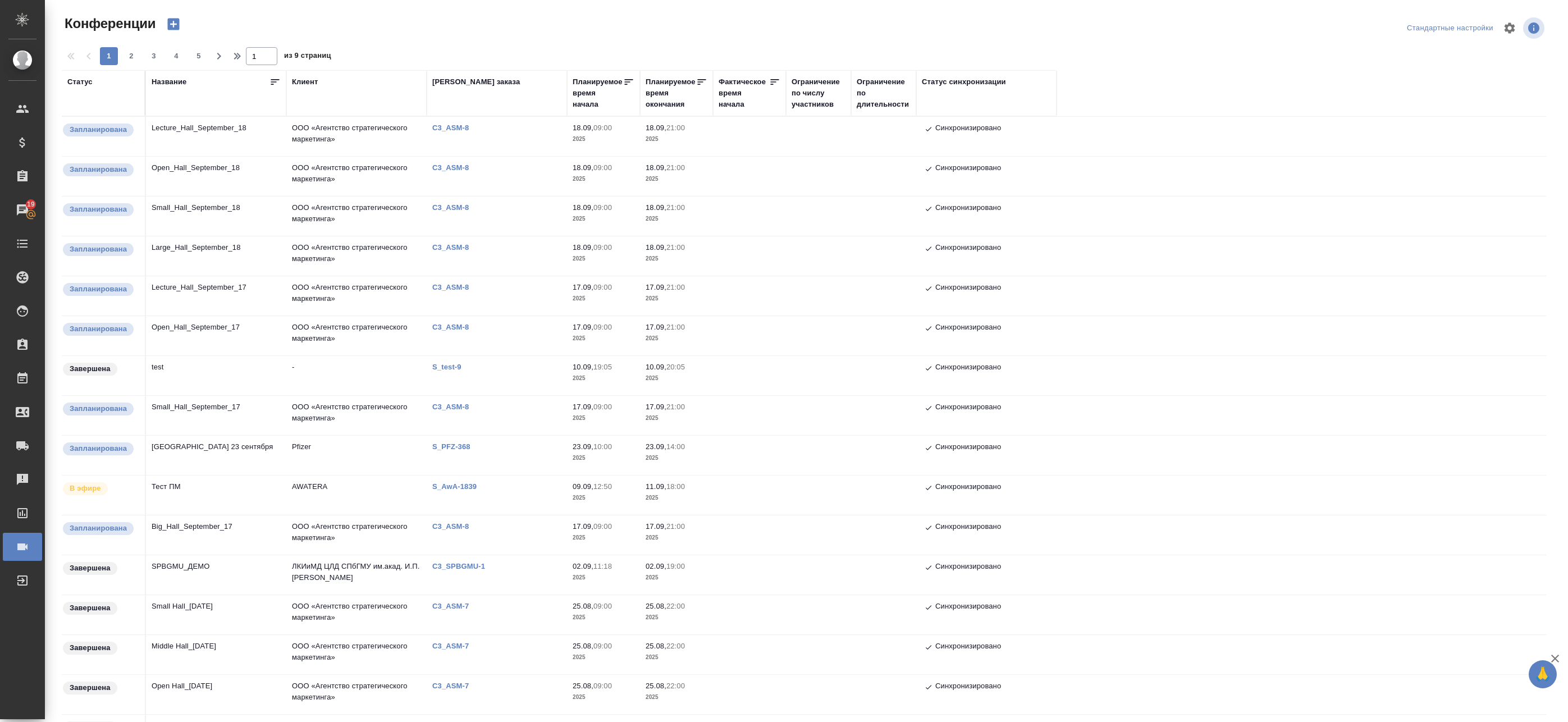
click at [214, 256] on td "Large_Hall_September_18" at bounding box center [216, 256] width 141 height 39
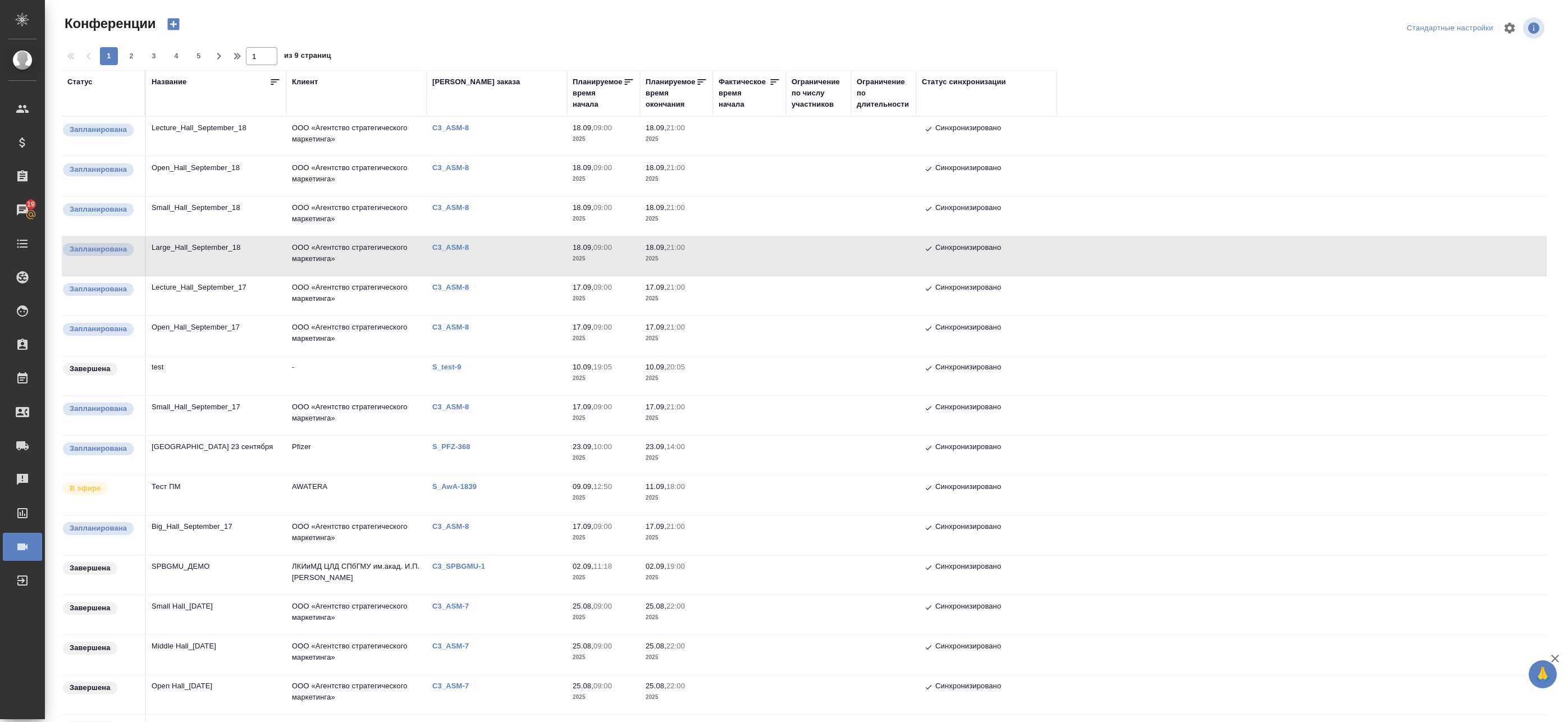
click at [204, 260] on td "Large_Hall_September_18" at bounding box center [216, 256] width 141 height 39
click at [252, 254] on td "Large_Hall_September_18" at bounding box center [216, 256] width 141 height 39
click at [333, 216] on td "ООО «Агентство стратегического маркетинга»" at bounding box center [356, 216] width 141 height 39
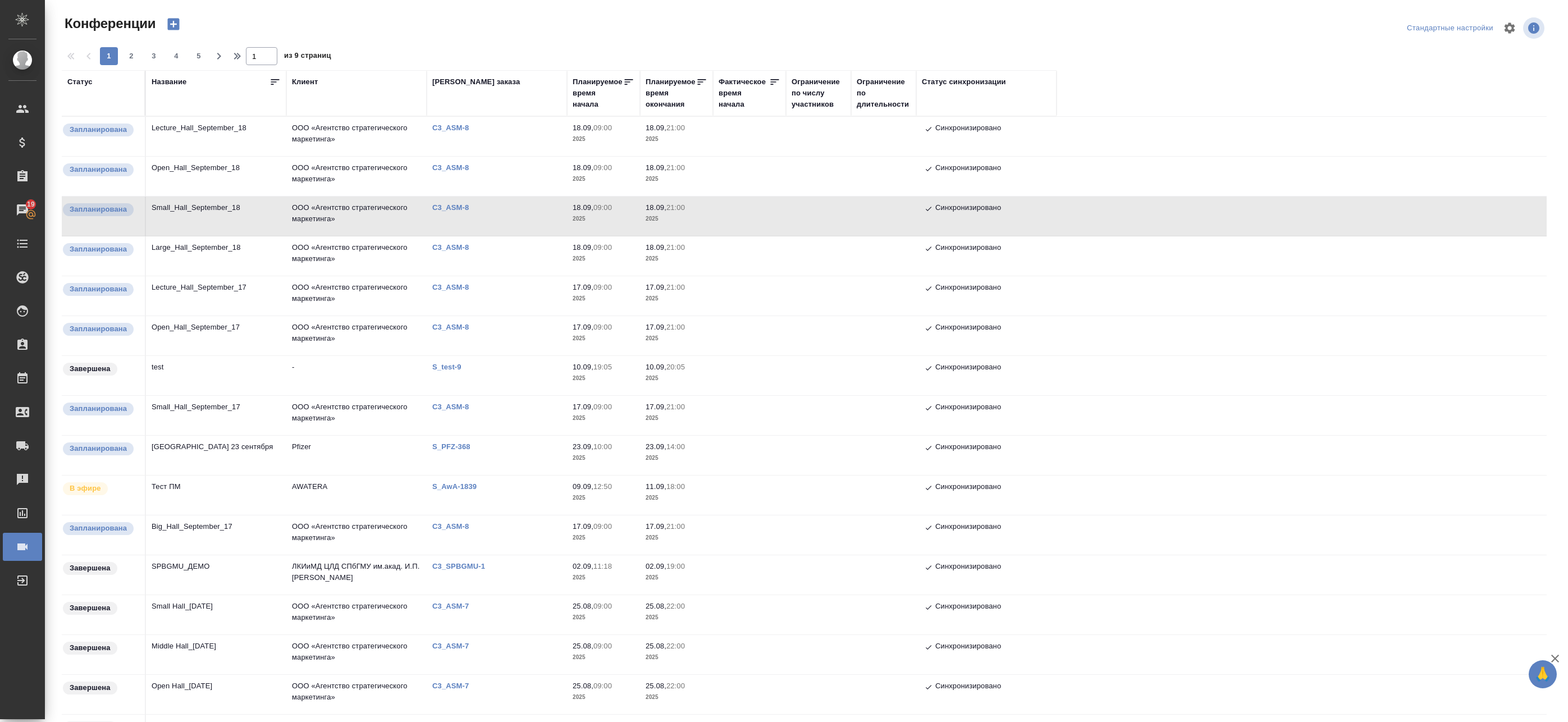
click at [301, 218] on td "ООО «Агентство стратегического маркетинга»" at bounding box center [356, 216] width 141 height 39
click at [317, 218] on td "ООО «Агентство стратегического маркетинга»" at bounding box center [356, 216] width 141 height 39
click at [267, 175] on td "Open_Hall_September_18" at bounding box center [216, 176] width 141 height 39
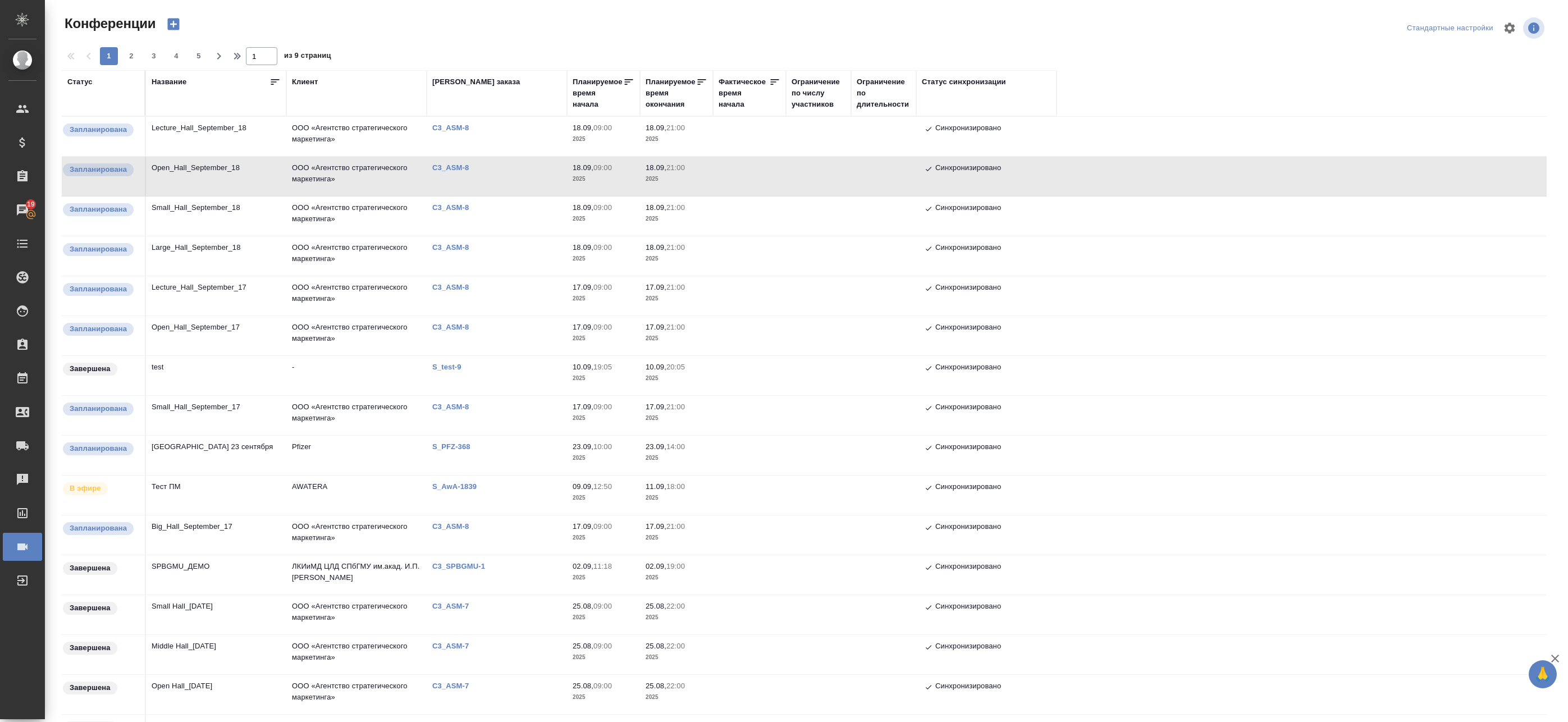
click at [267, 175] on td "Open_Hall_September_18" at bounding box center [216, 176] width 141 height 39
click at [278, 132] on td "Lecture_Hall_September_18" at bounding box center [216, 137] width 141 height 39
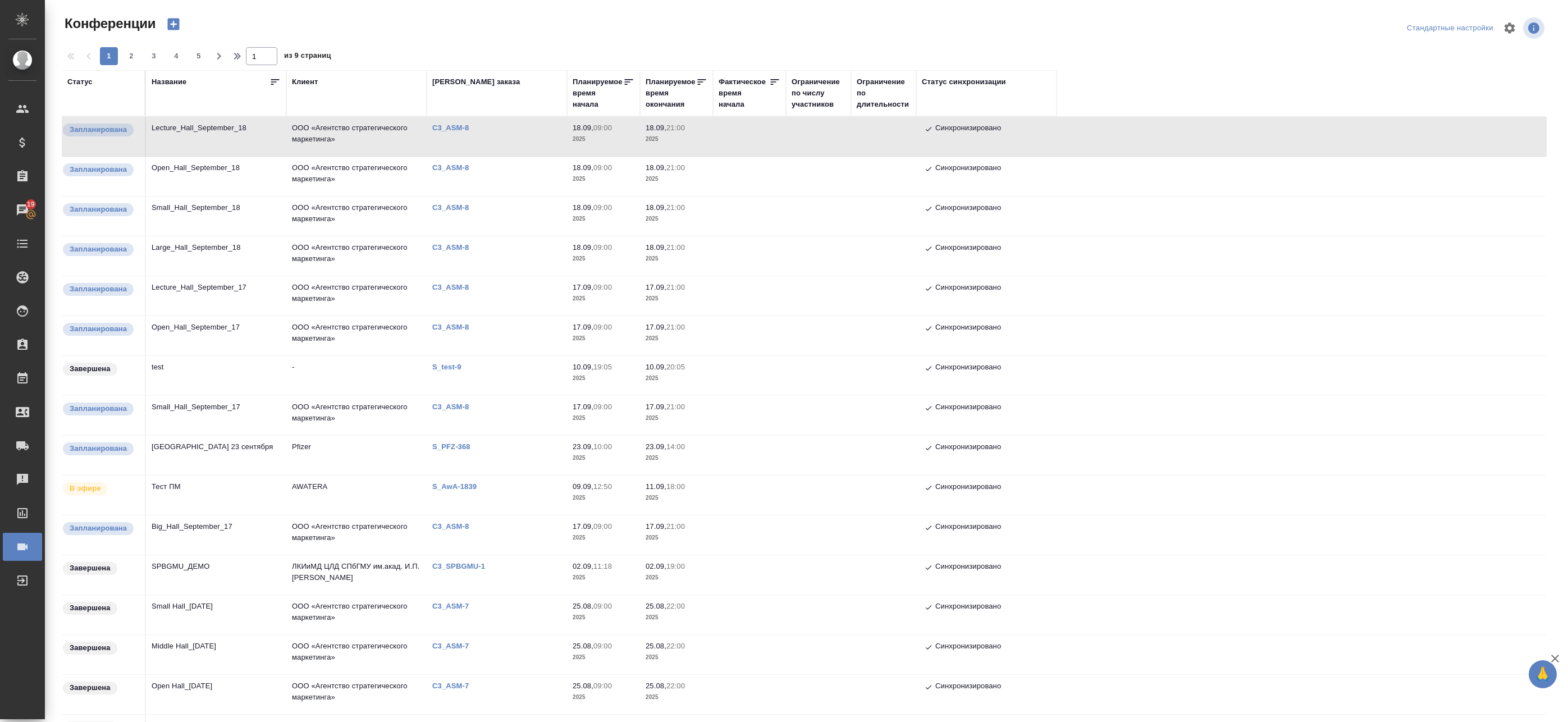
click at [278, 132] on td "Lecture_Hall_September_18" at bounding box center [216, 137] width 141 height 39
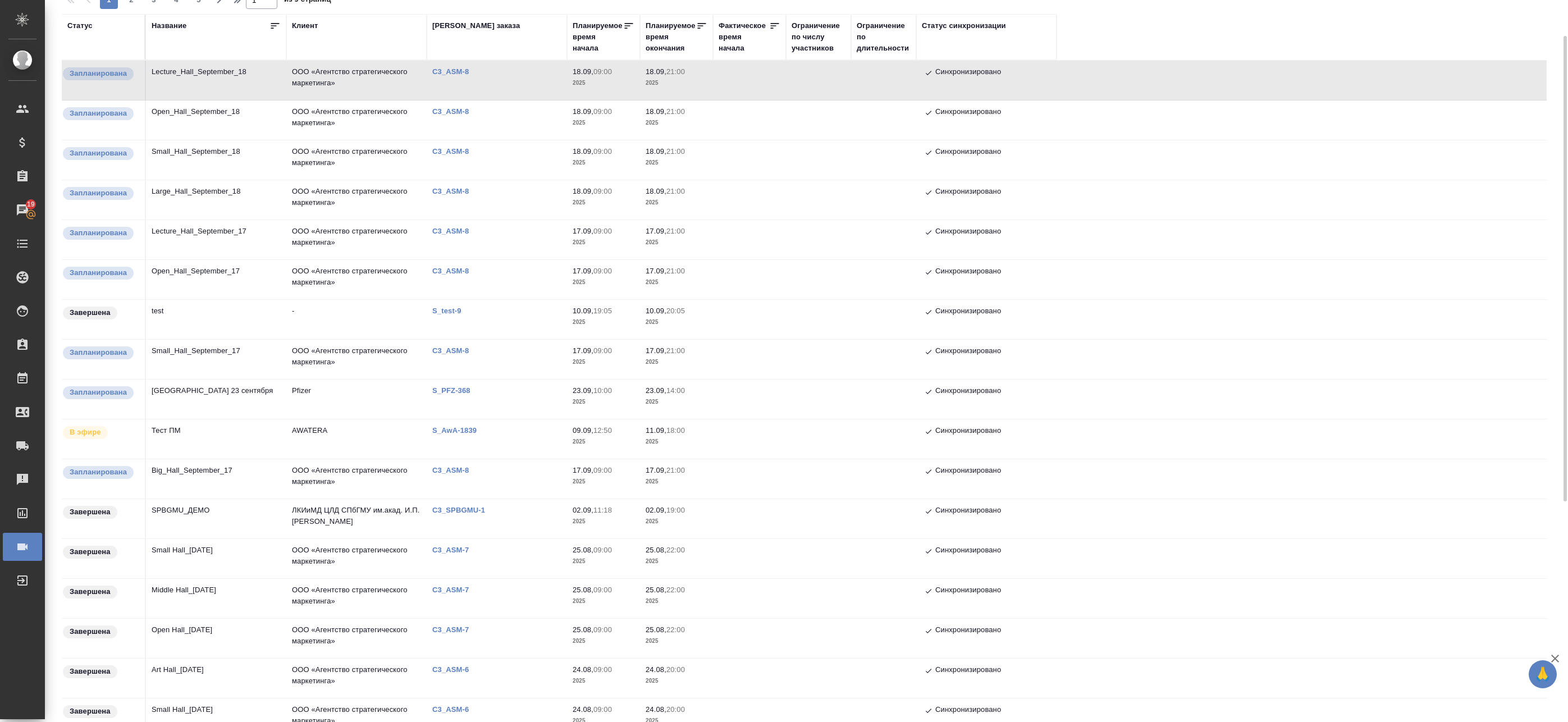
click at [265, 484] on td "Big_Hall_September_17" at bounding box center [216, 479] width 141 height 39
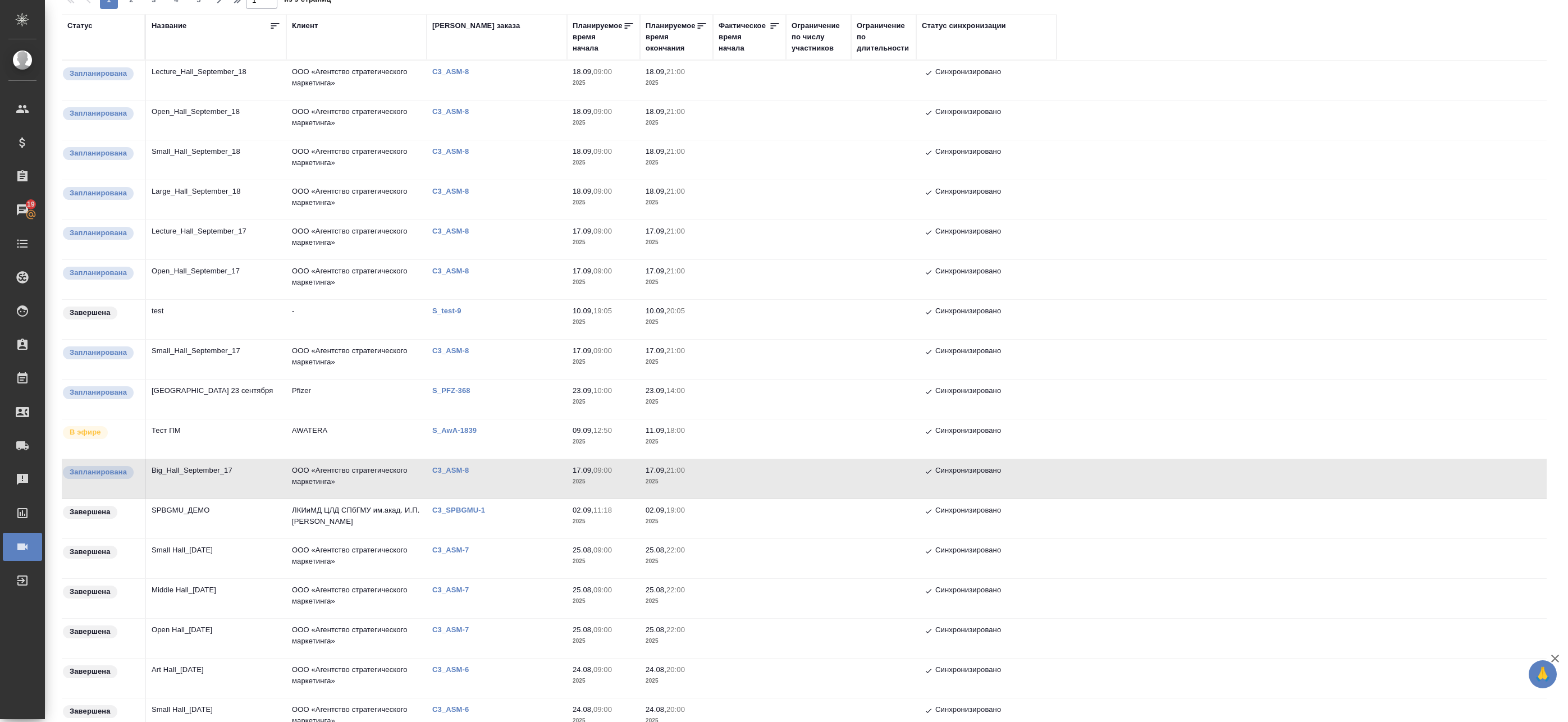
click at [279, 481] on td "Big_Hall_September_17" at bounding box center [216, 479] width 141 height 39
click at [253, 229] on td "Lecture_Hall_September_17" at bounding box center [216, 240] width 141 height 39
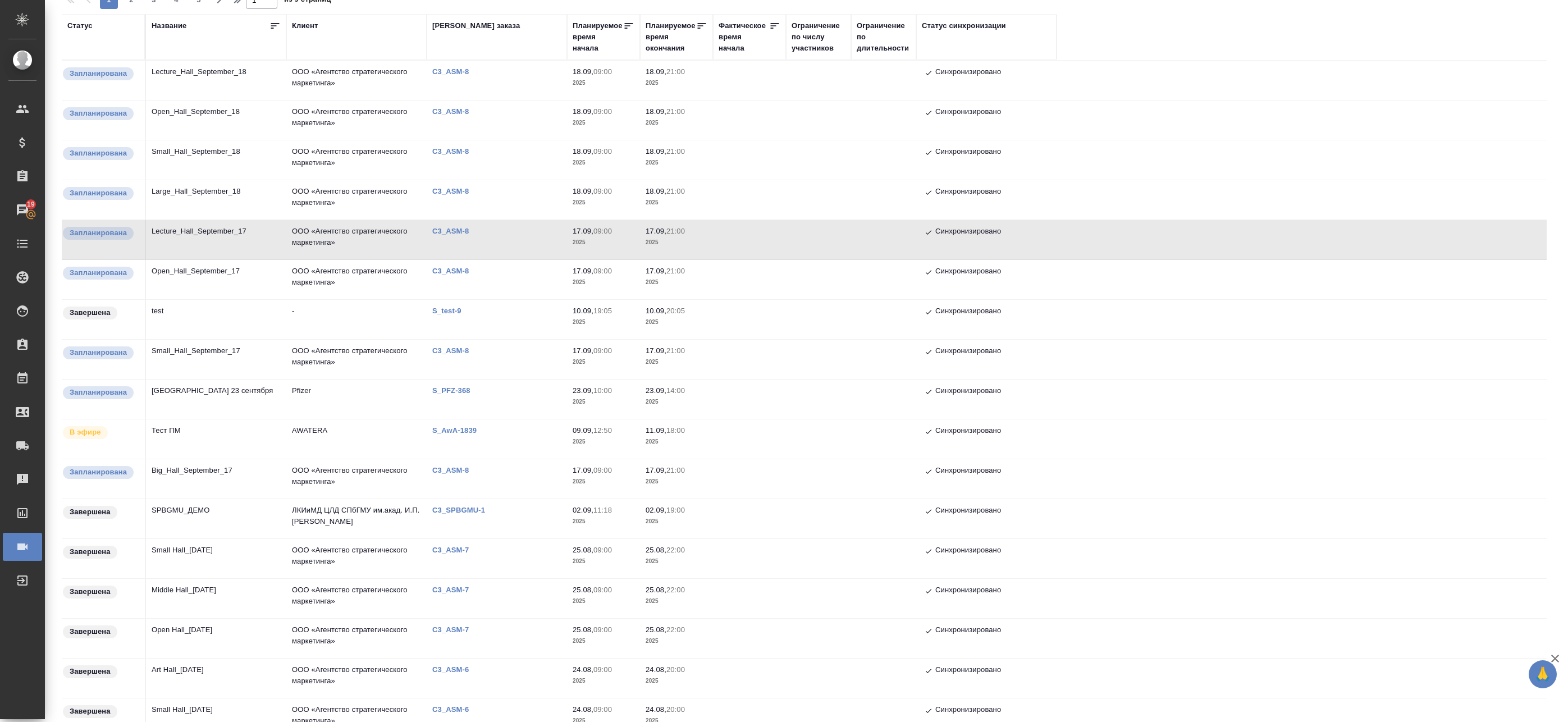
click at [259, 229] on td "Lecture_Hall_September_17" at bounding box center [216, 240] width 141 height 39
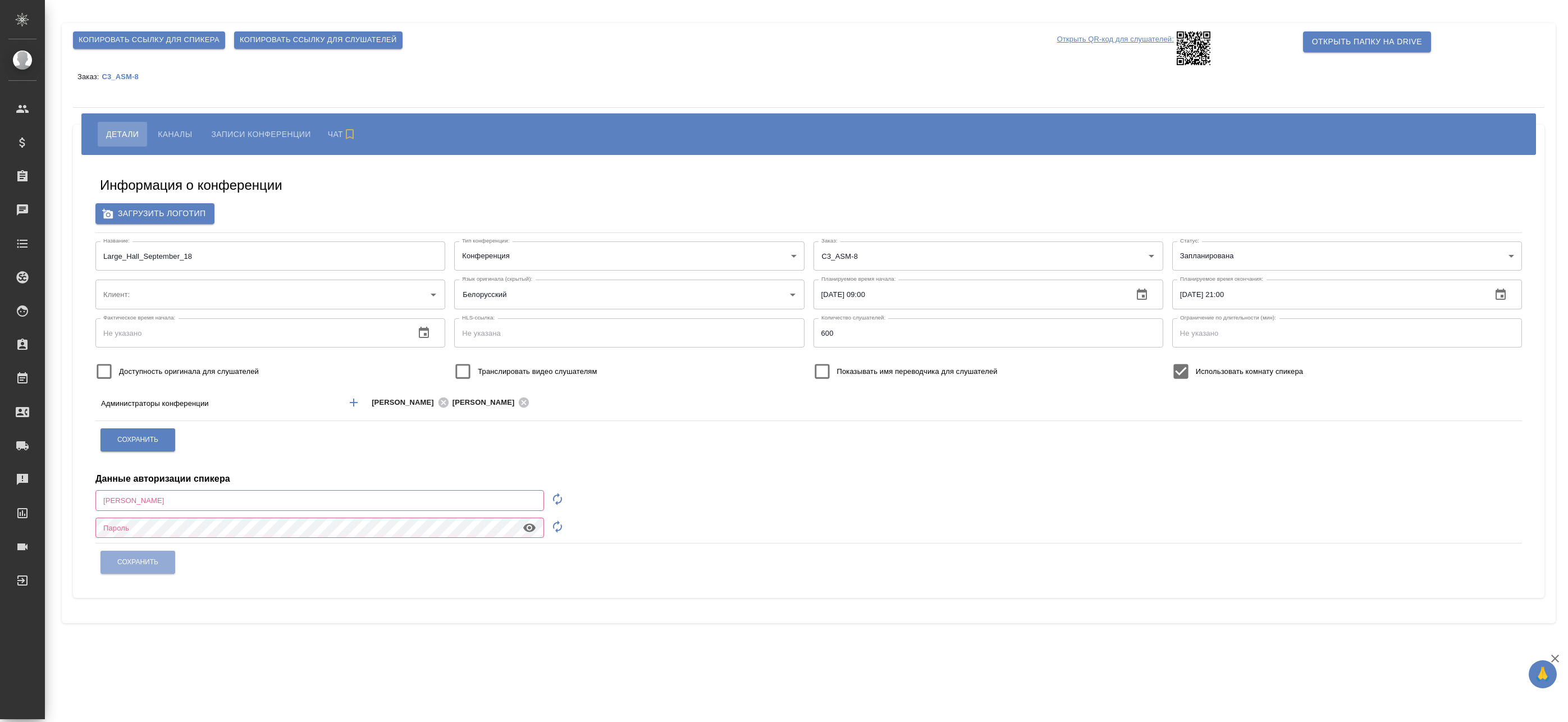
type input "ООО «Агентство стратегического маркетинга»"
type input "[EMAIL_ADDRESS][DOMAIN_NAME]"
drag, startPoint x: 121, startPoint y: 259, endPoint x: 87, endPoint y: 255, distance: 34.2
click at [87, 255] on div "Информация о конференции Загрузить логотип Название: Large_Hall_September_18 На…" at bounding box center [809, 376] width 1449 height 426
click at [233, 258] on input "Big_Hall_September_18" at bounding box center [270, 256] width 350 height 29
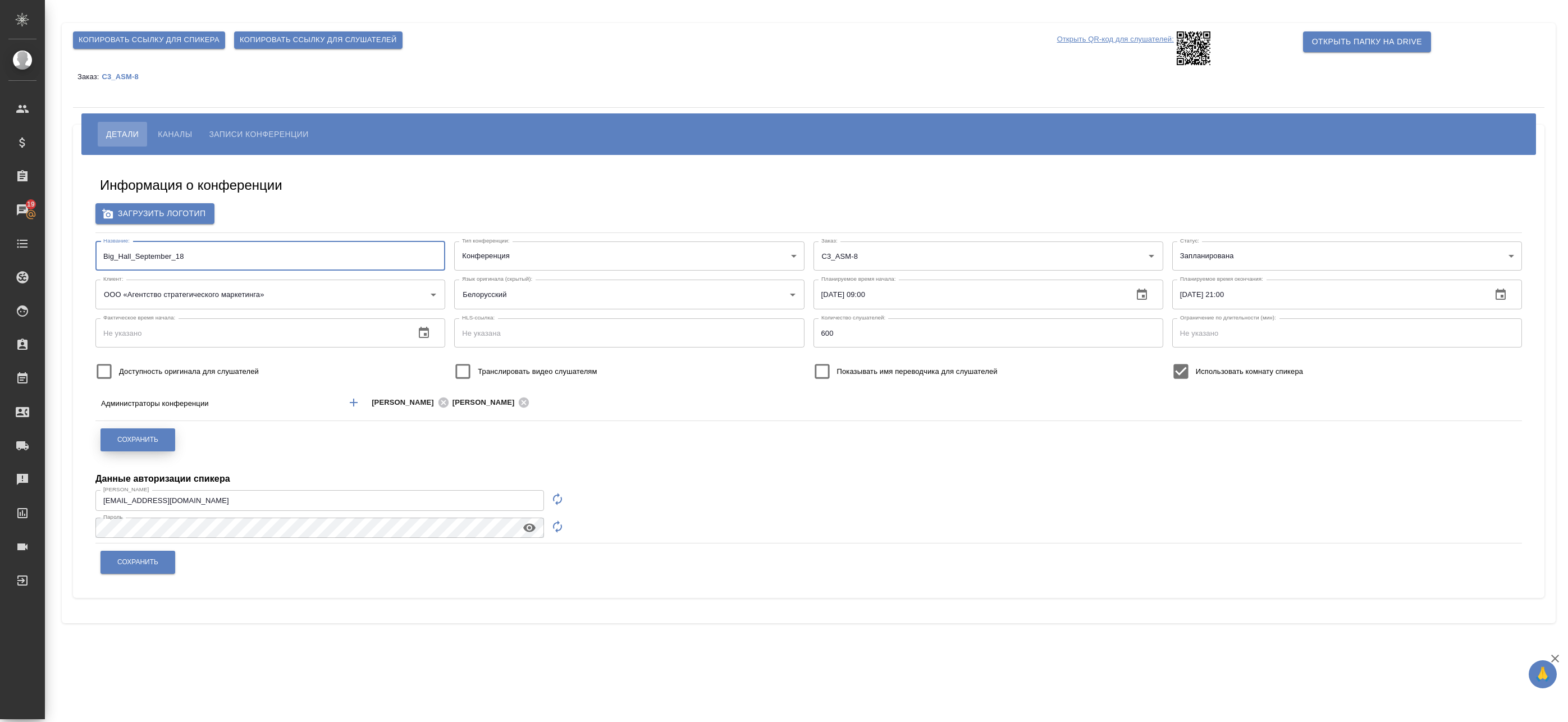
type input "Big_Hall_September_18"
click at [120, 431] on button "Сохранить" at bounding box center [138, 439] width 75 height 23
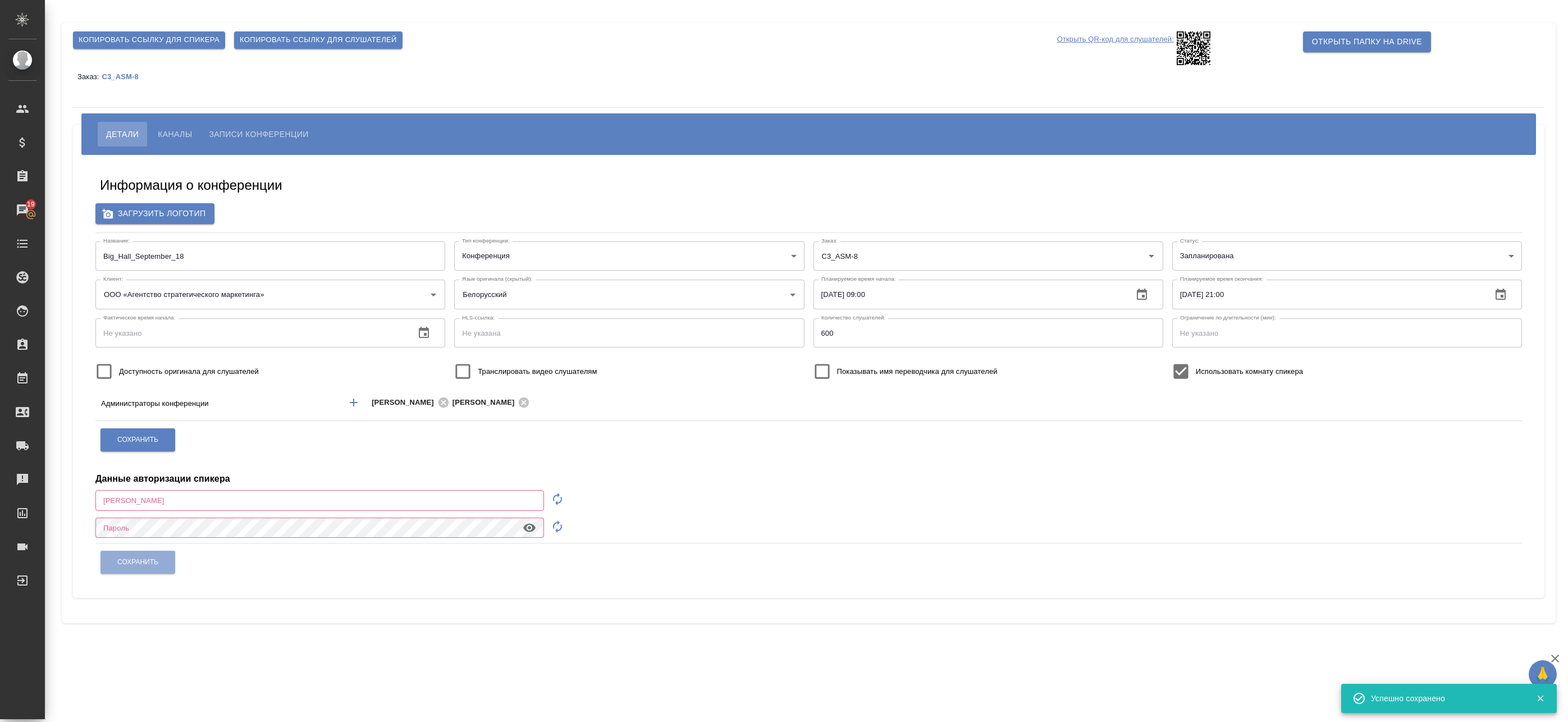
type input "[EMAIL_ADDRESS][DOMAIN_NAME]"
click at [126, 42] on span "Копировать ссылку для спикера" at bounding box center [148, 40] width 141 height 13
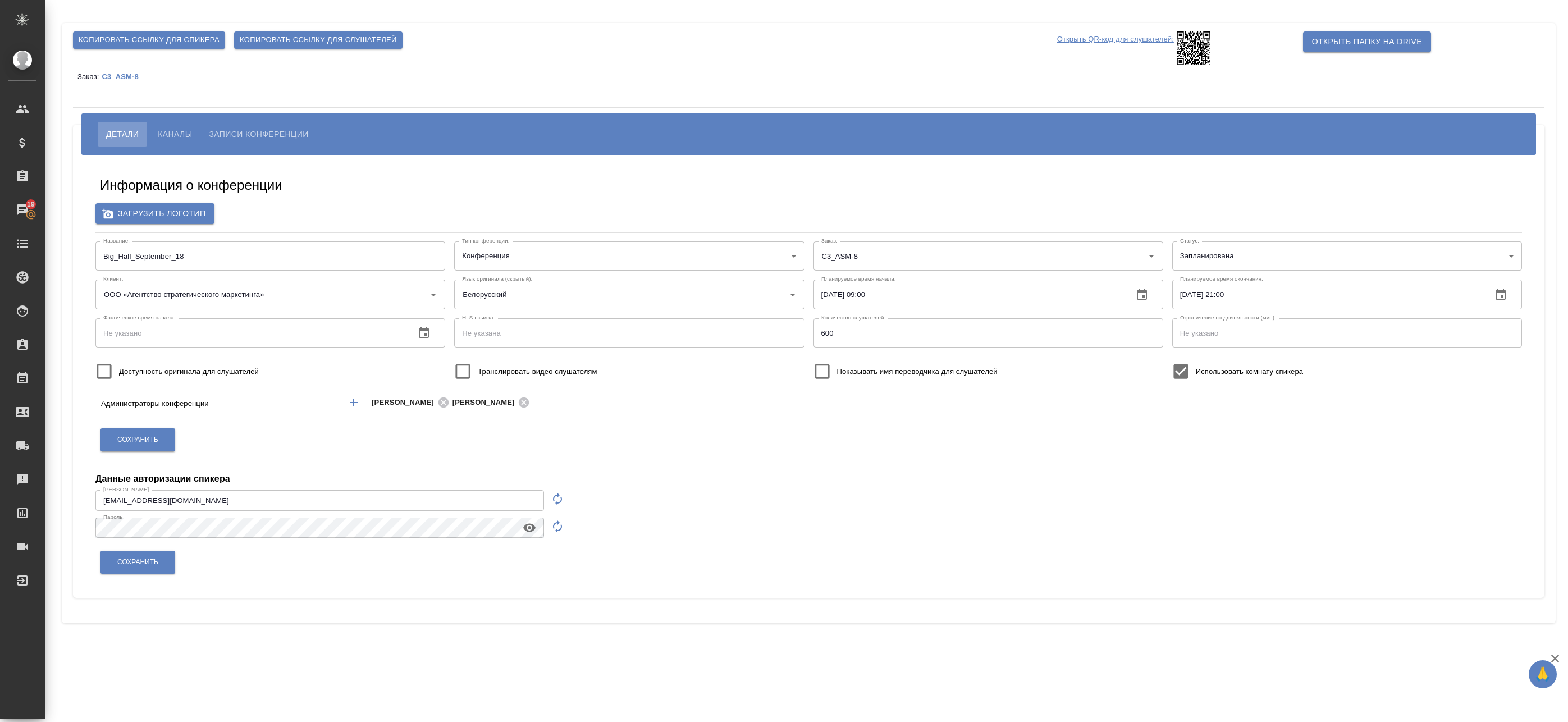
click at [156, 46] on button "Копировать ссылку для спикера" at bounding box center [149, 39] width 152 height 17
click at [194, 40] on span "Копировать ссылку для спикера" at bounding box center [148, 40] width 141 height 13
click at [188, 130] on span "Каналы" at bounding box center [175, 134] width 34 height 13
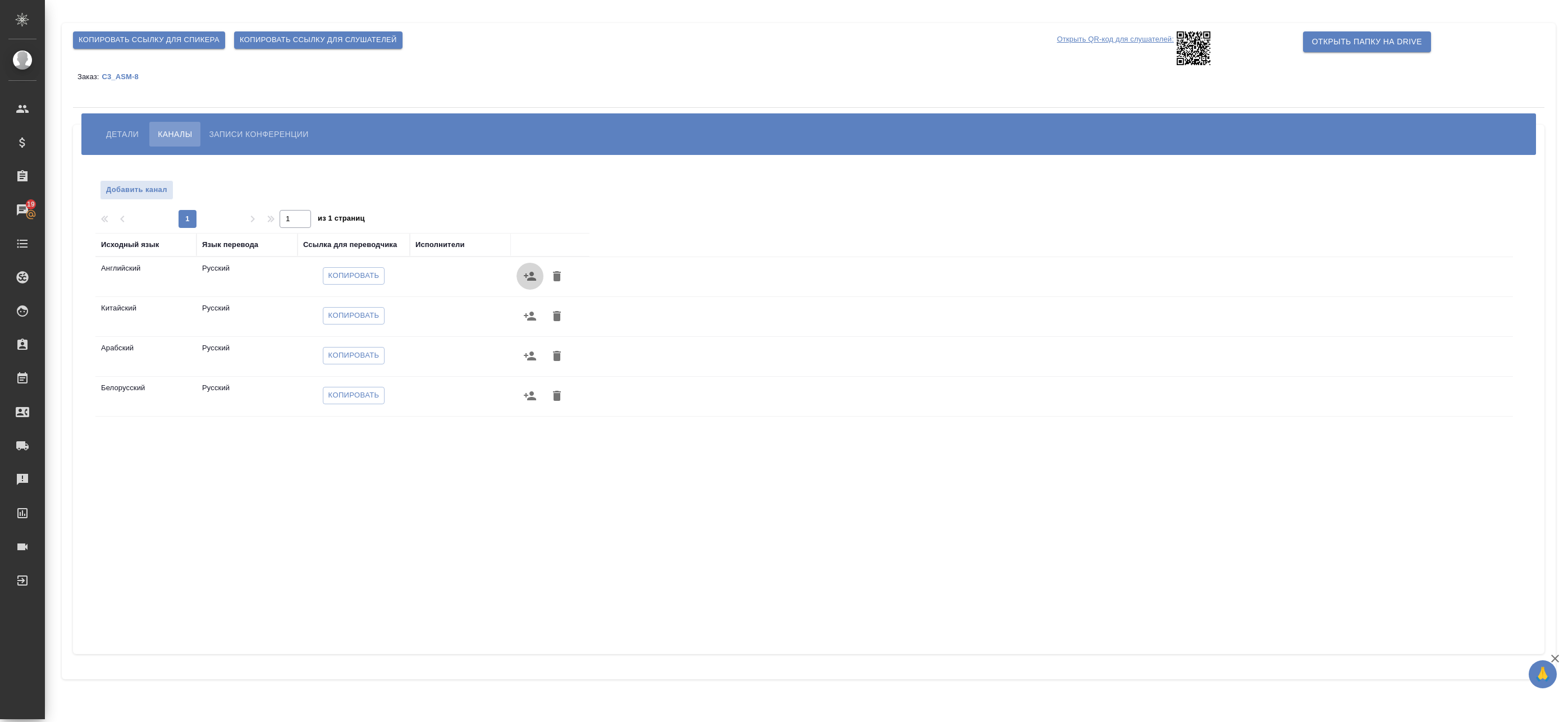
click at [531, 275] on icon "button" at bounding box center [530, 276] width 12 height 9
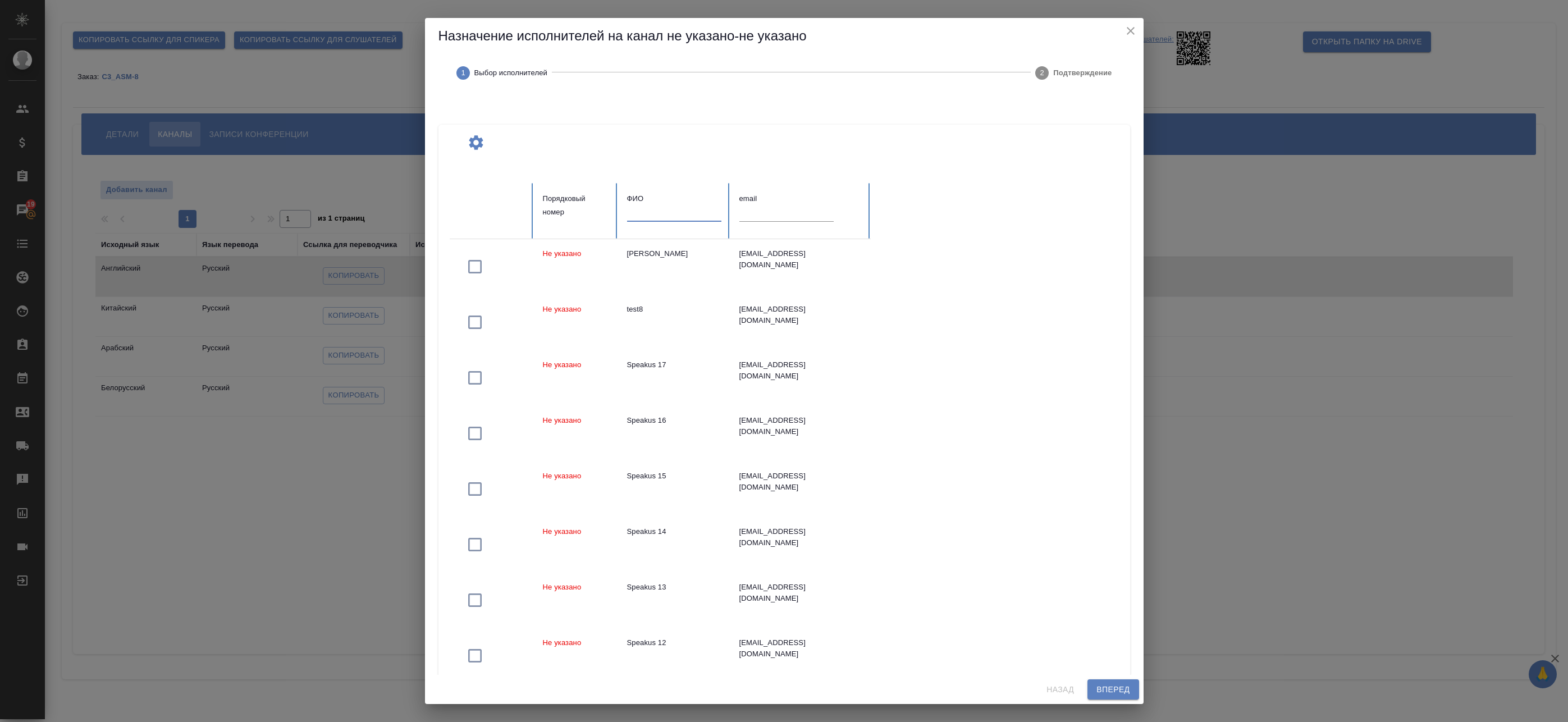
click at [671, 211] on input "text" at bounding box center [674, 213] width 94 height 16
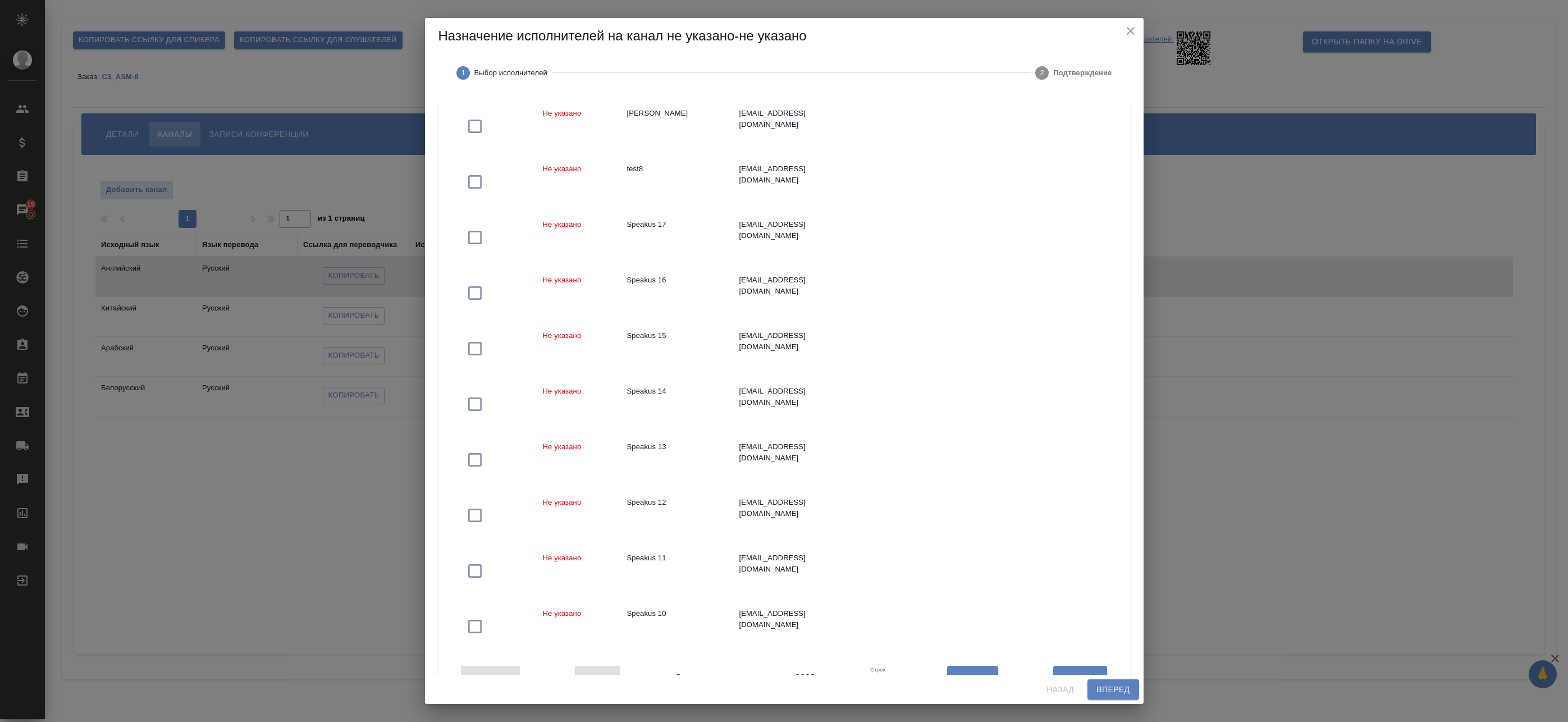
scroll to position [180, 0]
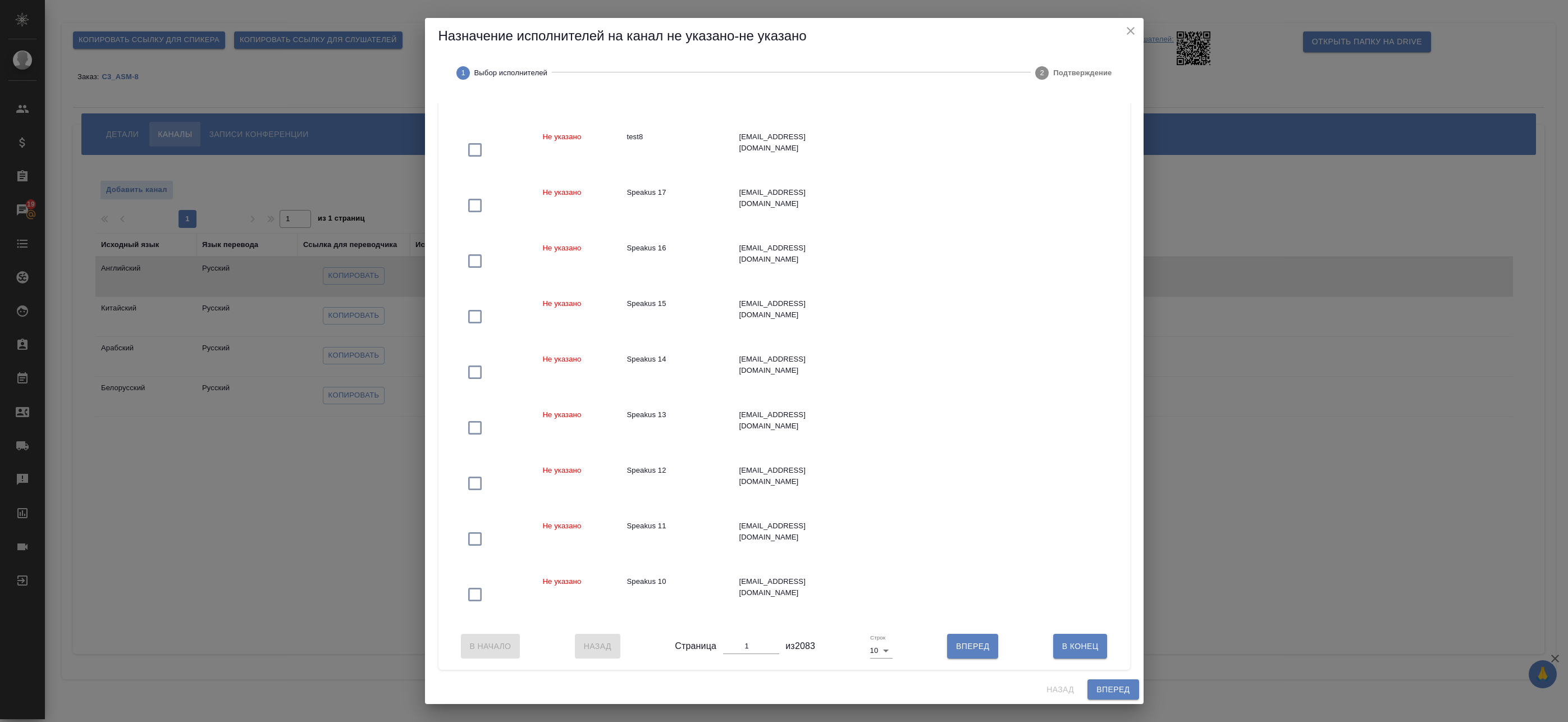
click at [886, 653] on body "🙏 .cls-1 fill:#fff; AWATERA Badanyan Artak Клиенты Спецификации Заказы 19 Чаты …" at bounding box center [784, 361] width 1568 height 722
click at [883, 688] on li "50" at bounding box center [879, 687] width 26 height 18
type input "50"
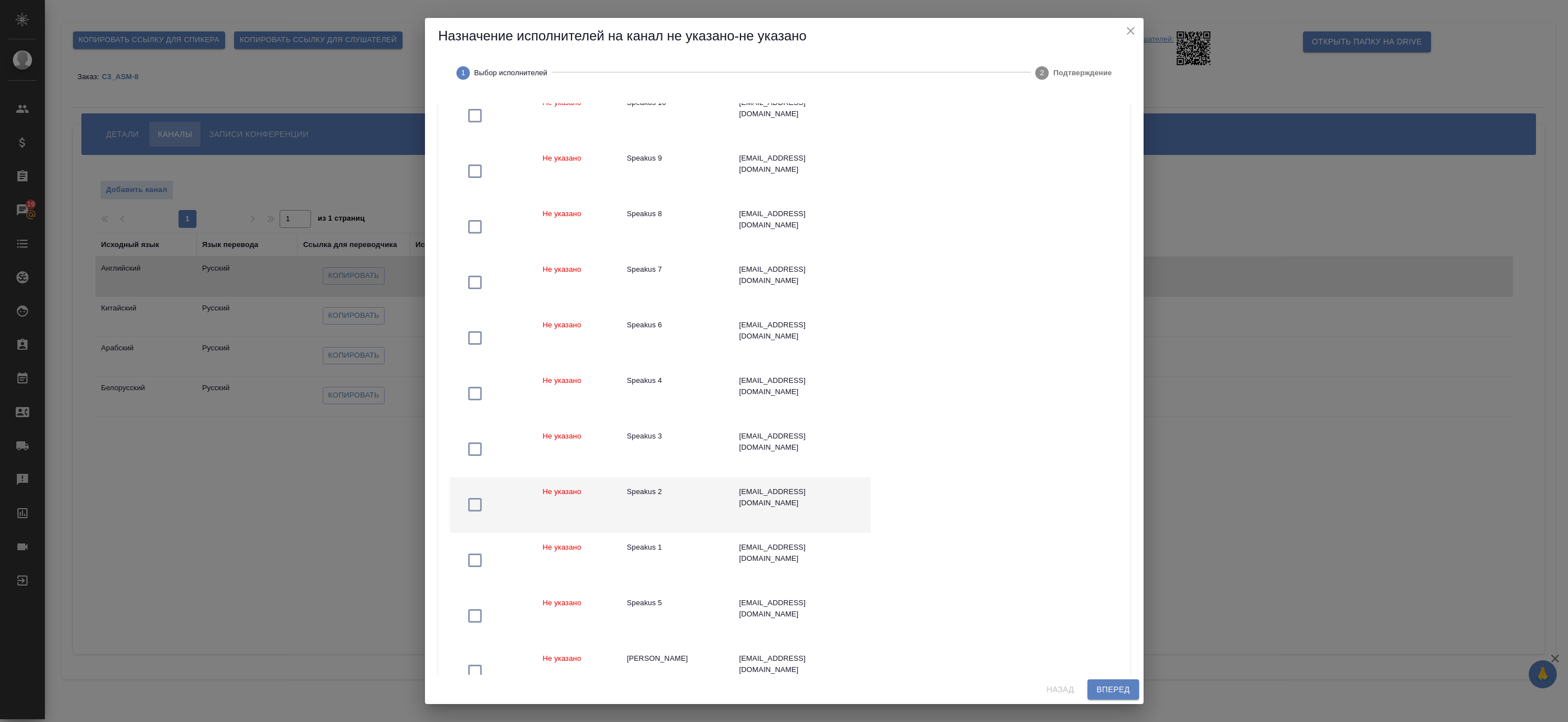
scroll to position [685, 0]
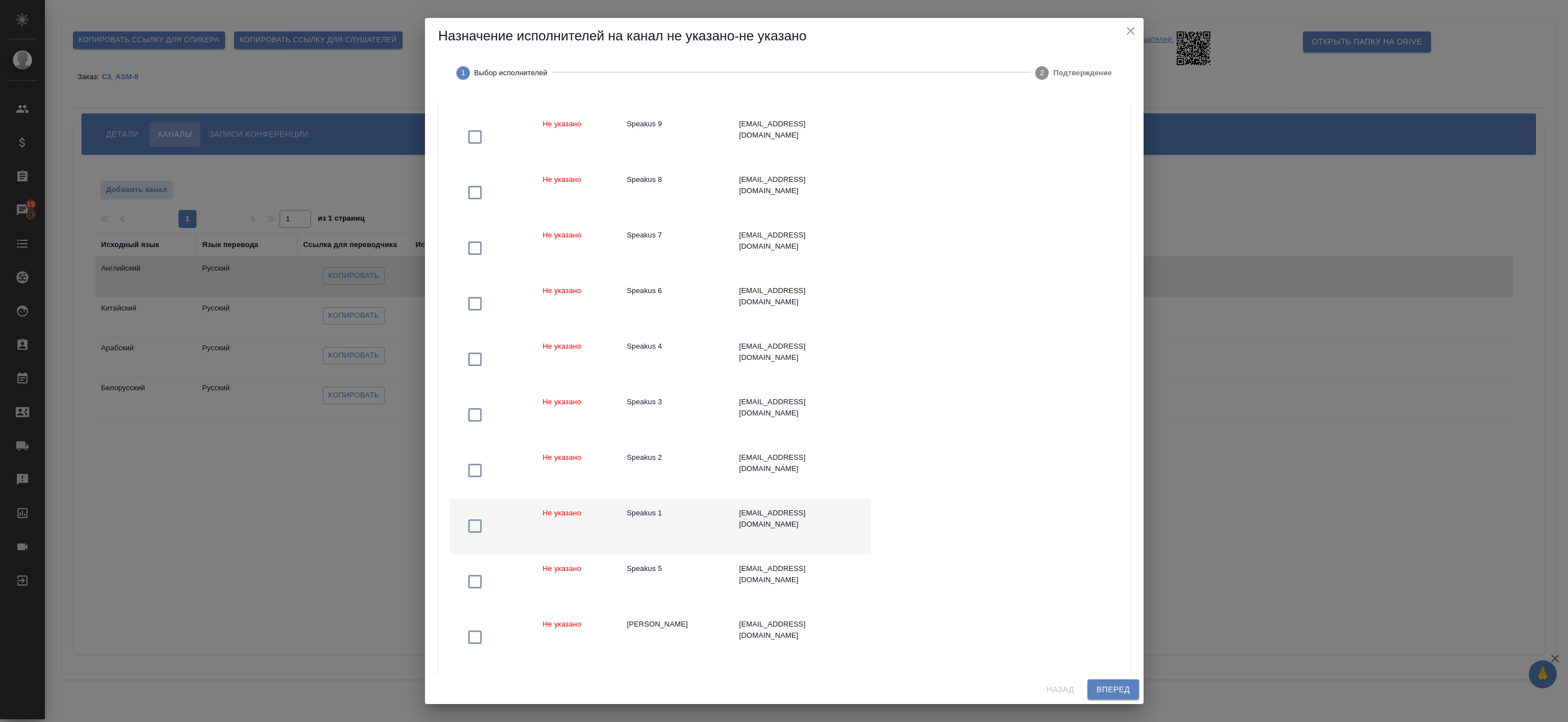
click at [716, 516] on div "Speakus 1" at bounding box center [674, 513] width 94 height 11
click at [1118, 692] on span "Вперед" at bounding box center [1113, 689] width 33 height 14
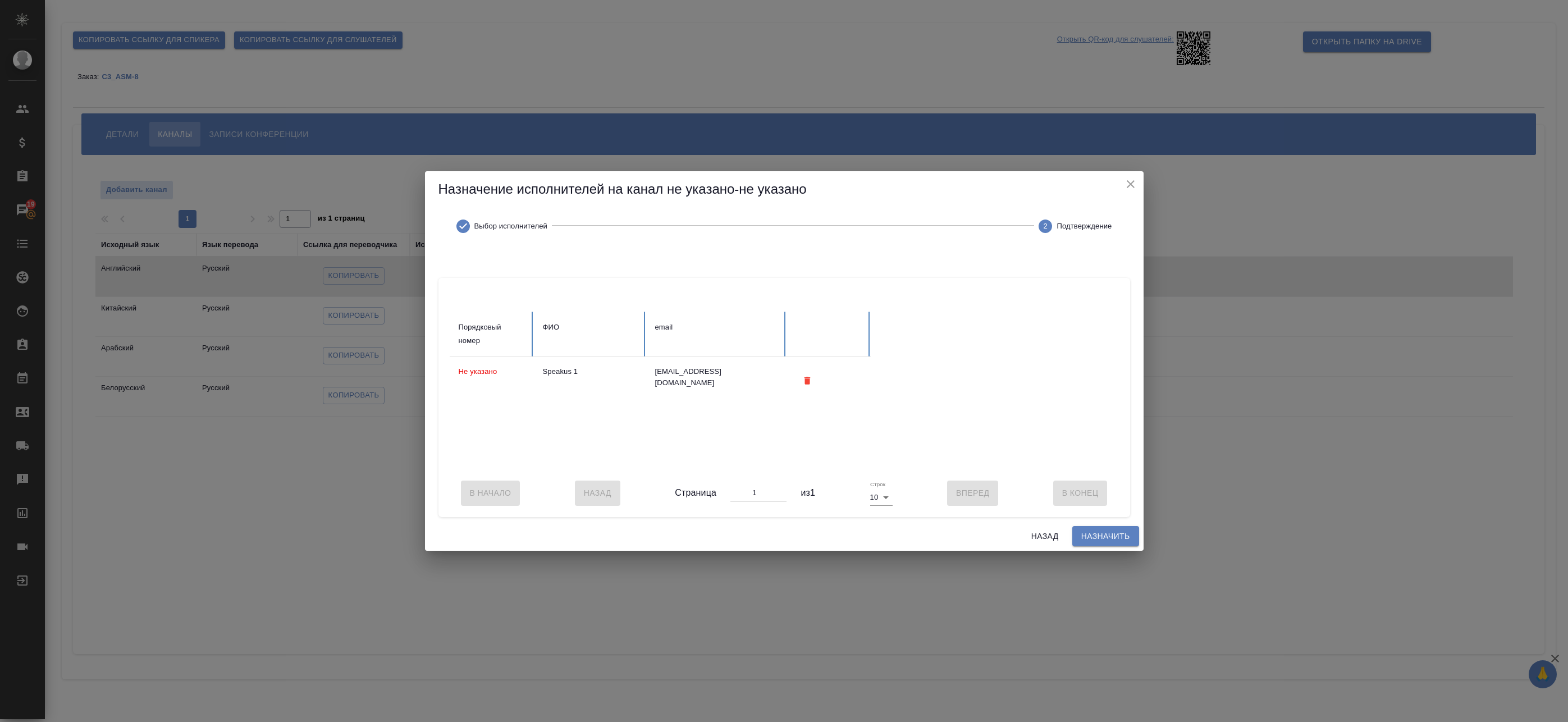
click at [1093, 540] on span "Назначить" at bounding box center [1106, 536] width 49 height 14
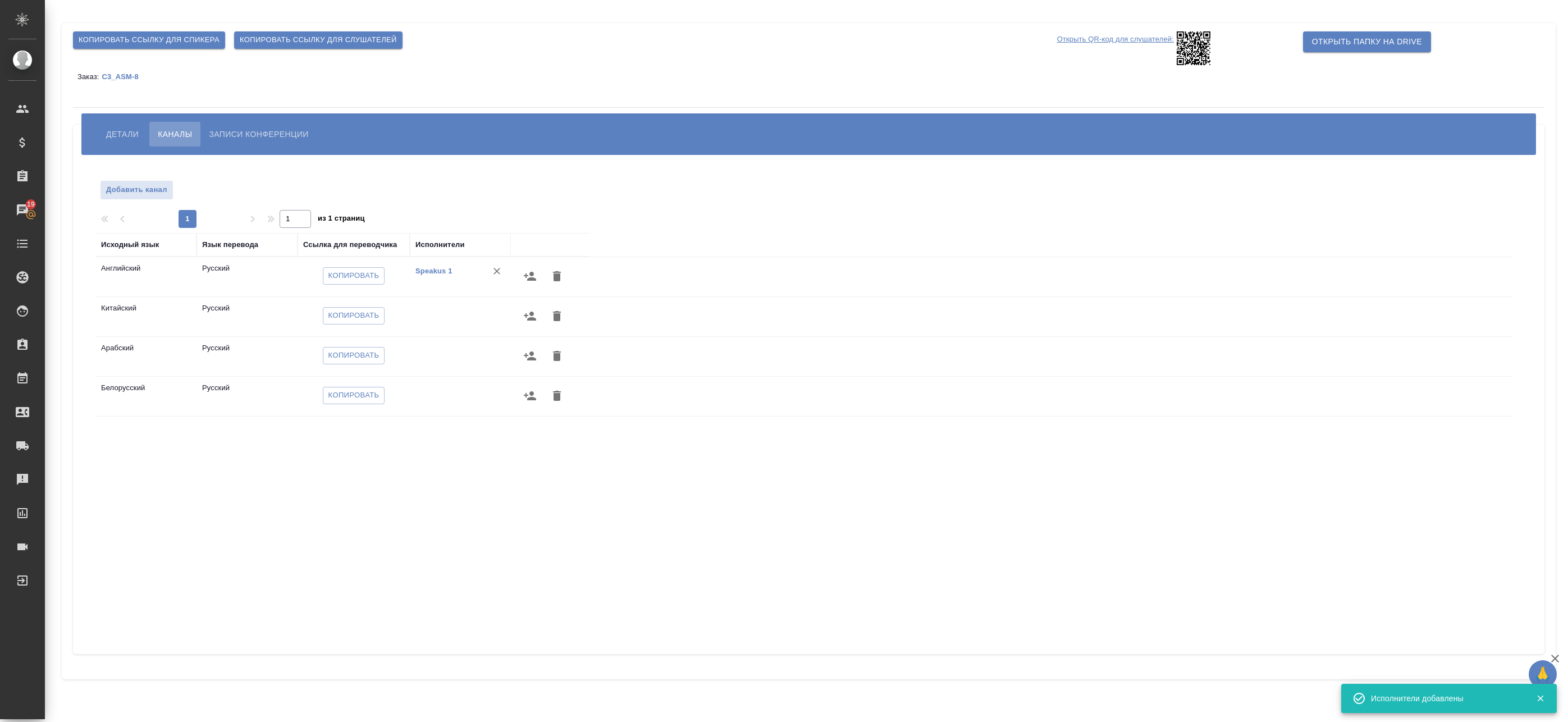
click at [536, 317] on button "button" at bounding box center [529, 316] width 27 height 27
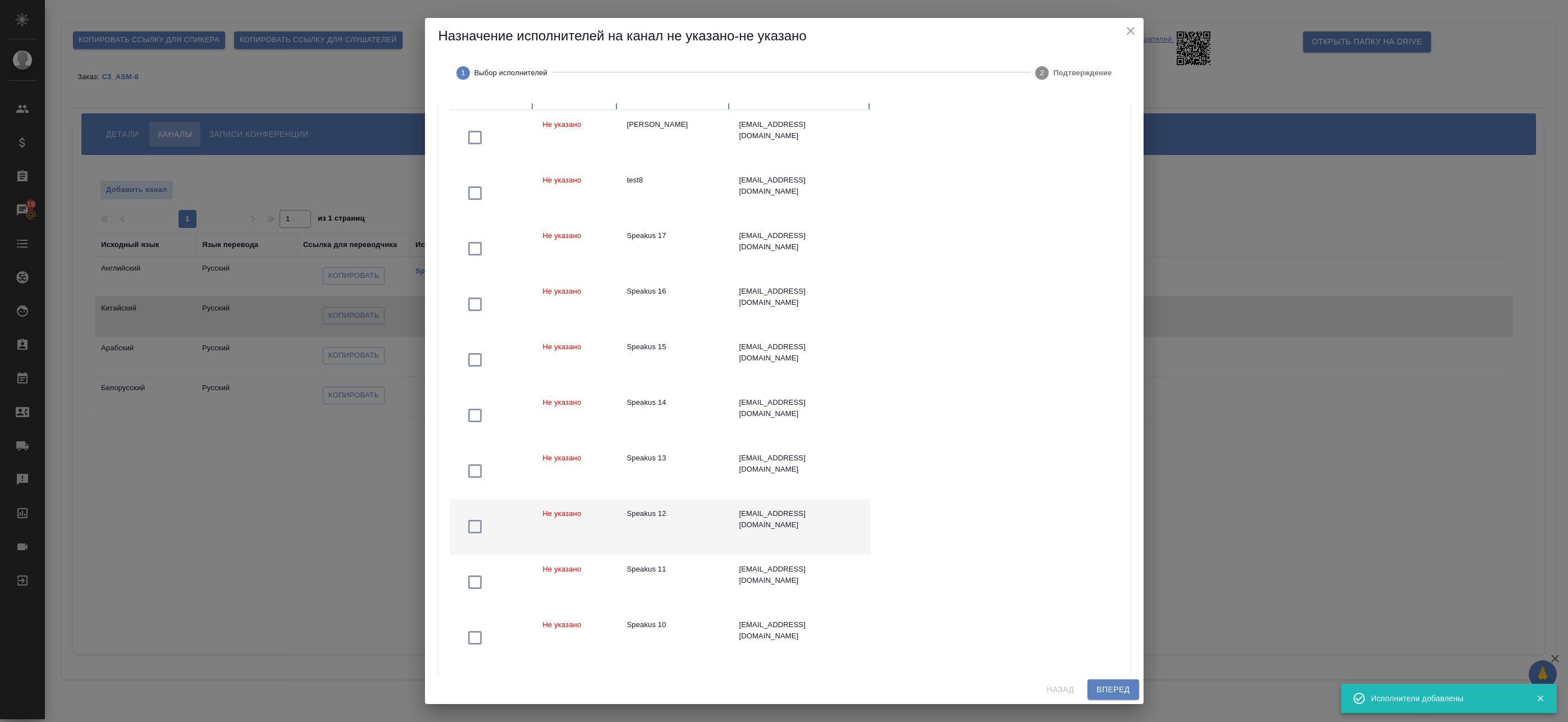
scroll to position [180, 0]
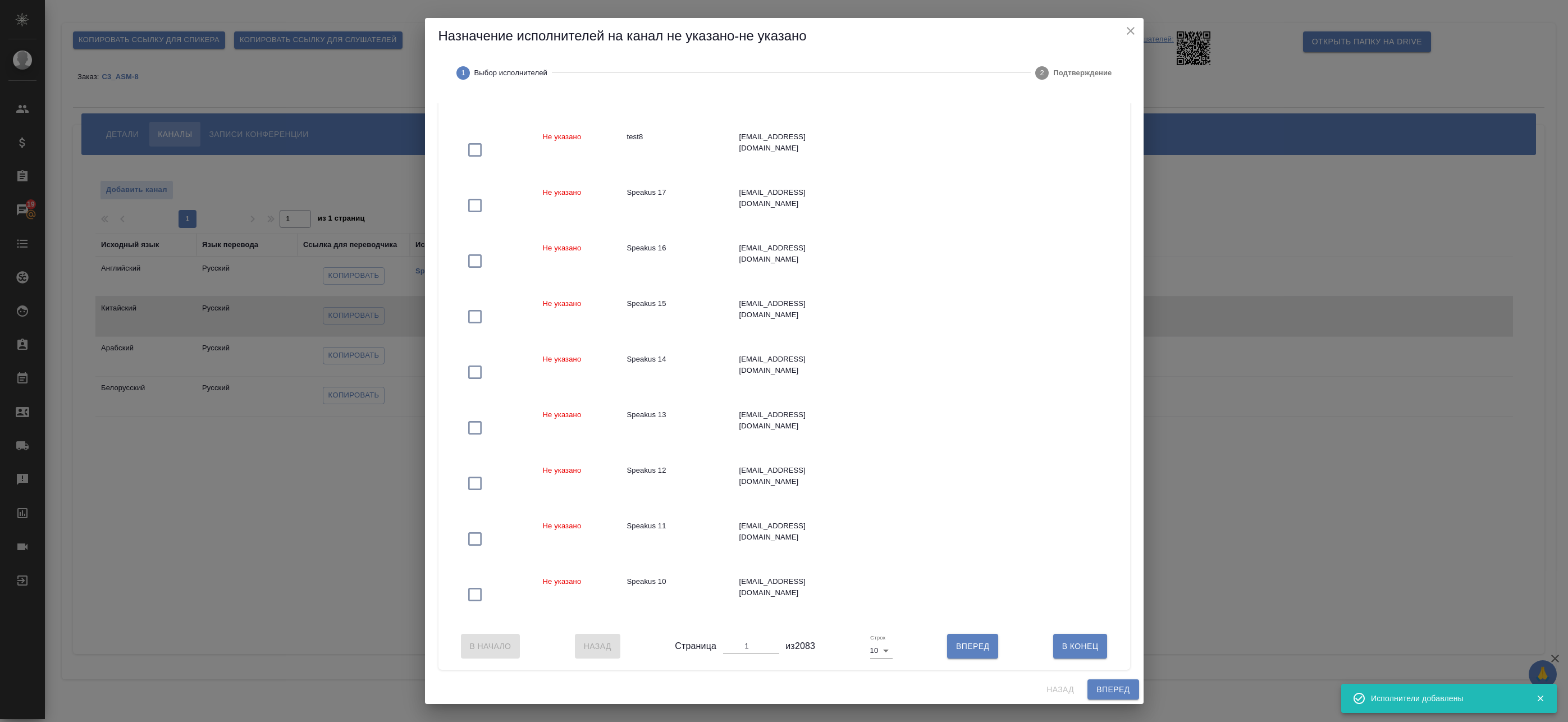
click at [880, 651] on body "🙏 .cls-1 fill:#fff; AWATERA Badanyan Artak Клиенты Спецификации Заказы 19 Чаты …" at bounding box center [784, 361] width 1568 height 722
click at [879, 676] on li "25" at bounding box center [879, 669] width 26 height 18
type input "25"
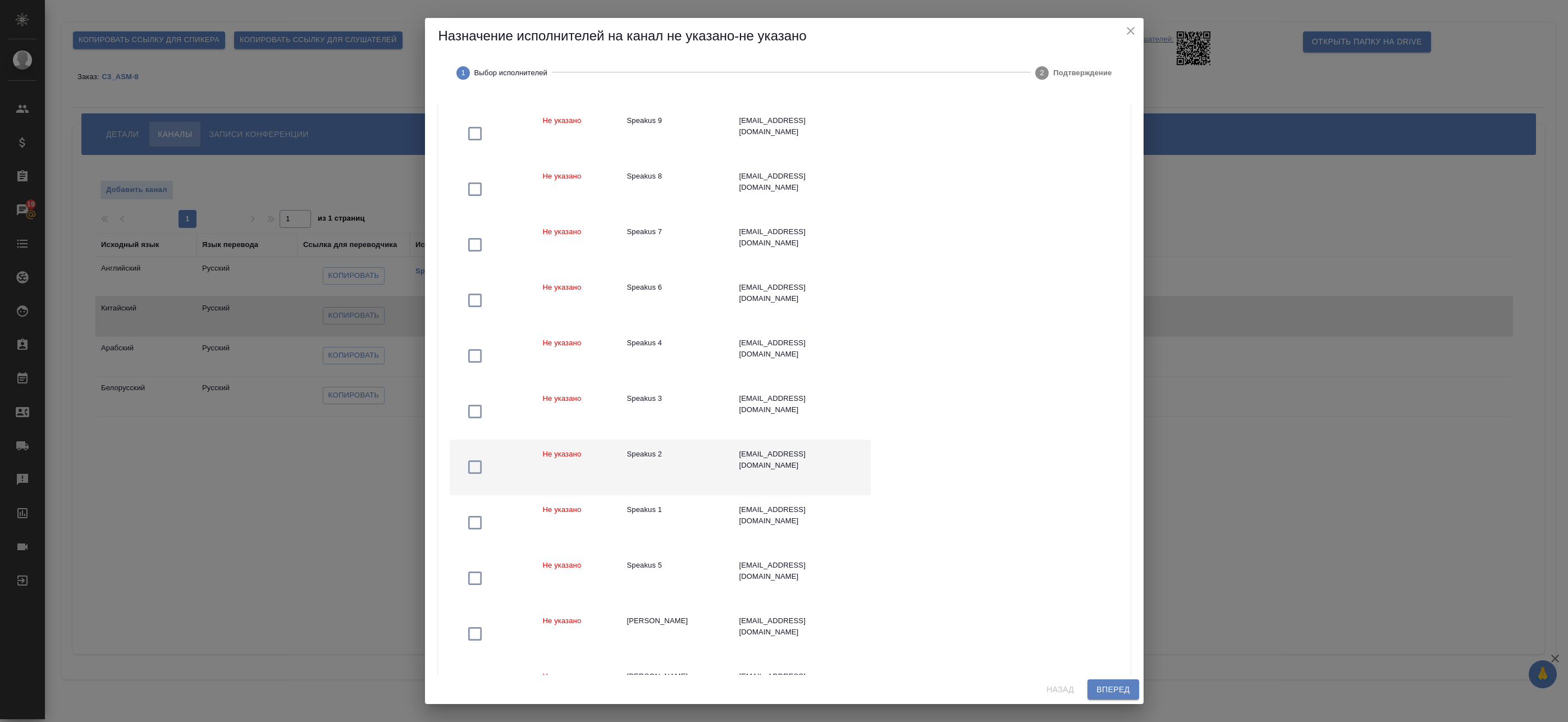
scroll to position [685, 0]
click at [688, 469] on td "Speakus 2" at bounding box center [674, 470] width 112 height 55
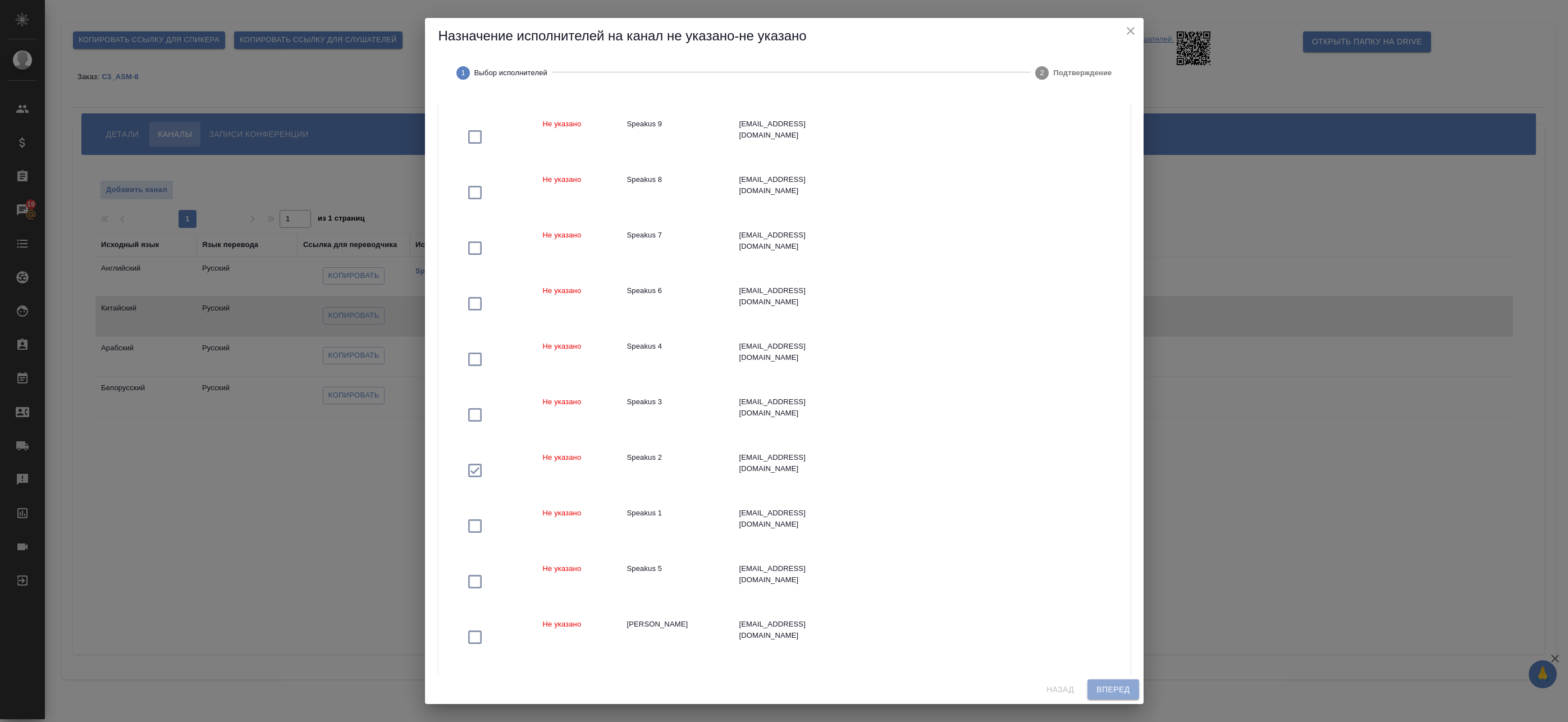
click at [1110, 688] on span "Вперед" at bounding box center [1113, 689] width 33 height 14
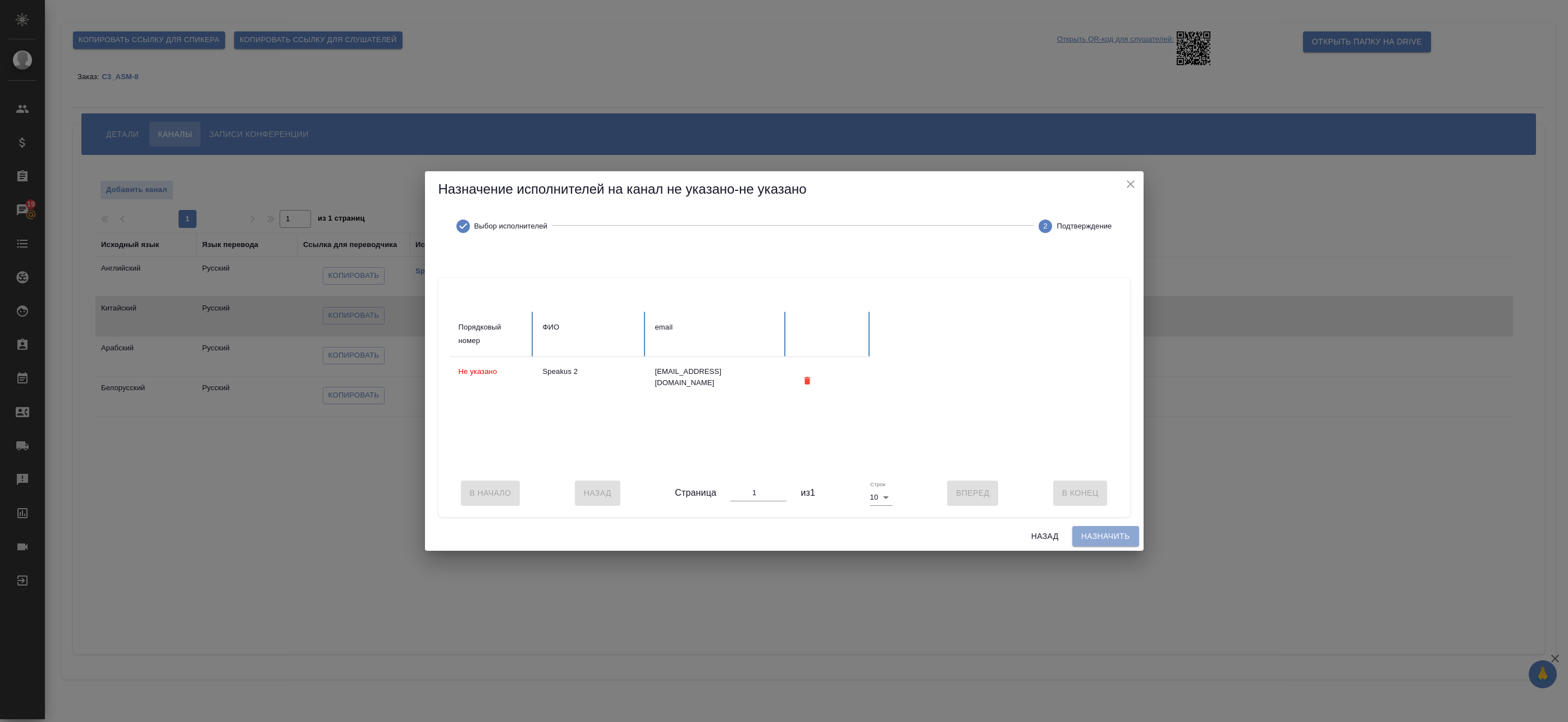
click at [1100, 538] on span "Назначить" at bounding box center [1106, 536] width 49 height 14
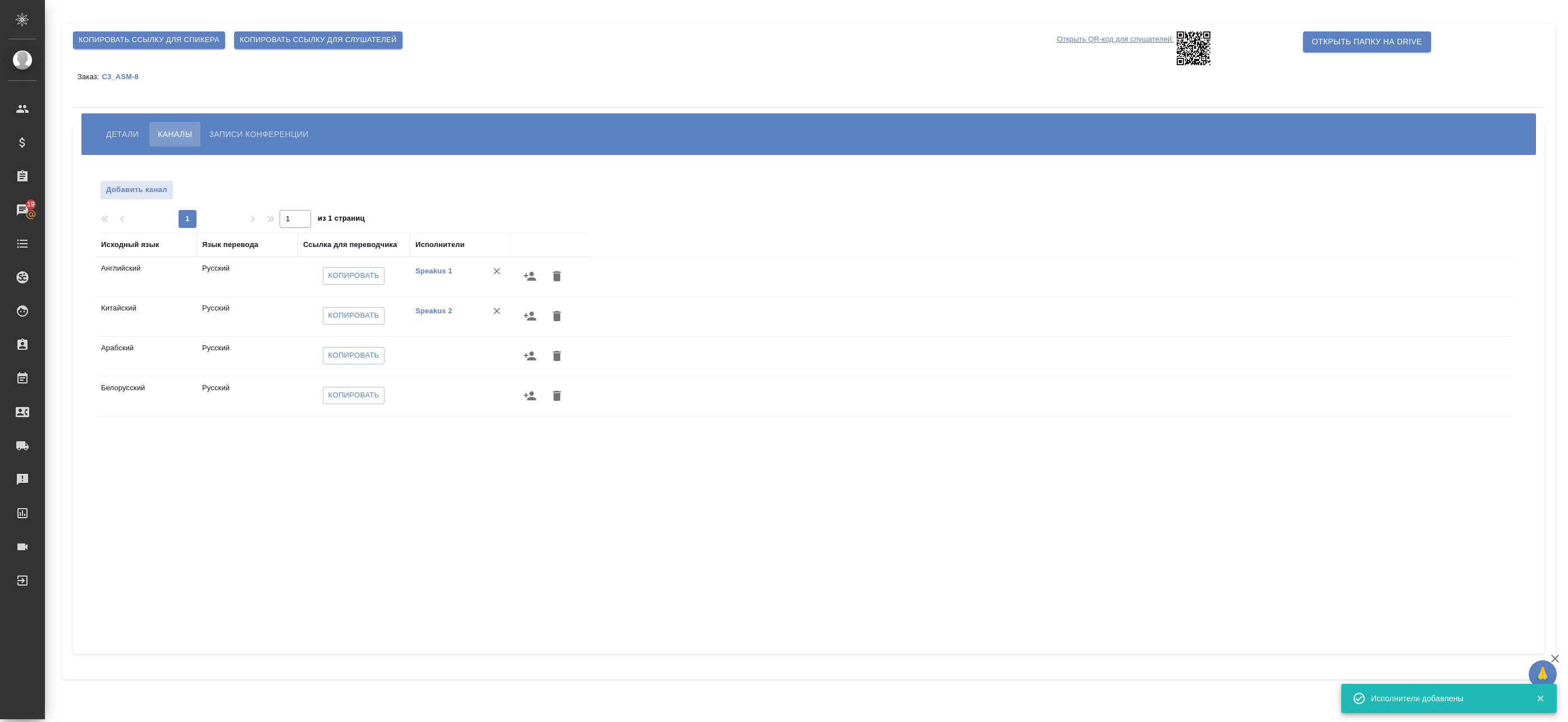
click at [520, 355] on button "button" at bounding box center [529, 355] width 27 height 27
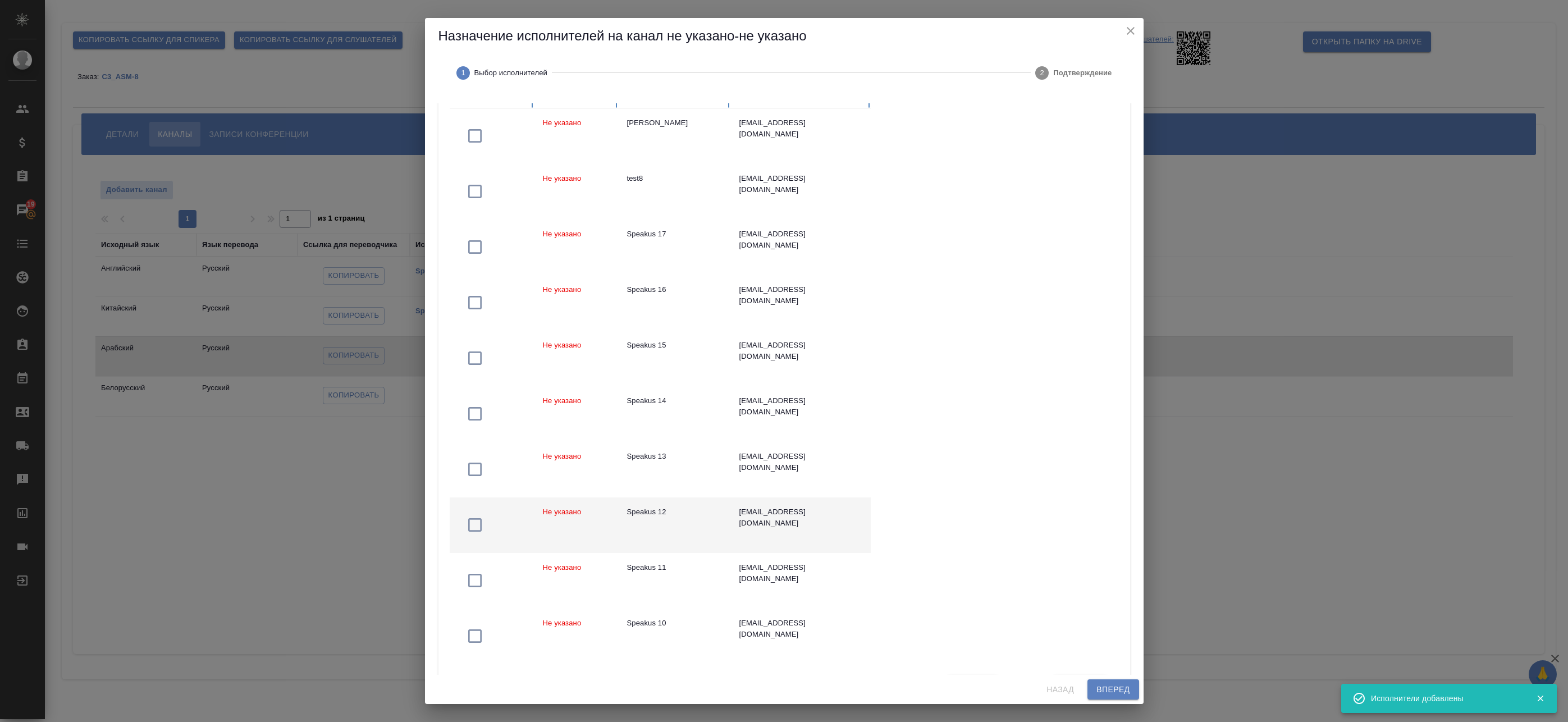
scroll to position [180, 0]
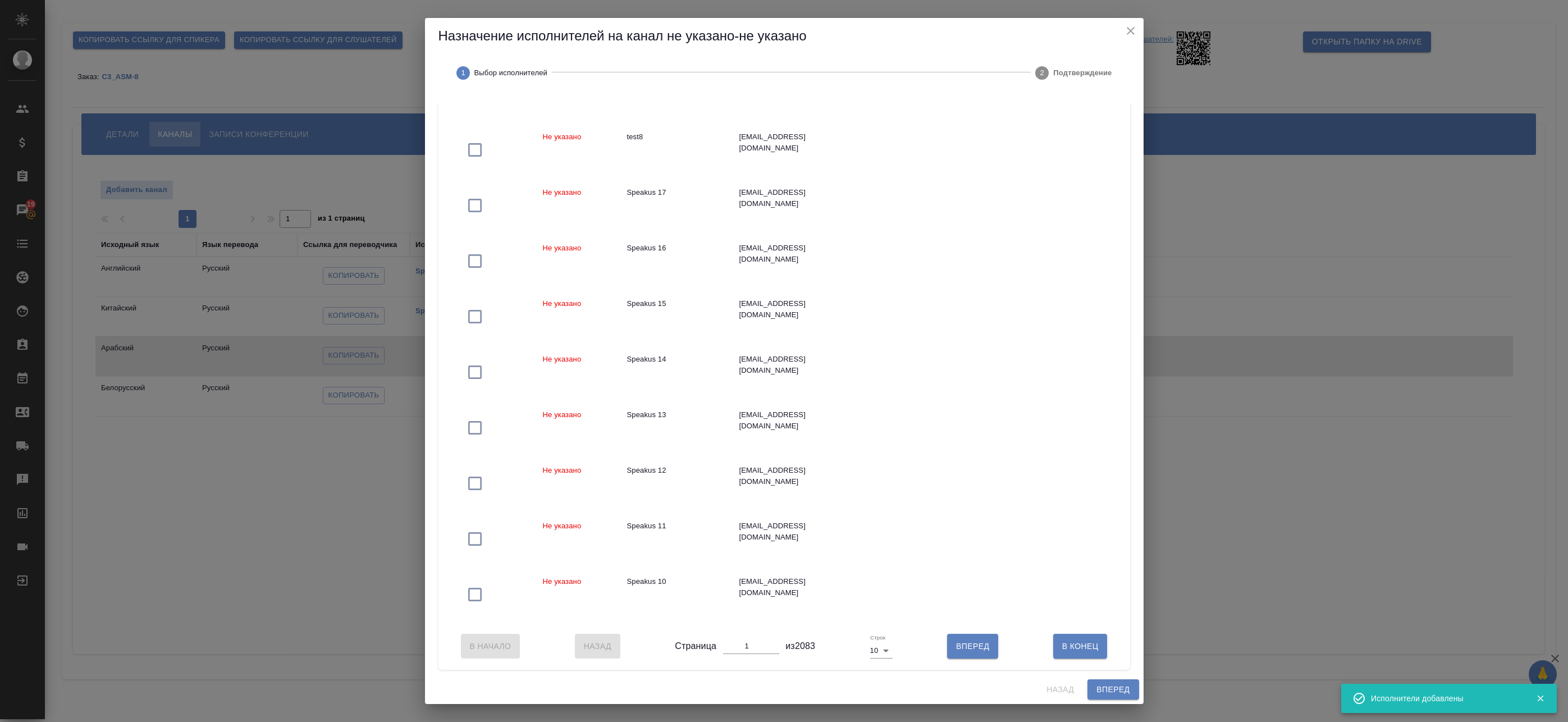
click at [878, 651] on body "🙏 .cls-1 fill:#fff; AWATERA Badanyan Artak Клиенты Спецификации Заказы 19 Чаты …" at bounding box center [784, 361] width 1568 height 722
click at [883, 666] on li "25" at bounding box center [879, 669] width 26 height 18
type input "25"
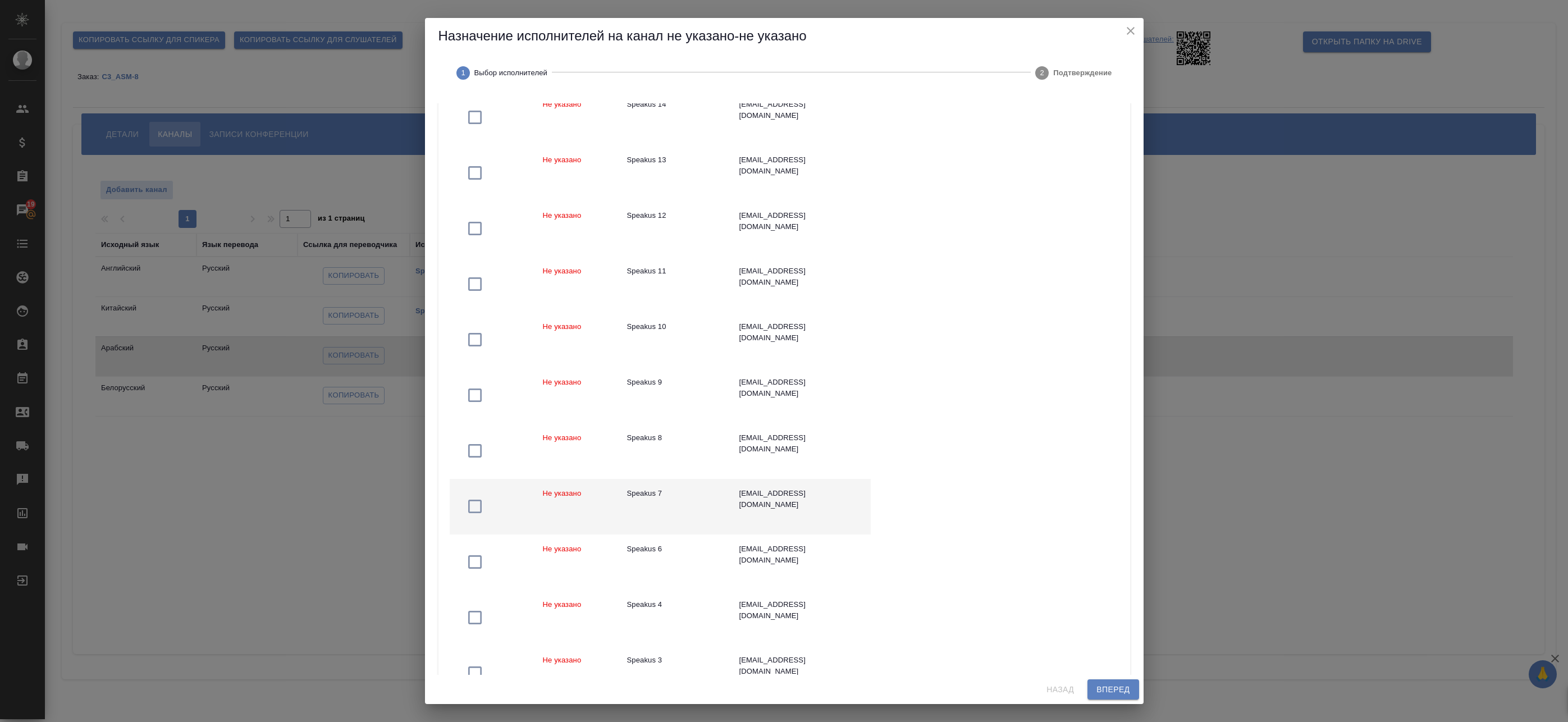
scroll to position [517, 0]
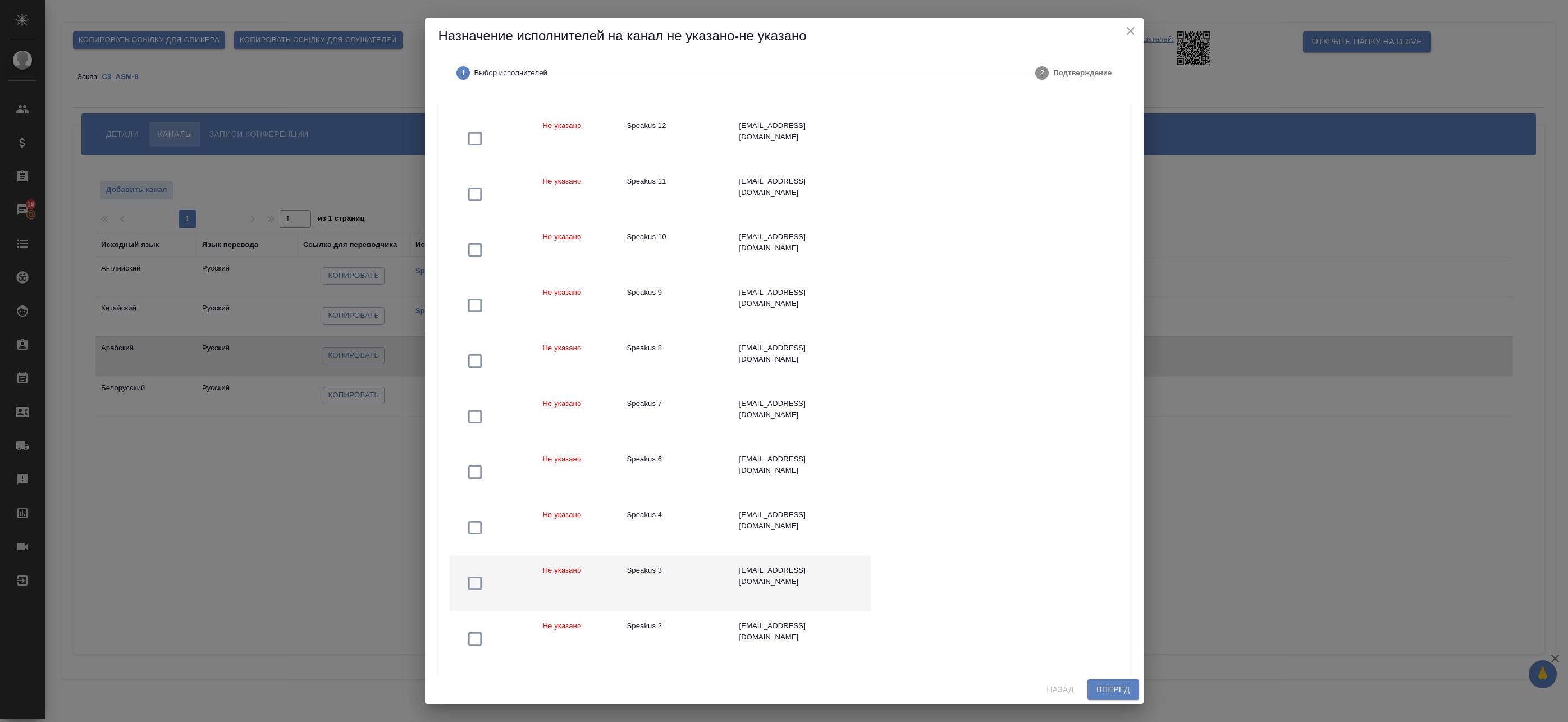
click at [718, 585] on td "Speakus 3" at bounding box center [674, 583] width 112 height 55
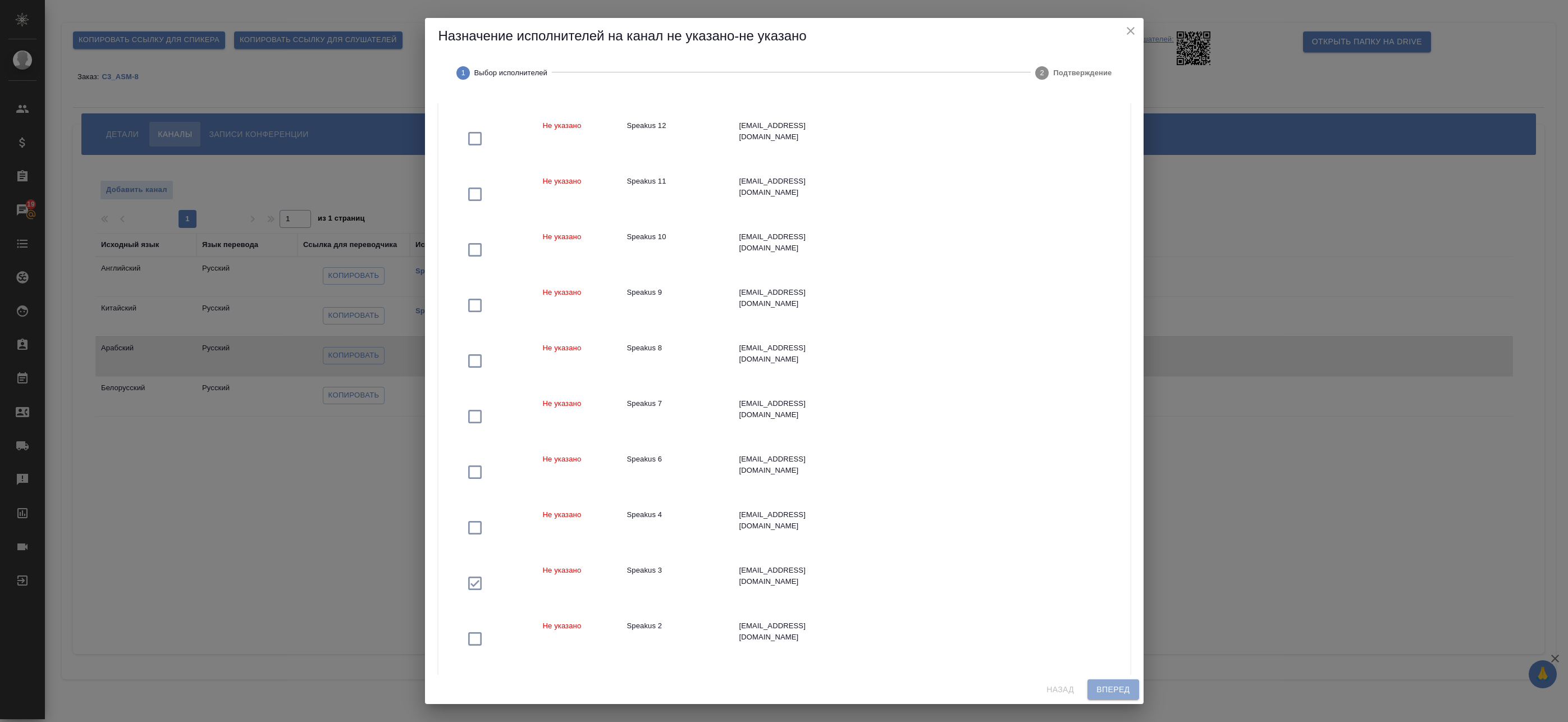
click at [1110, 685] on span "Вперед" at bounding box center [1113, 689] width 33 height 14
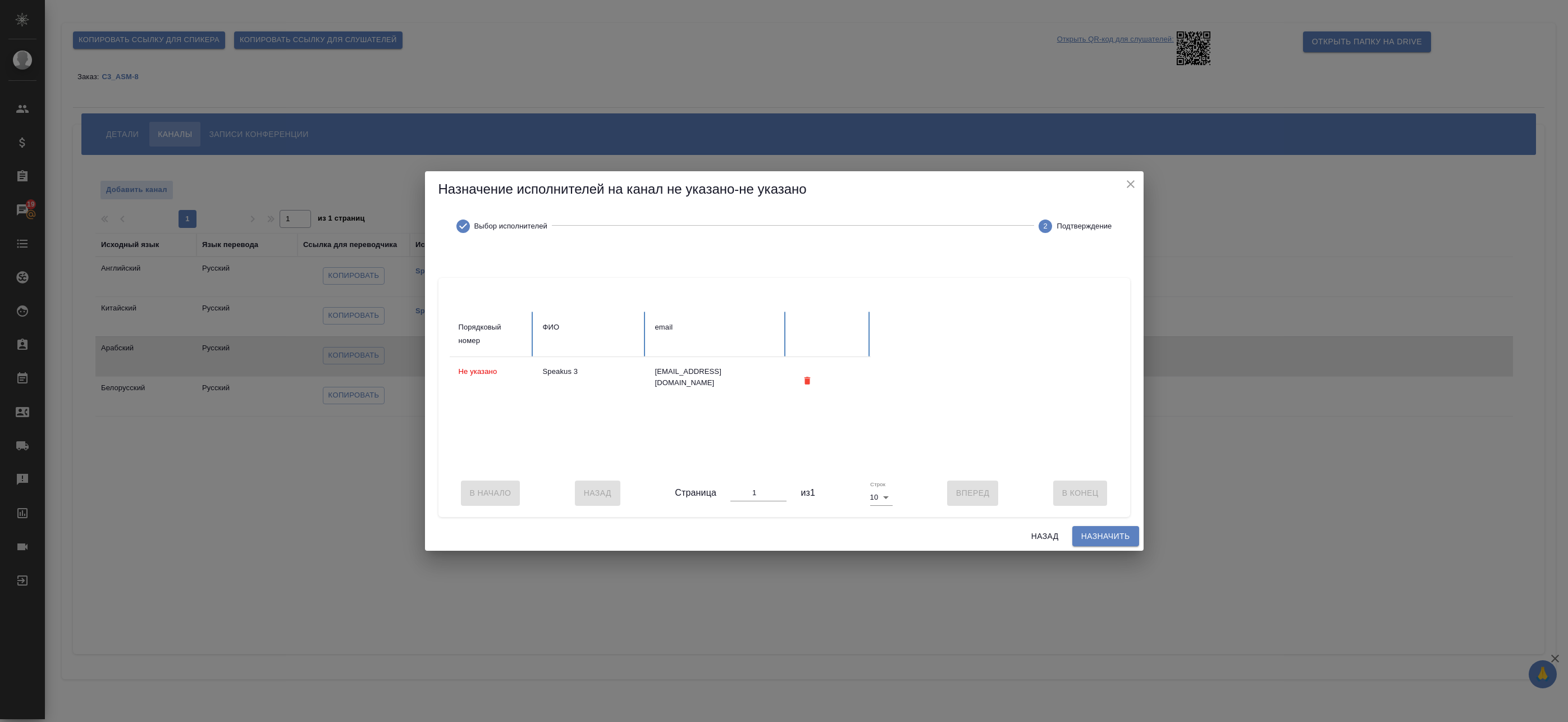
click at [1091, 543] on span "Назначить" at bounding box center [1106, 536] width 49 height 14
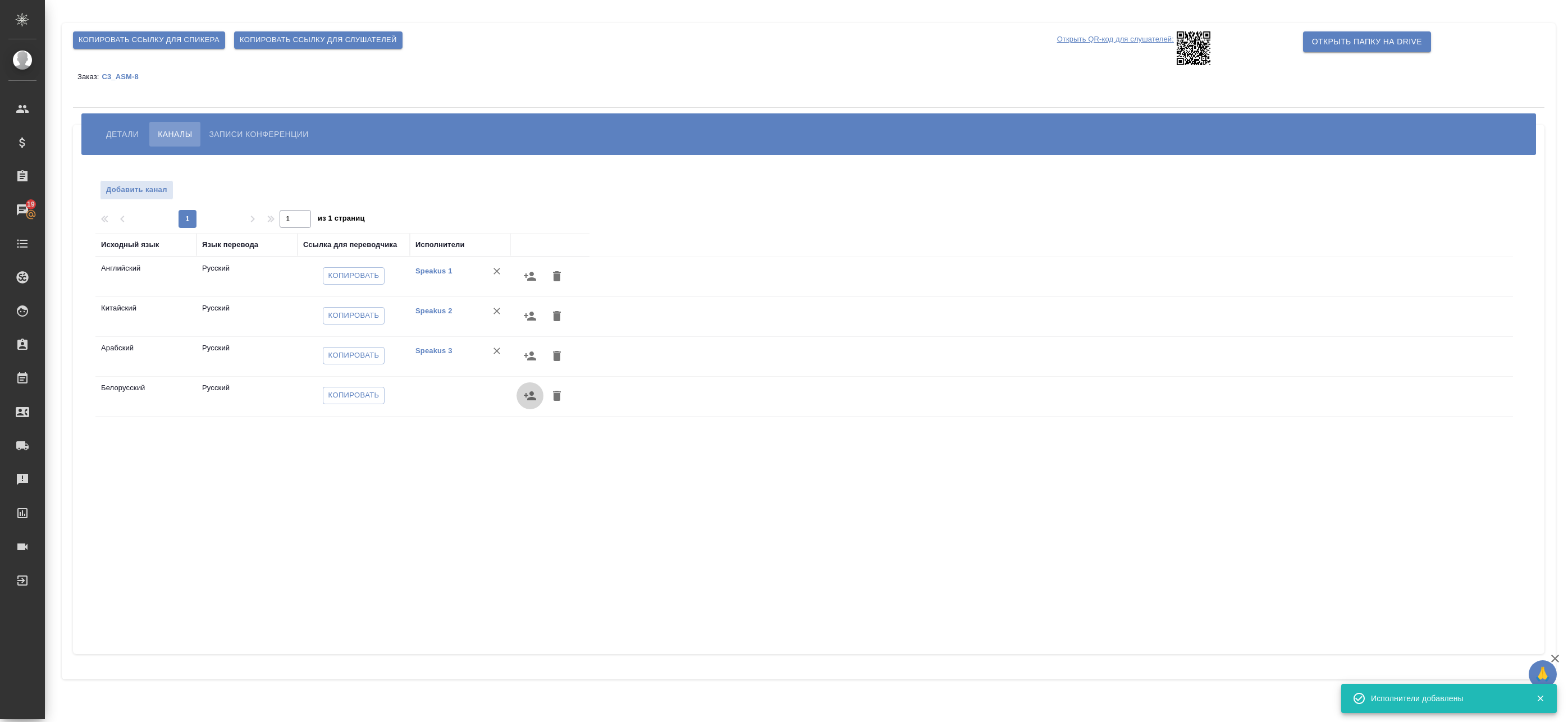
click at [531, 395] on icon "button" at bounding box center [530, 396] width 12 height 9
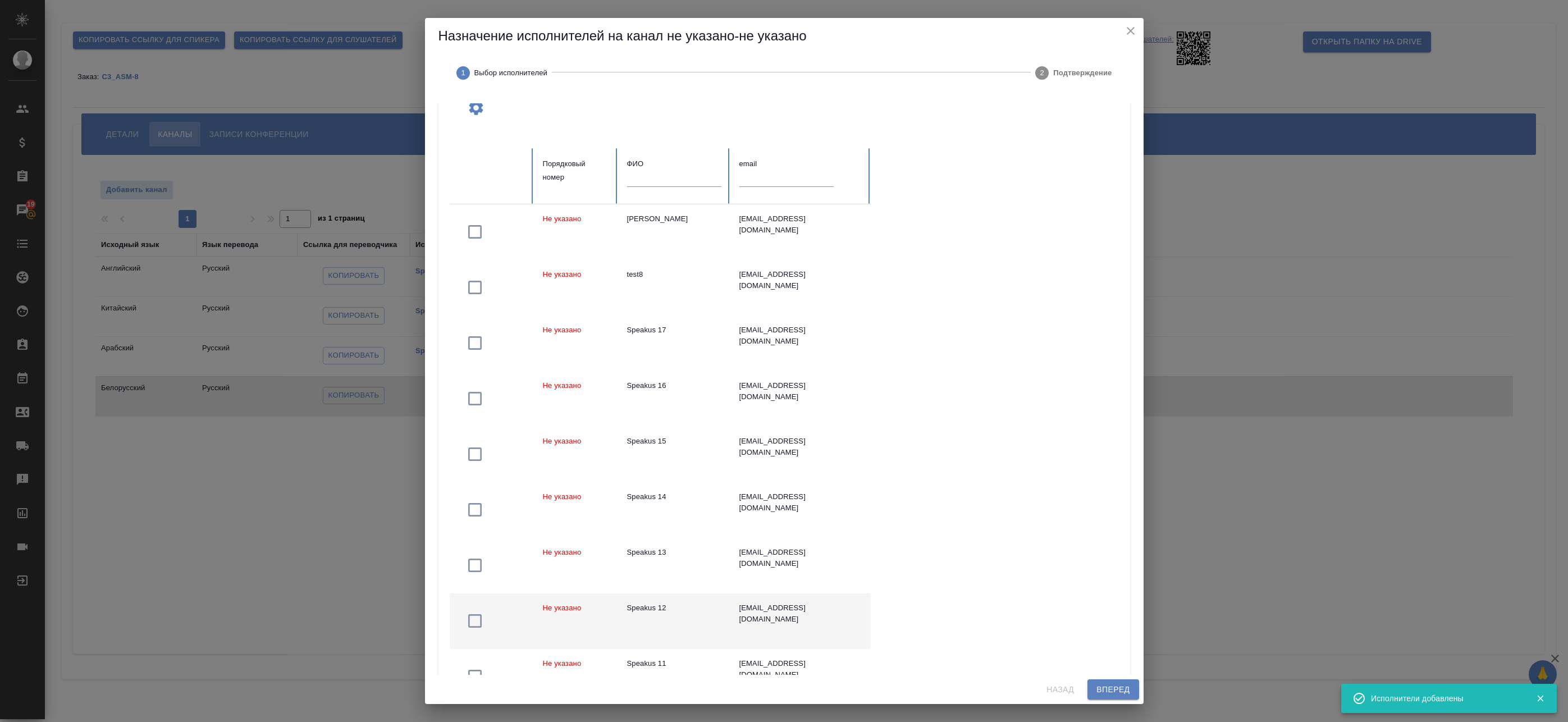
scroll to position [180, 0]
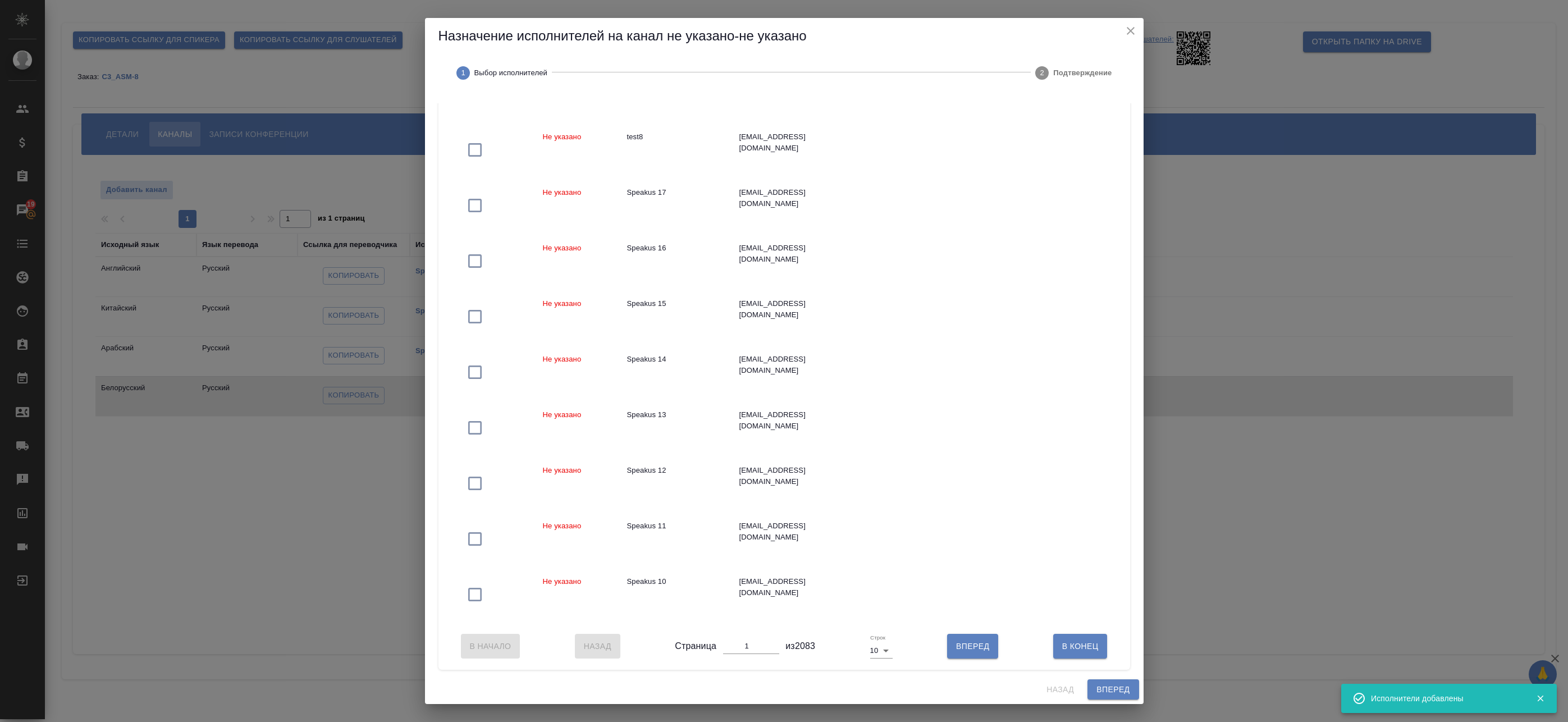
drag, startPoint x: 1062, startPoint y: 646, endPoint x: 965, endPoint y: 646, distance: 97.0
click at [976, 647] on div "В Начало Назад Страница 1 из 2083 Строк 10 10 Вперед В Конец" at bounding box center [784, 646] width 669 height 47
click at [965, 646] on span "Вперед" at bounding box center [973, 646] width 33 height 14
type input "2"
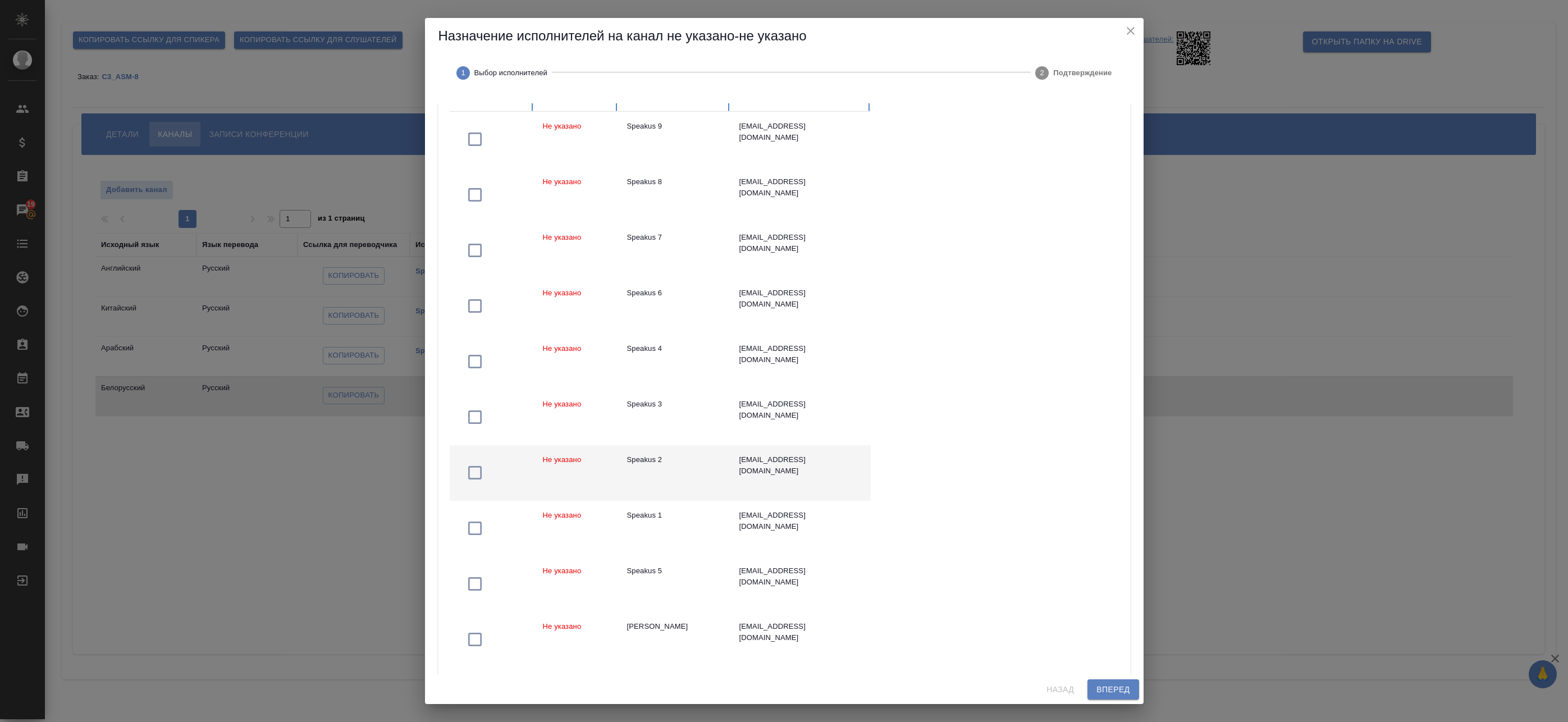
scroll to position [124, 0]
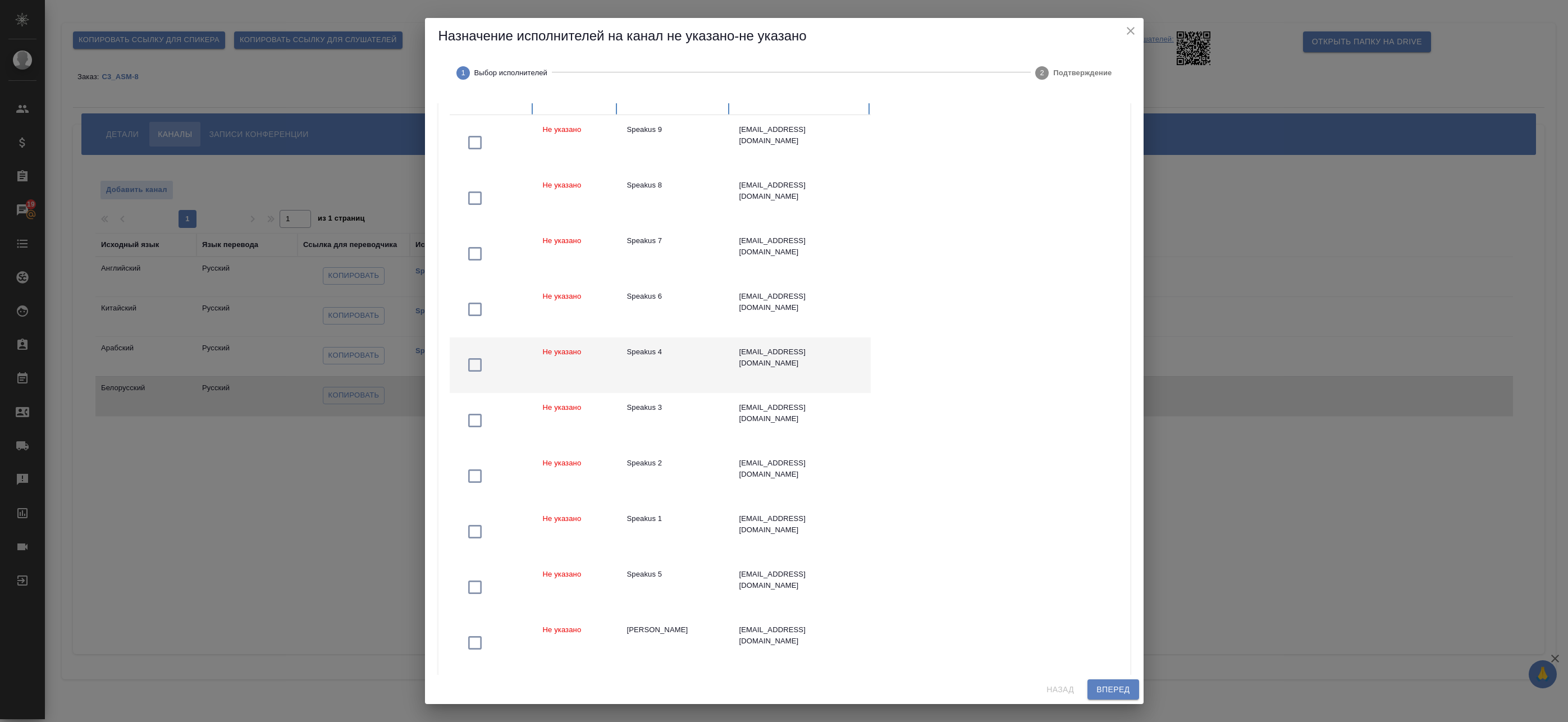
click at [679, 369] on td "Speakus 4" at bounding box center [674, 365] width 112 height 55
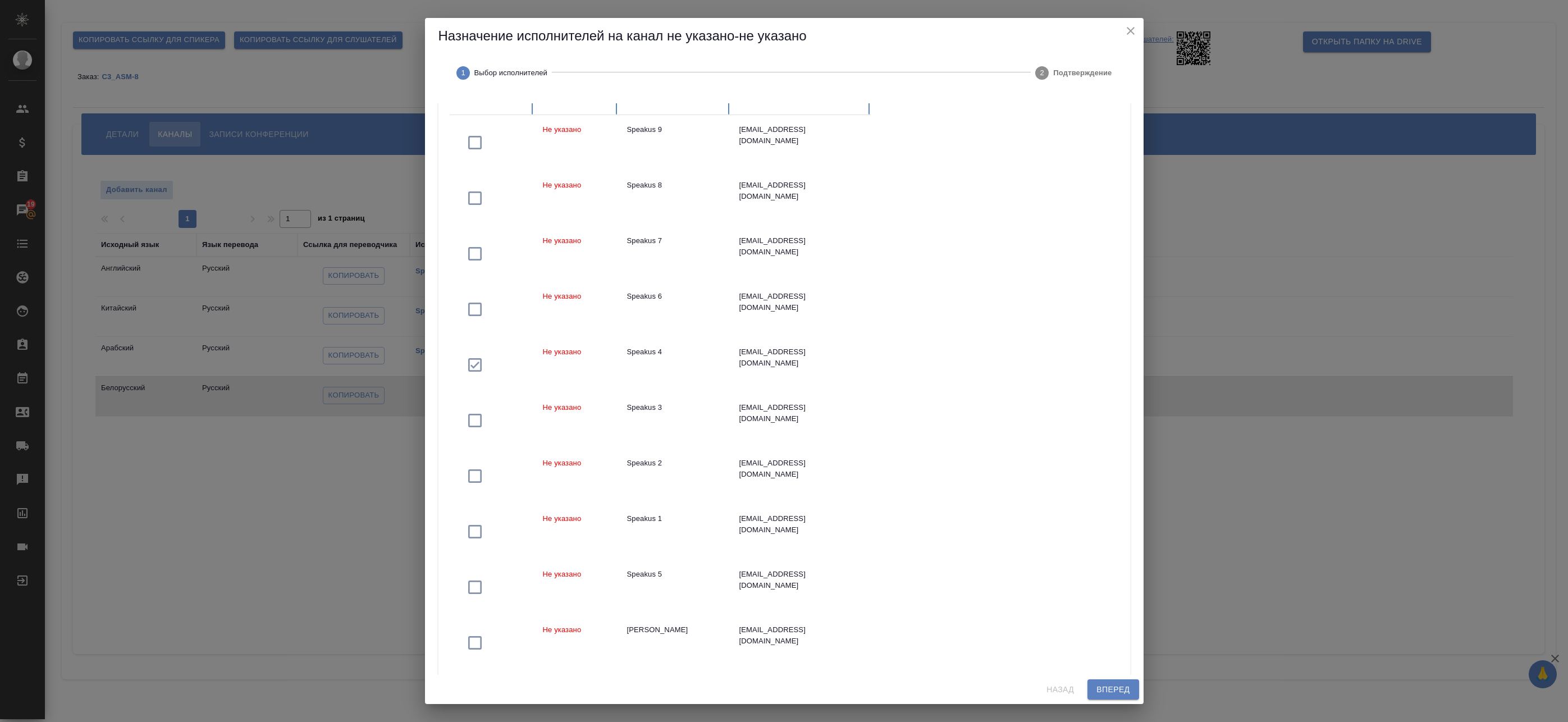
click at [1120, 696] on span "Вперед" at bounding box center [1113, 689] width 33 height 14
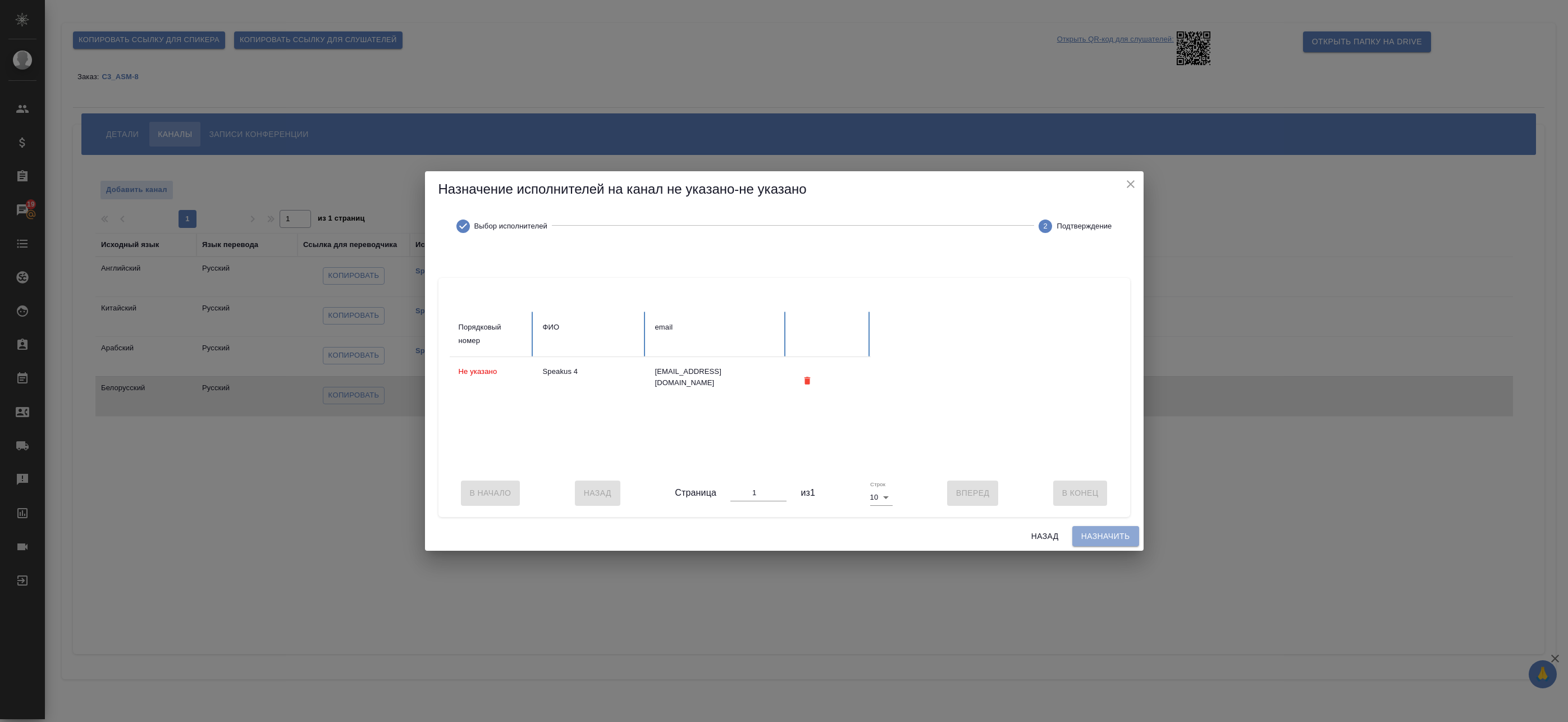
click at [1088, 536] on span "Назначить" at bounding box center [1106, 536] width 49 height 14
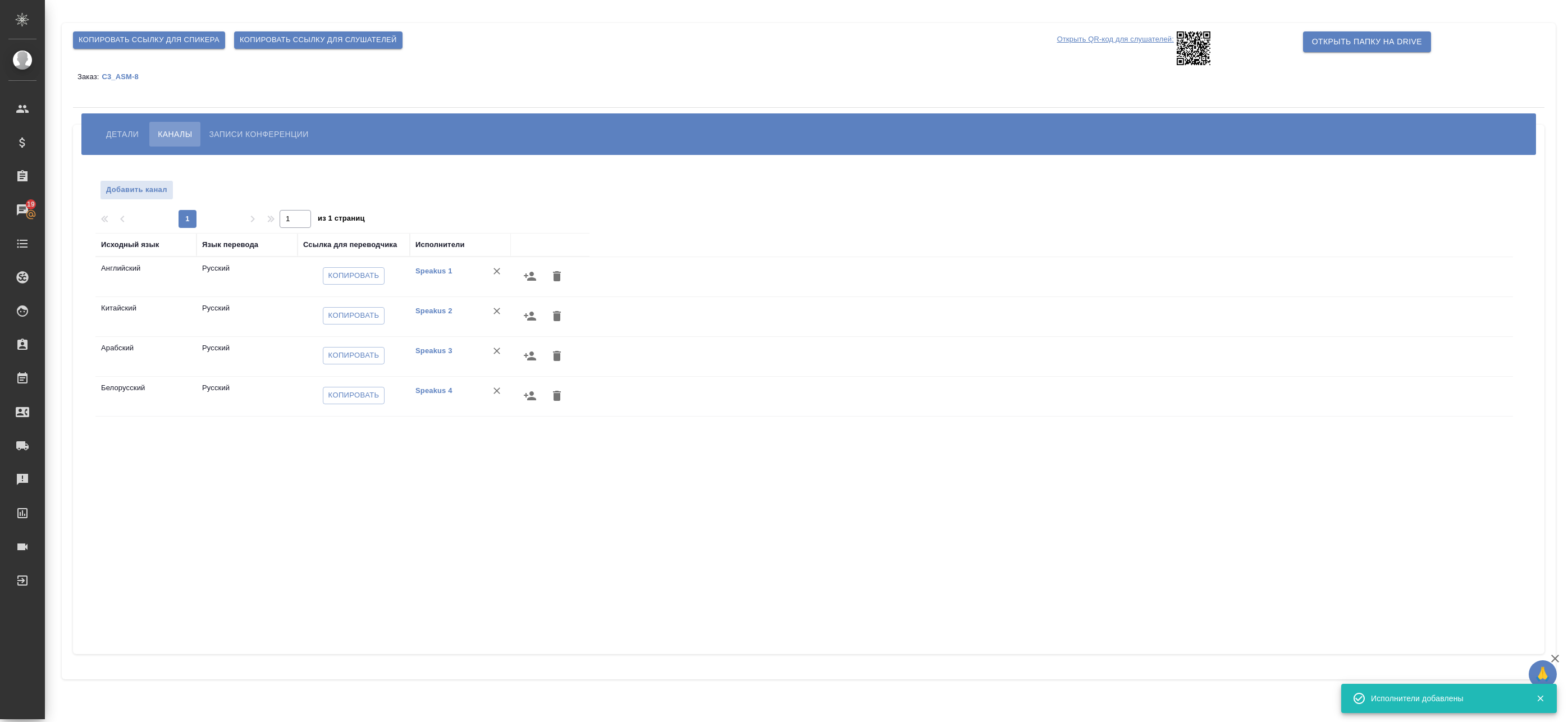
click at [524, 279] on icon "button" at bounding box center [529, 276] width 13 height 13
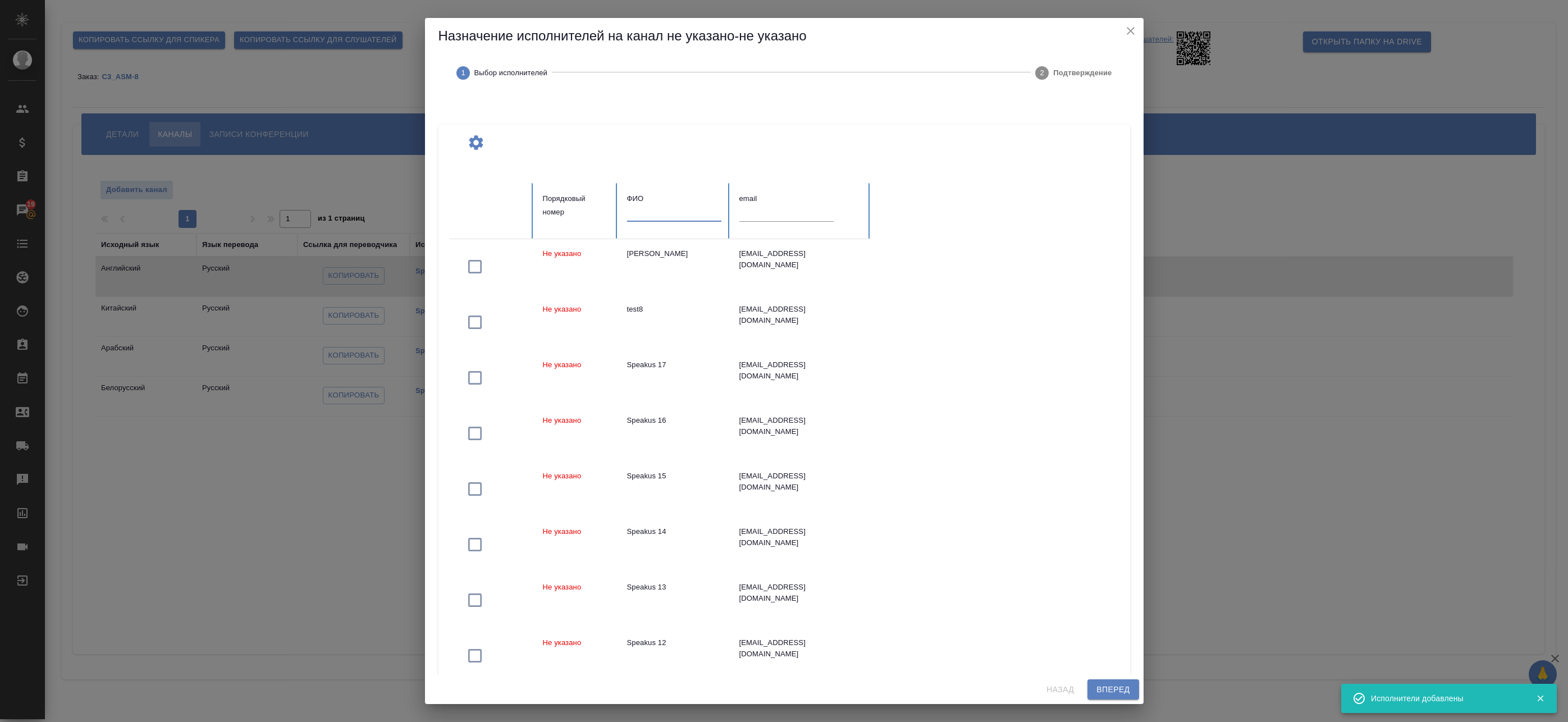
click at [644, 216] on input "text" at bounding box center [674, 213] width 94 height 16
type input "a"
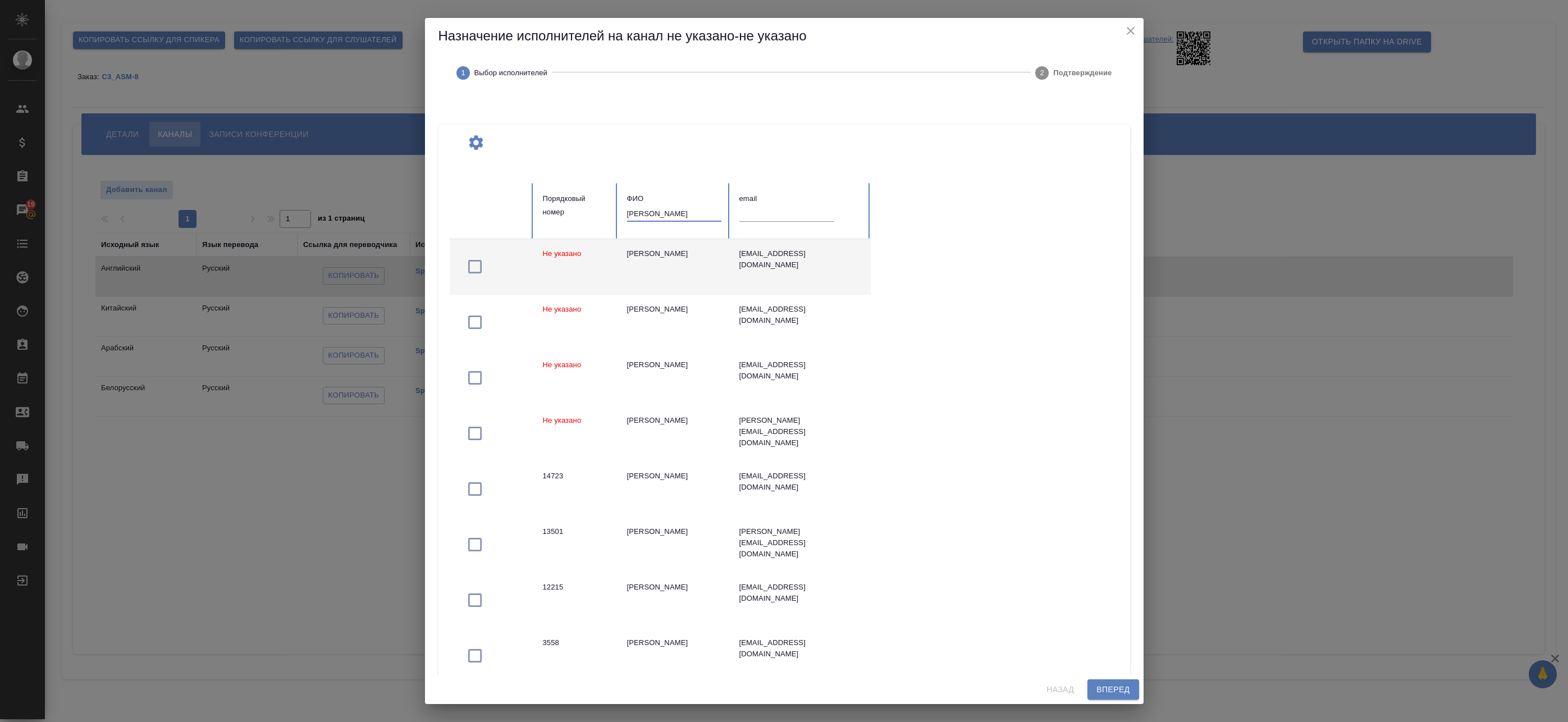
type input "Федотова"
click at [682, 254] on div "Федотова Ирина" at bounding box center [674, 254] width 94 height 11
click at [671, 208] on input "Федотова" at bounding box center [674, 213] width 94 height 16
click at [1112, 684] on span "Вперед" at bounding box center [1113, 689] width 33 height 14
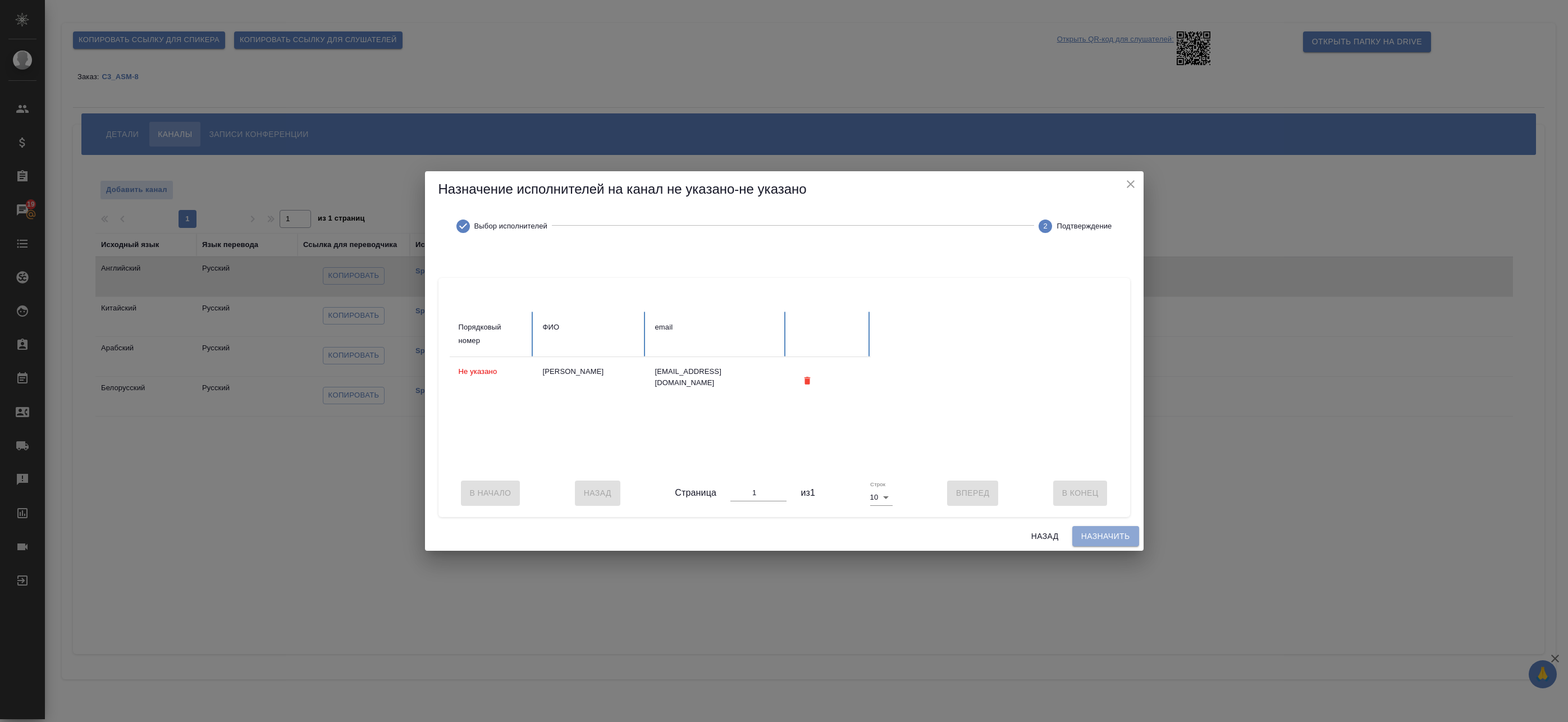
click at [1098, 542] on span "Назначить" at bounding box center [1106, 536] width 49 height 14
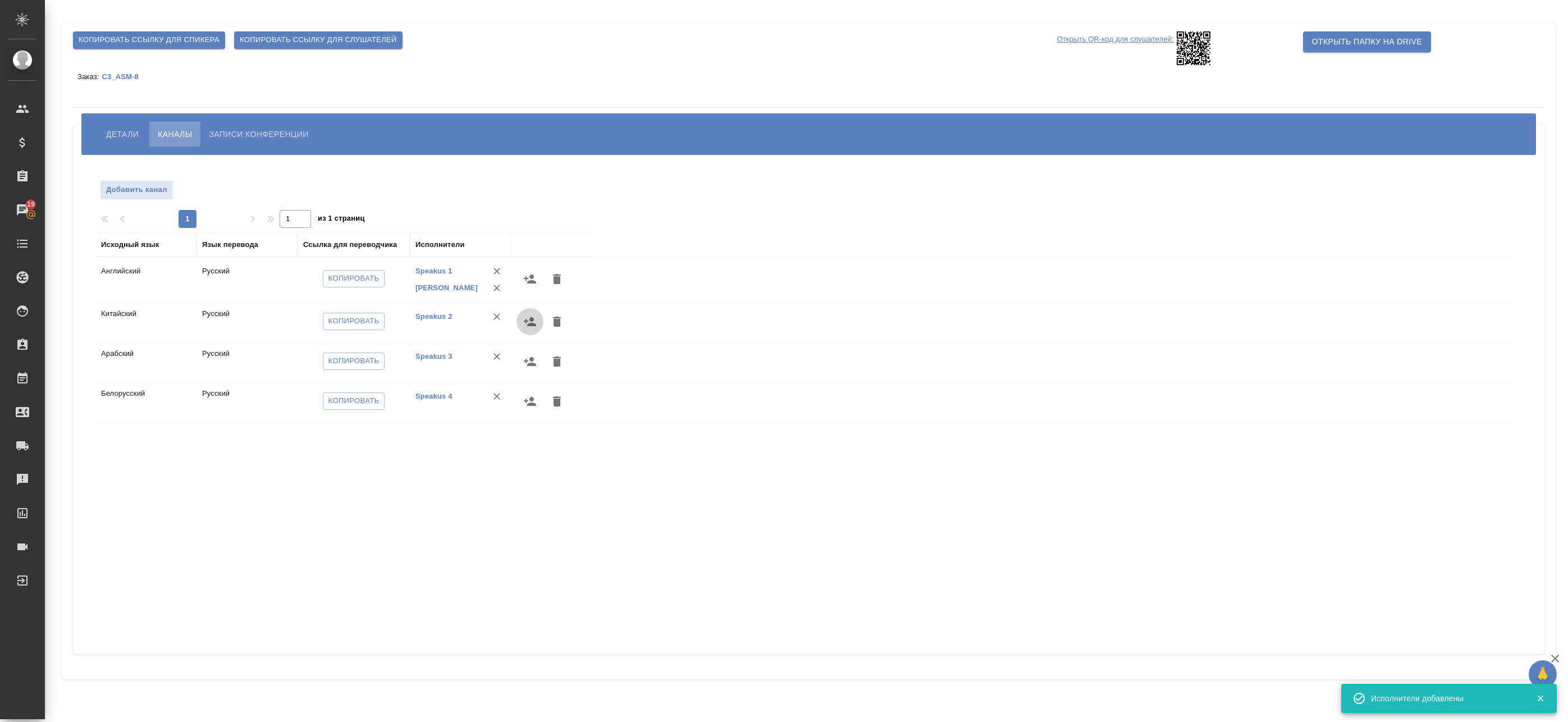
click at [528, 324] on icon "button" at bounding box center [529, 322] width 13 height 13
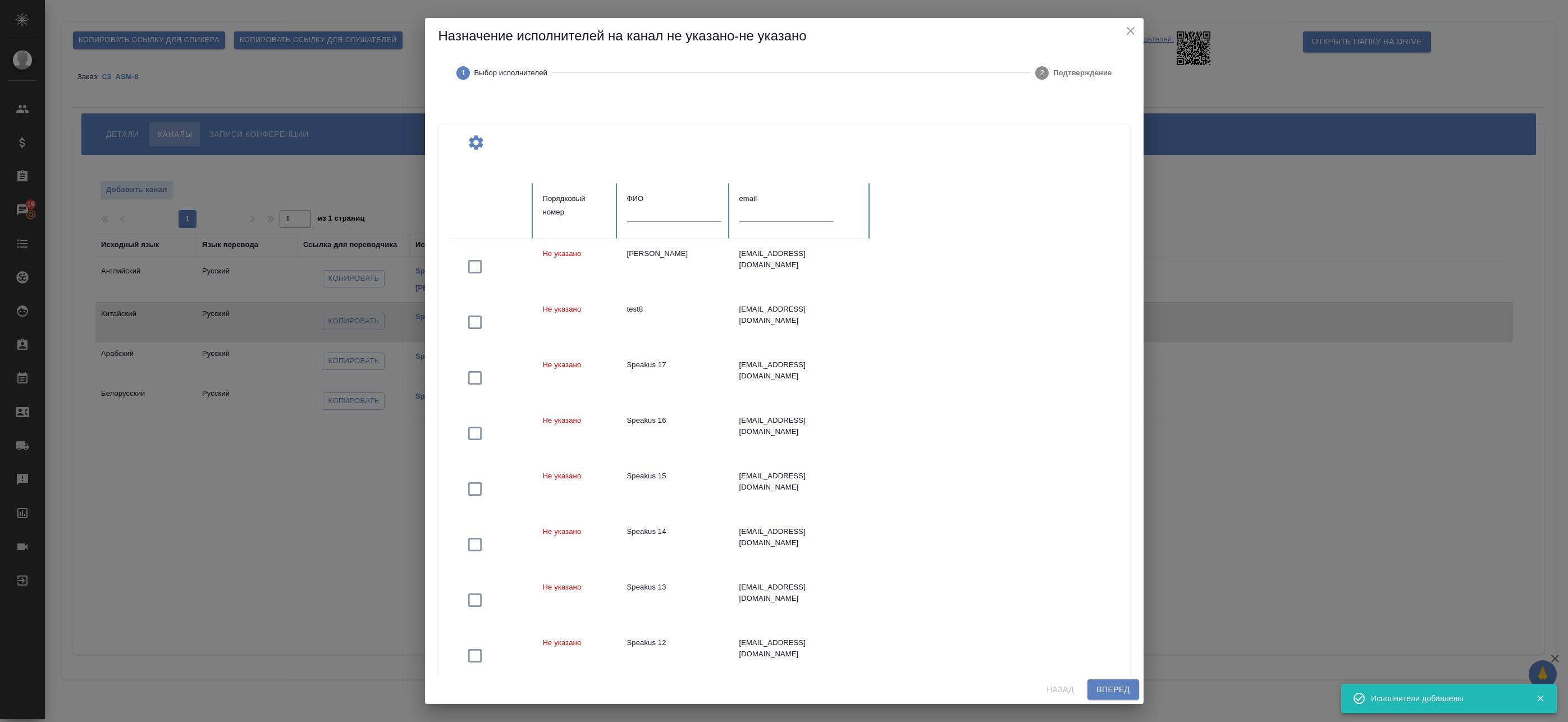
click at [643, 220] on input "text" at bounding box center [674, 213] width 94 height 16
paste input "Федотова"
type input "Федотова"
click at [1109, 685] on span "Вперед" at bounding box center [1113, 689] width 33 height 14
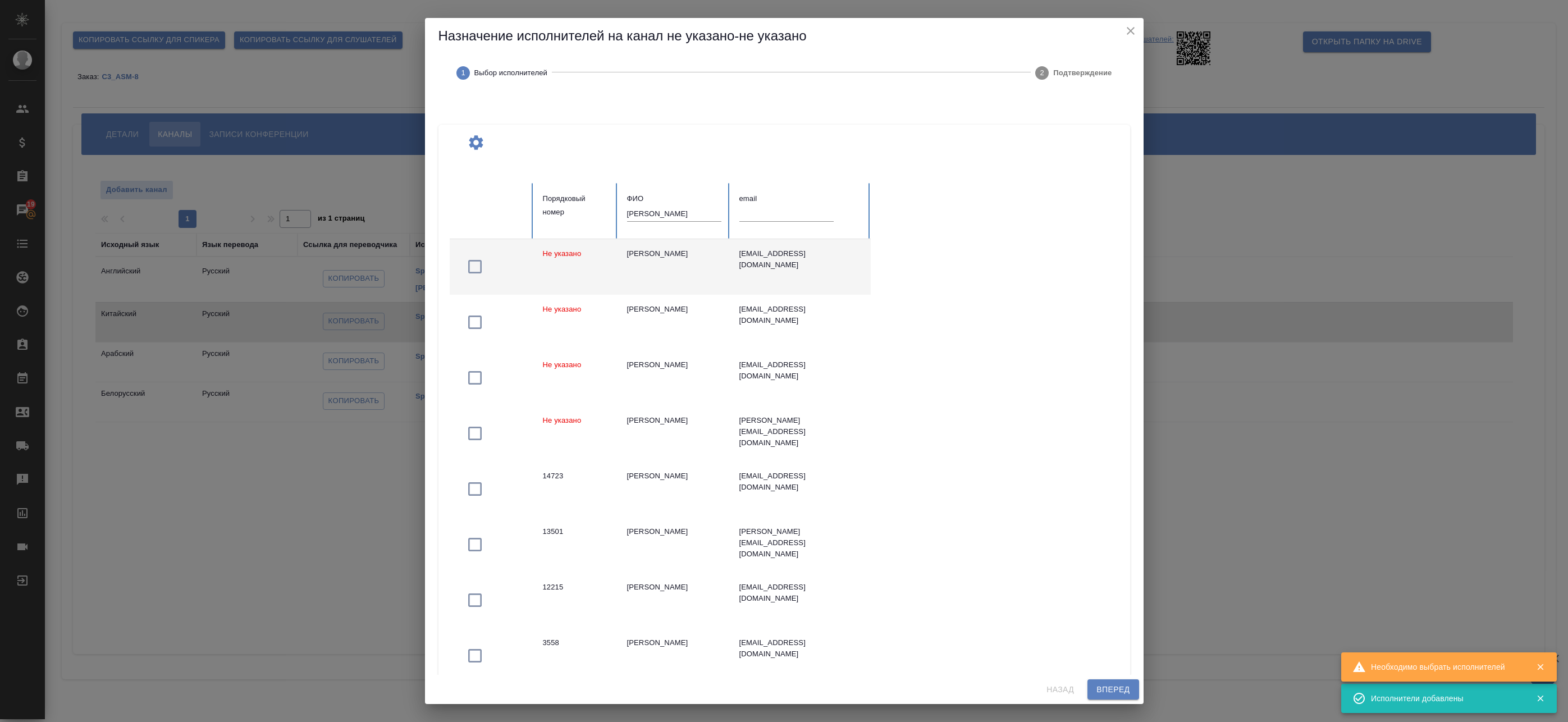
click at [639, 268] on td "[PERSON_NAME] [PERSON_NAME]" at bounding box center [674, 267] width 112 height 55
click at [1098, 688] on span "Вперед" at bounding box center [1113, 689] width 33 height 14
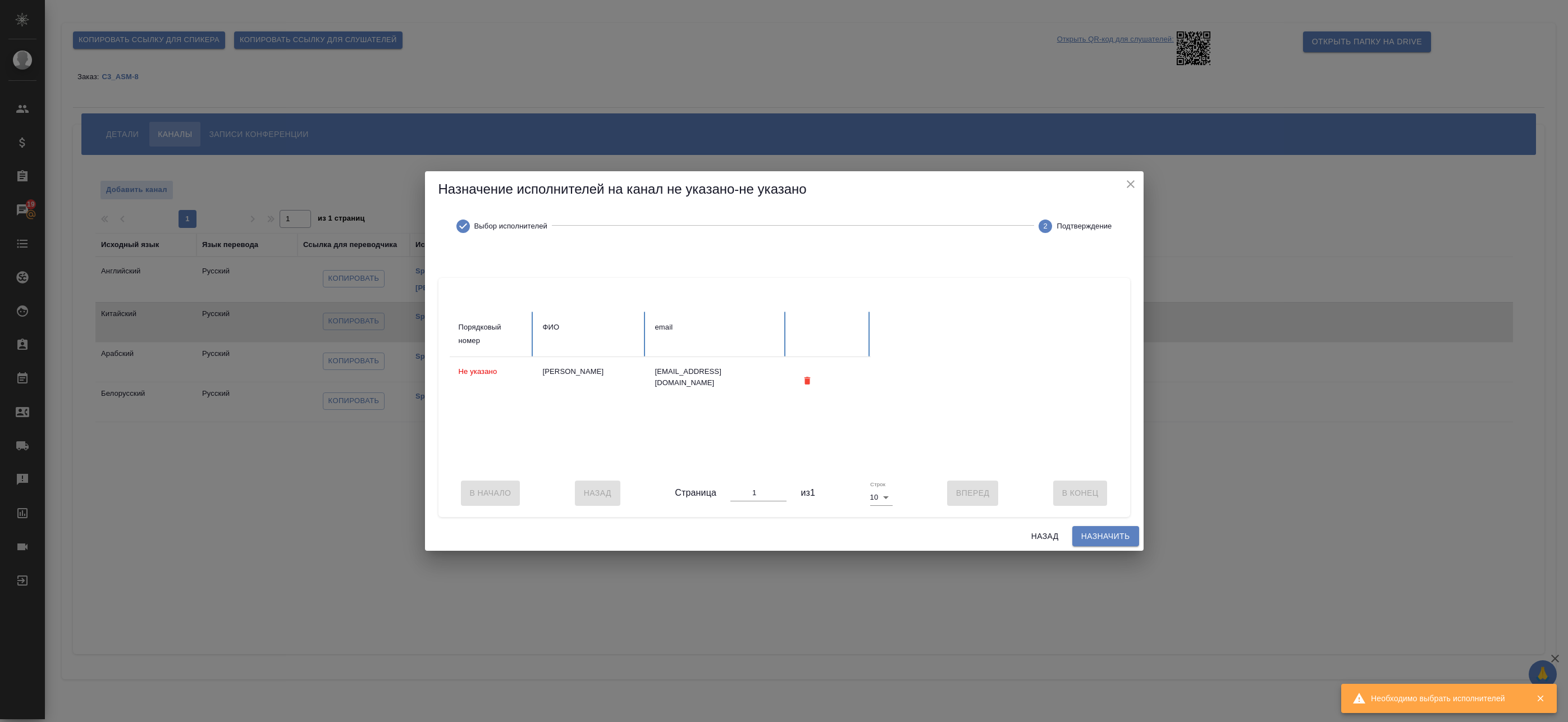
click at [1094, 538] on span "Назначить" at bounding box center [1106, 536] width 49 height 14
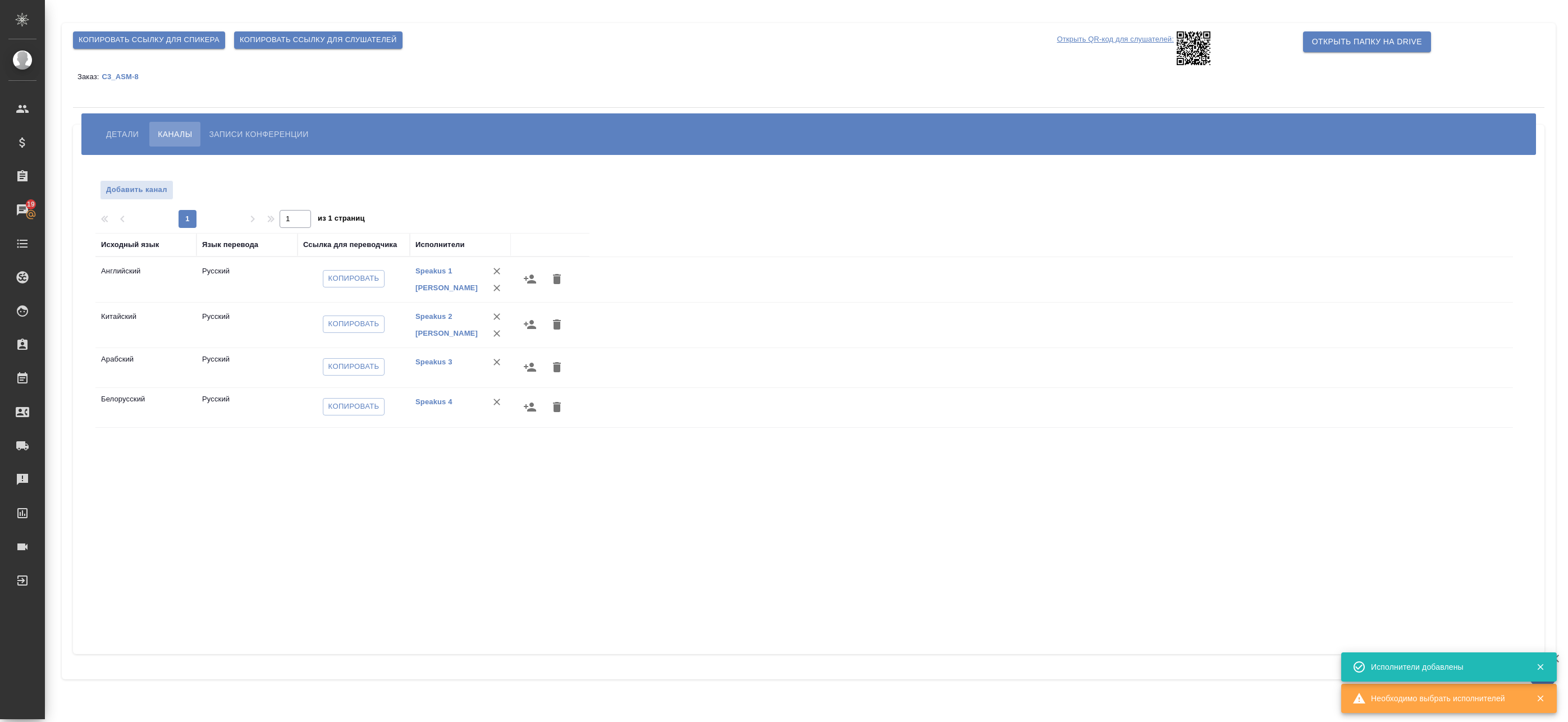
click at [520, 367] on button "button" at bounding box center [529, 367] width 27 height 27
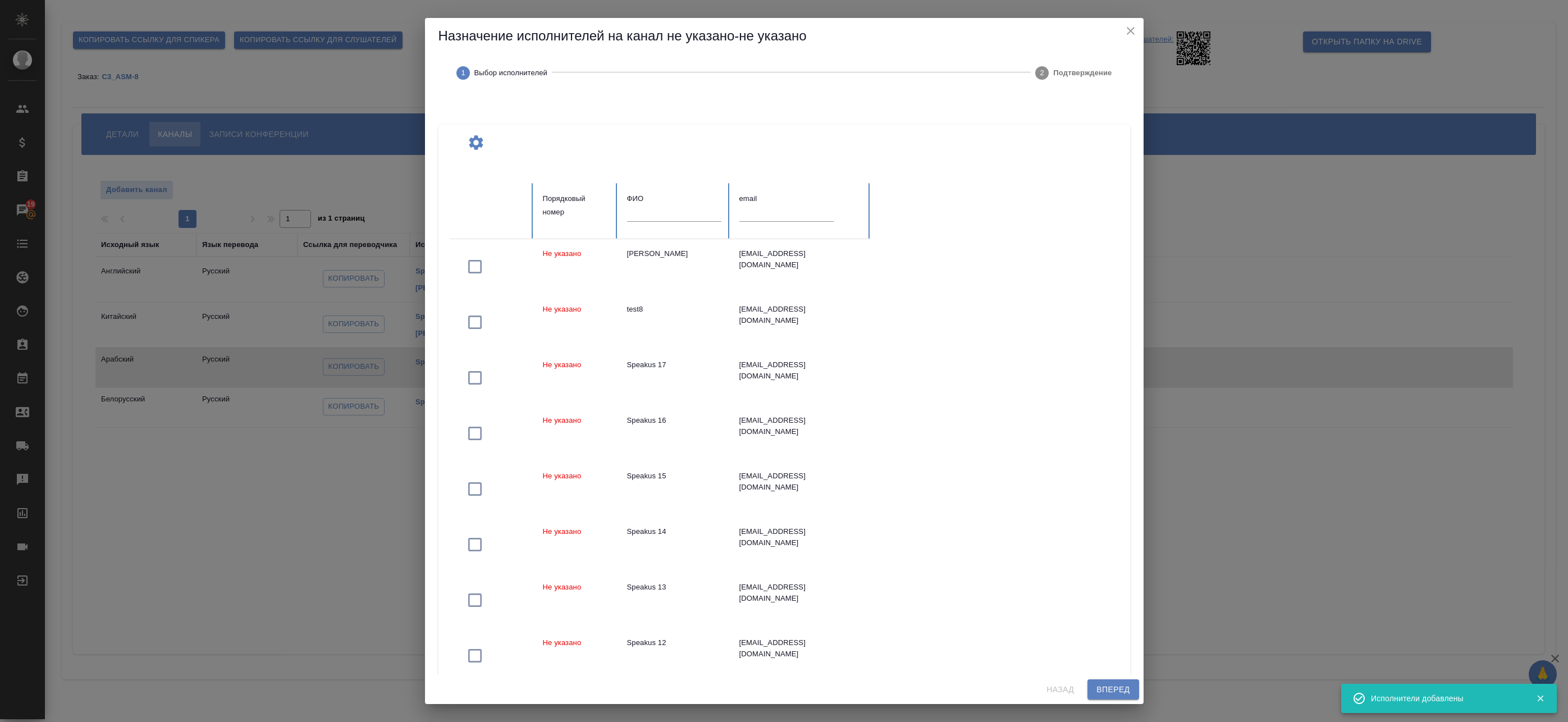
click at [650, 218] on input "text" at bounding box center [674, 213] width 94 height 16
paste input "Федотова"
type input "Федотова"
click at [1124, 693] on span "Вперед" at bounding box center [1113, 689] width 33 height 14
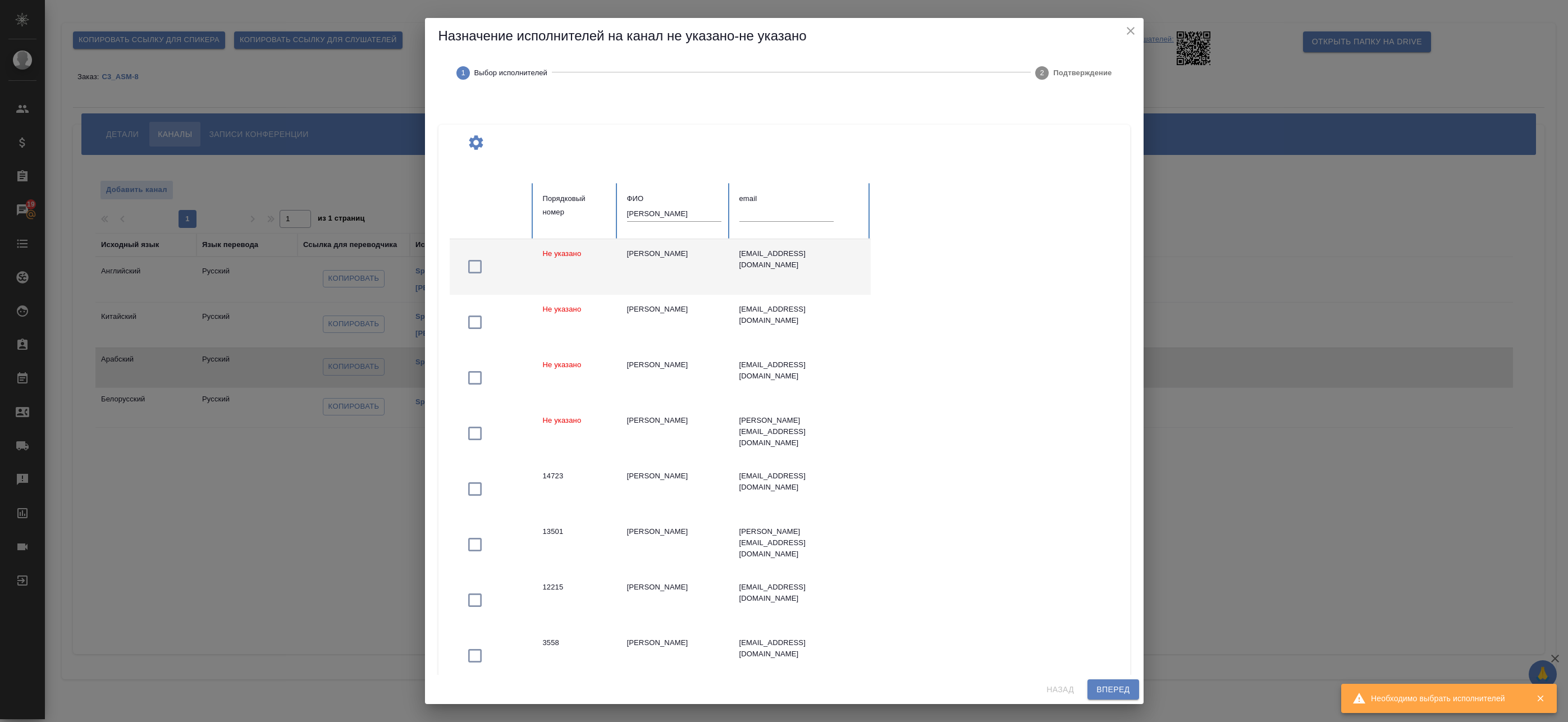
click at [679, 279] on td "[PERSON_NAME]" at bounding box center [674, 267] width 112 height 55
click at [1115, 692] on span "Вперед" at bounding box center [1113, 689] width 33 height 14
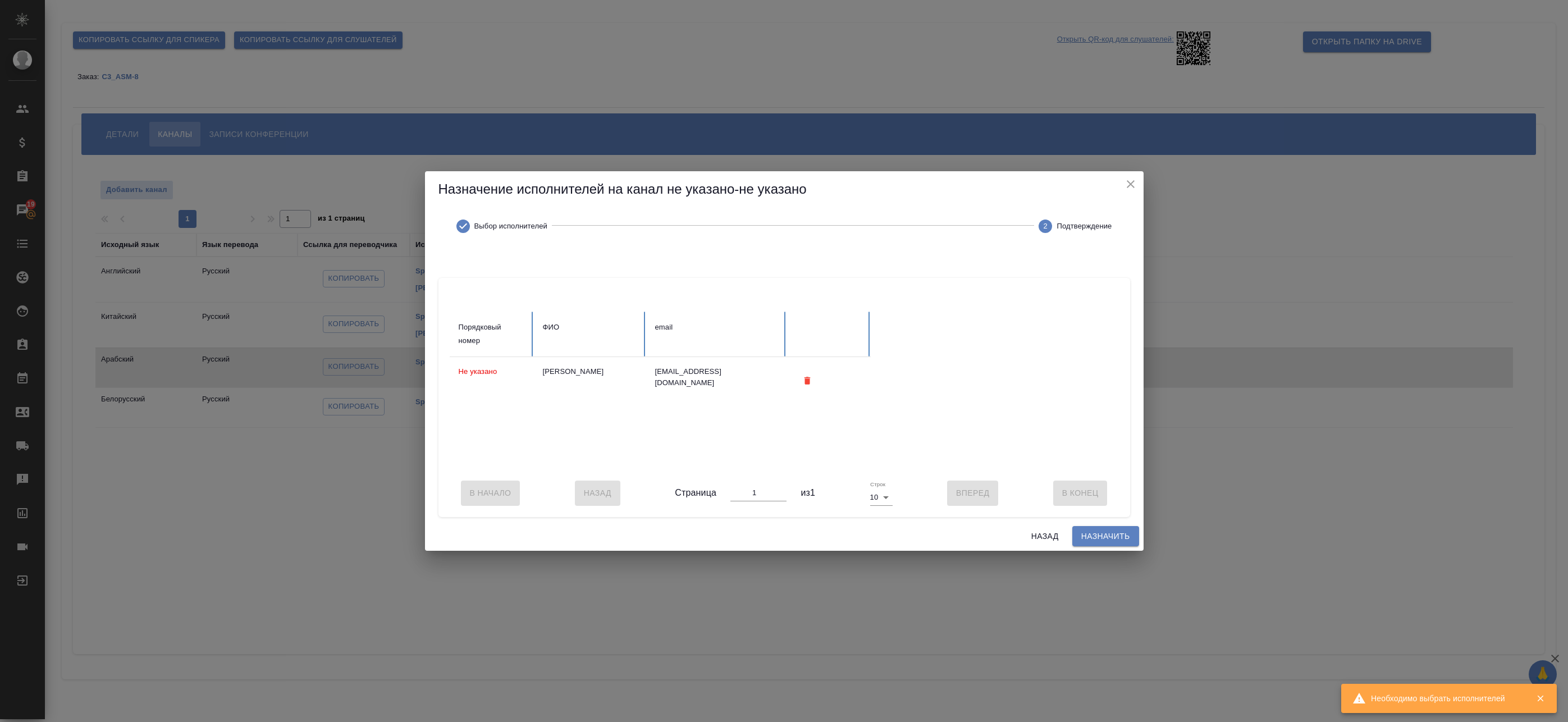
click at [1096, 542] on span "Назначить" at bounding box center [1106, 536] width 49 height 14
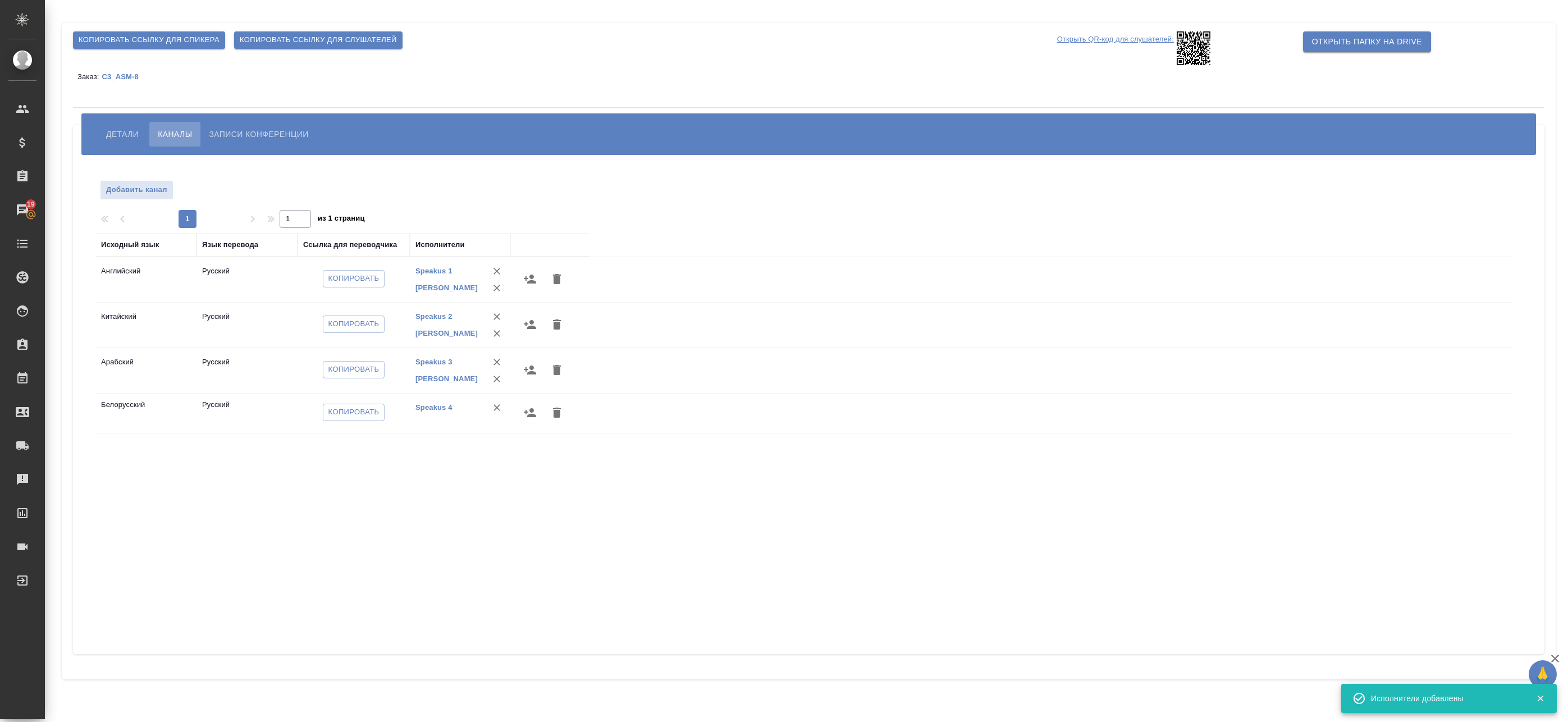
click at [525, 416] on icon "button" at bounding box center [529, 412] width 13 height 13
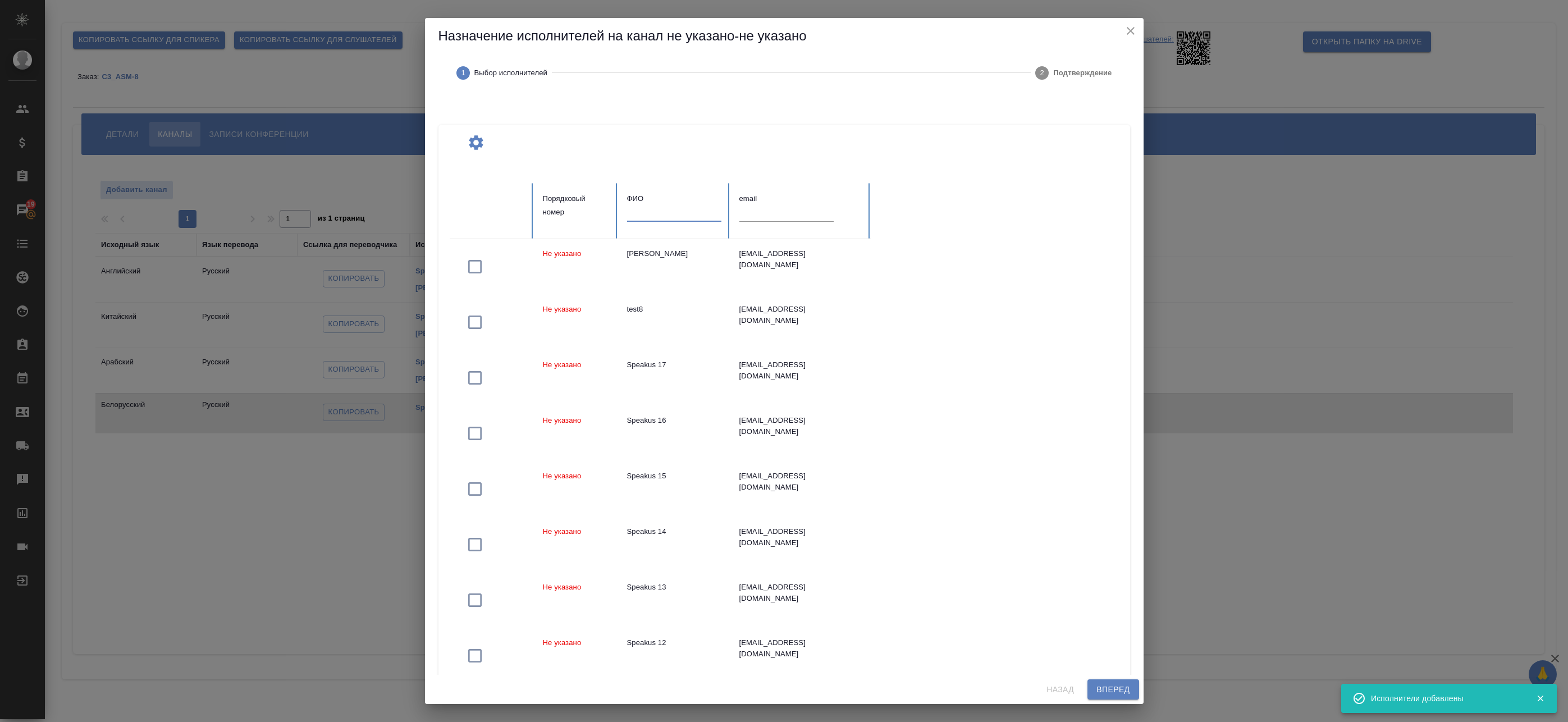
click at [660, 209] on input "text" at bounding box center [674, 213] width 94 height 16
paste input "Федотова"
type input "Федотова"
click at [651, 271] on td "[PERSON_NAME]" at bounding box center [674, 267] width 112 height 55
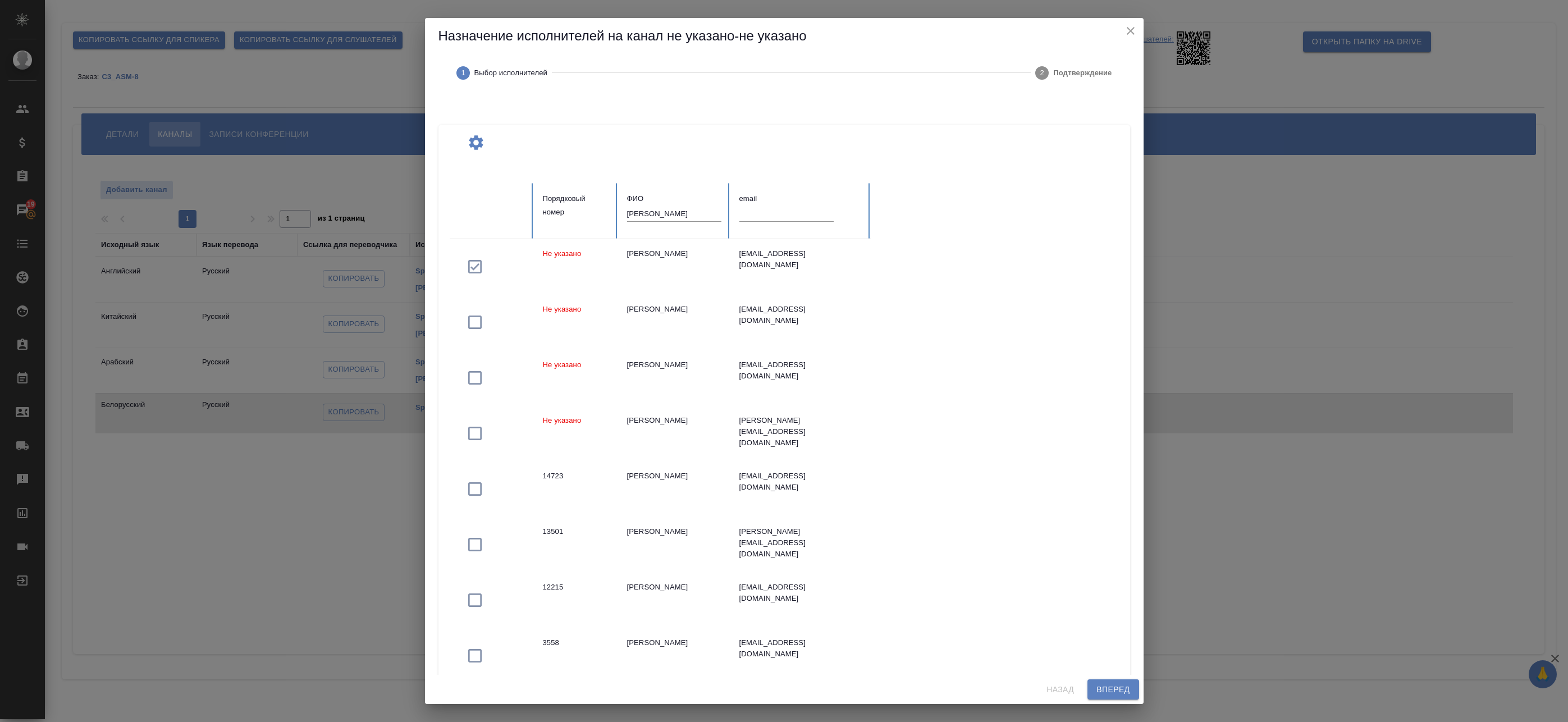
click at [1127, 689] on span "Вперед" at bounding box center [1113, 689] width 33 height 14
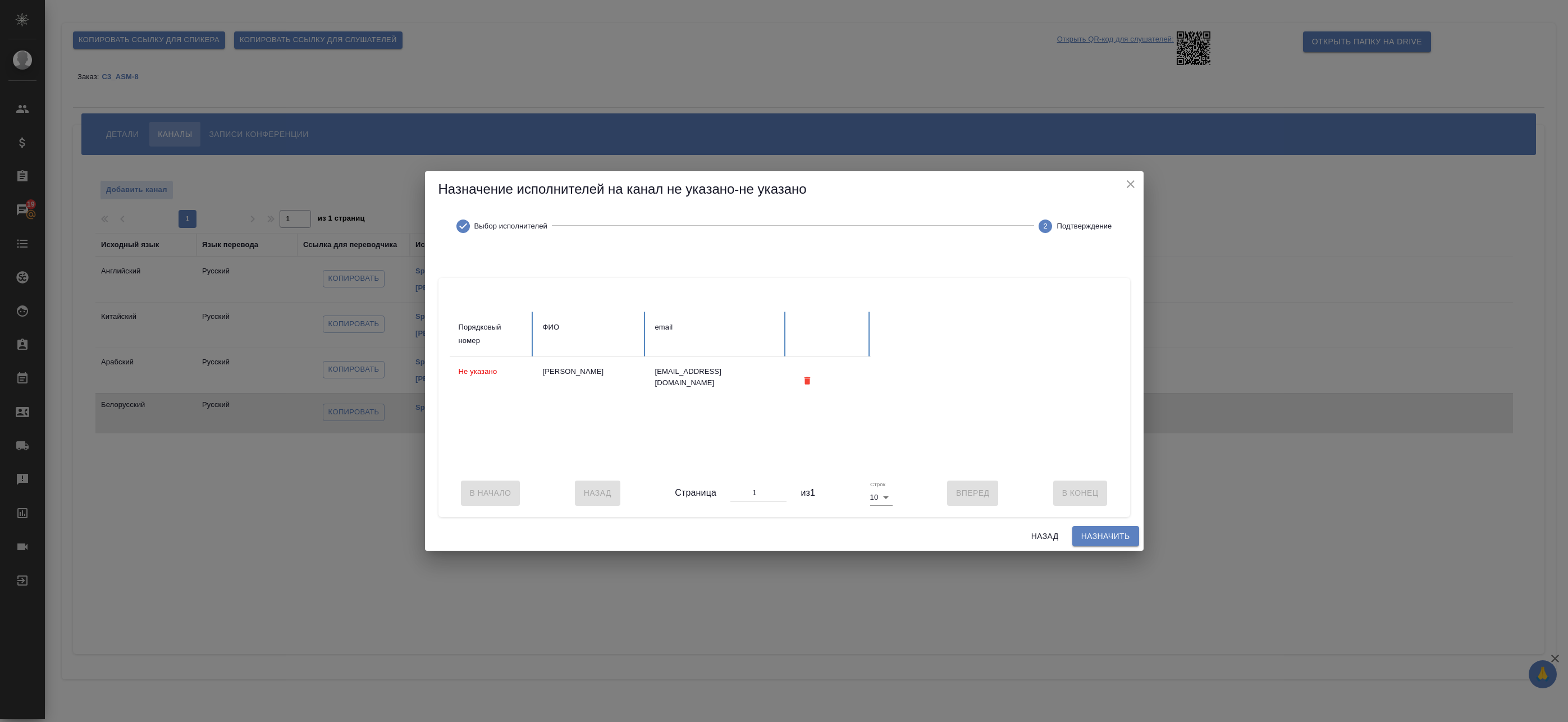
click at [1091, 537] on span "Назначить" at bounding box center [1106, 536] width 49 height 14
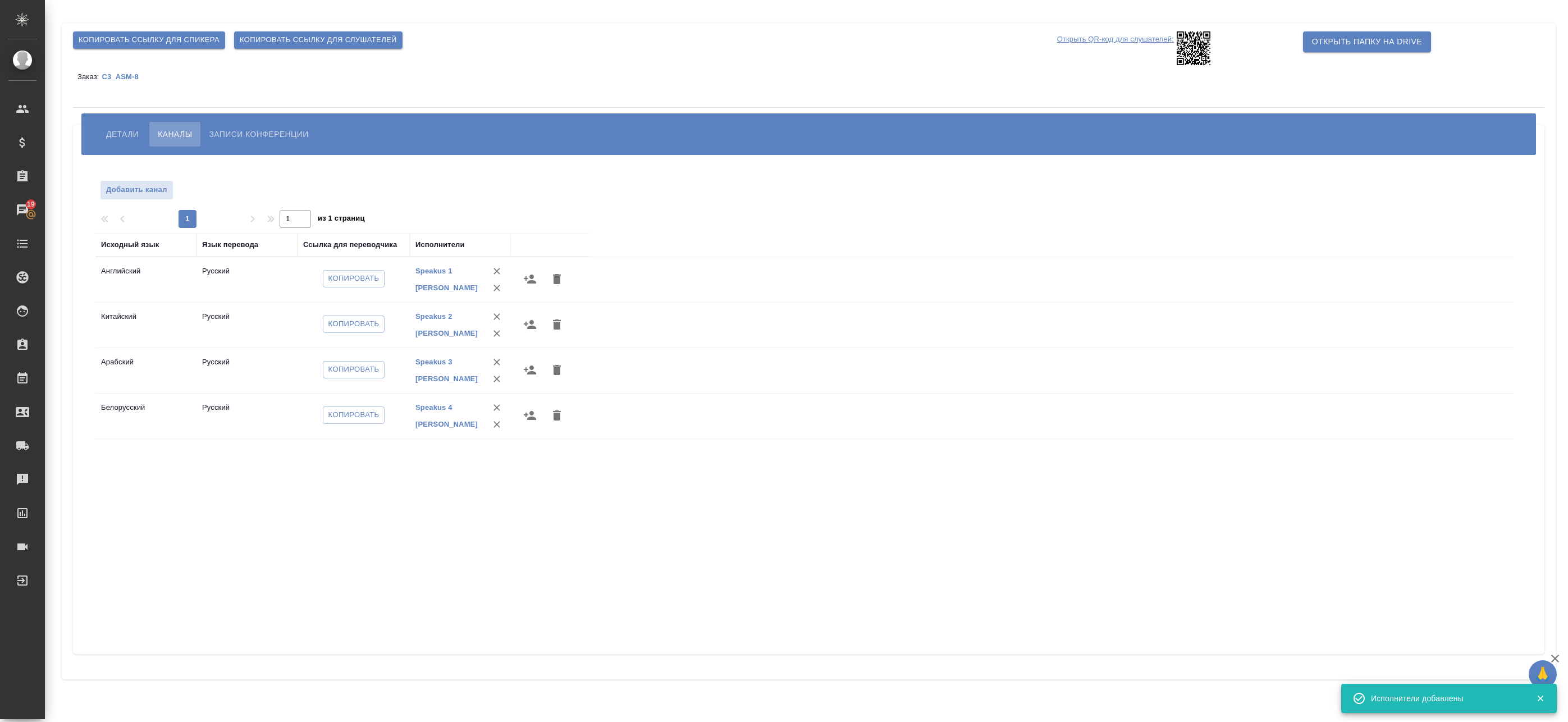
click at [585, 525] on div "Исходный язык Язык перевода Ссылка для переводчика Исполнители Английский Русск…" at bounding box center [804, 434] width 1418 height 404
click at [336, 274] on span "Копировать" at bounding box center [354, 279] width 51 height 13
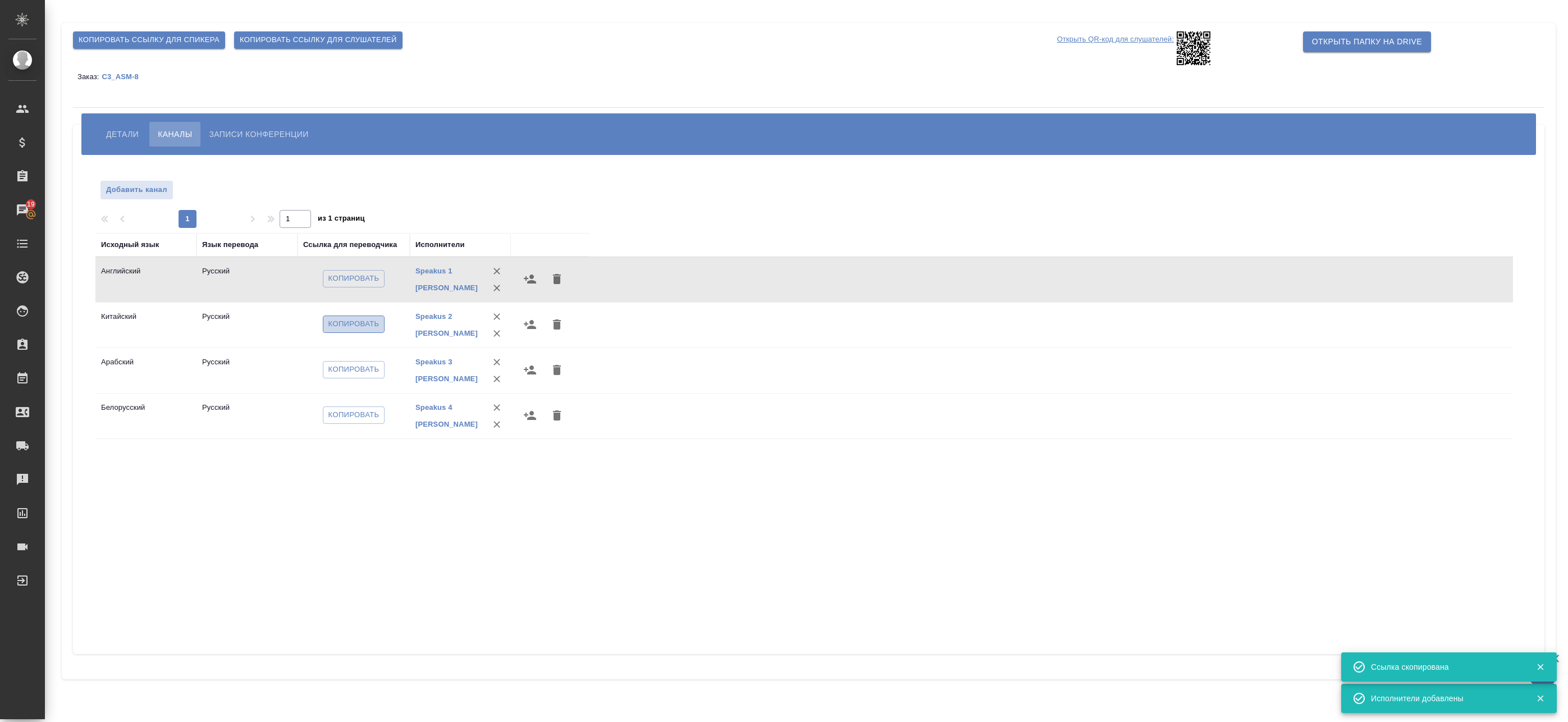
click at [379, 325] on span "Копировать" at bounding box center [354, 324] width 51 height 13
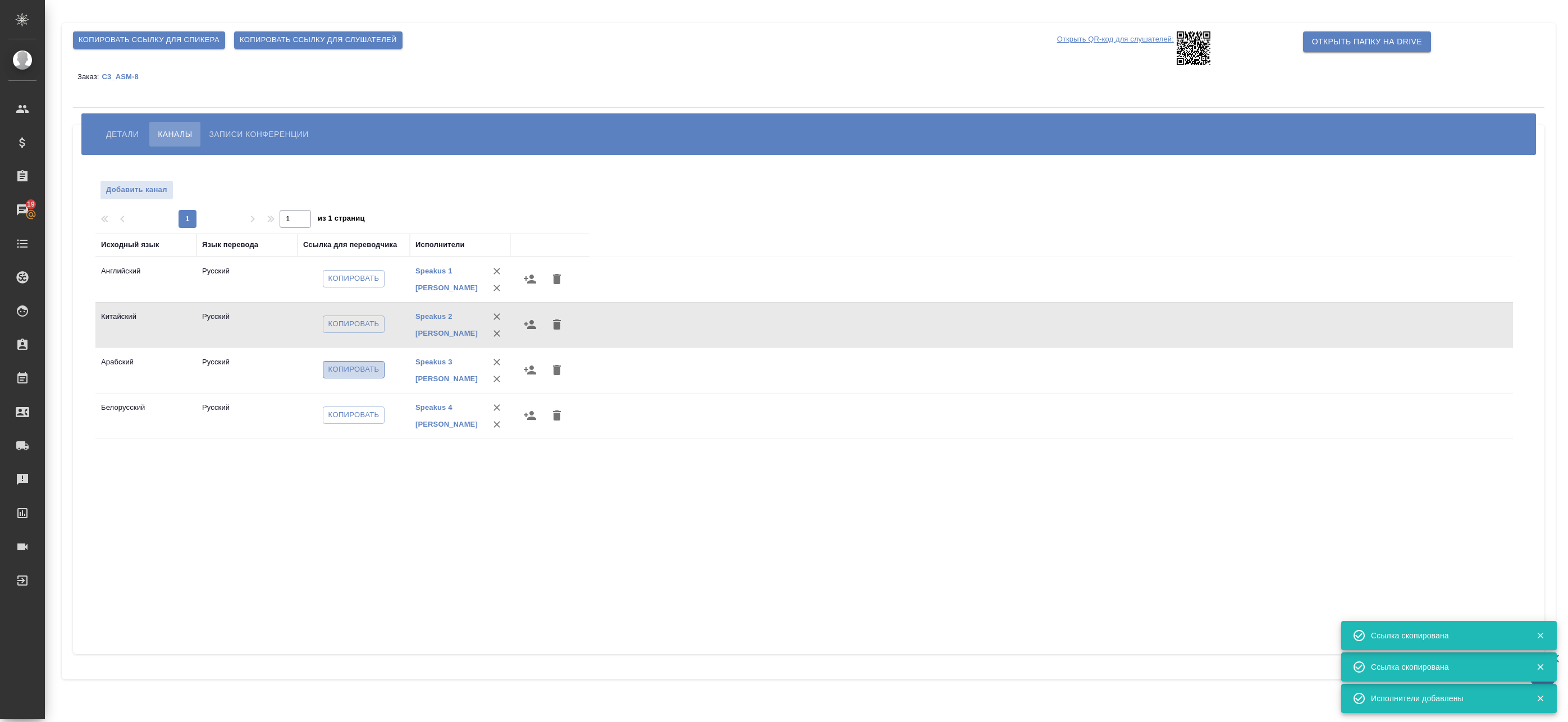
click at [349, 365] on span "Копировать" at bounding box center [354, 369] width 51 height 13
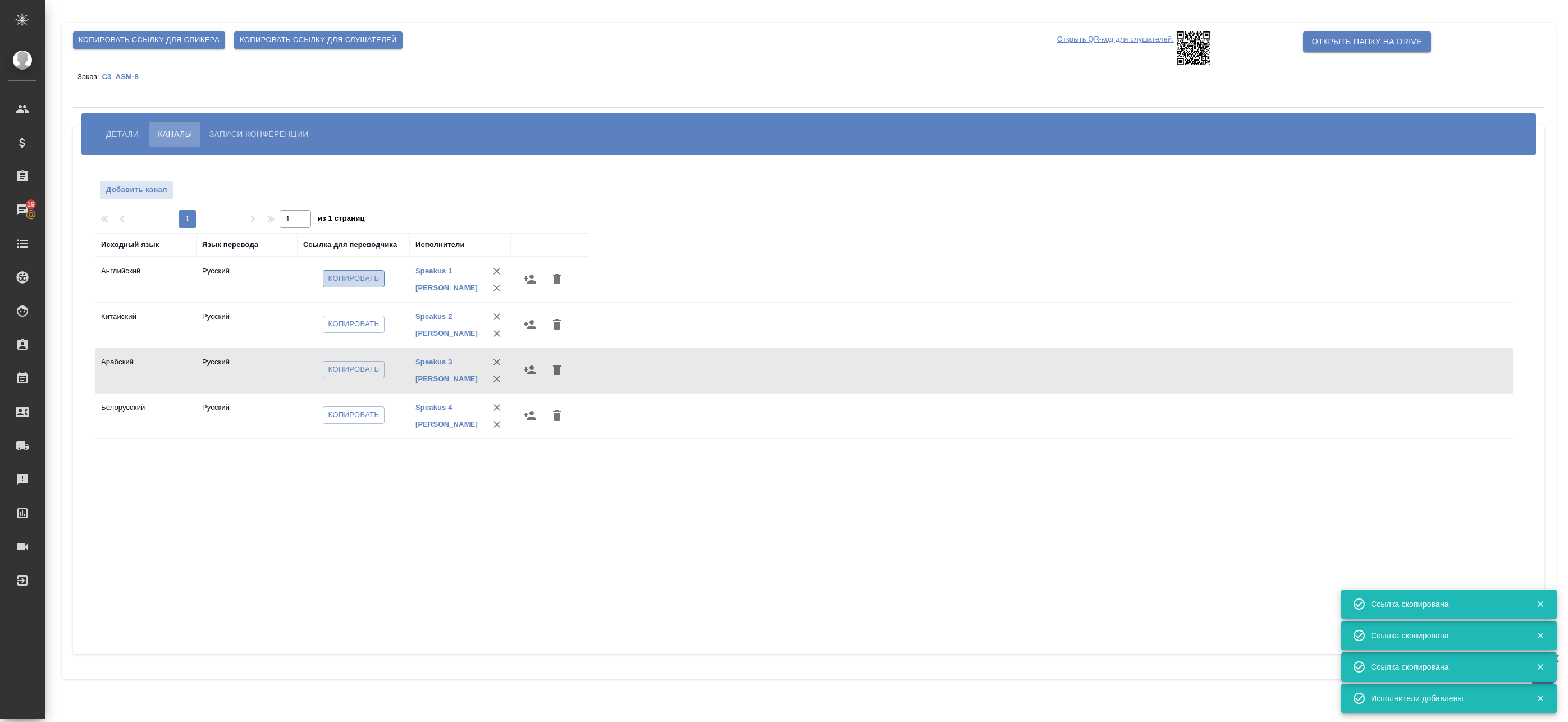
click at [331, 283] on span "Копировать" at bounding box center [354, 279] width 51 height 13
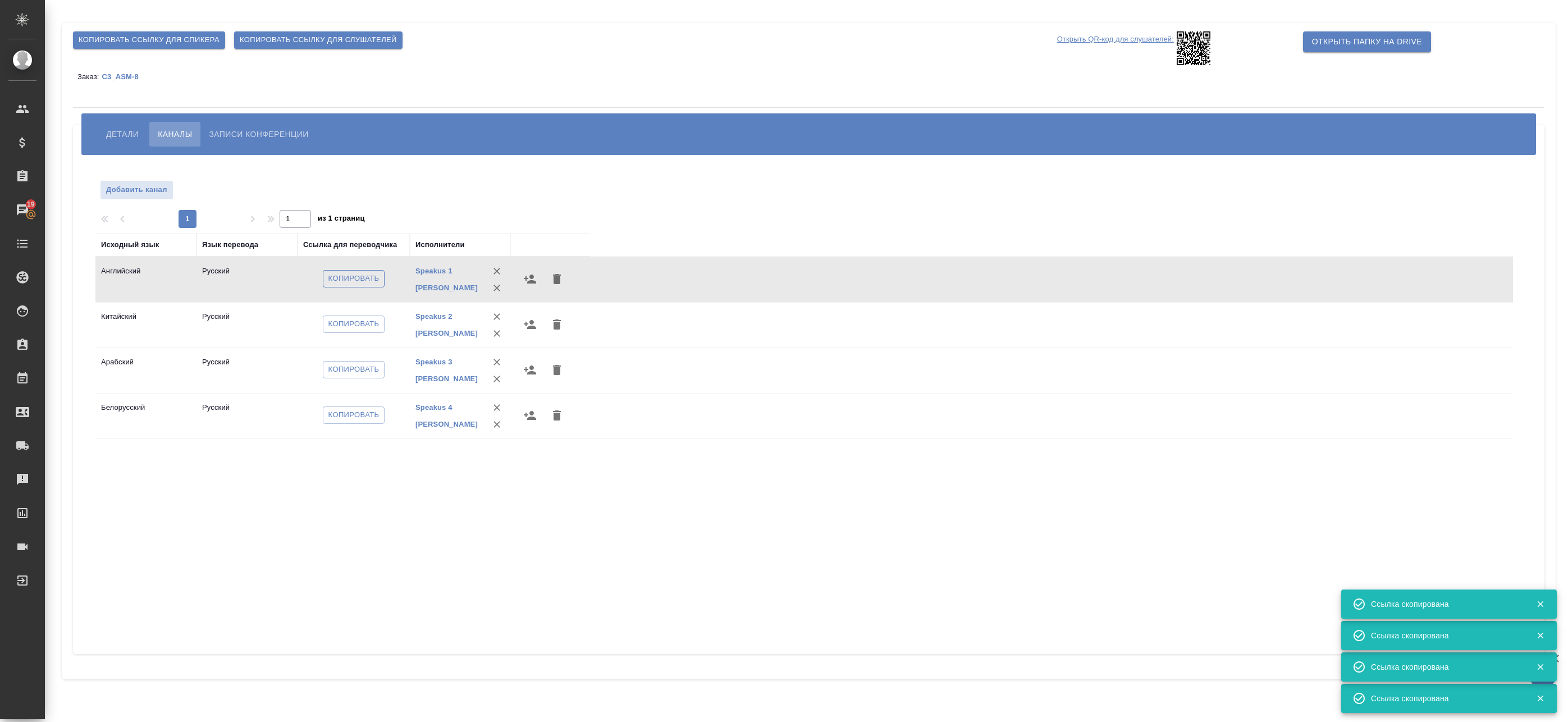
click at [336, 279] on span "Копировать" at bounding box center [354, 279] width 51 height 13
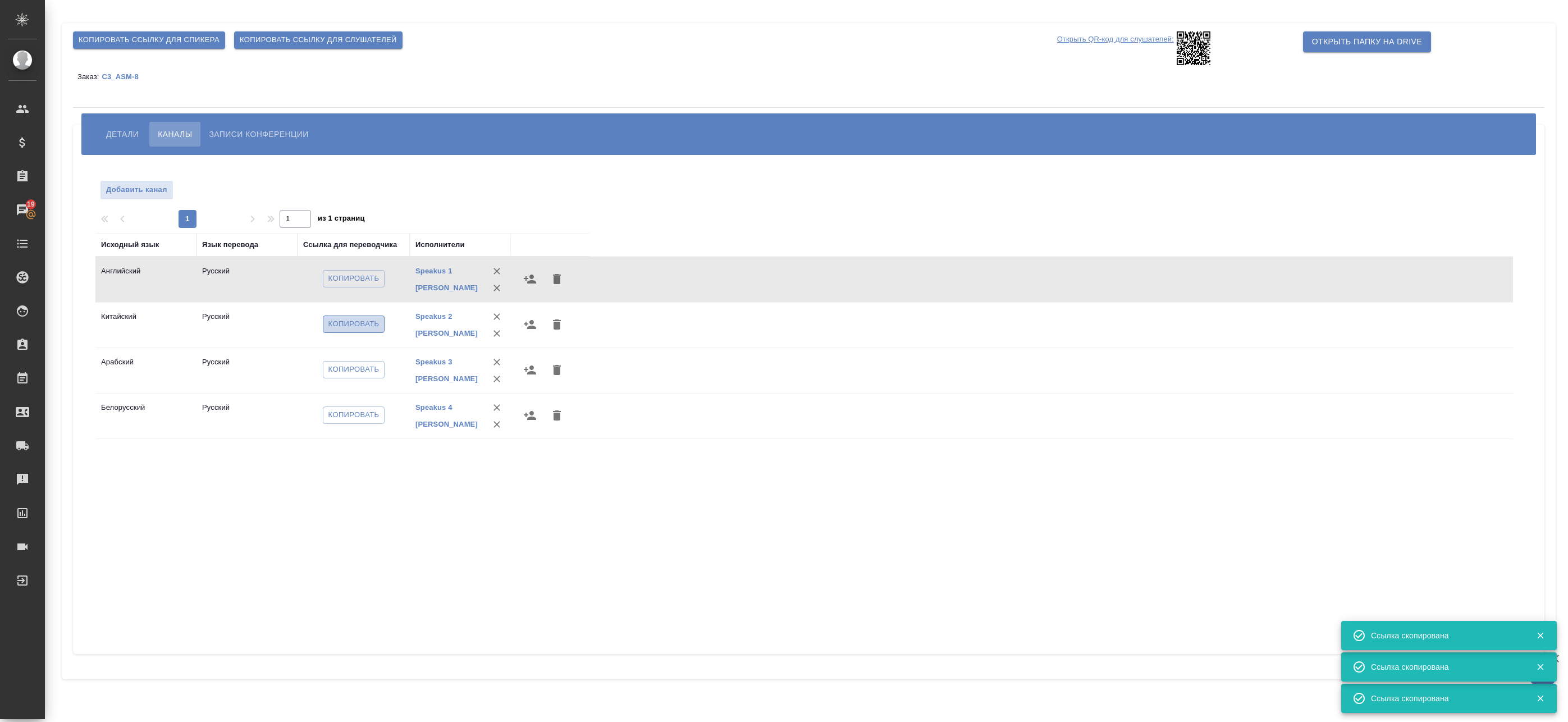
click at [382, 322] on button "Копировать" at bounding box center [354, 324] width 62 height 17
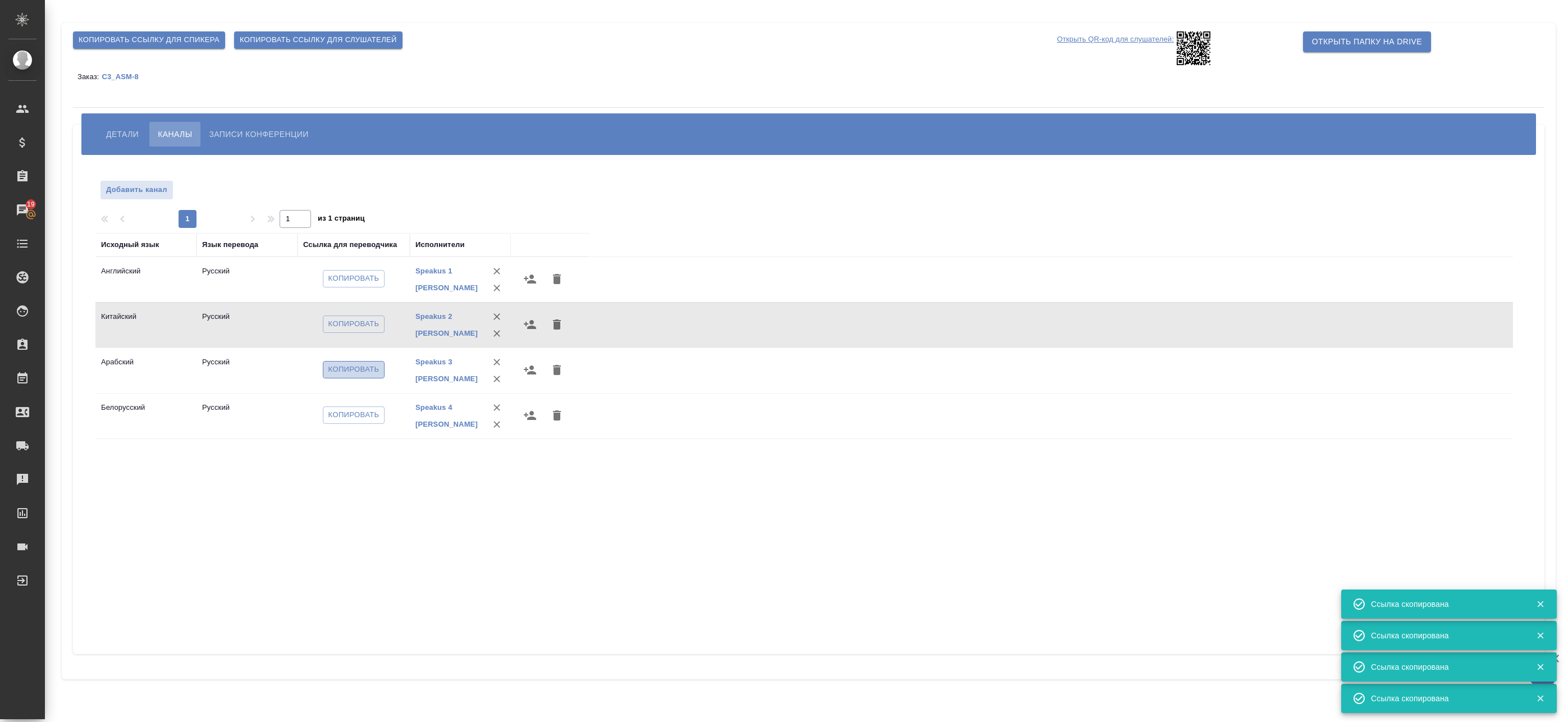
click at [358, 371] on span "Копировать" at bounding box center [354, 369] width 51 height 13
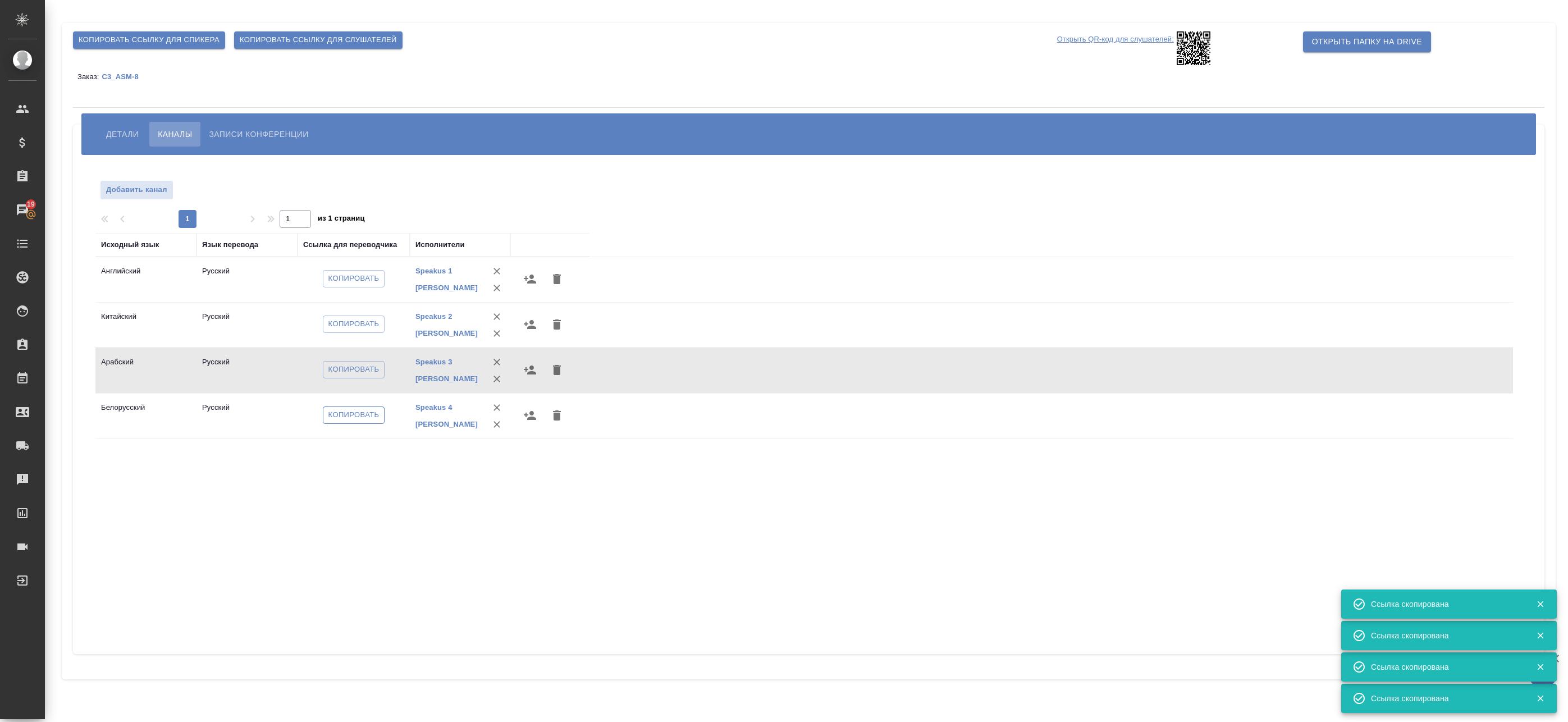
click at [339, 413] on span "Копировать" at bounding box center [354, 415] width 51 height 13
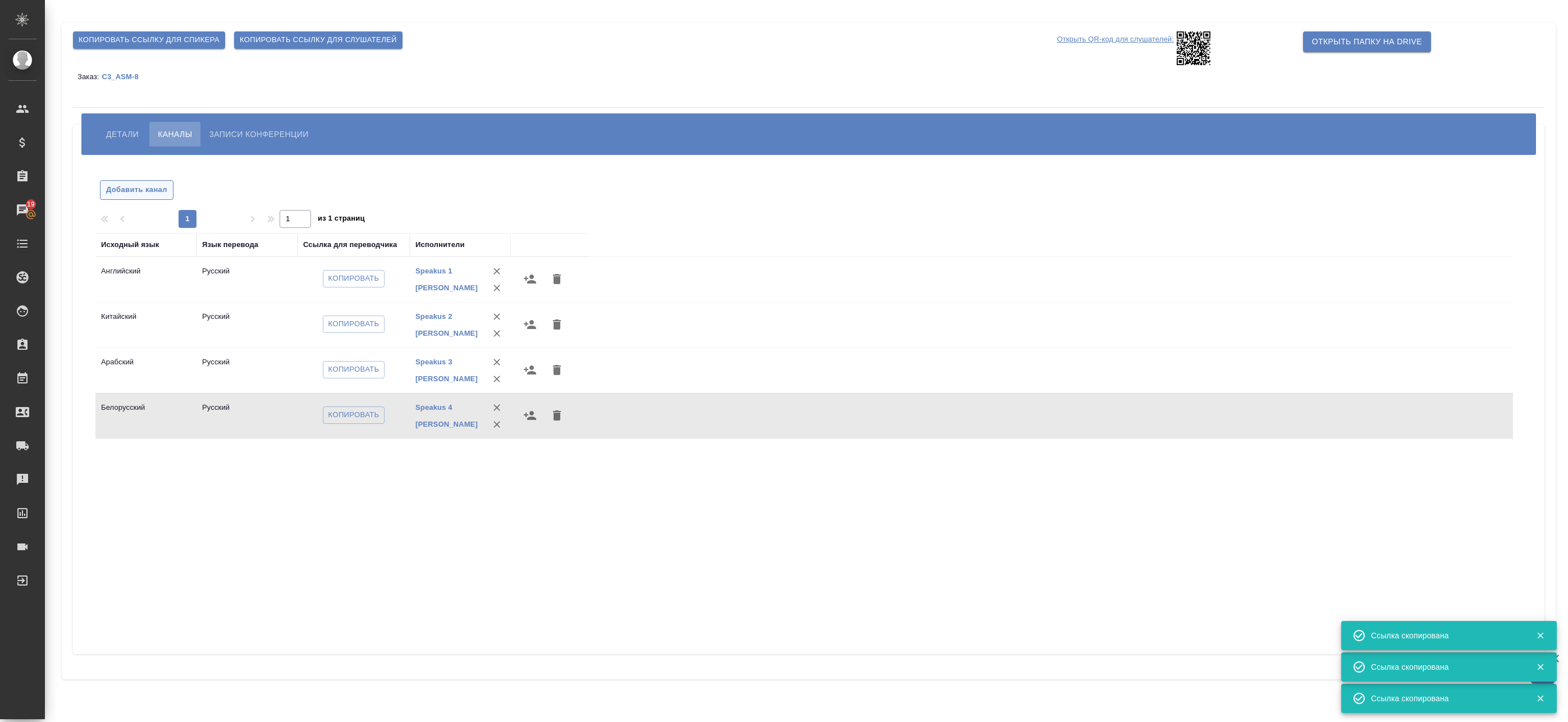
click at [149, 191] on span "Добавить канал" at bounding box center [136, 190] width 61 height 13
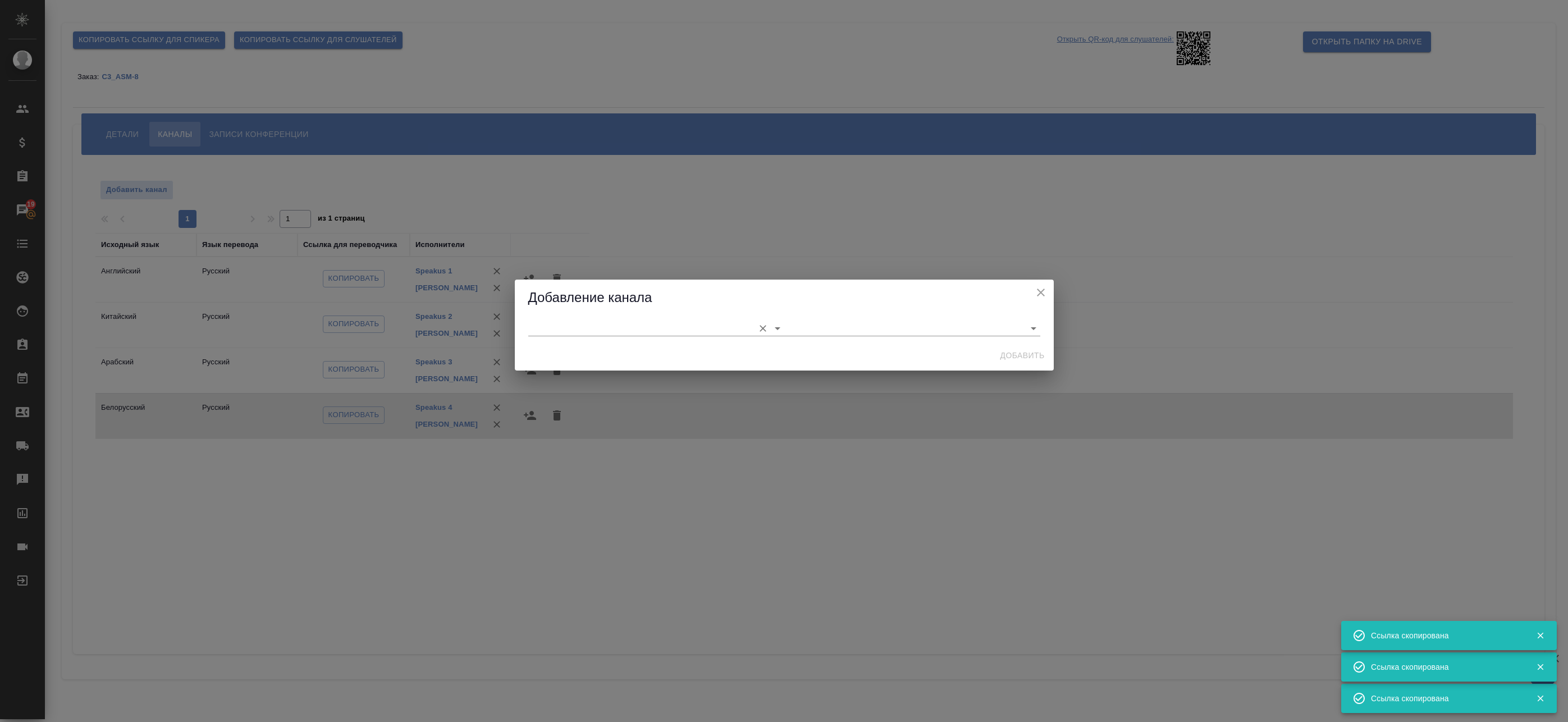
click at [612, 324] on input "text" at bounding box center [639, 328] width 220 height 15
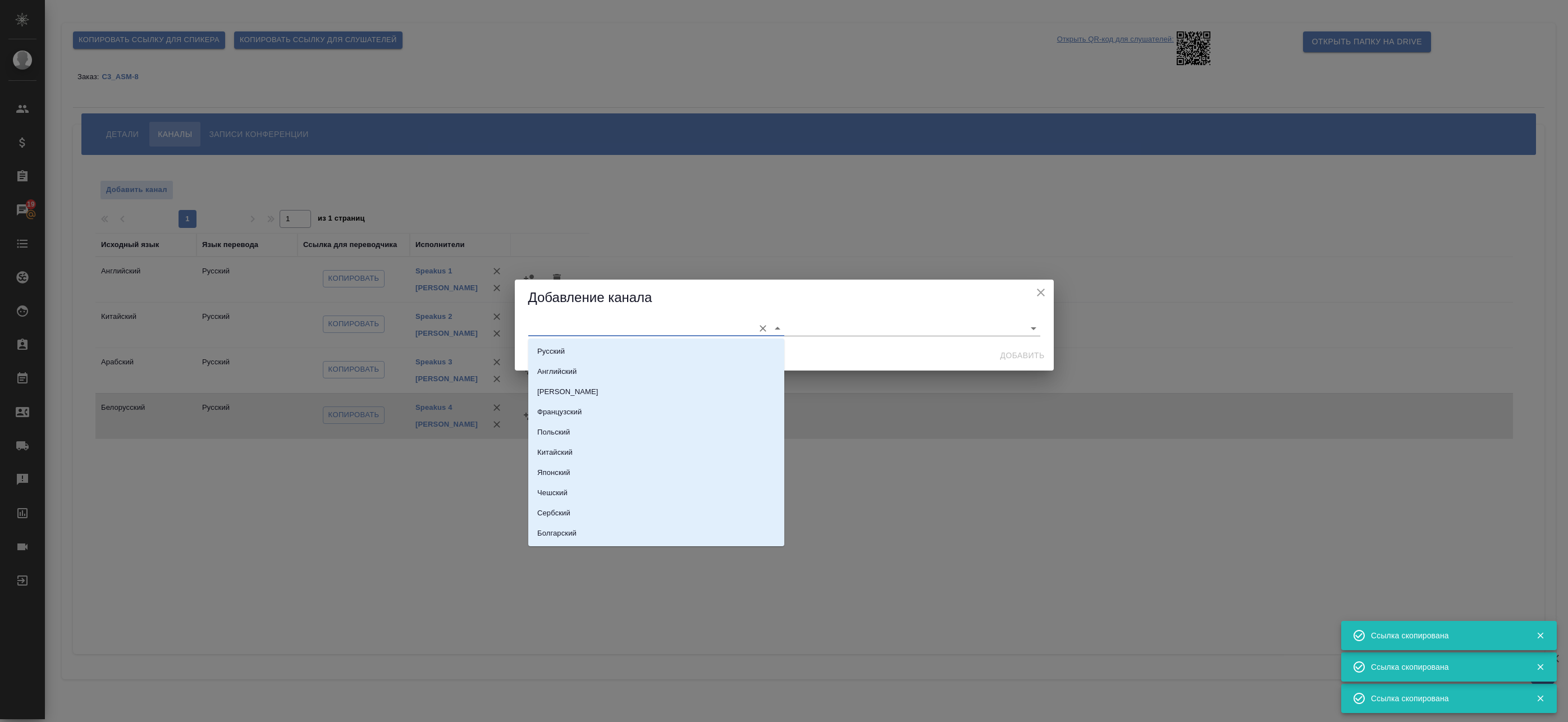
click at [552, 331] on input "text" at bounding box center [639, 328] width 220 height 15
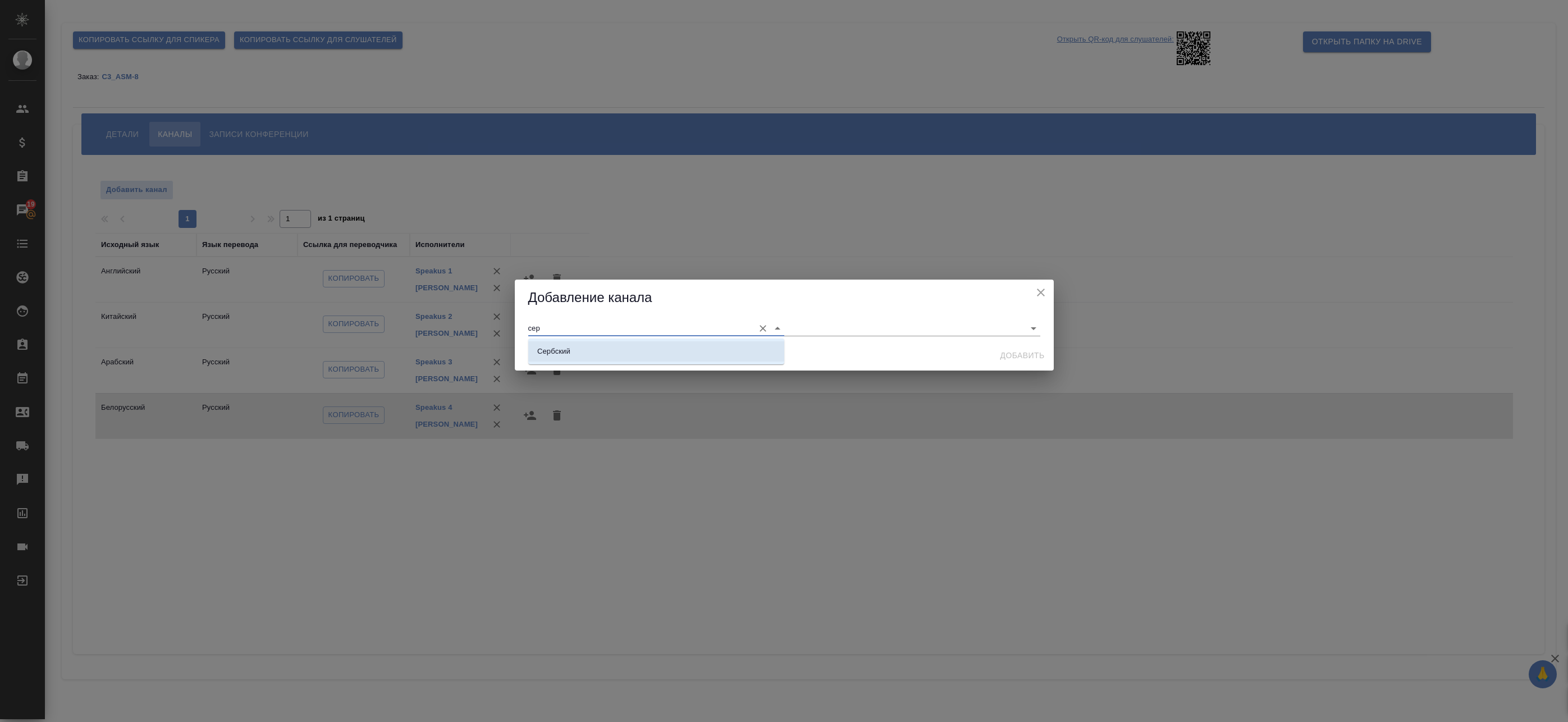
click at [581, 355] on li "Сербский" at bounding box center [657, 351] width 256 height 20
type input "Сербский"
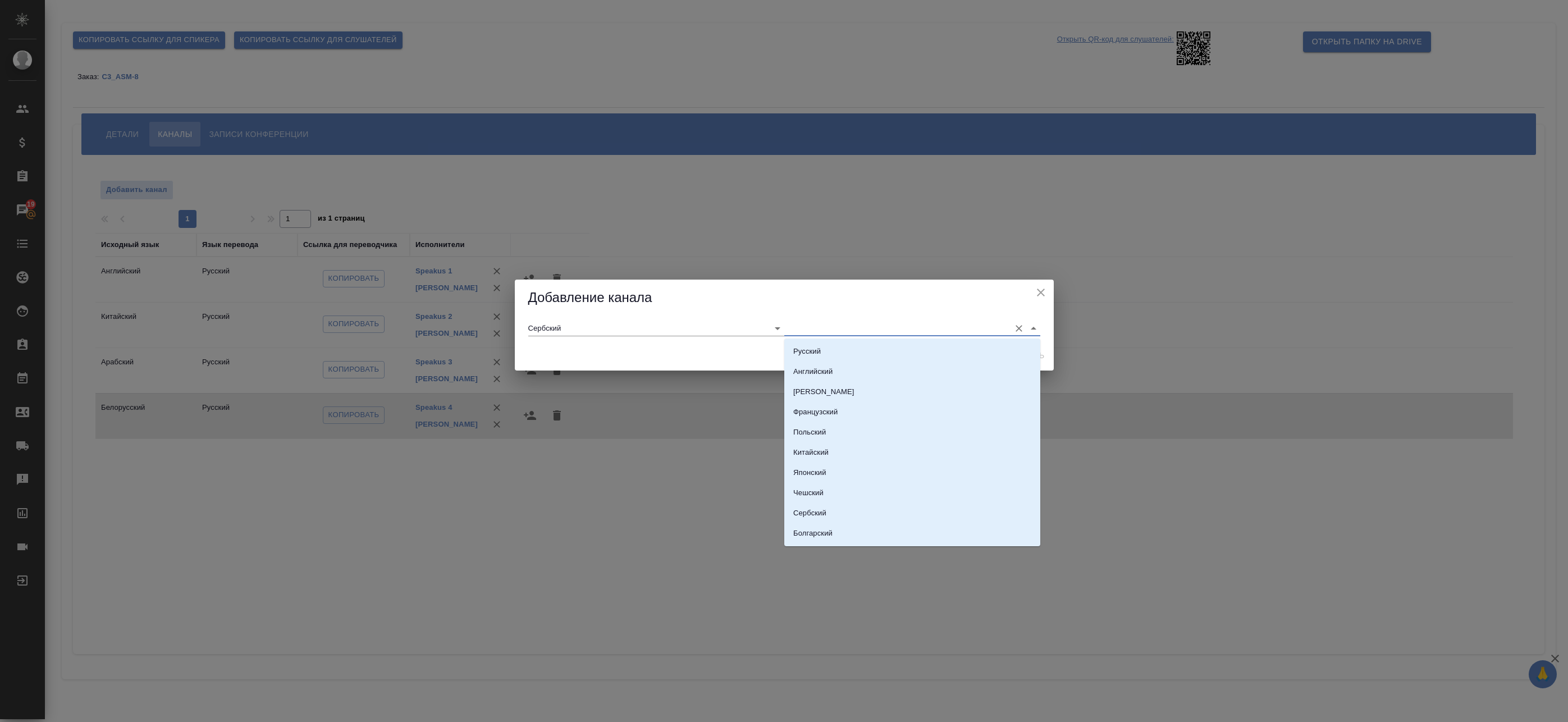
click at [834, 328] on input "text" at bounding box center [895, 328] width 220 height 15
click at [821, 353] on li "Русский" at bounding box center [913, 351] width 256 height 20
type input "Русский"
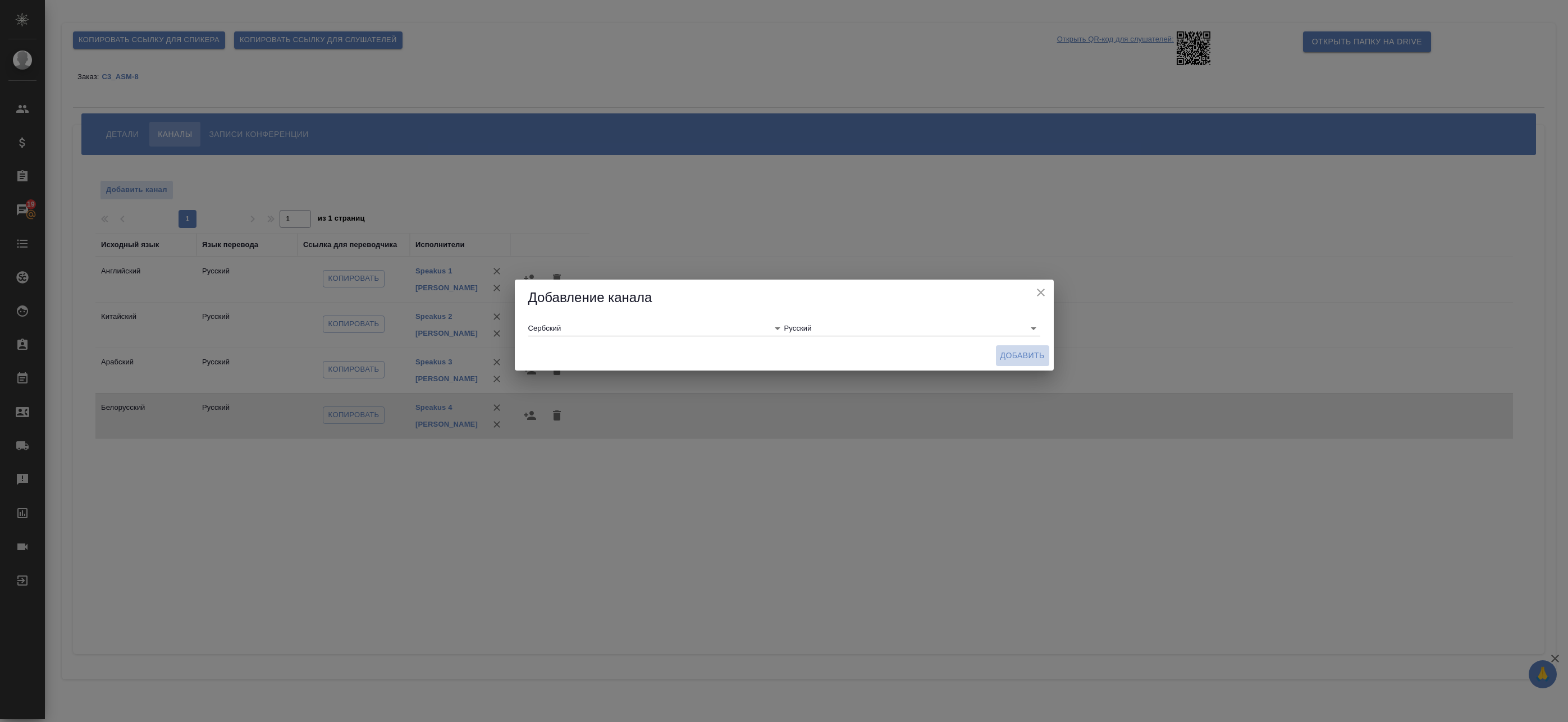
click at [1025, 357] on span "Добавить" at bounding box center [1023, 355] width 44 height 14
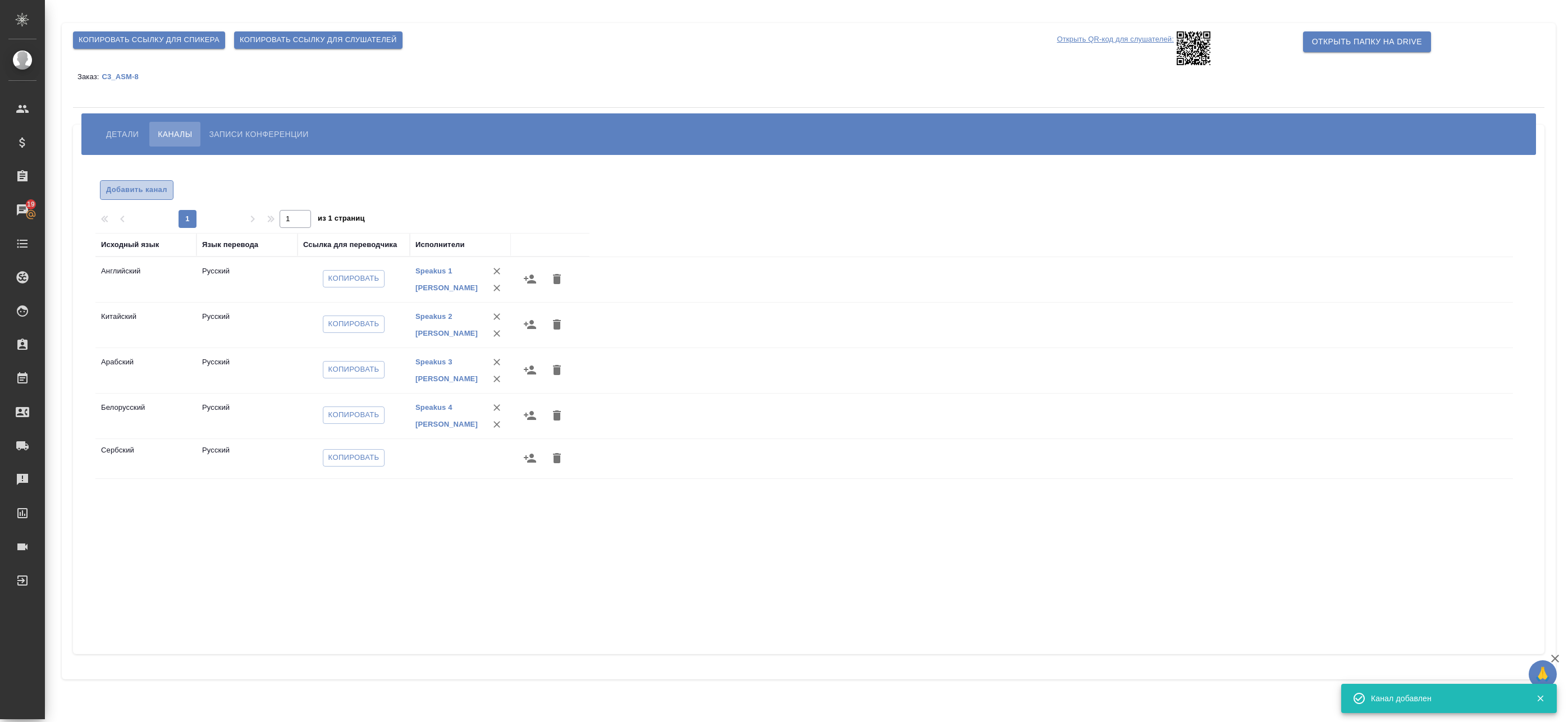
click at [143, 188] on span "Добавить канал" at bounding box center [136, 190] width 61 height 13
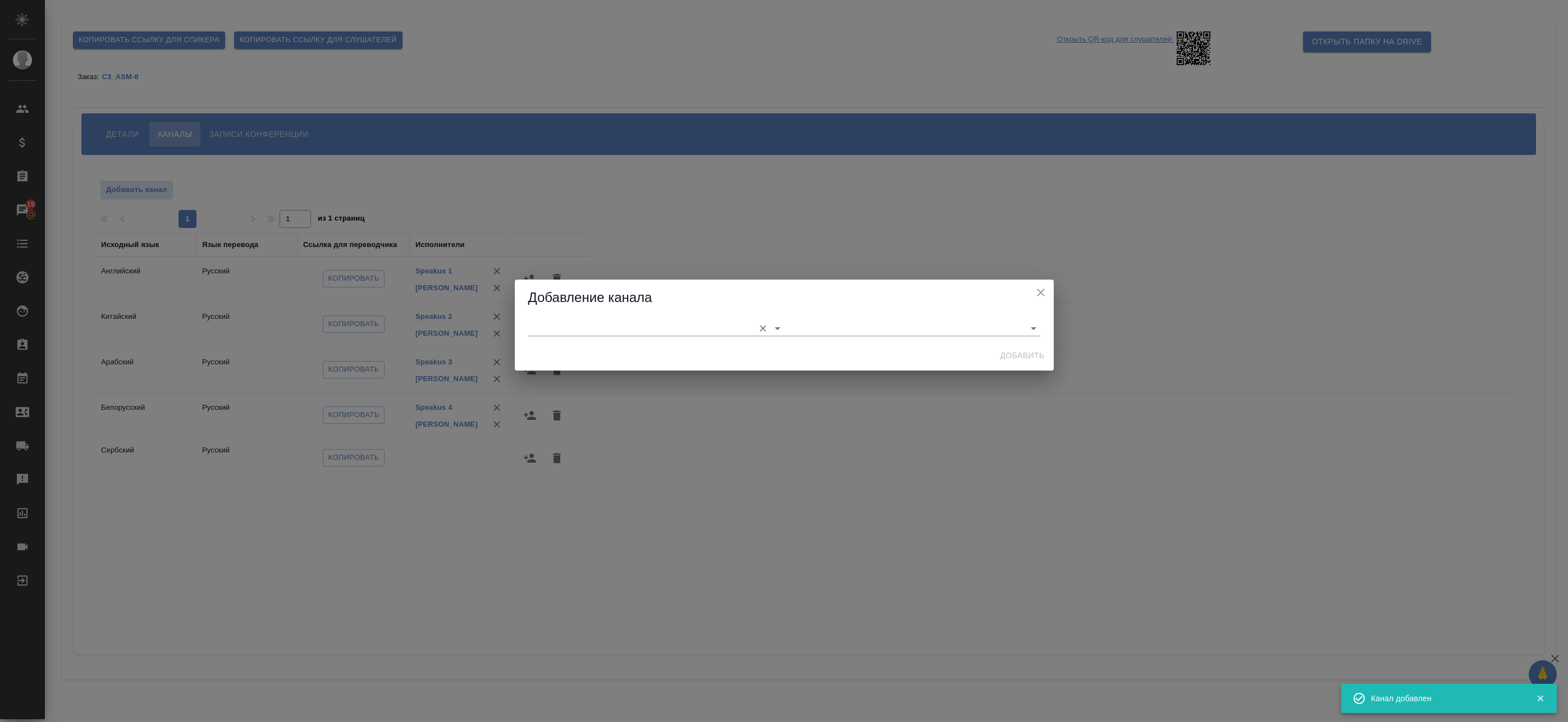
click at [617, 325] on input "text" at bounding box center [639, 328] width 220 height 15
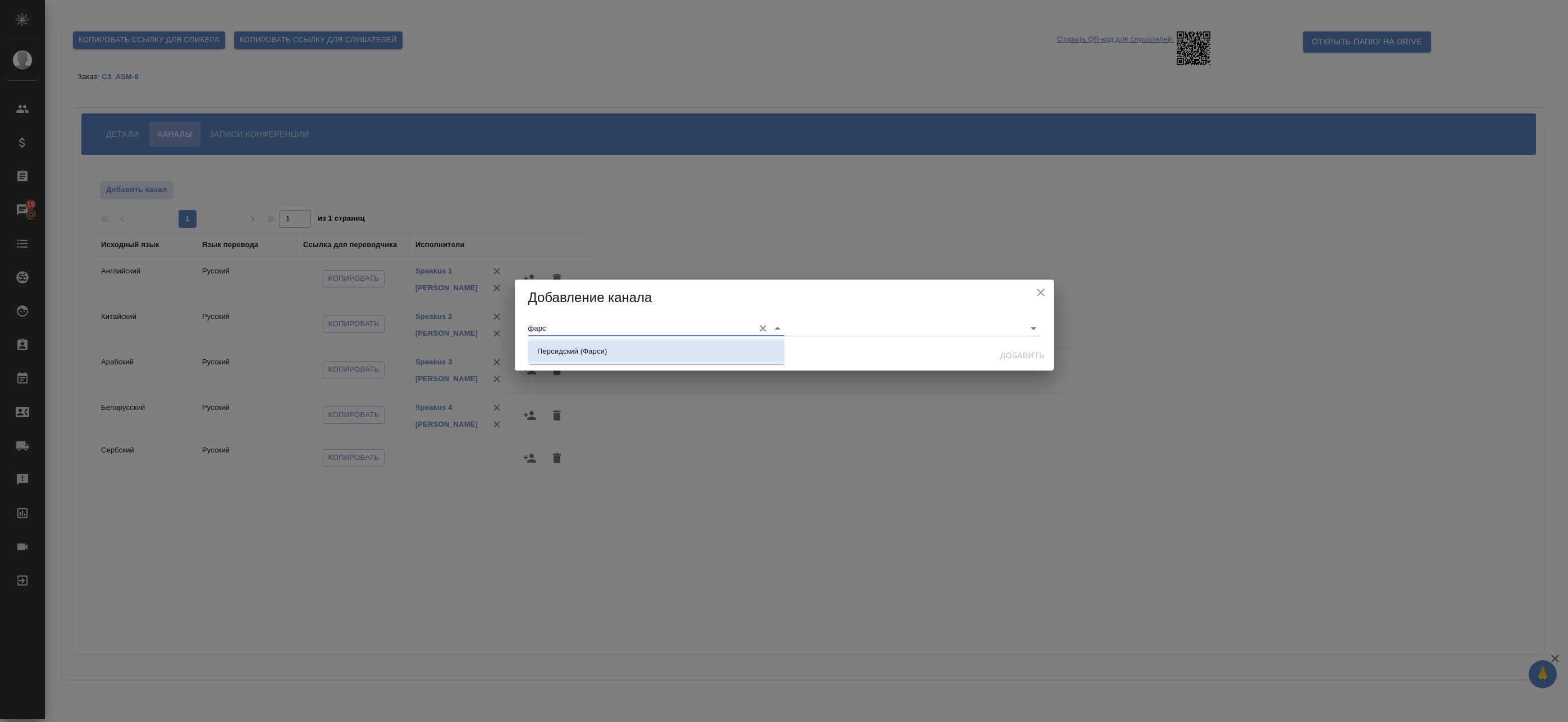
click at [607, 342] on li "Персидский (Фарси)" at bounding box center [657, 351] width 256 height 20
type input "Персидский (Фарси)"
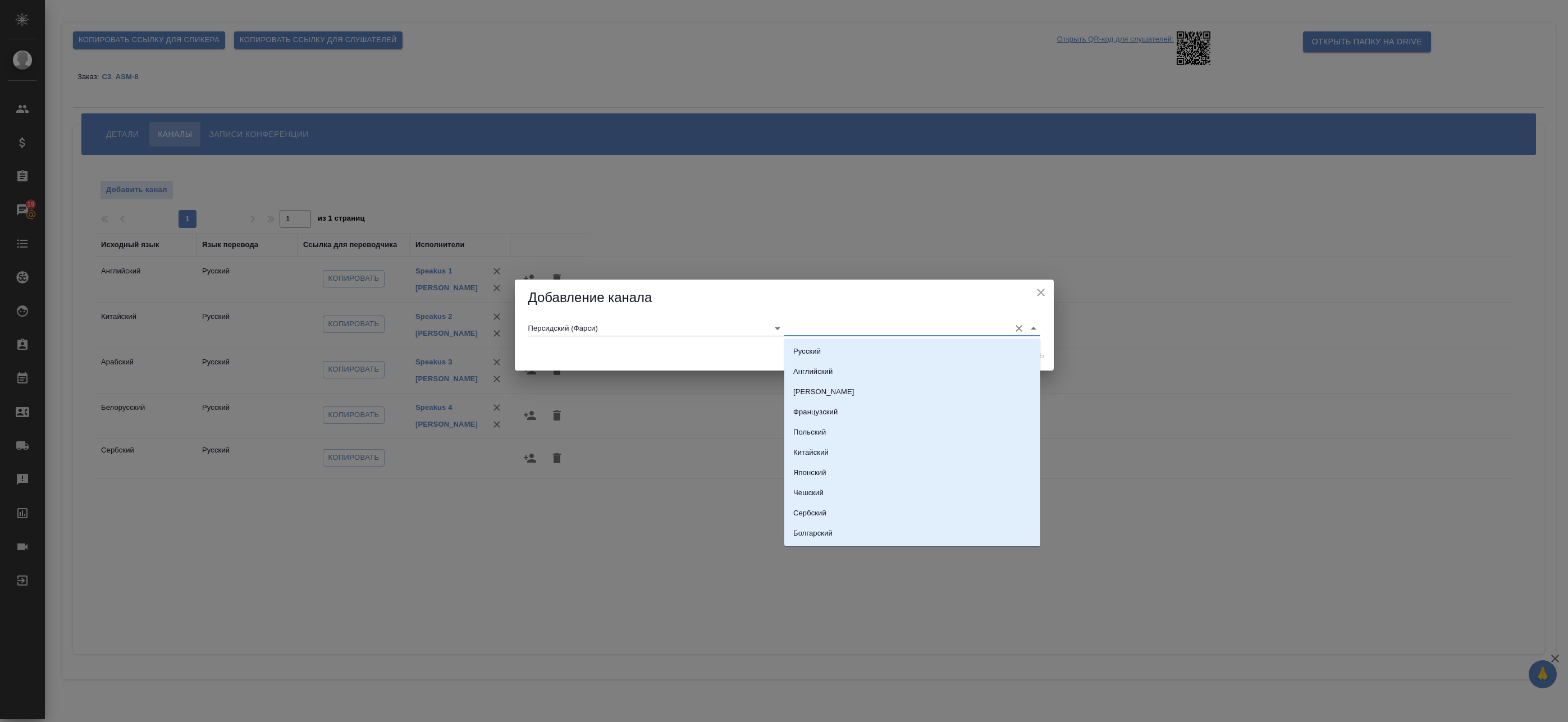
click at [856, 323] on input "text" at bounding box center [895, 328] width 220 height 15
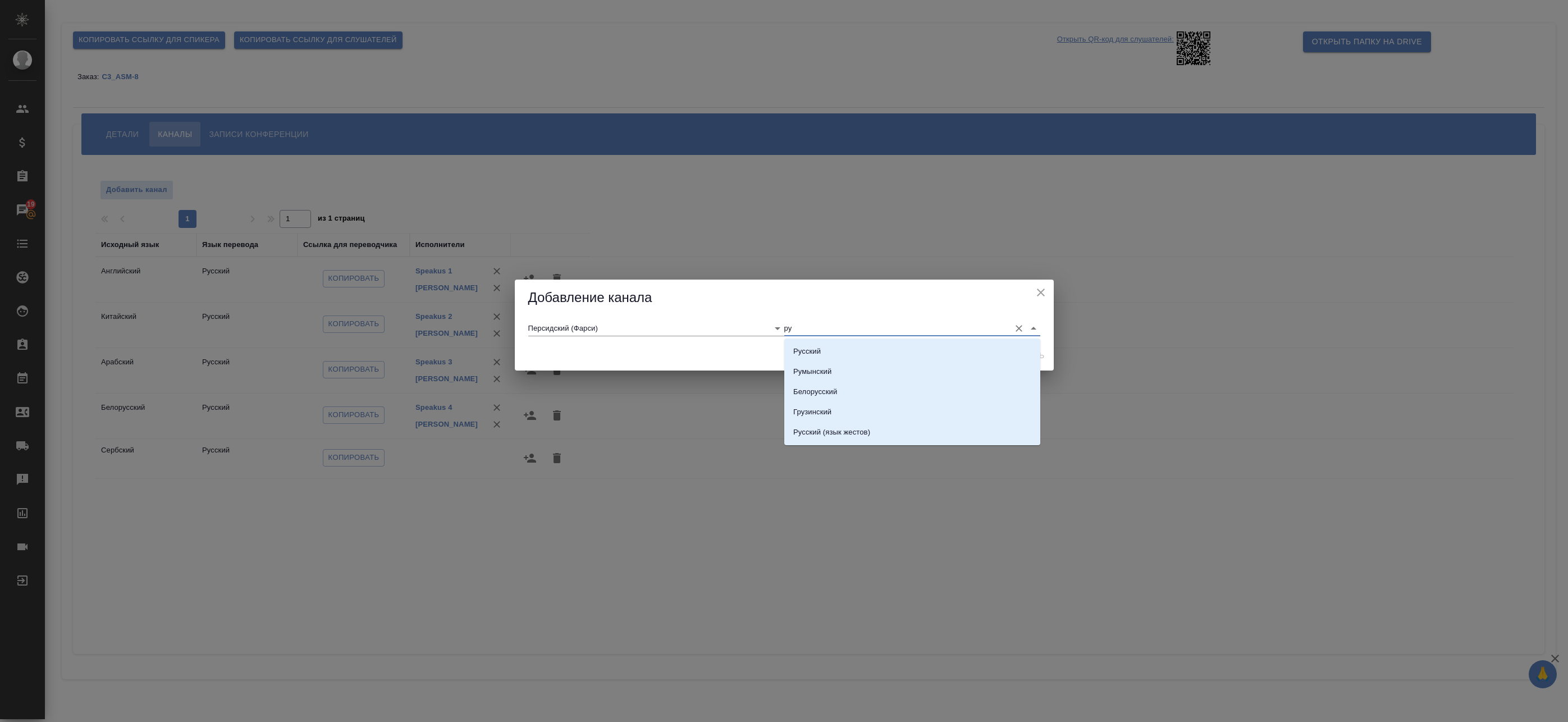
click at [840, 345] on li "Русский" at bounding box center [913, 351] width 256 height 20
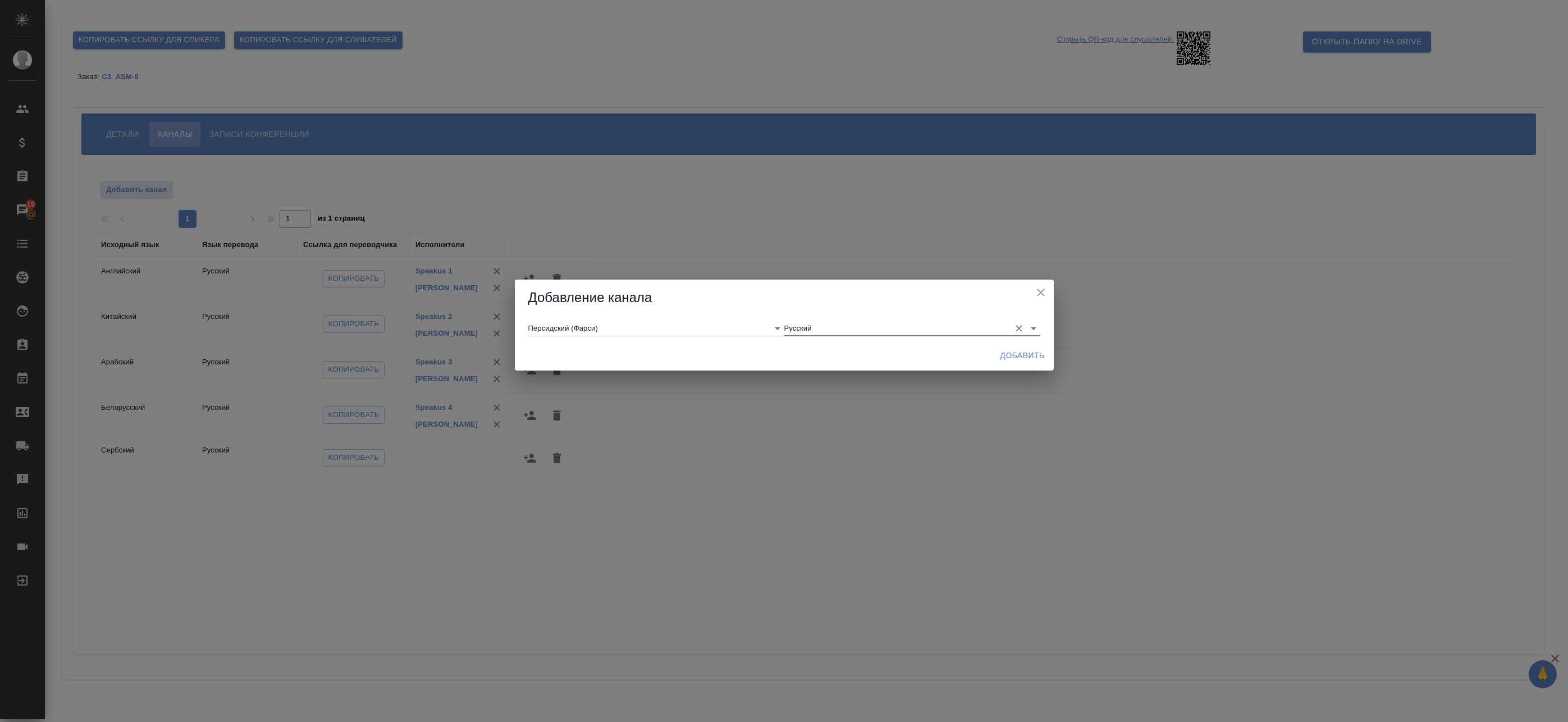
type input "Русский"
click at [1029, 353] on span "Добавить" at bounding box center [1023, 355] width 44 height 14
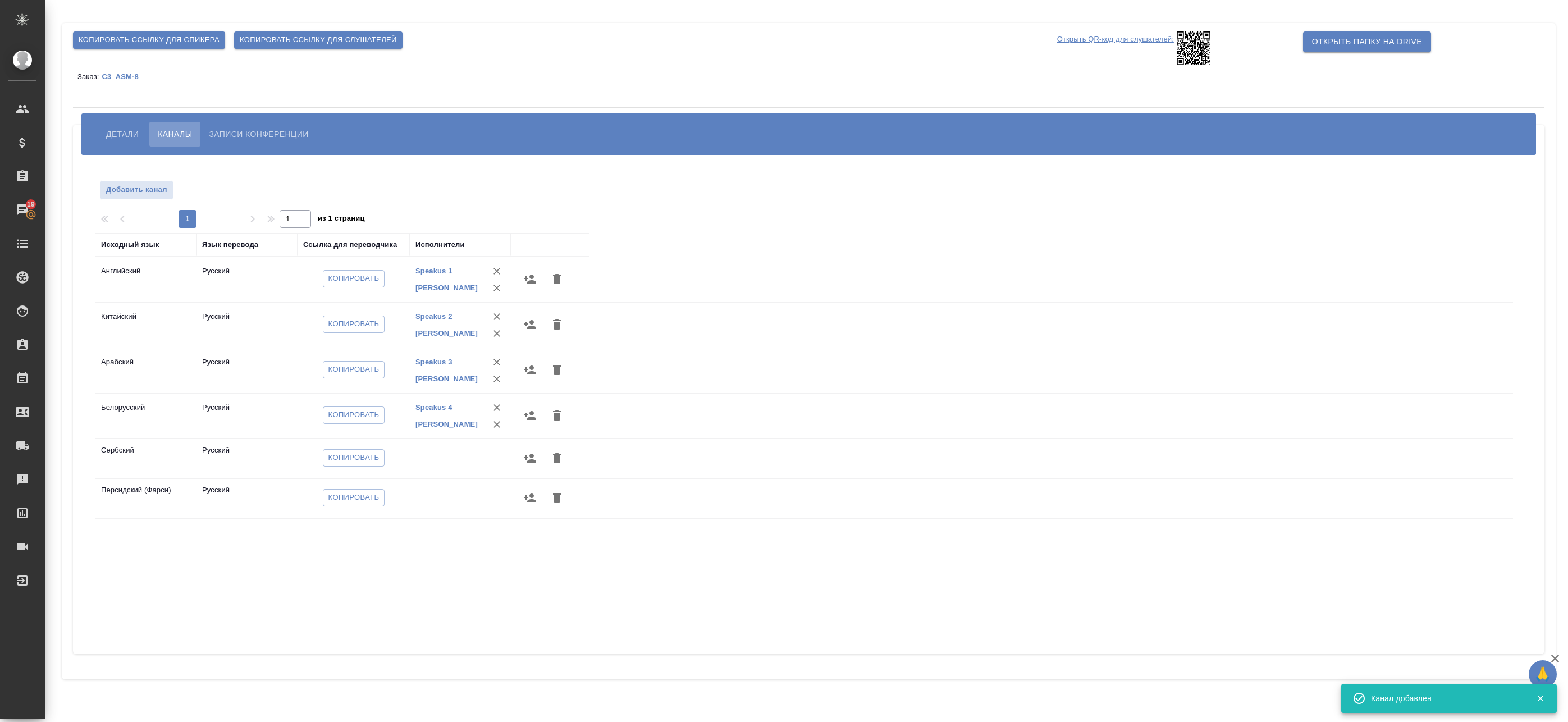
click at [527, 461] on icon "button" at bounding box center [529, 457] width 13 height 13
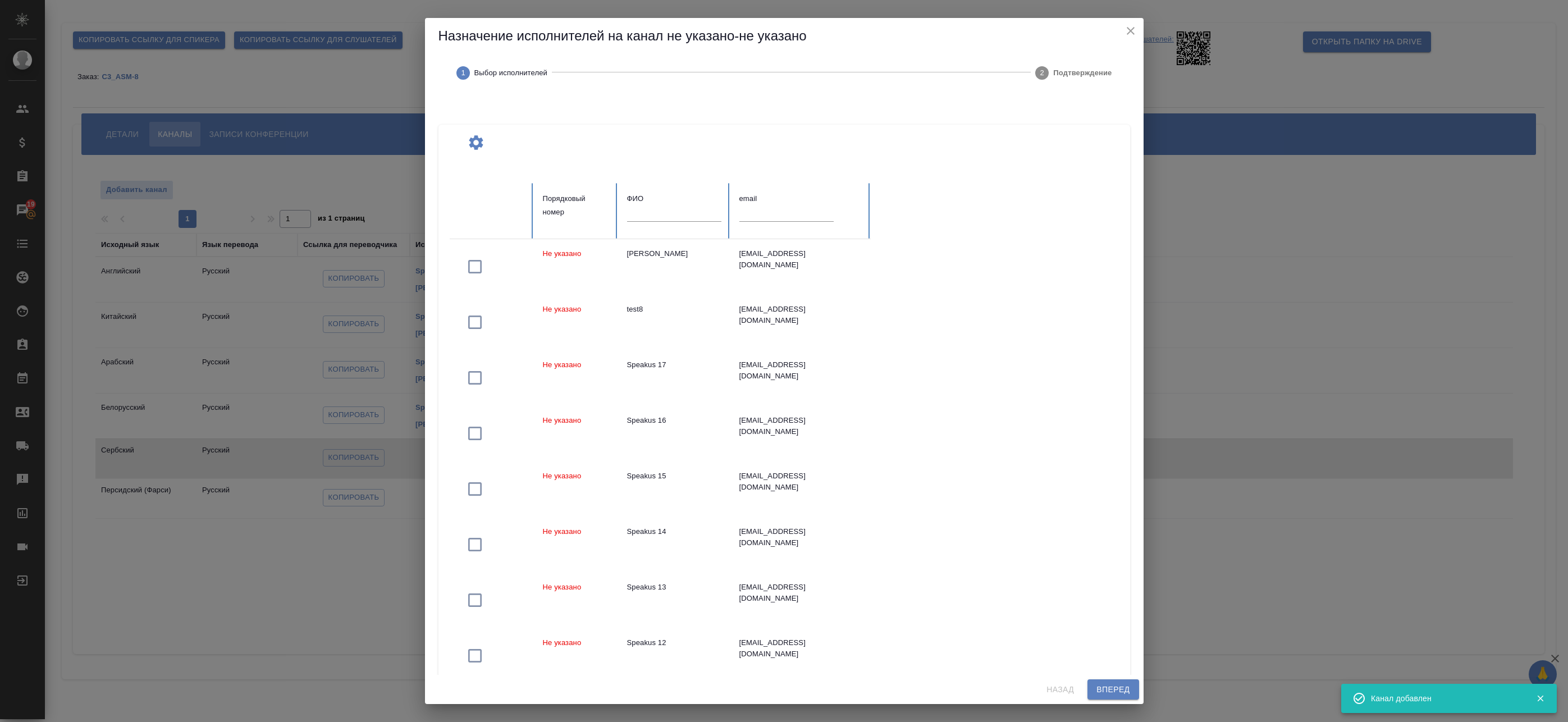
click at [655, 209] on input "text" at bounding box center [674, 213] width 94 height 16
click at [662, 220] on input "text" at bounding box center [674, 213] width 94 height 16
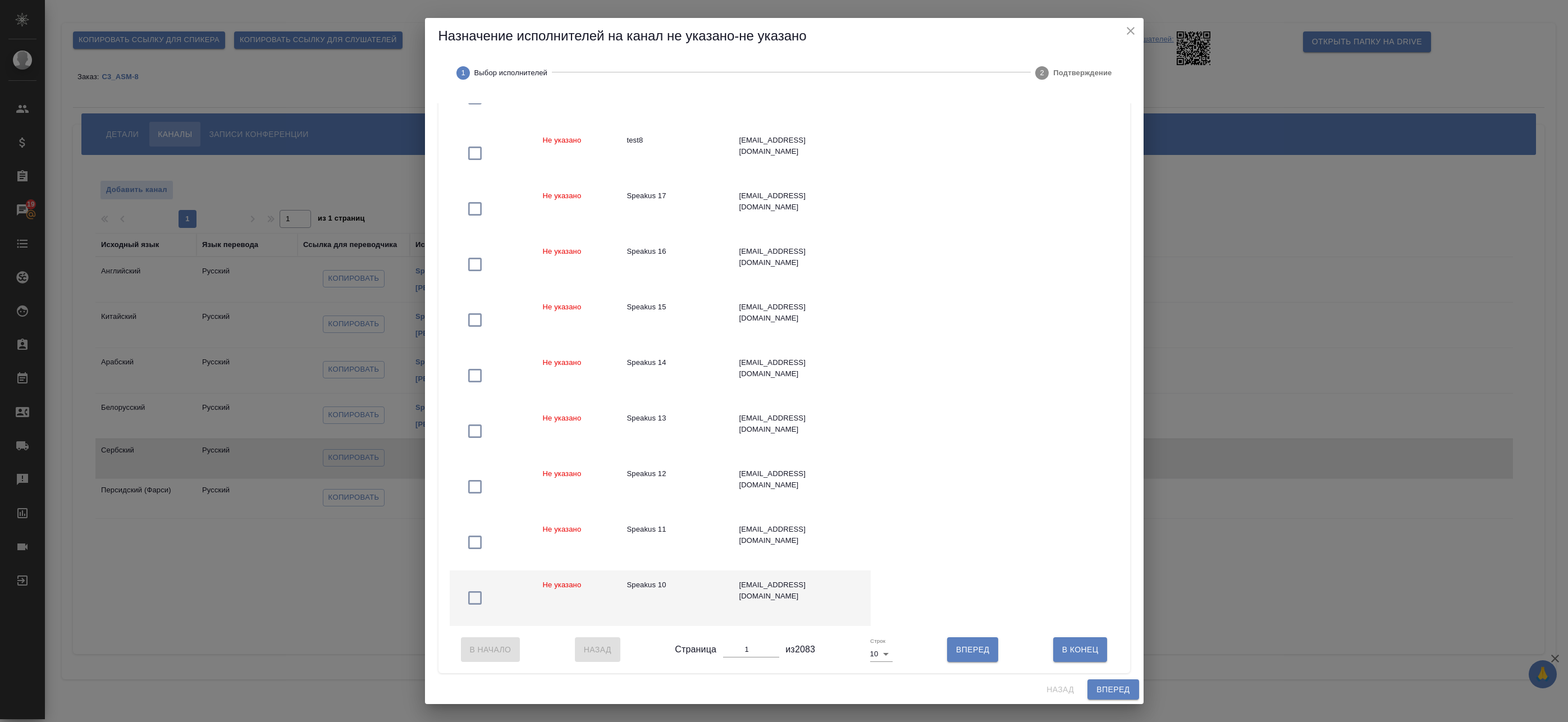
scroll to position [180, 0]
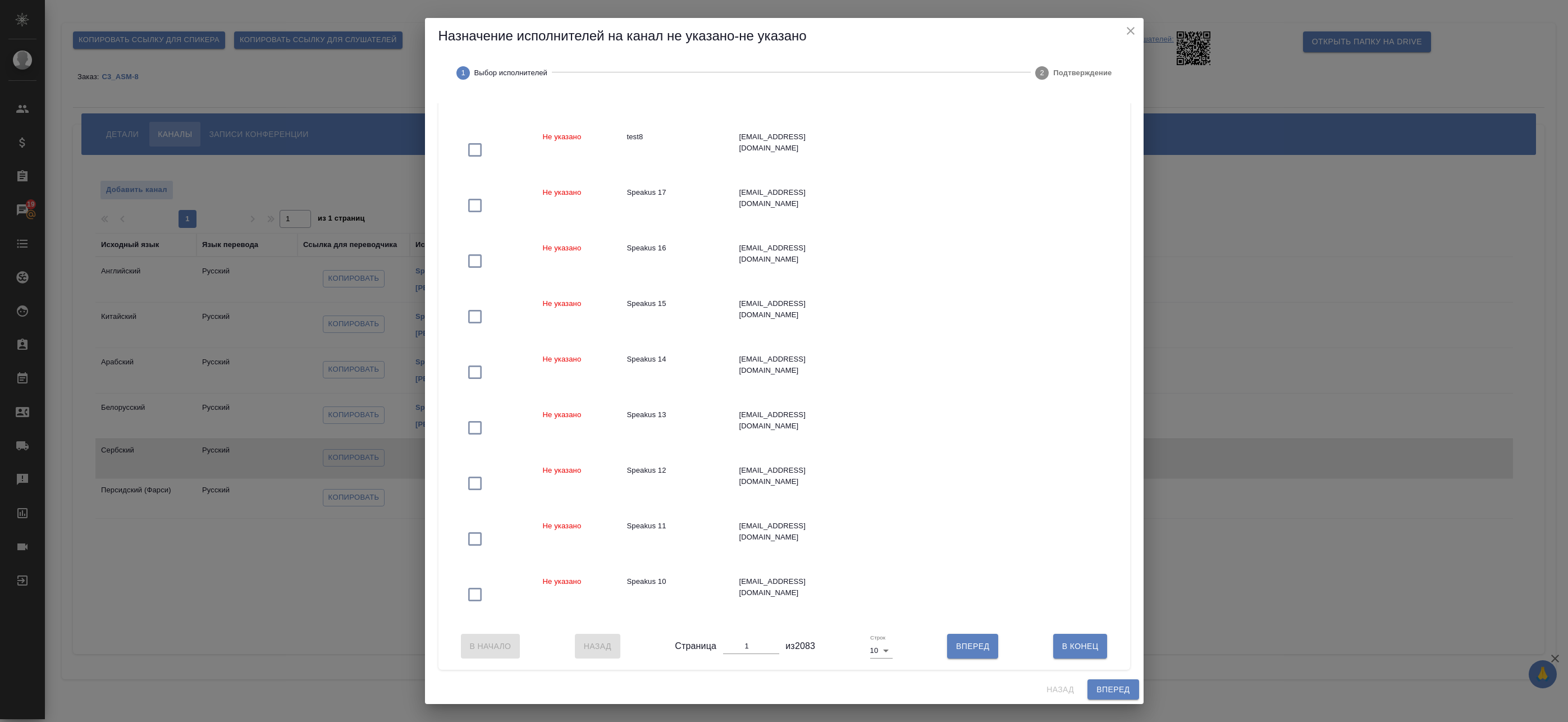
click at [878, 651] on body "🙏 .cls-1 fill:#fff; AWATERA Badanyan Artak Клиенты Спецификации Заказы 19 Чаты …" at bounding box center [784, 361] width 1568 height 722
click at [1068, 646] on div at bounding box center [784, 361] width 1568 height 722
click at [974, 641] on span "Вперед" at bounding box center [973, 646] width 33 height 14
type input "2"
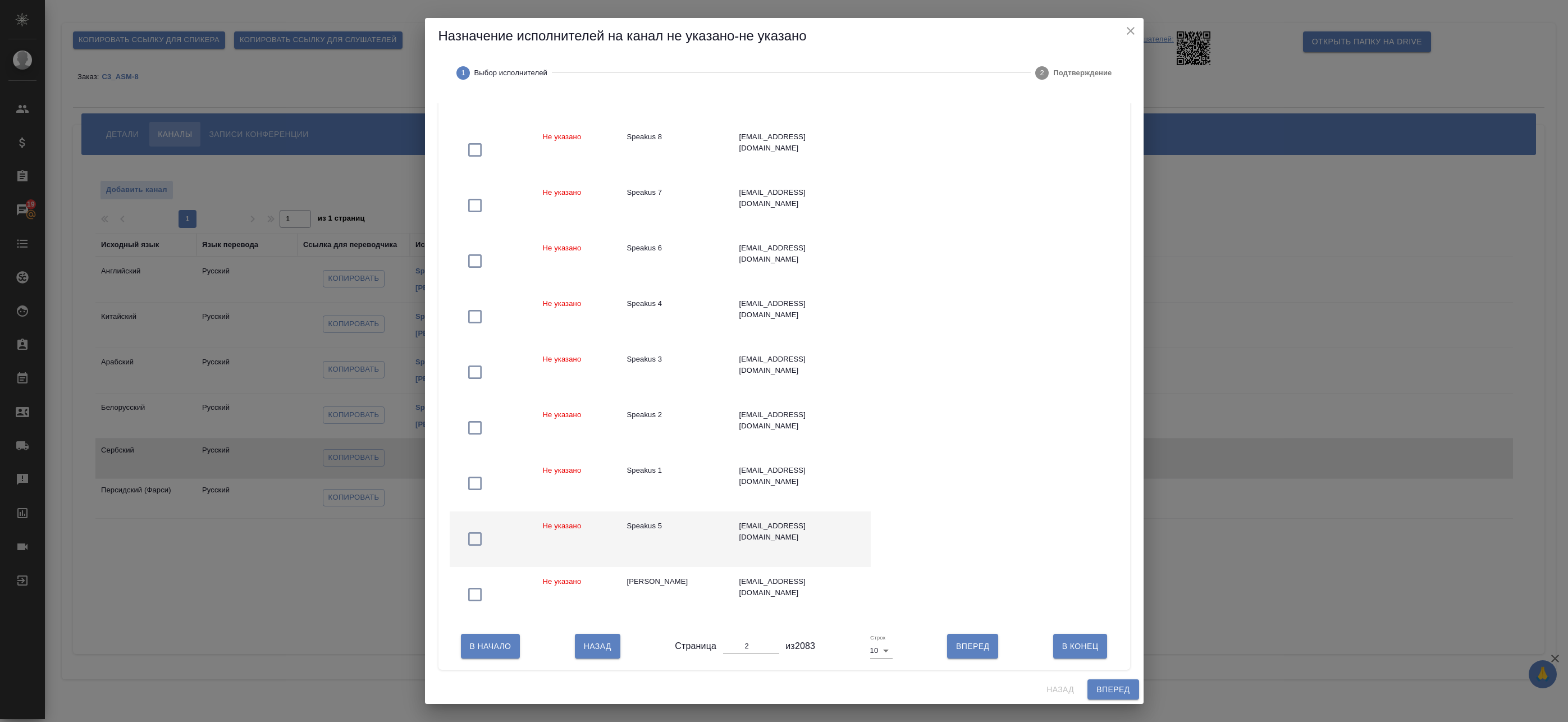
click at [690, 520] on div "Speakus 5" at bounding box center [674, 526] width 94 height 11
click at [1114, 692] on span "Вперед" at bounding box center [1113, 689] width 33 height 14
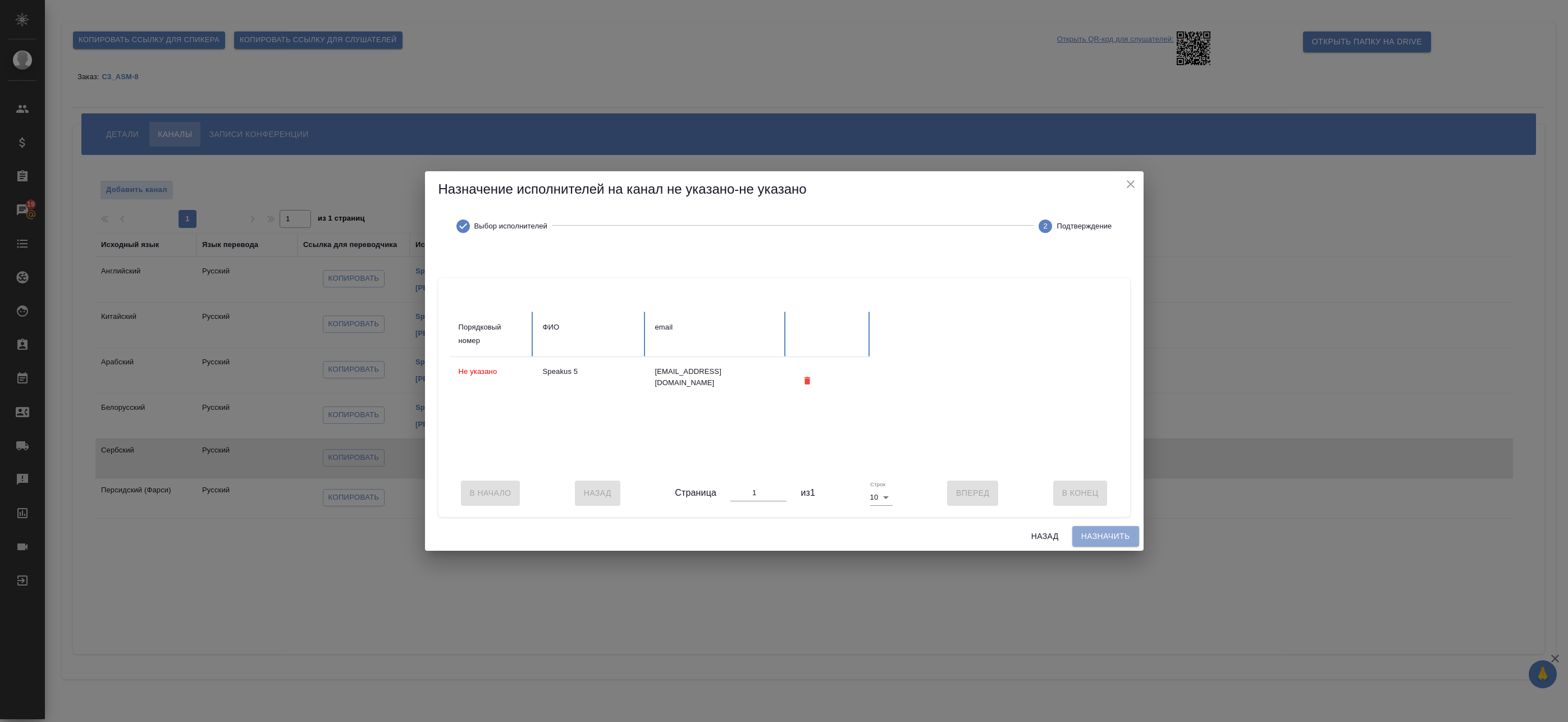
click at [1112, 540] on span "Назначить" at bounding box center [1106, 536] width 49 height 14
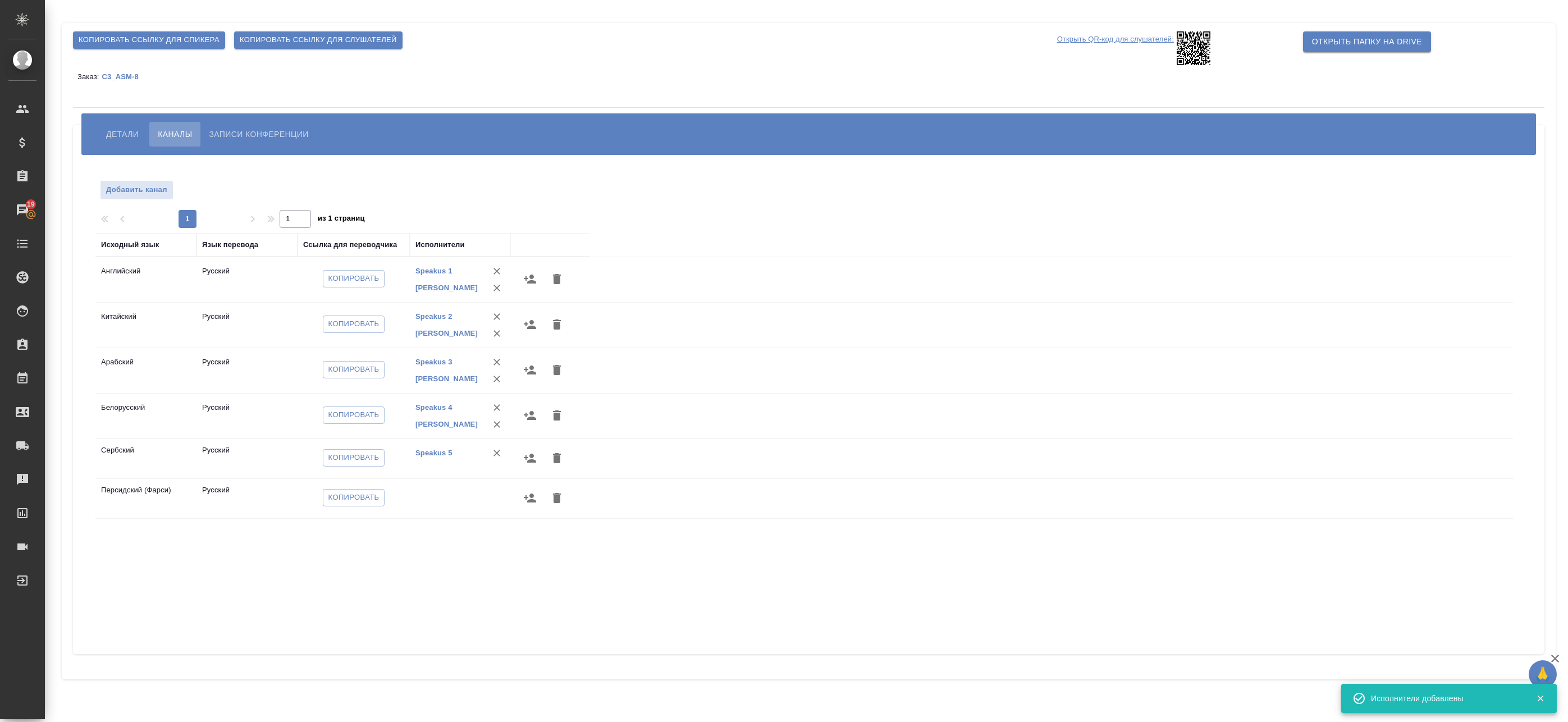
click at [528, 493] on icon "button" at bounding box center [529, 498] width 13 height 13
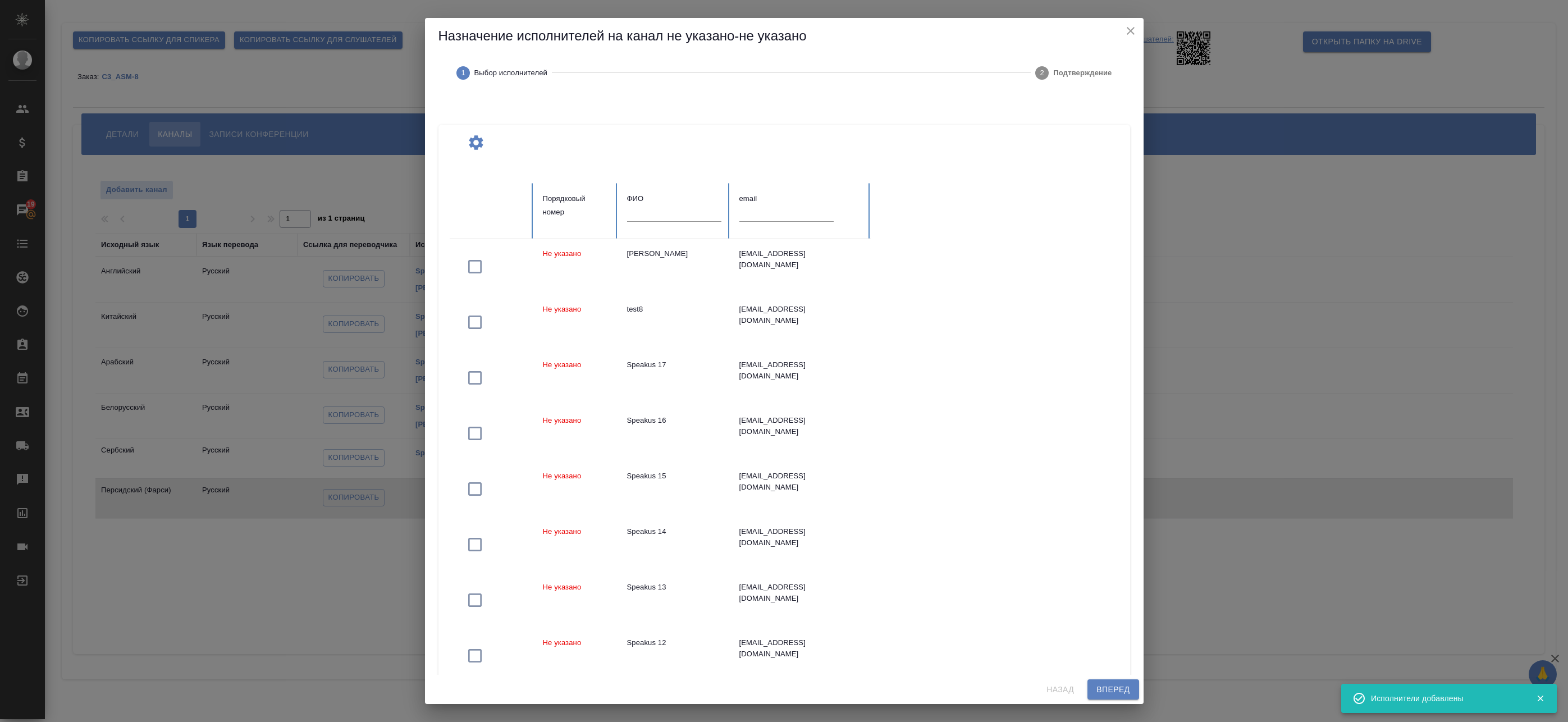
click at [670, 222] on div at bounding box center [674, 218] width 94 height 24
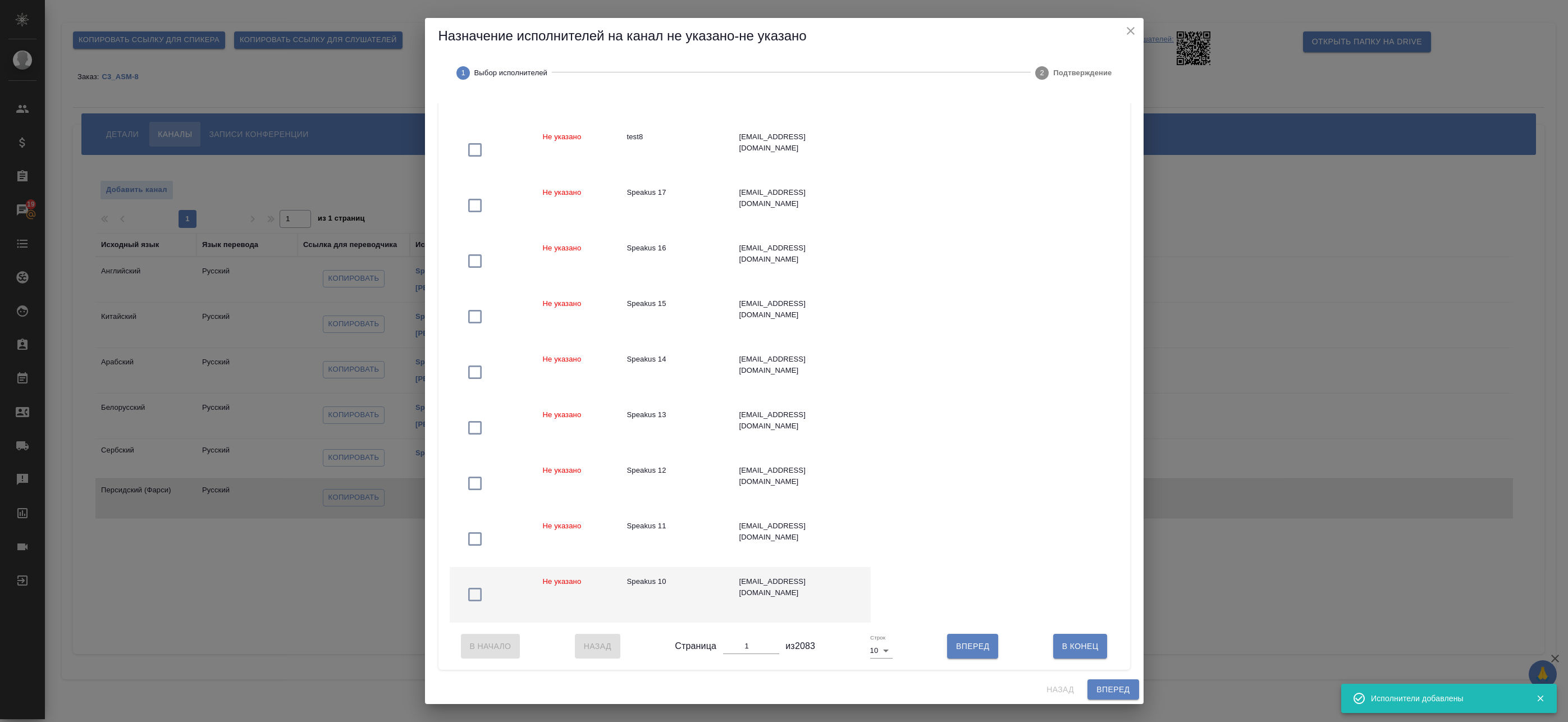
scroll to position [180, 0]
click at [972, 646] on span "Вперед" at bounding box center [973, 646] width 33 height 14
type input "2"
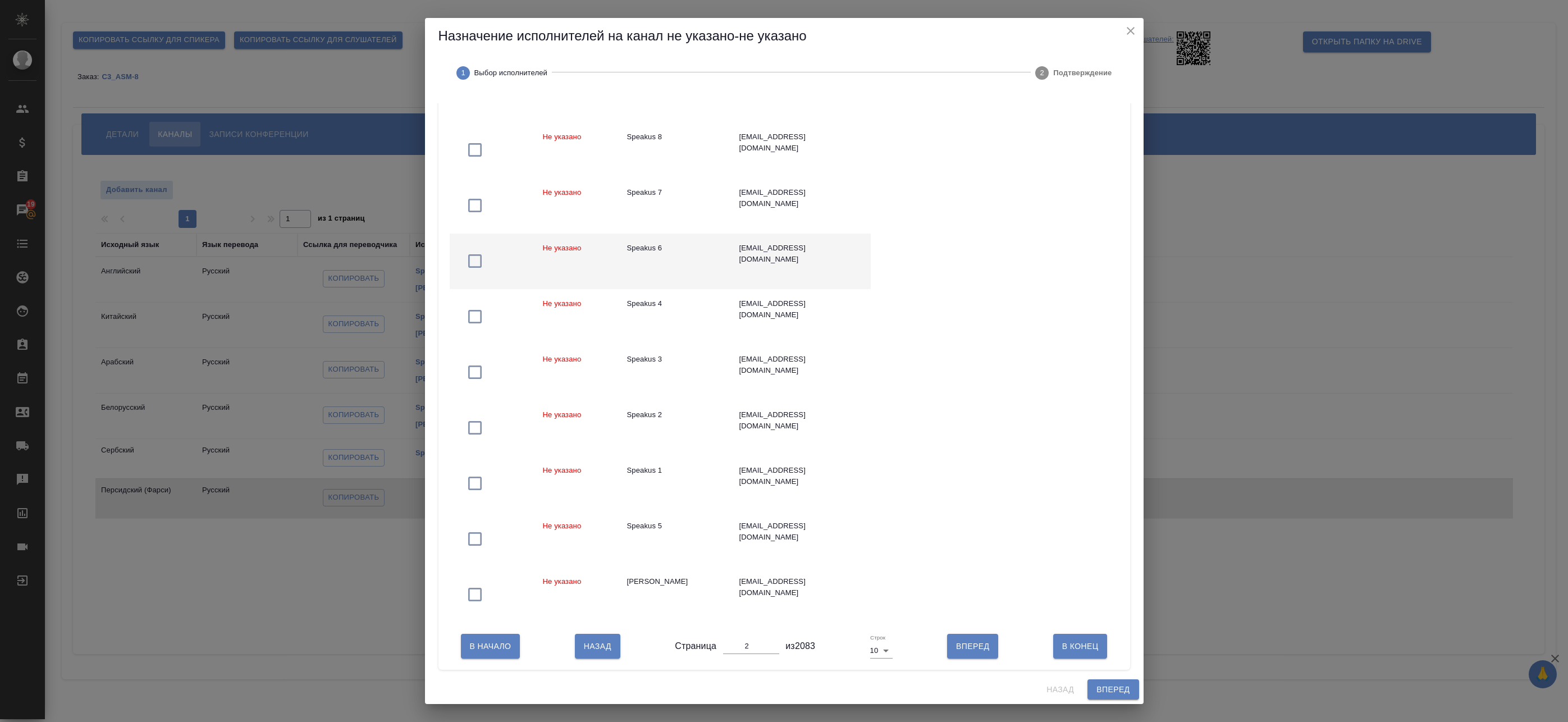
click at [659, 244] on div "Speakus 6" at bounding box center [674, 248] width 94 height 11
click at [1116, 691] on span "Вперед" at bounding box center [1113, 689] width 33 height 14
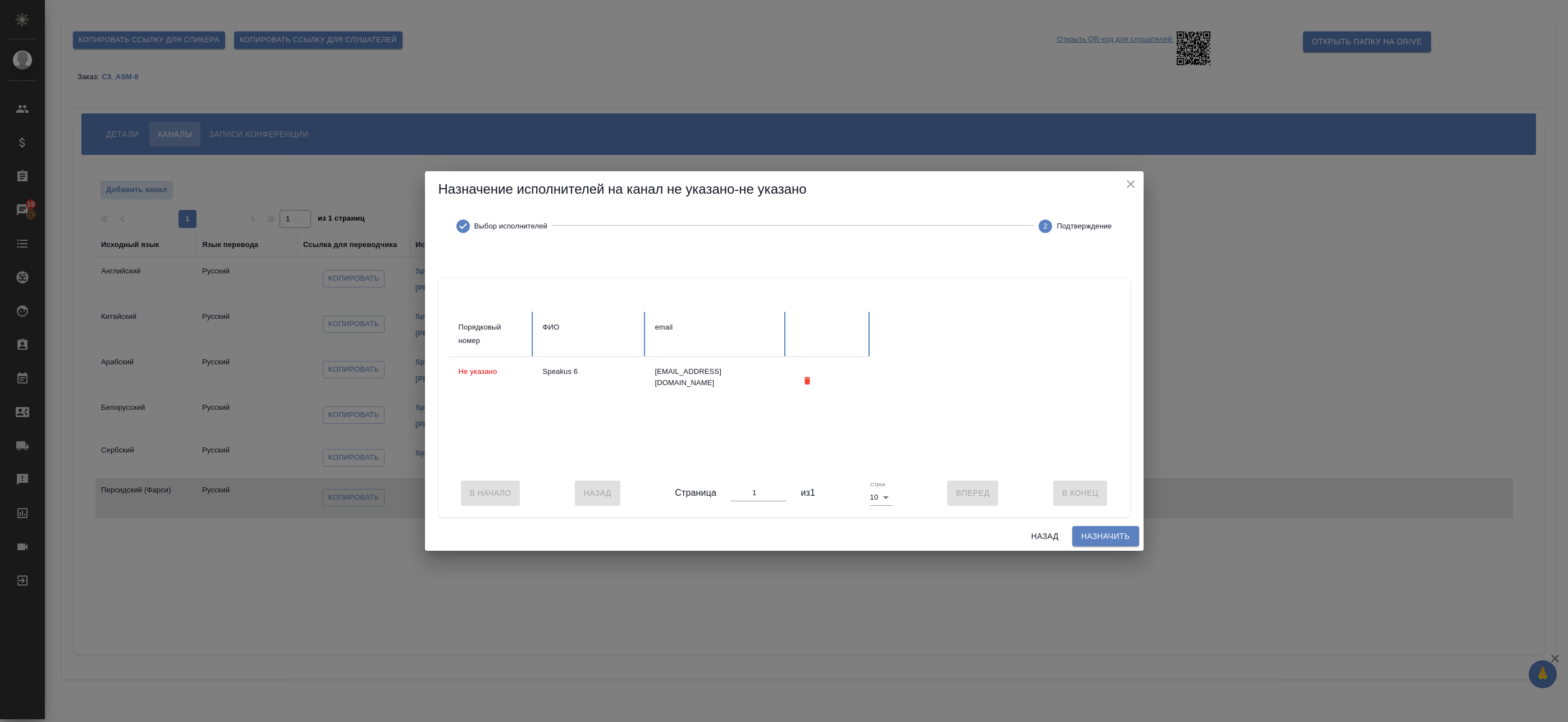
scroll to position [0, 0]
click at [1094, 540] on span "Назначить" at bounding box center [1106, 536] width 49 height 14
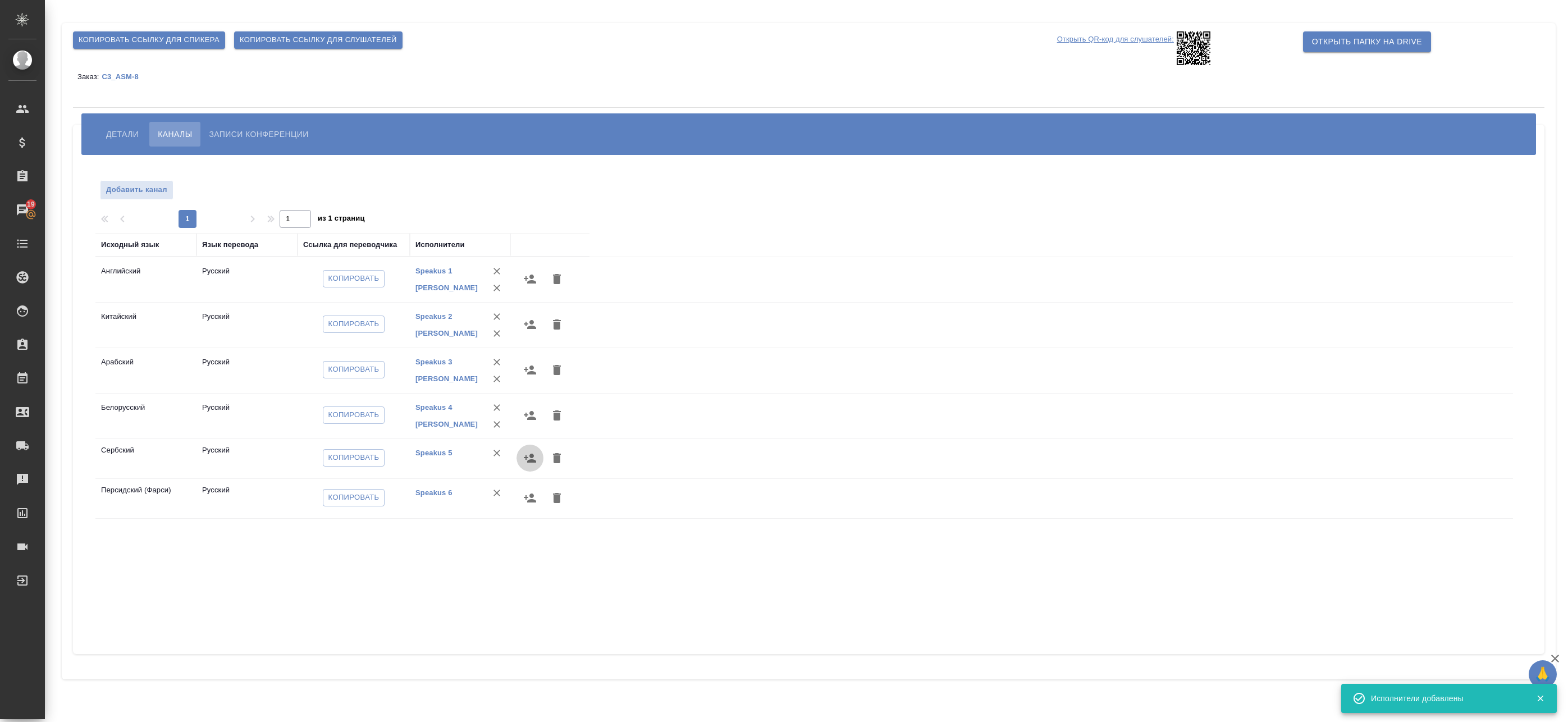
click at [531, 461] on icon "button" at bounding box center [530, 458] width 12 height 9
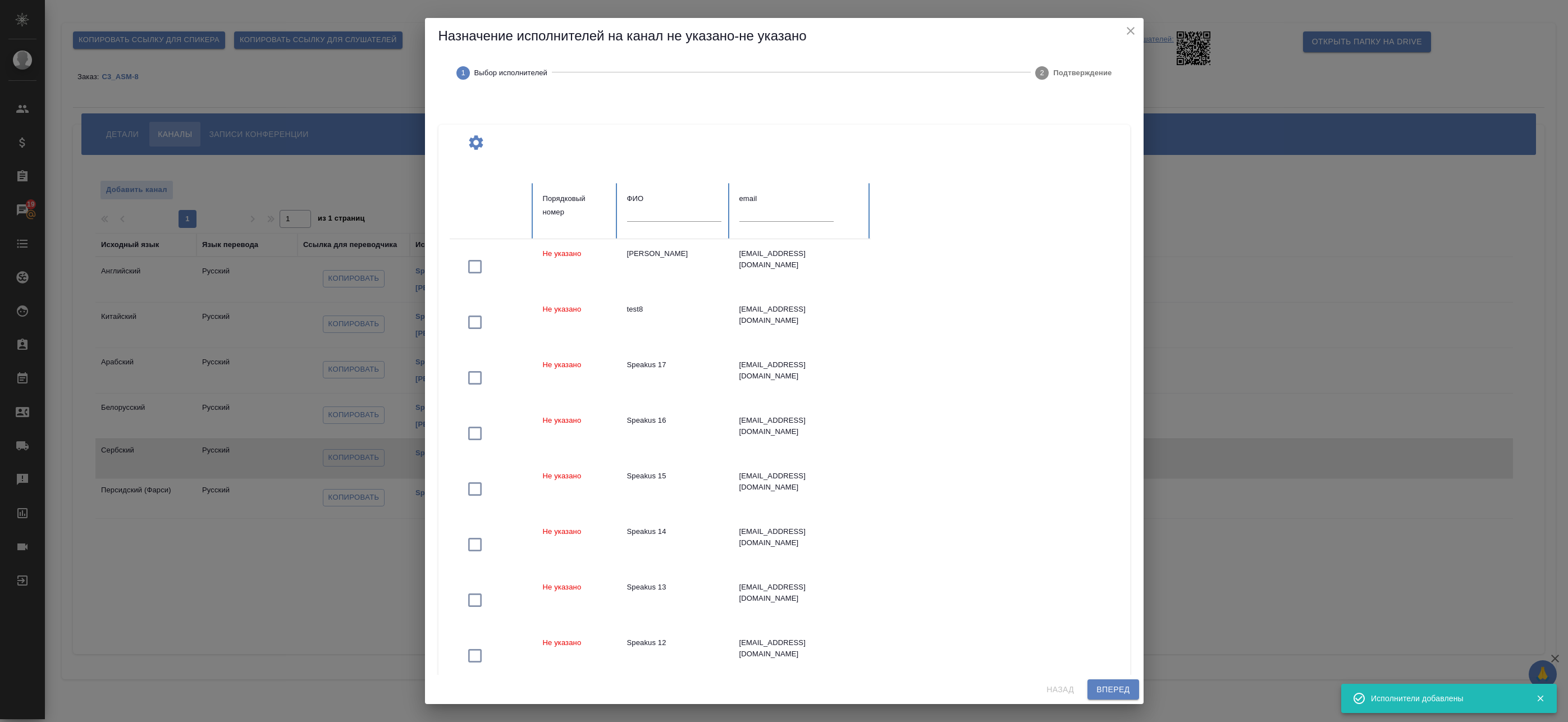
click at [657, 223] on div at bounding box center [674, 218] width 94 height 24
click at [659, 217] on input "text" at bounding box center [674, 213] width 94 height 16
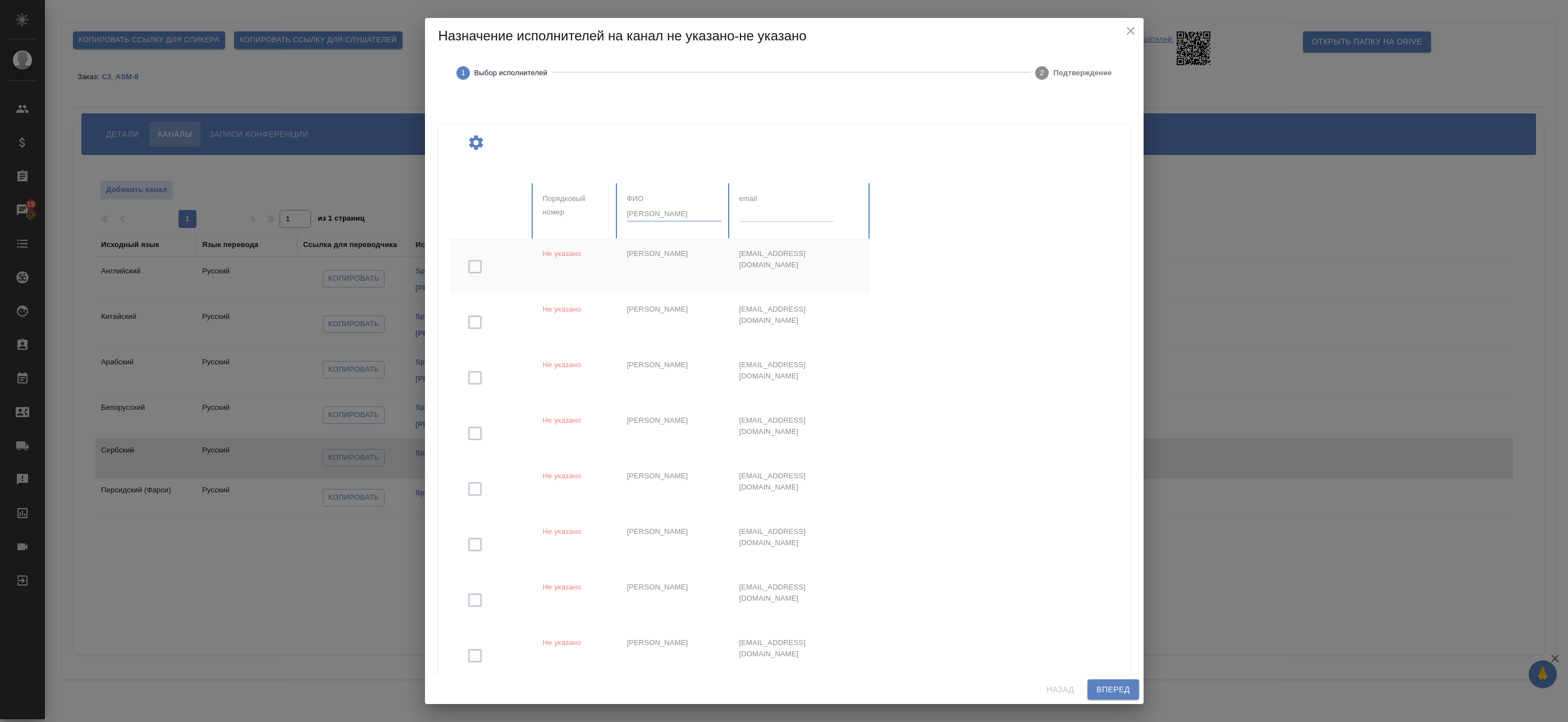
type input "федотова"
click at [694, 273] on td "Чжу Феньтинь" at bounding box center [674, 267] width 112 height 55
click at [1104, 683] on span "Вперед" at bounding box center [1113, 689] width 33 height 14
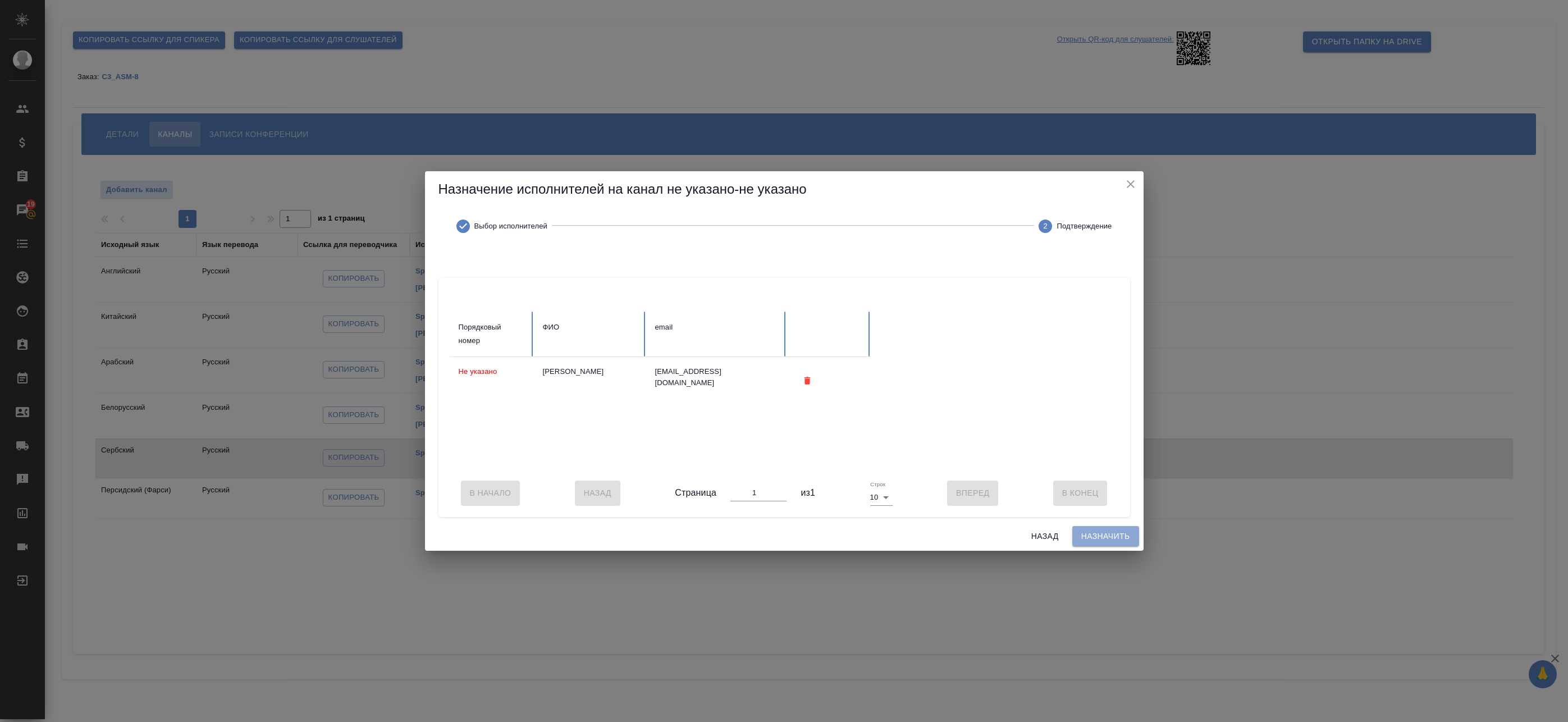
click at [1093, 547] on button "Назначить" at bounding box center [1106, 536] width 67 height 21
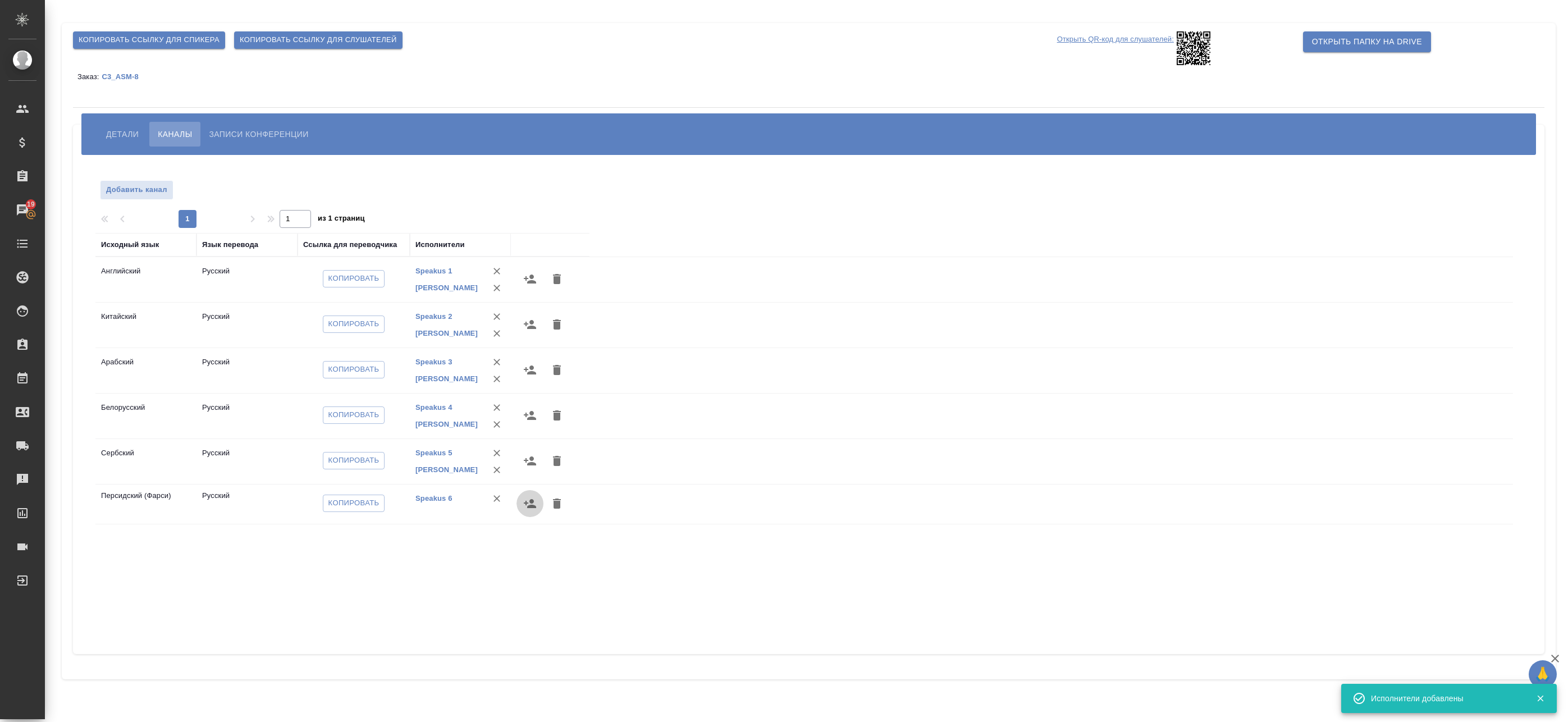
click at [526, 500] on icon "button" at bounding box center [529, 503] width 13 height 13
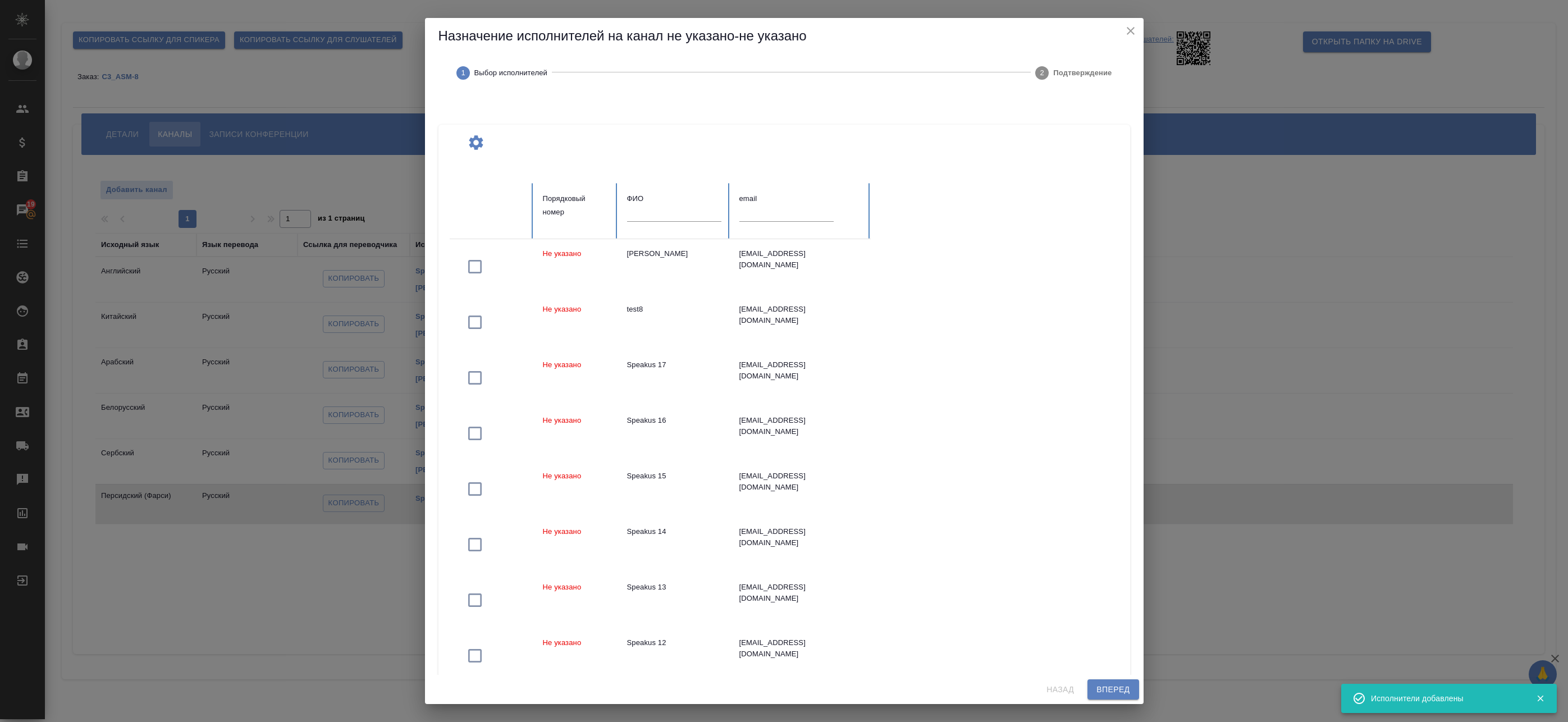
click at [653, 214] on input "text" at bounding box center [674, 213] width 94 height 16
type input "федотова"
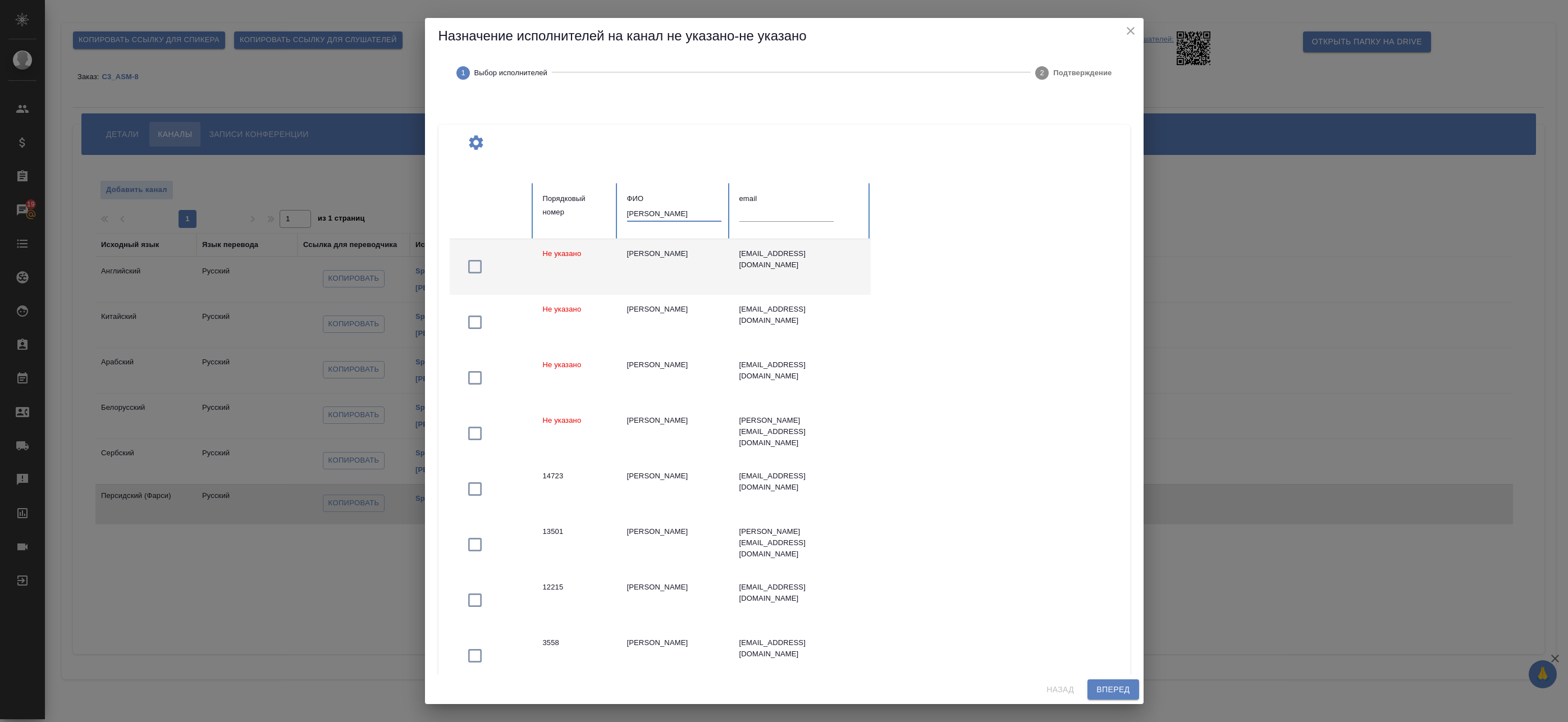
click at [681, 268] on td "Федотова Ирина" at bounding box center [674, 267] width 112 height 55
click at [1101, 681] on button "Вперед" at bounding box center [1113, 689] width 51 height 21
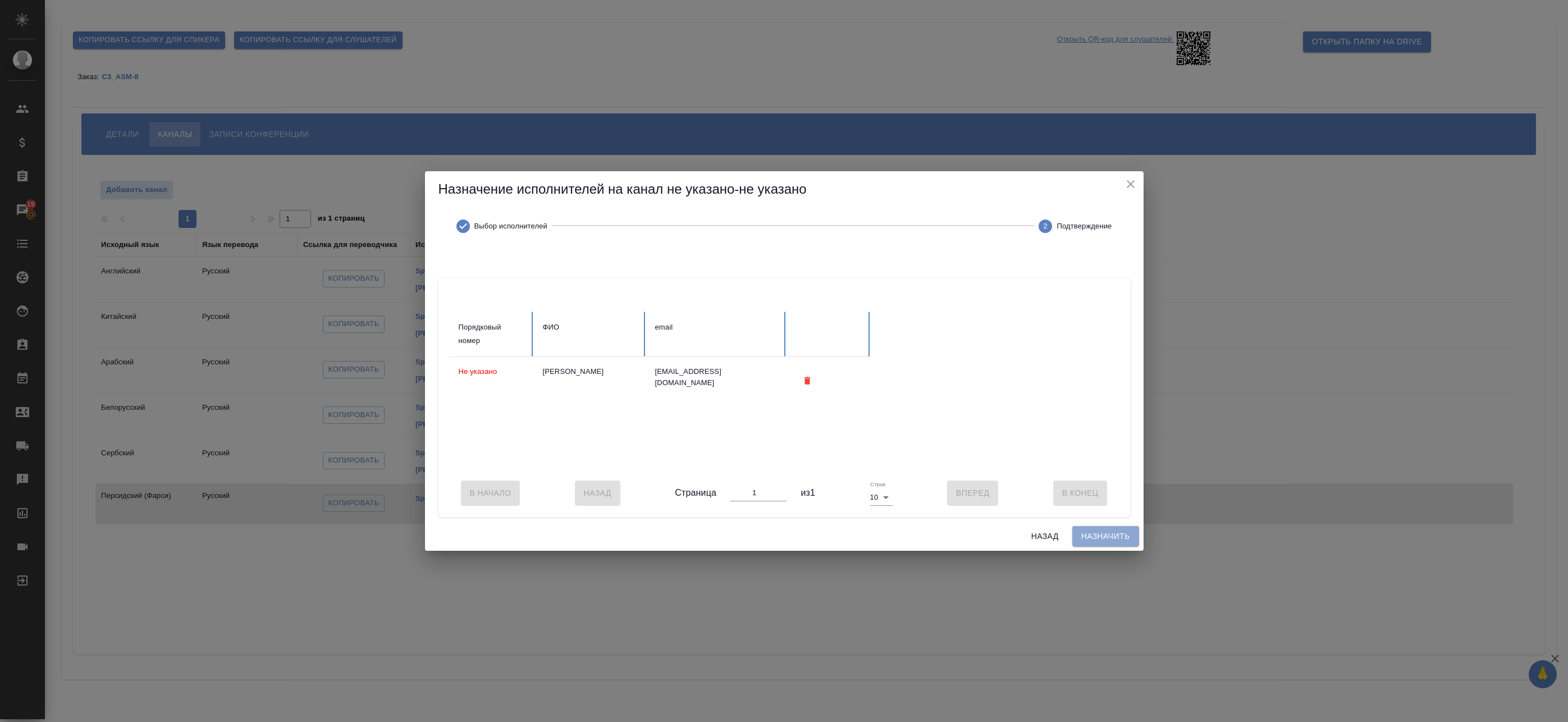
click at [1097, 547] on button "Назначить" at bounding box center [1106, 536] width 67 height 21
click at [1100, 540] on div "Назад Назначить" at bounding box center [784, 536] width 719 height 30
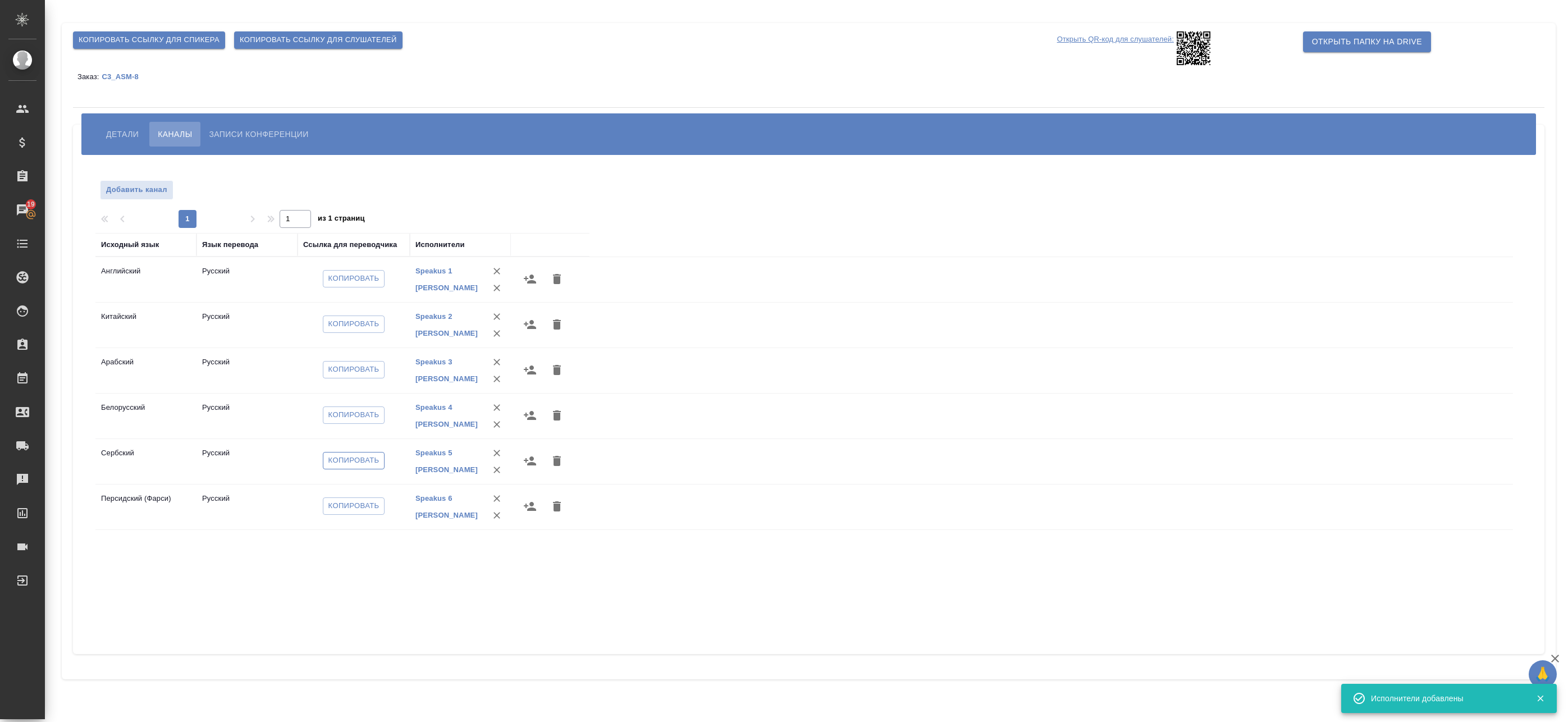
click at [366, 457] on span "Копировать" at bounding box center [354, 461] width 51 height 13
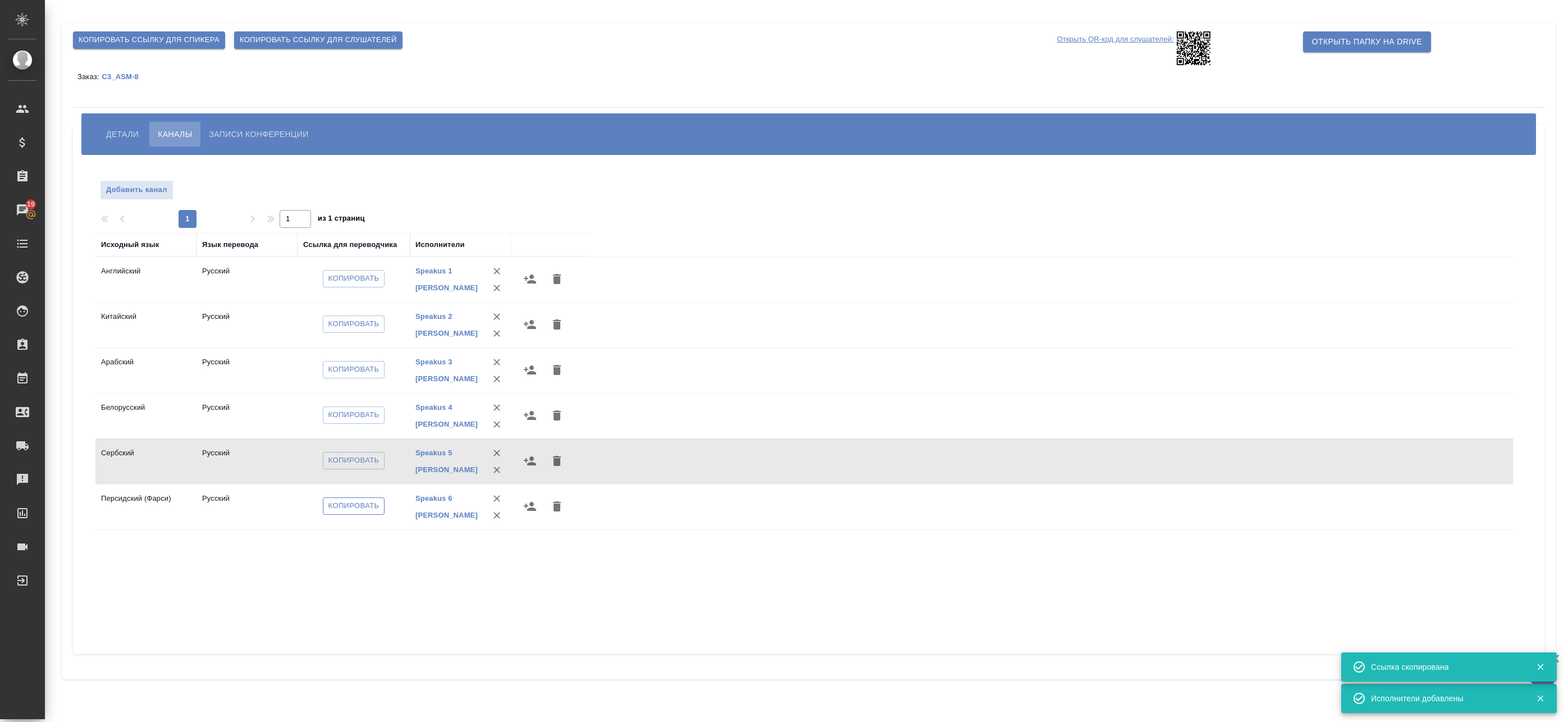
click at [356, 506] on span "Копировать" at bounding box center [354, 506] width 51 height 13
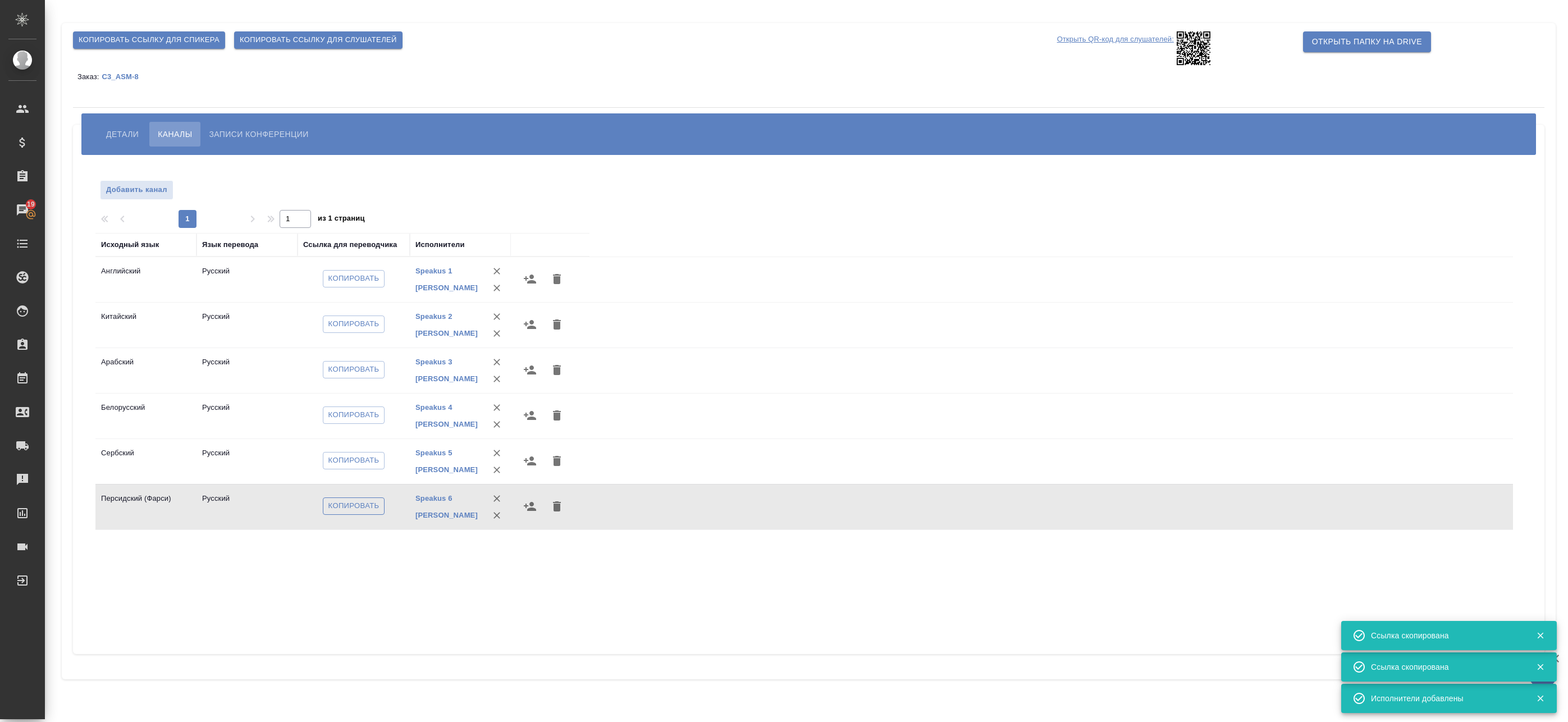
click at [342, 504] on span "Копировать" at bounding box center [354, 506] width 51 height 13
click at [1109, 30] on div "Открыть QR-код для слушателей:" at bounding box center [1178, 48] width 246 height 38
click at [1107, 36] on p "Открыть QR-код для слушателей:" at bounding box center [1116, 48] width 117 height 34
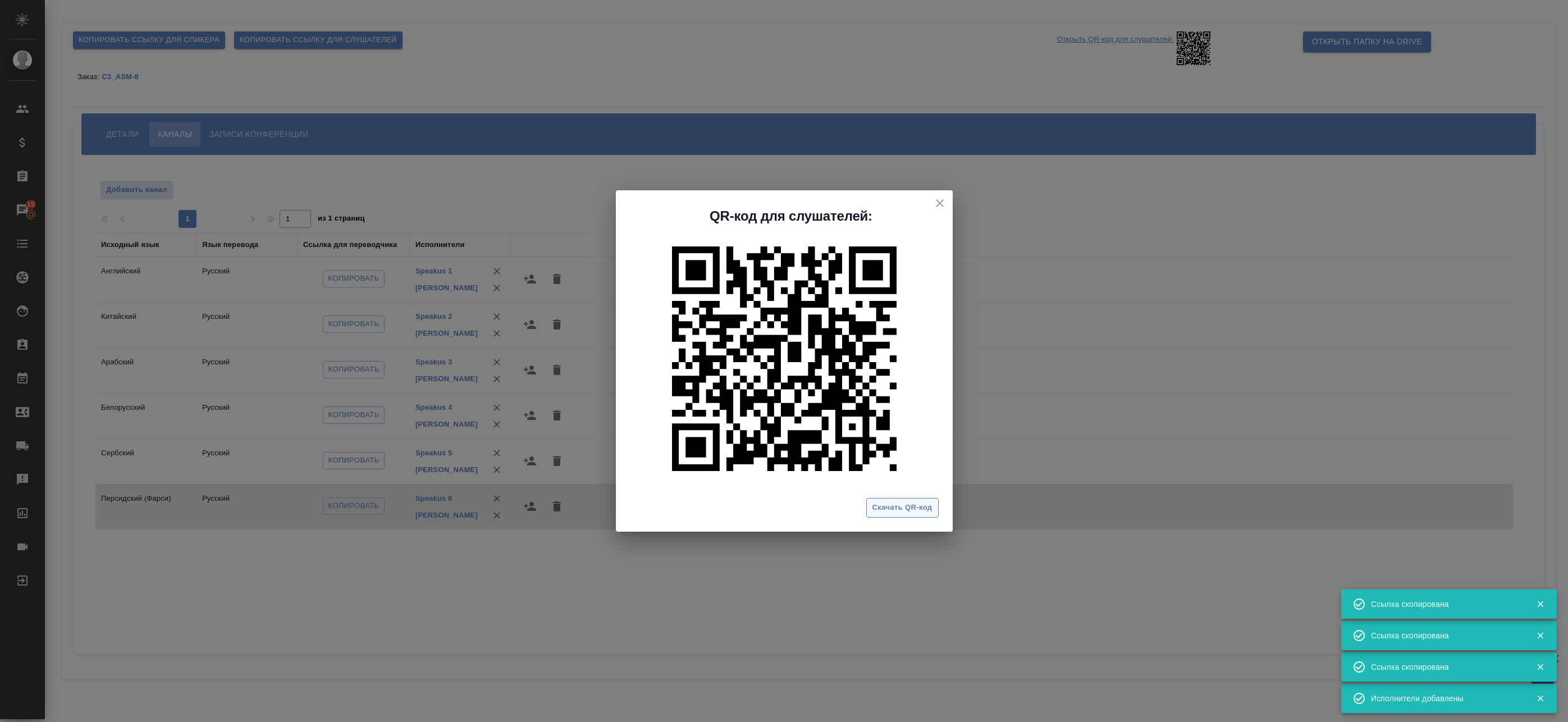
click at [886, 504] on span "Скачать QR-код" at bounding box center [902, 508] width 60 height 13
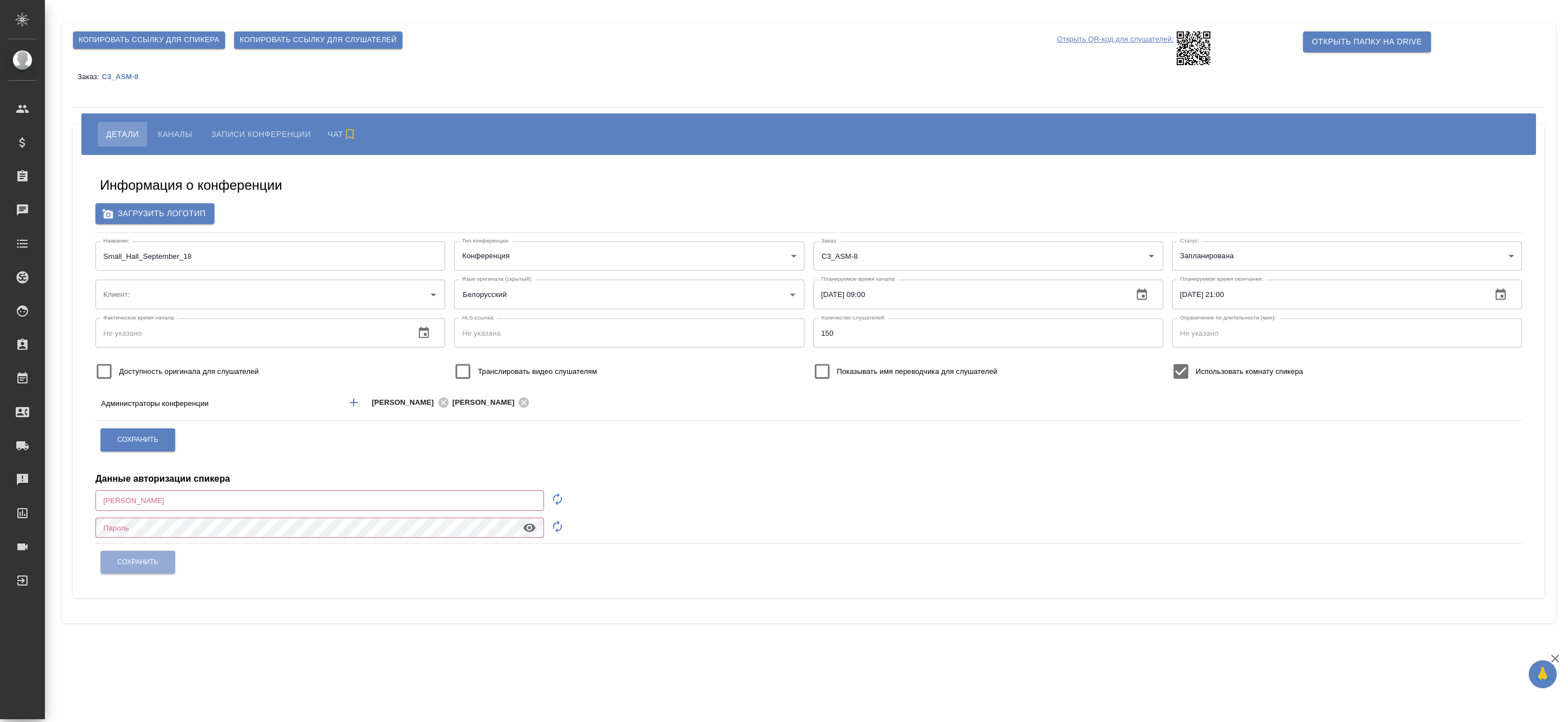
type input "ООО «Агентство стратегического маркетинга»"
type input "[EMAIL_ADDRESS][DOMAIN_NAME]"
click at [182, 40] on span "Копировать ссылку для спикера" at bounding box center [148, 40] width 141 height 13
click at [161, 39] on span "Копировать ссылку для спикера" at bounding box center [148, 40] width 141 height 13
click at [177, 138] on span "Каналы" at bounding box center [175, 134] width 34 height 13
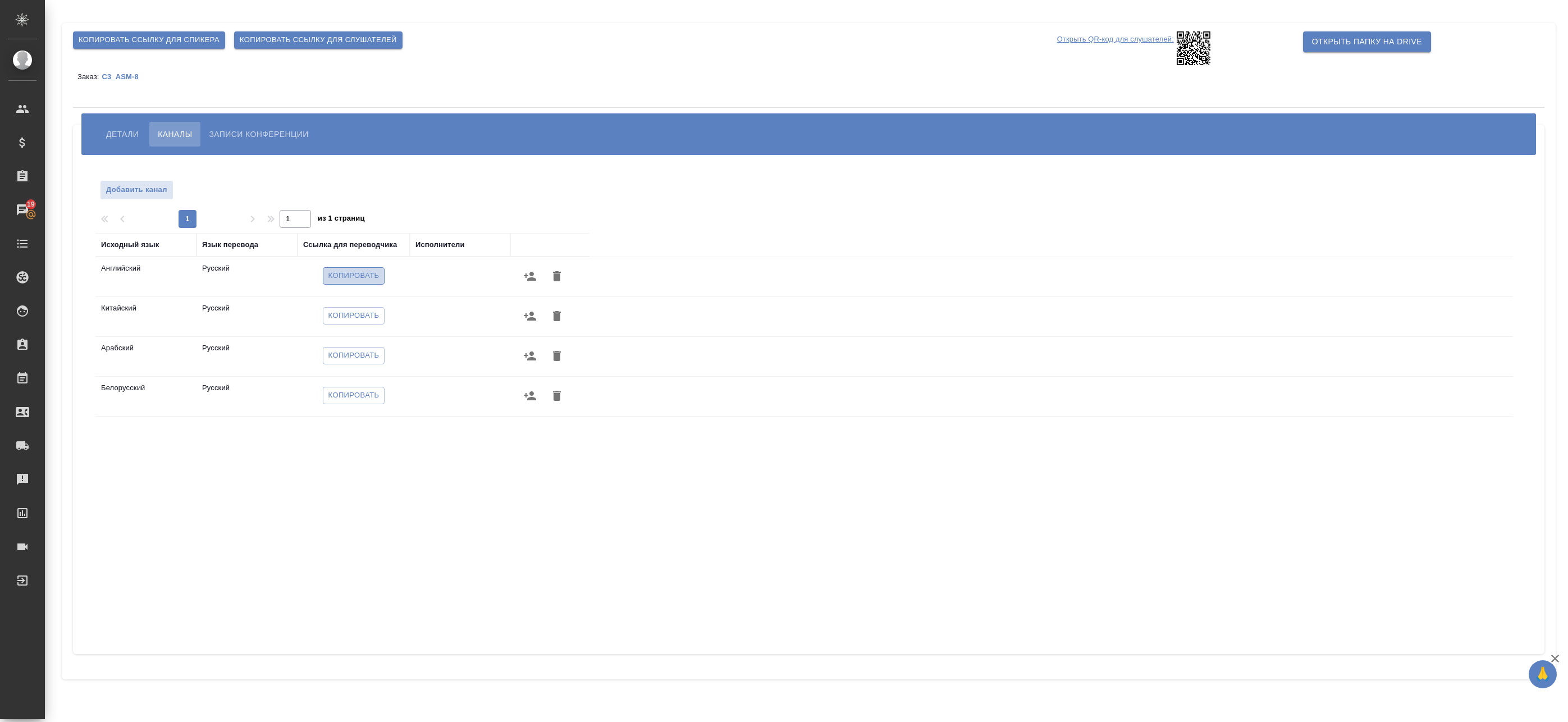
click at [354, 276] on span "Копировать" at bounding box center [354, 276] width 51 height 13
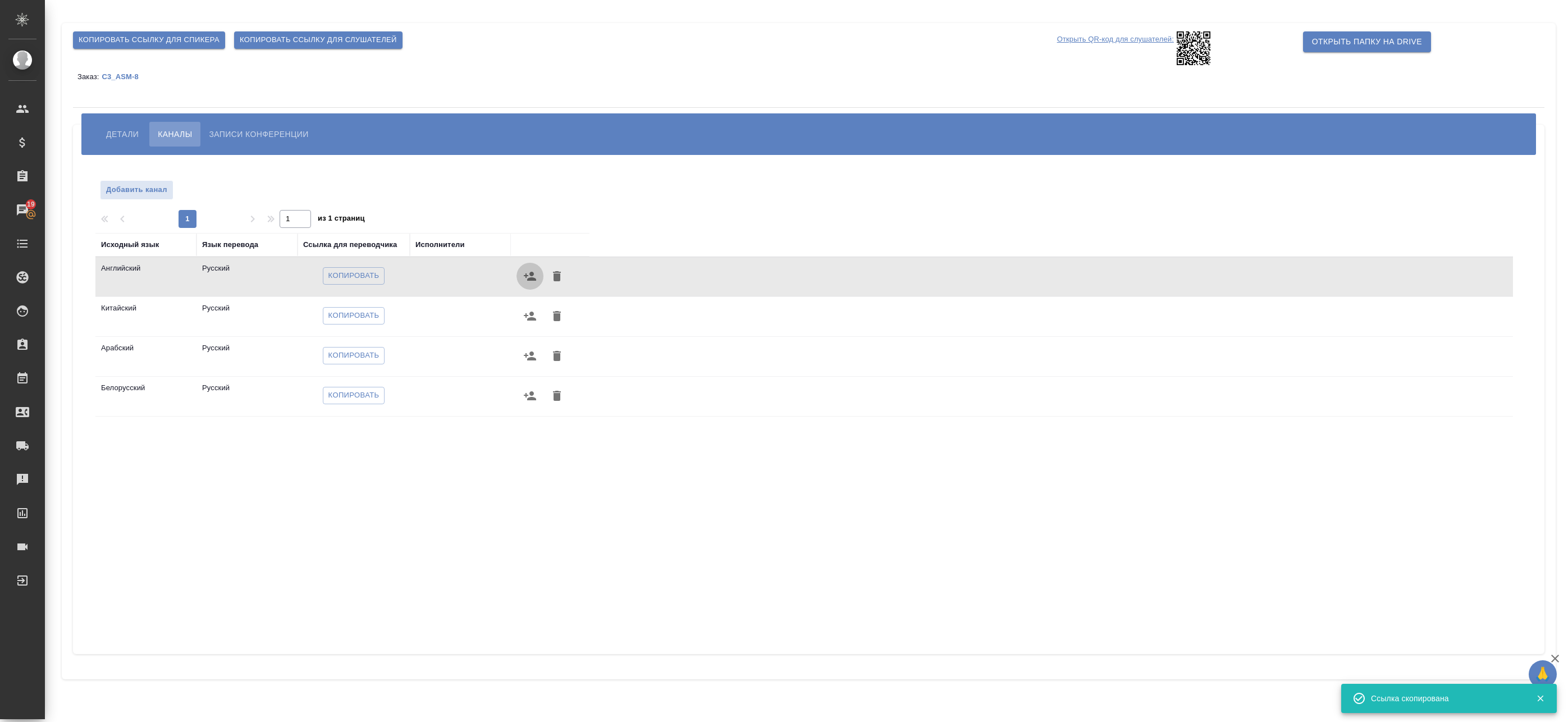
click at [532, 280] on icon "button" at bounding box center [530, 276] width 12 height 9
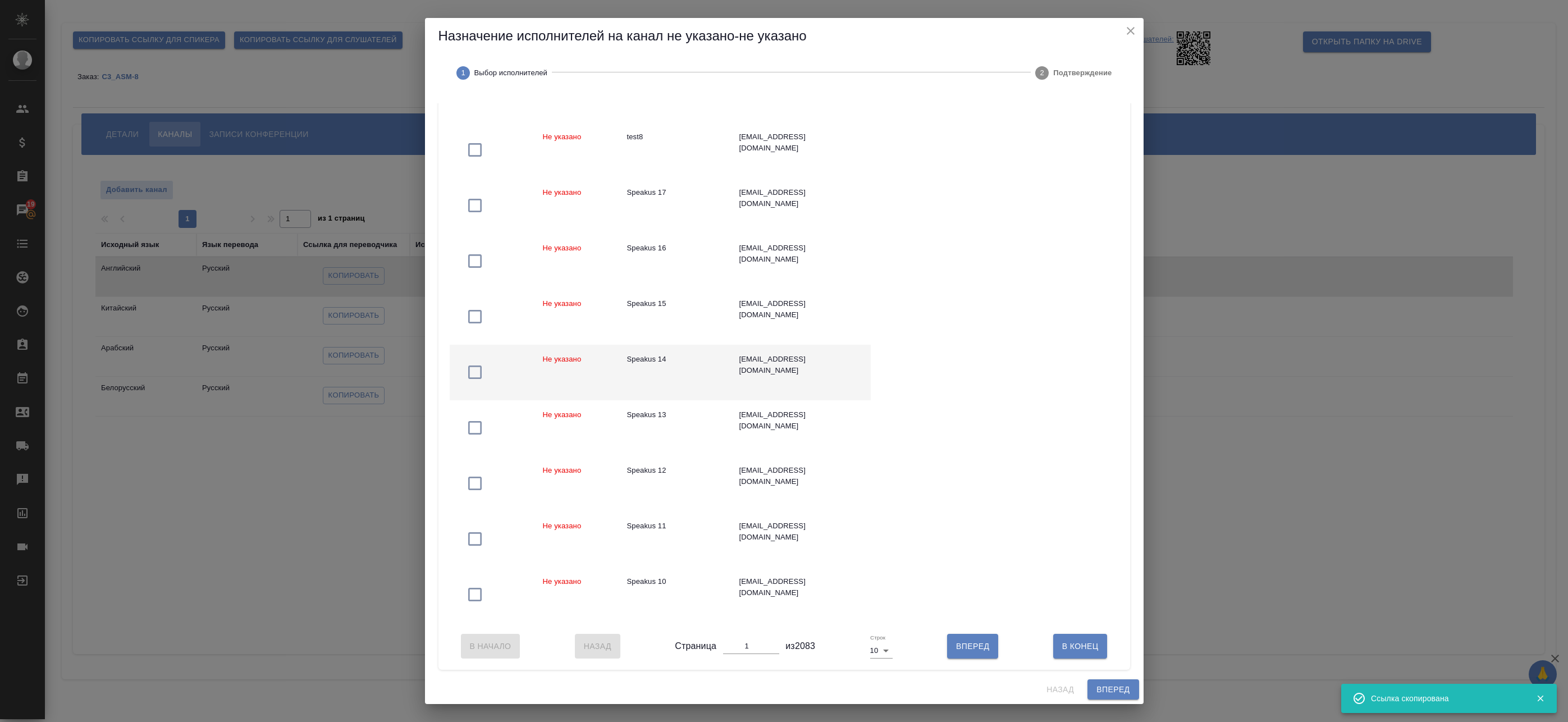
scroll to position [180, 0]
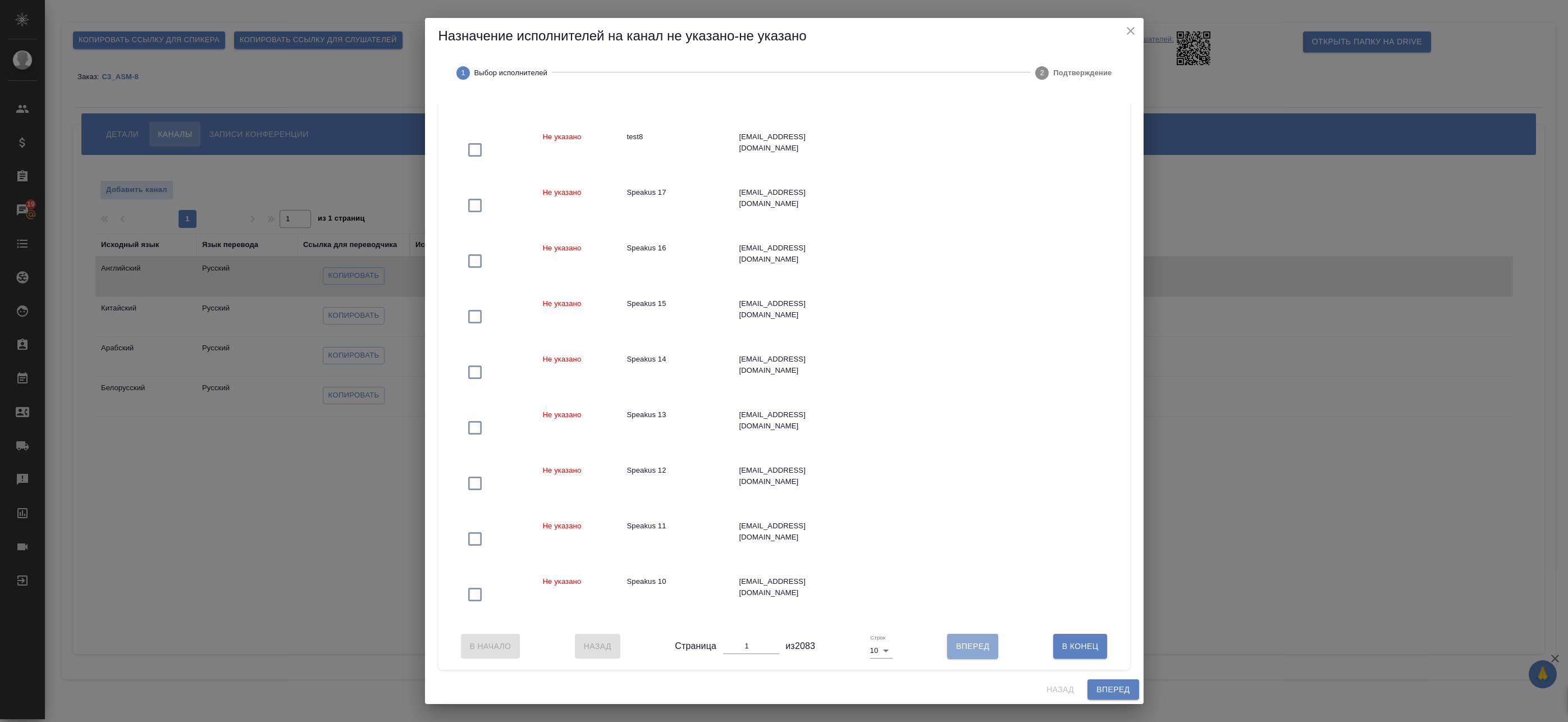
click at [947, 647] on button "Вперед" at bounding box center [973, 646] width 51 height 25
type input "2"
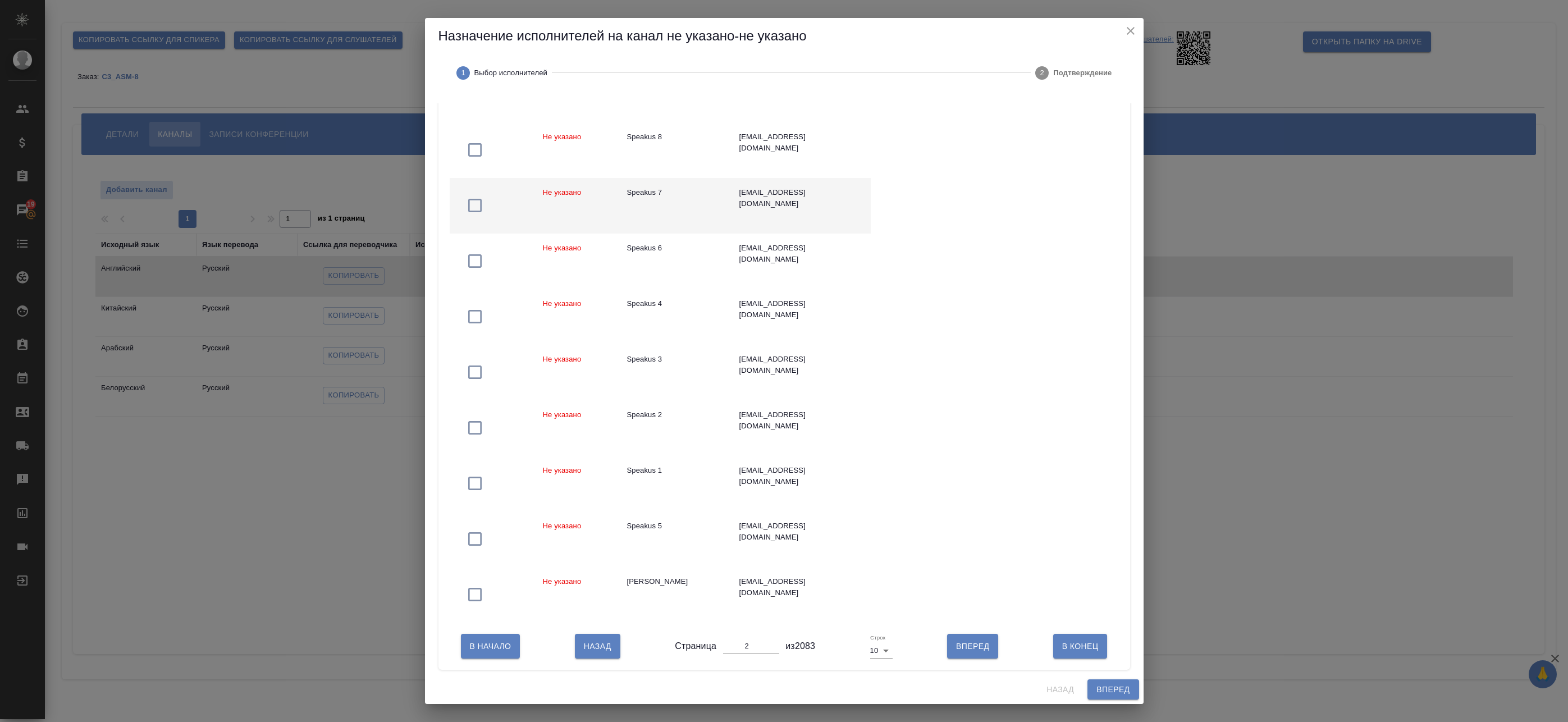
click at [670, 188] on div "Speakus 7" at bounding box center [674, 193] width 94 height 11
click at [1103, 687] on span "Вперед" at bounding box center [1113, 689] width 33 height 14
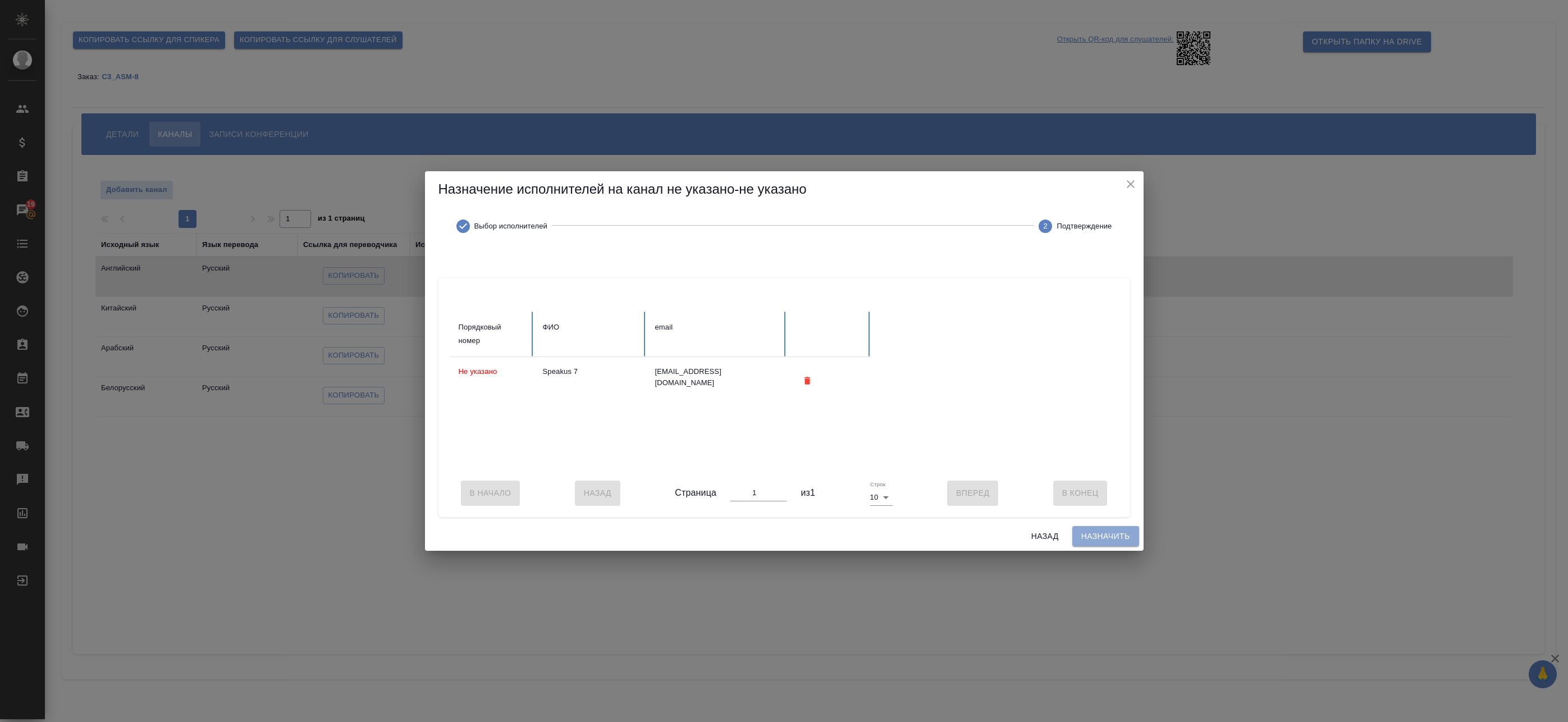
click at [1120, 536] on span "Назначить" at bounding box center [1106, 536] width 49 height 14
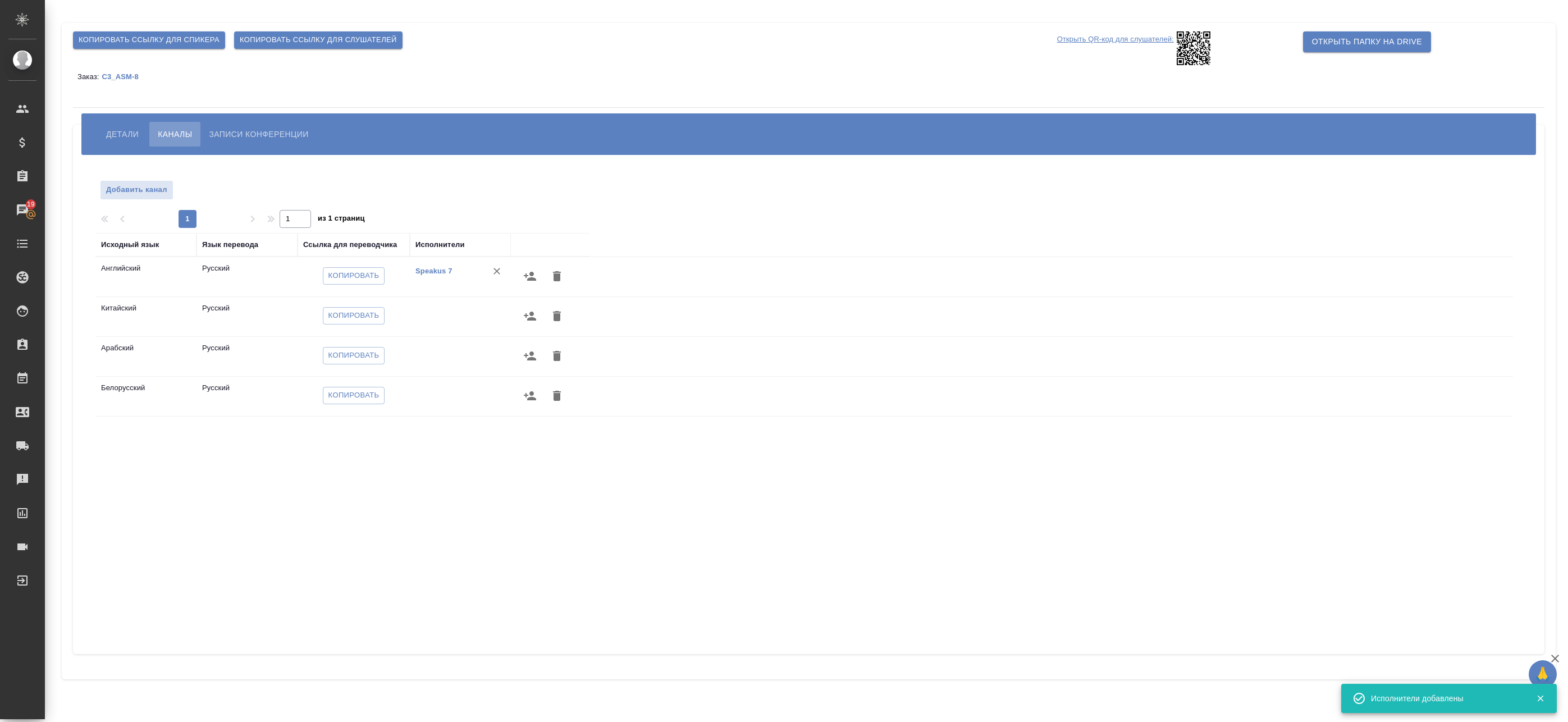
click at [530, 314] on icon "button" at bounding box center [530, 316] width 12 height 9
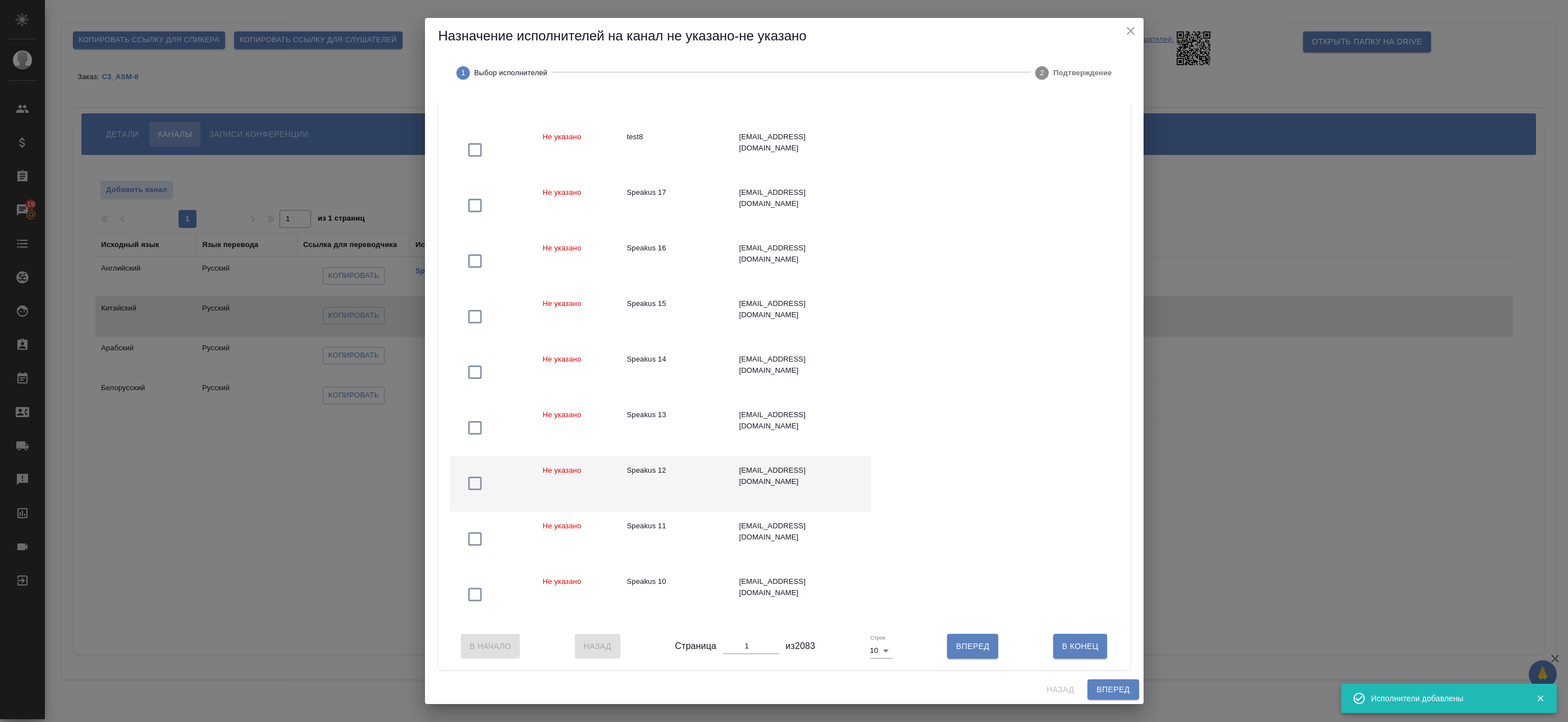
scroll to position [180, 0]
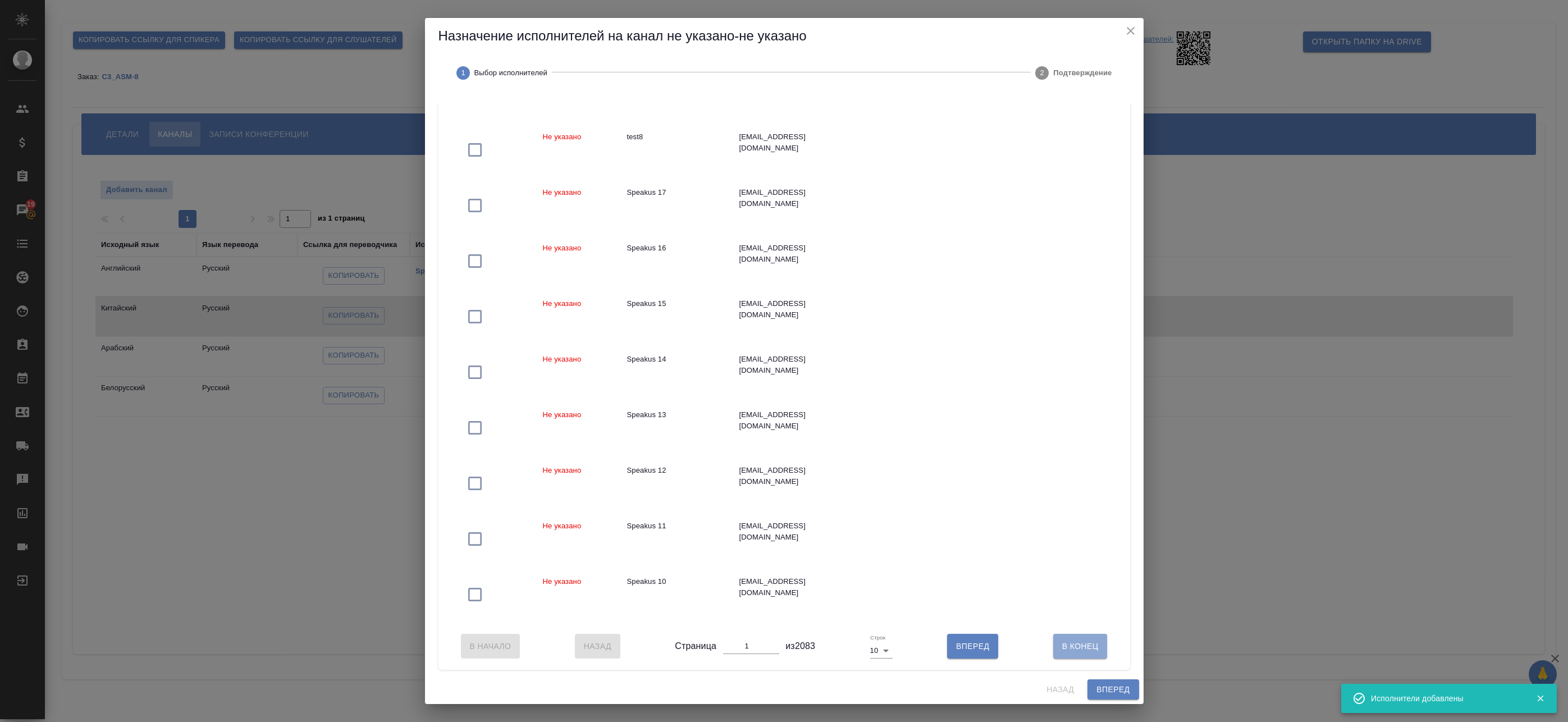
click at [1062, 652] on span "В Конец" at bounding box center [1080, 646] width 37 height 14
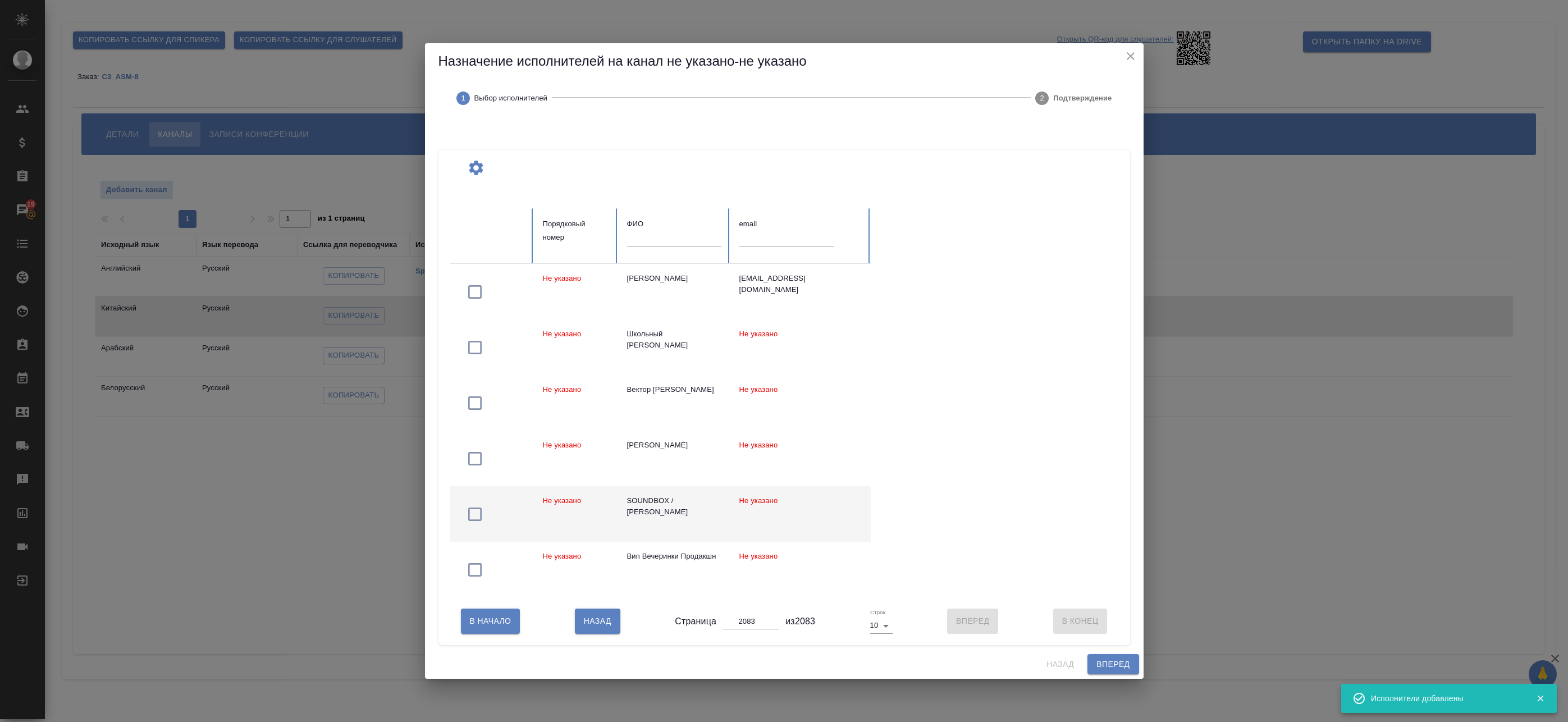
scroll to position [0, 0]
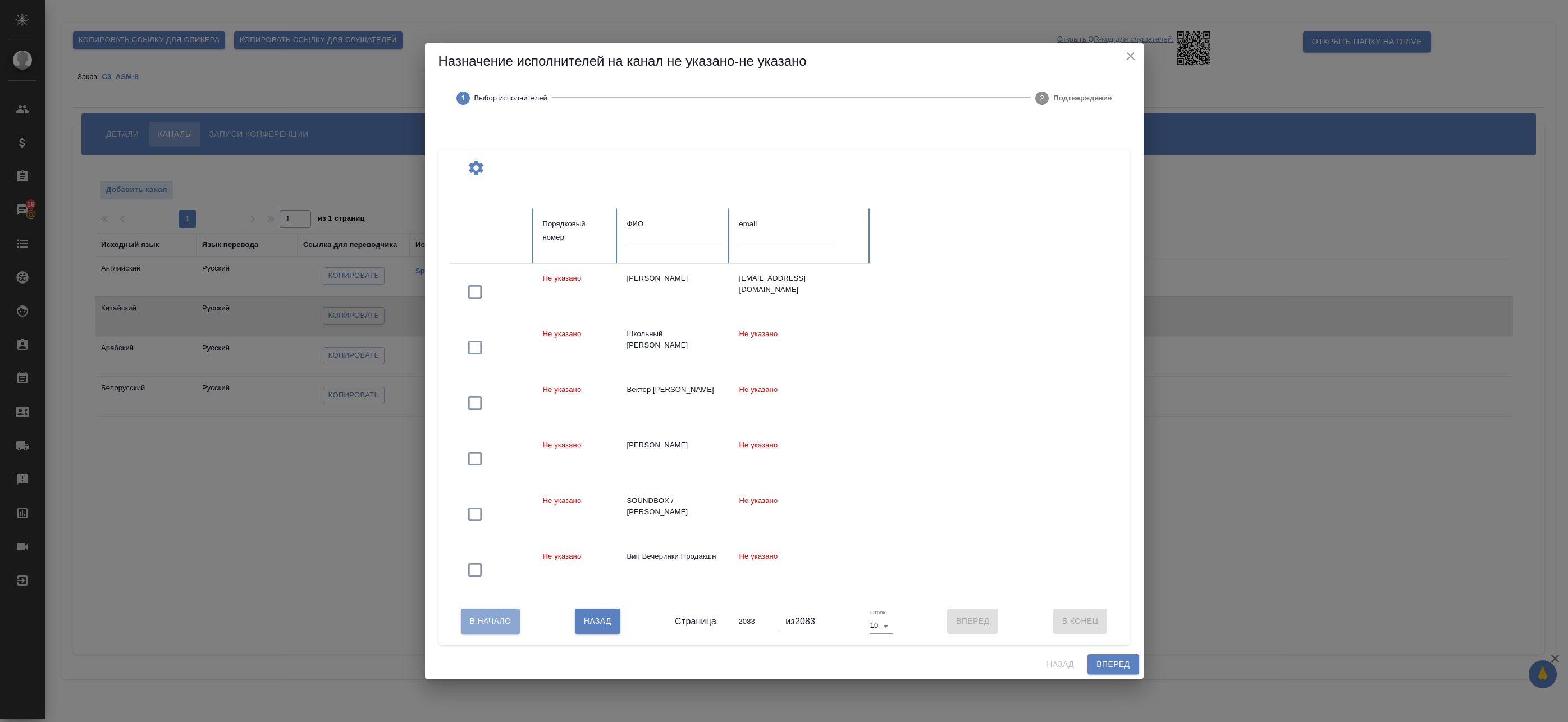
click at [513, 624] on button "В Начало" at bounding box center [491, 621] width 60 height 25
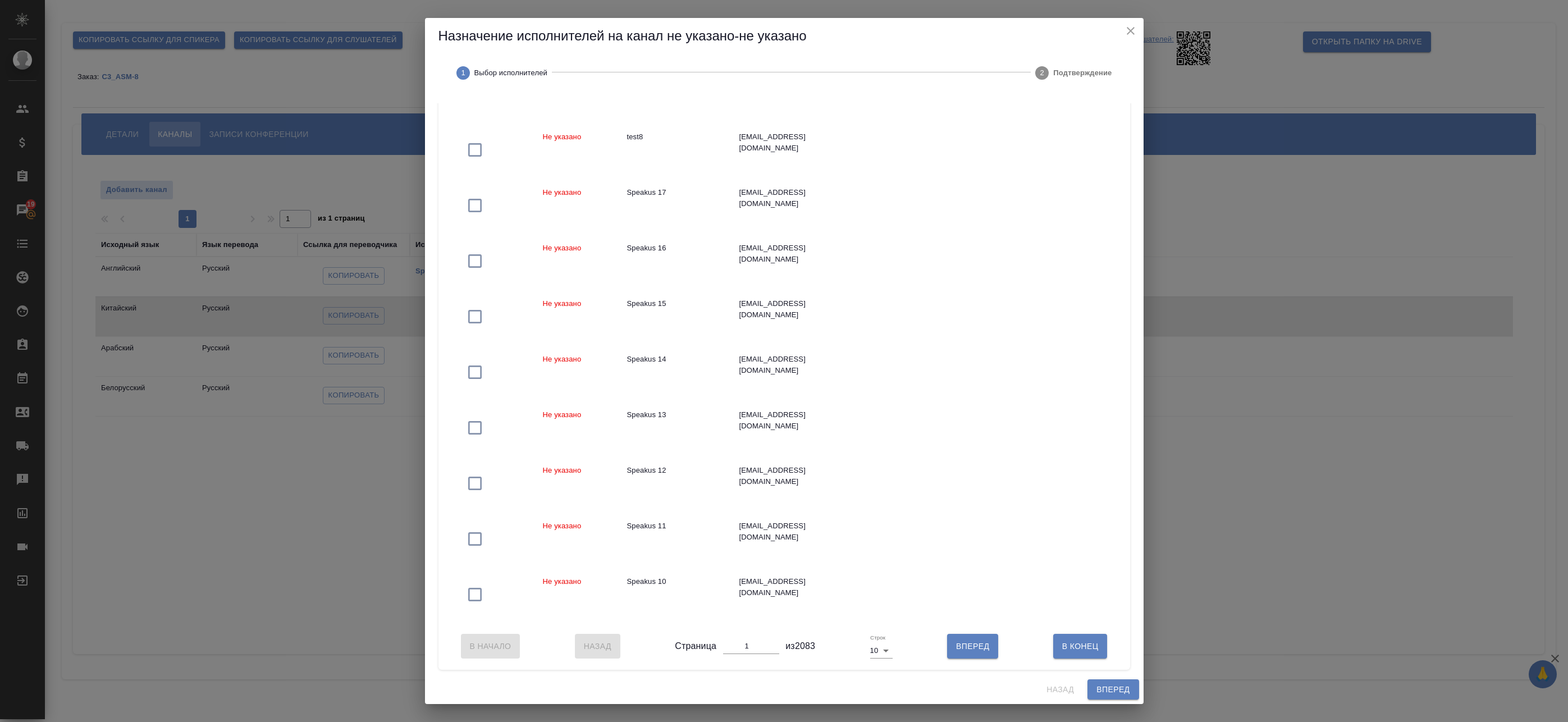
scroll to position [180, 0]
click at [958, 648] on span "Вперед" at bounding box center [973, 646] width 33 height 14
type input "2"
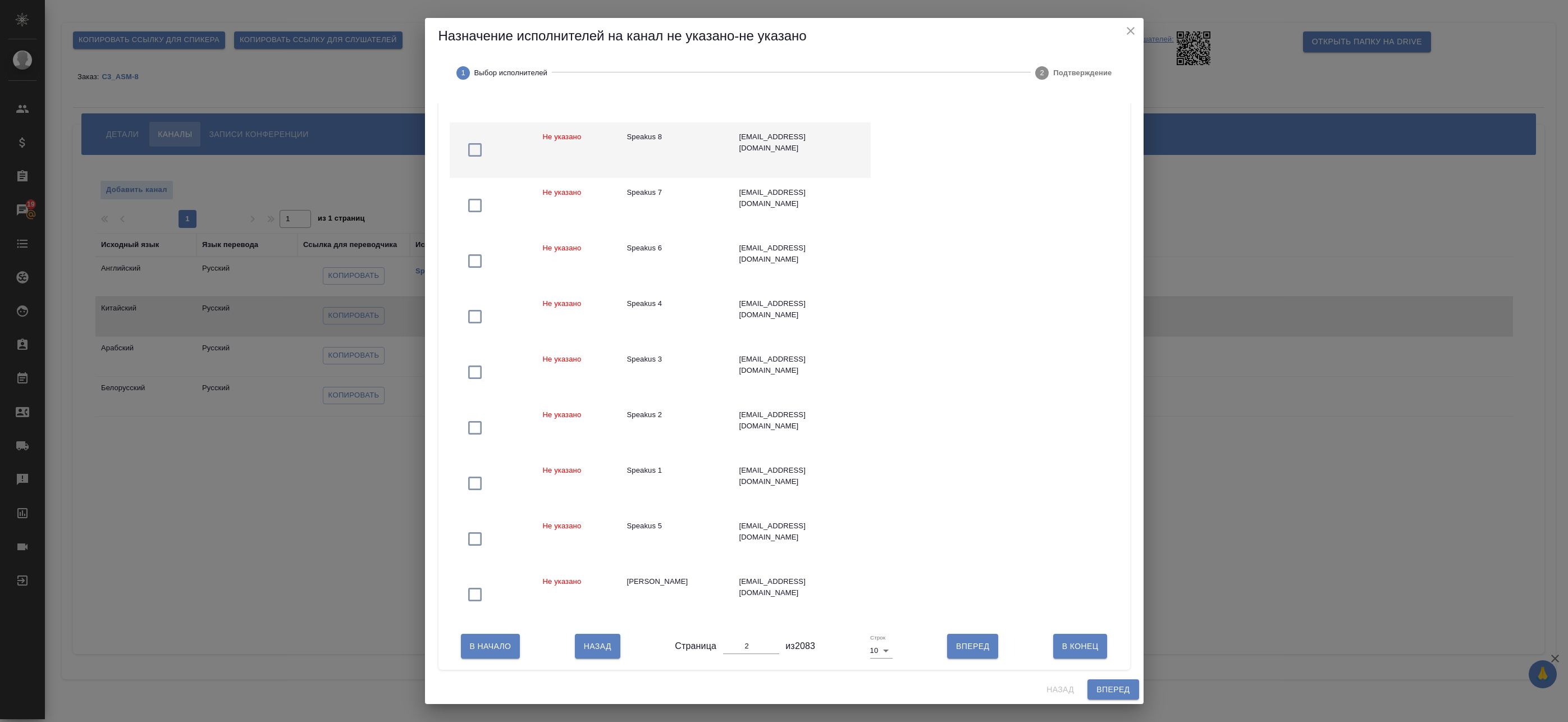
click at [699, 146] on td "Speakus 8" at bounding box center [674, 150] width 112 height 55
click at [1106, 686] on span "Вперед" at bounding box center [1113, 689] width 33 height 14
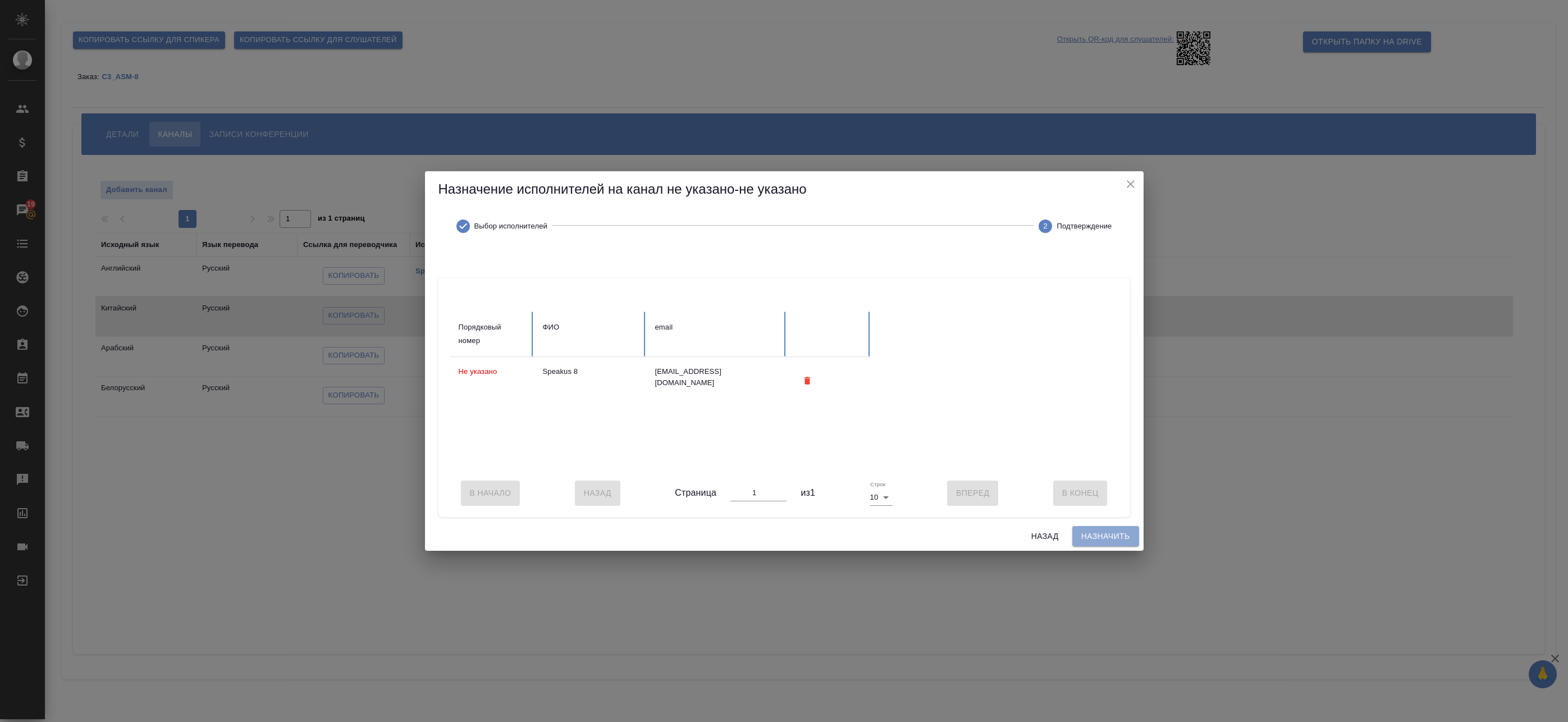
drag, startPoint x: 1104, startPoint y: 540, endPoint x: 1071, endPoint y: 532, distance: 34.0
click at [1104, 540] on span "Назначить" at bounding box center [1106, 536] width 49 height 14
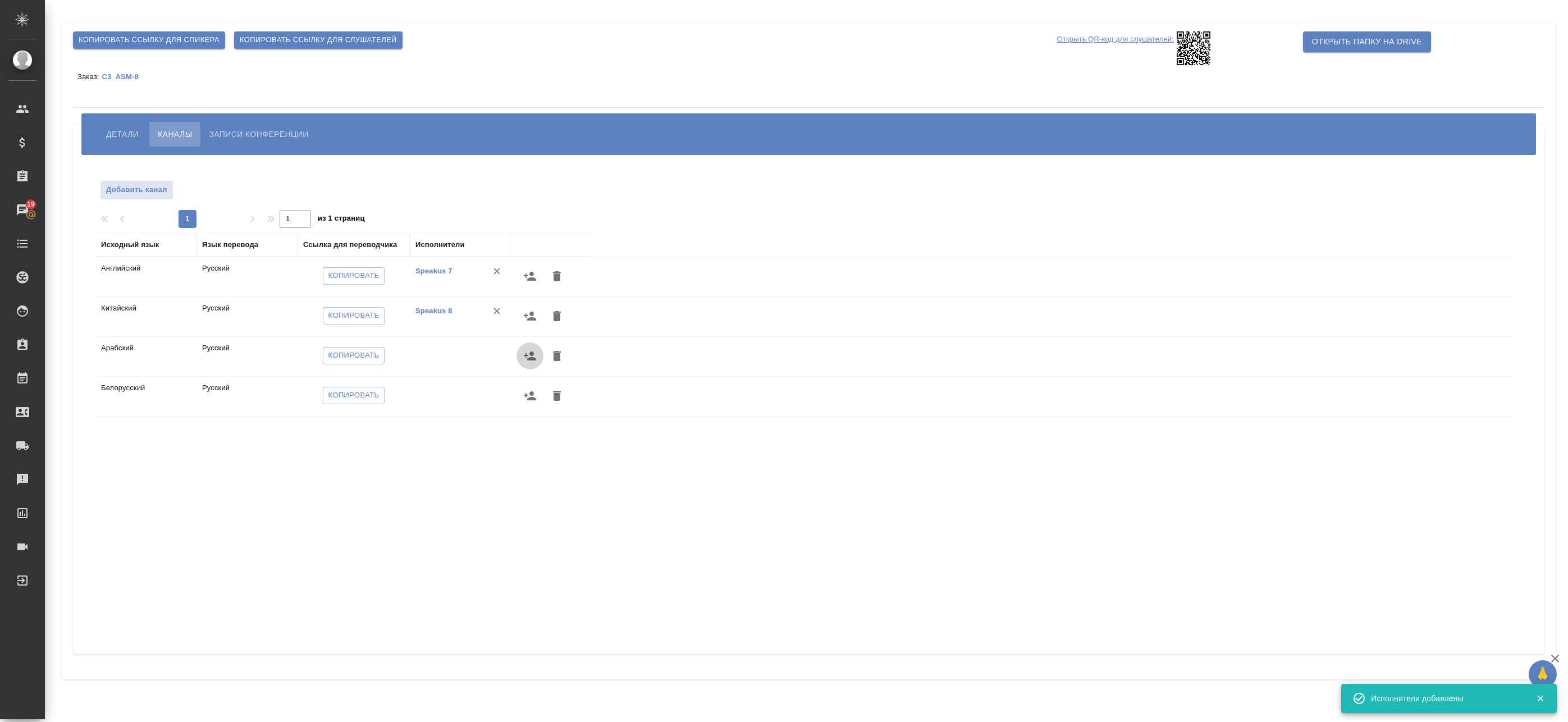
click at [528, 353] on icon "button" at bounding box center [529, 355] width 13 height 13
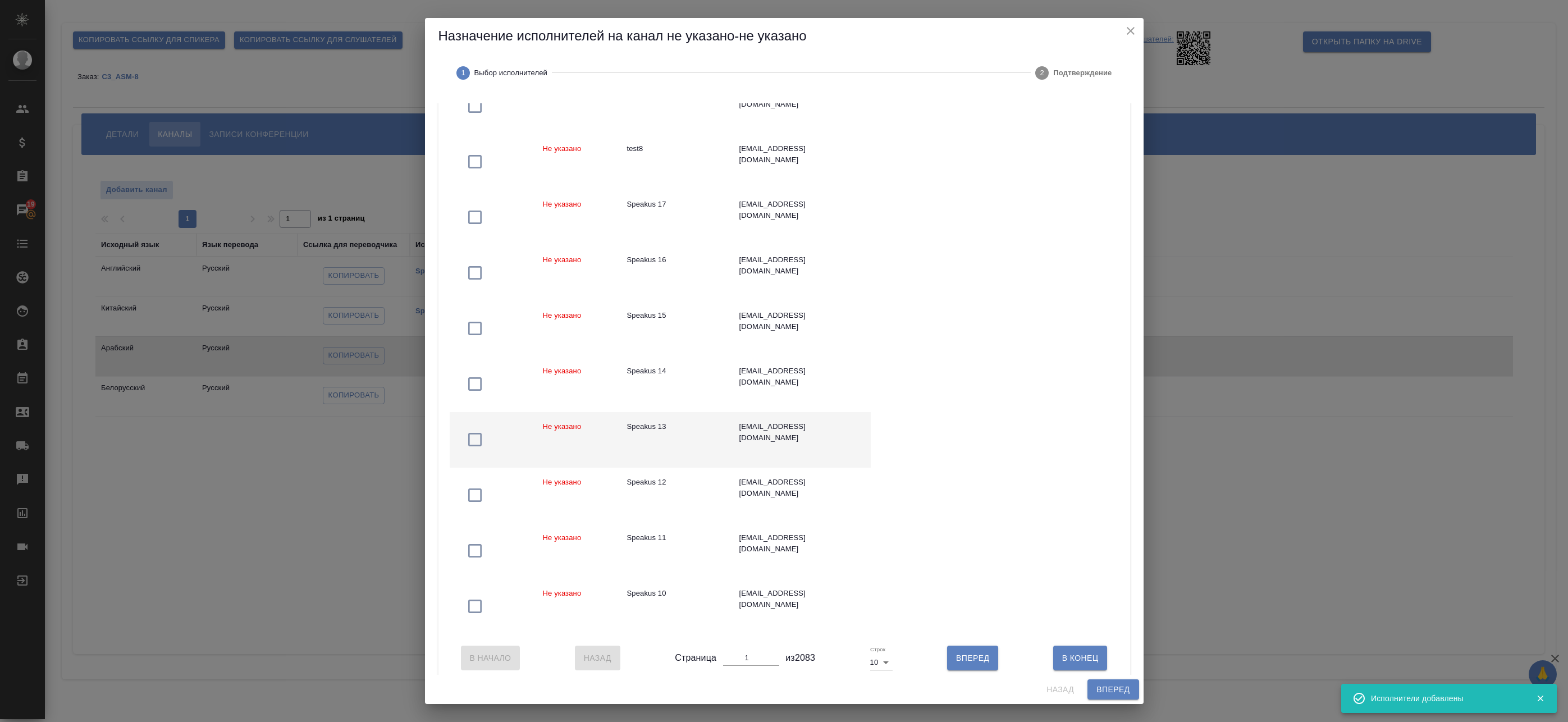
scroll to position [180, 0]
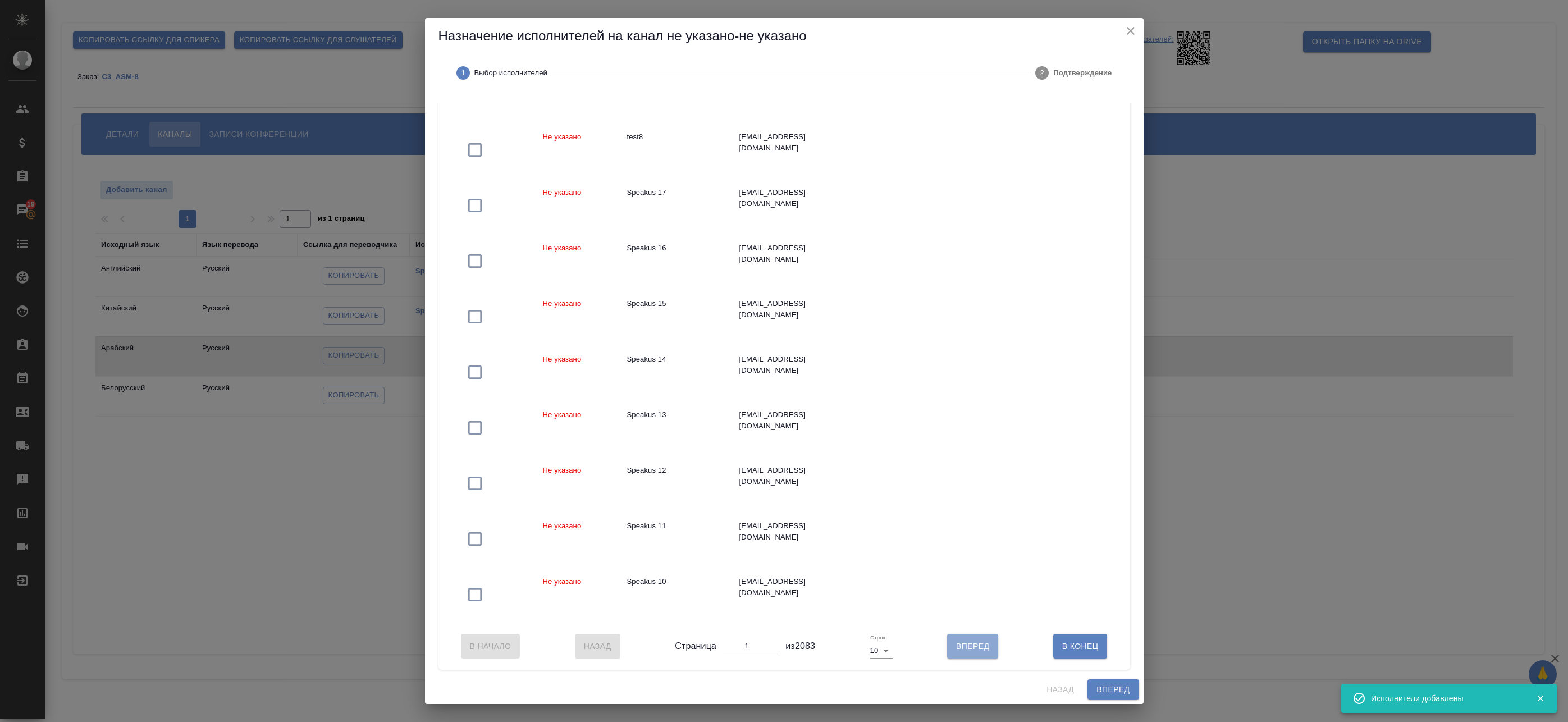
click at [966, 648] on span "Вперед" at bounding box center [973, 646] width 33 height 14
type input "2"
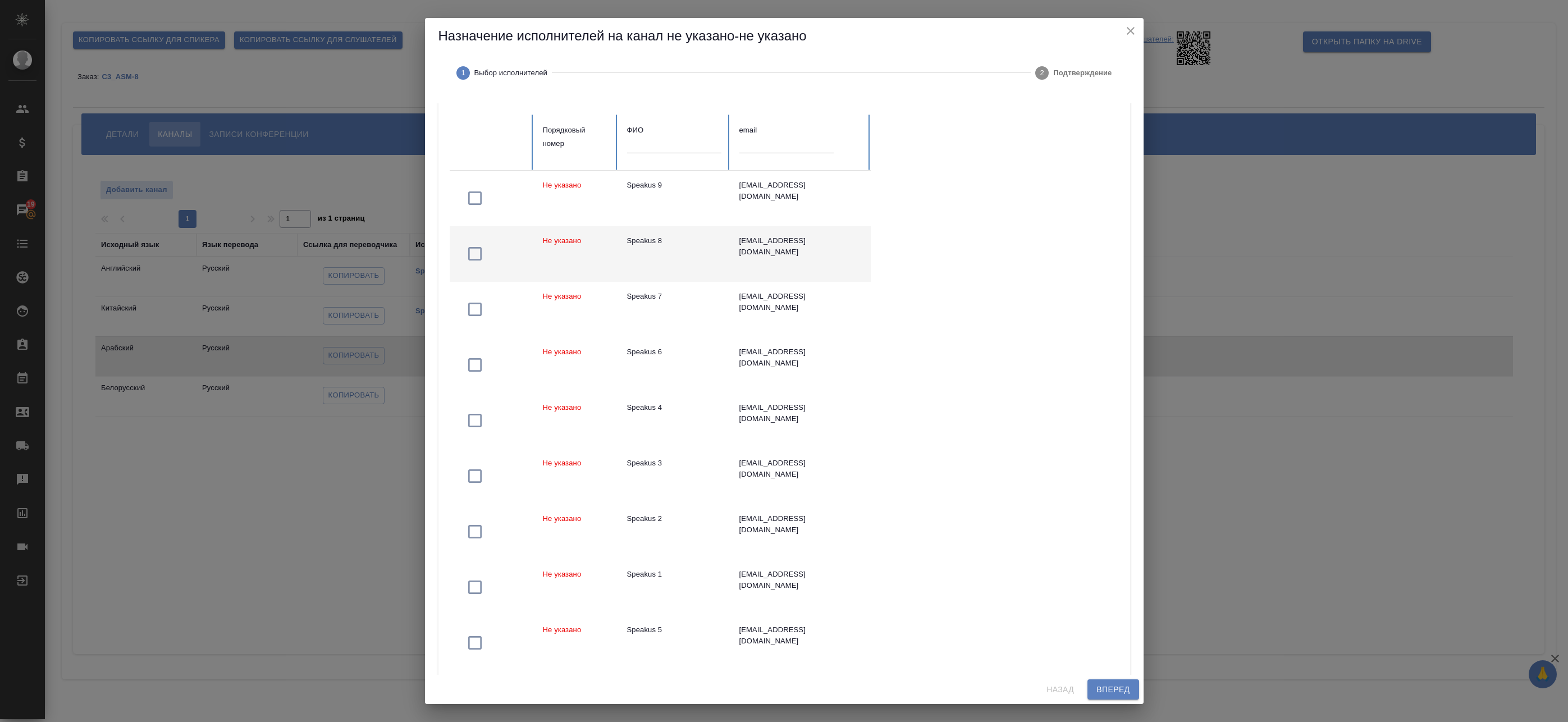
scroll to position [68, 0]
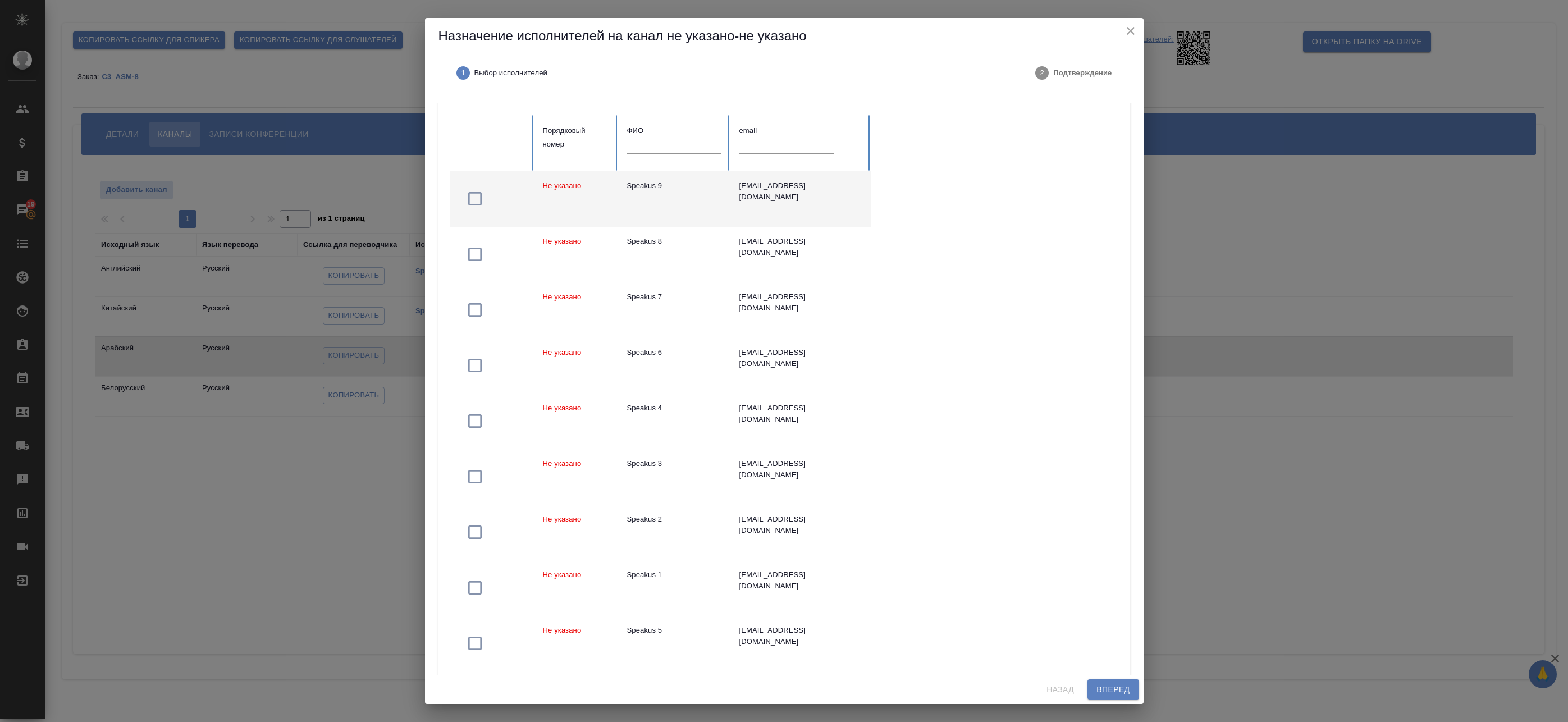
click at [691, 211] on td "Speakus 9" at bounding box center [674, 199] width 112 height 55
click at [1106, 686] on span "Вперед" at bounding box center [1113, 689] width 33 height 14
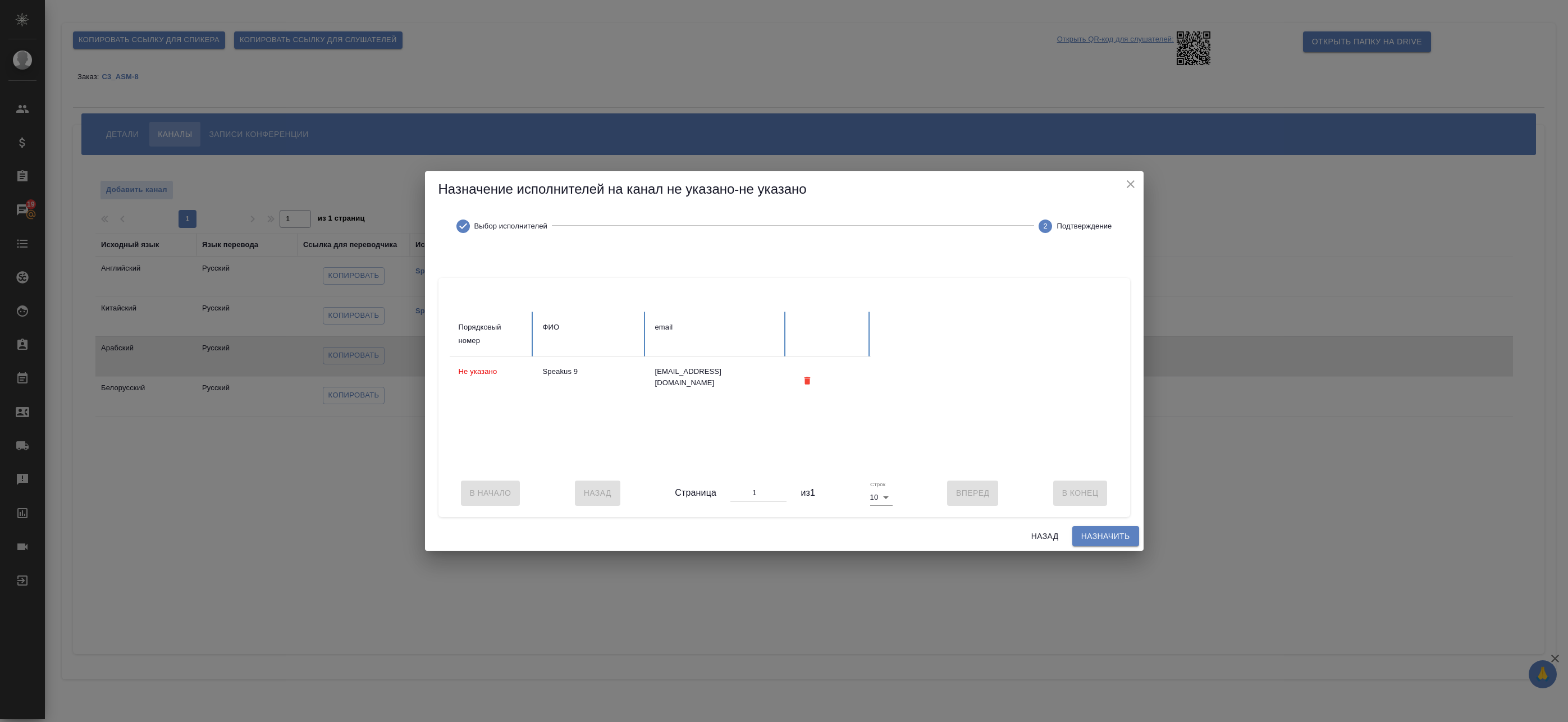
scroll to position [0, 0]
click at [1098, 538] on span "Назначить" at bounding box center [1106, 536] width 49 height 14
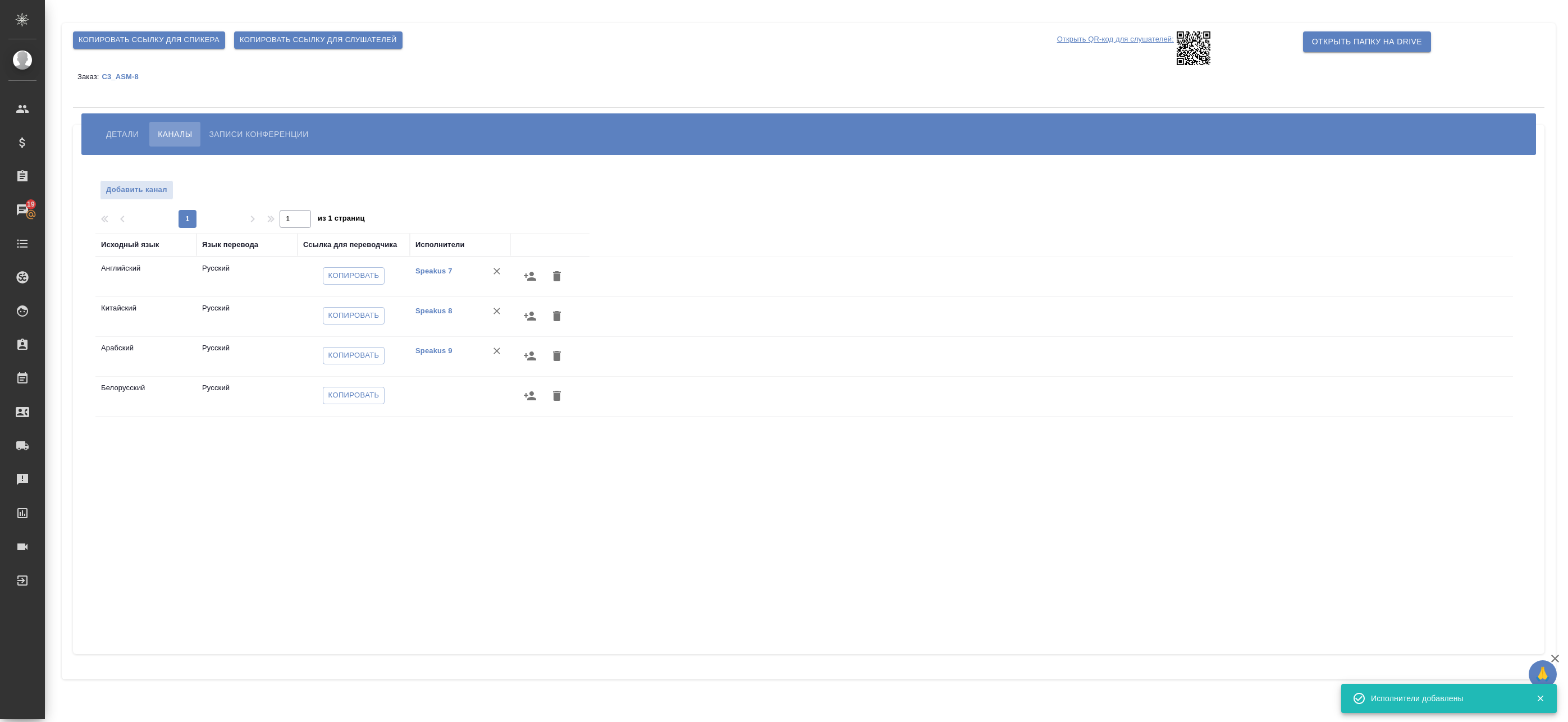
click at [527, 394] on icon "button" at bounding box center [530, 396] width 12 height 9
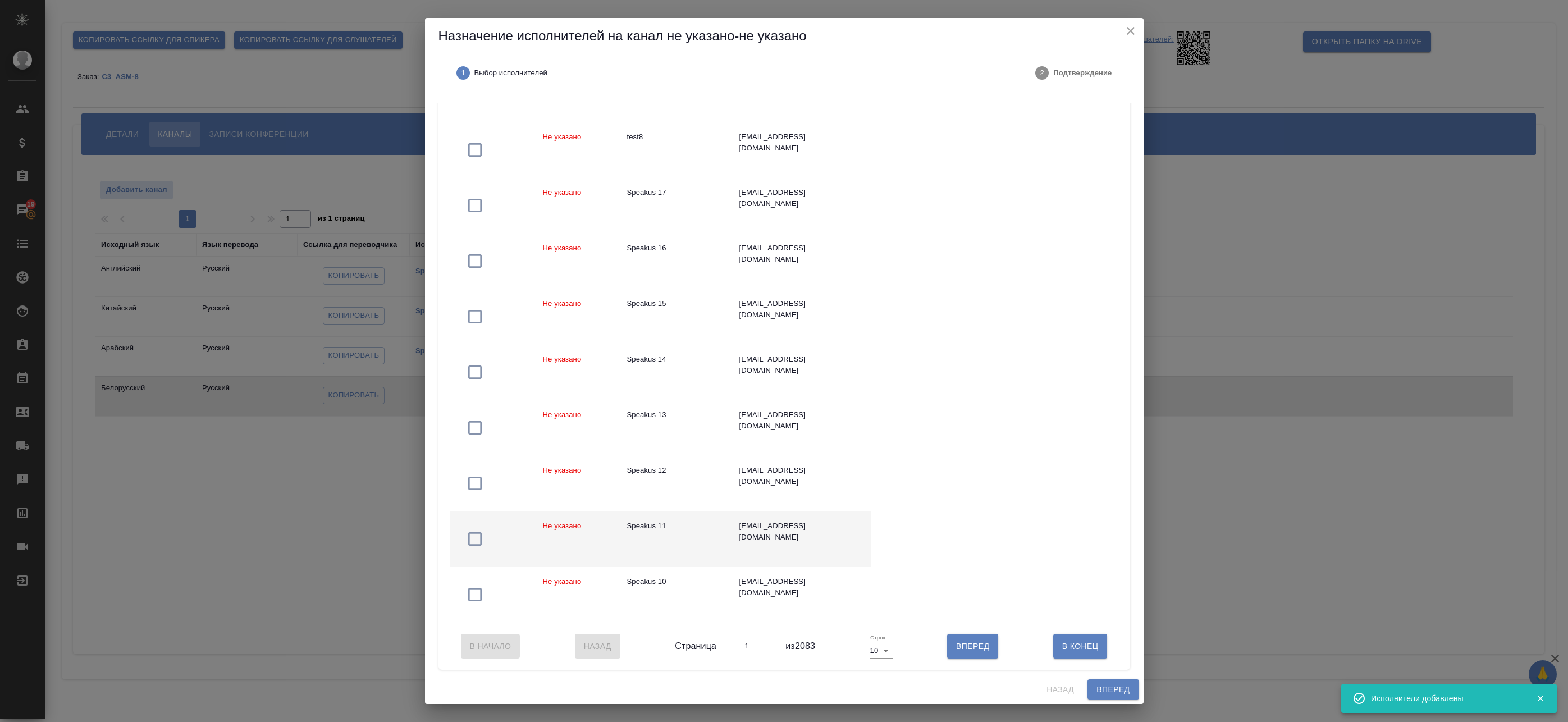
scroll to position [180, 0]
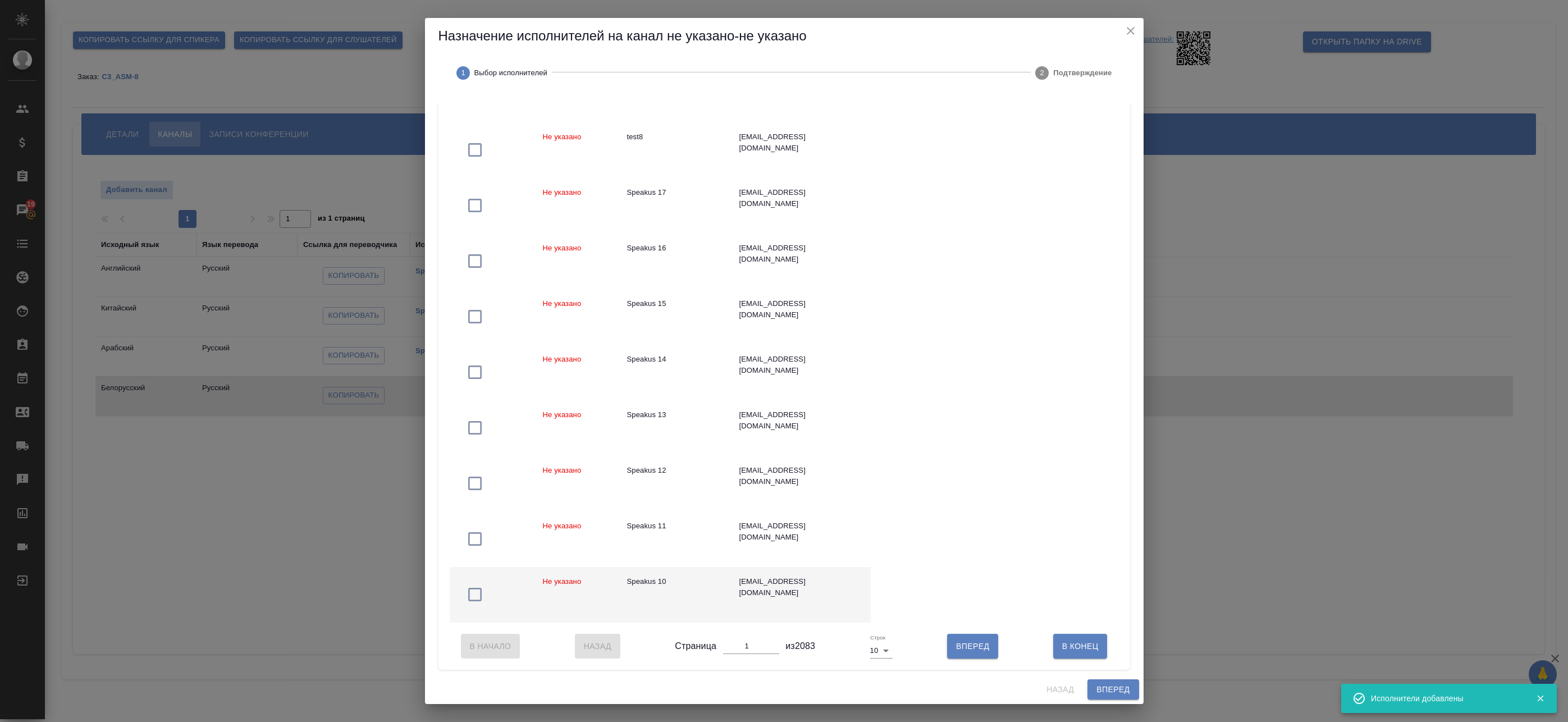
click at [689, 576] on div "Speakus 10" at bounding box center [674, 581] width 94 height 11
click at [1114, 694] on span "Вперед" at bounding box center [1113, 689] width 33 height 14
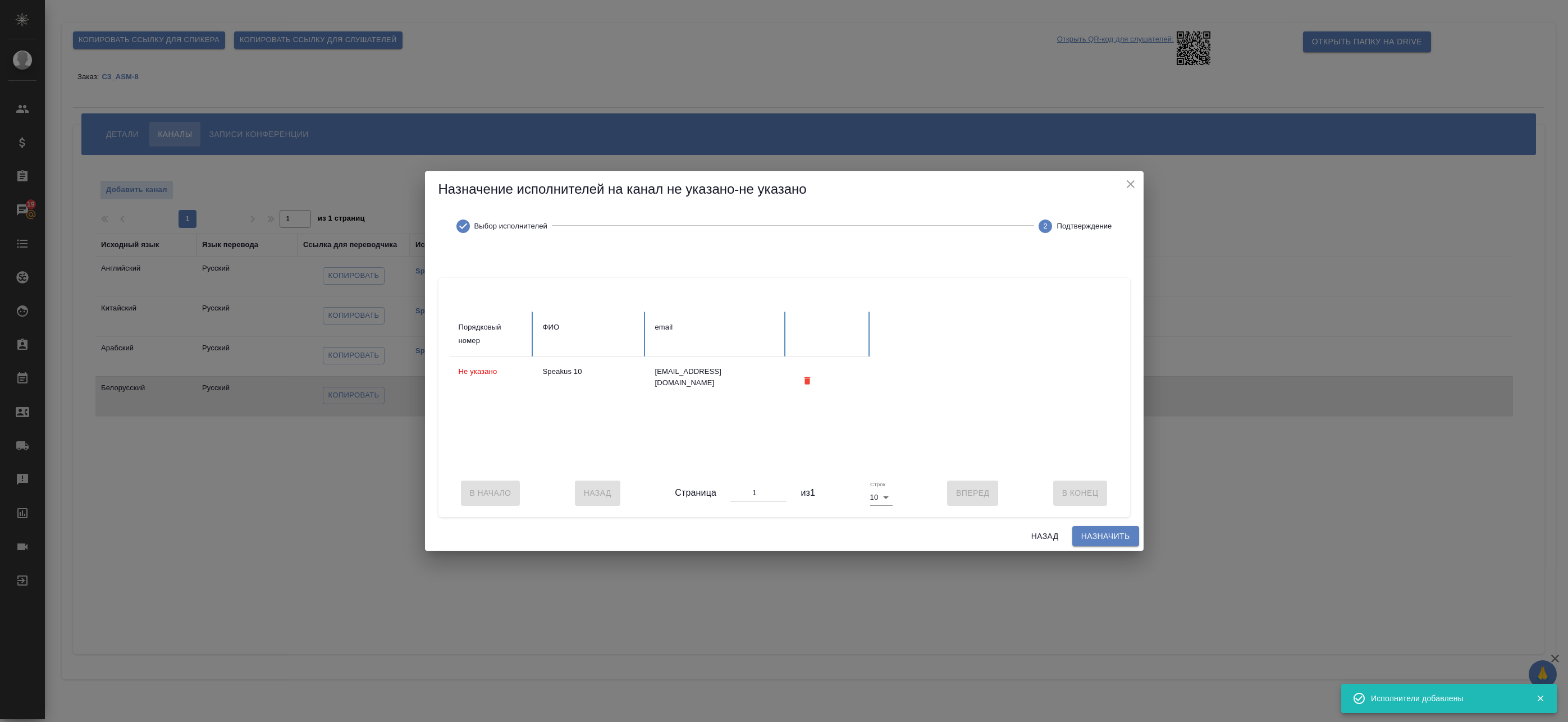
click at [1087, 542] on span "Назначить" at bounding box center [1106, 536] width 49 height 14
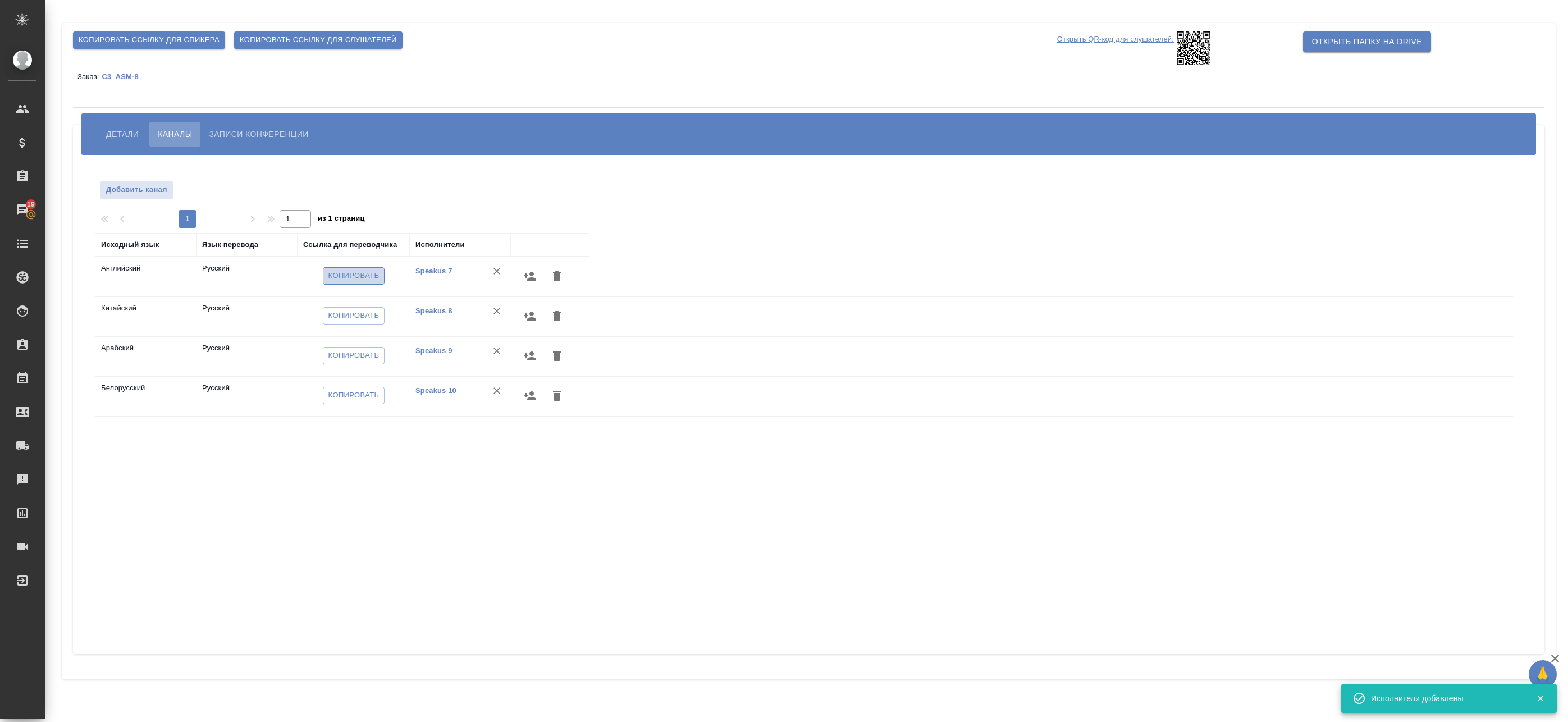
click at [336, 271] on span "Копировать" at bounding box center [354, 276] width 51 height 13
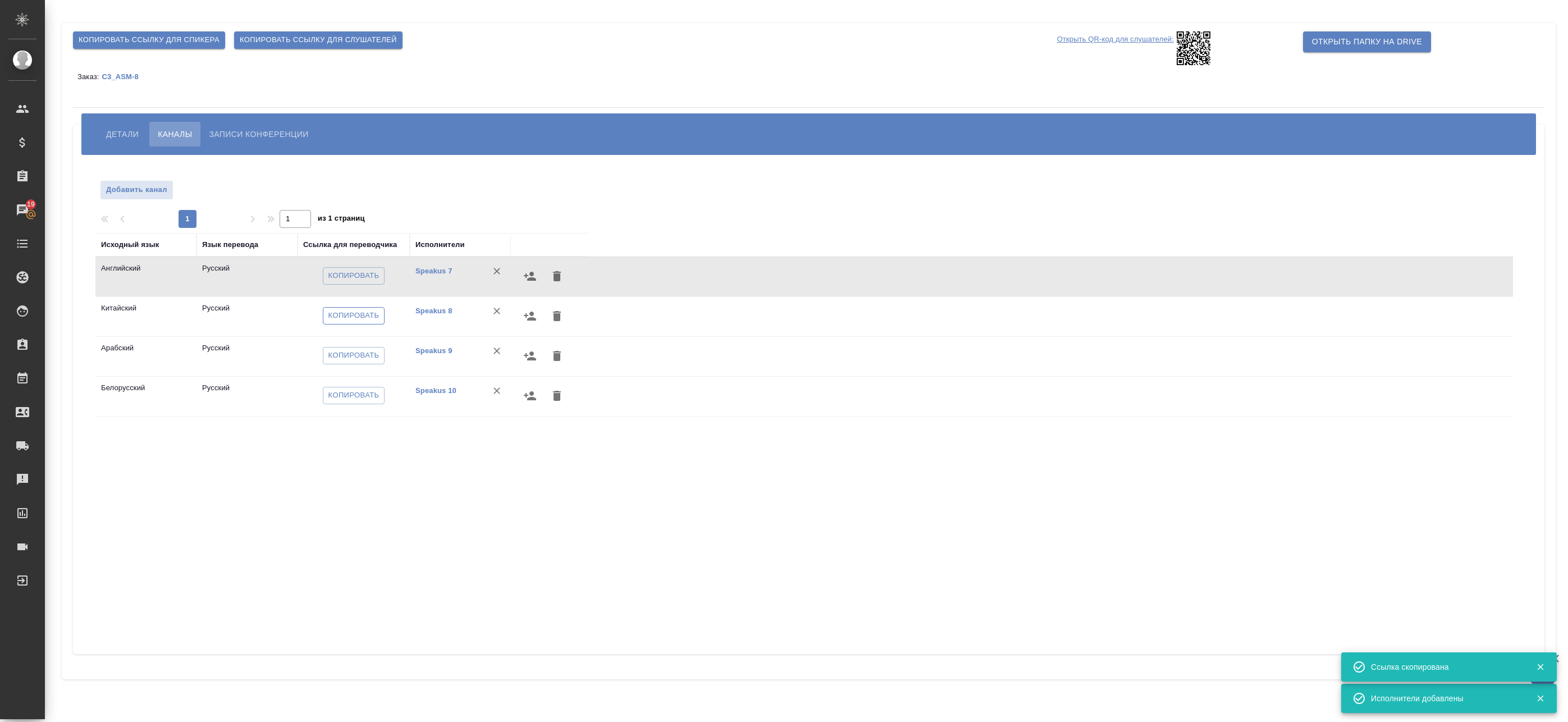
click at [334, 310] on span "Копировать" at bounding box center [354, 315] width 51 height 13
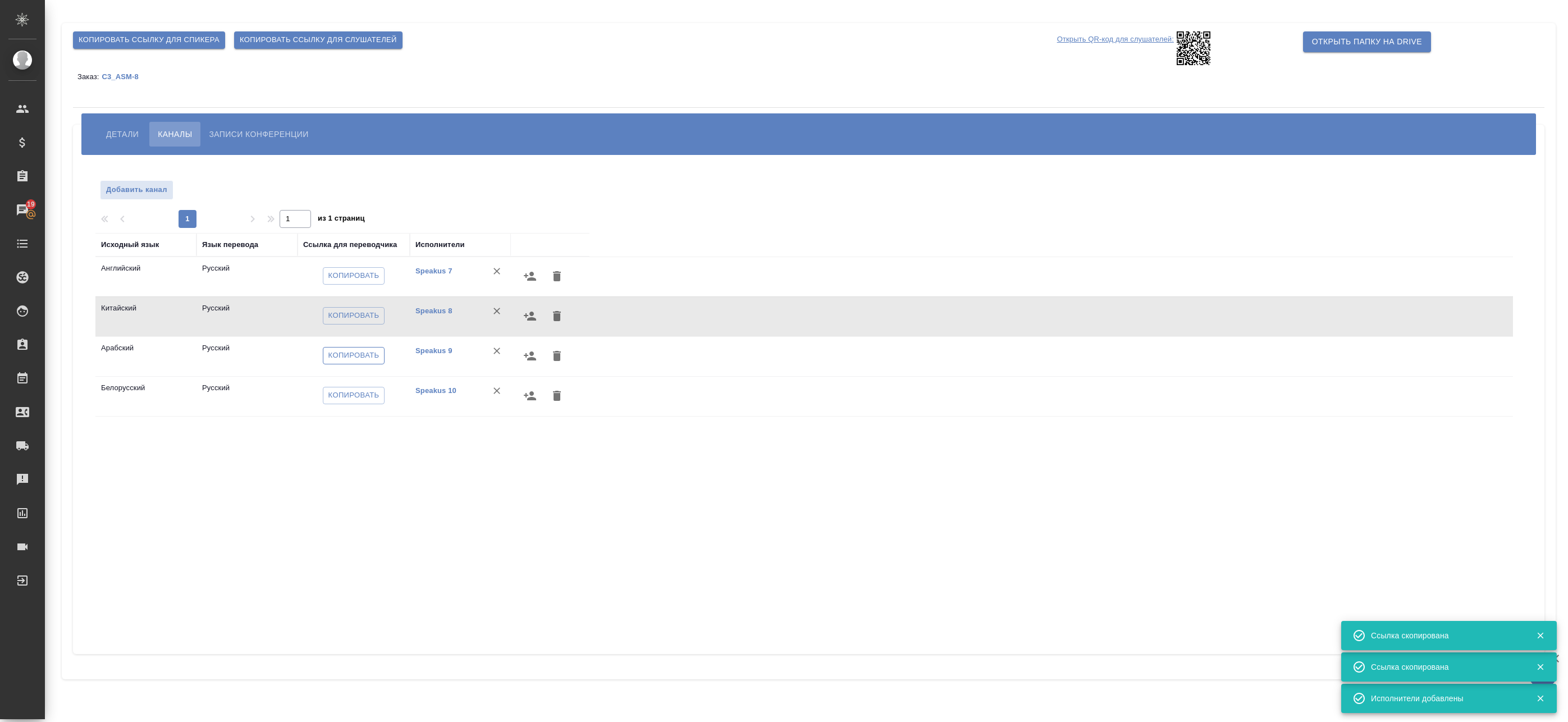
click at [344, 354] on span "Копировать" at bounding box center [354, 355] width 51 height 13
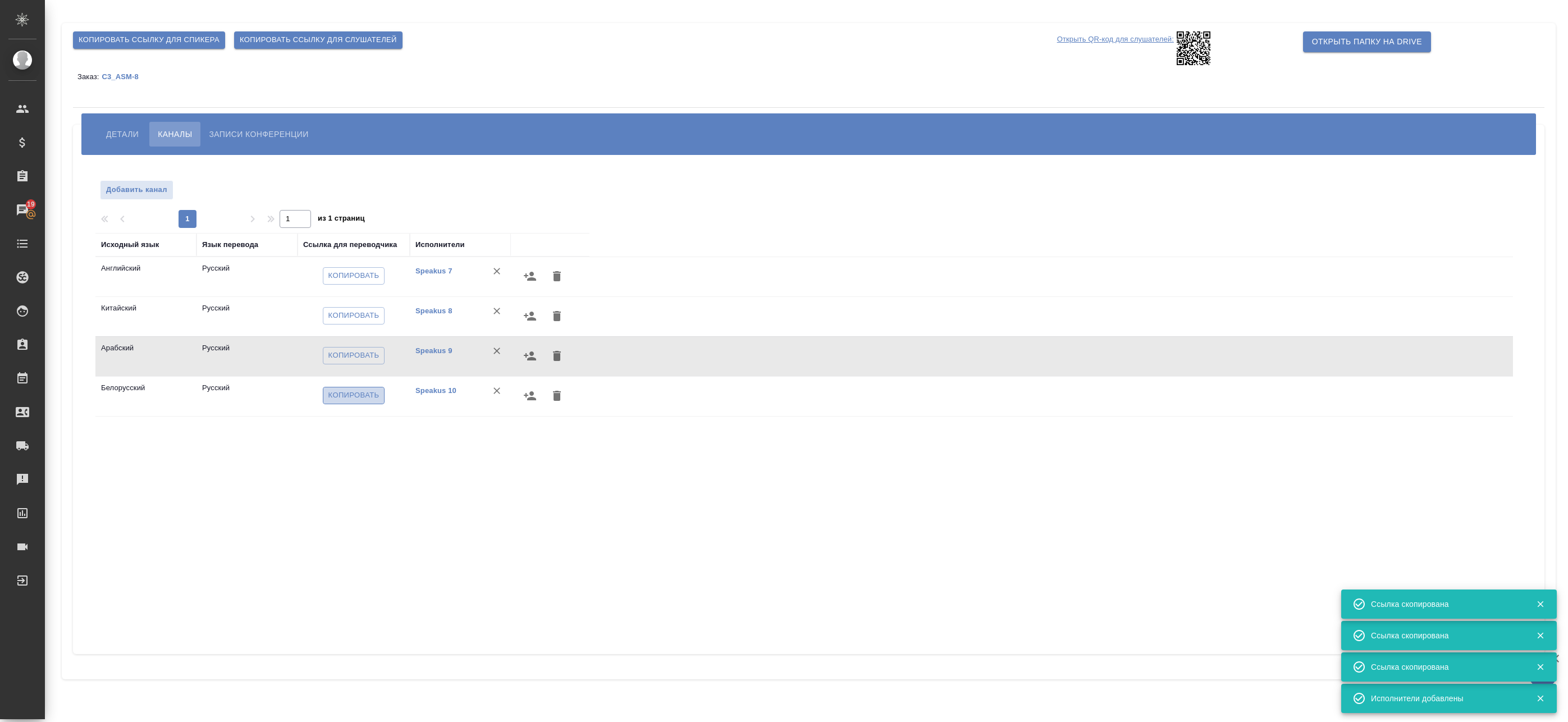
click at [362, 388] on button "Копировать" at bounding box center [354, 395] width 62 height 17
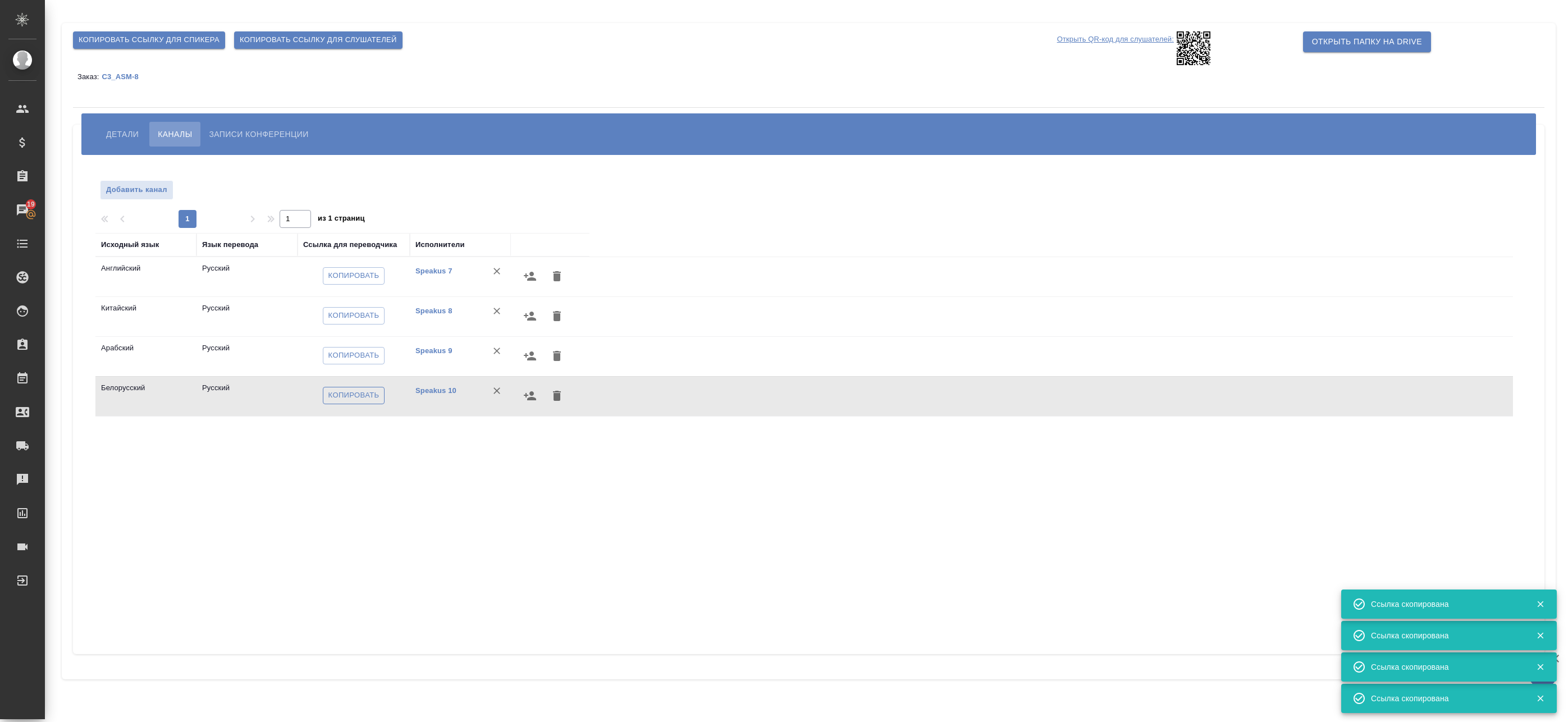
click at [361, 389] on span "Копировать" at bounding box center [354, 396] width 51 height 13
click at [526, 278] on icon "button" at bounding box center [529, 276] width 13 height 13
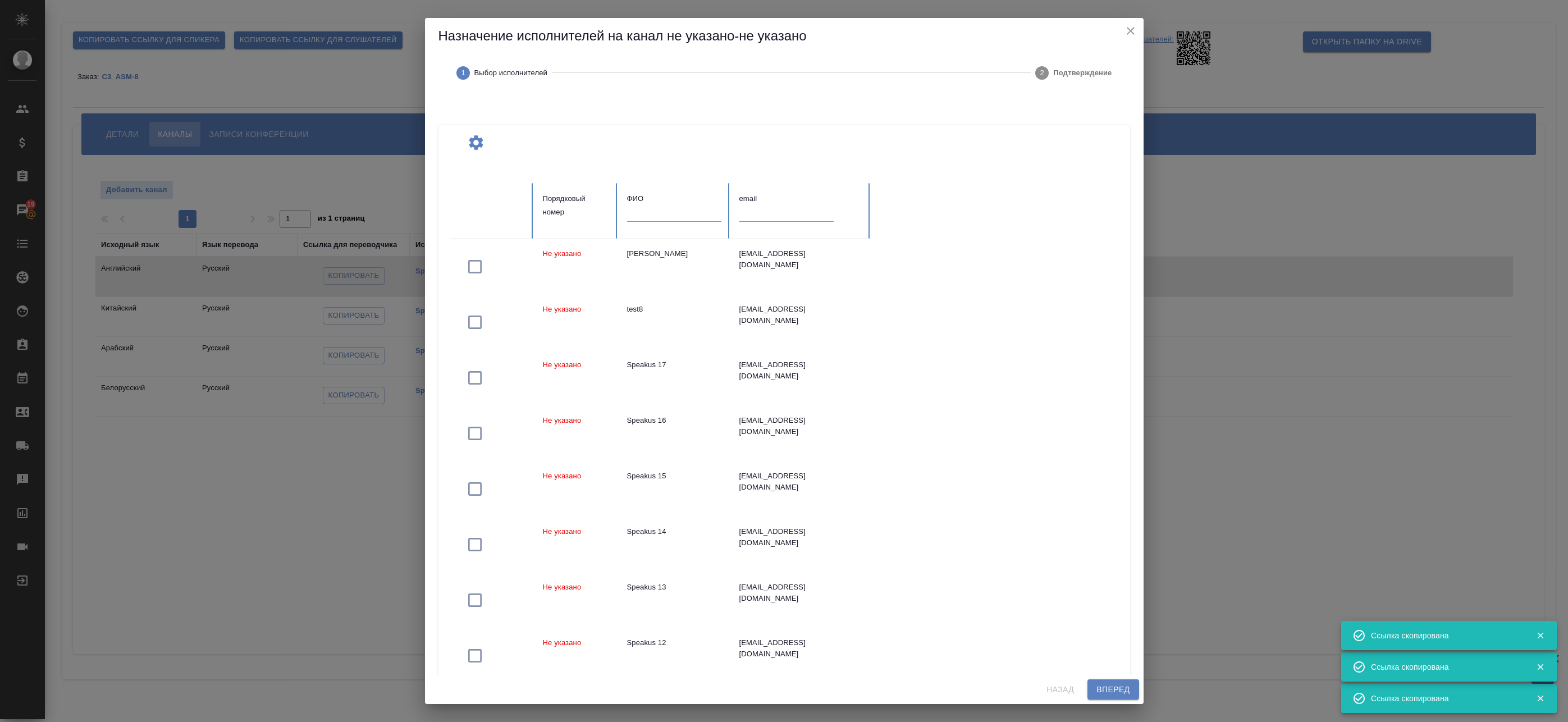
click at [653, 215] on input "text" at bounding box center [674, 213] width 94 height 16
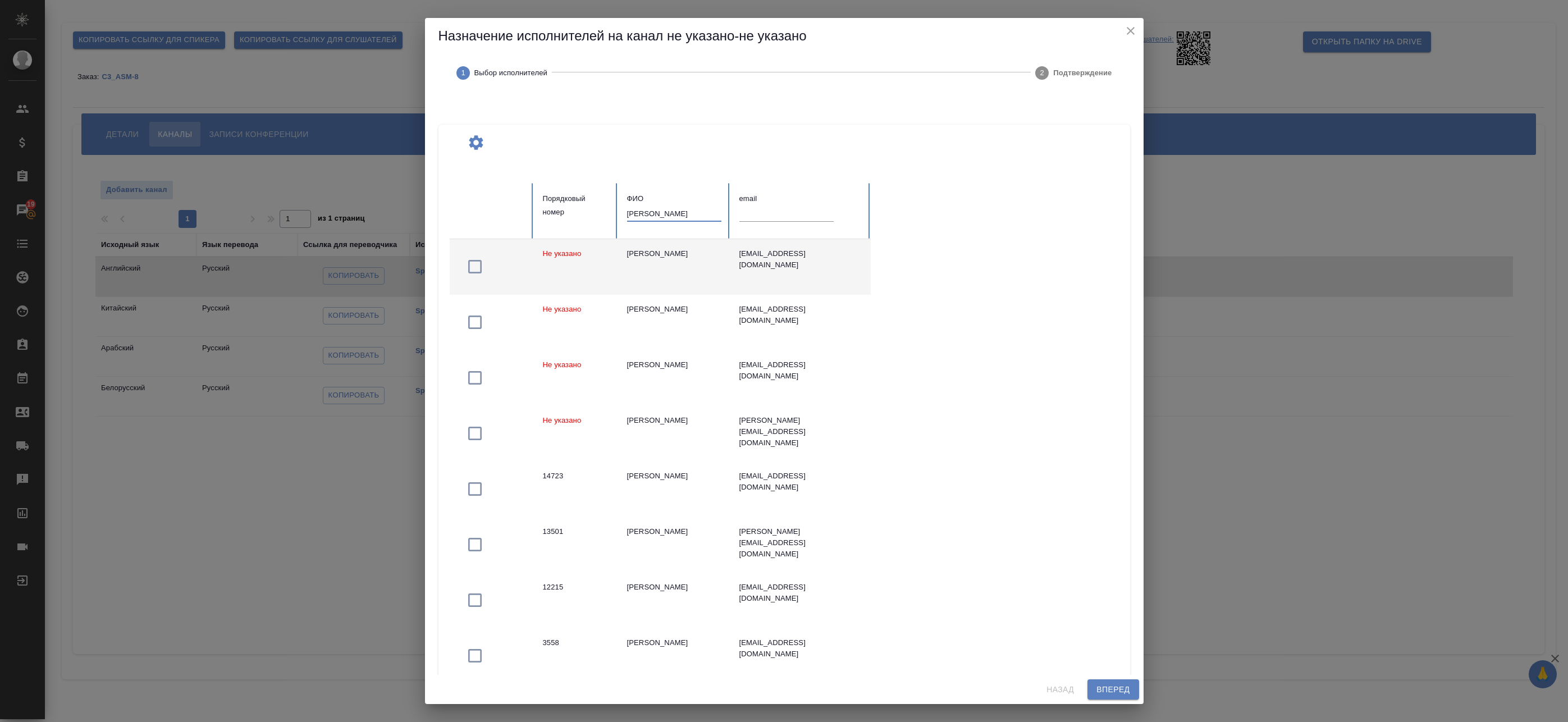
type input "[PERSON_NAME]"
click at [741, 252] on div "[EMAIL_ADDRESS][DOMAIN_NAME]" at bounding box center [800, 259] width 123 height 22
click at [1120, 688] on span "Вперед" at bounding box center [1113, 689] width 33 height 14
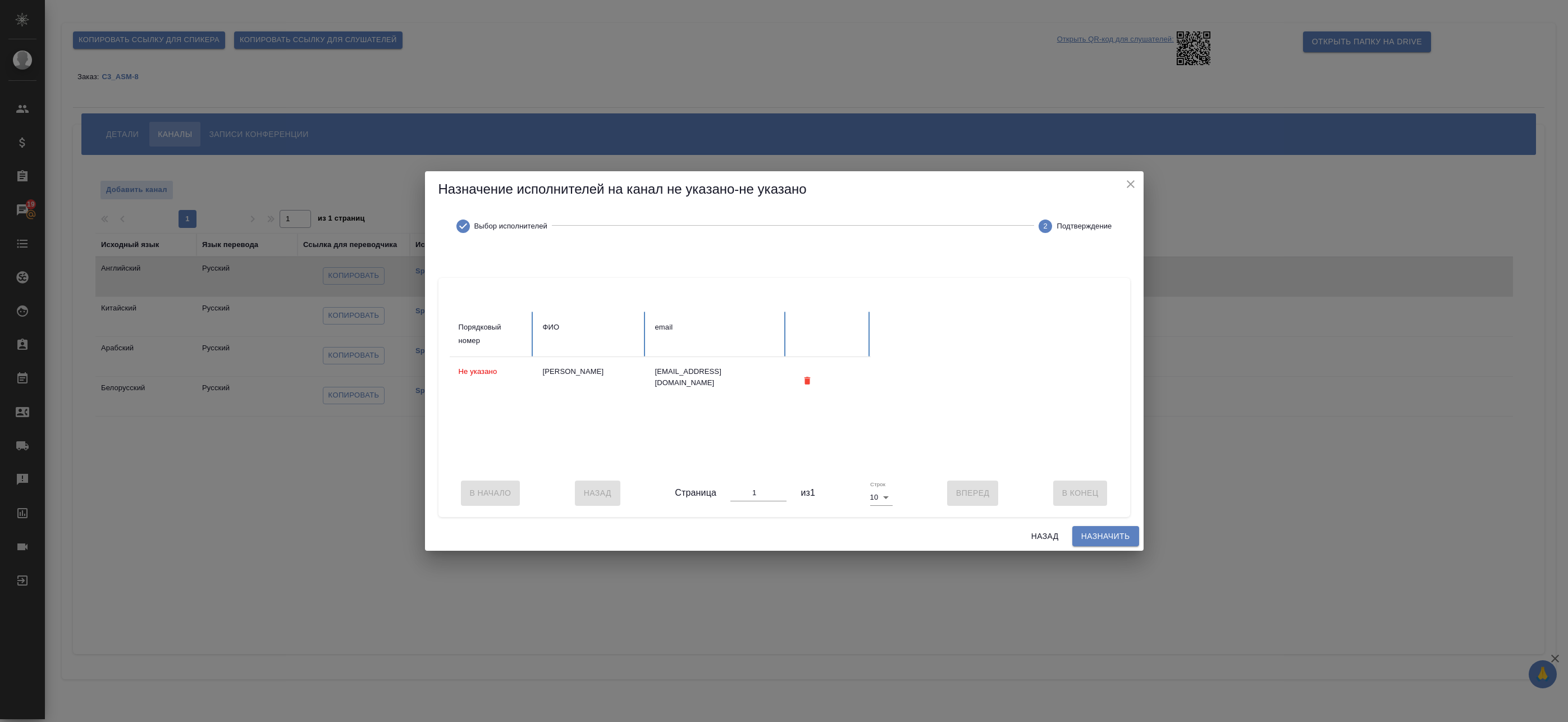
drag, startPoint x: 1086, startPoint y: 540, endPoint x: 1073, endPoint y: 531, distance: 15.8
click at [1087, 540] on span "Назначить" at bounding box center [1106, 536] width 49 height 14
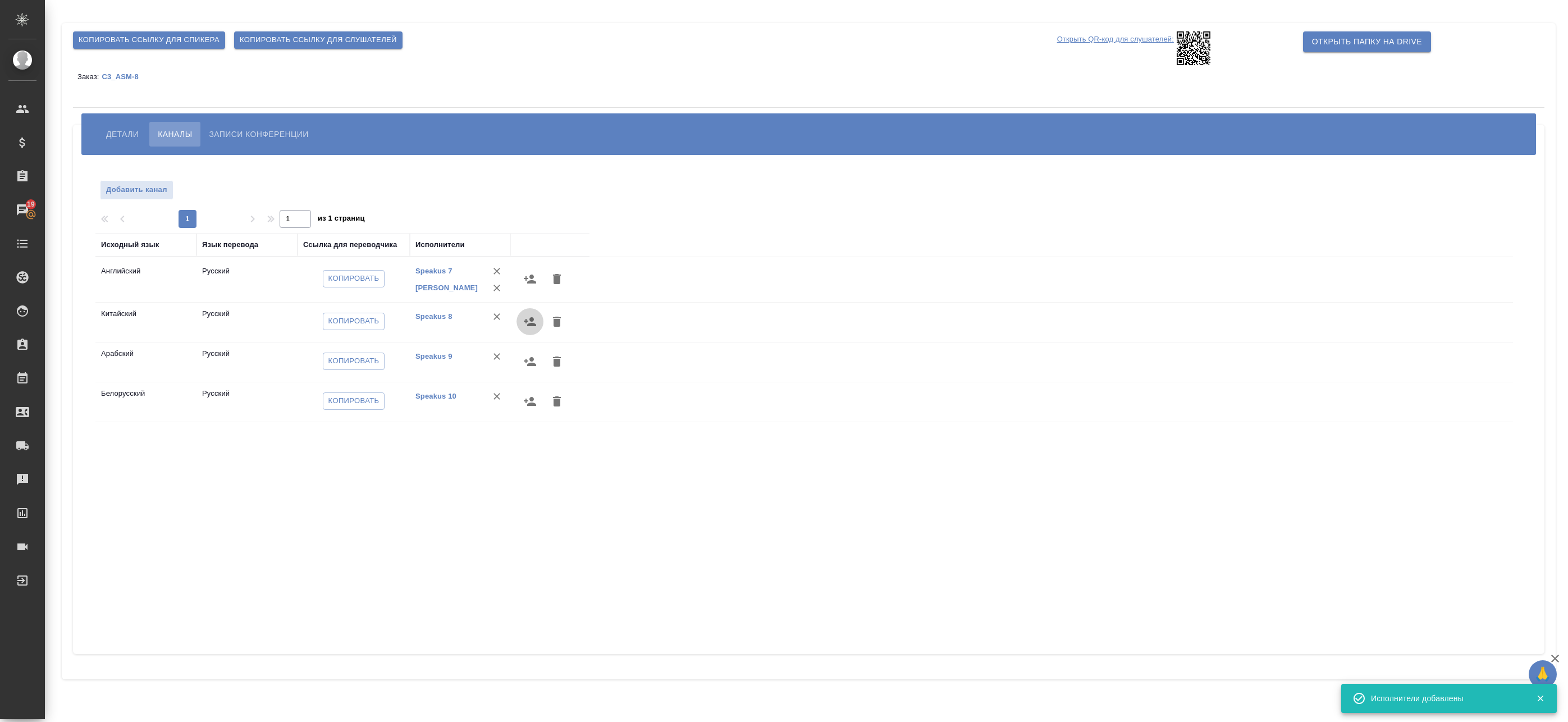
click at [531, 320] on icon "button" at bounding box center [530, 322] width 12 height 9
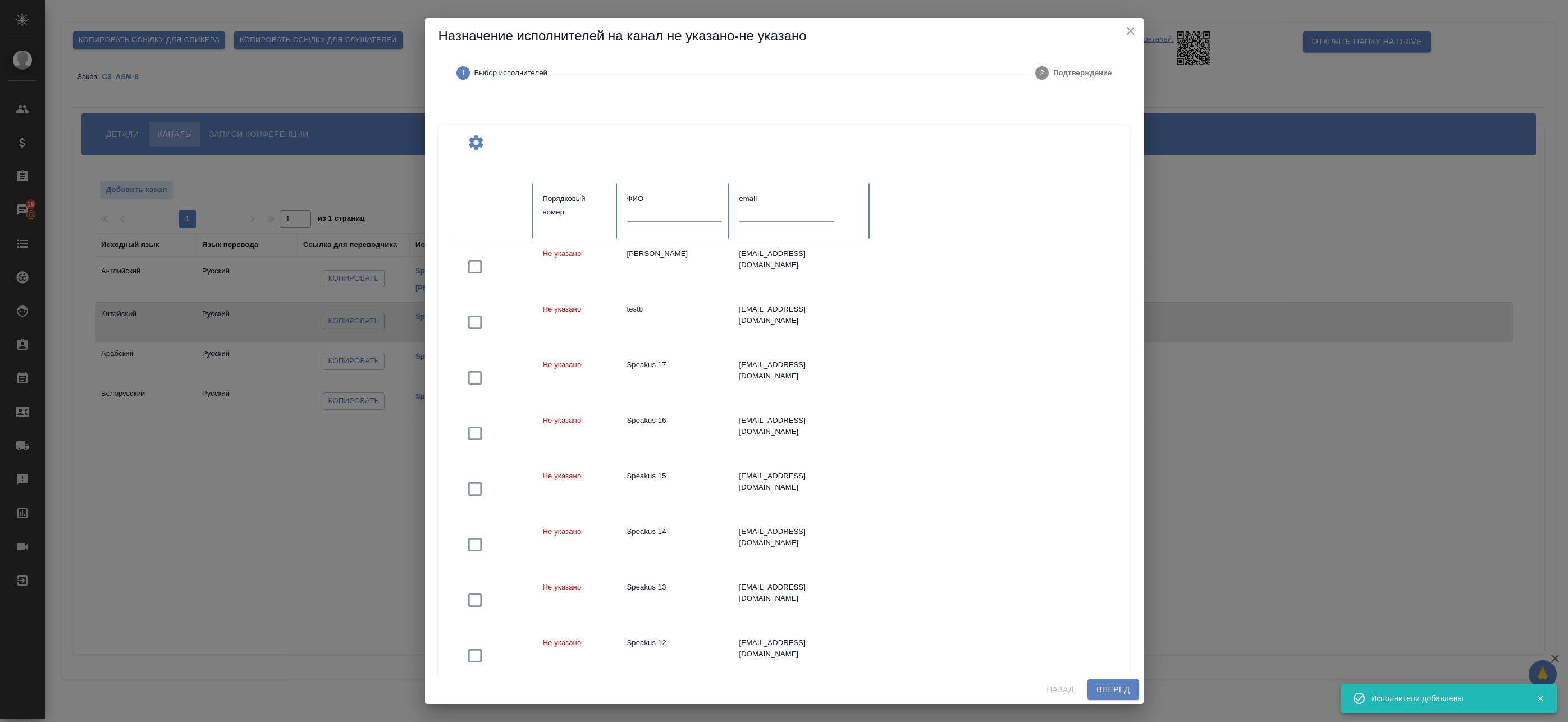
click at [650, 220] on input "text" at bounding box center [674, 213] width 94 height 16
paste input "[PERSON_NAME]"
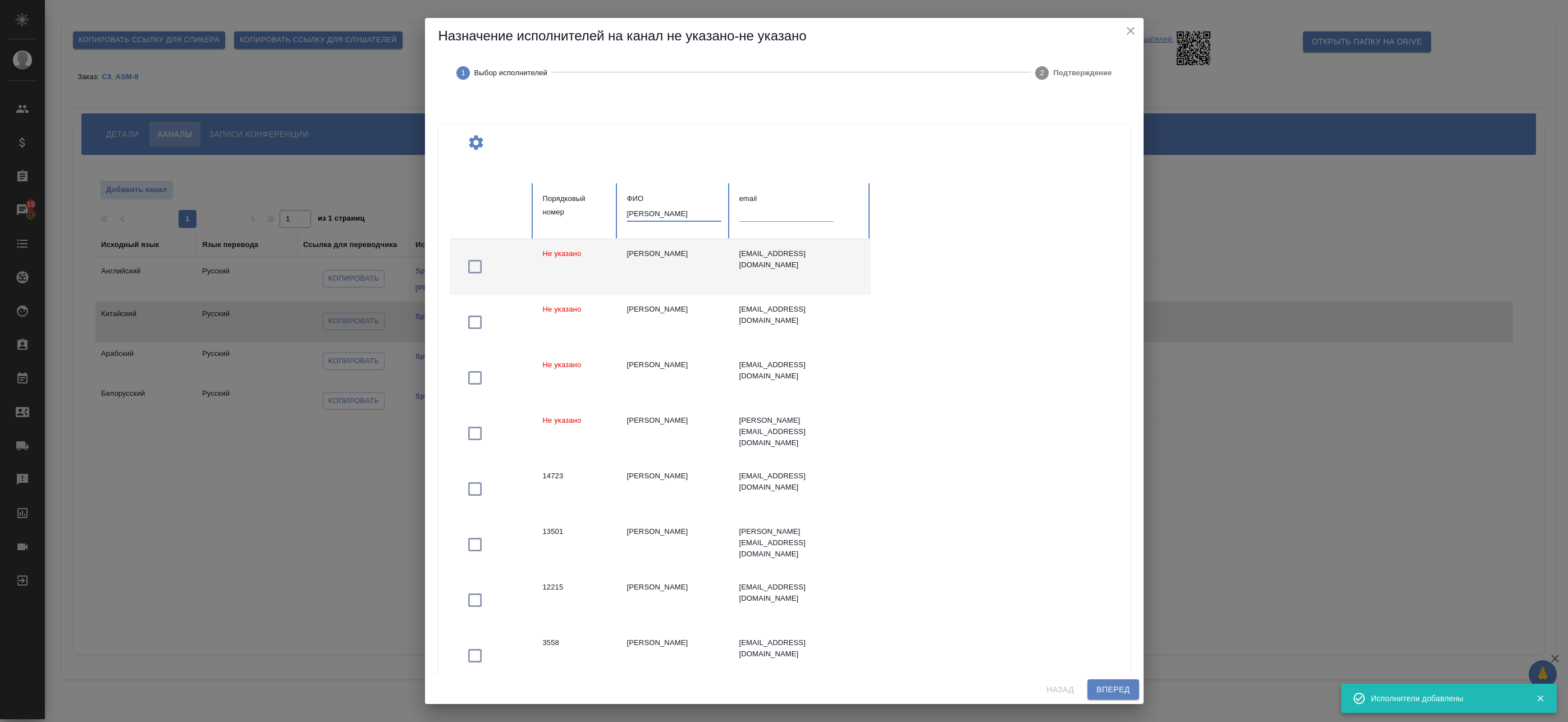
type input "[PERSON_NAME]"
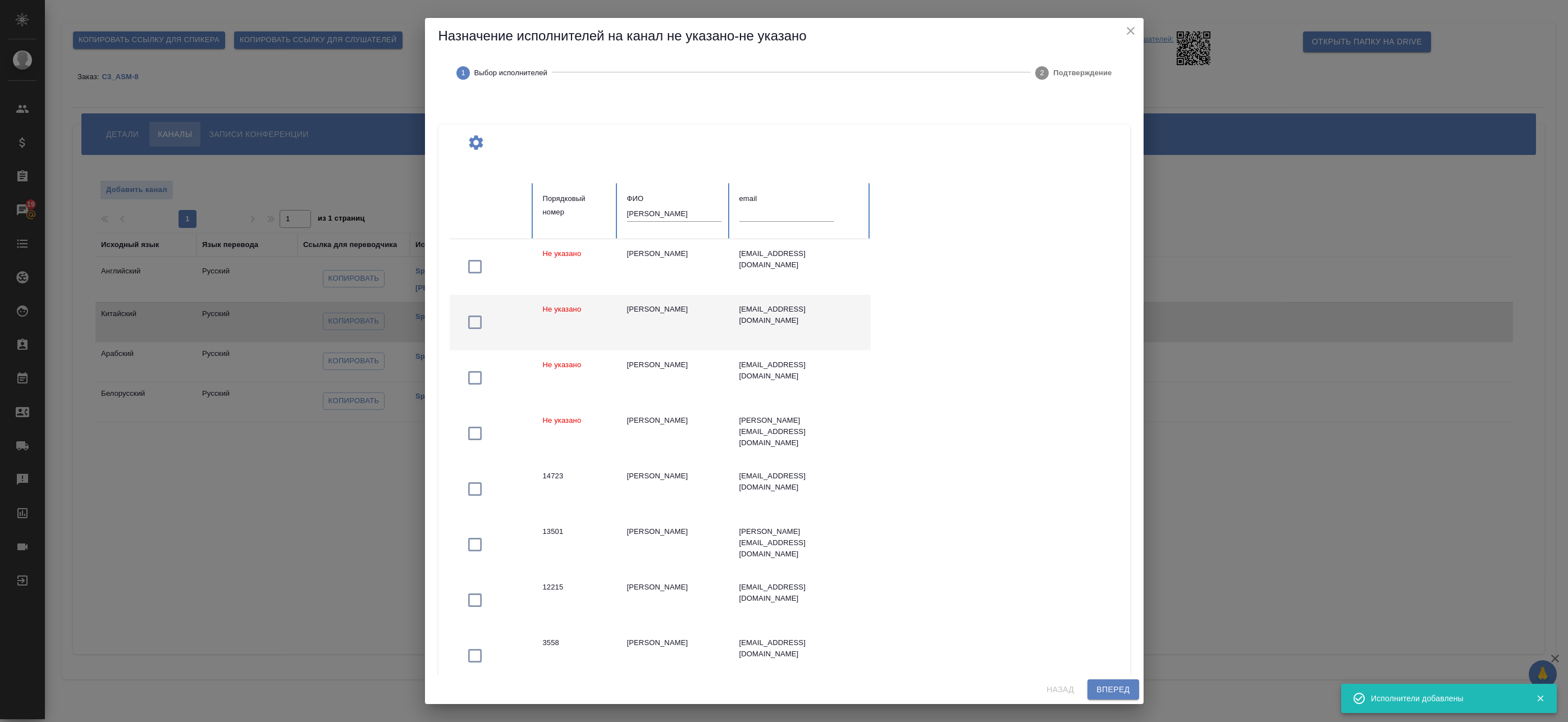
drag, startPoint x: 671, startPoint y: 263, endPoint x: 718, endPoint y: 301, distance: 60.4
click at [671, 263] on td "[PERSON_NAME]" at bounding box center [674, 267] width 112 height 55
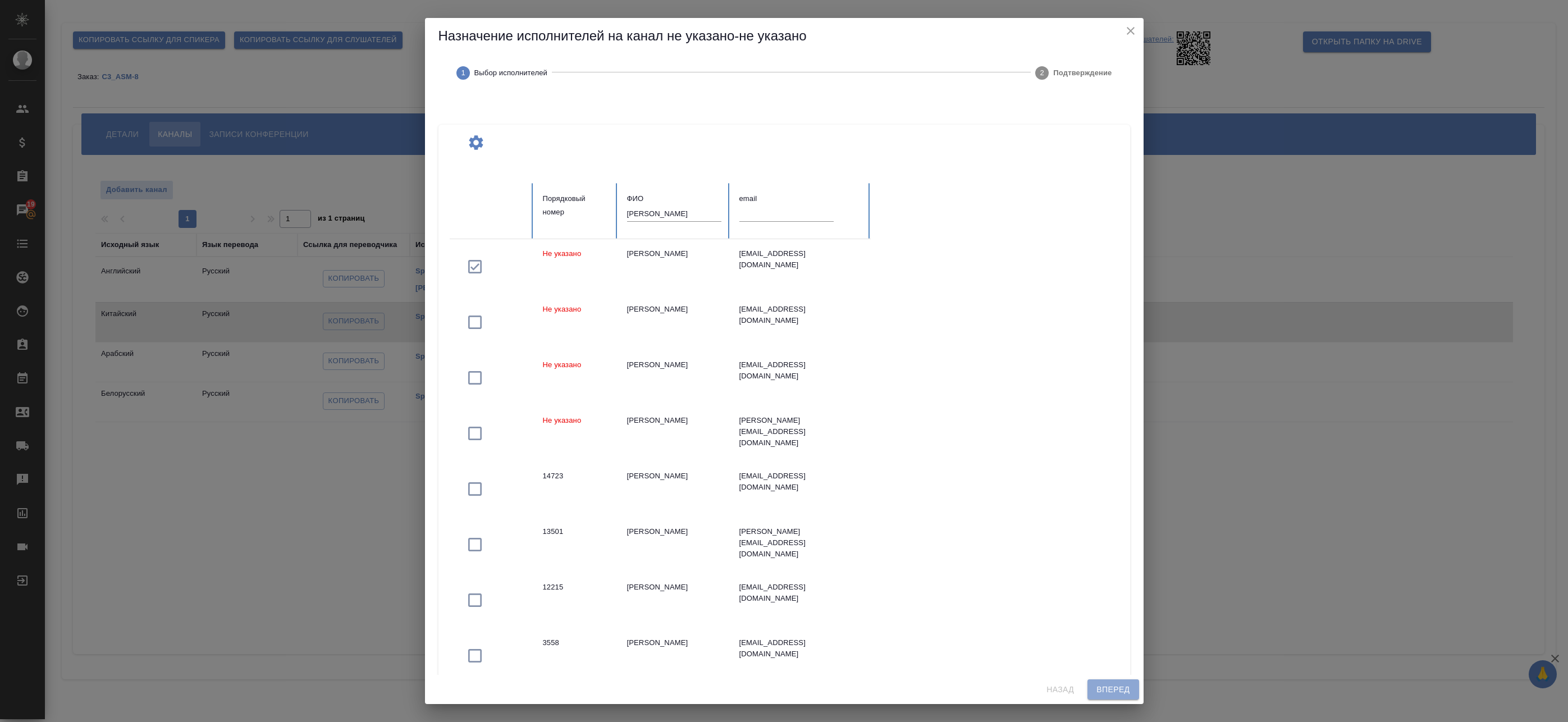
click at [1127, 689] on span "Вперед" at bounding box center [1113, 689] width 33 height 14
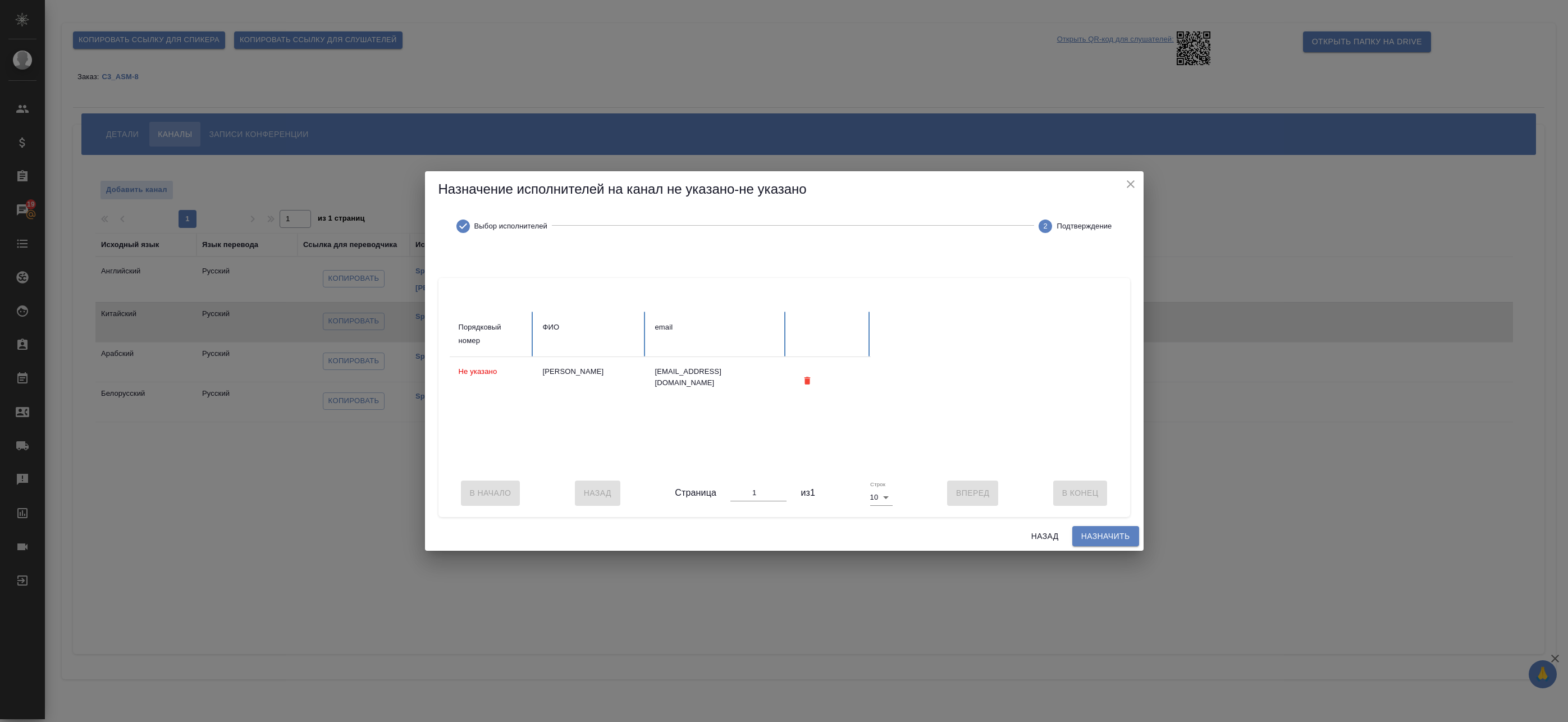
click at [1106, 538] on span "Назначить" at bounding box center [1106, 536] width 49 height 14
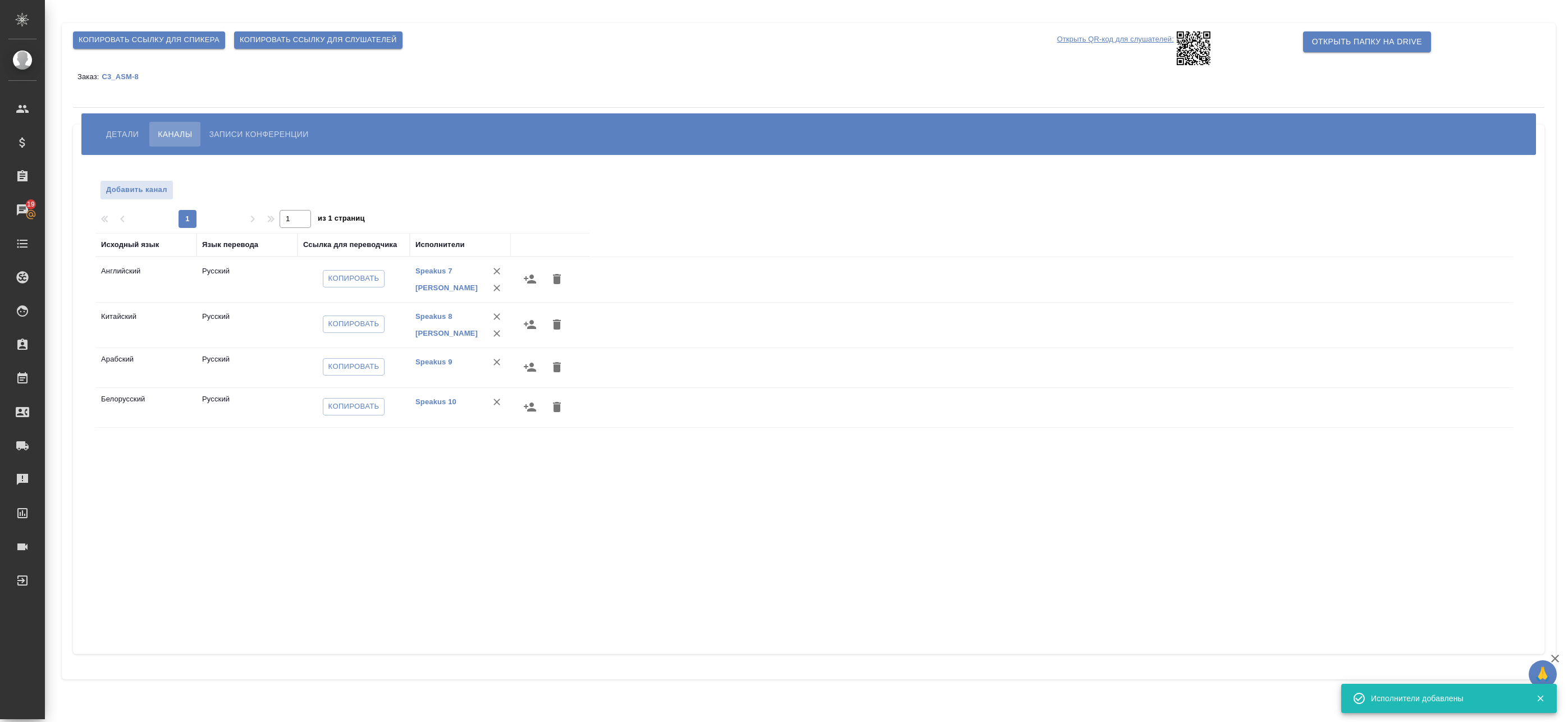
click at [529, 366] on icon "button" at bounding box center [529, 367] width 13 height 13
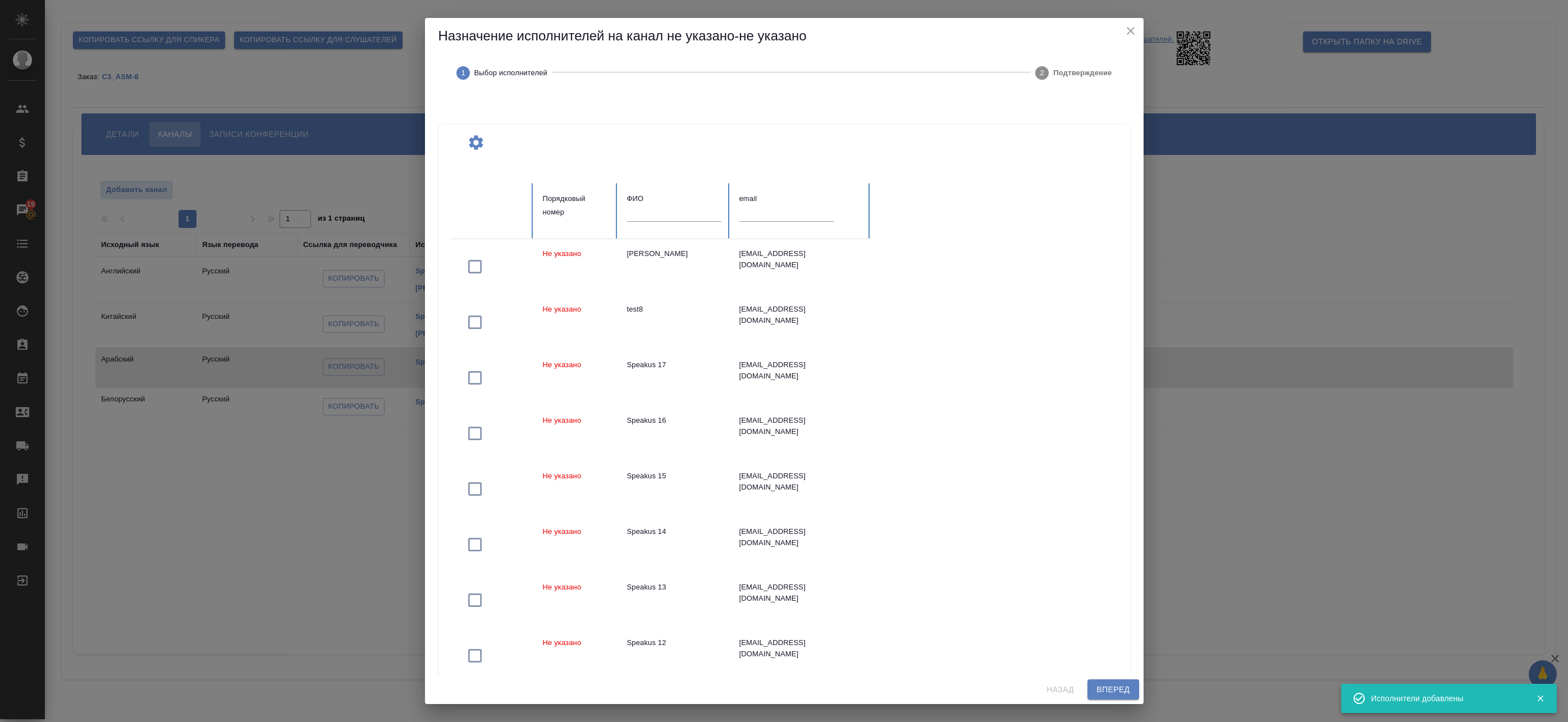
click at [653, 222] on div at bounding box center [674, 218] width 94 height 24
click at [659, 215] on input "text" at bounding box center [674, 213] width 94 height 16
paste input "[PERSON_NAME]"
type input "[PERSON_NAME]"
click at [1109, 692] on span "Вперед" at bounding box center [1113, 689] width 33 height 14
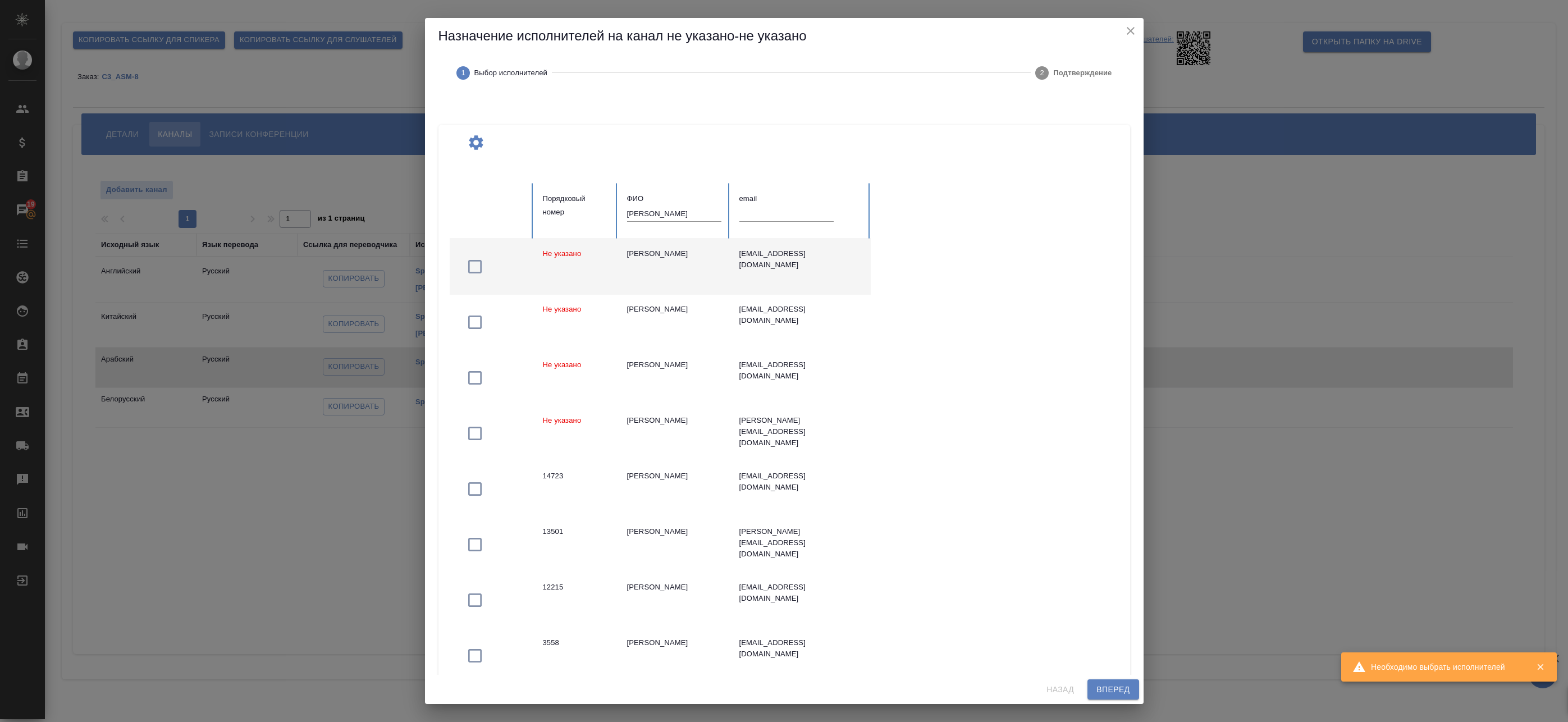
click at [721, 278] on td "[PERSON_NAME]" at bounding box center [674, 267] width 112 height 55
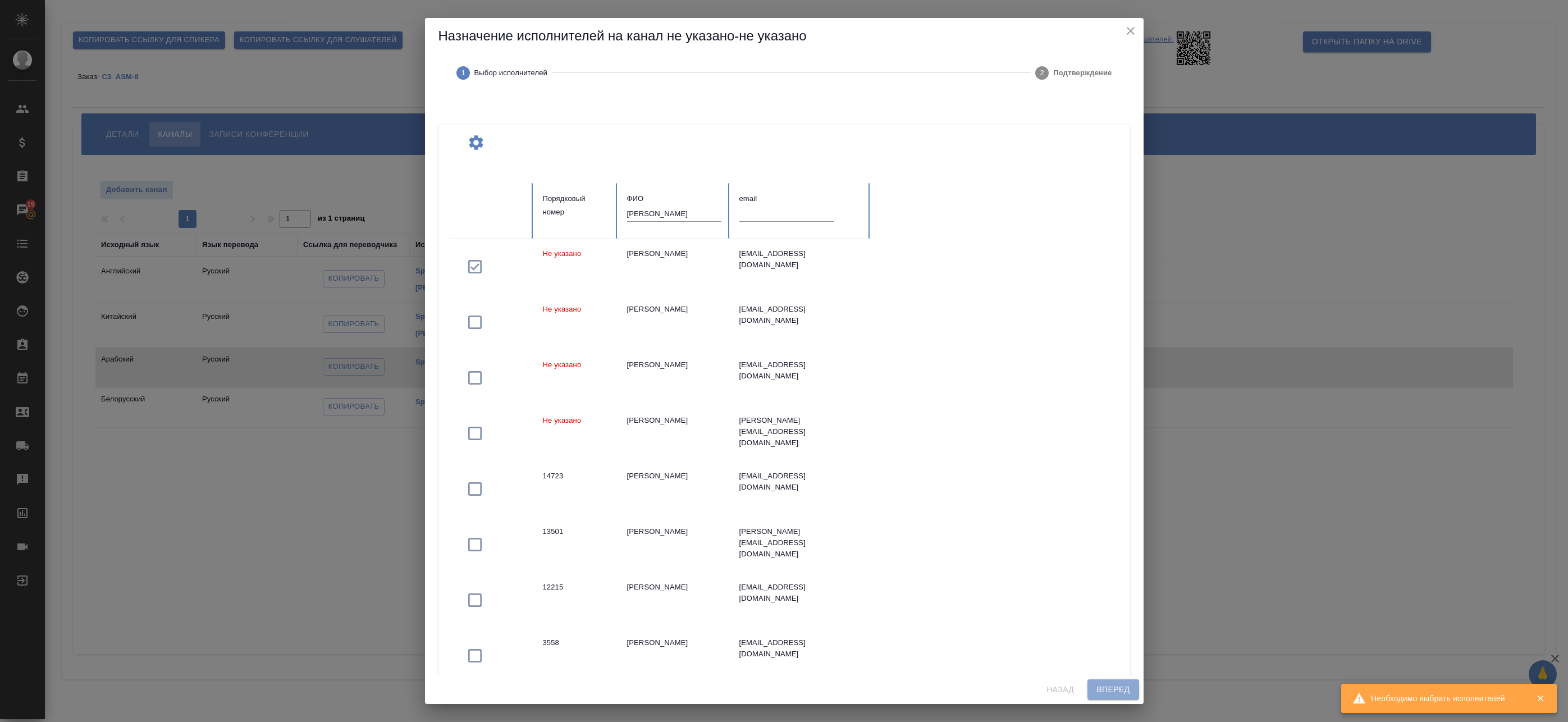
click at [1097, 687] on span "Вперед" at bounding box center [1113, 689] width 33 height 14
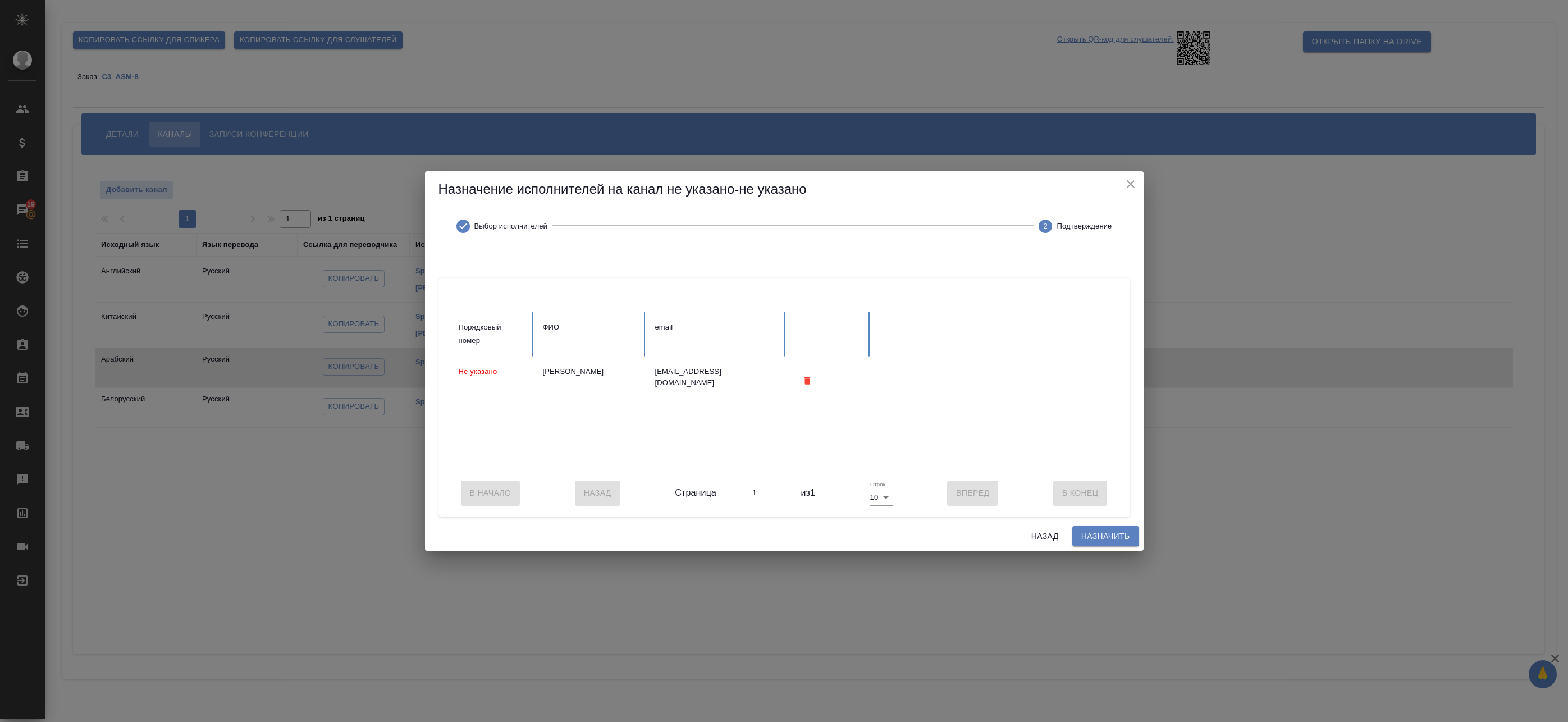
click at [1091, 543] on span "Назначить" at bounding box center [1106, 536] width 49 height 14
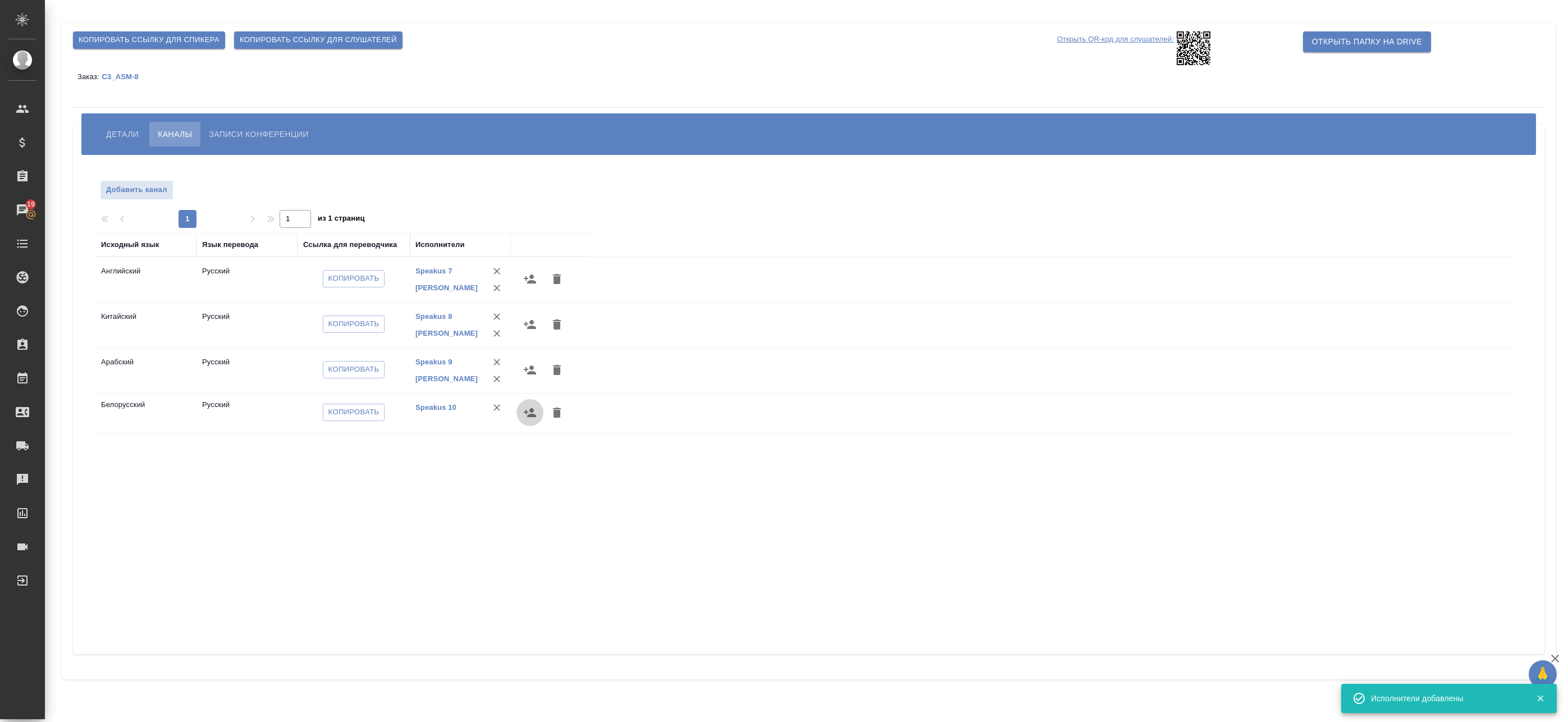
click at [527, 413] on icon "button" at bounding box center [530, 412] width 12 height 9
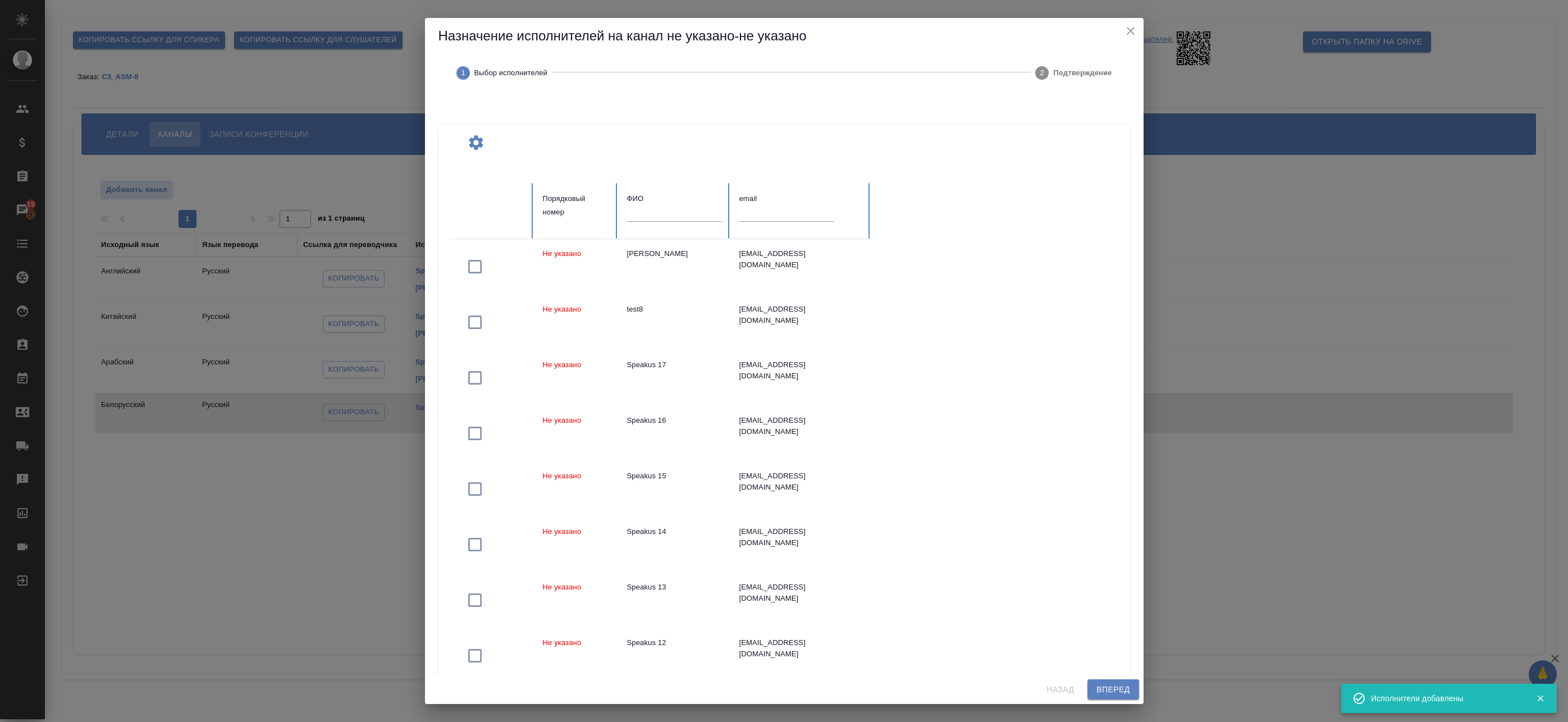
click at [665, 216] on input "text" at bounding box center [674, 213] width 94 height 16
paste input "[PERSON_NAME]"
type input "[PERSON_NAME]"
click at [1109, 694] on span "Вперед" at bounding box center [1113, 689] width 33 height 14
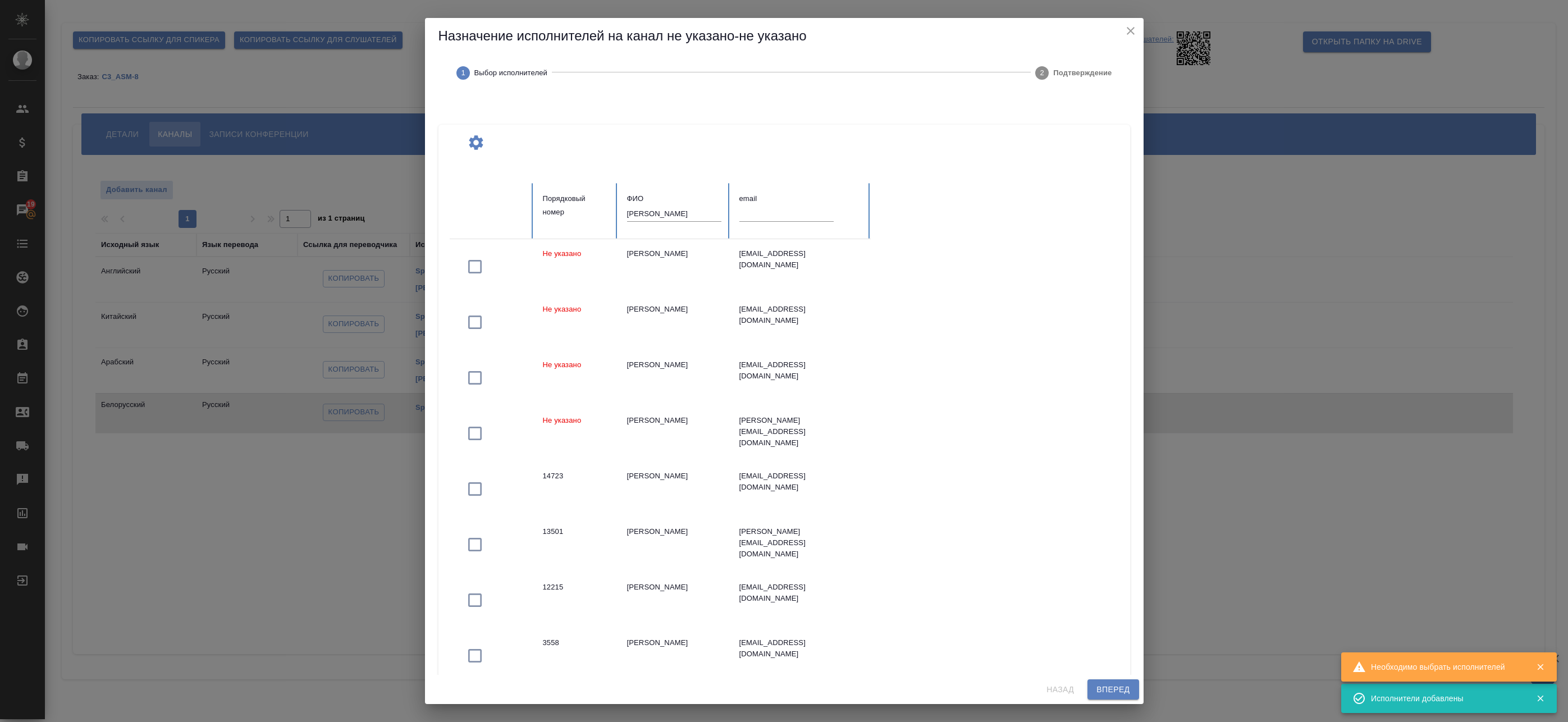
click at [969, 289] on div "Не указано [PERSON_NAME] [PERSON_NAME][EMAIL_ADDRESS][DOMAIN_NAME] Не указано […" at bounding box center [786, 517] width 673 height 556
click at [700, 256] on div "[PERSON_NAME]" at bounding box center [674, 254] width 94 height 11
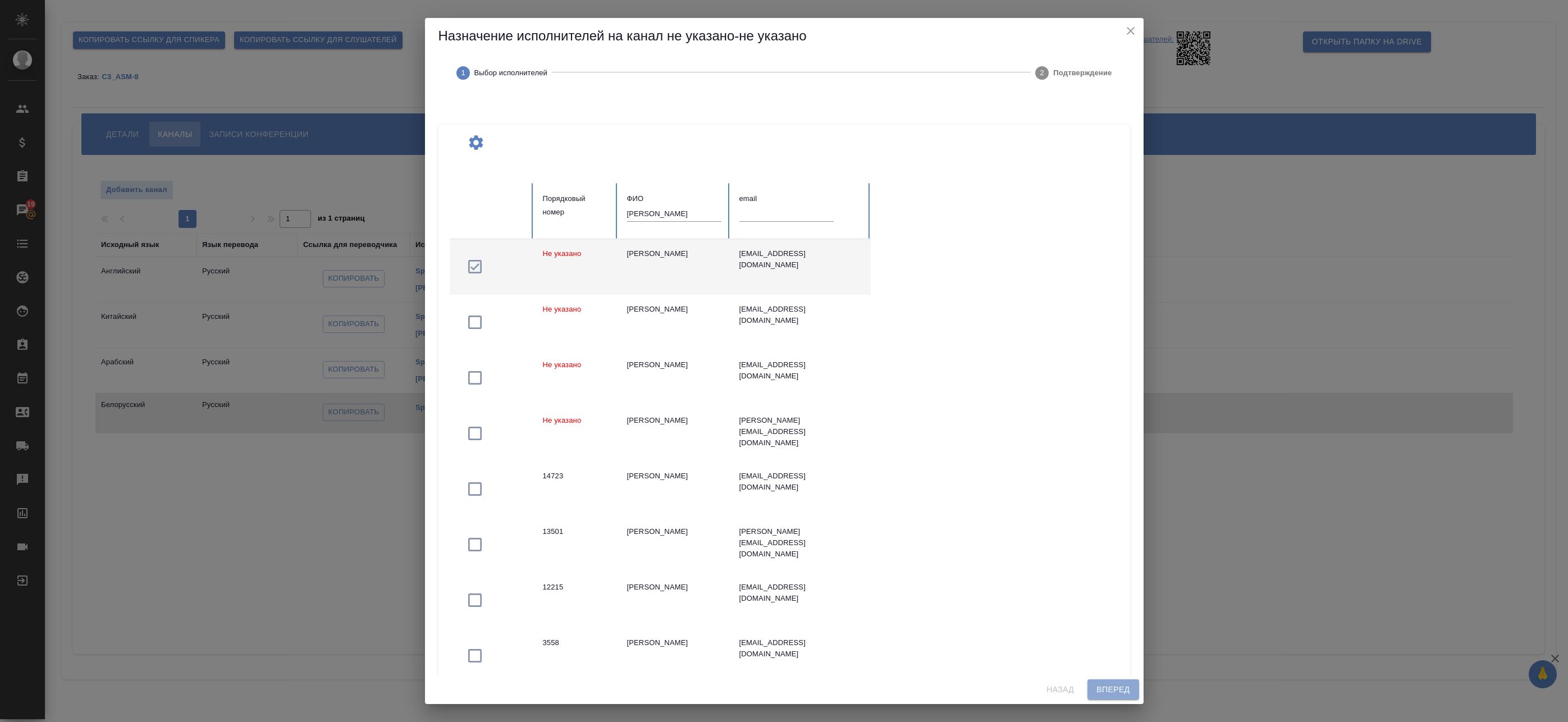
click at [1120, 688] on span "Вперед" at bounding box center [1113, 689] width 33 height 14
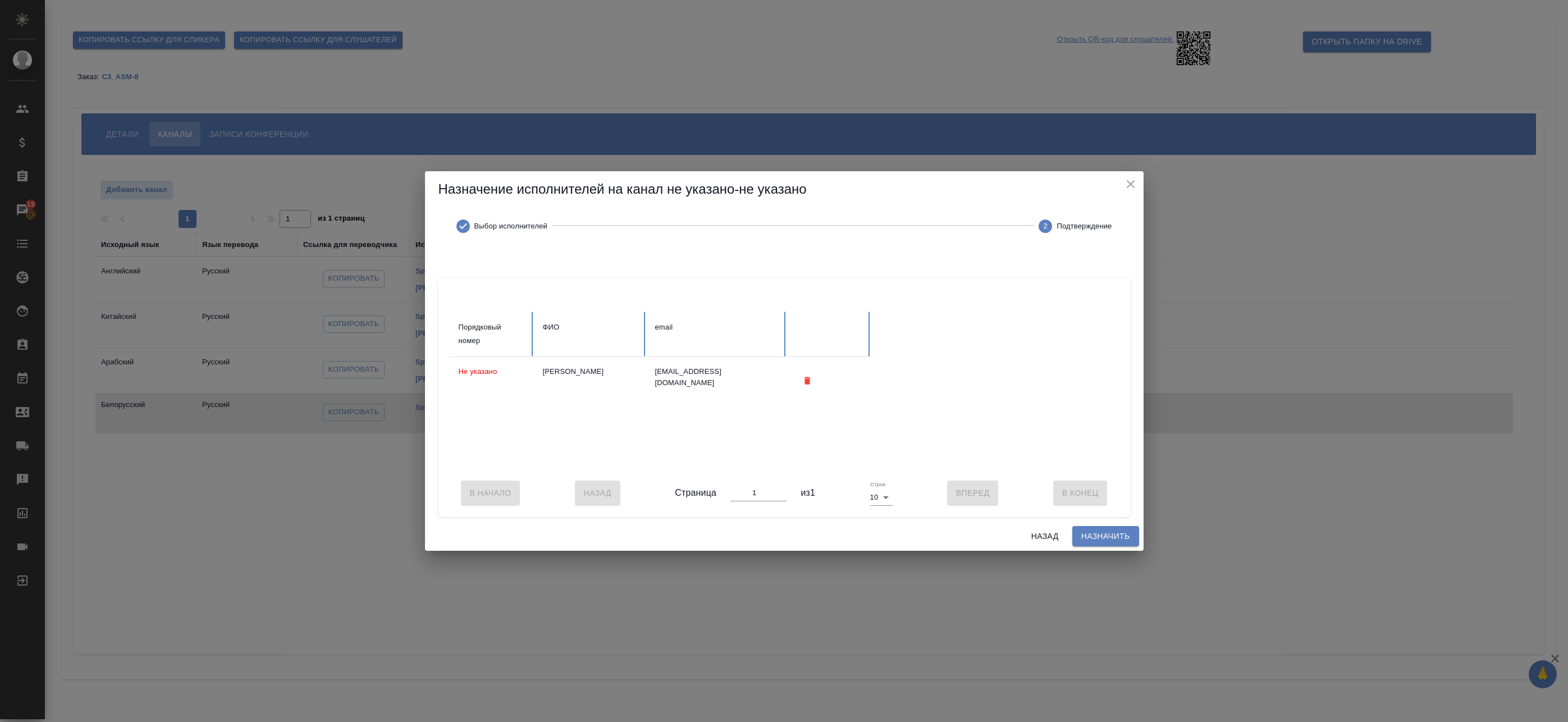
click at [1093, 534] on span "Назначить" at bounding box center [1106, 536] width 49 height 14
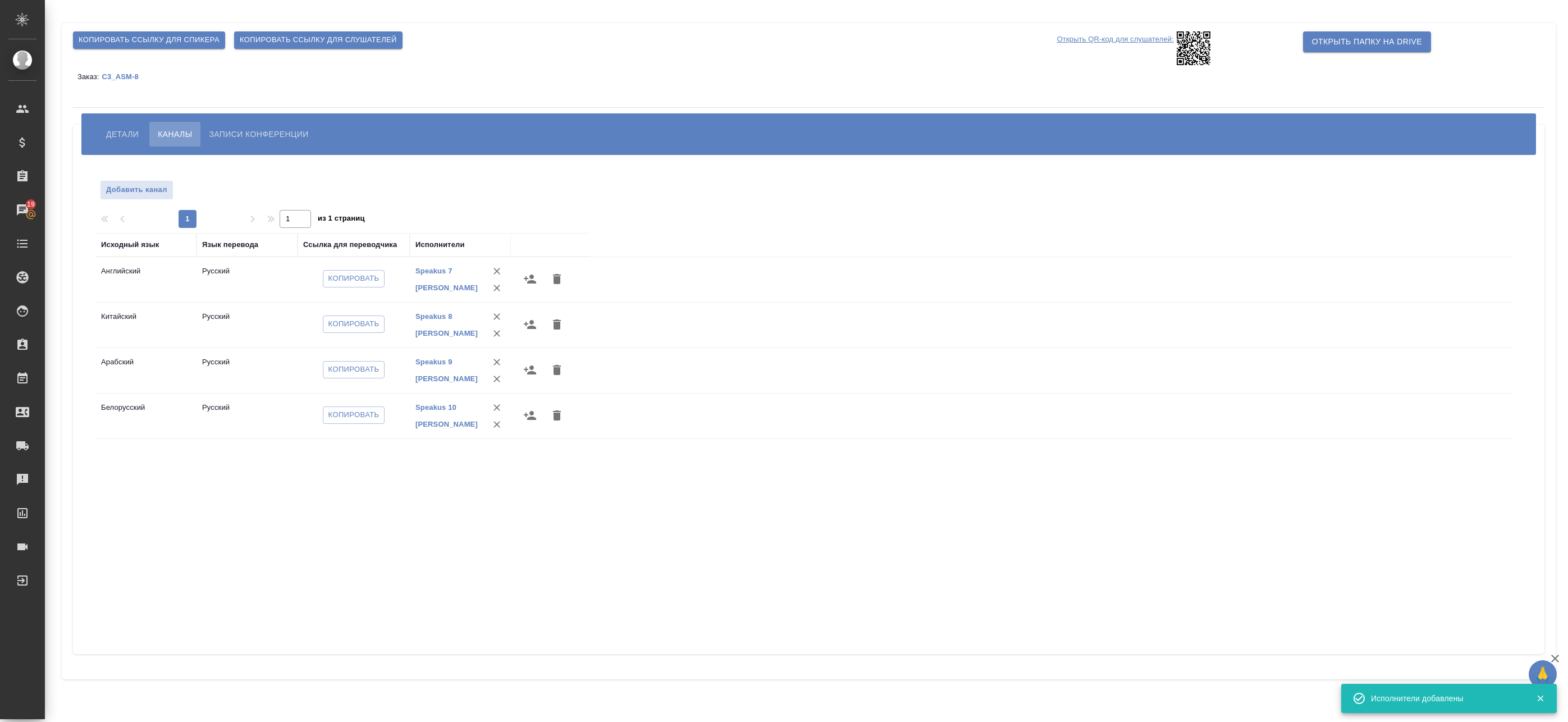
drag, startPoint x: 378, startPoint y: 300, endPoint x: 391, endPoint y: 301, distance: 13.0
click at [102, 137] on button "Детали" at bounding box center [122, 134] width 49 height 25
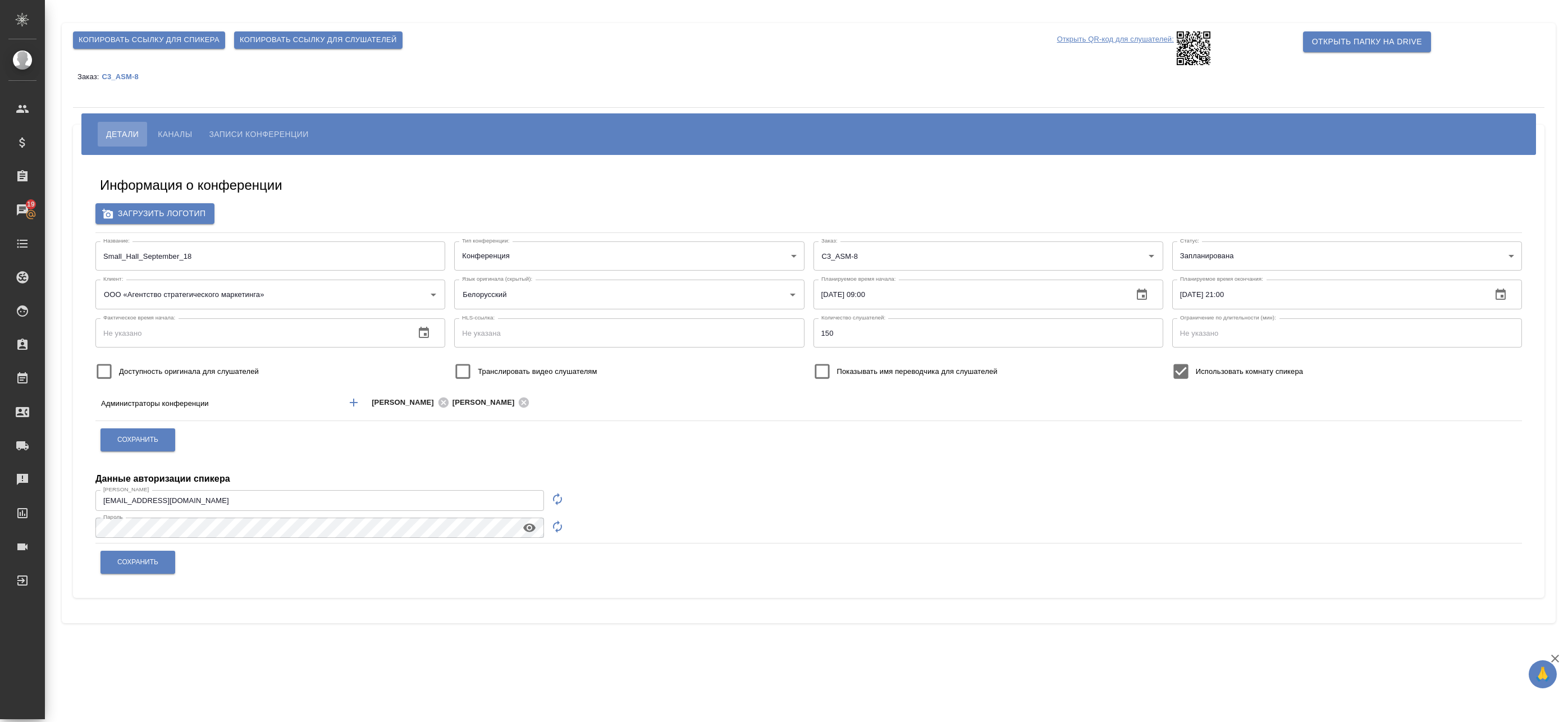
click at [164, 125] on button "Каналы" at bounding box center [175, 134] width 51 height 25
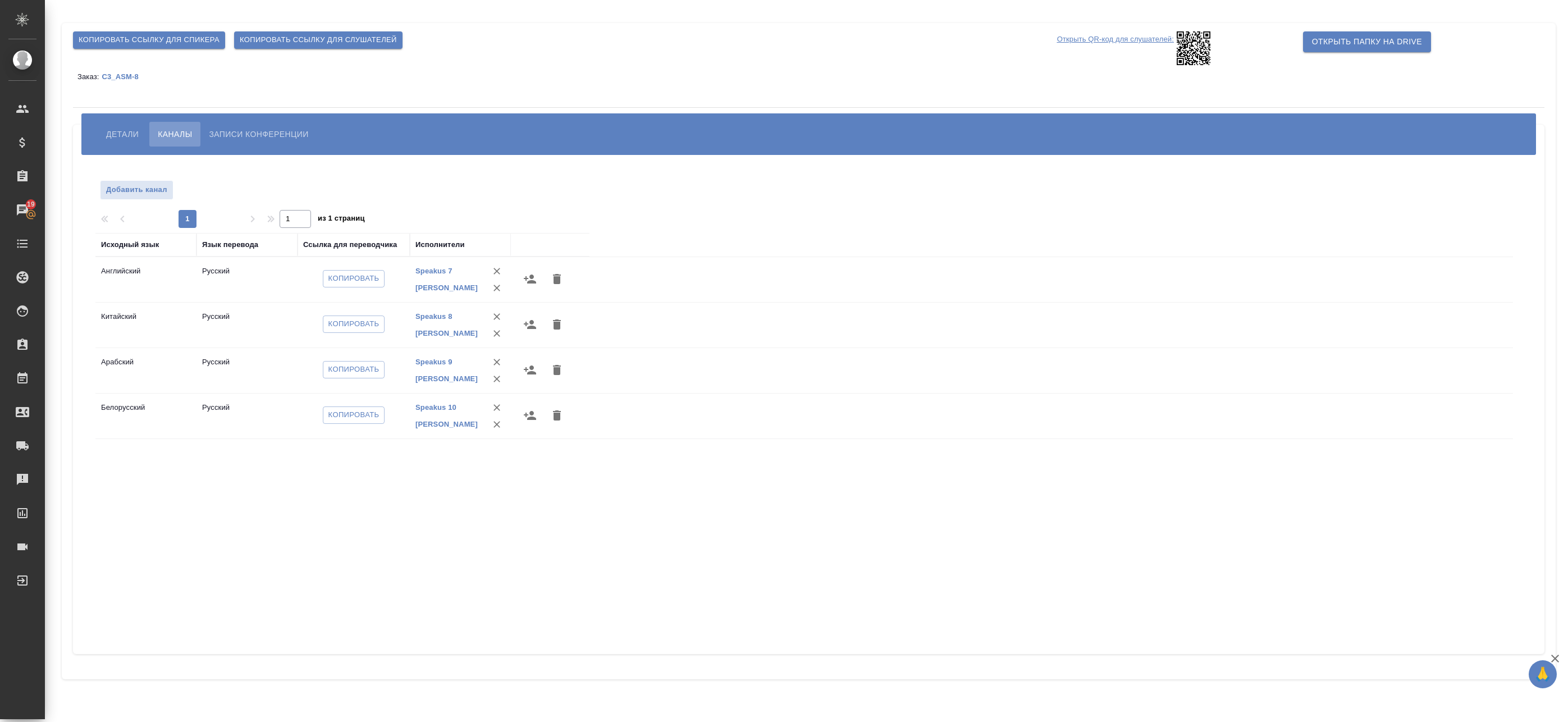
click at [1136, 44] on p "Открыть QR-код для слушателей:" at bounding box center [1116, 48] width 117 height 34
click at [1096, 38] on p "Открыть QR-код для слушателей:" at bounding box center [1116, 48] width 117 height 34
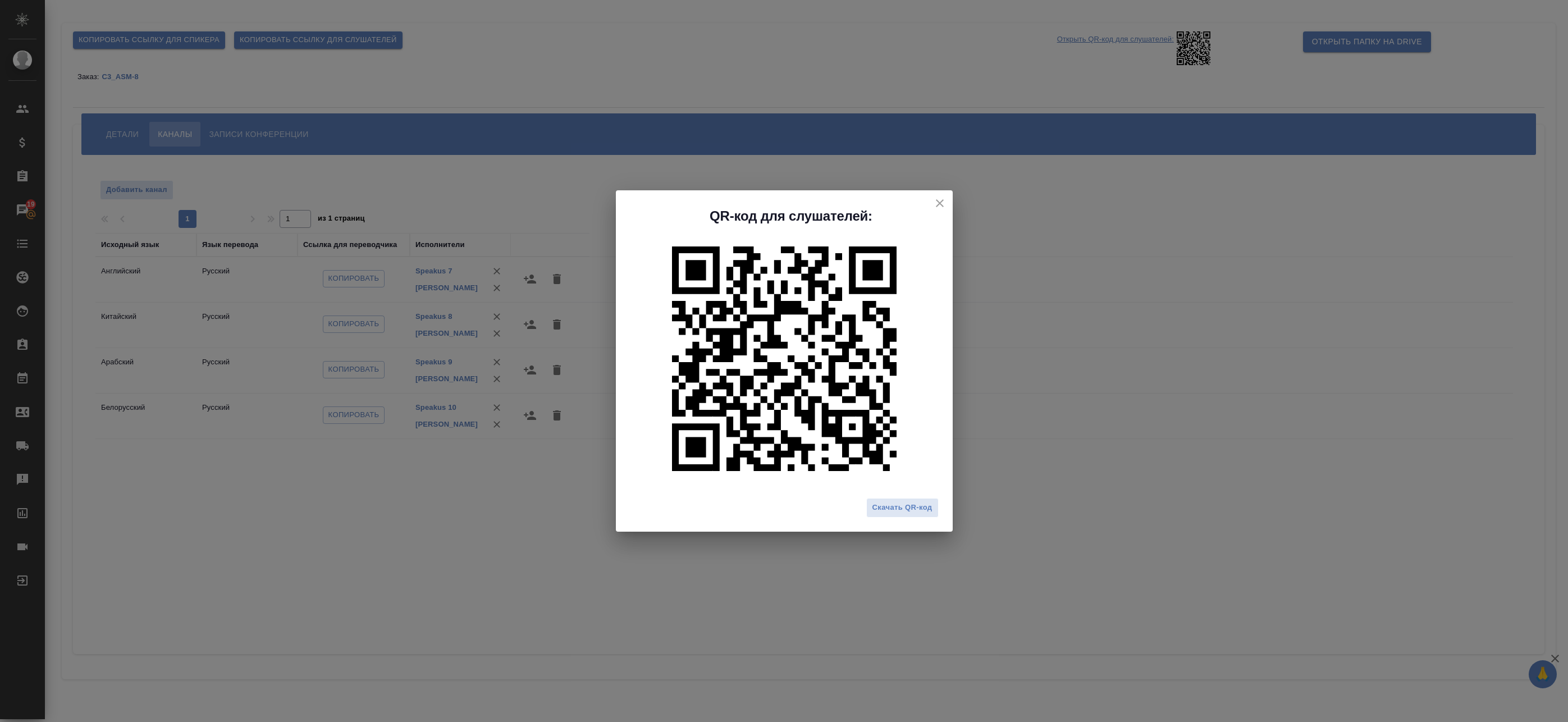
click at [891, 507] on span "Скачать QR-код" at bounding box center [902, 508] width 60 height 13
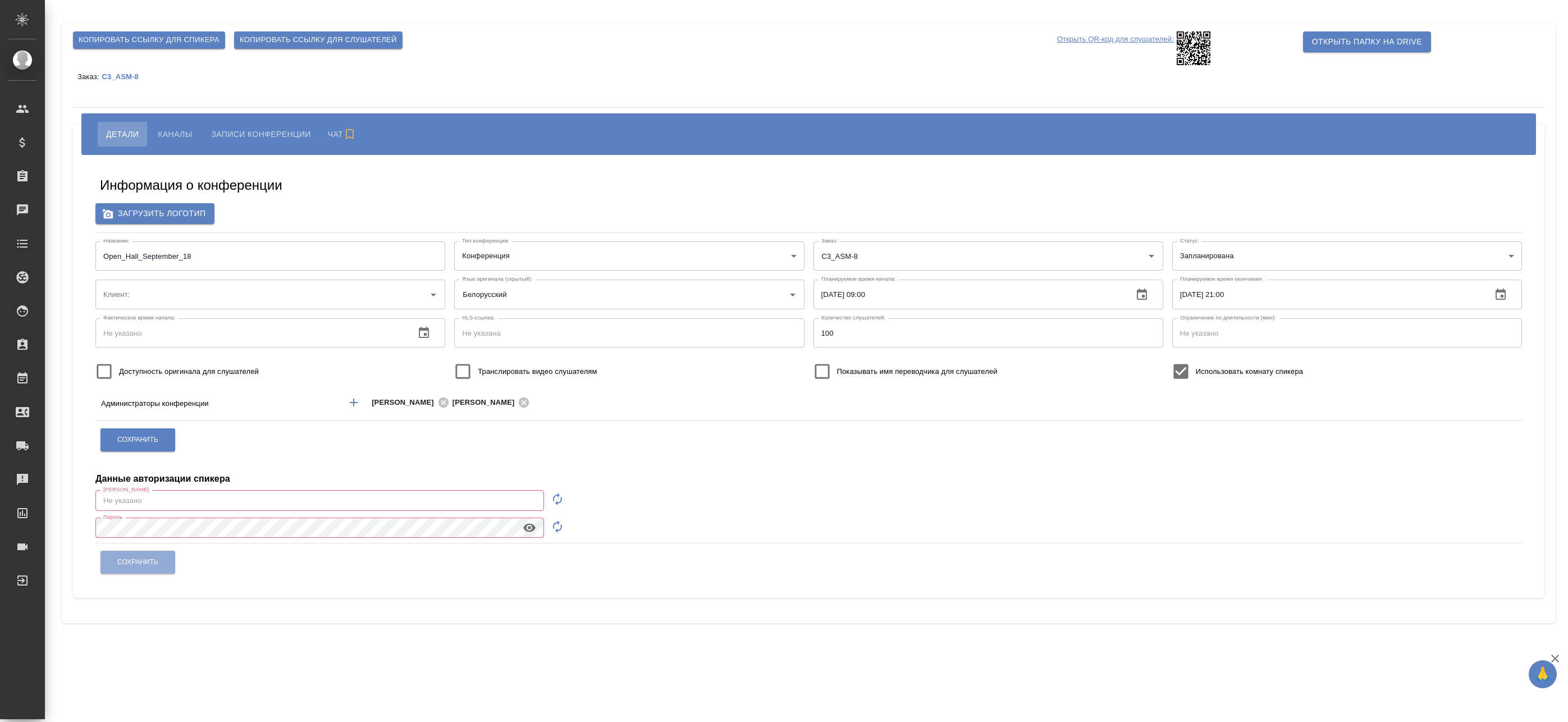
type input "ООО «Агентство стратегического маркетинга»"
type input "[EMAIL_ADDRESS][DOMAIN_NAME]"
click at [179, 134] on span "Каналы" at bounding box center [175, 134] width 34 height 13
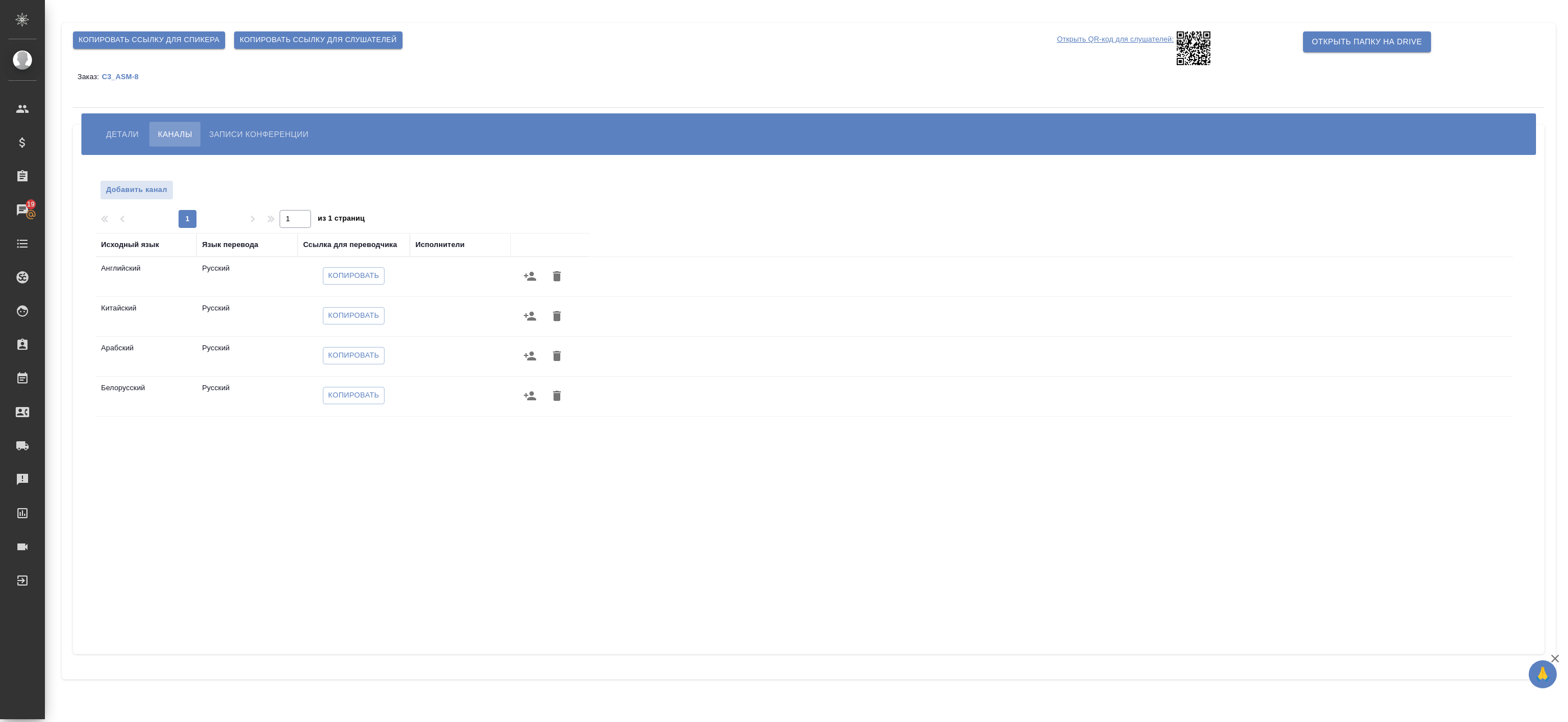
click at [115, 128] on span "Детали" at bounding box center [122, 134] width 33 height 13
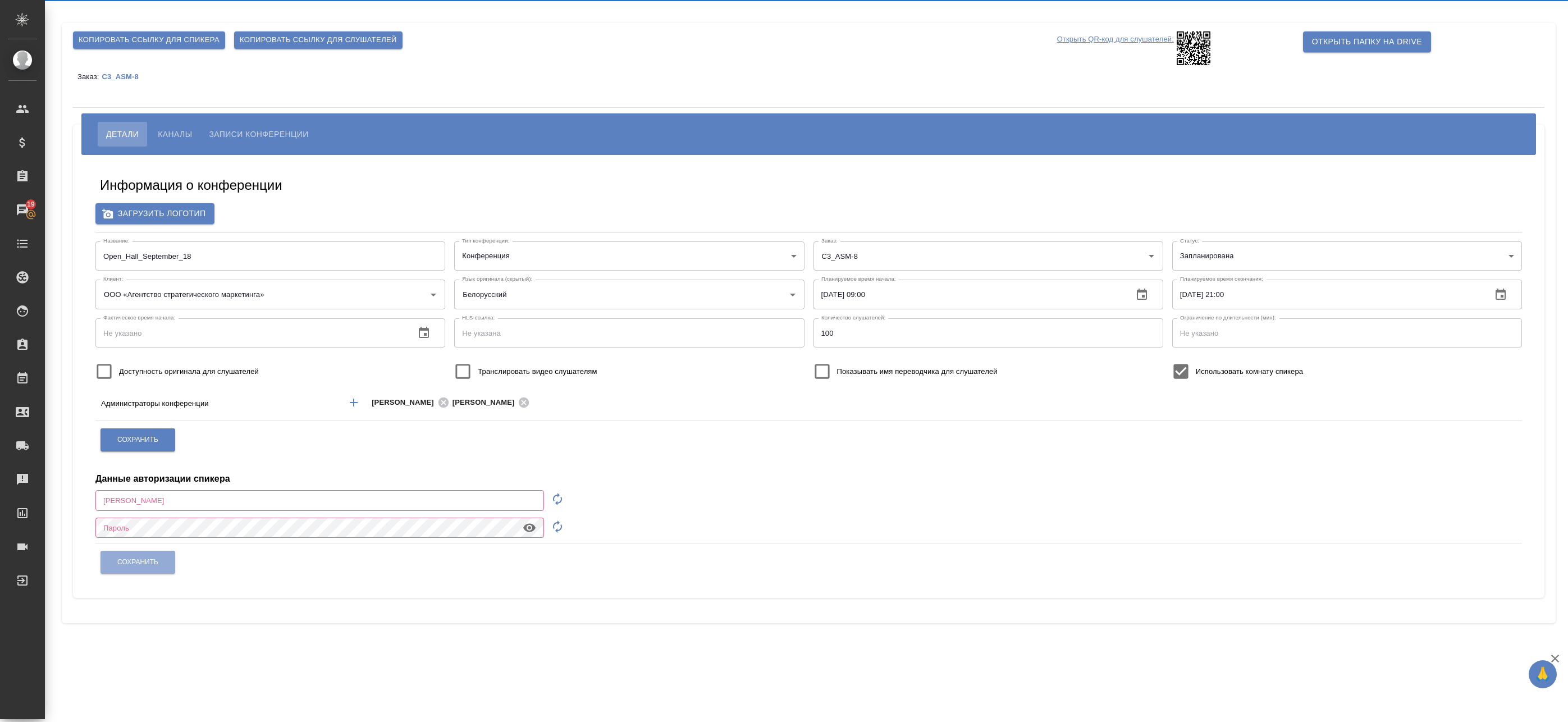
type input "[EMAIL_ADDRESS][DOMAIN_NAME]"
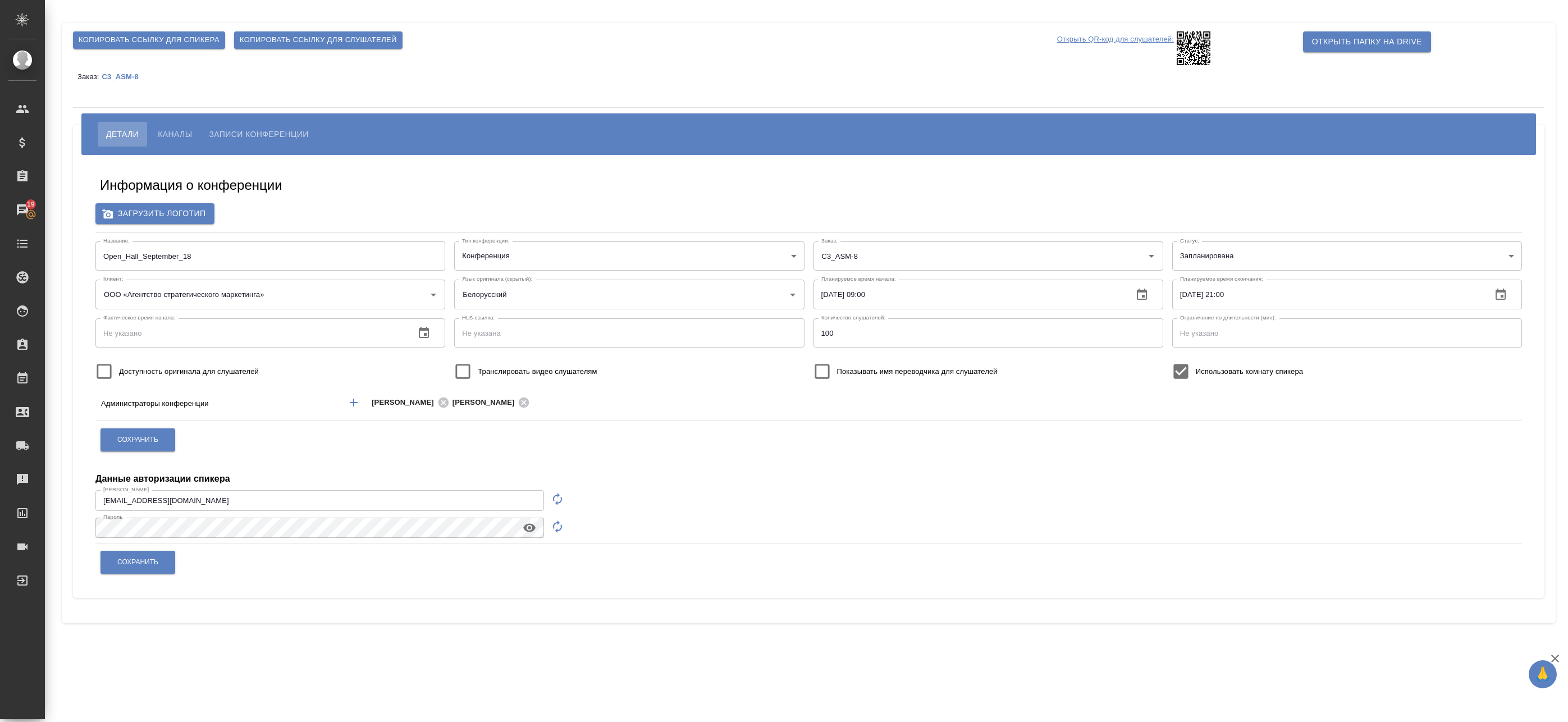
click at [179, 141] on button "Каналы" at bounding box center [175, 134] width 51 height 25
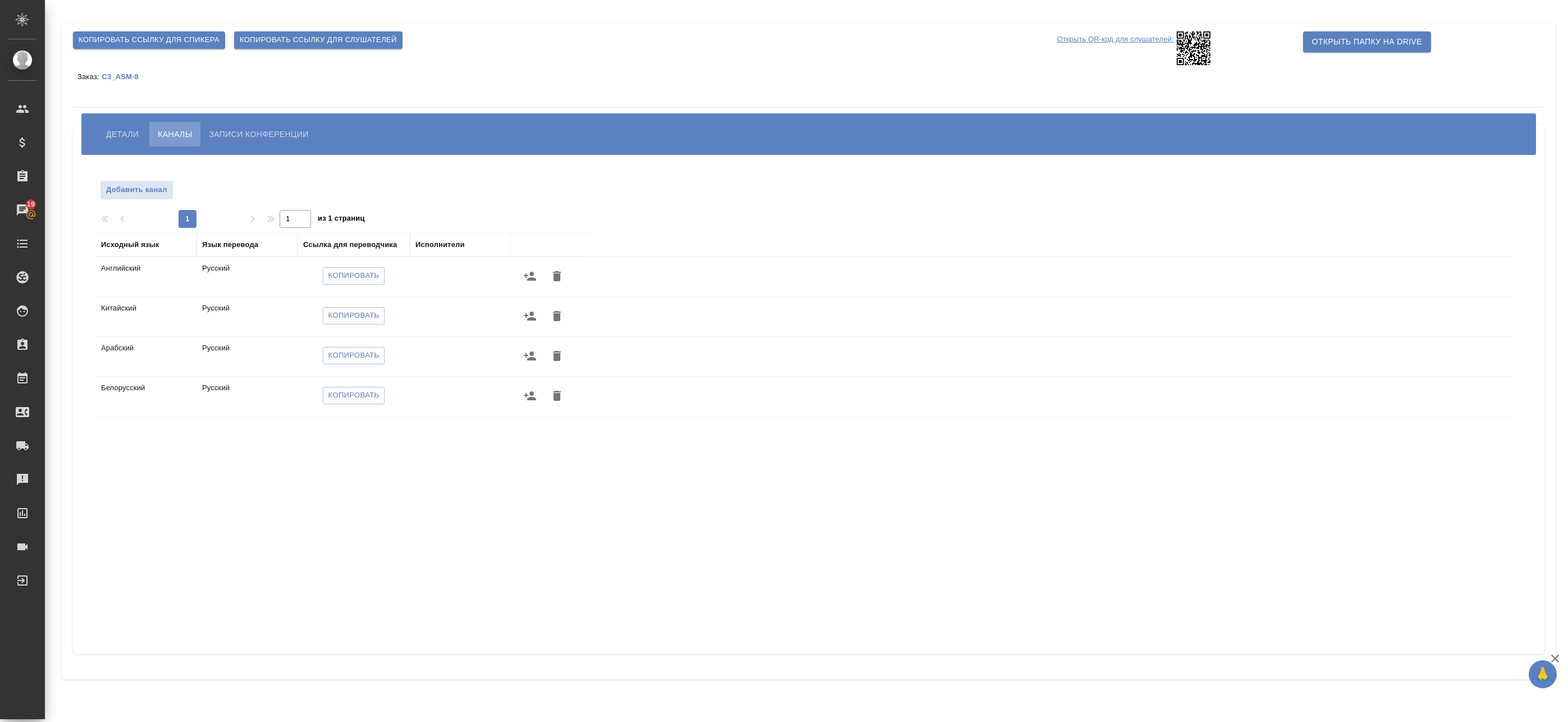
click at [531, 274] on icon "button" at bounding box center [530, 276] width 12 height 9
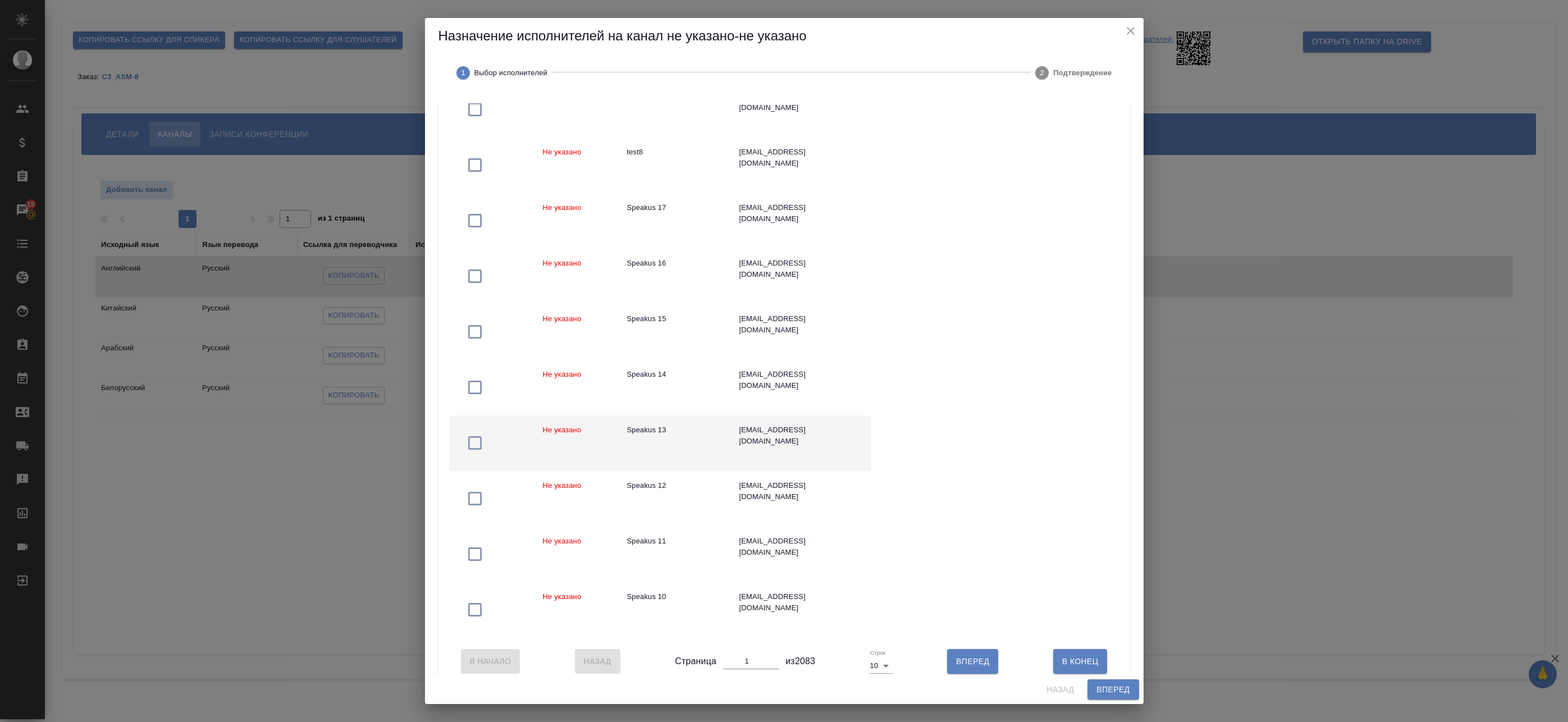
scroll to position [168, 0]
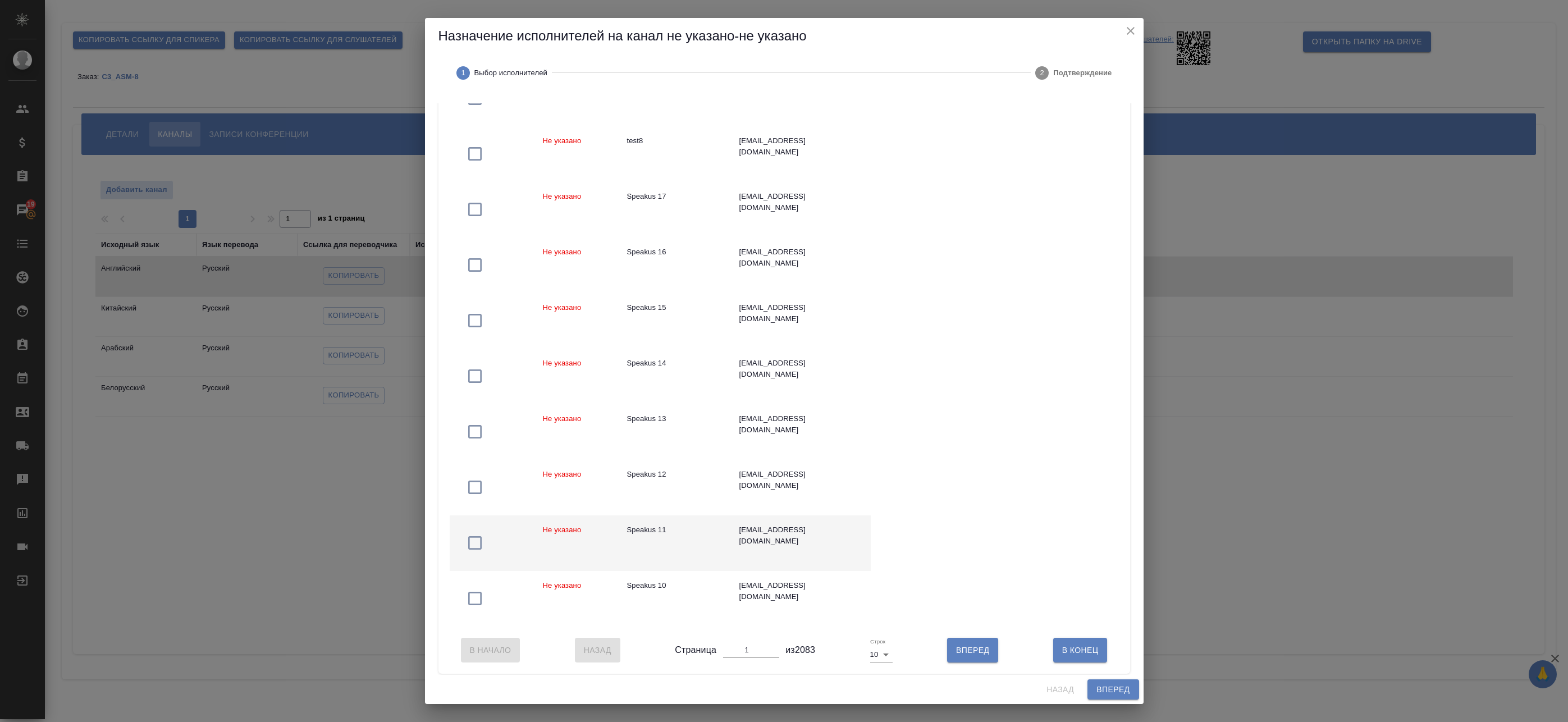
click at [712, 542] on td "Speakus 11" at bounding box center [674, 543] width 112 height 55
click at [1109, 688] on span "Вперед" at bounding box center [1113, 689] width 33 height 14
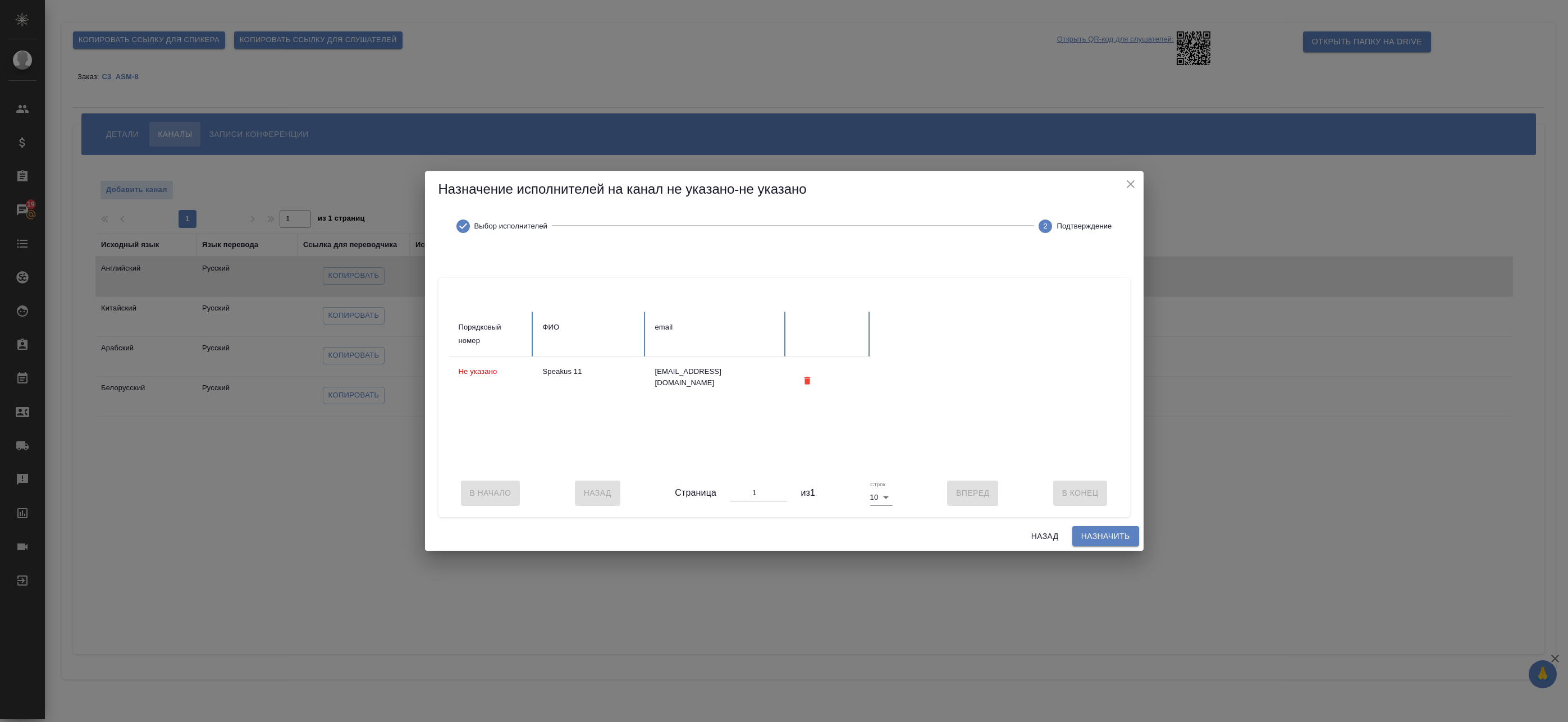
scroll to position [0, 0]
click at [1103, 543] on span "Назначить" at bounding box center [1106, 536] width 49 height 14
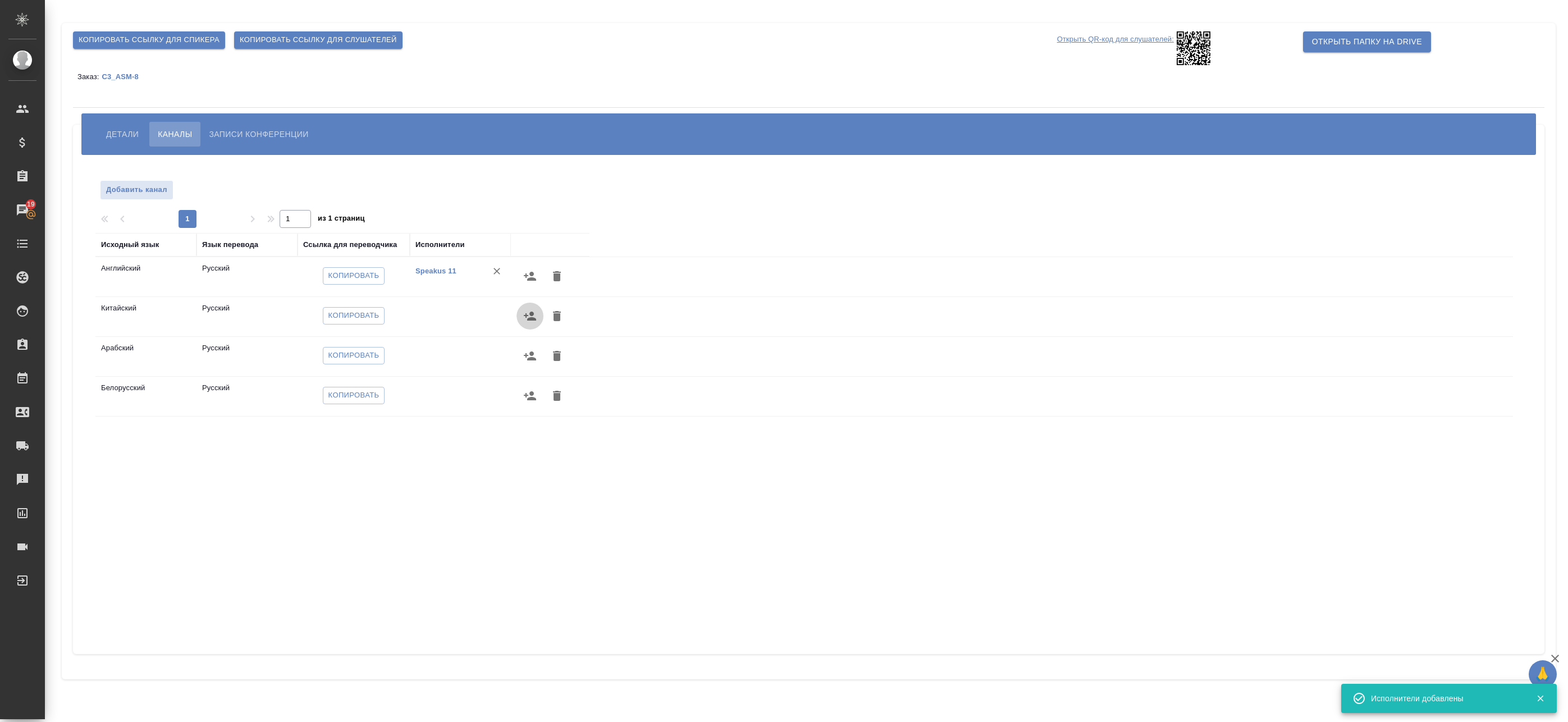
click at [535, 312] on icon "button" at bounding box center [529, 315] width 13 height 13
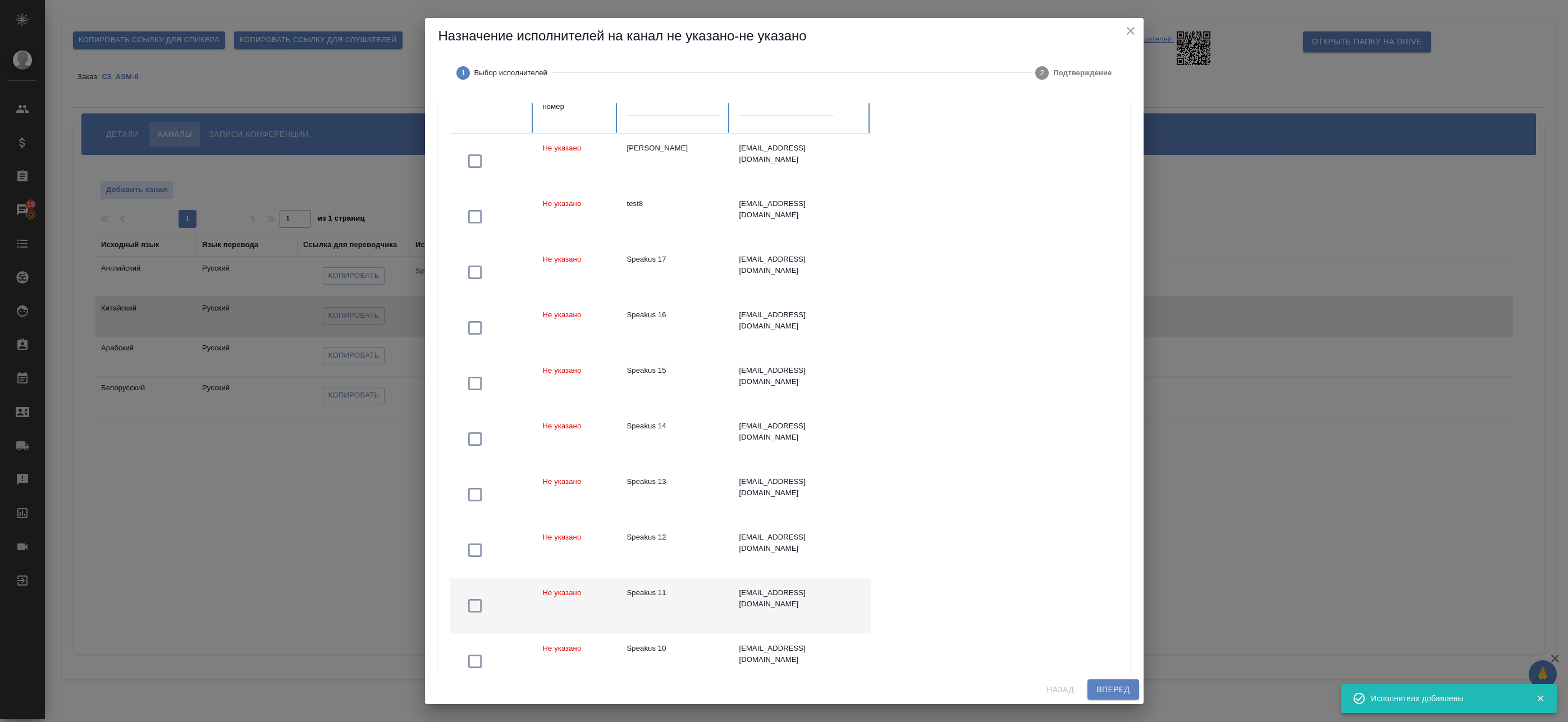
scroll to position [180, 0]
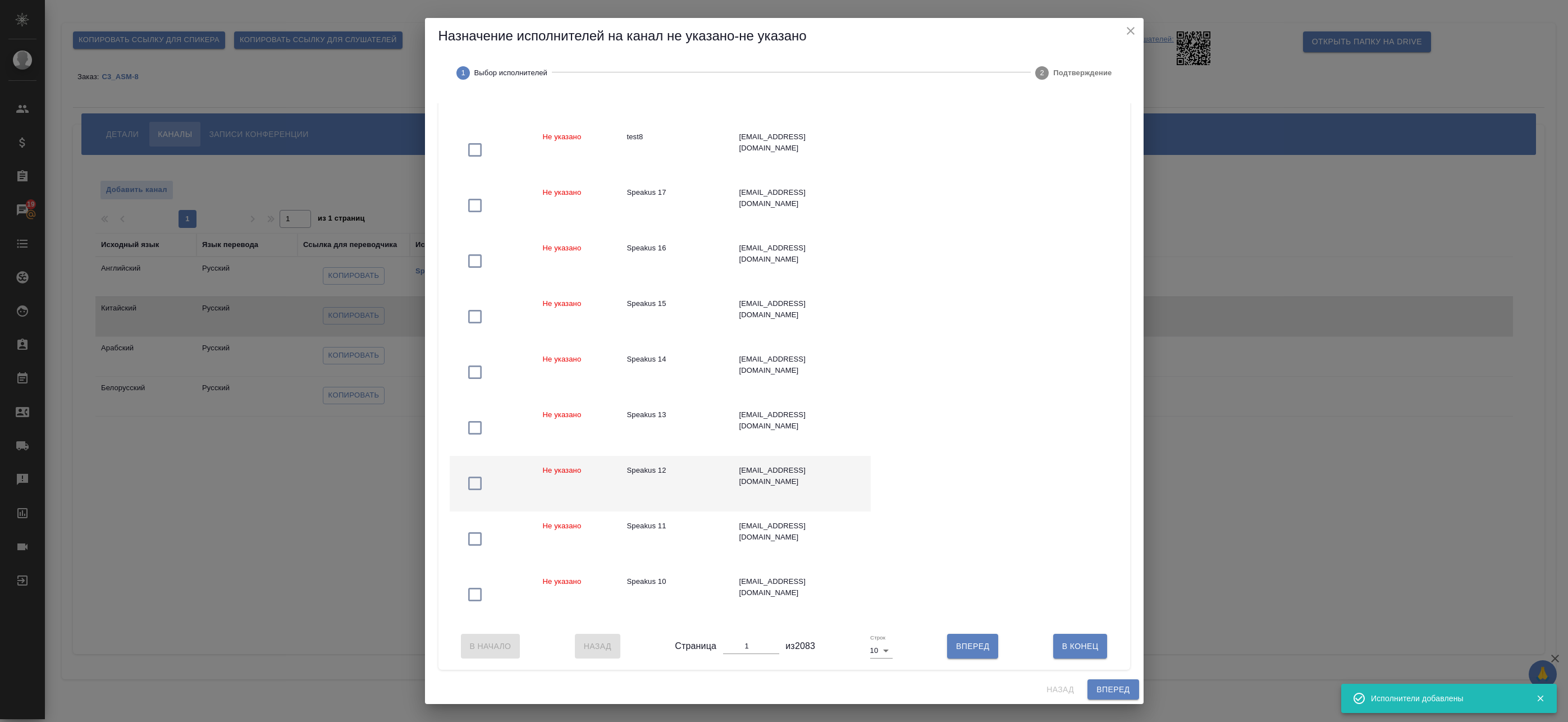
click at [701, 468] on div "Speakus 12" at bounding box center [674, 470] width 94 height 11
click at [1124, 692] on span "Вперед" at bounding box center [1113, 689] width 33 height 14
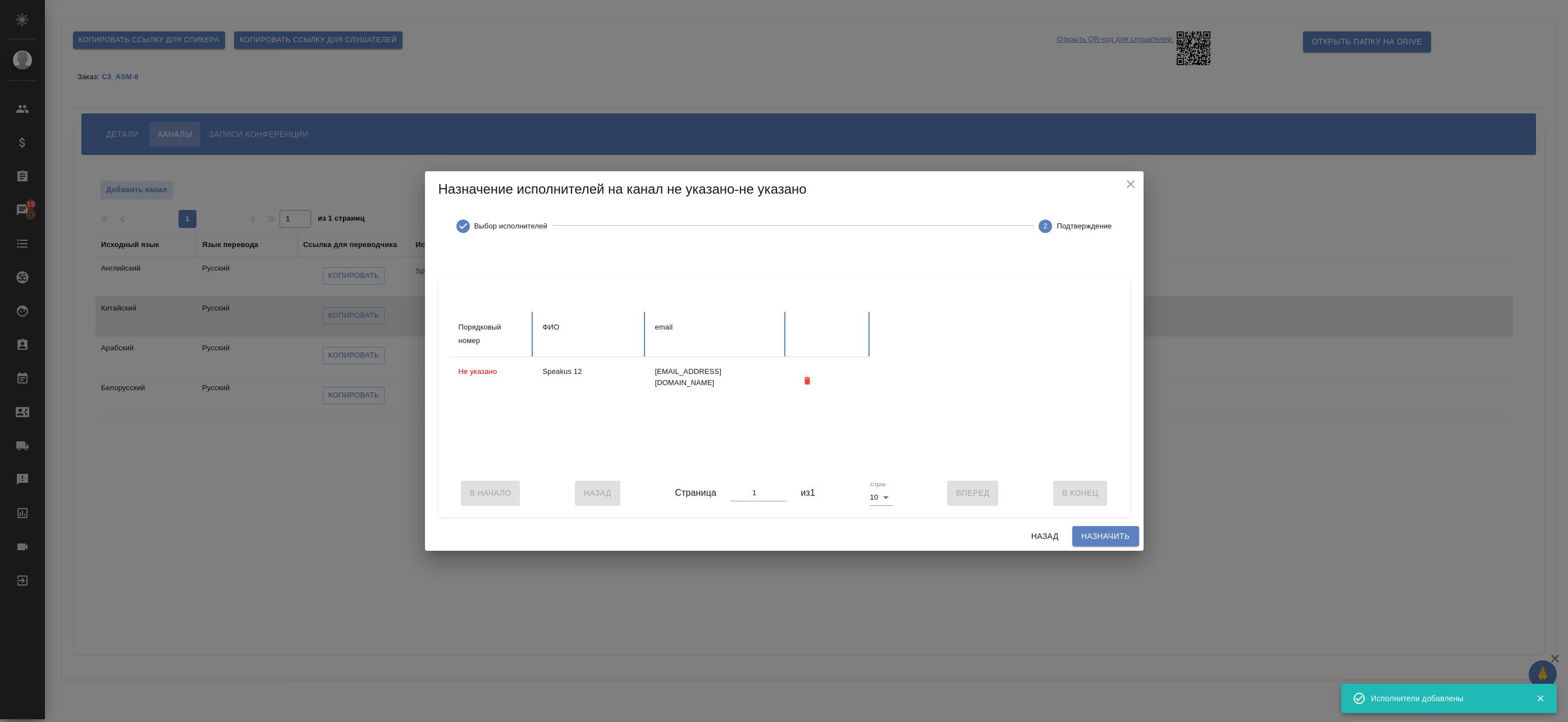
click at [1097, 543] on span "Назначить" at bounding box center [1106, 536] width 49 height 14
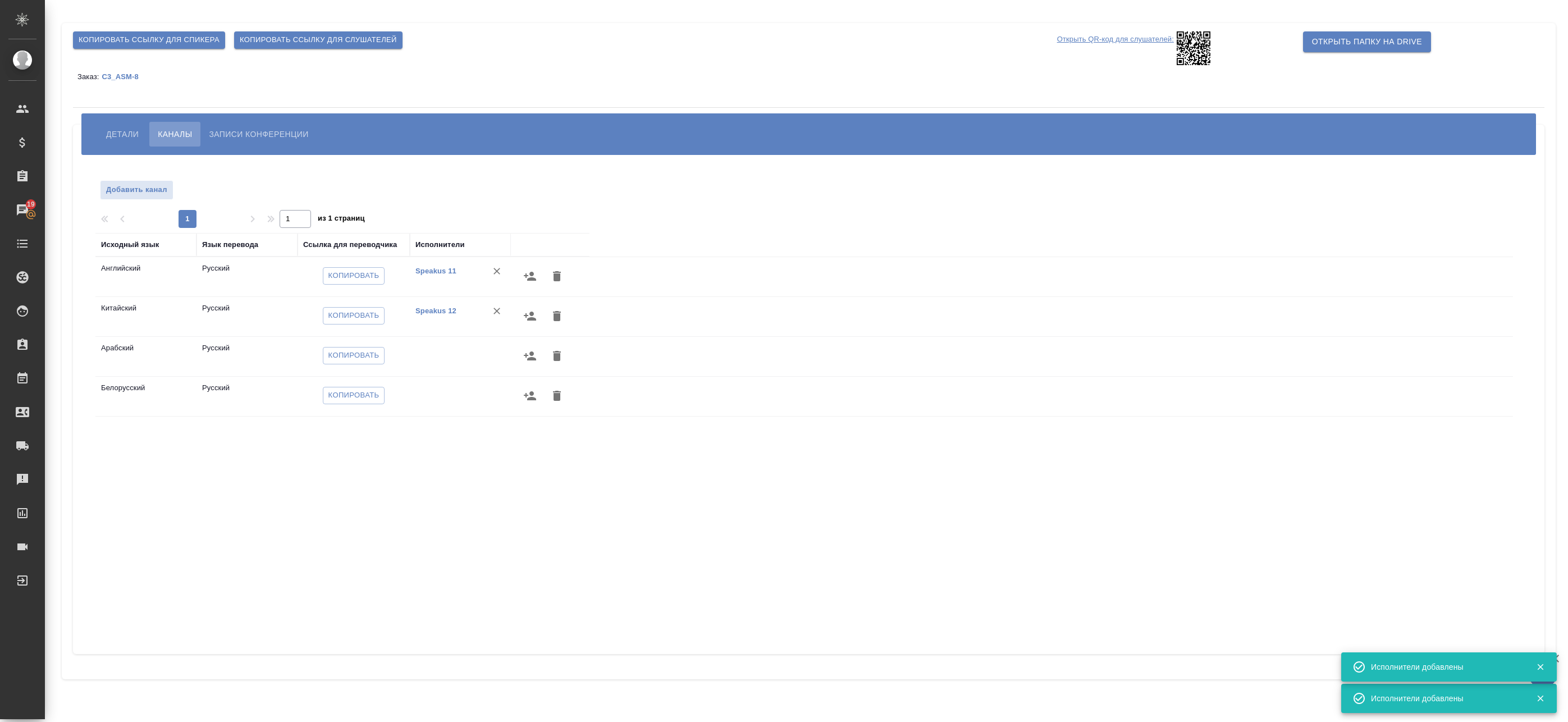
click at [526, 355] on icon "button" at bounding box center [530, 355] width 12 height 9
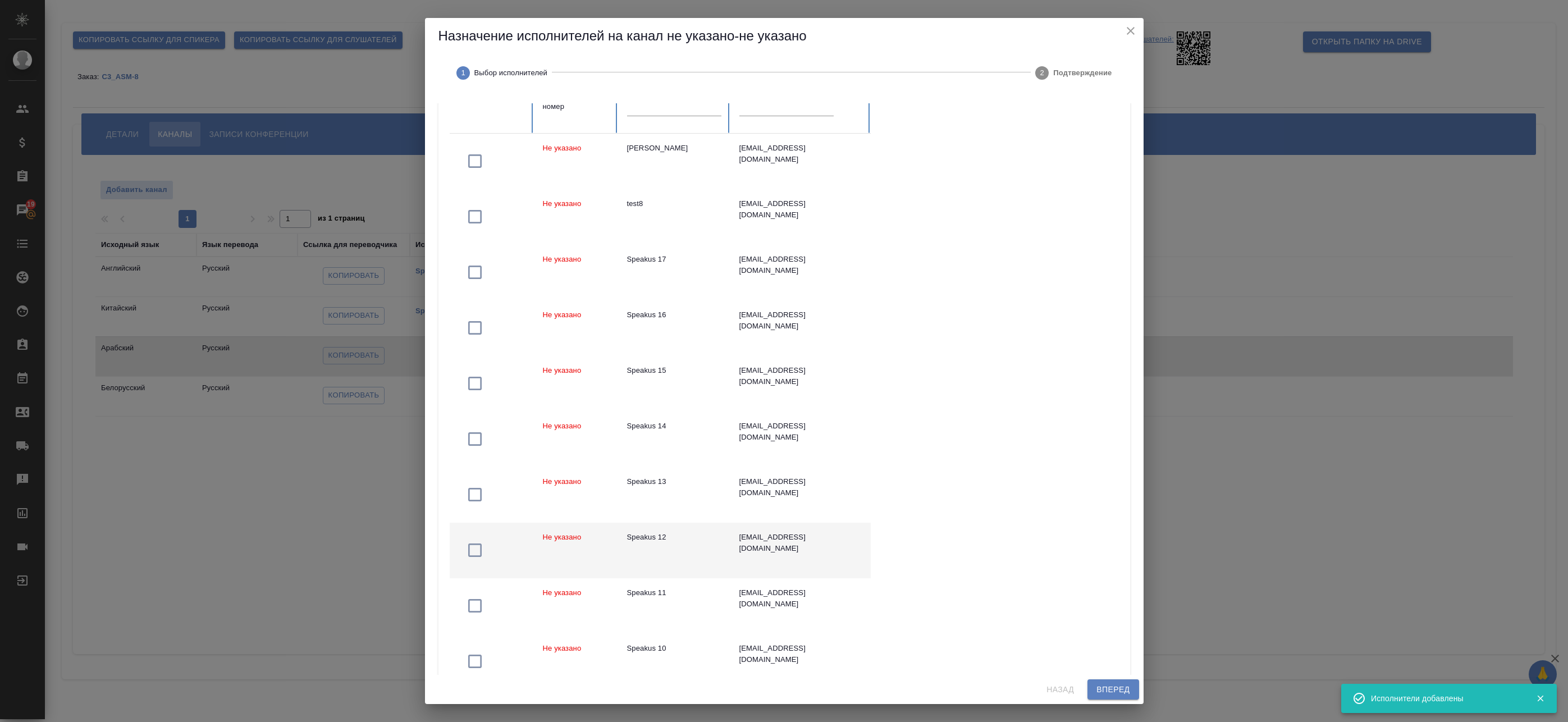
scroll to position [112, 0]
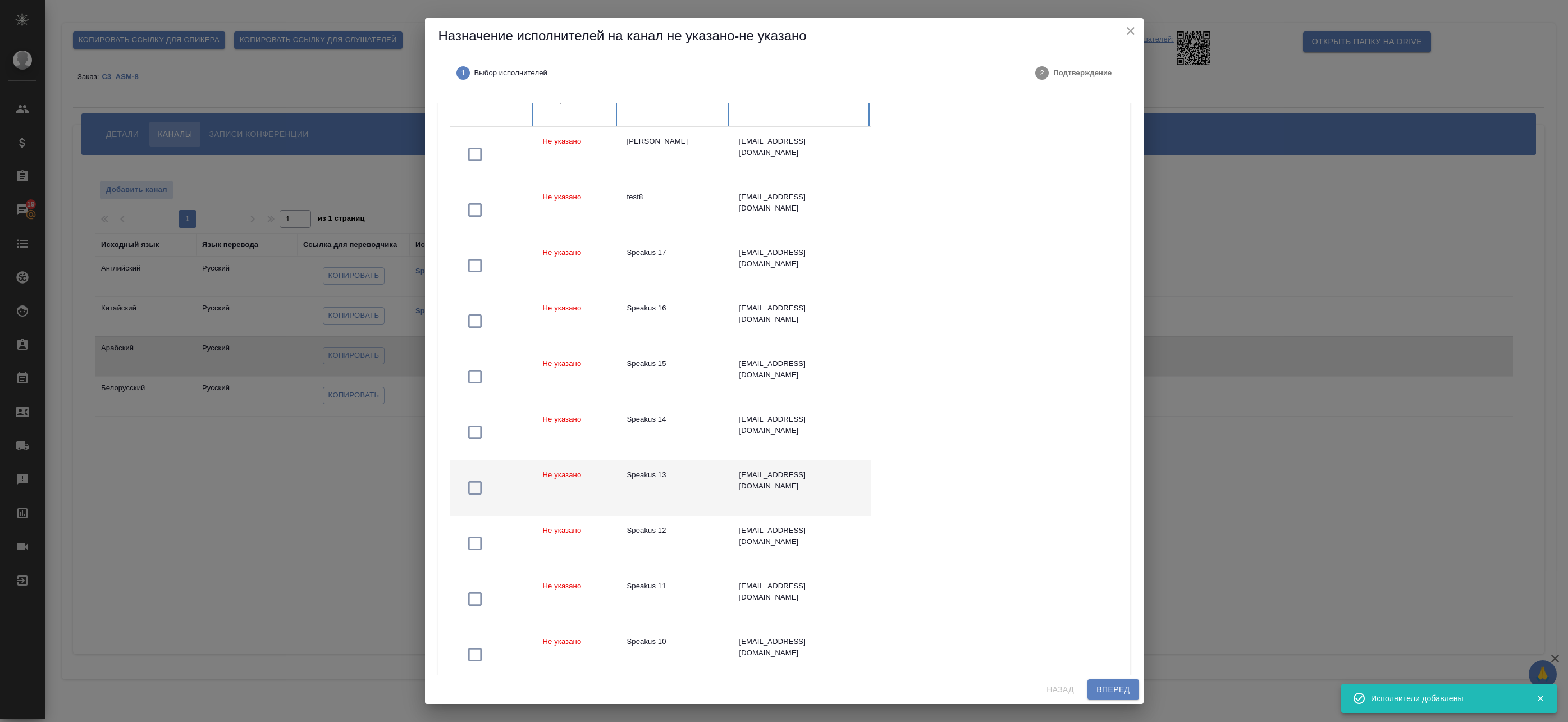
click at [694, 484] on td "Speakus 13" at bounding box center [674, 488] width 112 height 55
click at [1109, 687] on span "Вперед" at bounding box center [1113, 689] width 33 height 14
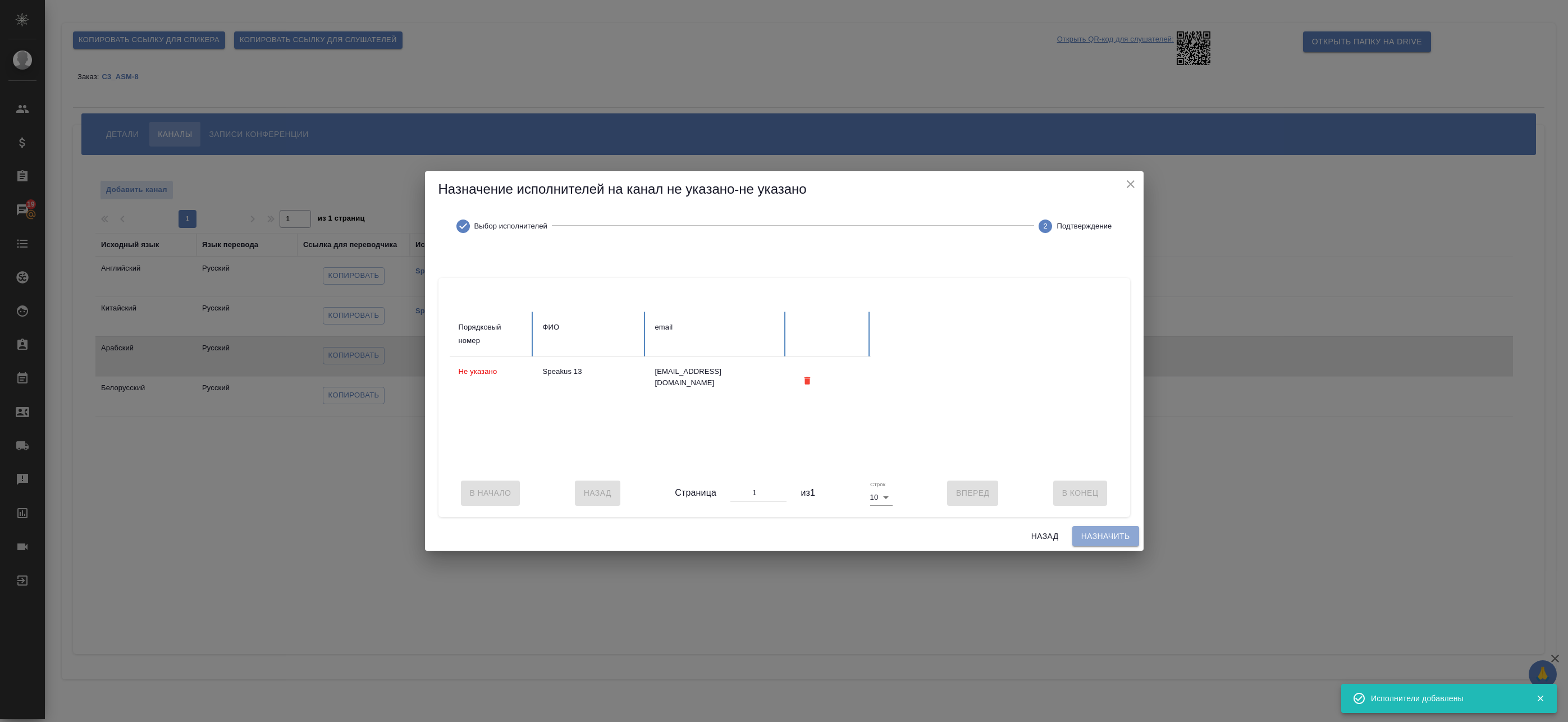
click at [1091, 540] on span "Назначить" at bounding box center [1106, 536] width 49 height 14
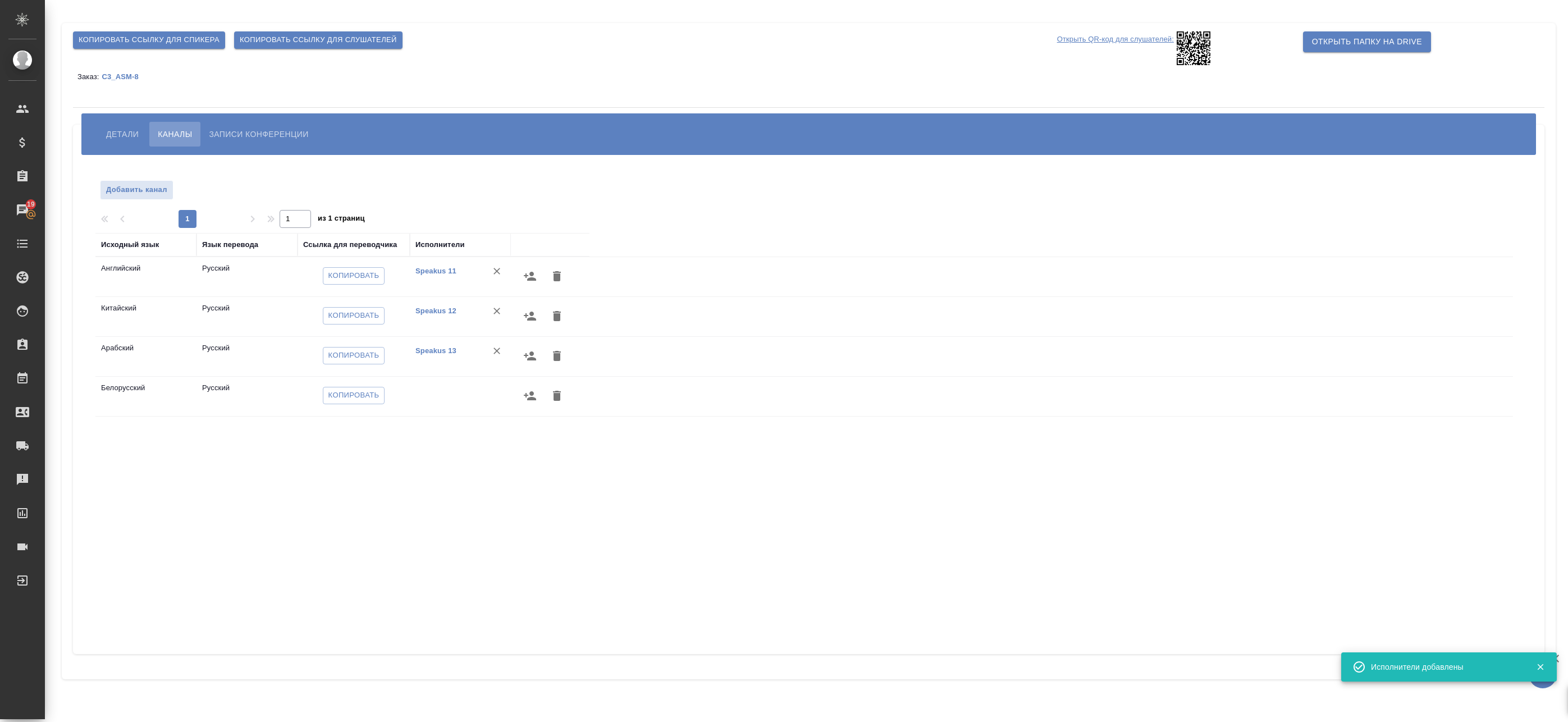
click at [529, 395] on icon "button" at bounding box center [530, 396] width 12 height 9
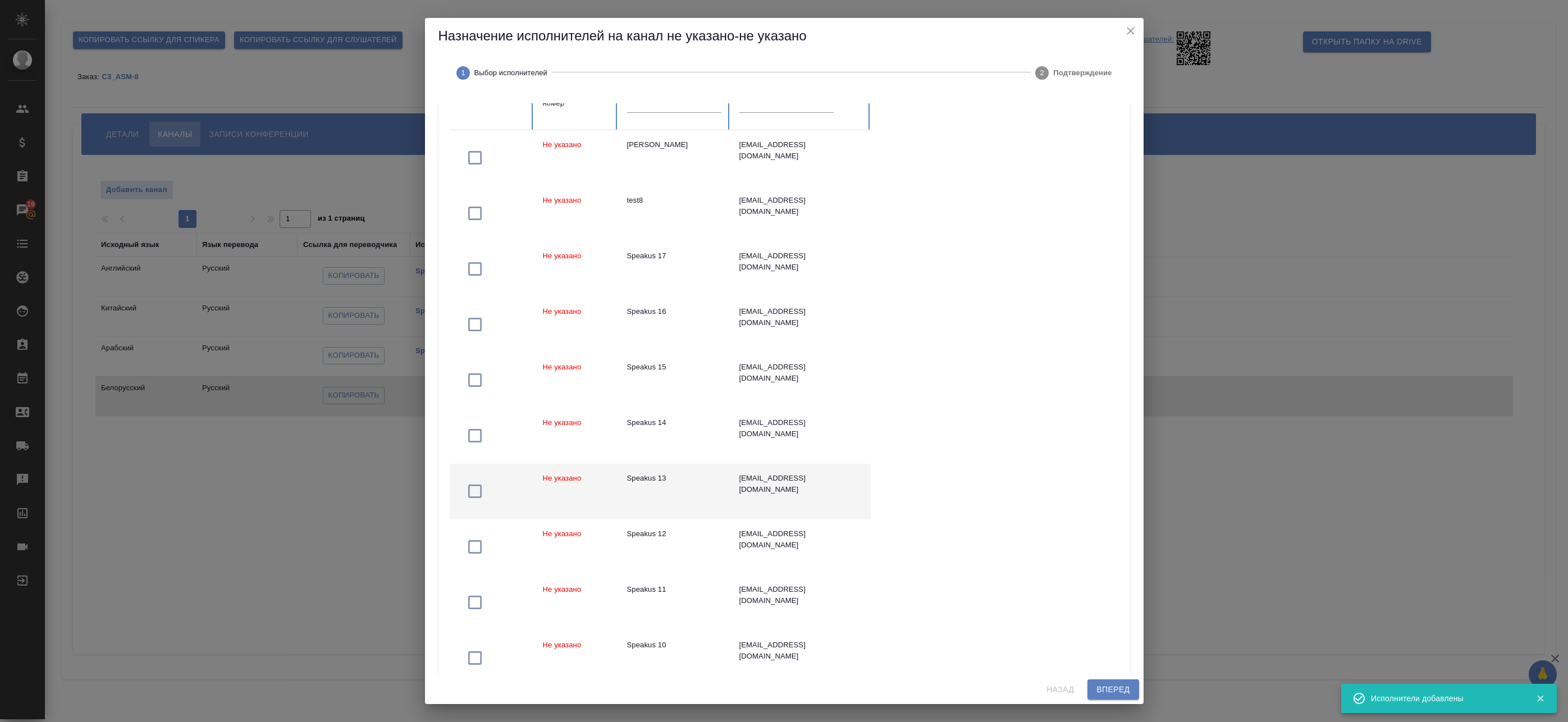
scroll to position [112, 0]
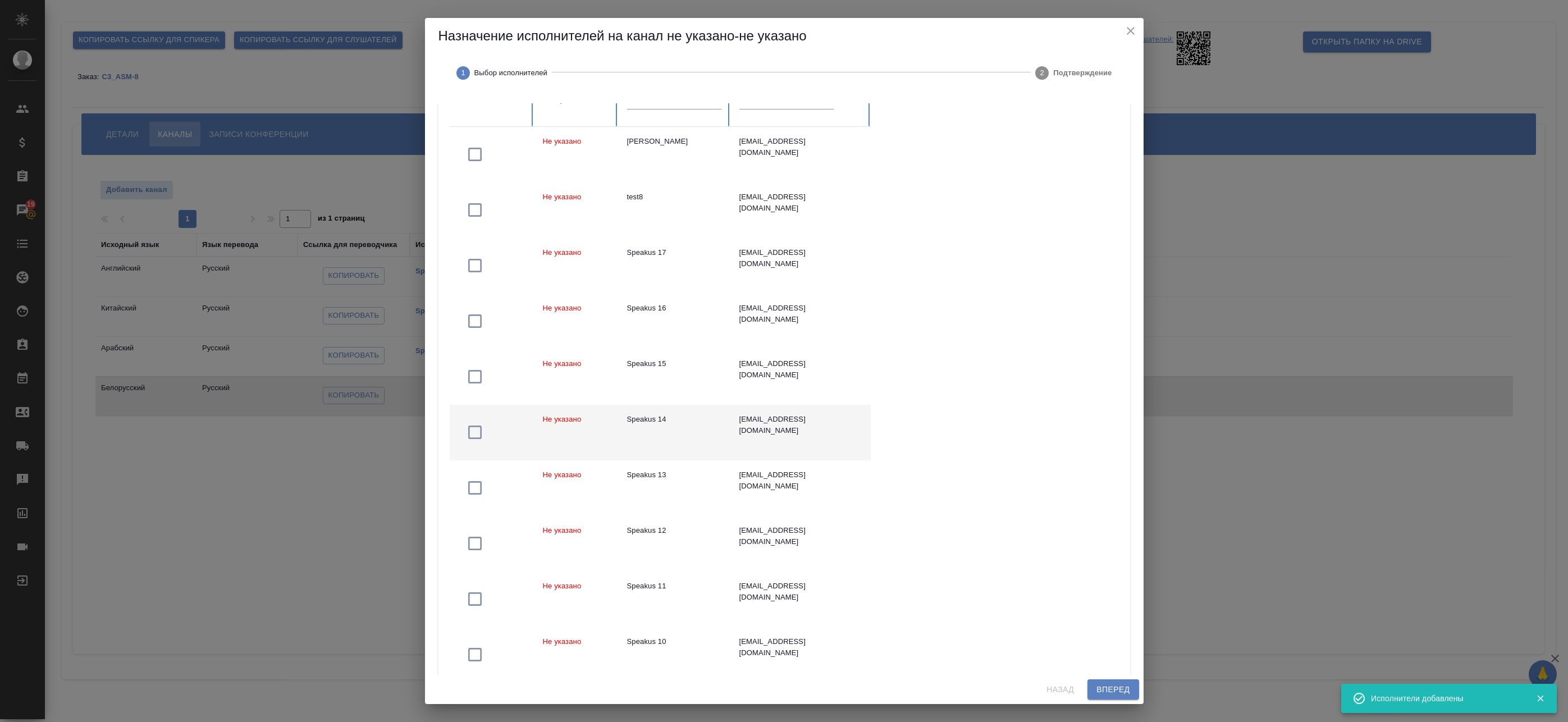
click at [690, 421] on div "Speakus 14" at bounding box center [674, 419] width 94 height 11
click at [1136, 685] on button "Вперед" at bounding box center [1113, 689] width 51 height 21
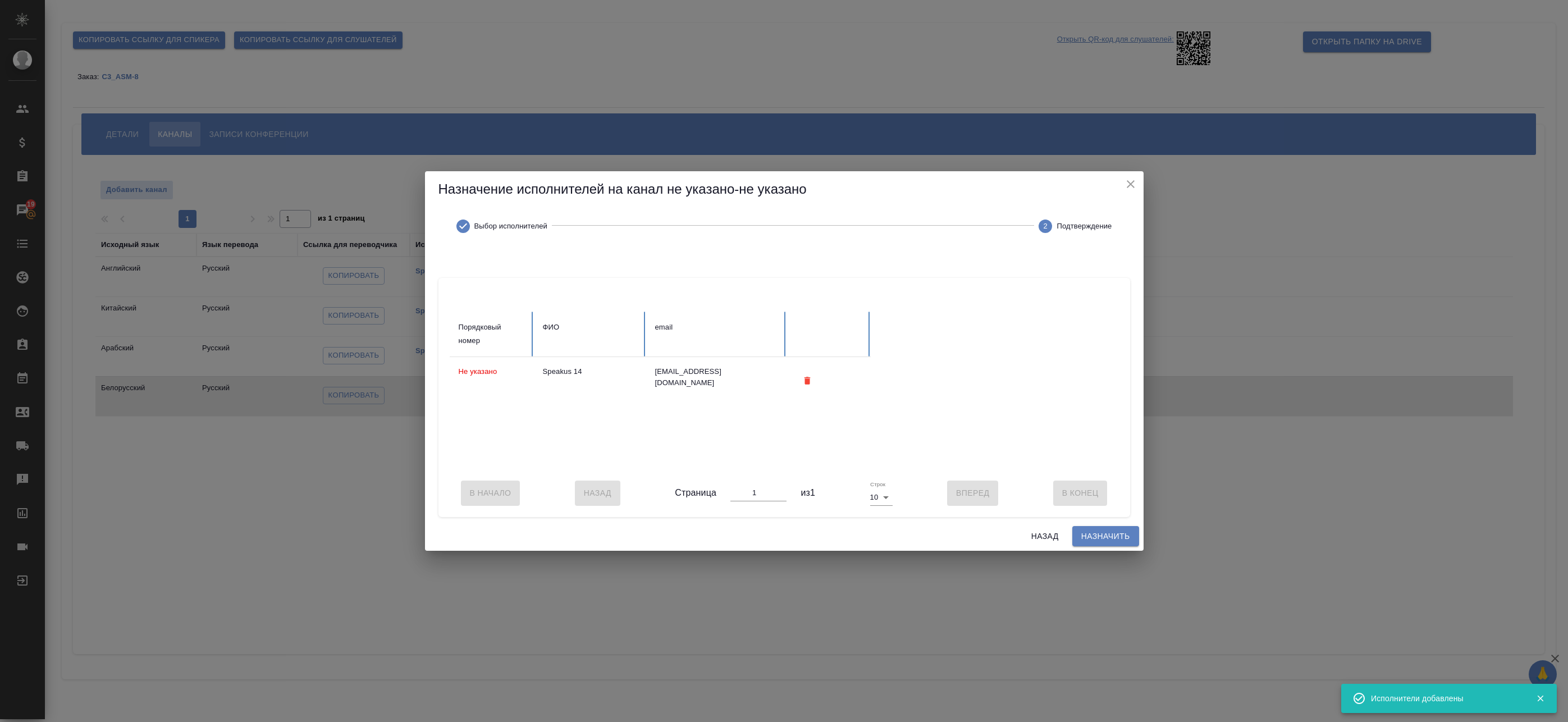
click at [1100, 543] on span "Назначить" at bounding box center [1106, 536] width 49 height 14
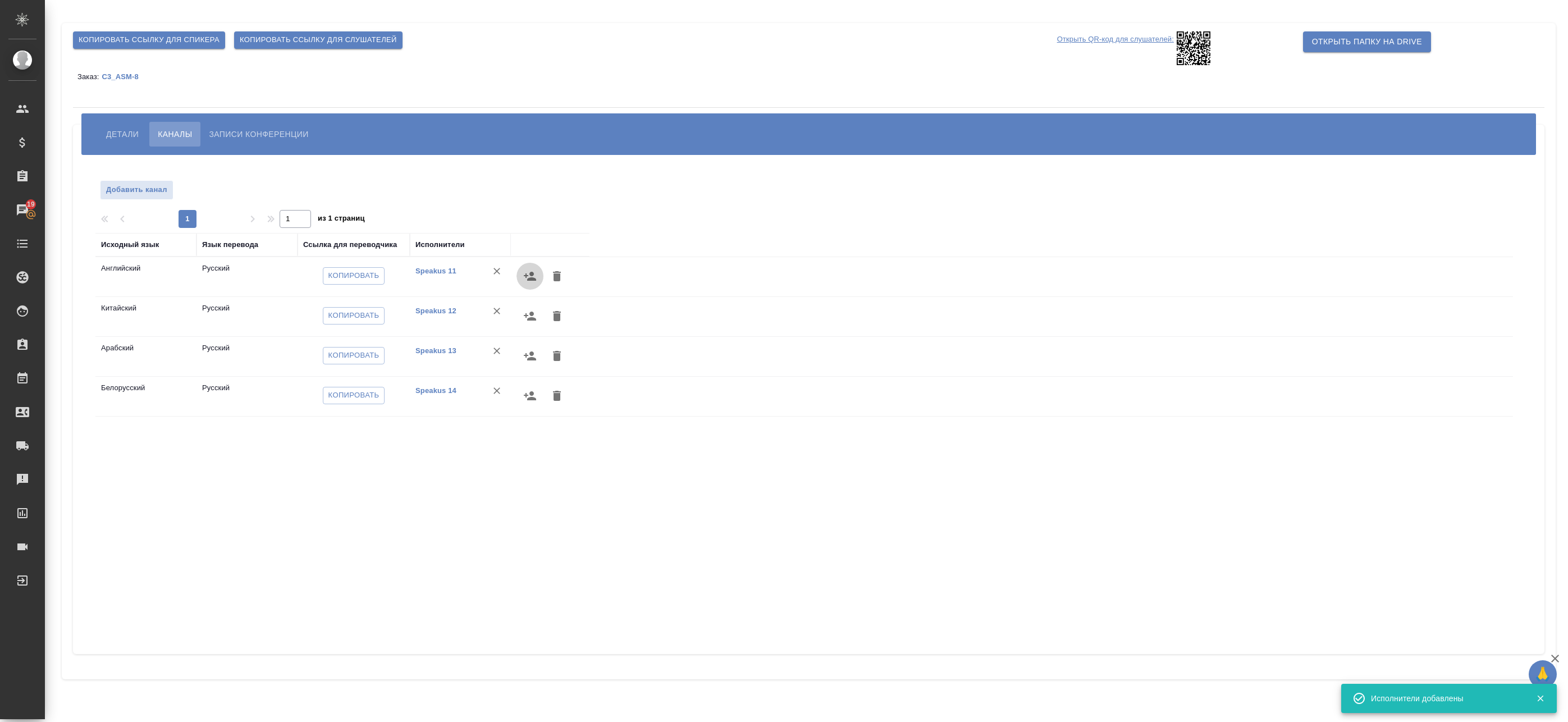
click at [529, 276] on icon "button" at bounding box center [529, 276] width 13 height 13
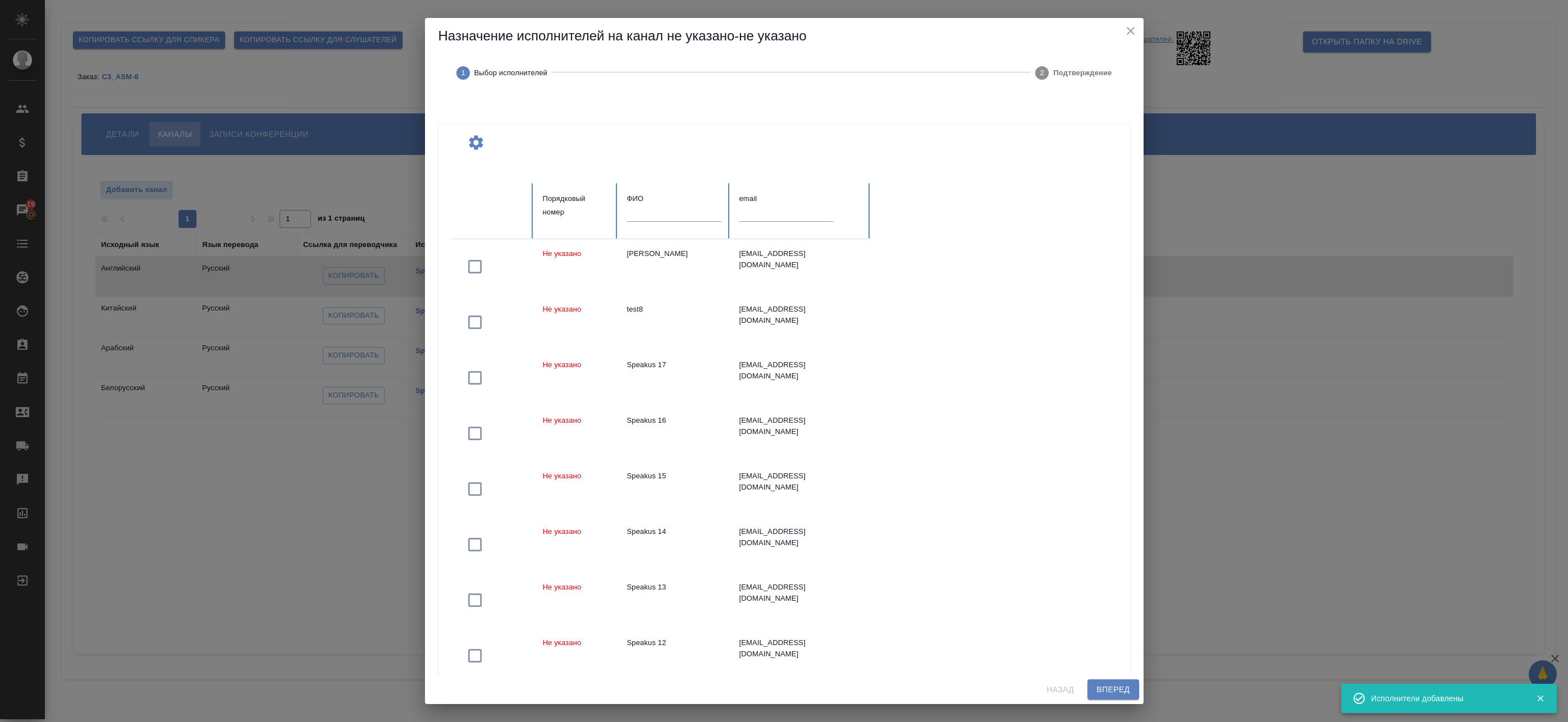
click at [664, 218] on input "text" at bounding box center [674, 213] width 94 height 16
type input "в"
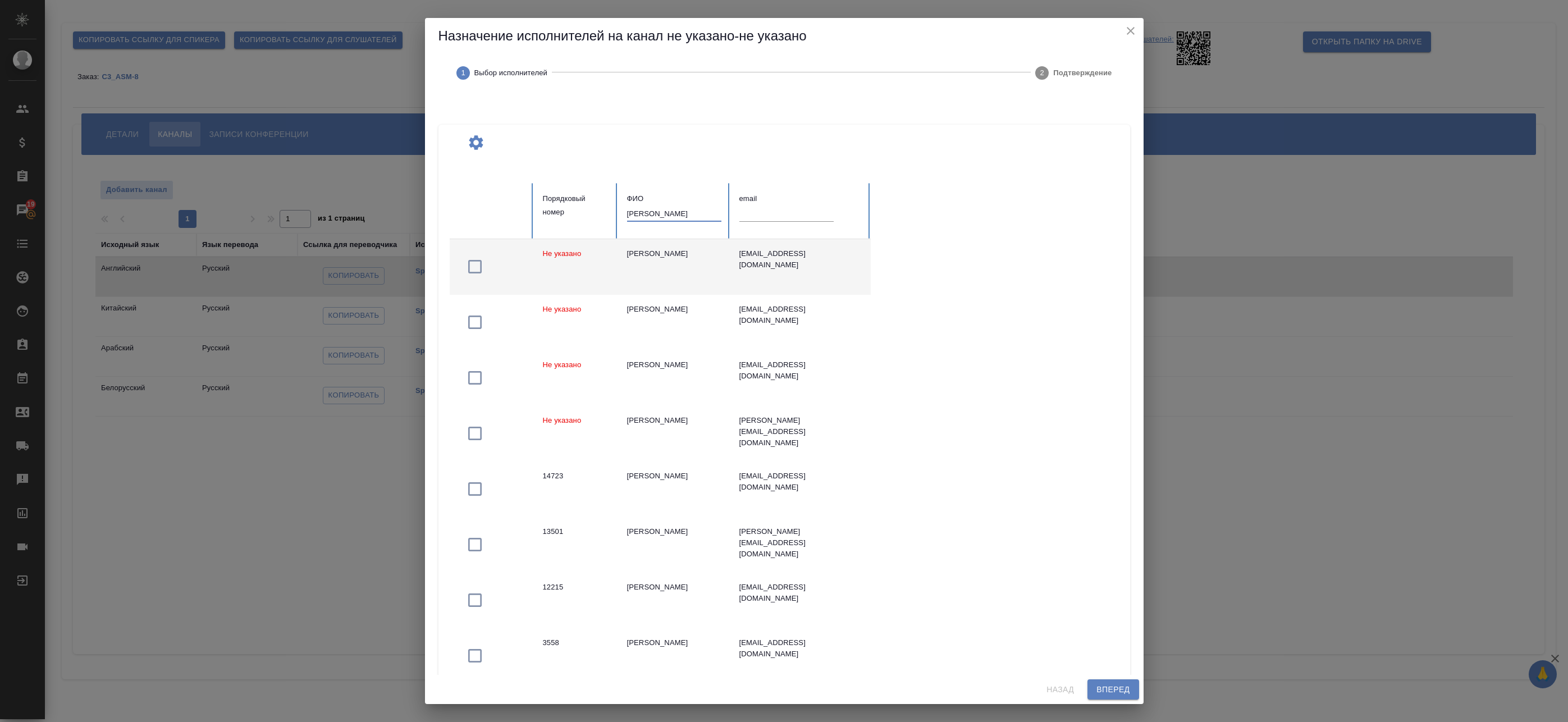
type input "федотова"
click at [687, 256] on div "Федотова Ирина" at bounding box center [674, 254] width 94 height 11
click at [1127, 687] on span "Вперед" at bounding box center [1113, 689] width 33 height 14
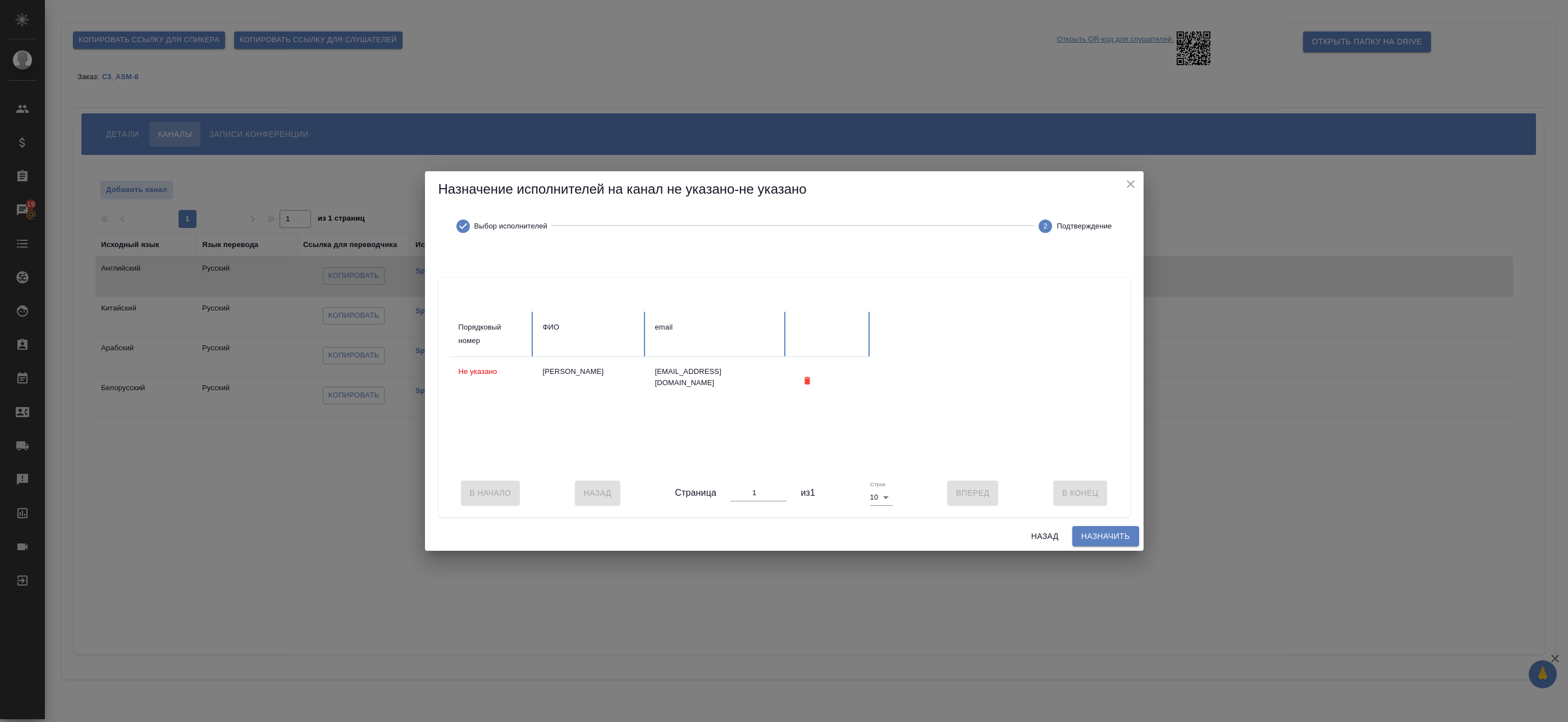
click at [1082, 536] on span "Назначить" at bounding box center [1106, 536] width 49 height 14
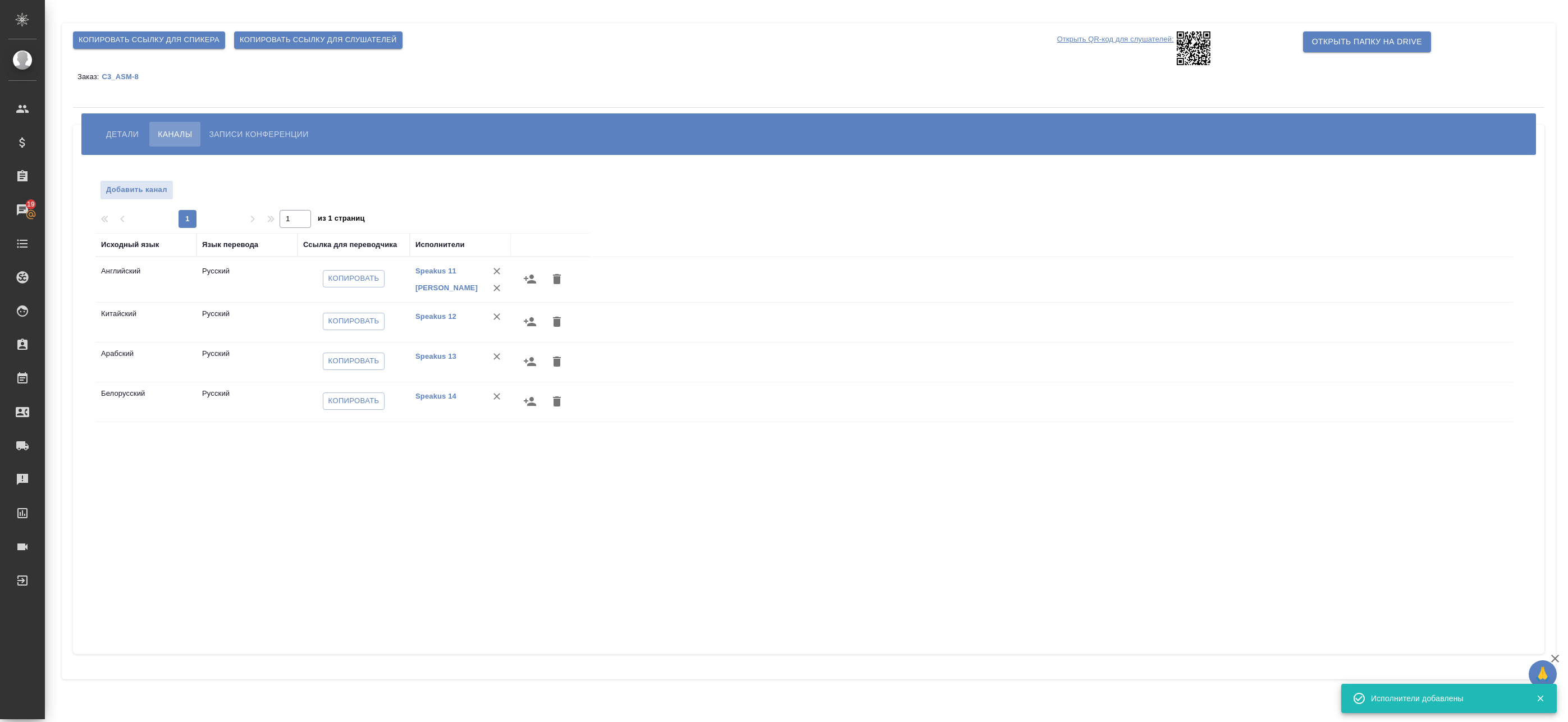
click at [529, 321] on icon "button" at bounding box center [530, 322] width 12 height 9
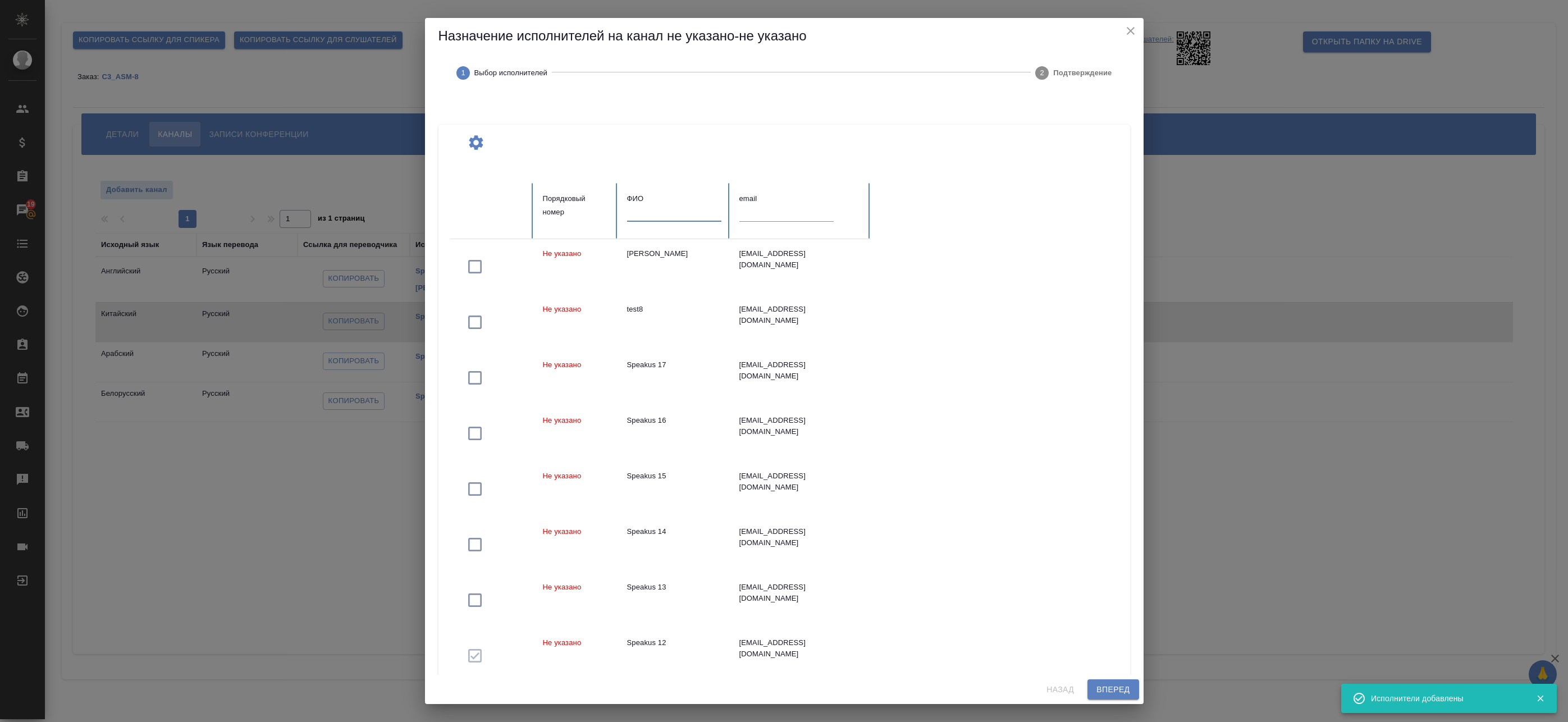
click at [685, 215] on input "text" at bounding box center [674, 213] width 94 height 16
paste input "федотова"
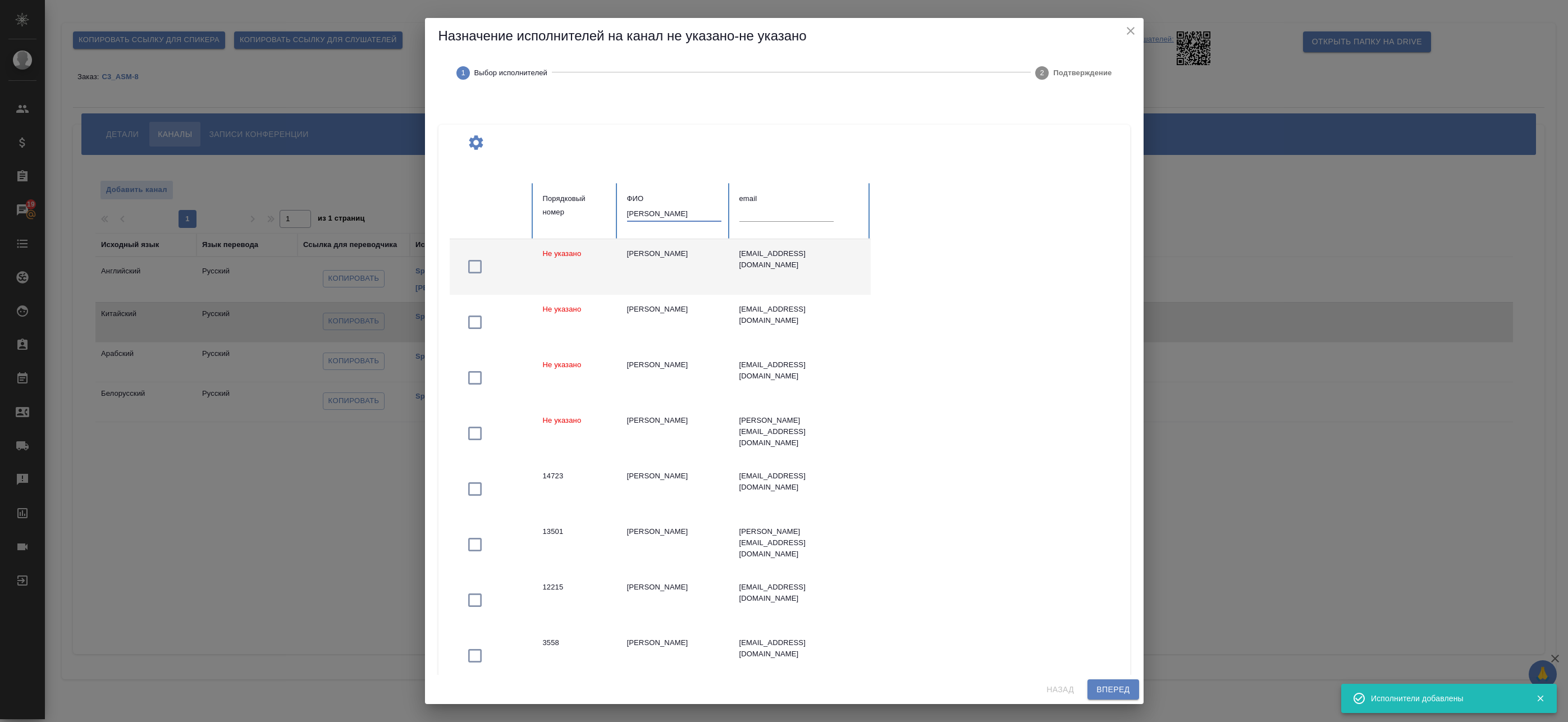
type input "федотова"
click at [691, 270] on td "Федотова Ирина" at bounding box center [674, 267] width 112 height 55
click at [1122, 688] on span "Вперед" at bounding box center [1113, 689] width 33 height 14
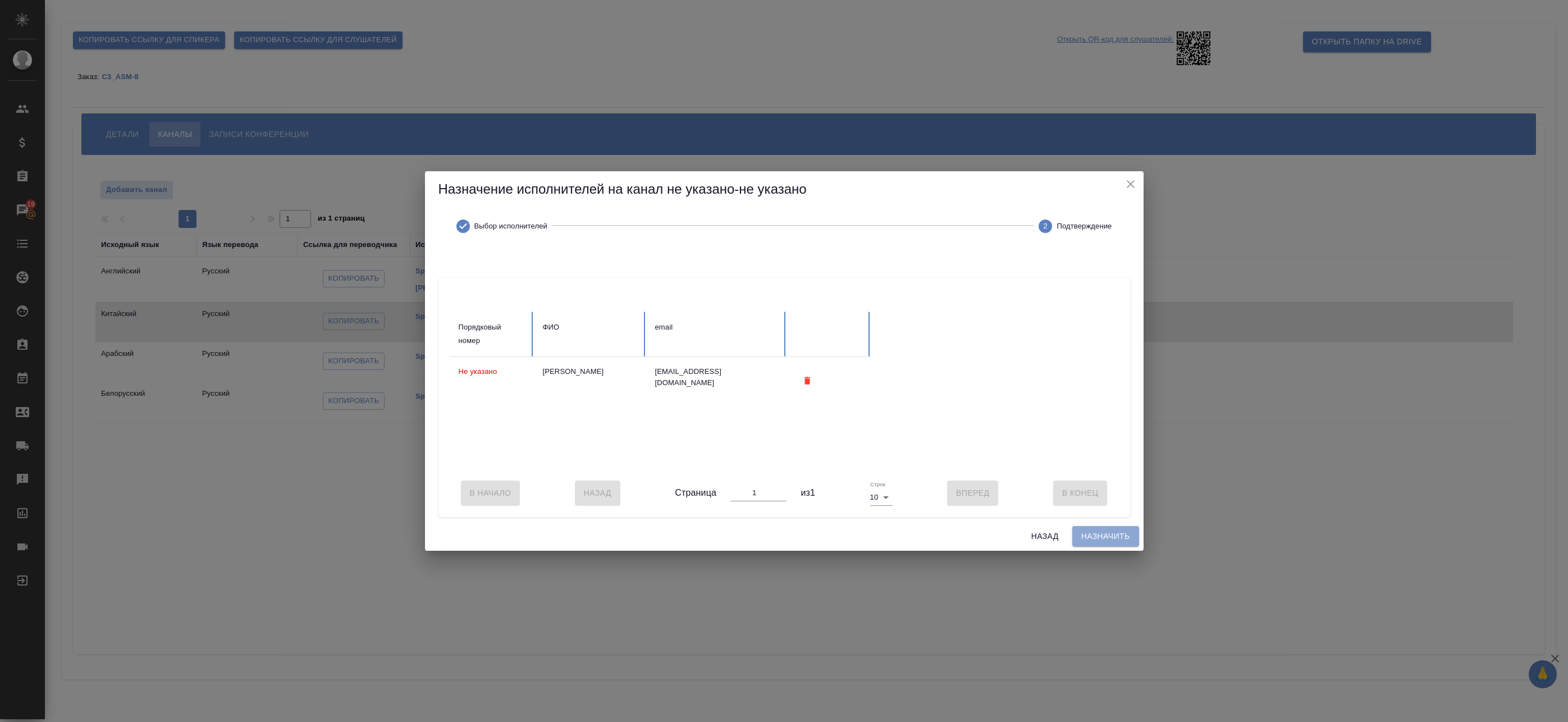
click at [1095, 538] on span "Назначить" at bounding box center [1106, 536] width 49 height 14
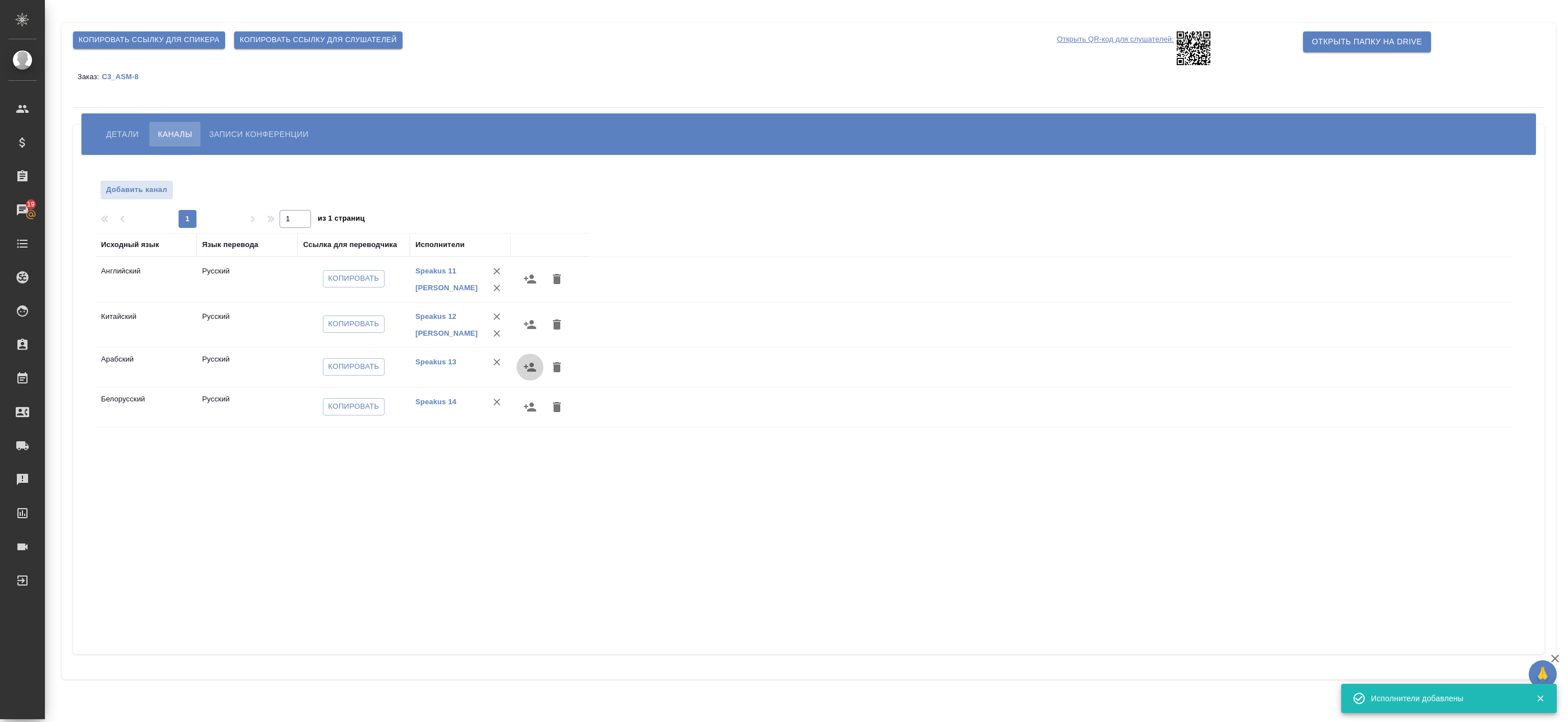
click at [529, 370] on icon "button" at bounding box center [530, 367] width 12 height 9
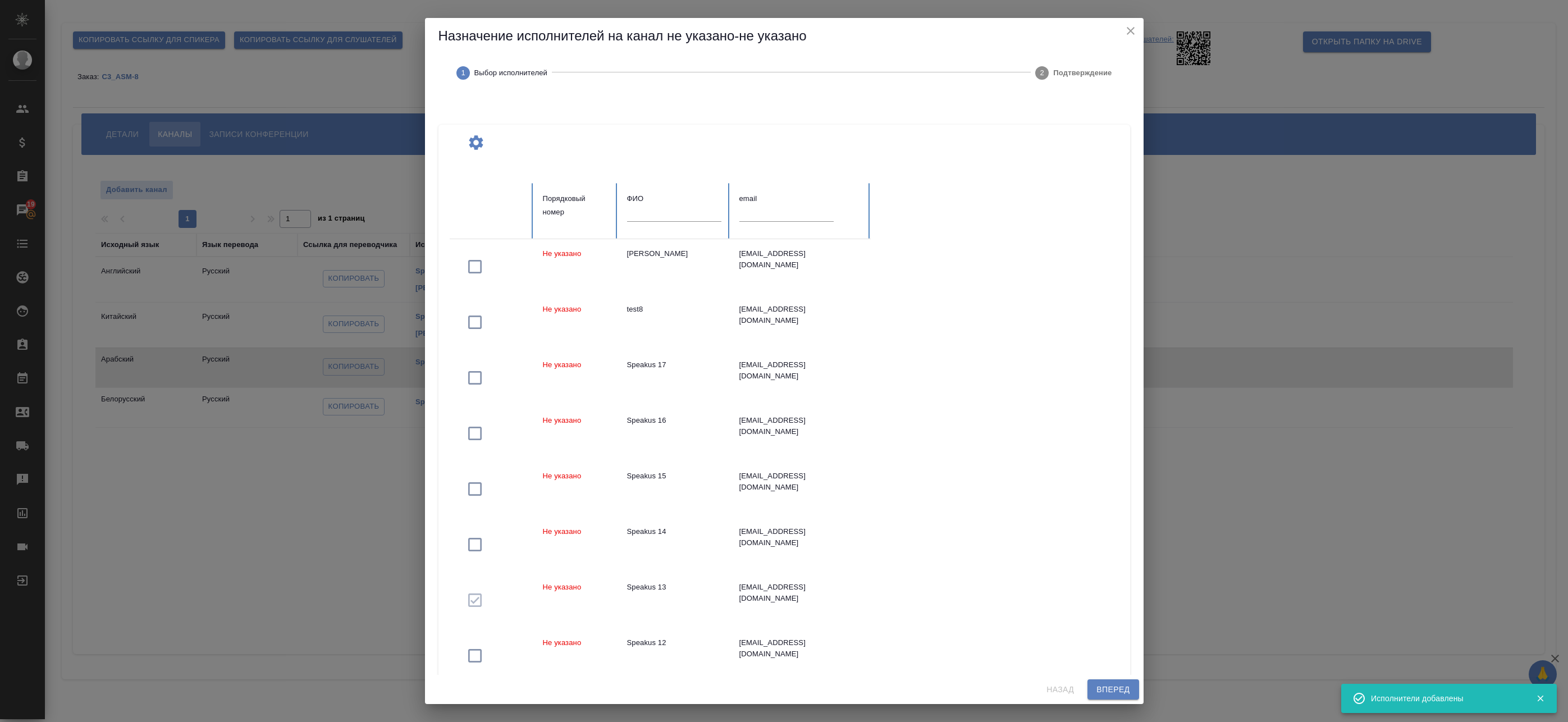
drag, startPoint x: 655, startPoint y: 227, endPoint x: 658, endPoint y: 222, distance: 5.8
click at [656, 226] on div at bounding box center [674, 218] width 94 height 24
click at [659, 217] on input "text" at bounding box center [674, 213] width 94 height 16
paste input "федотова"
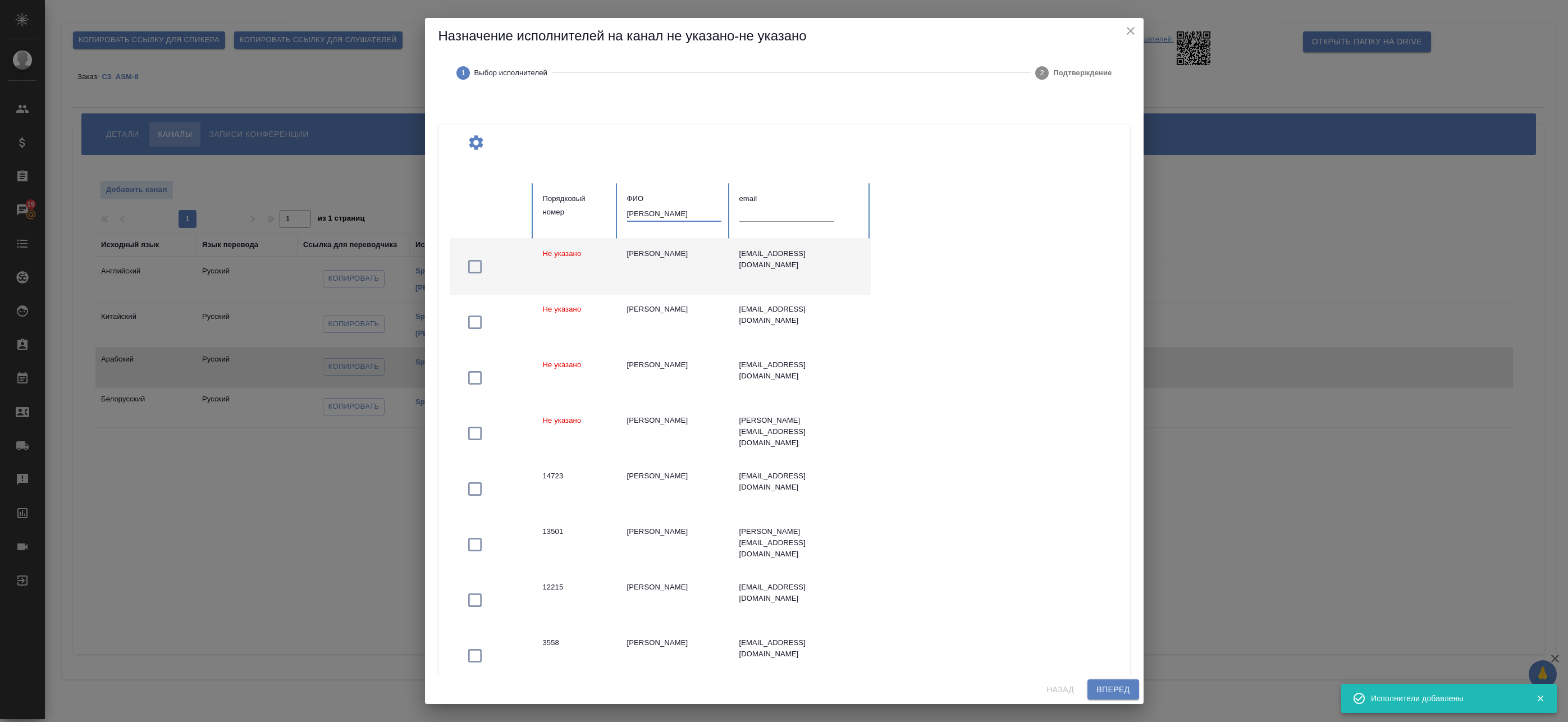
type input "федотова"
click at [679, 269] on td "Федотова Ирина" at bounding box center [674, 267] width 112 height 55
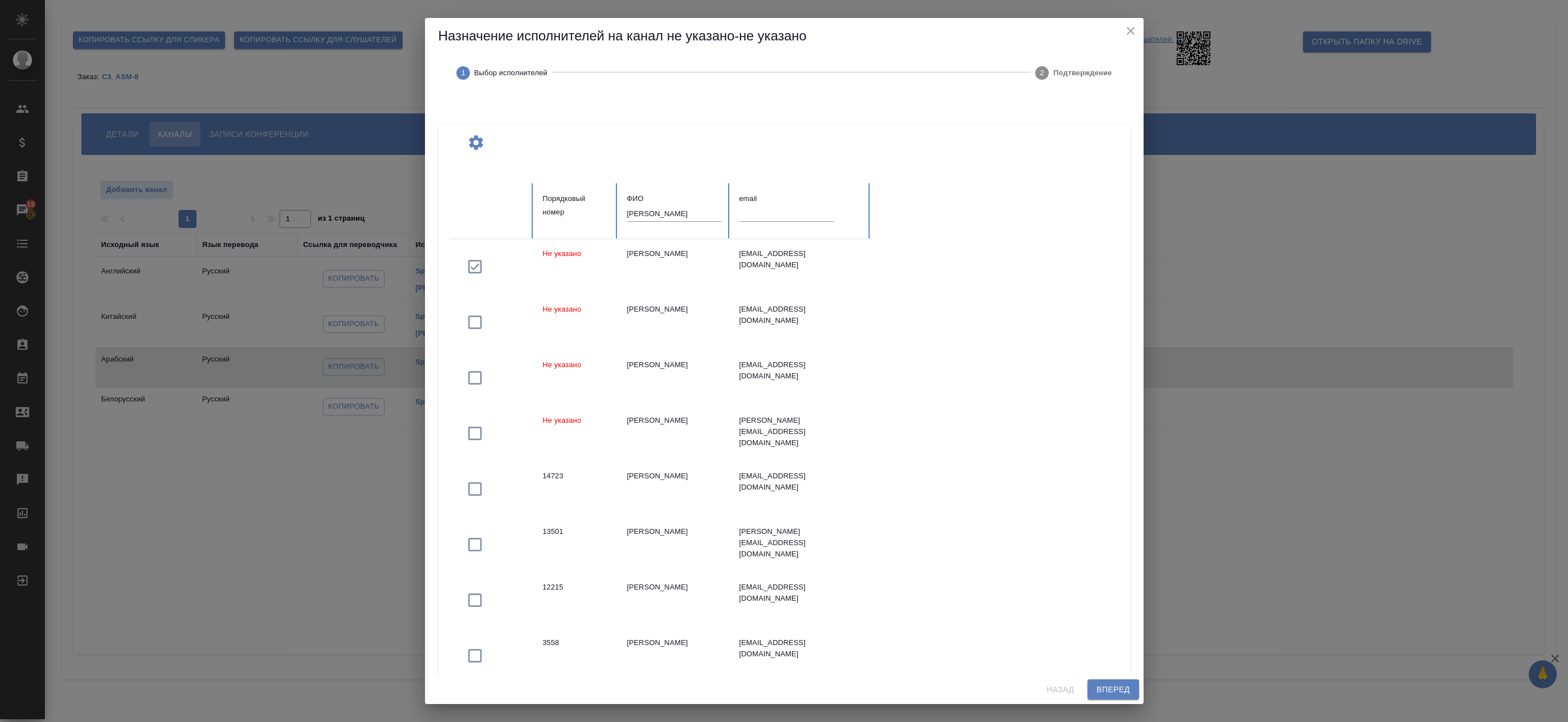
click at [1123, 690] on span "Вперед" at bounding box center [1113, 689] width 33 height 14
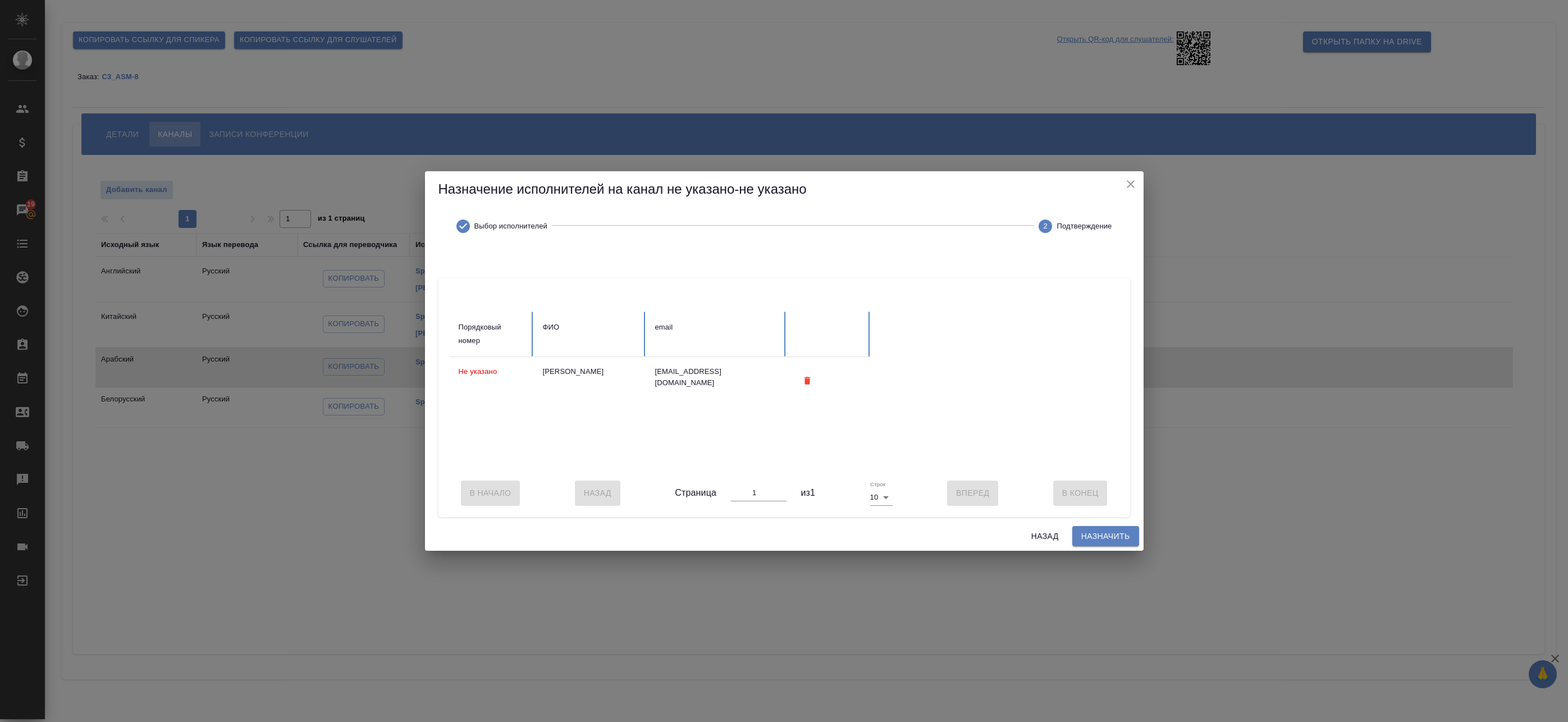
click at [1100, 540] on span "Назначить" at bounding box center [1106, 536] width 49 height 14
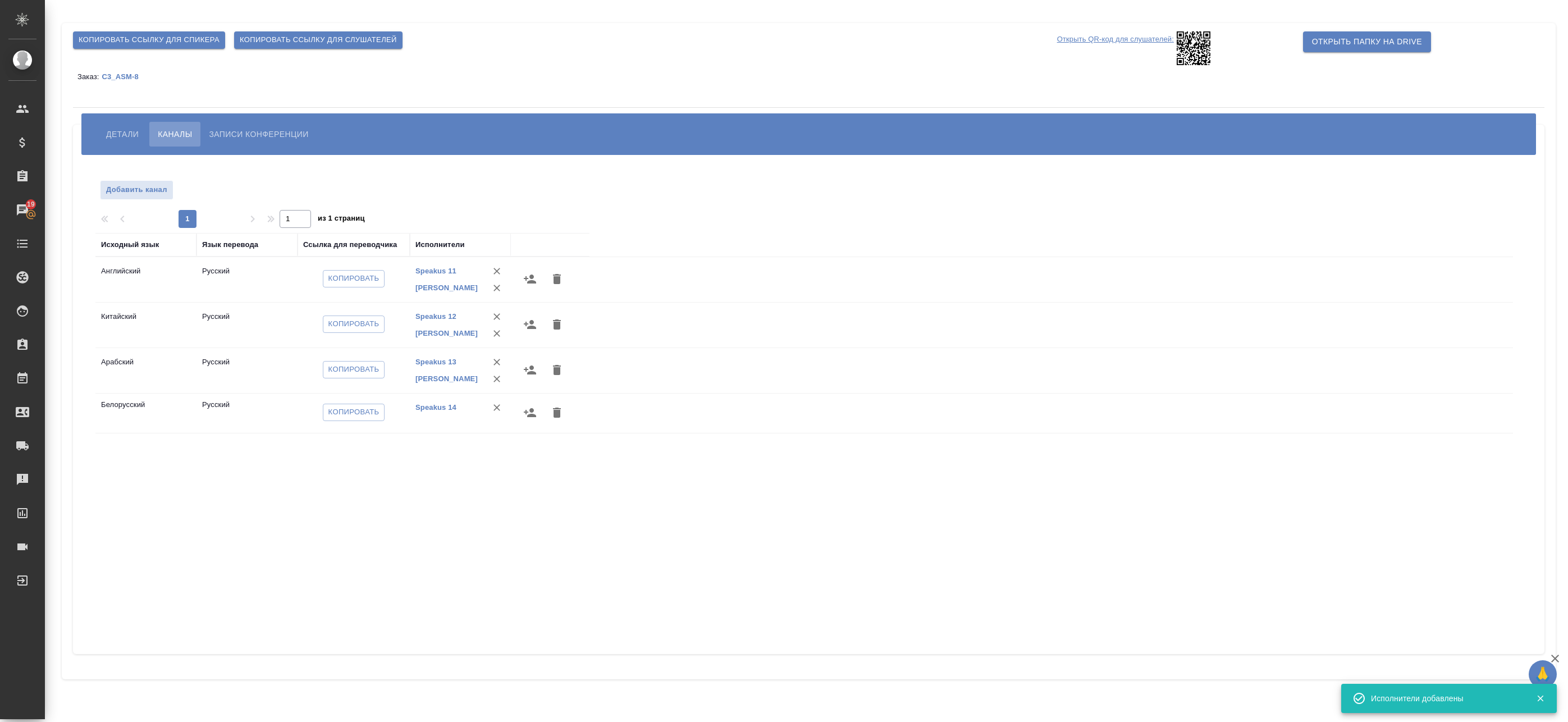
click at [534, 415] on icon "button" at bounding box center [530, 412] width 12 height 9
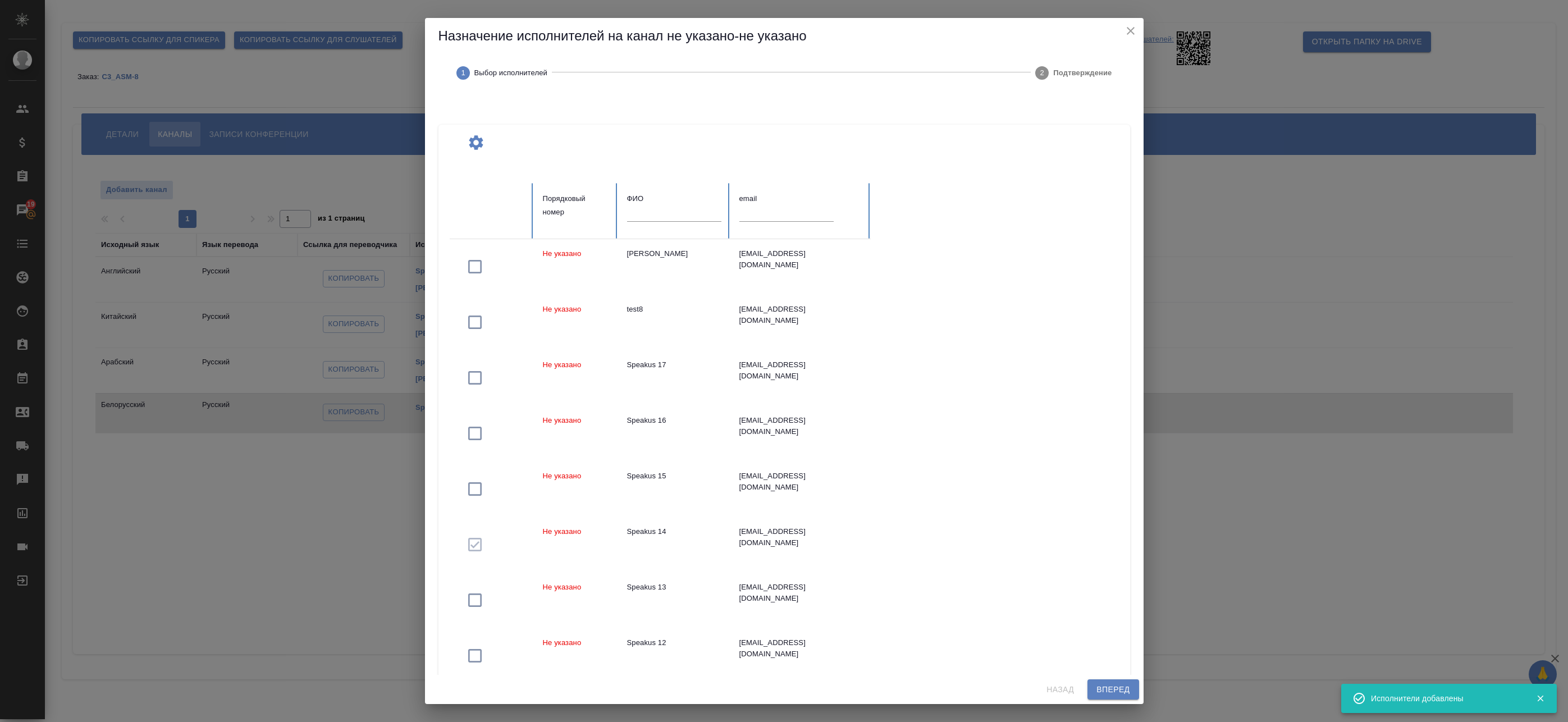
click at [660, 225] on div at bounding box center [674, 218] width 94 height 24
click at [665, 218] on input "text" at bounding box center [674, 213] width 94 height 16
paste input "федотова"
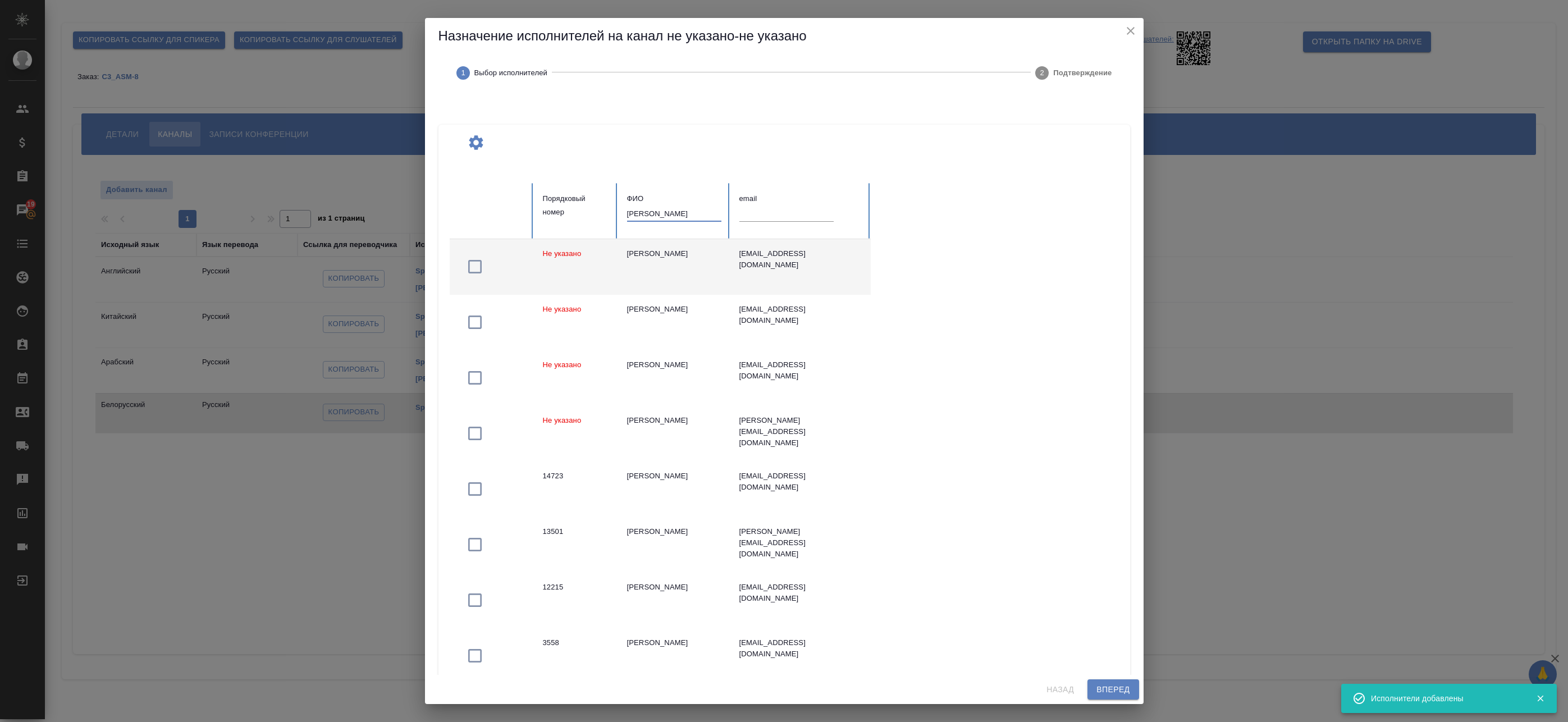
type input "федотова"
click at [675, 285] on td "Федотова Ирина" at bounding box center [674, 267] width 112 height 55
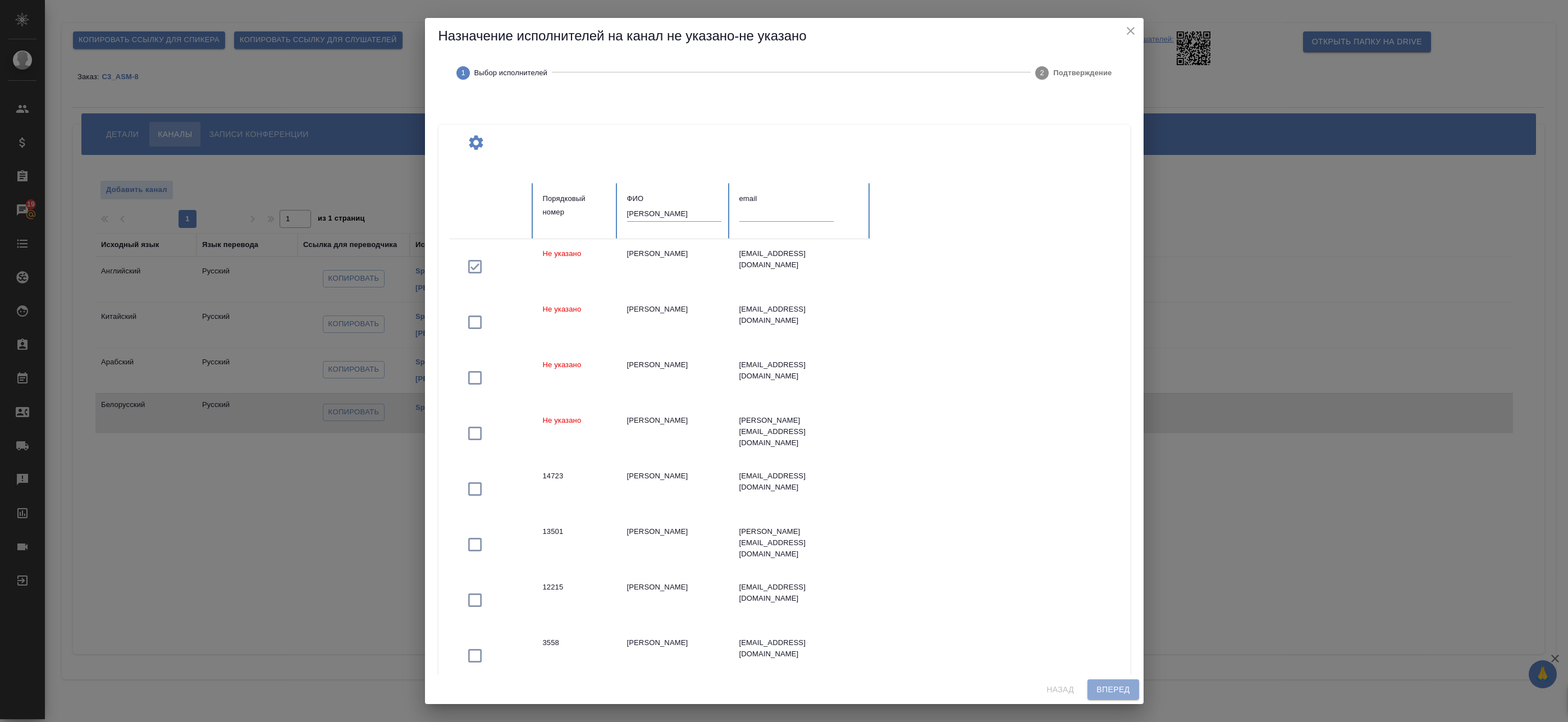
click at [1129, 696] on button "Вперед" at bounding box center [1113, 689] width 51 height 21
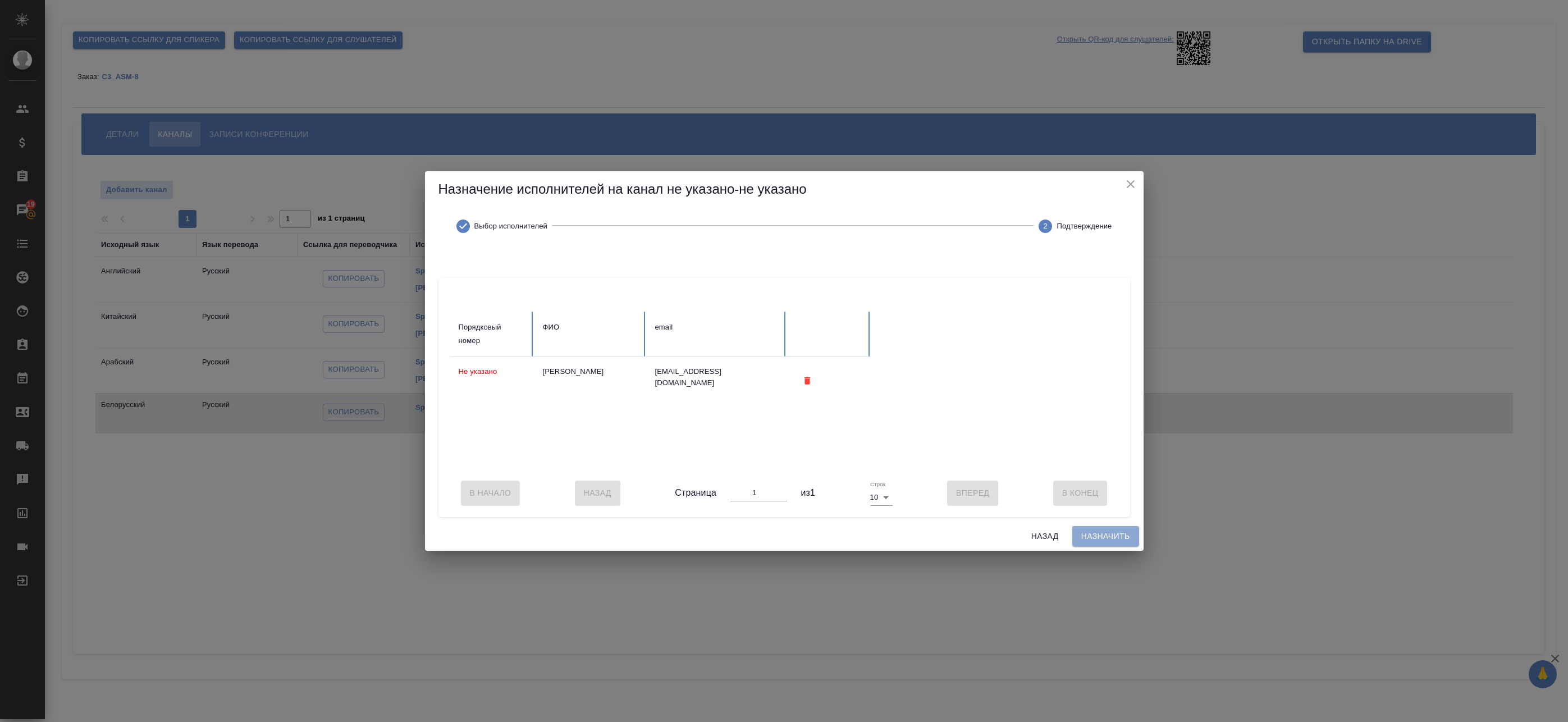
click at [1107, 541] on span "Назначить" at bounding box center [1106, 536] width 49 height 14
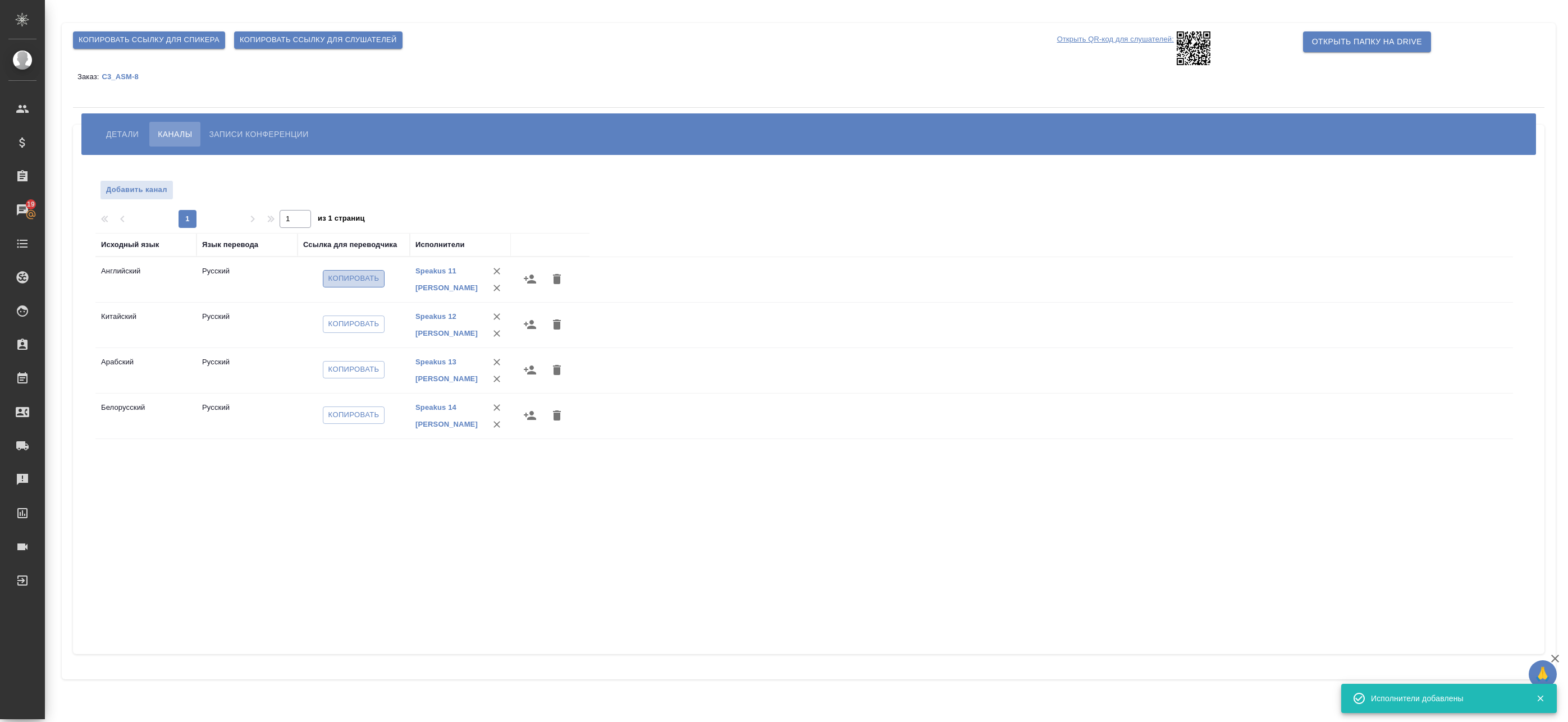
click at [344, 281] on span "Копировать" at bounding box center [354, 279] width 51 height 13
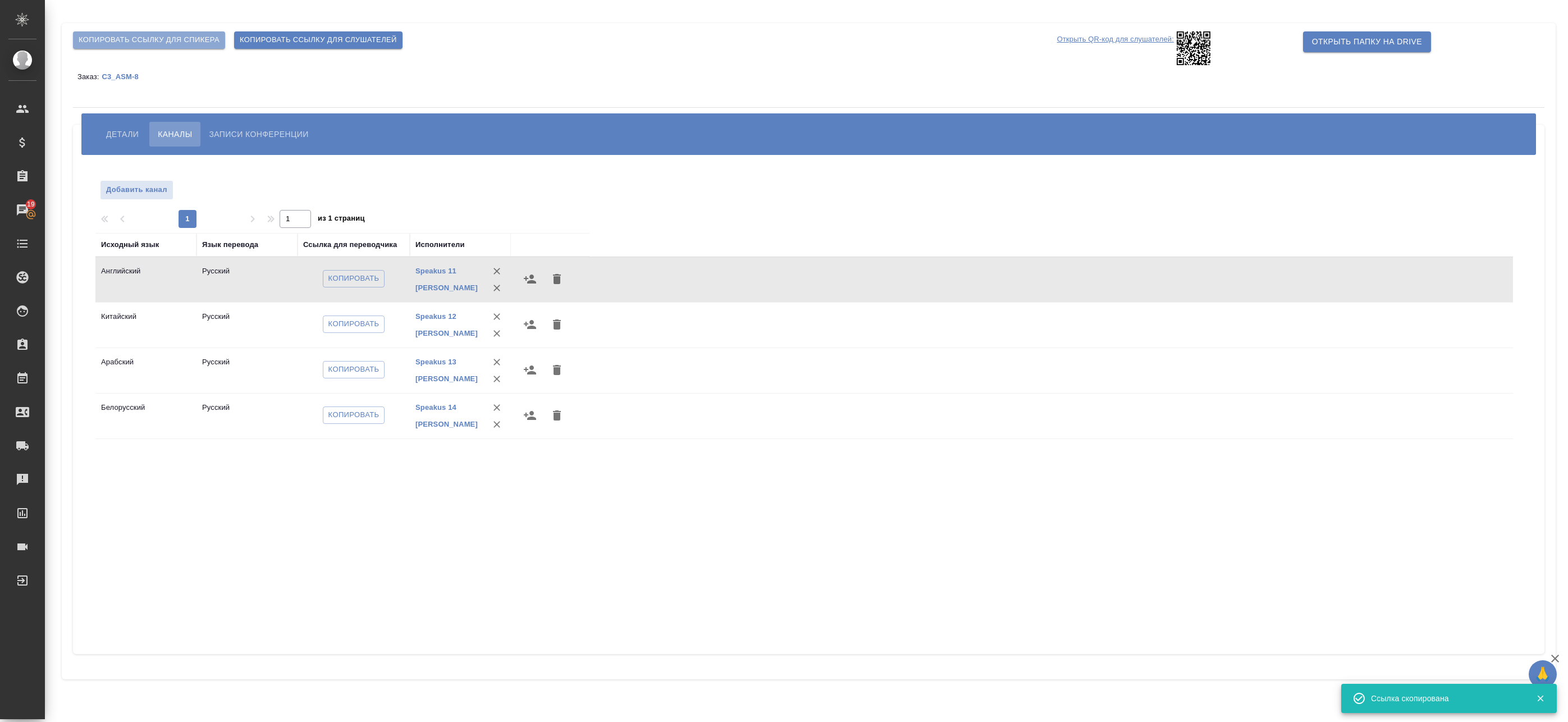
click at [159, 39] on span "Копировать ссылку для спикера" at bounding box center [148, 40] width 141 height 13
click at [361, 283] on span "Копировать" at bounding box center [354, 279] width 51 height 13
click at [351, 324] on span "Копировать" at bounding box center [354, 324] width 51 height 13
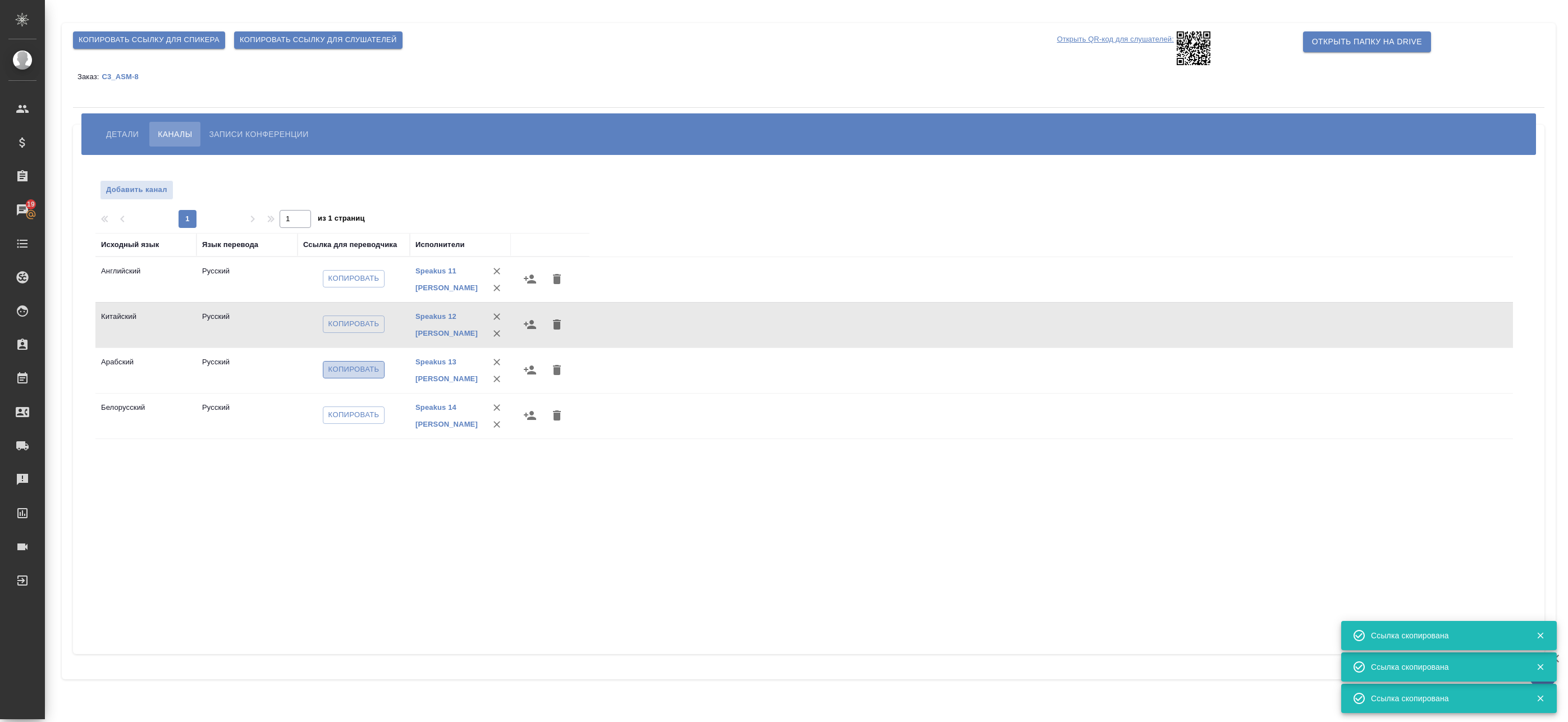
click at [364, 371] on span "Копировать" at bounding box center [354, 369] width 51 height 13
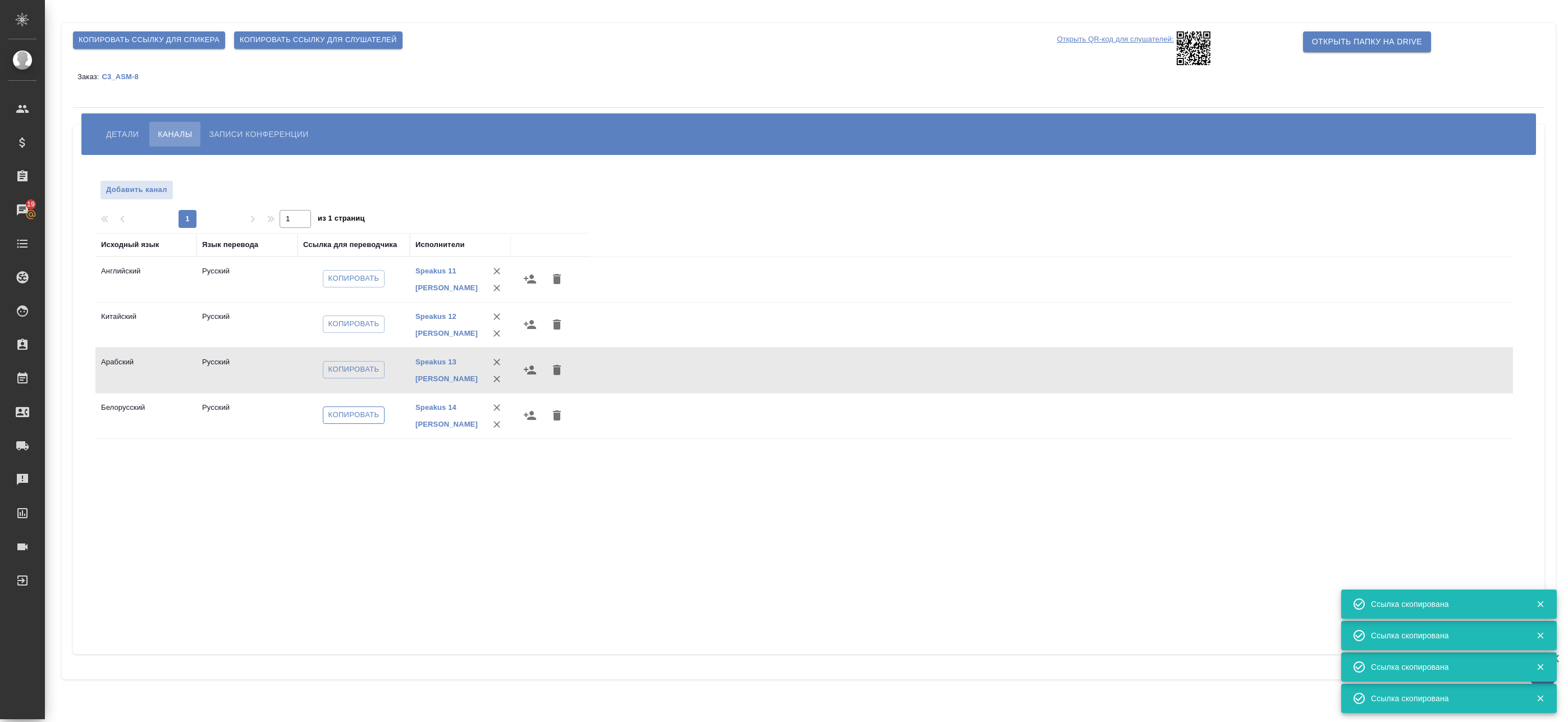
click at [355, 416] on span "Копировать" at bounding box center [354, 415] width 51 height 13
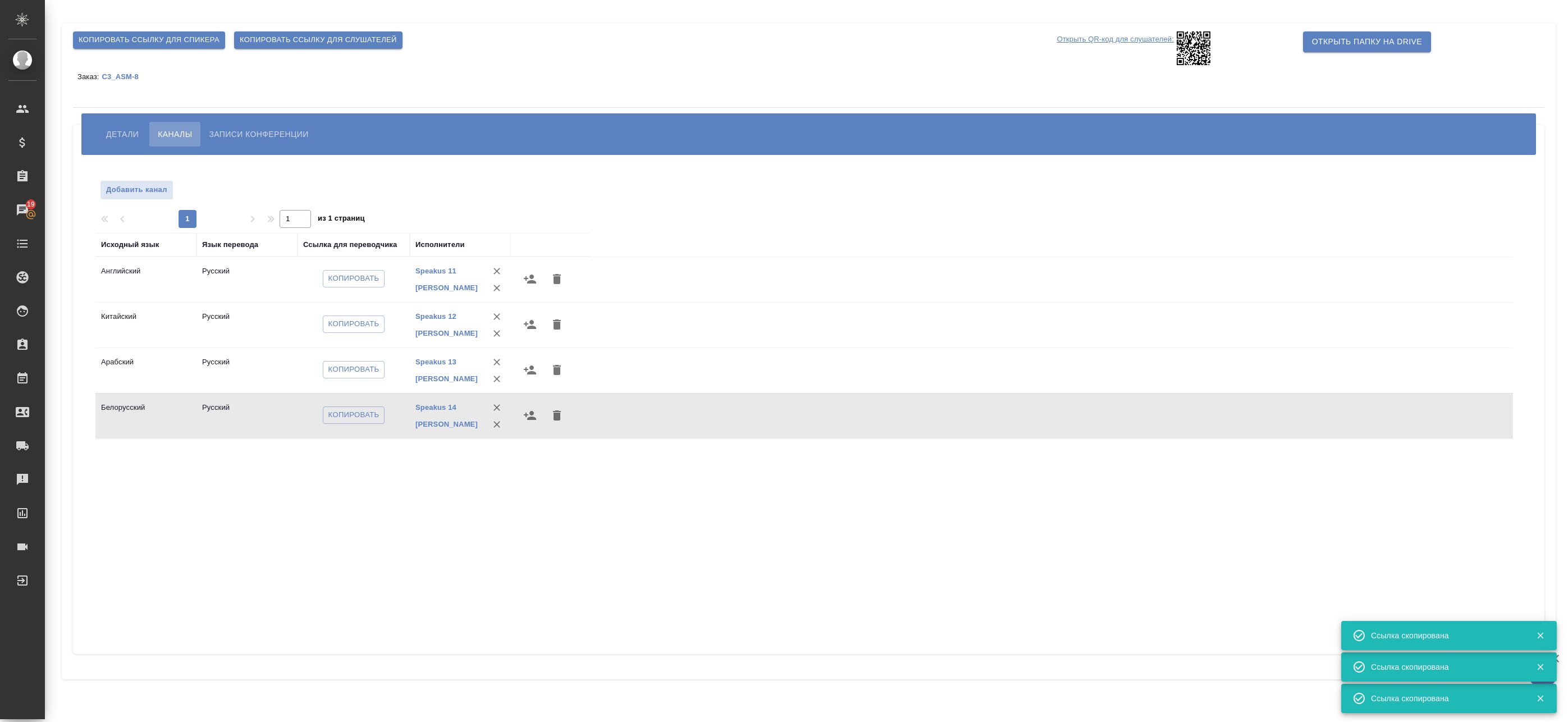
click at [1142, 38] on p "Открыть QR-код для слушателей:" at bounding box center [1116, 48] width 117 height 34
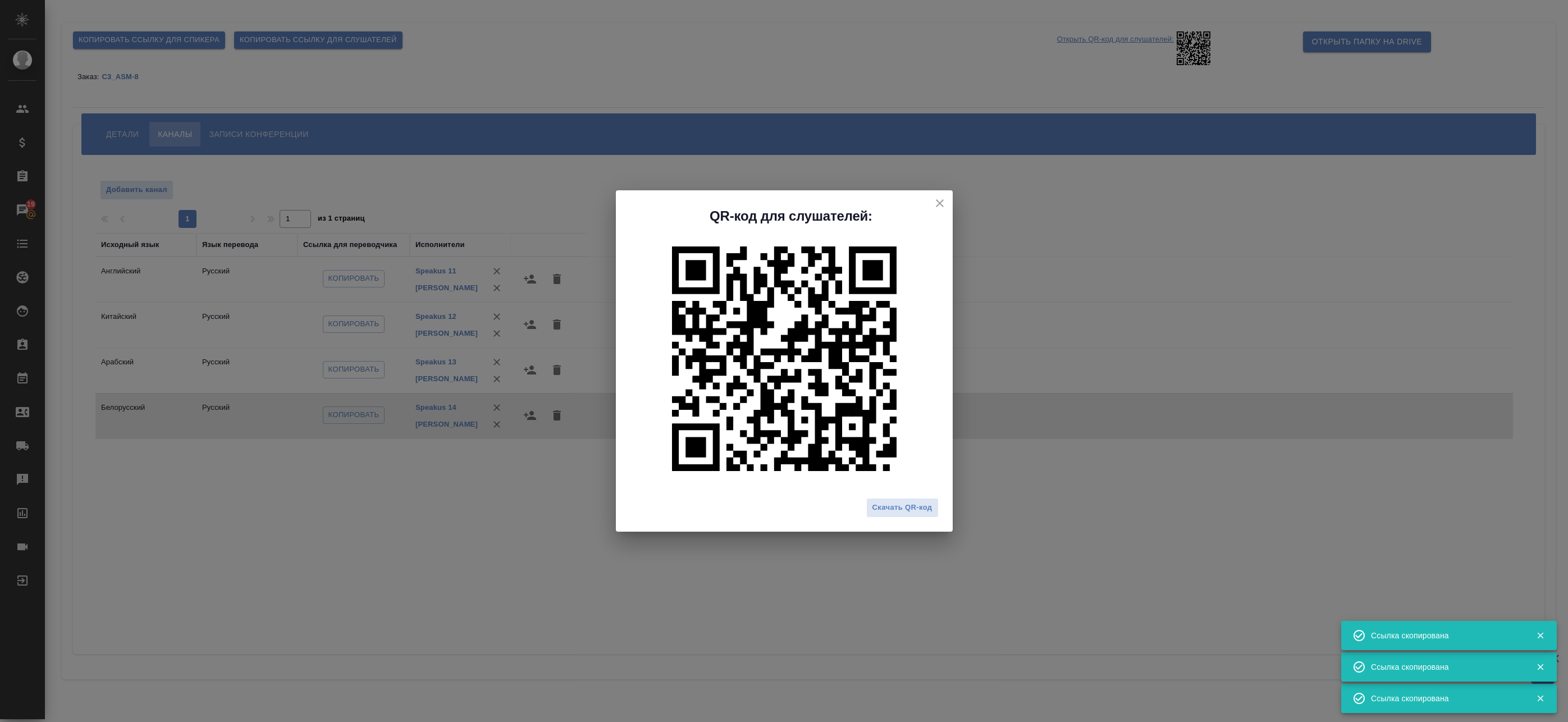
click at [889, 511] on span "Скачать QR-код" at bounding box center [902, 508] width 60 height 13
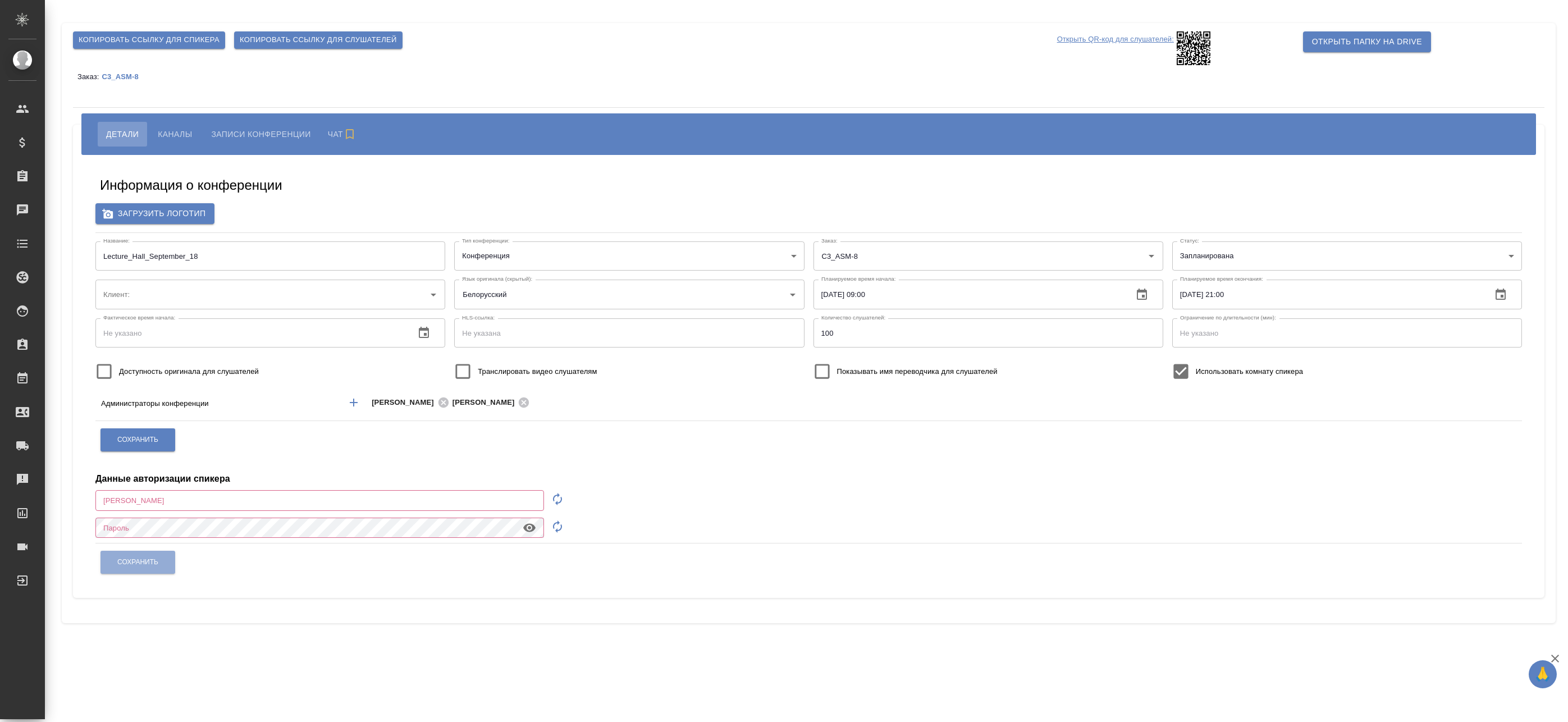
type input "ООО «Агентство стратегического маркетинга»"
type input "[EMAIL_ADDRESS][DOMAIN_NAME]"
click at [175, 137] on span "Каналы" at bounding box center [175, 134] width 34 height 13
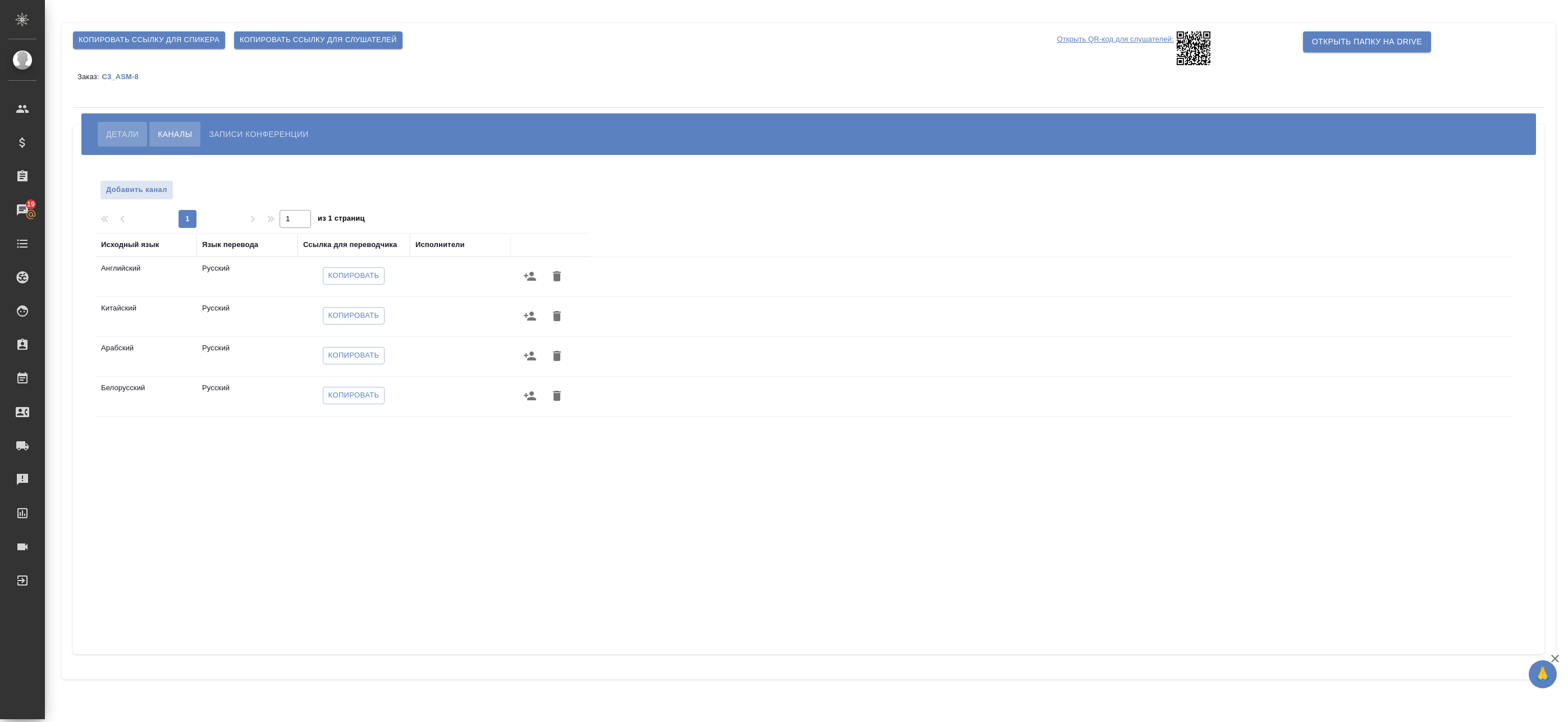
click at [130, 130] on span "Детали" at bounding box center [122, 134] width 33 height 13
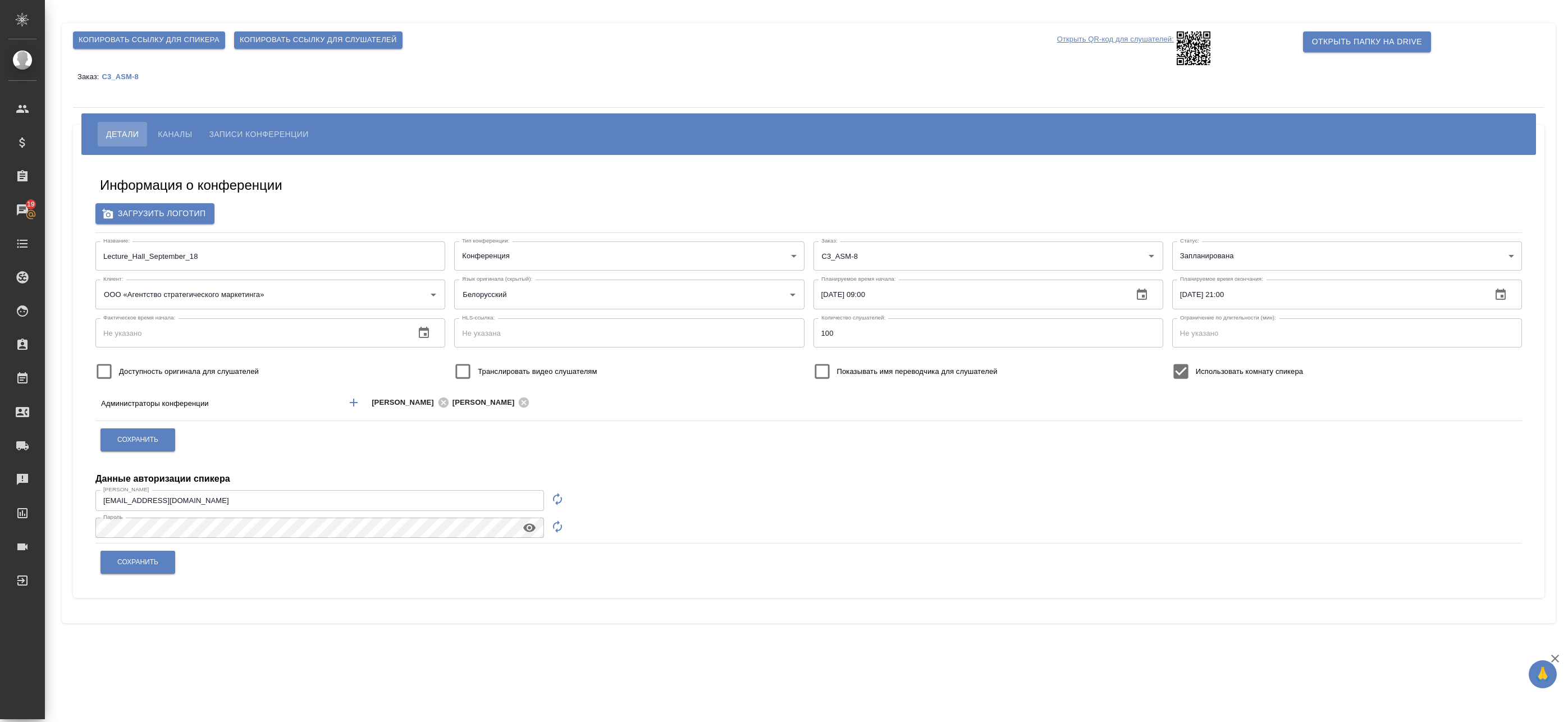
click at [185, 130] on span "Каналы" at bounding box center [175, 134] width 34 height 13
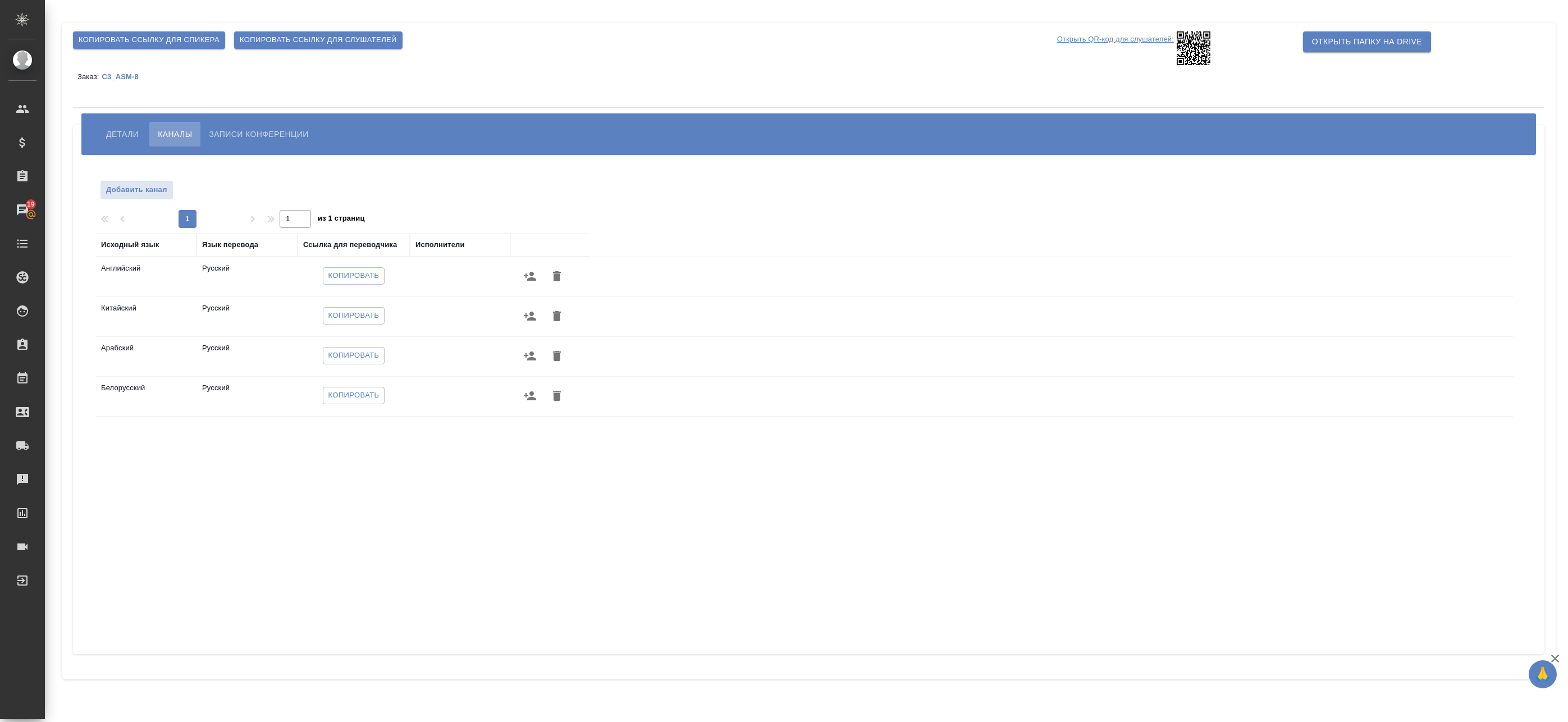
click at [530, 274] on icon "button" at bounding box center [530, 276] width 12 height 9
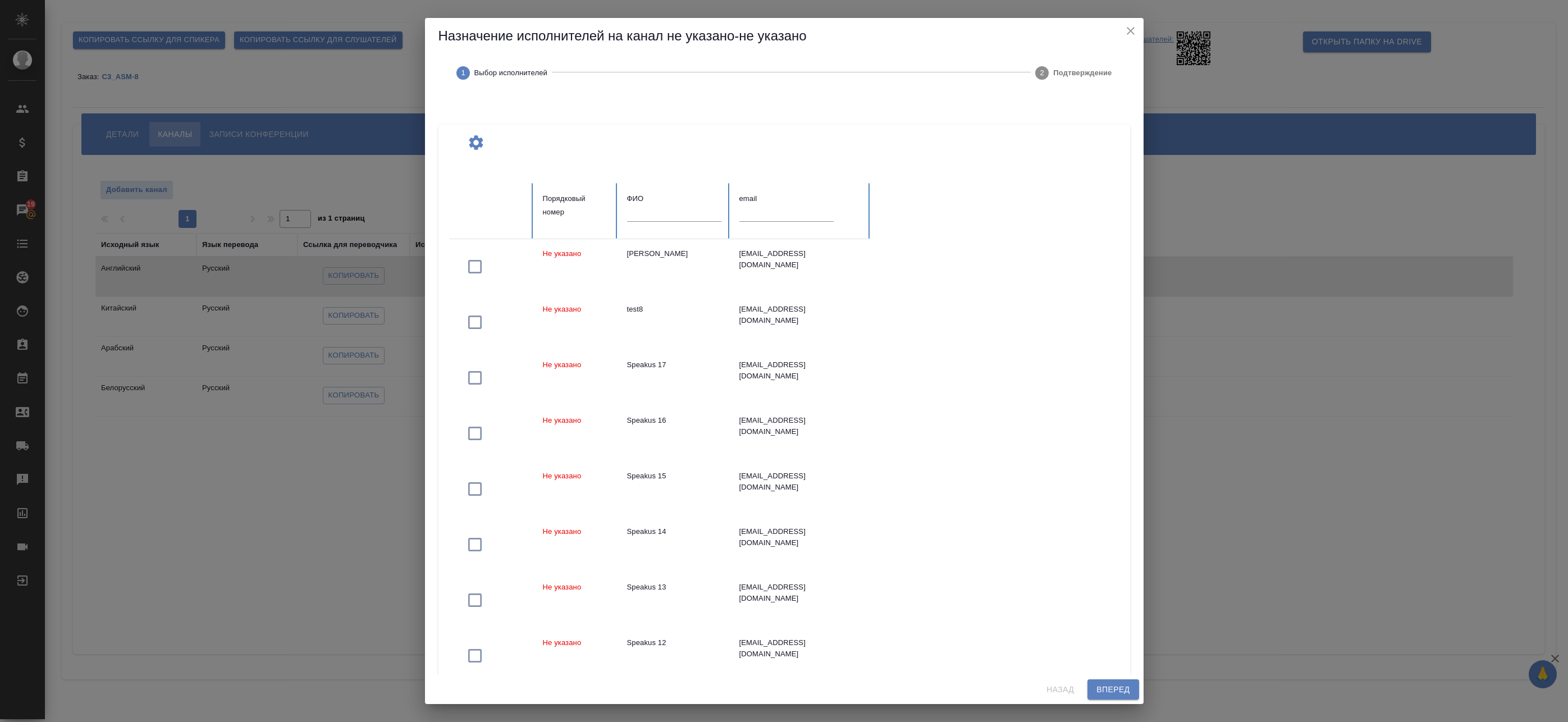
click at [681, 220] on input "text" at bounding box center [674, 213] width 94 height 16
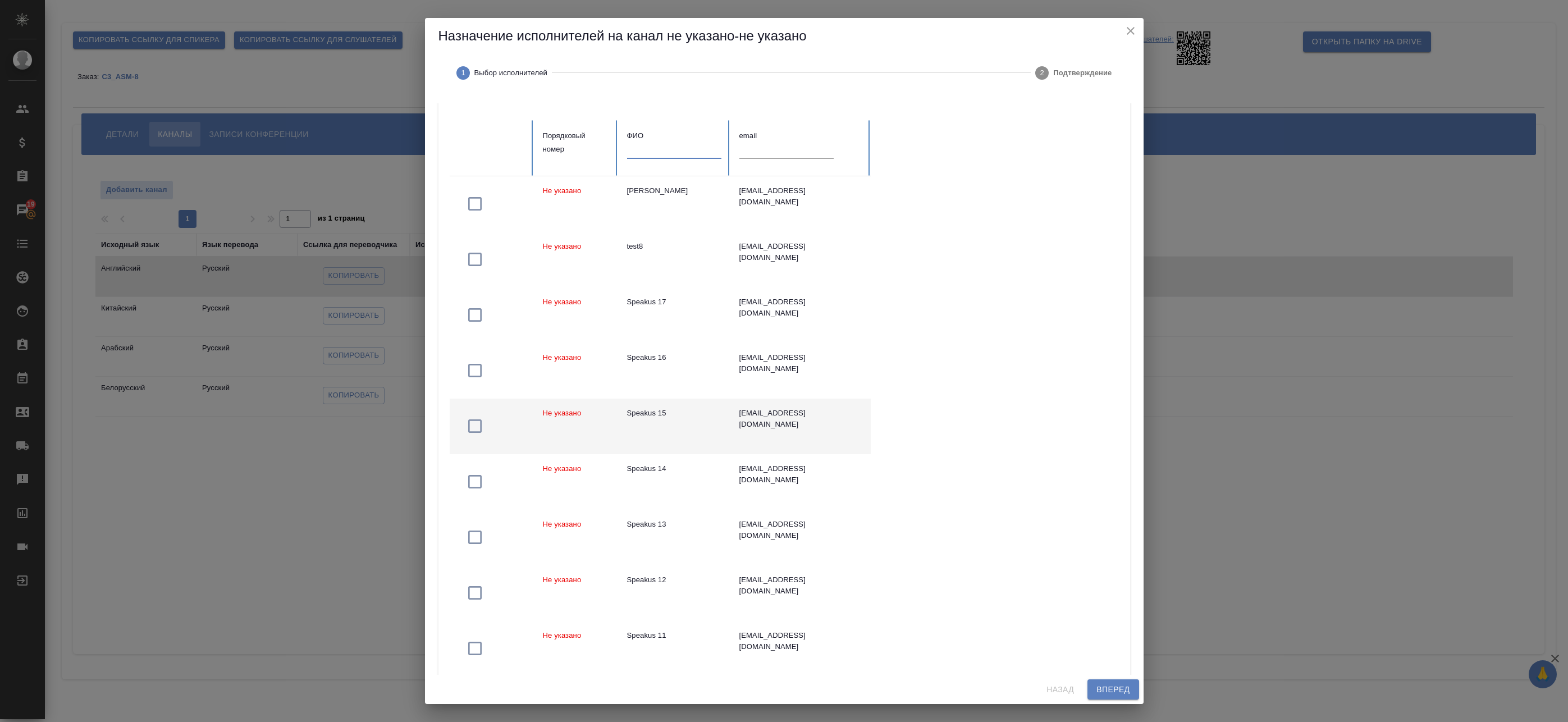
scroll to position [68, 0]
click at [695, 414] on td "Speakus 15" at bounding box center [674, 421] width 112 height 55
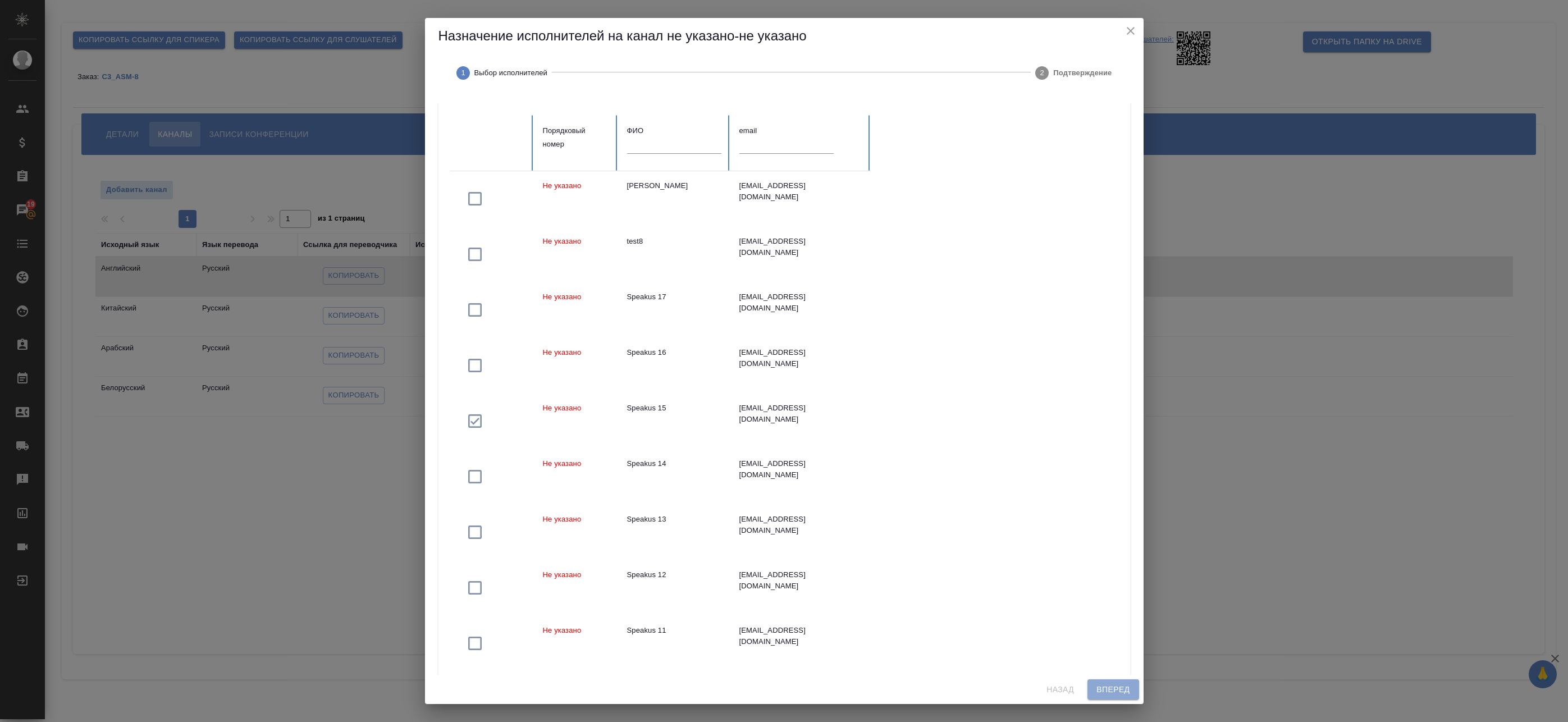
click at [1110, 688] on span "Вперед" at bounding box center [1113, 689] width 33 height 14
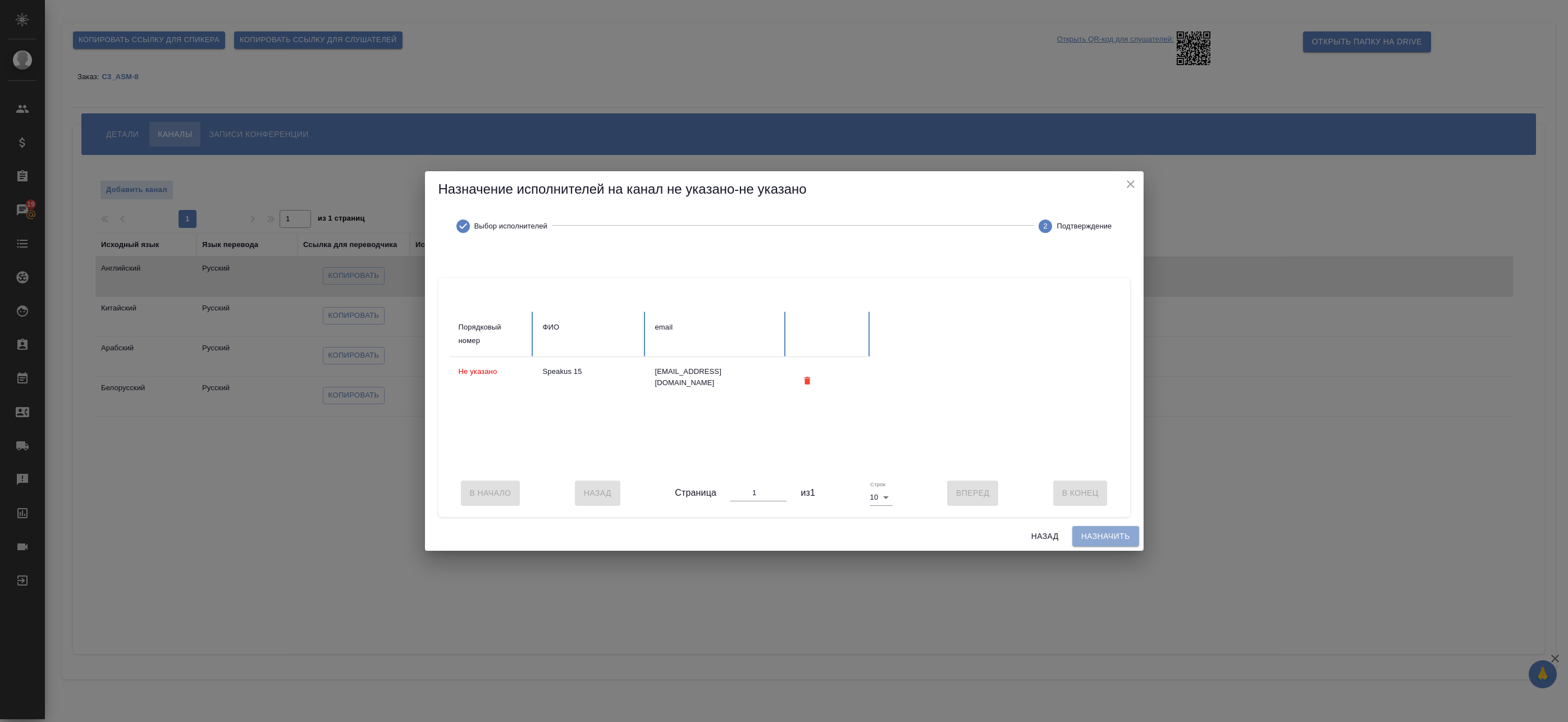
click at [1102, 540] on span "Назначить" at bounding box center [1106, 536] width 49 height 14
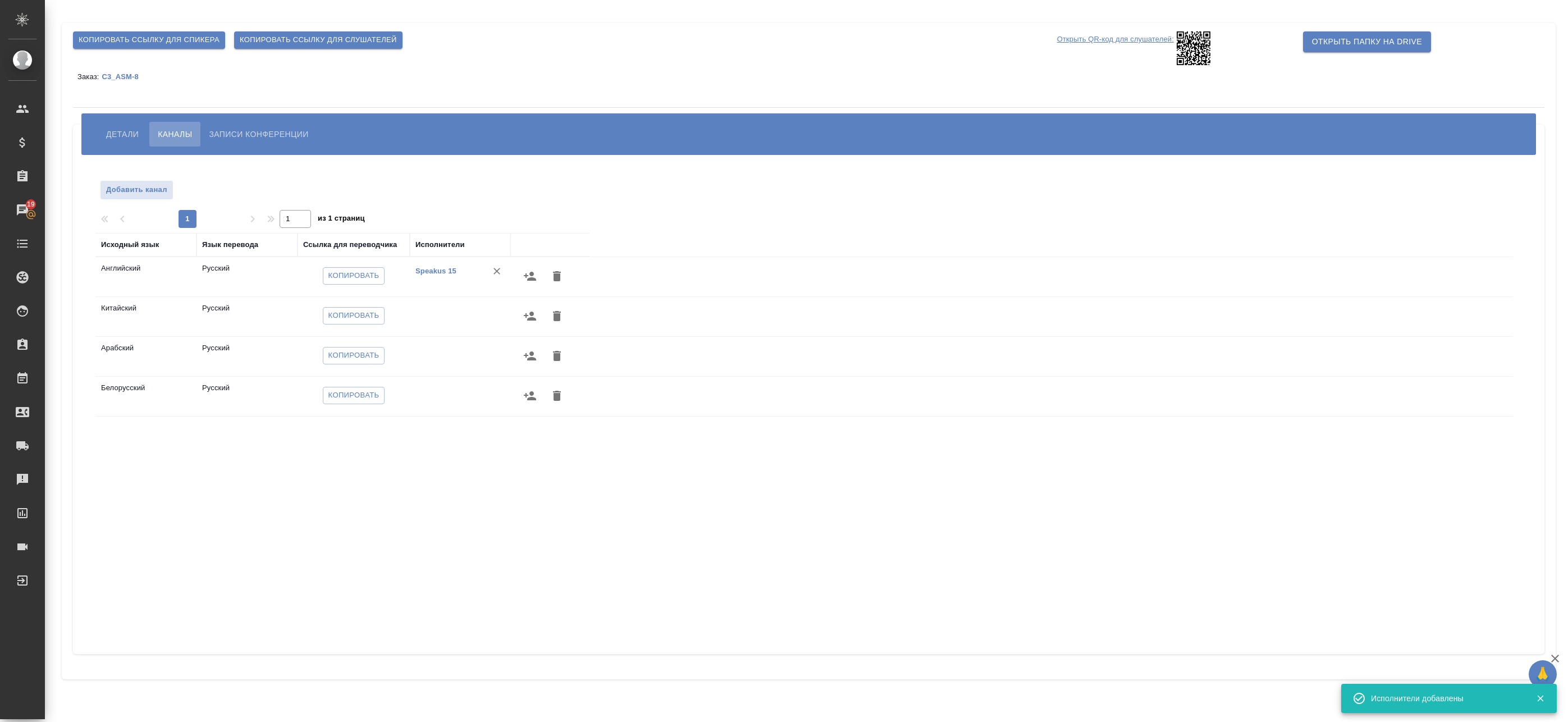
click at [529, 322] on icon "button" at bounding box center [529, 315] width 13 height 13
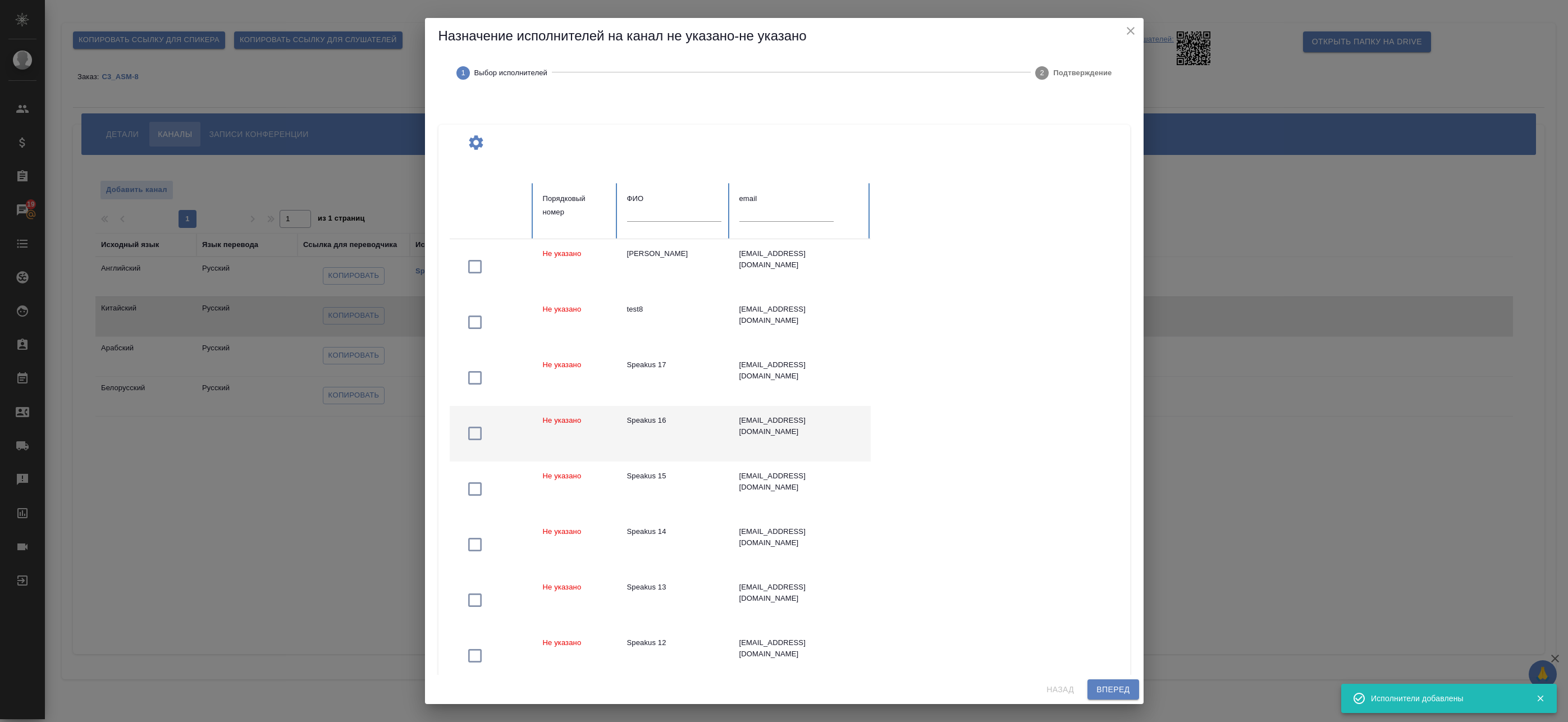
click at [683, 422] on div "Speakus 16" at bounding box center [674, 421] width 94 height 11
click at [1114, 678] on div "Назад Вперед" at bounding box center [784, 689] width 719 height 30
click at [1116, 685] on span "Вперед" at bounding box center [1113, 689] width 33 height 14
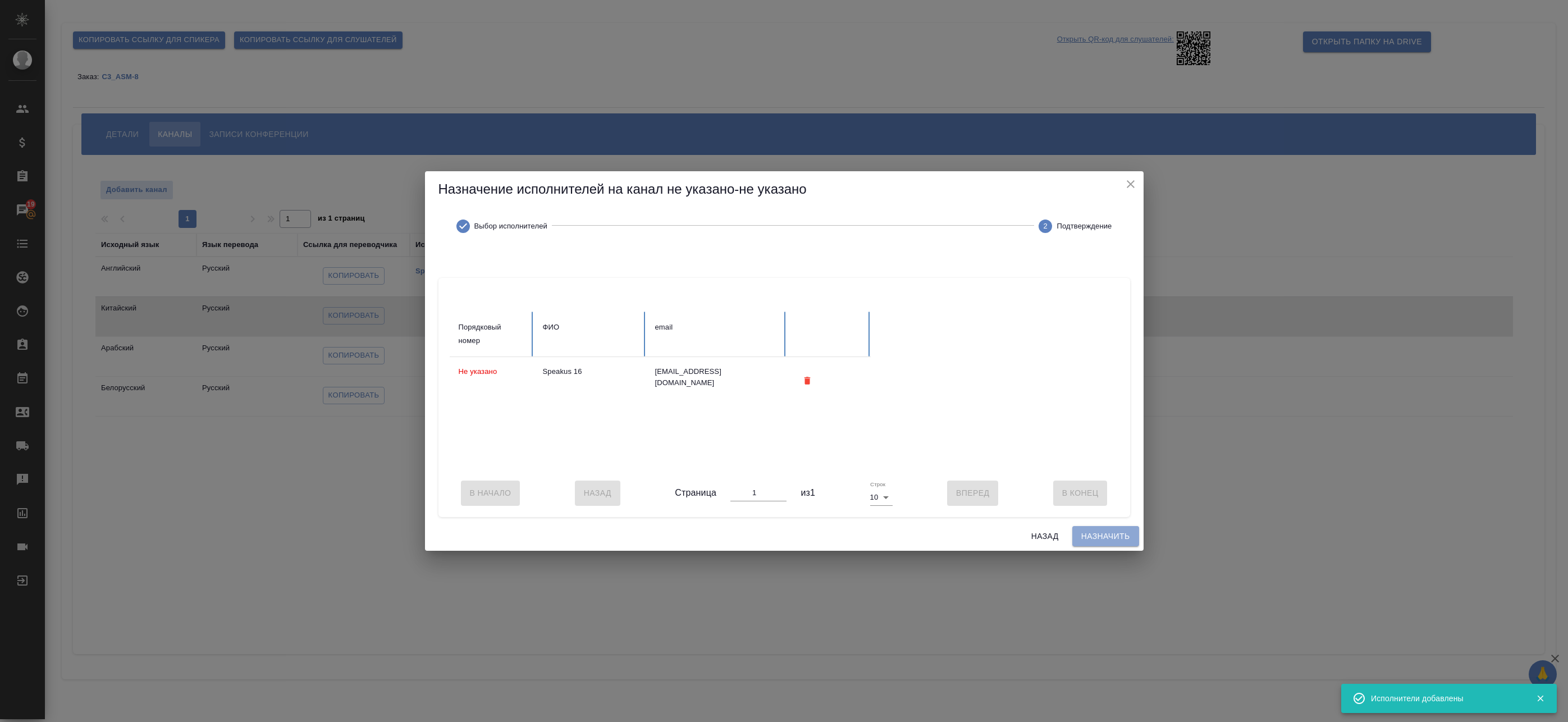
click at [1110, 538] on span "Назначить" at bounding box center [1106, 536] width 49 height 14
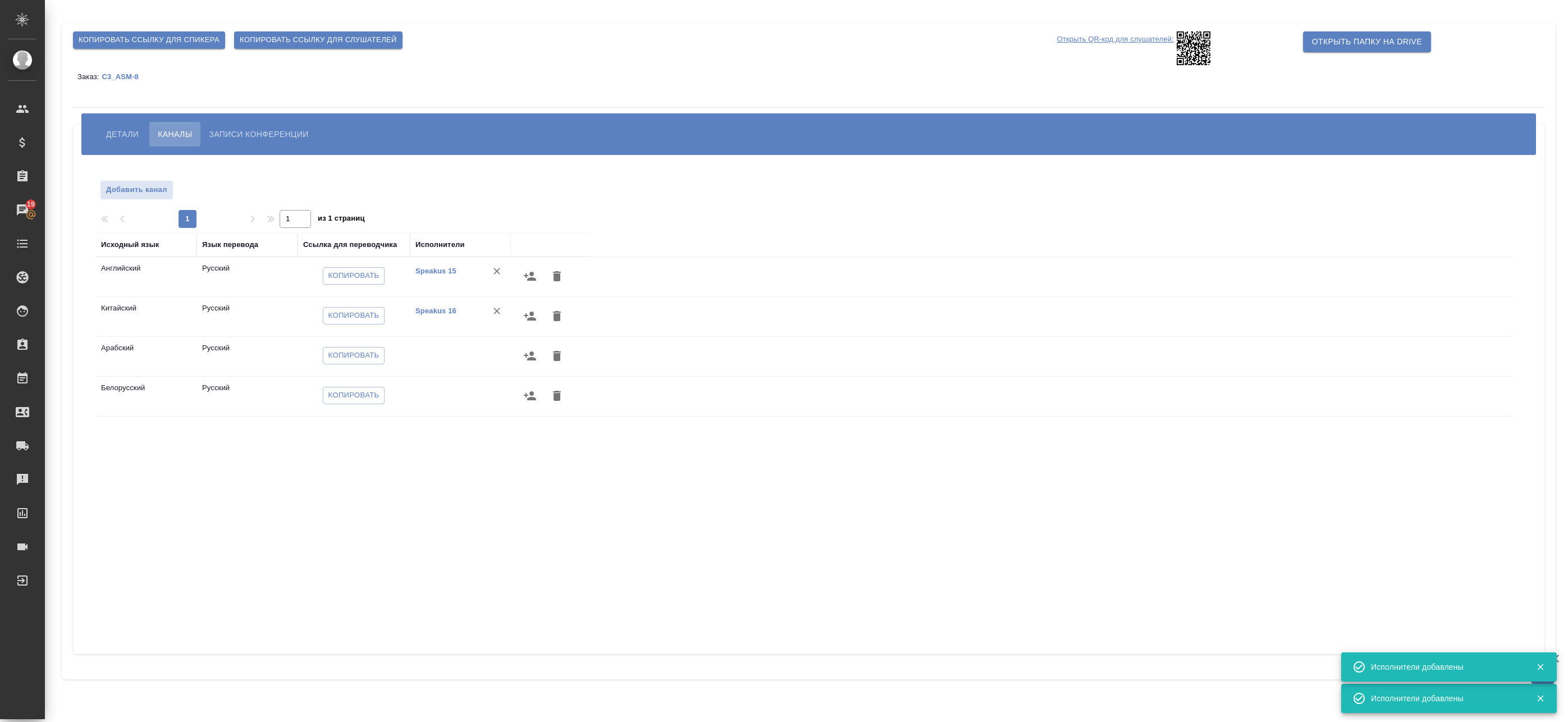
click at [530, 362] on icon "button" at bounding box center [529, 355] width 13 height 13
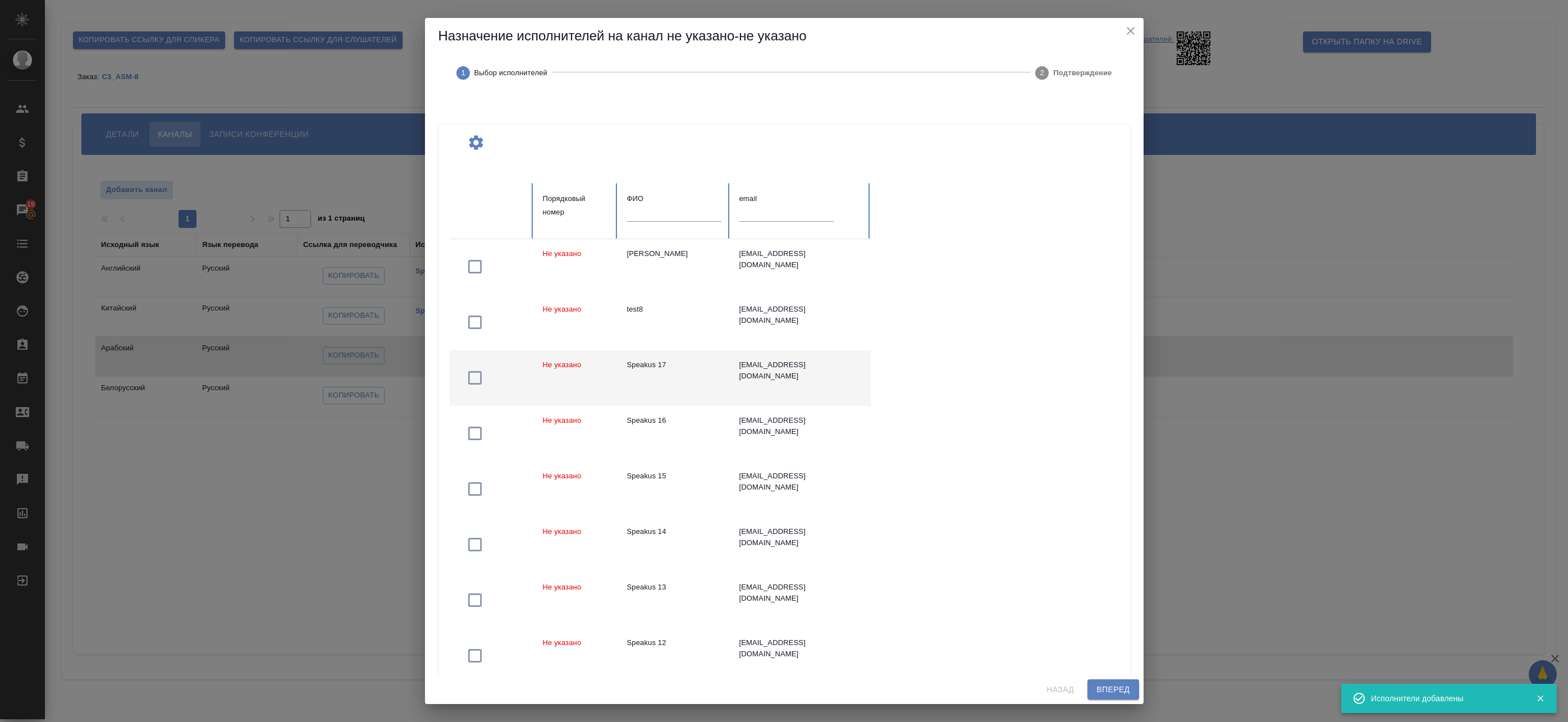
click at [701, 376] on td "Speakus 17" at bounding box center [674, 378] width 112 height 55
click at [1126, 692] on span "Вперед" at bounding box center [1113, 689] width 33 height 14
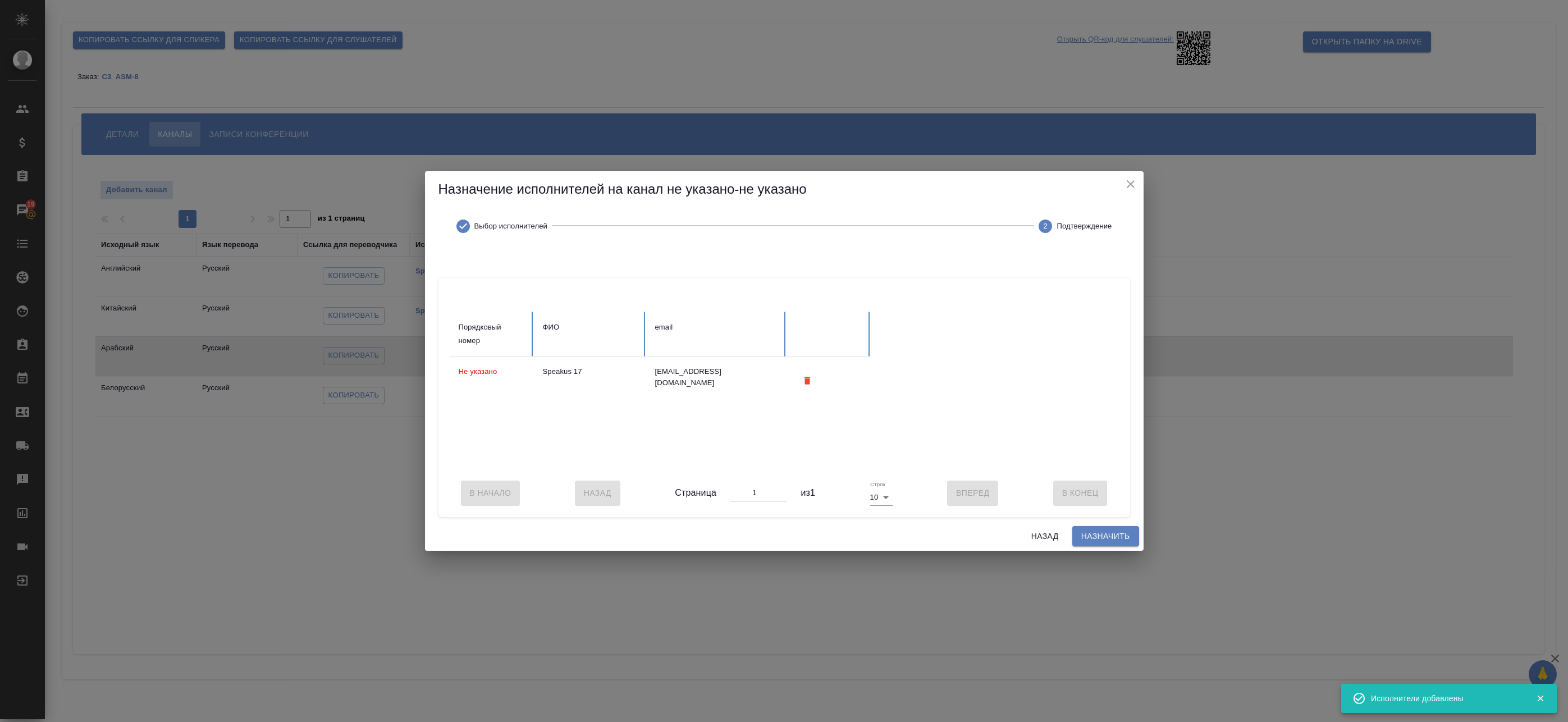
click at [1104, 533] on button "Назначить" at bounding box center [1106, 536] width 67 height 21
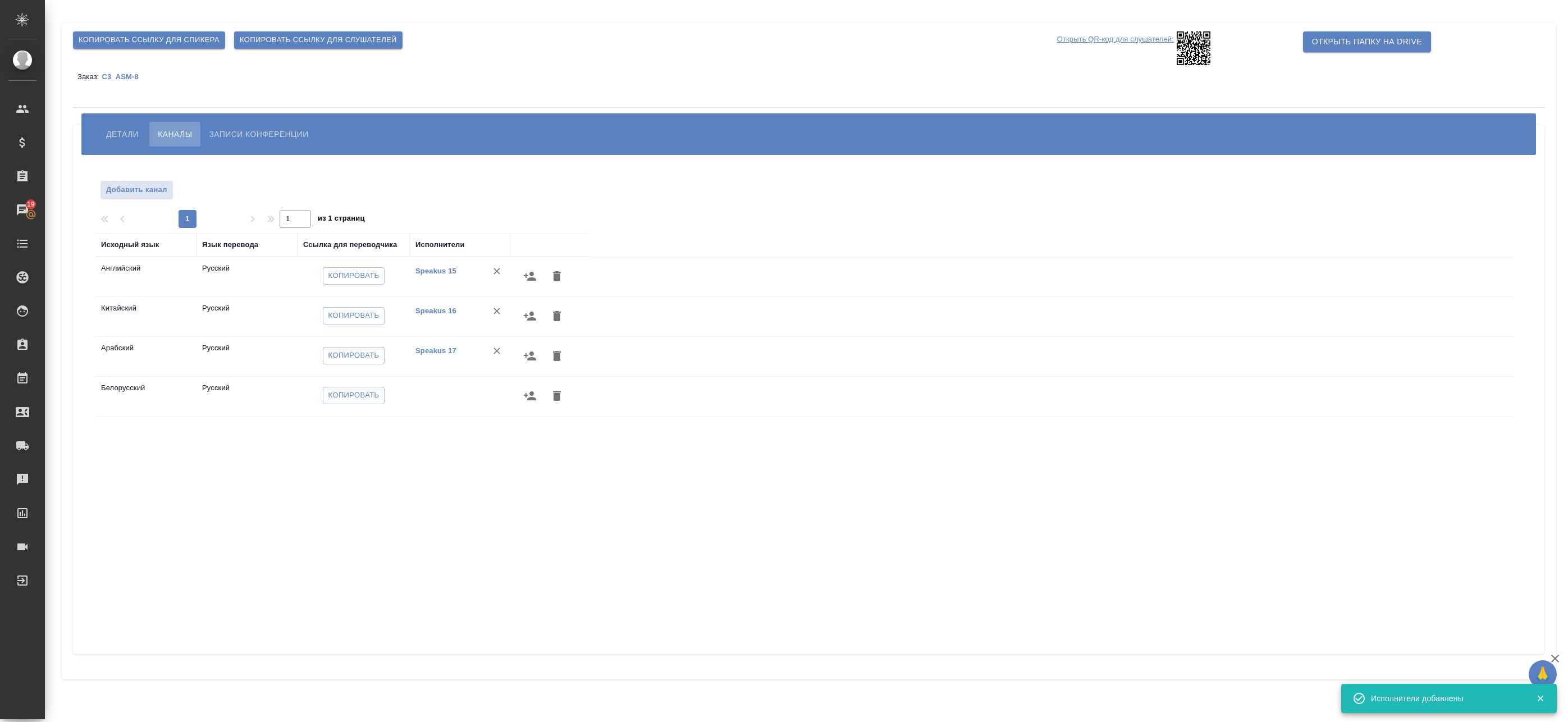
click at [531, 401] on icon "button" at bounding box center [529, 396] width 13 height 13
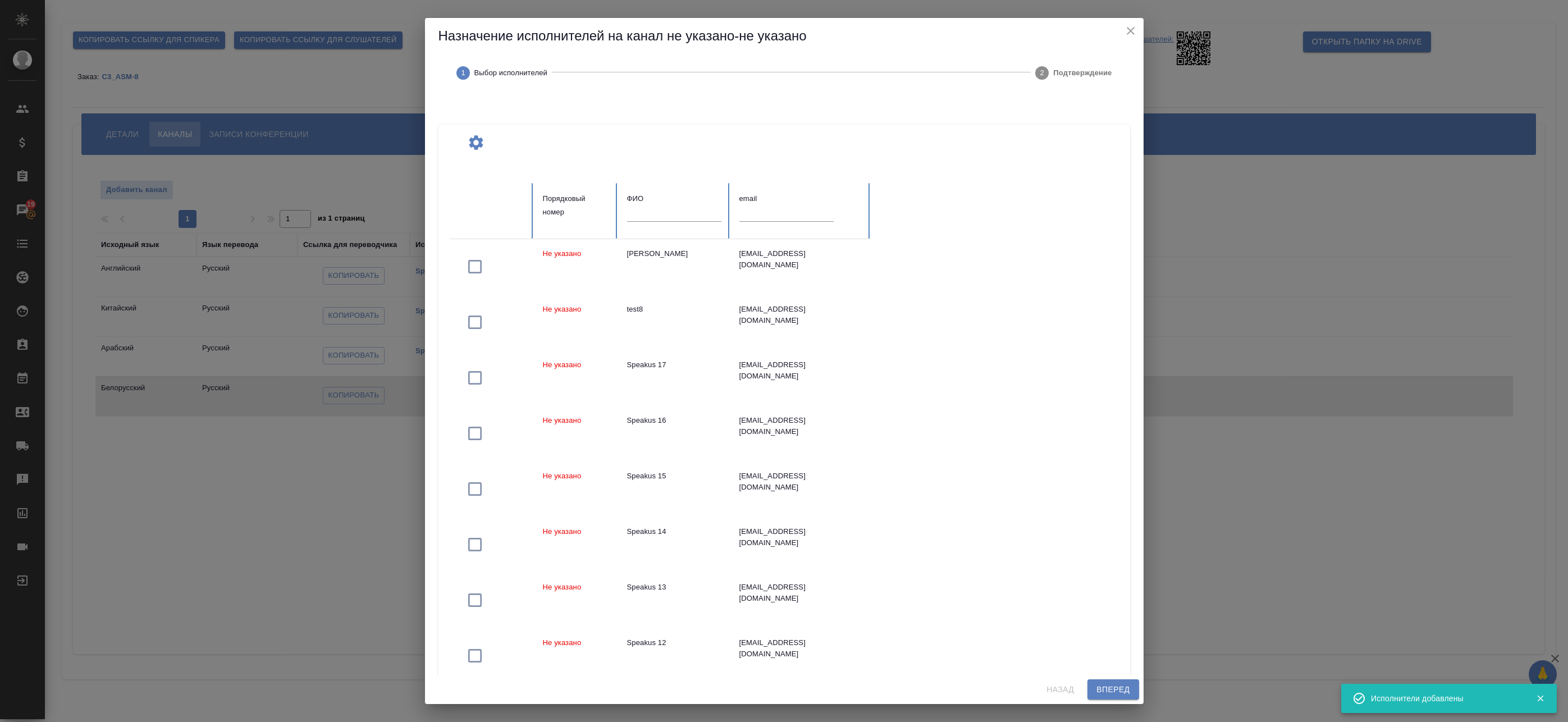
click at [658, 222] on div at bounding box center [674, 218] width 94 height 24
click at [666, 220] on input "text" at bounding box center [674, 213] width 94 height 16
type input "ш"
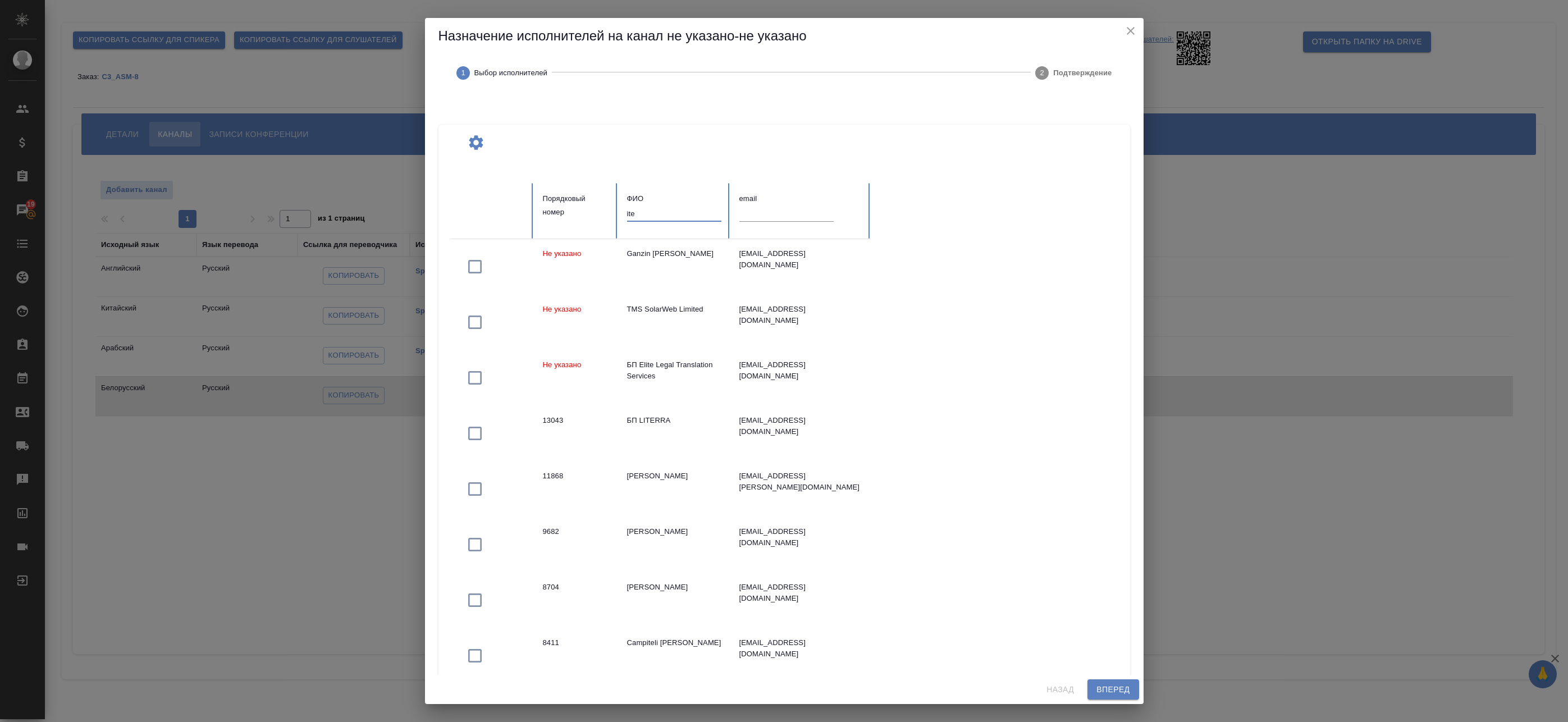
click at [646, 211] on input "ite" at bounding box center [674, 213] width 94 height 16
paste input "stest"
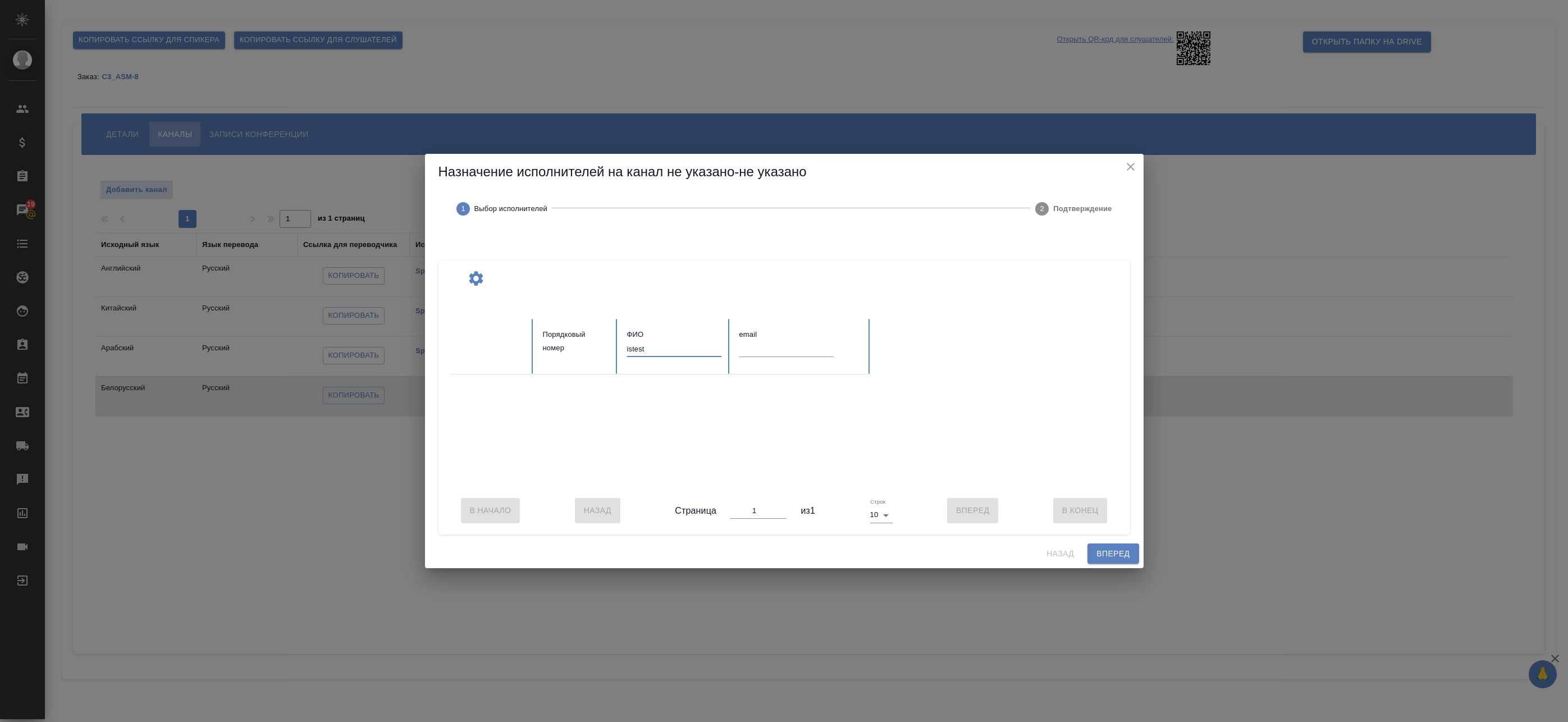
click at [653, 342] on input "istest" at bounding box center [674, 349] width 94 height 16
type input "i"
type input "\"
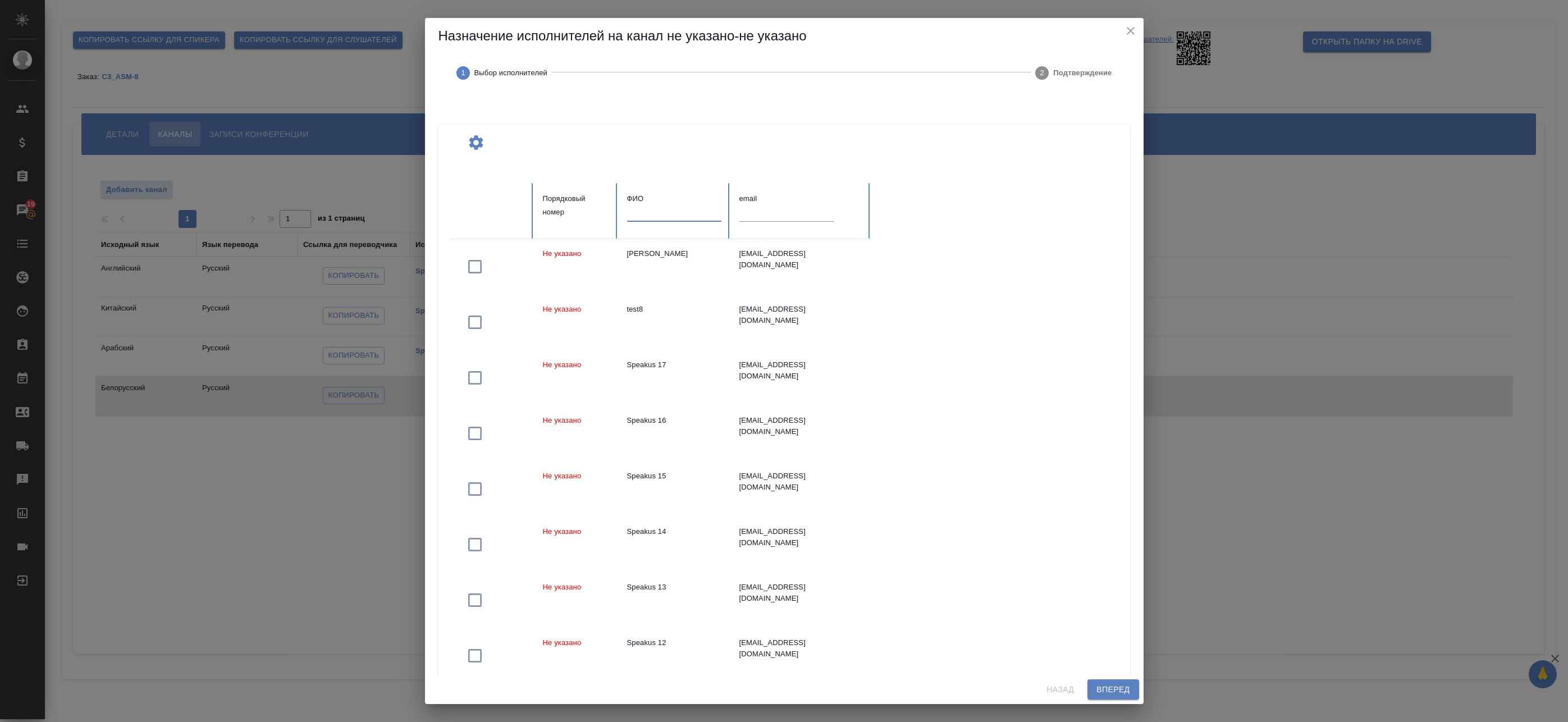
click at [667, 218] on input "text" at bounding box center [674, 213] width 94 height 16
paste input "test i s"
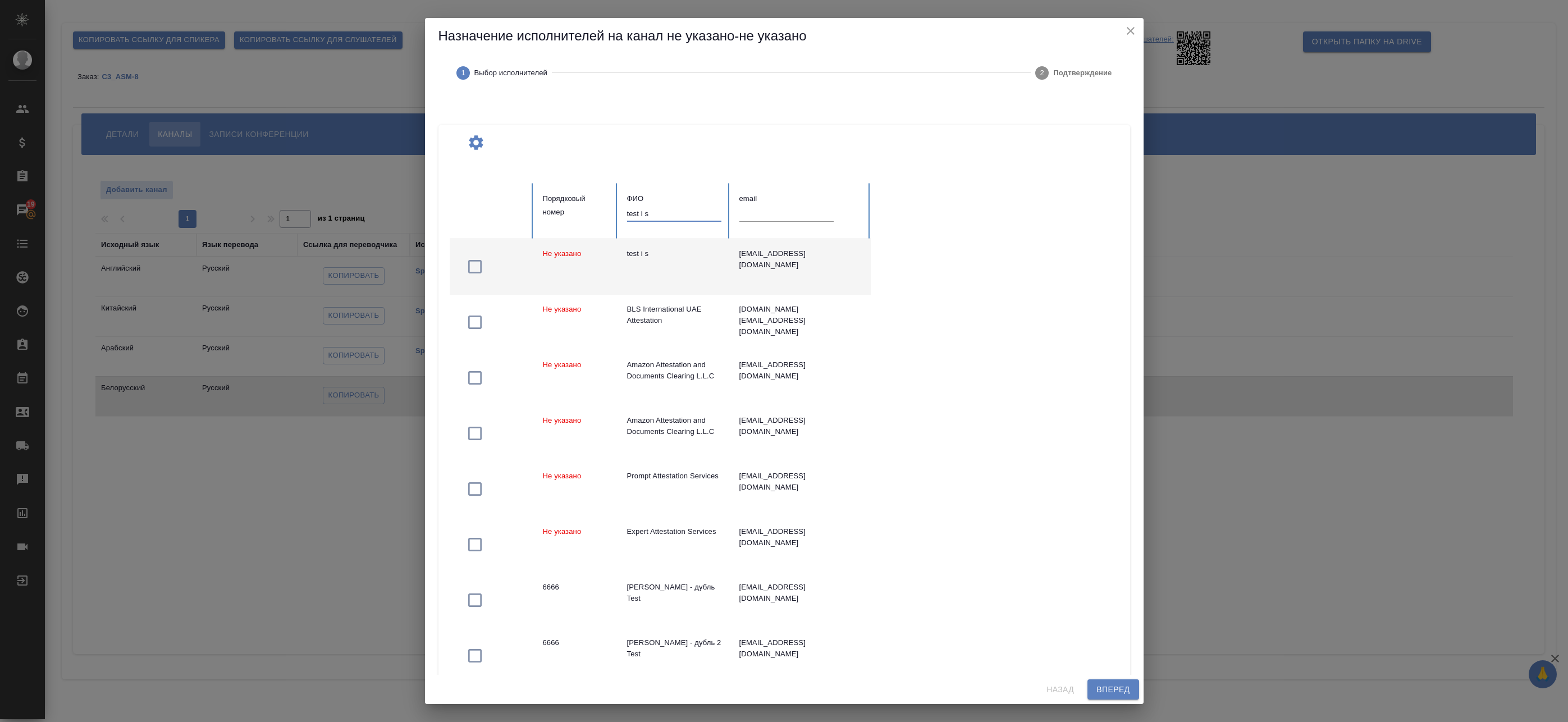
type input "test i s"
click at [655, 256] on div "test i s" at bounding box center [674, 254] width 94 height 11
click at [1110, 690] on span "Вперед" at bounding box center [1113, 689] width 33 height 14
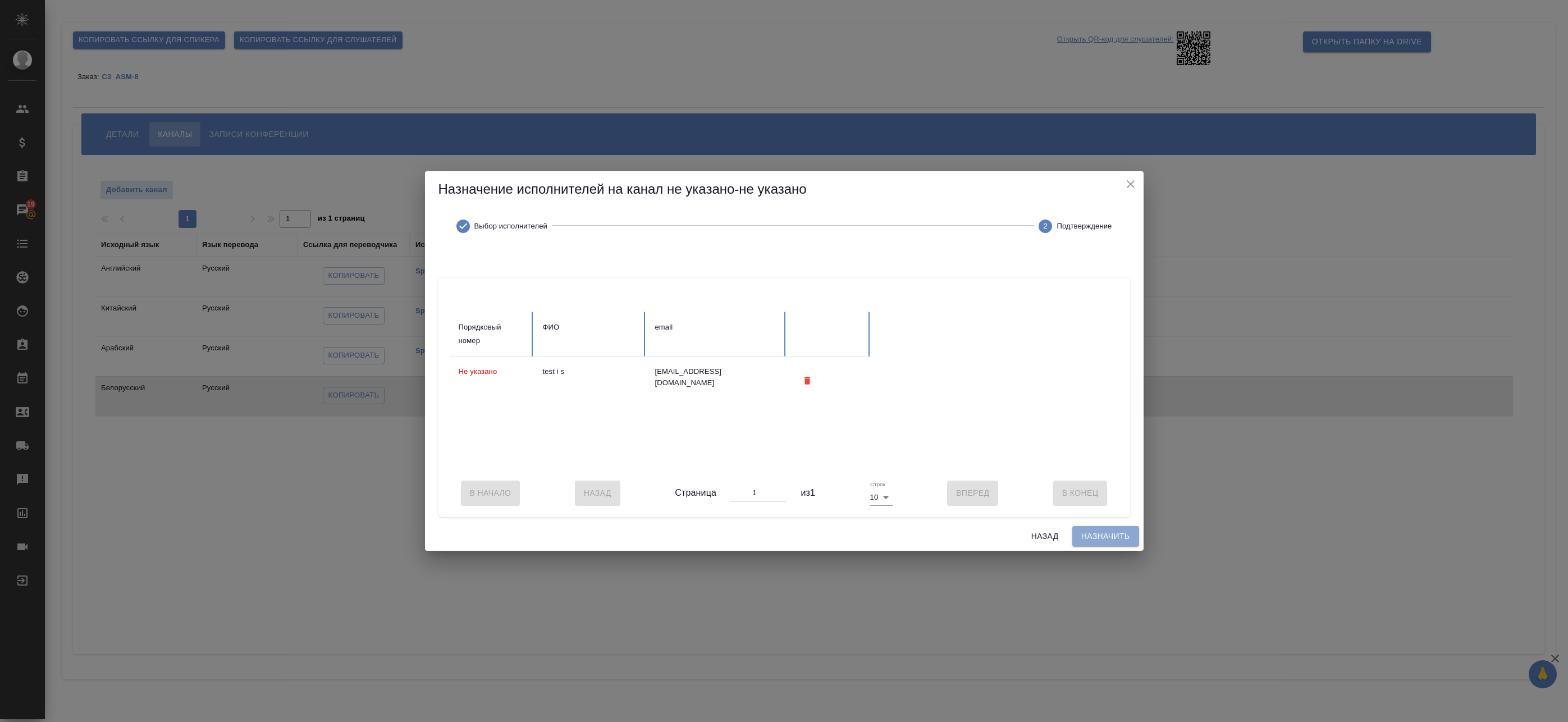
click at [1102, 543] on span "Назначить" at bounding box center [1106, 536] width 49 height 14
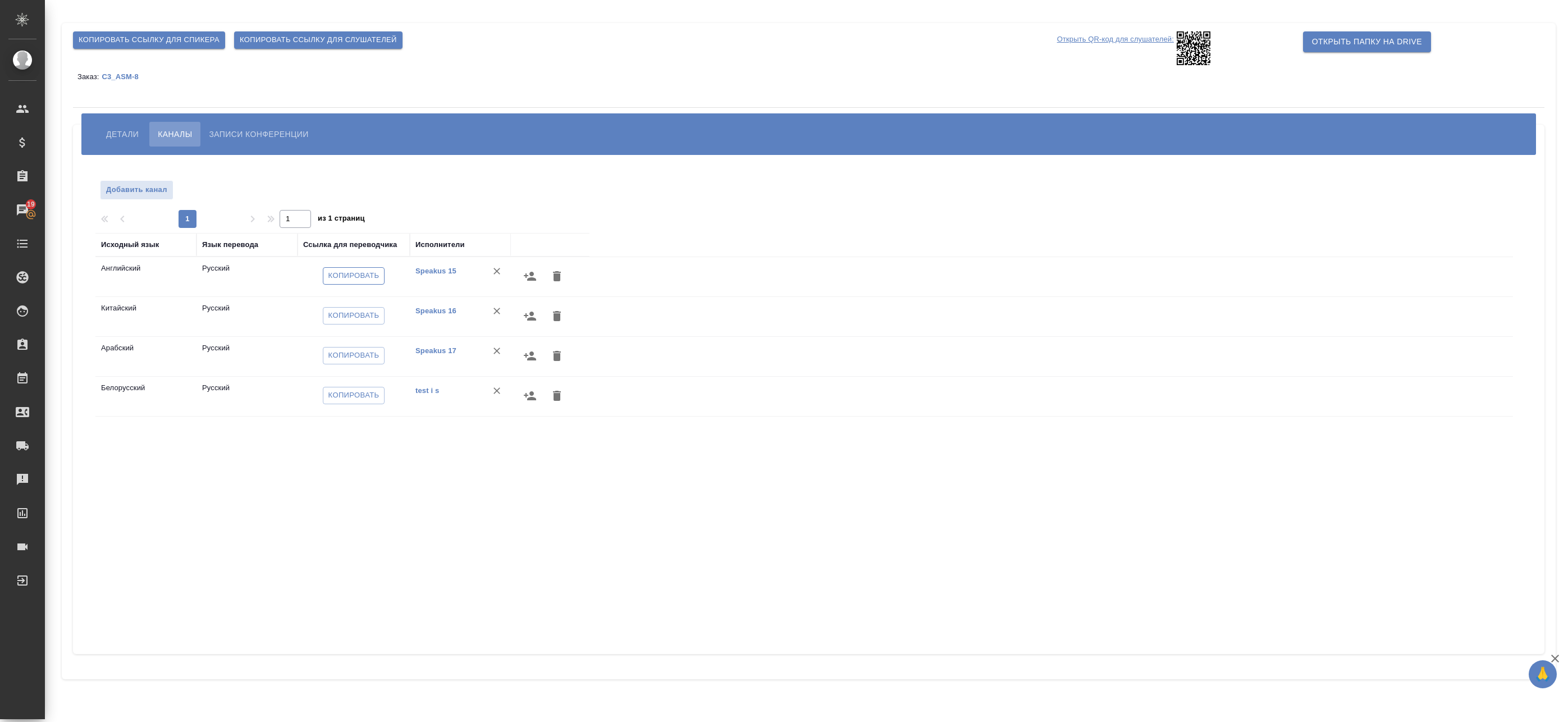
click at [358, 280] on span "Копировать" at bounding box center [354, 276] width 51 height 13
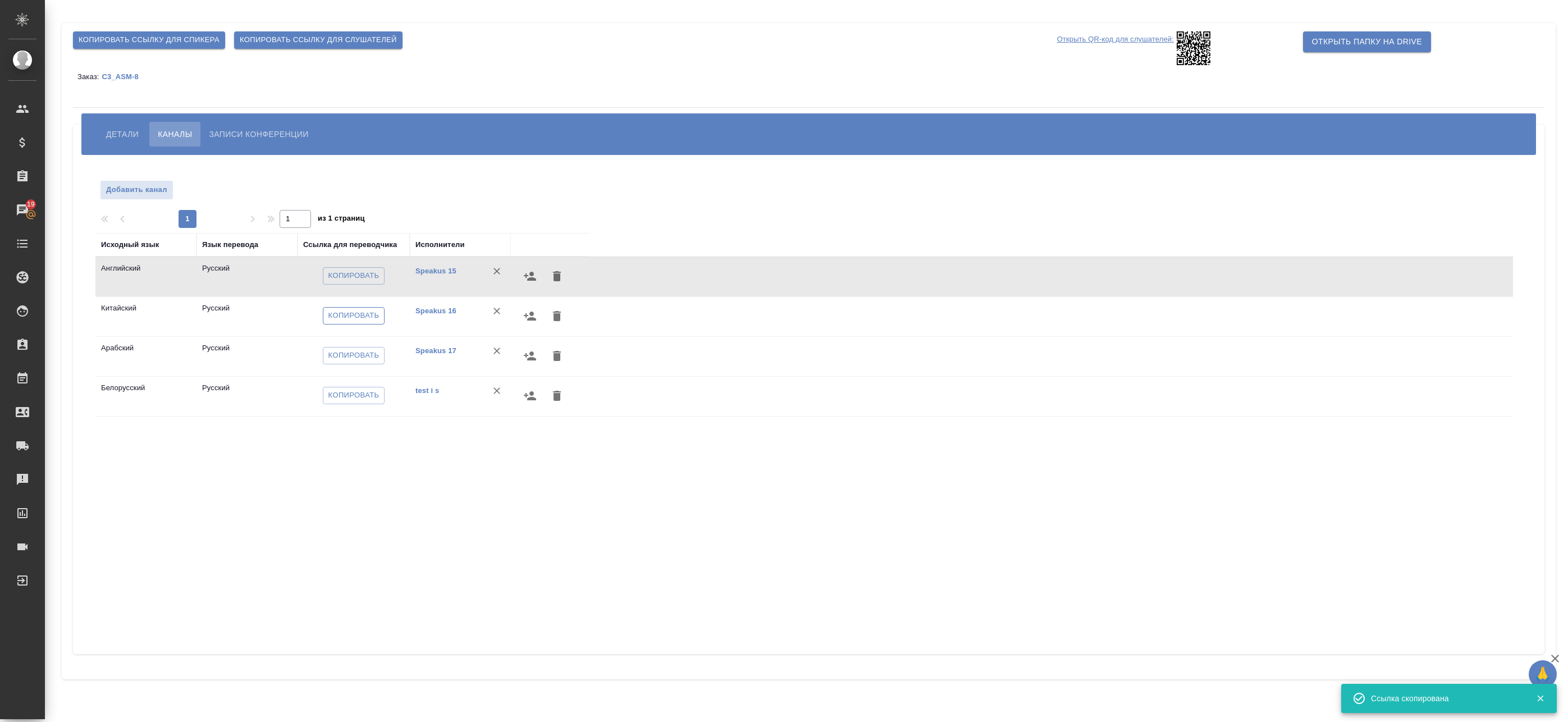
click at [368, 317] on span "Копировать" at bounding box center [354, 315] width 51 height 13
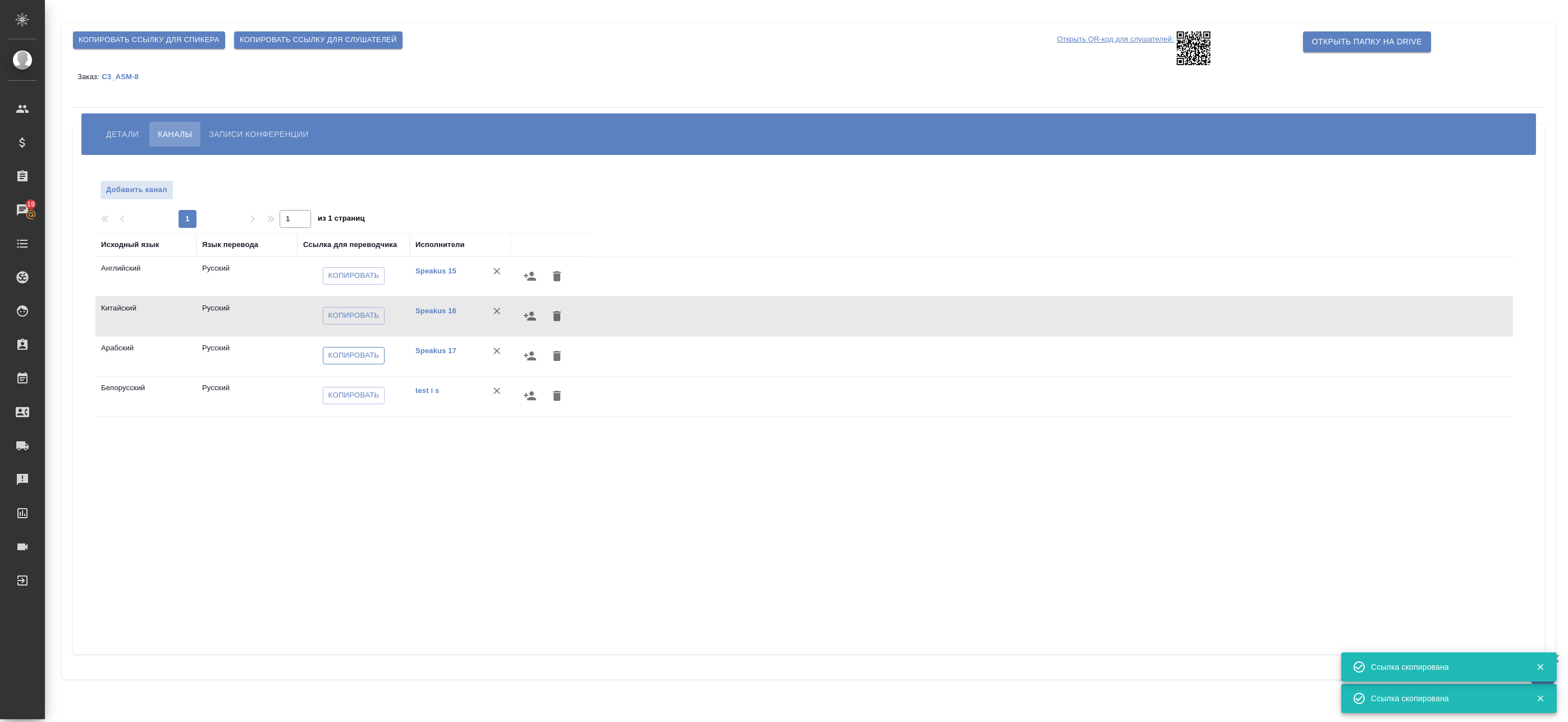
click at [368, 358] on span "Копировать" at bounding box center [354, 355] width 51 height 13
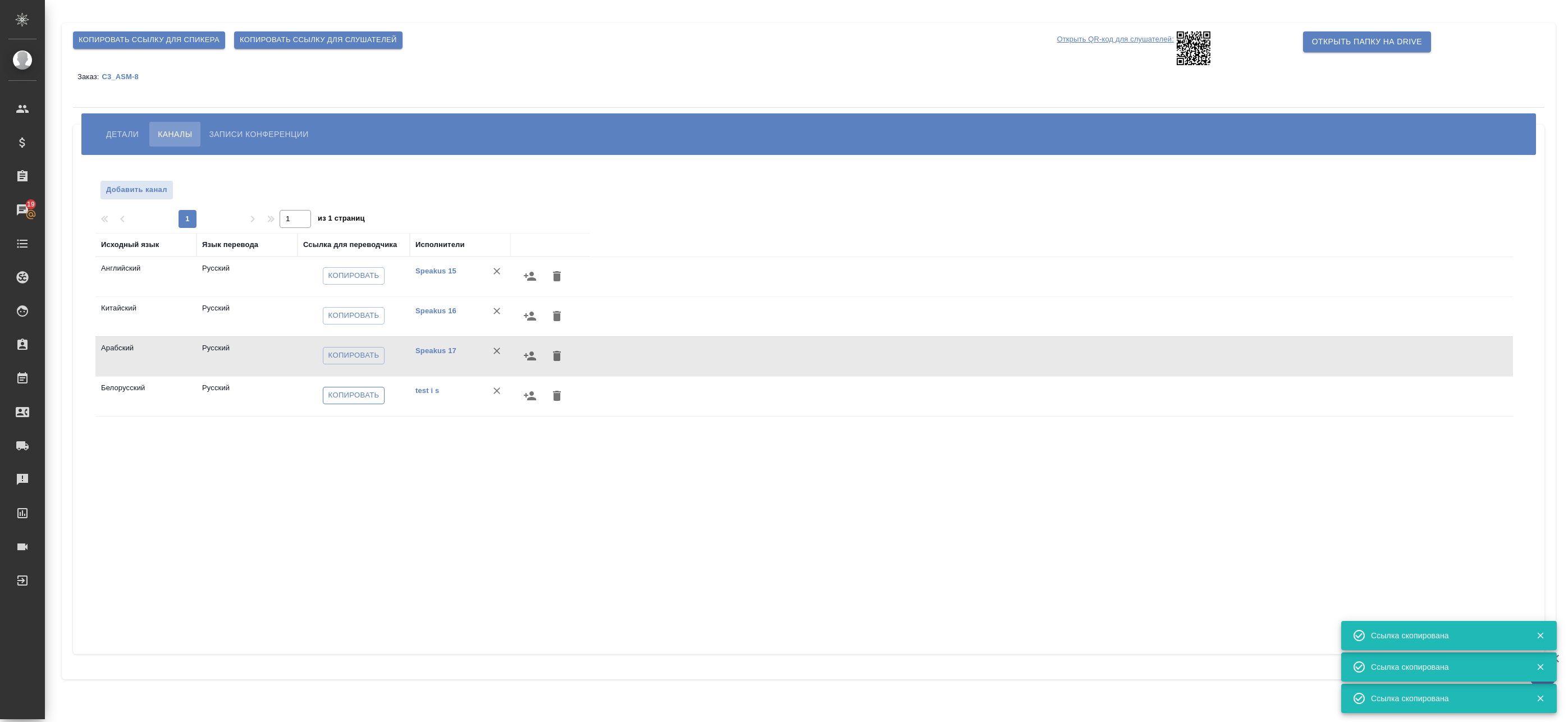
click at [354, 396] on span "Копировать" at bounding box center [354, 396] width 51 height 13
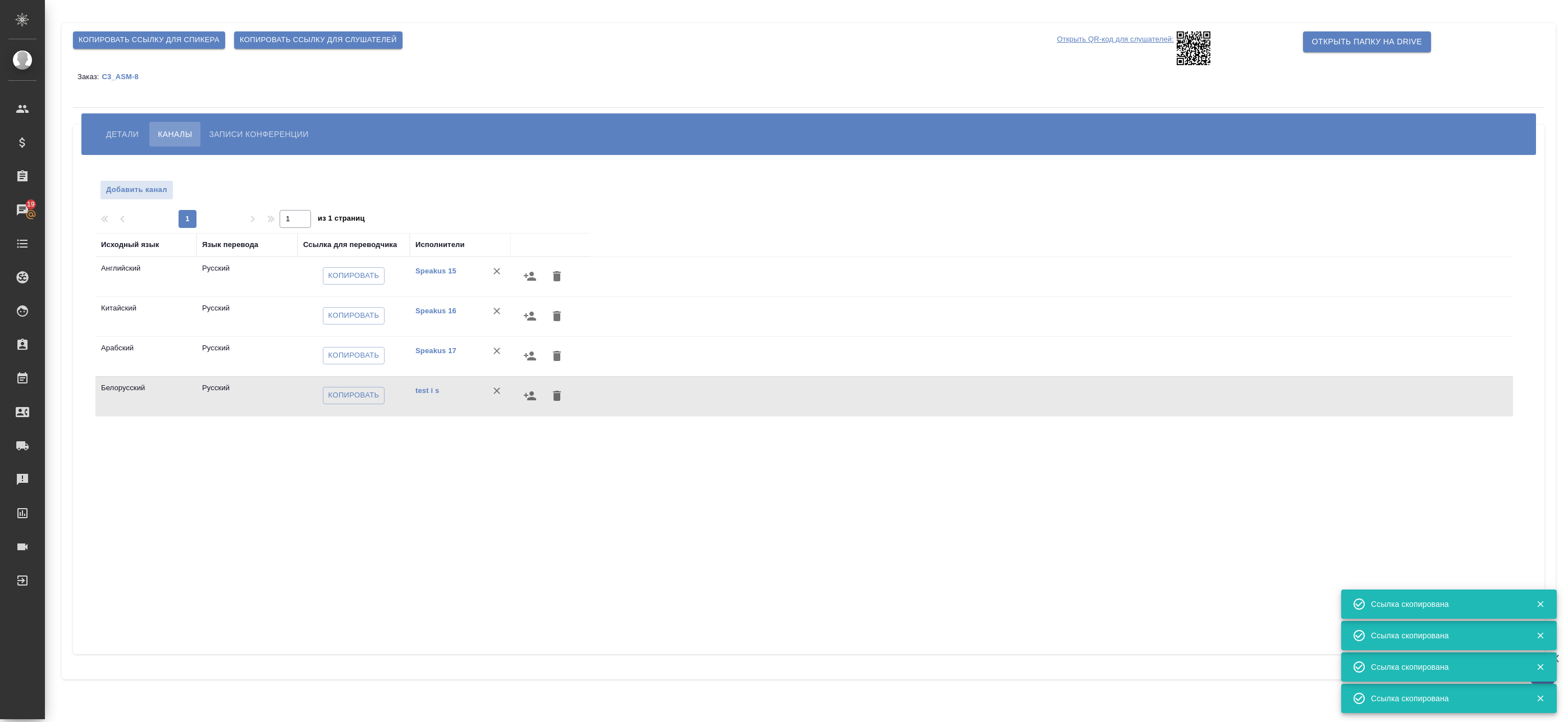
click at [182, 46] on span "Копировать ссылку для спикера" at bounding box center [148, 40] width 141 height 13
click at [118, 126] on button "Детали" at bounding box center [122, 134] width 49 height 25
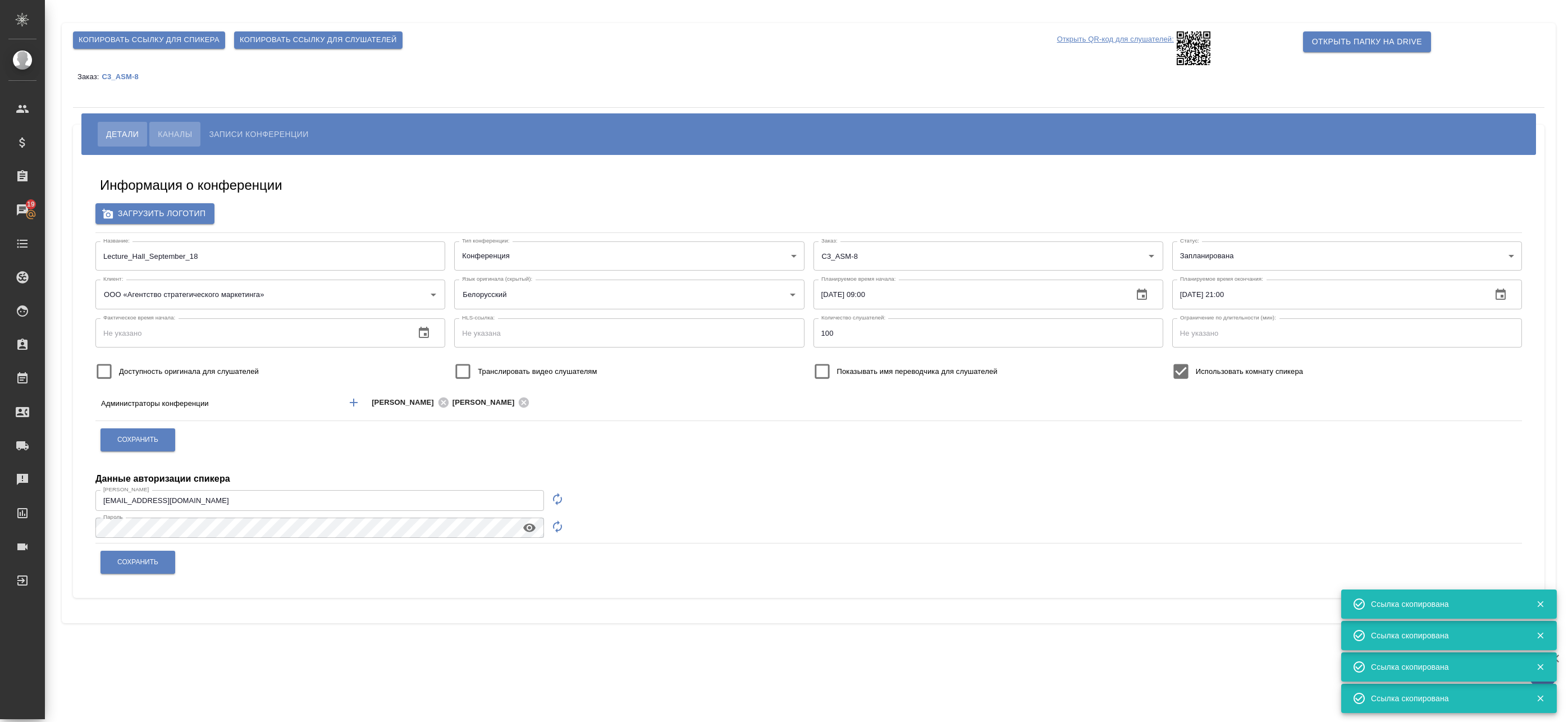
click at [174, 136] on span "Каналы" at bounding box center [175, 134] width 34 height 13
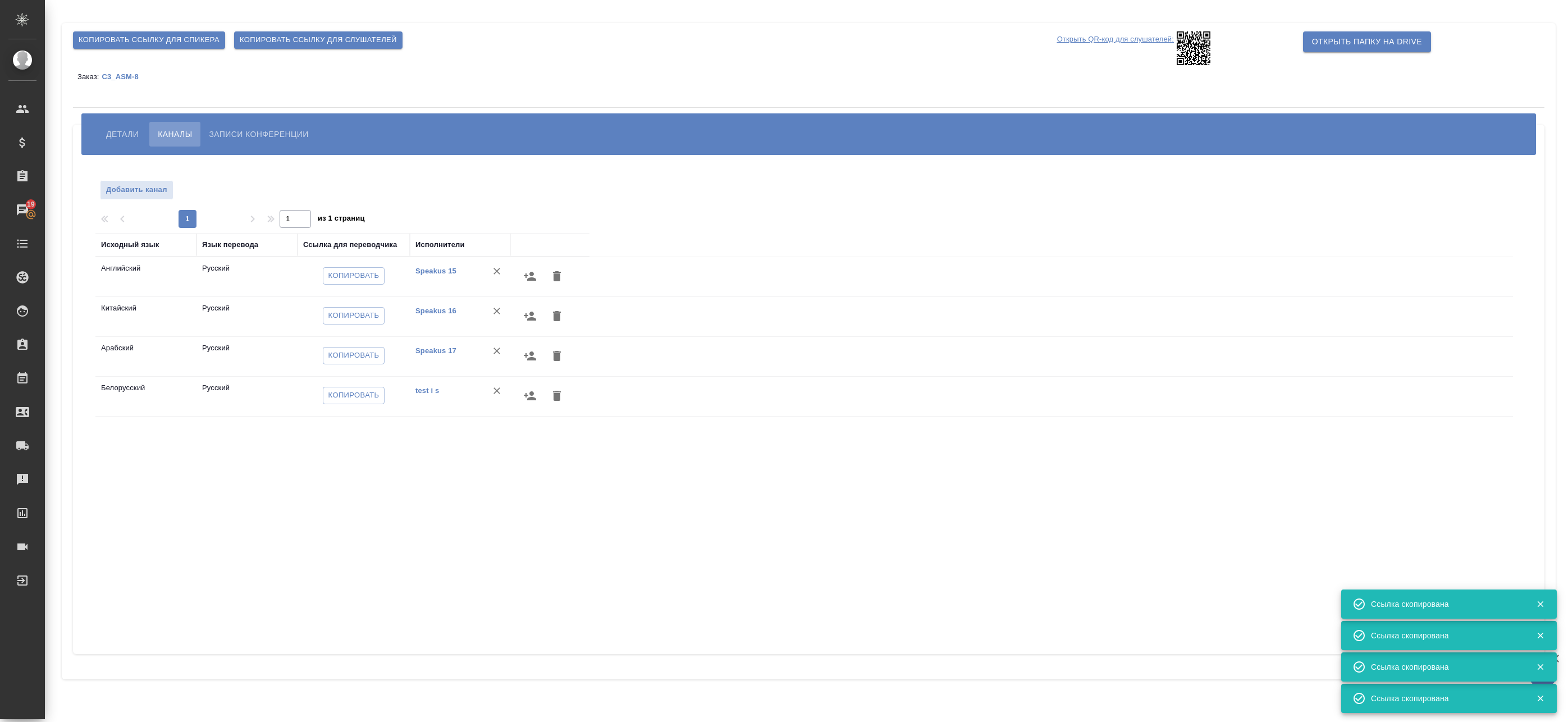
click at [1145, 39] on p "Открыть QR-код для слушателей:" at bounding box center [1116, 48] width 117 height 34
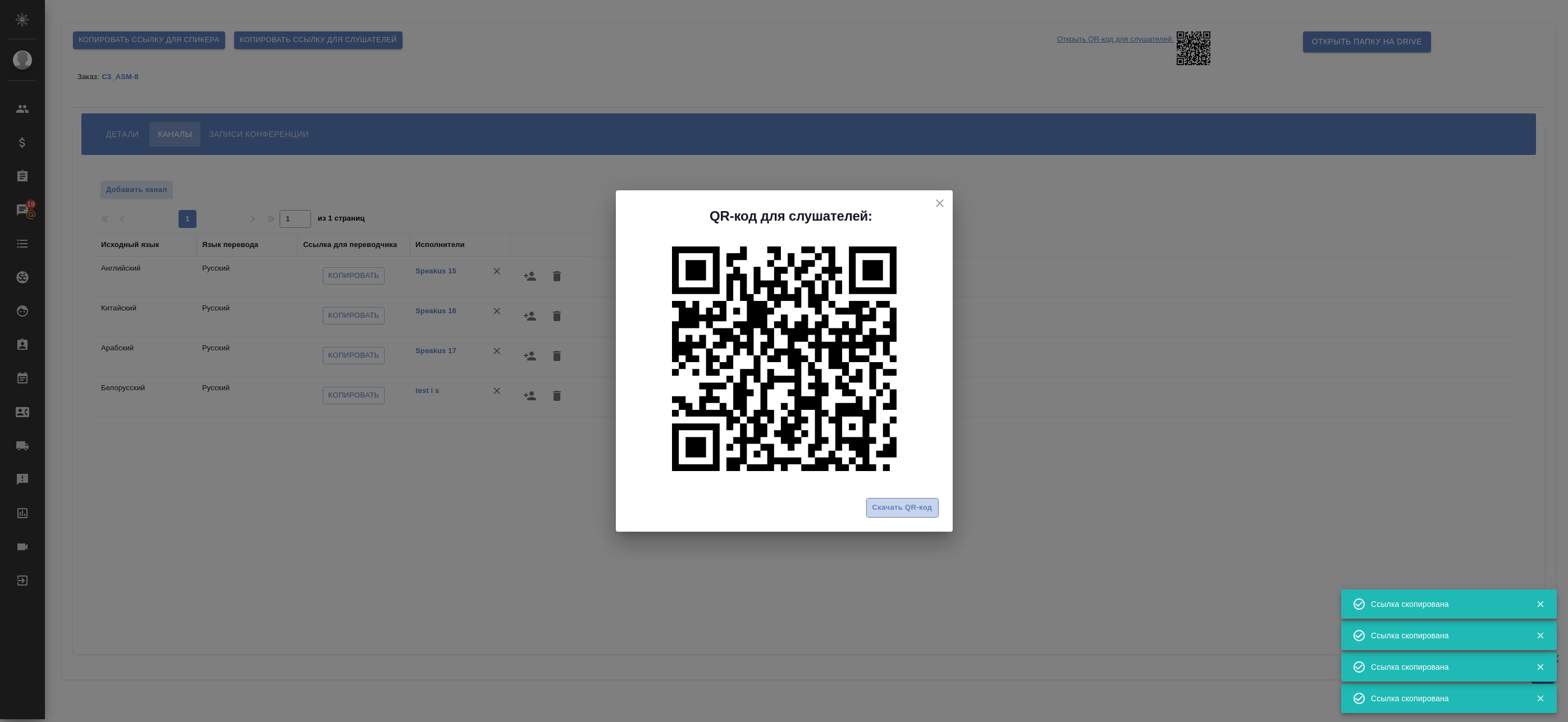
click at [892, 511] on span "Скачать QR-код" at bounding box center [902, 508] width 60 height 13
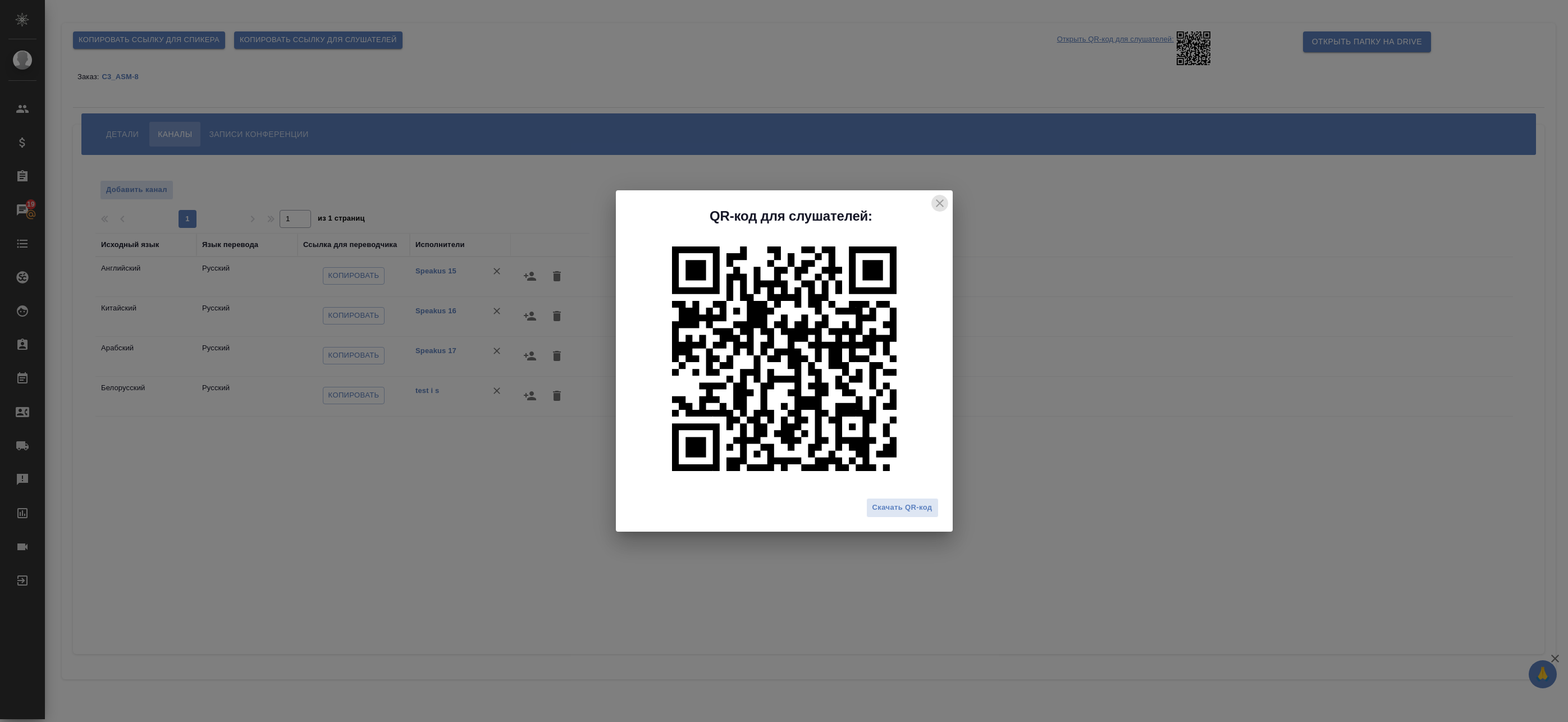
click at [947, 200] on button "close" at bounding box center [940, 203] width 17 height 17
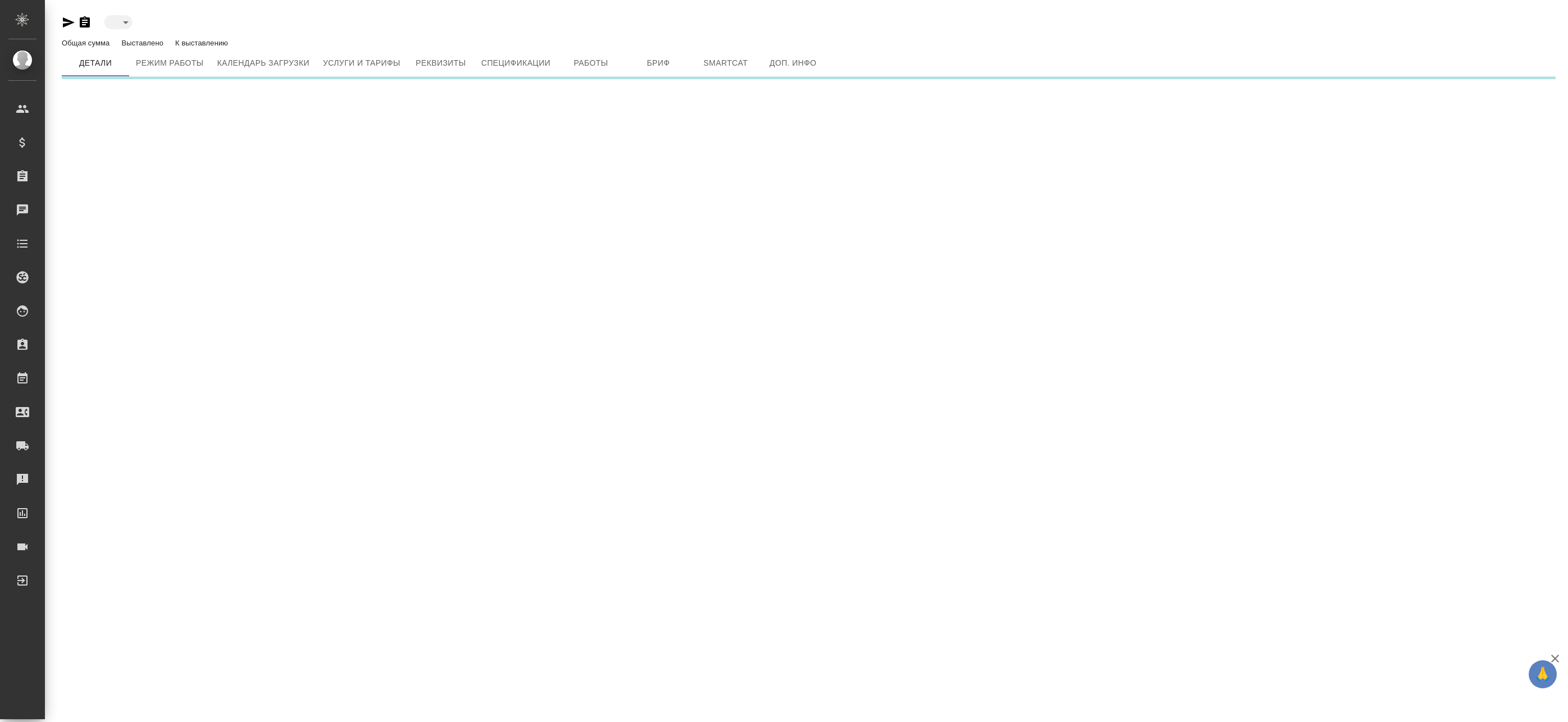
type input "created"
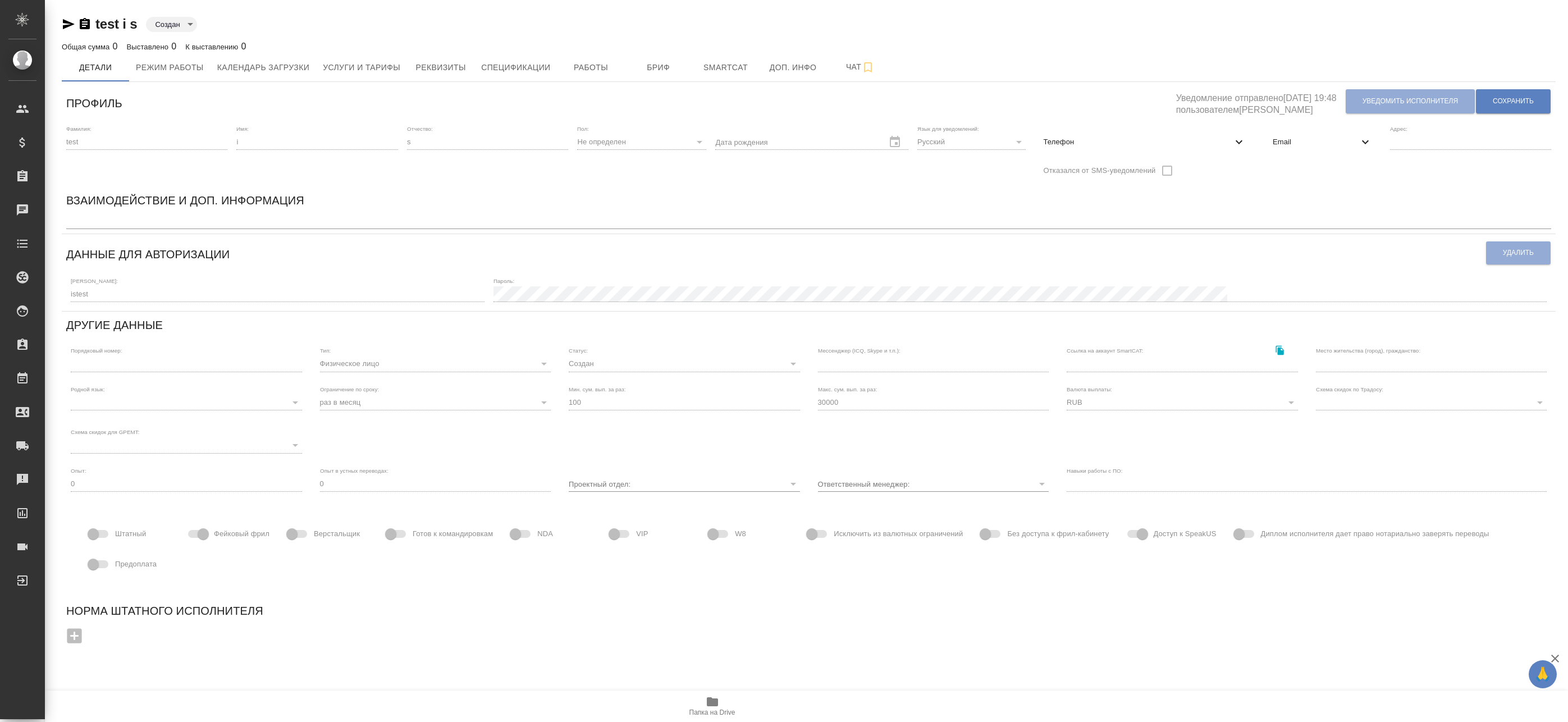
click at [82, 25] on icon "button" at bounding box center [85, 24] width 10 height 11
click at [85, 28] on icon "button" at bounding box center [85, 24] width 10 height 11
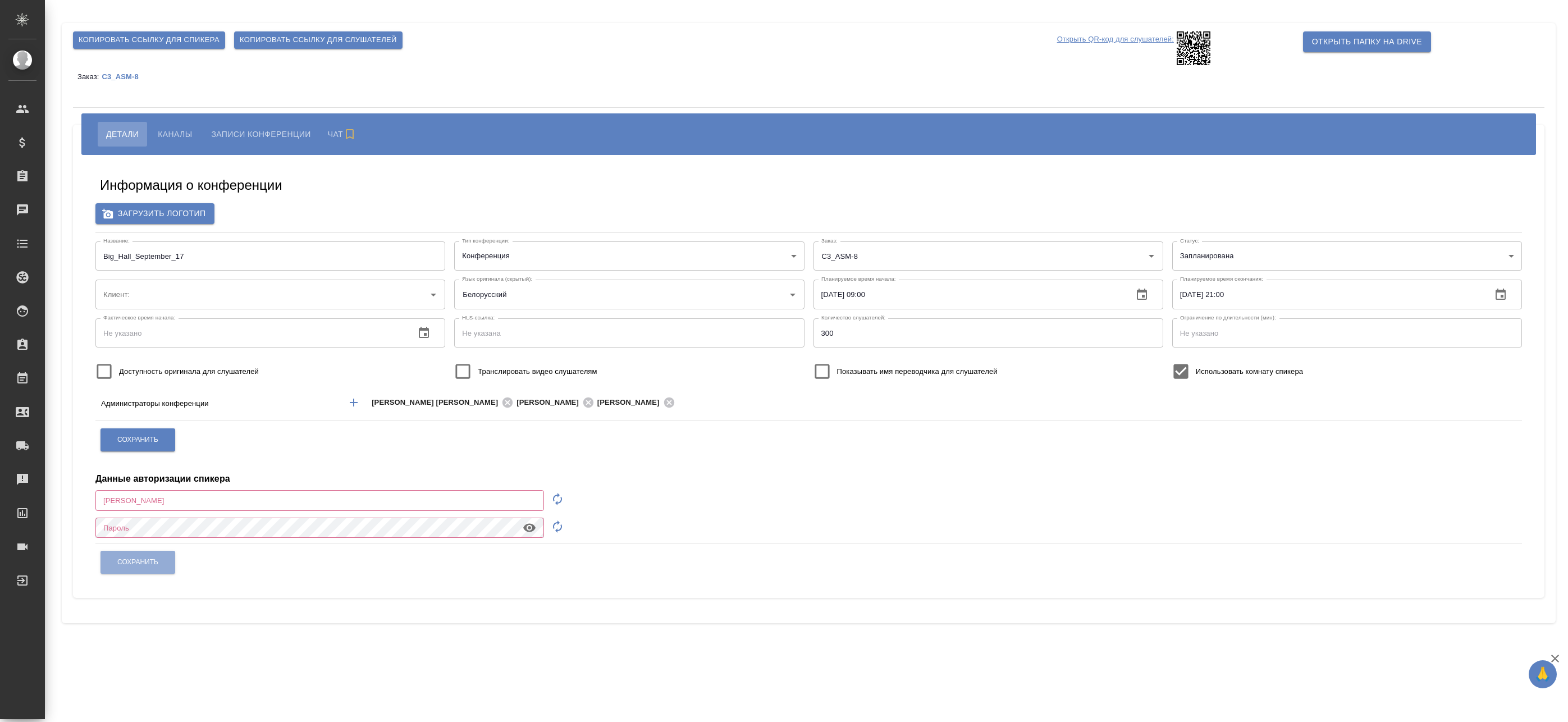
type input "[EMAIL_ADDRESS][DOMAIN_NAME]"
type input "ООО «Агентство стратегического маркетинга»"
click at [176, 142] on button "Каналы" at bounding box center [175, 134] width 51 height 25
type input "[EMAIL_ADDRESS][DOMAIN_NAME]"
type input "ООО «Агентство стратегического маркетинга»"
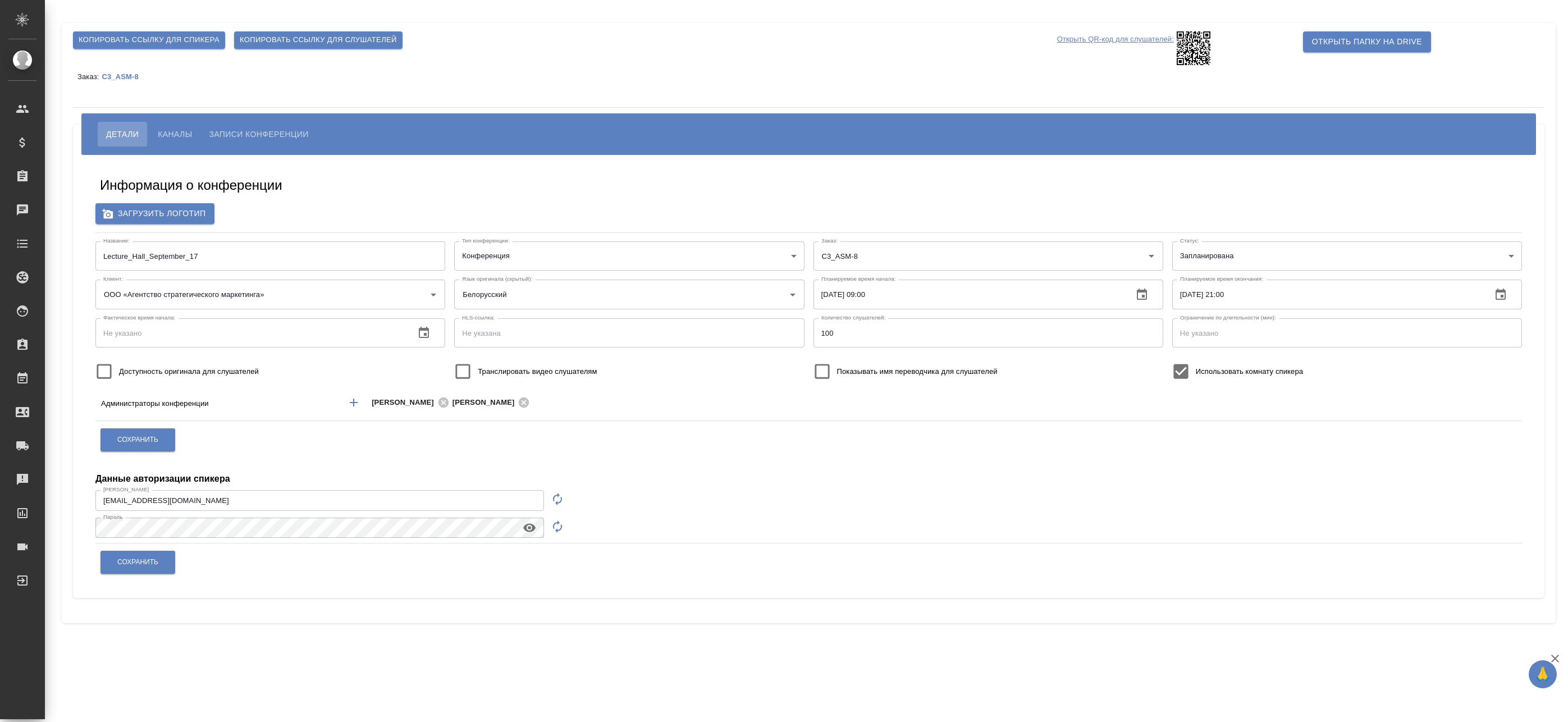
click at [191, 135] on span "Каналы" at bounding box center [175, 134] width 34 height 13
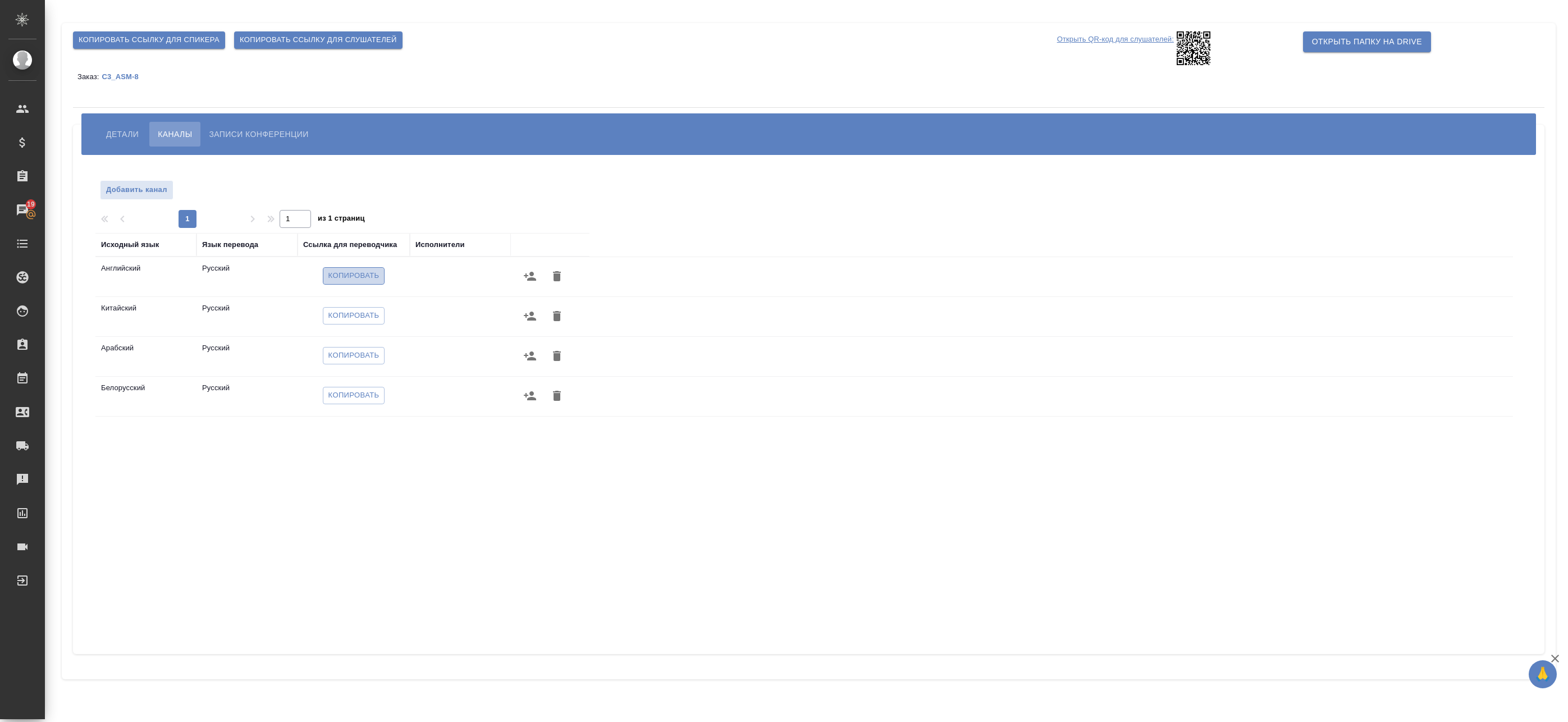
click at [350, 279] on span "Копировать" at bounding box center [354, 276] width 51 height 13
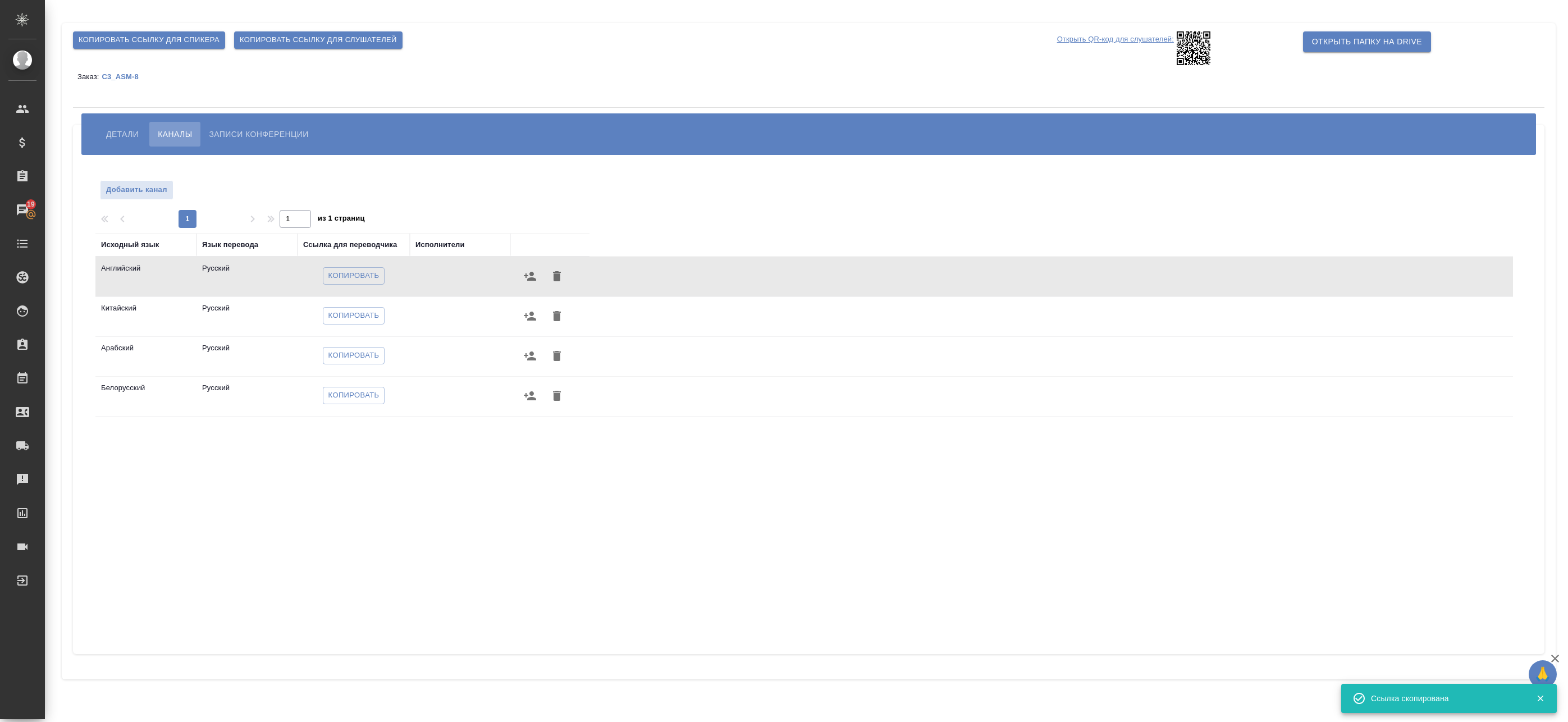
click at [531, 276] on icon "button" at bounding box center [529, 276] width 13 height 13
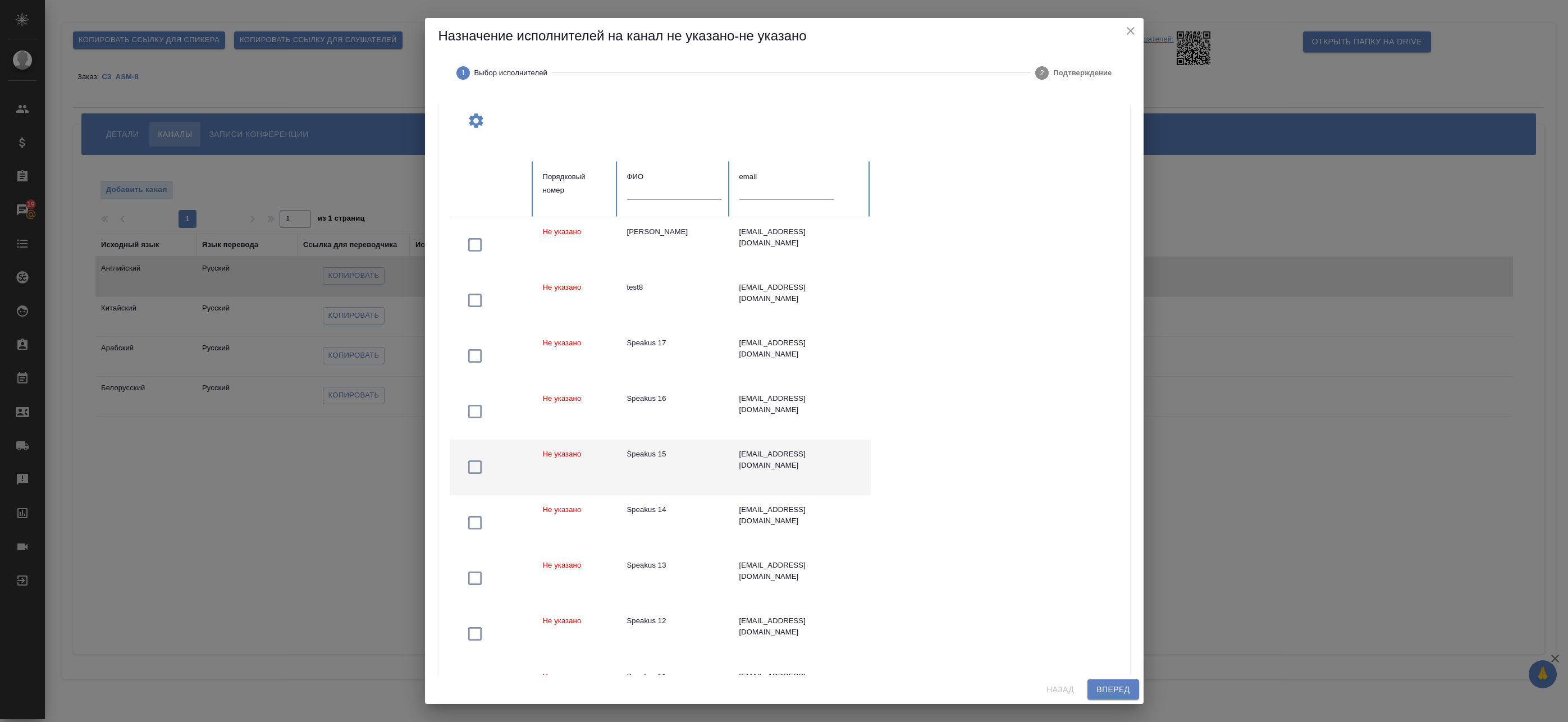
scroll to position [56, 0]
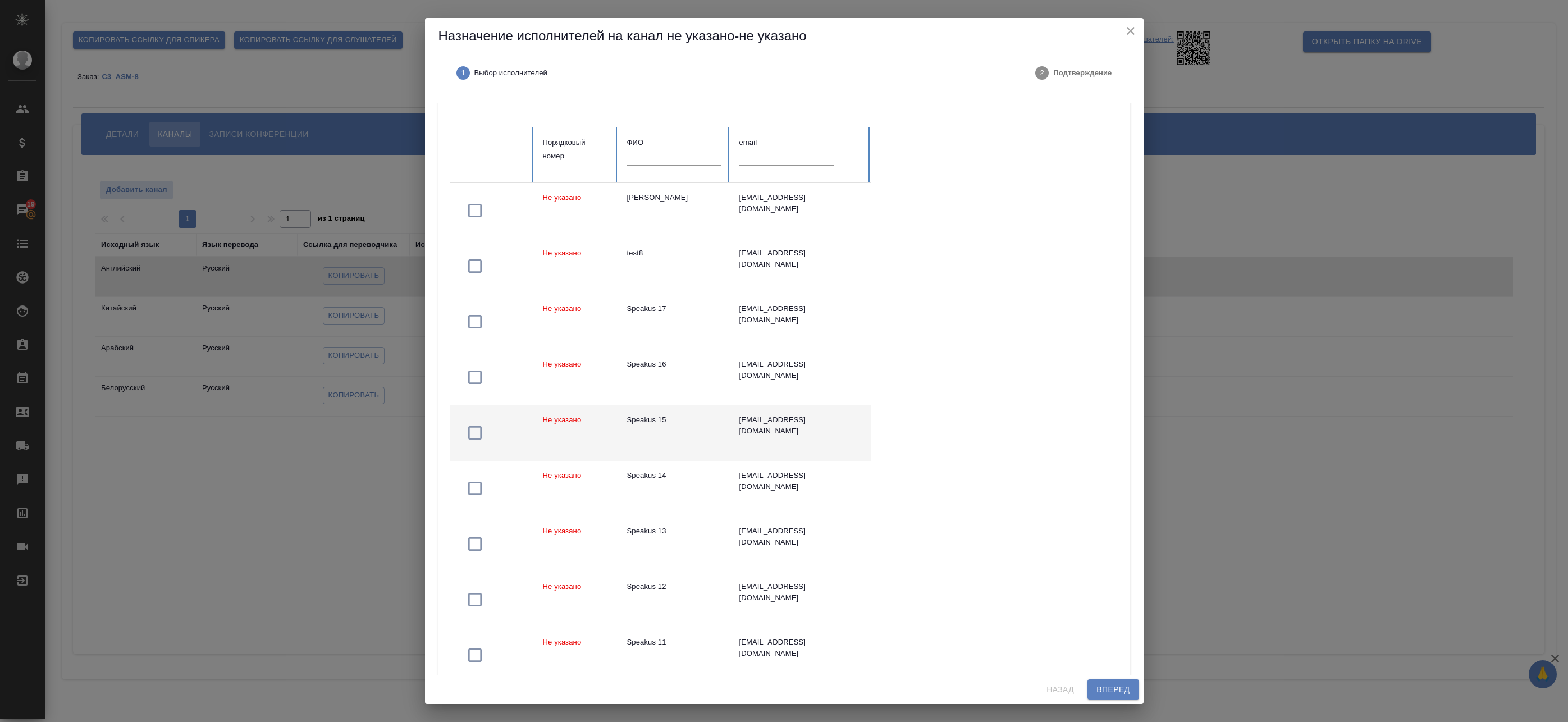
click at [693, 429] on td "Speakus 15" at bounding box center [674, 433] width 112 height 55
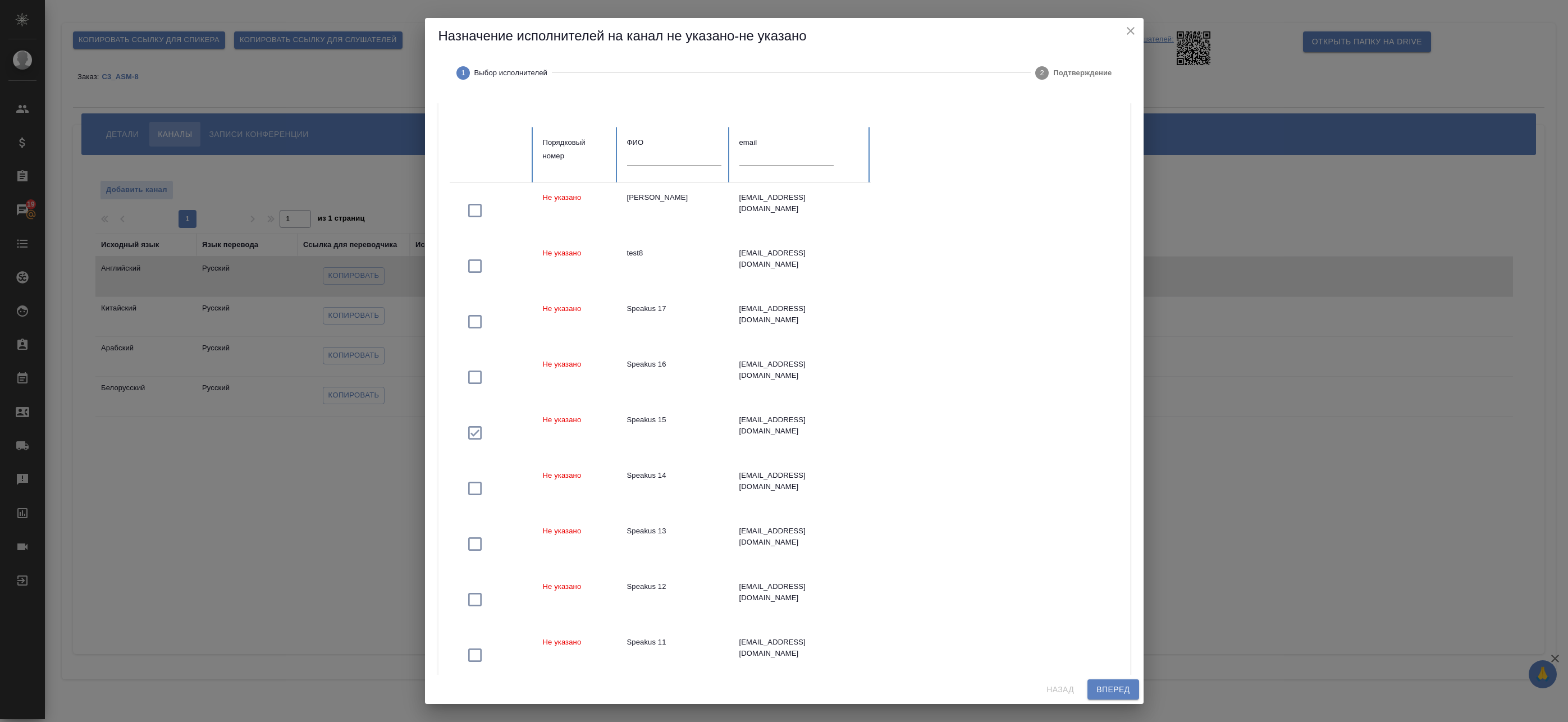
click at [1122, 688] on span "Вперед" at bounding box center [1113, 689] width 33 height 14
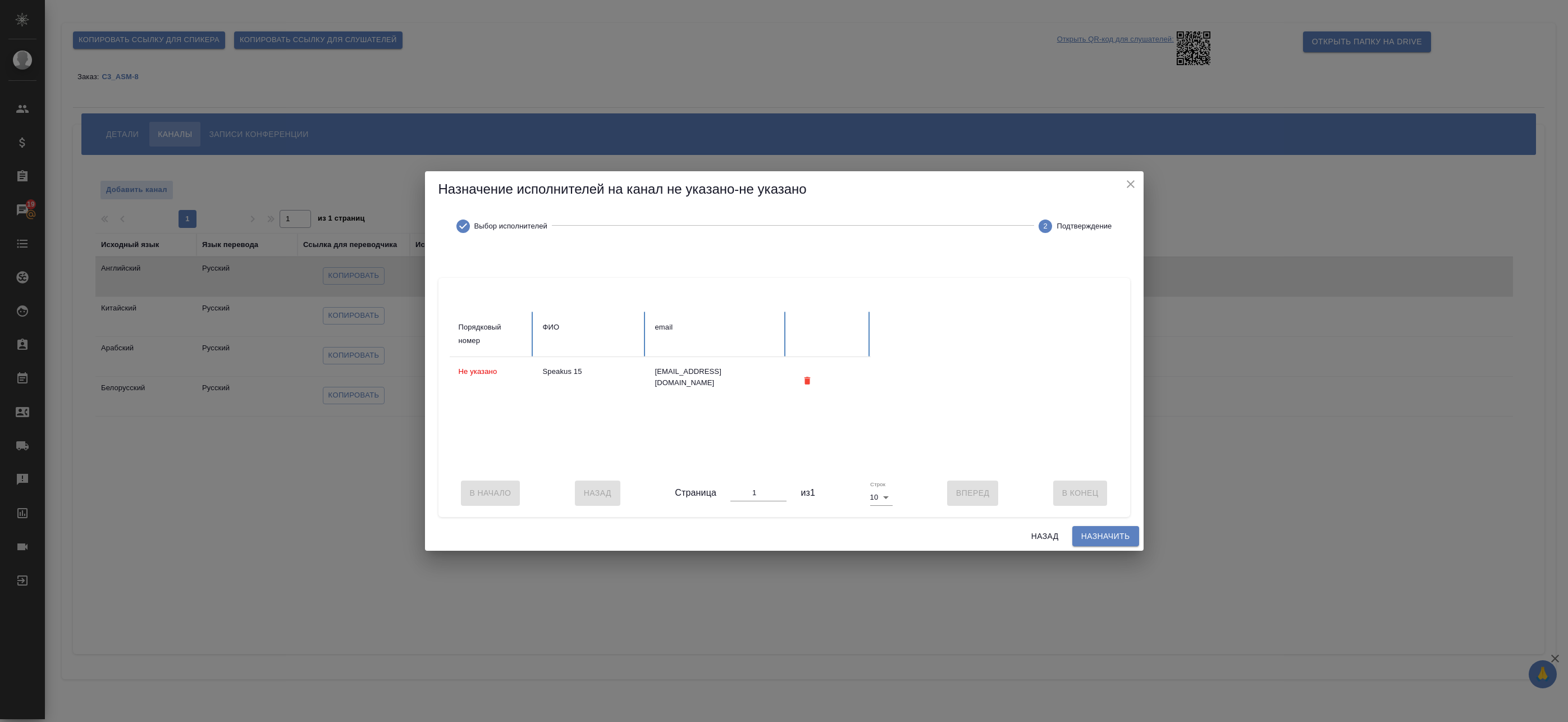
scroll to position [0, 0]
click at [1114, 536] on span "Назначить" at bounding box center [1106, 536] width 49 height 14
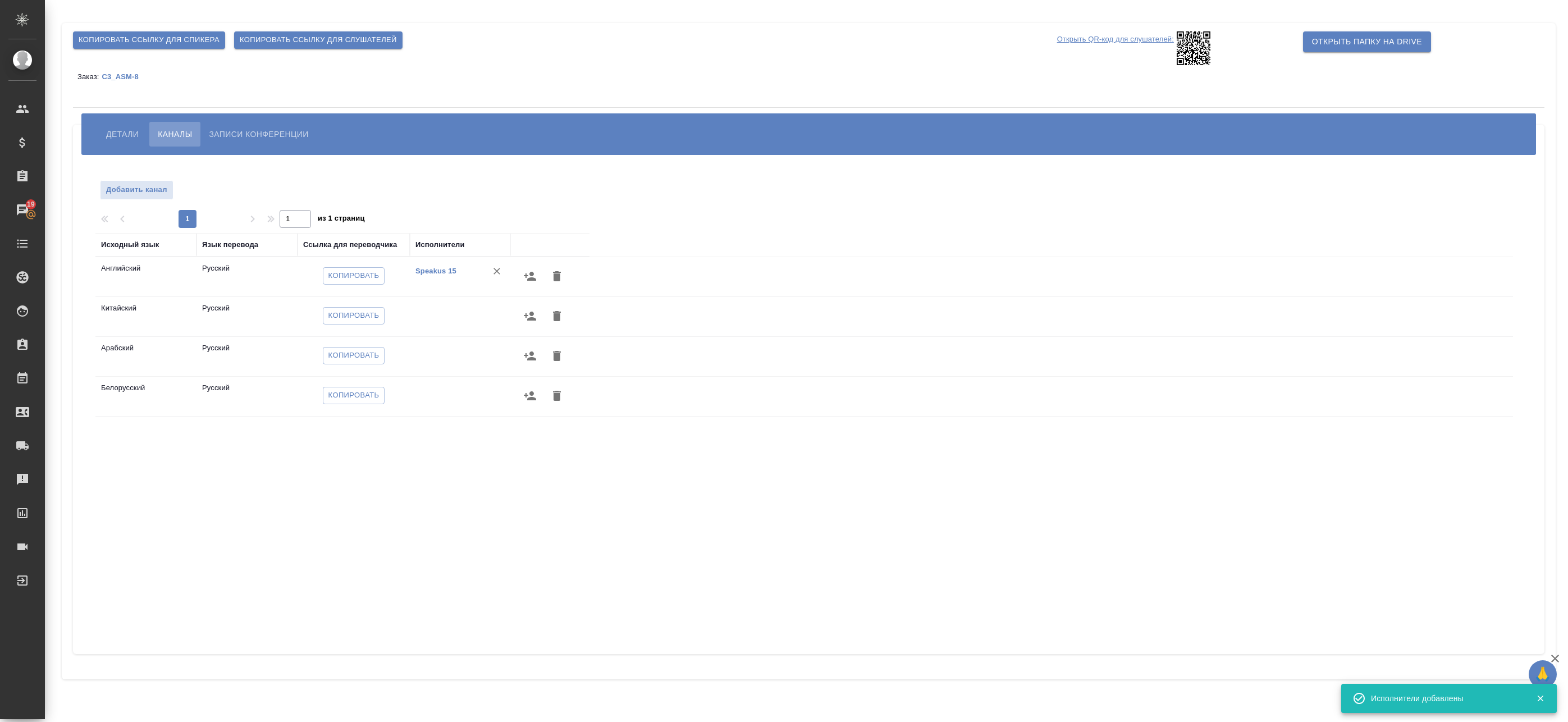
click at [531, 315] on icon "button" at bounding box center [530, 316] width 12 height 9
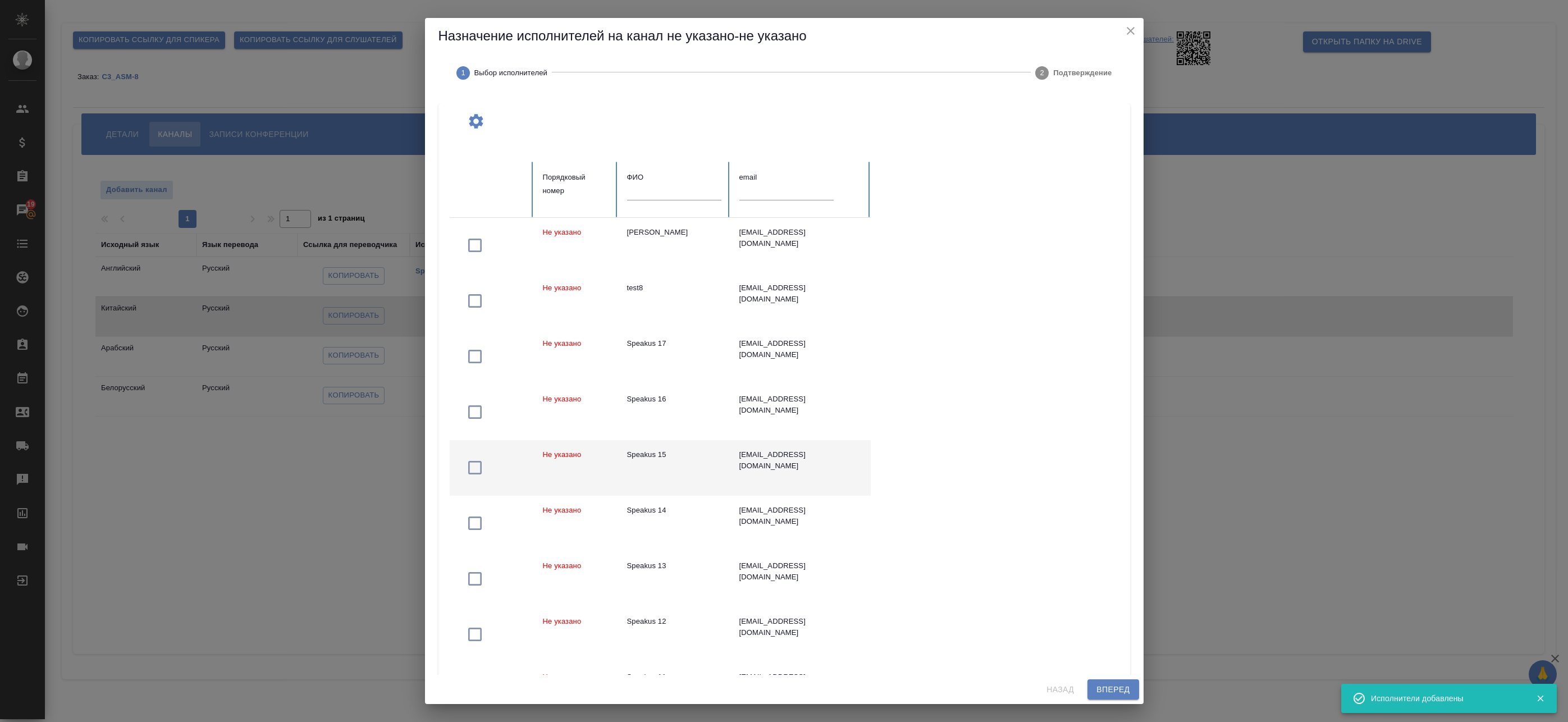
scroll to position [56, 0]
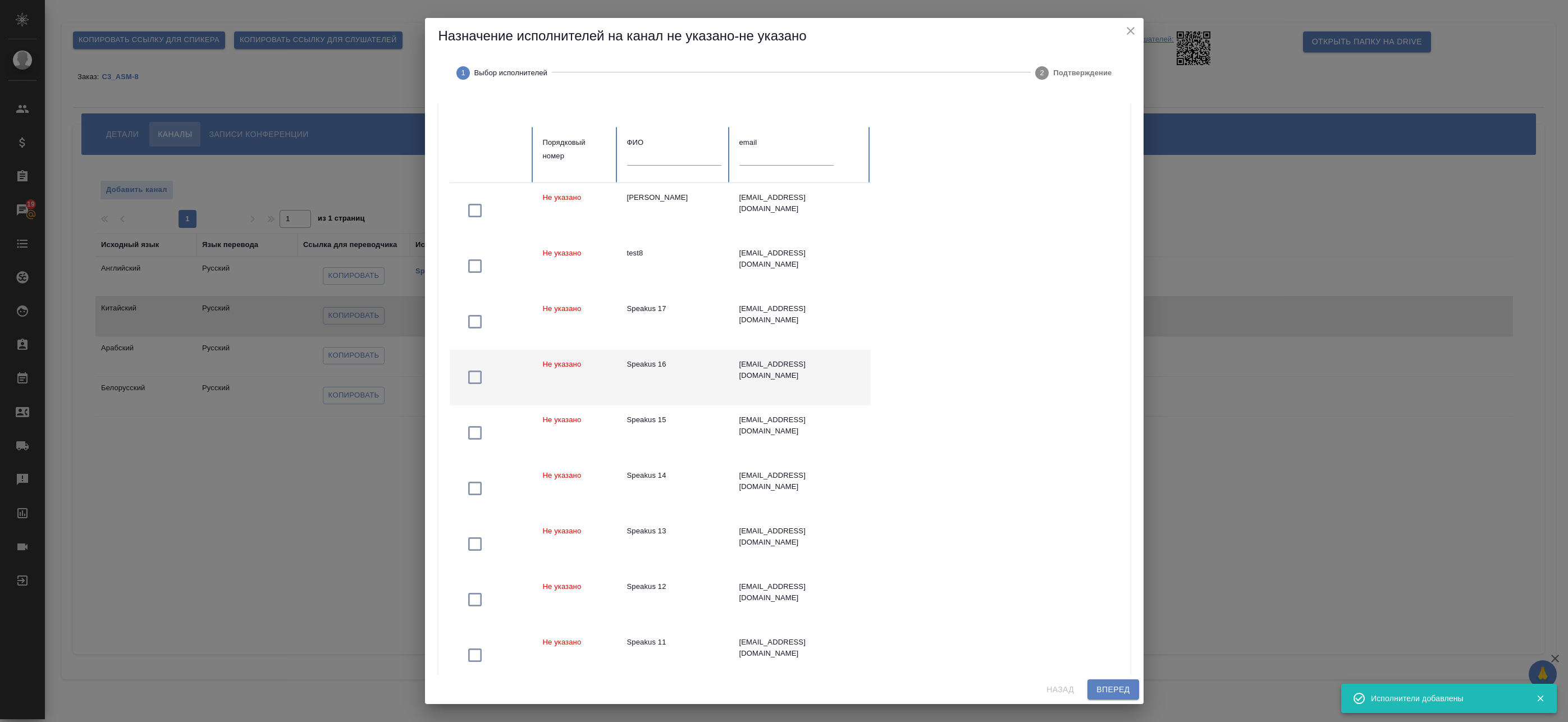
click at [718, 376] on td "Speakus 16" at bounding box center [674, 378] width 112 height 55
click at [1120, 694] on span "Вперед" at bounding box center [1113, 689] width 33 height 14
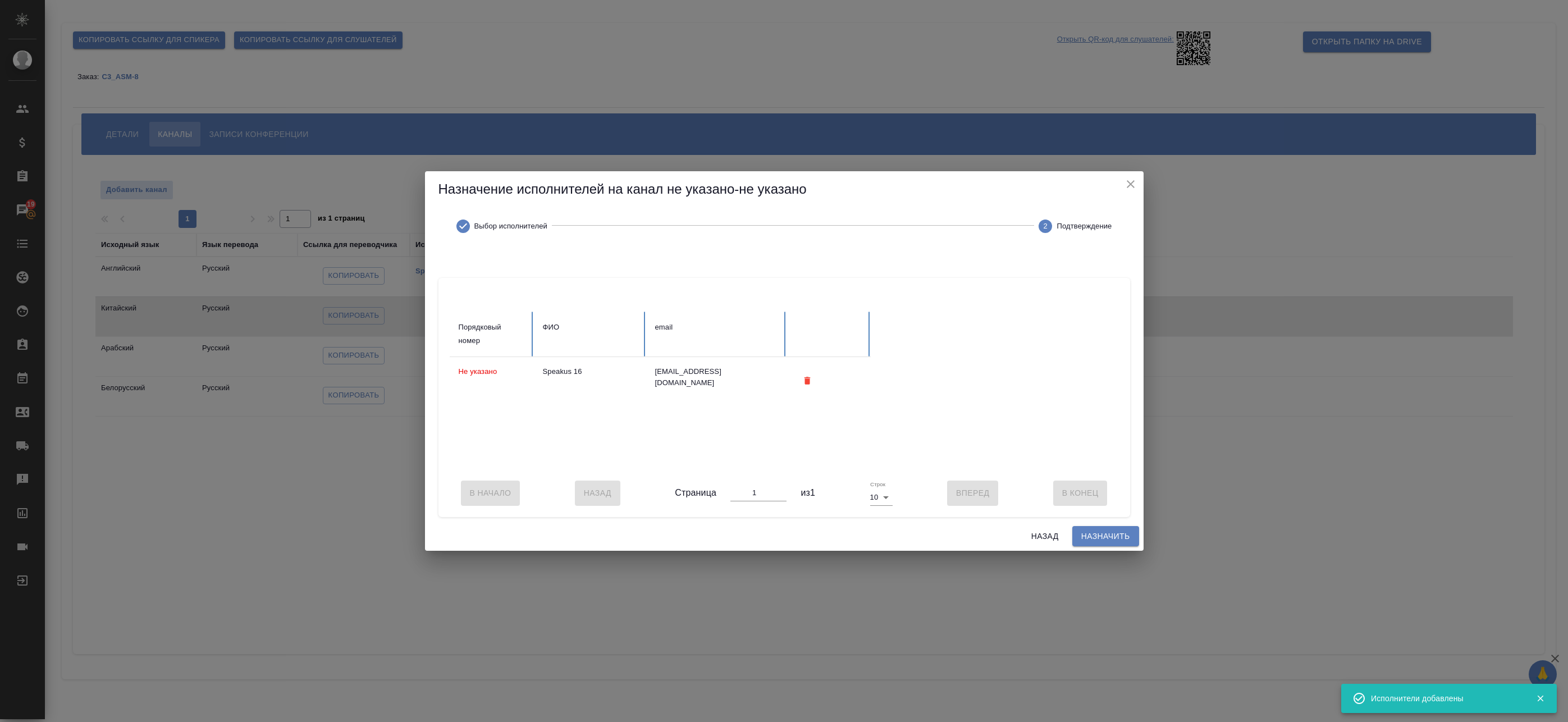
click at [1094, 542] on span "Назначить" at bounding box center [1106, 536] width 49 height 14
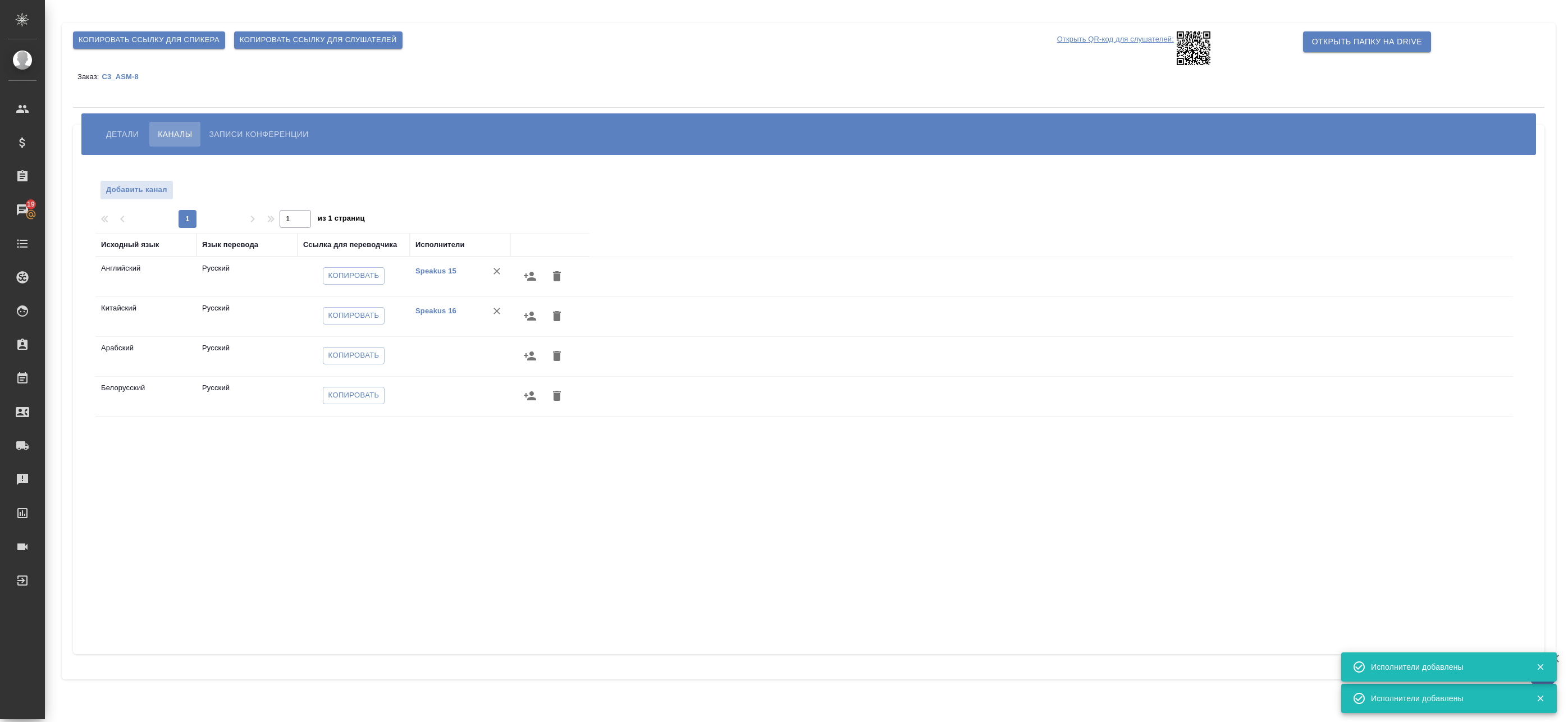
click at [532, 356] on icon "button" at bounding box center [529, 355] width 13 height 13
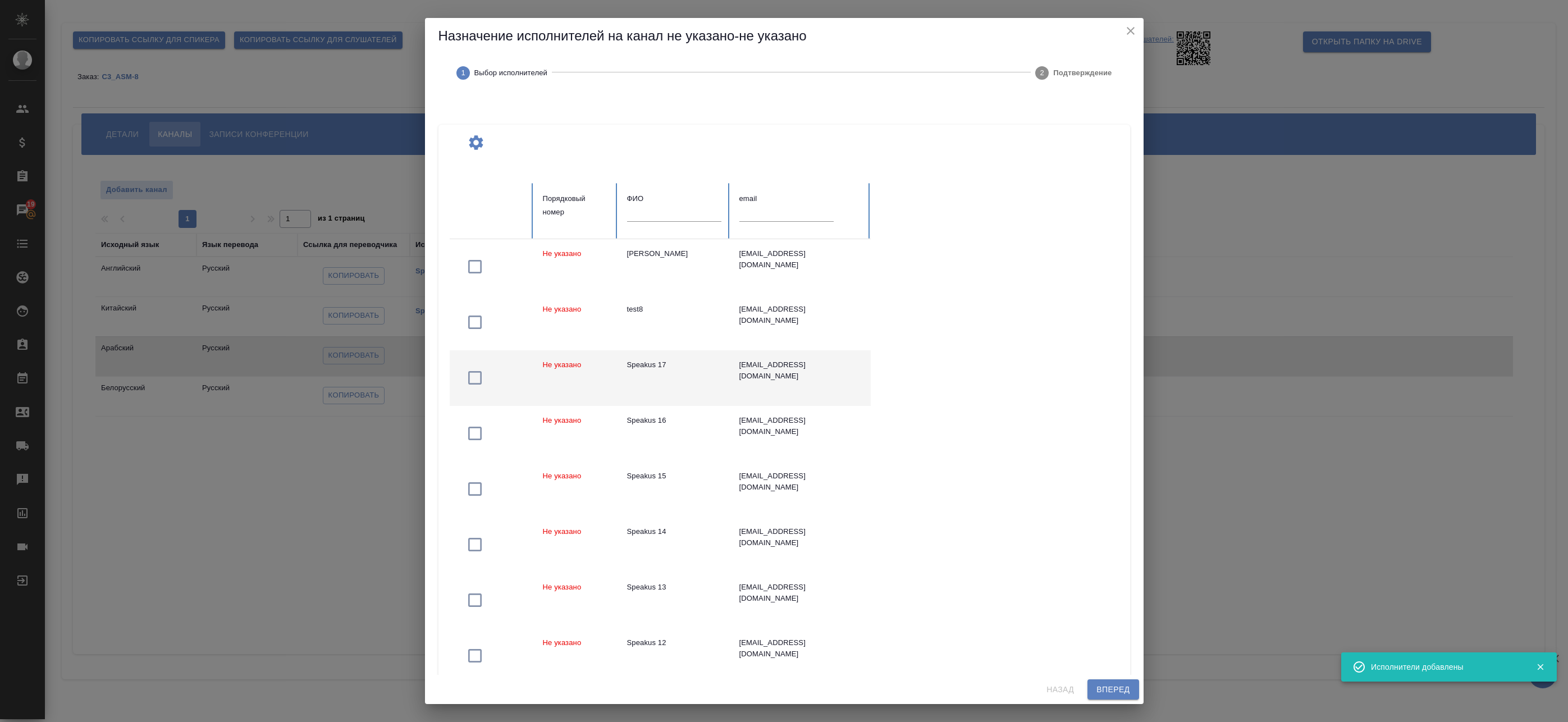
click at [710, 375] on td "Speakus 17" at bounding box center [674, 378] width 112 height 55
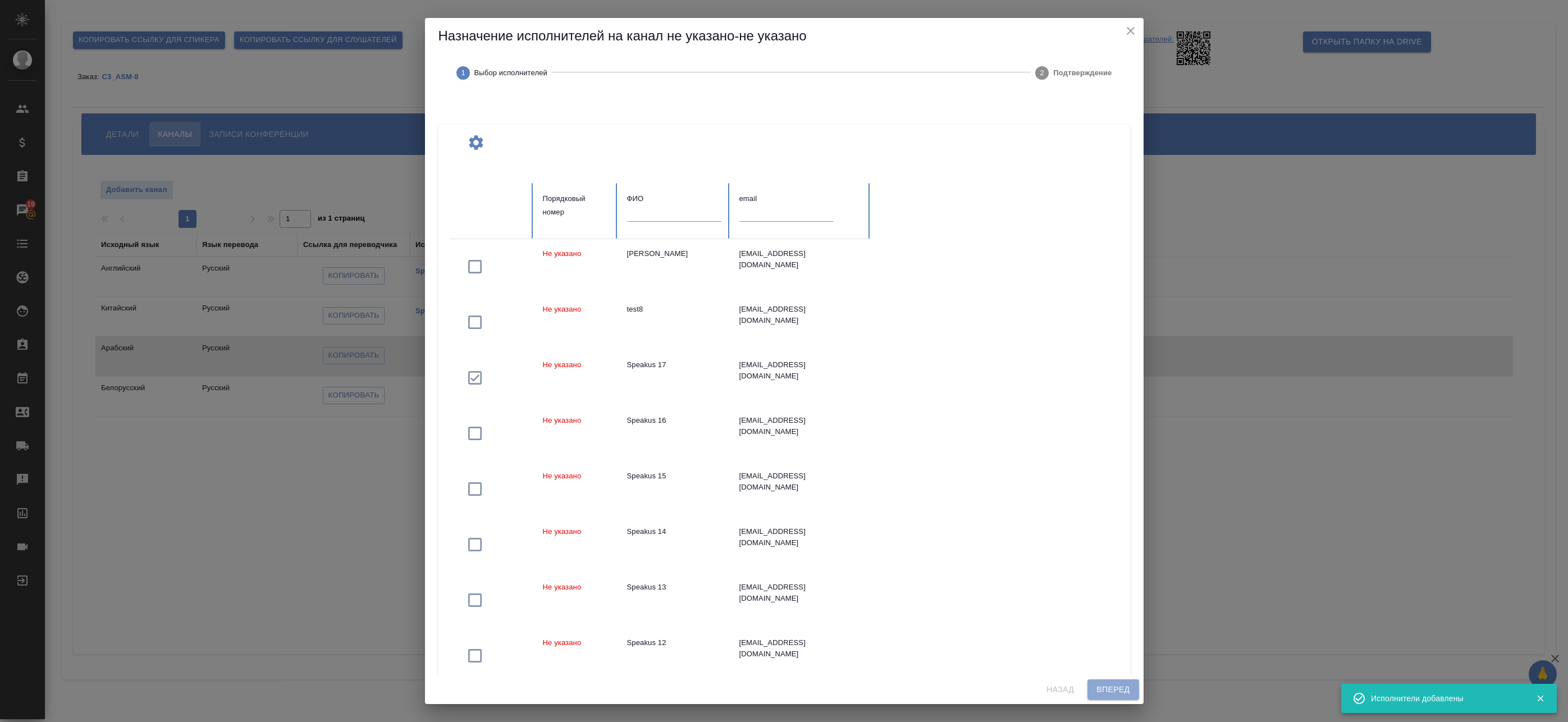
click at [1117, 688] on span "Вперед" at bounding box center [1113, 689] width 33 height 14
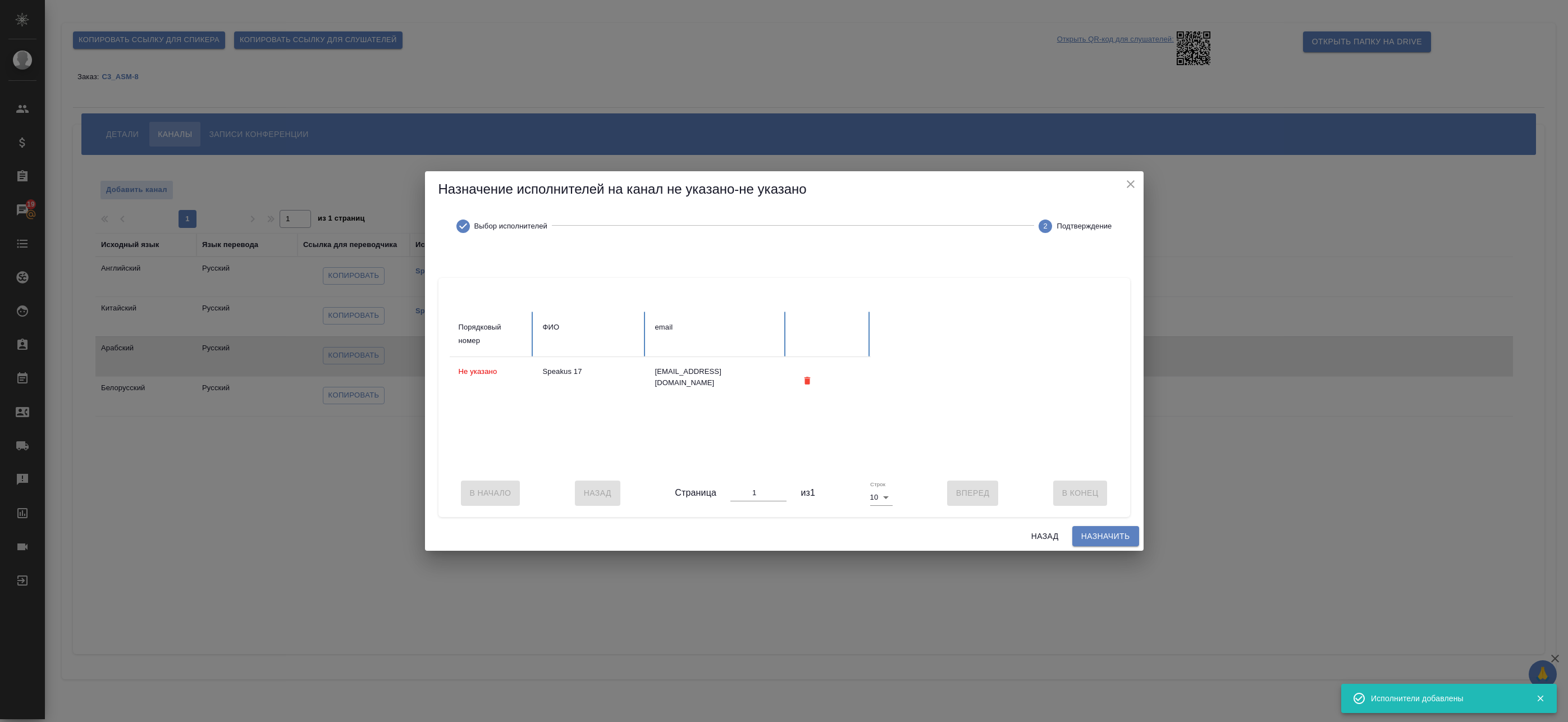
click at [1126, 541] on span "Назначить" at bounding box center [1106, 536] width 49 height 14
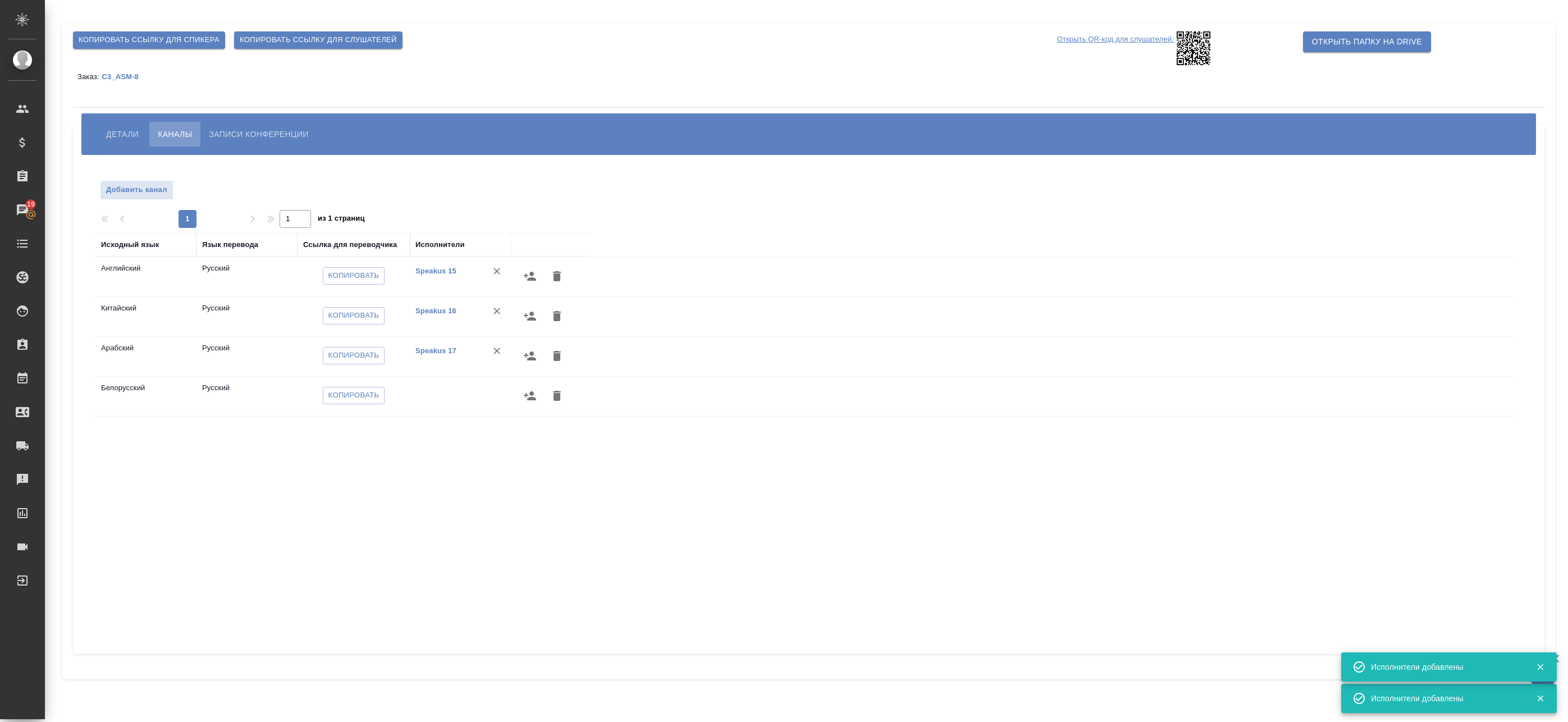
click at [537, 395] on button "button" at bounding box center [529, 396] width 27 height 27
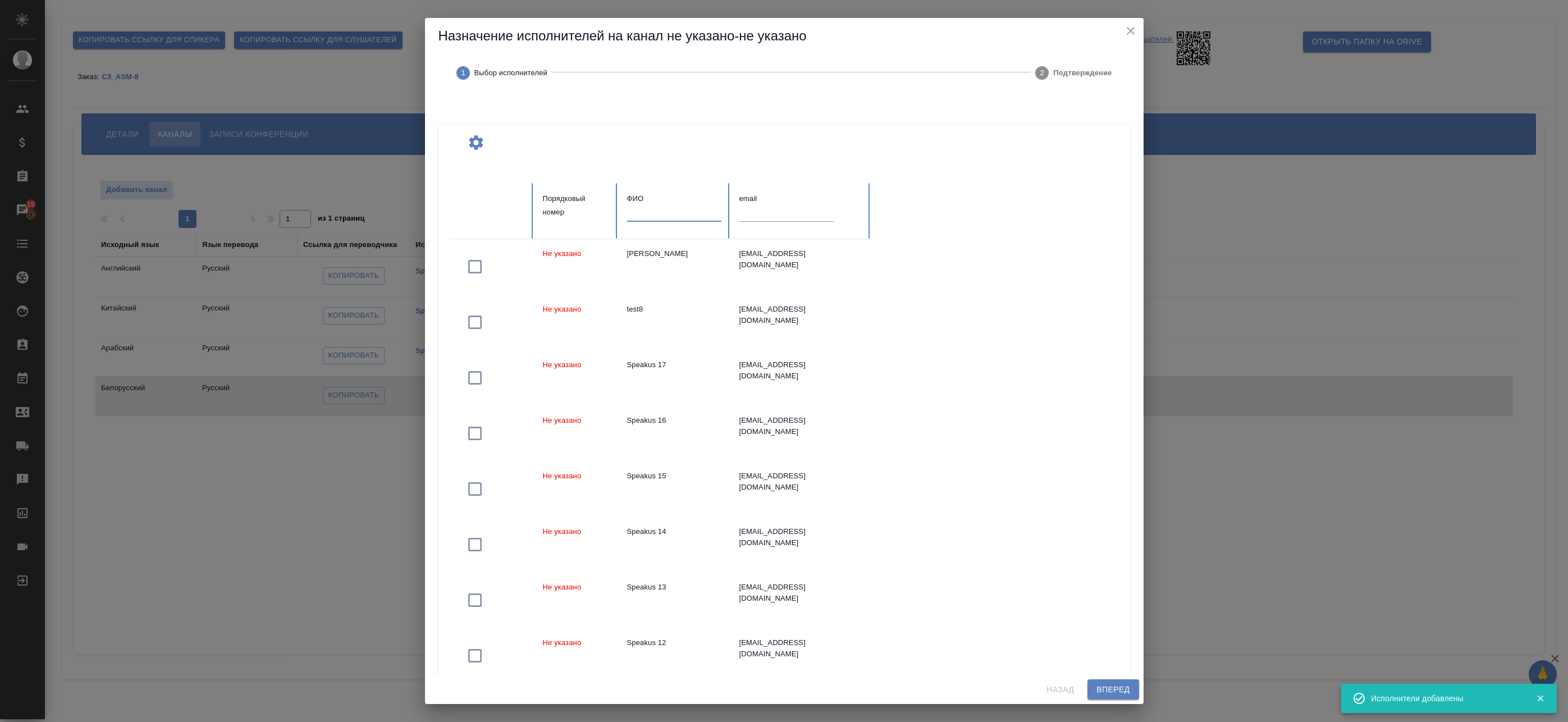
click at [662, 217] on input "text" at bounding box center [674, 213] width 94 height 16
paste input "https://speakus.online/interpreter/broadcast?conferenceId=68c29a6b848989cf3876f…"
type input "https://speakus.online/interpreter/broadcast?conferenceId=68c29a6b848989cf3876f…"
click at [658, 213] on input "text" at bounding box center [674, 213] width 94 height 16
paste input "test i s"
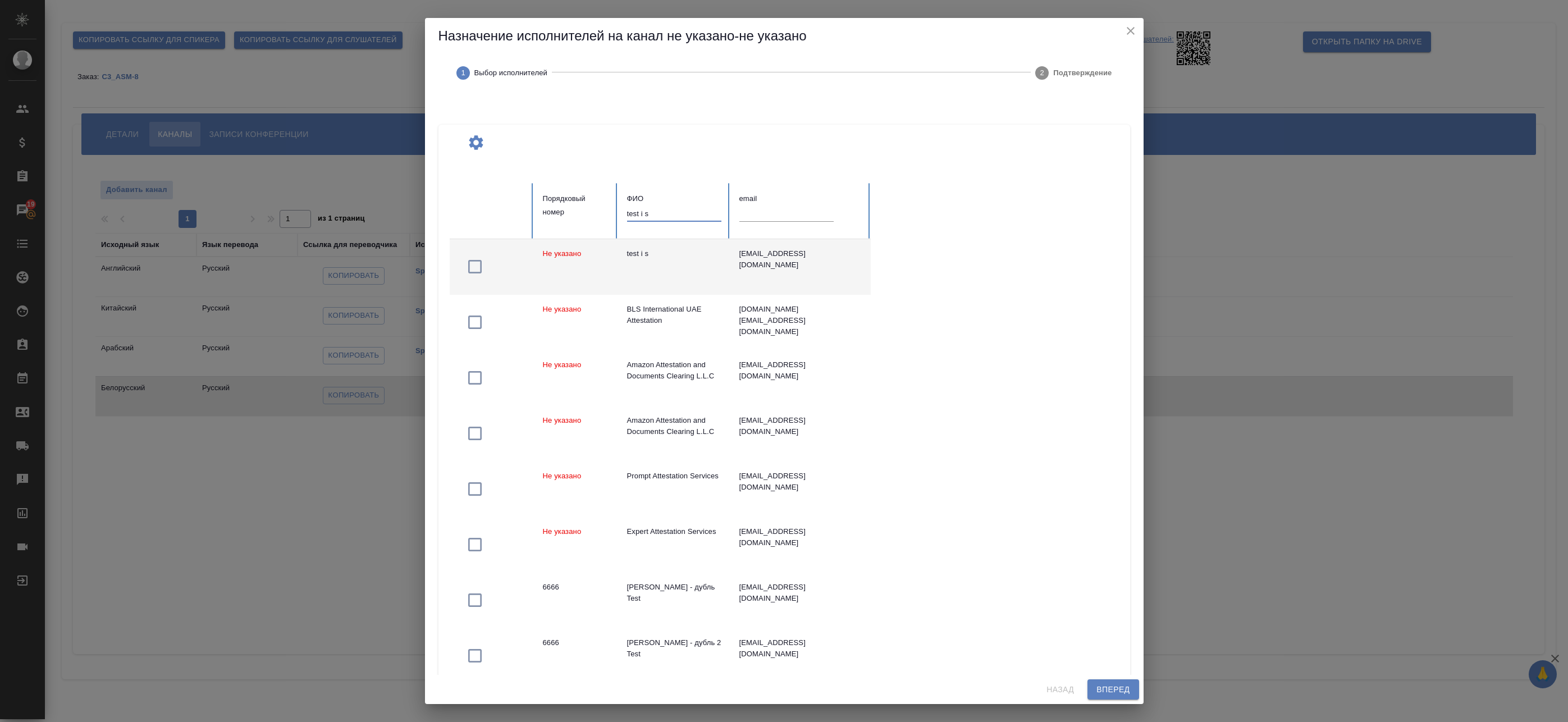
type input "test i s"
click at [670, 270] on td "test i s" at bounding box center [674, 267] width 112 height 55
click at [1104, 685] on span "Вперед" at bounding box center [1113, 689] width 33 height 14
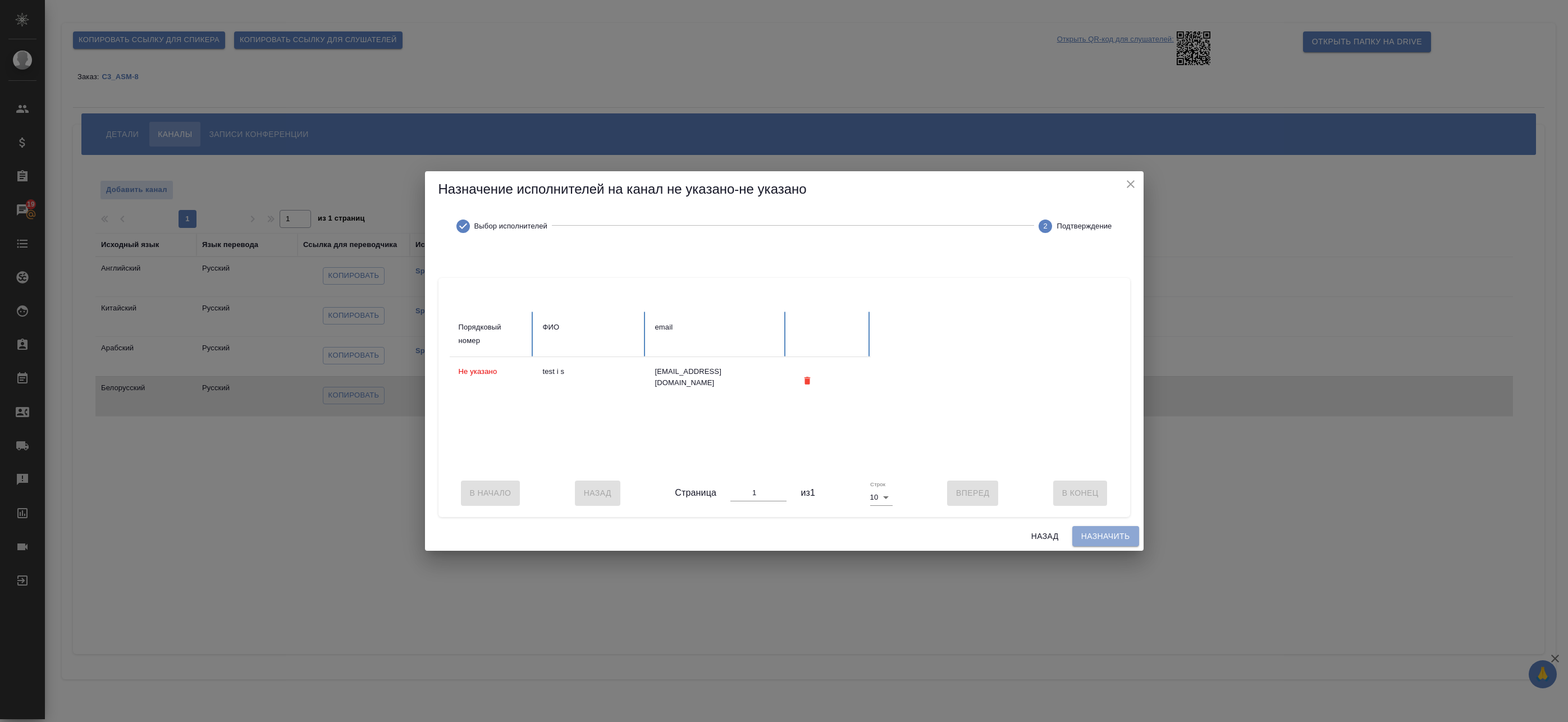
click at [1113, 537] on span "Назначить" at bounding box center [1106, 536] width 49 height 14
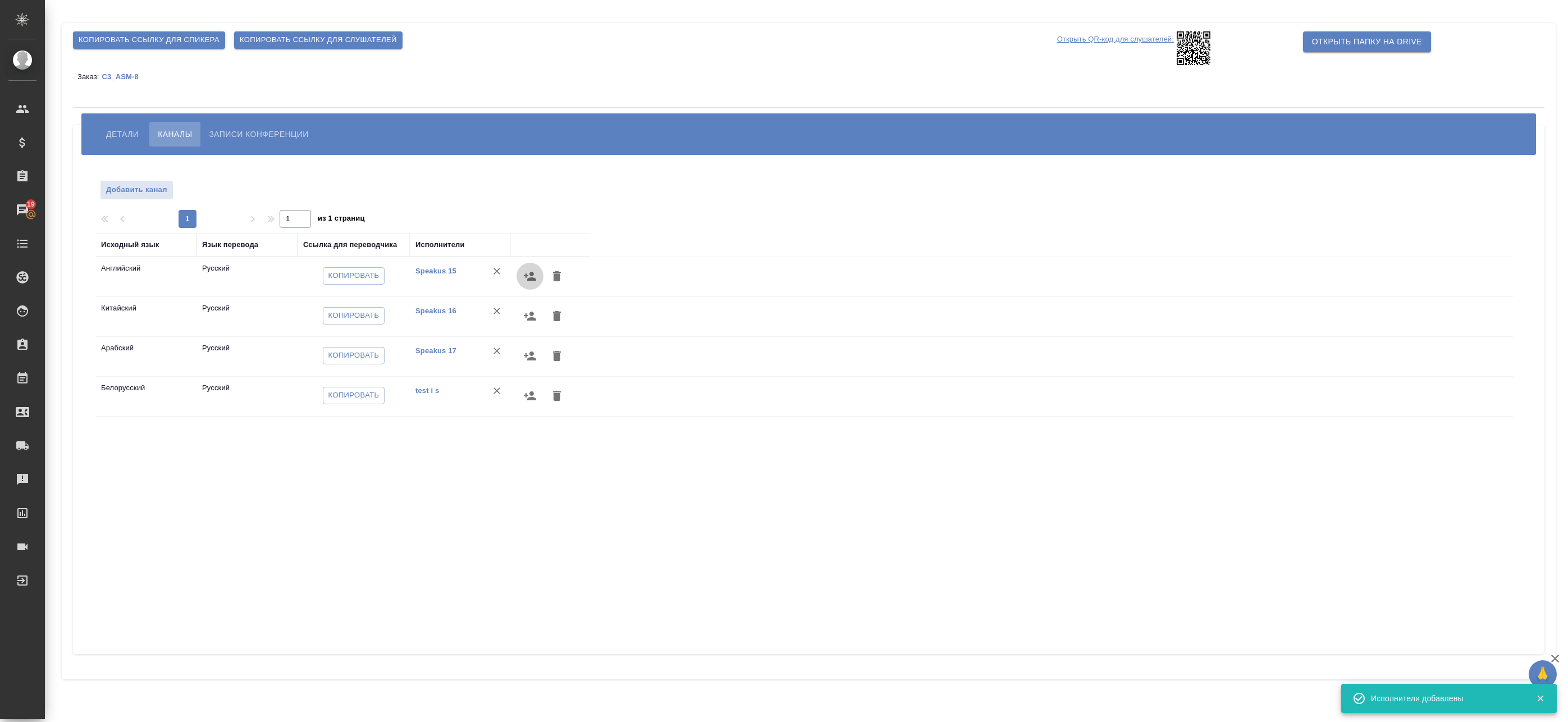
click at [531, 278] on icon "button" at bounding box center [530, 276] width 12 height 9
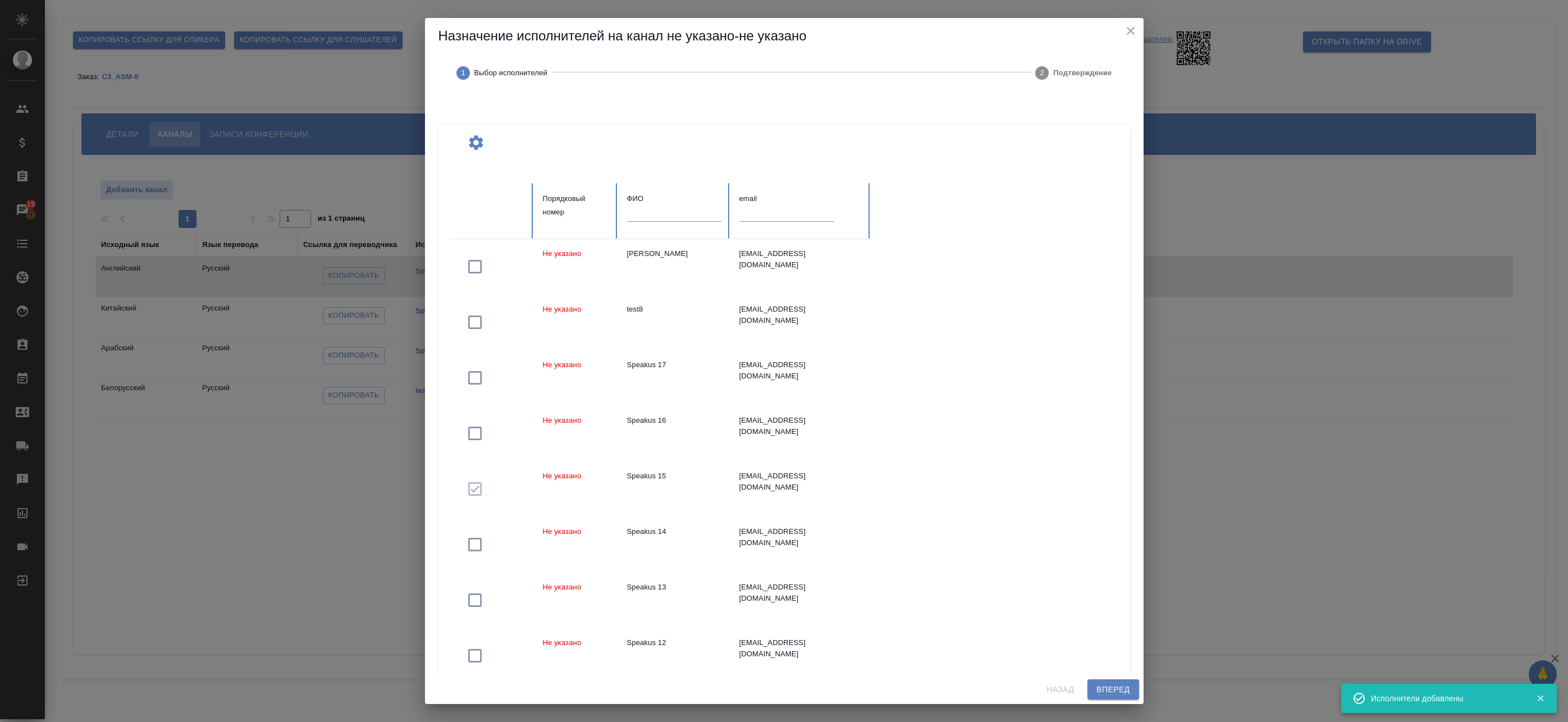
click at [653, 216] on input "text" at bounding box center [674, 213] width 94 height 16
type input "a"
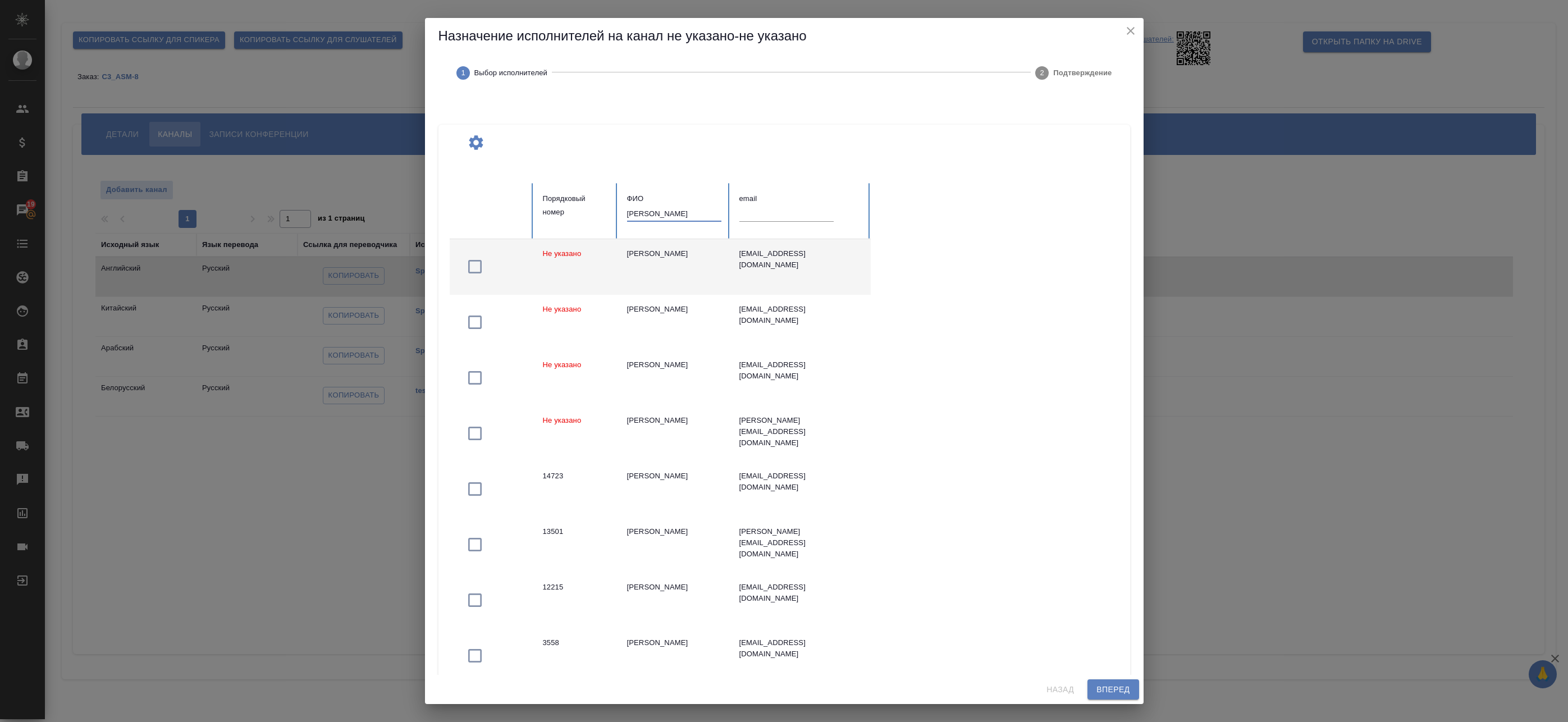
type input "федотова"
click at [678, 253] on div "Федотова Ирина" at bounding box center [674, 254] width 94 height 11
click at [1129, 695] on span "Вперед" at bounding box center [1113, 689] width 33 height 14
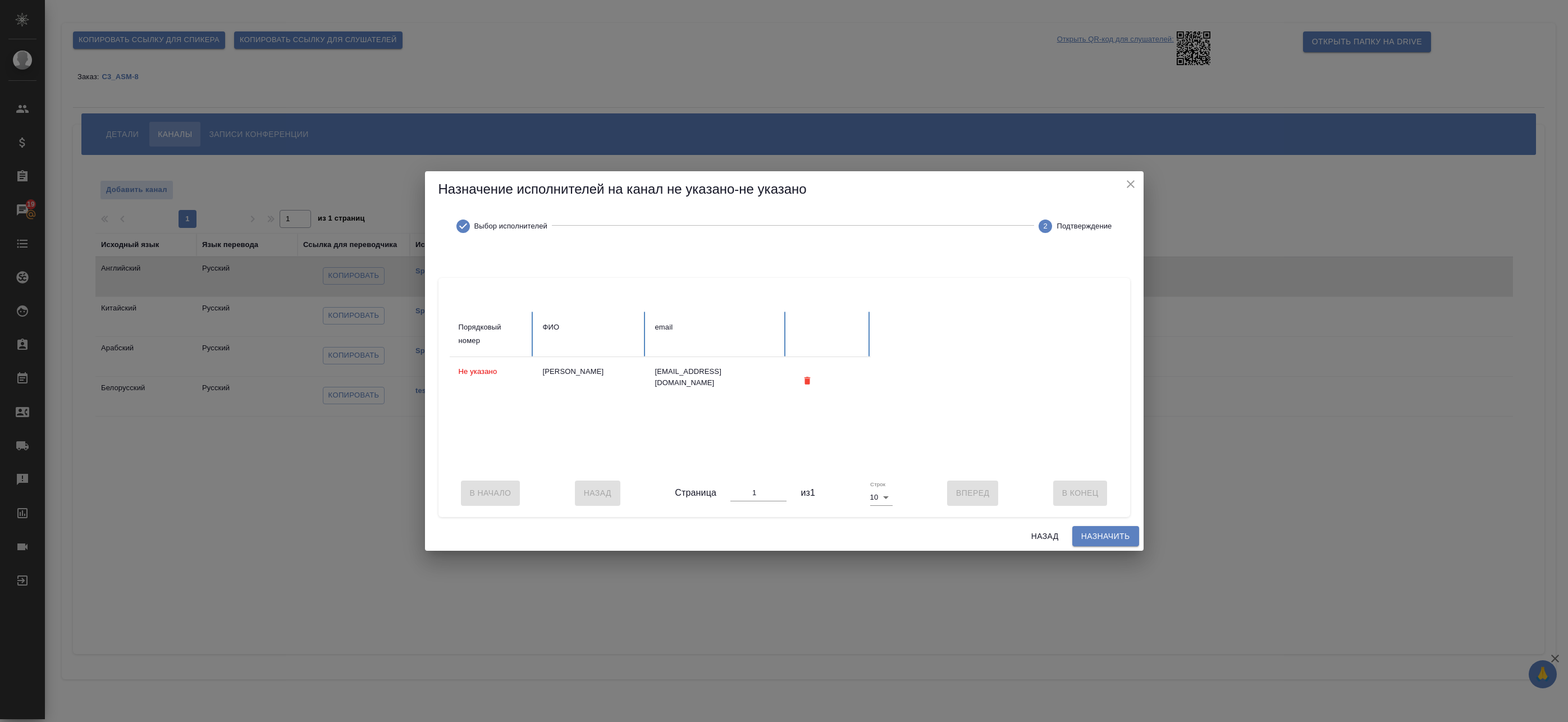
click at [1097, 538] on span "Назначить" at bounding box center [1106, 536] width 49 height 14
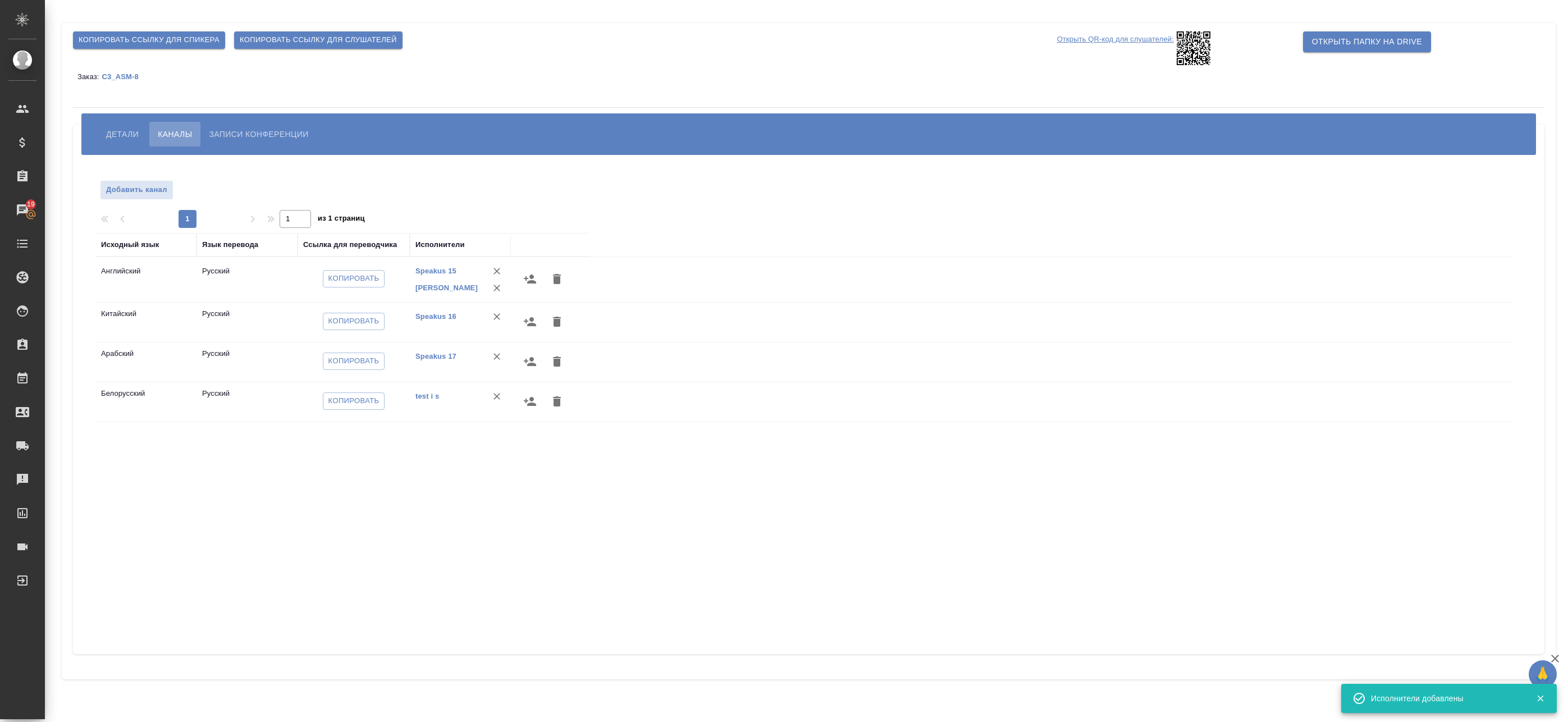
click at [531, 322] on icon "button" at bounding box center [529, 322] width 13 height 13
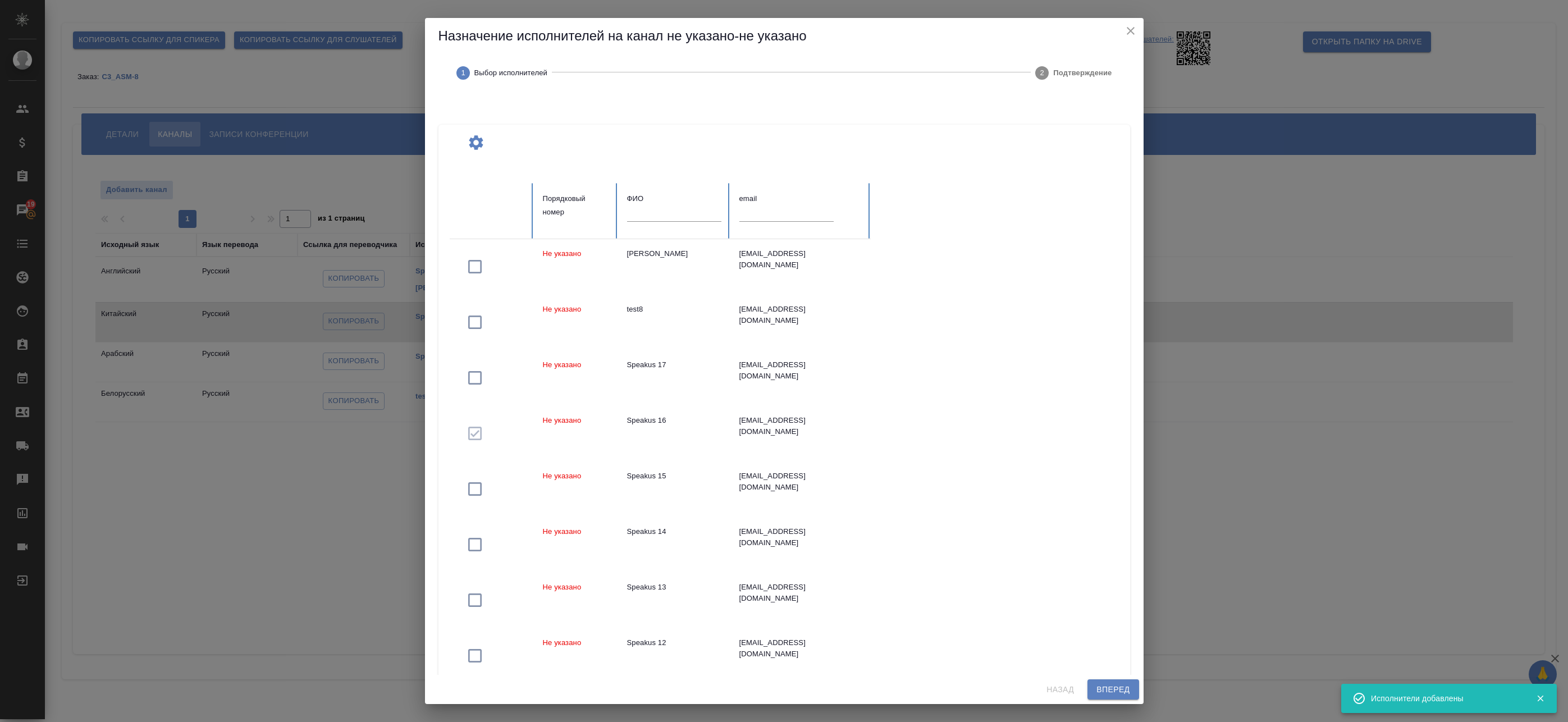
click at [675, 211] on input "text" at bounding box center [674, 213] width 94 height 16
paste input "федотова"
type input "федотова"
click at [1113, 683] on span "Вперед" at bounding box center [1113, 689] width 33 height 14
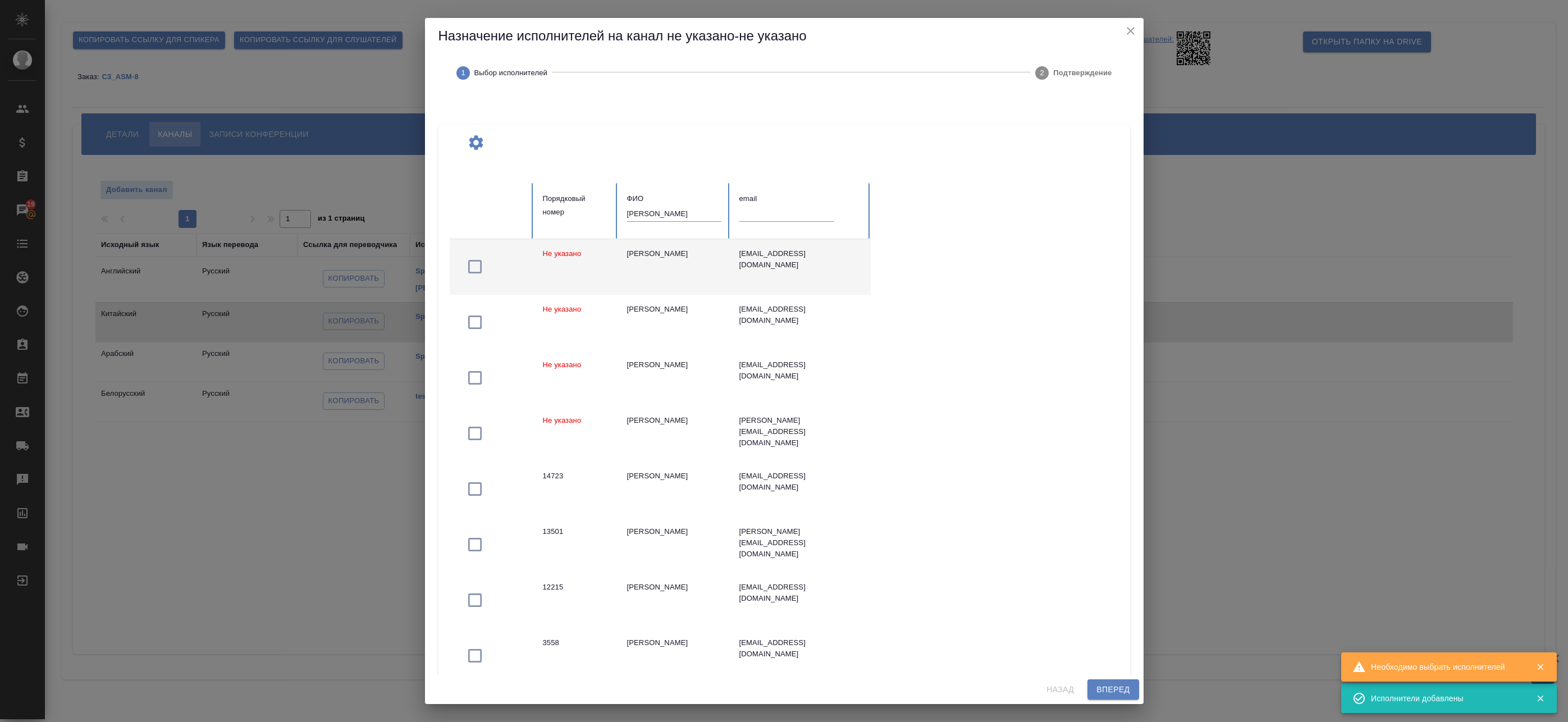
click at [687, 252] on div "Федотова Ирина" at bounding box center [674, 254] width 94 height 11
click at [1128, 687] on span "Вперед" at bounding box center [1113, 689] width 33 height 14
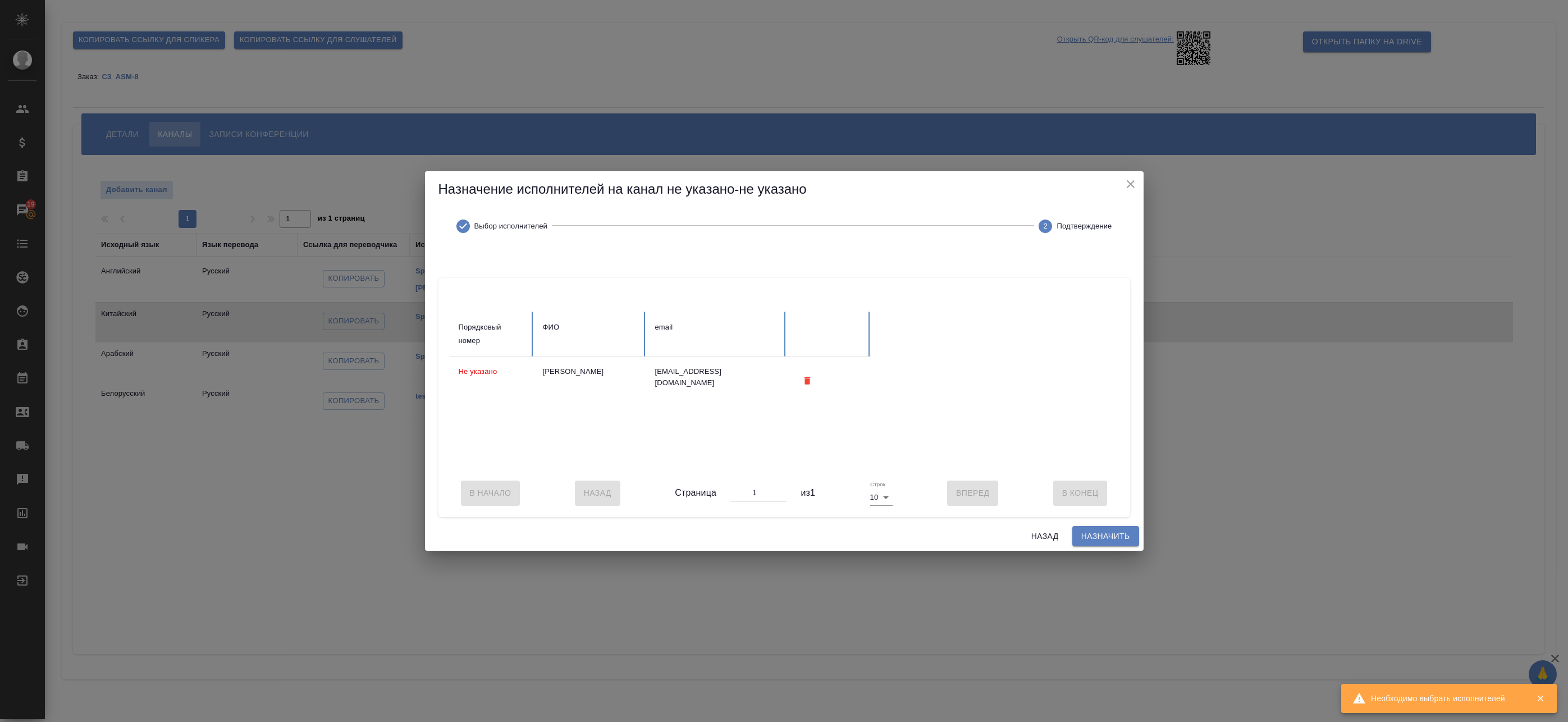
click at [1110, 543] on span "Назначить" at bounding box center [1106, 536] width 49 height 14
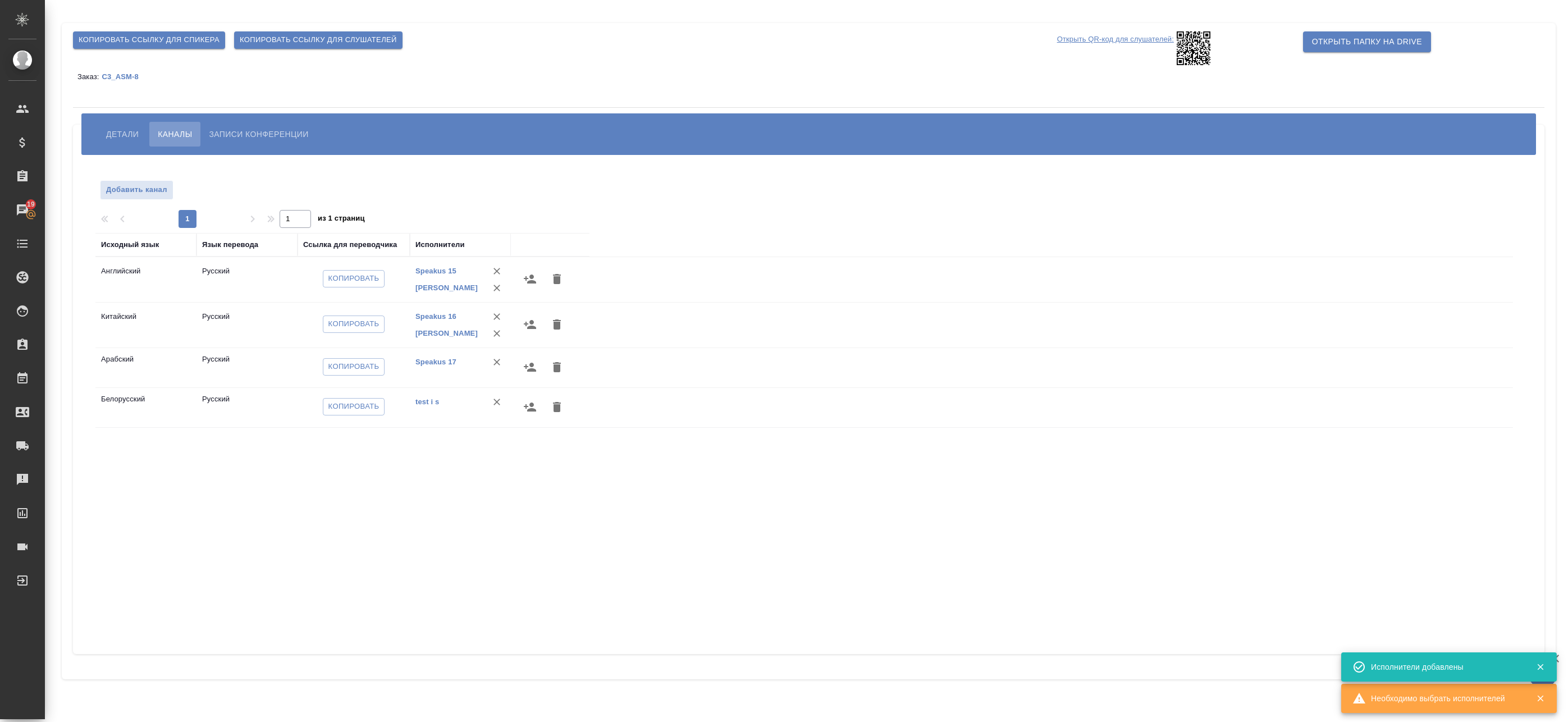
click at [529, 370] on icon "button" at bounding box center [530, 367] width 12 height 9
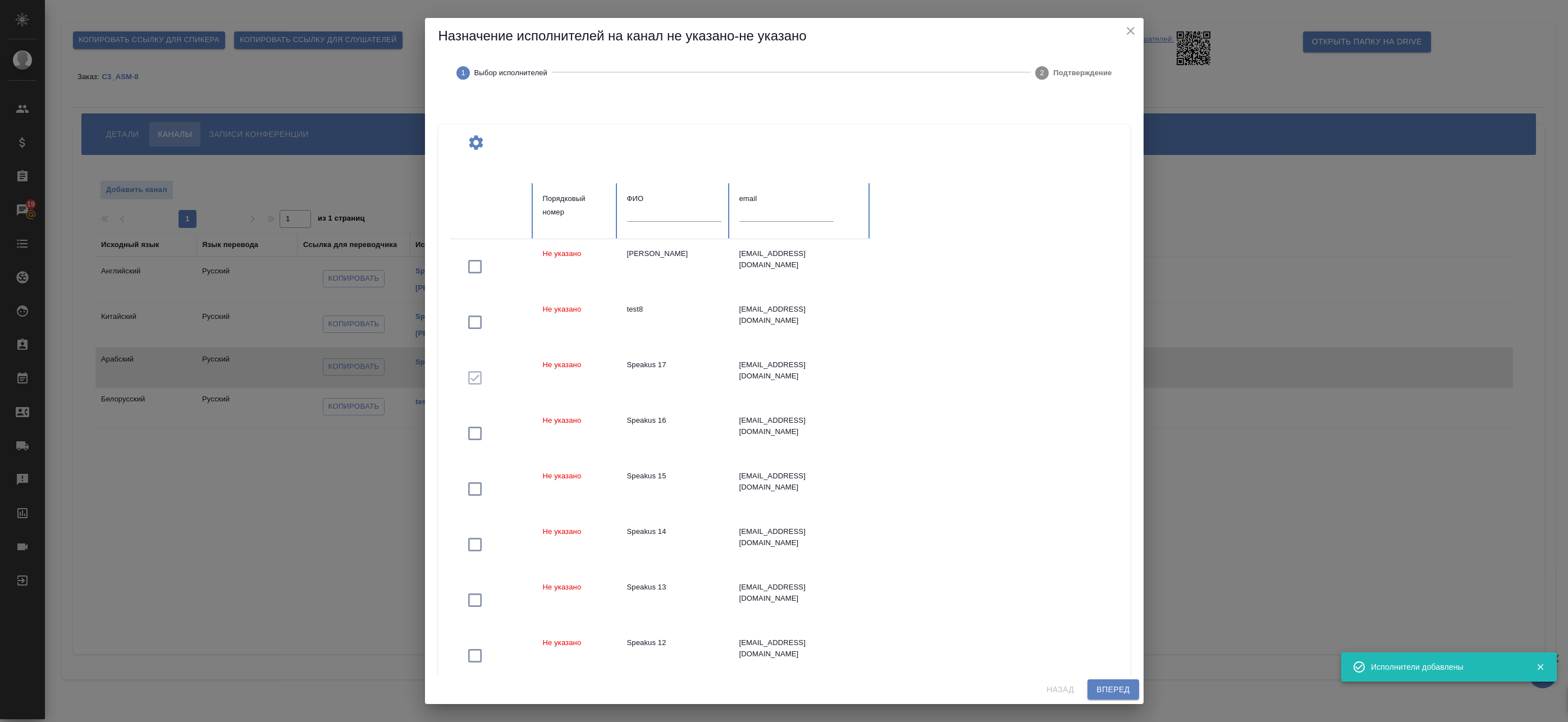
click at [639, 222] on div at bounding box center [674, 218] width 94 height 24
click at [649, 213] on input "text" at bounding box center [674, 213] width 94 height 16
paste input "федотова"
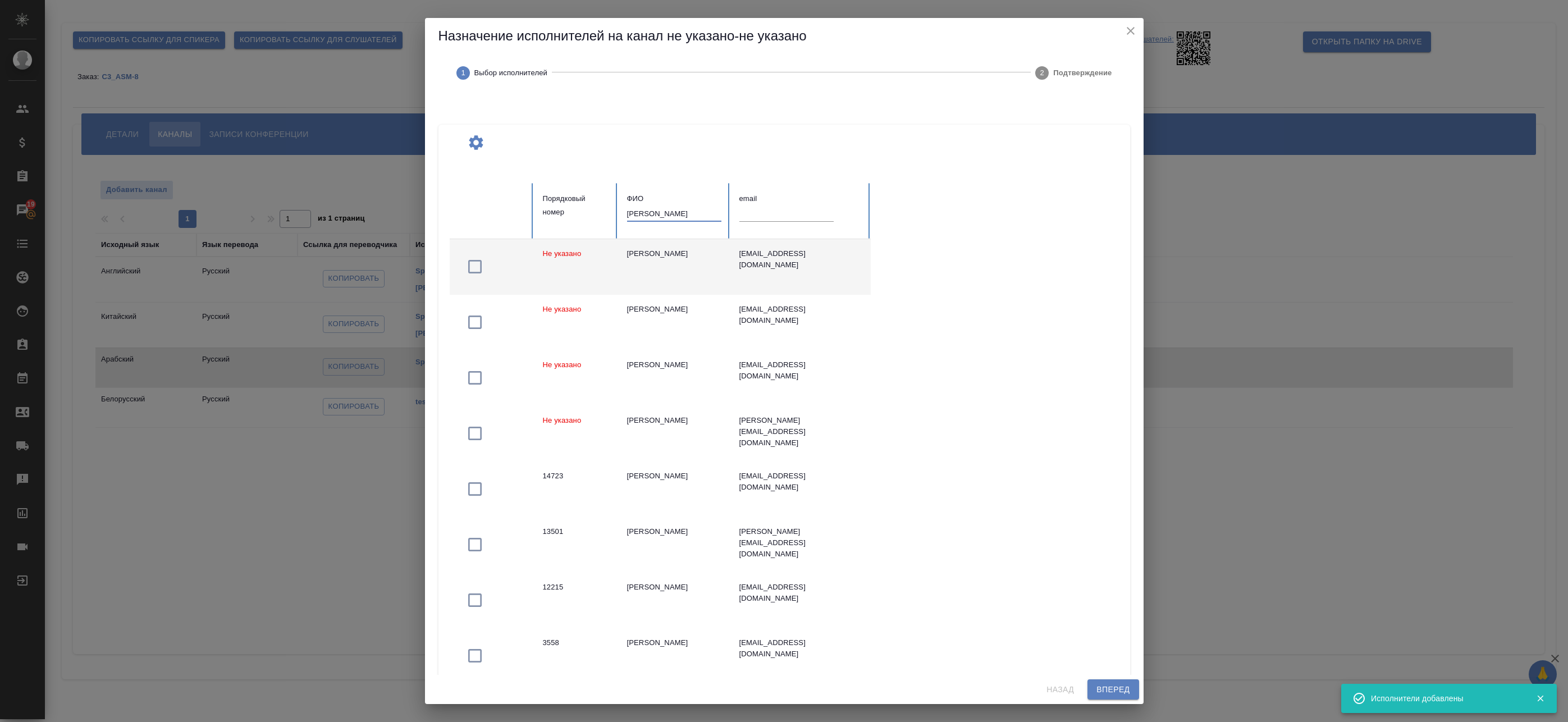
type input "федотова"
click at [693, 258] on div "Федотова Ирина" at bounding box center [674, 254] width 94 height 11
click at [1132, 686] on button "Вперед" at bounding box center [1113, 689] width 51 height 21
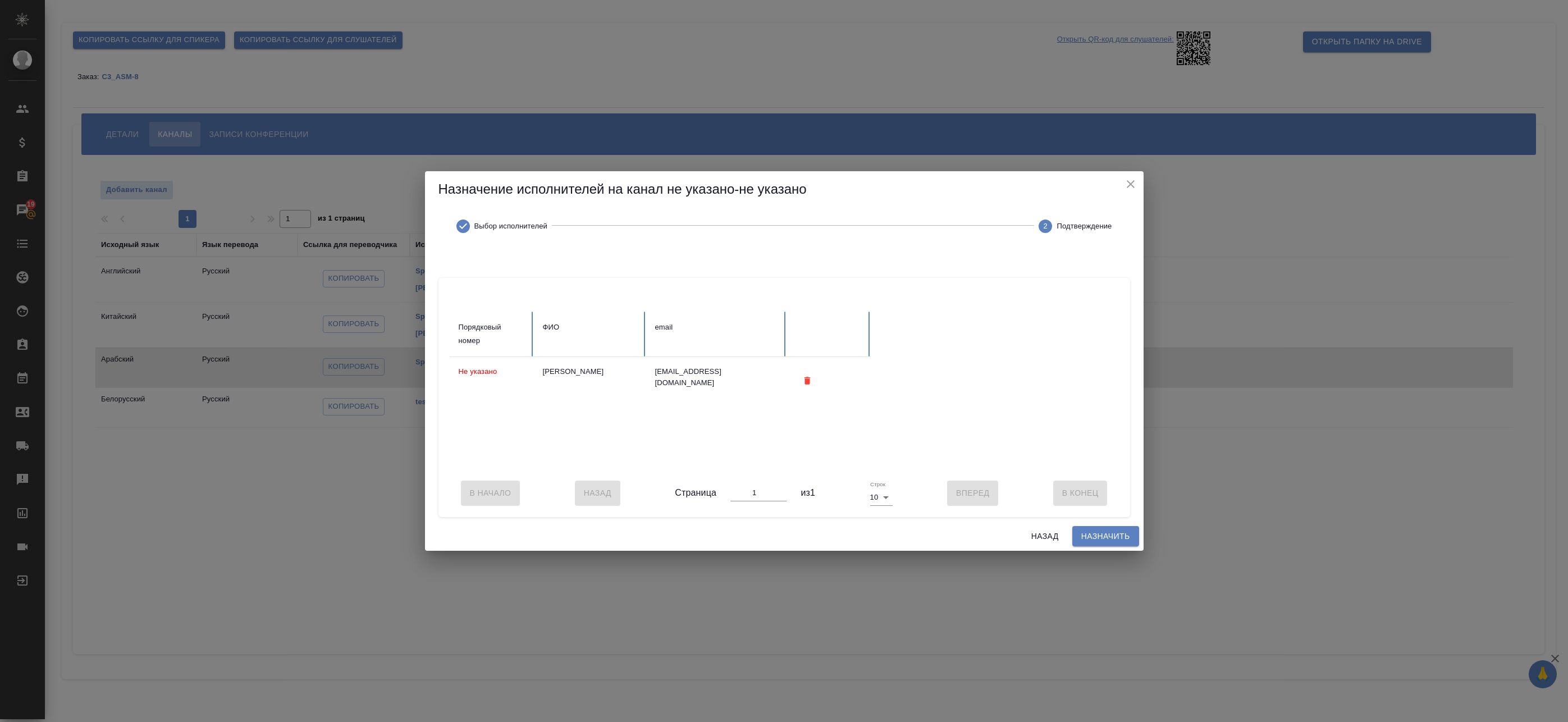
click at [1114, 540] on span "Назначить" at bounding box center [1106, 536] width 49 height 14
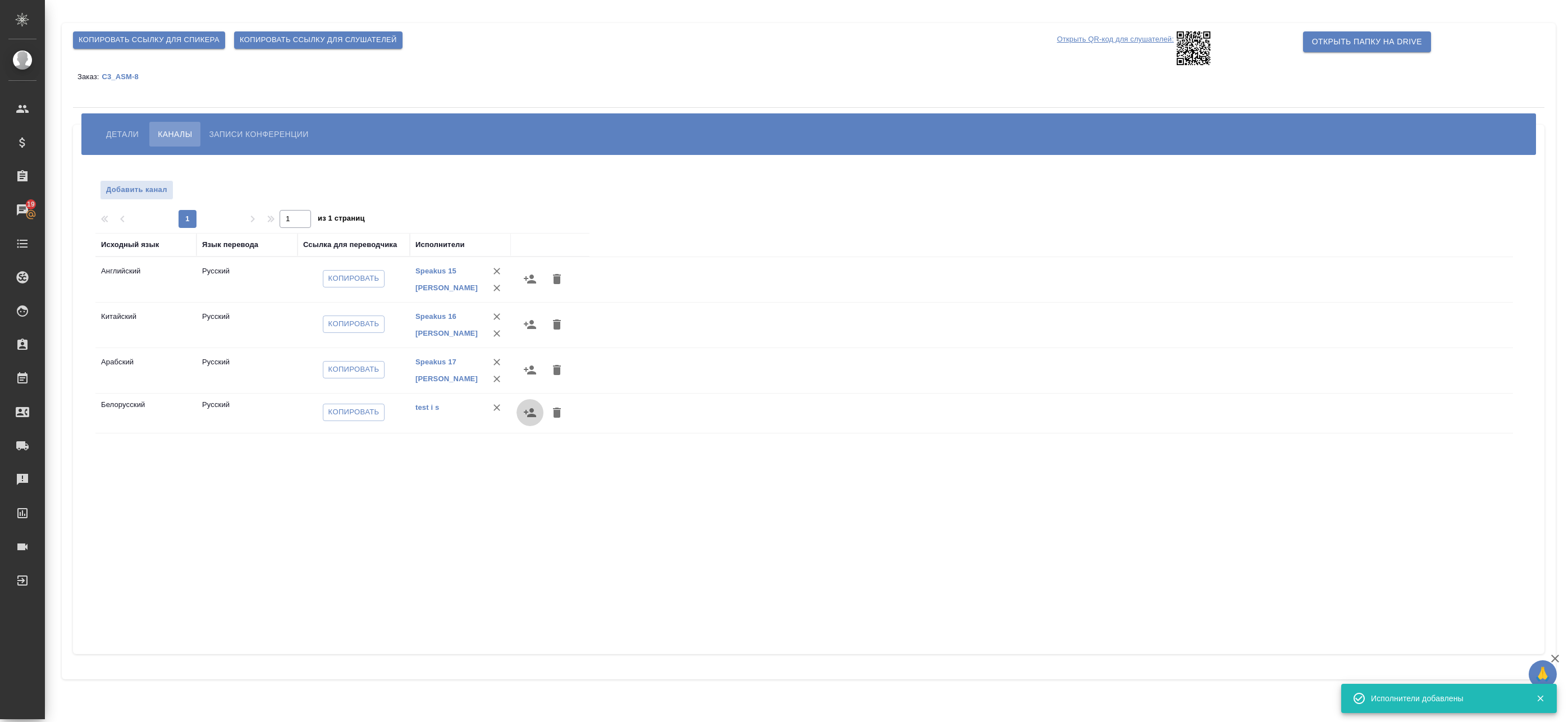
click at [532, 416] on icon "button" at bounding box center [530, 412] width 12 height 9
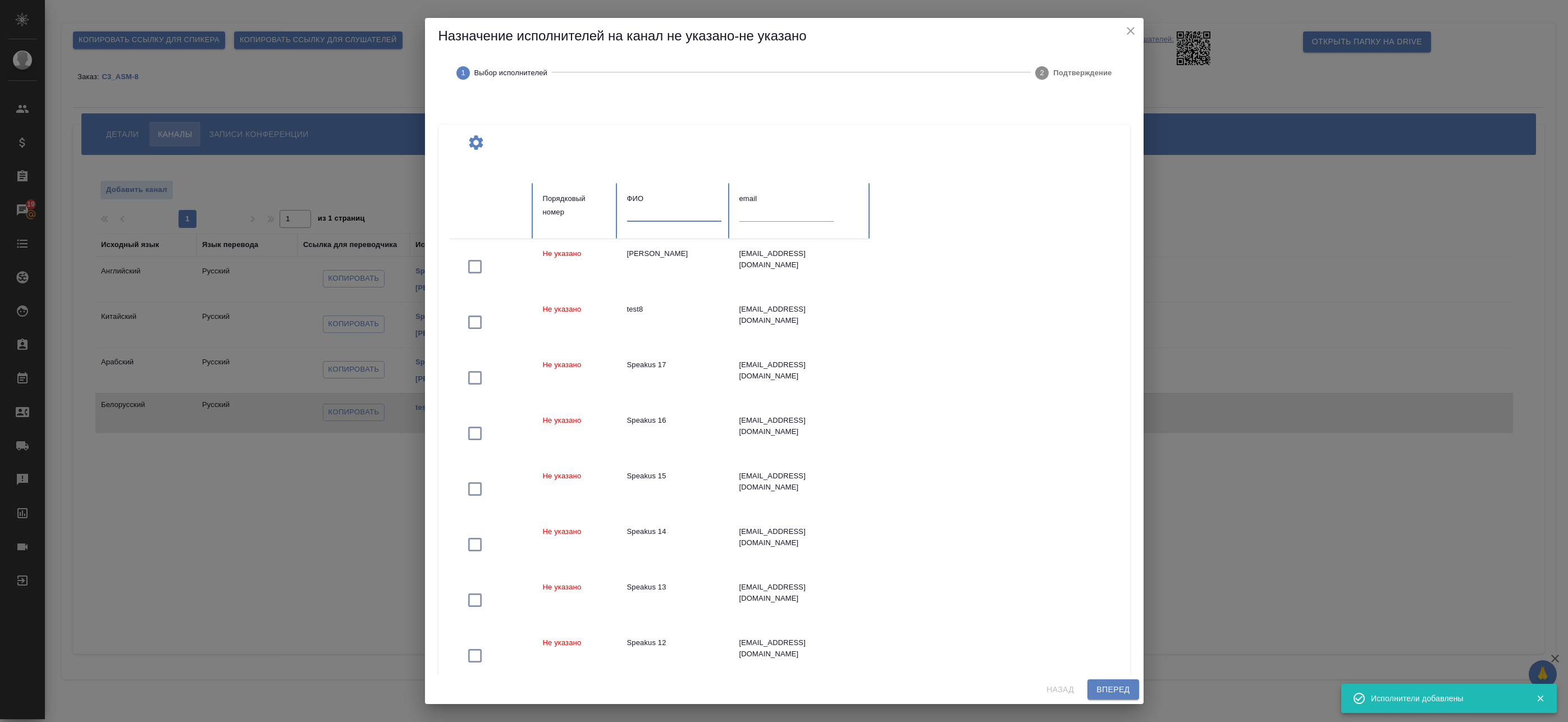
click at [675, 213] on input "text" at bounding box center [674, 213] width 94 height 16
paste input "федотова"
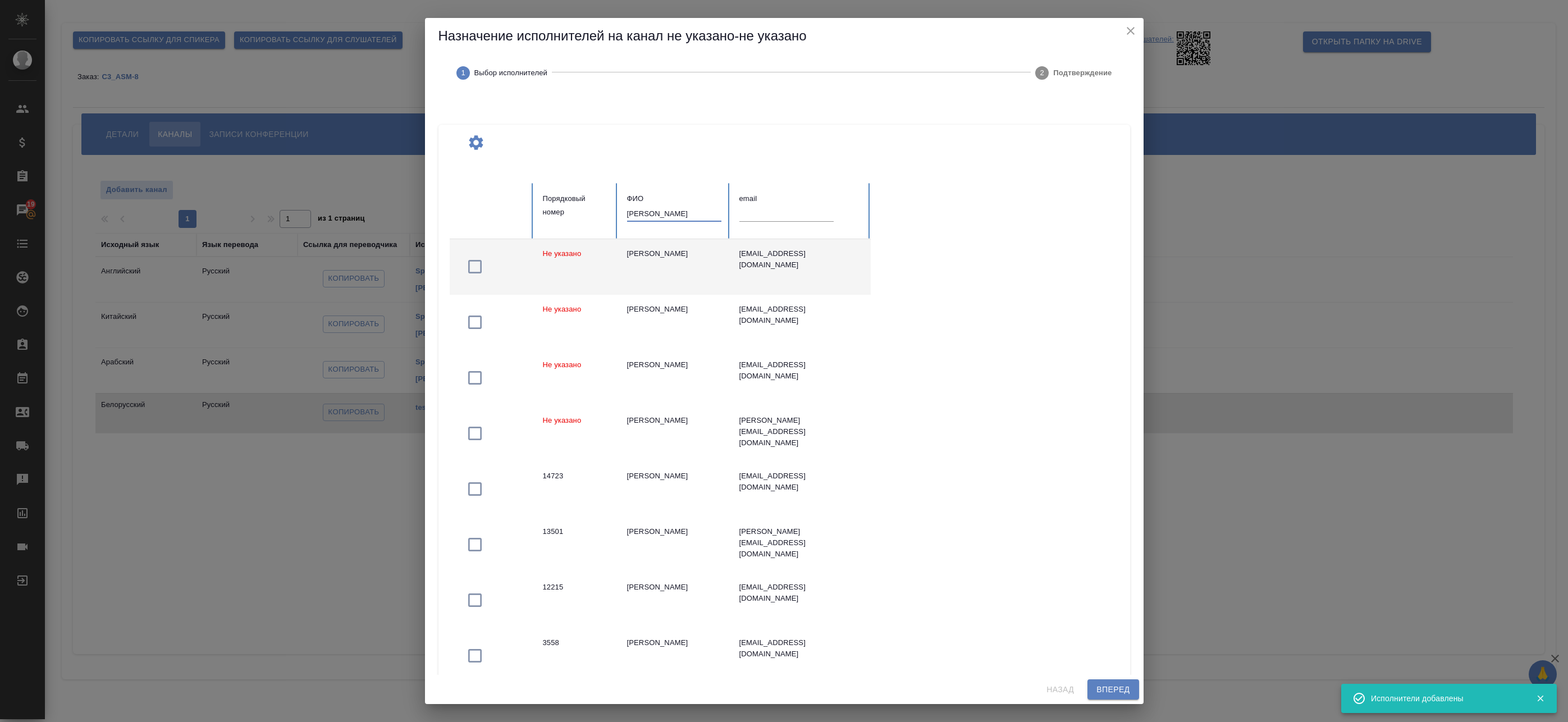
type input "федотова"
click at [691, 270] on td "Федотова Ирина" at bounding box center [674, 267] width 112 height 55
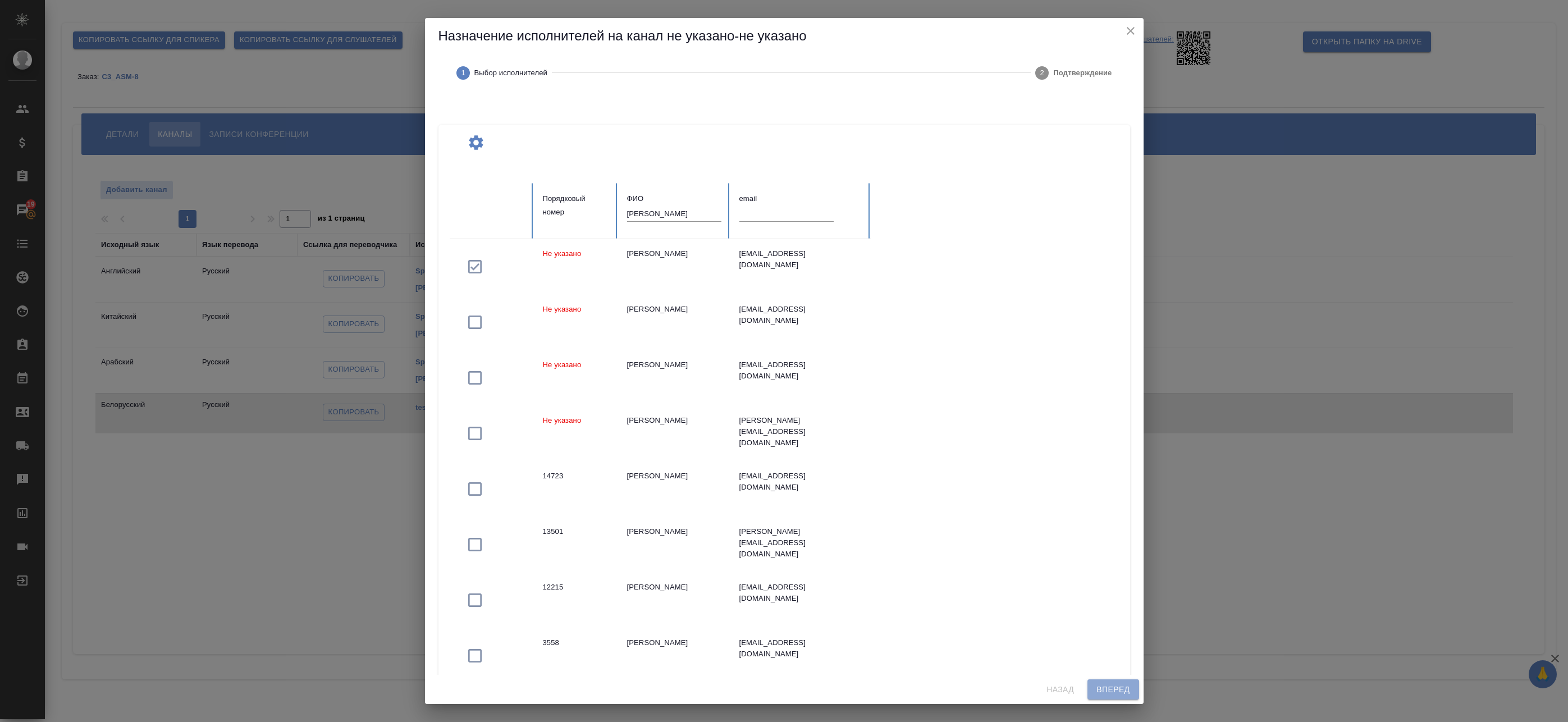
click at [1109, 683] on span "Вперед" at bounding box center [1113, 689] width 33 height 14
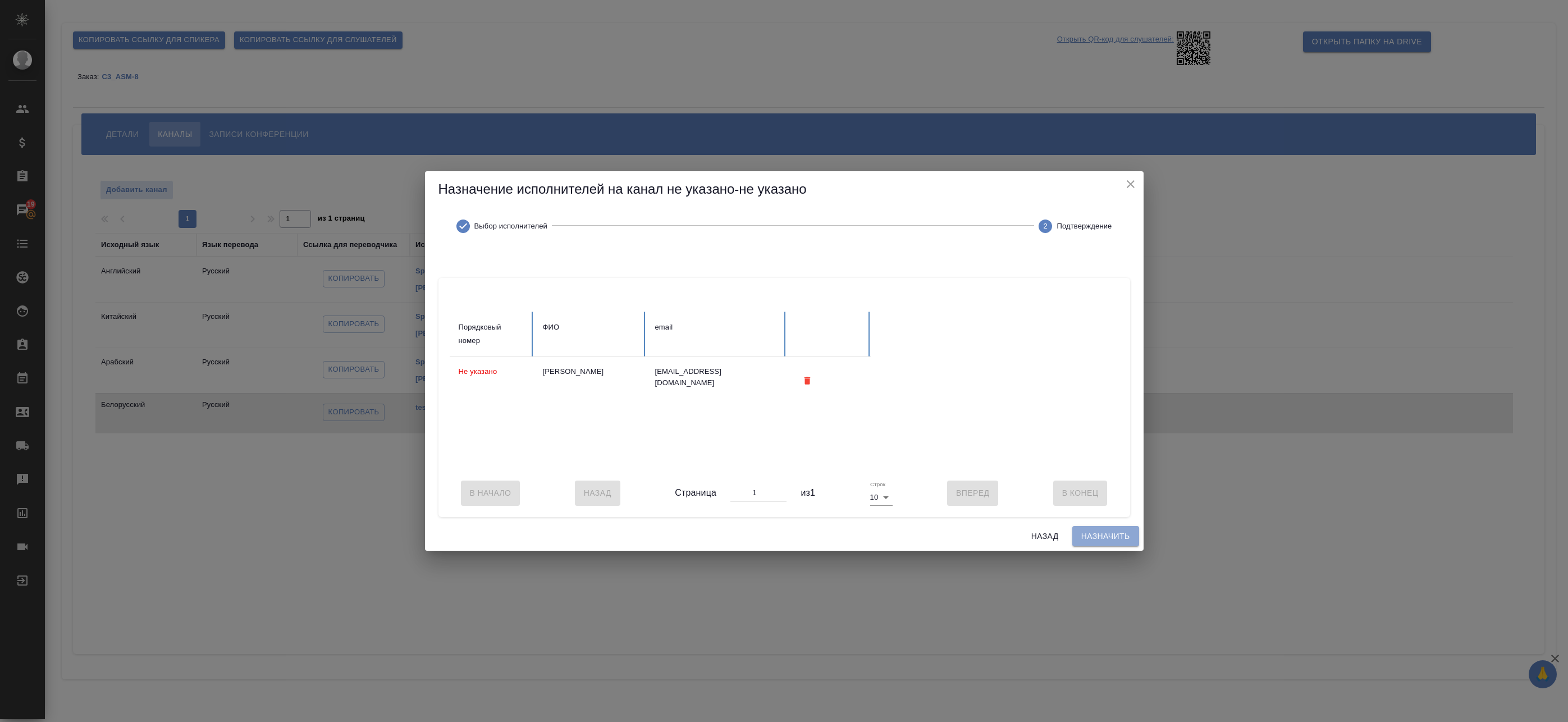
click at [1118, 537] on span "Назначить" at bounding box center [1106, 536] width 49 height 14
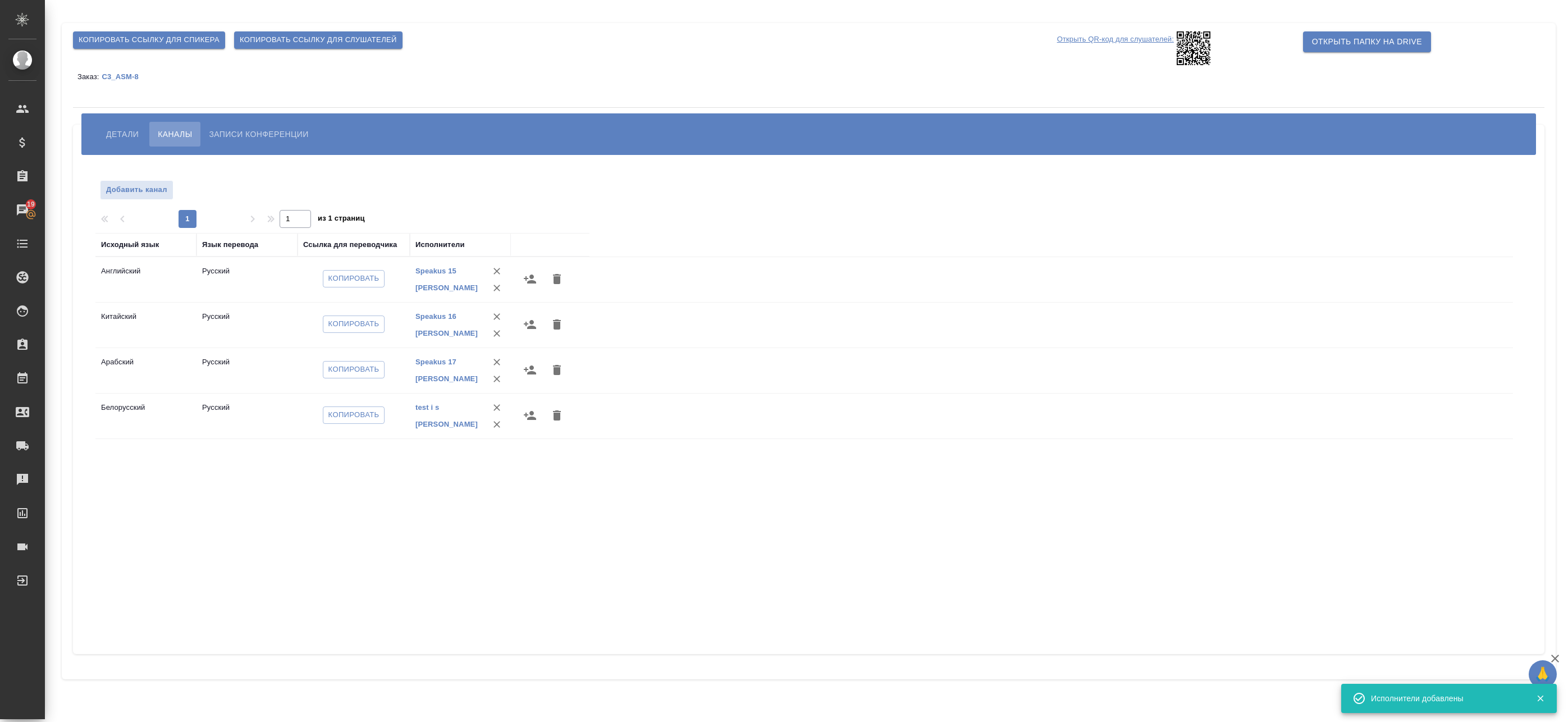
click at [103, 134] on button "Детали" at bounding box center [122, 134] width 49 height 25
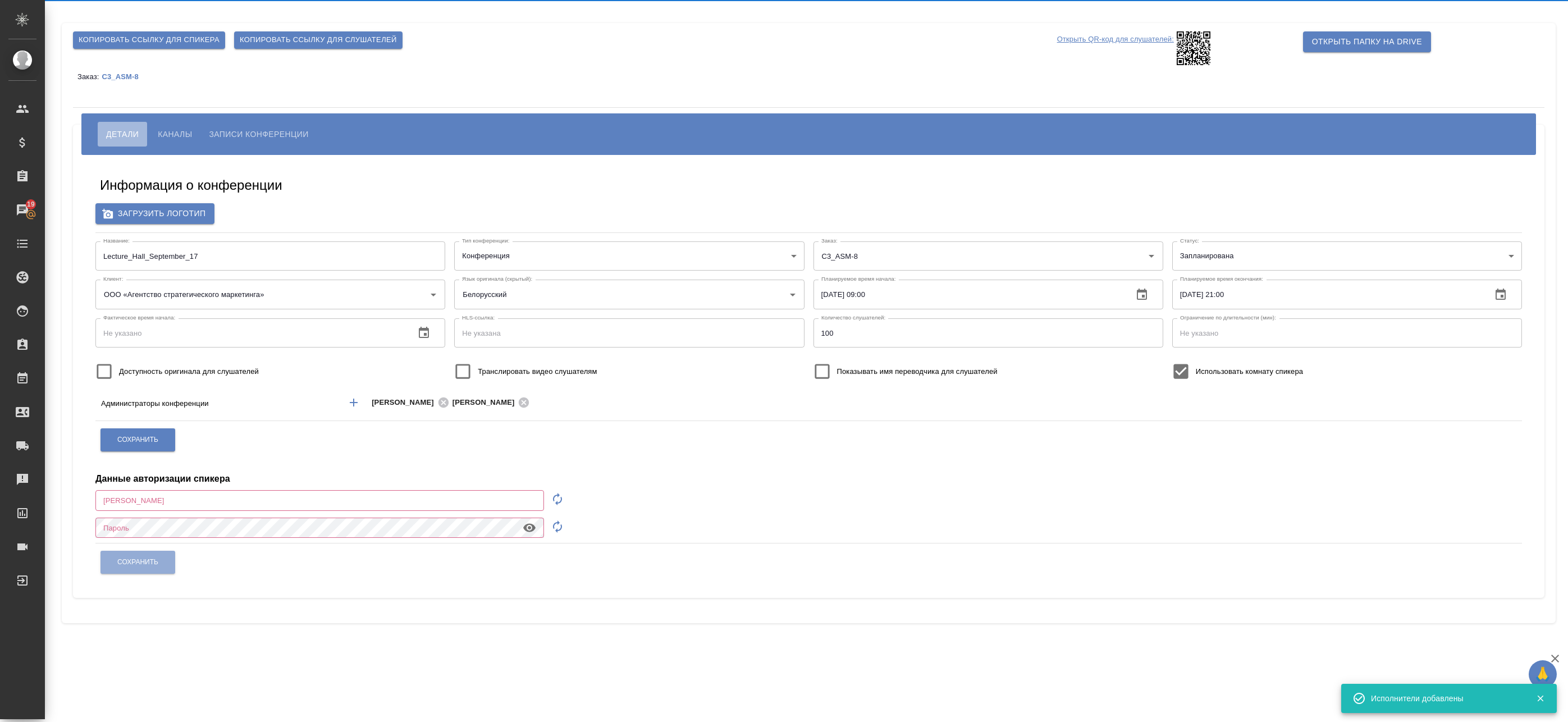
type input "a.badanyan@awatera.com"
click at [112, 134] on span "Детали" at bounding box center [122, 134] width 33 height 13
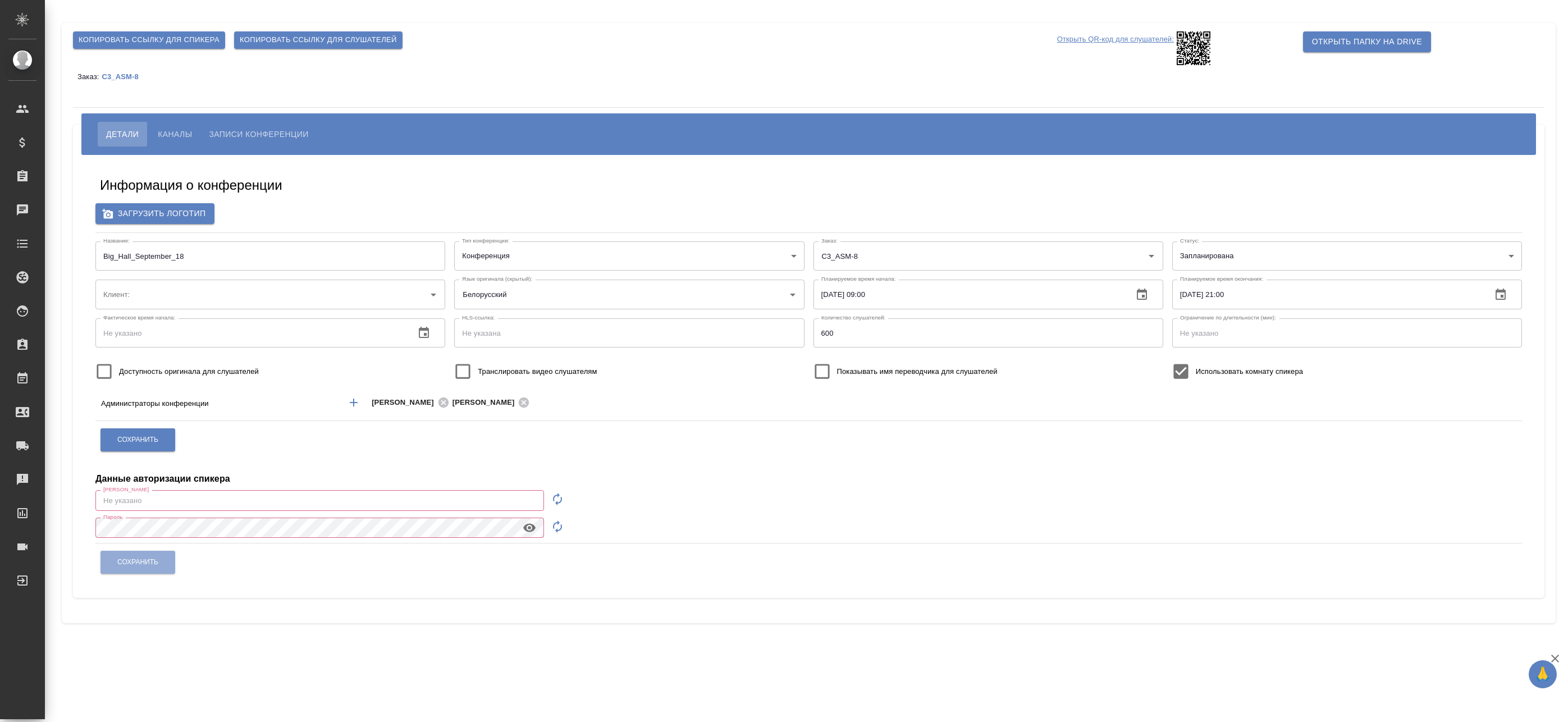
type input "ООО «Агентство стратегического маркетинга»"
type input "[EMAIL_ADDRESS][DOMAIN_NAME]"
click at [115, 132] on span "Детали" at bounding box center [122, 134] width 33 height 13
click at [1125, 39] on p "Открыть QR-код для слушателей:" at bounding box center [1116, 48] width 117 height 34
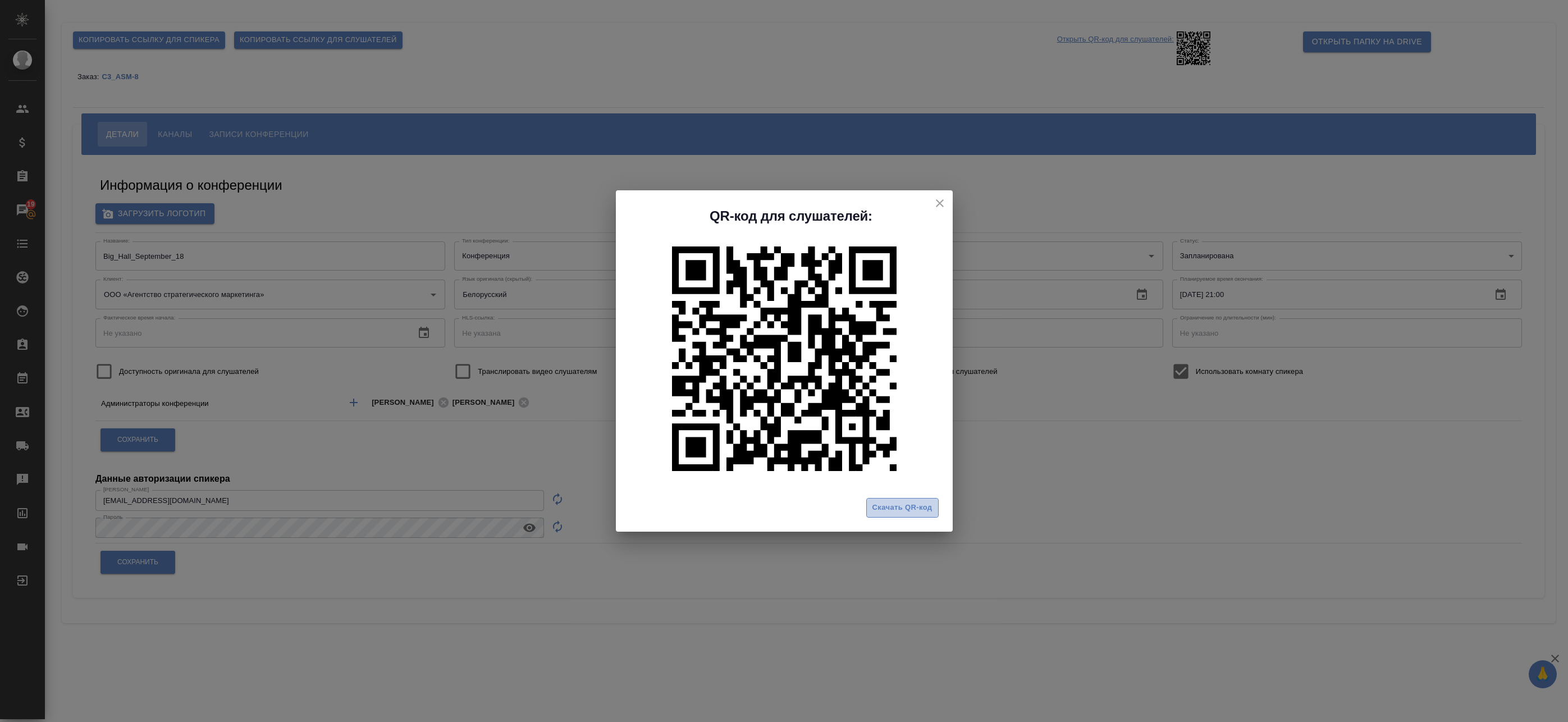
click at [900, 510] on span "Скачать QR-код" at bounding box center [902, 508] width 60 height 13
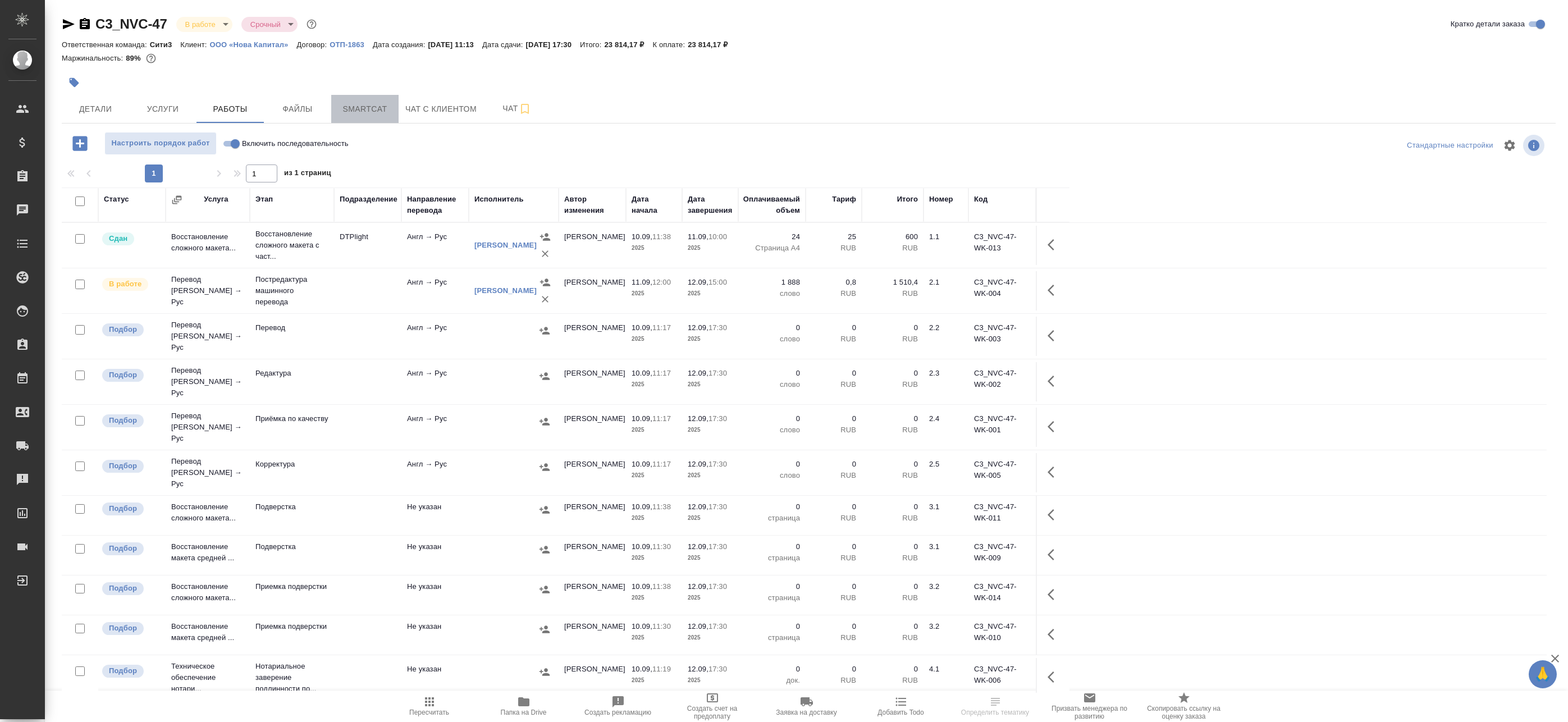
click at [356, 105] on span "Smartcat" at bounding box center [365, 109] width 54 height 14
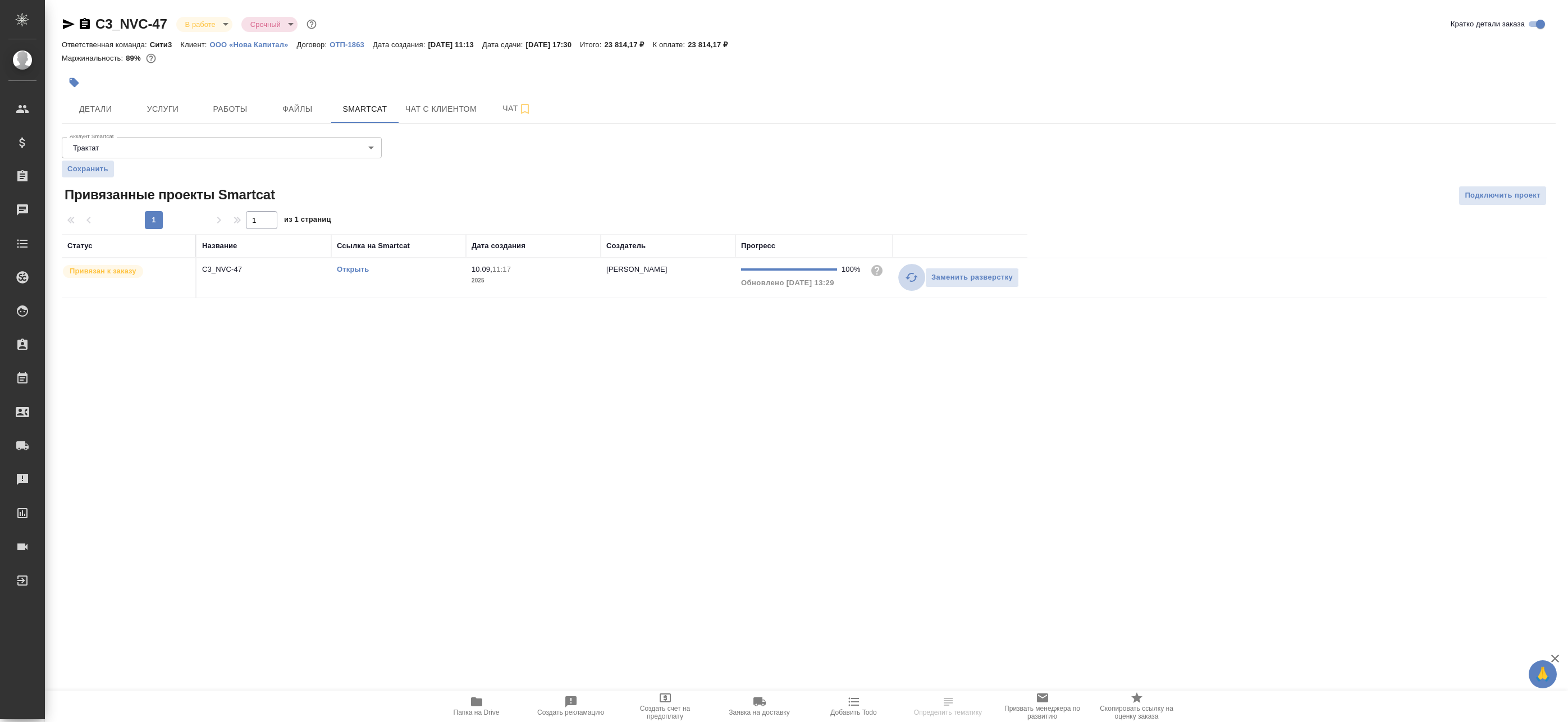
click at [913, 277] on icon "button" at bounding box center [911, 277] width 13 height 13
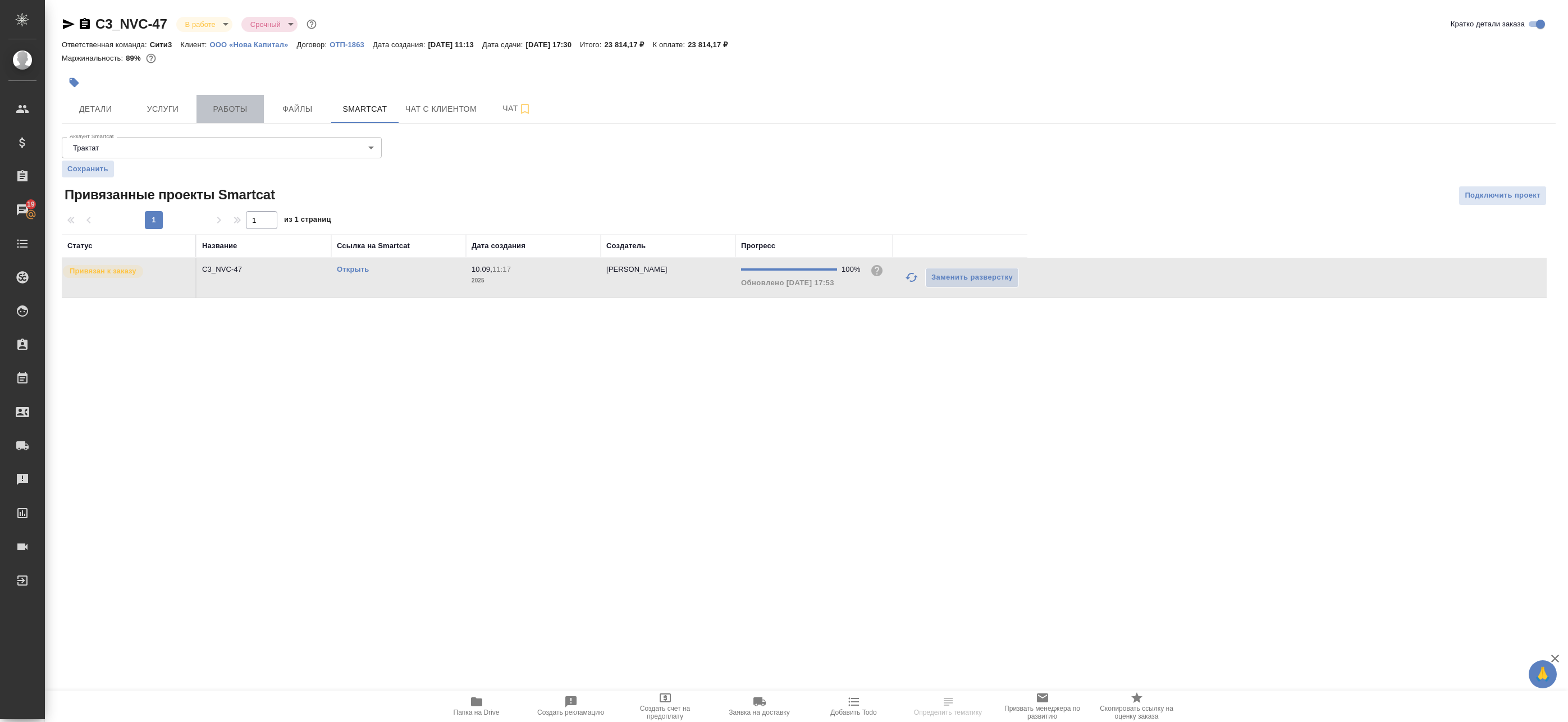
click at [220, 111] on span "Работы" at bounding box center [230, 109] width 54 height 14
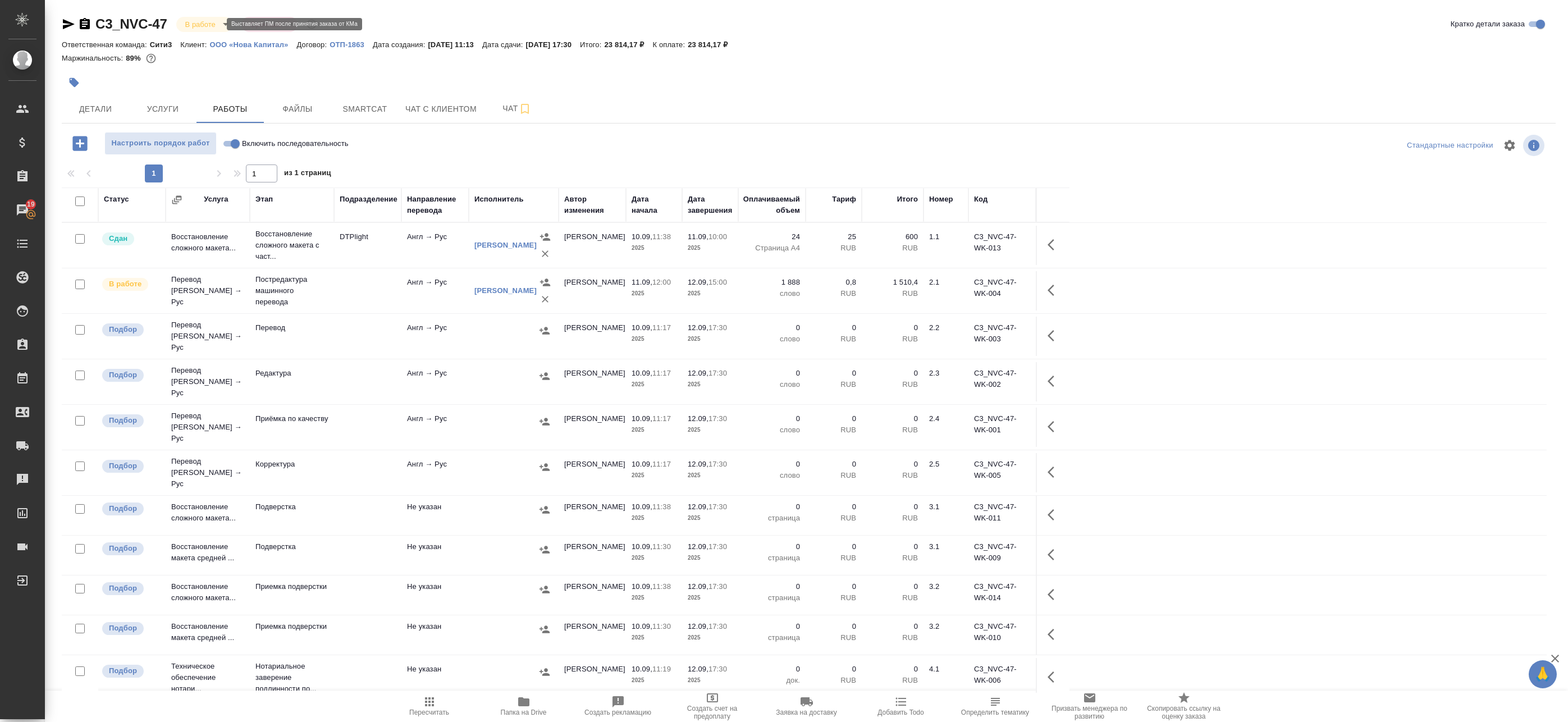
click at [209, 26] on body "🙏 .cls-1 fill:#fff; AWATERA Badanyan Artak Клиенты Спецификации Заказы 19 Чаты …" at bounding box center [784, 361] width 1568 height 722
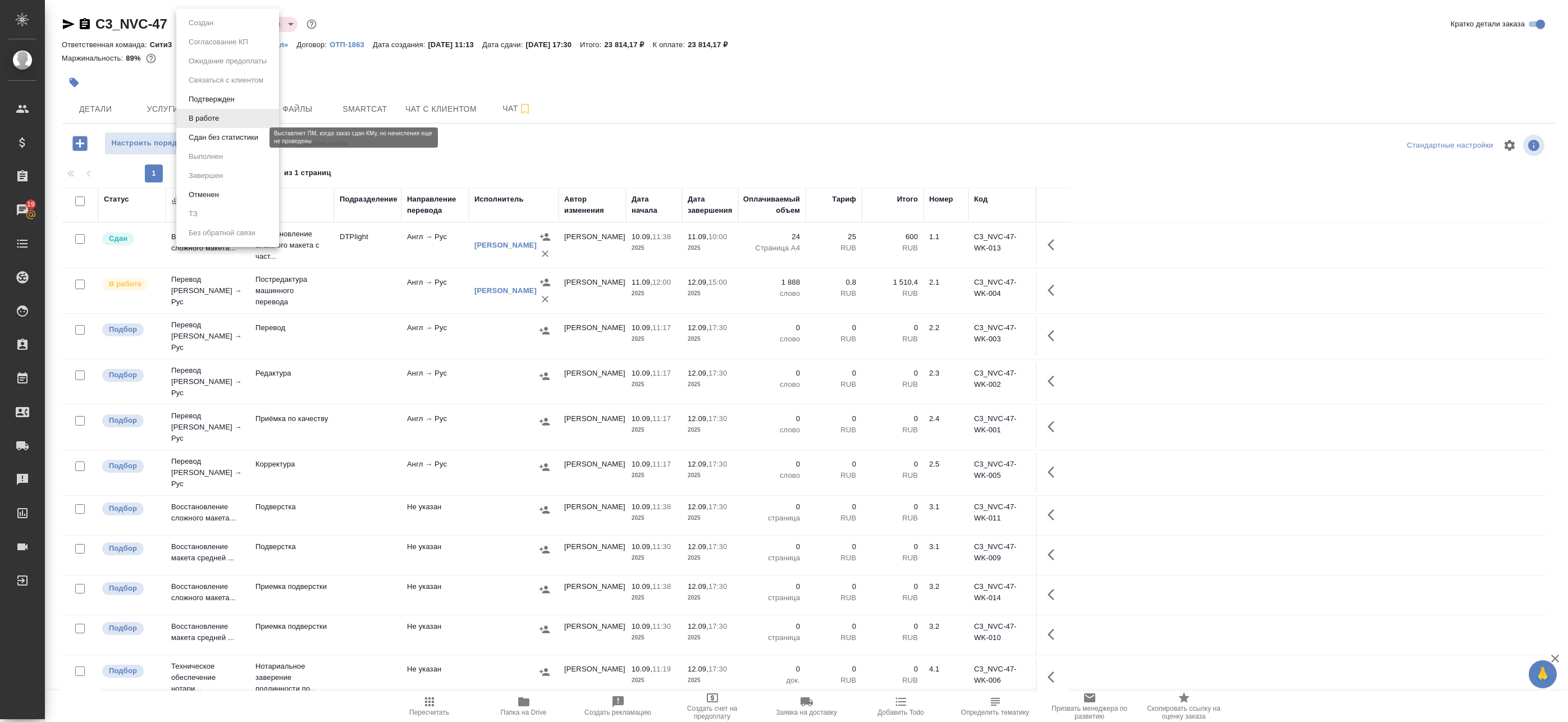
click at [206, 139] on button "Сдан без статистики" at bounding box center [223, 138] width 76 height 12
click at [221, 19] on body "🙏 .cls-1 fill:#fff; AWATERA Badanyan Artak Клиенты Спецификации Заказы 19 Чаты …" at bounding box center [784, 361] width 1568 height 722
click at [215, 122] on button "В работе" at bounding box center [203, 118] width 37 height 12
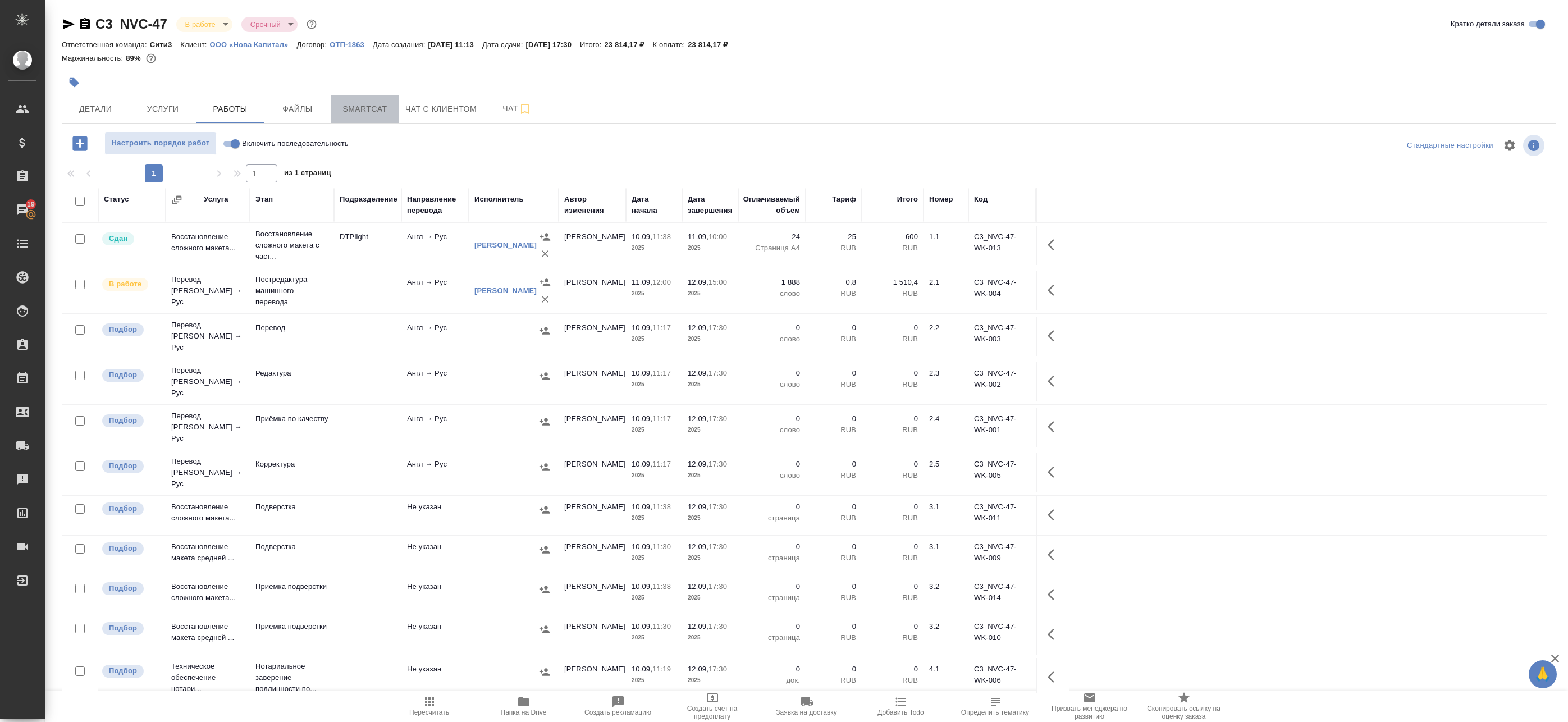
click at [376, 109] on span "Smartcat" at bounding box center [365, 109] width 54 height 14
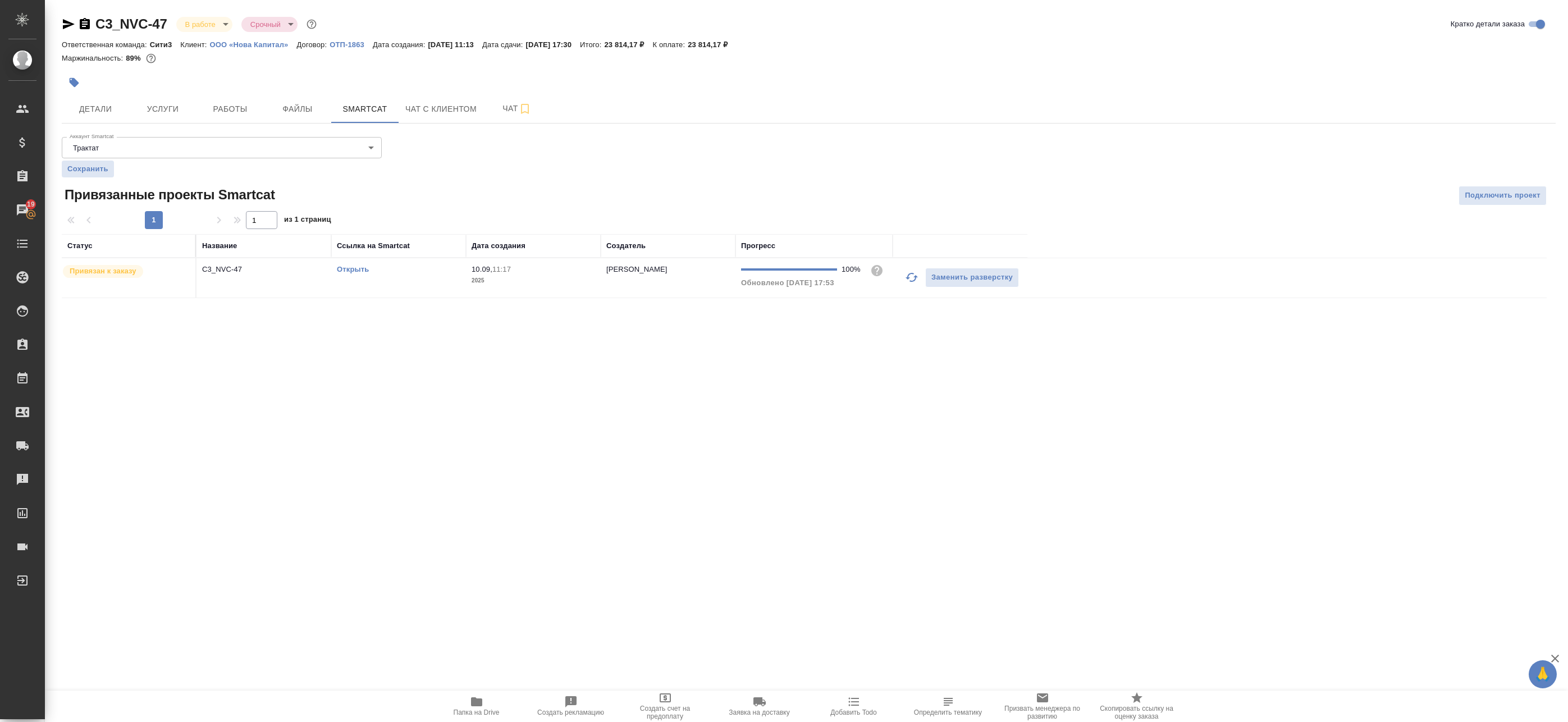
click at [358, 270] on link "Открыть" at bounding box center [353, 269] width 32 height 8
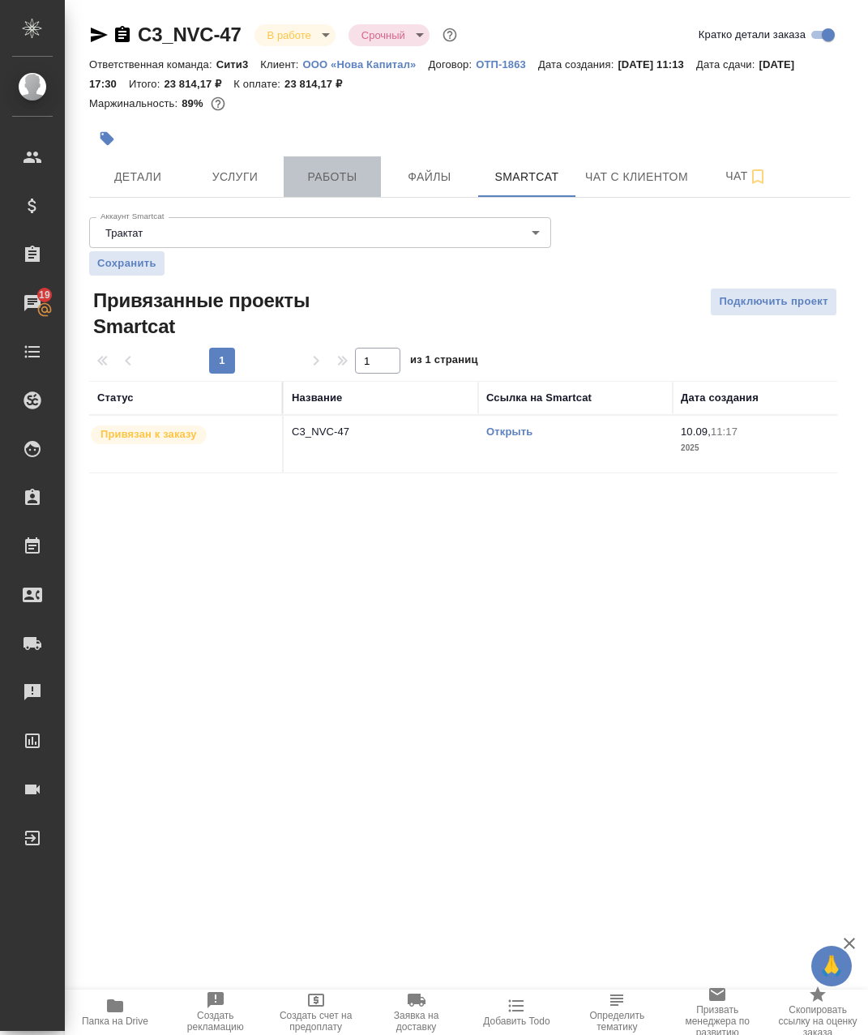
click at [348, 164] on button "Работы" at bounding box center [332, 176] width 97 height 41
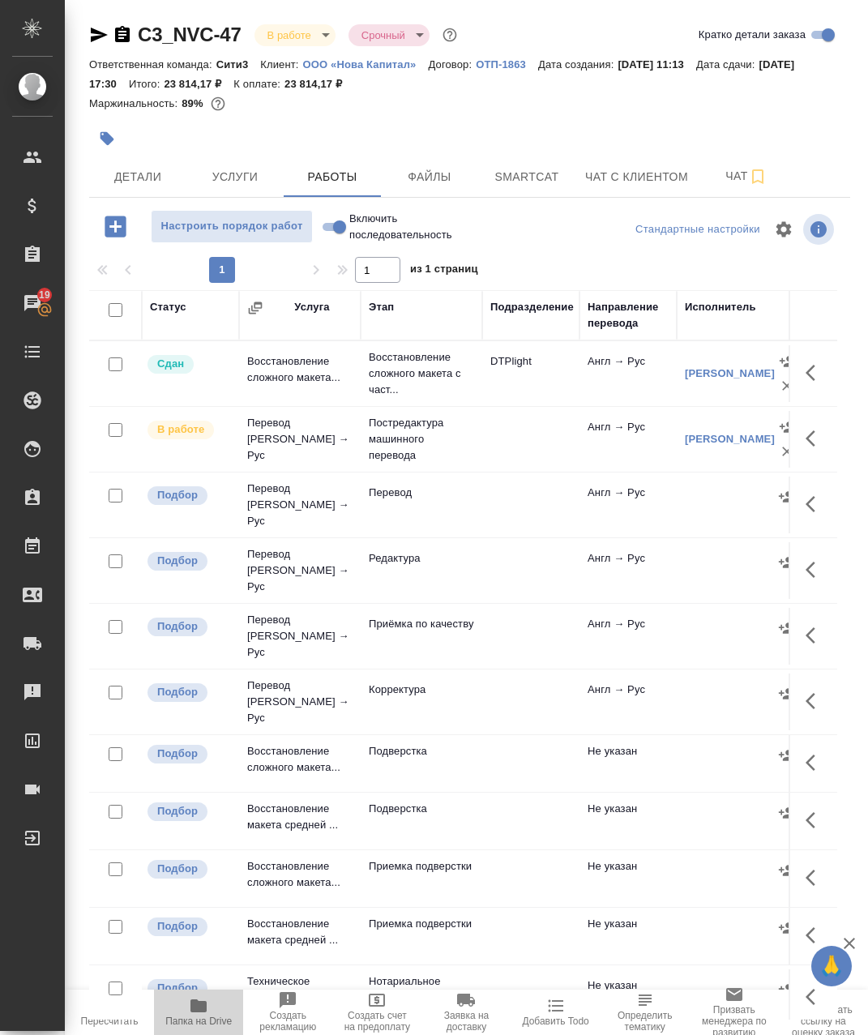
click at [210, 1012] on span "Папка на Drive" at bounding box center [199, 1011] width 70 height 31
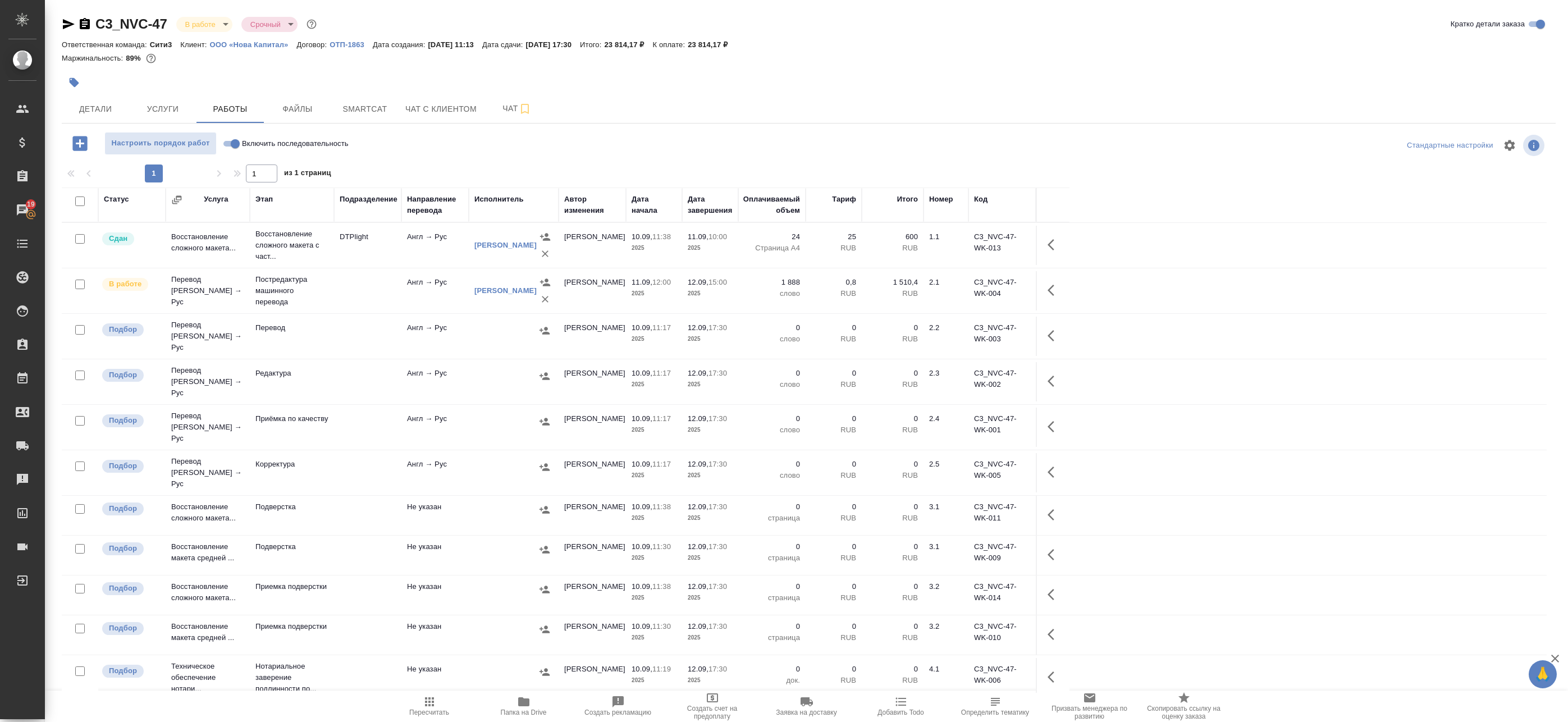
click at [215, 24] on body "🙏 .cls-1 fill:#fff; AWATERA Badanyan Artak Клиенты Спецификации Заказы 19 Чаты …" at bounding box center [784, 361] width 1568 height 722
click at [197, 134] on button "Сдан без статистики" at bounding box center [223, 138] width 76 height 12
click at [1057, 288] on icon "button" at bounding box center [1054, 290] width 13 height 13
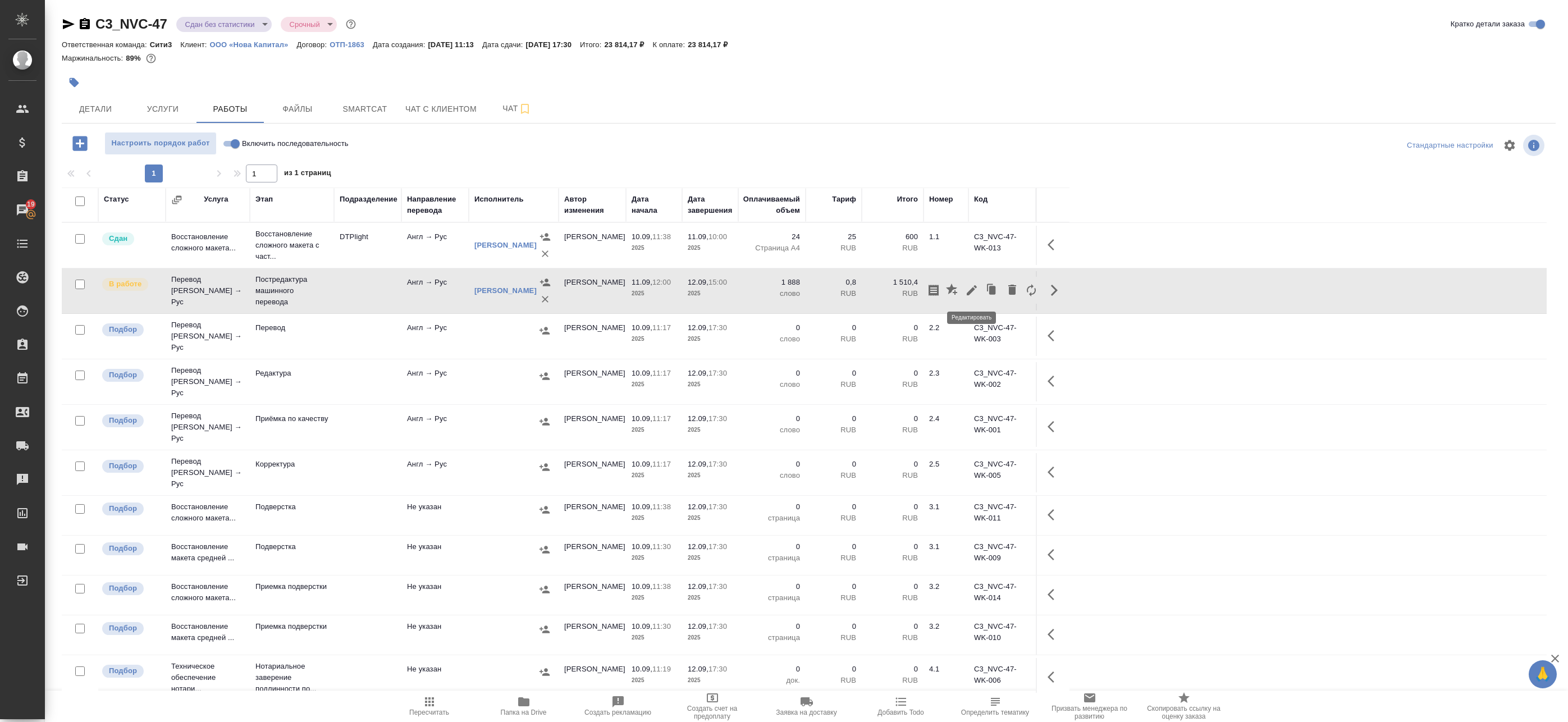
click at [976, 291] on icon "button" at bounding box center [971, 290] width 13 height 13
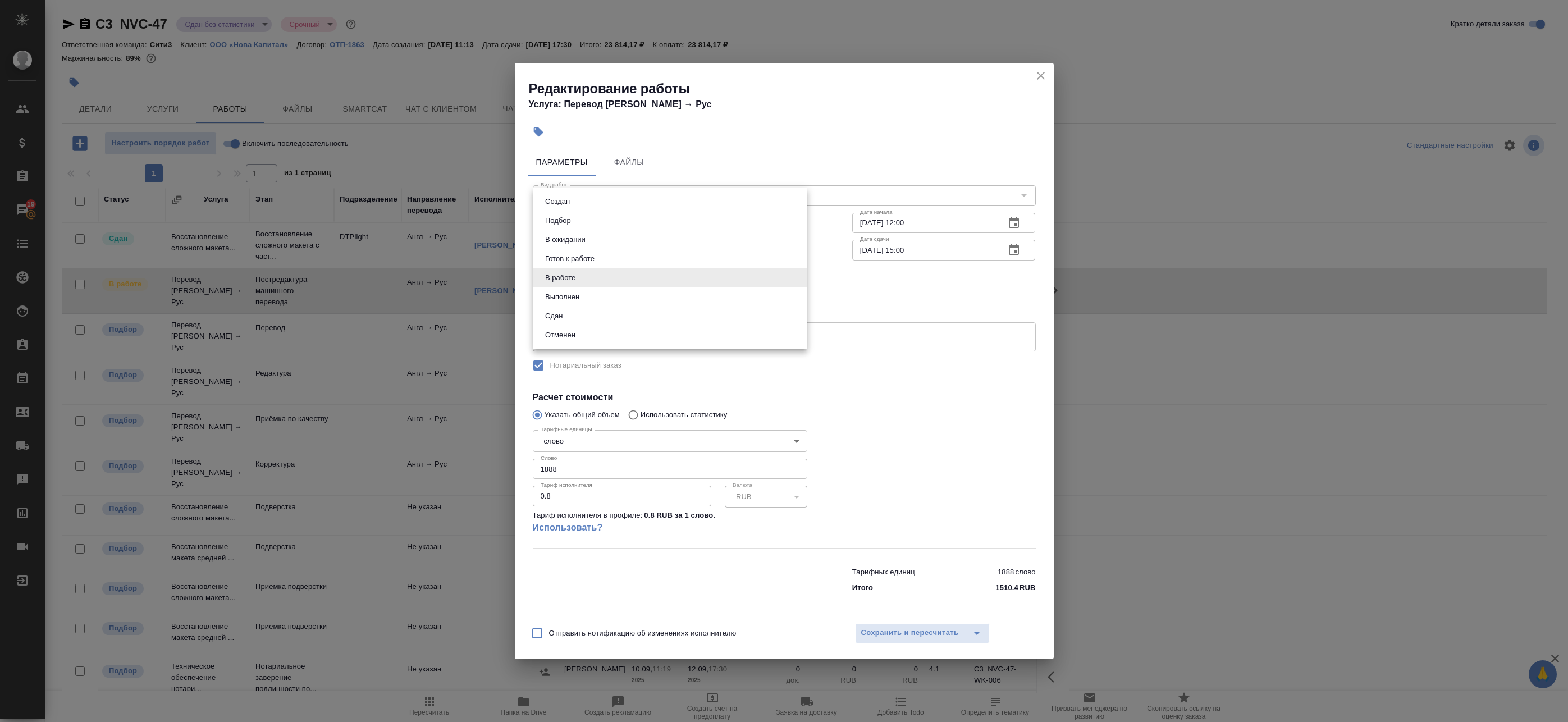
click at [590, 278] on body "🙏 .cls-1 fill:#fff; AWATERA Badanyan Artak Клиенты Спецификации Заказы 19 Чаты …" at bounding box center [784, 361] width 1568 height 722
click at [582, 299] on button "Выполнен" at bounding box center [562, 297] width 41 height 12
type input "completed"
click at [884, 635] on span "Сохранить и пересчитать" at bounding box center [910, 633] width 98 height 13
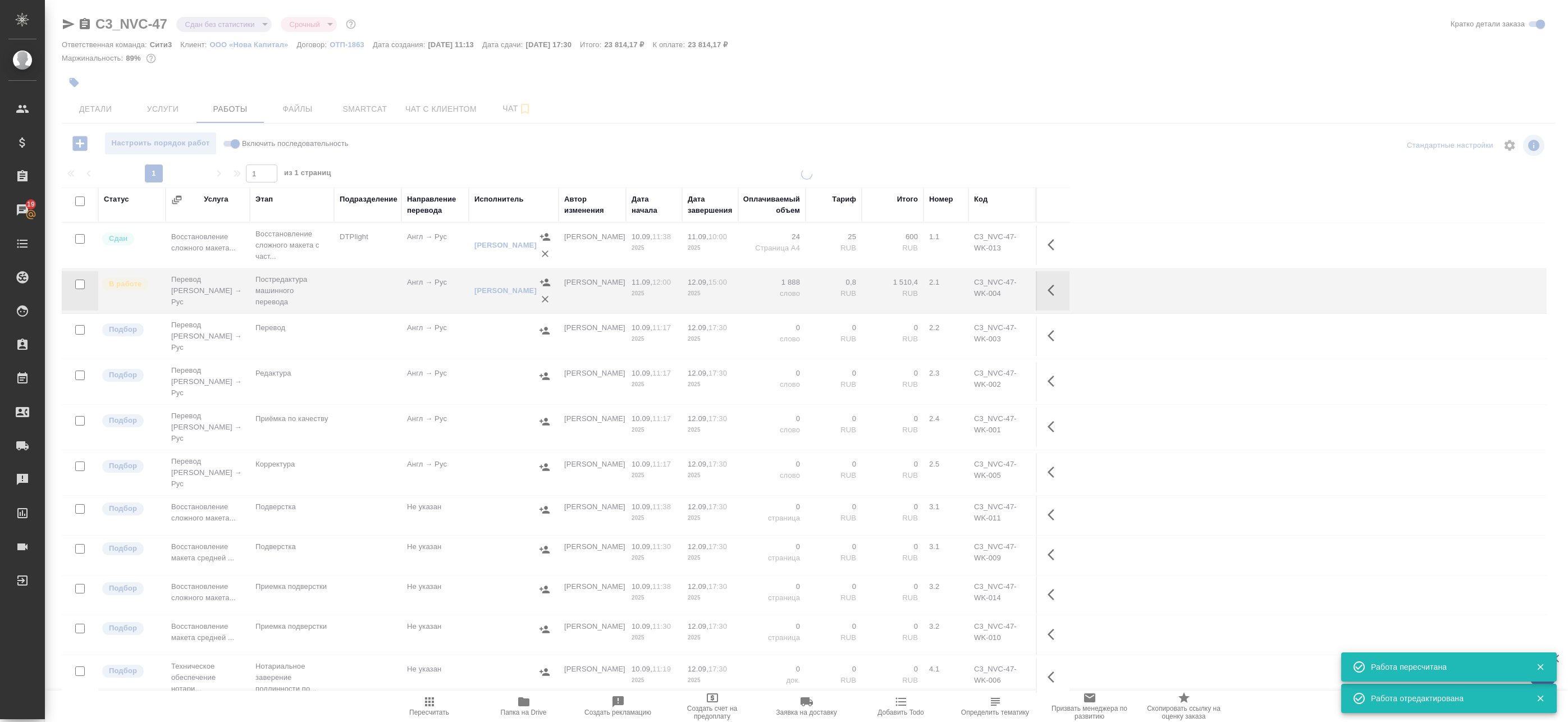
click at [63, 22] on icon "button" at bounding box center [68, 24] width 13 height 13
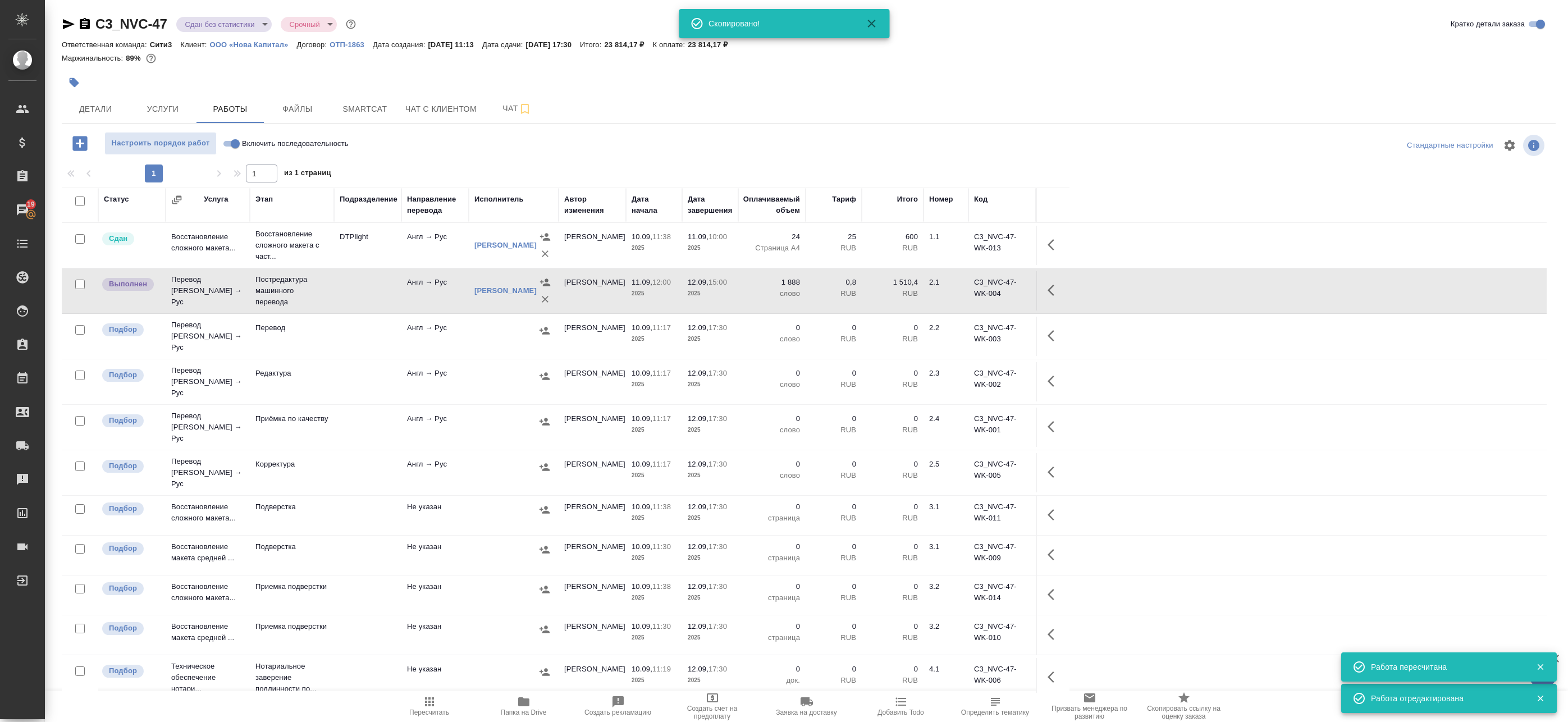
click at [62, 23] on icon "button" at bounding box center [68, 24] width 13 height 13
click at [915, 121] on div "Детали Услуги Работы Файлы Smartcat Чат с клиентом Чат" at bounding box center [809, 109] width 1494 height 28
click at [148, 101] on button "Услуги" at bounding box center [162, 109] width 67 height 28
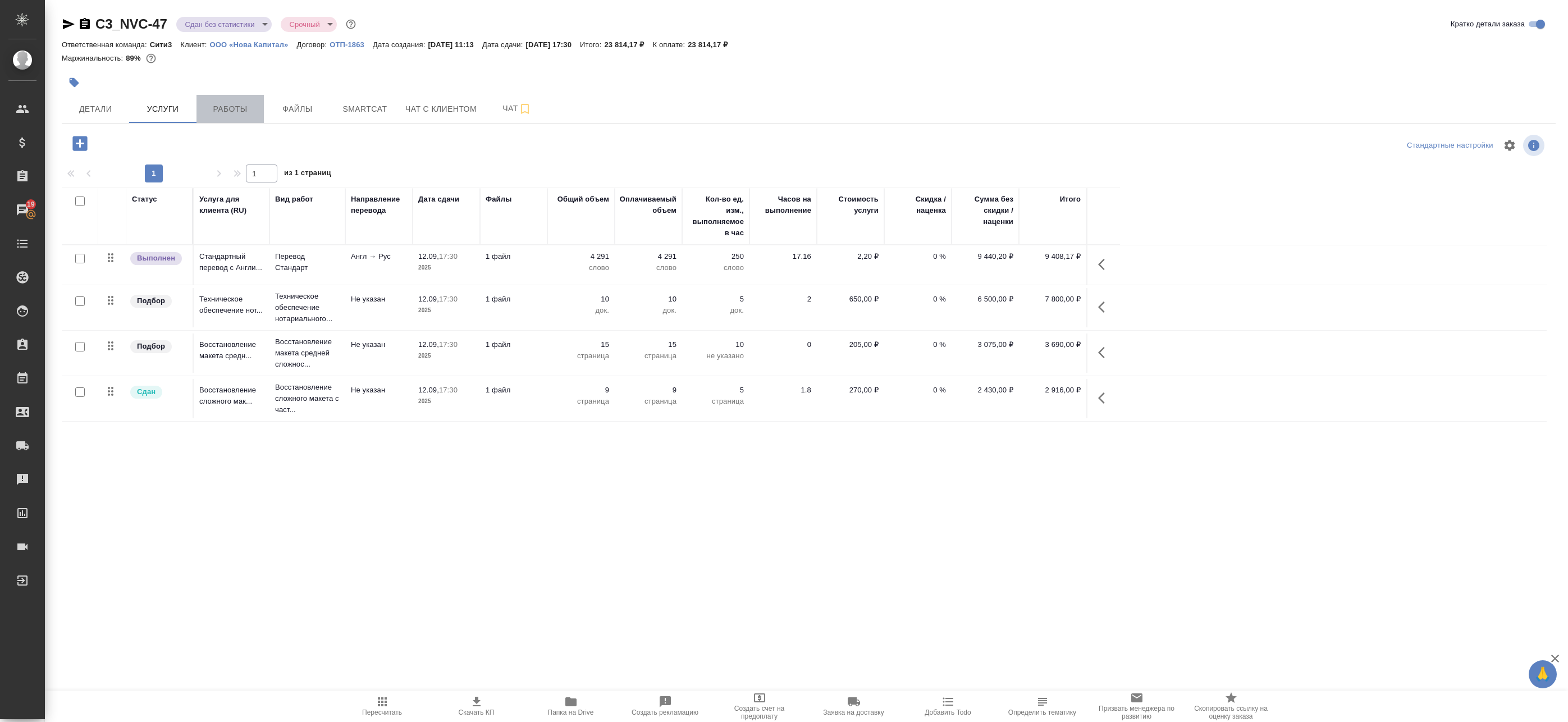
click at [215, 114] on span "Работы" at bounding box center [230, 109] width 54 height 14
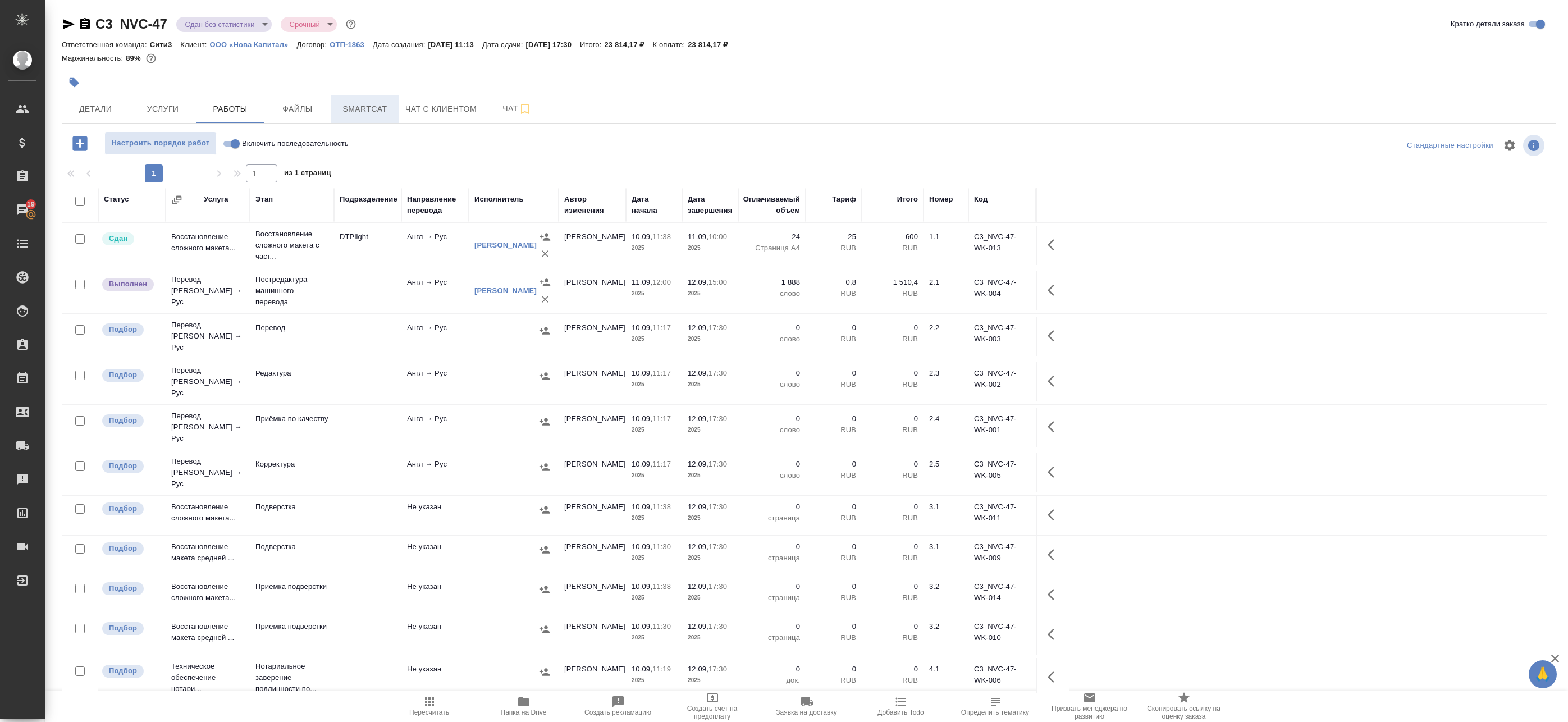
click at [382, 112] on span "Smartcat" at bounding box center [365, 109] width 54 height 14
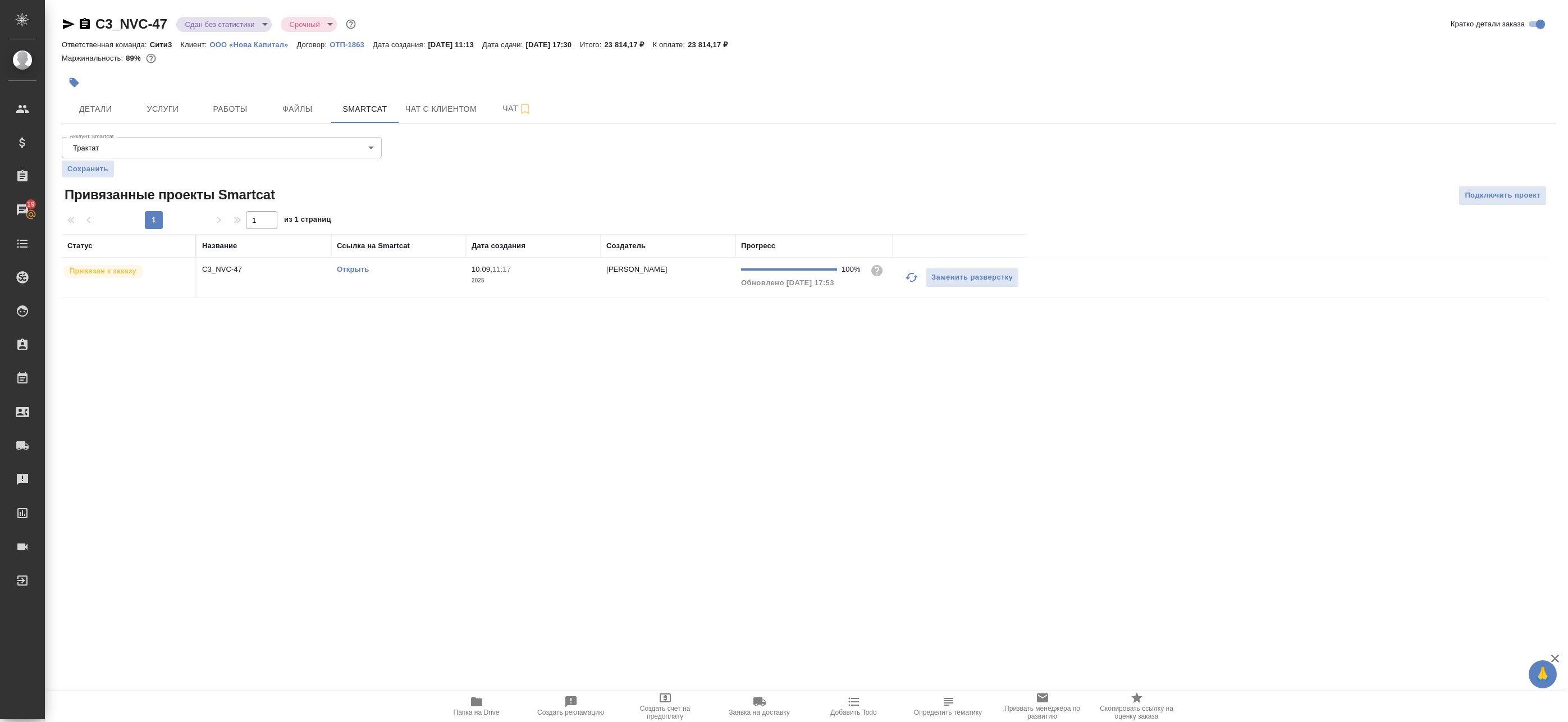
click at [241, 285] on td "C3_NVC-47" at bounding box center [264, 278] width 134 height 39
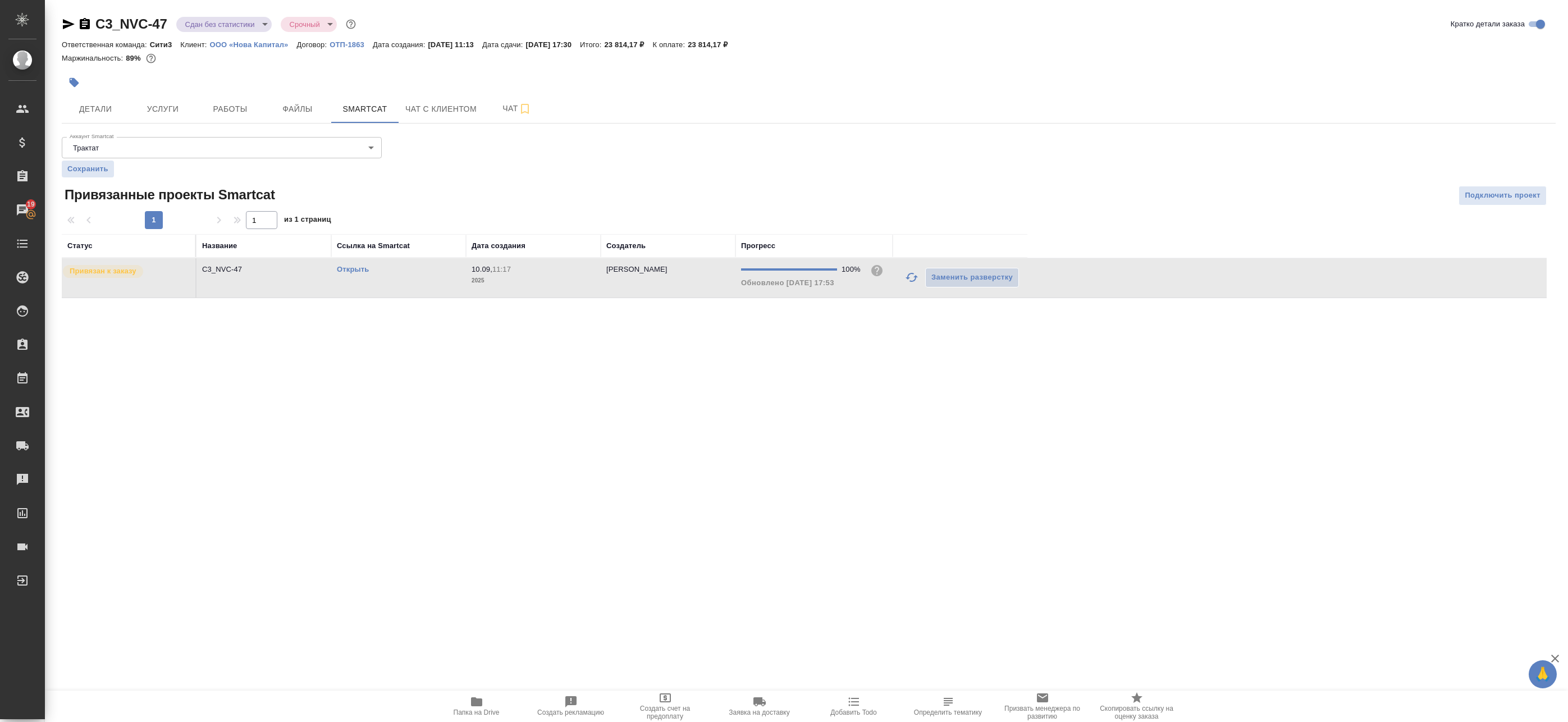
click at [241, 285] on td "C3_NVC-47" at bounding box center [264, 278] width 134 height 39
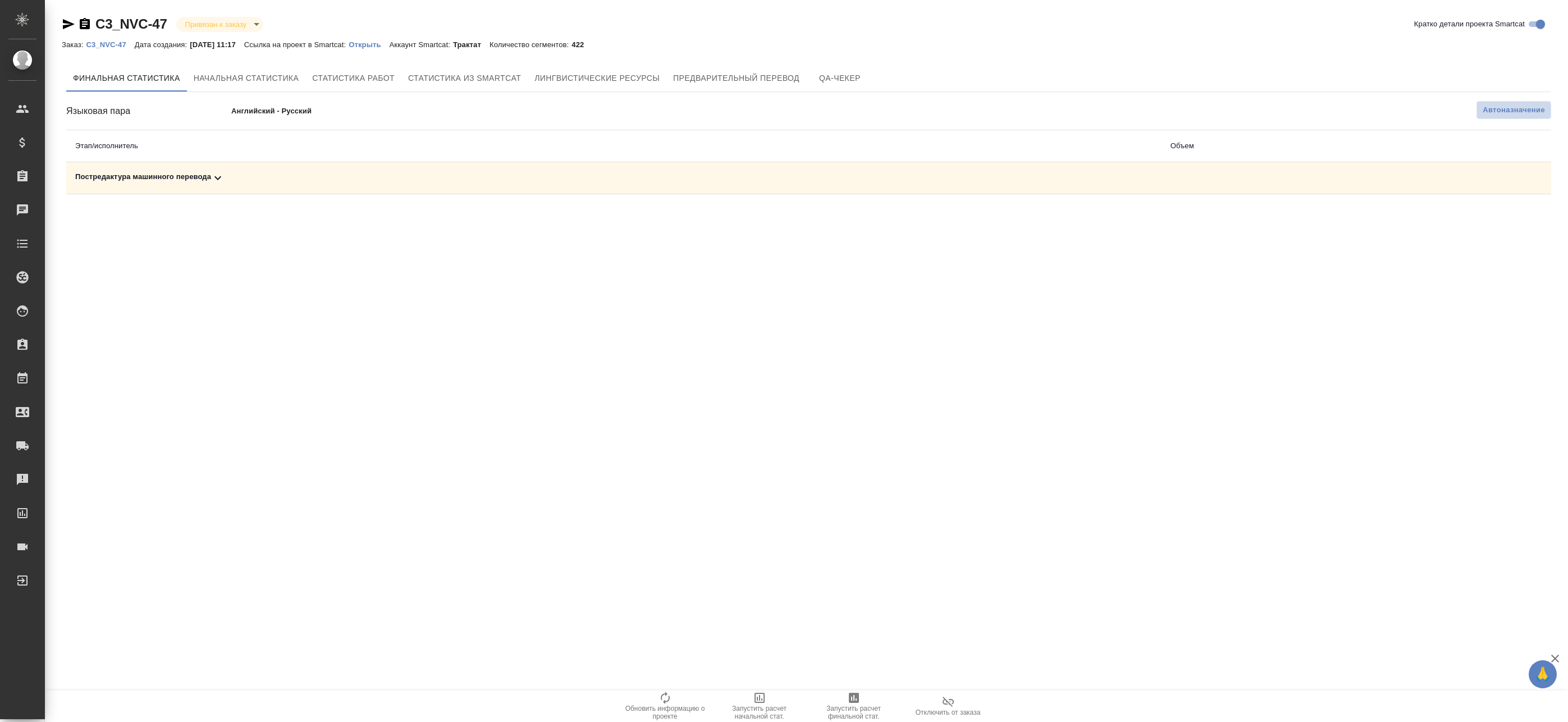
click at [1513, 105] on span "Автоназначение" at bounding box center [1514, 110] width 62 height 11
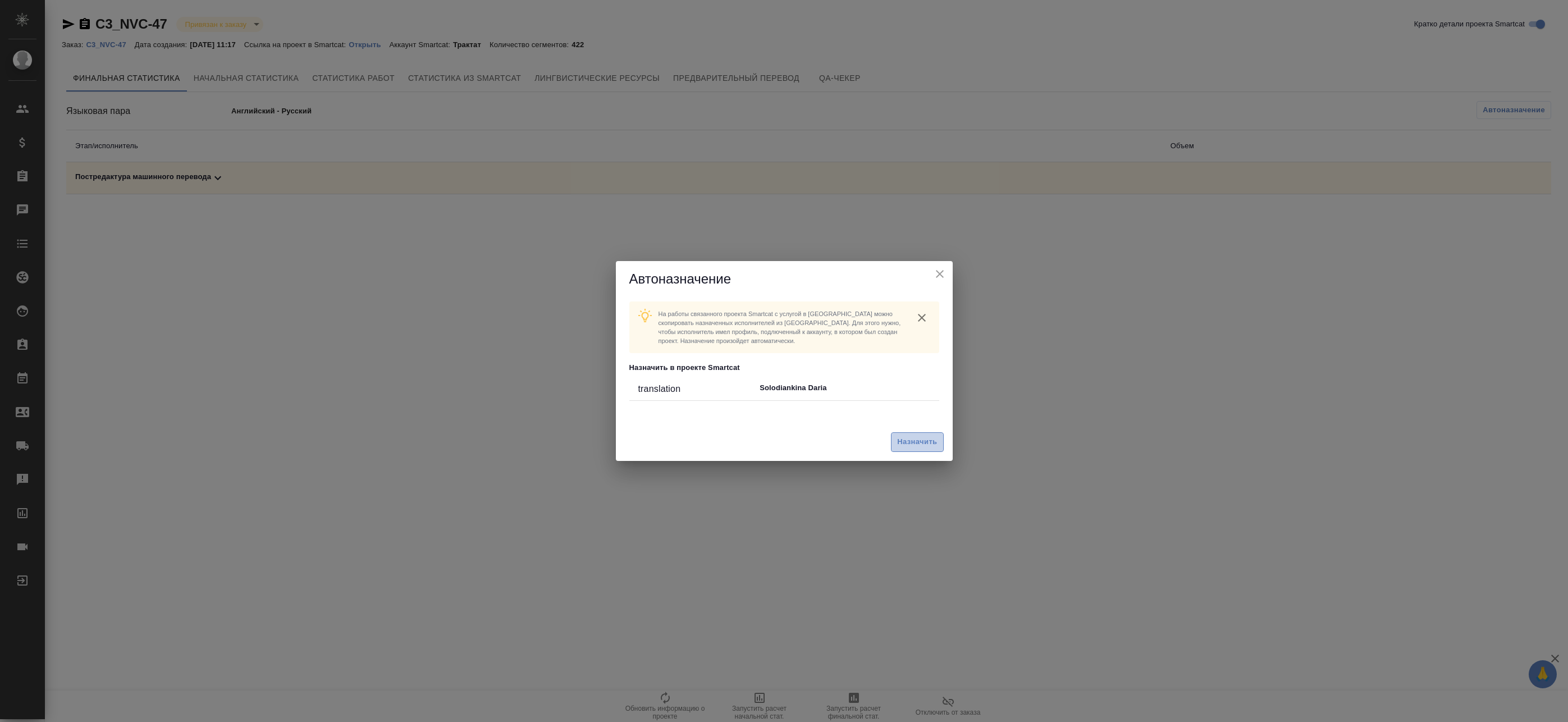
click at [918, 439] on span "Назначить" at bounding box center [917, 442] width 40 height 13
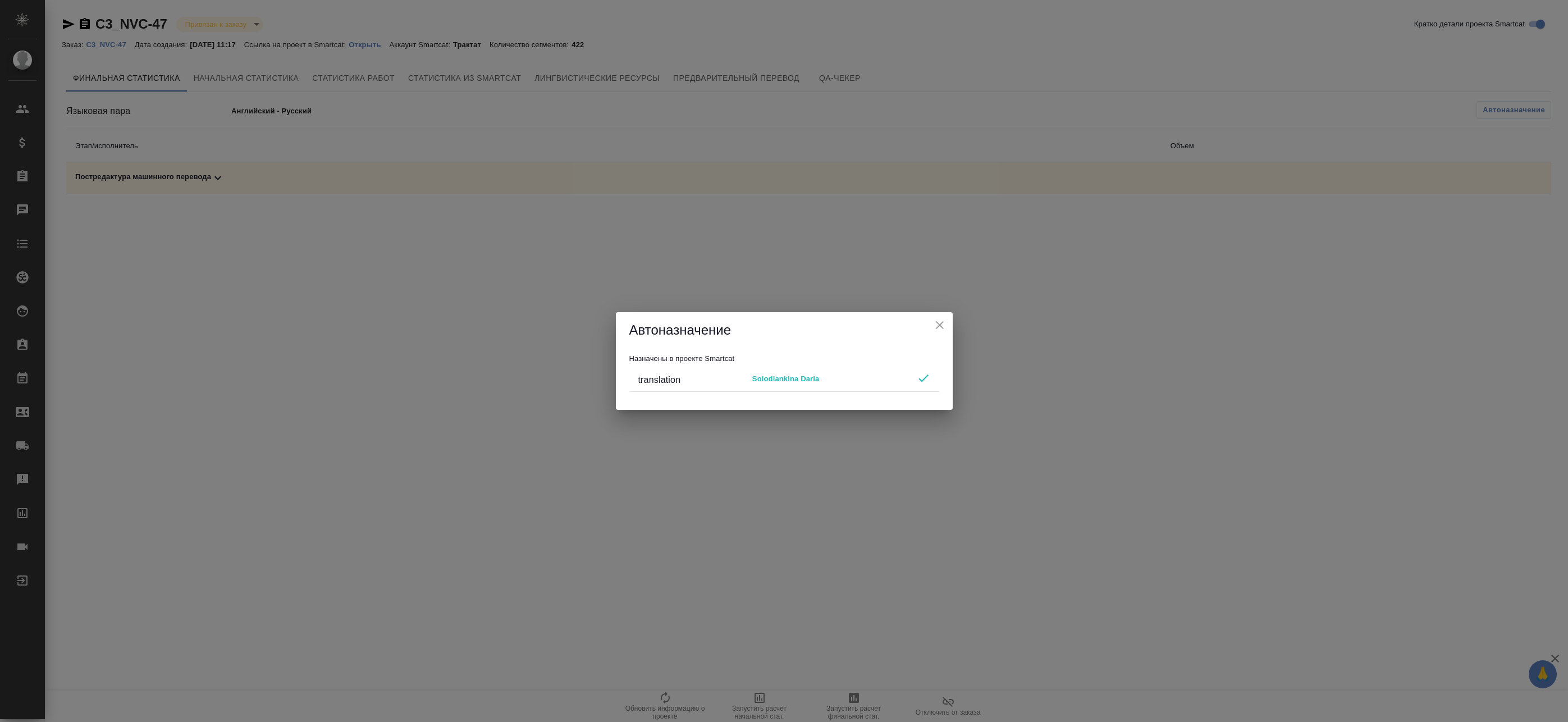
click at [941, 320] on icon "close" at bounding box center [940, 324] width 13 height 13
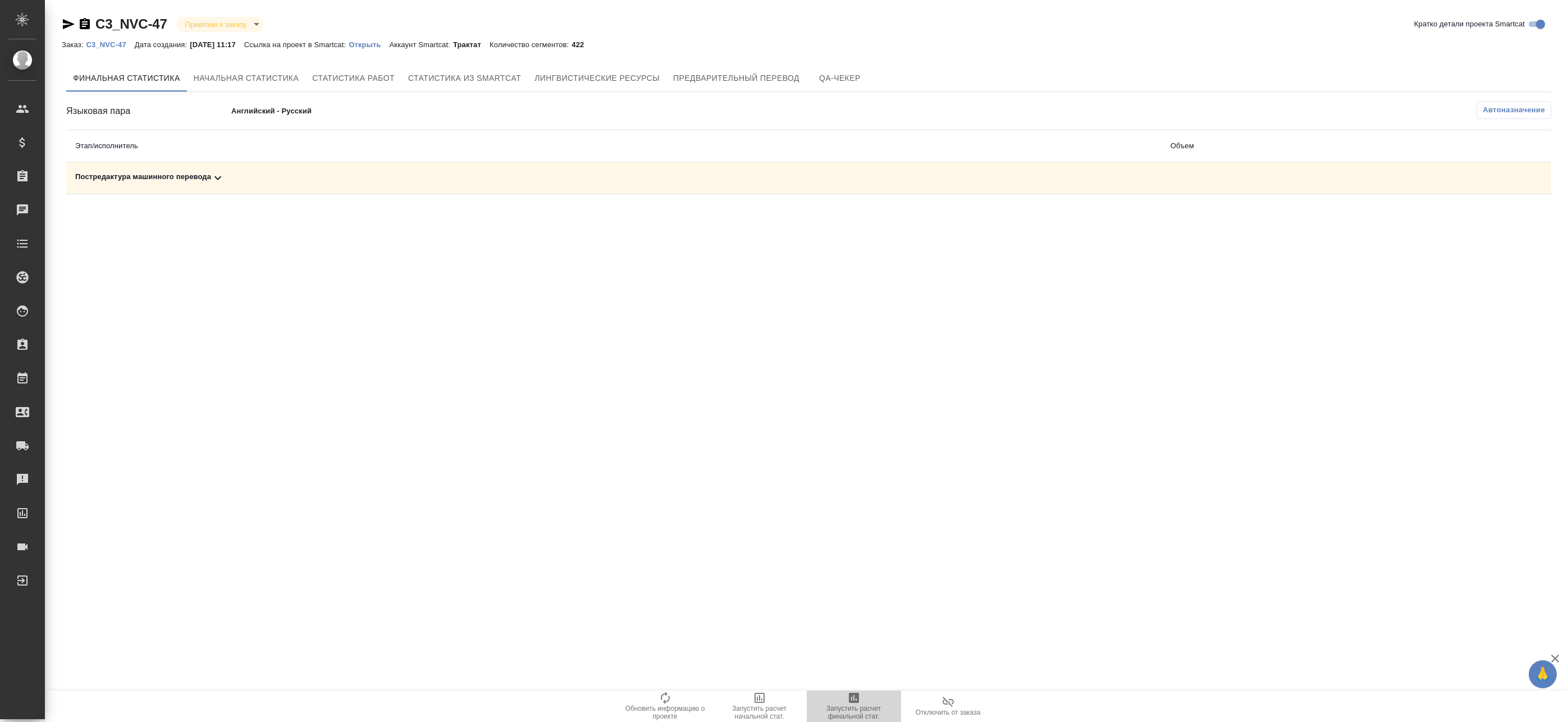
click at [851, 699] on icon "button" at bounding box center [854, 698] width 10 height 10
click at [209, 175] on div "Постредактура машинного перевода" at bounding box center [614, 177] width 1077 height 13
click at [962, 437] on div ".cls-1 fill:#fff; AWATERA Badanyan Artak Клиенты Спецификации Заказы 19 Чаты To…" at bounding box center [784, 361] width 1568 height 722
click at [1037, 521] on div ".cls-1 fill:#fff; AWATERA Badanyan Artak Клиенты Спецификации Заказы 19 Чаты To…" at bounding box center [784, 361] width 1568 height 722
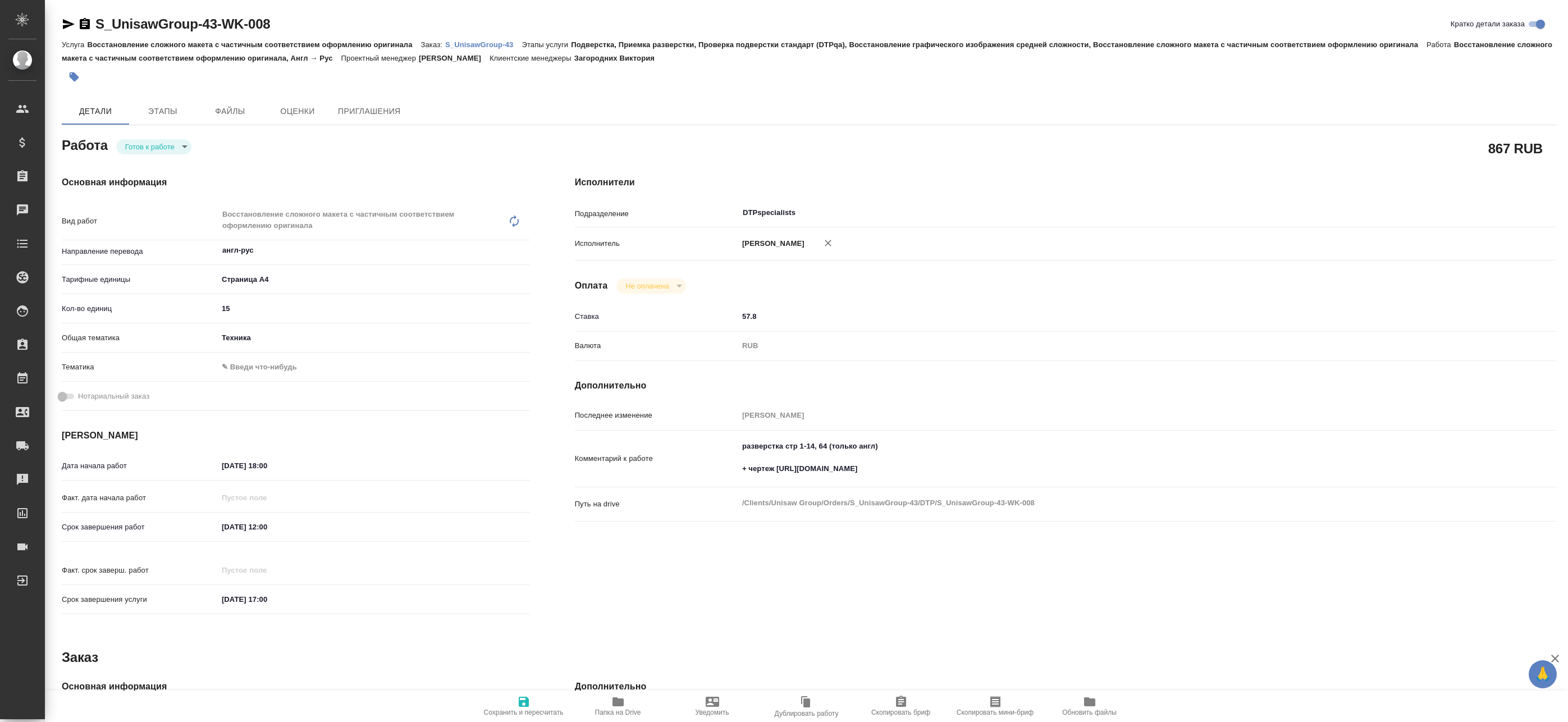
type textarea "x"
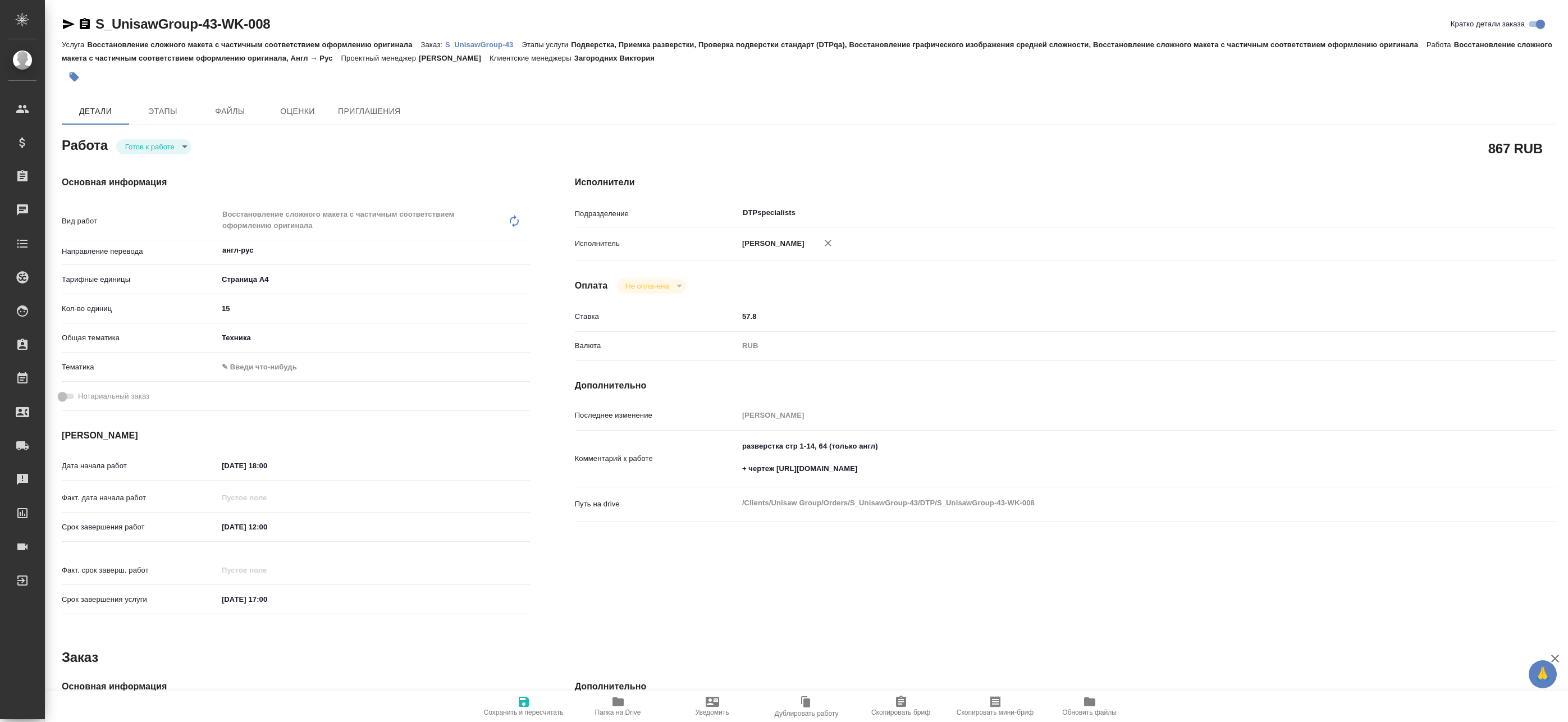
type textarea "x"
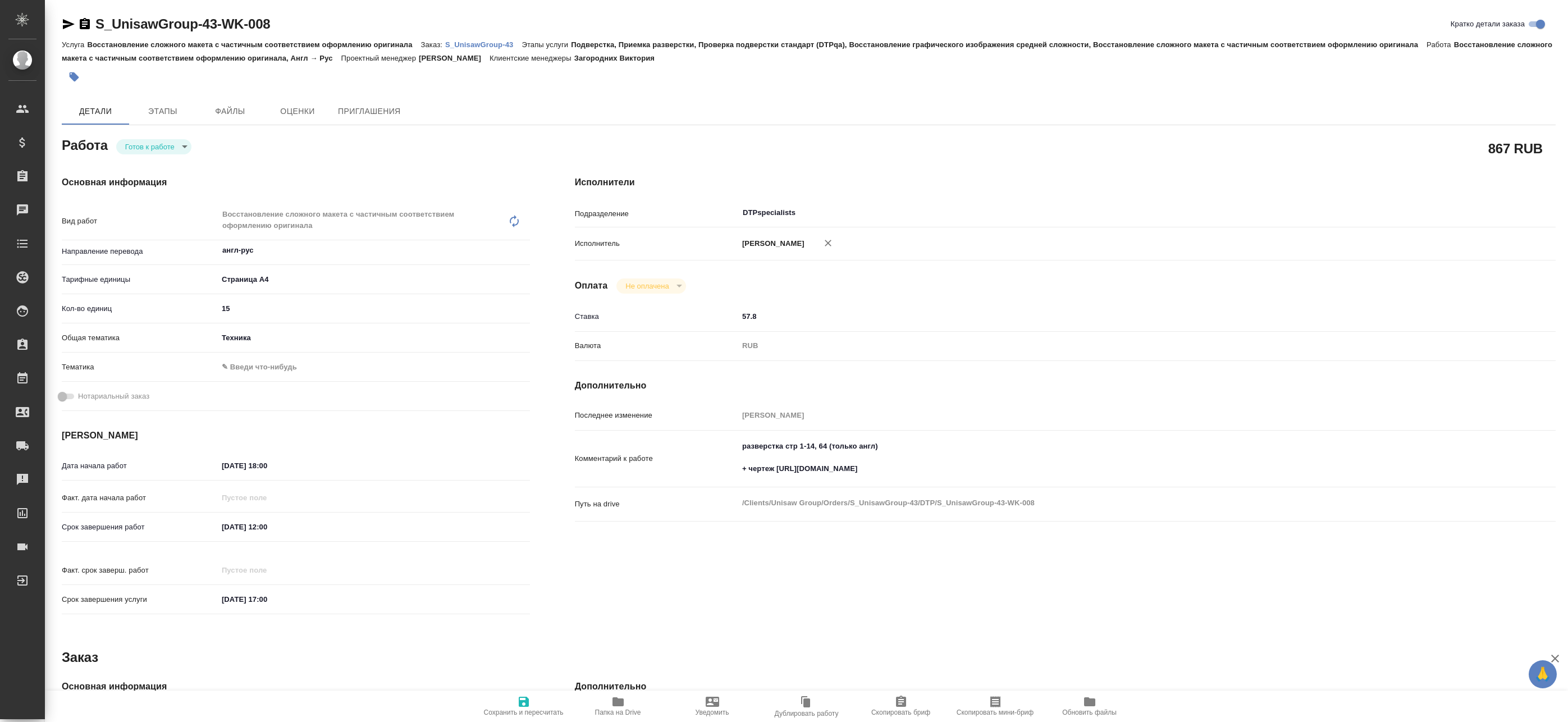
type textarea "x"
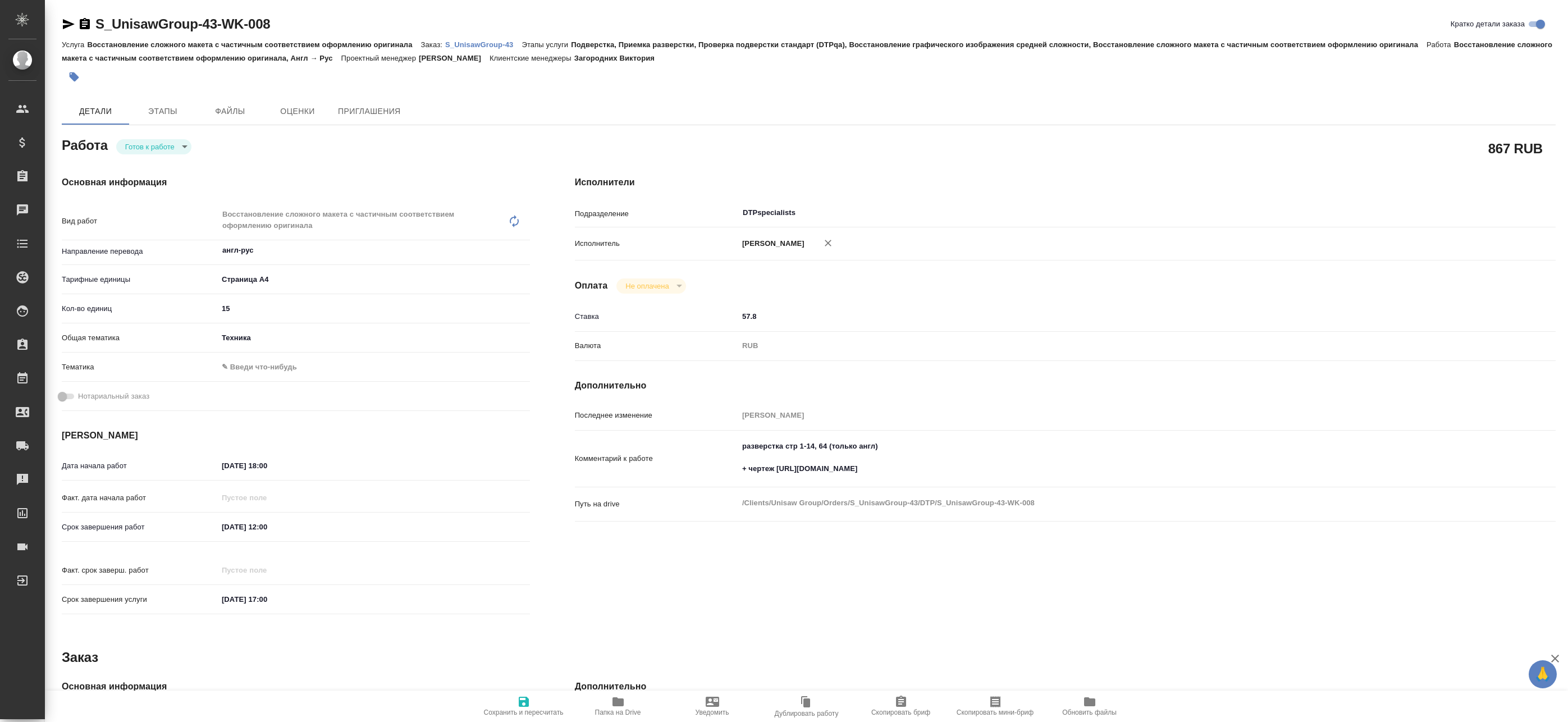
type textarea "x"
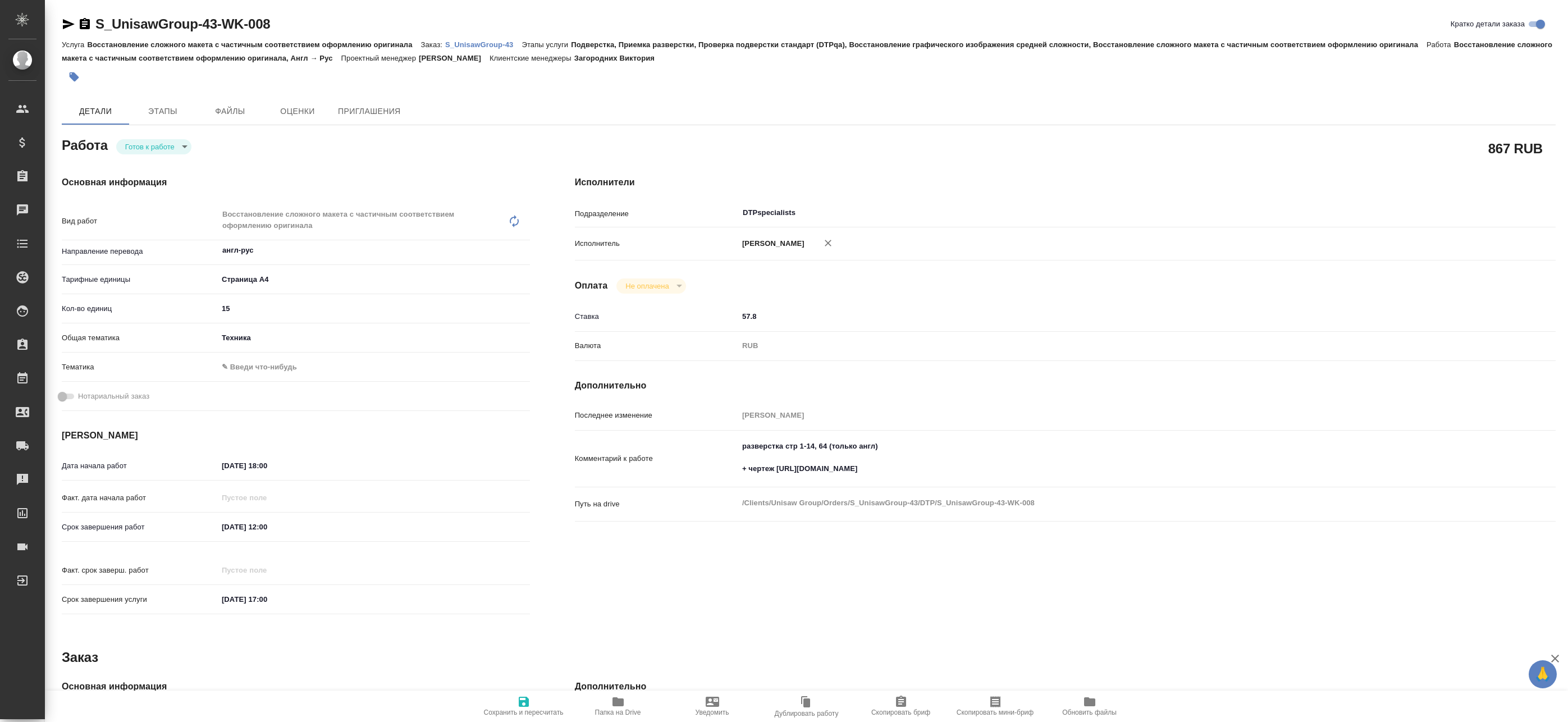
type textarea "x"
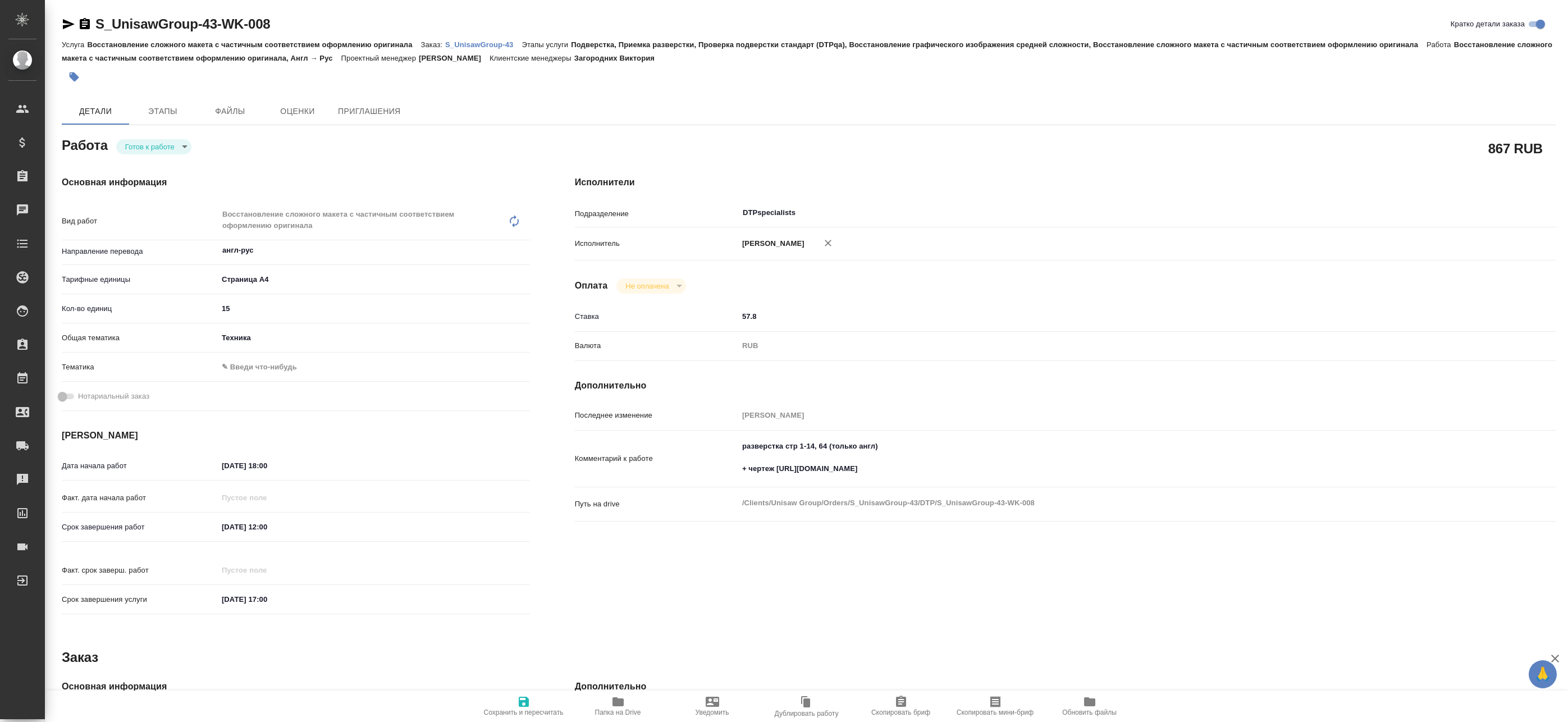
type textarea "x"
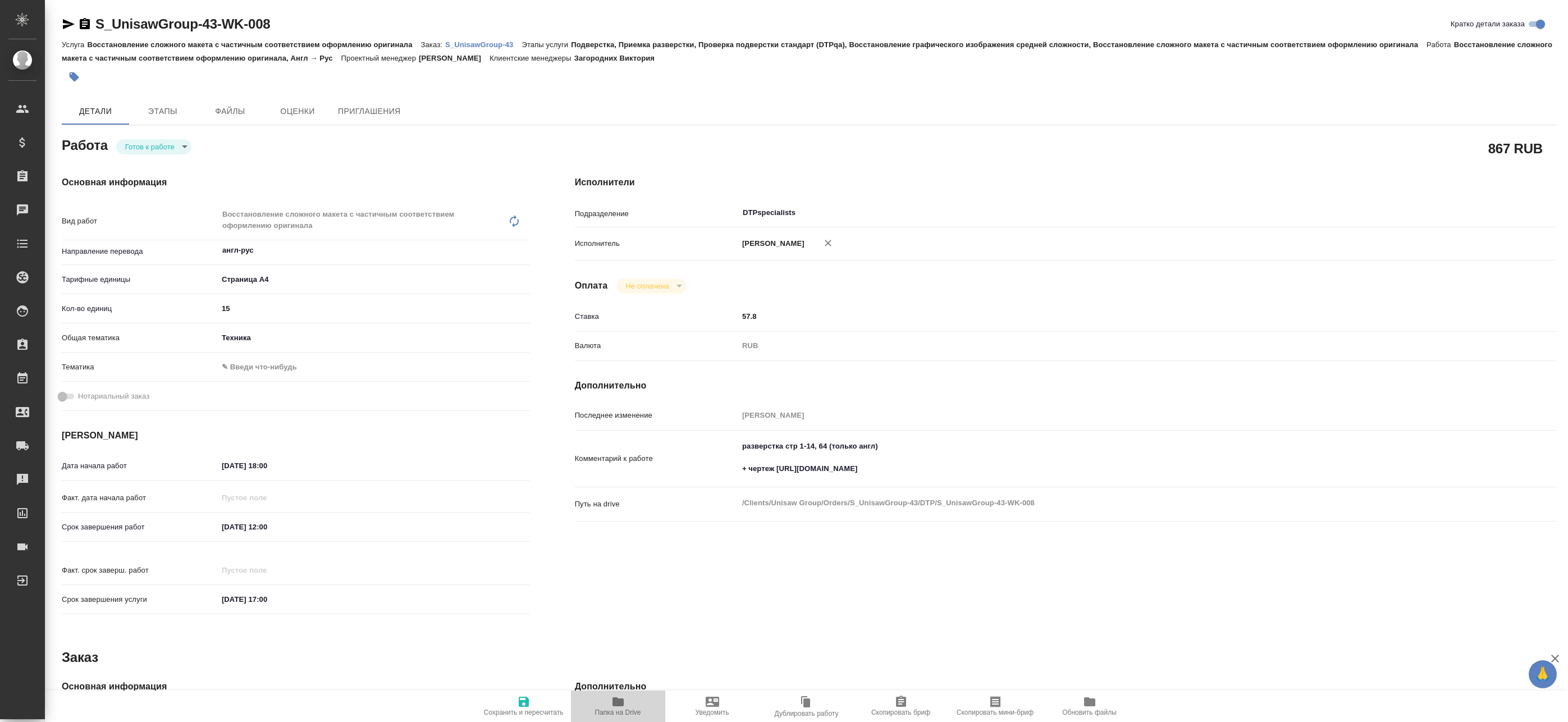
click at [623, 708] on icon "button" at bounding box center [617, 701] width 13 height 13
type textarea "x"
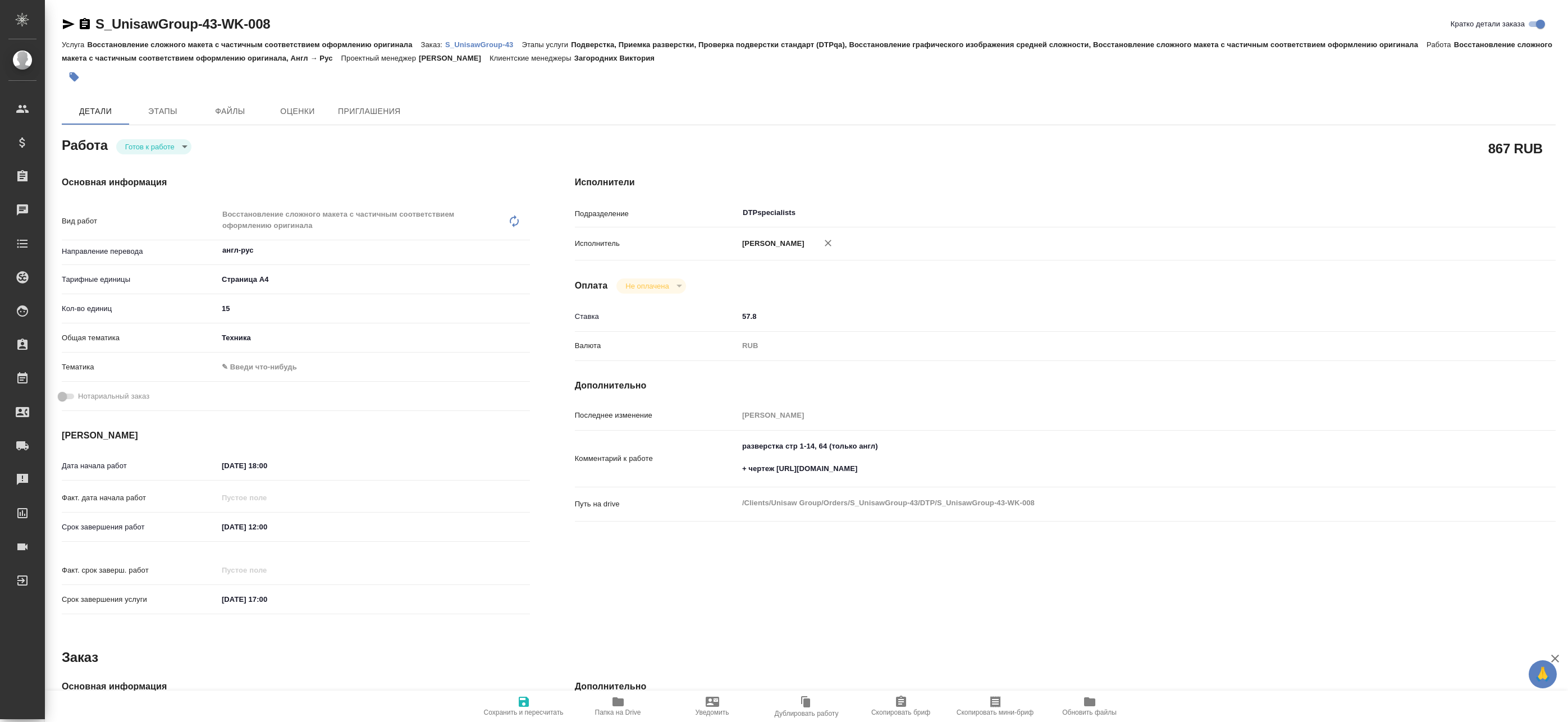
type textarea "x"
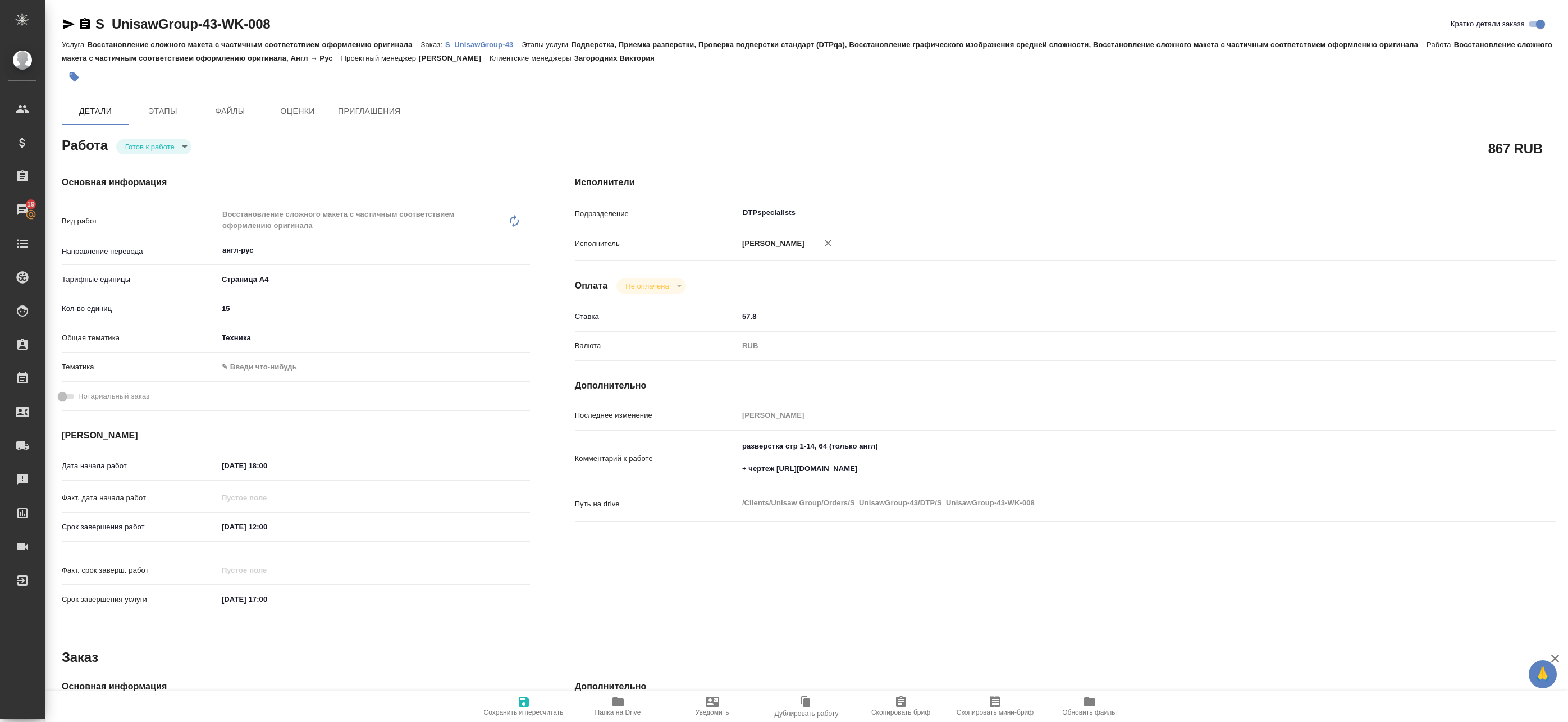
type textarea "x"
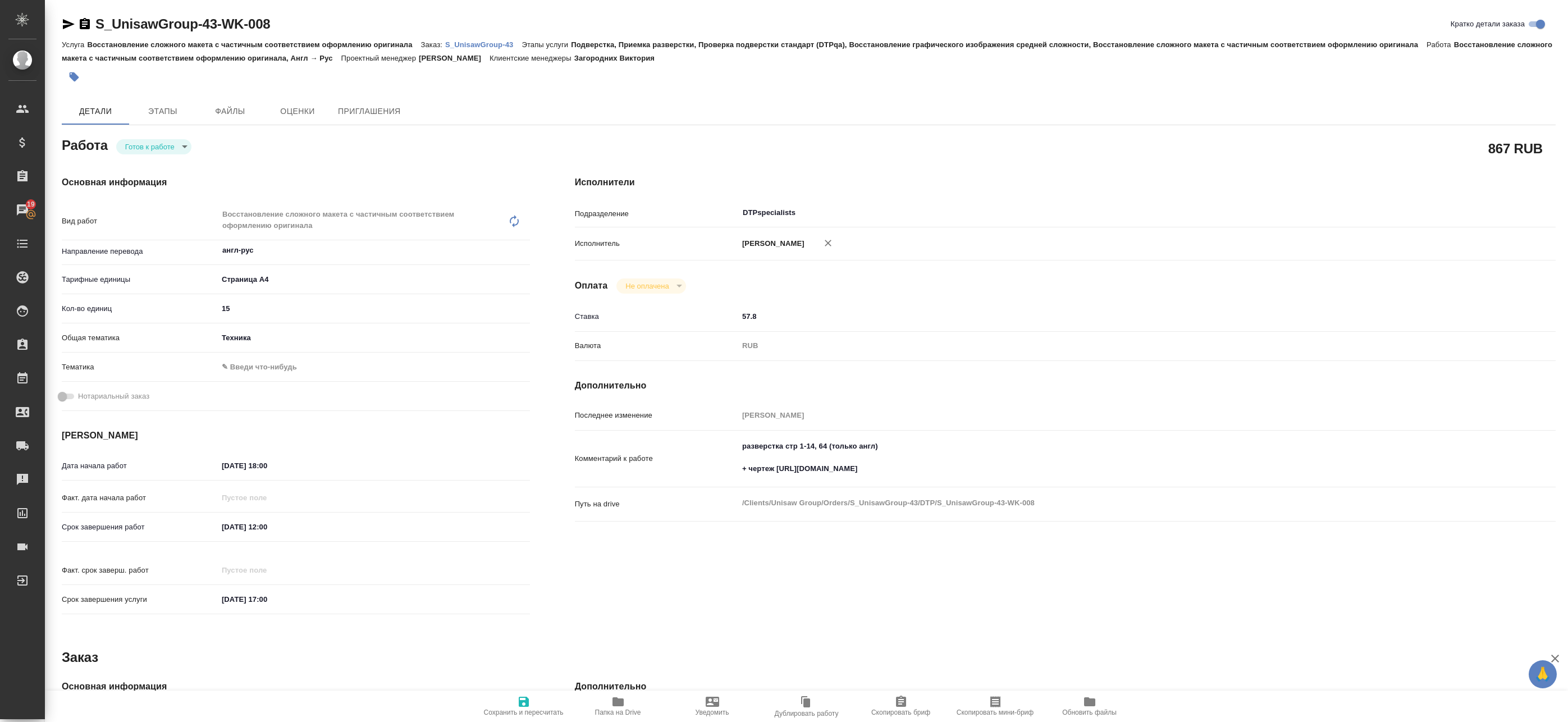
type textarea "x"
